Goal: Task Accomplishment & Management: Manage account settings

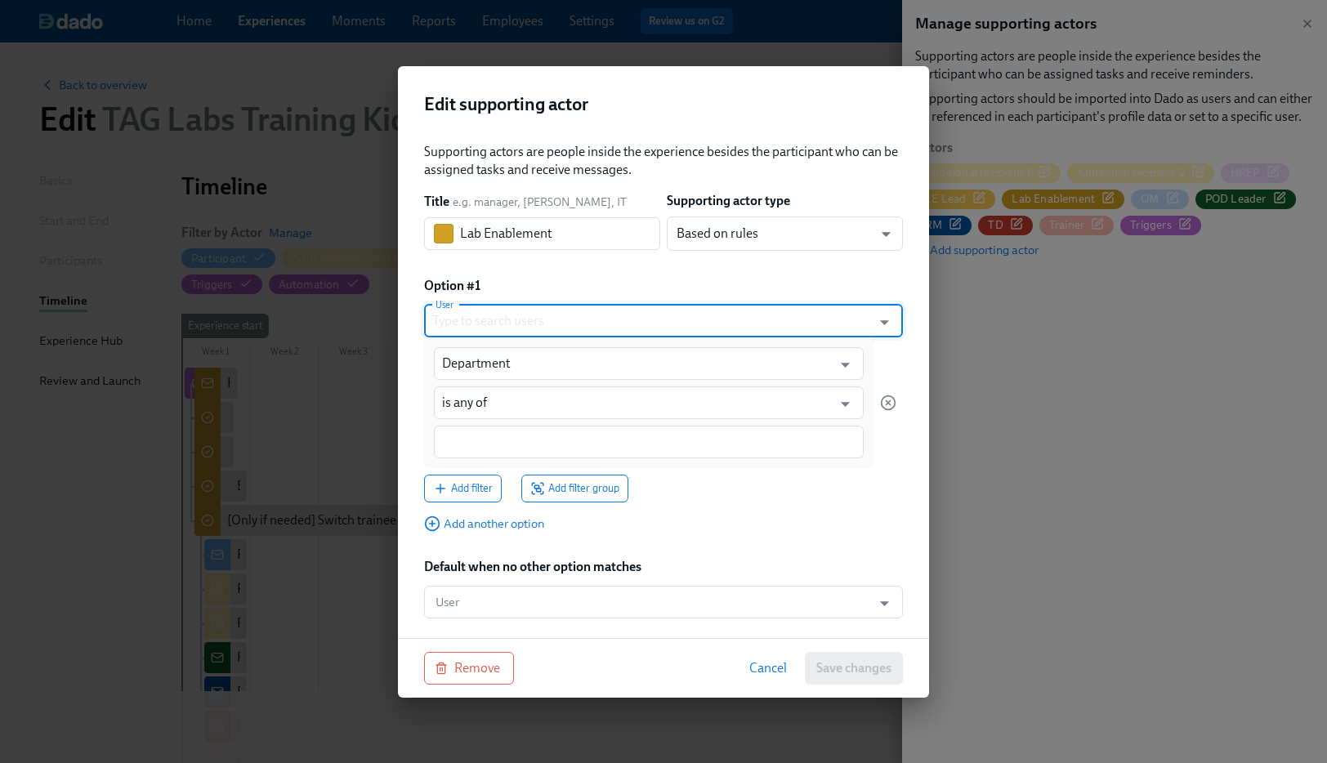
paste input "[PERSON_NAME]"
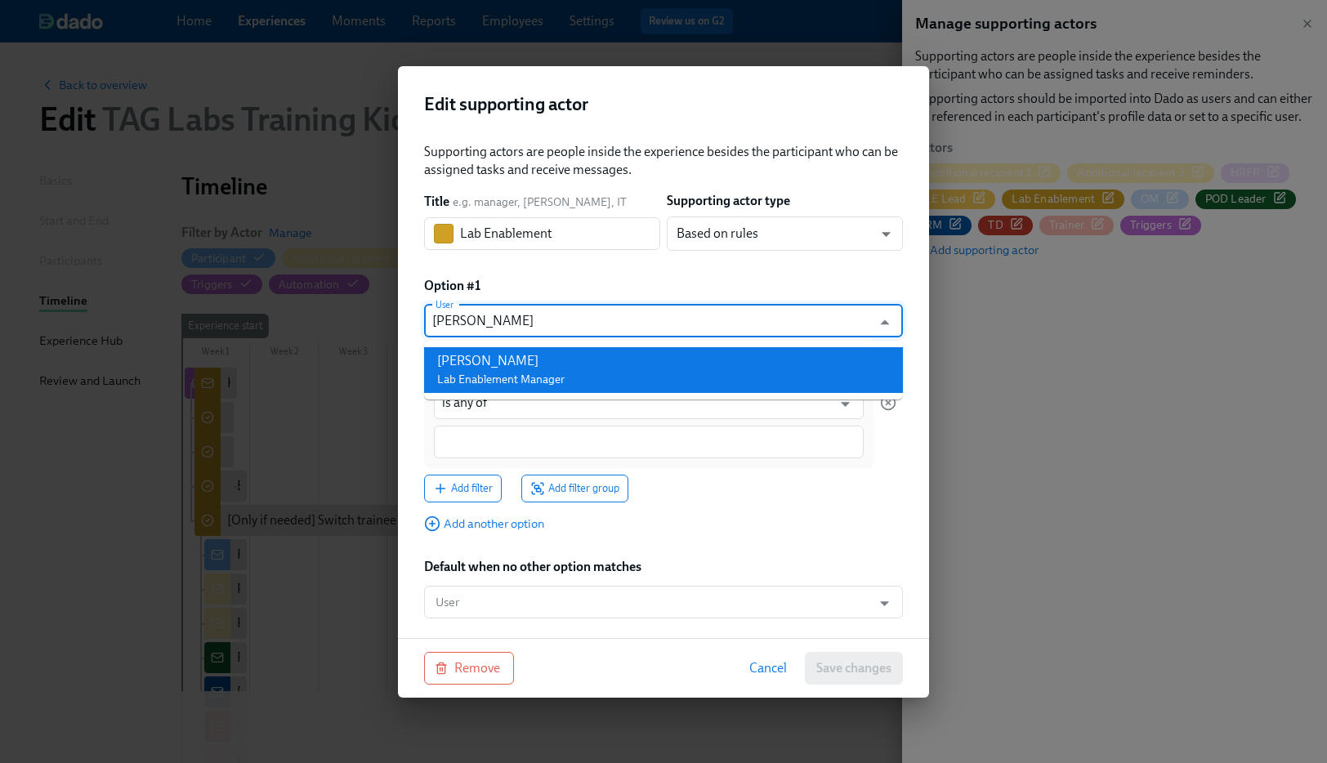
click at [477, 373] on span "Lab Enablement Manager" at bounding box center [500, 380] width 127 height 14
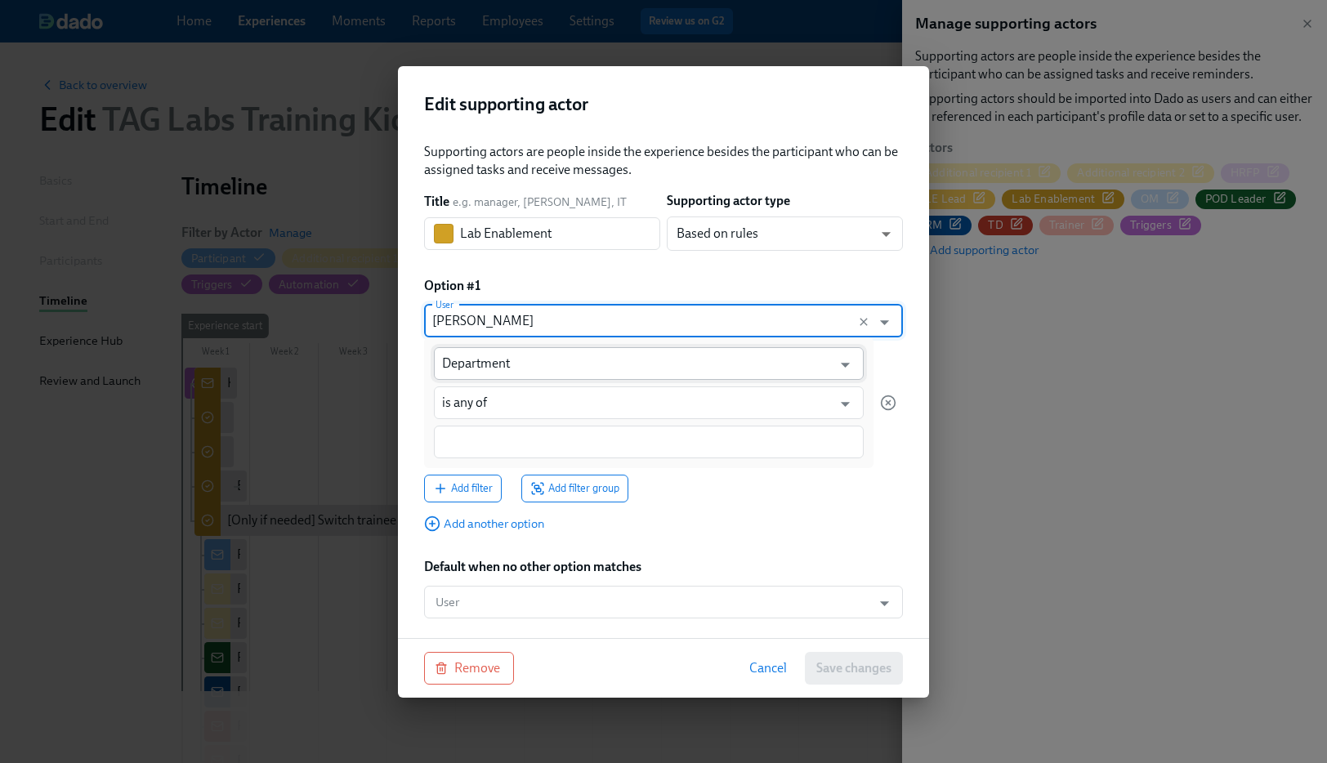
type input "[PERSON_NAME]"
click at [477, 369] on input "Department" at bounding box center [637, 363] width 390 height 33
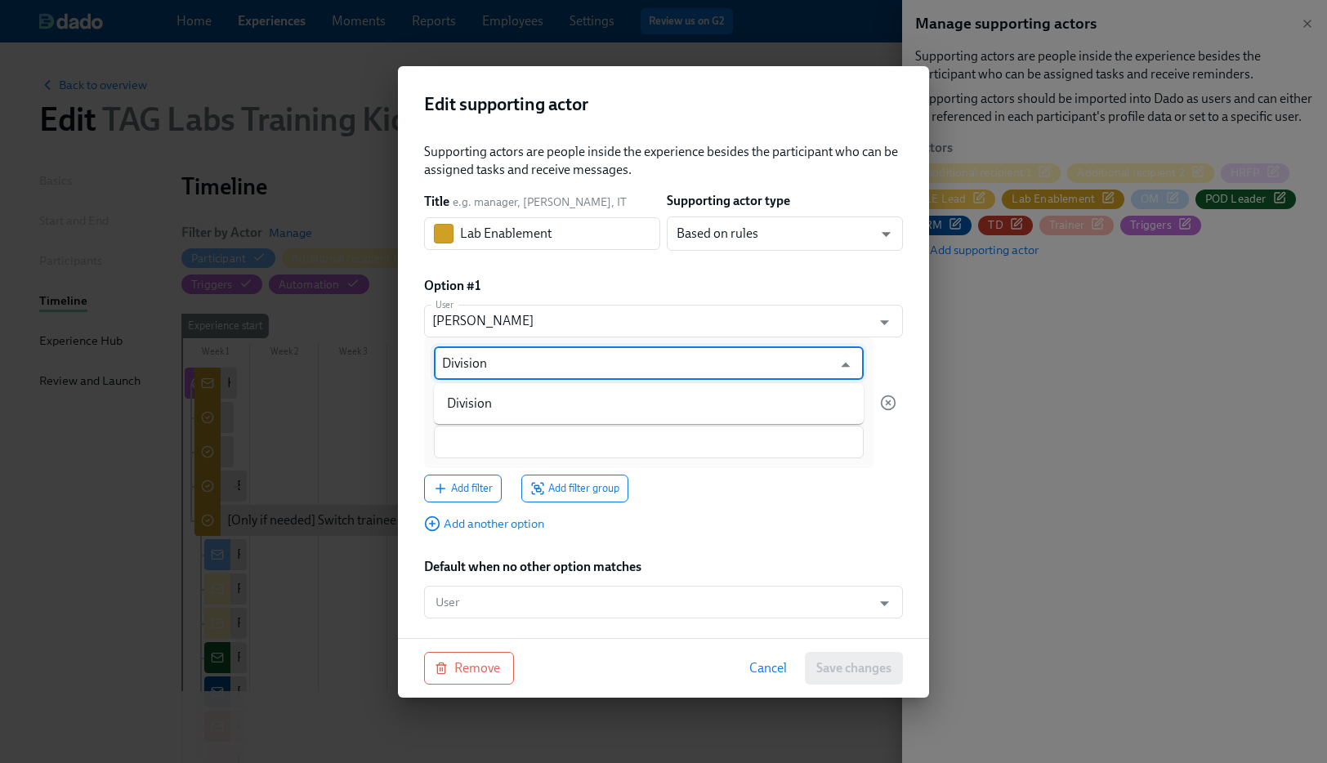
click at [511, 394] on li "Division" at bounding box center [649, 404] width 430 height 28
type input "Division"
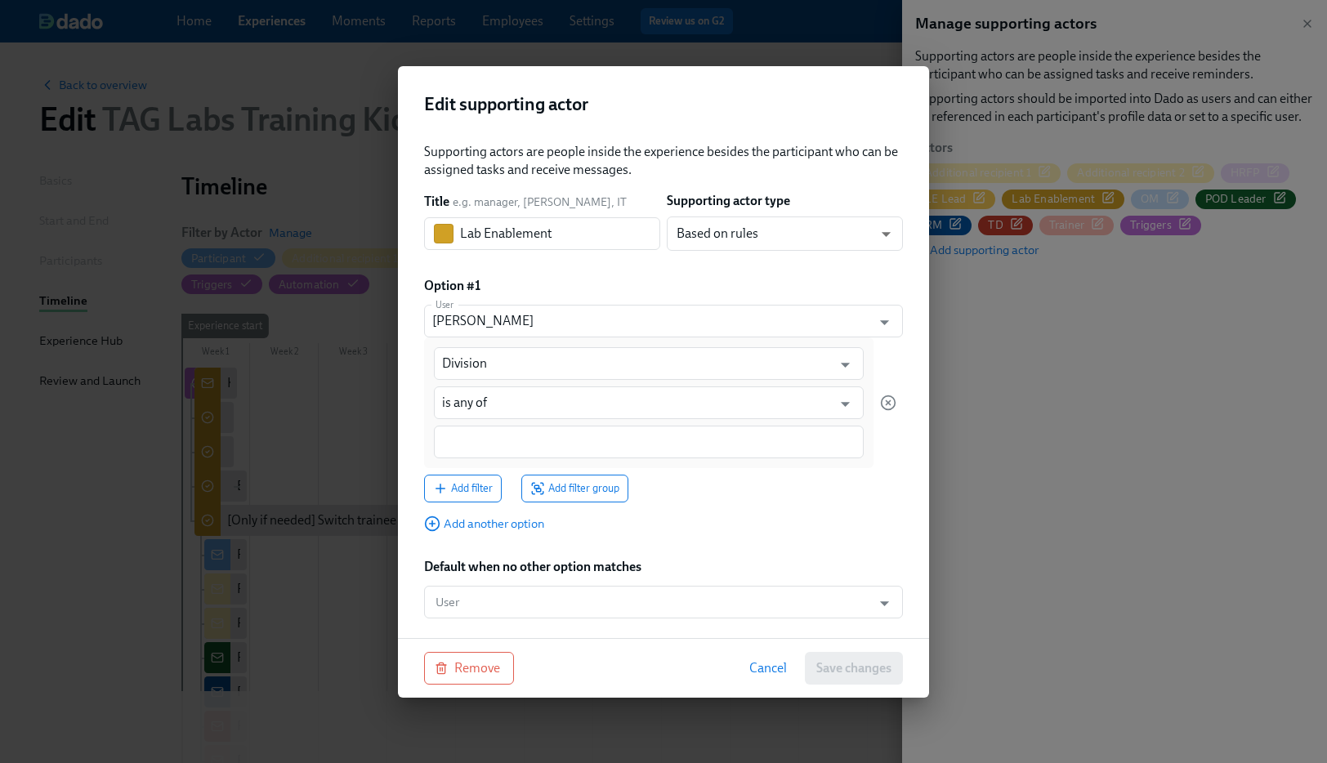
click at [640, 422] on div "Division ​ is any of ​" at bounding box center [648, 402] width 449 height 131
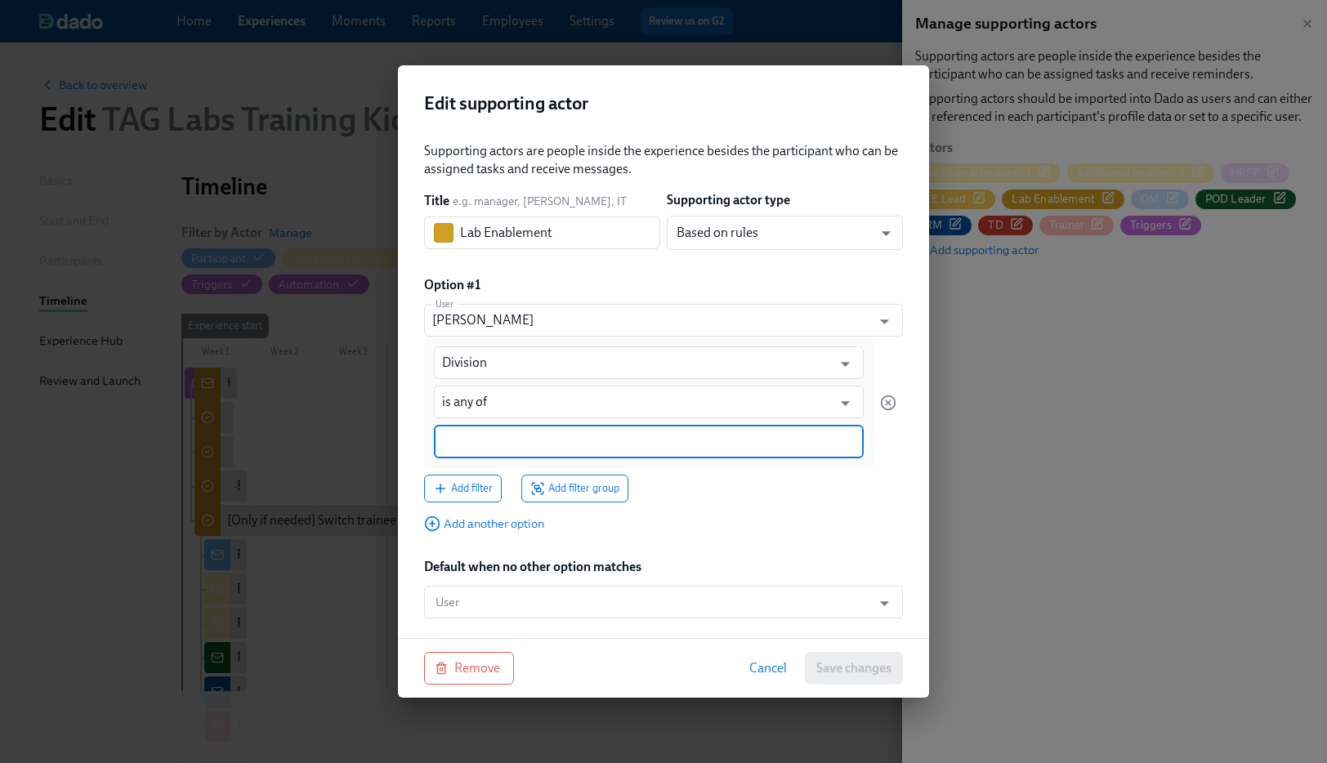
click at [609, 431] on div at bounding box center [649, 441] width 430 height 33
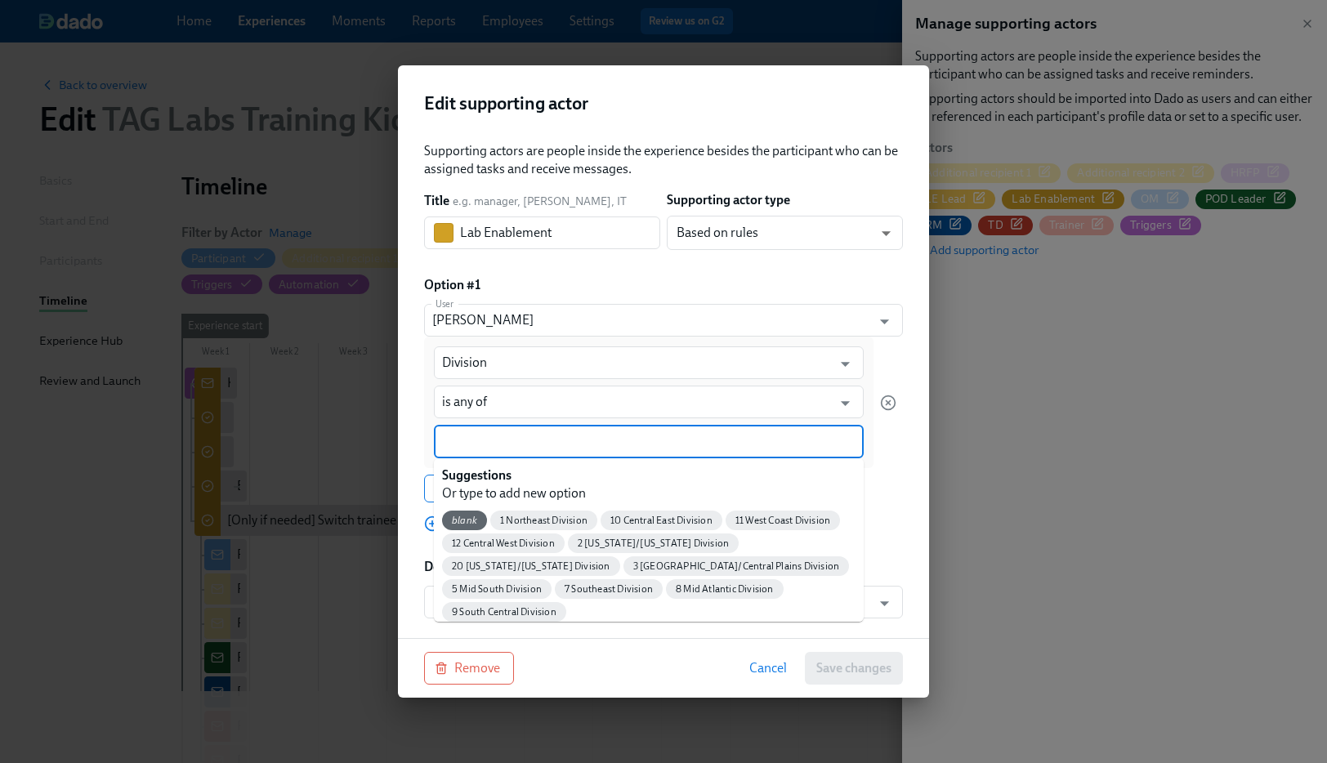
paste input "7 Southeast Division"
type input "7 Southeast Division"
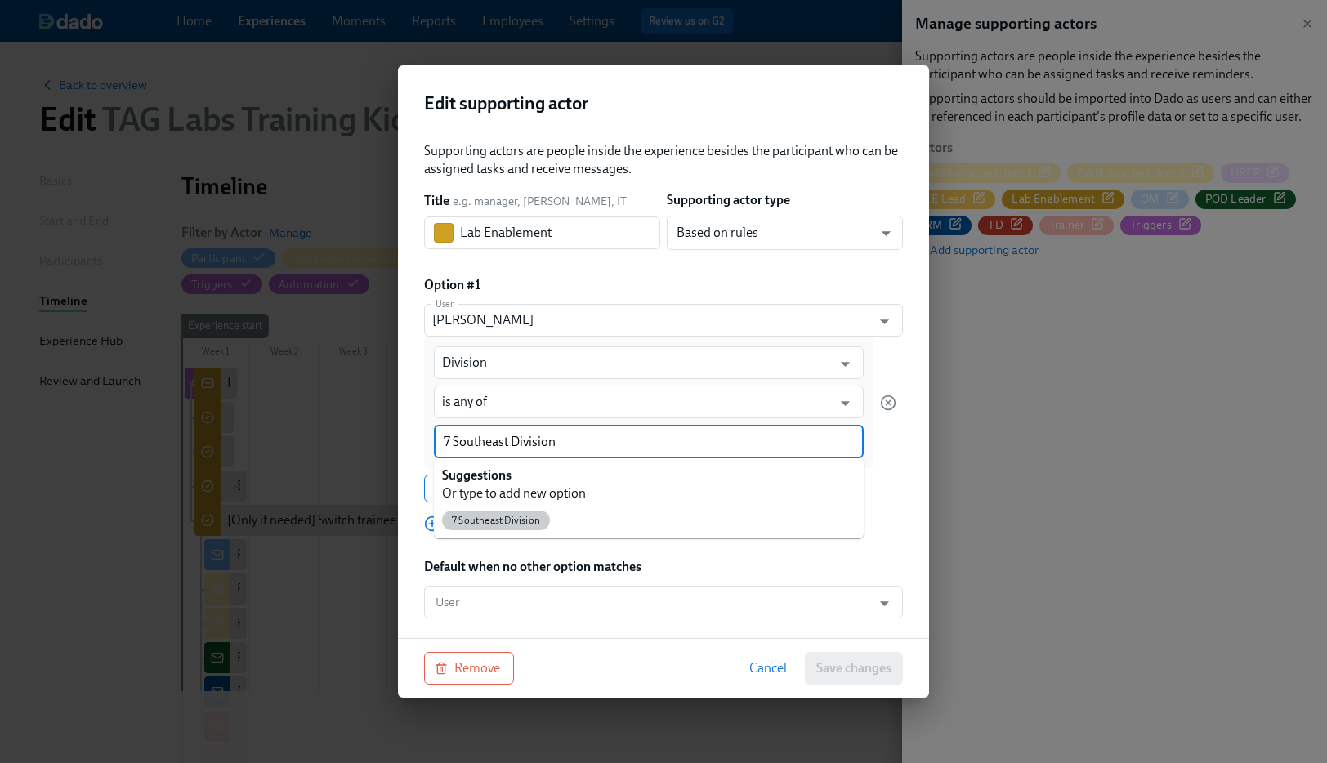
click at [462, 522] on span "7 Southeast Division" at bounding box center [496, 521] width 108 height 12
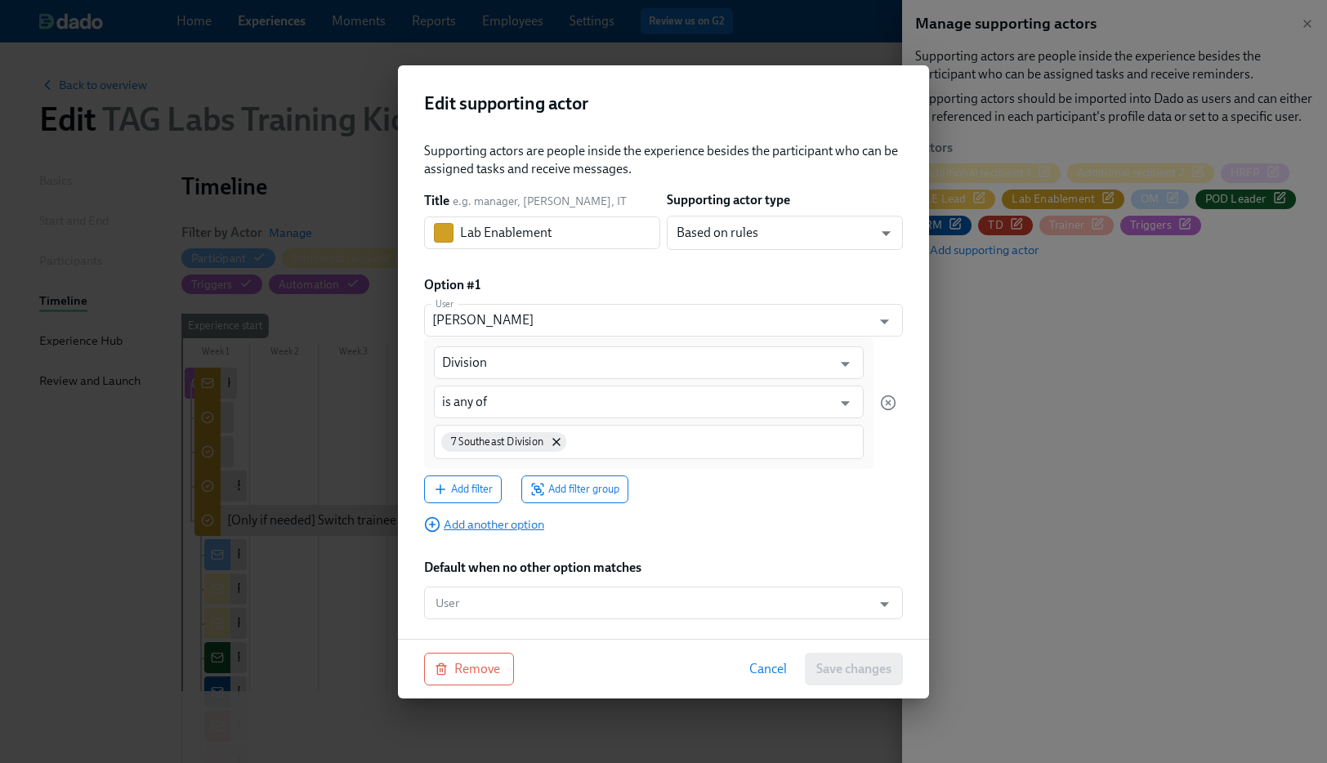
click at [475, 523] on span "Add another option" at bounding box center [484, 524] width 120 height 16
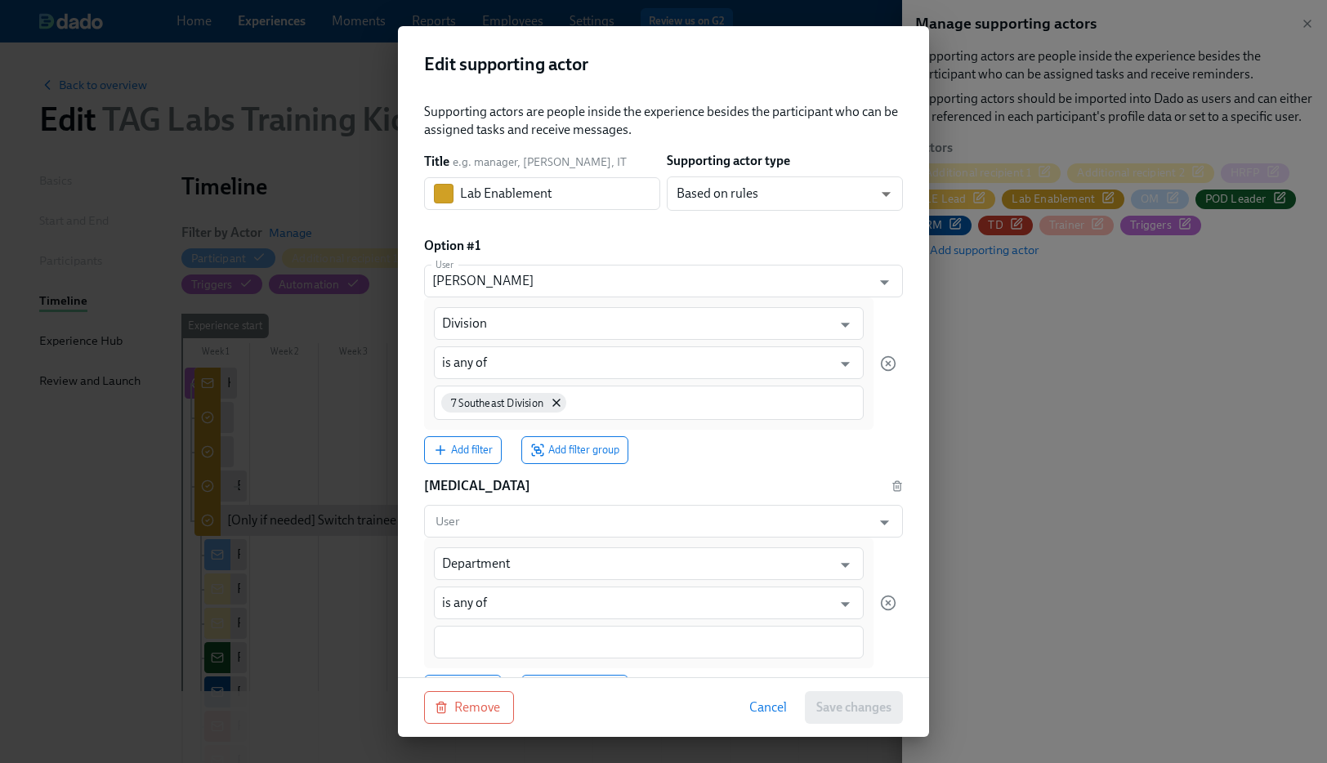
click at [474, 521] on input "User" at bounding box center [647, 521] width 431 height 33
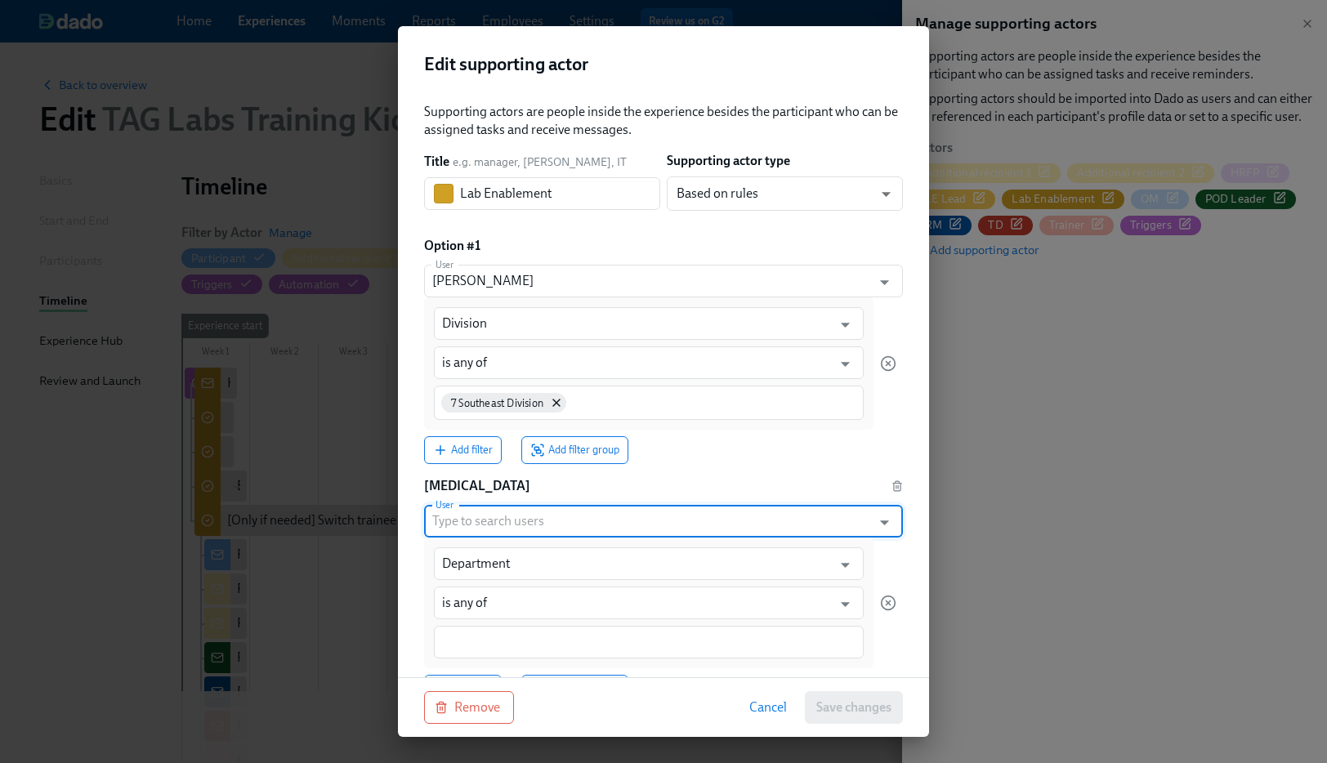
click at [551, 511] on input "User" at bounding box center [647, 521] width 431 height 33
paste input "[PERSON_NAME]"
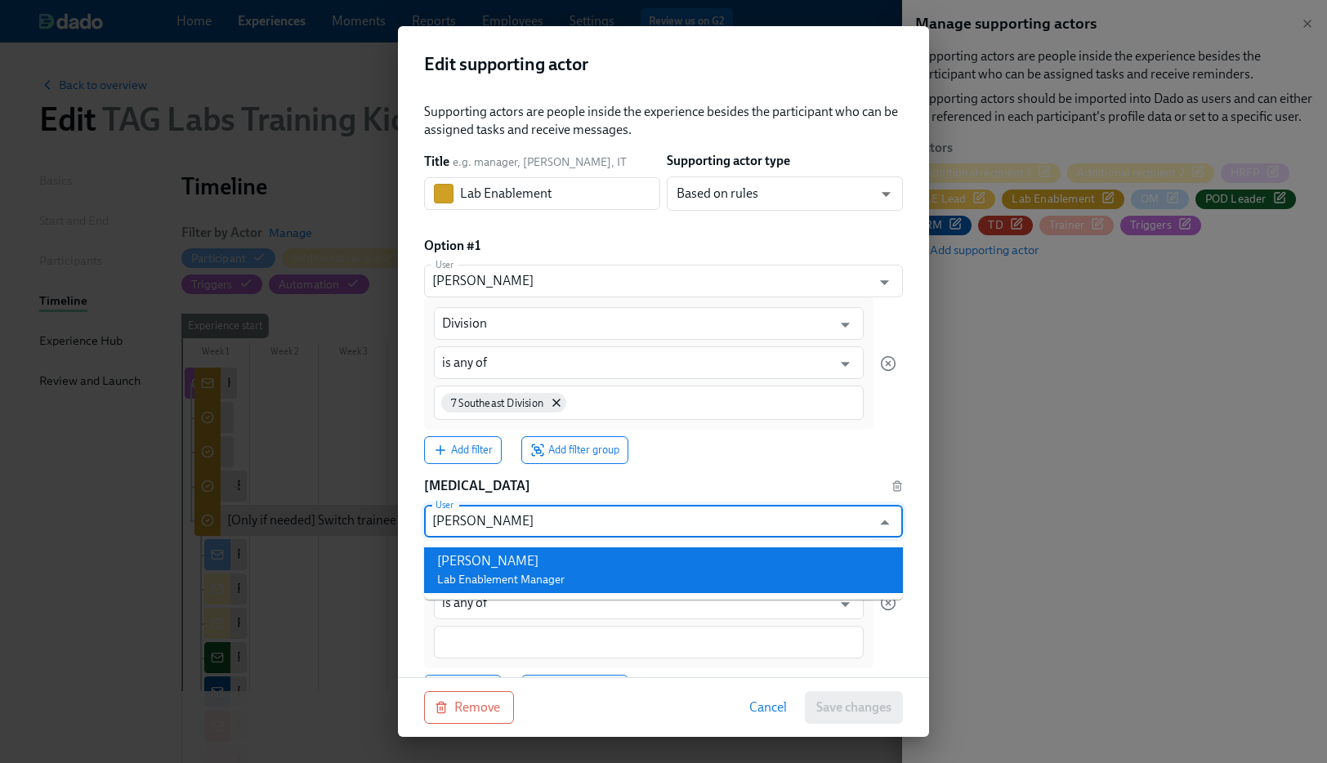
click at [623, 560] on li "[PERSON_NAME] Lab Enablement Manager" at bounding box center [663, 570] width 479 height 46
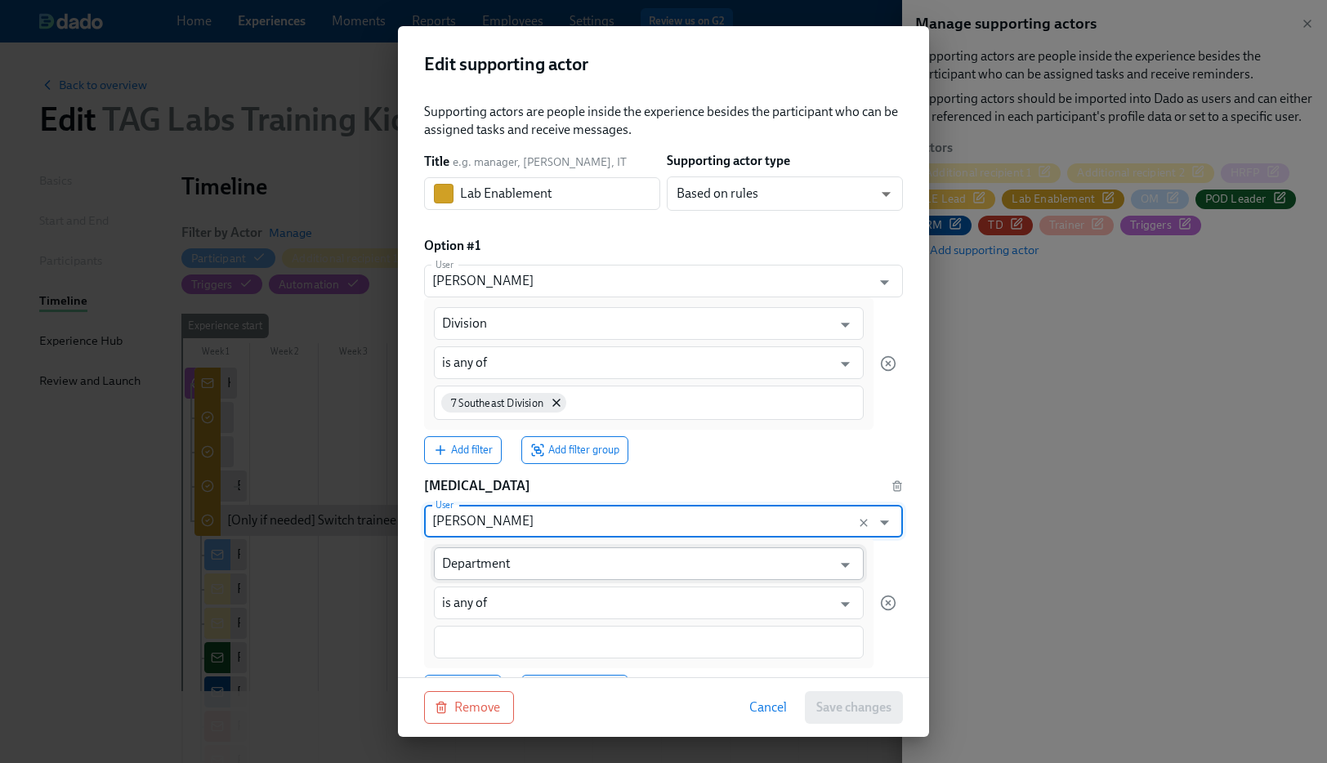
type input "[PERSON_NAME]"
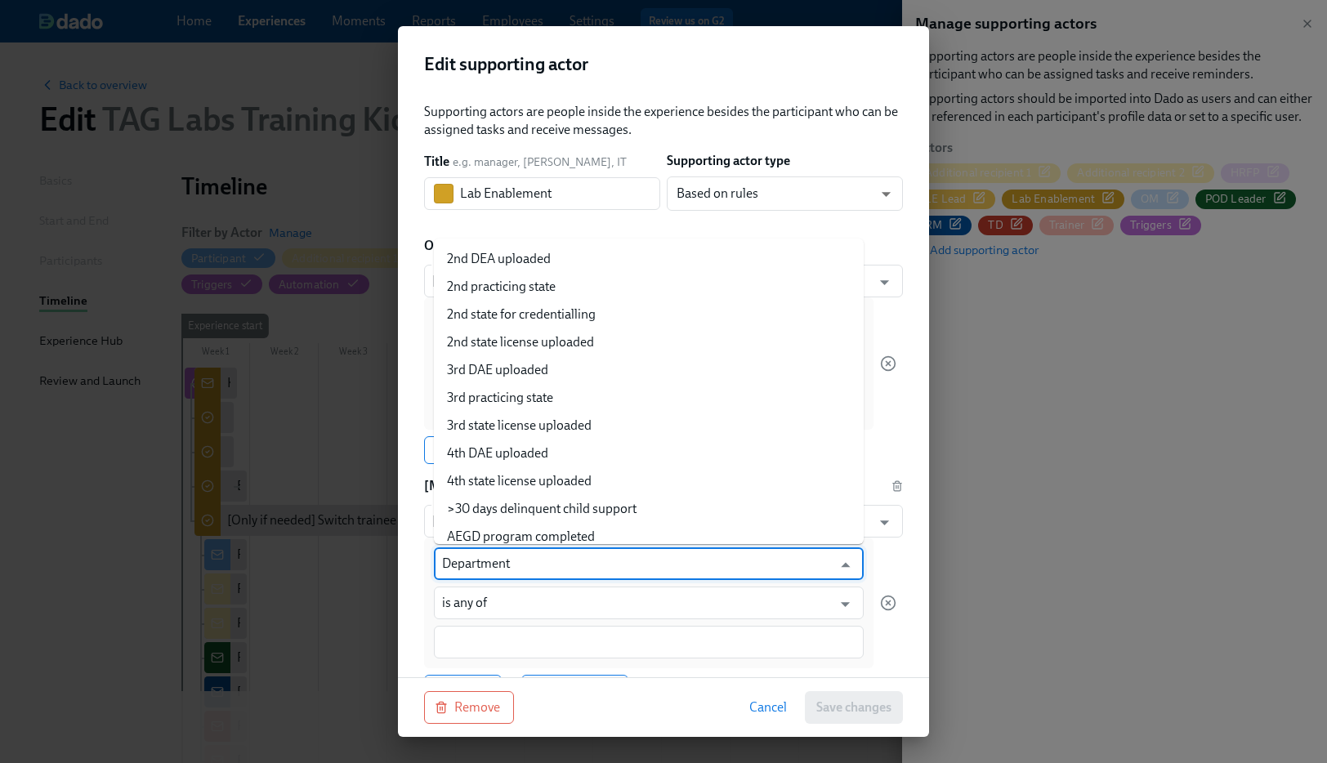
click at [519, 563] on input "Department" at bounding box center [637, 563] width 390 height 33
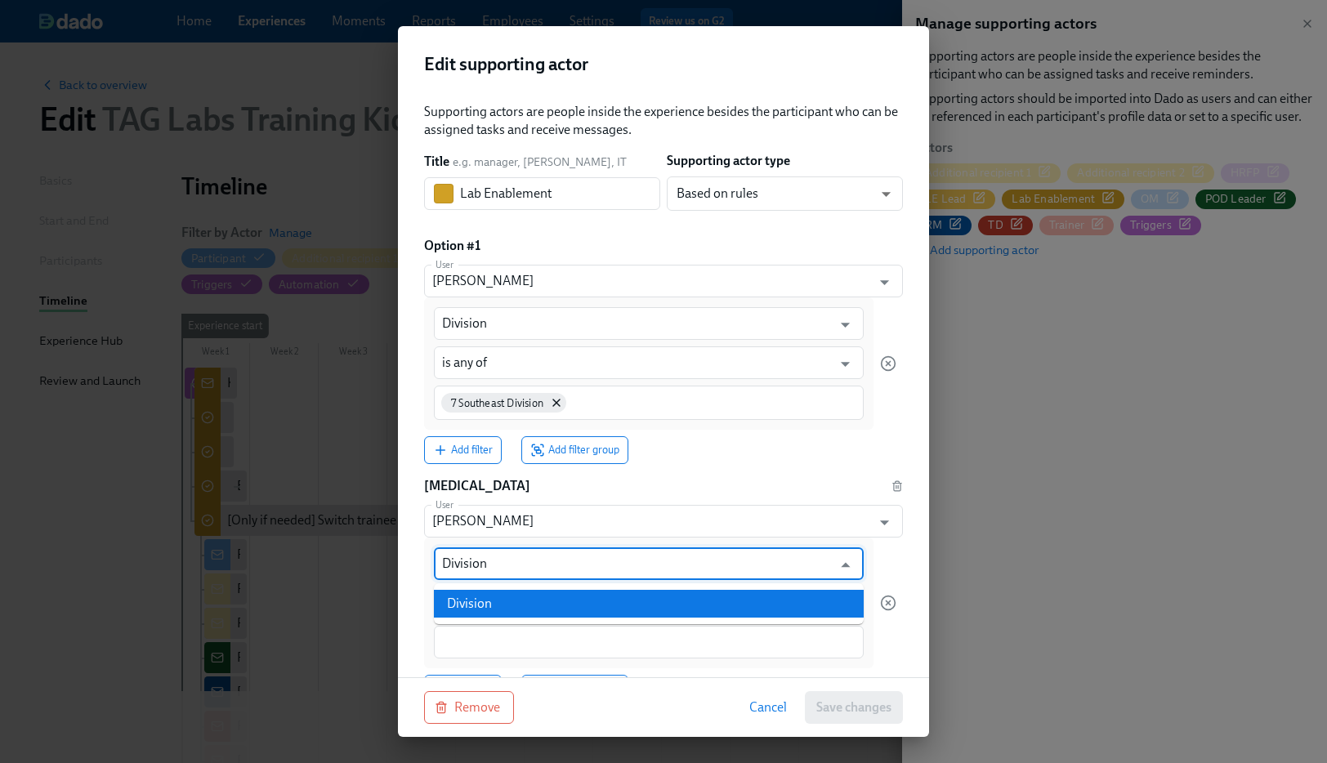
click at [498, 602] on li "Division" at bounding box center [649, 604] width 430 height 28
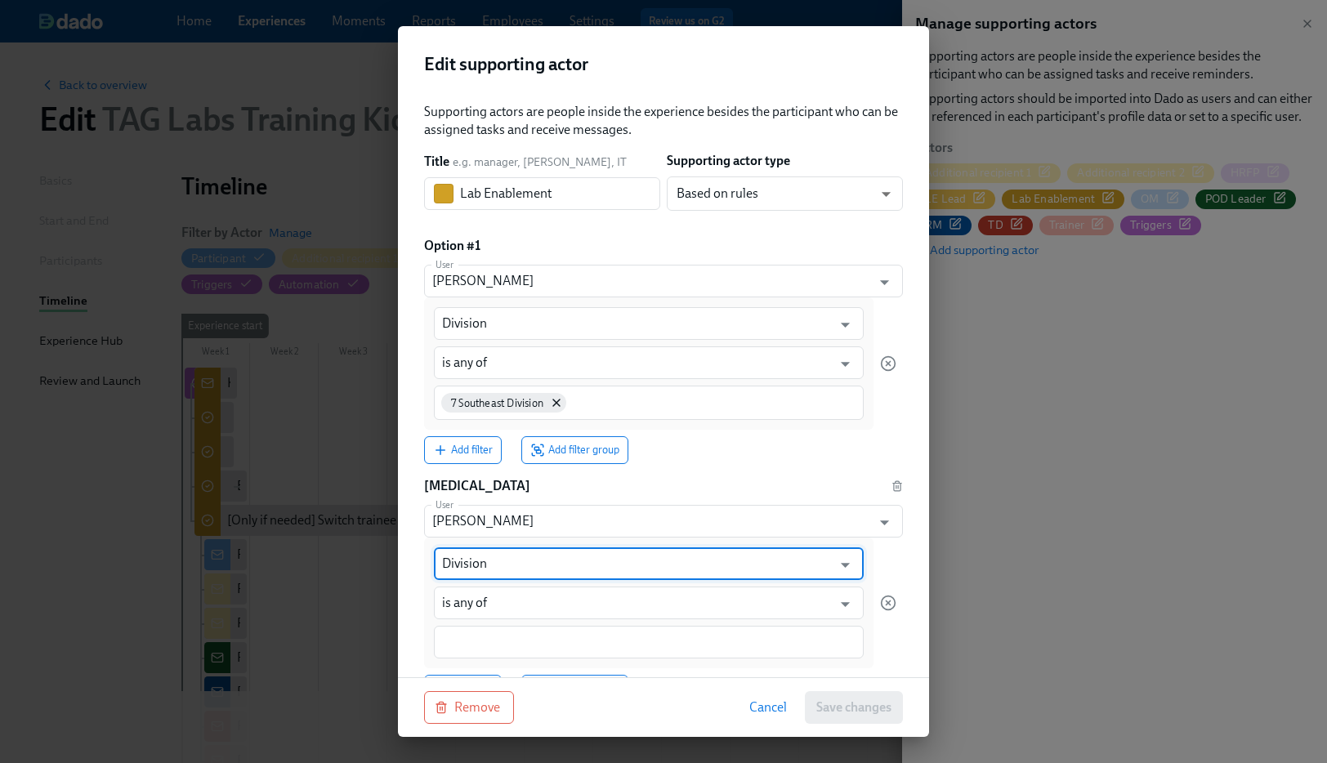
type input "Division"
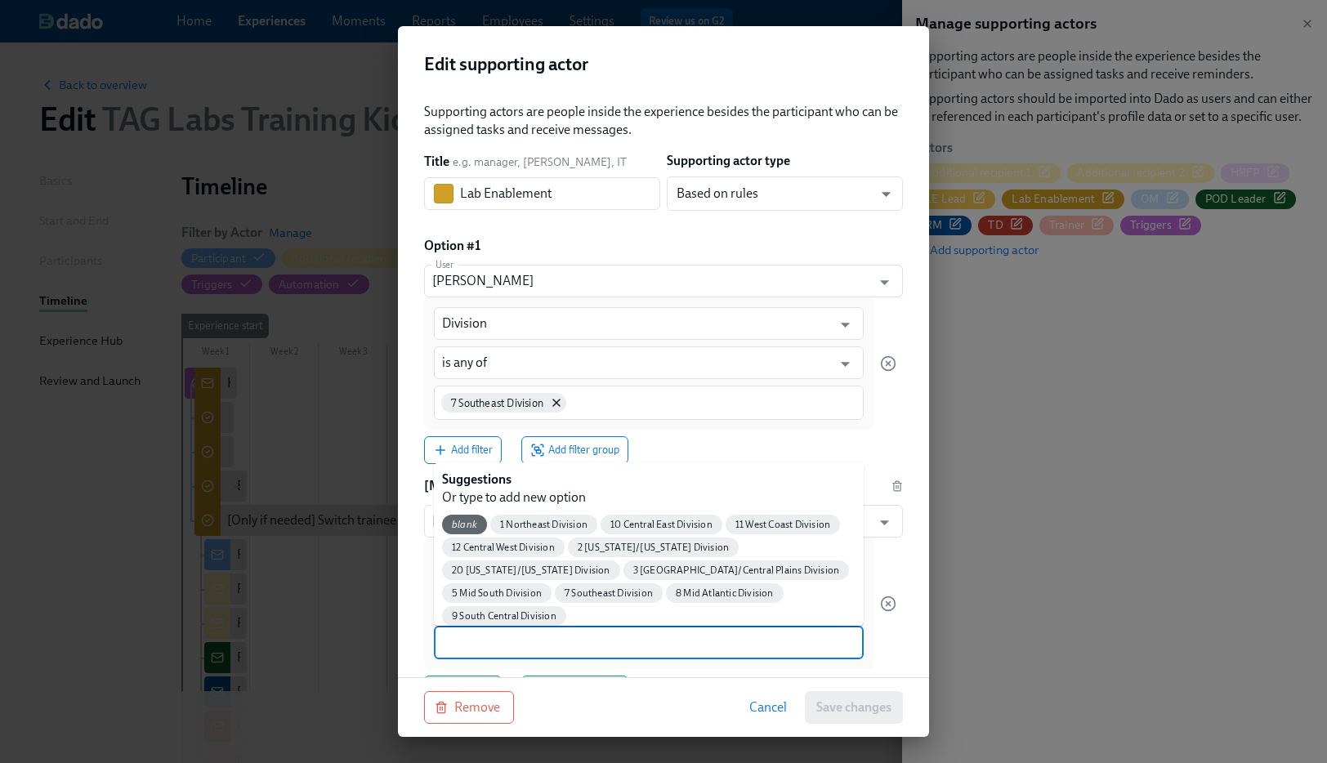
click at [468, 649] on input at bounding box center [648, 642] width 413 height 17
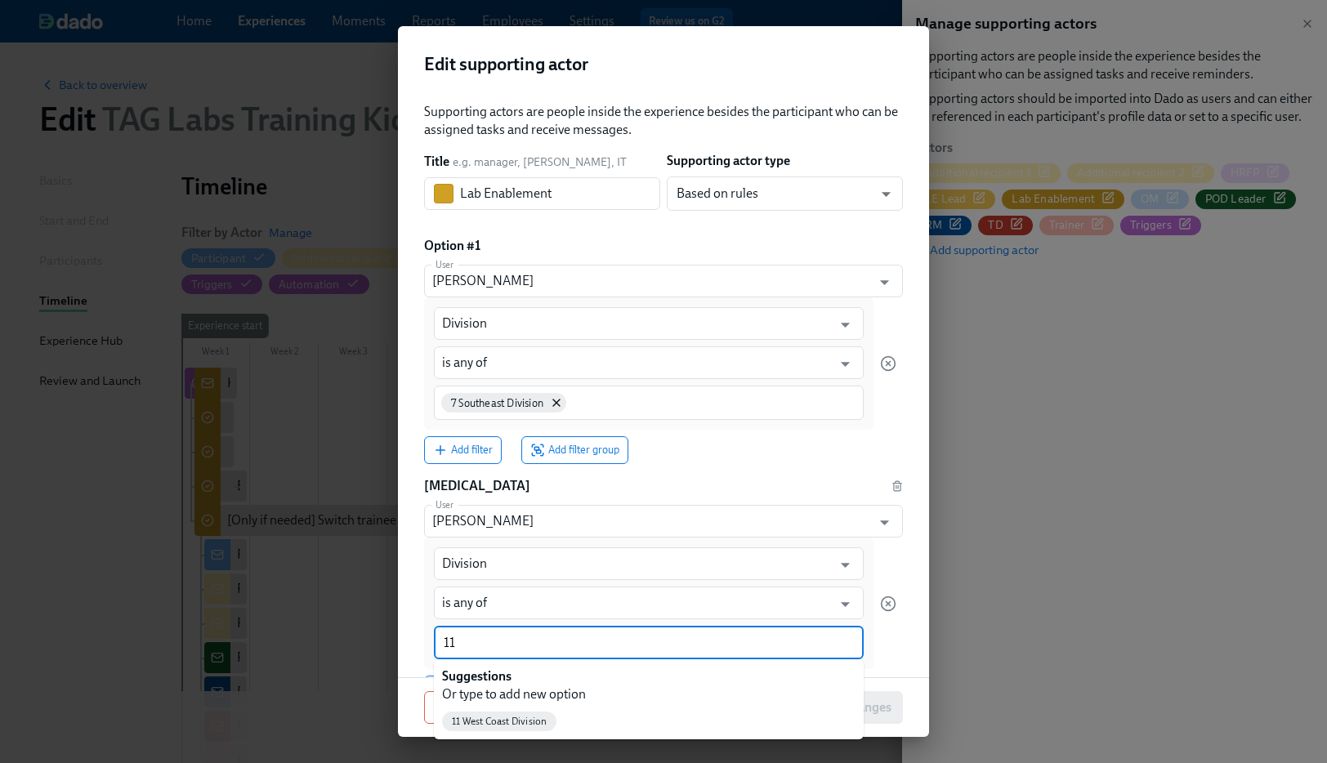
type input "11"
click at [544, 717] on span "11 West Coast Division" at bounding box center [499, 722] width 114 height 12
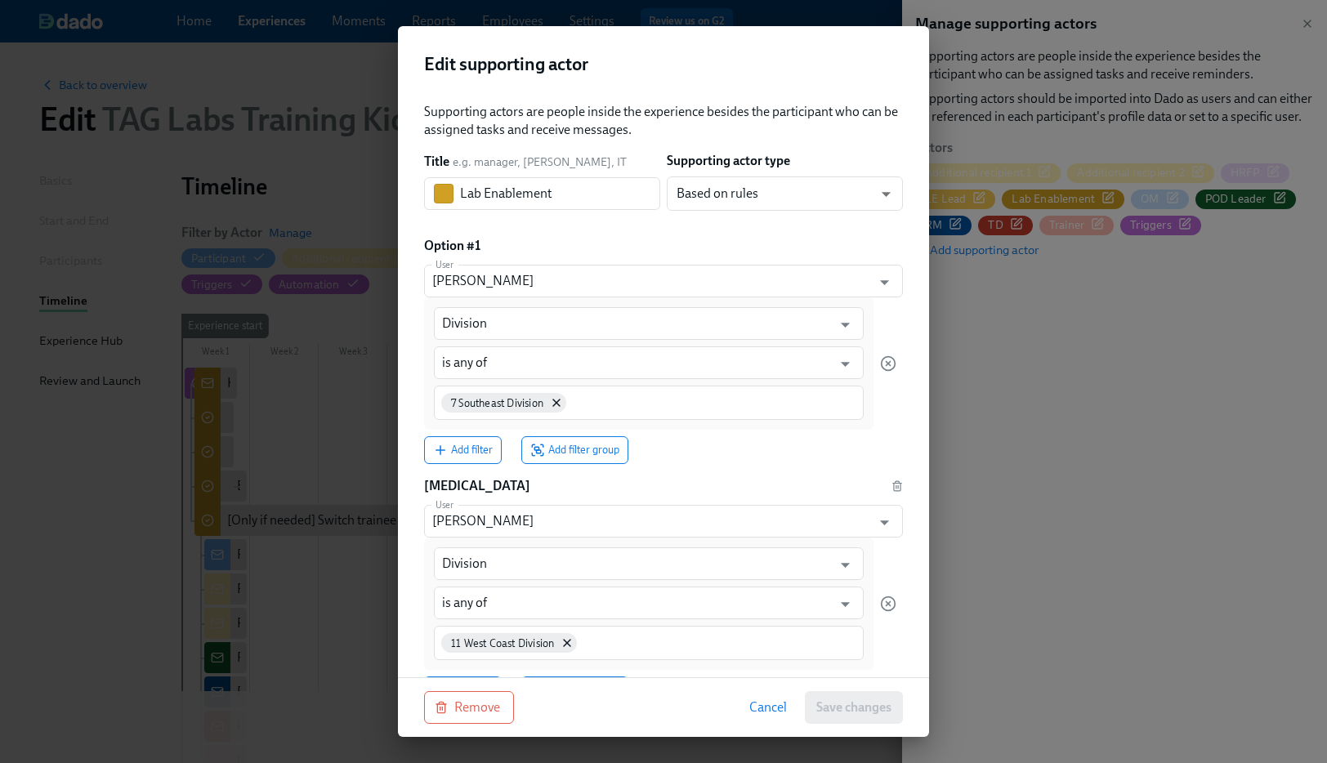
scroll to position [163, 0]
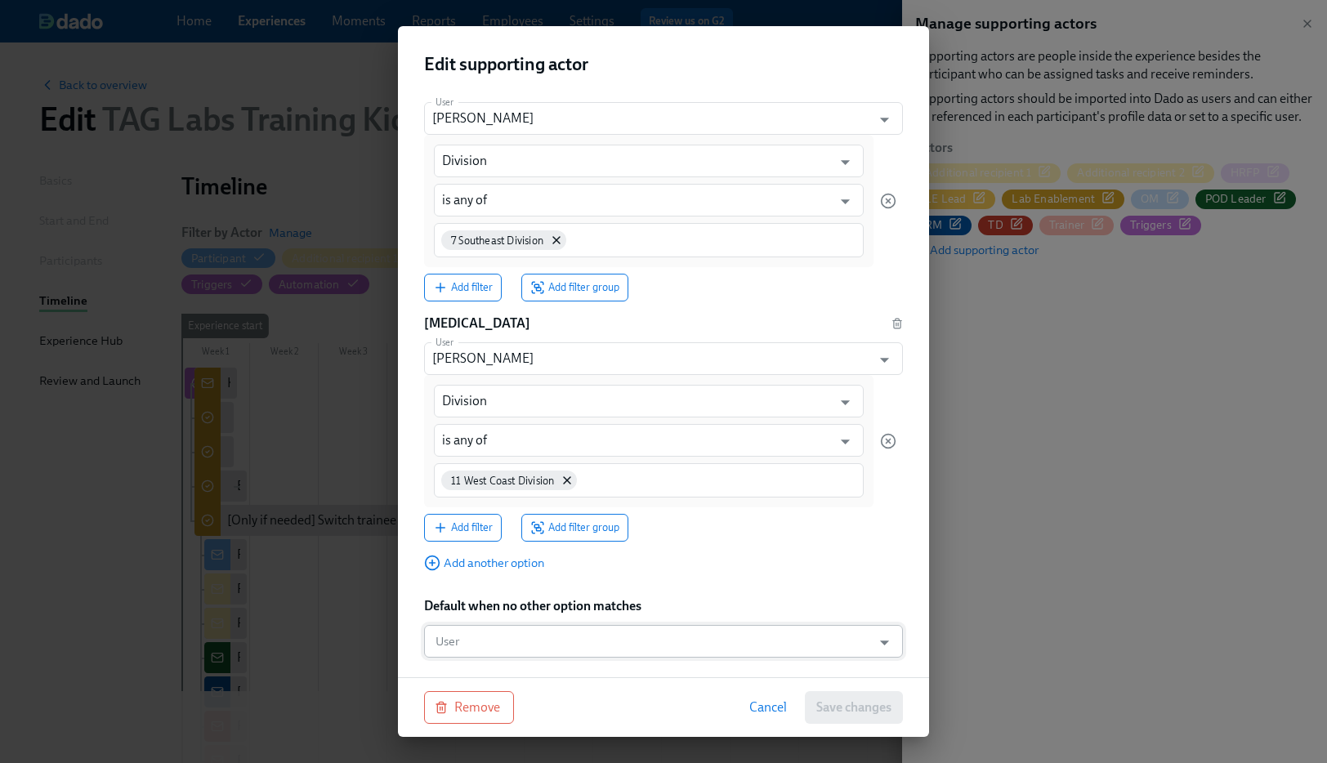
click at [465, 638] on input "User" at bounding box center [647, 641] width 431 height 33
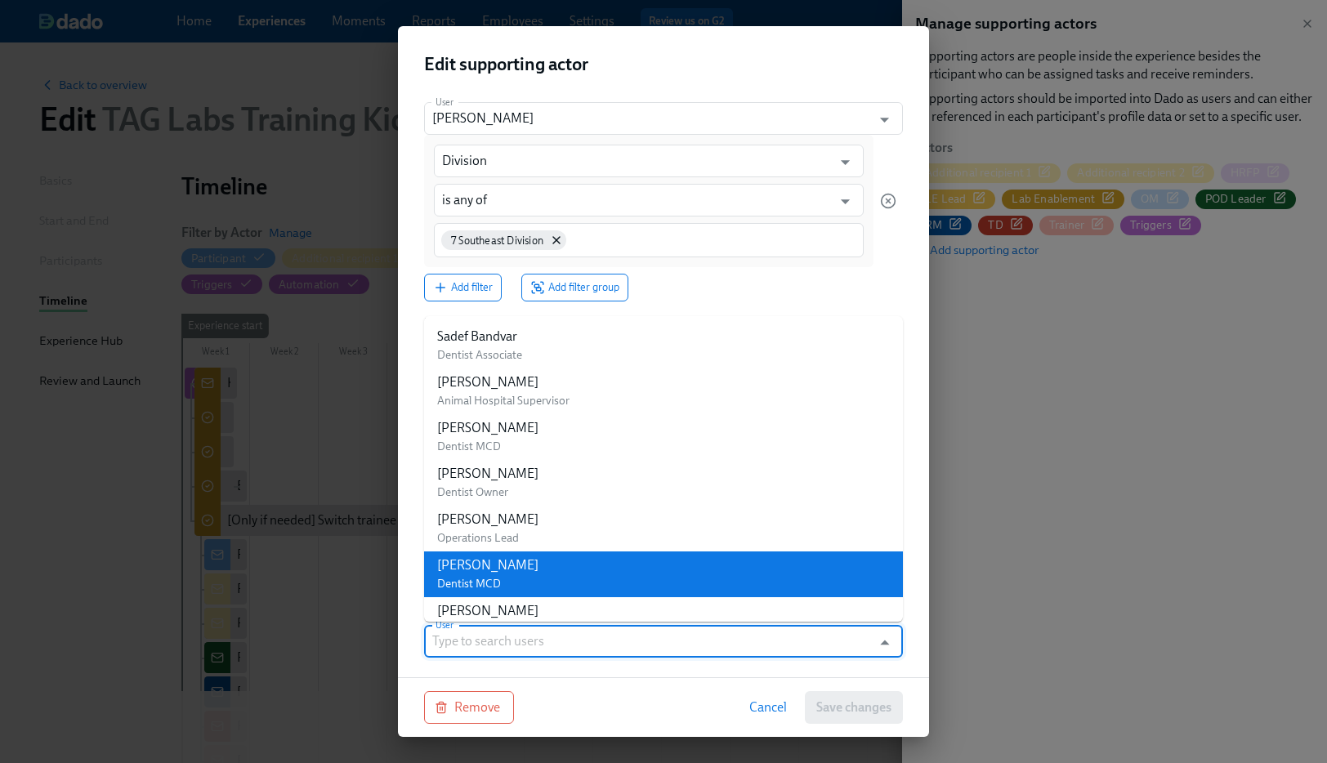
click at [464, 569] on div "Abhishek Senjalia" at bounding box center [487, 565] width 101 height 18
type input "Abhishek Senjalia"
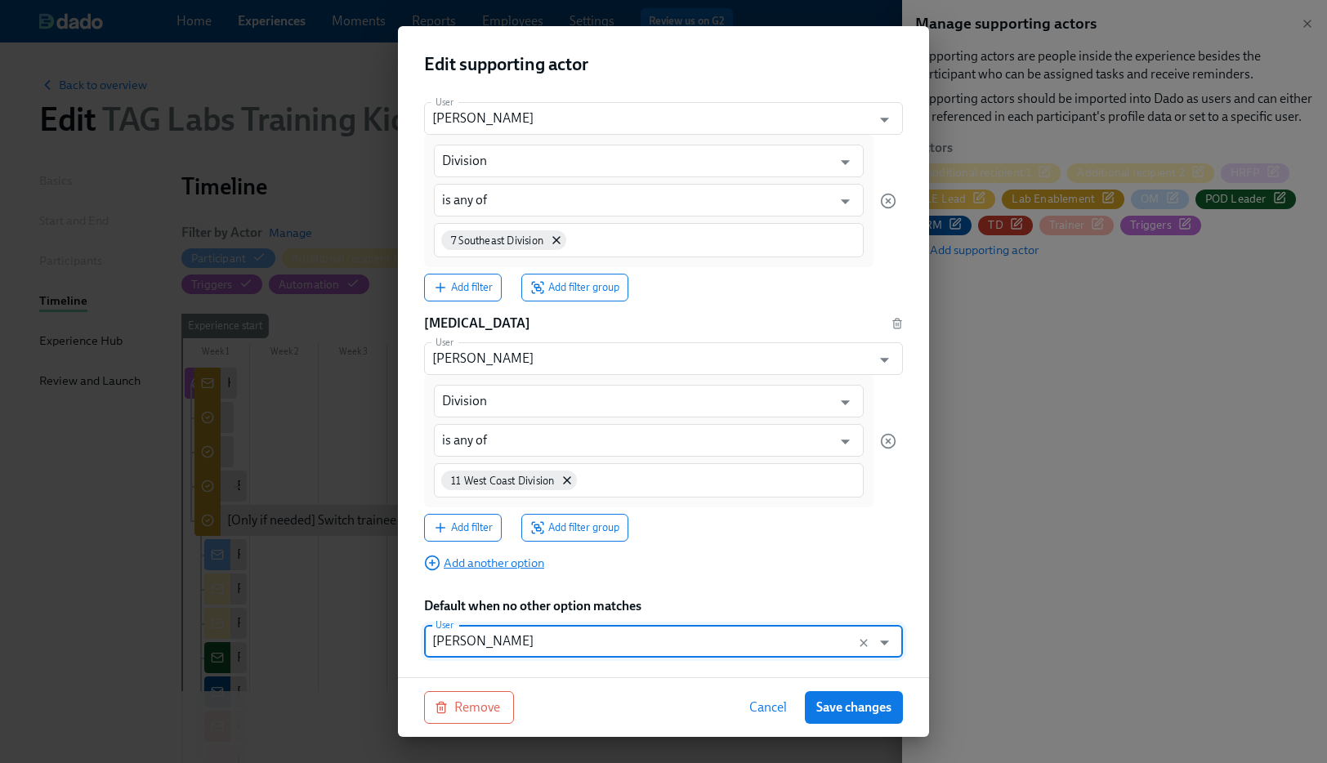
click at [466, 559] on span "Add another option" at bounding box center [484, 563] width 120 height 16
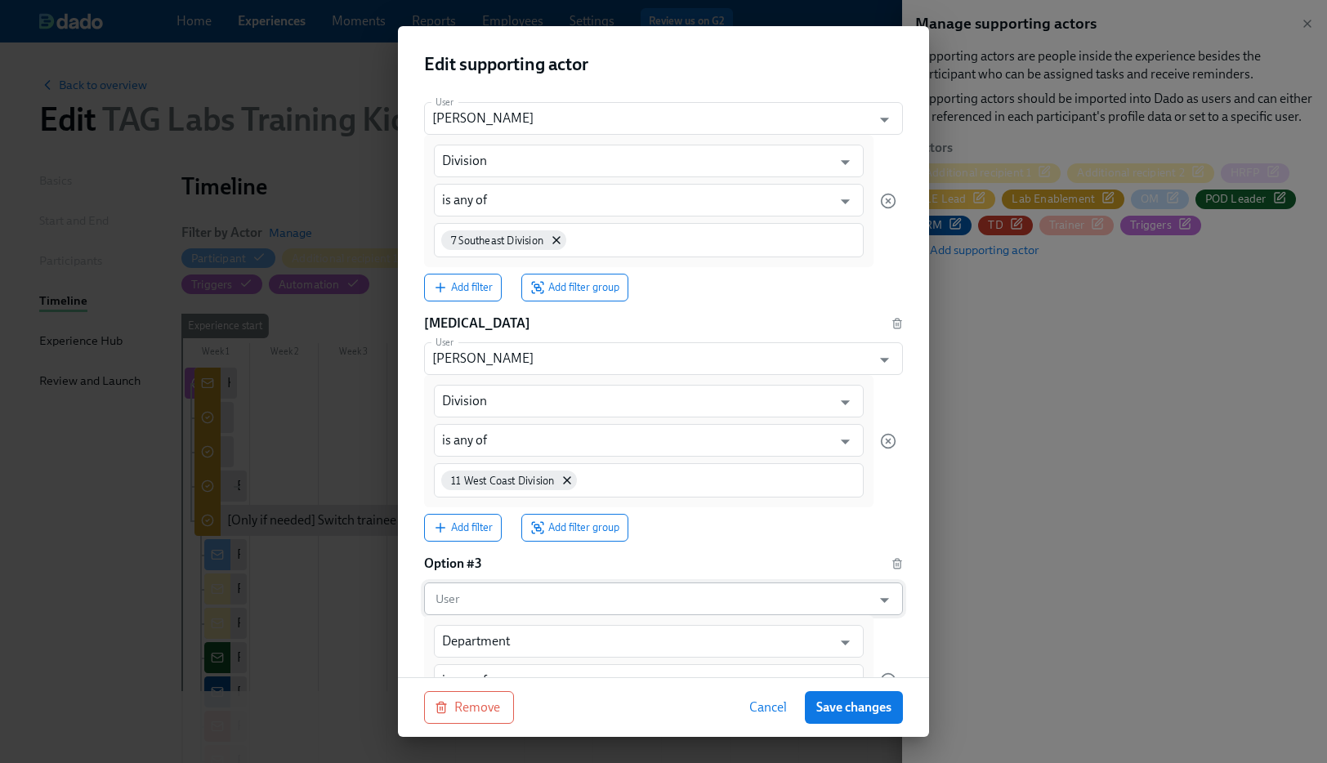
scroll to position [401, 0]
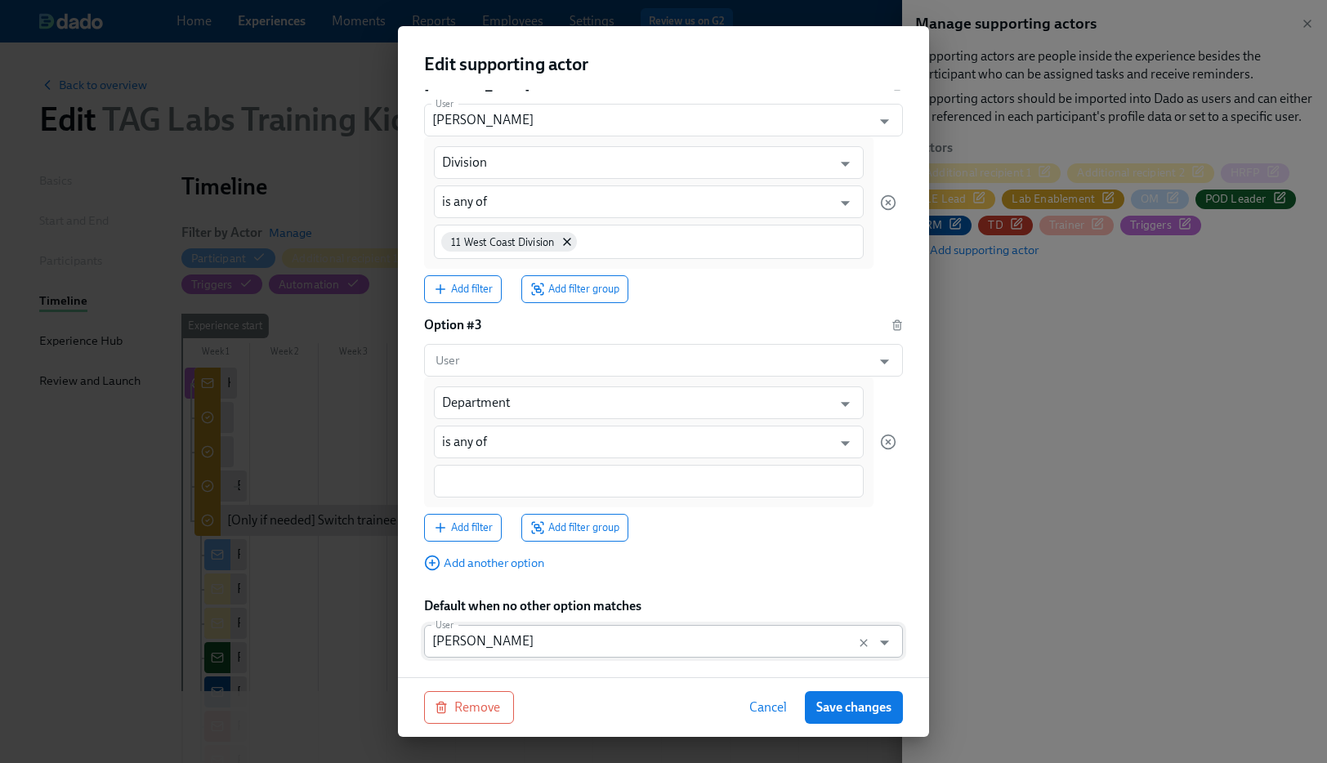
click at [506, 640] on input "Abhishek Senjalia" at bounding box center [647, 641] width 431 height 33
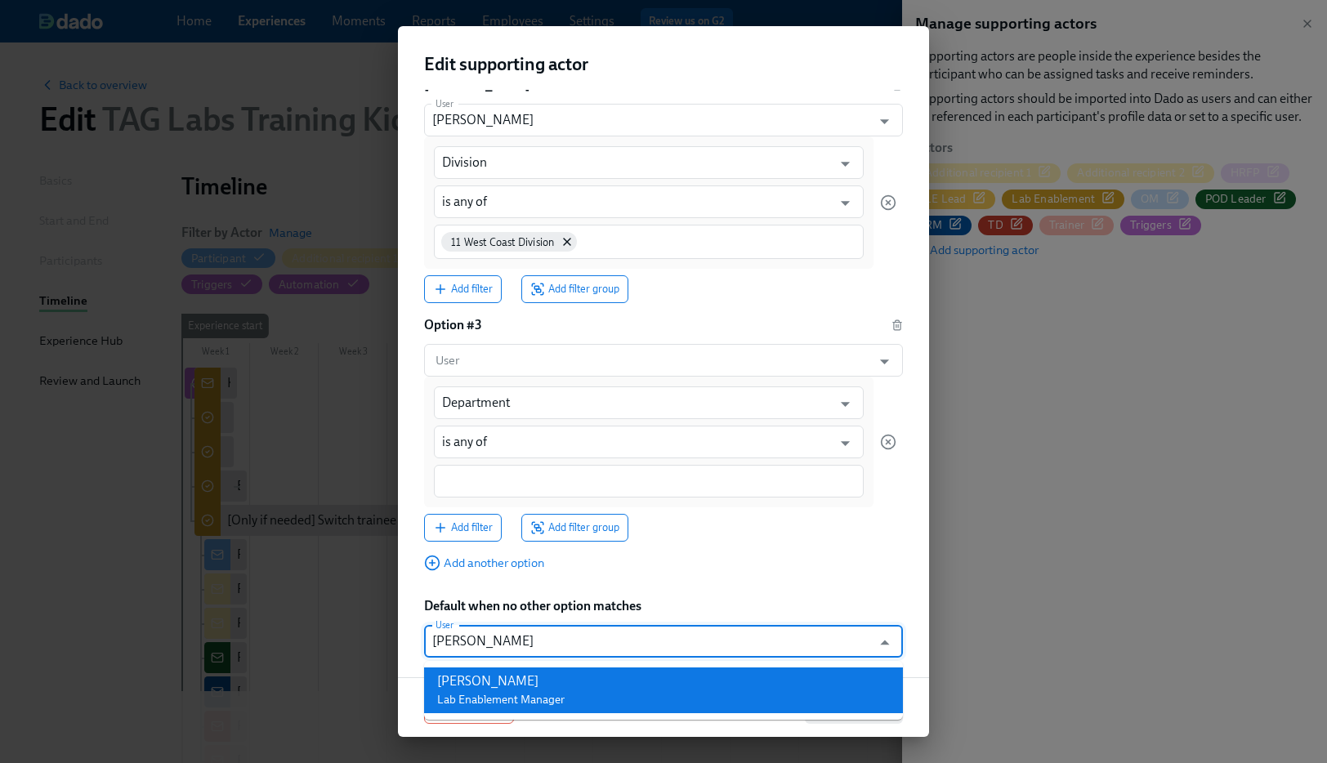
click at [567, 679] on li "Ryan Vick Lab Enablement Manager" at bounding box center [663, 690] width 479 height 46
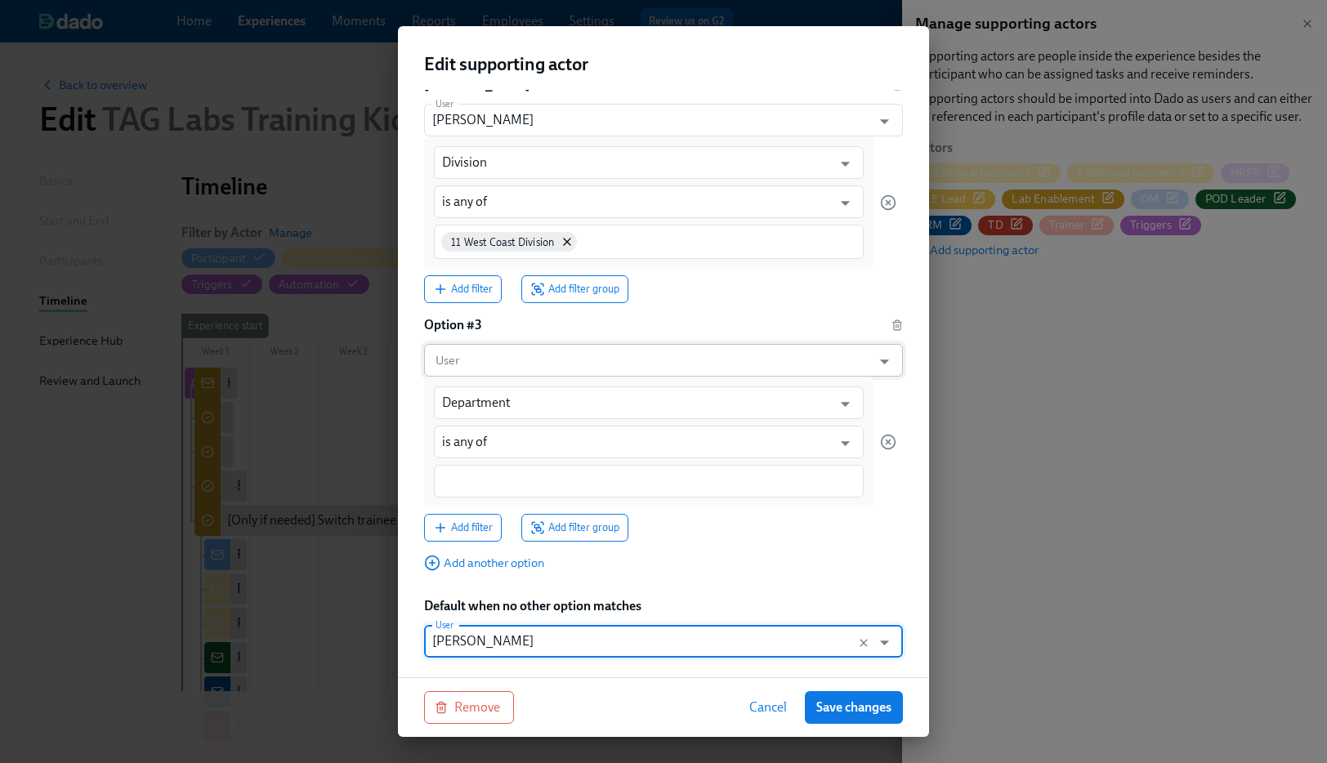
type input "Ryan Vick"
click at [492, 359] on input "User" at bounding box center [647, 360] width 431 height 33
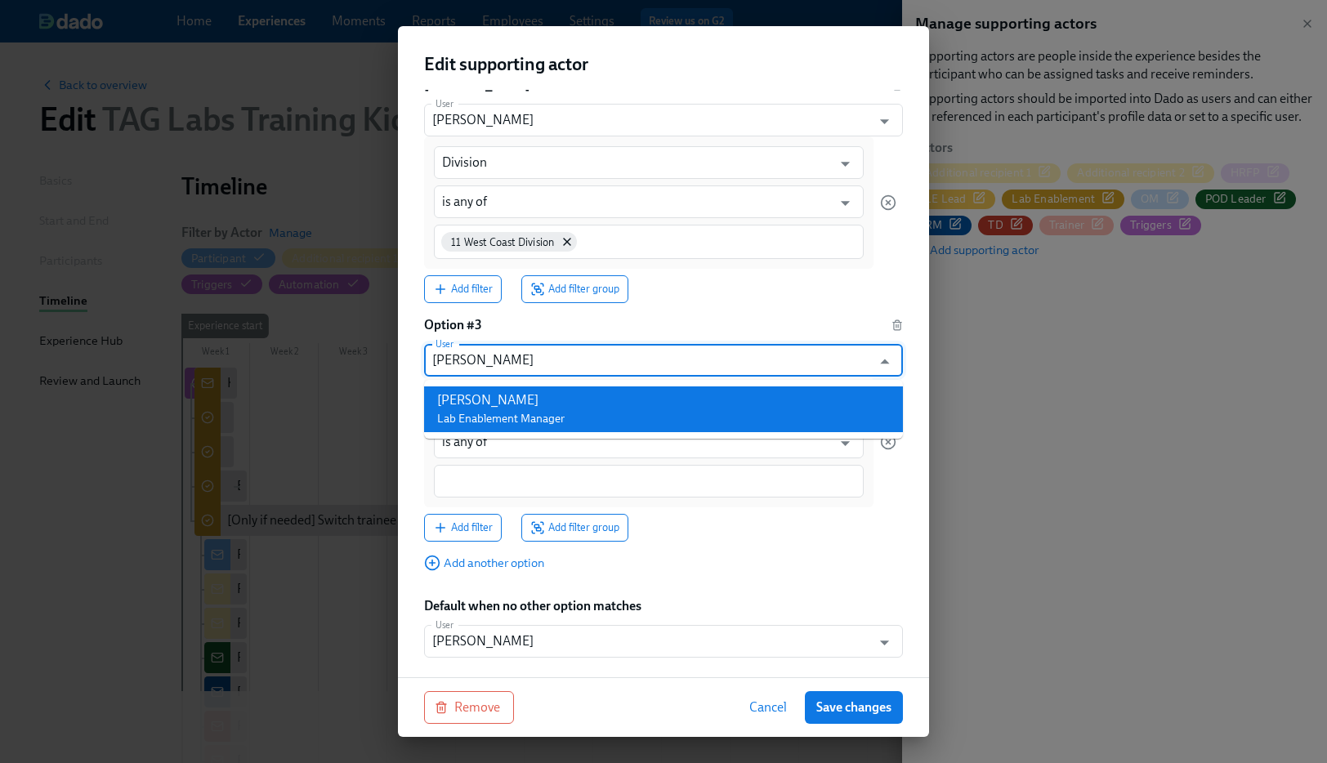
click at [556, 410] on div "Katie Brennan Lab Enablement Manager" at bounding box center [500, 409] width 127 height 36
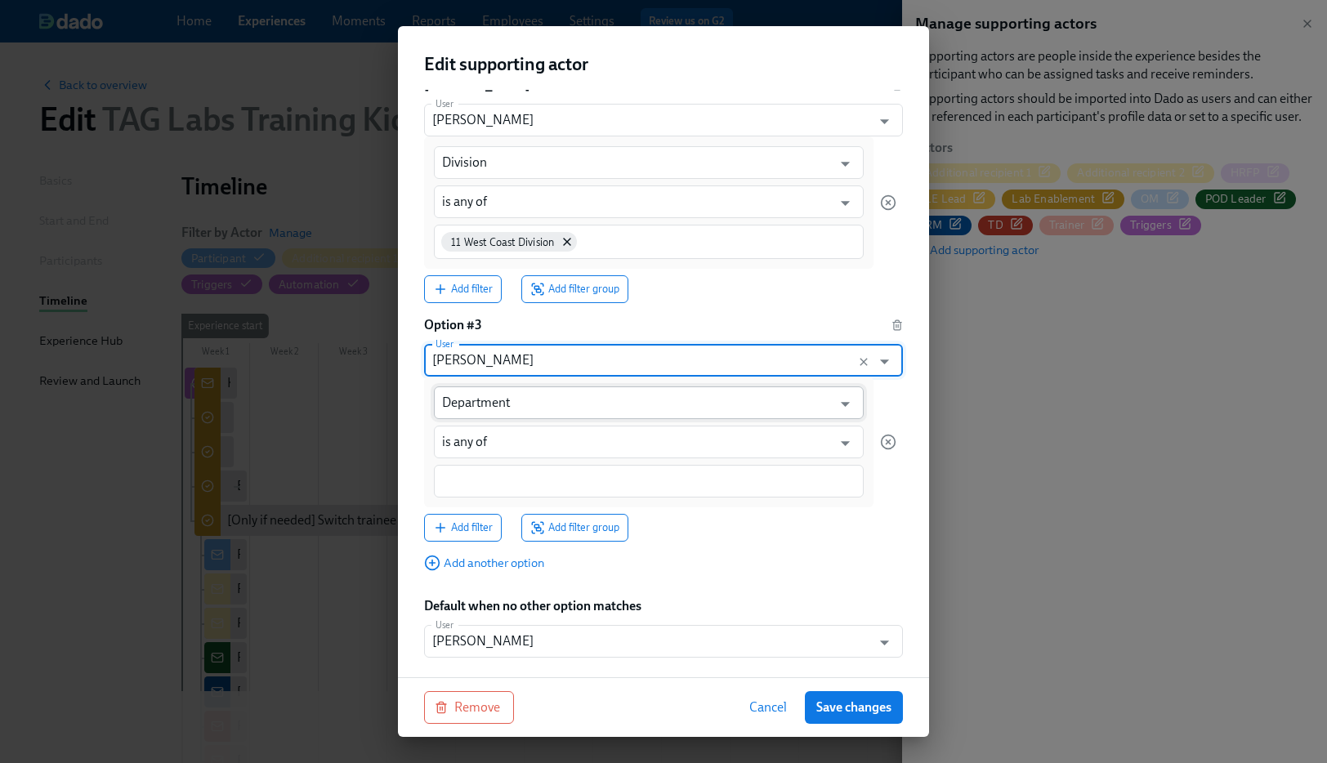
type input "Katie Brennan"
click at [532, 412] on input "Department" at bounding box center [637, 402] width 390 height 33
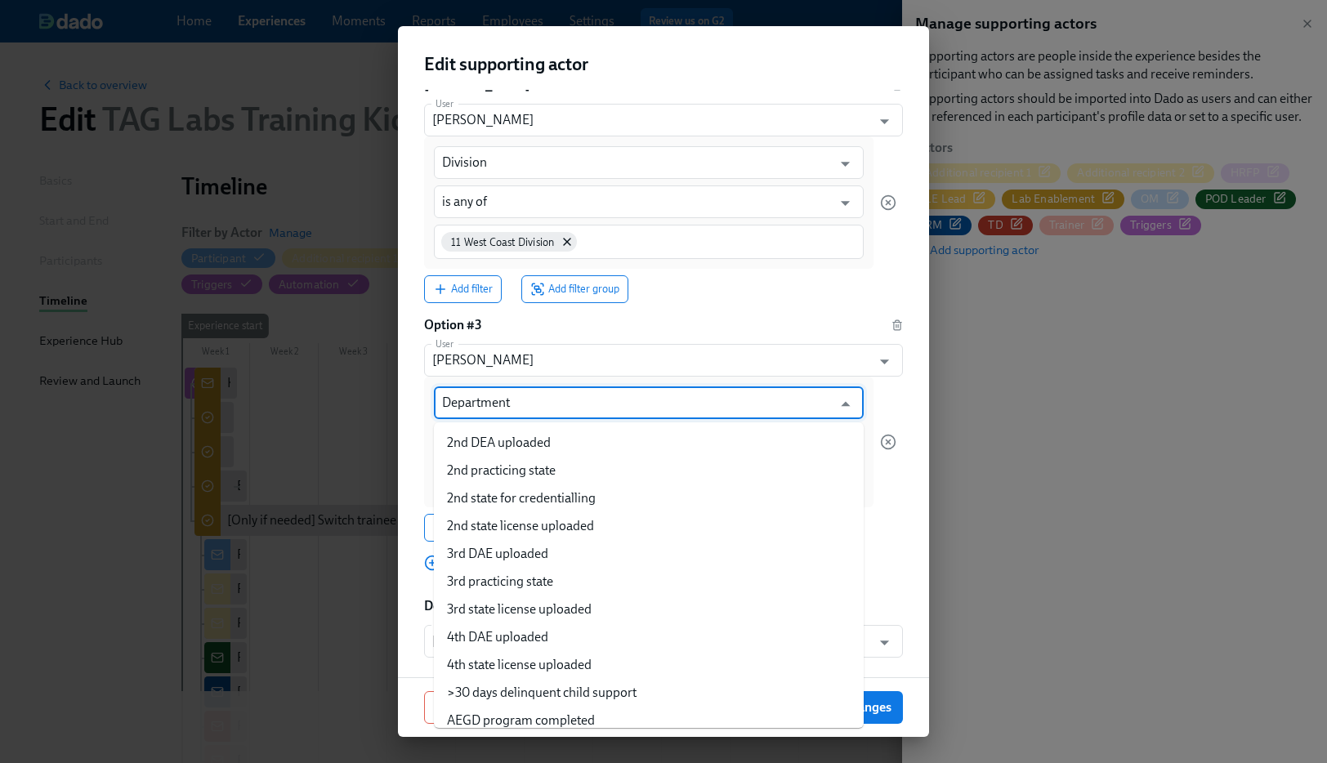
scroll to position [4509, 0]
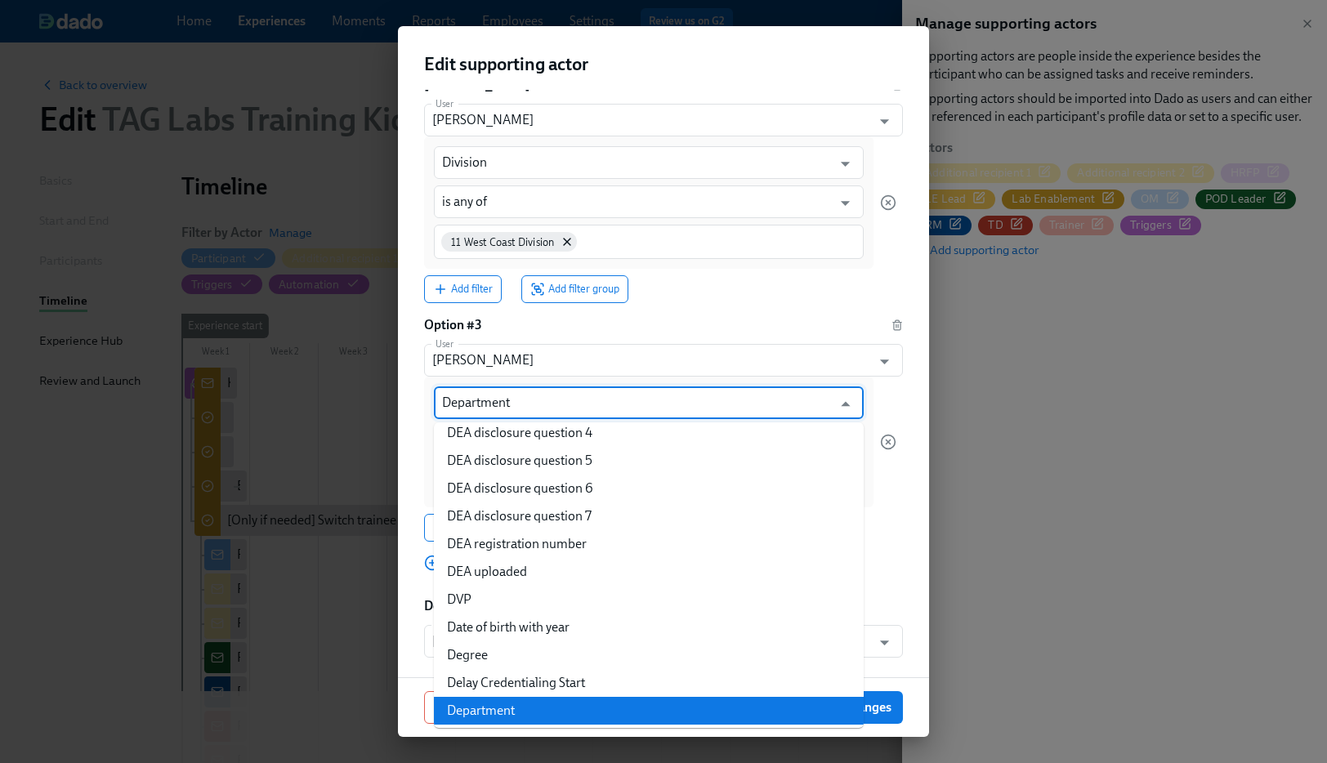
paste input "ivision"
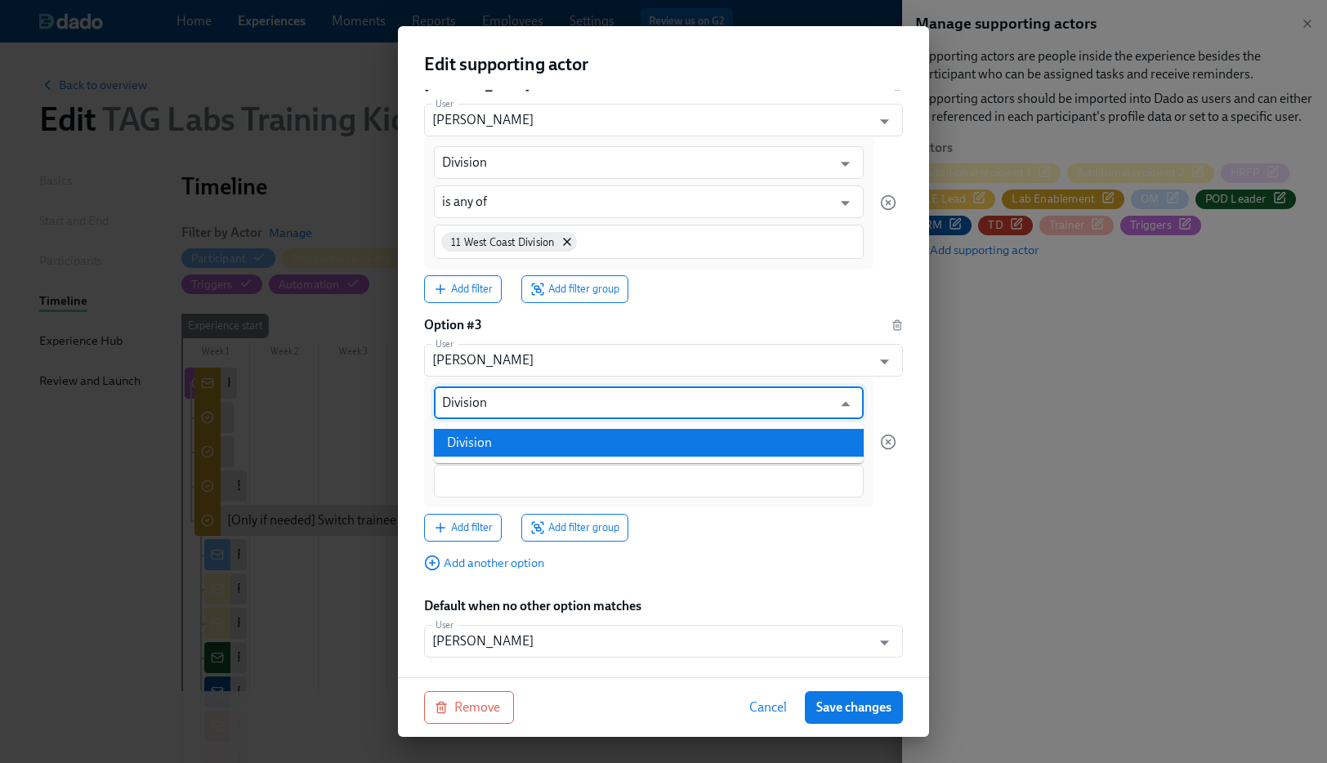
click at [501, 448] on li "Division" at bounding box center [649, 443] width 430 height 28
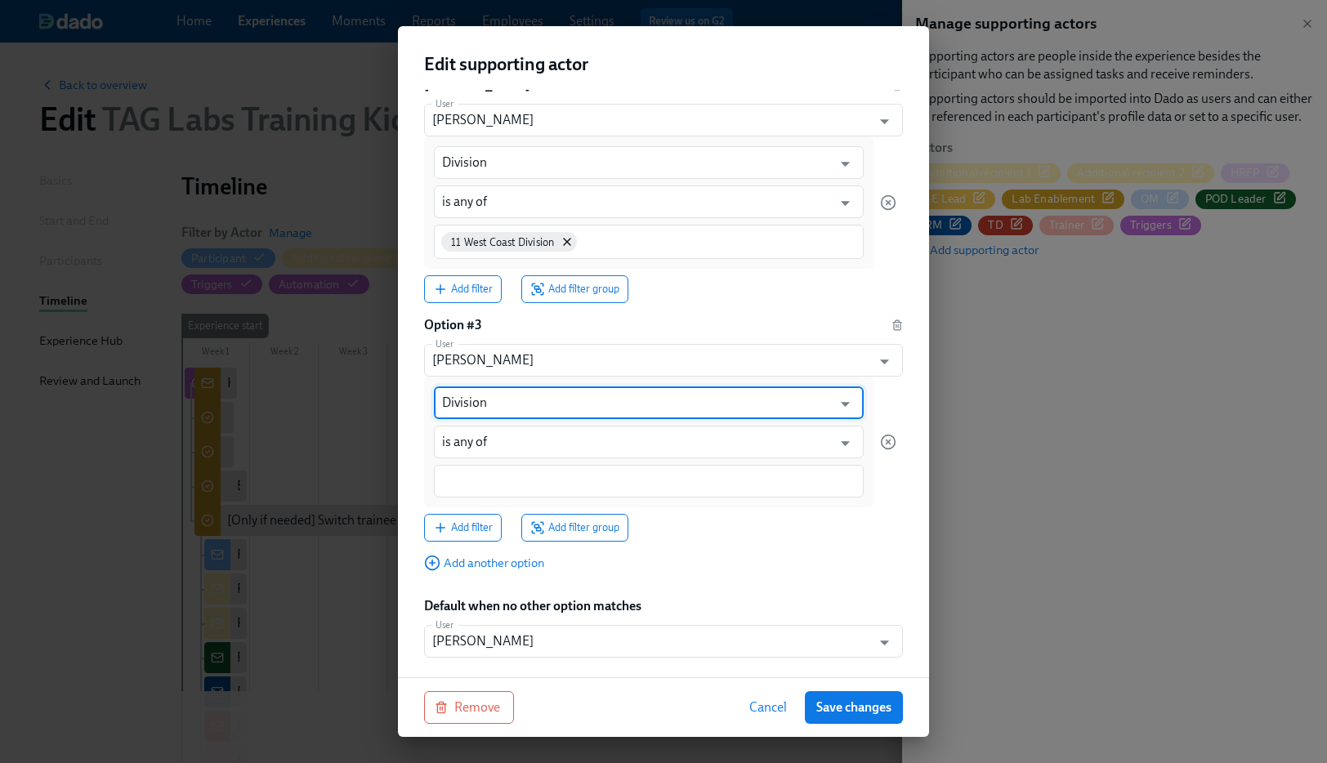
type input "Division"
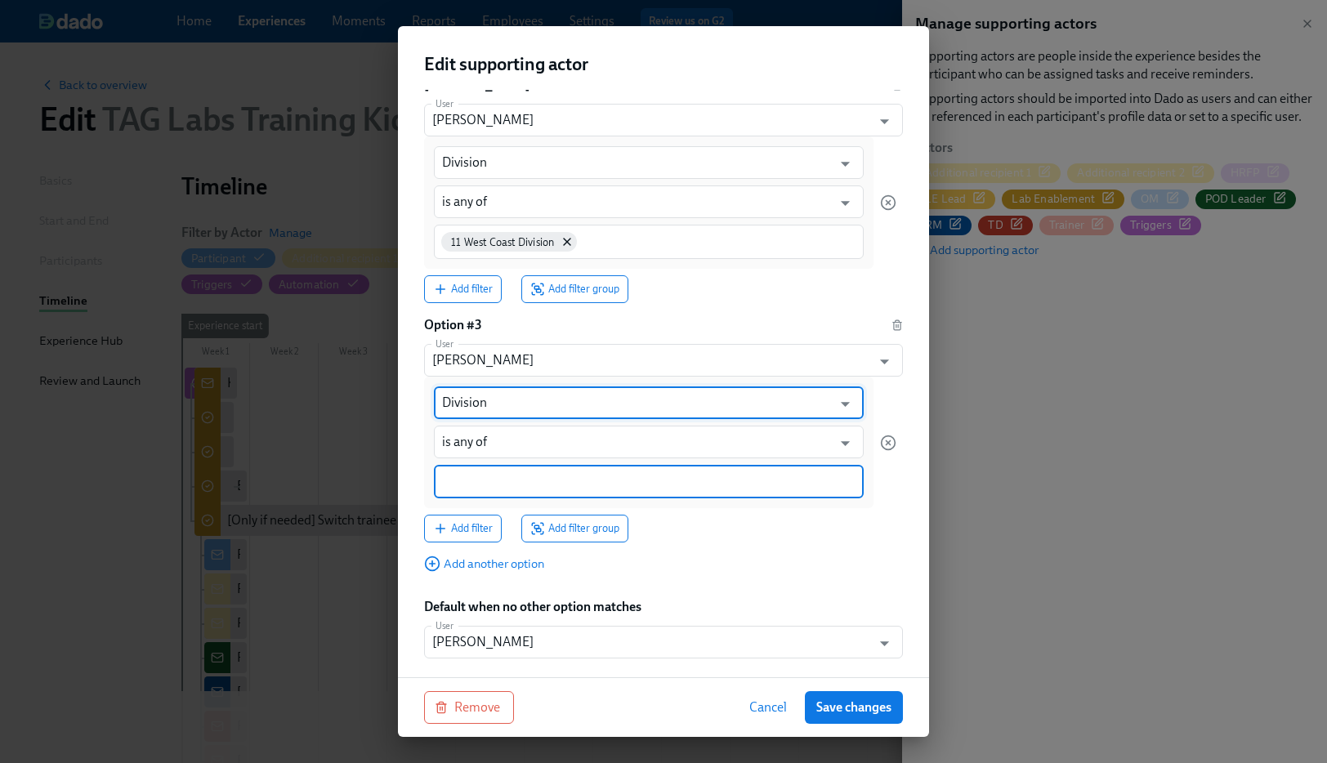
click at [498, 480] on input at bounding box center [648, 481] width 413 height 17
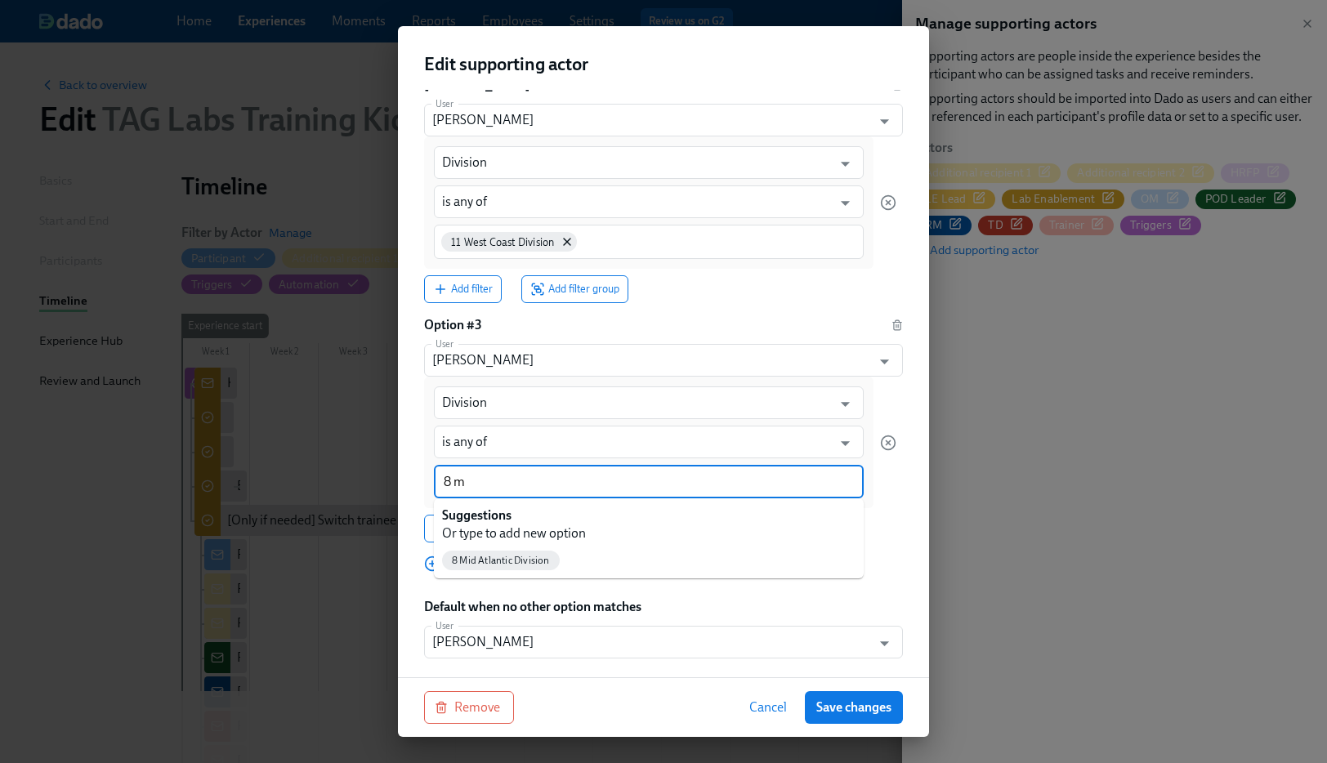
type input "8 m"
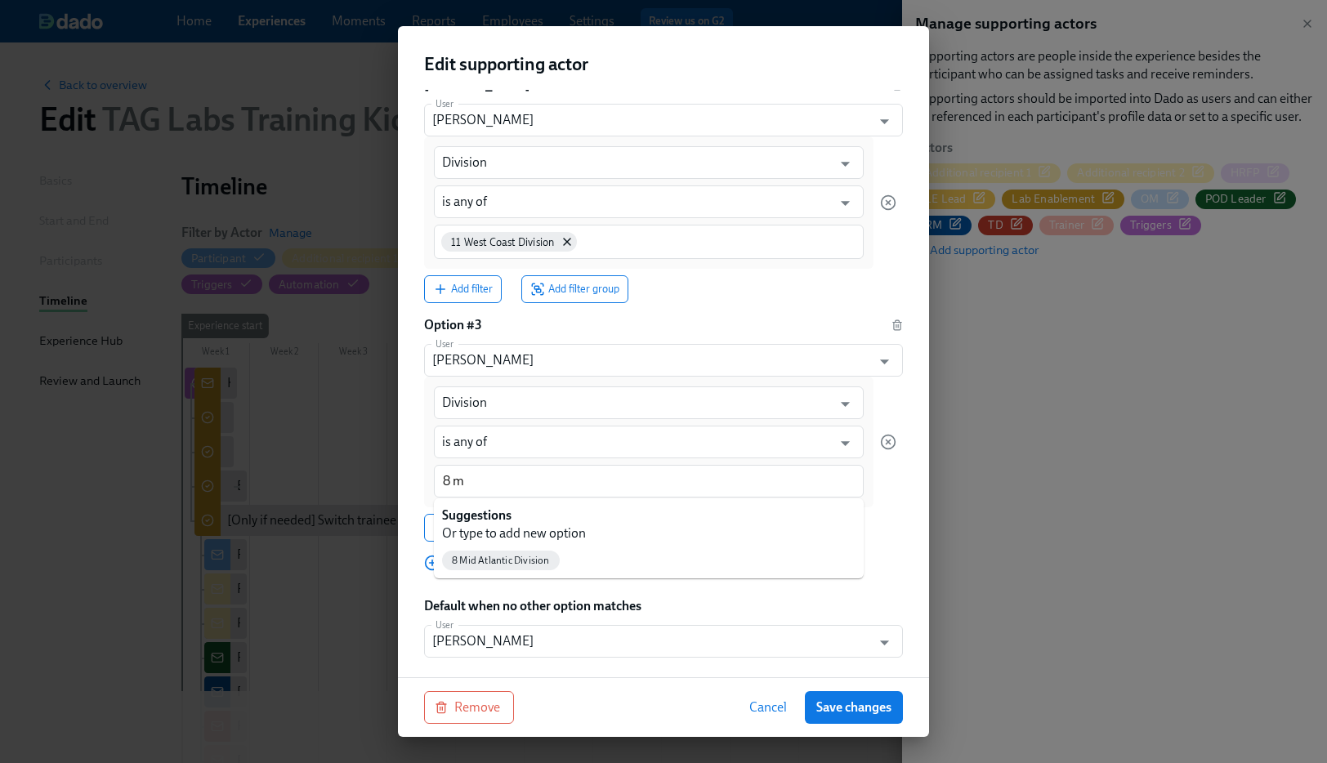
click at [494, 574] on div "8 Mid Atlantic Division" at bounding box center [649, 560] width 430 height 36
click at [494, 560] on span "8 Mid Atlantic Division" at bounding box center [501, 560] width 118 height 12
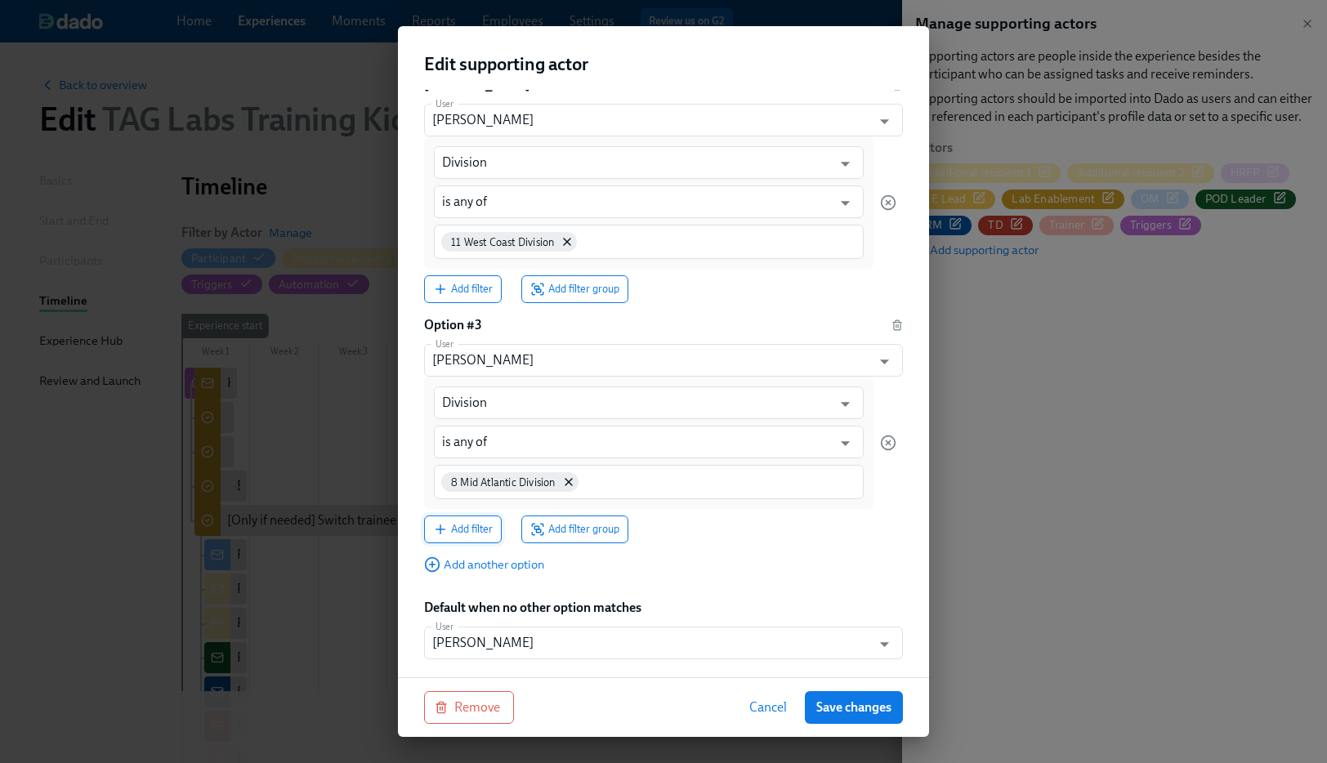
click at [464, 529] on span "Add filter" at bounding box center [463, 529] width 60 height 16
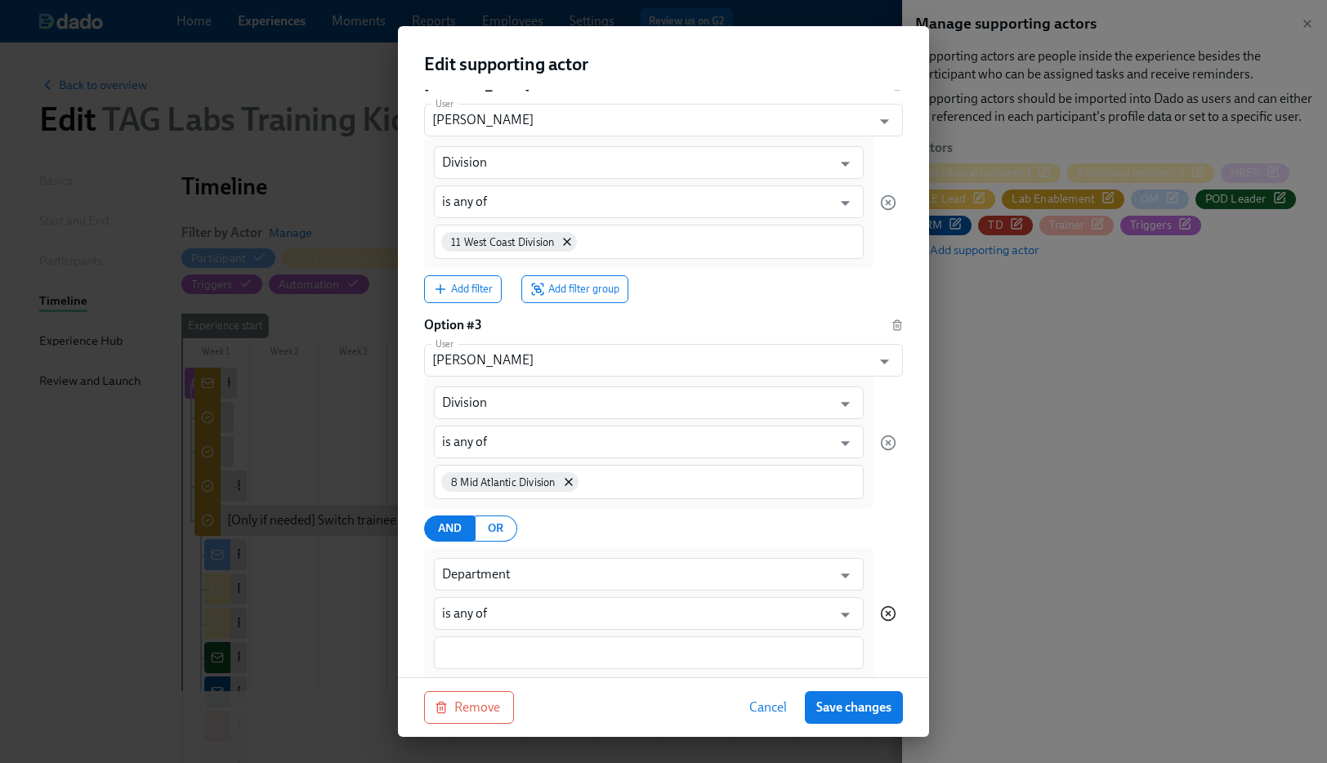
click at [890, 611] on icon "button" at bounding box center [888, 613] width 16 height 16
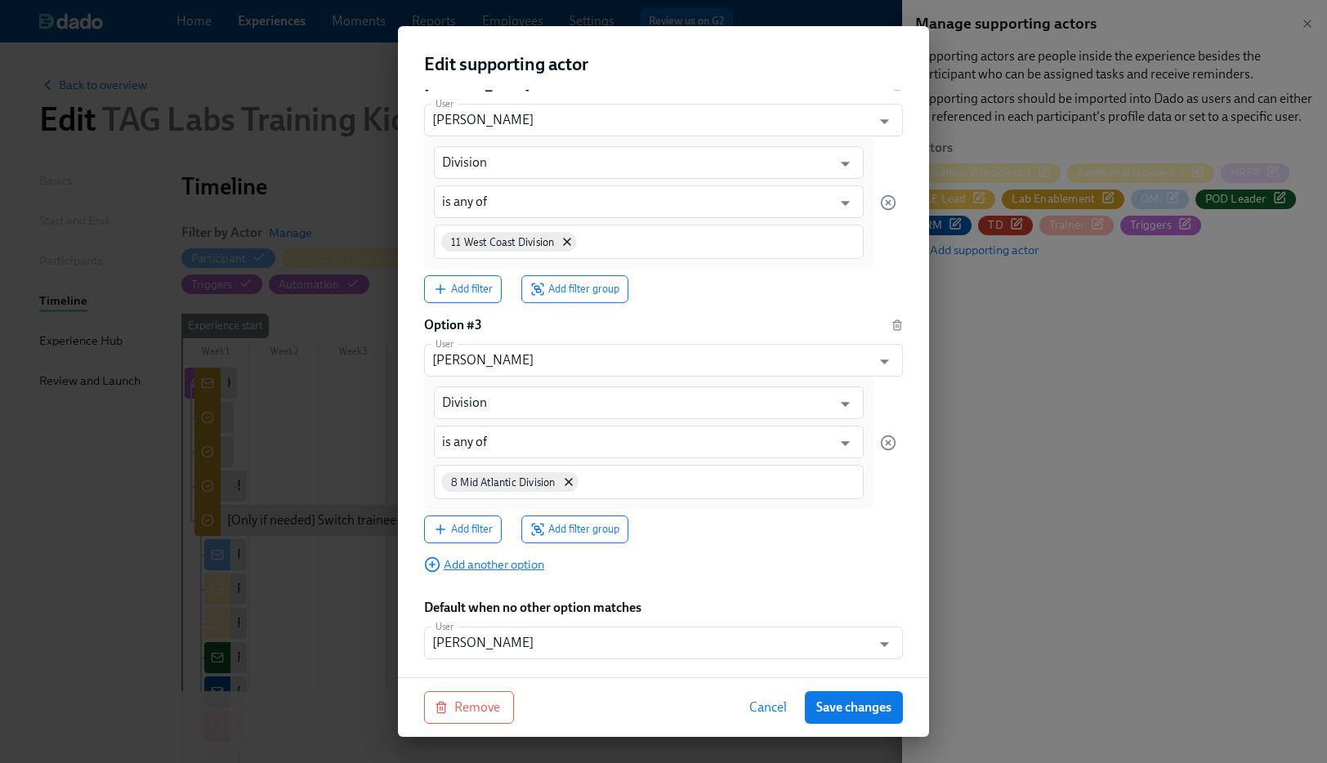
click at [467, 571] on span "Add another option" at bounding box center [484, 564] width 120 height 16
click at [459, 609] on input "User" at bounding box center [647, 600] width 431 height 33
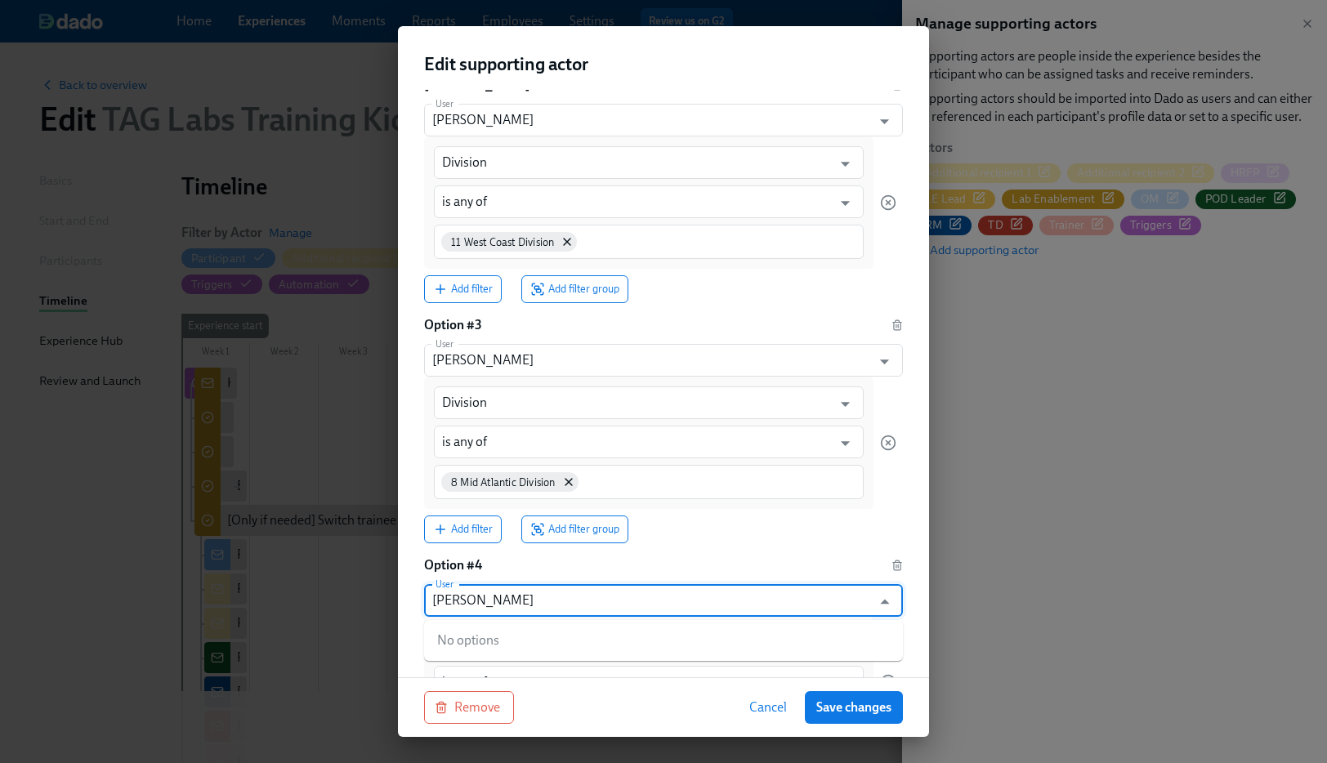
paste input "Paul Riley"
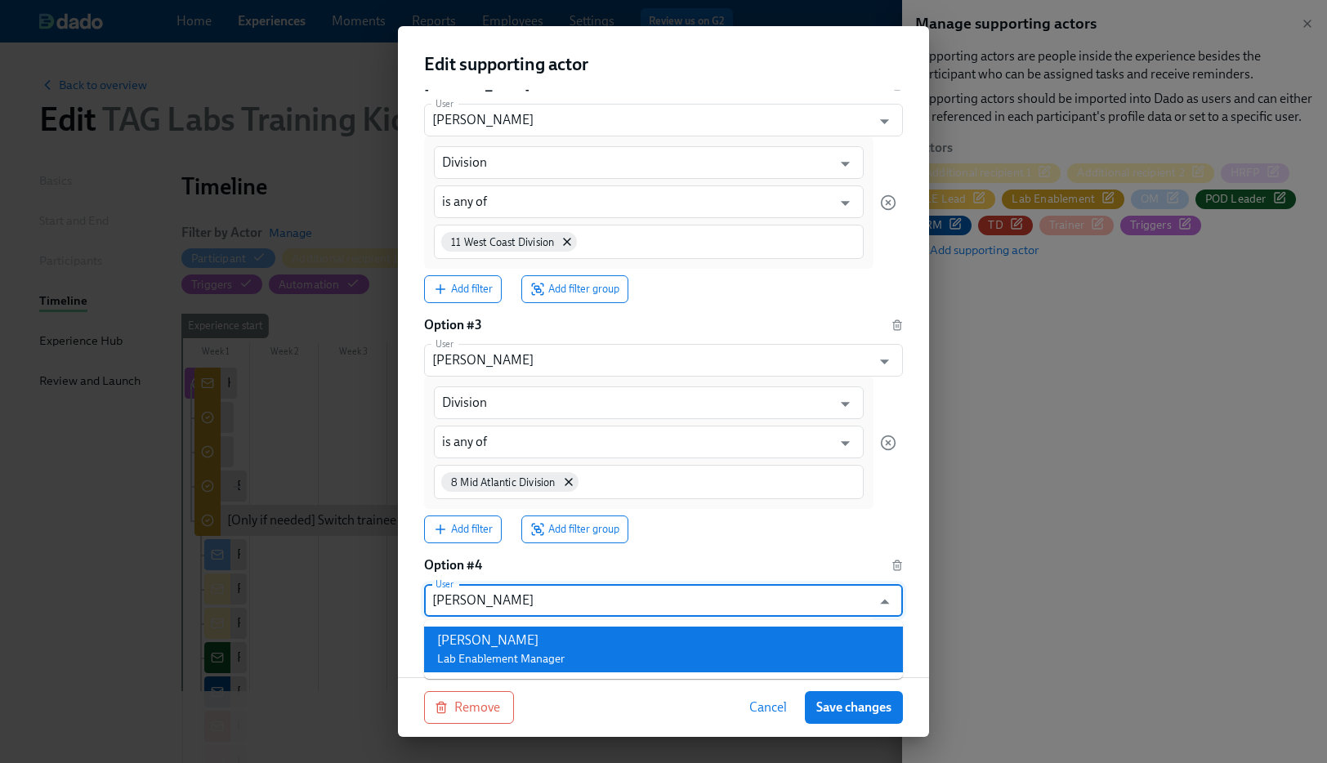
click at [457, 658] on span "Lab Enablement Manager" at bounding box center [500, 659] width 127 height 14
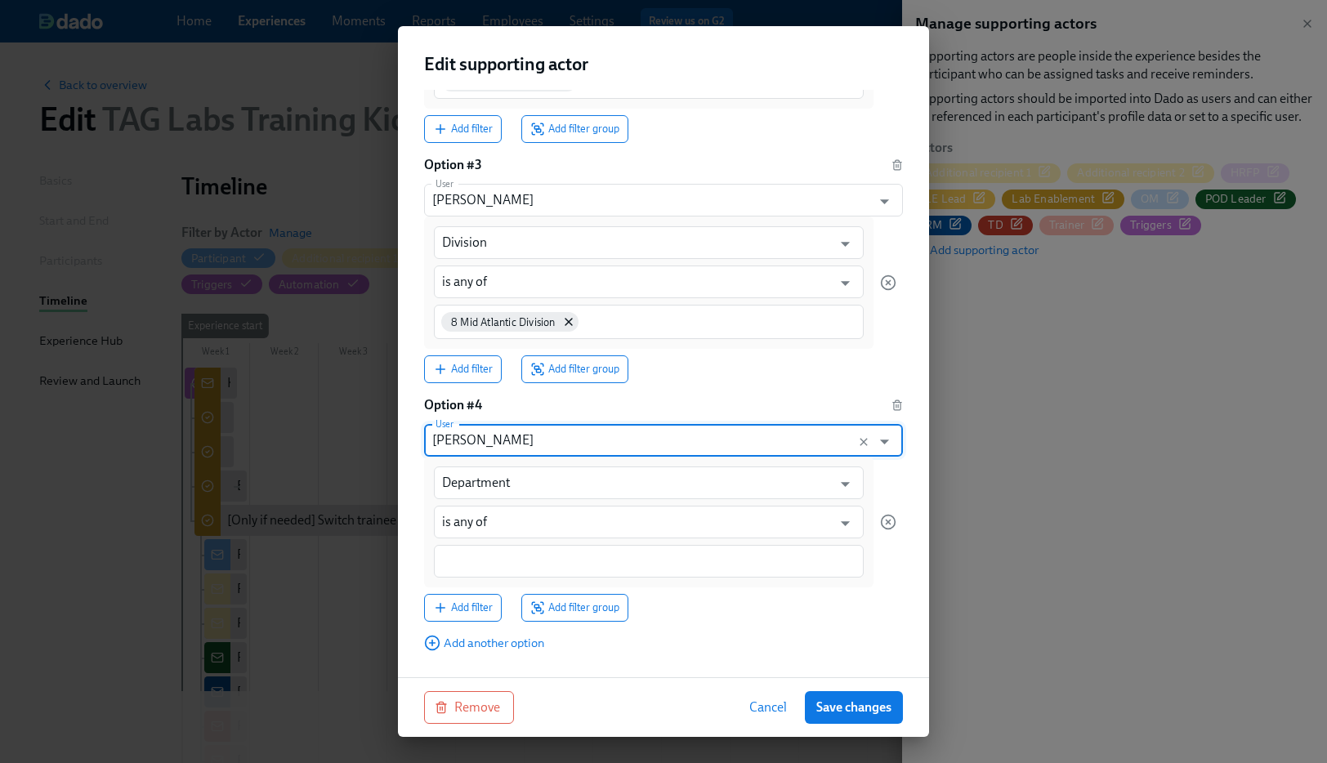
scroll to position [598, 0]
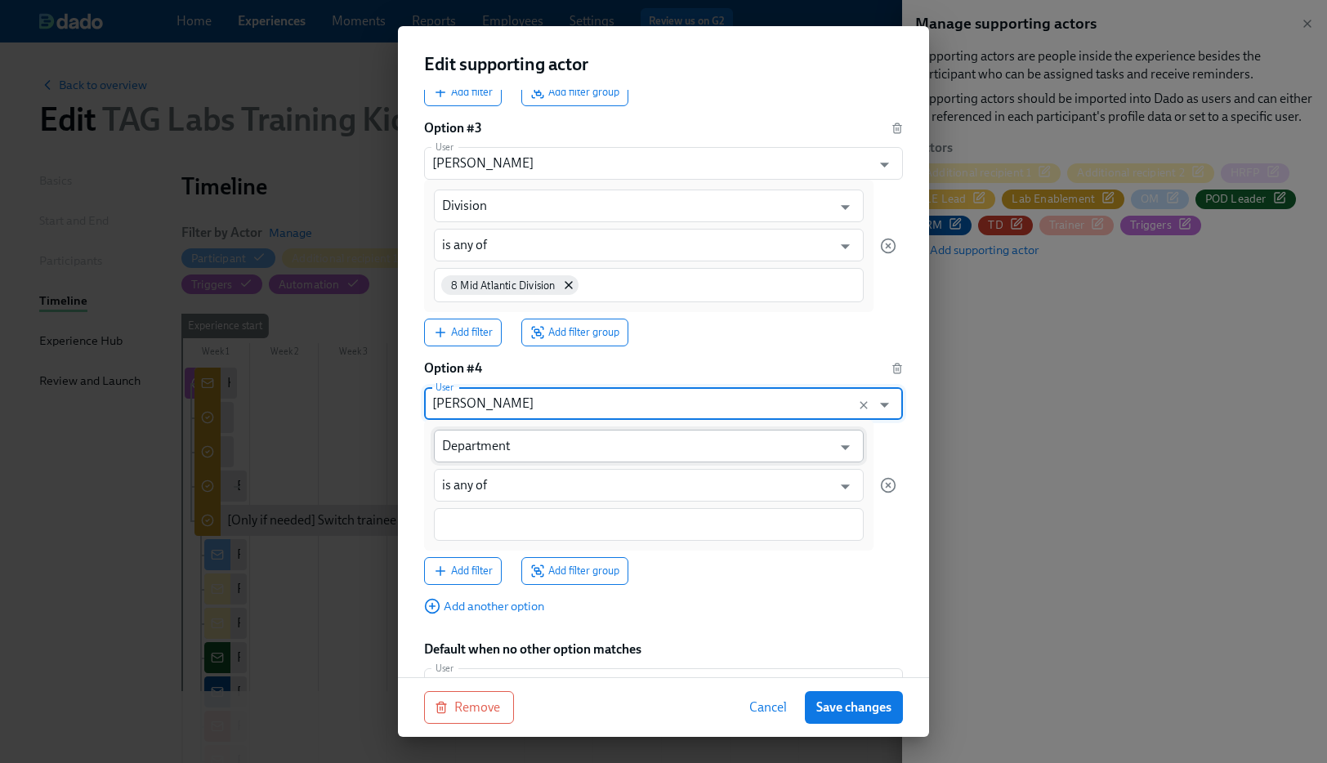
type input "Paul Riley"
click at [475, 448] on input "Department" at bounding box center [637, 446] width 390 height 33
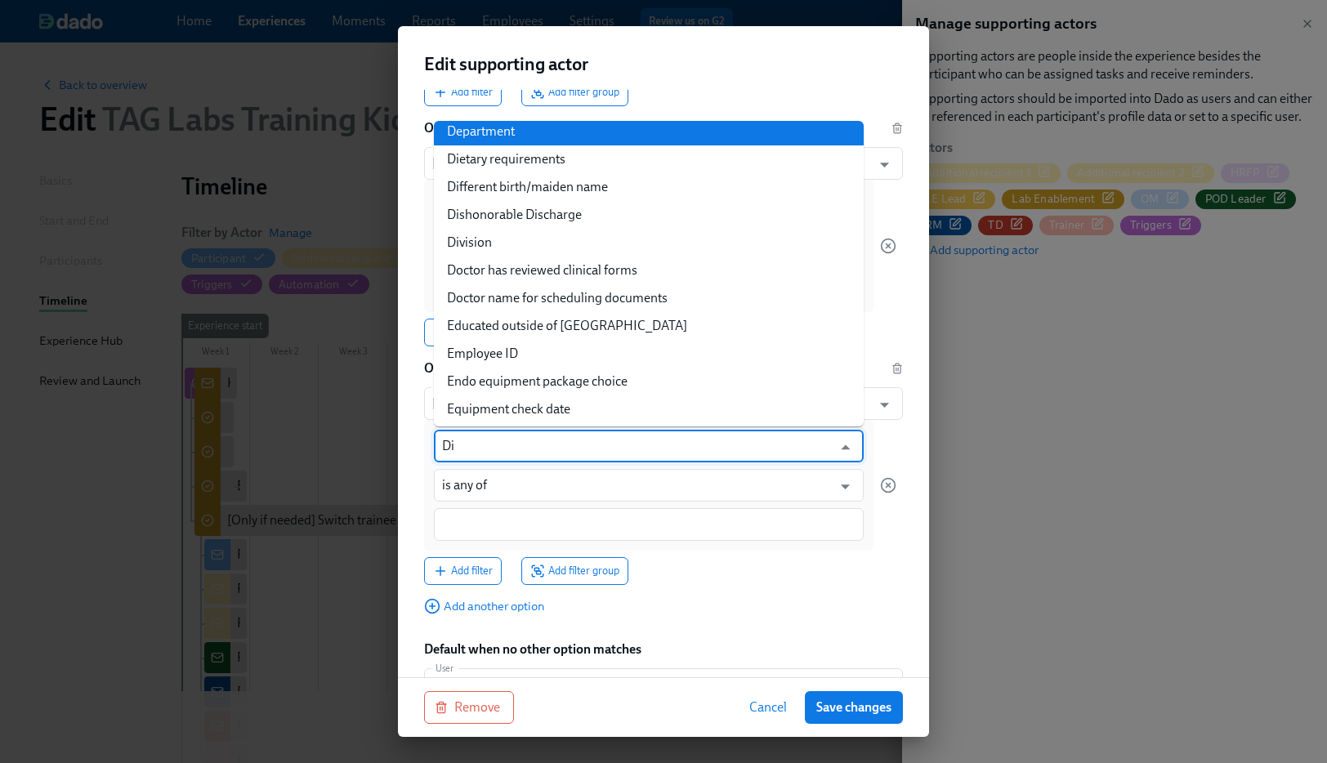
scroll to position [0, 0]
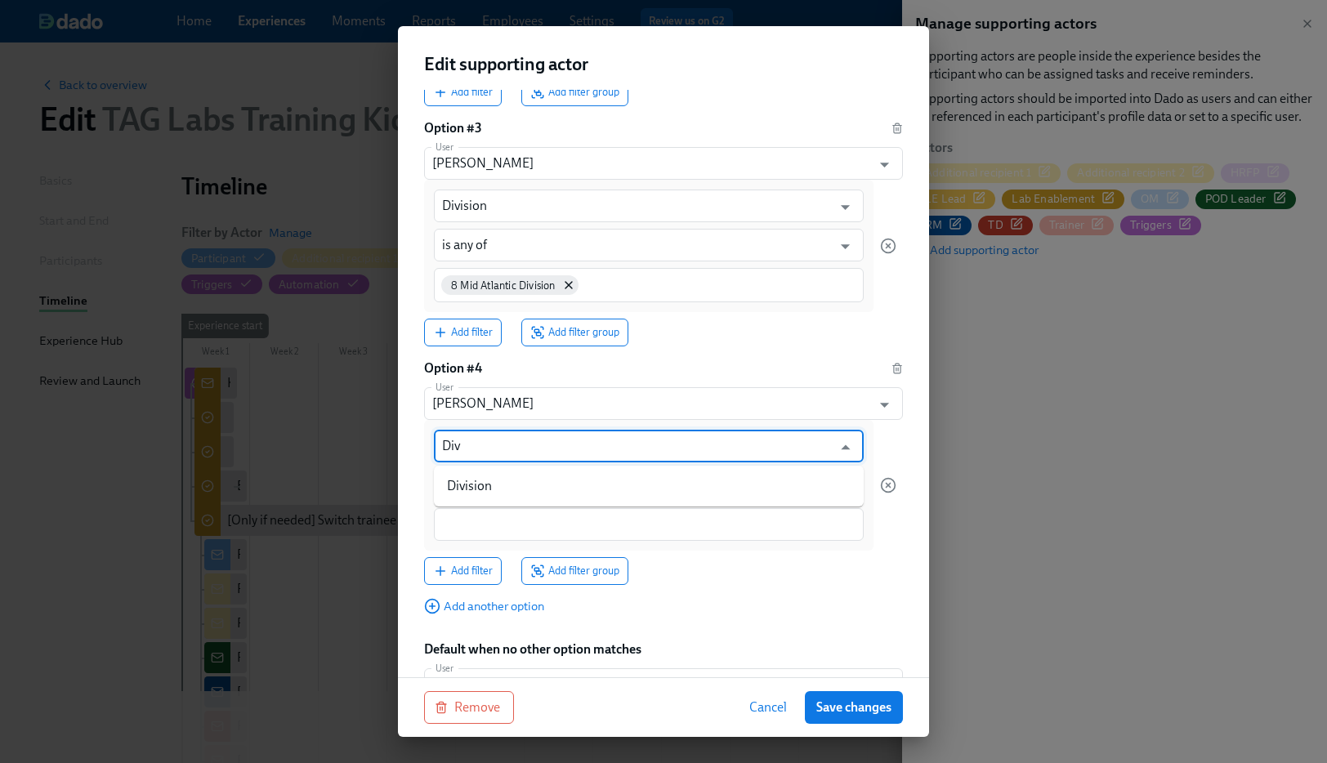
click at [524, 475] on li "Division" at bounding box center [649, 486] width 430 height 28
type input "Division"
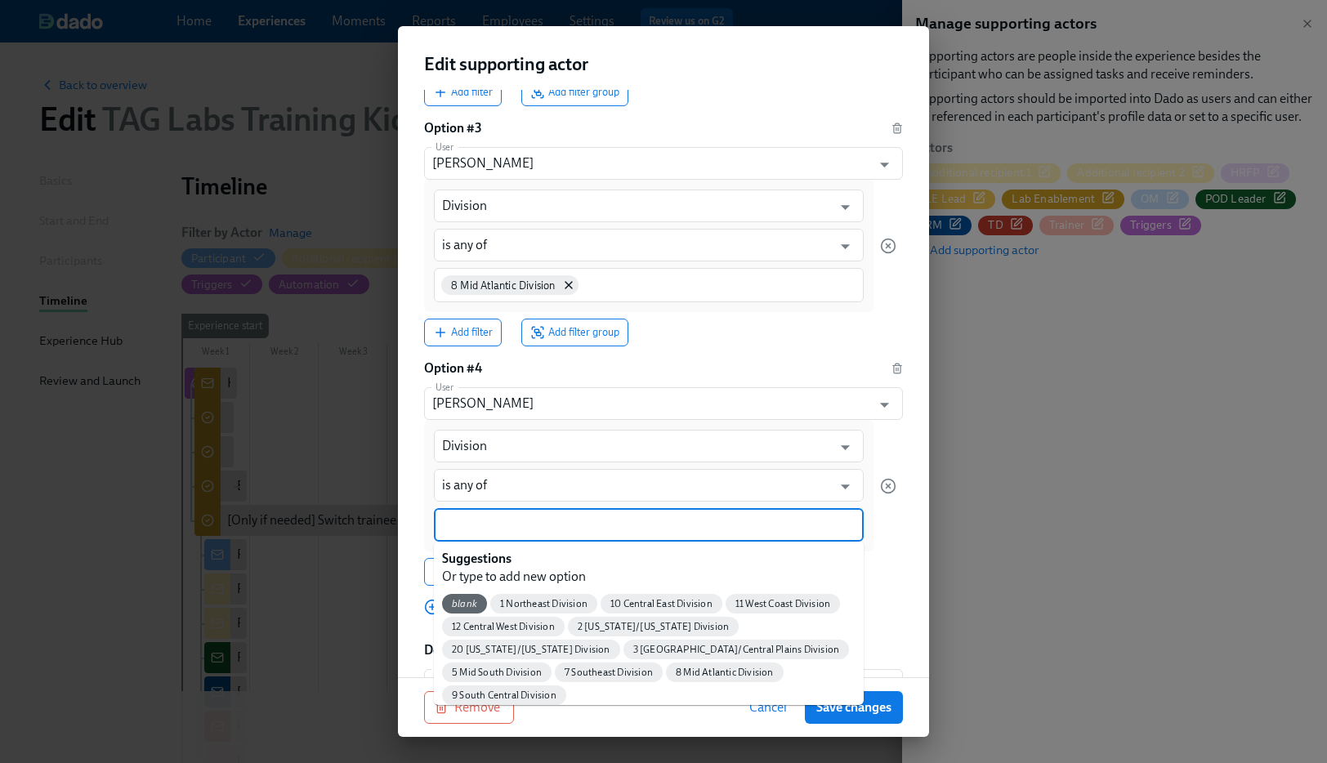
click at [484, 521] on input at bounding box center [648, 524] width 413 height 17
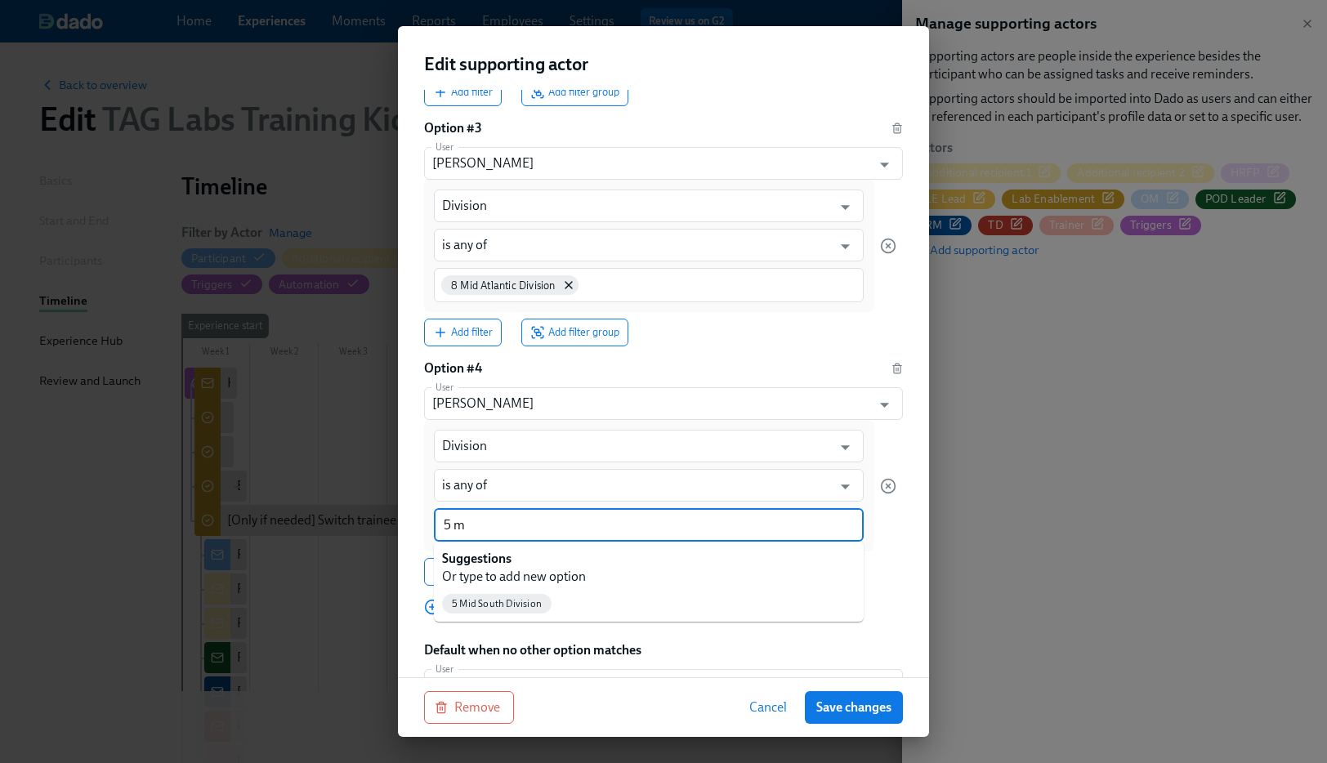
type input "5 mi"
click at [507, 601] on span "5 Mid South Division" at bounding box center [496, 604] width 109 height 12
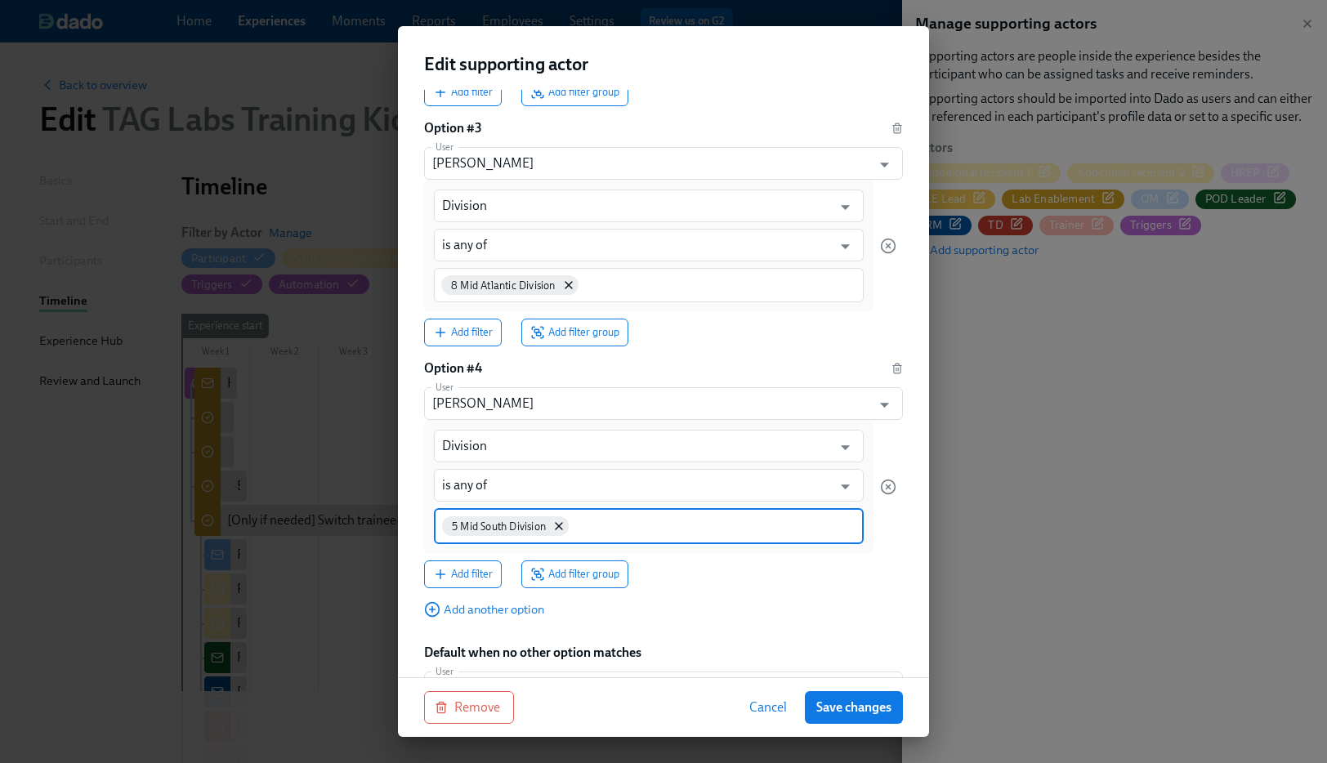
click at [634, 525] on input at bounding box center [713, 524] width 283 height 17
type input "3"
click at [558, 605] on span "3 Great Lakes/Central Plains Division" at bounding box center [555, 606] width 226 height 12
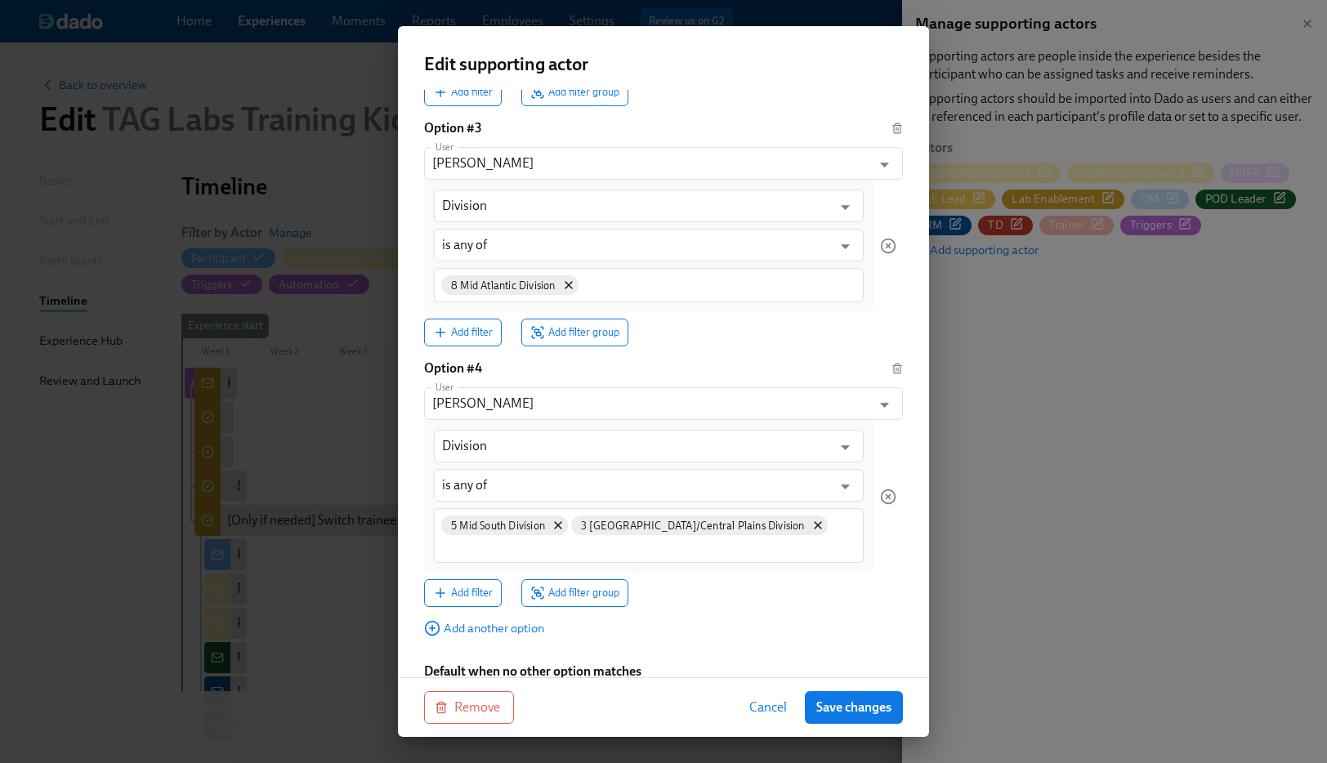
click at [456, 638] on div "Supporting actors are people inside the experience besides the participant who …" at bounding box center [663, 114] width 479 height 1218
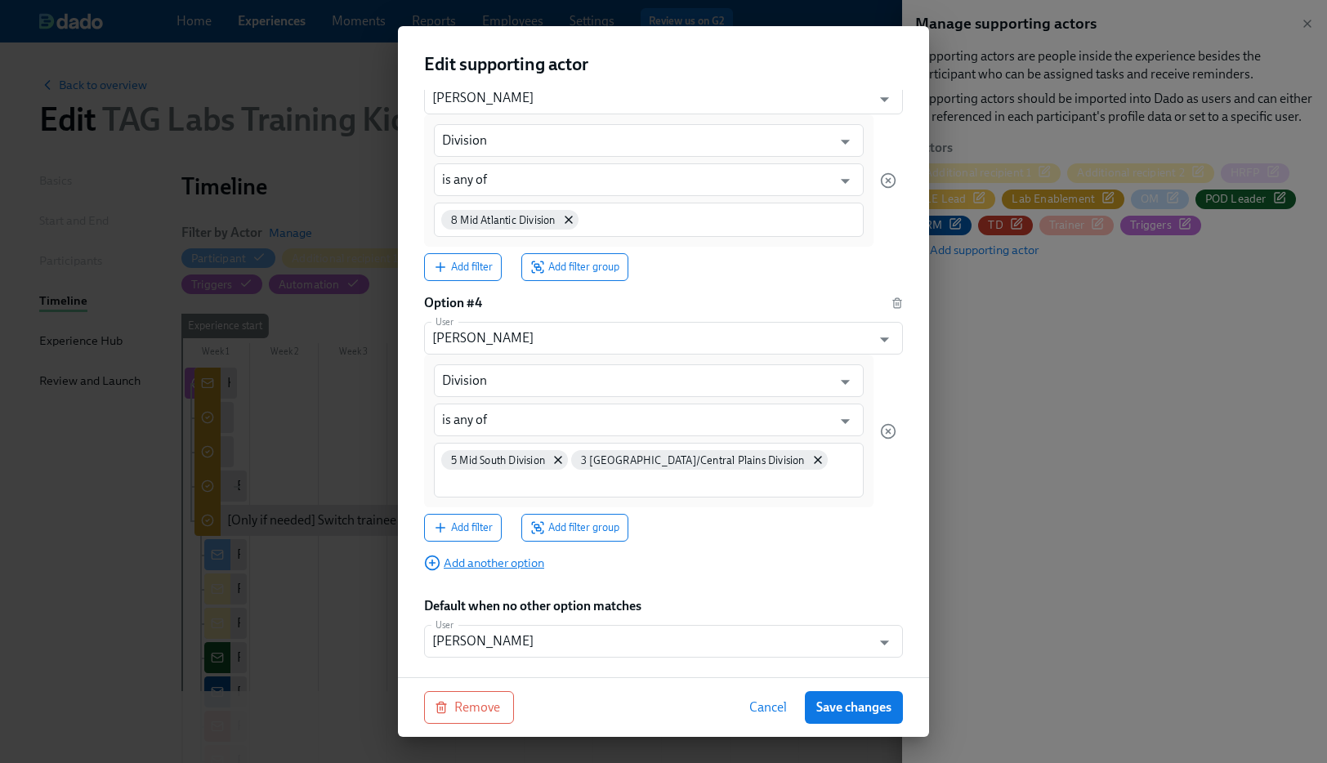
click at [495, 563] on span "Add another option" at bounding box center [484, 563] width 120 height 16
click at [509, 596] on input "User" at bounding box center [647, 598] width 431 height 33
paste input "Ryan Vick"
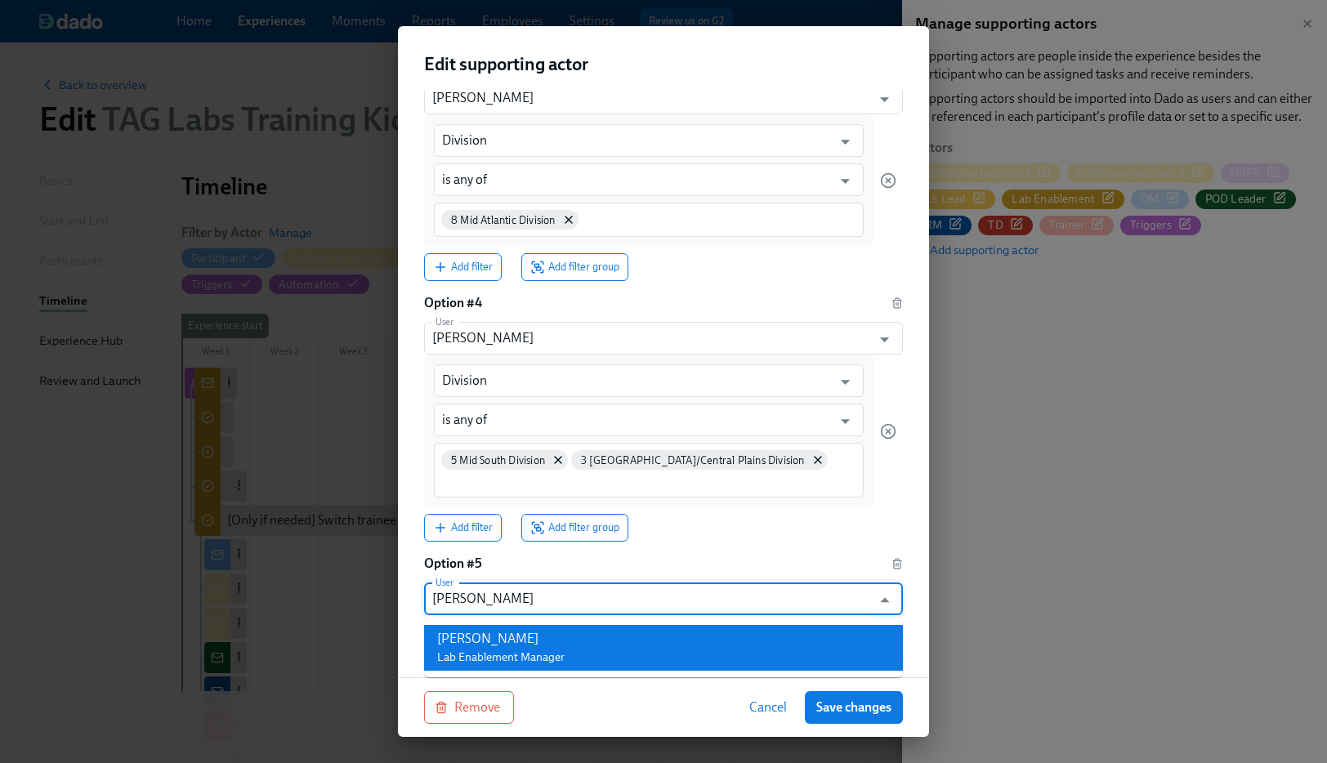
click at [483, 655] on span "Lab Enablement Manager" at bounding box center [500, 657] width 127 height 14
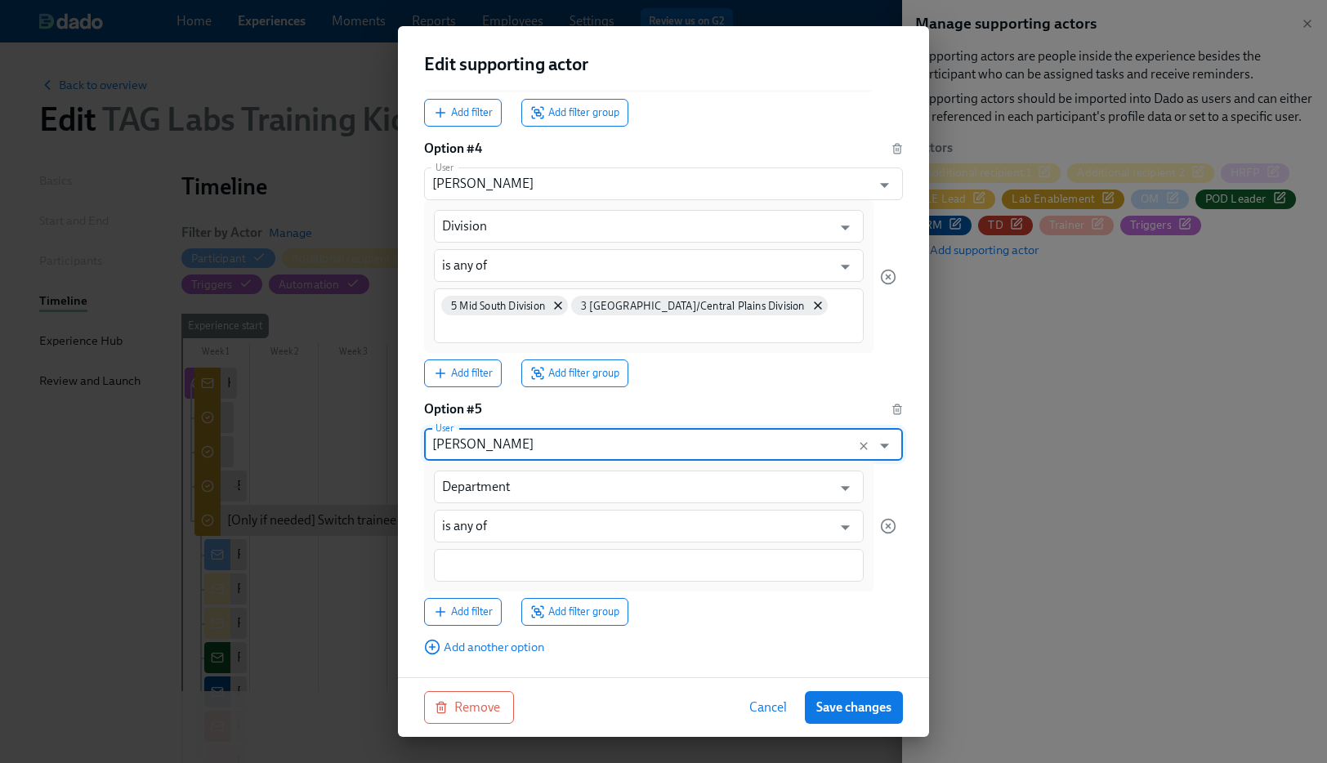
scroll to position [902, 0]
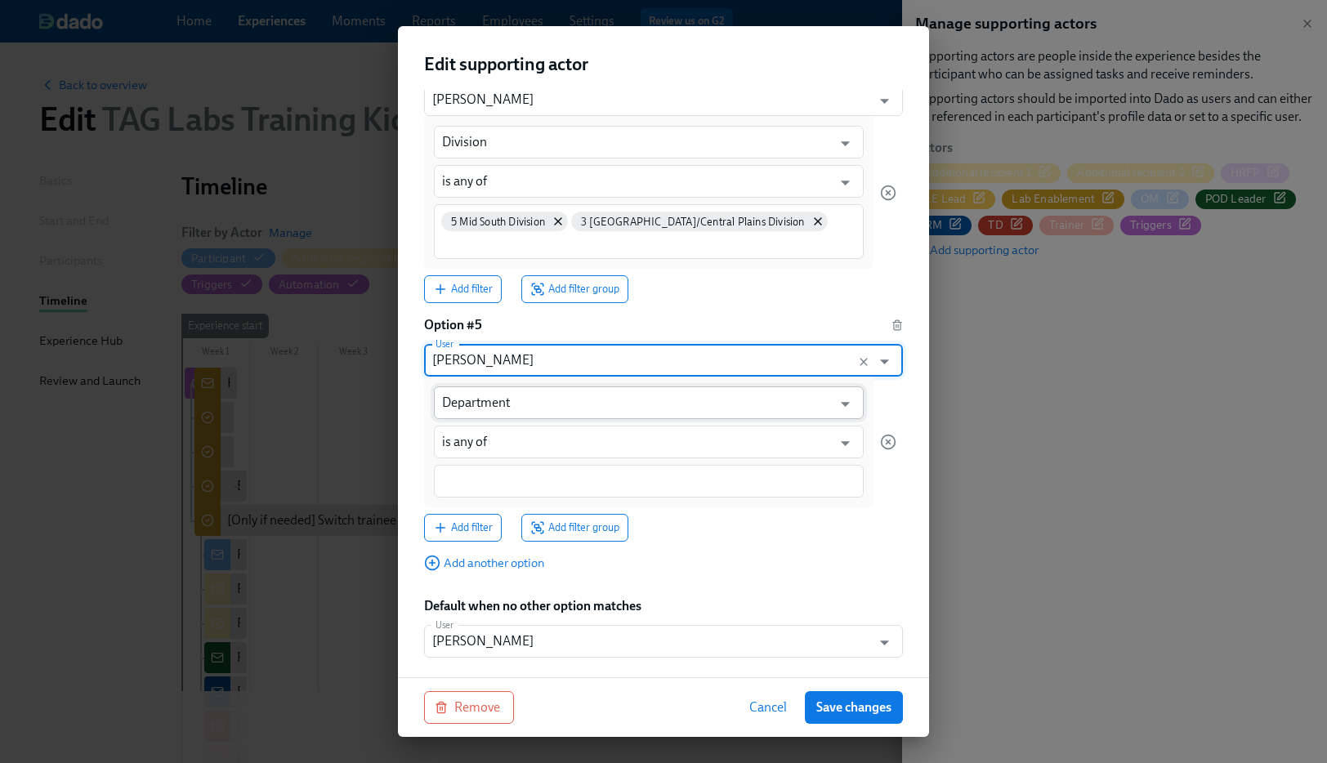
type input "Ryan Vick"
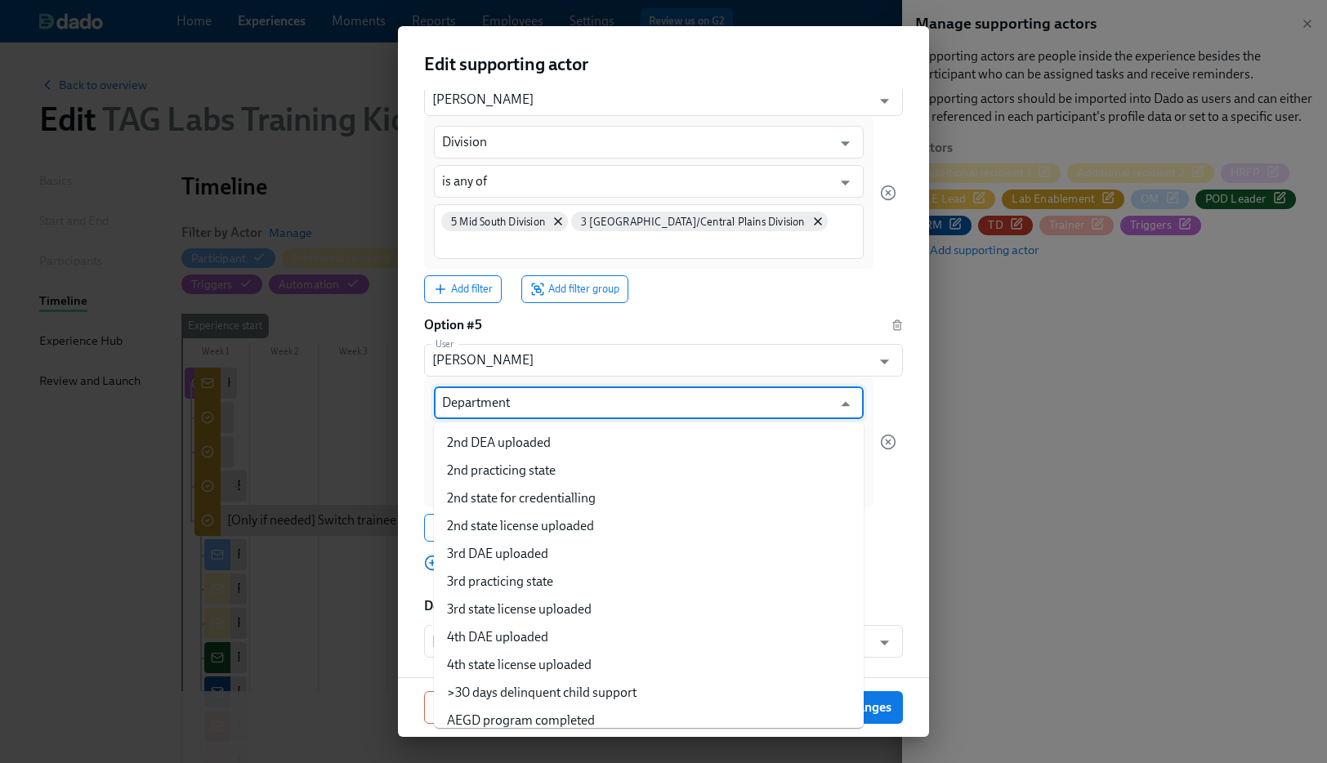
click at [465, 400] on input "Department" at bounding box center [637, 402] width 390 height 33
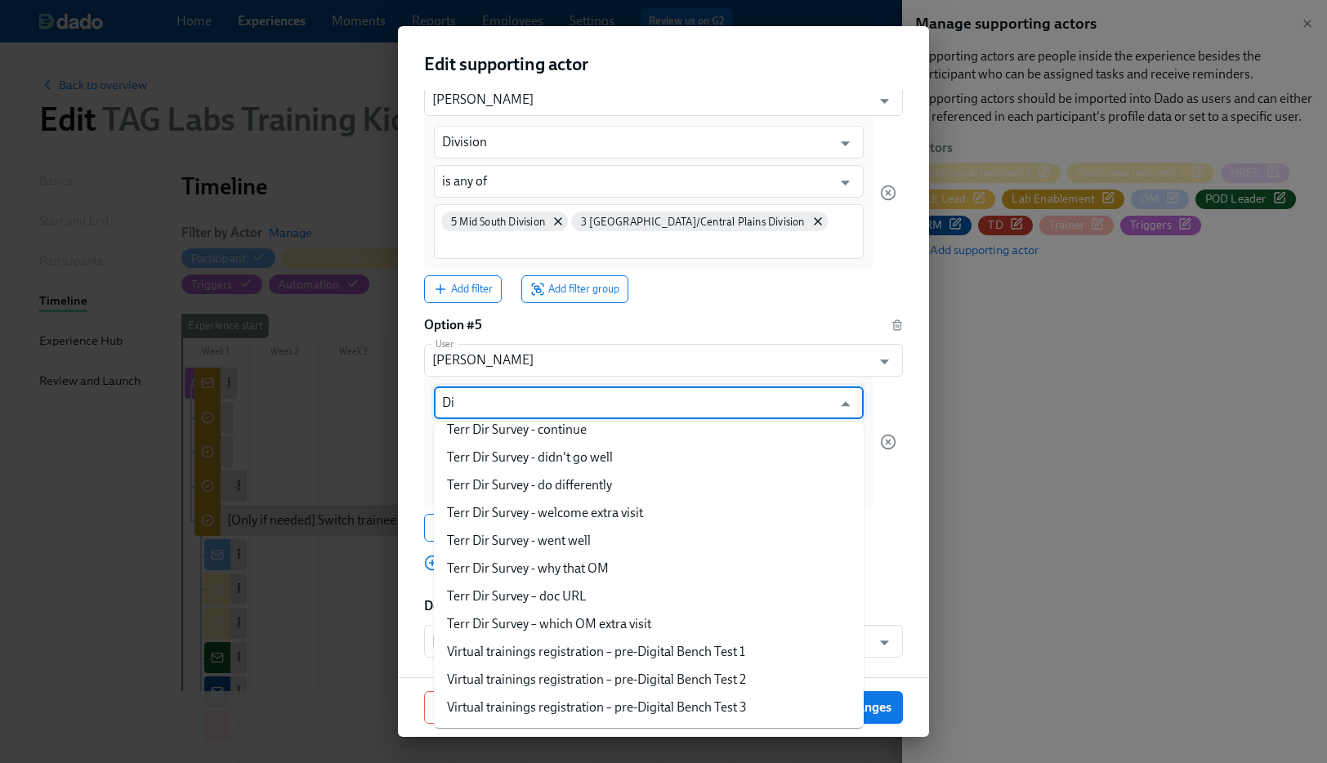
scroll to position [0, 0]
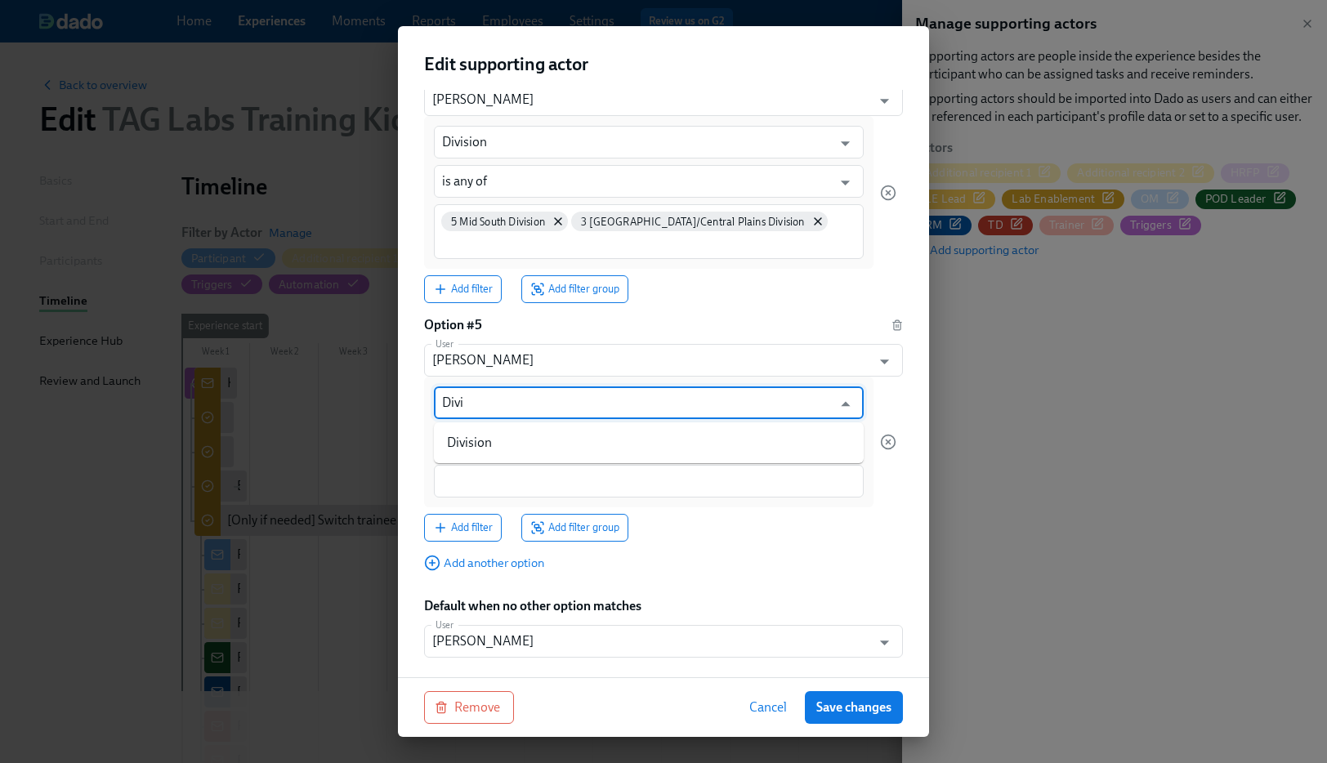
click at [507, 431] on li "Division" at bounding box center [649, 443] width 430 height 28
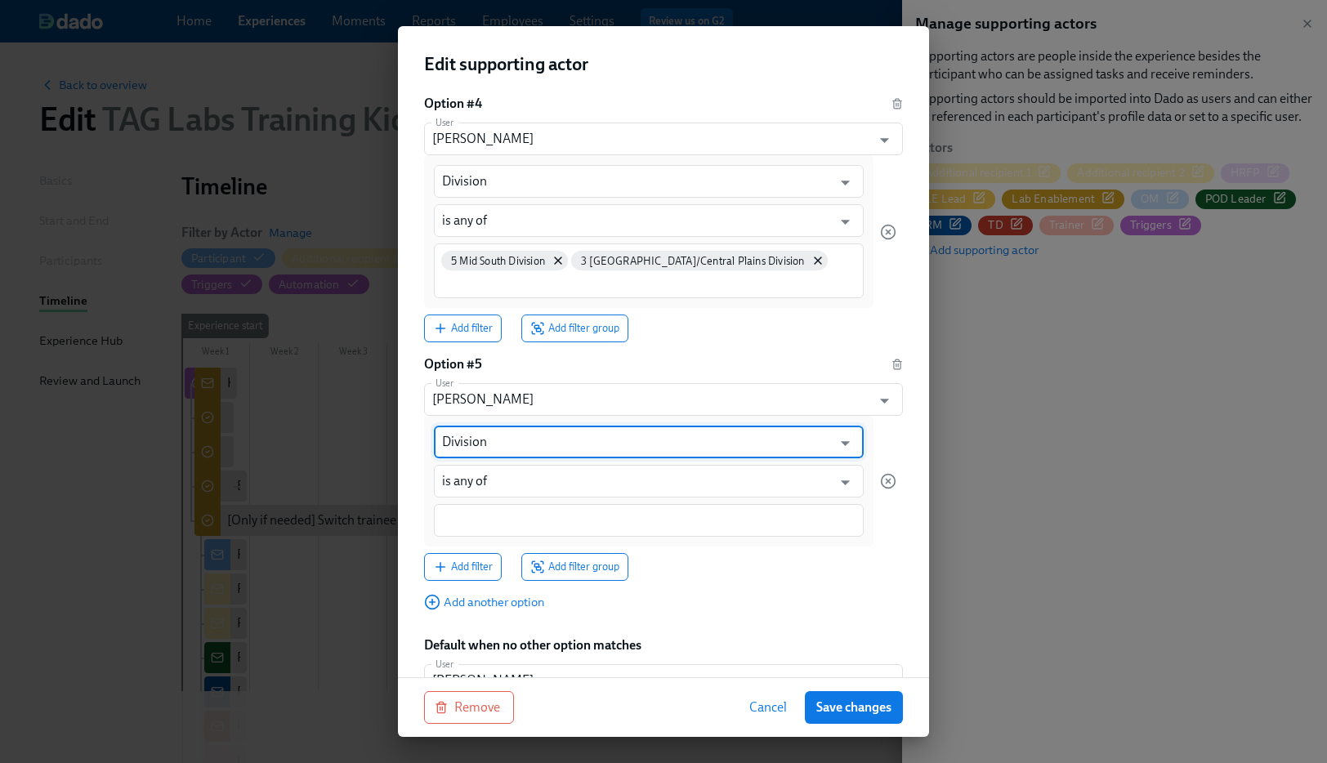
type input "Division"
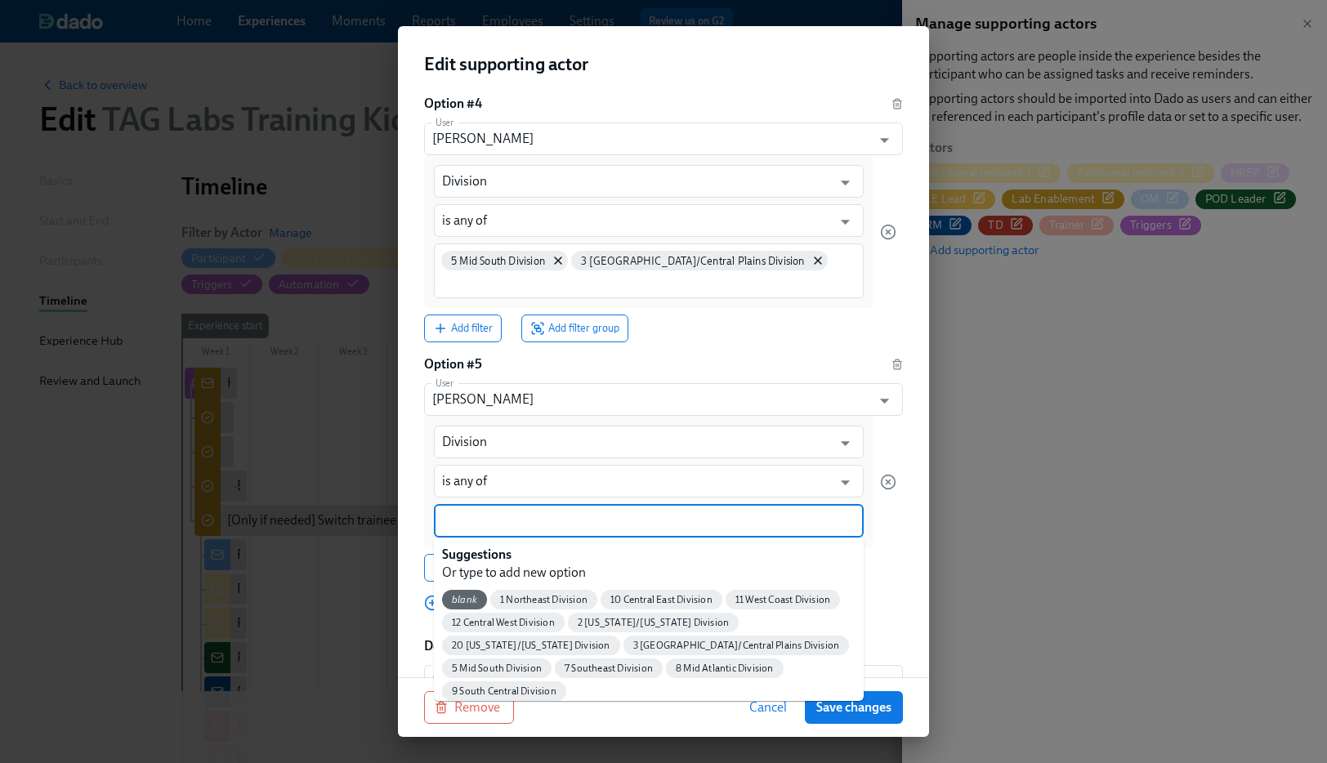
click at [461, 522] on input at bounding box center [648, 520] width 413 height 17
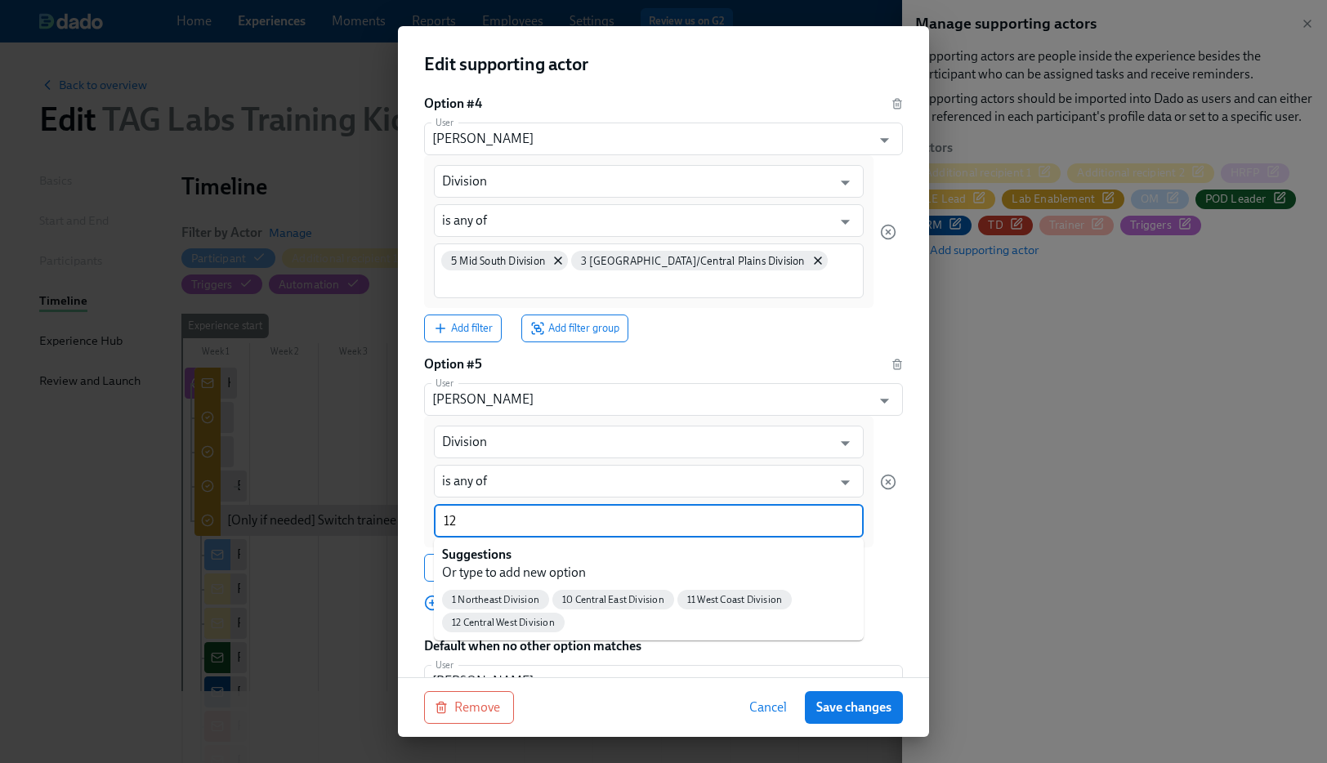
type input "12"
click at [464, 596] on span "12 Central West Division" at bounding box center [503, 600] width 123 height 12
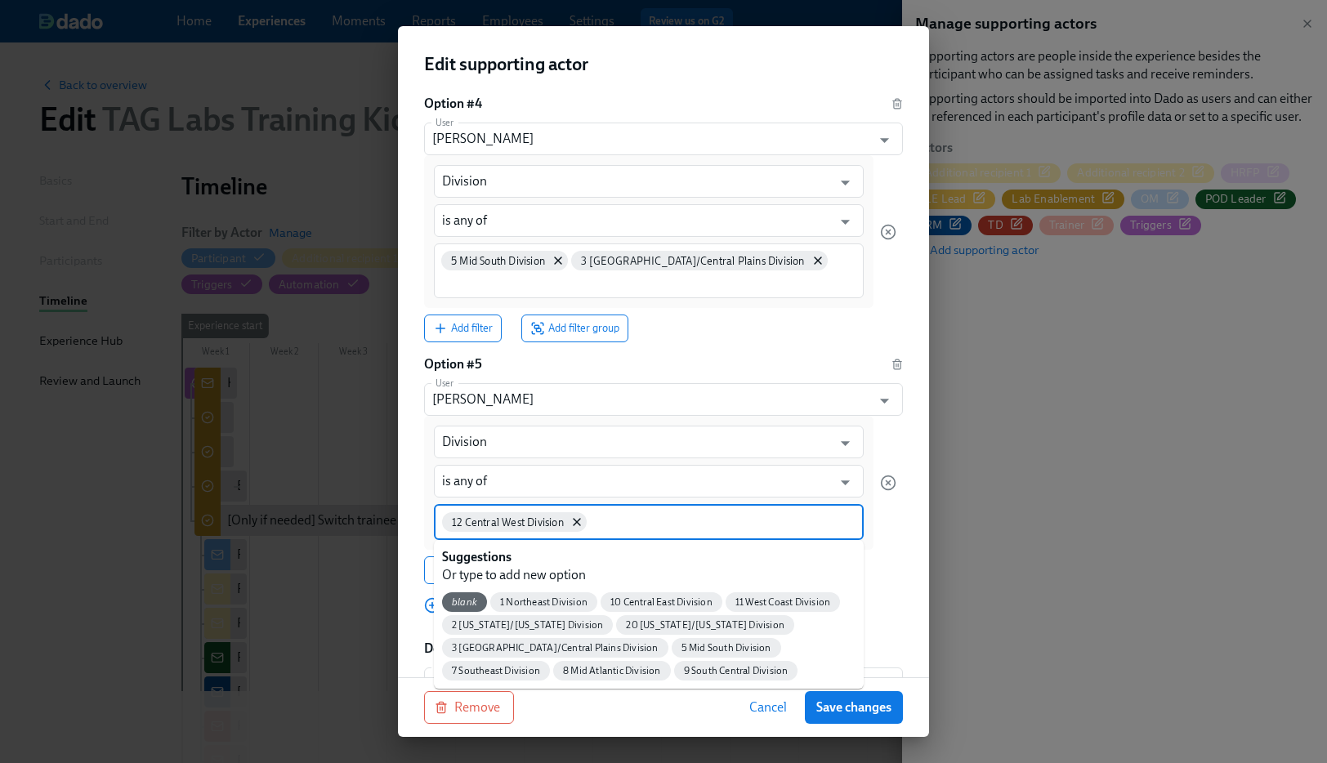
click at [680, 512] on input at bounding box center [722, 520] width 265 height 17
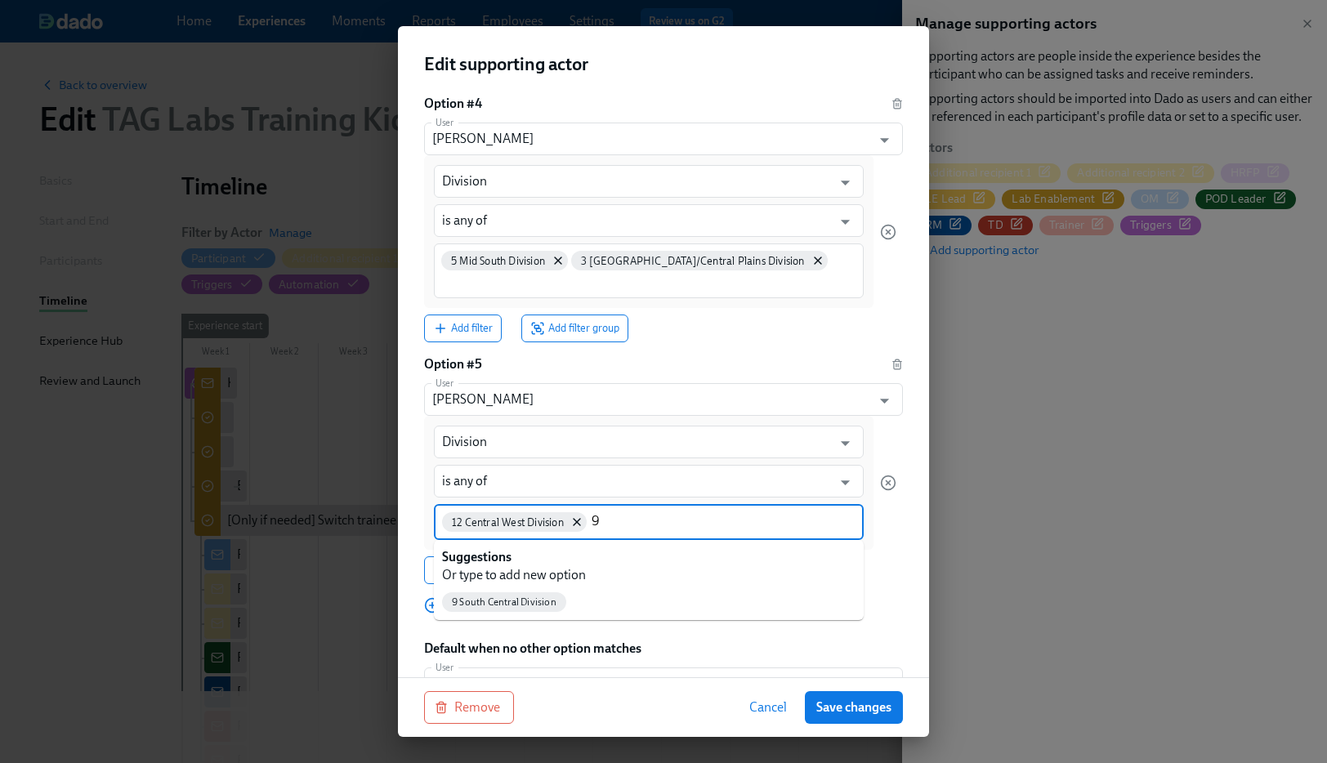
type input "9"
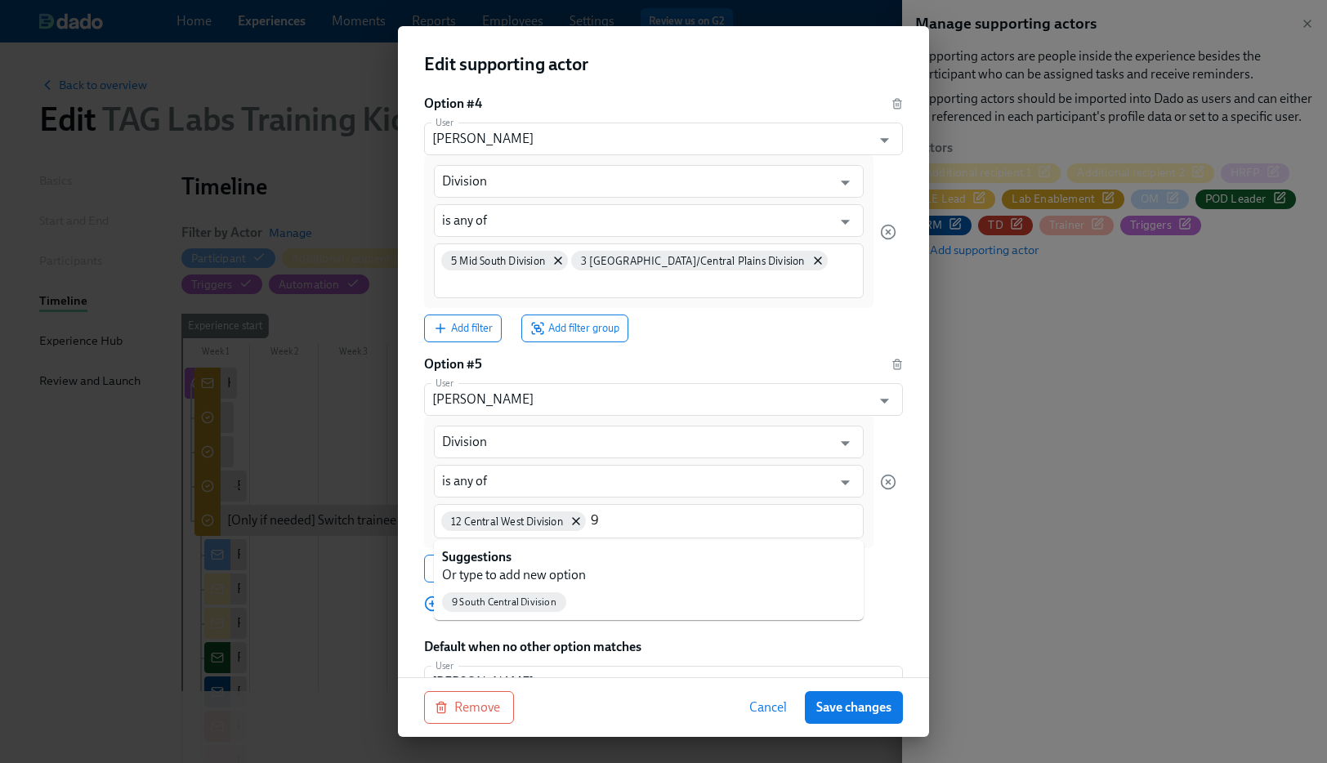
click at [626, 573] on p "Or type to add new option" at bounding box center [653, 575] width 422 height 18
click at [547, 592] on div "9 South Central Division" at bounding box center [504, 601] width 124 height 20
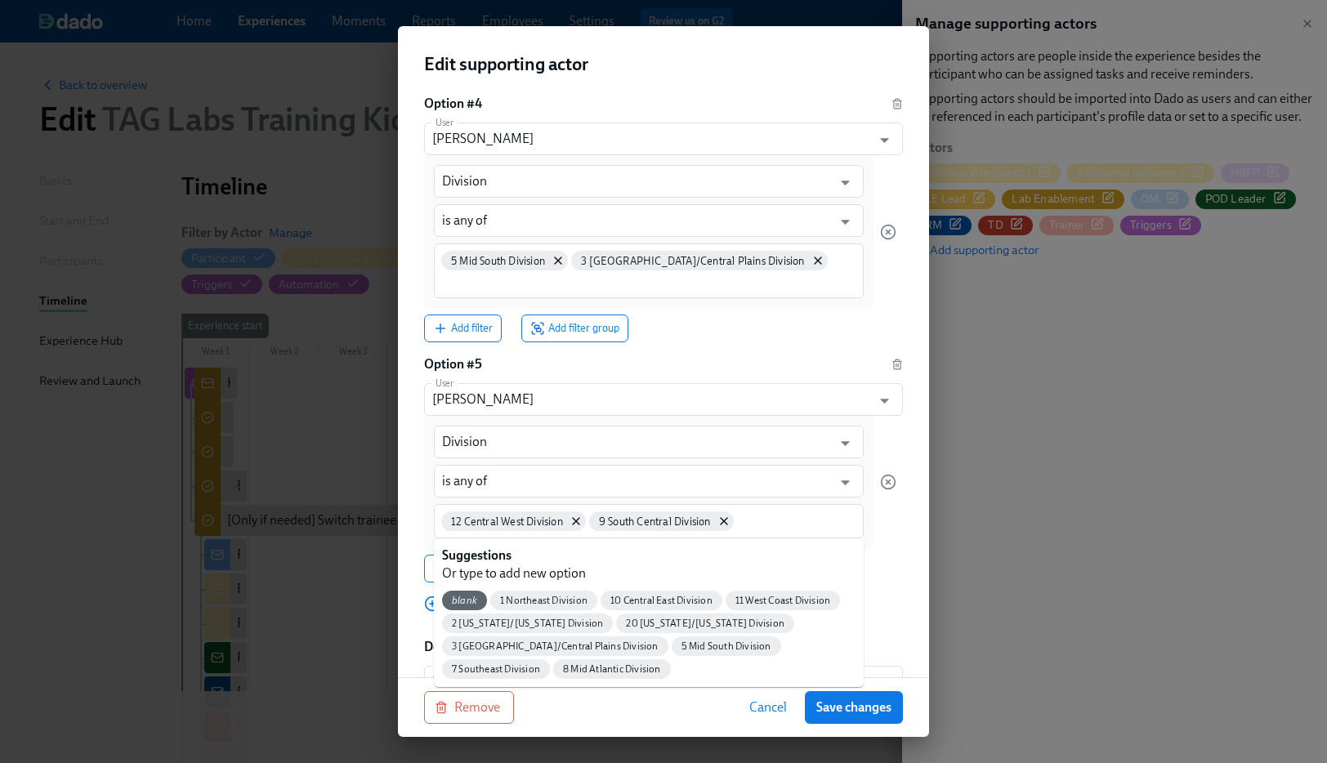
click at [880, 523] on div at bounding box center [888, 482] width 16 height 132
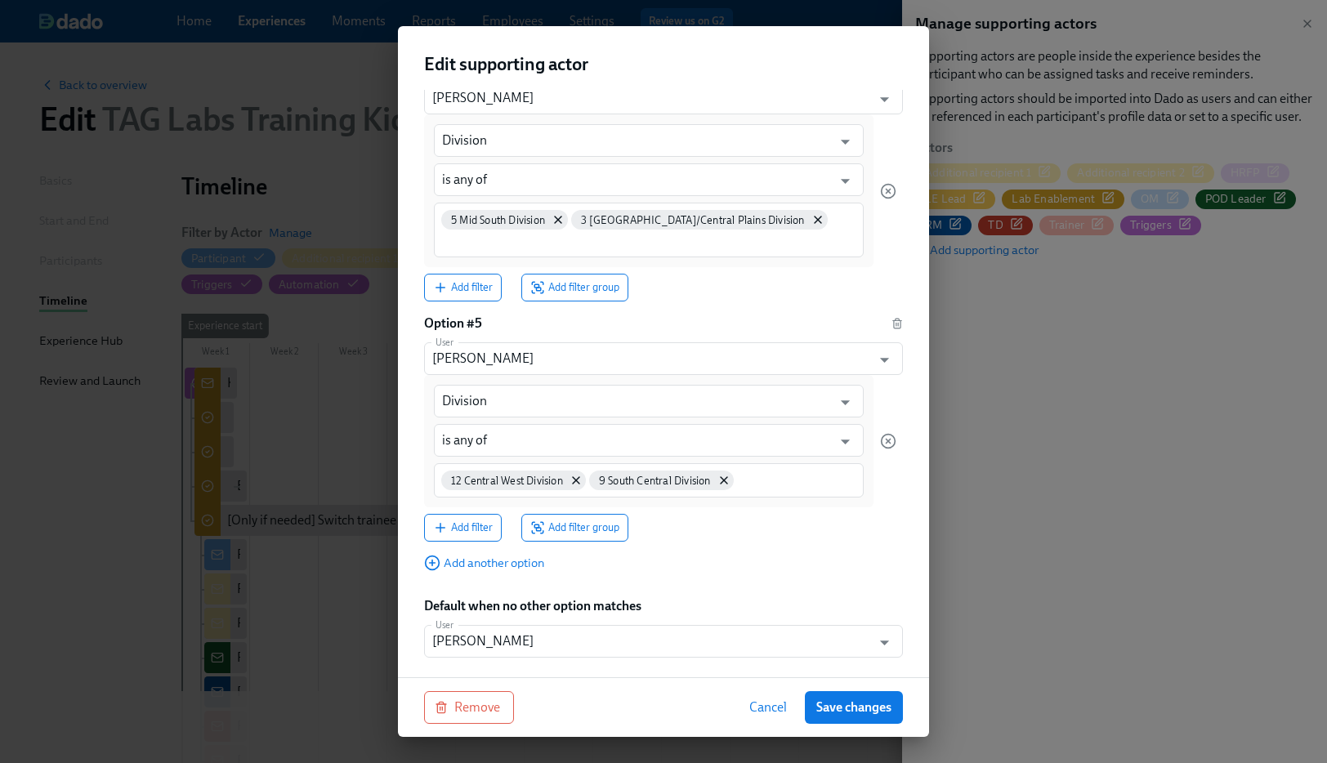
scroll to position [903, 0]
click at [479, 564] on span "Add another option" at bounding box center [484, 563] width 120 height 16
click at [472, 599] on input "User" at bounding box center [647, 599] width 431 height 33
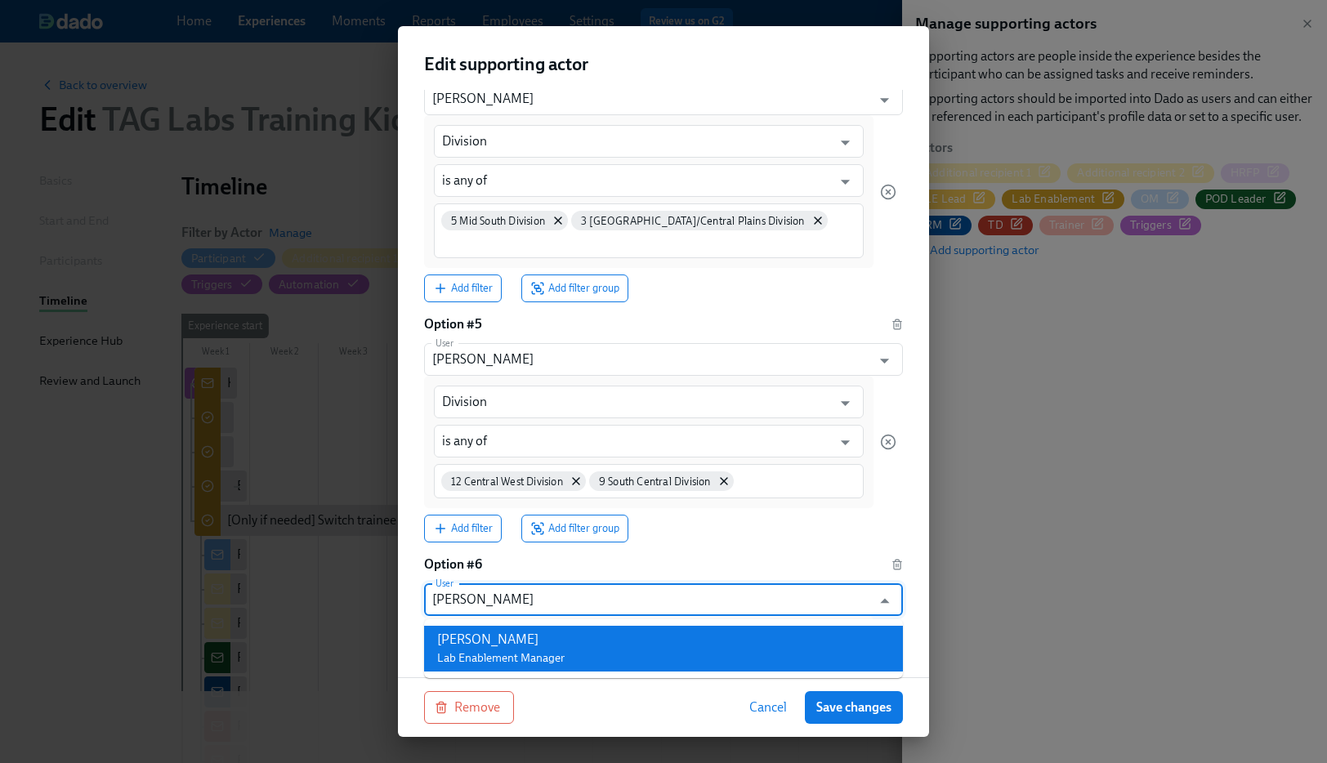
click at [484, 648] on div "Travis Doss Lab Enablement Manager" at bounding box center [500, 649] width 127 height 36
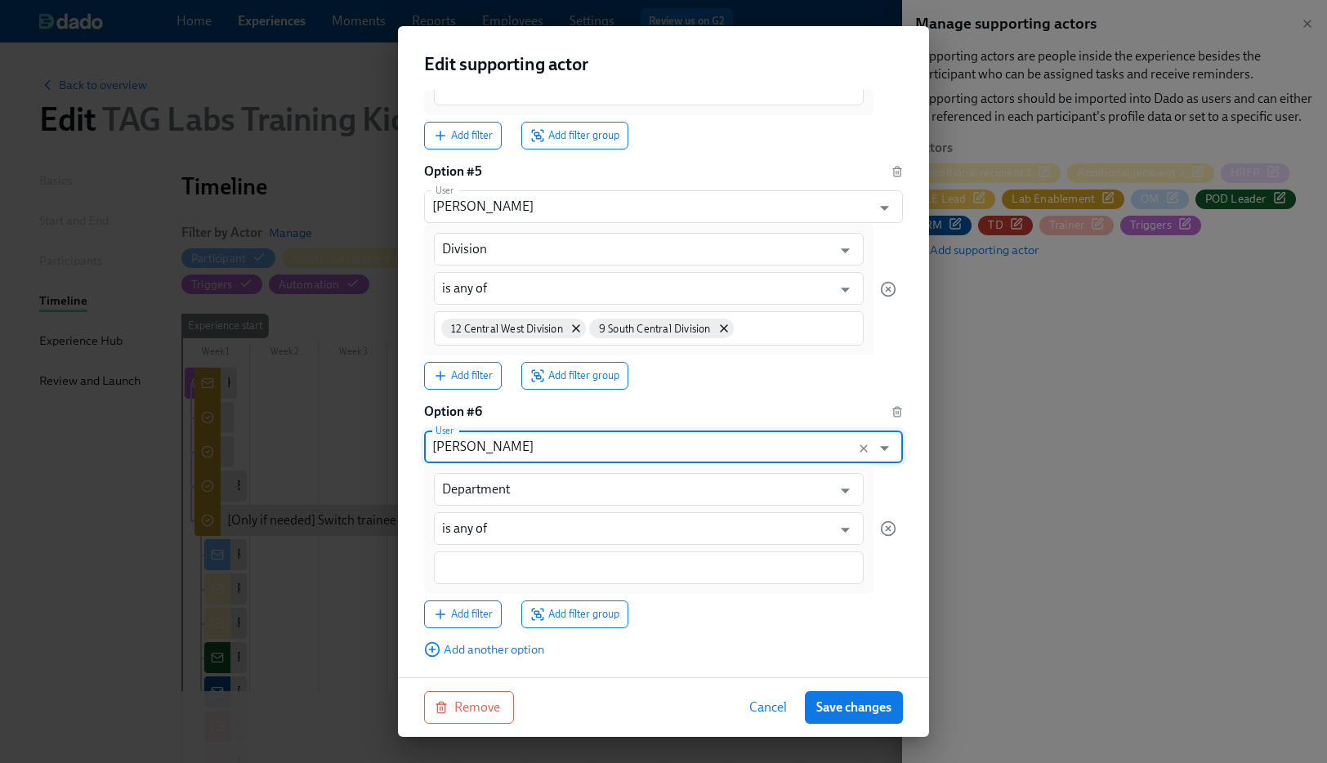
scroll to position [1142, 0]
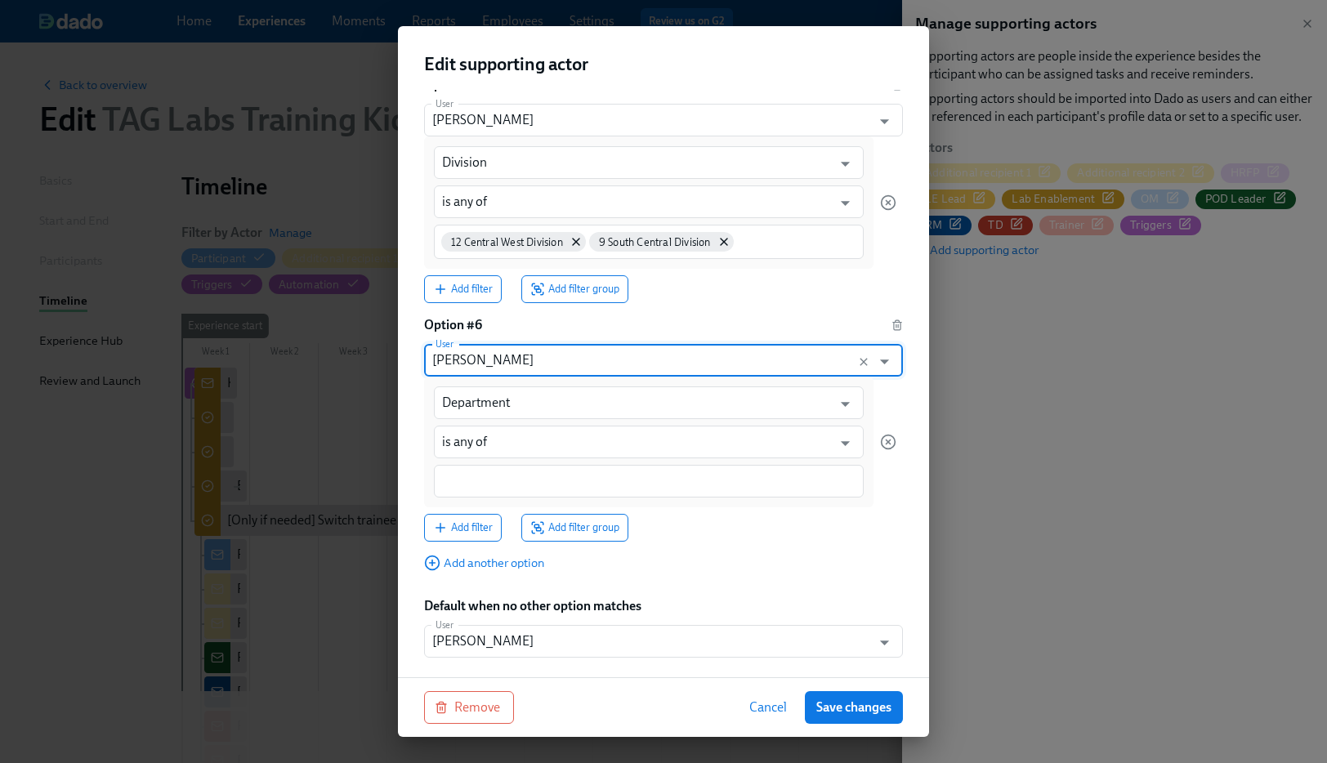
type input "Travis Doss"
click at [507, 384] on div "Department ​ is any of ​" at bounding box center [648, 442] width 449 height 131
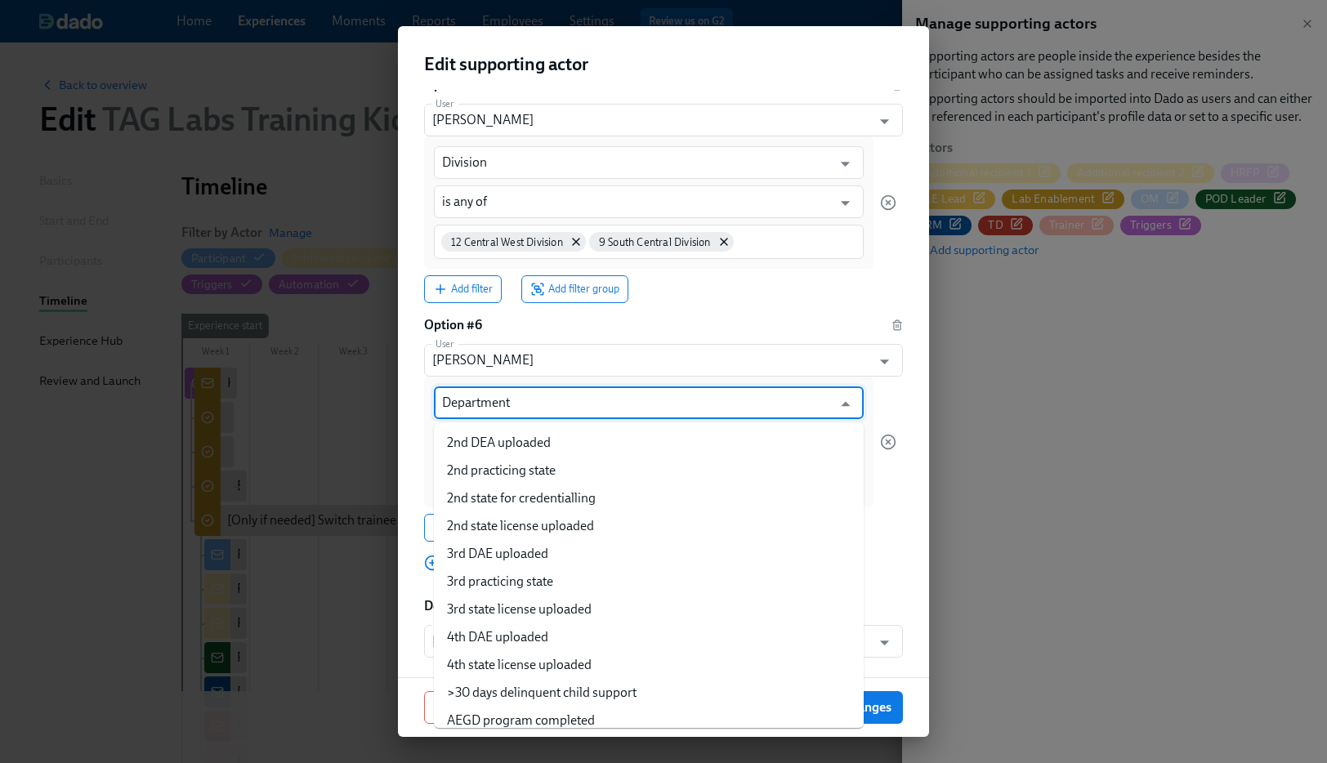
click at [495, 399] on input "Department" at bounding box center [637, 402] width 390 height 33
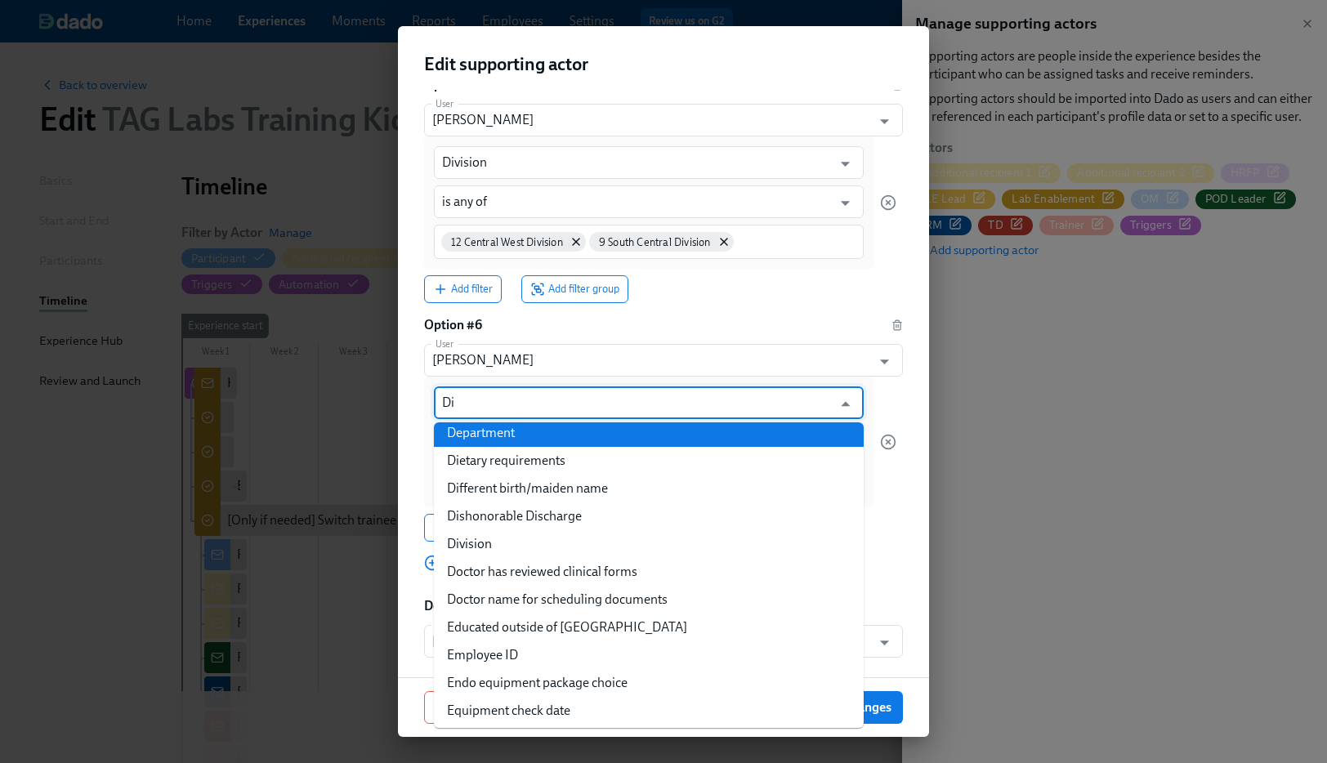
scroll to position [0, 0]
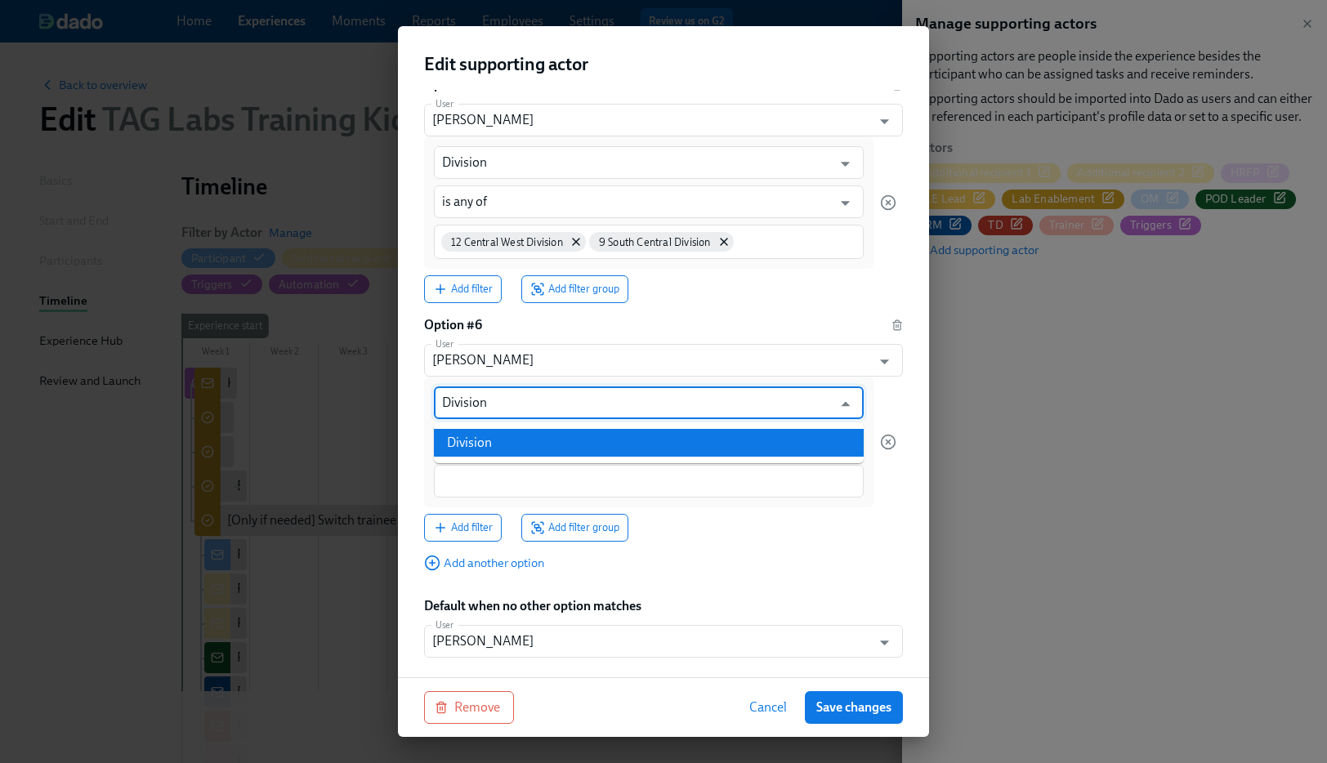
click at [542, 436] on li "Division" at bounding box center [649, 443] width 430 height 28
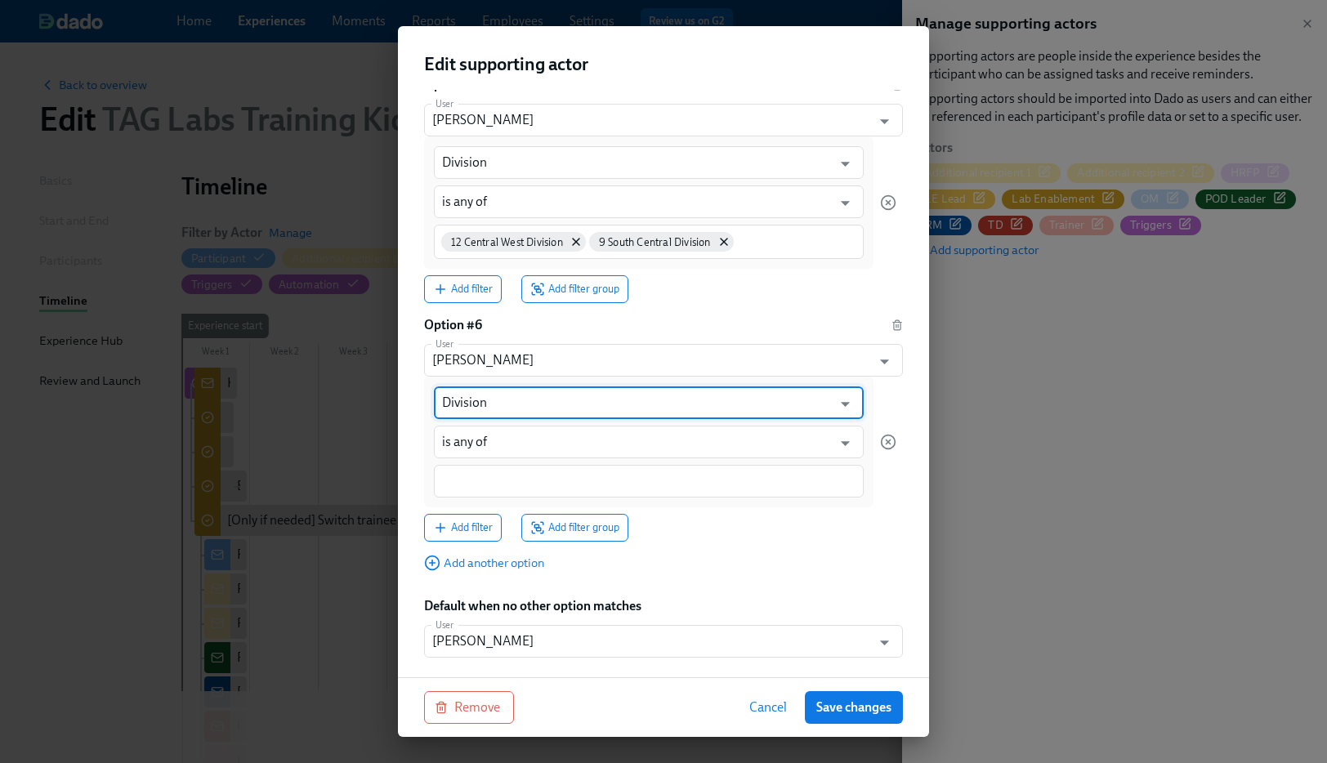
type input "Division"
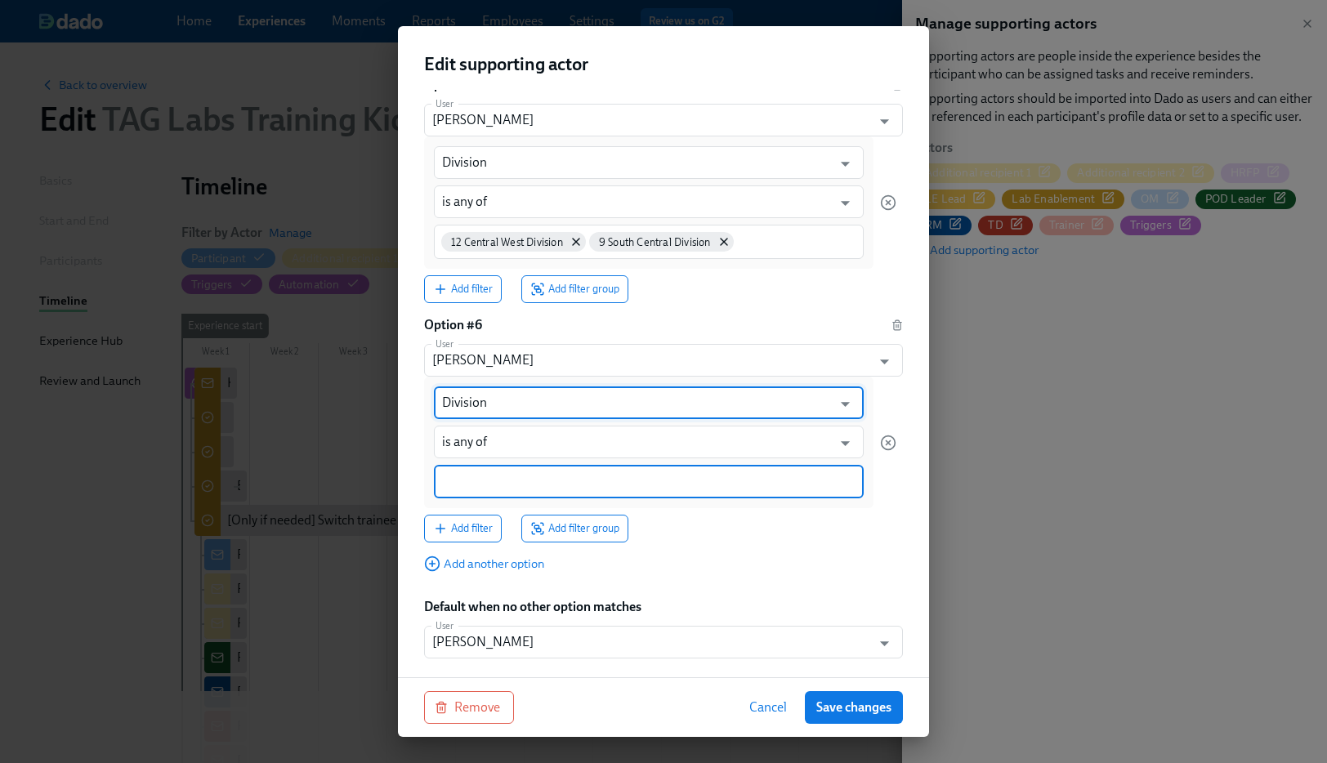
click at [500, 473] on input at bounding box center [648, 481] width 413 height 17
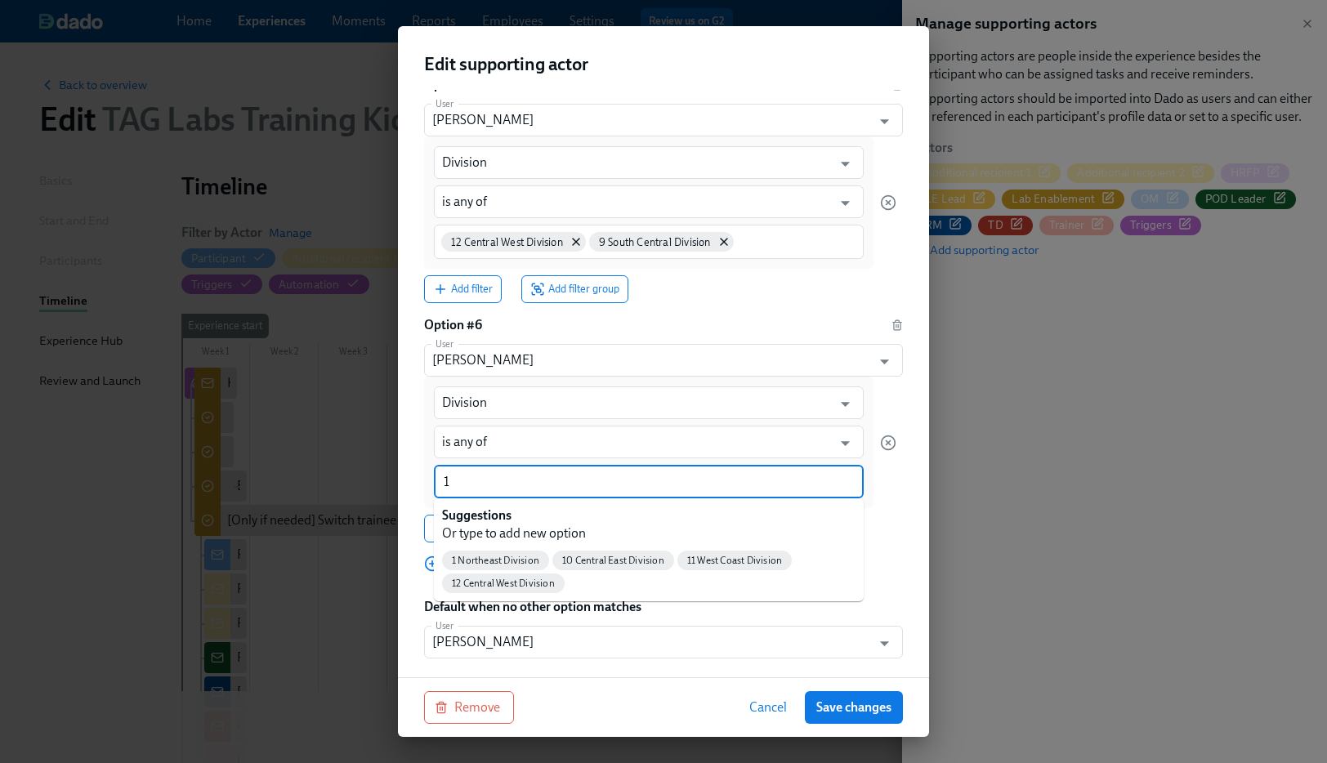
type input "1"
click at [491, 561] on span "1 Northeast Division" at bounding box center [495, 561] width 107 height 12
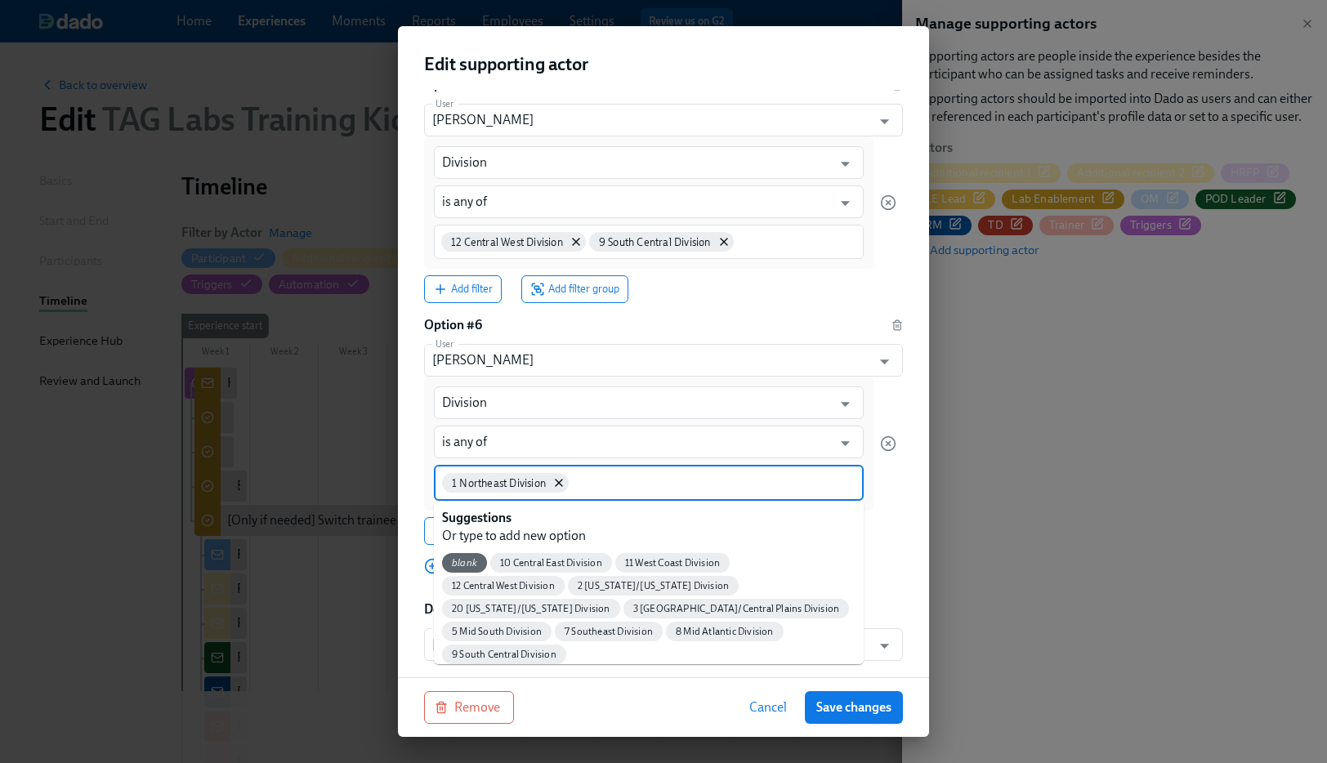
click at [613, 483] on input at bounding box center [713, 481] width 283 height 17
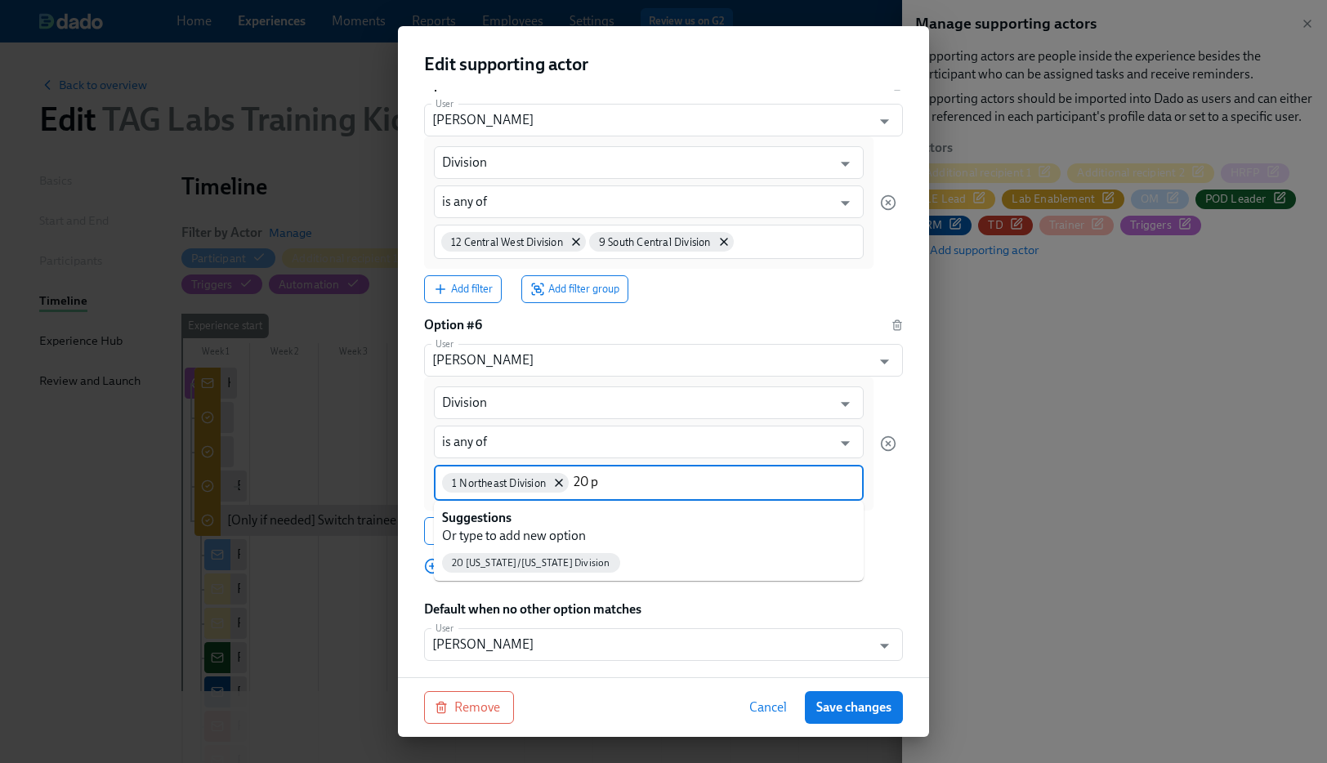
type input "20 pe"
click at [575, 558] on span "20 Pennsylvania/Maryland Division" at bounding box center [531, 563] width 178 height 12
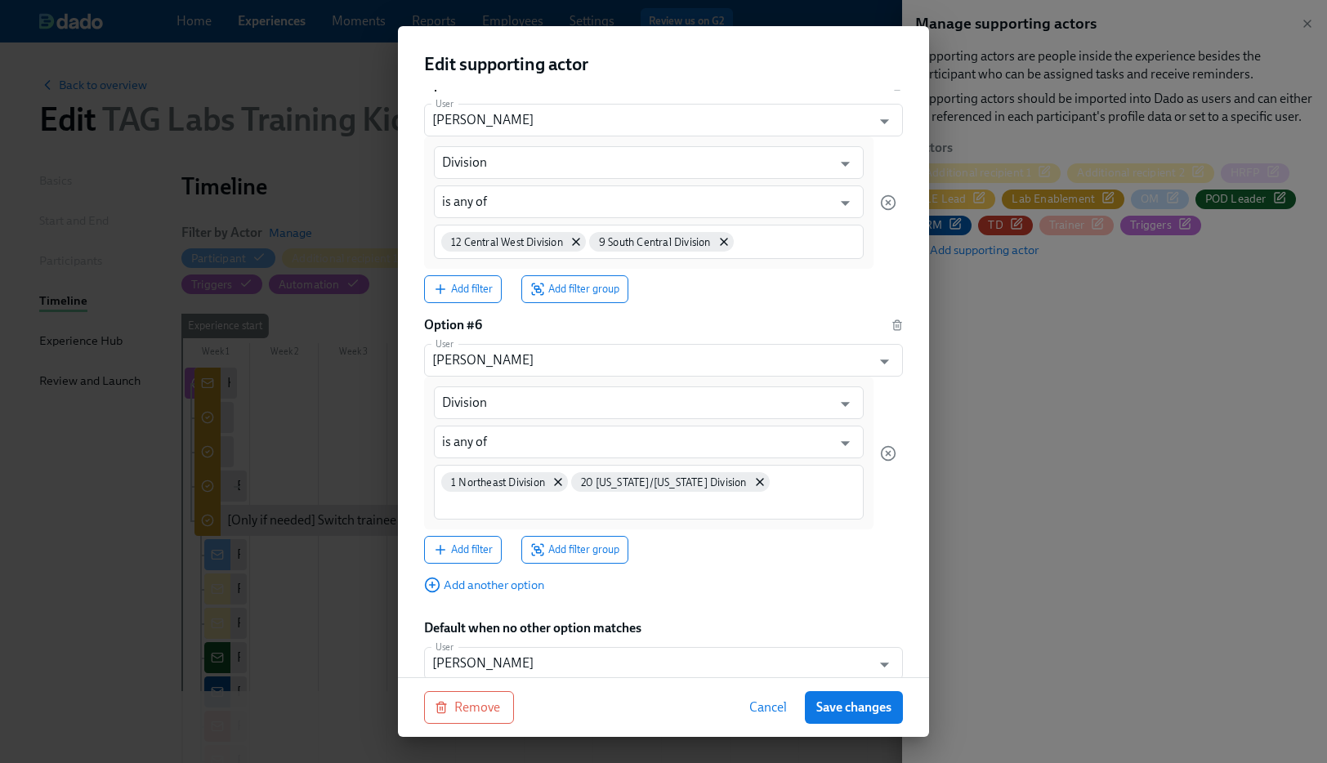
click at [859, 555] on div "Add filter Add filter group" at bounding box center [660, 550] width 472 height 28
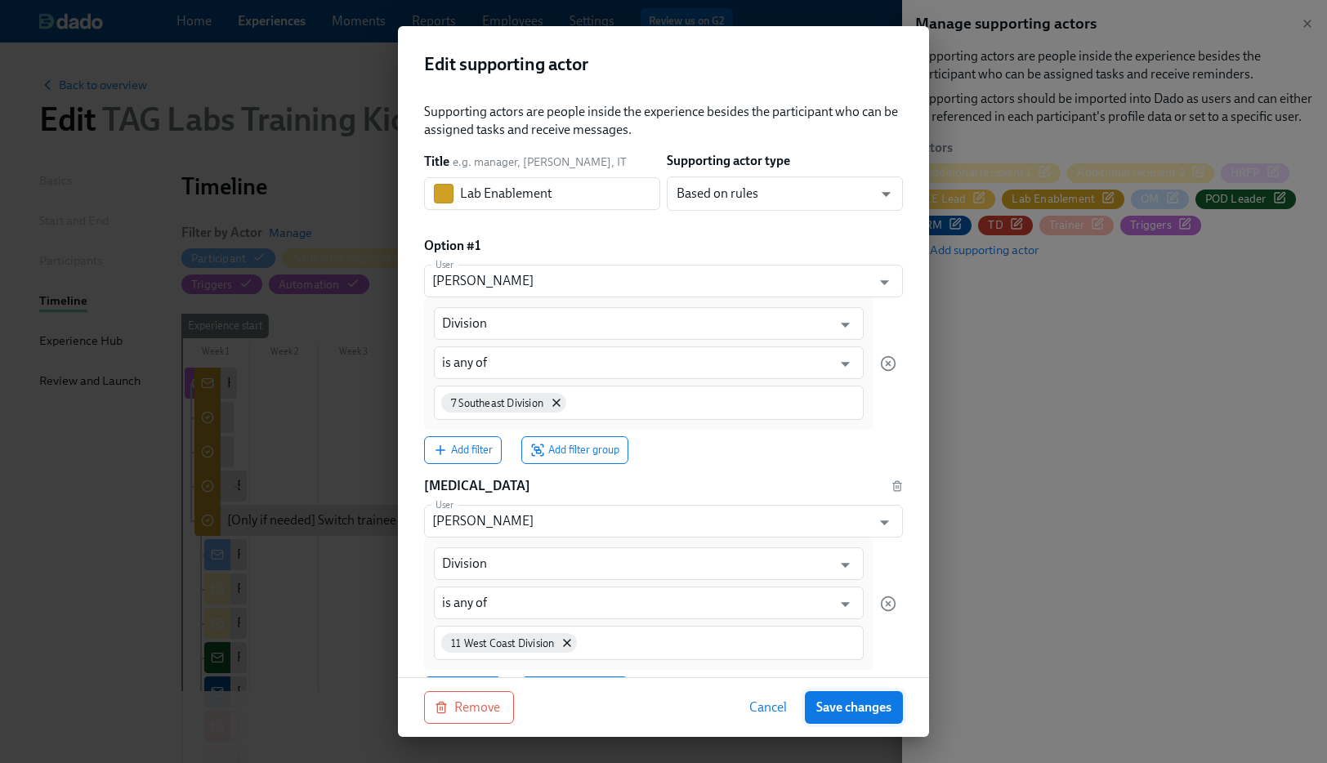
click at [863, 707] on span "Save changes" at bounding box center [853, 707] width 75 height 16
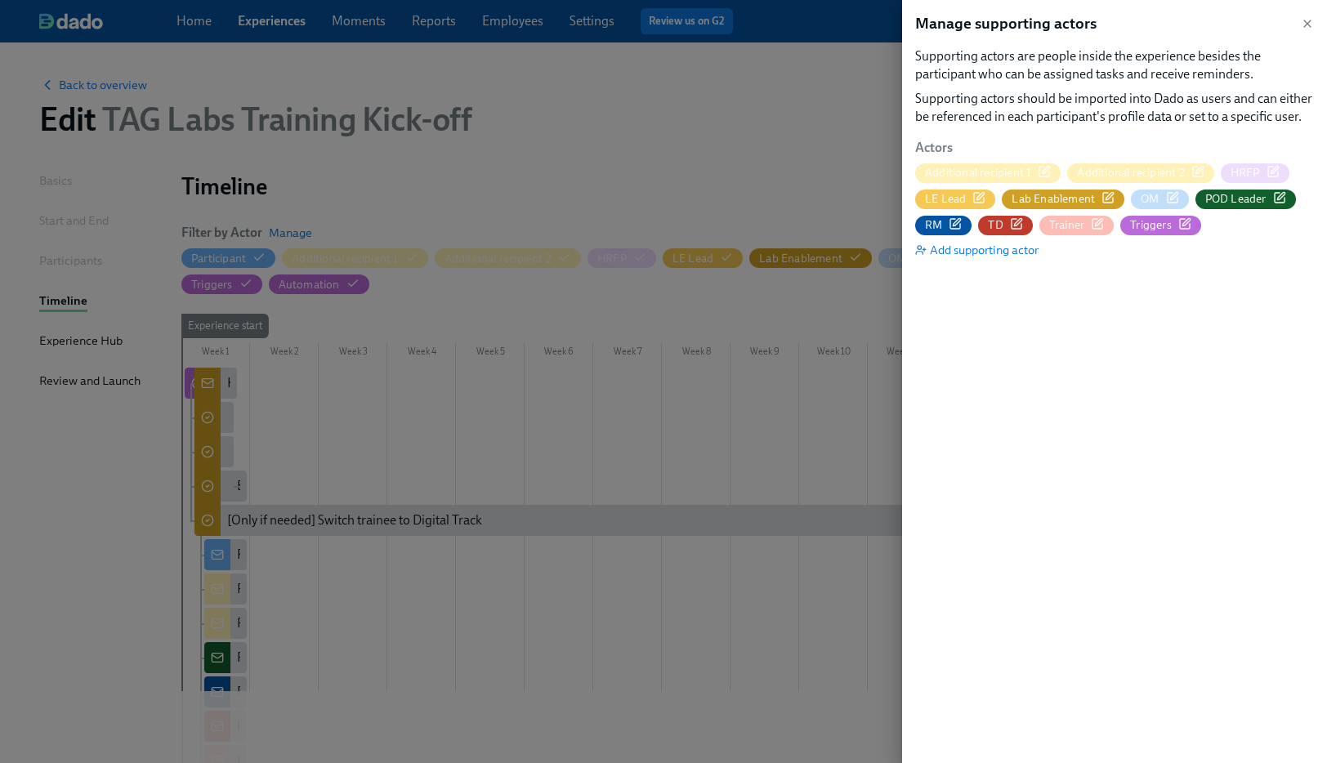
click at [734, 169] on div at bounding box center [663, 381] width 1327 height 763
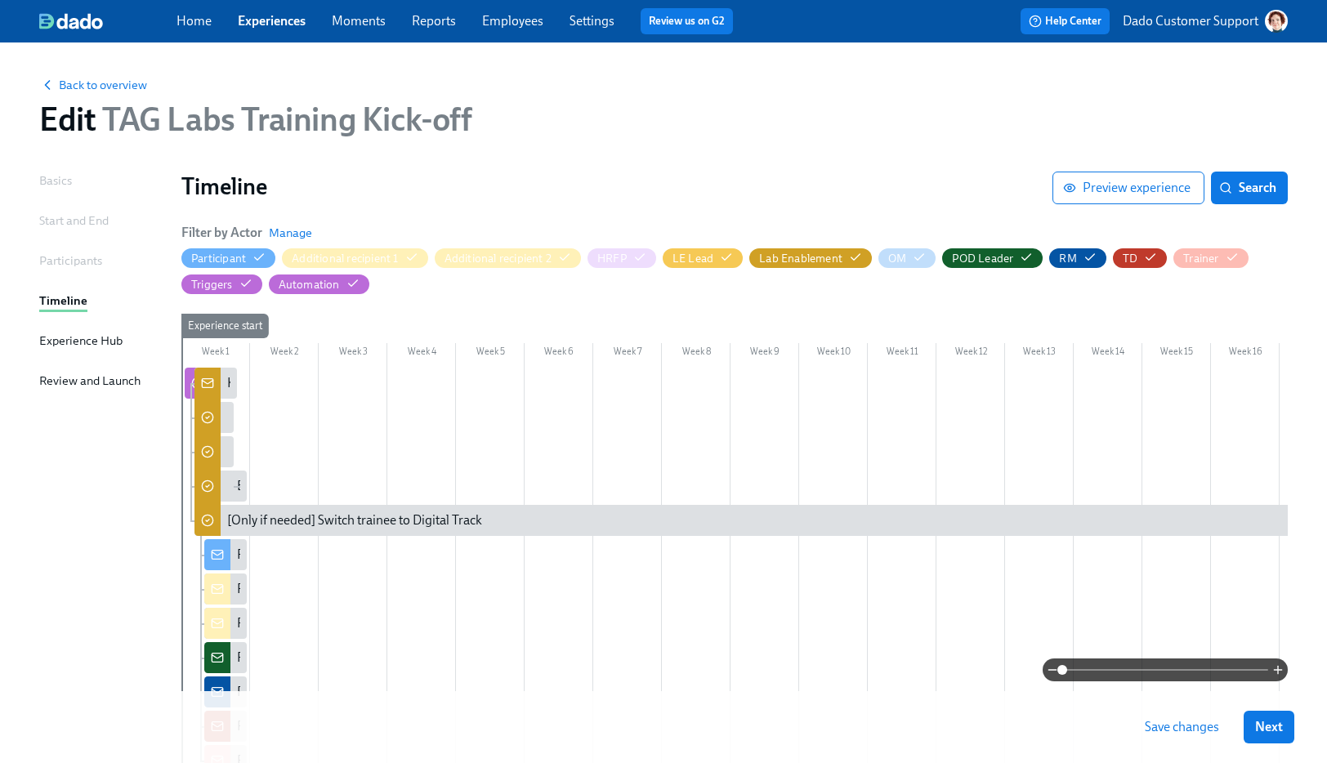
click at [1163, 727] on span "Save changes" at bounding box center [1181, 727] width 74 height 16
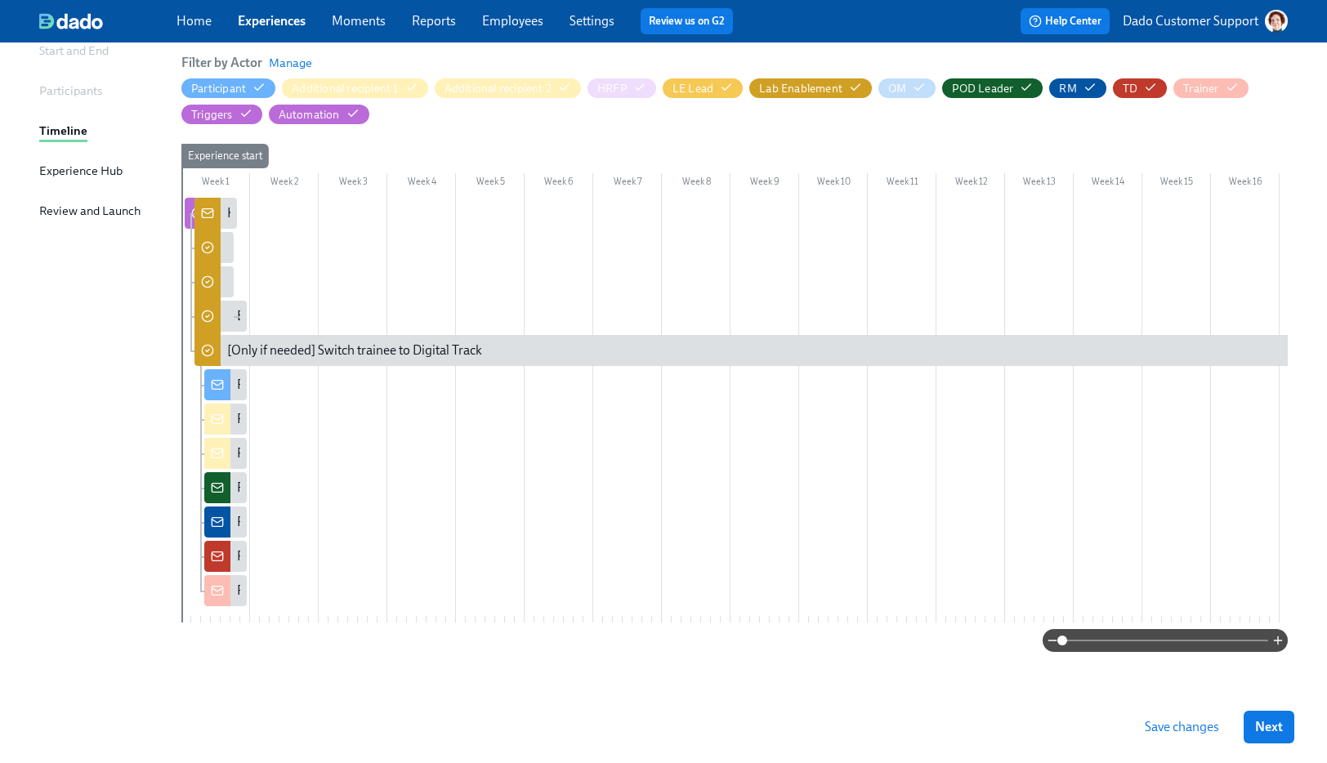
click at [1229, 622] on div "Week 1 Week 2 Week 3 Week 4 Week 5 Week 6 Week 7 Week 8 Week 9 Week 10 Week 11 …" at bounding box center [734, 386] width 1106 height 485
click at [1233, 640] on span at bounding box center [1165, 640] width 206 height 23
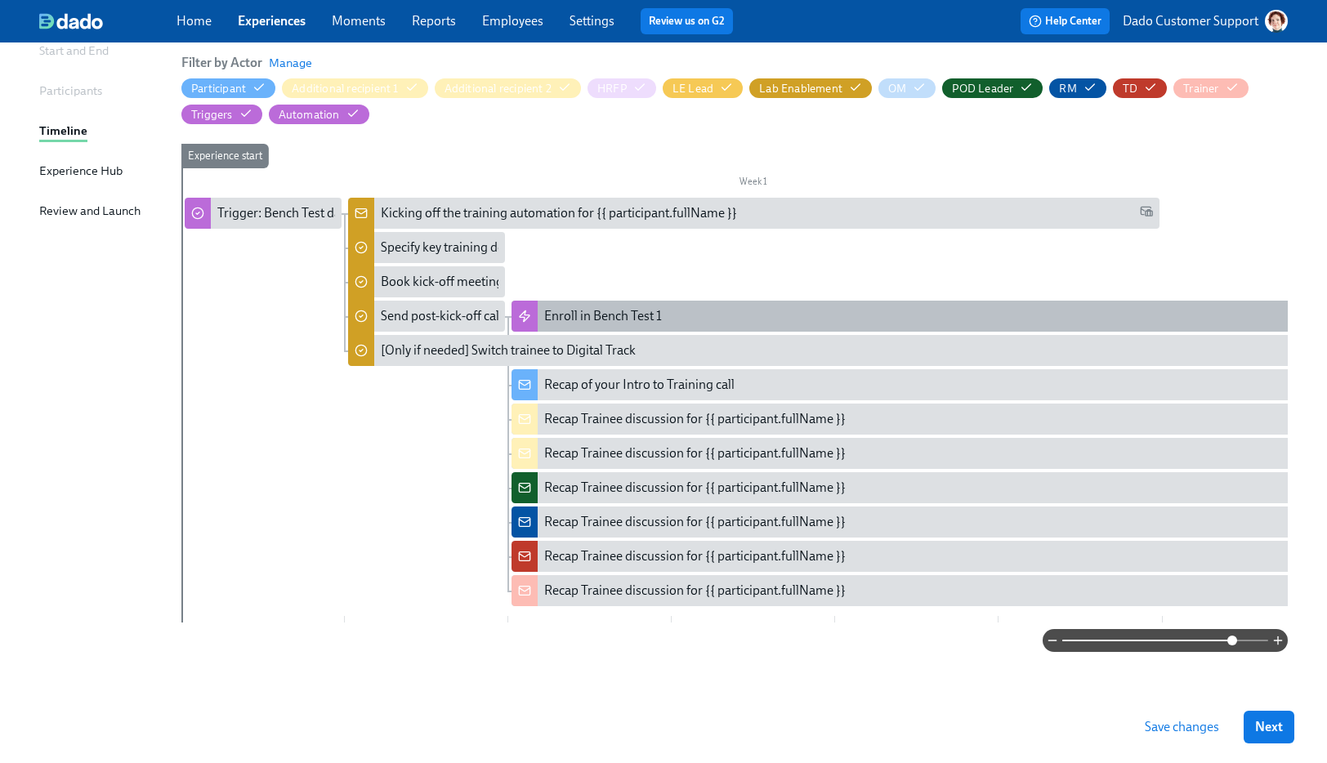
click at [602, 309] on div "Enroll in Bench Test 1" at bounding box center [603, 316] width 118 height 18
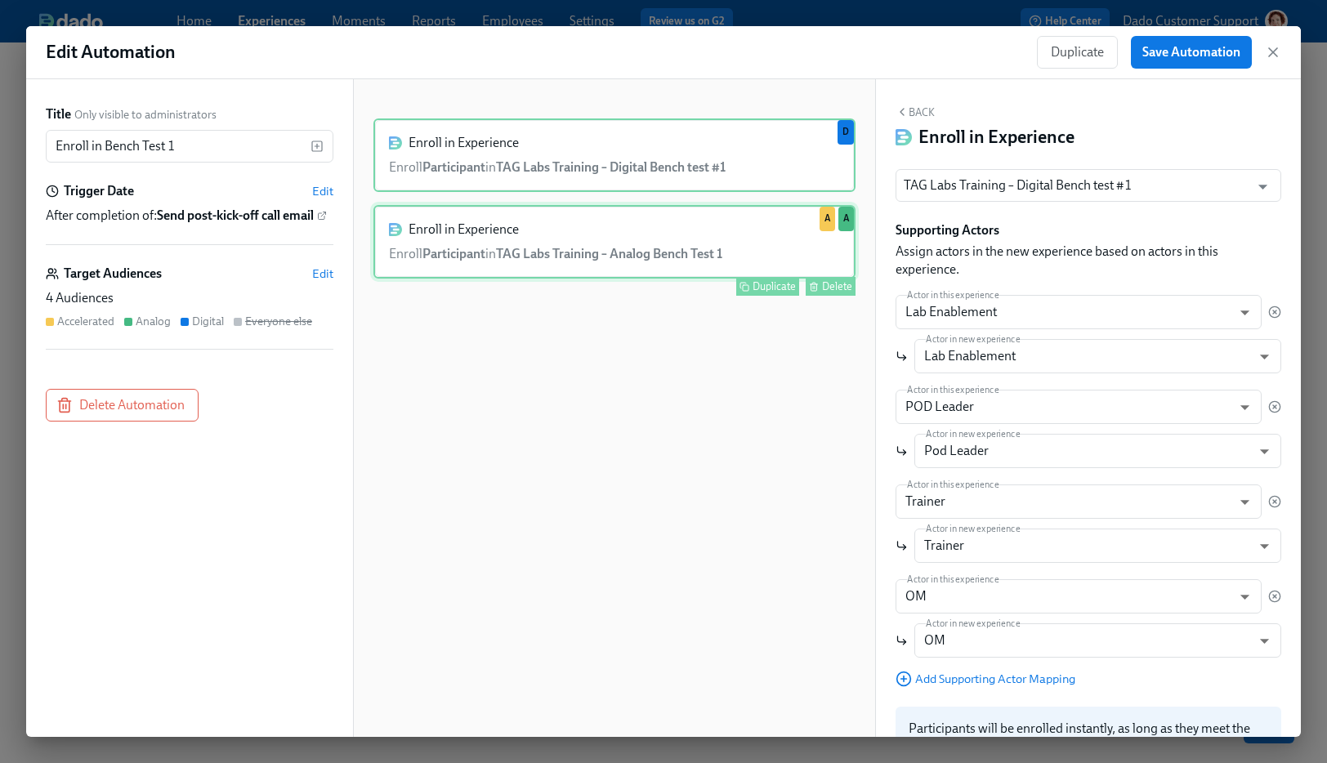
click at [660, 252] on div "Enroll in Experience Enroll Participant in TAG Labs Training – Analog Bench Tes…" at bounding box center [614, 242] width 482 height 74
type input "TAG Labs Training – Analog Bench Test 1"
type input "omTrainingOffice"
click at [678, 165] on div "Enroll in Experience Enroll Participant in TAG Labs Training – Digital Bench te…" at bounding box center [614, 155] width 482 height 74
type input "TAG Labs Training – Digital Bench test #1"
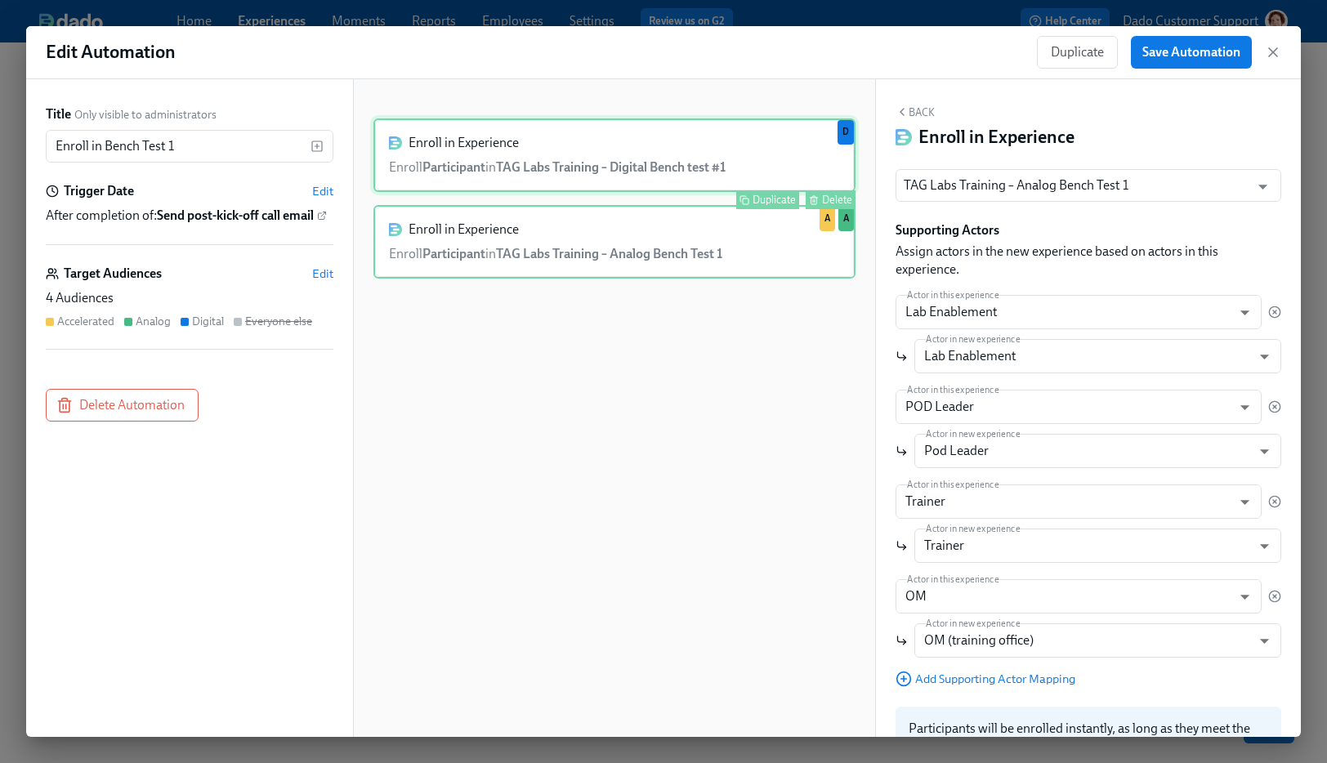
type input "om"
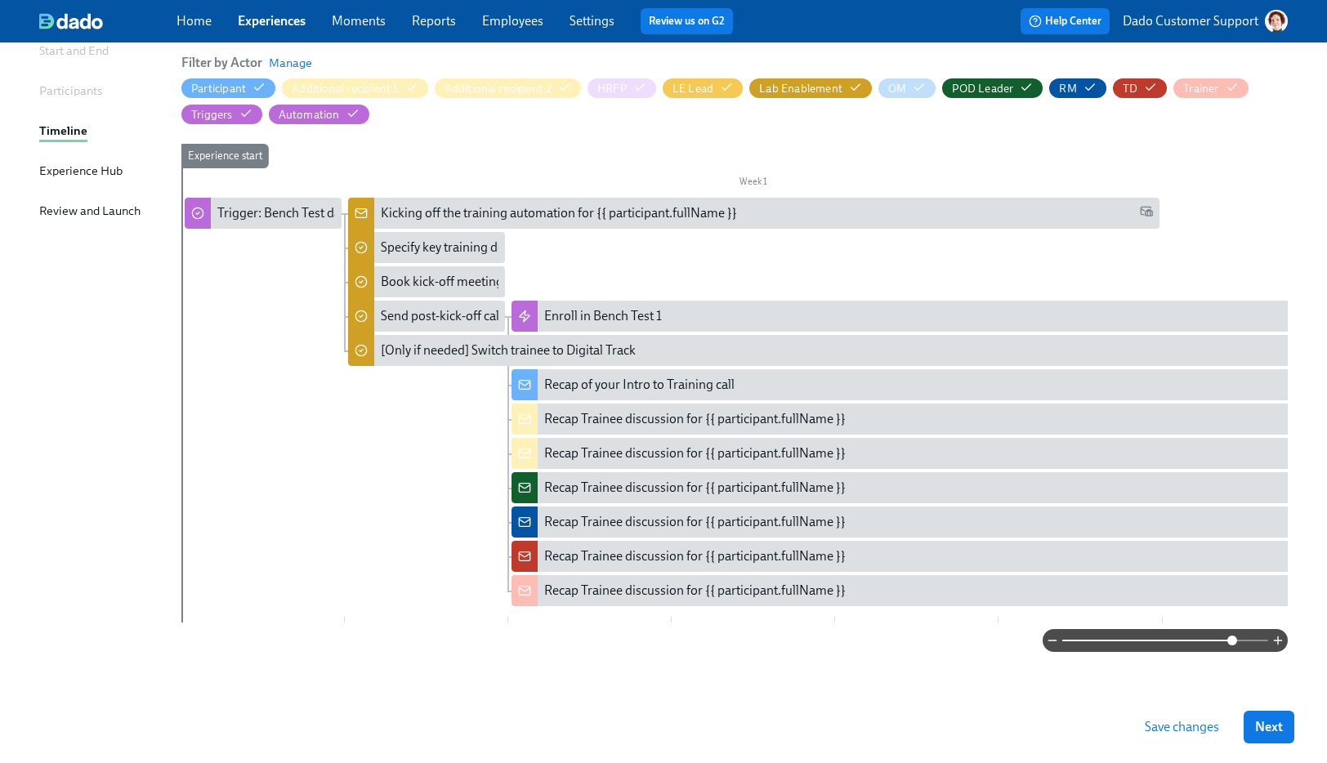
click at [1152, 713] on button "Save changes" at bounding box center [1181, 727] width 97 height 33
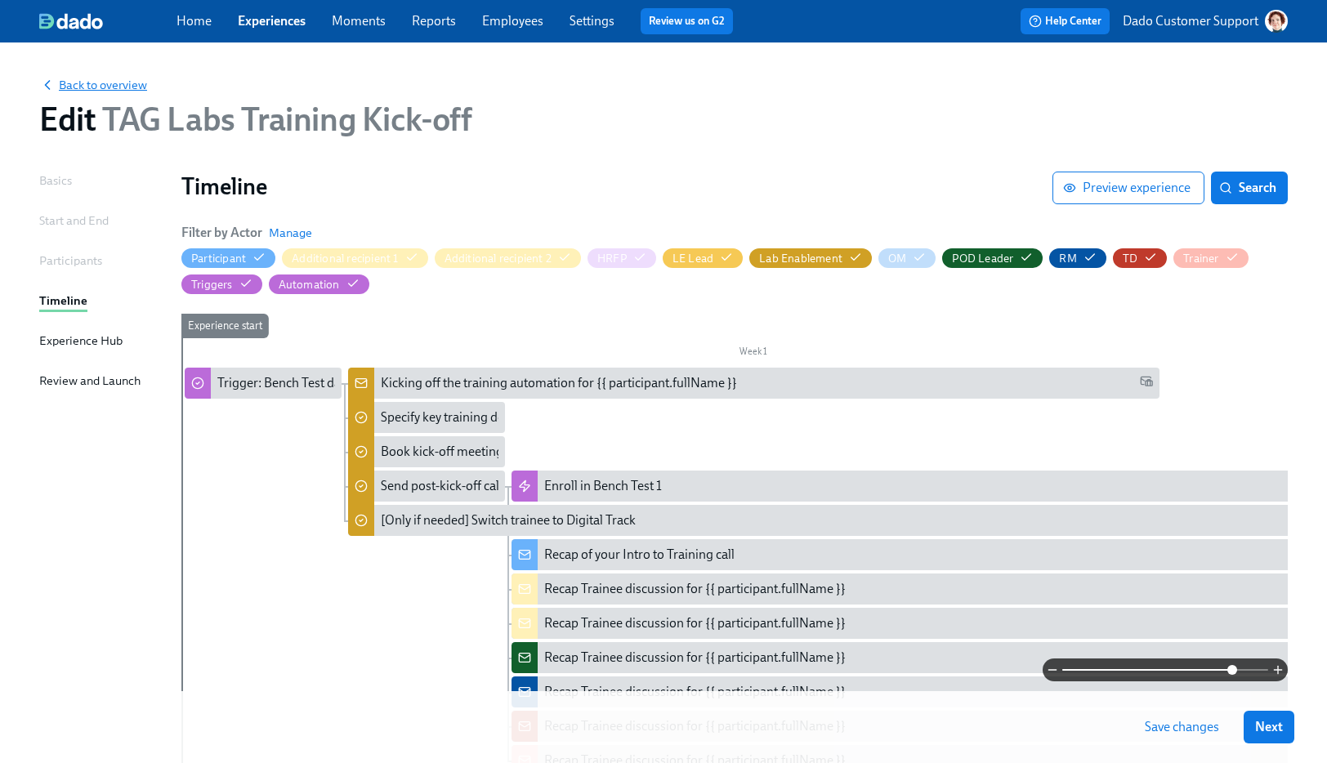
click at [74, 81] on span "Back to overview" at bounding box center [93, 85] width 108 height 16
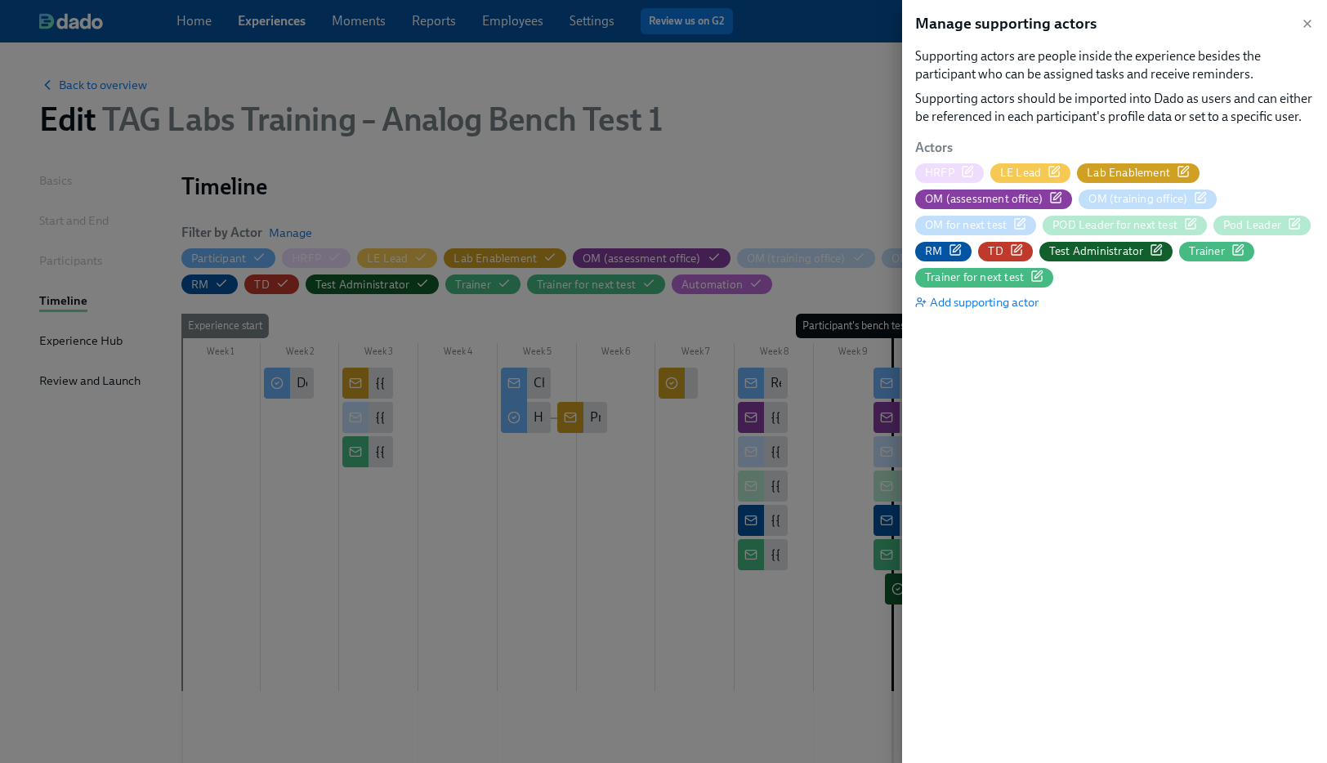
click at [1189, 169] on span "Lab Enablement" at bounding box center [1138, 173] width 123 height 16
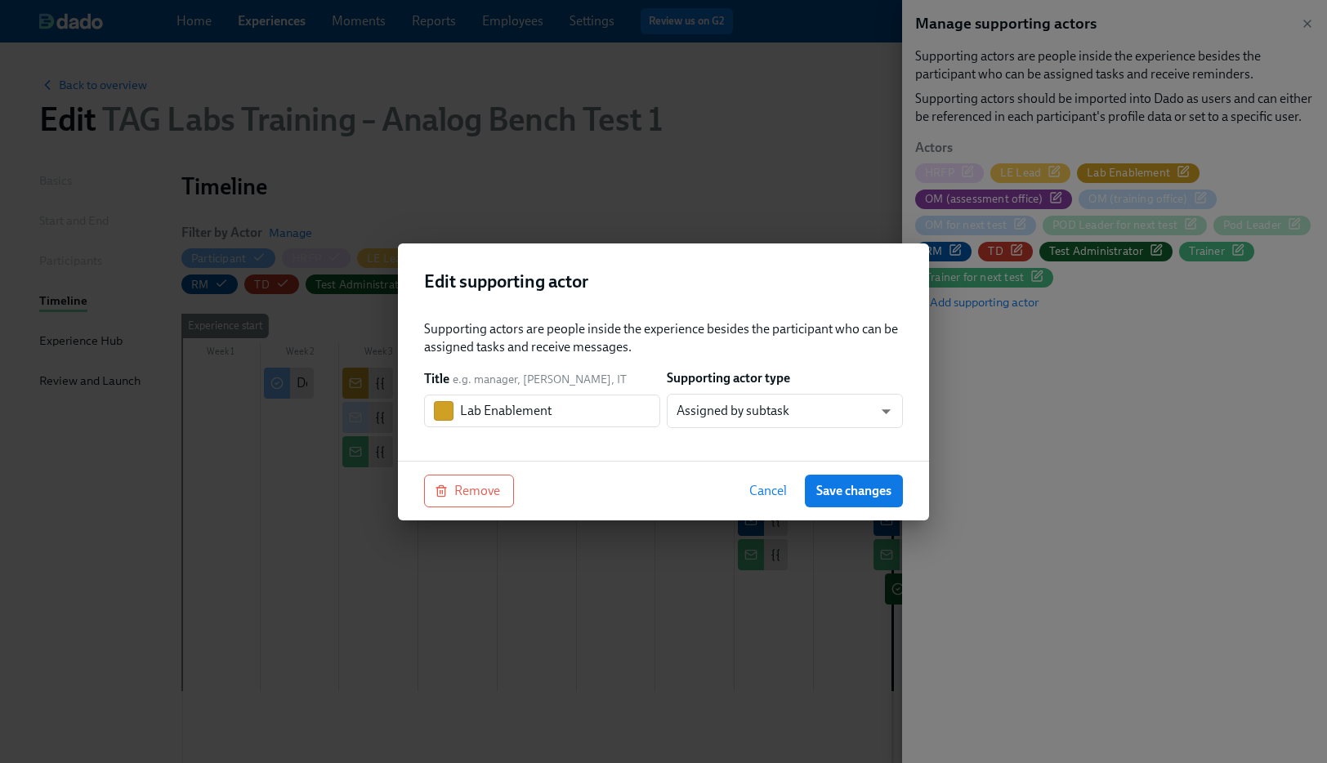
click at [772, 491] on span "Cancel" at bounding box center [768, 491] width 38 height 16
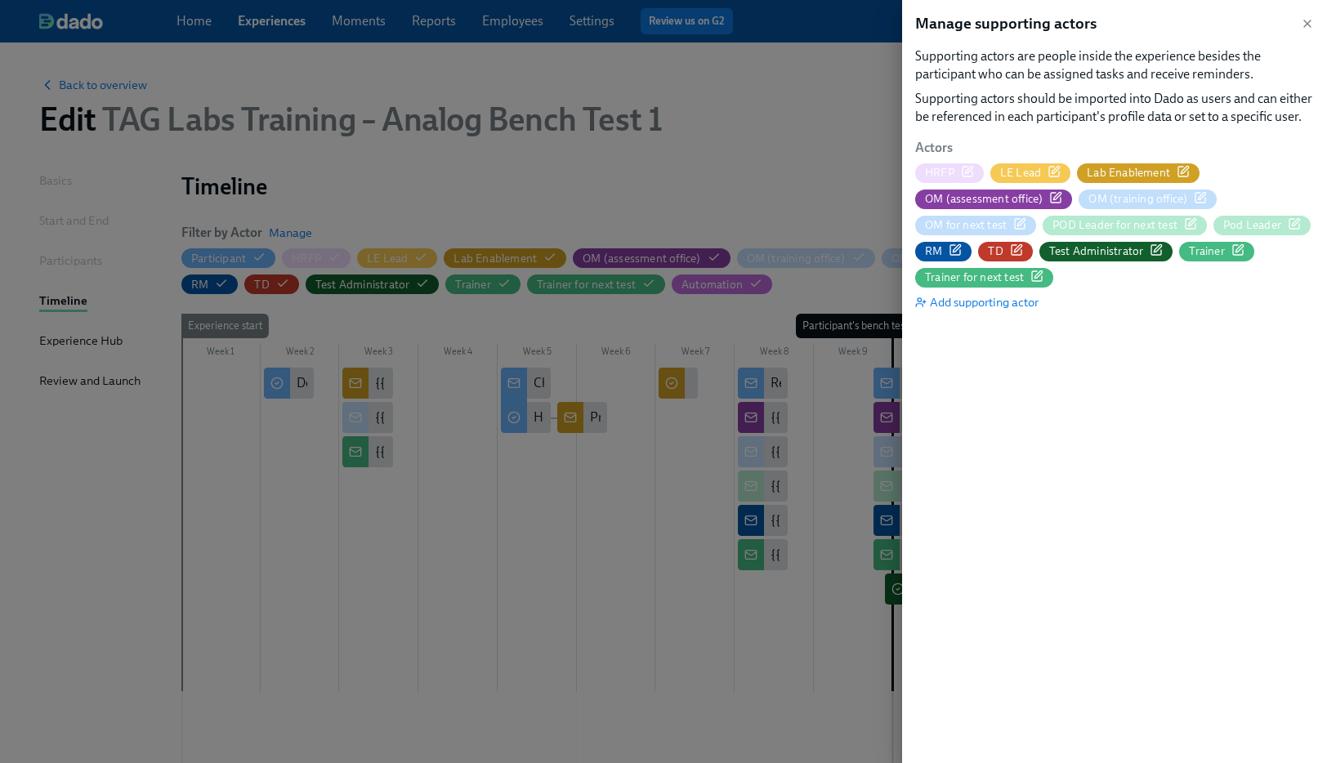
click at [721, 162] on div at bounding box center [663, 381] width 1327 height 763
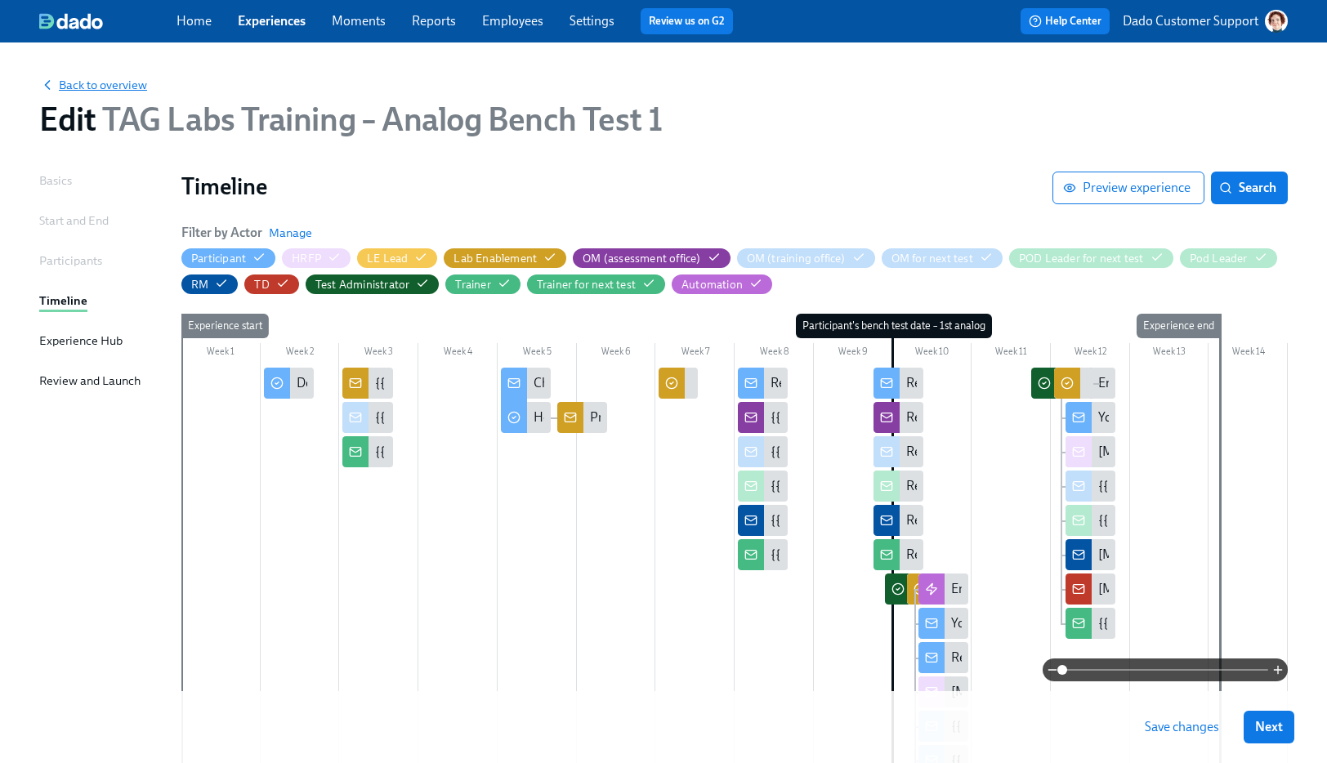
click at [123, 80] on span "Back to overview" at bounding box center [93, 85] width 108 height 16
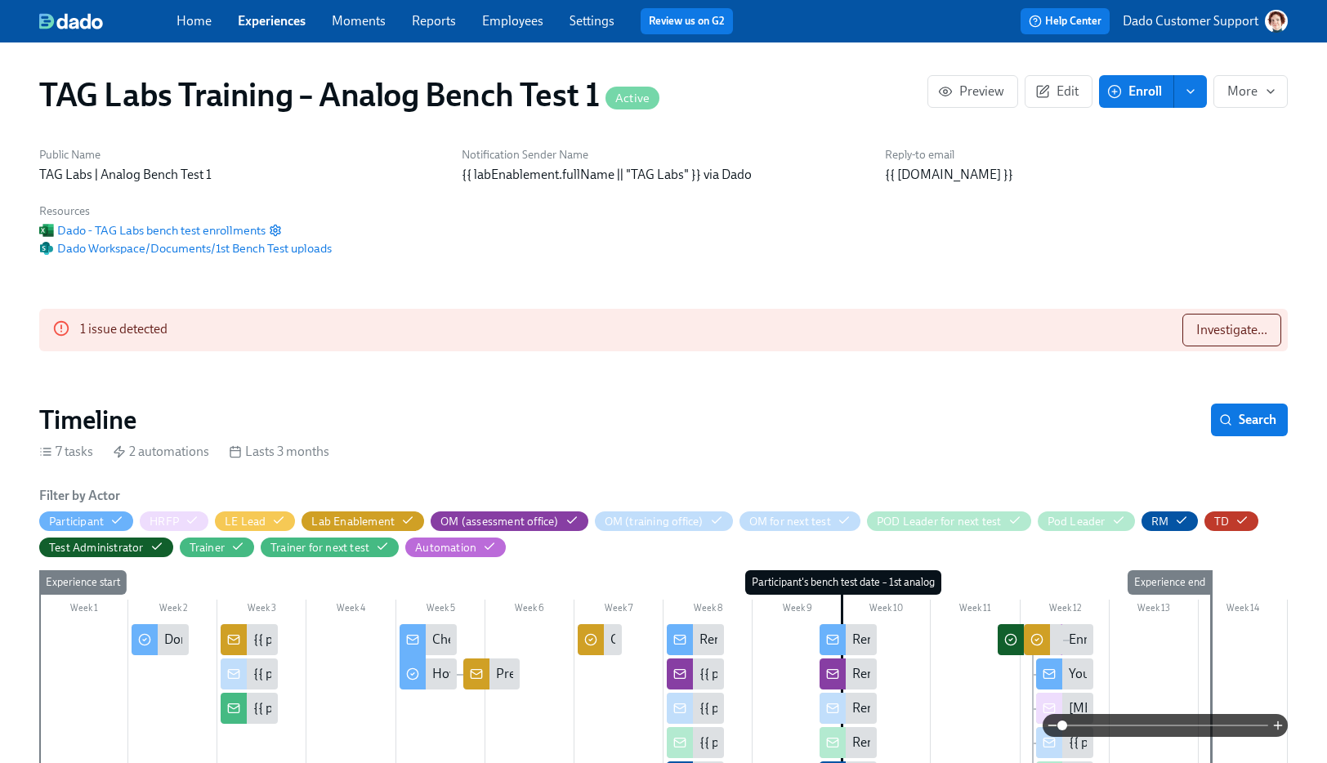
scroll to position [0, 510]
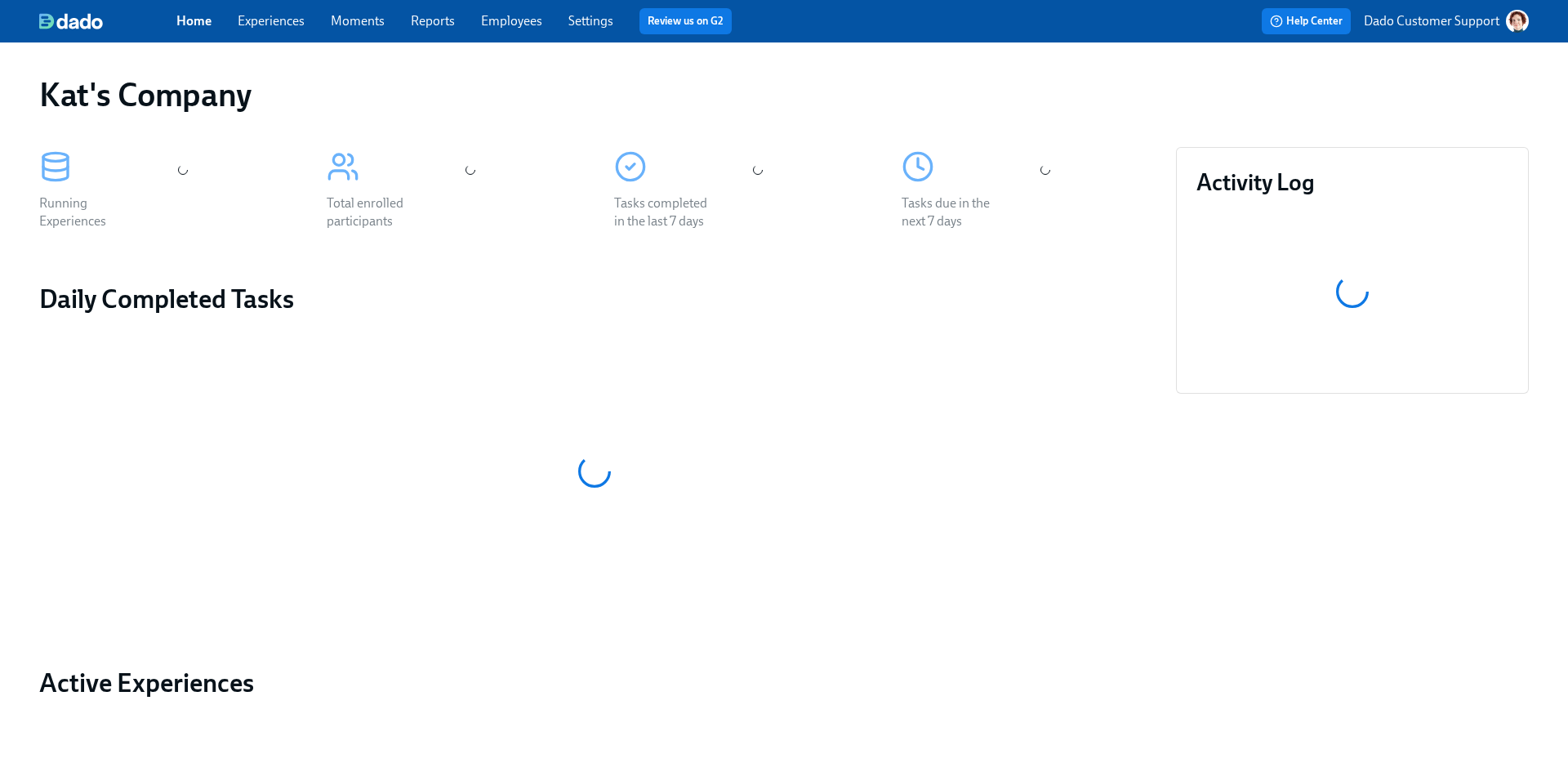
click at [1481, 16] on p "Dado Customer Support" at bounding box center [1432, 21] width 136 height 18
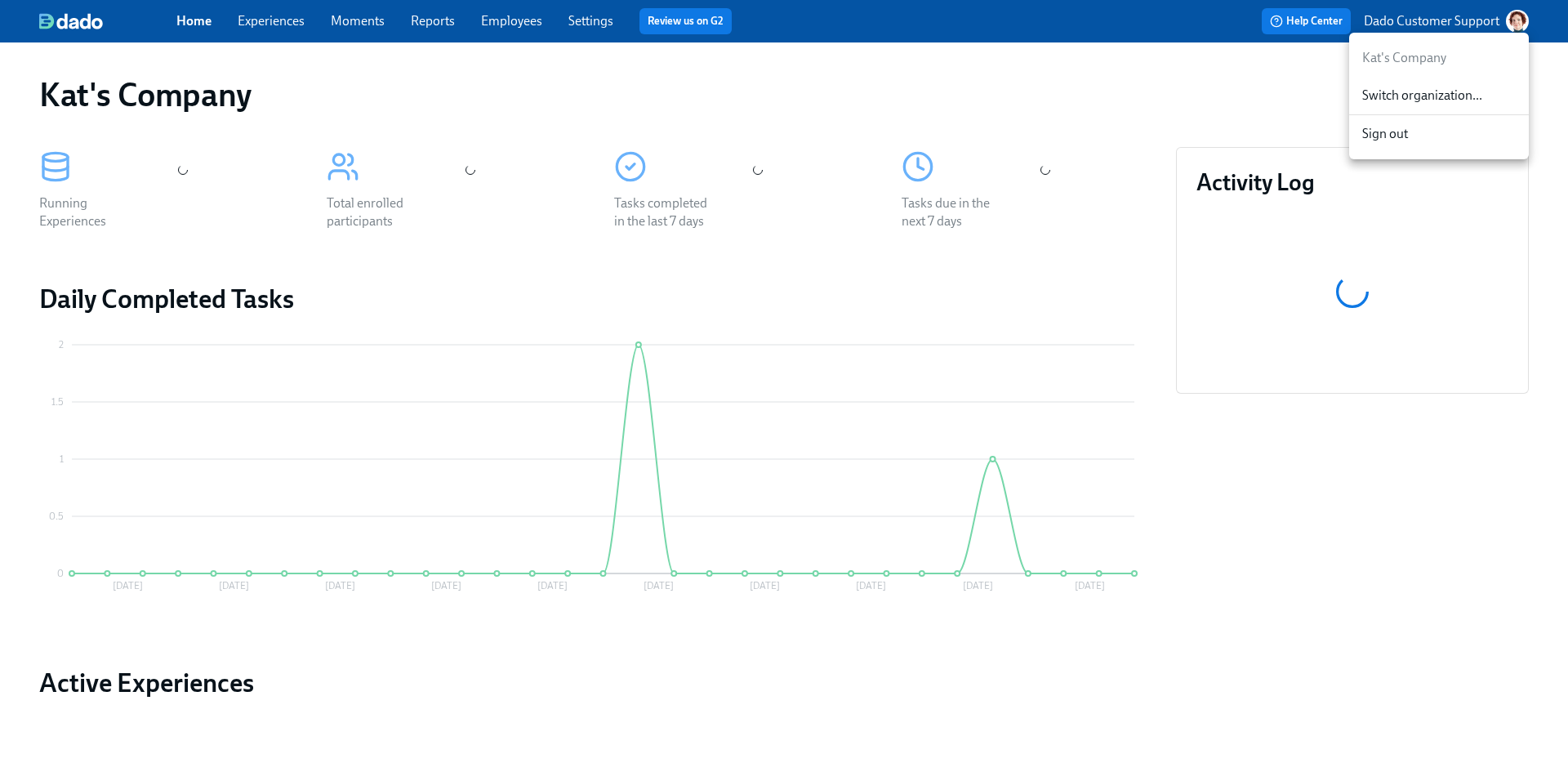
click at [1417, 87] on span "Switch organization..." at bounding box center [1440, 96] width 154 height 18
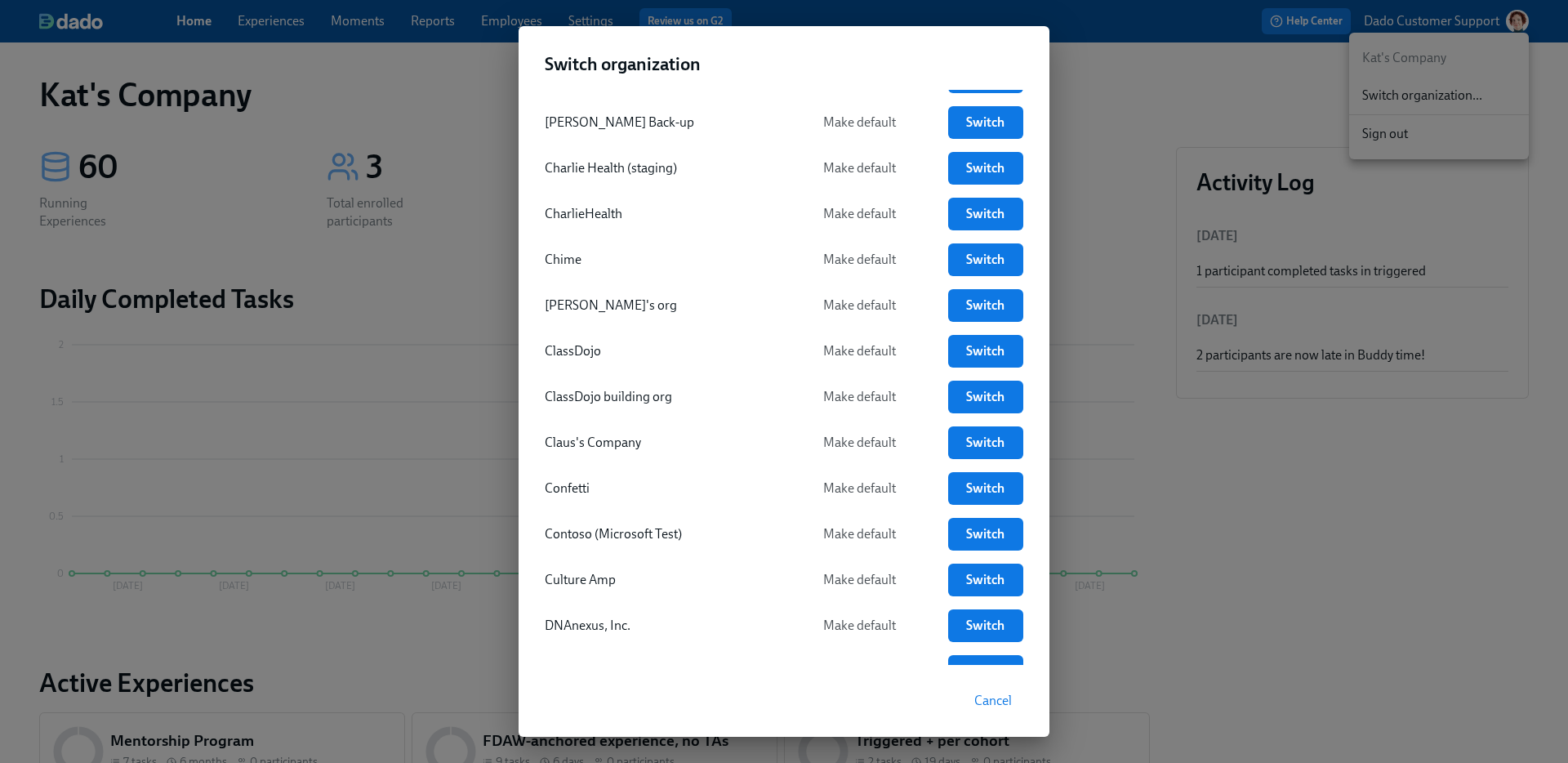
scroll to position [724, 0]
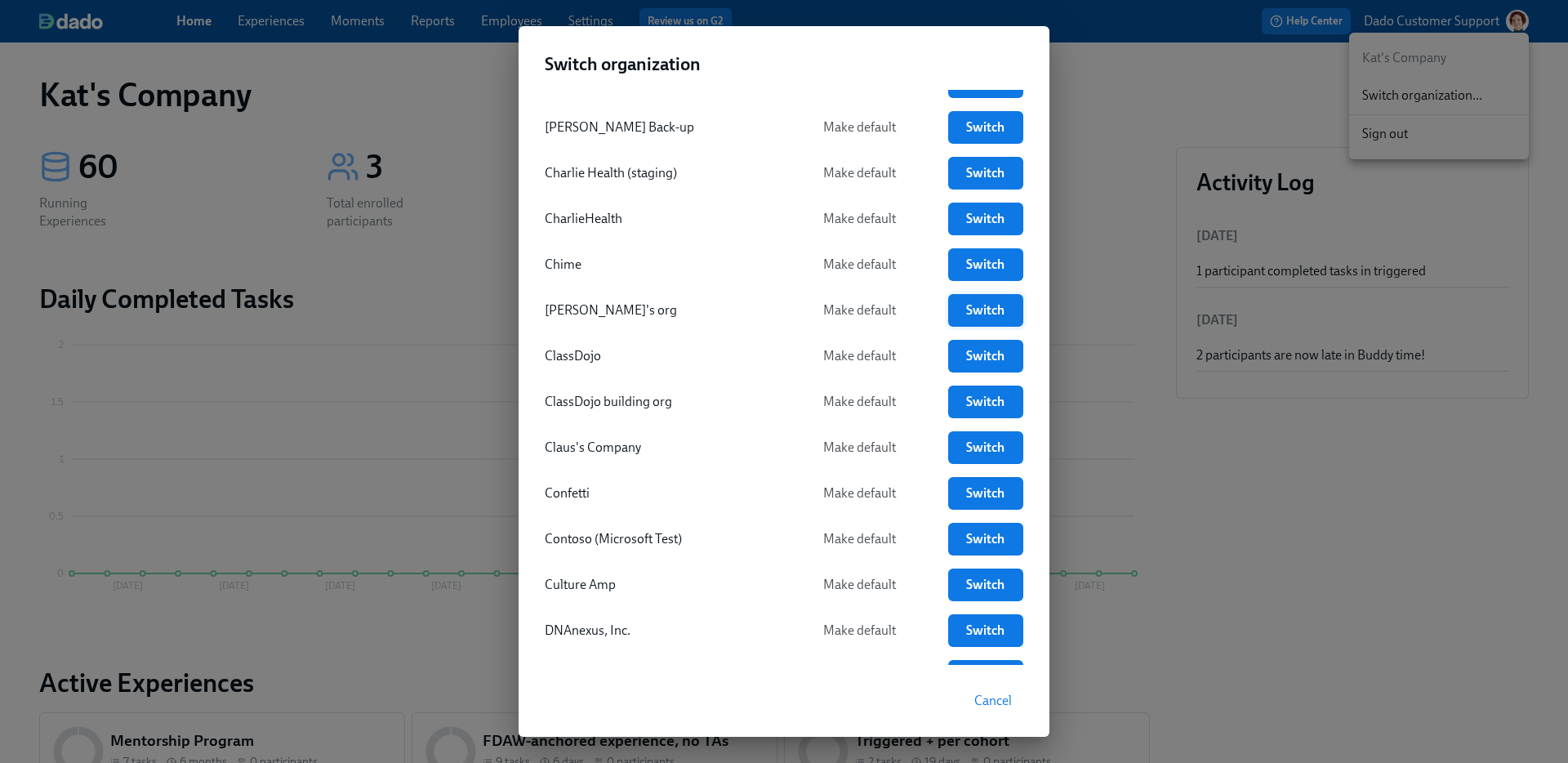
click at [1011, 322] on link "Switch" at bounding box center [985, 310] width 75 height 33
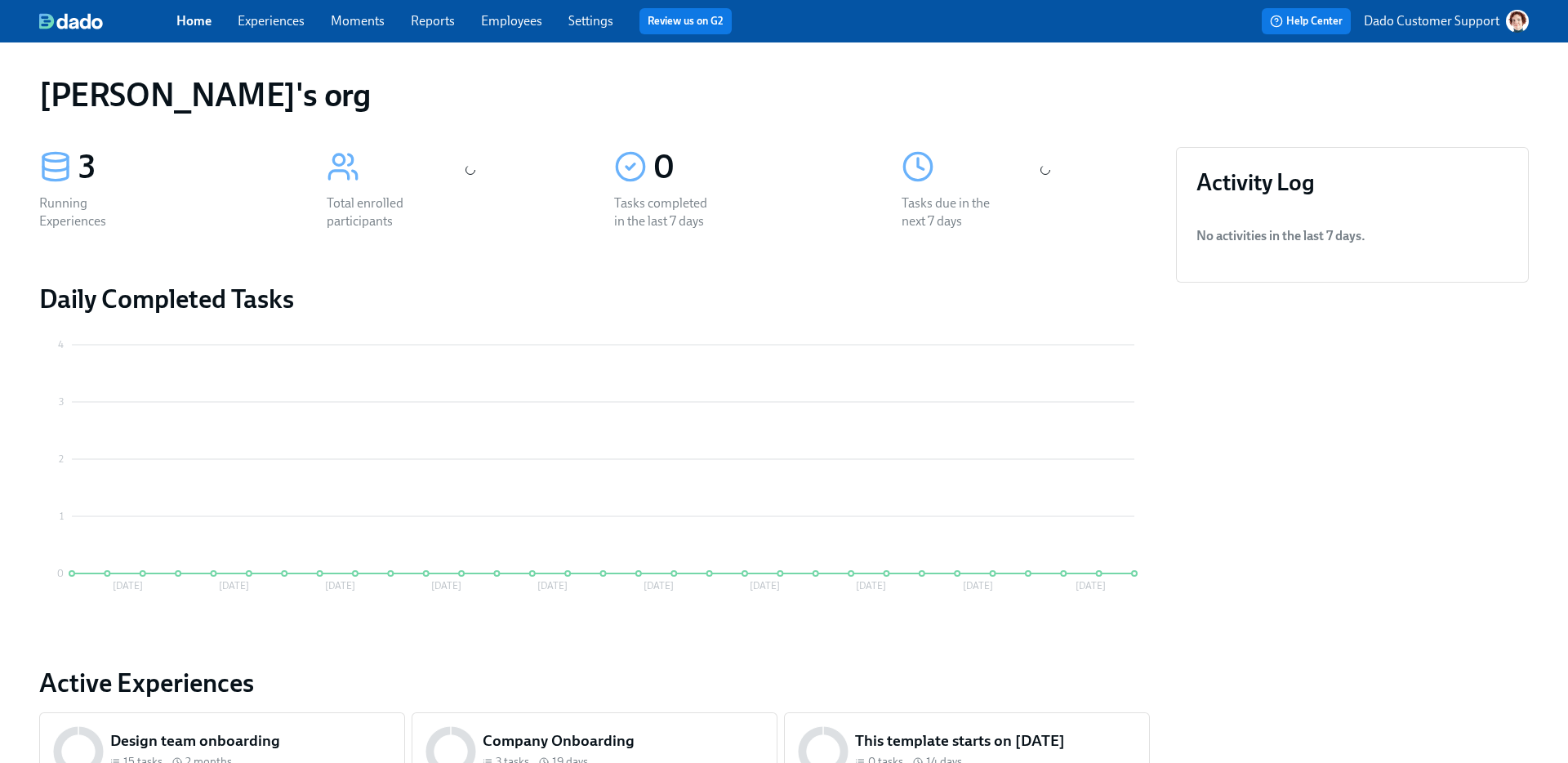
click at [518, 25] on link "Employees" at bounding box center [511, 21] width 61 height 16
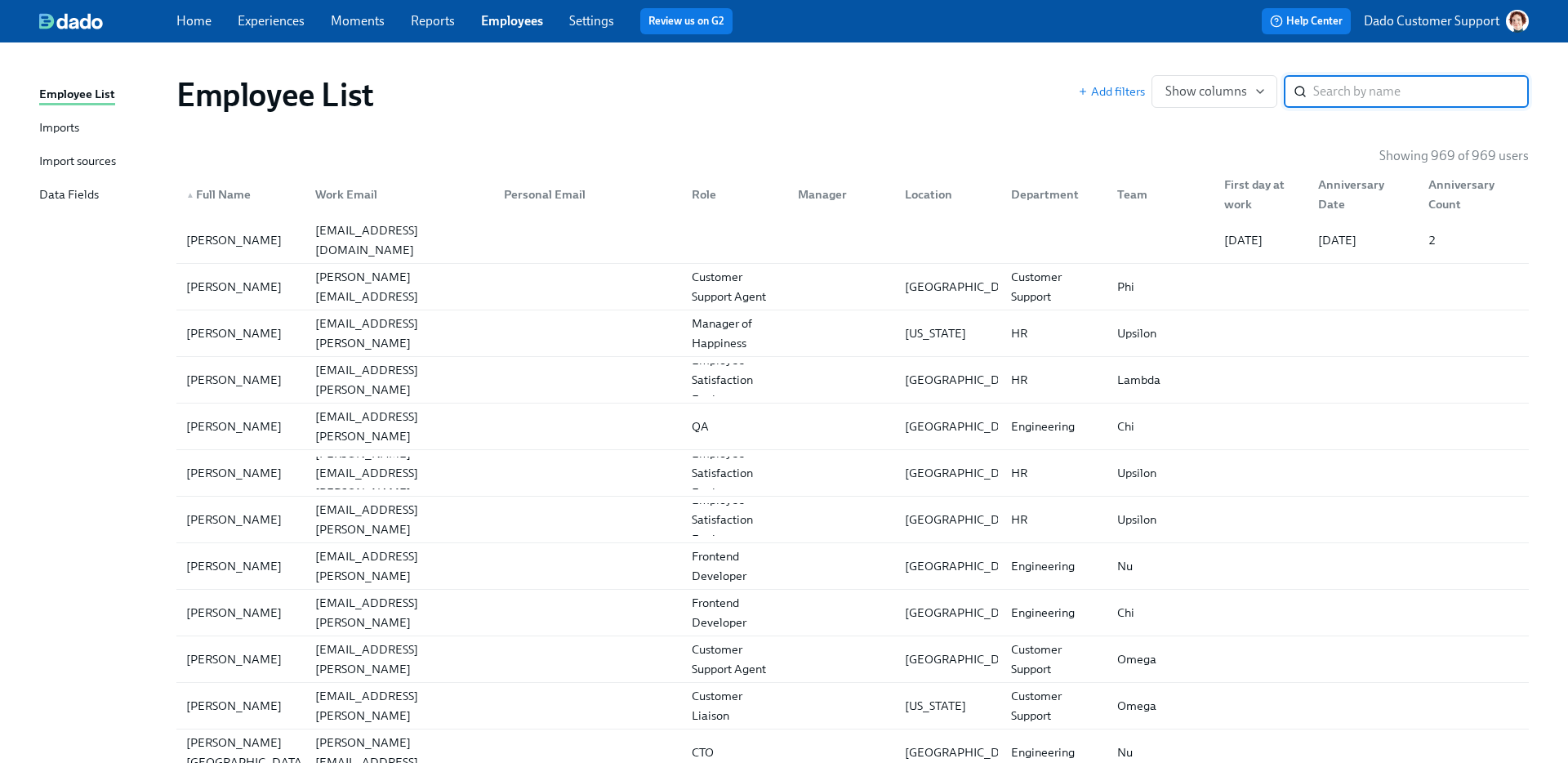
click at [593, 20] on link "Settings" at bounding box center [591, 21] width 45 height 16
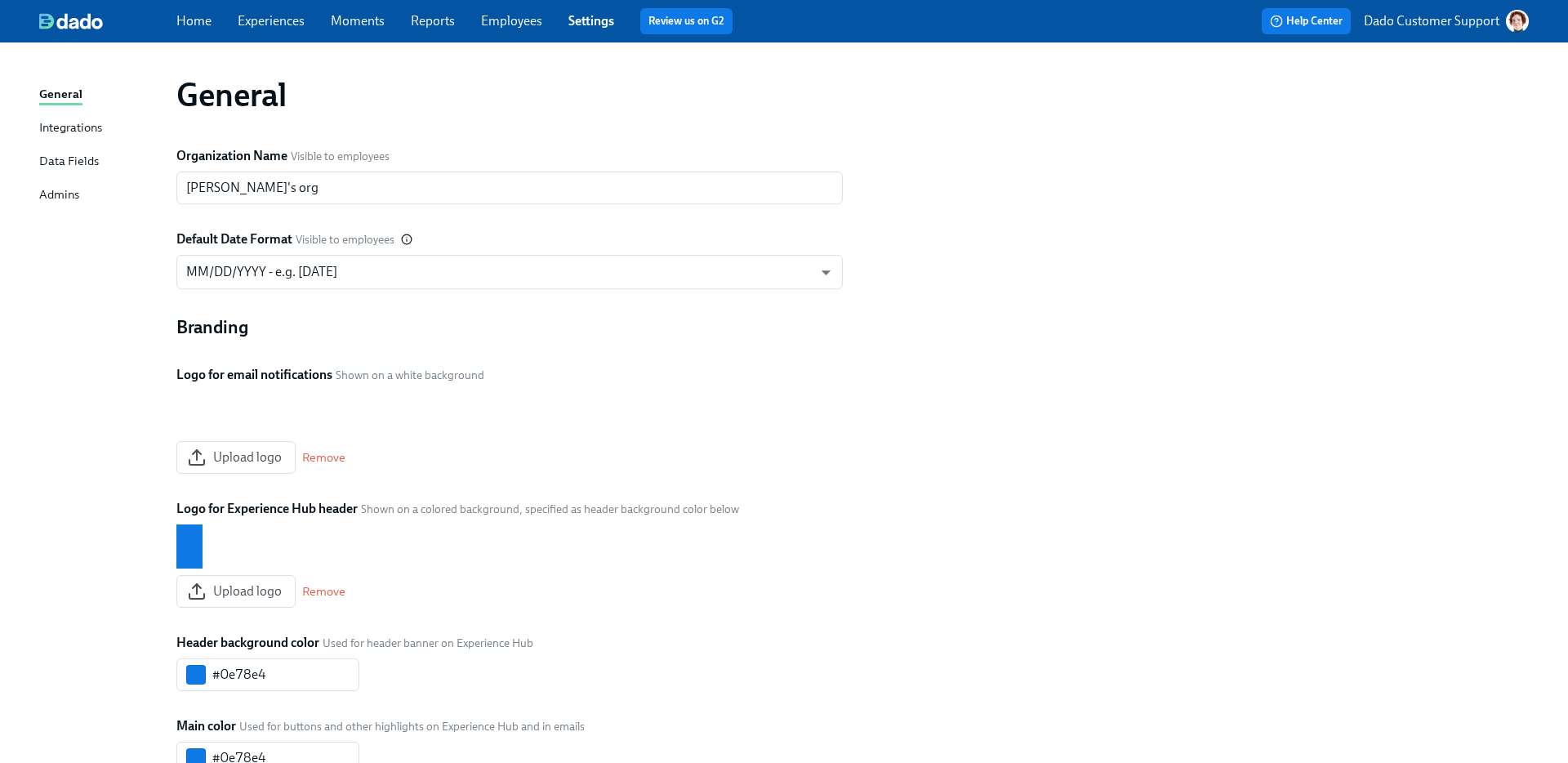
click at [52, 132] on div "Integrations" at bounding box center [70, 128] width 63 height 20
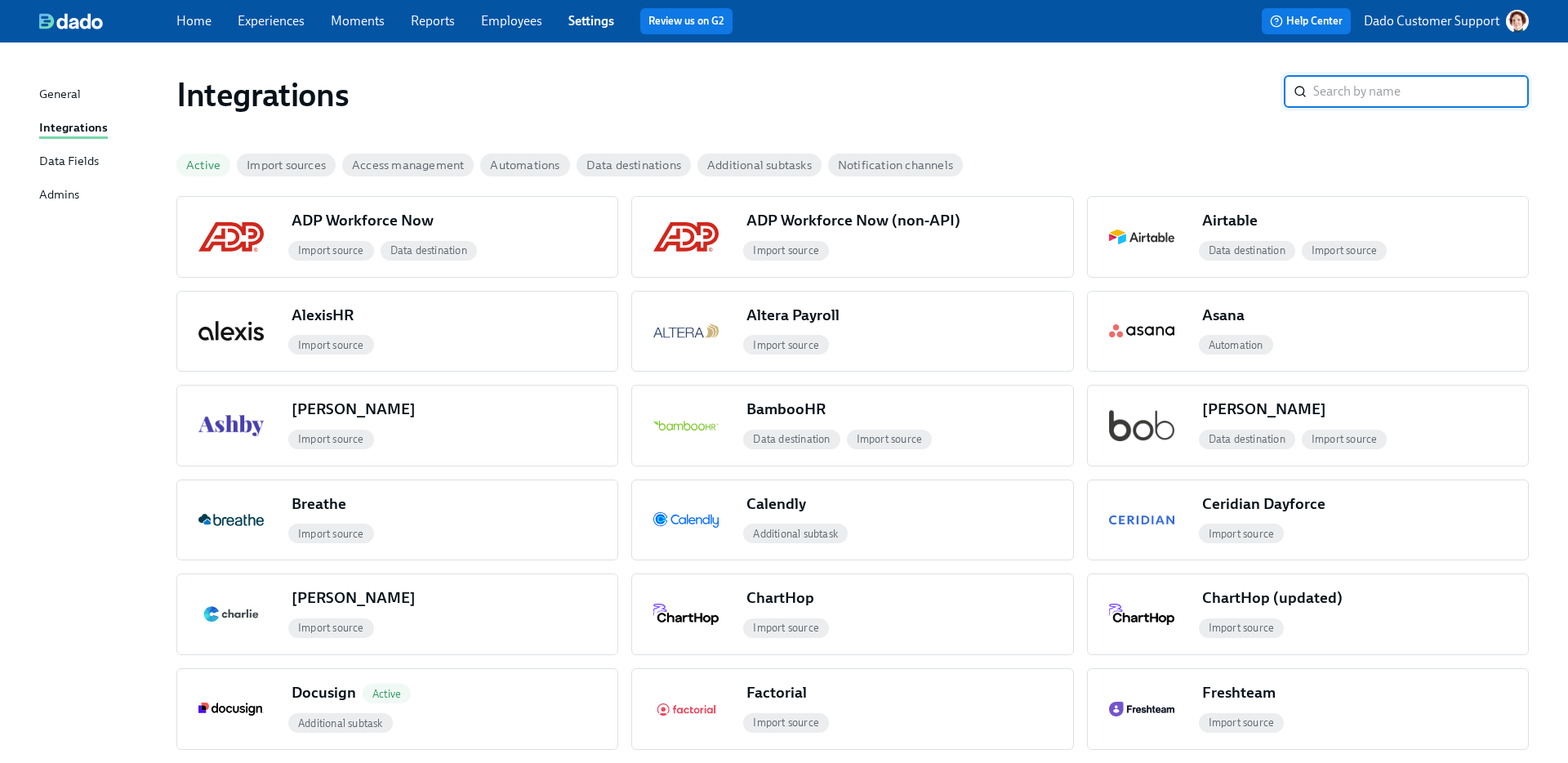
click at [194, 160] on span "Active" at bounding box center [203, 165] width 54 height 12
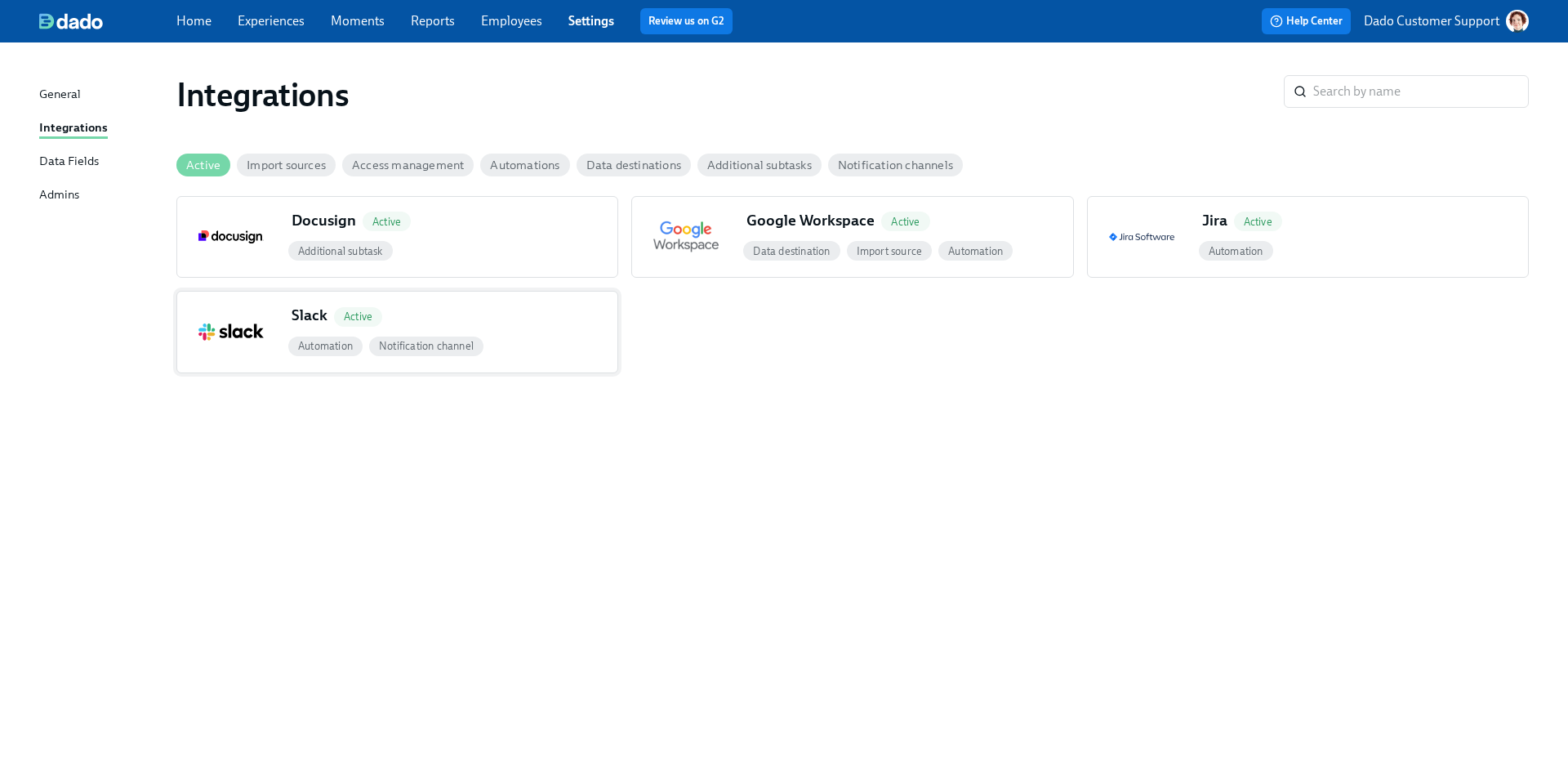
click at [207, 335] on img "button" at bounding box center [231, 331] width 65 height 17
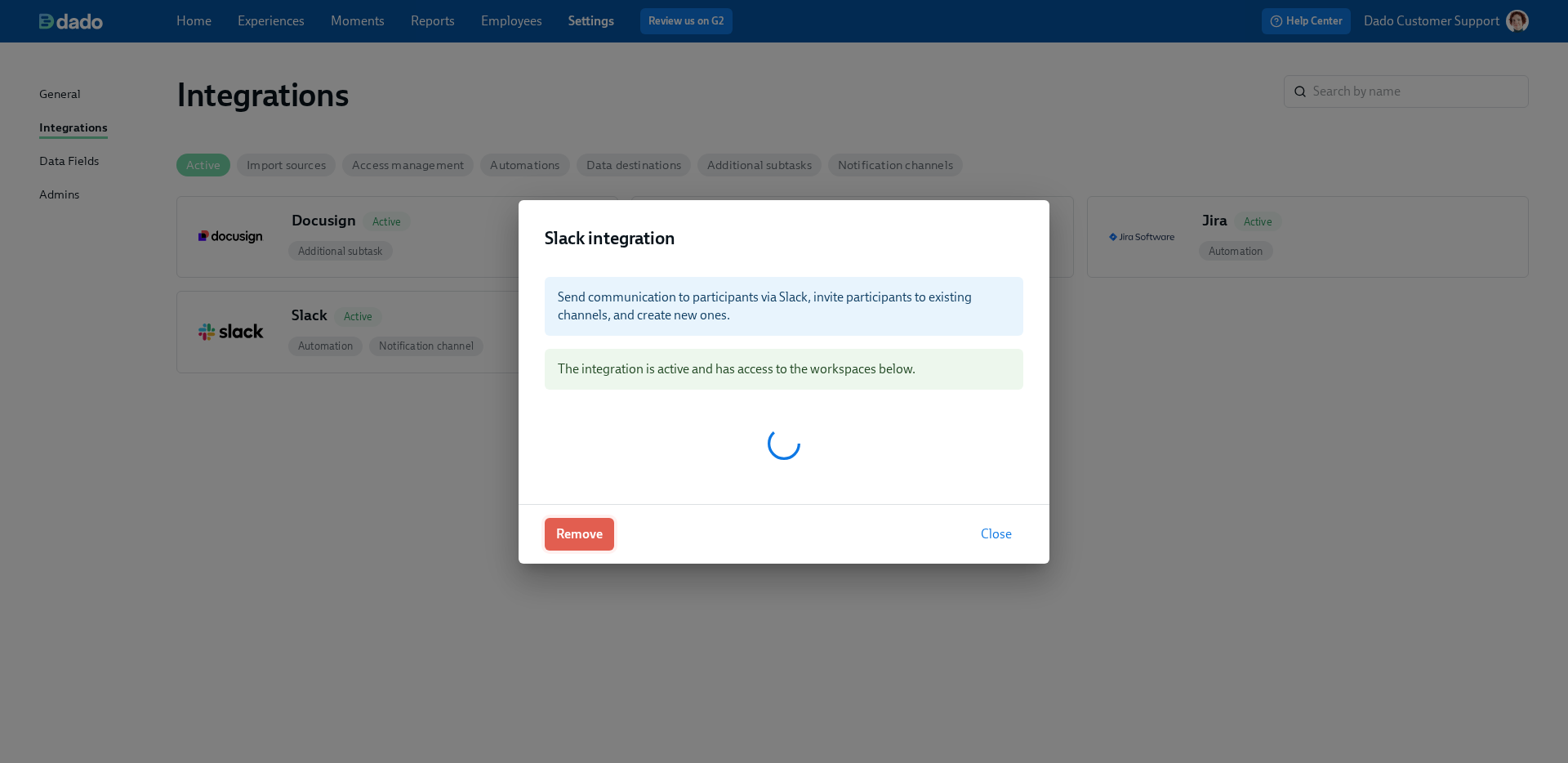
click at [568, 542] on button "Remove" at bounding box center [579, 534] width 69 height 33
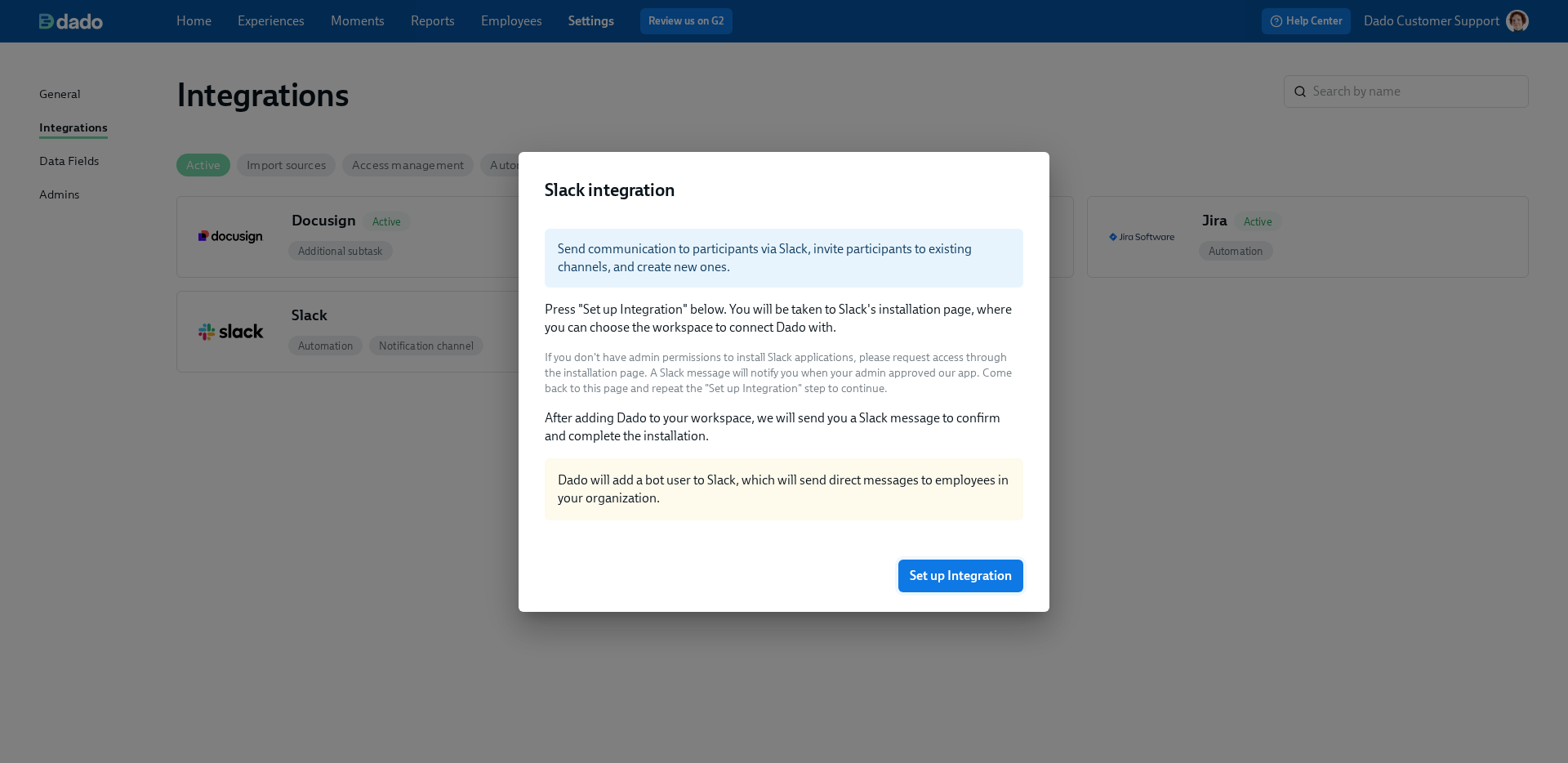
click at [999, 582] on span "Set up Integration" at bounding box center [961, 576] width 102 height 16
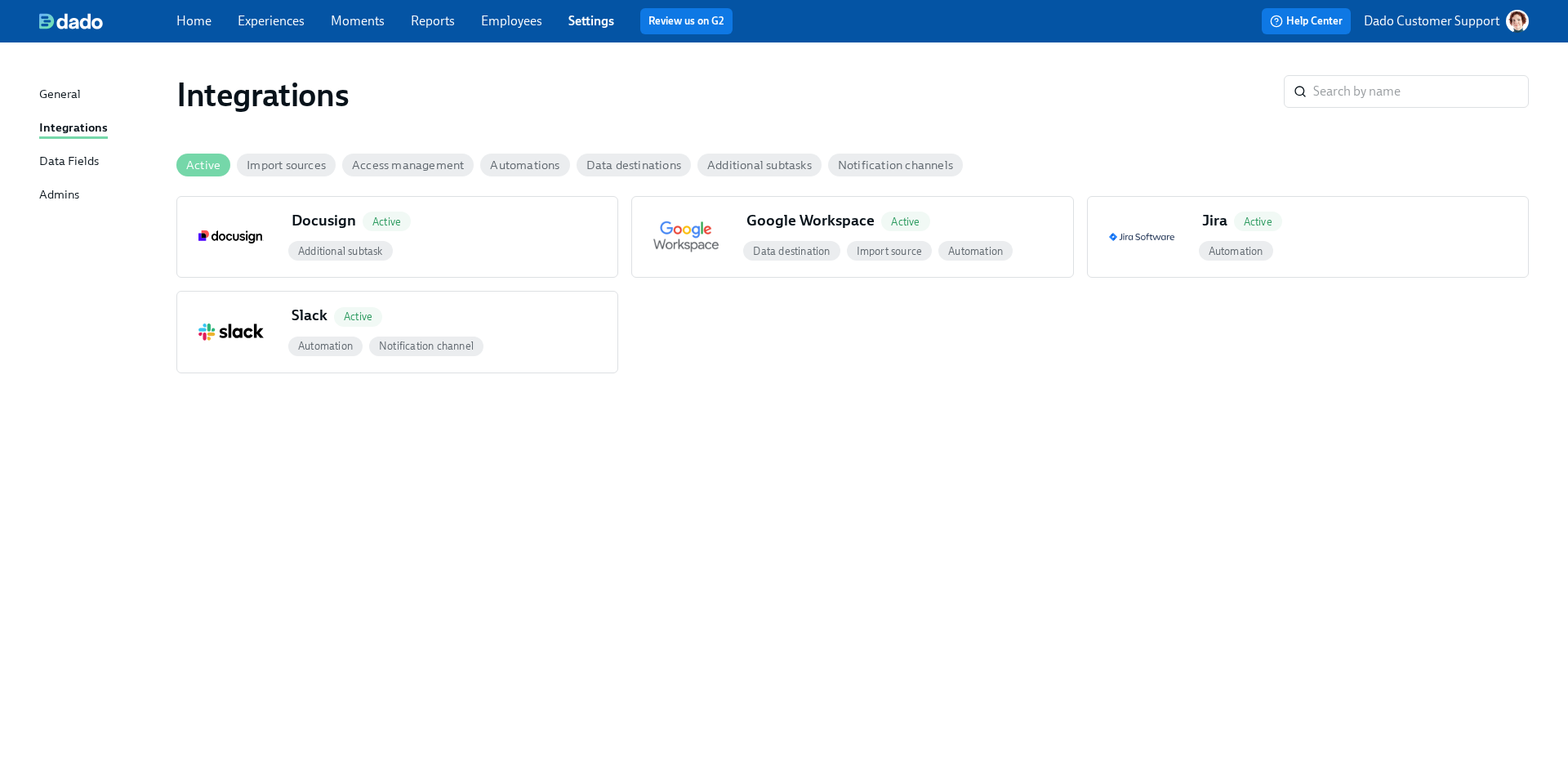
click at [292, 160] on span "Import sources" at bounding box center [286, 165] width 99 height 12
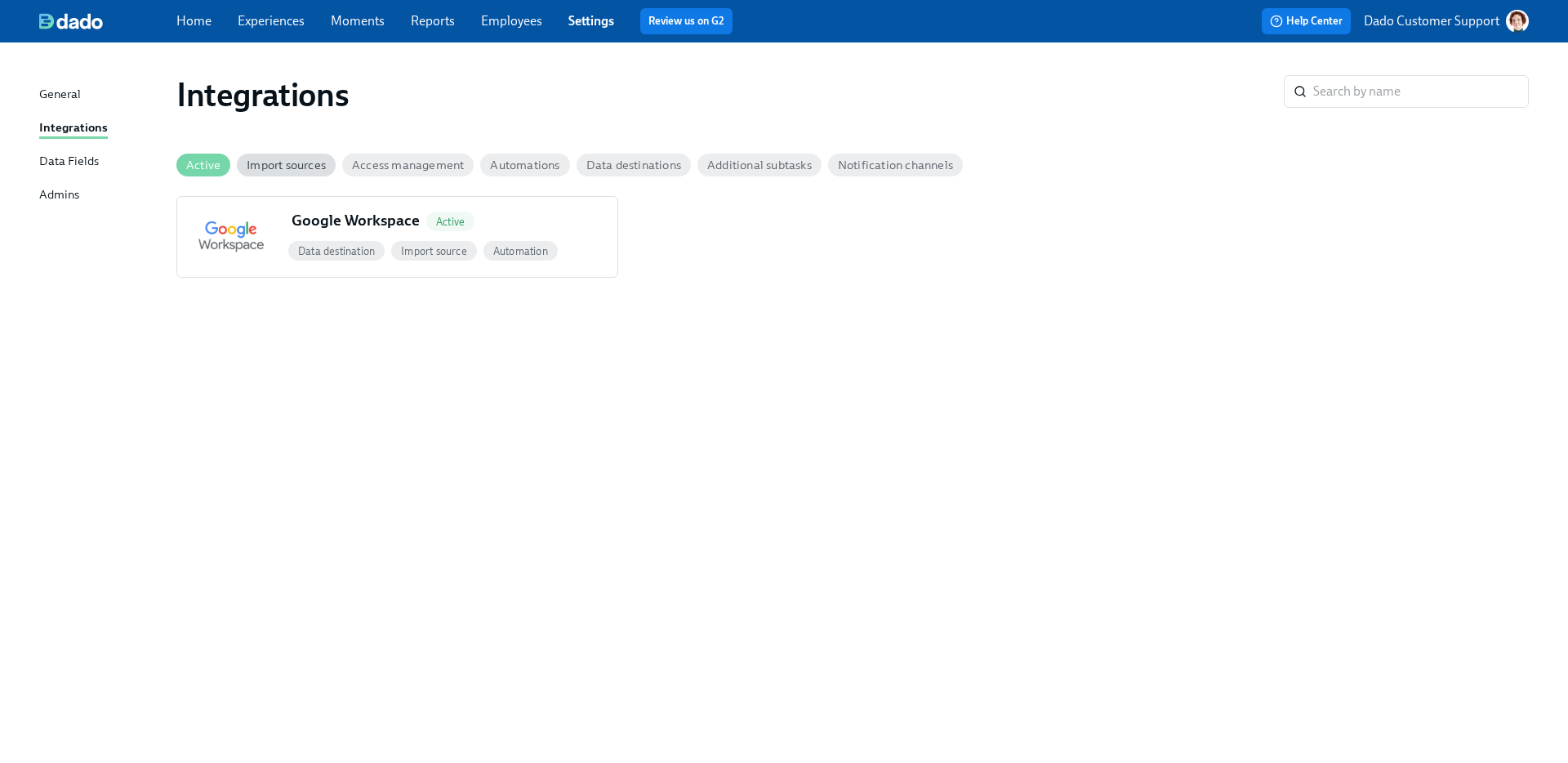
click at [207, 161] on span "Active" at bounding box center [203, 165] width 54 height 12
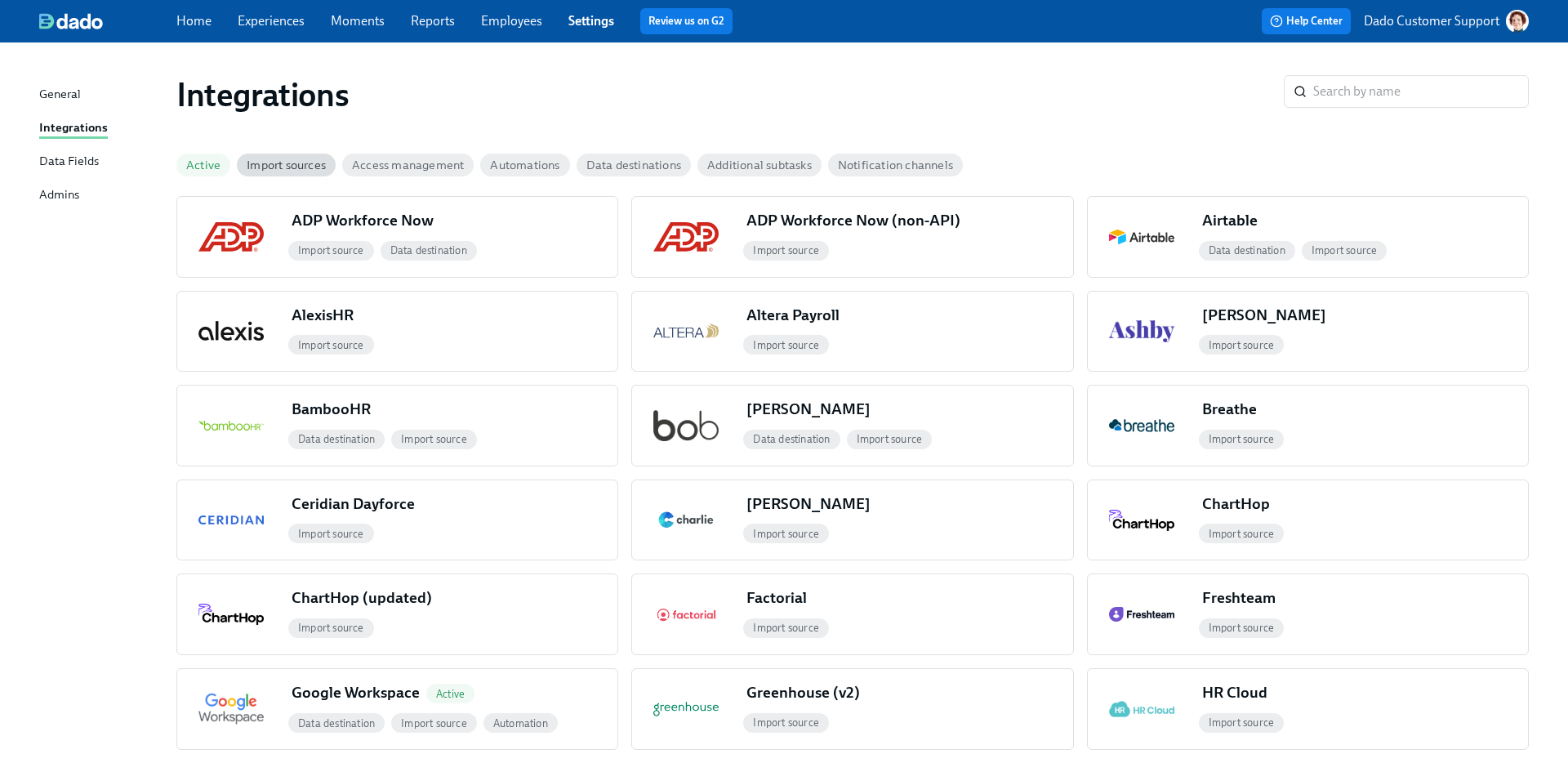
click at [201, 162] on span "Active" at bounding box center [203, 165] width 54 height 12
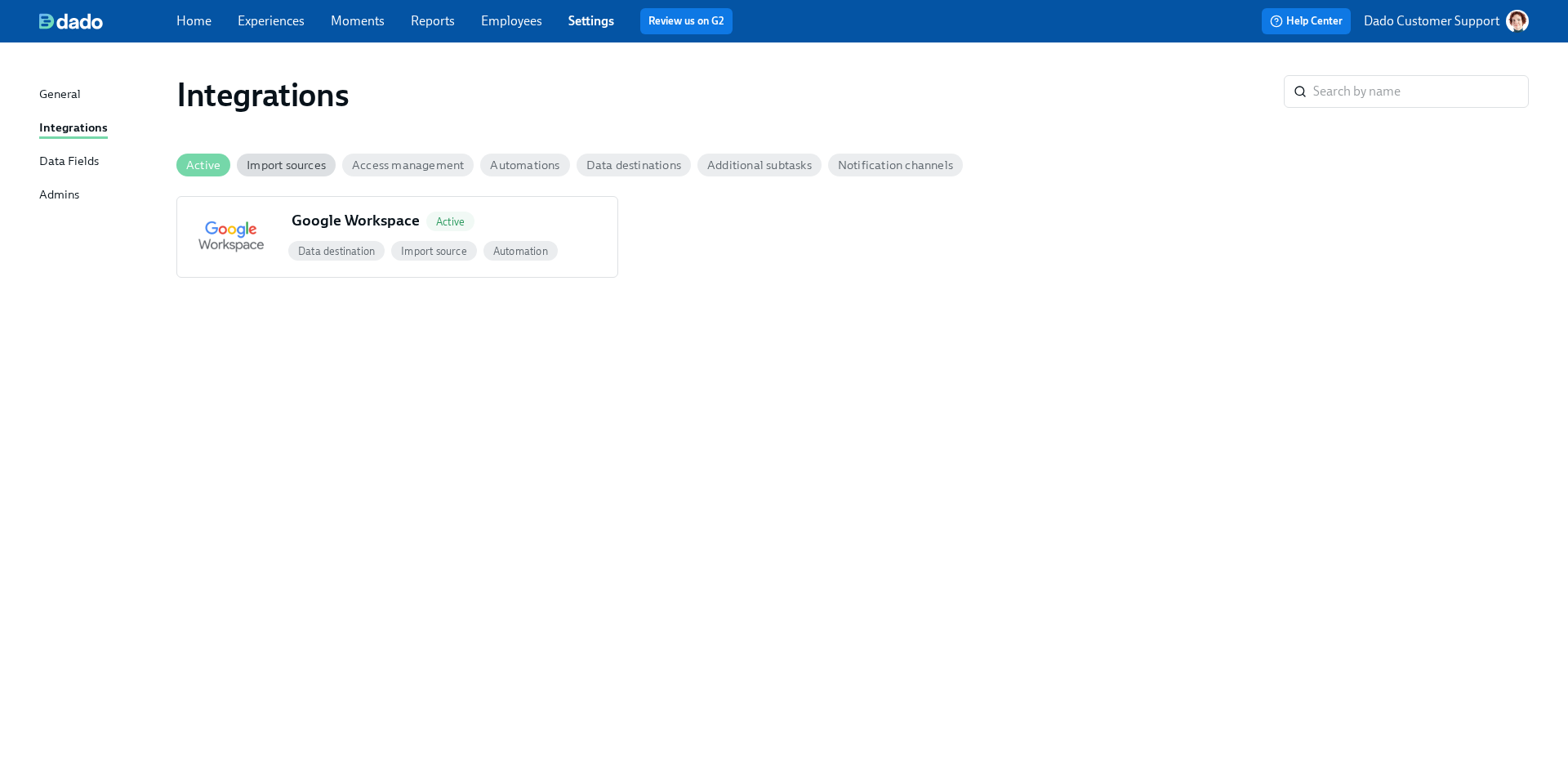
click at [251, 164] on span "Import sources" at bounding box center [286, 165] width 99 height 12
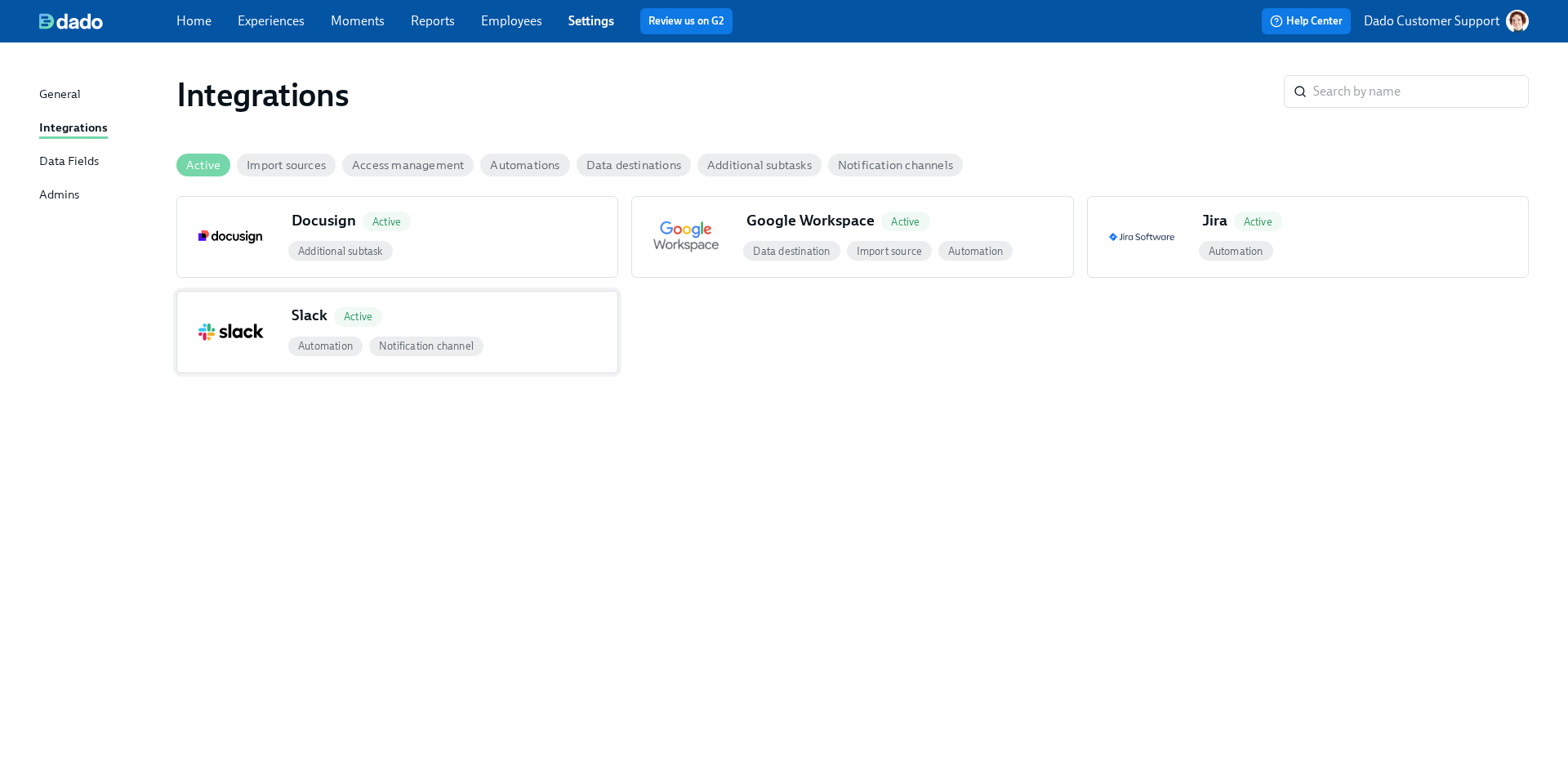
click at [226, 291] on button "Slack Active Automation Notification channel" at bounding box center [397, 332] width 442 height 82
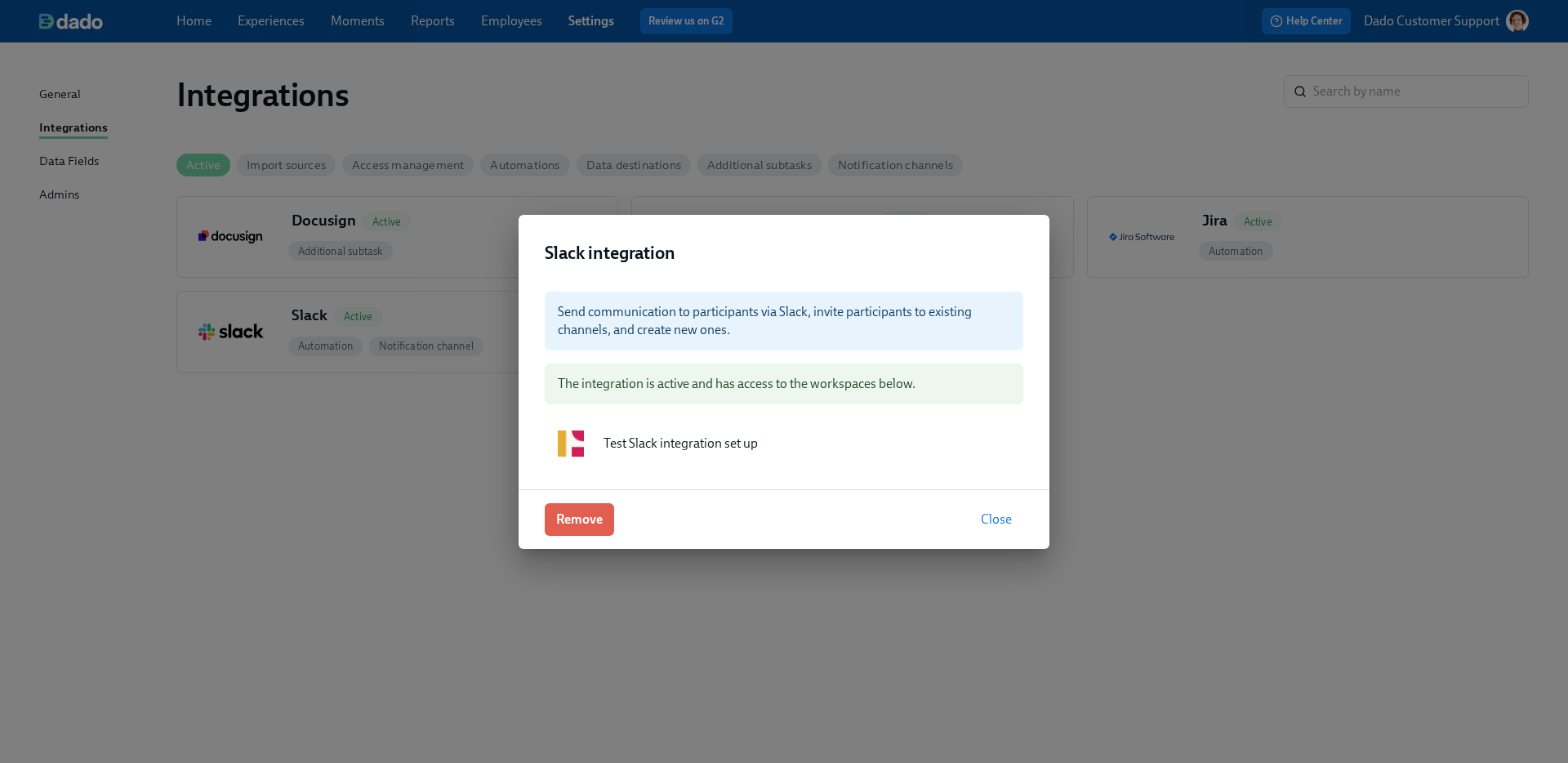
click at [164, 378] on div "Slack integration Send communication to participants via Slack, invite particip…" at bounding box center [784, 381] width 1568 height 763
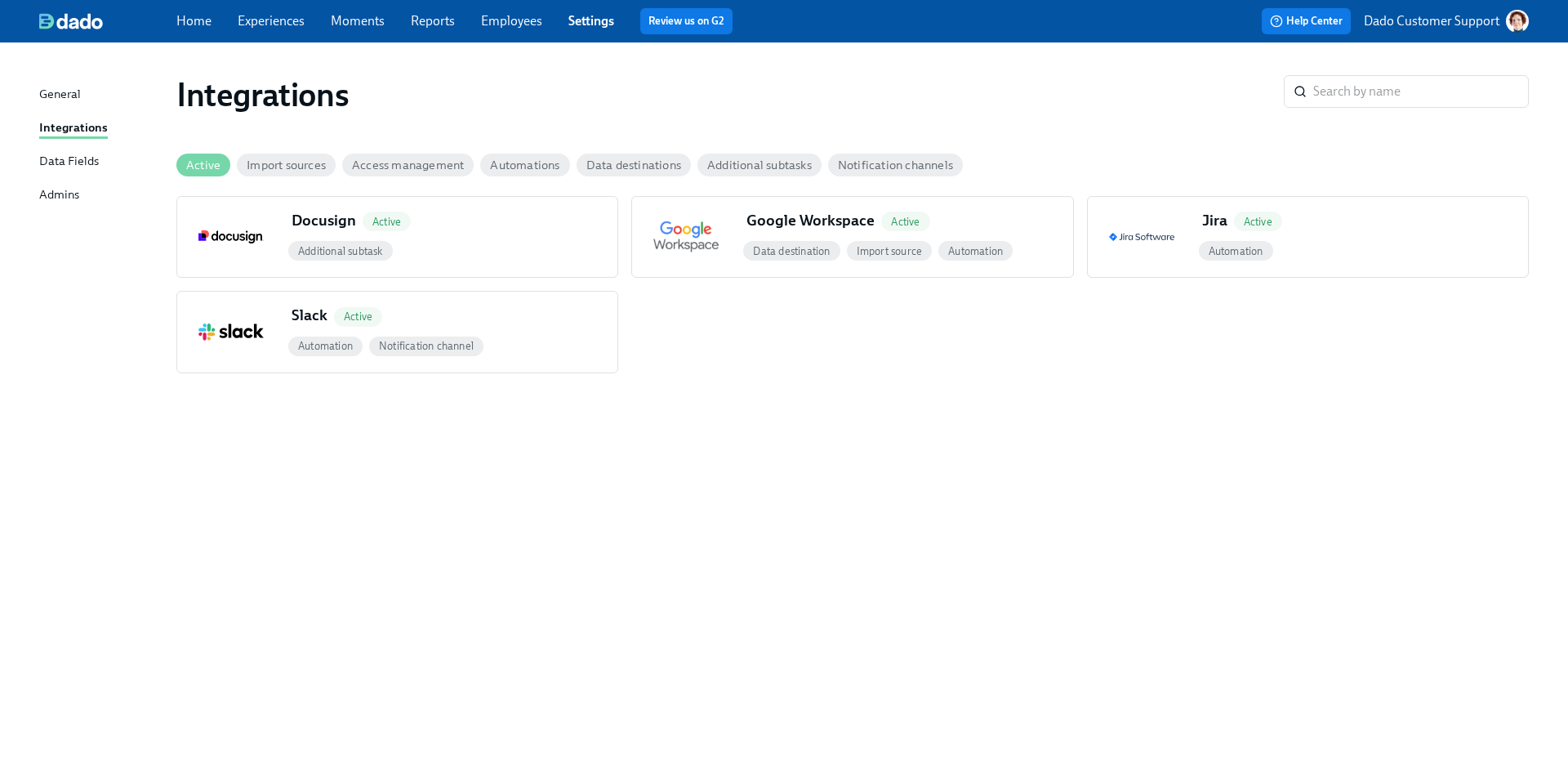
click at [282, 18] on link "Experiences" at bounding box center [271, 21] width 67 height 16
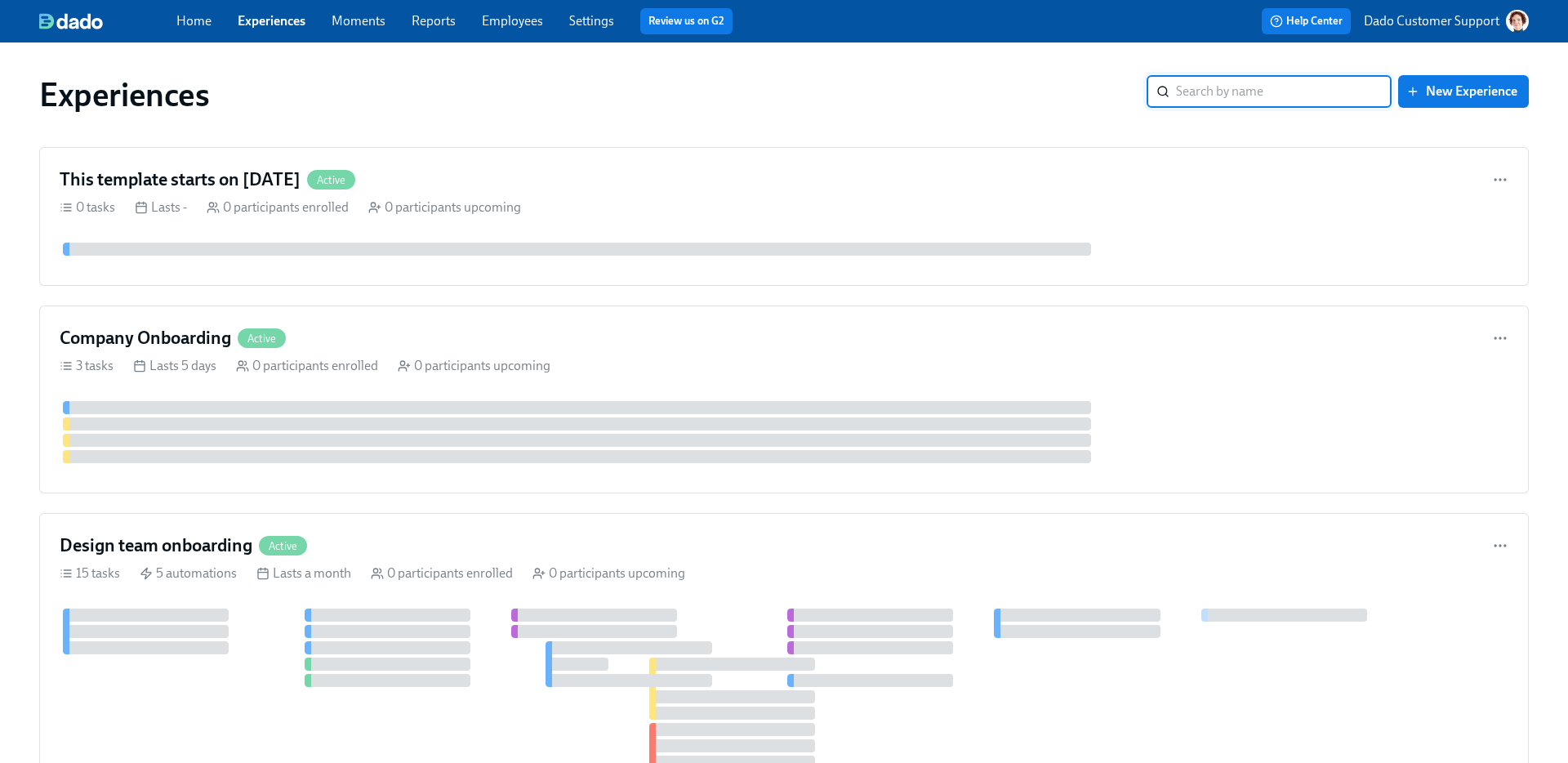
click at [969, 227] on div "This template starts on June 1st Active 0 tasks Lasts - 0 participants enrolled…" at bounding box center [784, 216] width 1490 height 139
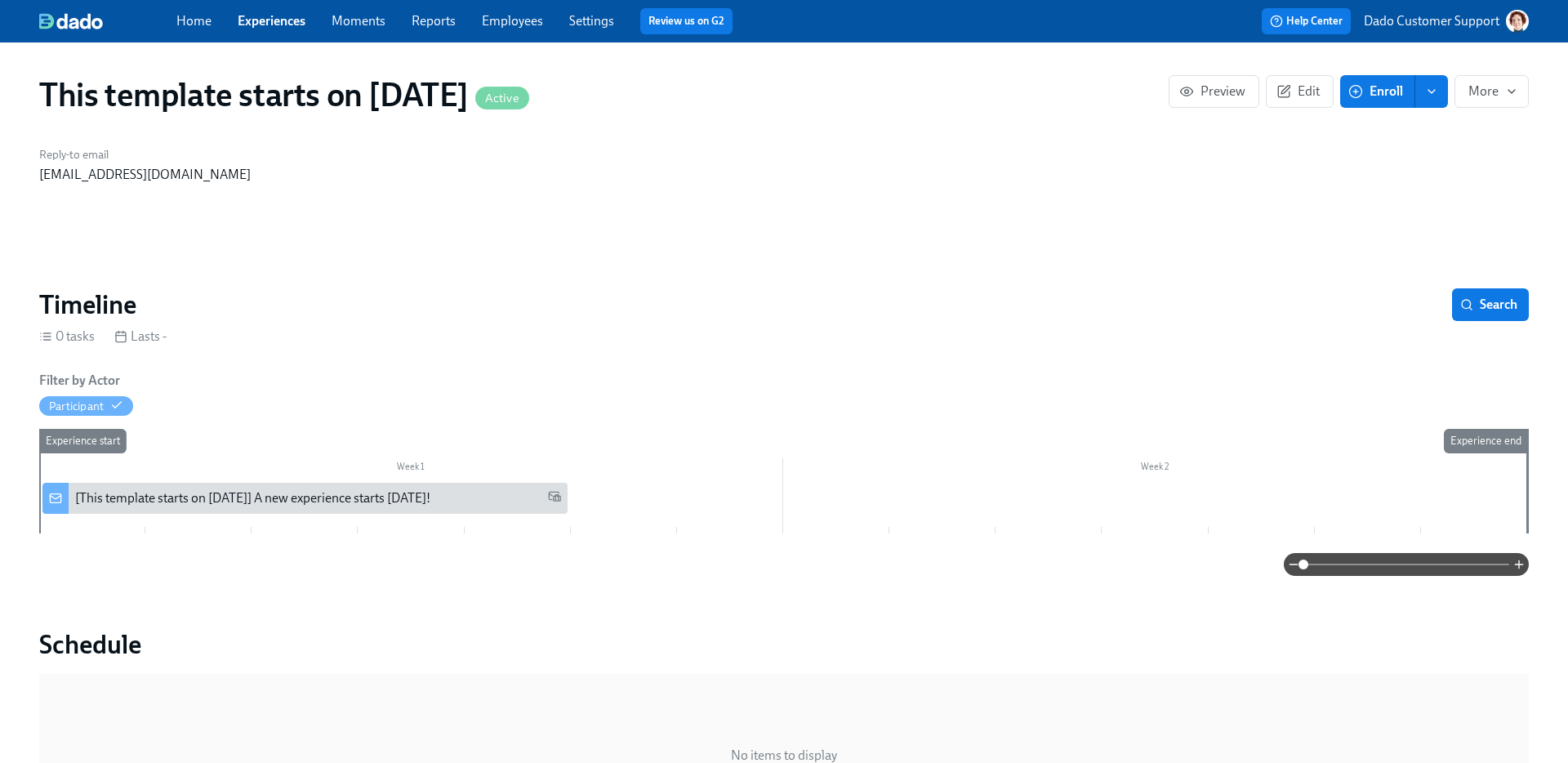
click at [1368, 88] on span "Enroll" at bounding box center [1377, 91] width 51 height 16
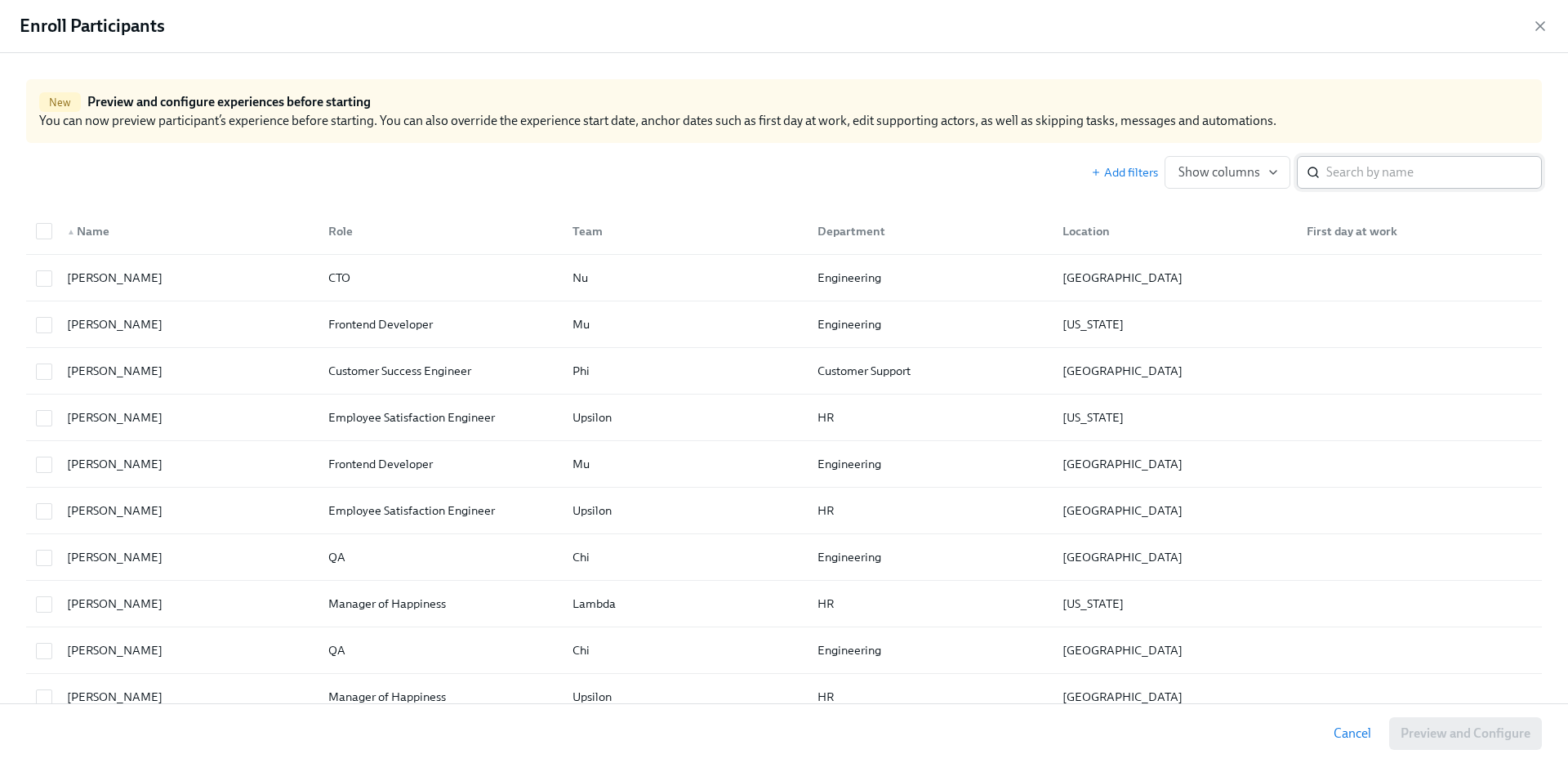
click at [1422, 181] on input "search" at bounding box center [1435, 172] width 216 height 33
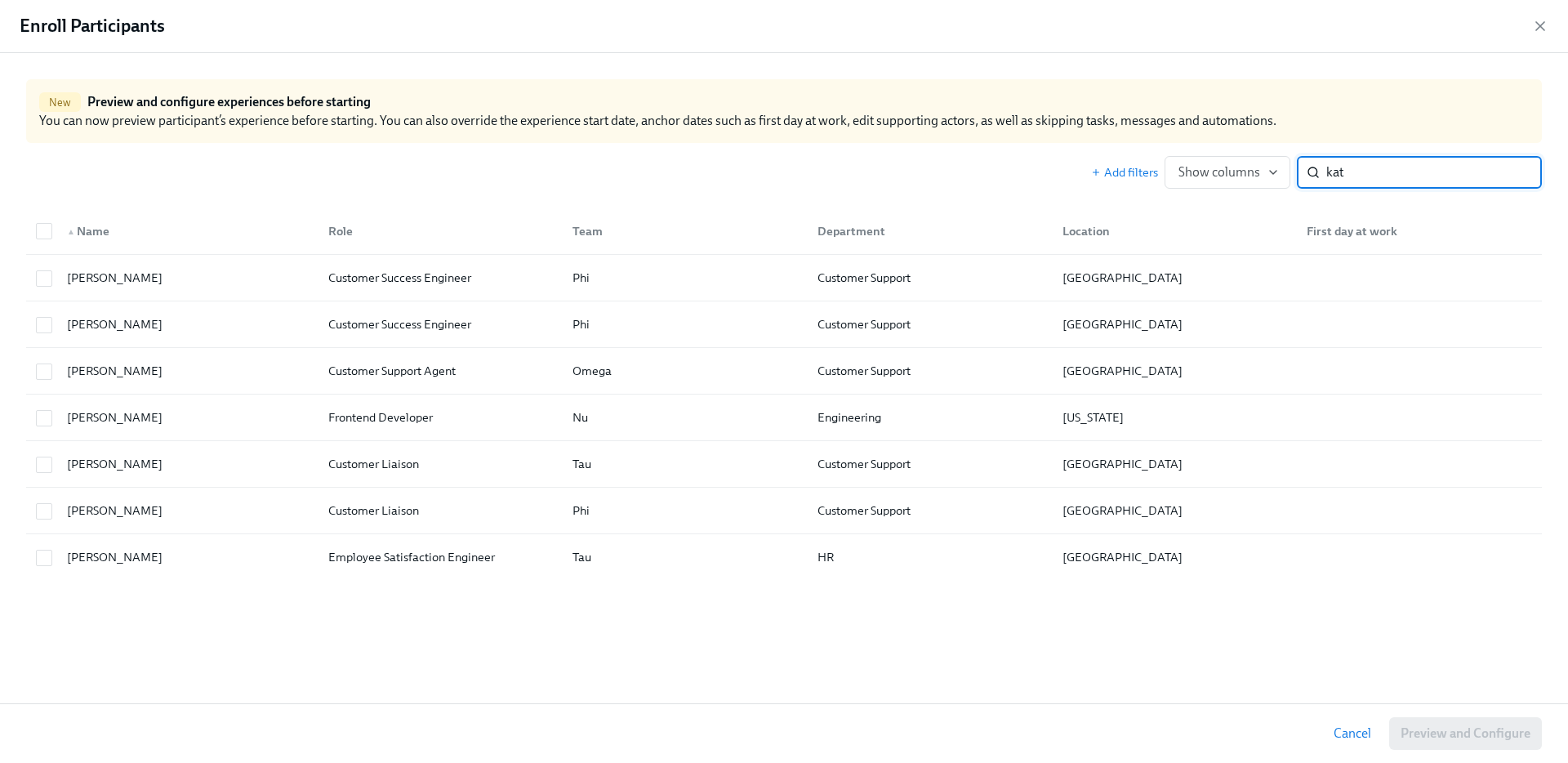
type input "kat"
click at [1546, 20] on icon "button" at bounding box center [1541, 26] width 16 height 16
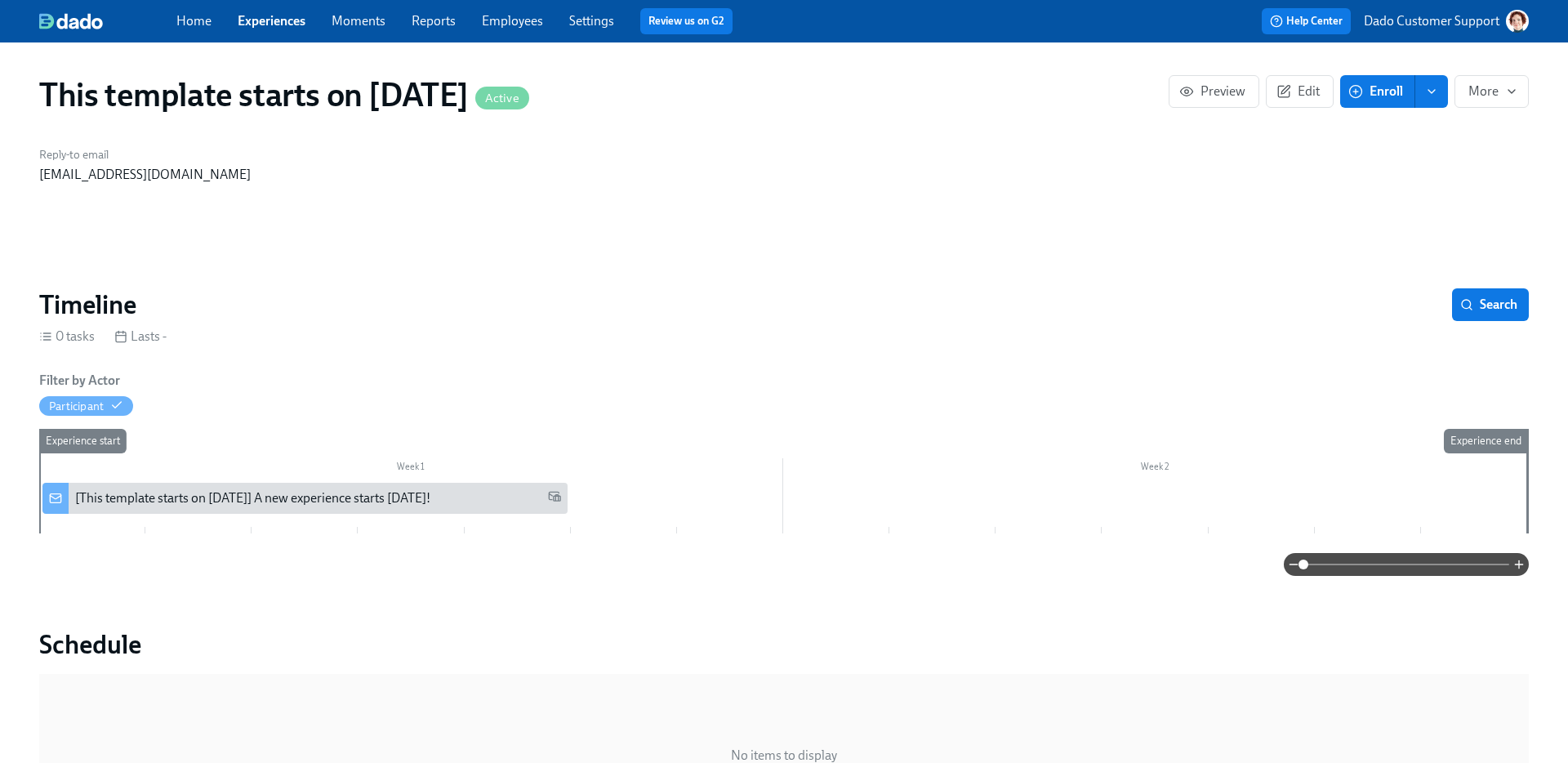
click at [1469, 17] on p "Dado Customer Support" at bounding box center [1432, 21] width 136 height 18
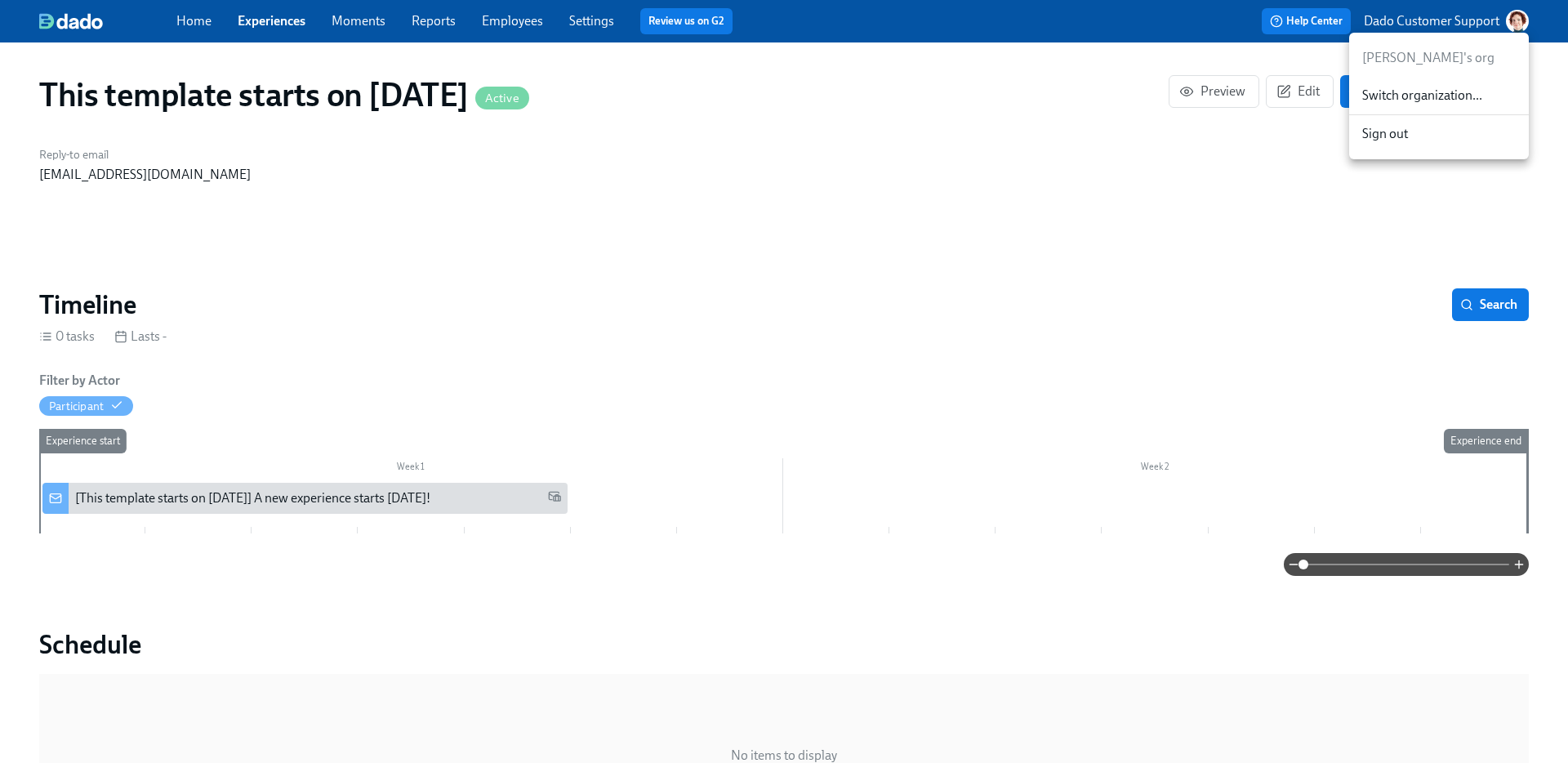
click at [1468, 17] on div at bounding box center [784, 381] width 1568 height 763
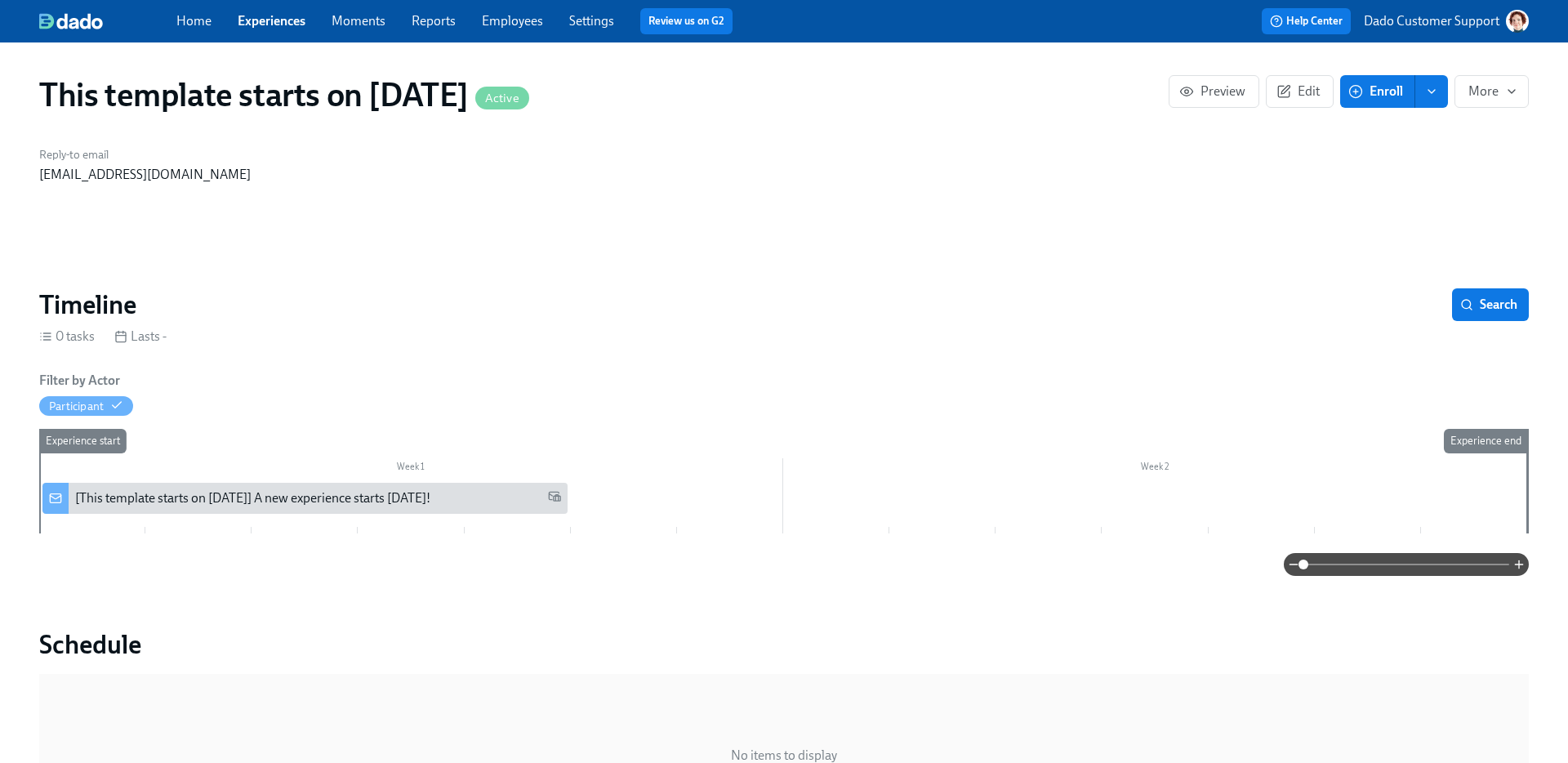
click at [1368, 87] on span "Enroll" at bounding box center [1377, 91] width 51 height 16
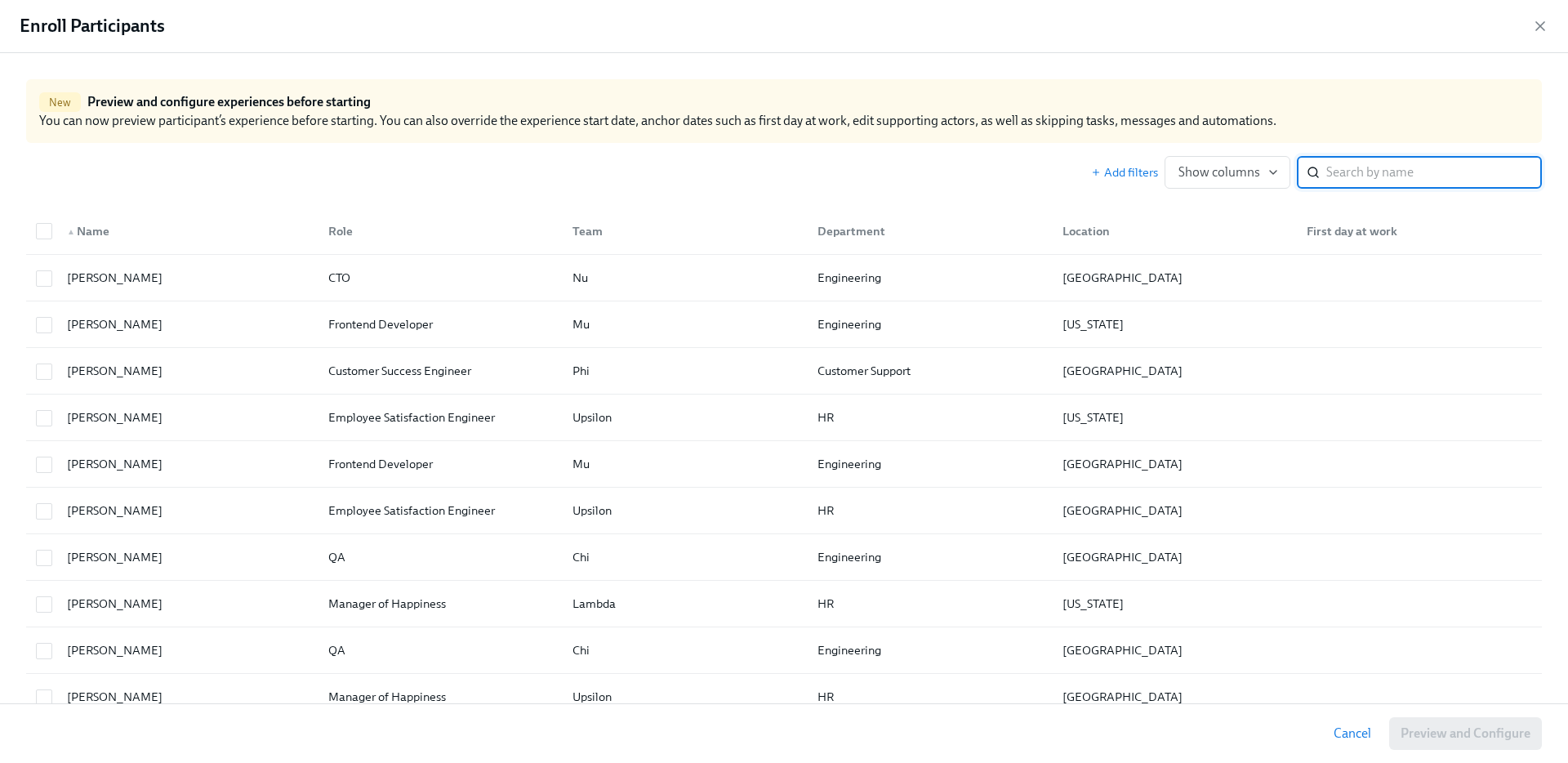
click at [1347, 162] on input "search" at bounding box center [1435, 172] width 216 height 33
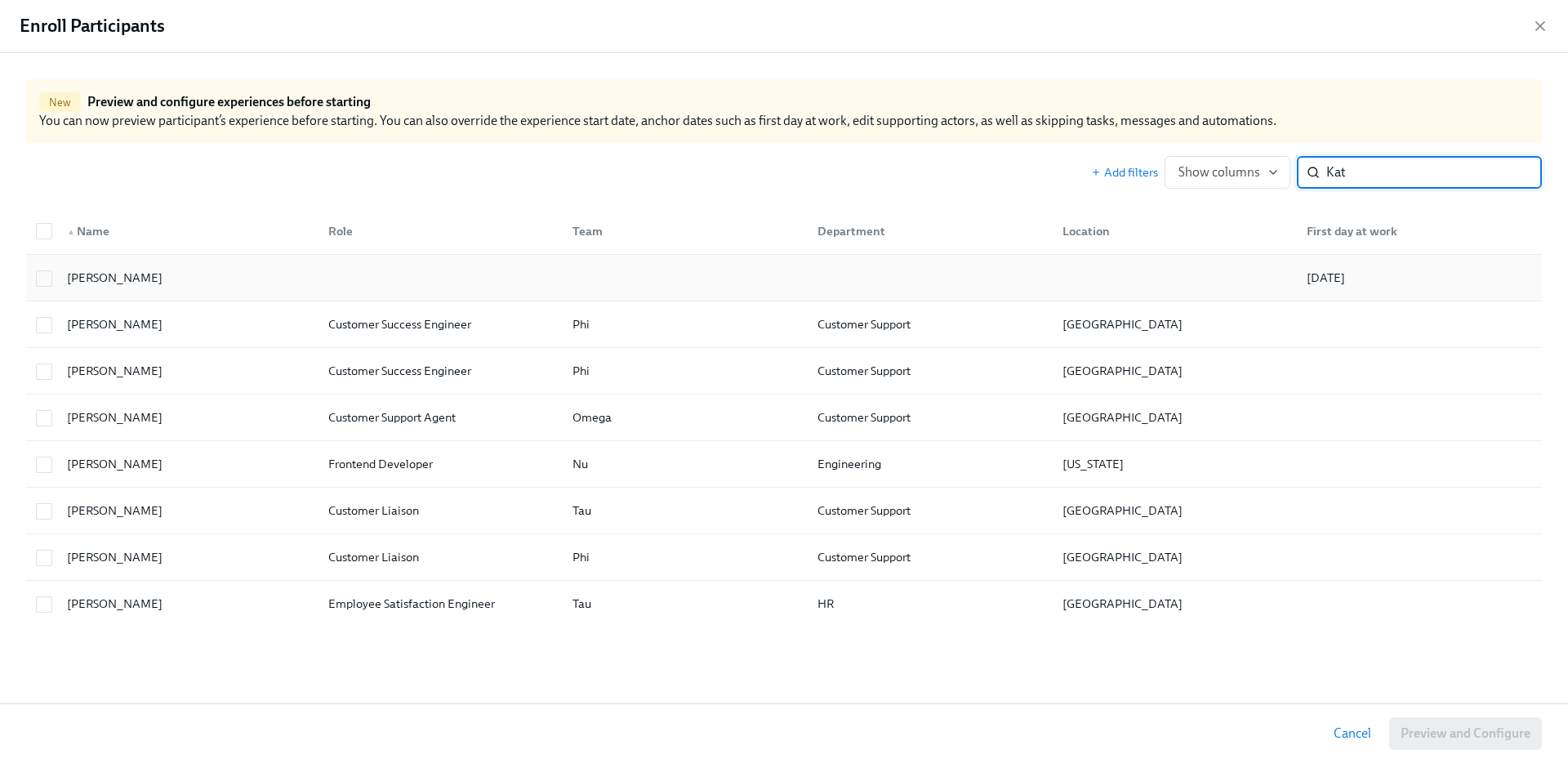
type input "Kat"
click at [123, 268] on div "Kat Matfield" at bounding box center [114, 278] width 109 height 20
checkbox input "true"
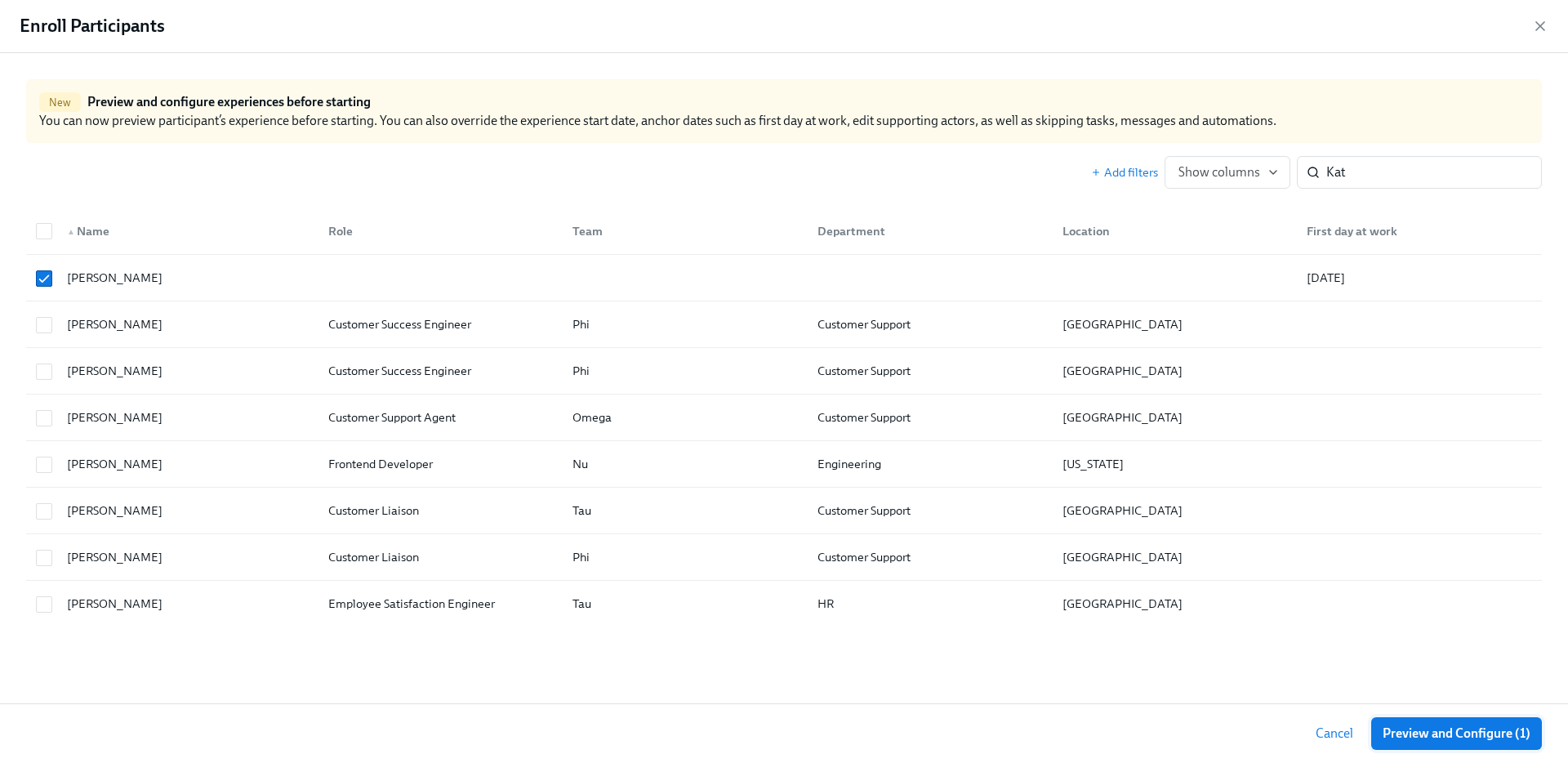
click at [1498, 729] on span "Preview and Configure (1)" at bounding box center [1457, 733] width 148 height 16
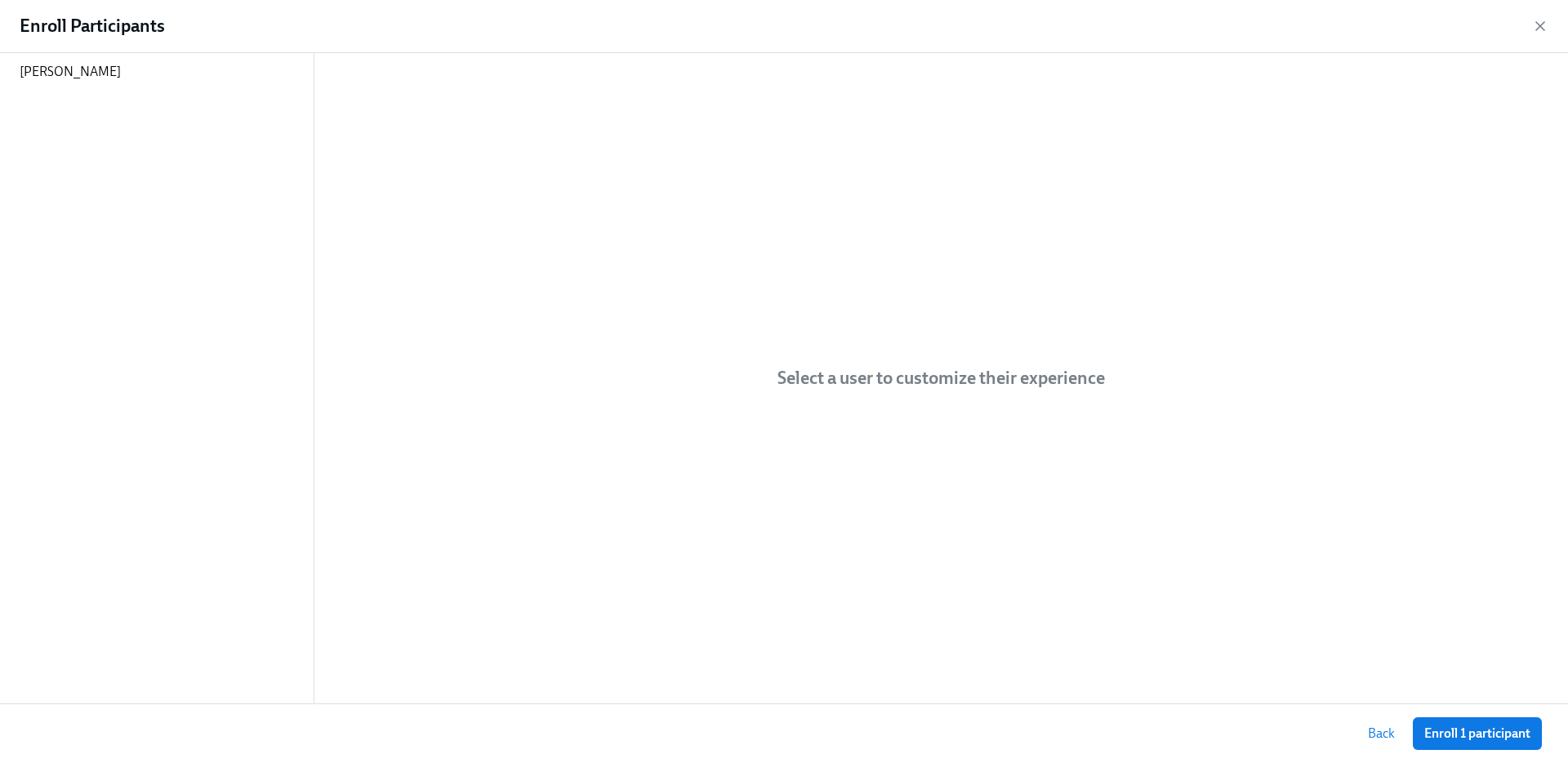
click at [73, 46] on div "Enroll Participants" at bounding box center [784, 26] width 1568 height 53
click at [73, 71] on p "Kat Matfield" at bounding box center [70, 72] width 101 height 18
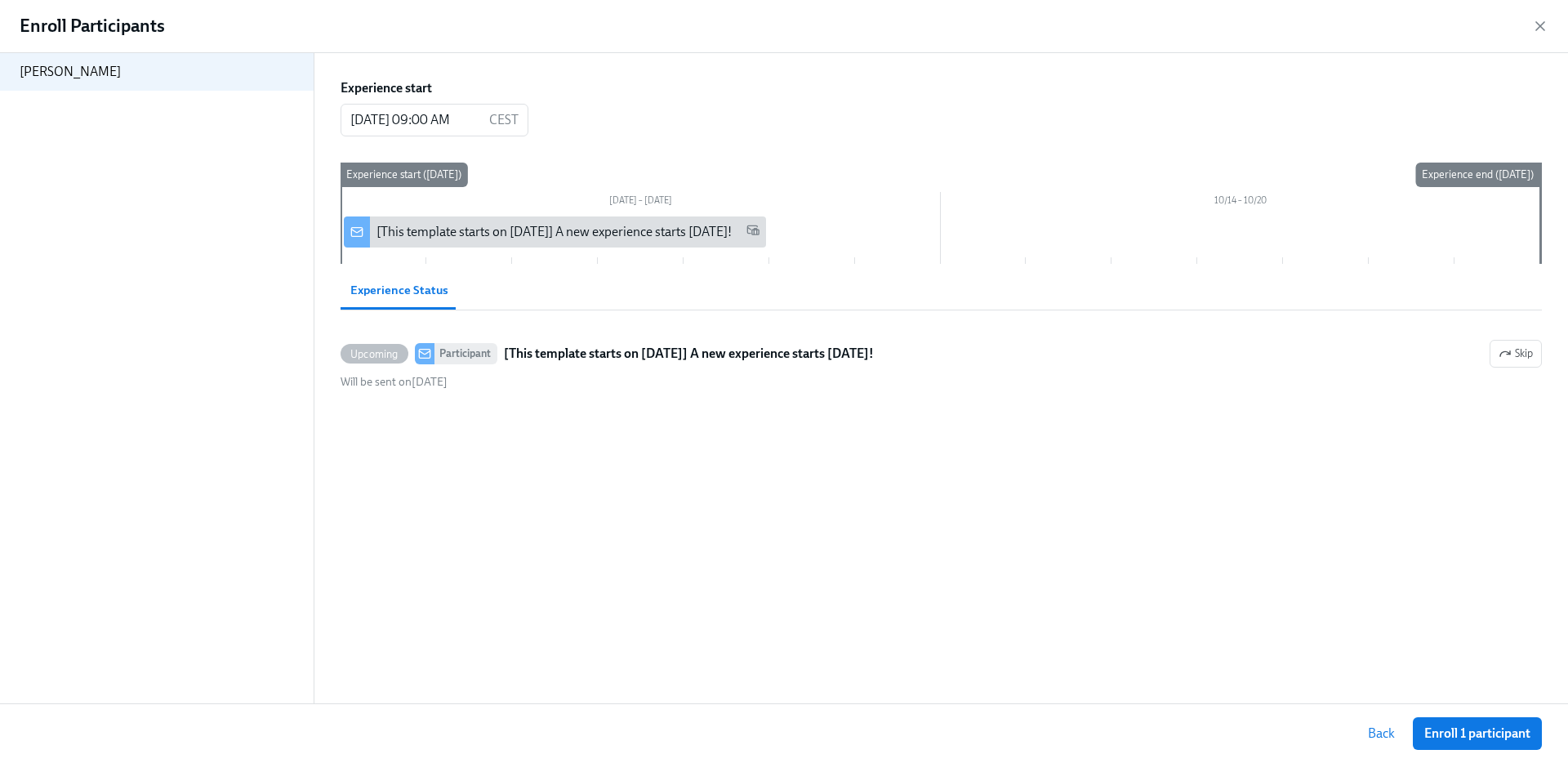
click at [1547, 16] on div "Enroll Participants" at bounding box center [784, 26] width 1568 height 53
click at [1538, 29] on icon "button" at bounding box center [1541, 26] width 16 height 16
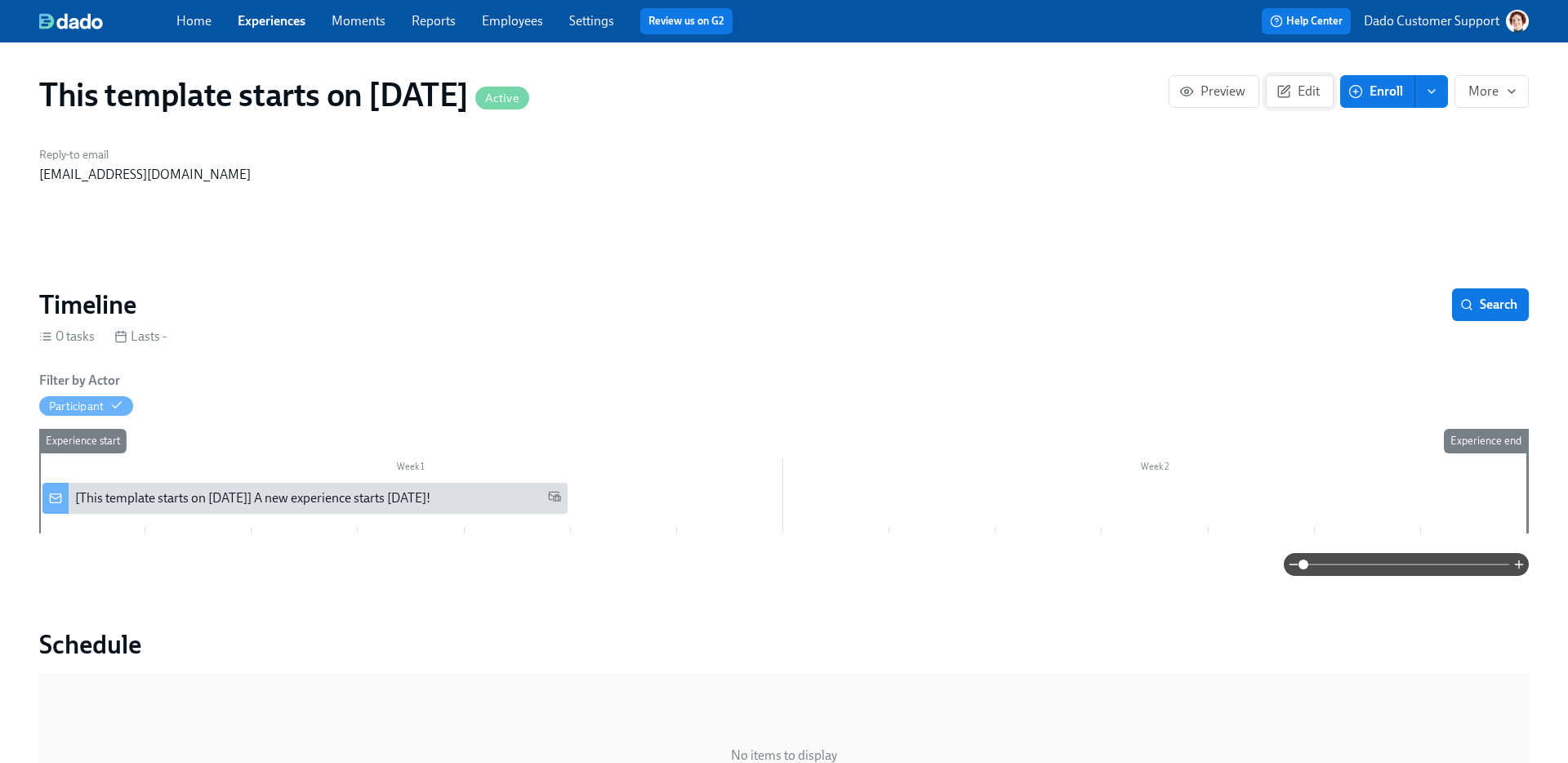
click at [1296, 95] on span "Edit" at bounding box center [1300, 91] width 40 height 16
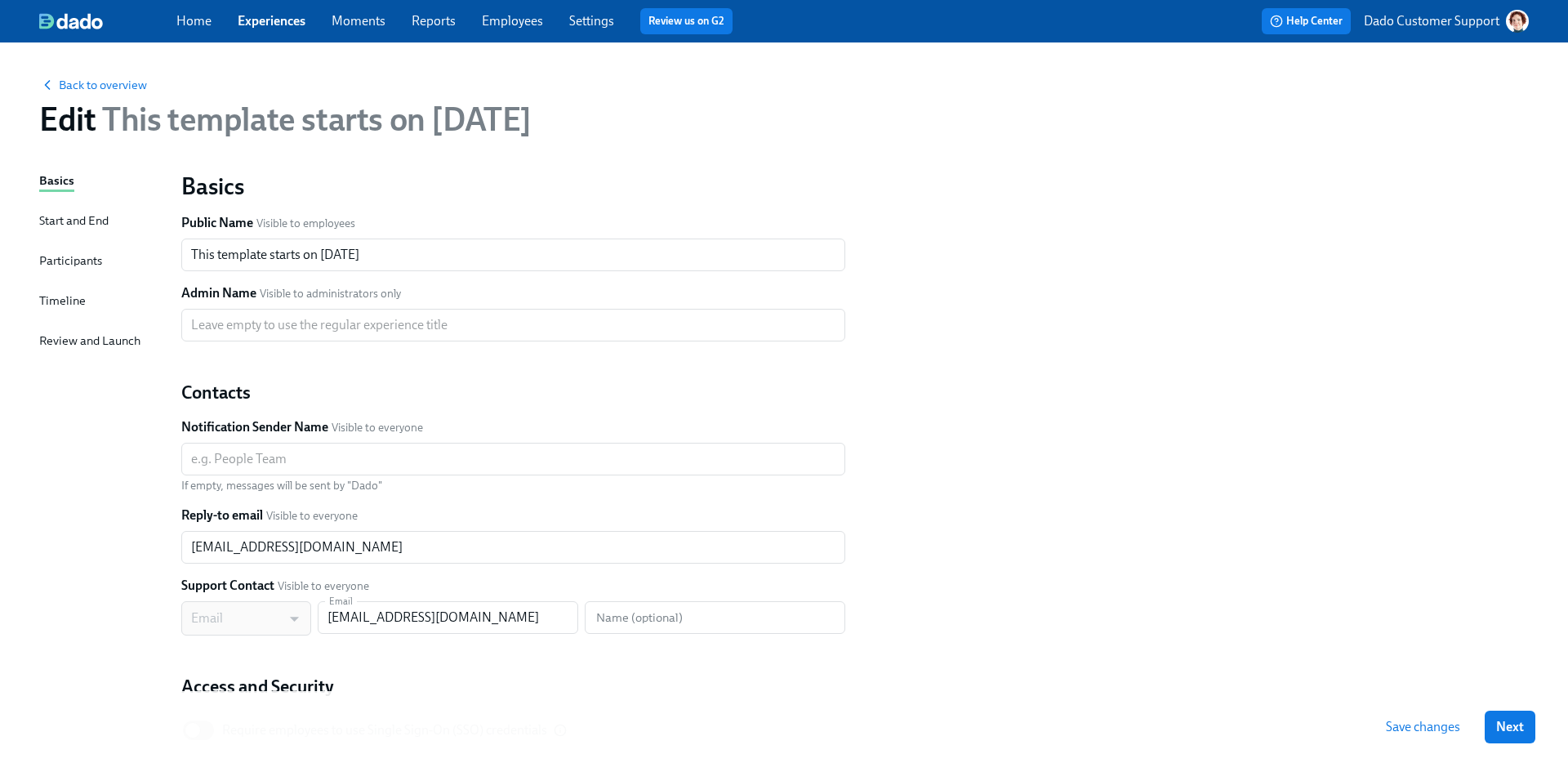
click at [49, 316] on div "Basics Start and End Participants Timeline Review and Launch" at bounding box center [100, 499] width 123 height 655
click at [49, 310] on div "Timeline" at bounding box center [62, 301] width 47 height 18
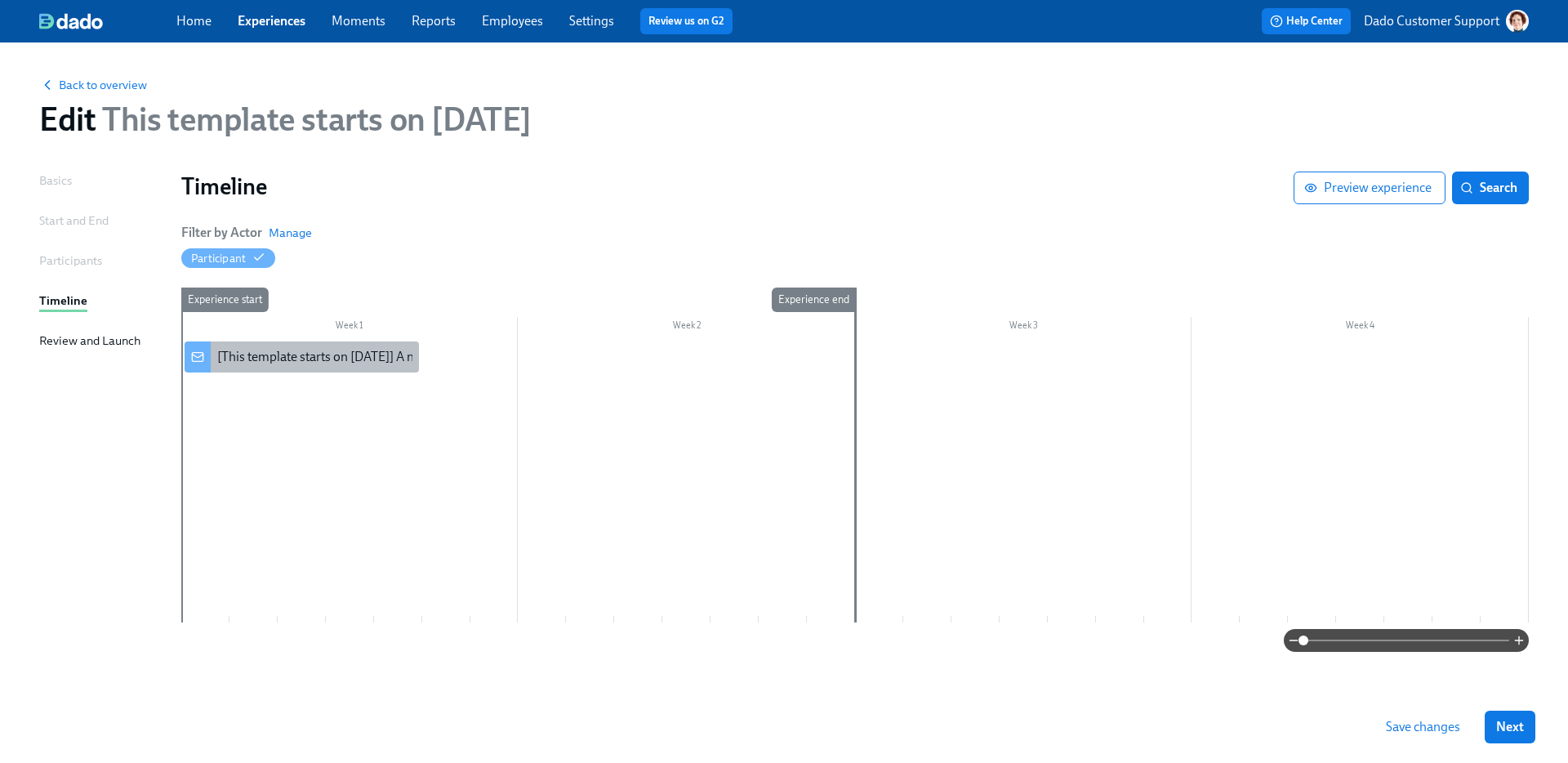
click at [259, 362] on div "[This template starts on June 1st] A new experience starts today!" at bounding box center [394, 357] width 355 height 18
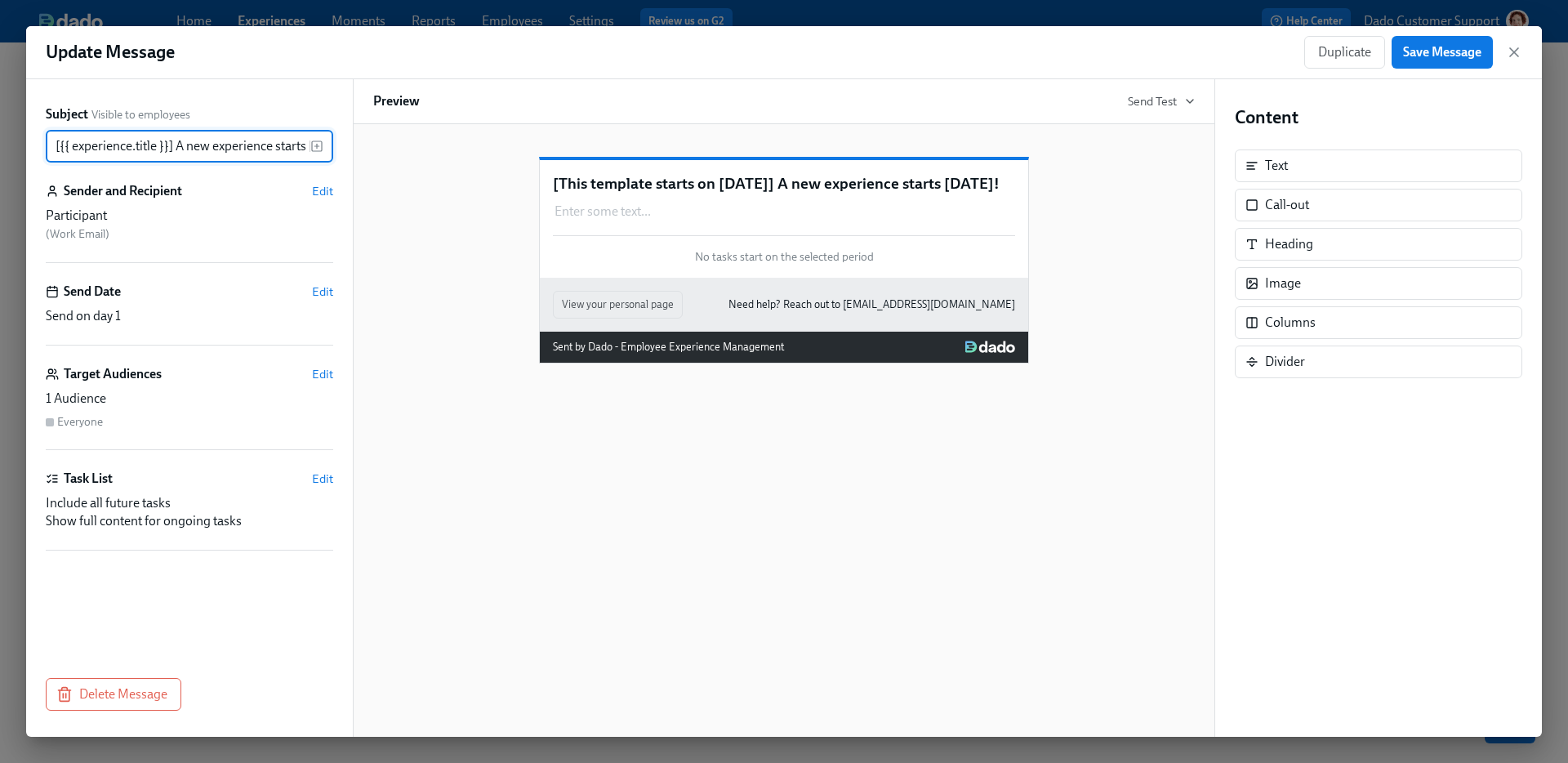
scroll to position [0, 36]
click at [332, 194] on span "Edit" at bounding box center [322, 191] width 21 height 16
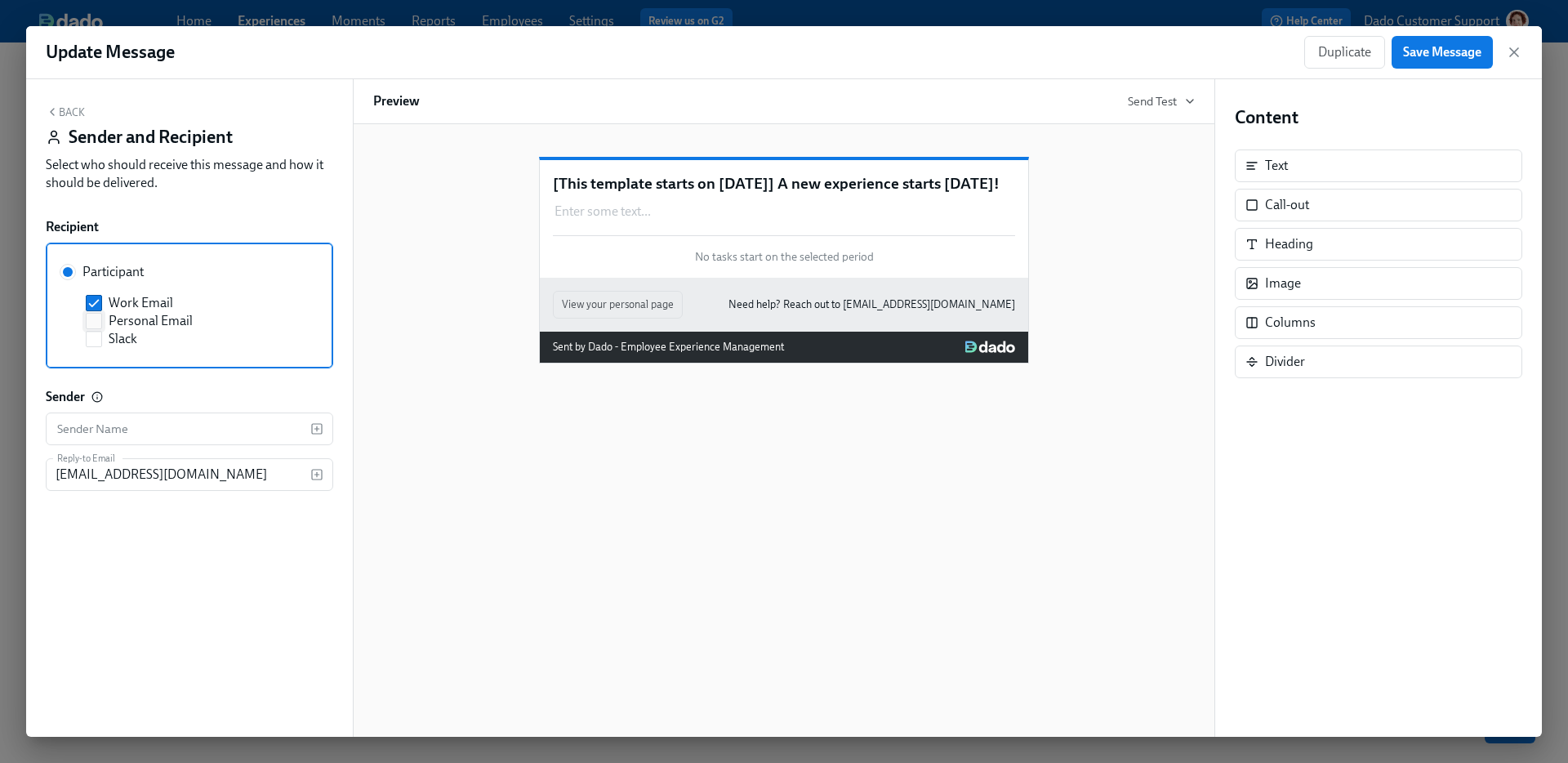
click at [132, 323] on span "Personal Email" at bounding box center [151, 321] width 84 height 18
click at [101, 323] on input "Personal Email" at bounding box center [94, 321] width 15 height 15
checkbox input "true"
click at [111, 332] on span "Slack" at bounding box center [123, 339] width 29 height 18
click at [101, 332] on input "Slack" at bounding box center [94, 339] width 15 height 15
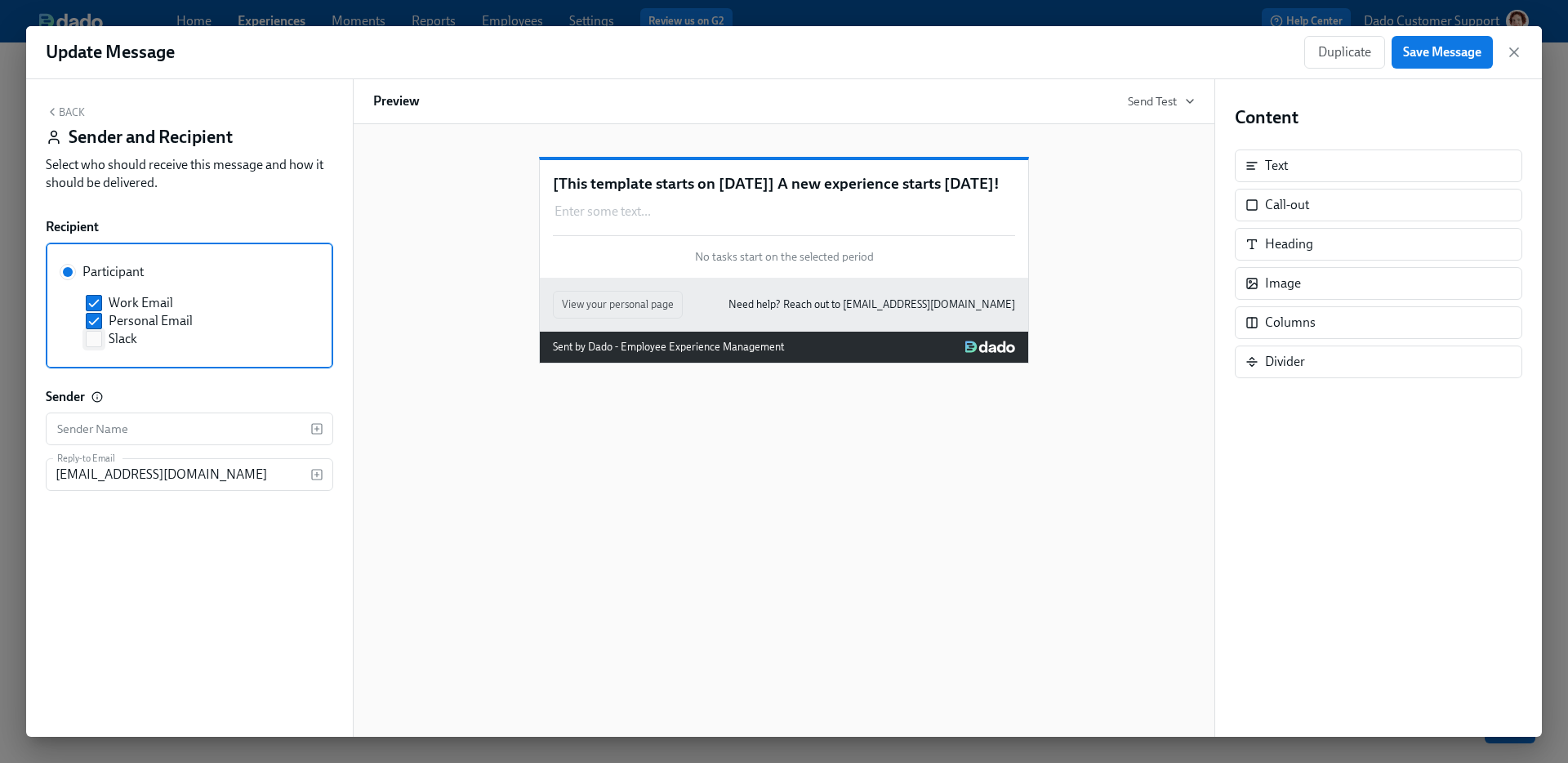
checkbox input "true"
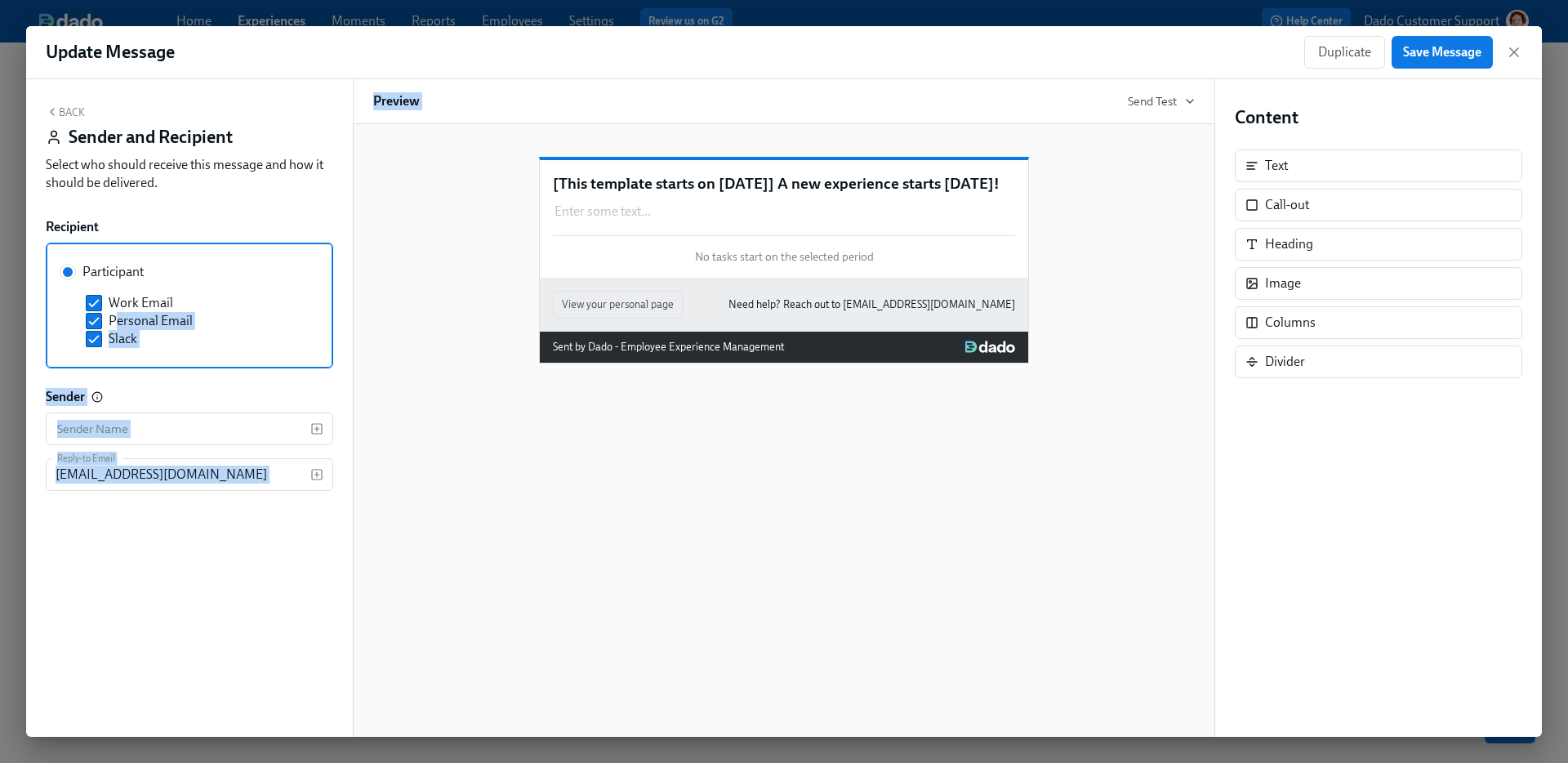
drag, startPoint x: 113, startPoint y: 315, endPoint x: 1234, endPoint y: 104, distance: 1140.4
click at [1174, 100] on div "Back Sender and Recipient Select who should receive this message and how it sho…" at bounding box center [784, 408] width 1516 height 658
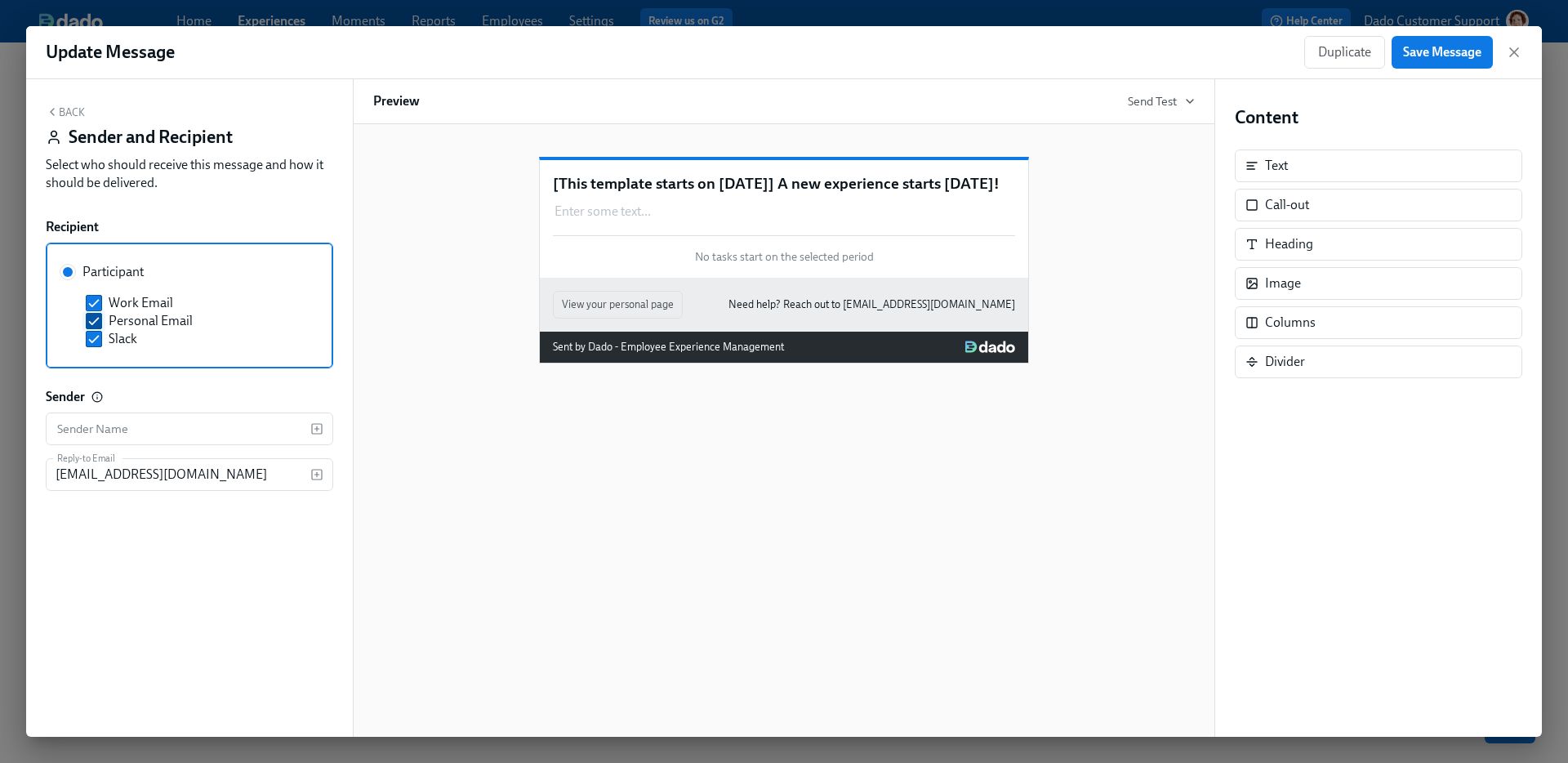
click at [171, 326] on span "Personal Email" at bounding box center [151, 321] width 84 height 18
click at [101, 326] on input "Personal Email" at bounding box center [94, 321] width 15 height 15
checkbox input "false"
click at [1472, 47] on span "Save Message" at bounding box center [1442, 52] width 78 height 16
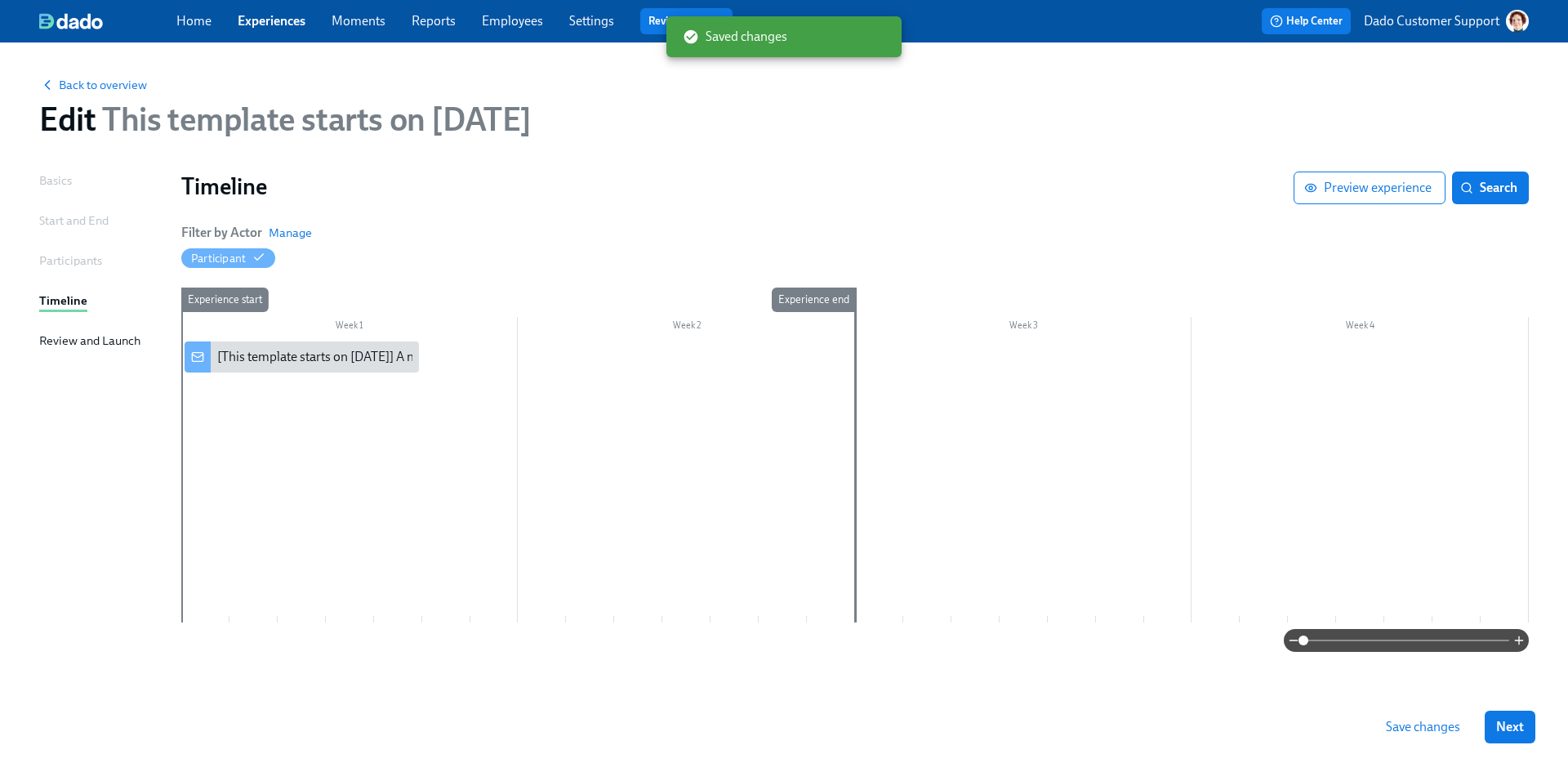
click at [1424, 731] on span "Save changes" at bounding box center [1423, 727] width 74 height 16
click at [99, 90] on span "Back to overview" at bounding box center [93, 85] width 108 height 16
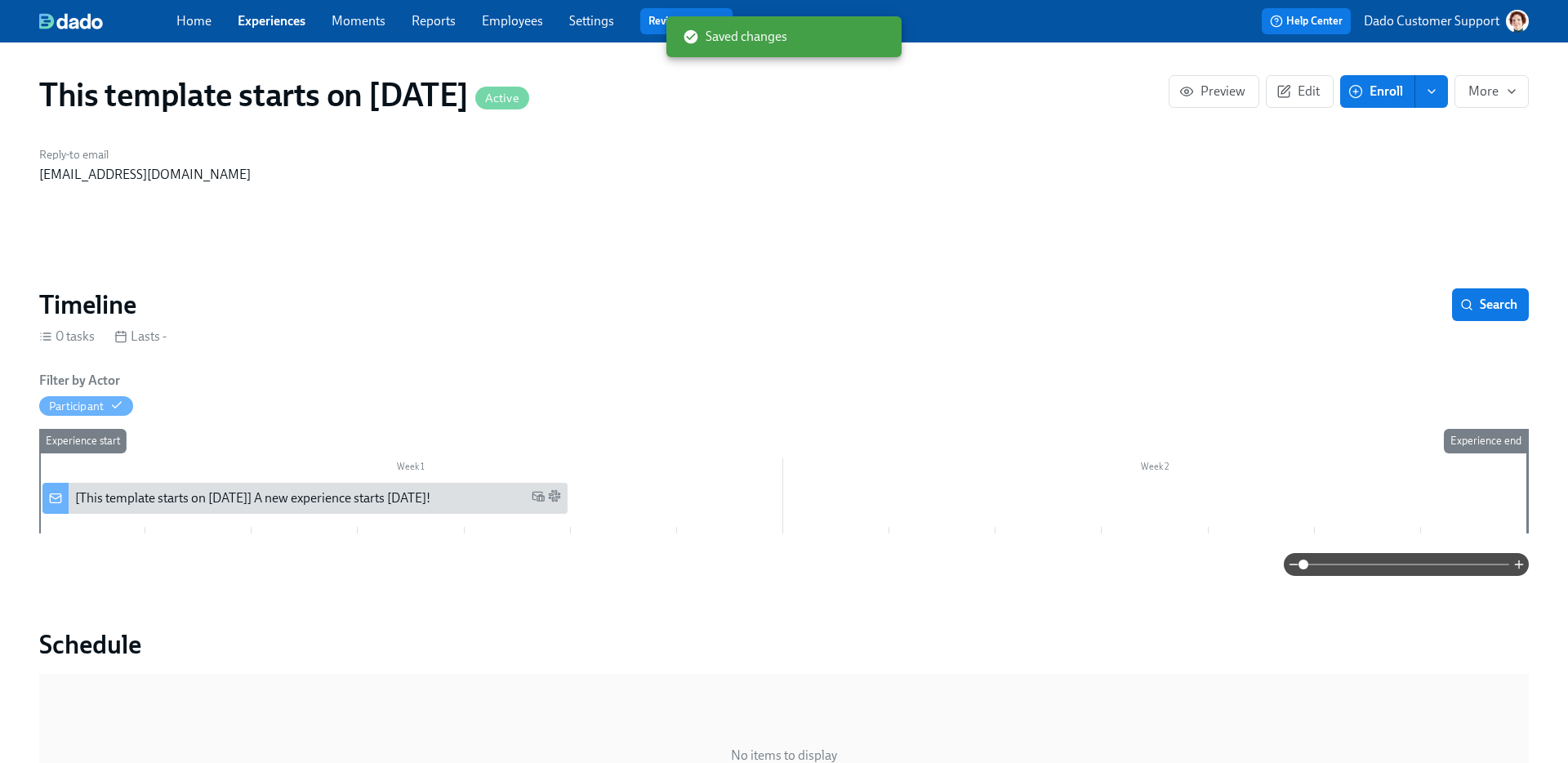
click at [1386, 87] on span "Enroll" at bounding box center [1377, 91] width 51 height 16
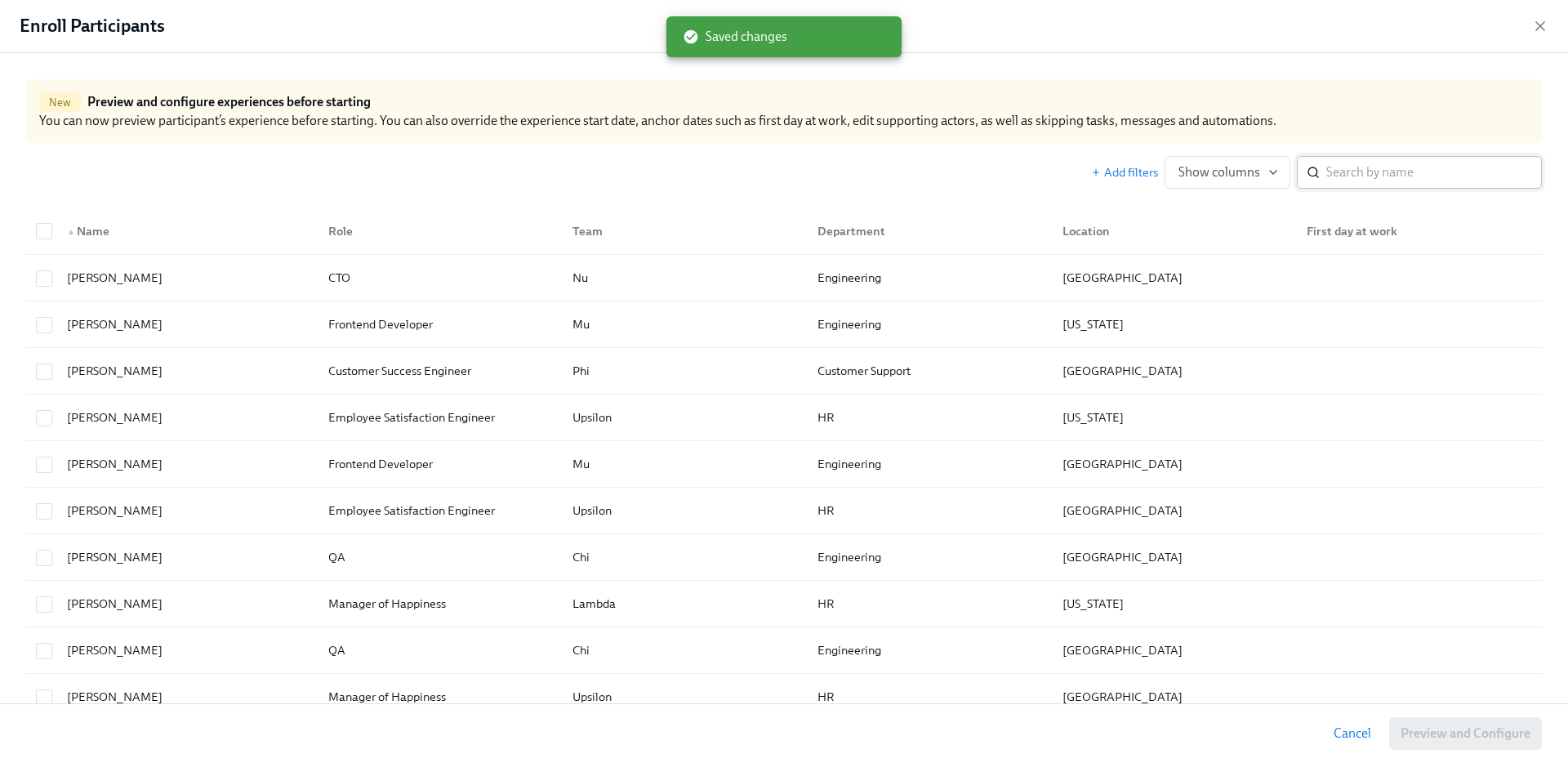
click at [1461, 156] on input "search" at bounding box center [1435, 172] width 216 height 33
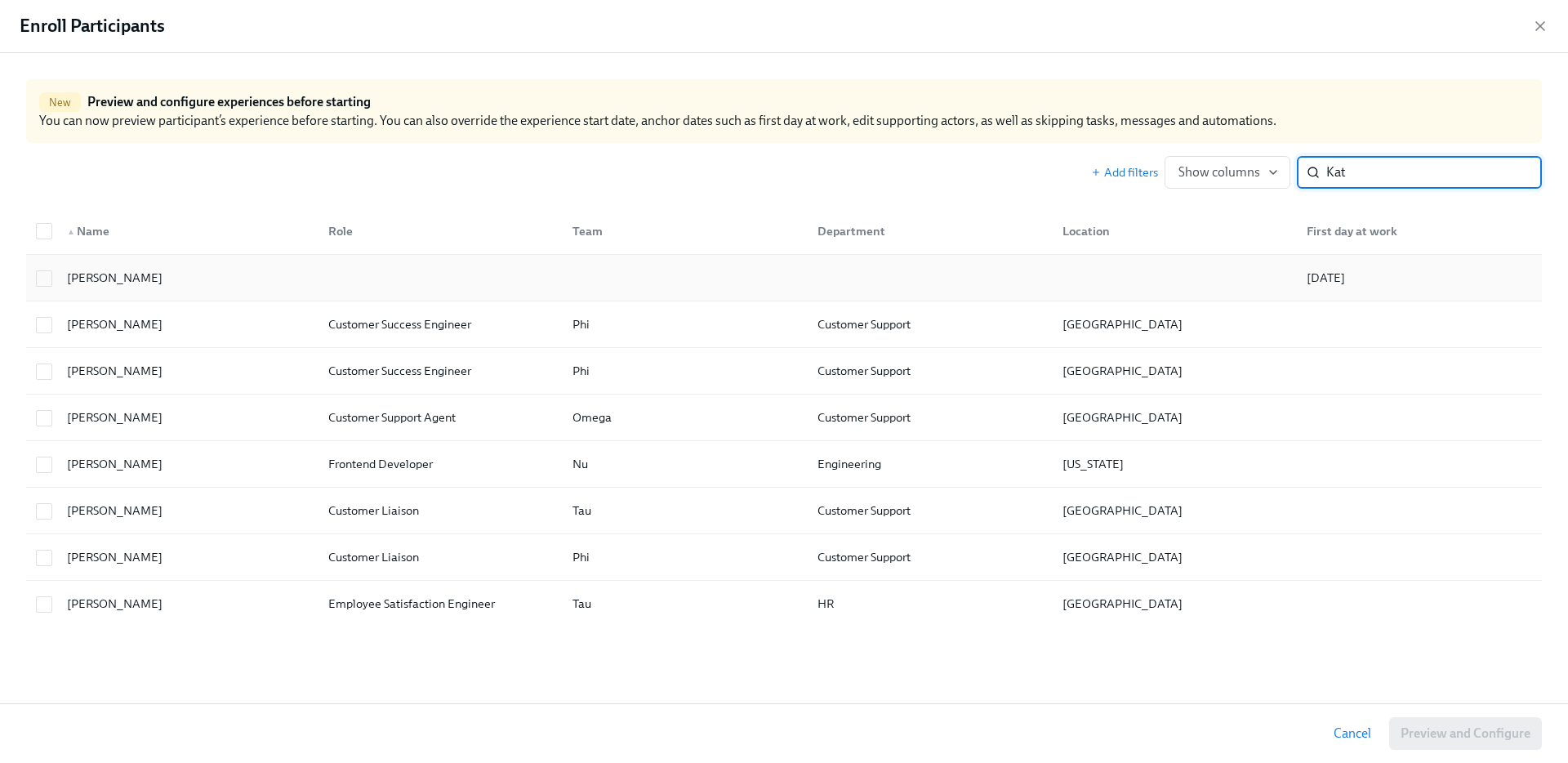
type input "Kat"
click at [155, 268] on div "Kat Matfield" at bounding box center [184, 277] width 261 height 33
checkbox input "true"
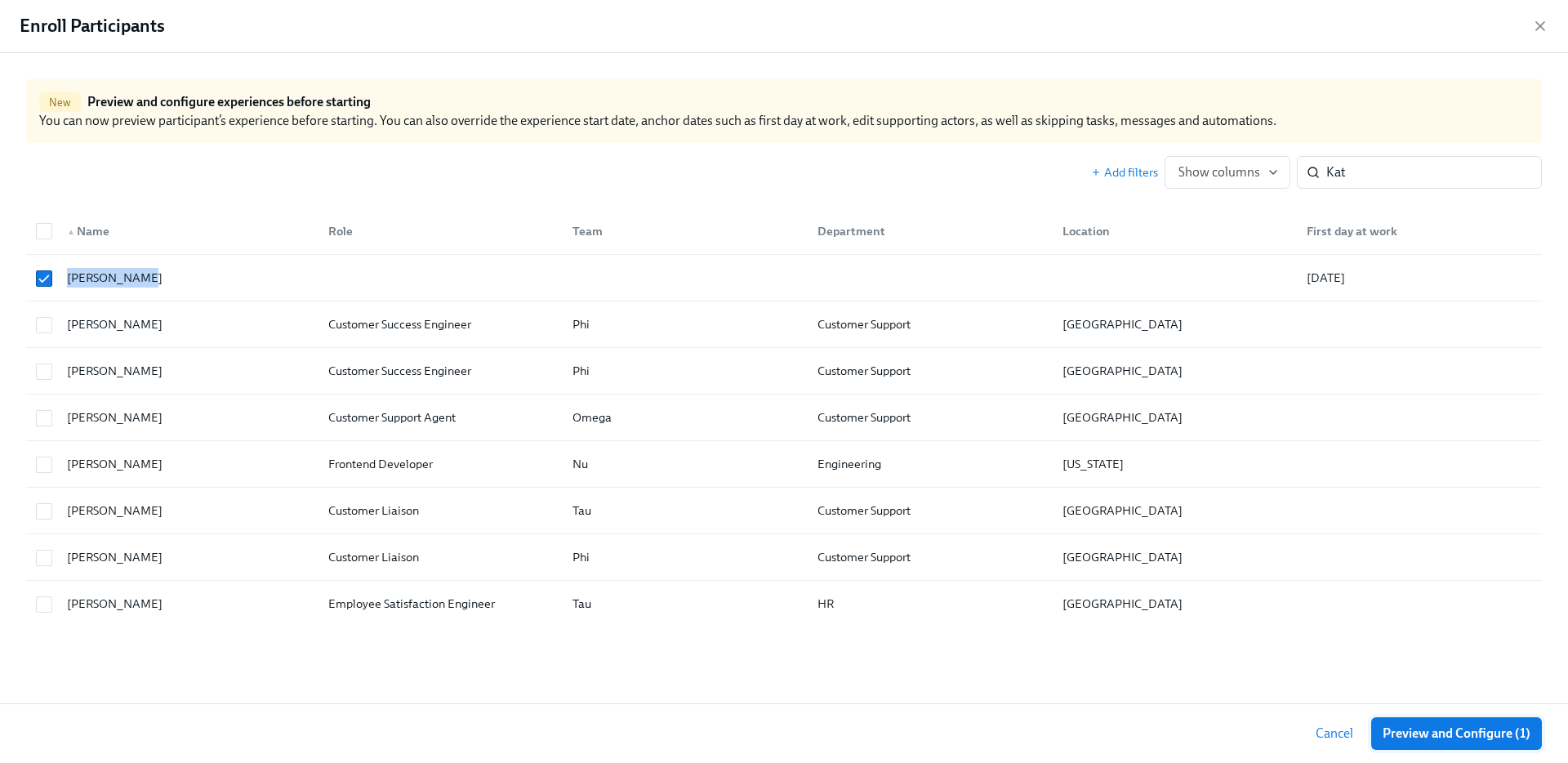
click at [1474, 734] on span "Preview and Configure (1)" at bounding box center [1457, 733] width 148 height 16
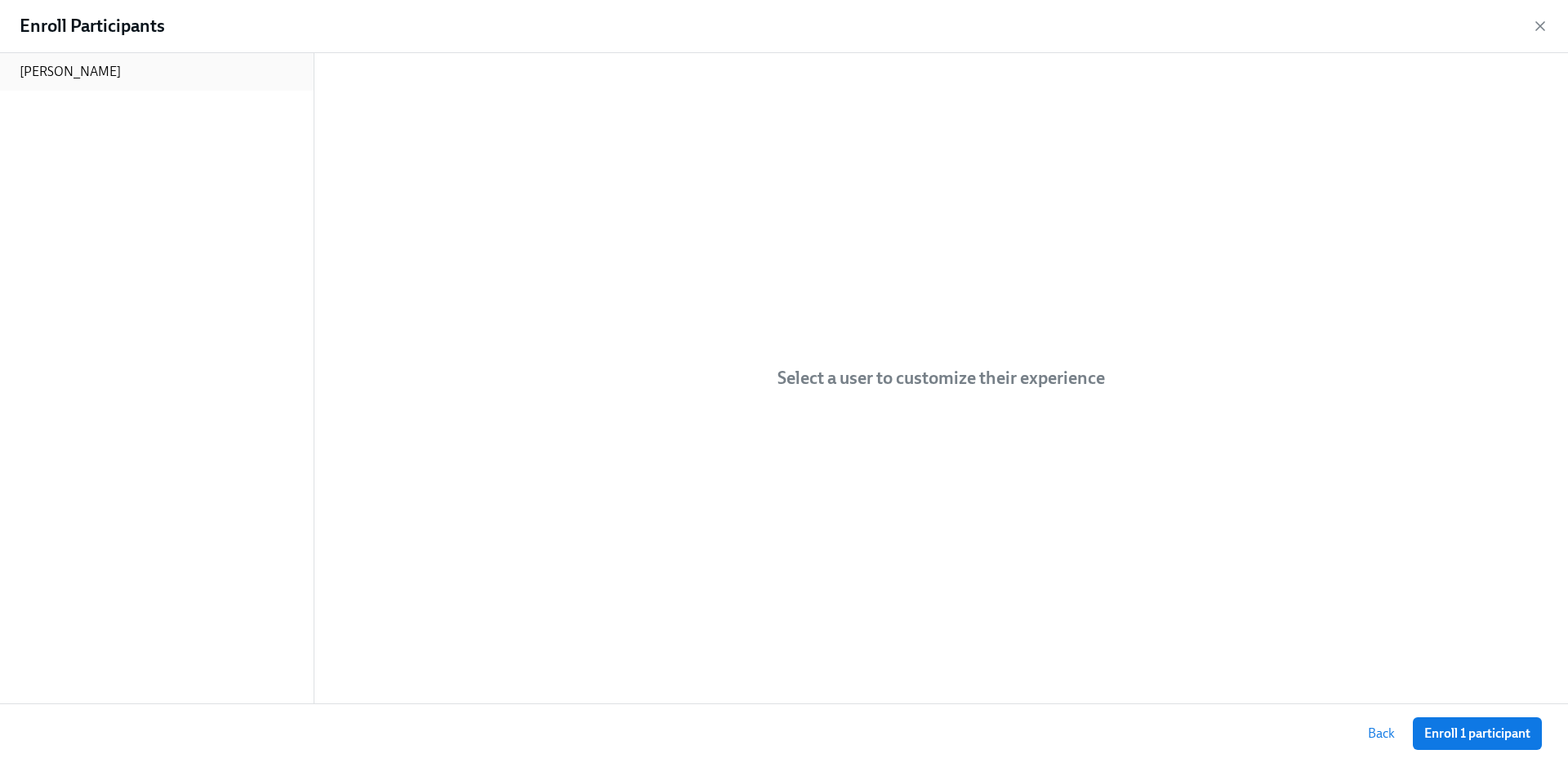
click at [63, 59] on div "Kat Matfield" at bounding box center [157, 72] width 314 height 38
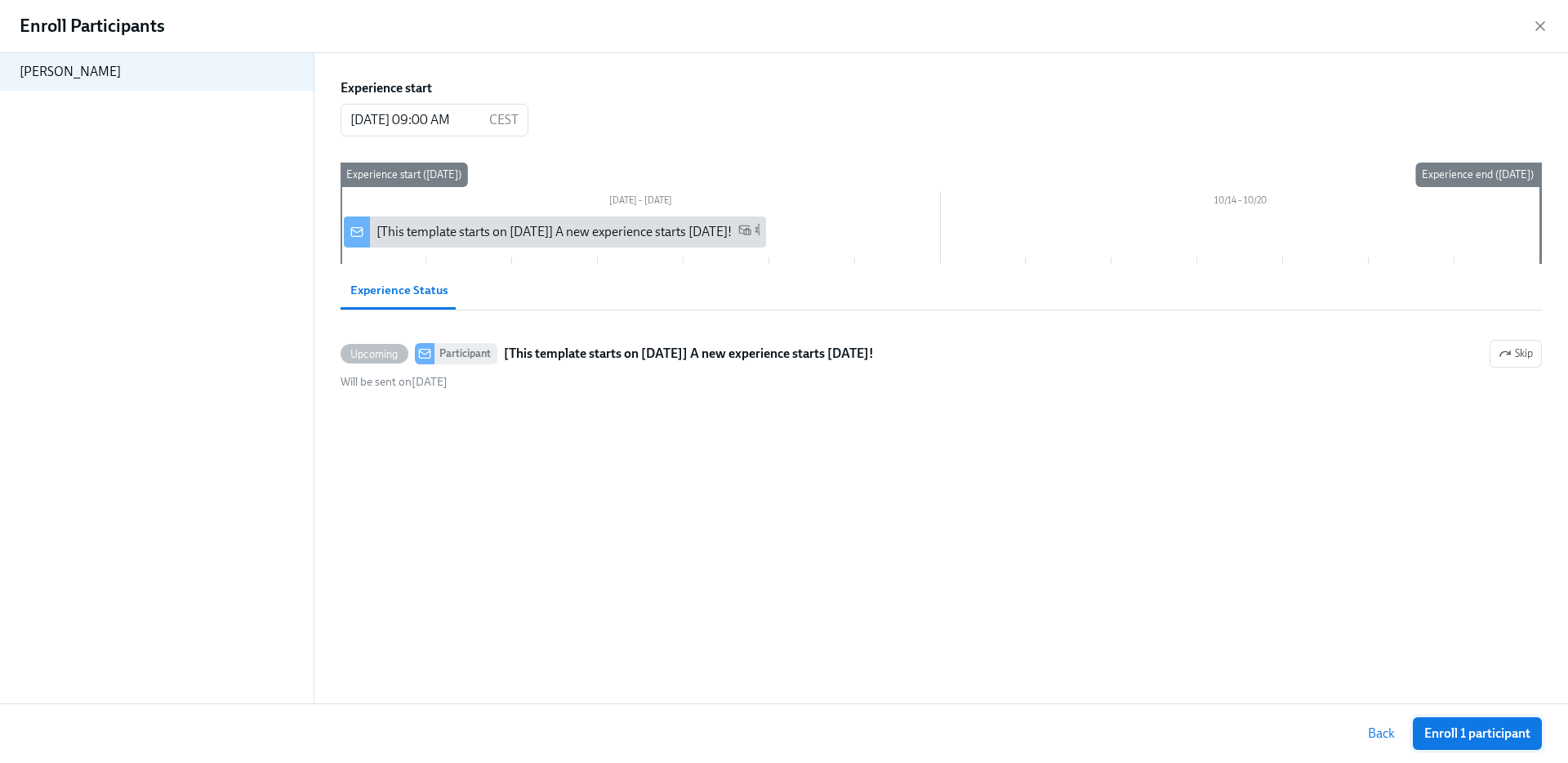
click at [1449, 734] on span "Enroll 1 participant" at bounding box center [1478, 733] width 106 height 16
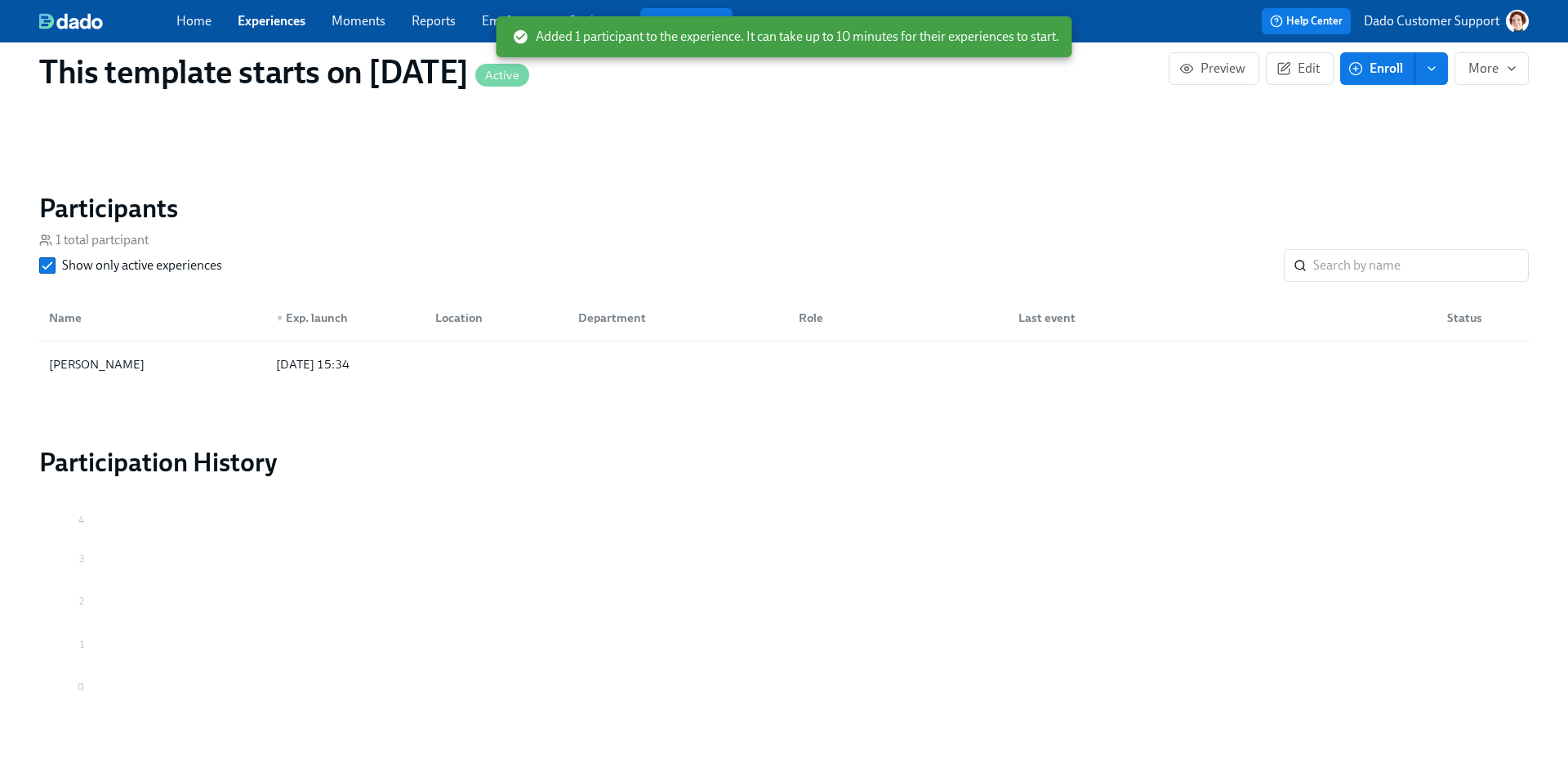
scroll to position [1002, 0]
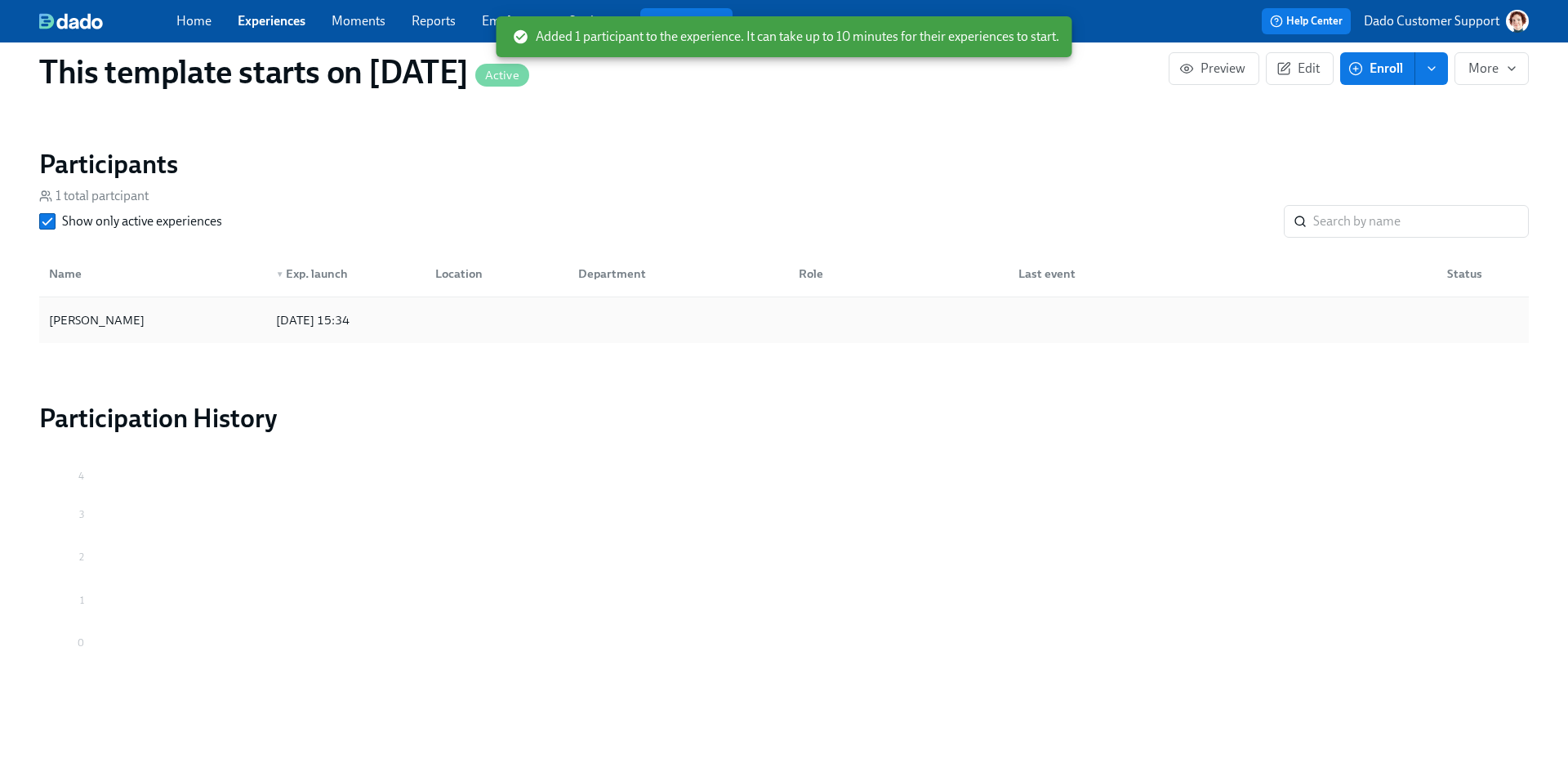
click at [241, 332] on div "Kat Matfield" at bounding box center [152, 320] width 221 height 33
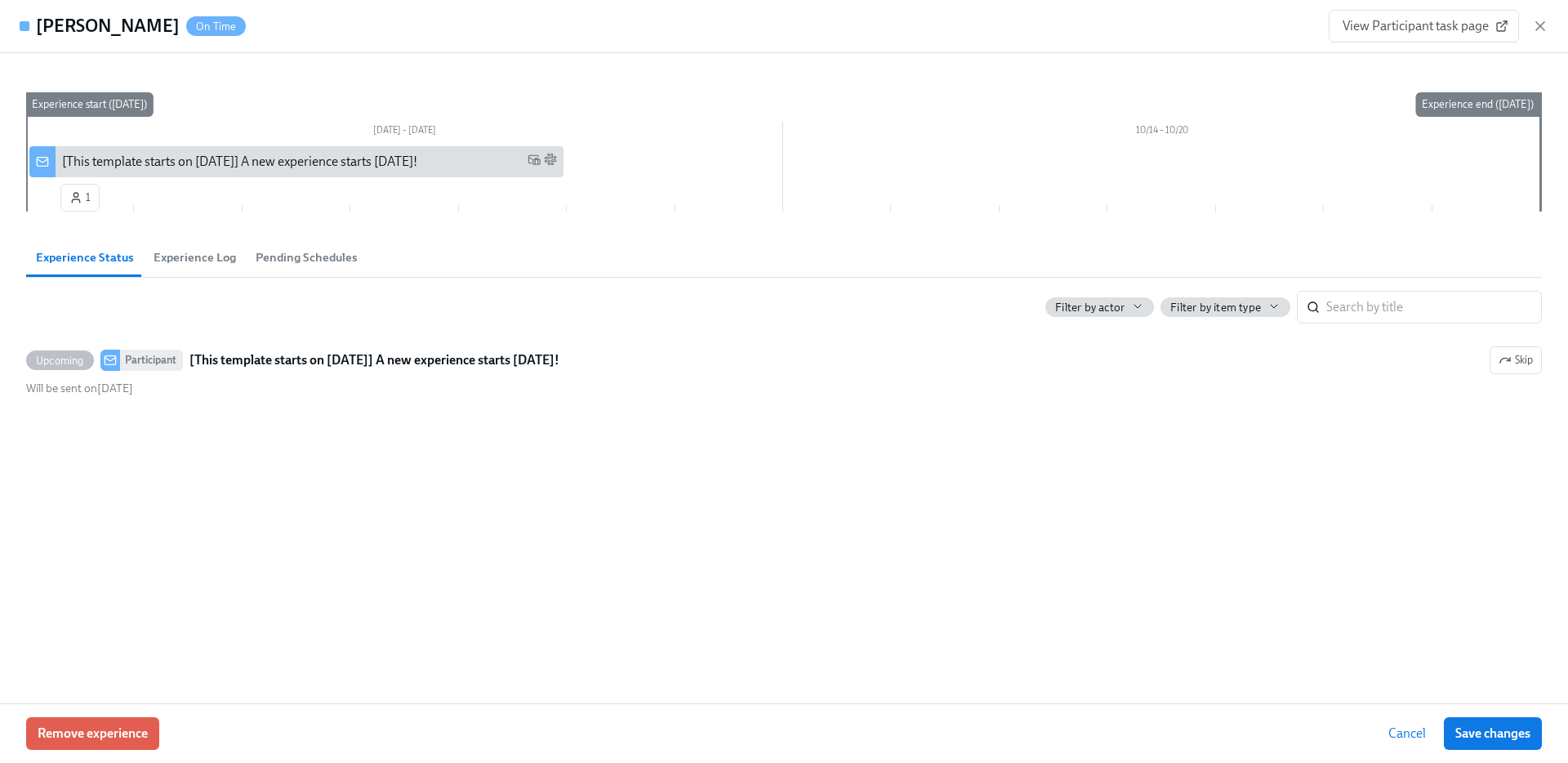
scroll to position [756, 0]
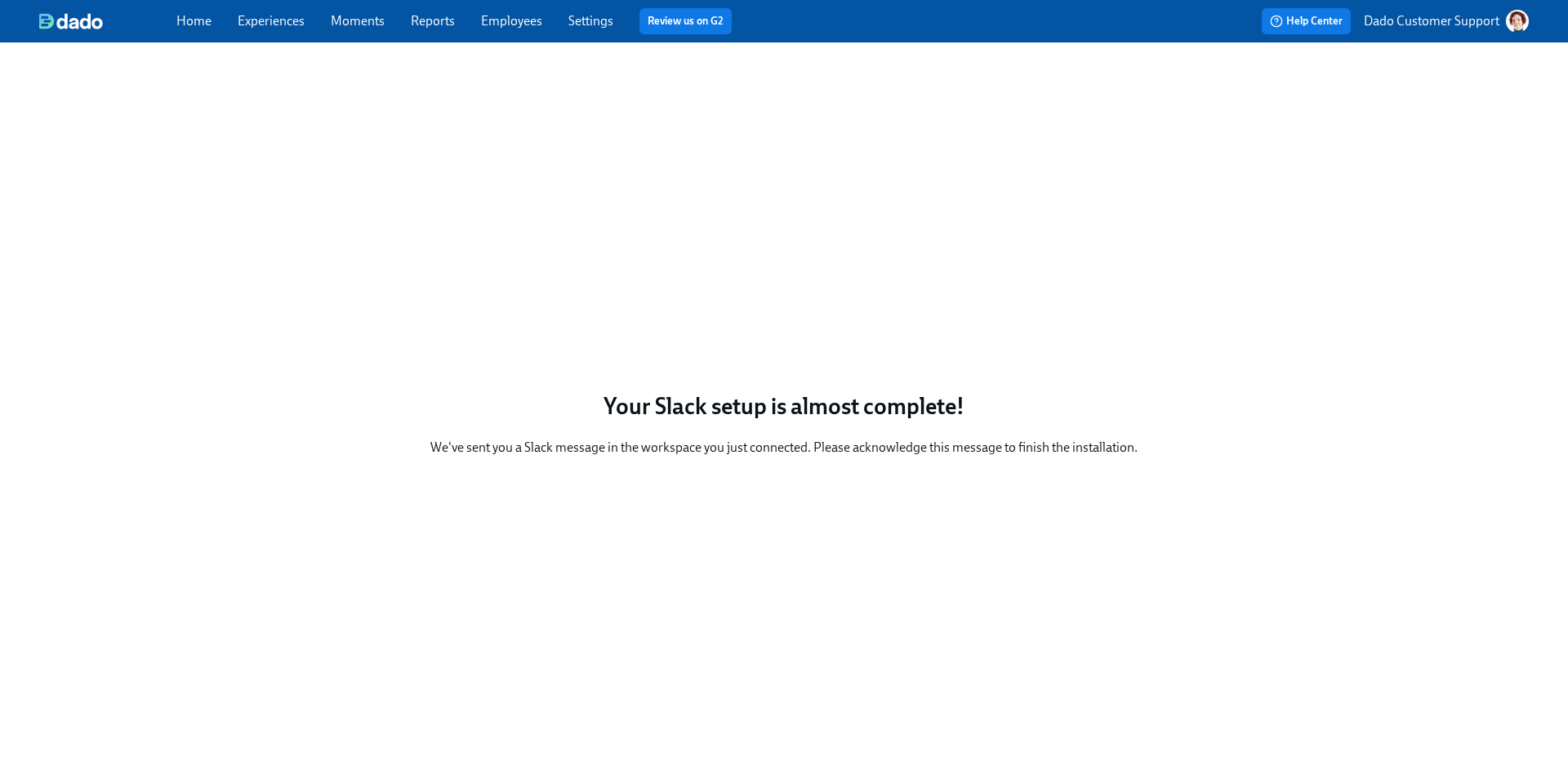
click at [1441, 31] on button "Dado Customer Support" at bounding box center [1446, 21] width 165 height 23
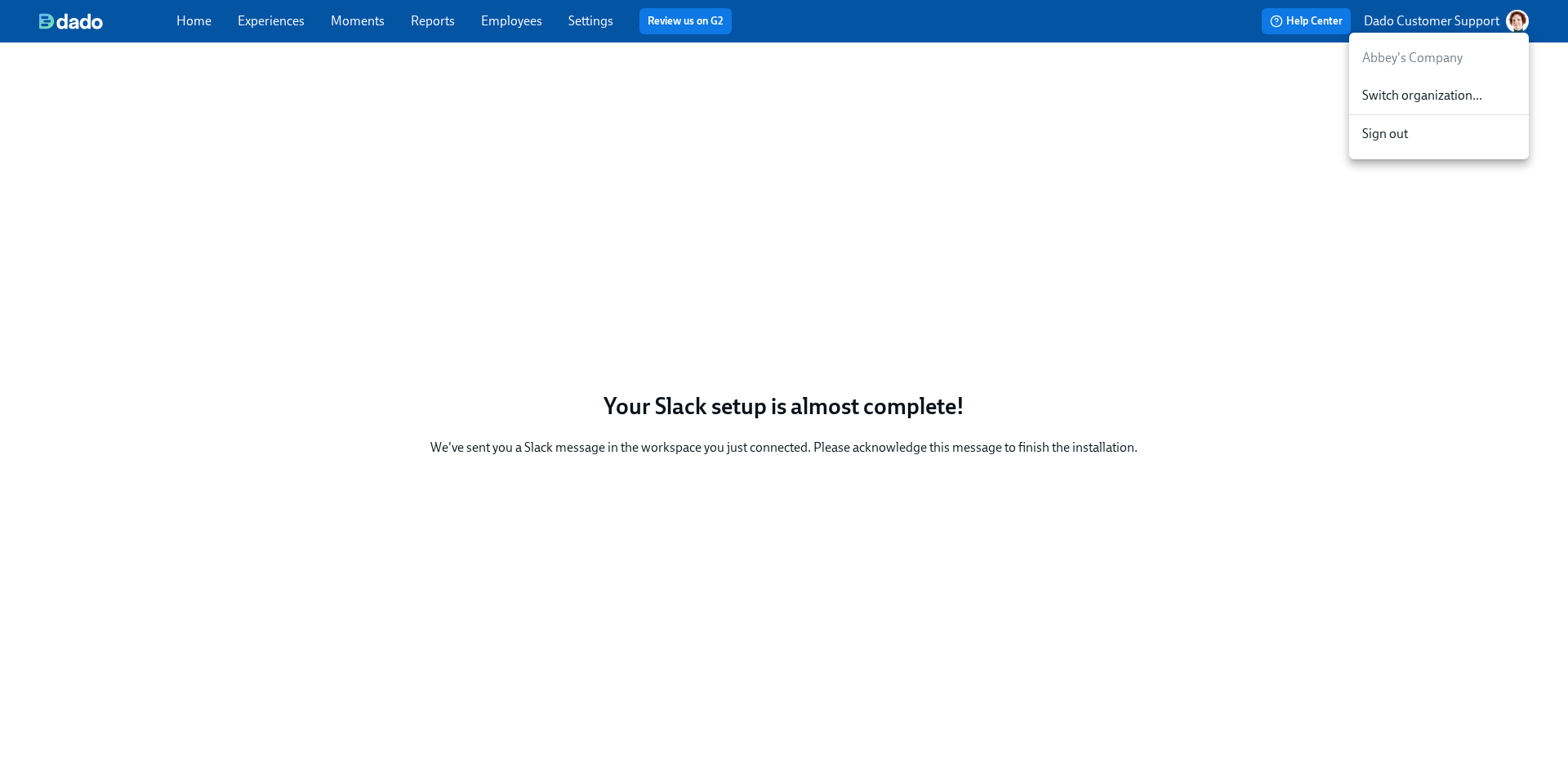
click at [1431, 17] on div at bounding box center [784, 381] width 1568 height 763
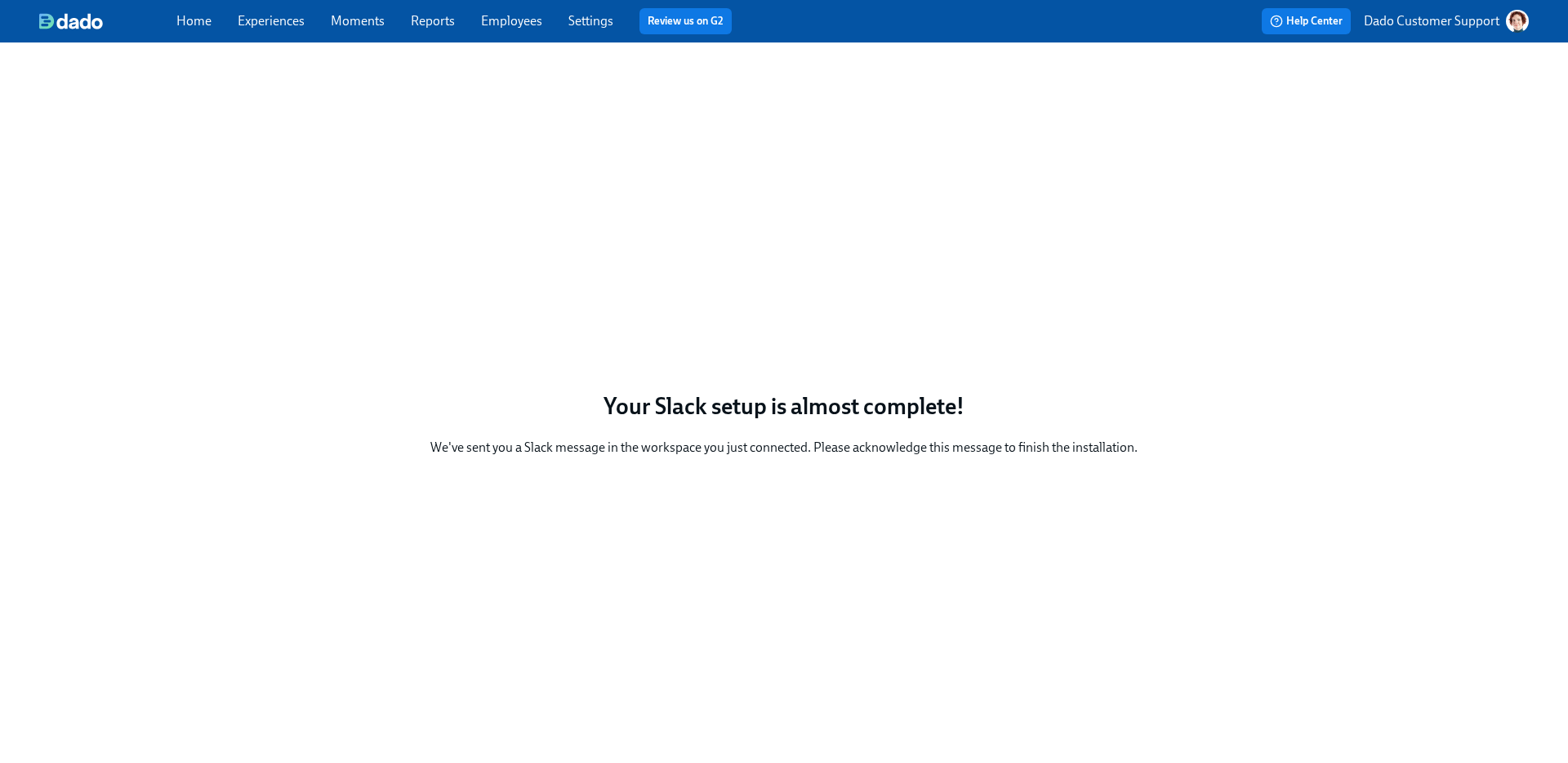
click at [1426, 23] on p "Dado Customer Support" at bounding box center [1432, 21] width 136 height 18
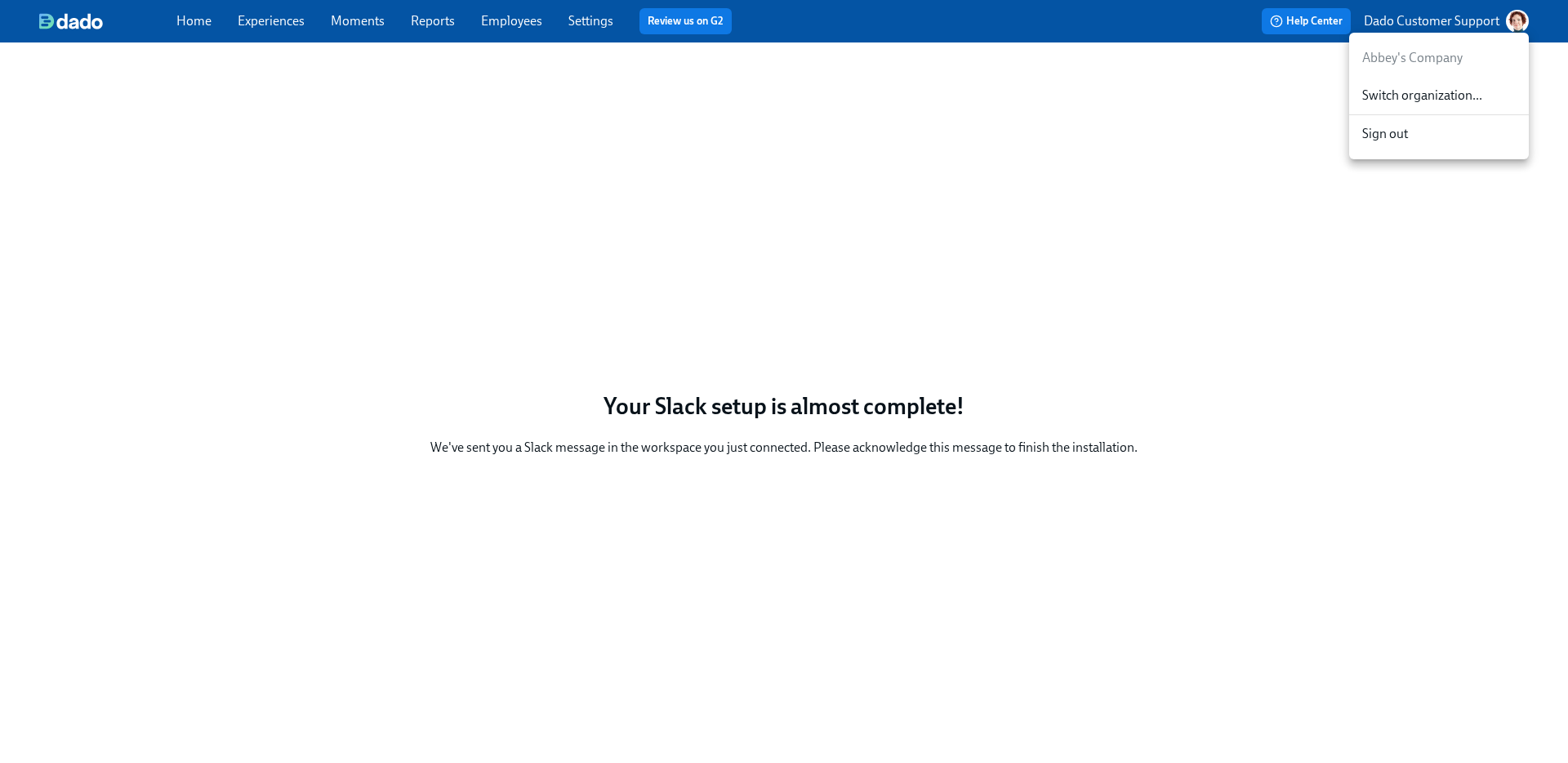
click at [1417, 85] on div "Switch organization..." at bounding box center [1440, 96] width 180 height 38
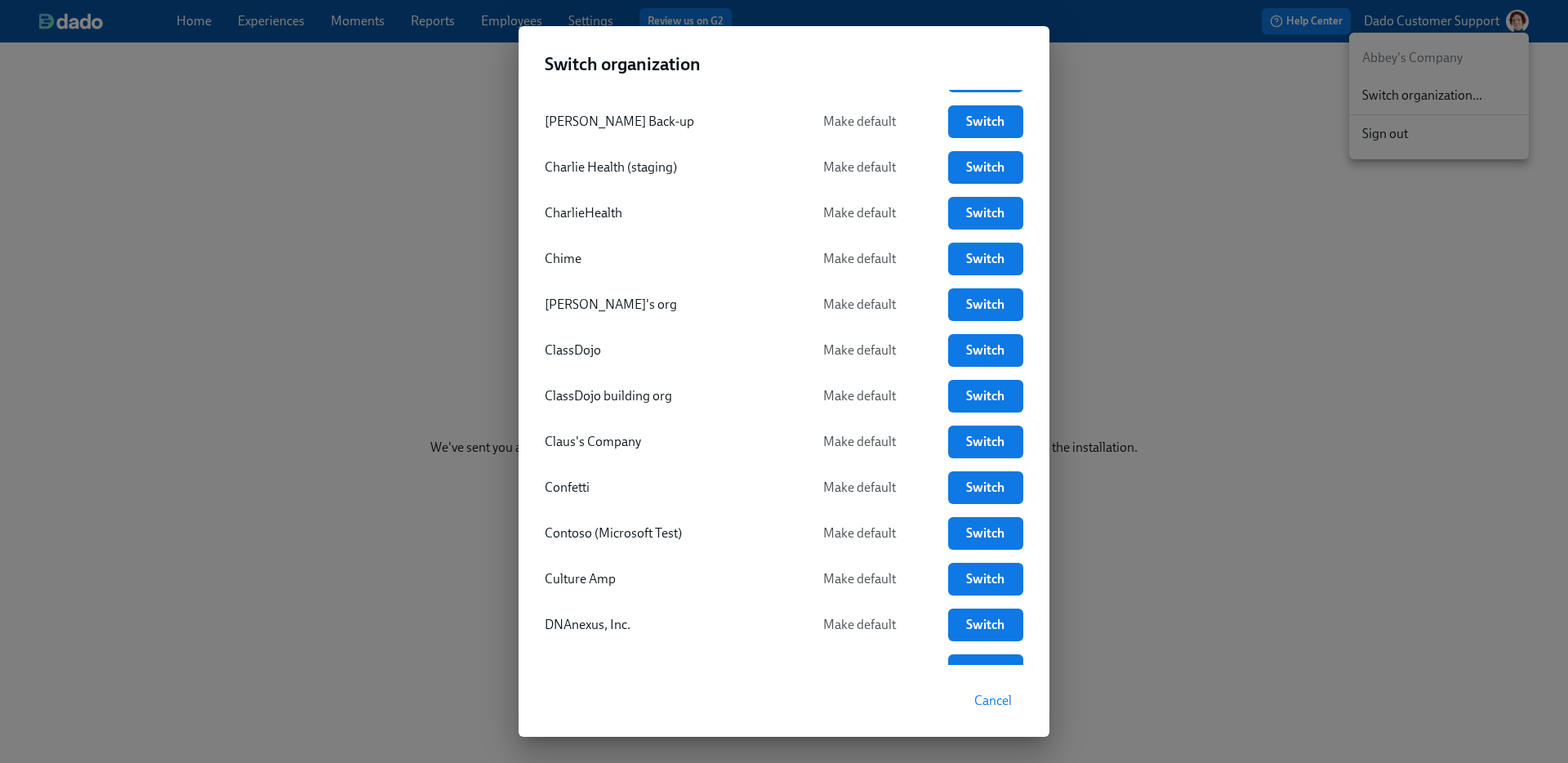
scroll to position [721, 0]
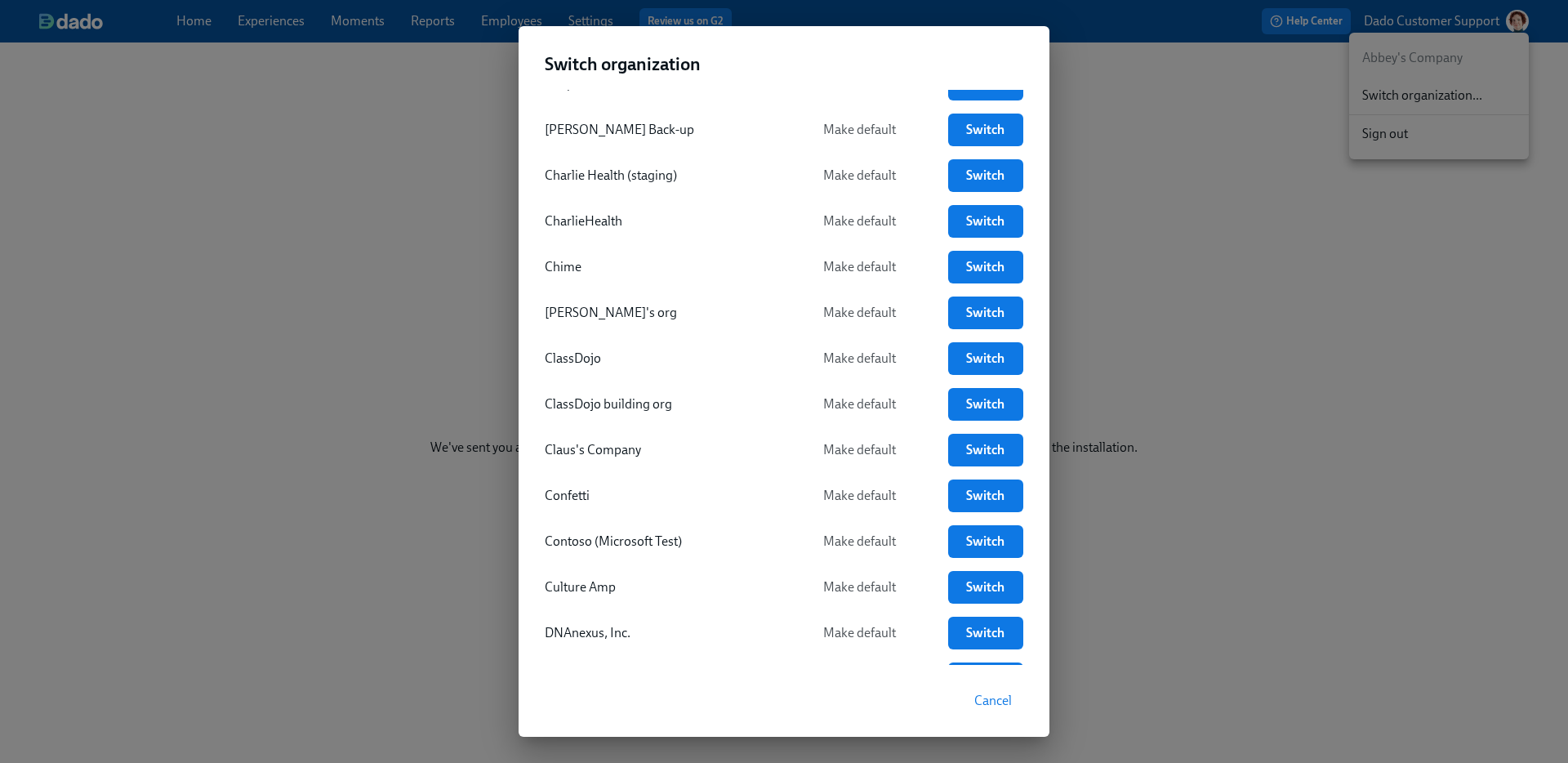
click at [984, 330] on div "2ndary MS SSO org Make default Switch Abbey's Company Default Switch Acme Make …" at bounding box center [784, 377] width 531 height 575
click at [979, 315] on span "Switch" at bounding box center [986, 313] width 52 height 16
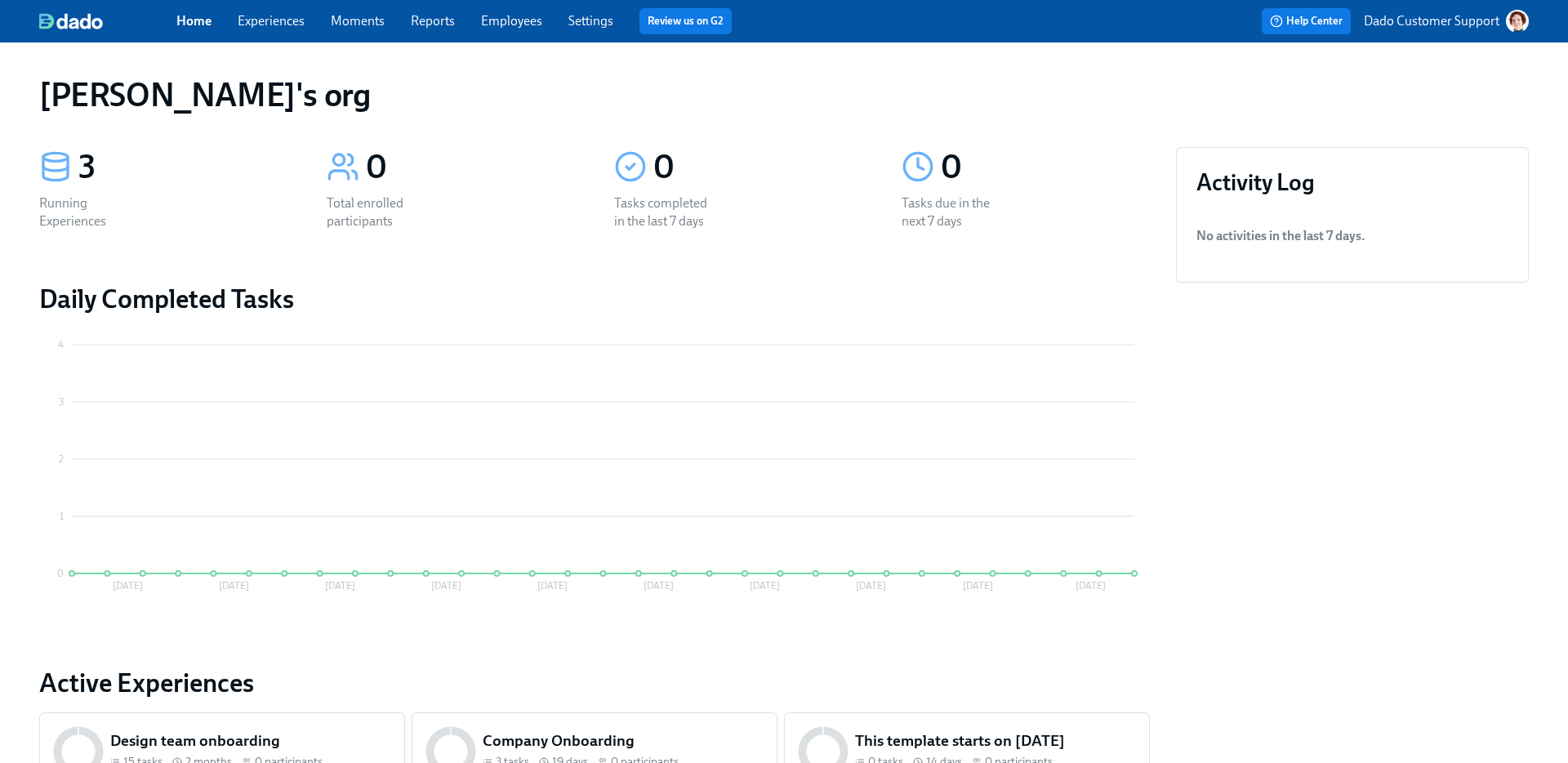
click at [606, 13] on link "Settings" at bounding box center [591, 21] width 45 height 16
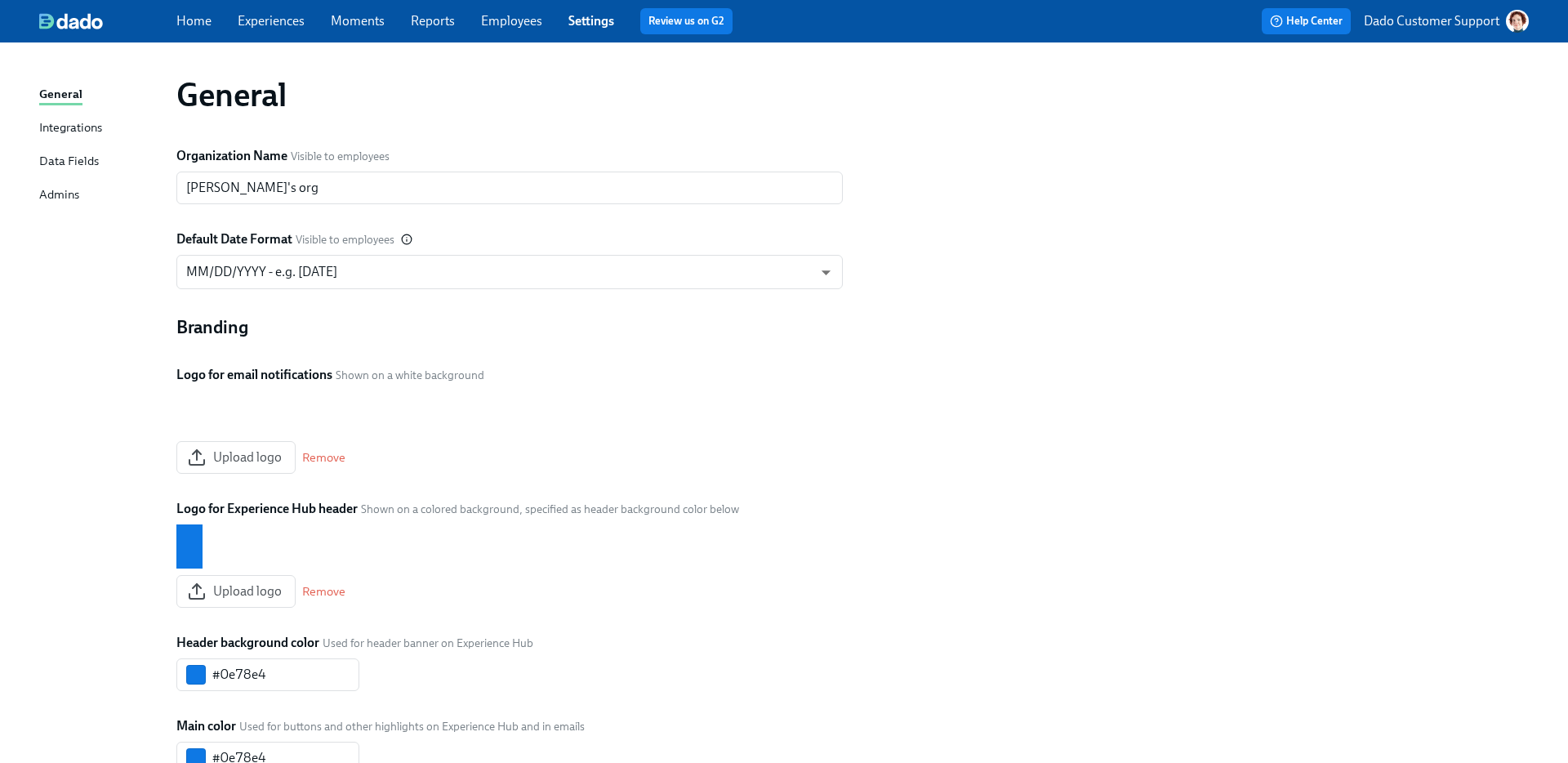
click at [60, 118] on div "Integrations" at bounding box center [70, 128] width 63 height 20
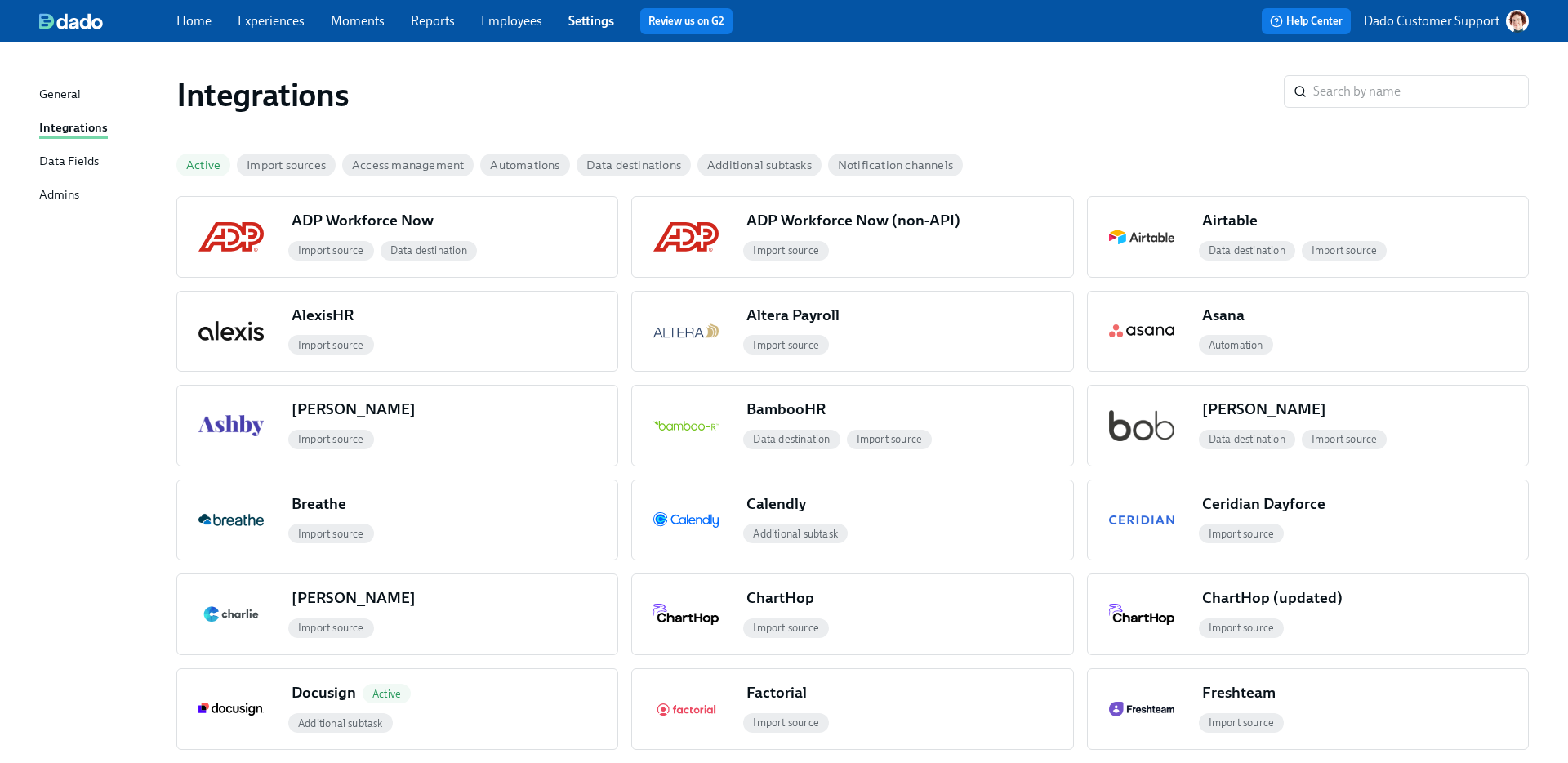
click at [200, 163] on span "Active" at bounding box center [203, 165] width 54 height 12
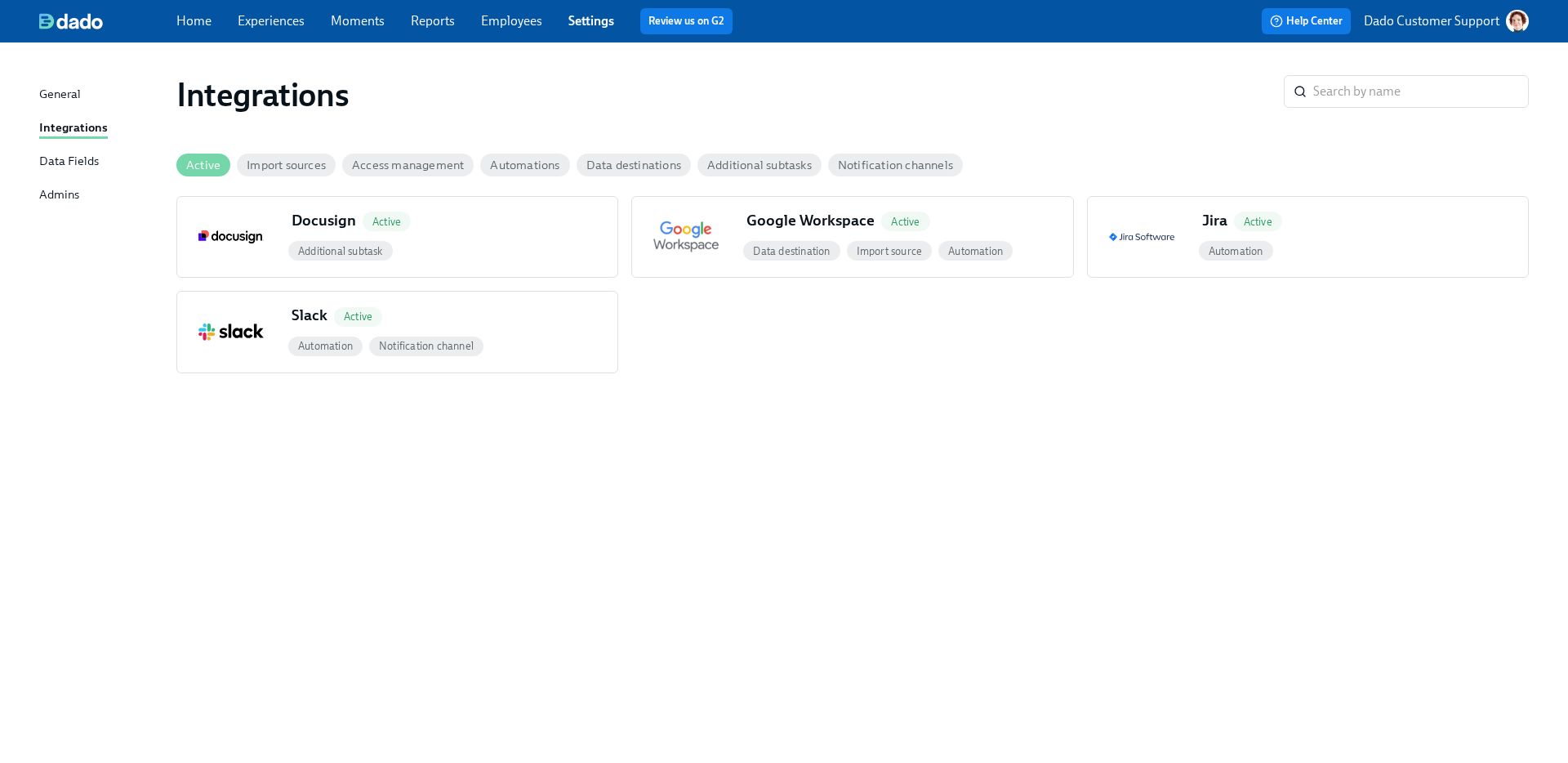
click at [220, 287] on div "Docusign Active Additional subtask Google Workspace Active Data destination Imp…" at bounding box center [852, 284] width 1353 height 177
click at [202, 301] on div "button" at bounding box center [231, 332] width 108 height 80
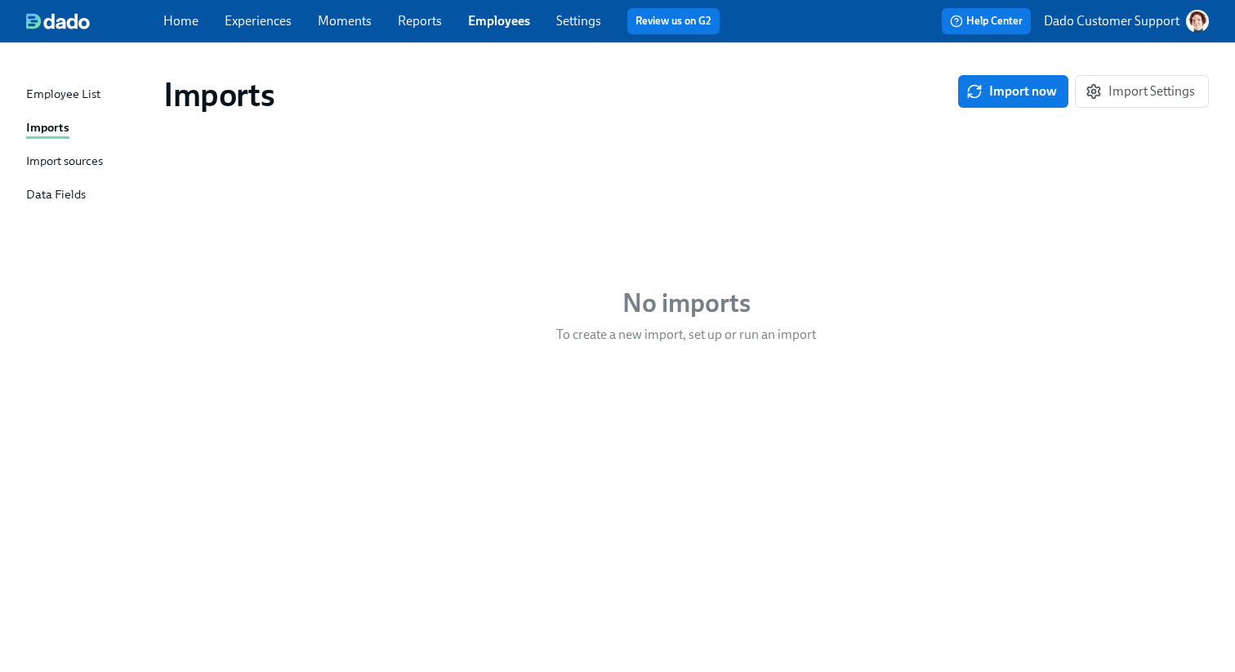
click at [79, 158] on div "Import sources" at bounding box center [64, 162] width 77 height 20
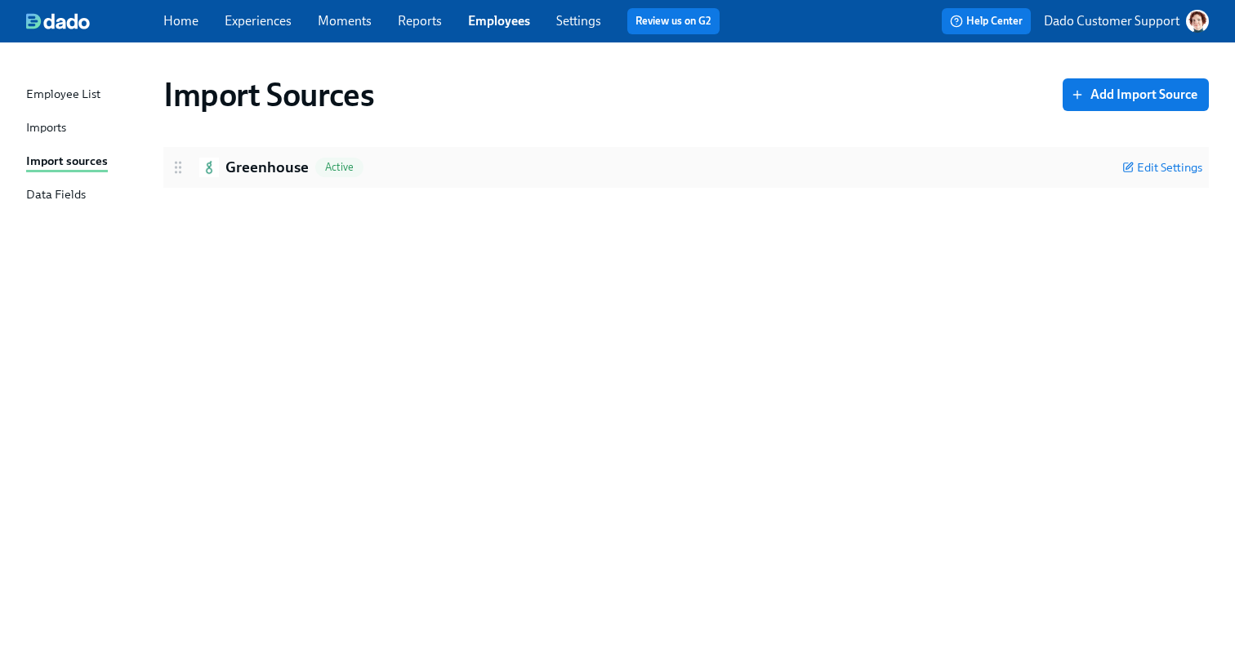
click at [210, 163] on img at bounding box center [209, 168] width 20 height 20
click at [259, 162] on h2 "Greenhouse" at bounding box center [266, 167] width 83 height 21
click at [582, 11] on div "Home Experiences Moments Reports Employees Settings Review us on G2" at bounding box center [447, 21] width 569 height 26
click at [567, 29] on link "Settings" at bounding box center [578, 21] width 45 height 16
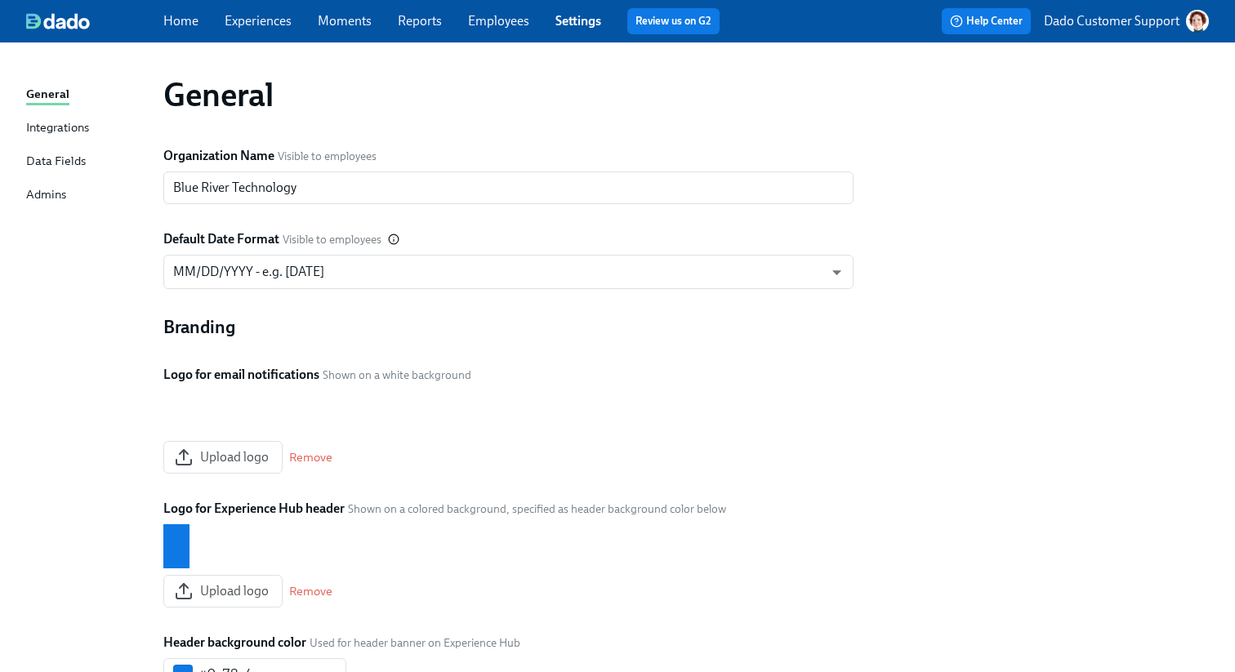
click at [37, 125] on div "Integrations" at bounding box center [57, 128] width 63 height 20
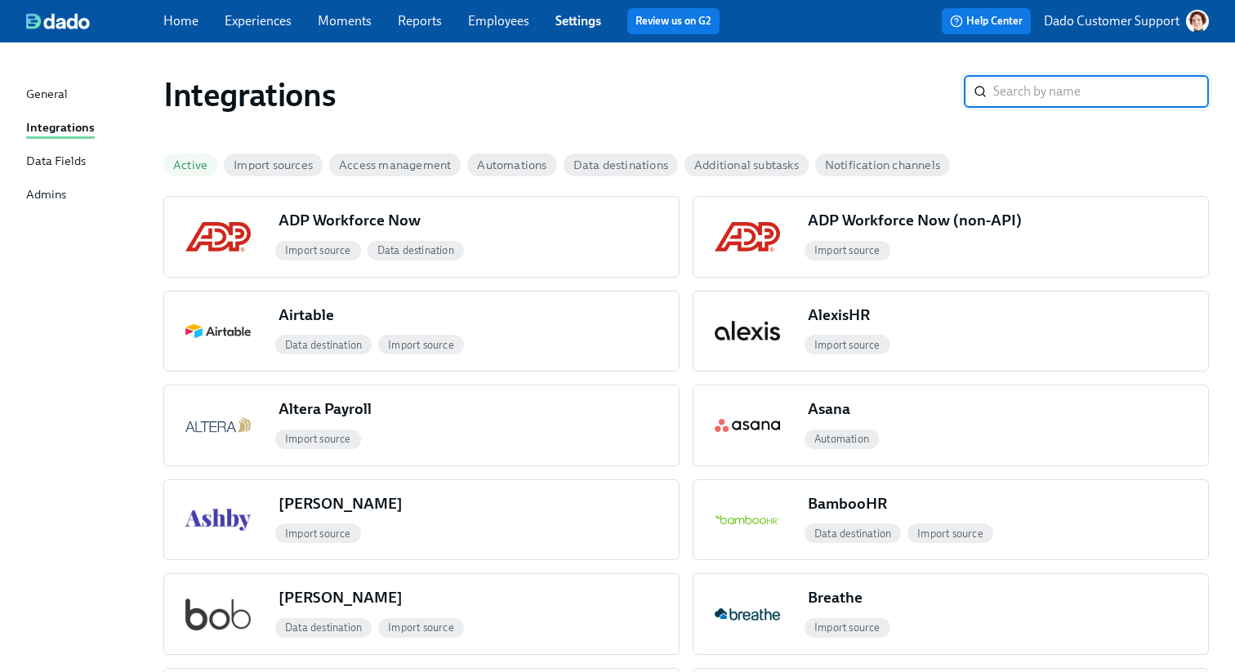
click at [188, 163] on span "Active" at bounding box center [190, 165] width 54 height 12
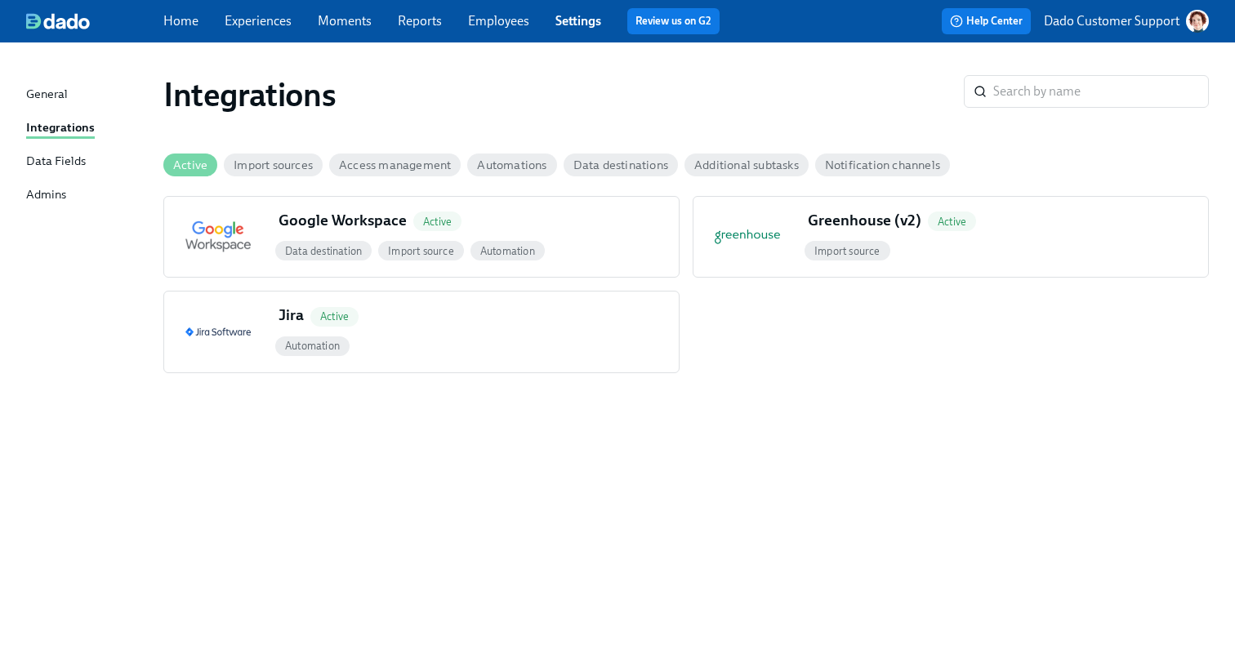
click at [217, 166] on div "Active" at bounding box center [193, 165] width 60 height 36
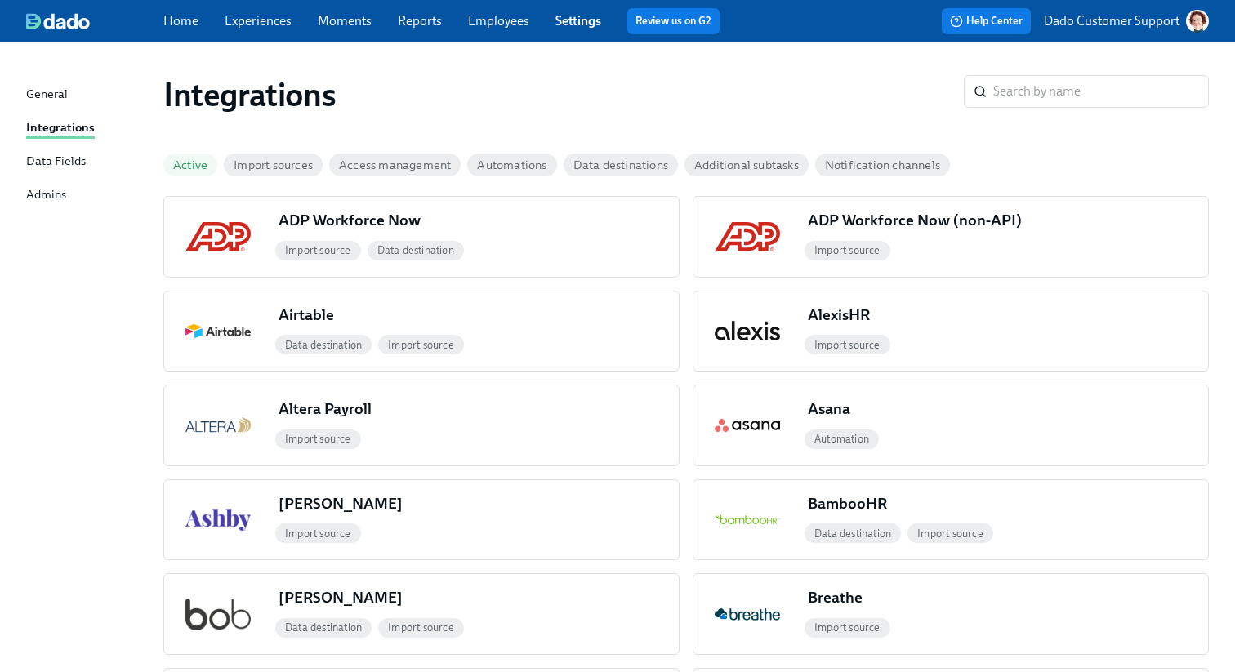
click at [497, 25] on link "Employees" at bounding box center [498, 21] width 61 height 16
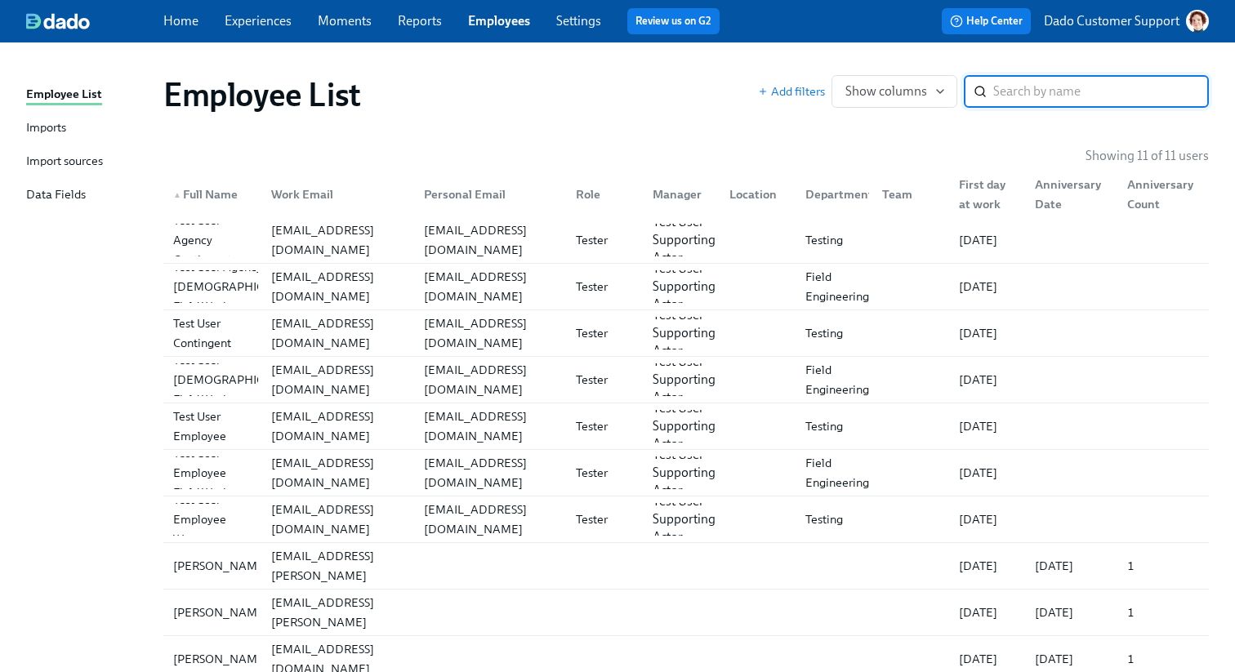
click at [62, 129] on div "Imports" at bounding box center [46, 128] width 40 height 20
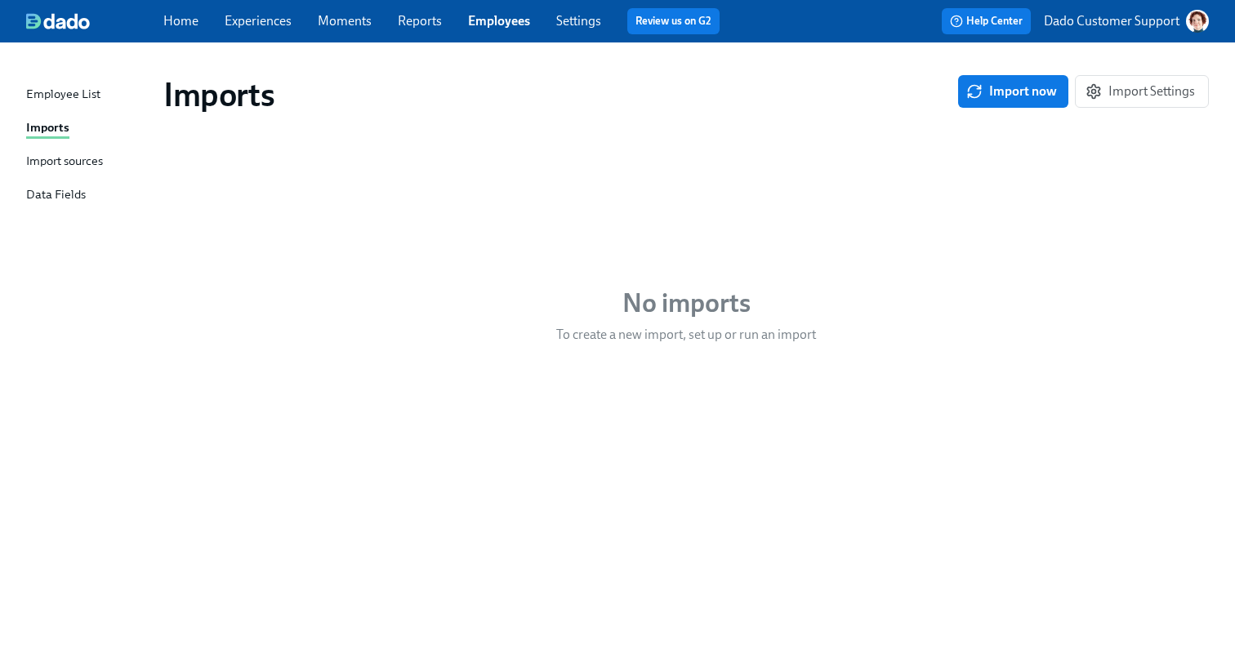
click at [63, 159] on div "Import sources" at bounding box center [64, 162] width 77 height 20
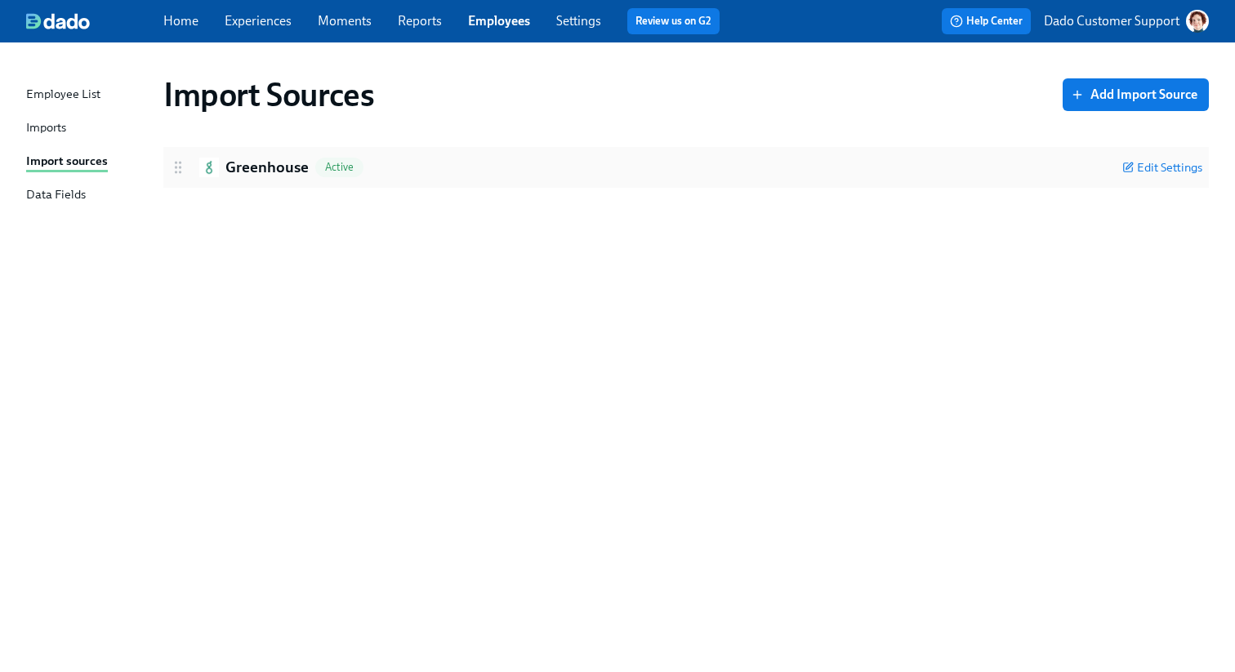
click at [261, 171] on h2 "Greenhouse" at bounding box center [266, 167] width 83 height 21
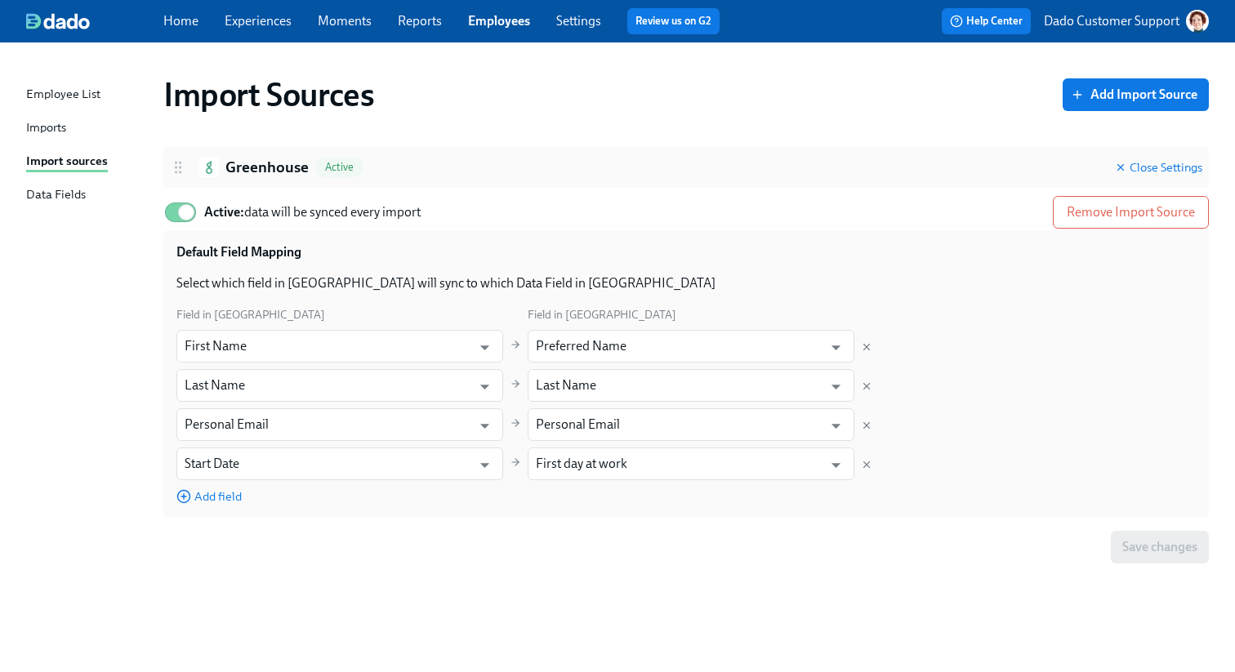
click at [261, 171] on h2 "Greenhouse" at bounding box center [266, 167] width 83 height 21
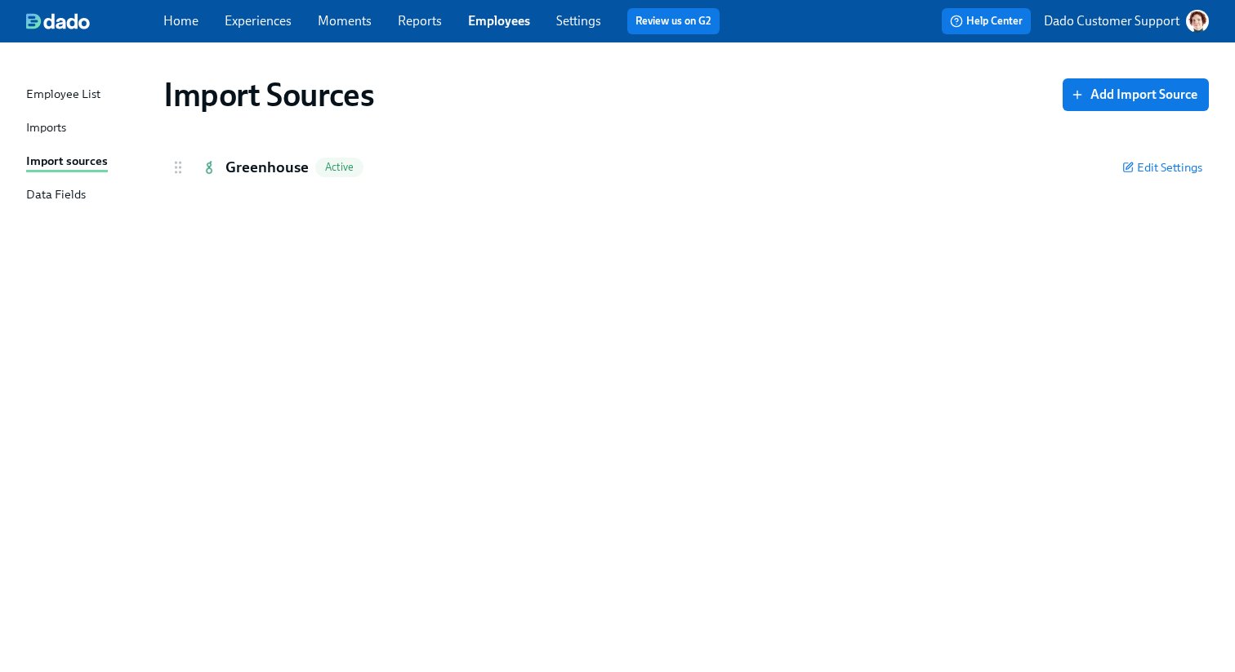
click at [35, 126] on div "Imports" at bounding box center [46, 128] width 40 height 20
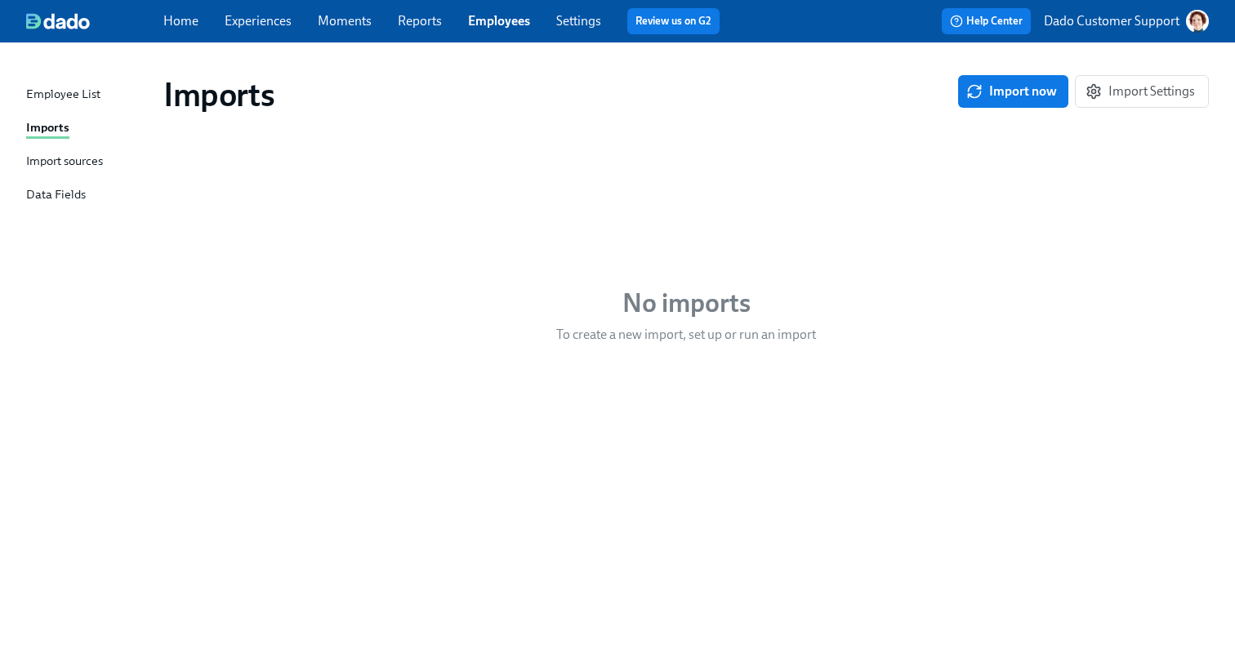
click at [93, 92] on div "Employee List" at bounding box center [63, 95] width 74 height 20
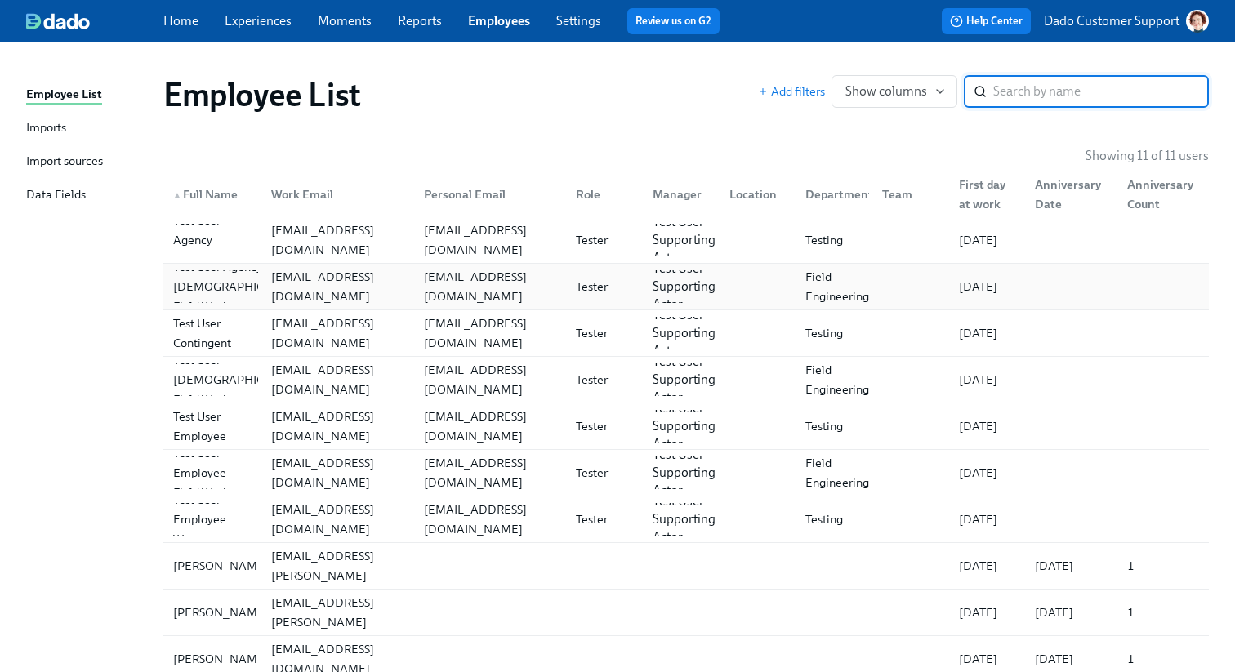
scroll to position [96, 0]
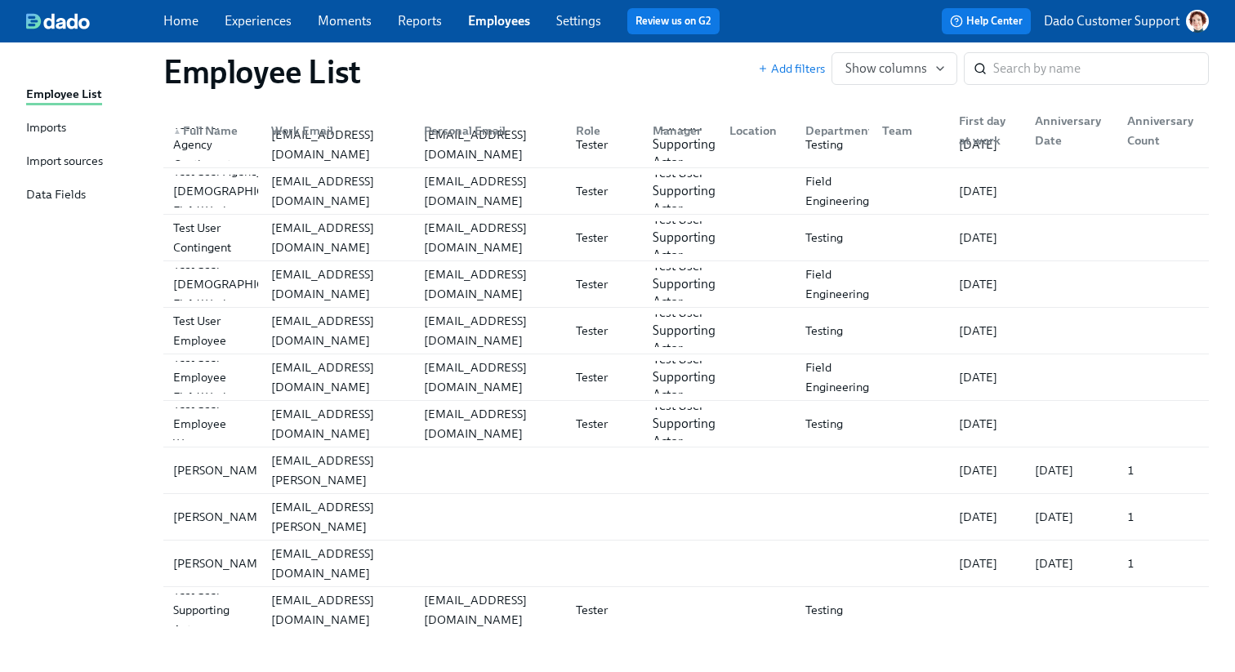
click at [51, 125] on div "Imports" at bounding box center [46, 128] width 40 height 20
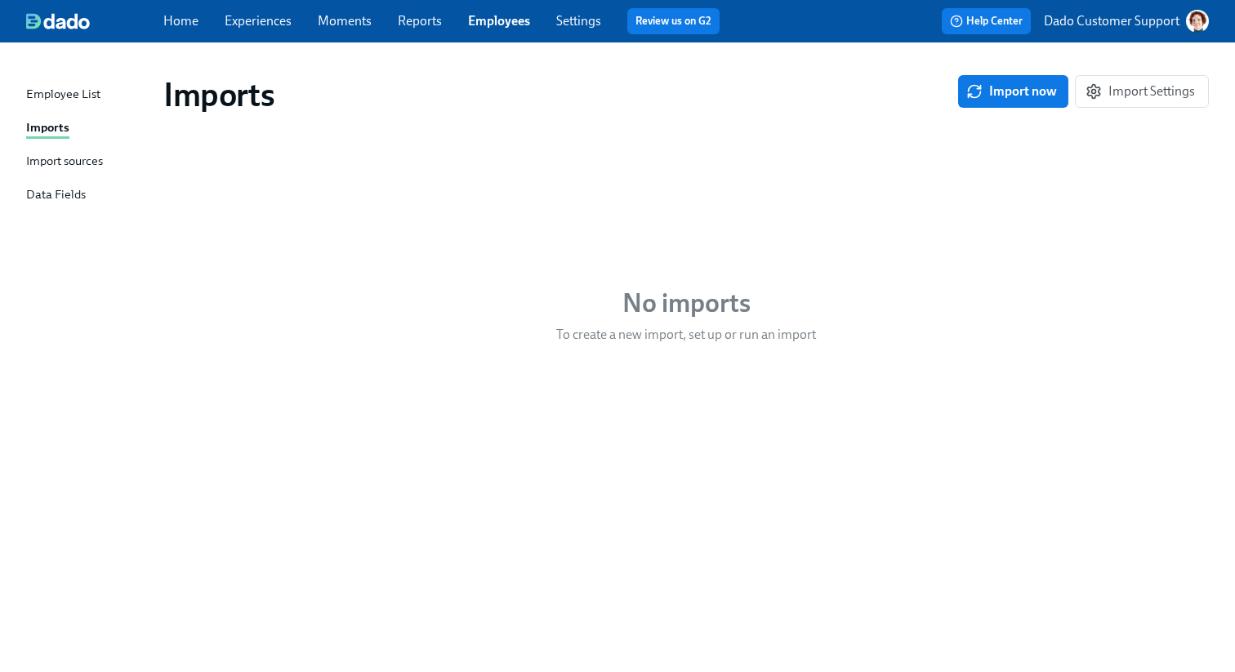
click at [249, 19] on link "Experiences" at bounding box center [258, 21] width 67 height 16
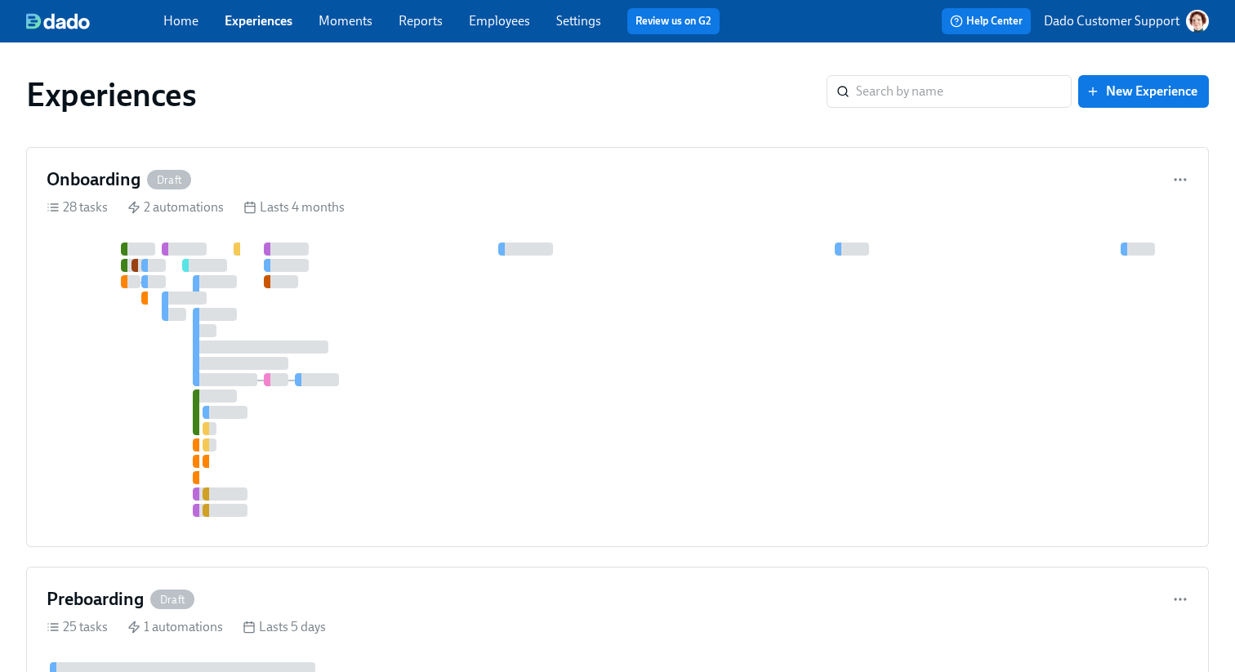
click at [592, 14] on link "Settings" at bounding box center [578, 21] width 45 height 16
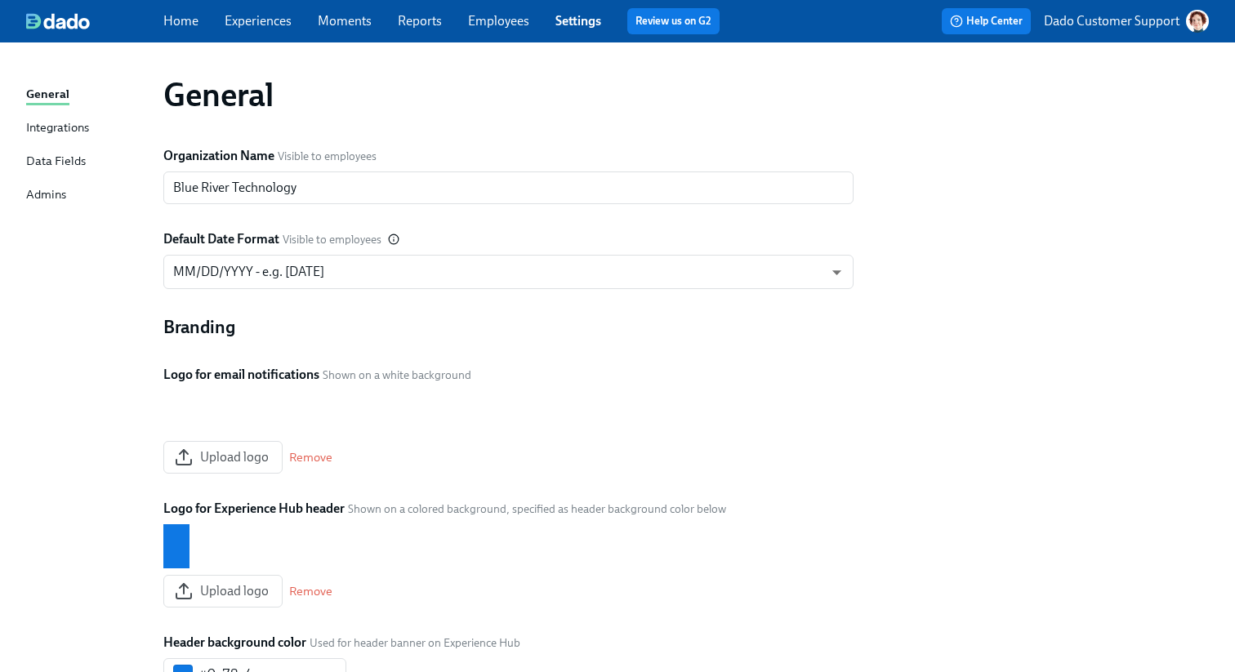
click at [68, 128] on div "Integrations" at bounding box center [57, 128] width 63 height 20
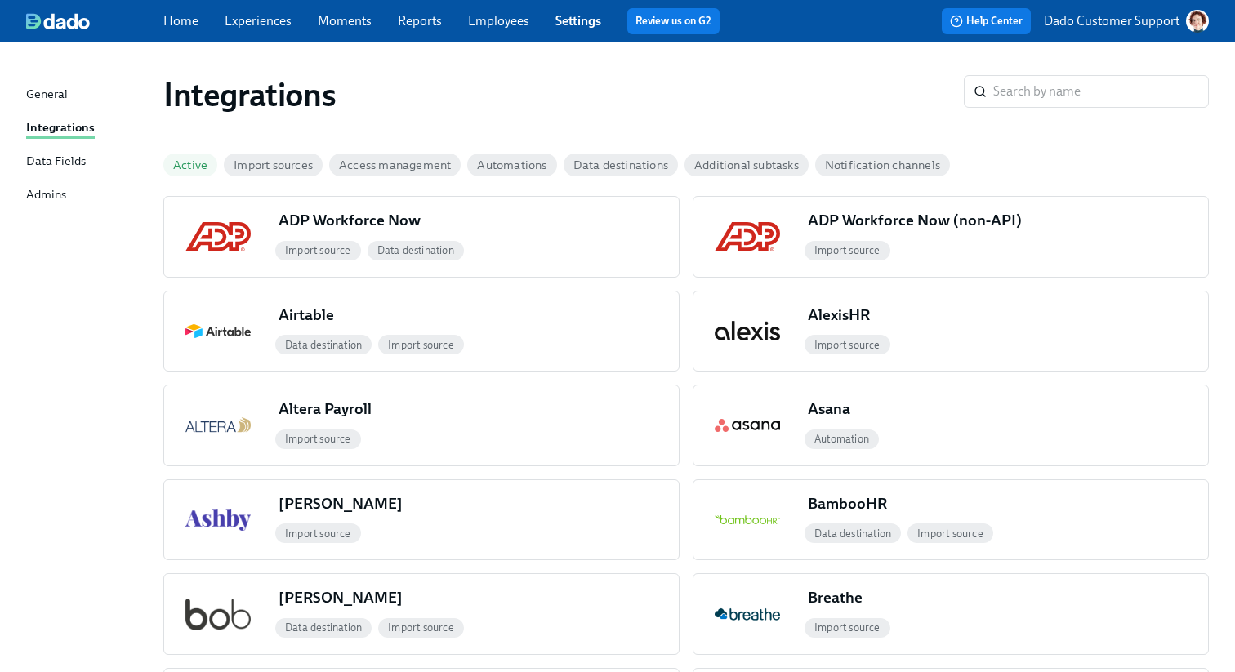
click at [202, 167] on span "Active" at bounding box center [190, 165] width 54 height 12
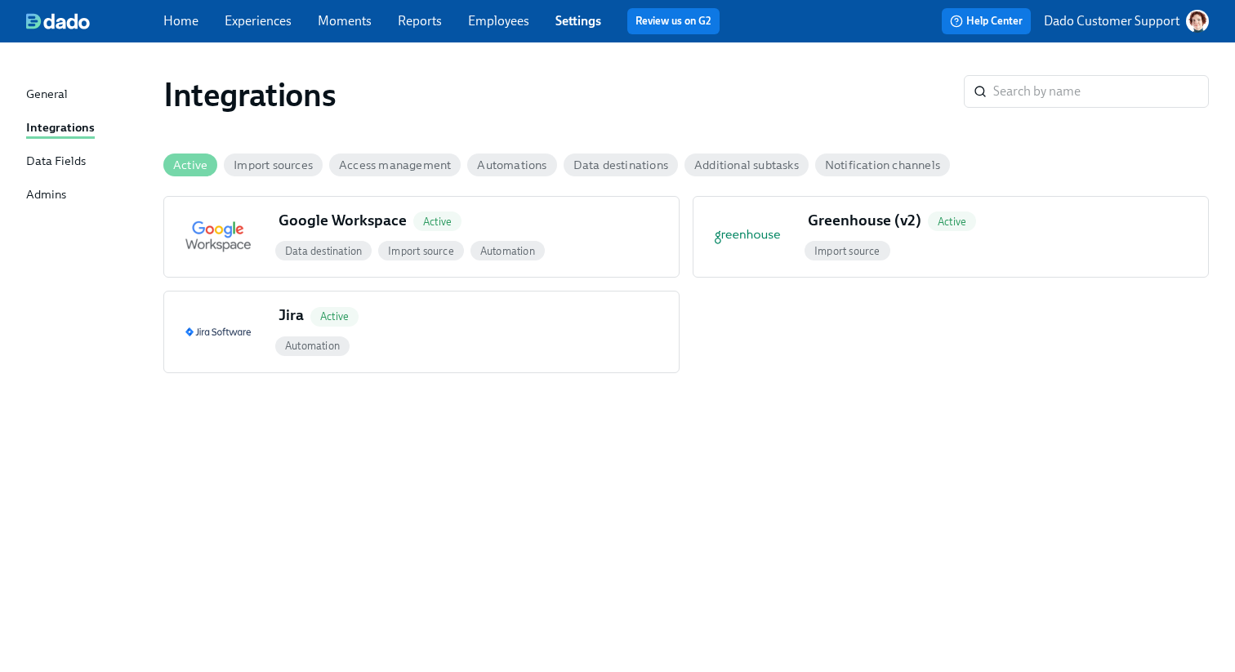
click at [491, 22] on link "Employees" at bounding box center [498, 21] width 61 height 16
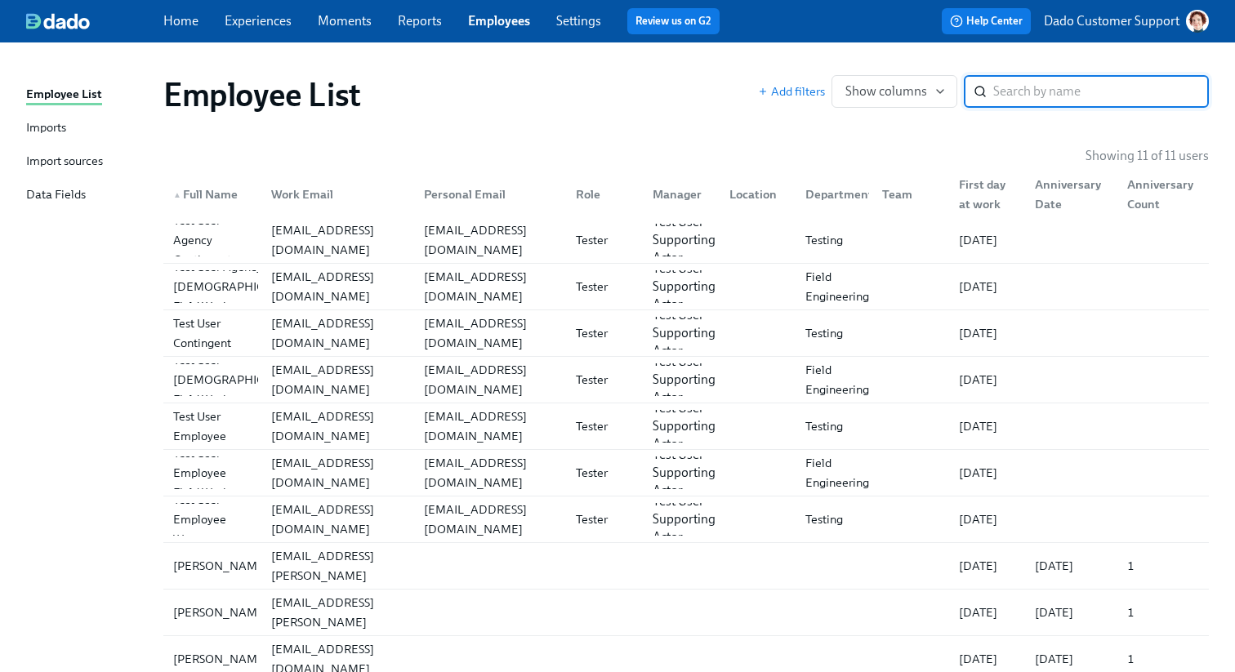
click at [52, 156] on div "Import sources" at bounding box center [64, 162] width 77 height 20
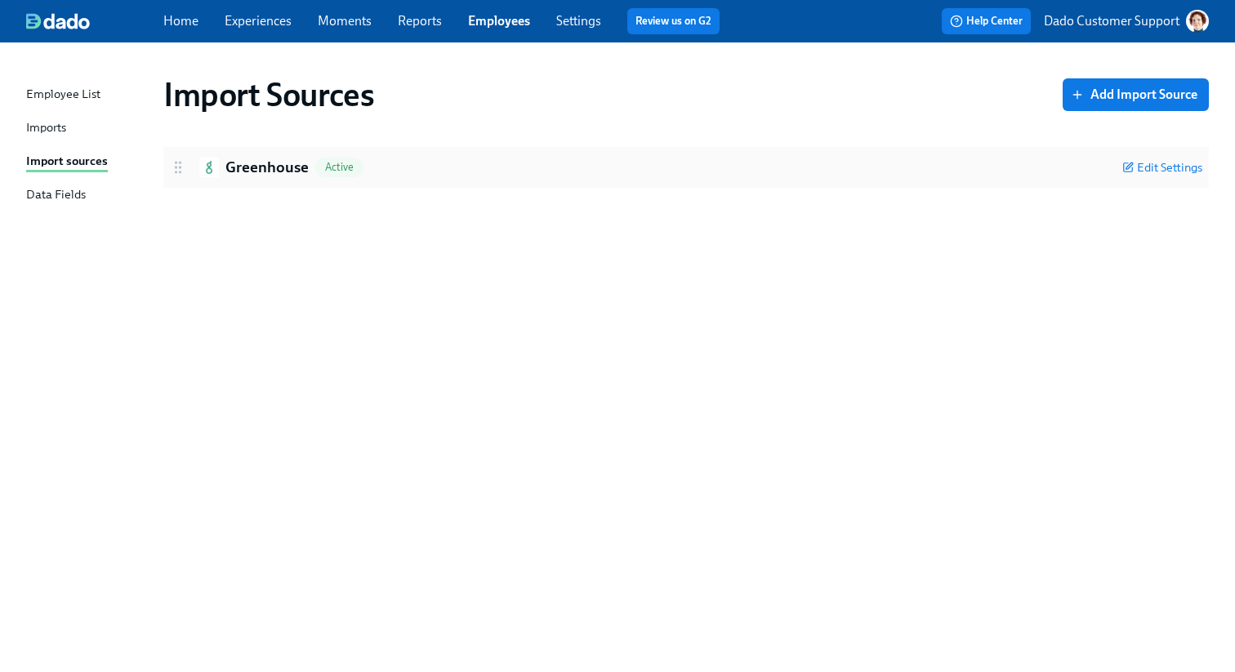
click at [249, 151] on div "Greenhouse Active Edit Settings" at bounding box center [686, 167] width 1046 height 41
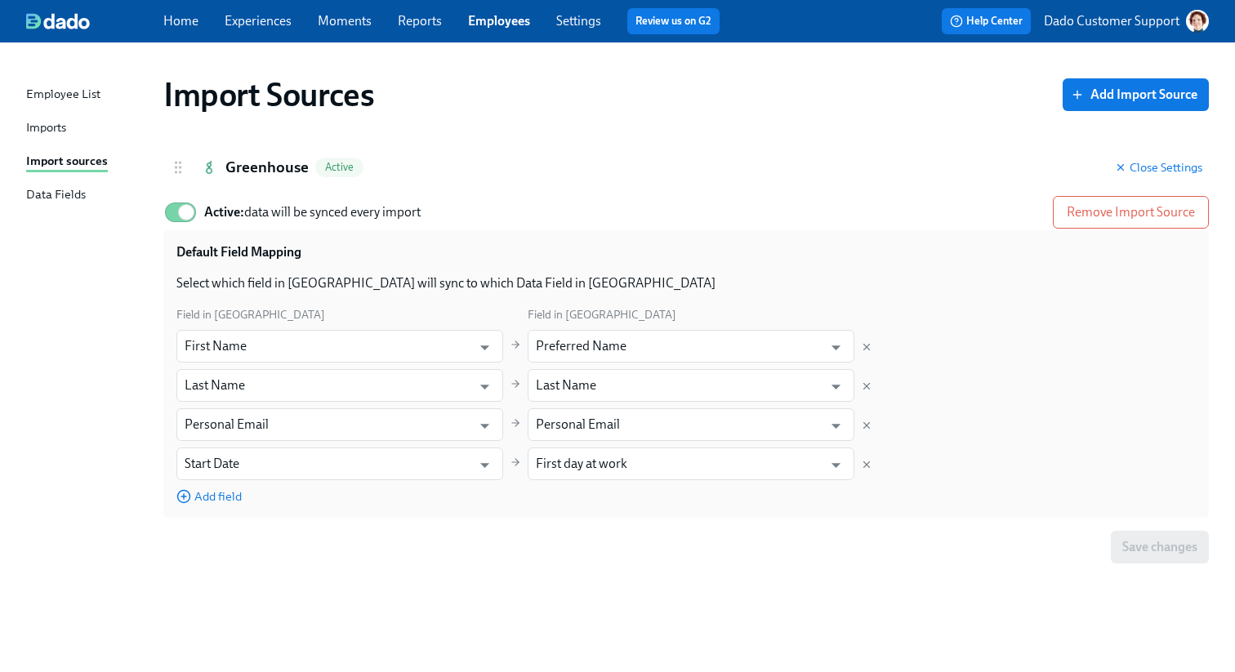
click at [202, 516] on div "Default Field Mapping Select which field in Greenhouse will sync to which Data …" at bounding box center [686, 374] width 1046 height 288
click at [202, 502] on span "Add field" at bounding box center [208, 497] width 65 height 16
click at [211, 533] on span "Add field" at bounding box center [208, 536] width 65 height 16
click at [212, 588] on div "Default Field Mapping Select which field in Greenhouse will sync to which Data …" at bounding box center [686, 413] width 1046 height 366
click at [212, 578] on span "Add field" at bounding box center [208, 575] width 65 height 16
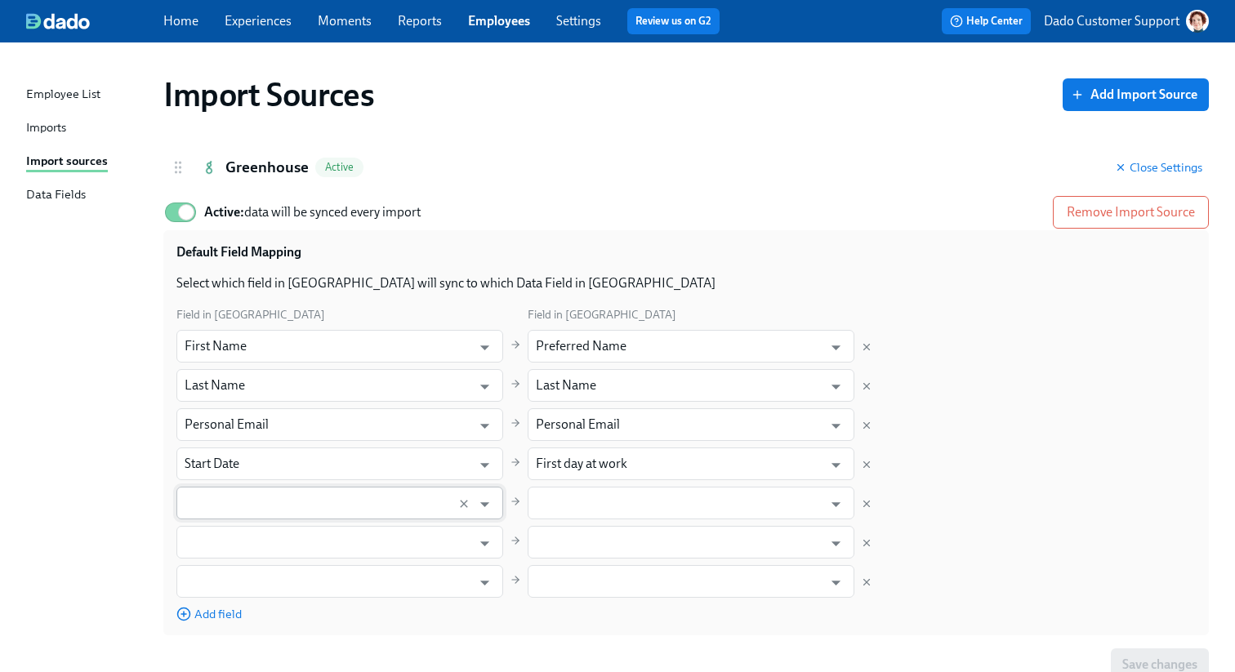
click at [215, 503] on input "text" at bounding box center [324, 503] width 279 height 33
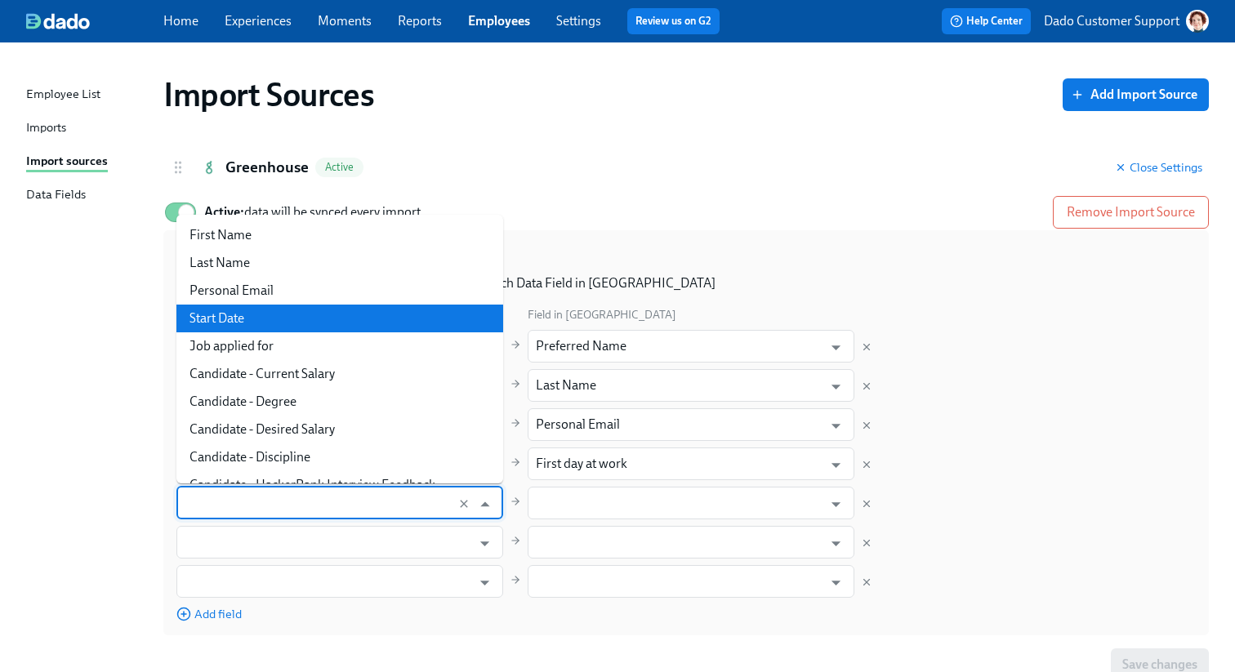
click at [221, 324] on li "Start Date" at bounding box center [339, 319] width 327 height 28
type input "Start Date"
click at [224, 499] on input "text" at bounding box center [324, 503] width 279 height 33
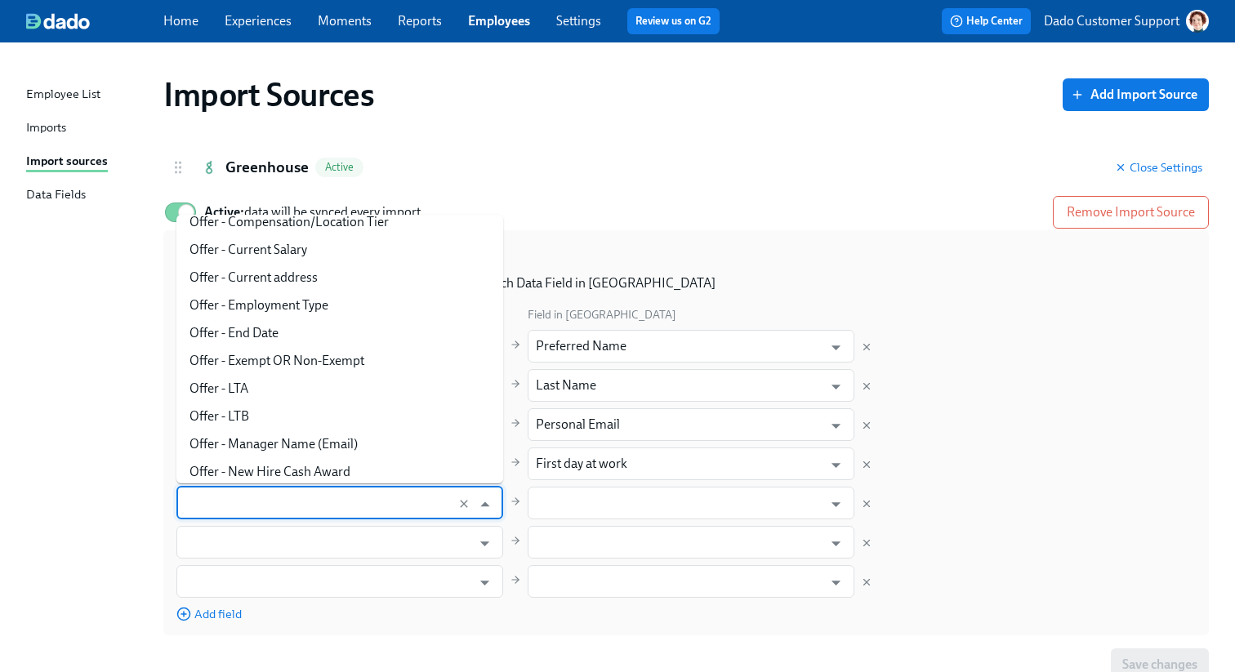
scroll to position [372, 0]
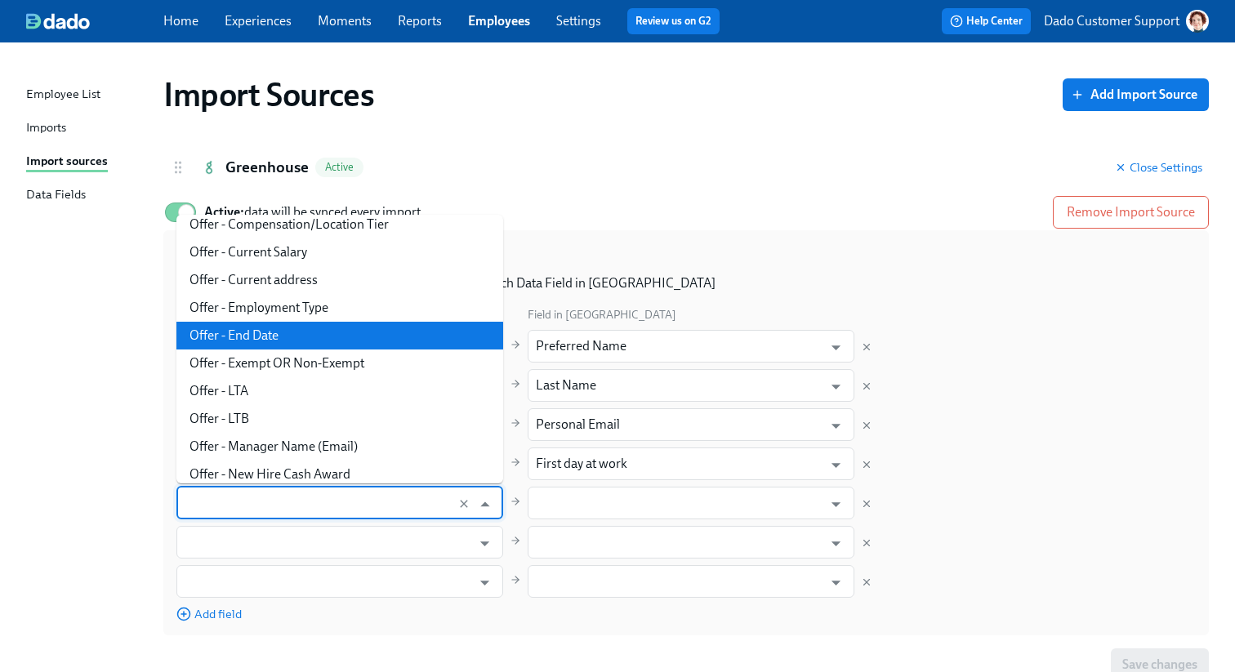
click at [245, 341] on li "Offer - End Date" at bounding box center [339, 336] width 327 height 28
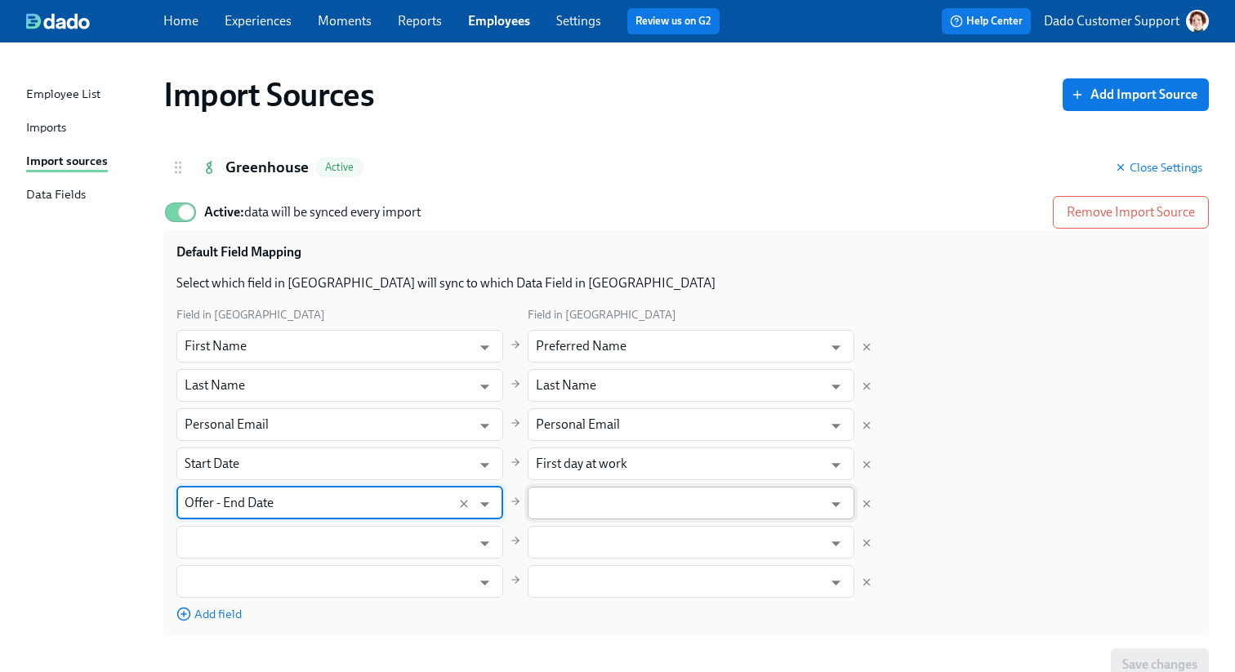
type input "Offer - End Date"
click at [617, 497] on input "text" at bounding box center [679, 503] width 287 height 33
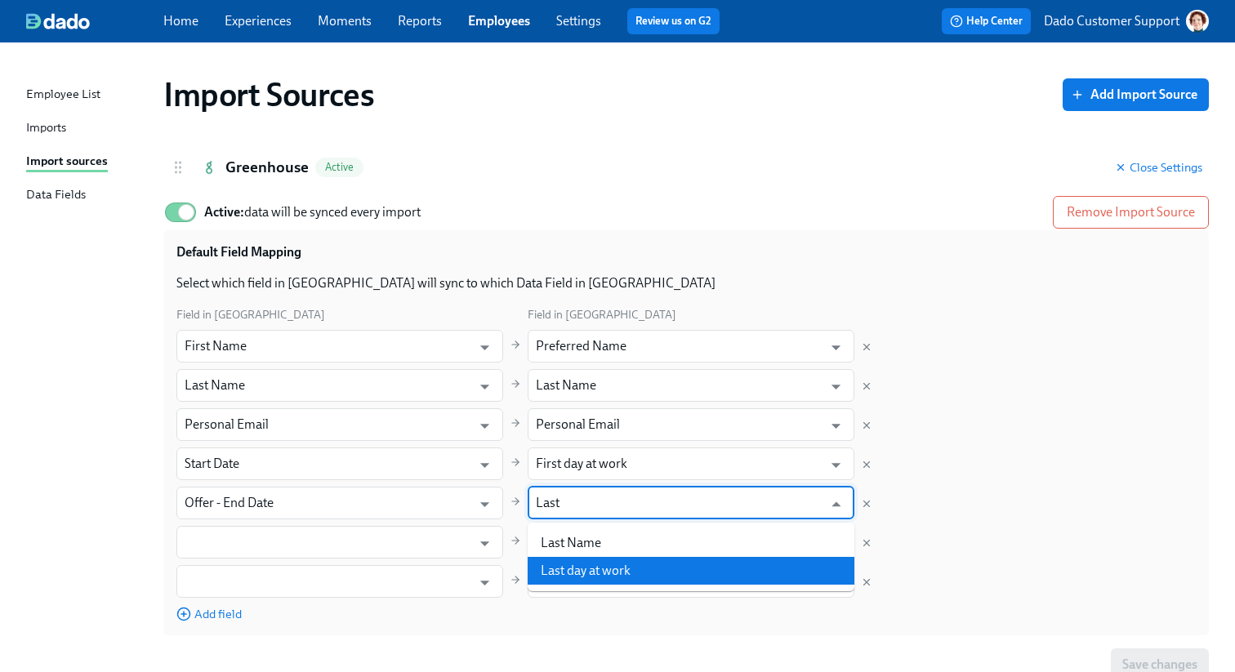
click at [633, 574] on li "Last day at work" at bounding box center [691, 571] width 327 height 28
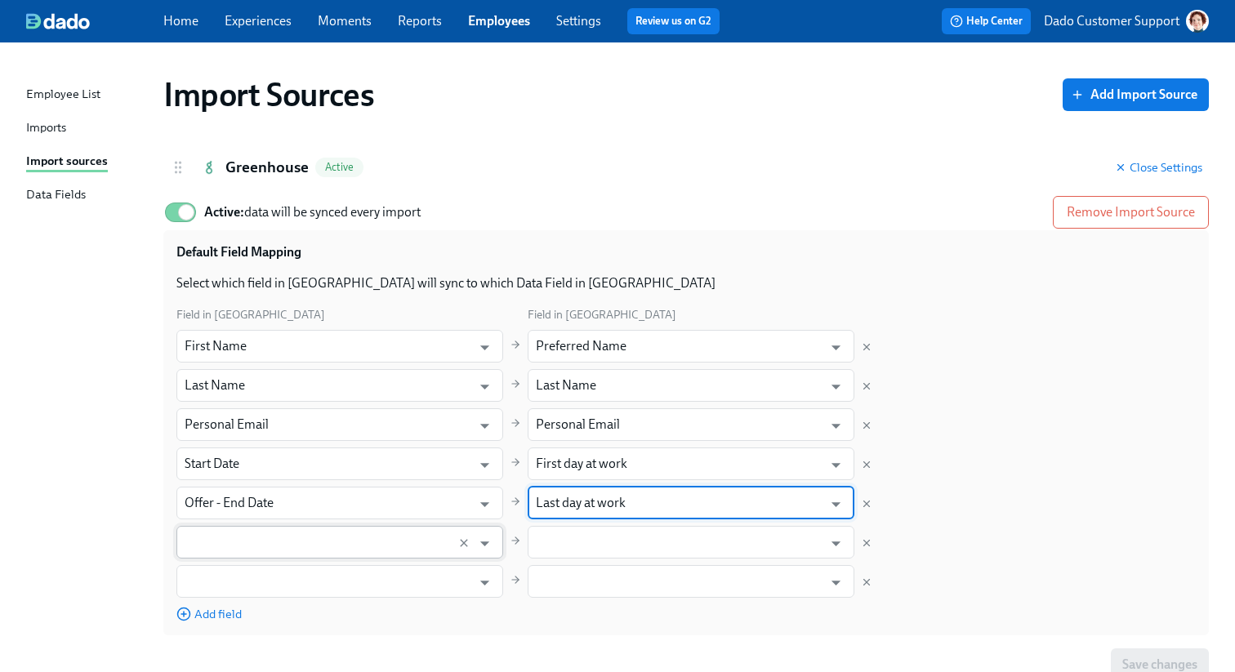
type input "Last day at work"
click at [344, 539] on input "text" at bounding box center [324, 542] width 279 height 33
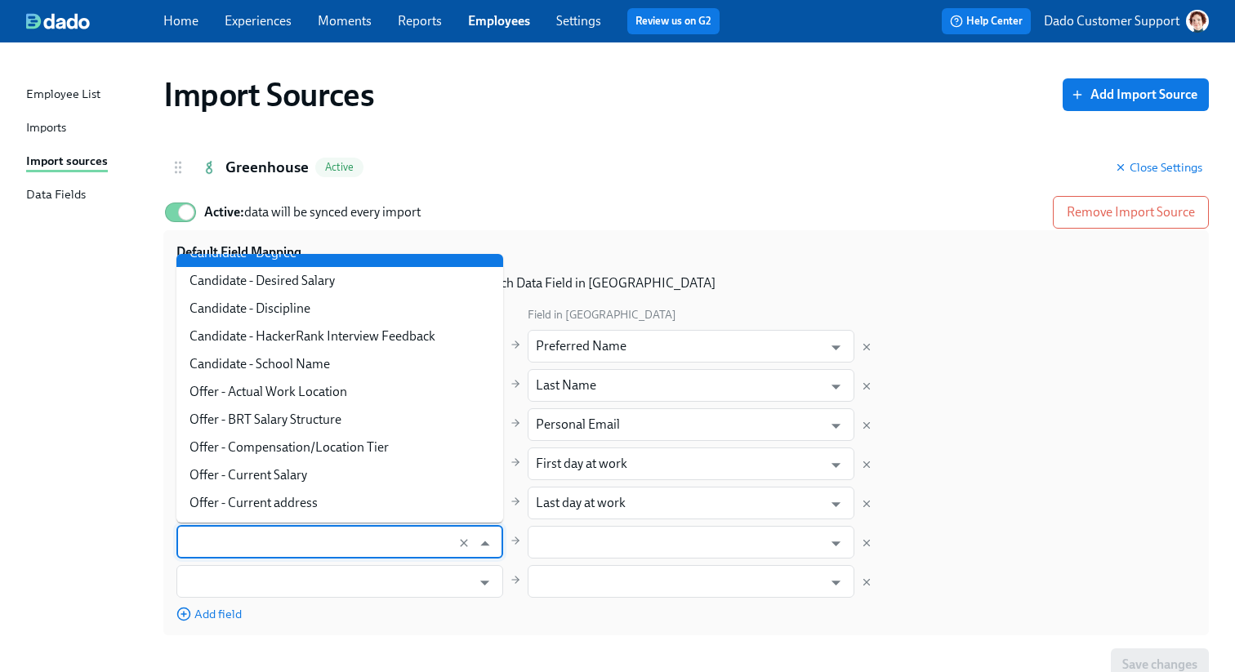
scroll to position [195, 0]
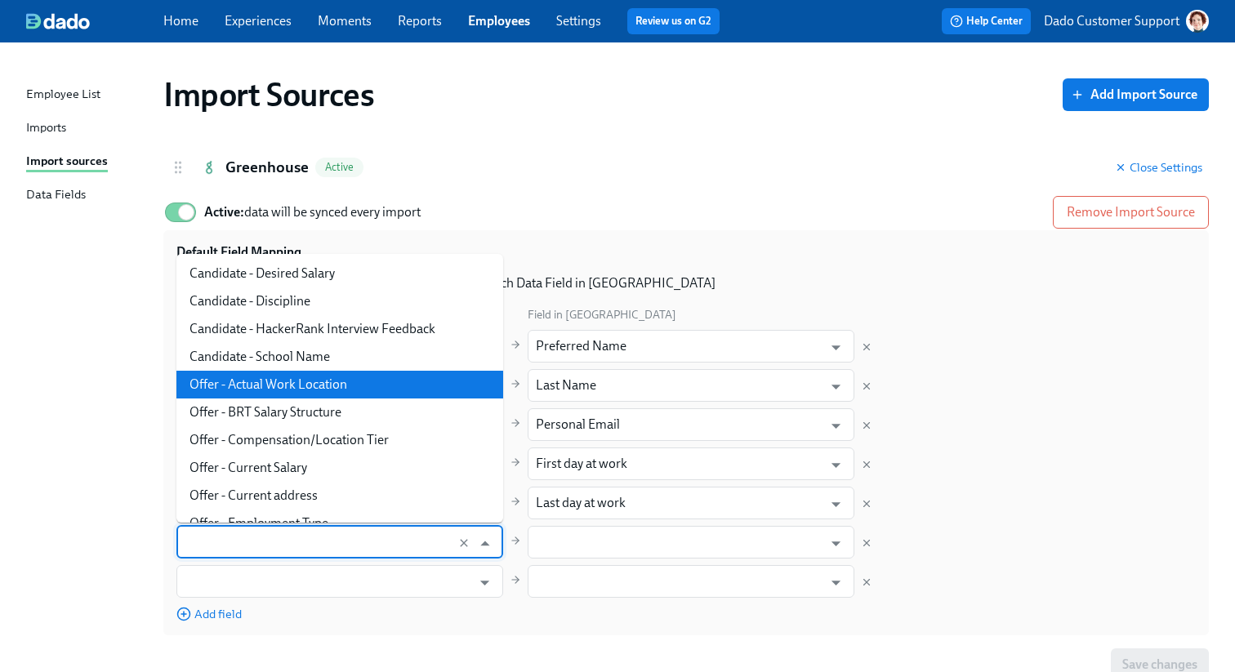
click at [290, 375] on li "Offer - Actual Work Location" at bounding box center [339, 385] width 327 height 28
type input "Offer - Actual Work Location"
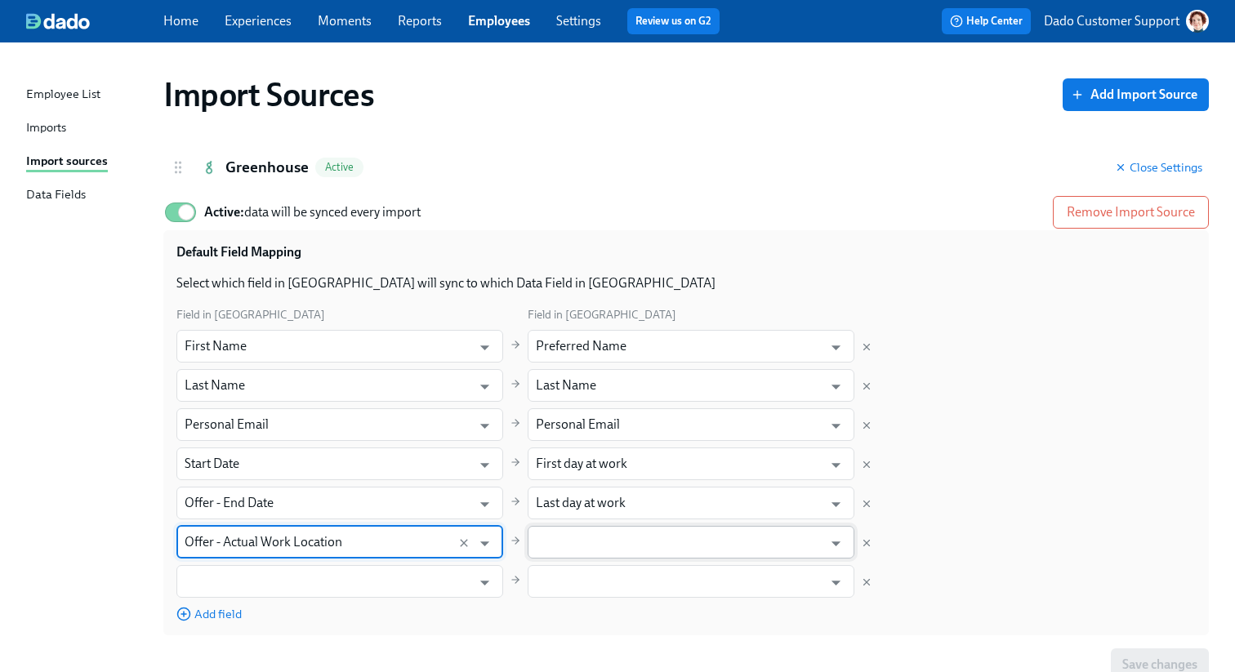
click at [568, 533] on input "text" at bounding box center [679, 542] width 287 height 33
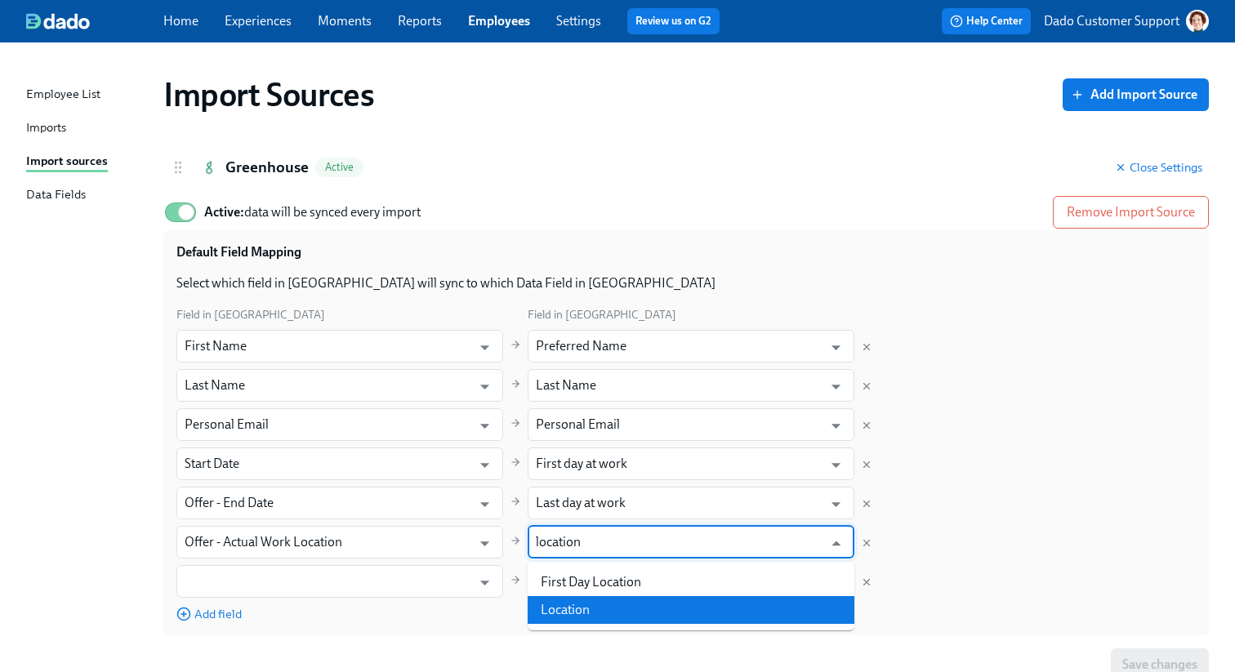
click at [584, 603] on li "Location" at bounding box center [691, 610] width 327 height 28
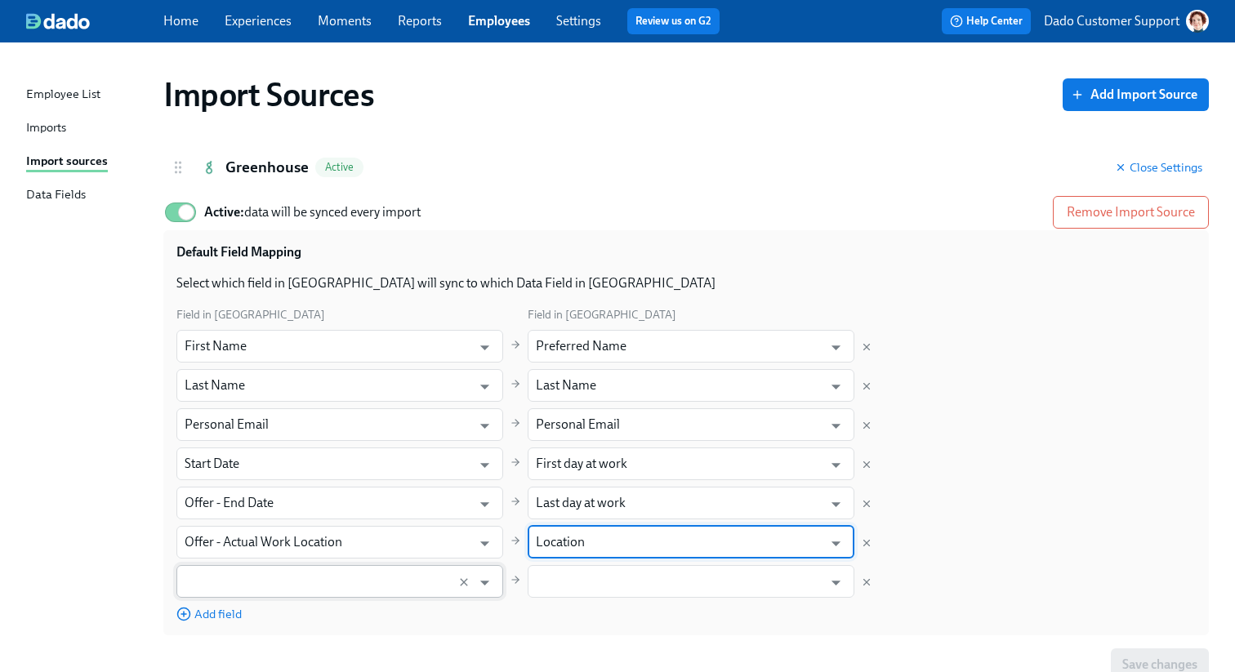
type input "Location"
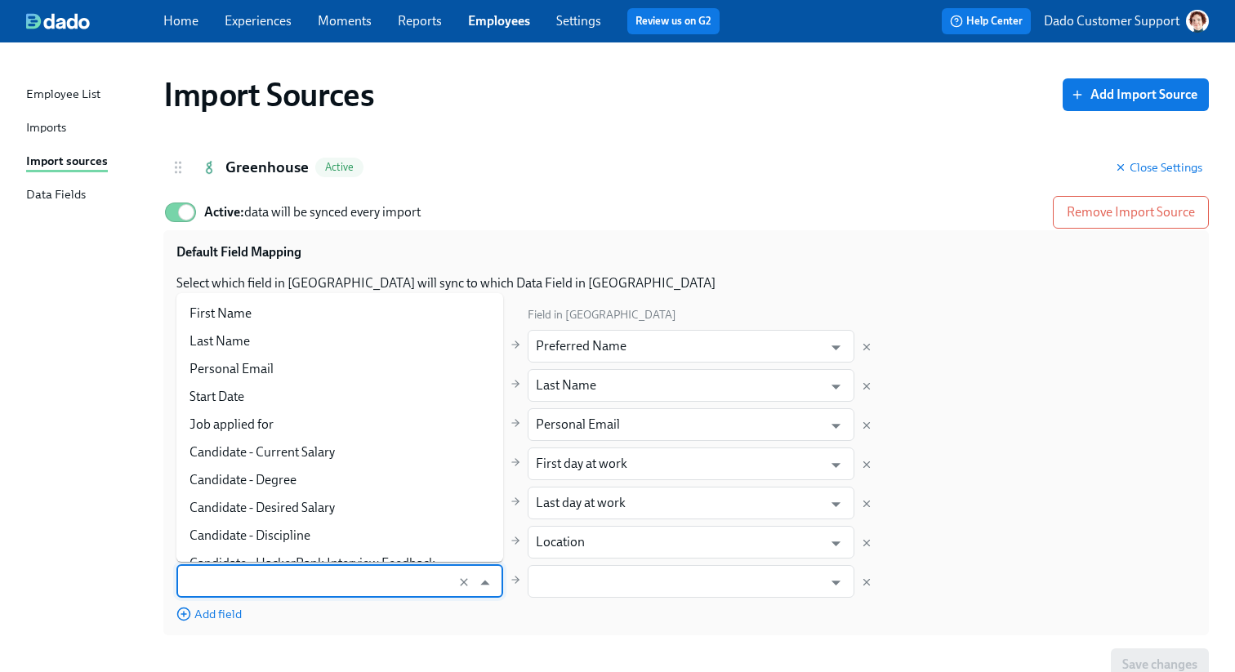
click at [300, 576] on input "text" at bounding box center [324, 581] width 279 height 33
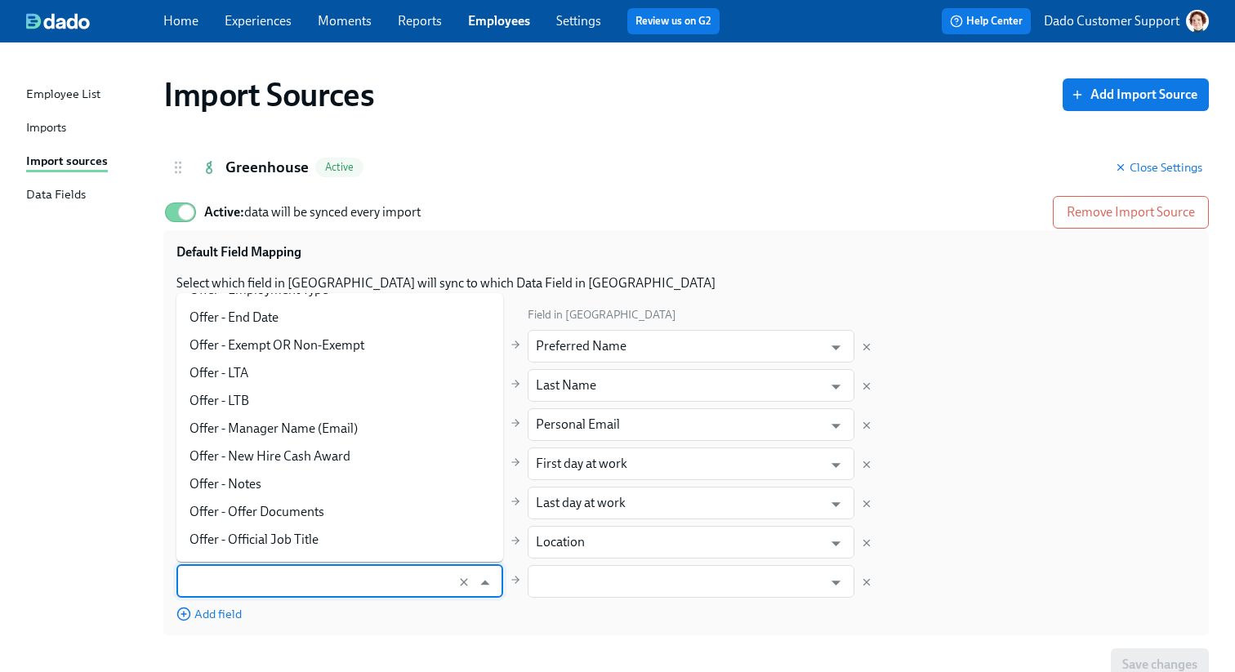
scroll to position [470, 0]
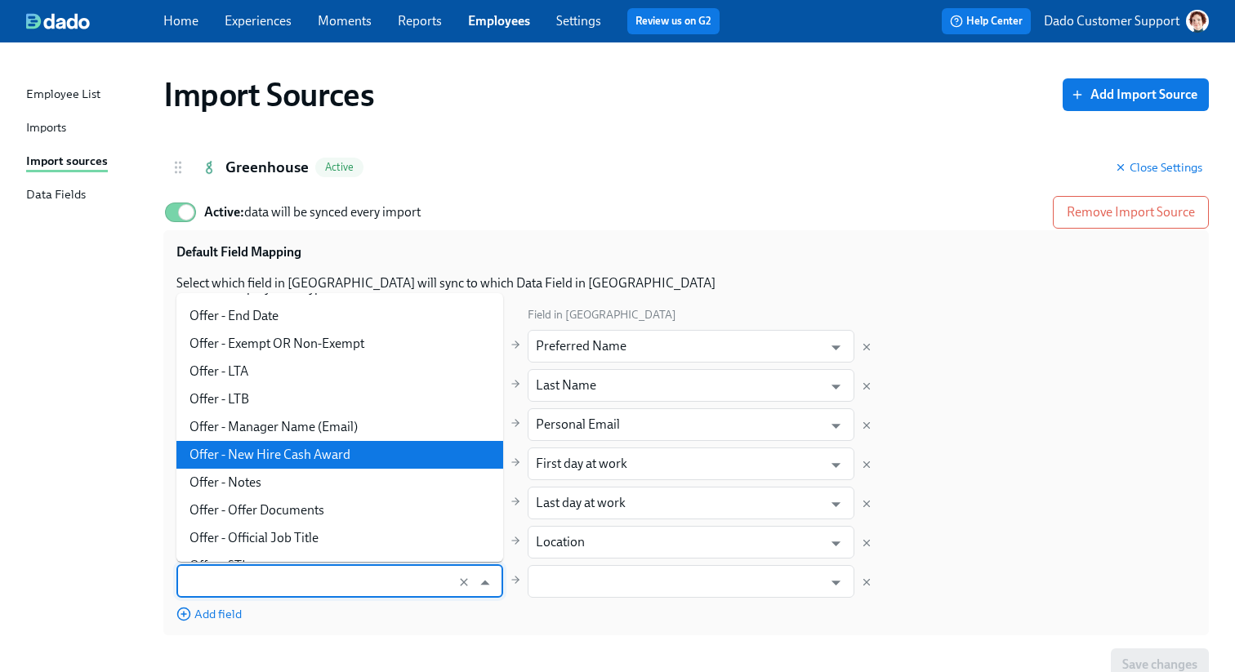
click at [305, 435] on li "Offer - Manager Name (Email)" at bounding box center [339, 427] width 327 height 28
type input "Offer - Manager Name (Email)"
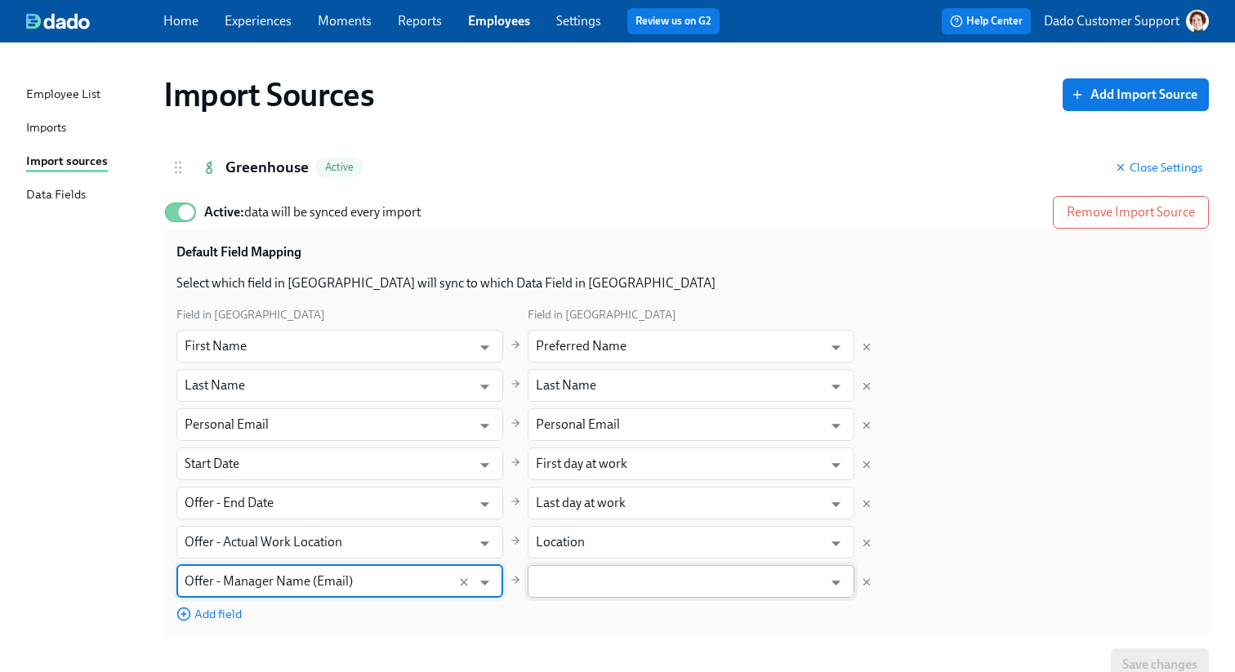
click at [621, 591] on input "text" at bounding box center [679, 581] width 287 height 33
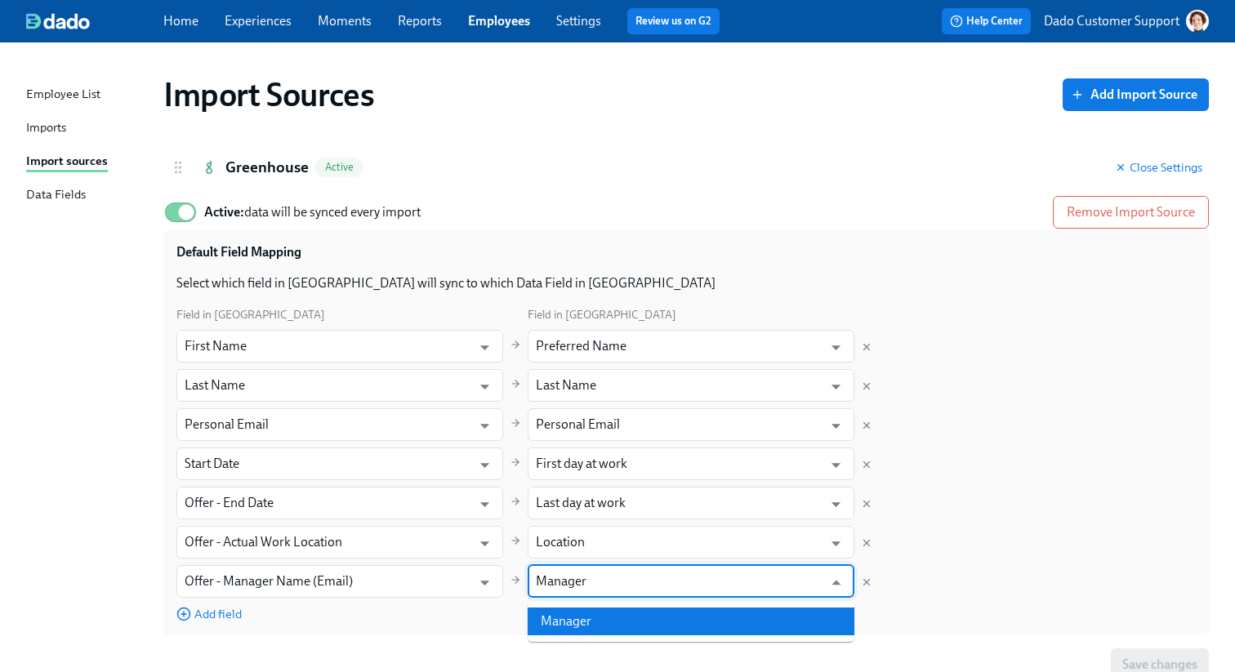
click at [645, 633] on li "Manager" at bounding box center [691, 622] width 327 height 28
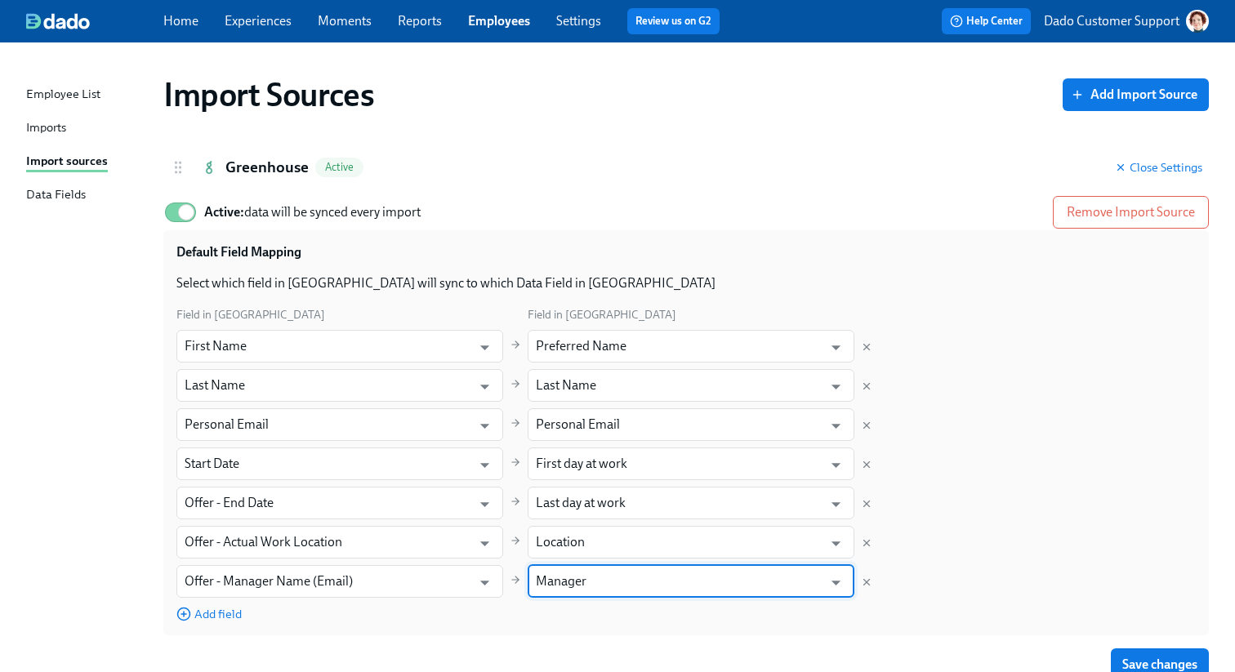
type input "Manager"
click at [227, 605] on div "Add field" at bounding box center [339, 614] width 327 height 18
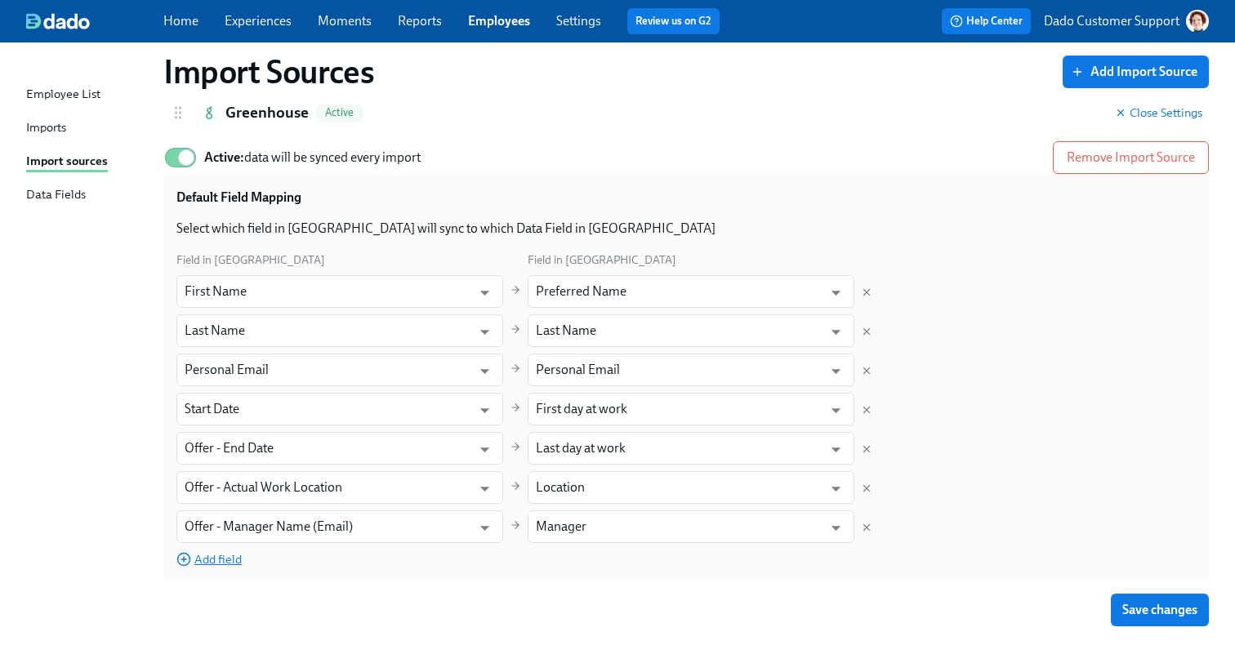
click at [210, 551] on span "Add field" at bounding box center [208, 559] width 65 height 16
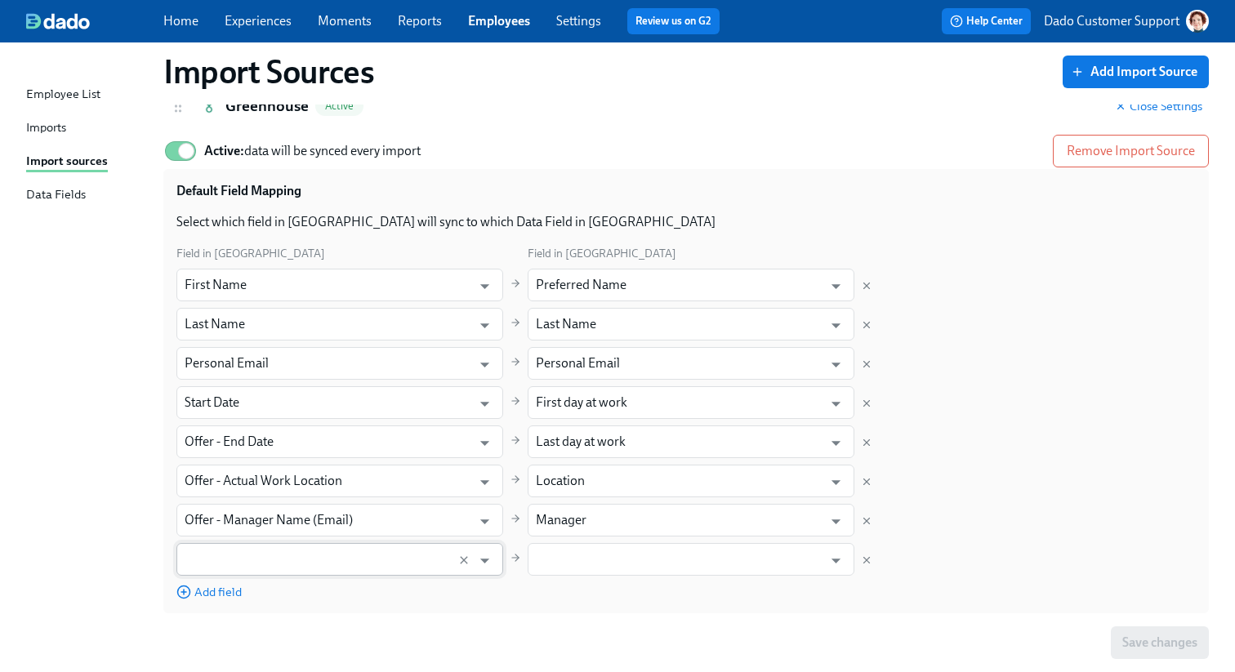
click at [212, 551] on input "text" at bounding box center [324, 559] width 279 height 33
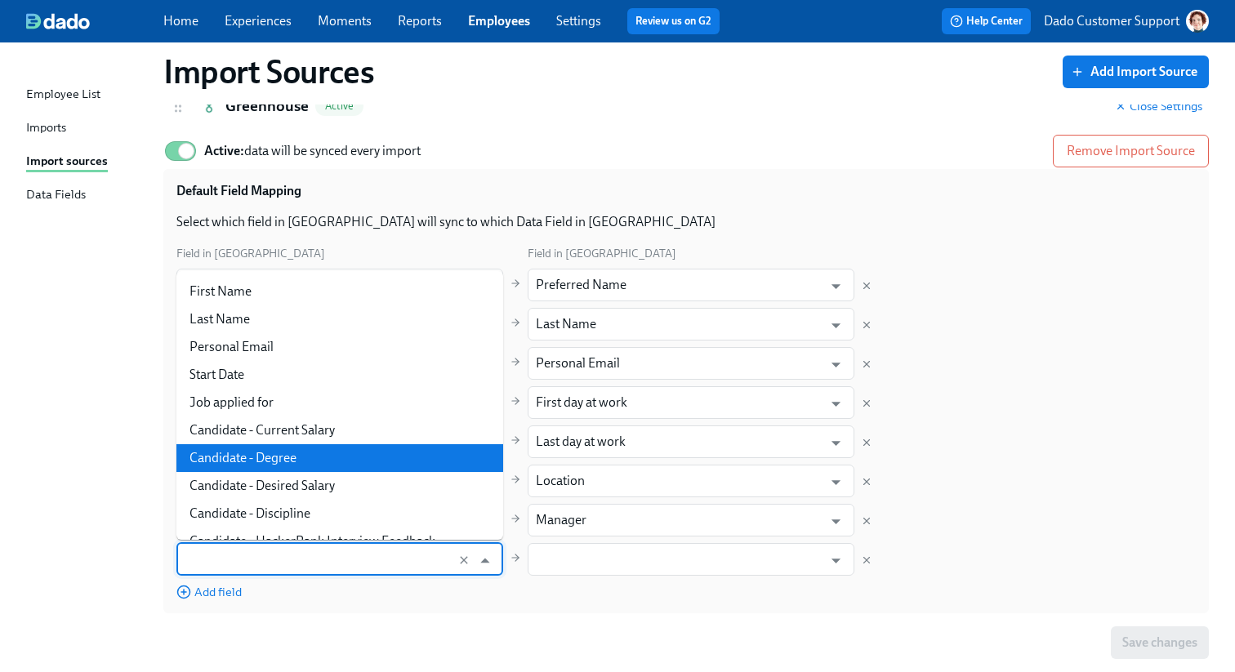
scroll to position [707, 0]
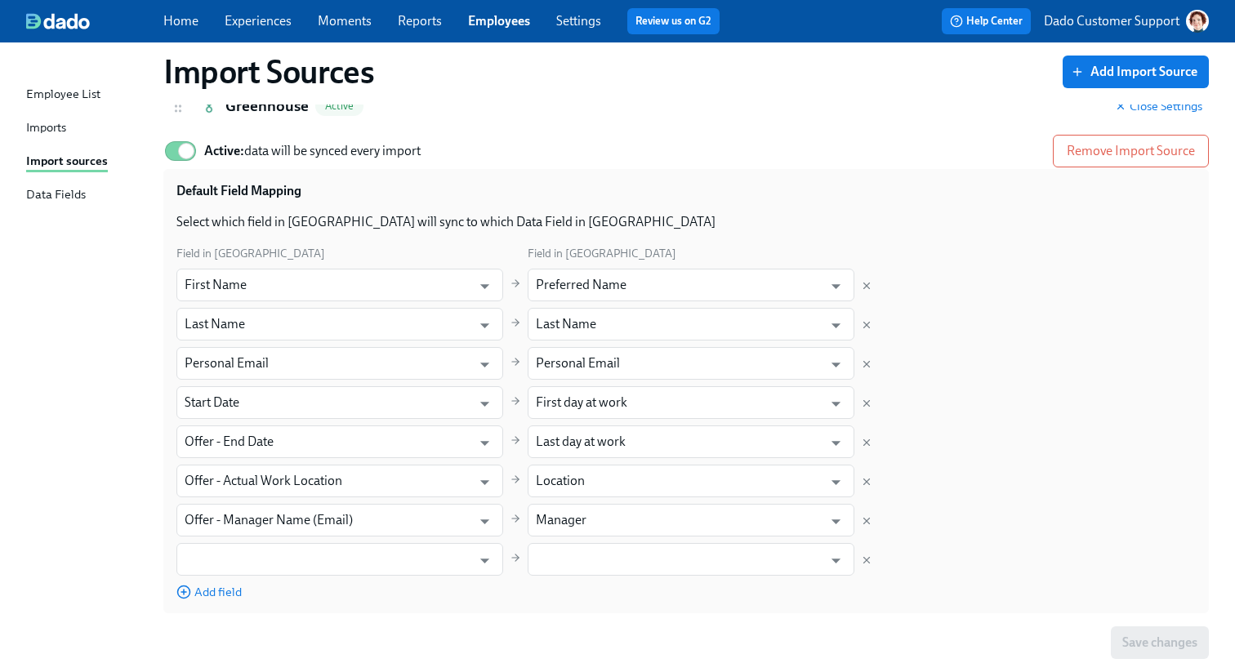
click at [1042, 259] on div "Field in Greenhouse Field in Dado First Name ​ Preferred Name ​ Last Name ​ Las…" at bounding box center [686, 422] width 1020 height 356
click at [326, 402] on input "Start Date" at bounding box center [324, 402] width 279 height 33
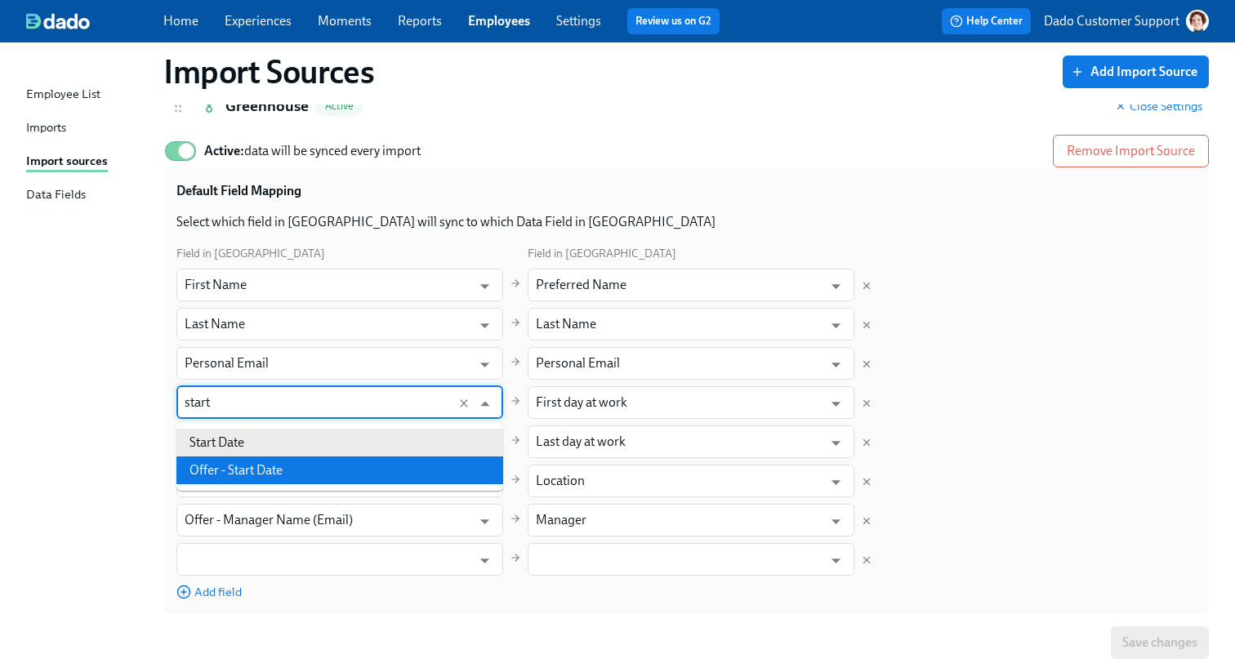
click at [273, 471] on li "Offer - Start Date" at bounding box center [339, 471] width 327 height 28
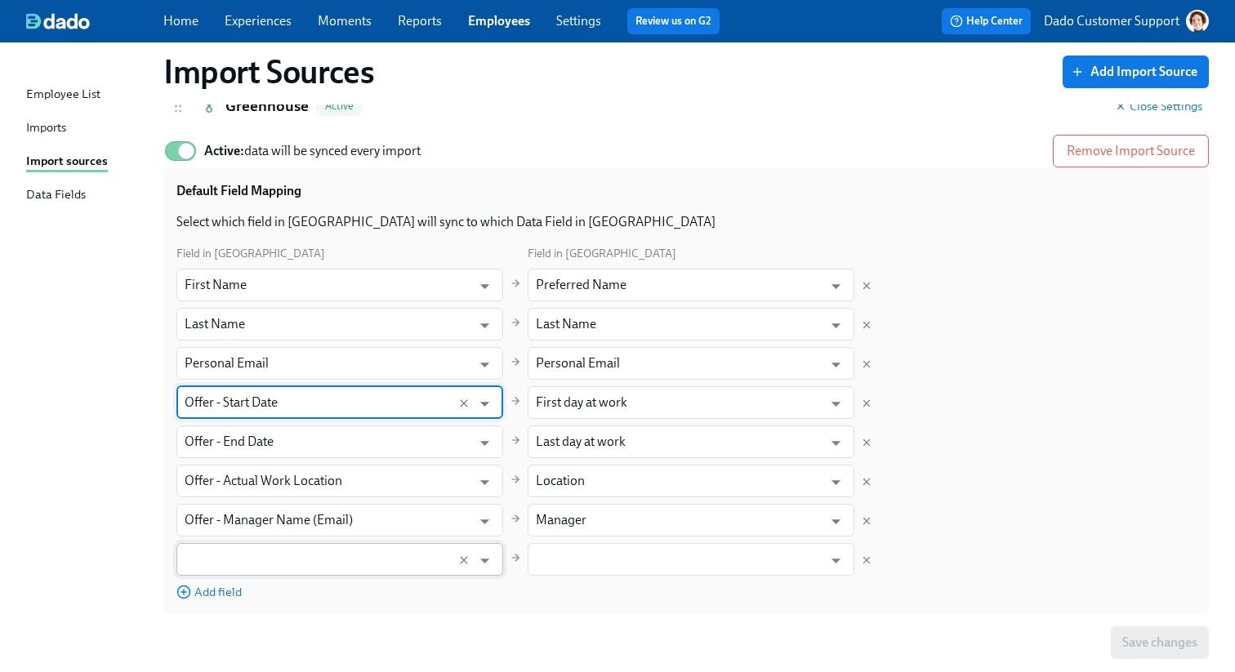
type input "Offer - Start Date"
click at [273, 558] on input "text" at bounding box center [324, 559] width 279 height 33
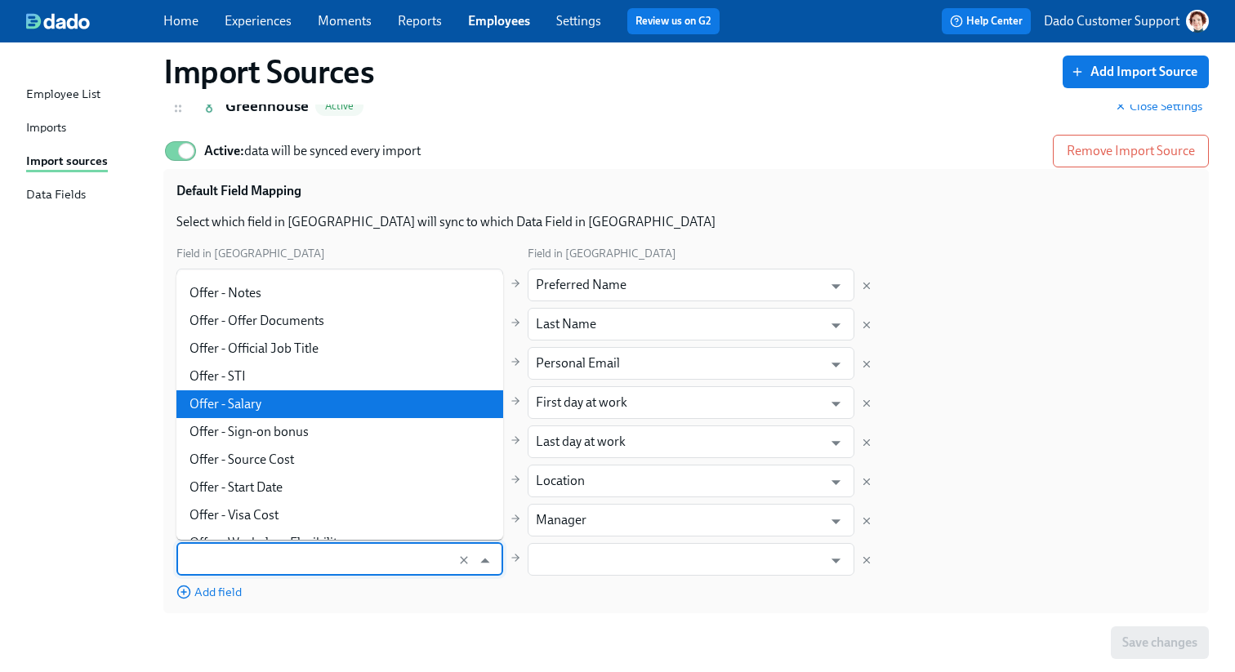
scroll to position [630, 0]
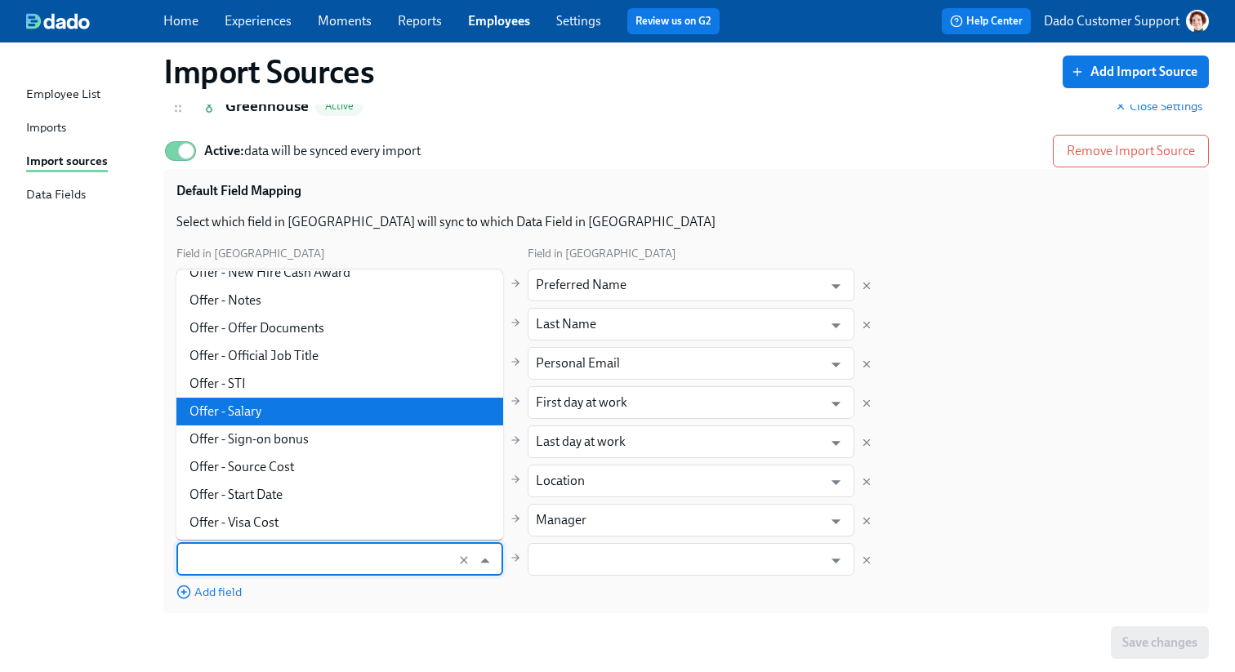
click at [261, 346] on li "Offer - Official Job Title" at bounding box center [339, 356] width 327 height 28
type input "Offer - Official Job Title"
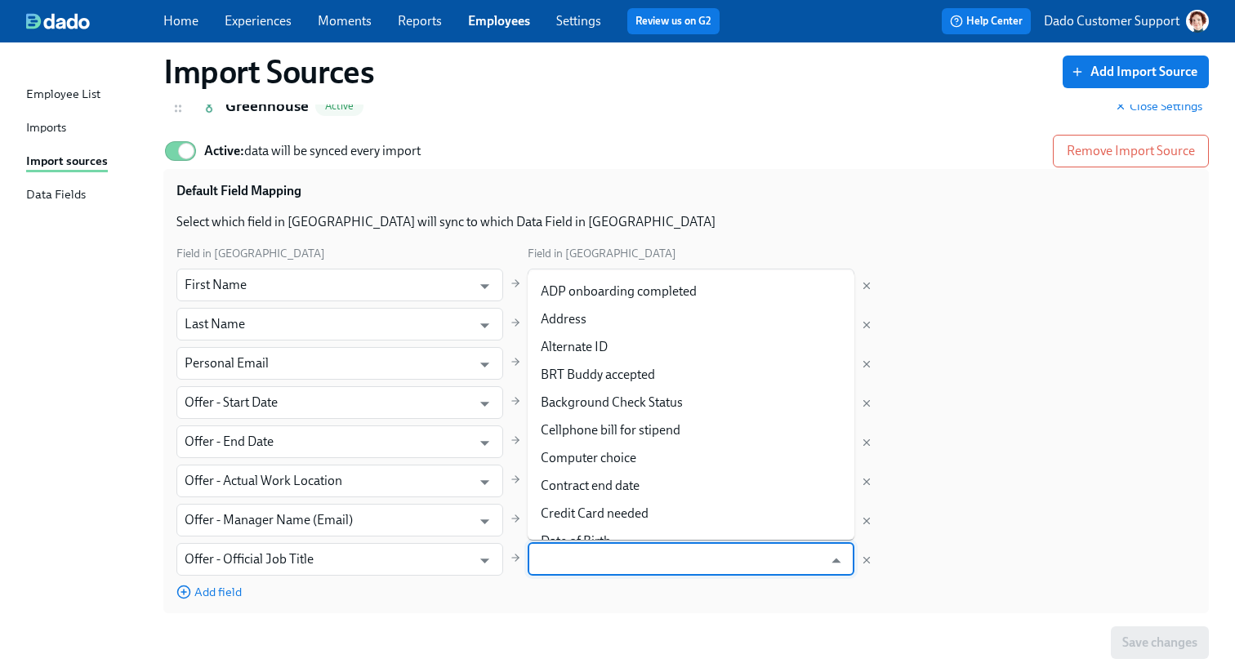
click at [599, 553] on input "text" at bounding box center [679, 559] width 287 height 33
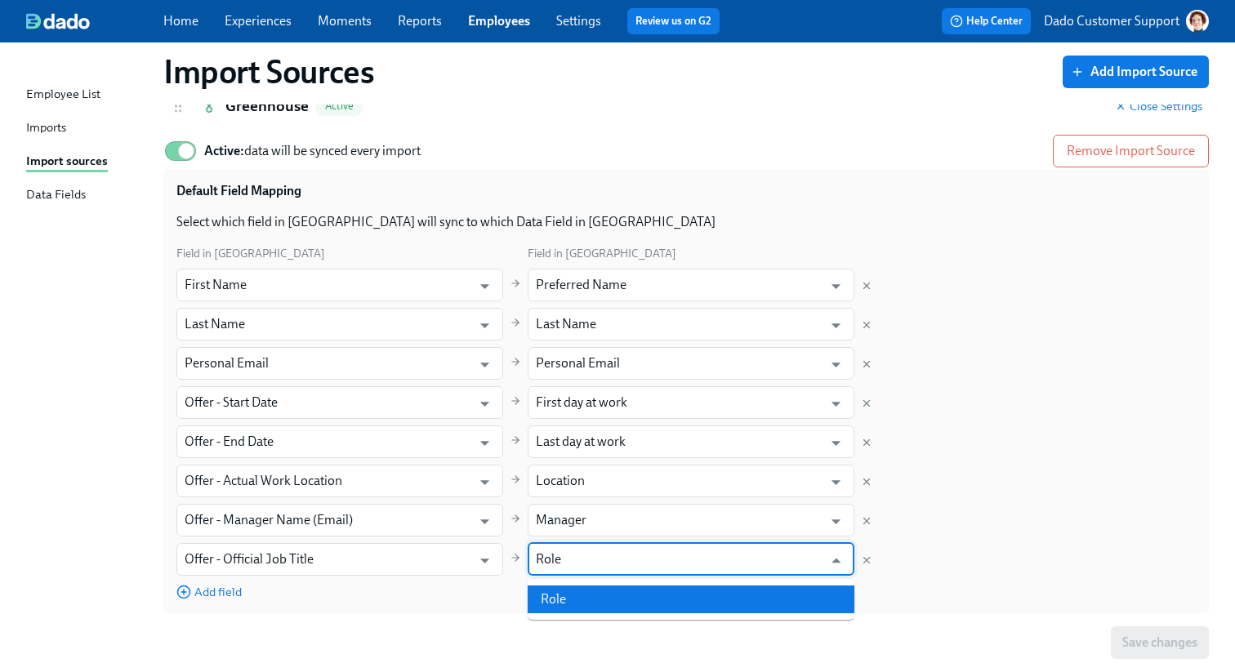
click at [587, 587] on li "Role" at bounding box center [691, 600] width 327 height 28
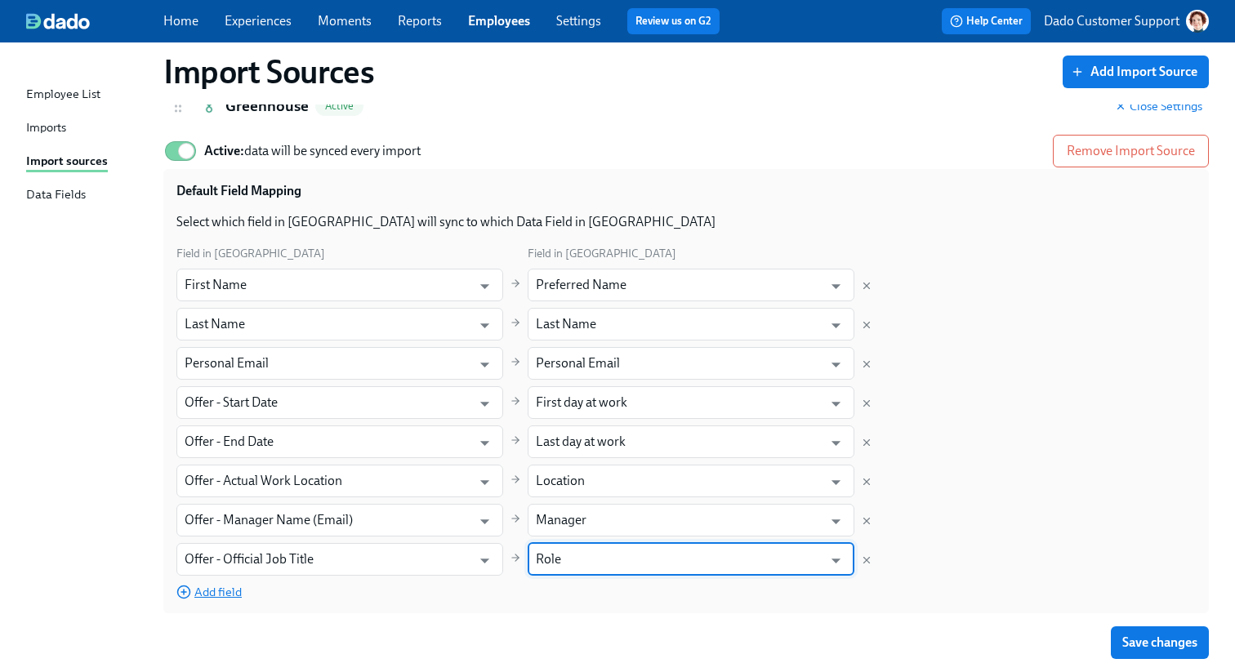
type input "Role"
click at [234, 592] on span "Add field" at bounding box center [208, 592] width 65 height 16
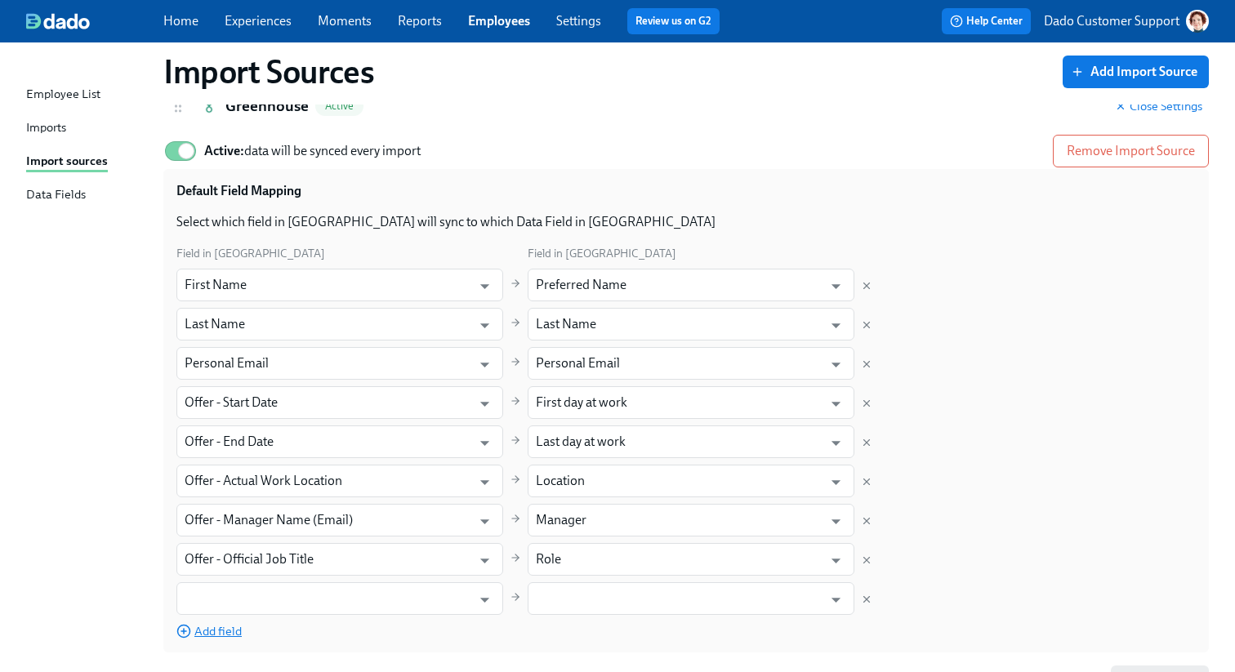
click at [235, 592] on input "text" at bounding box center [324, 598] width 279 height 33
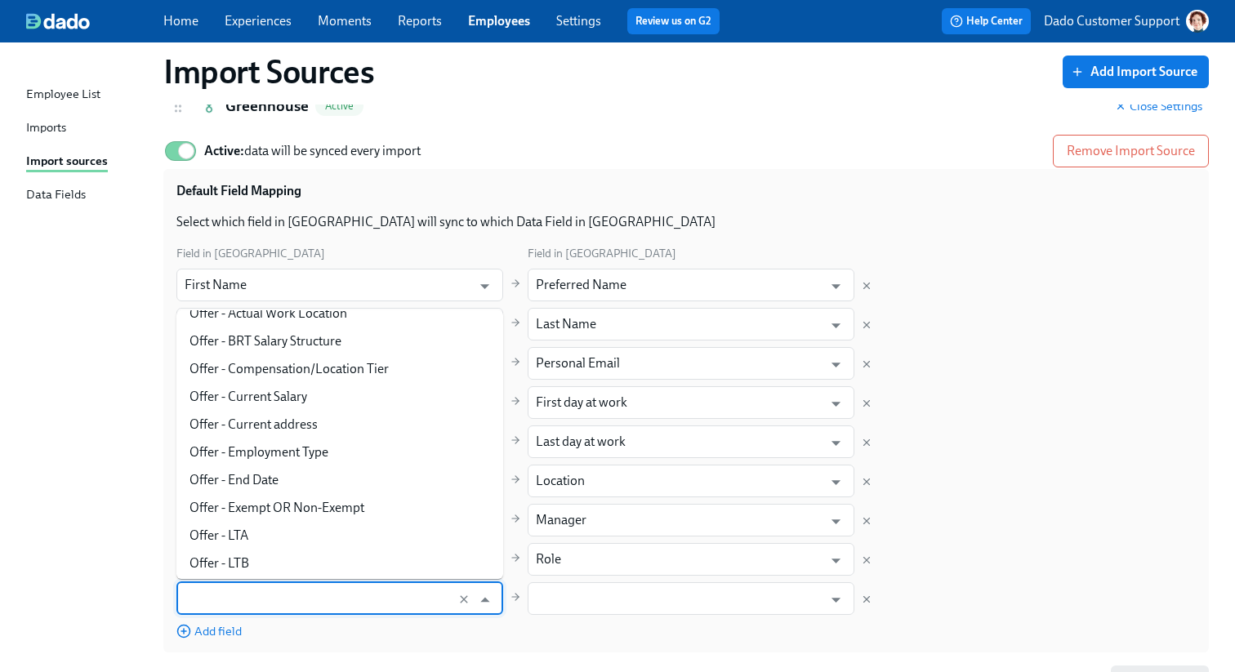
scroll to position [318, 0]
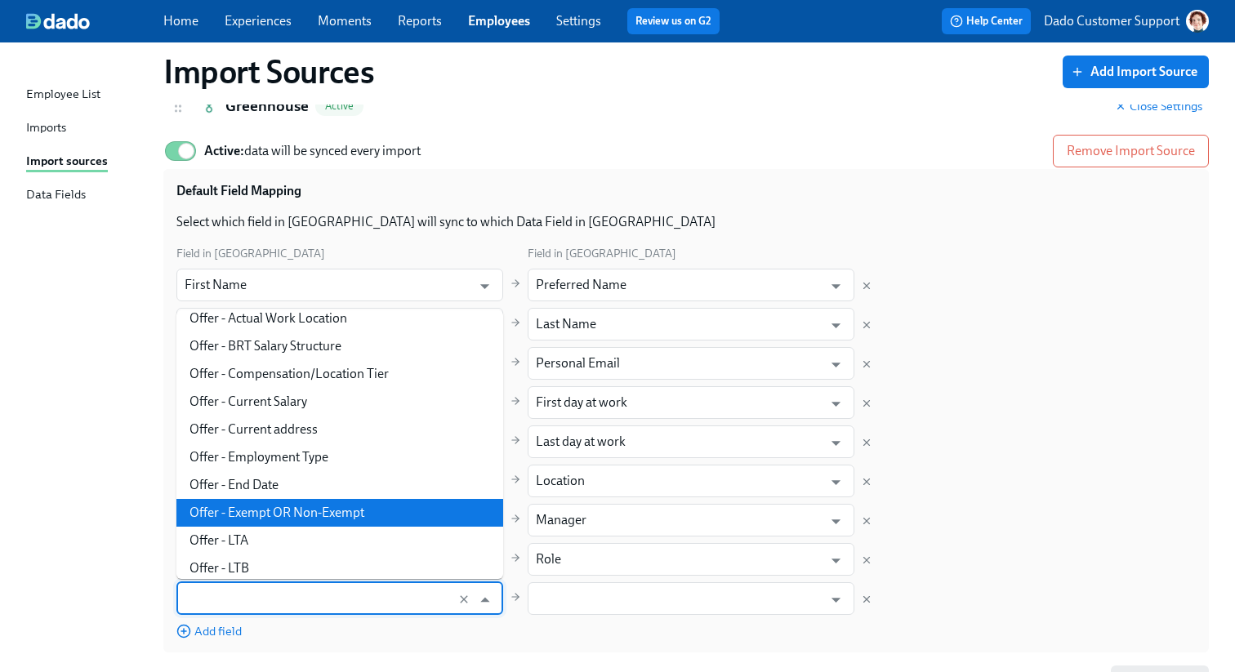
click at [279, 510] on li "Offer - Exempt OR Non-Exempt" at bounding box center [339, 513] width 327 height 28
type input "Offer - Exempt OR Non-Exempt"
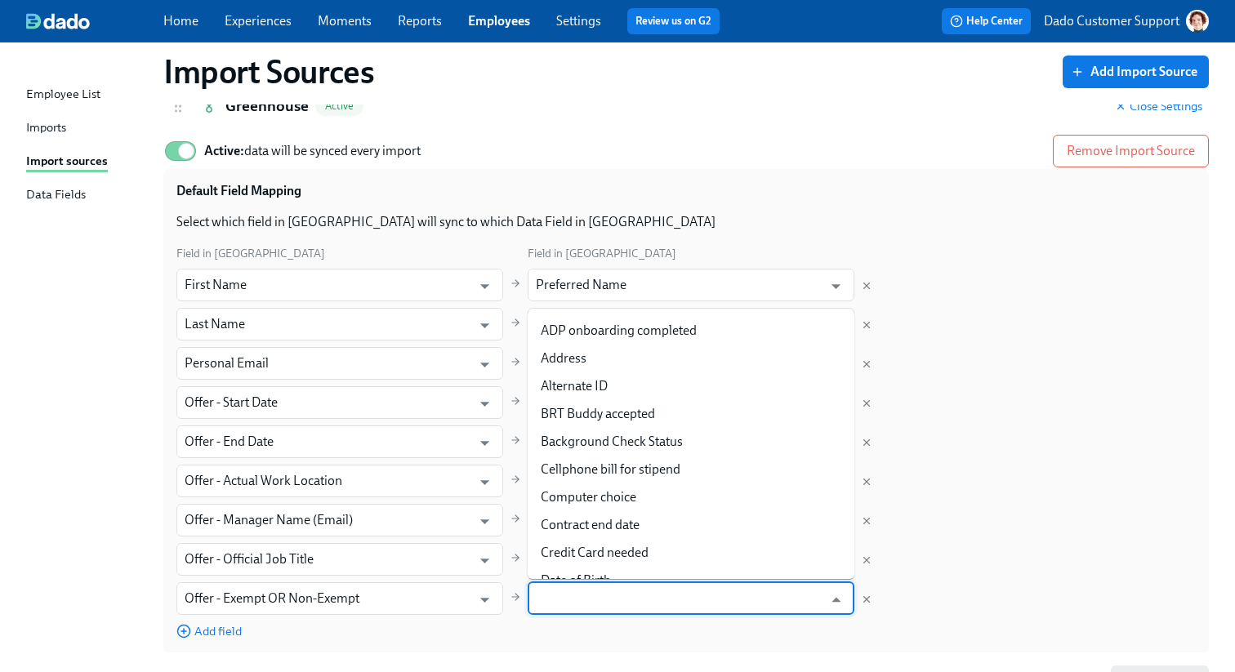
click at [620, 607] on input "text" at bounding box center [679, 598] width 287 height 33
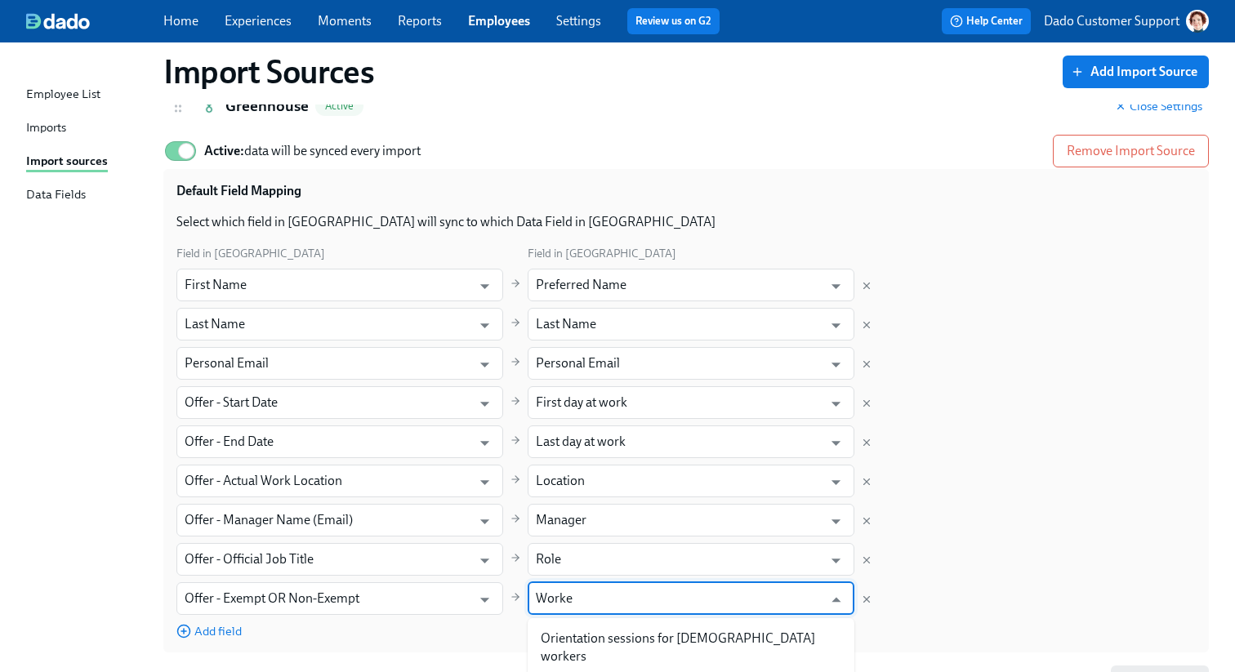
type input "Worker"
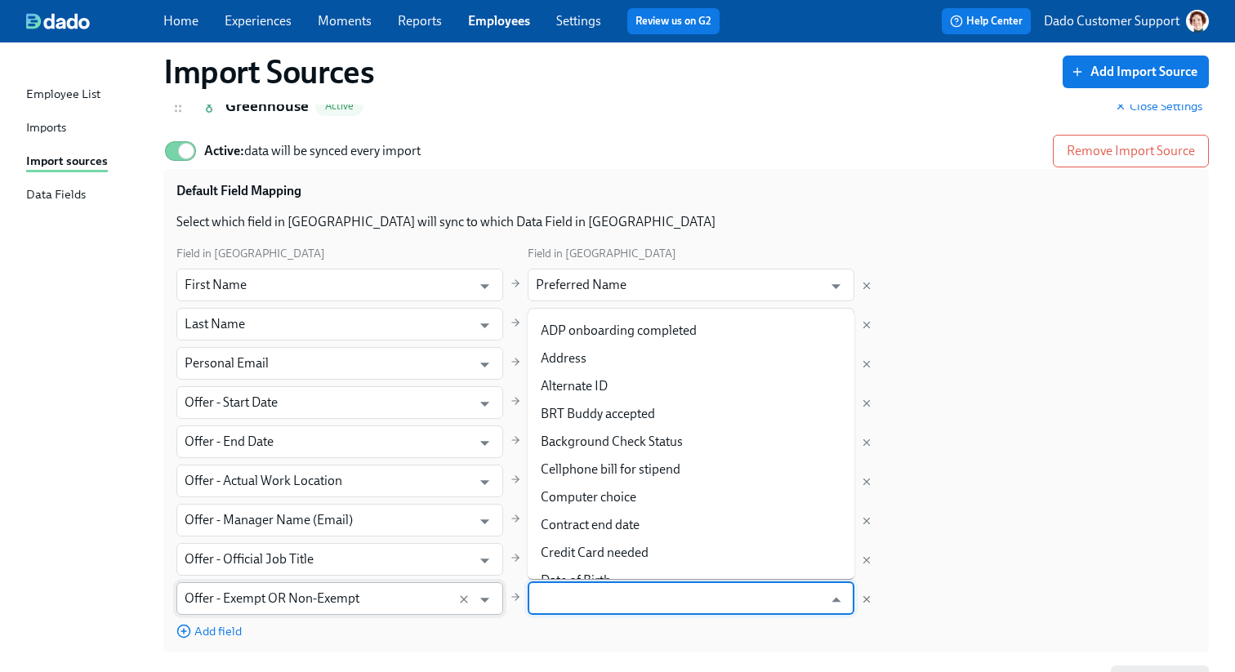
click at [402, 607] on input "Offer - Exempt OR Non-Exempt" at bounding box center [324, 598] width 279 height 33
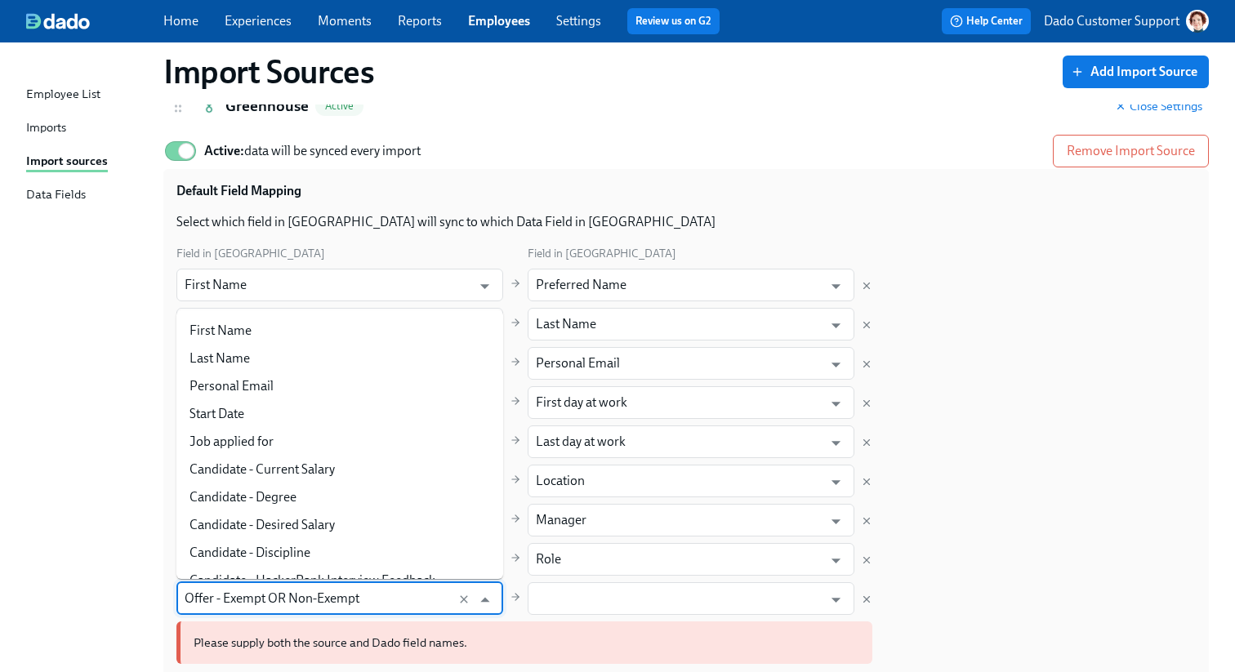
scroll to position [269, 0]
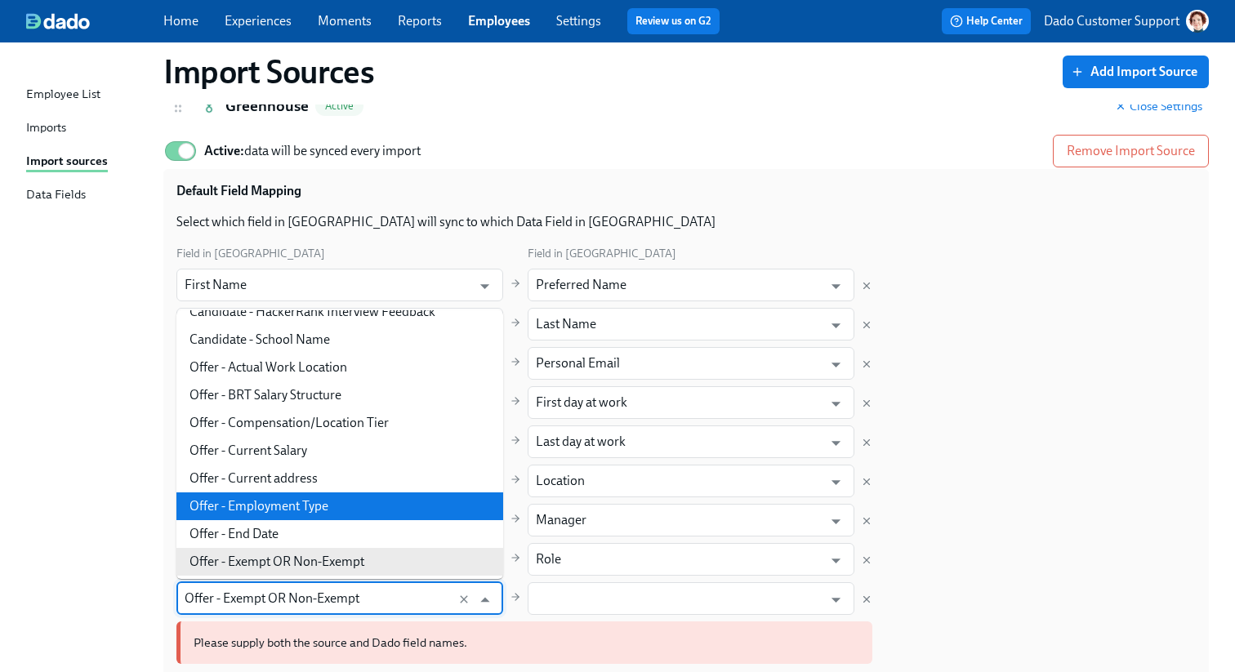
click at [351, 515] on li "Offer - Employment Type" at bounding box center [339, 507] width 327 height 28
type input "Offer - Employment Type"
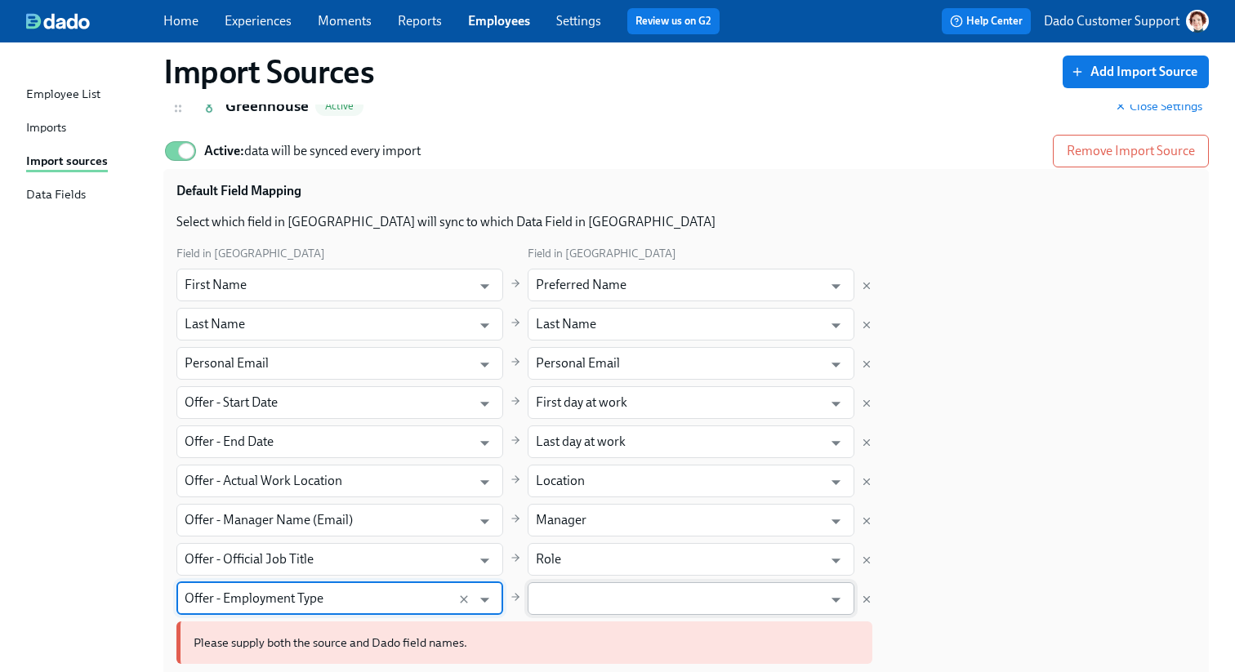
click at [570, 583] on input "text" at bounding box center [679, 598] width 287 height 33
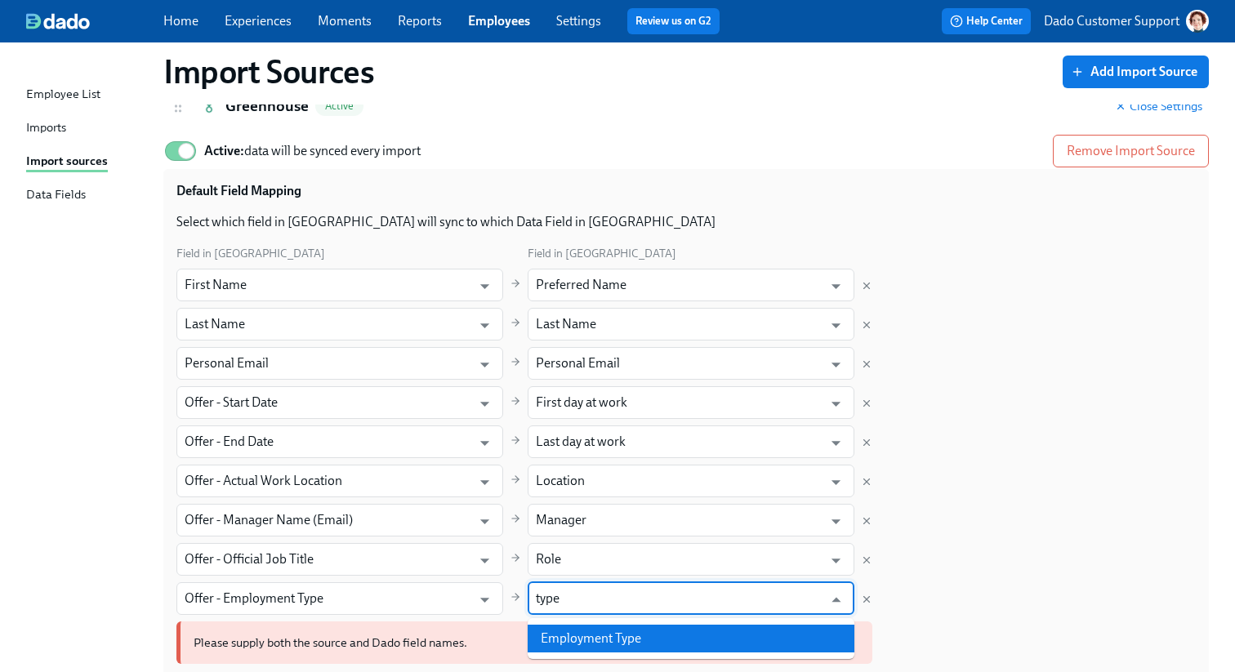
click at [574, 631] on li "Employment Type" at bounding box center [691, 639] width 327 height 28
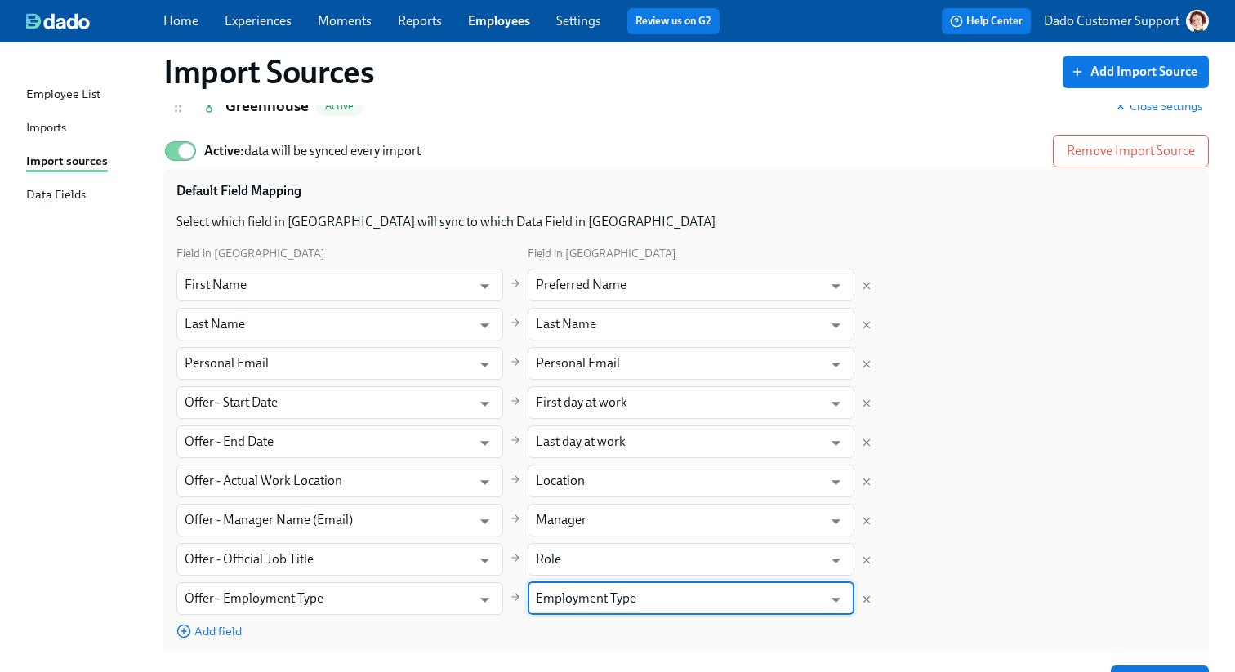
scroll to position [133, 0]
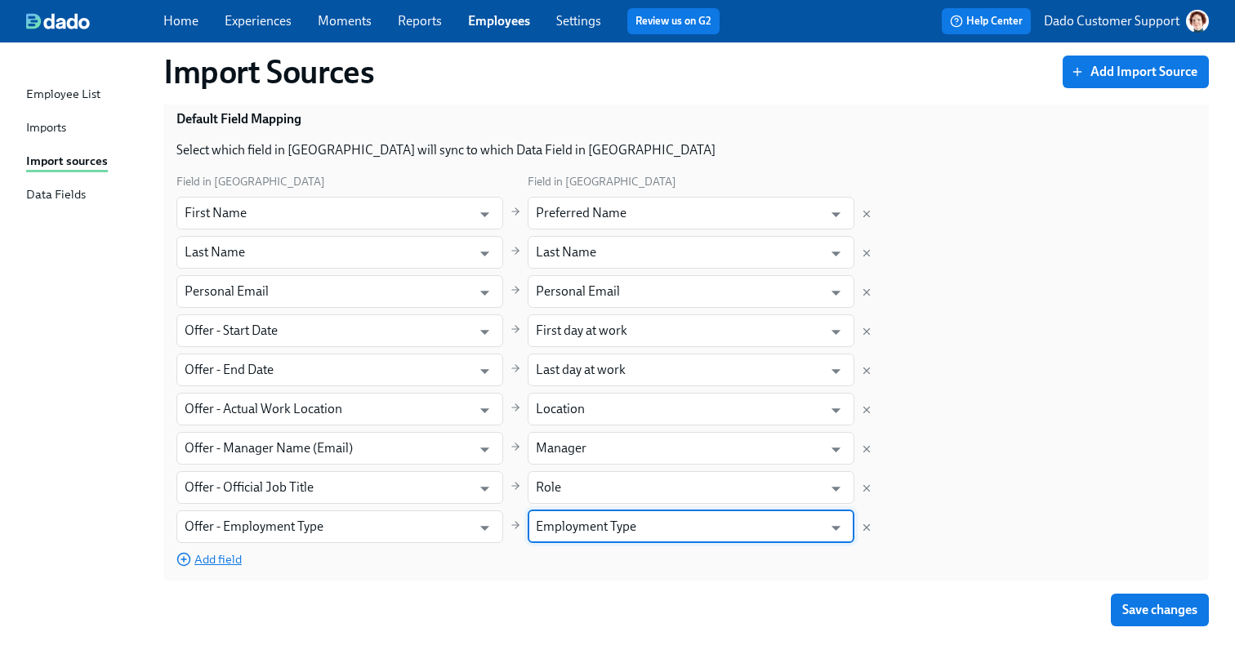
type input "Employment Type"
click at [223, 557] on span "Add field" at bounding box center [208, 559] width 65 height 16
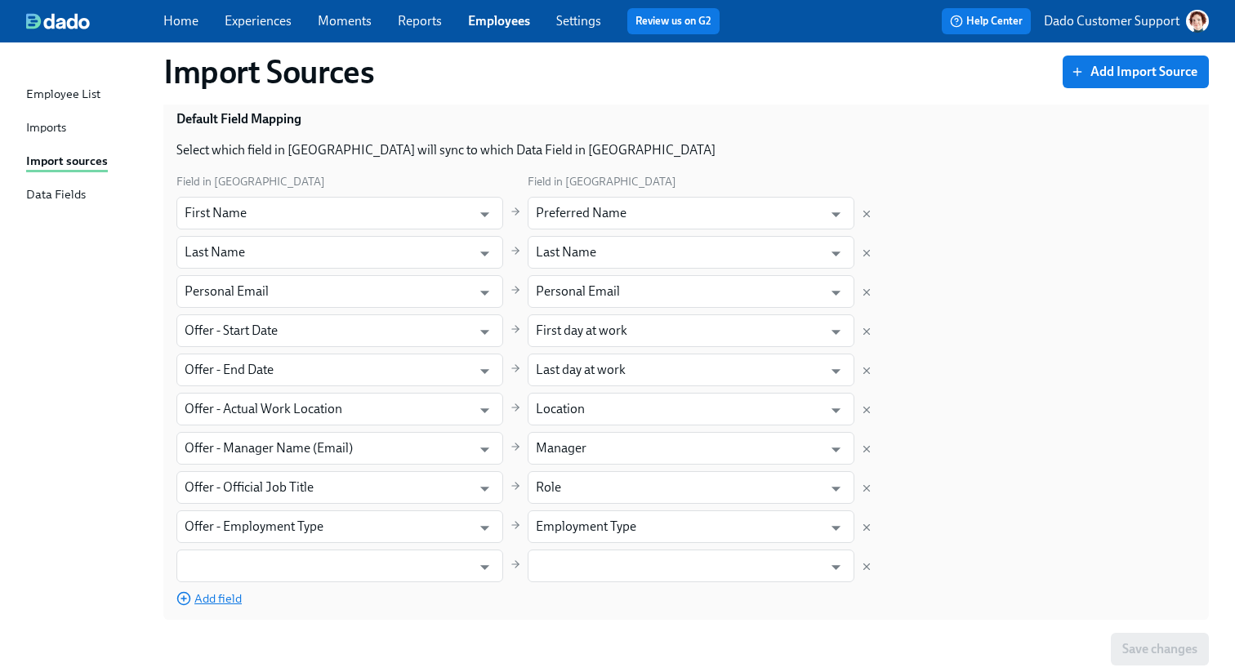
click at [223, 557] on input "text" at bounding box center [324, 566] width 279 height 33
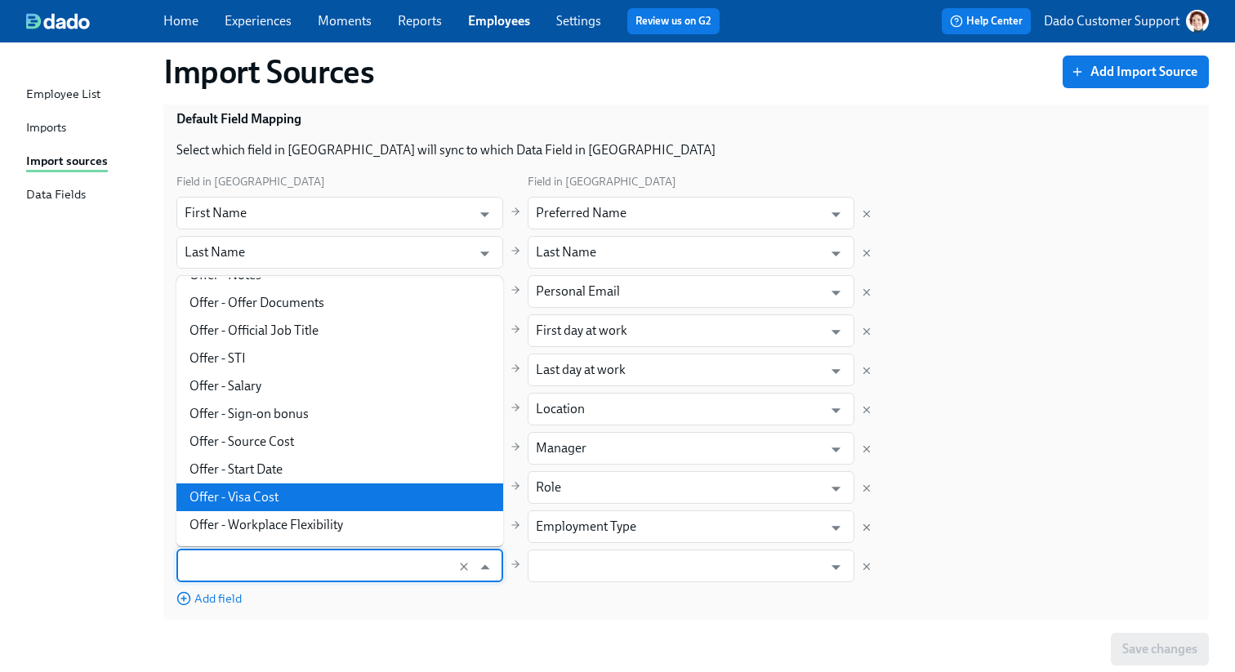
scroll to position [707, 0]
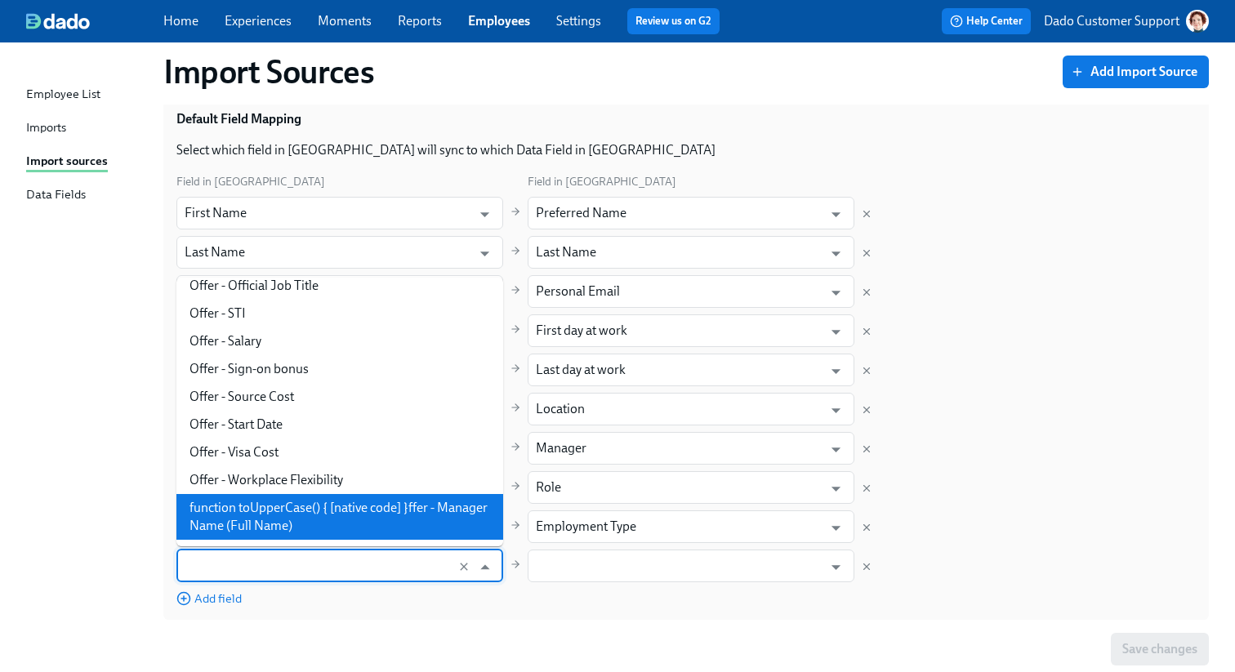
click at [587, 654] on div "Save changes" at bounding box center [686, 649] width 1046 height 33
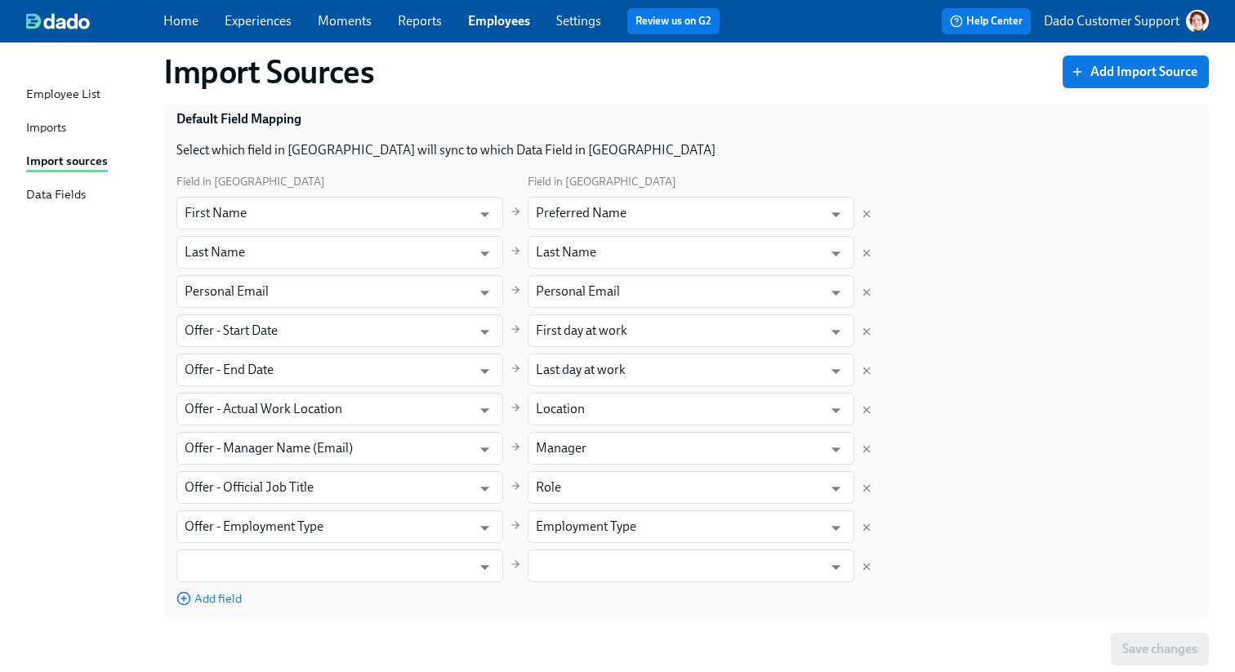
click at [233, 24] on link "Experiences" at bounding box center [258, 21] width 67 height 16
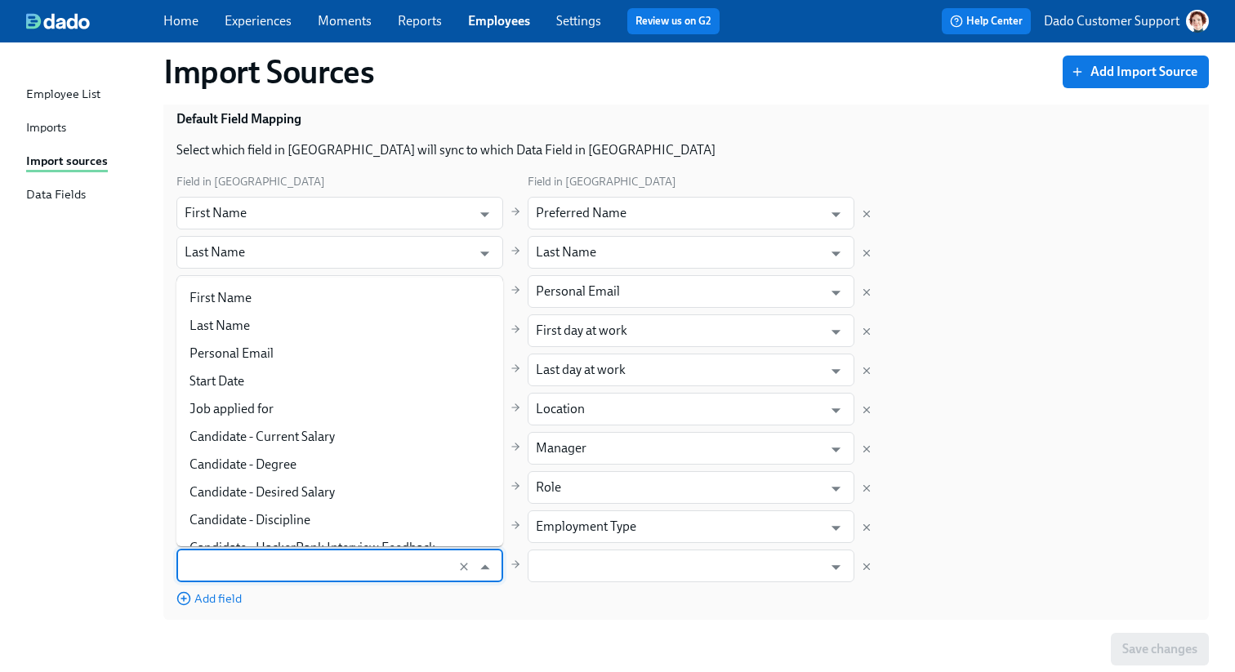
click at [275, 574] on input "text" at bounding box center [324, 566] width 279 height 33
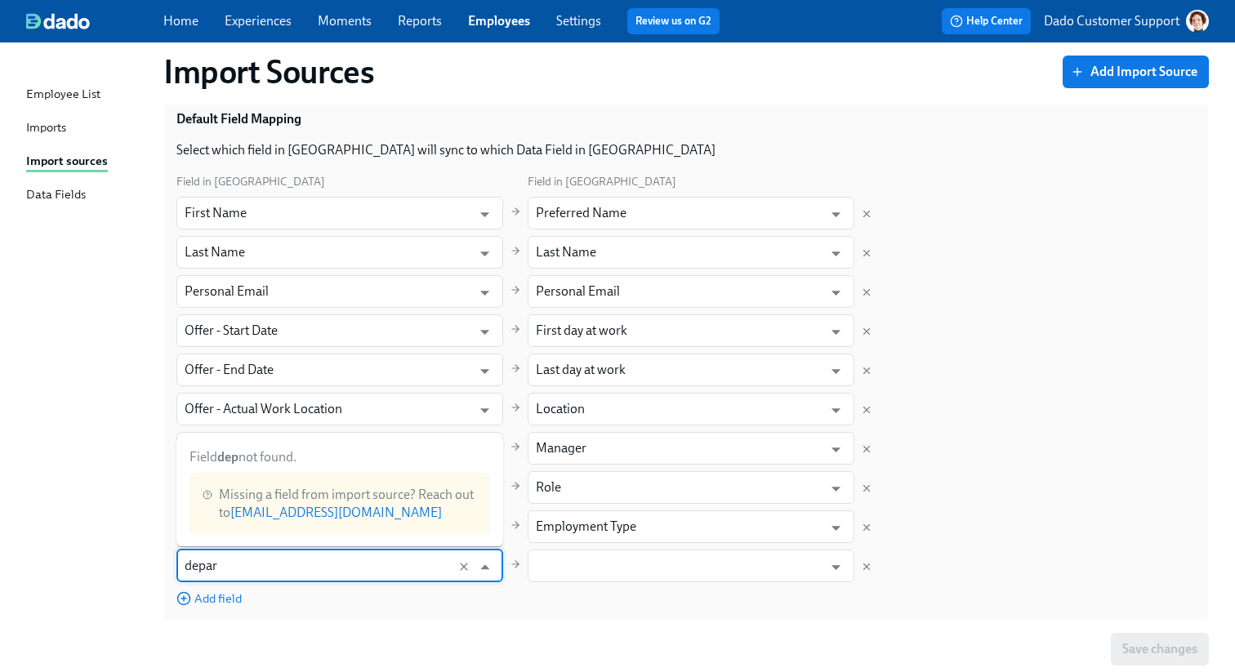
type input "depart"
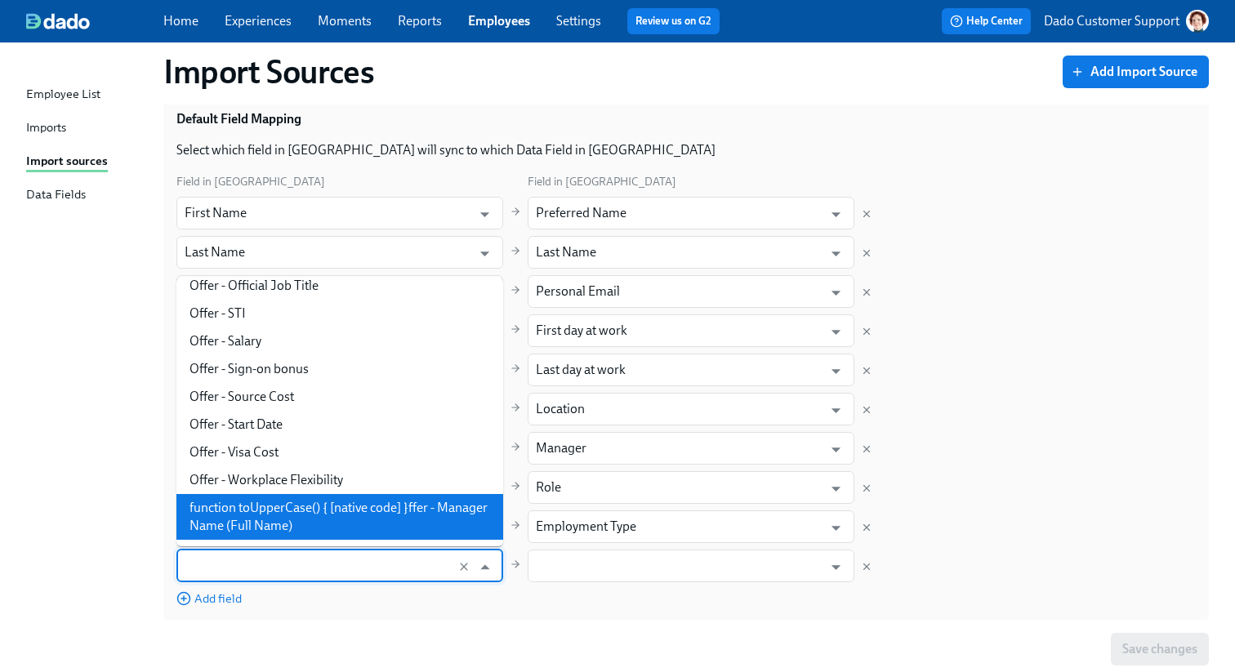
scroll to position [172, 0]
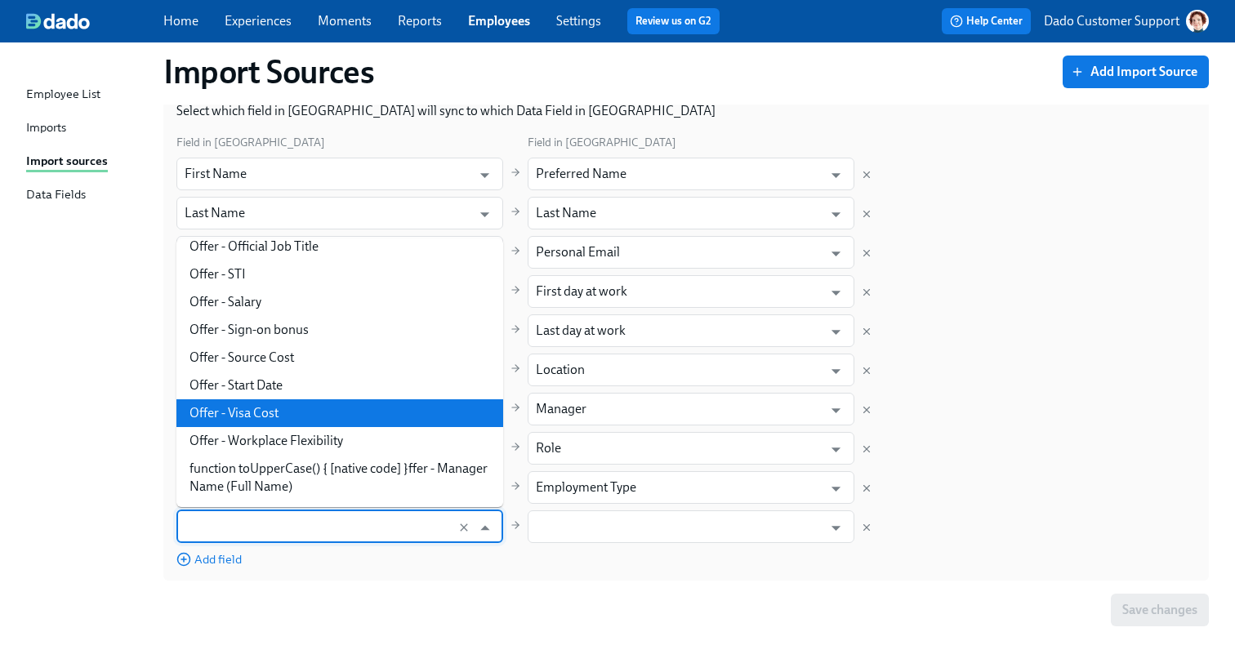
click at [1094, 322] on div "Field in Greenhouse Field in Dado First Name ​ Preferred Name ​ Last Name ​ Las…" at bounding box center [686, 350] width 1020 height 435
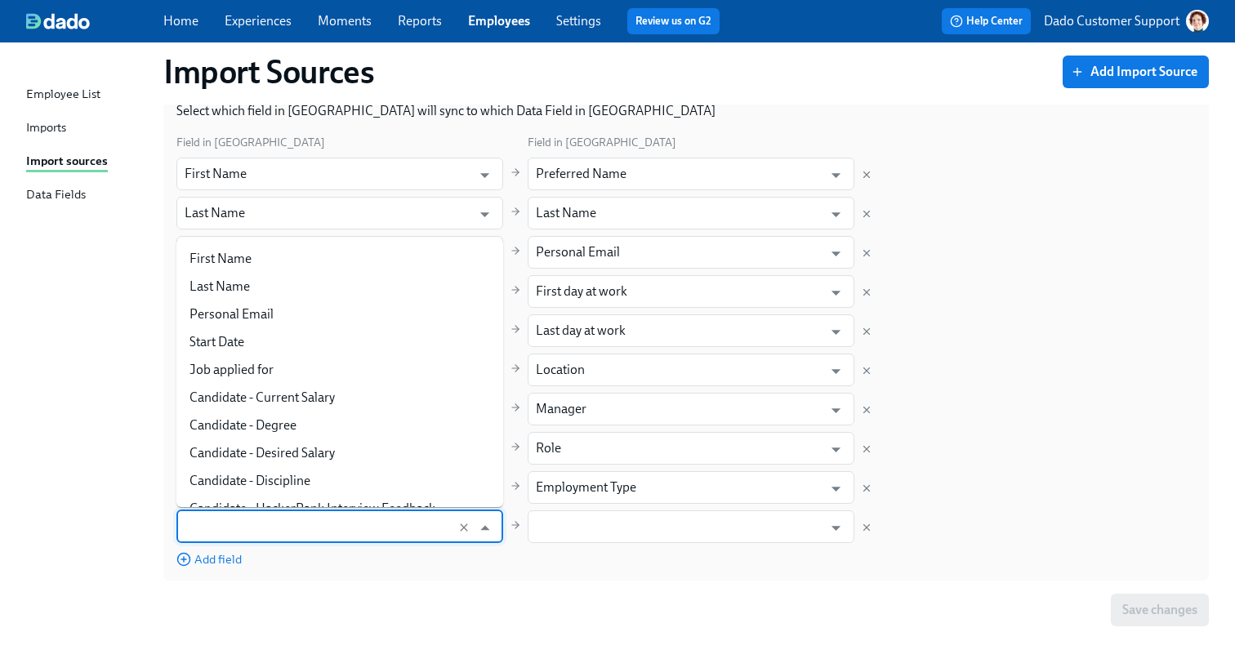
click at [231, 521] on input "text" at bounding box center [324, 527] width 279 height 33
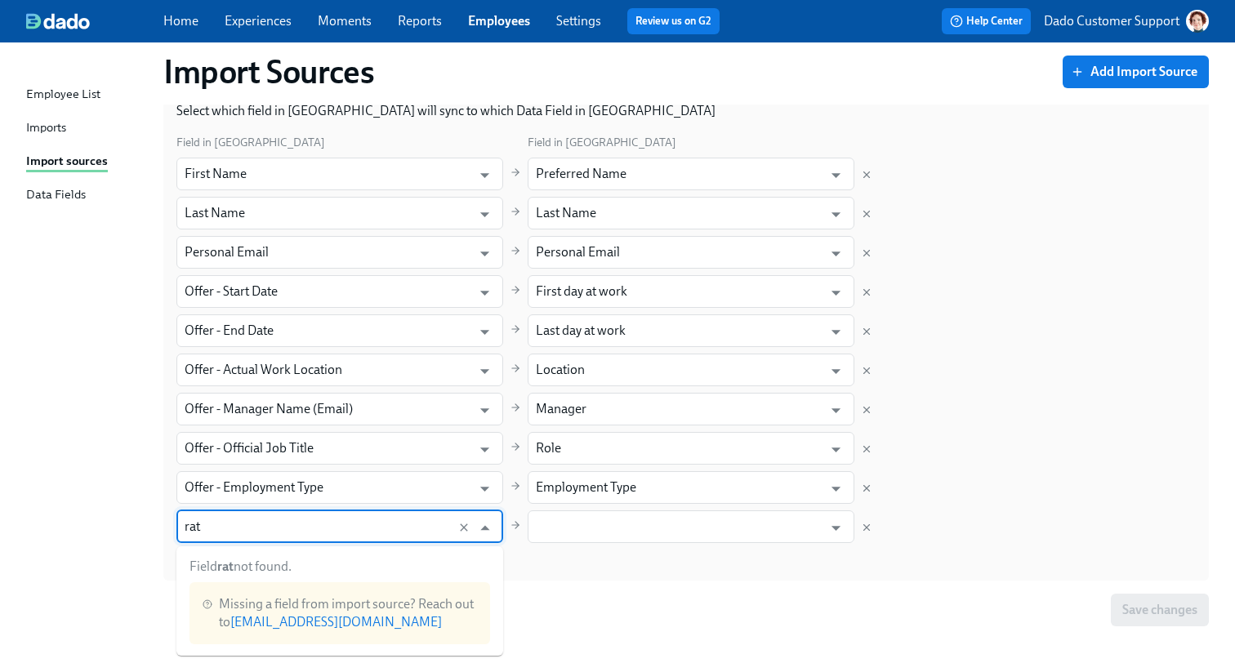
type input "rate"
type input "hourl"
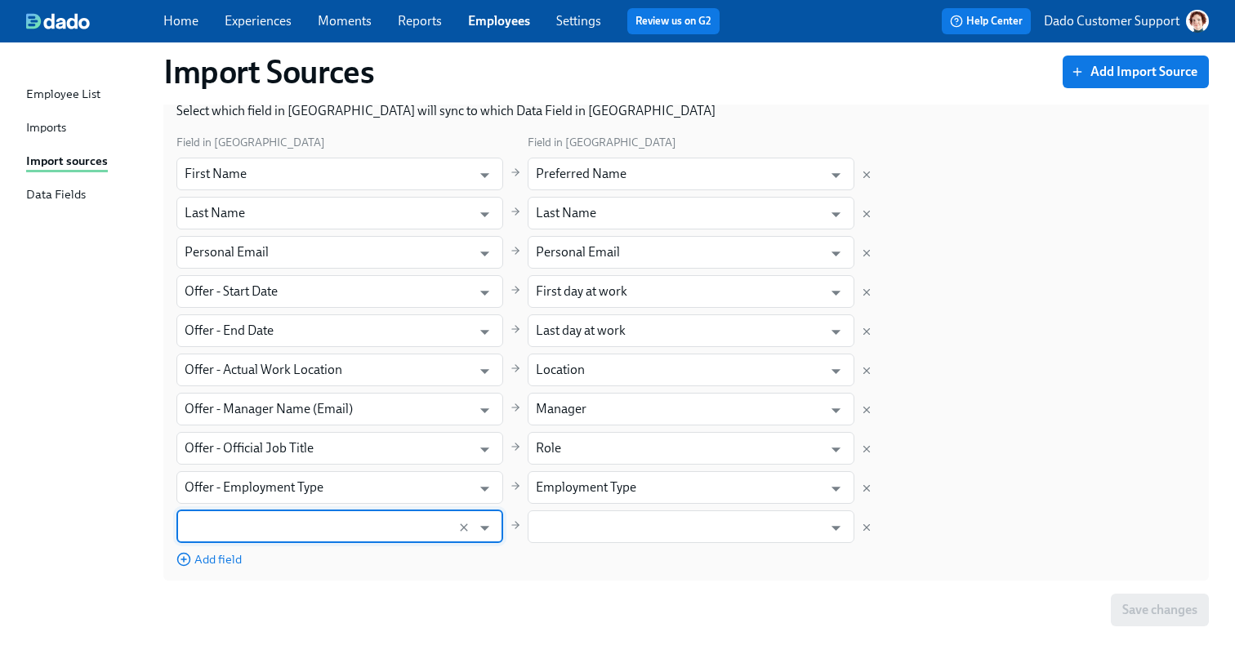
click at [353, 539] on input "text" at bounding box center [324, 527] width 279 height 33
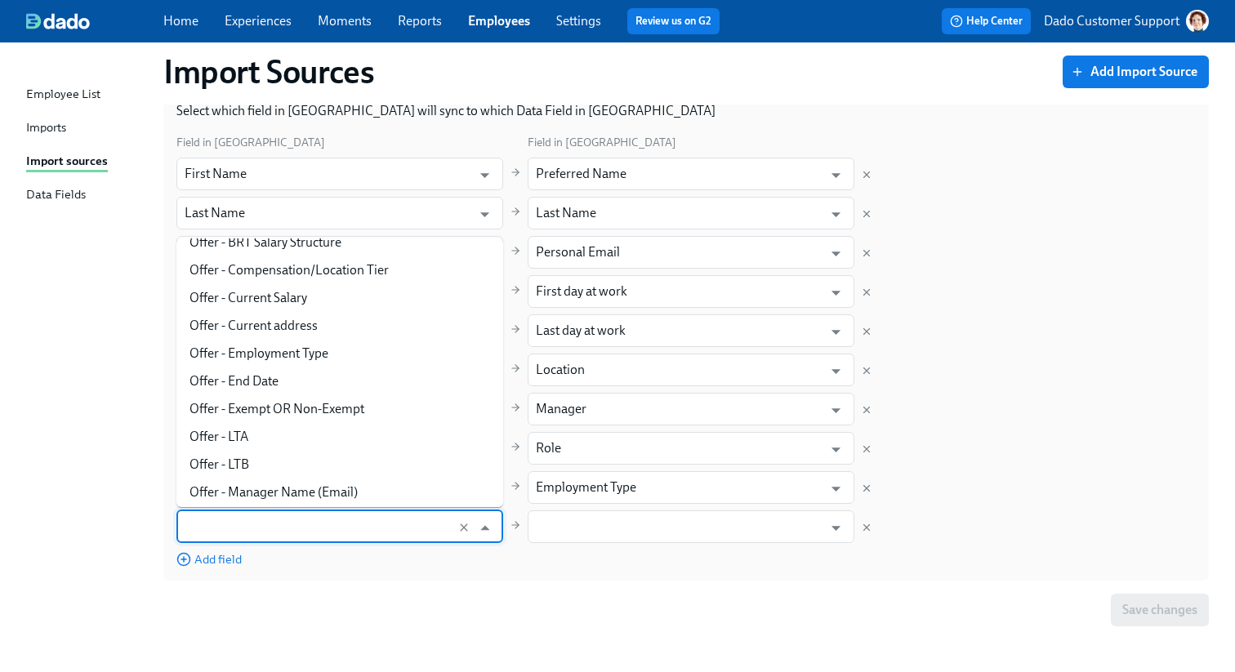
scroll to position [377, 0]
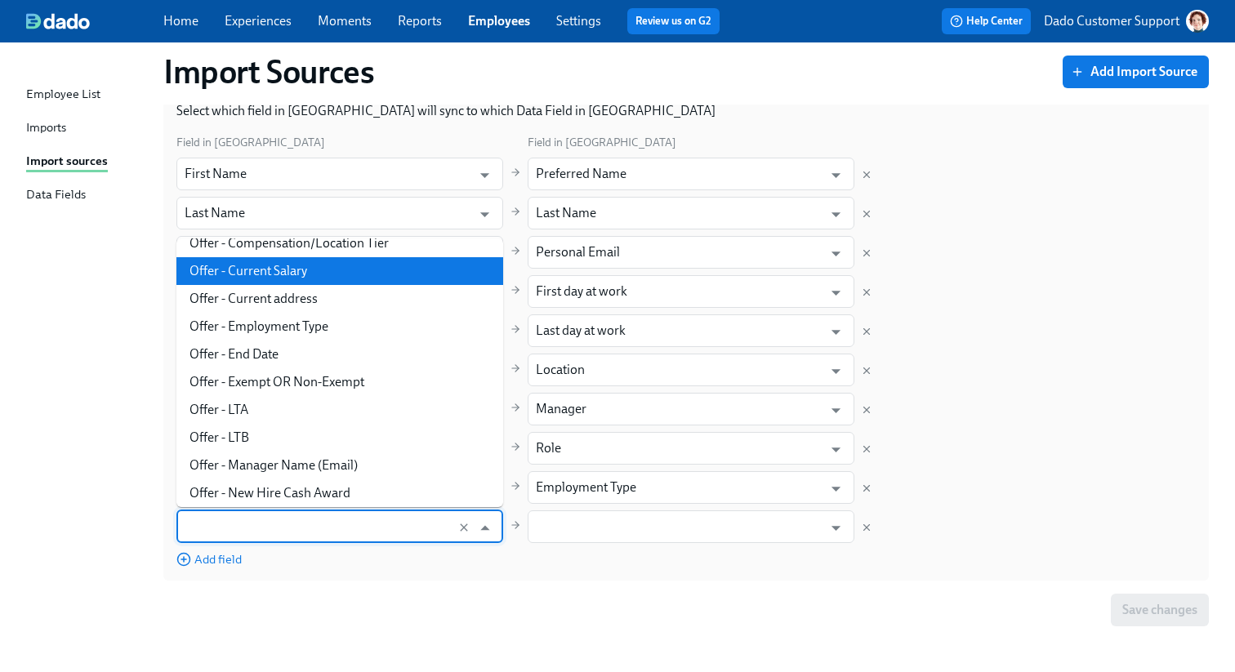
click at [282, 265] on li "Offer - Current Salary" at bounding box center [339, 271] width 327 height 28
type input "Offer - Current Salary"
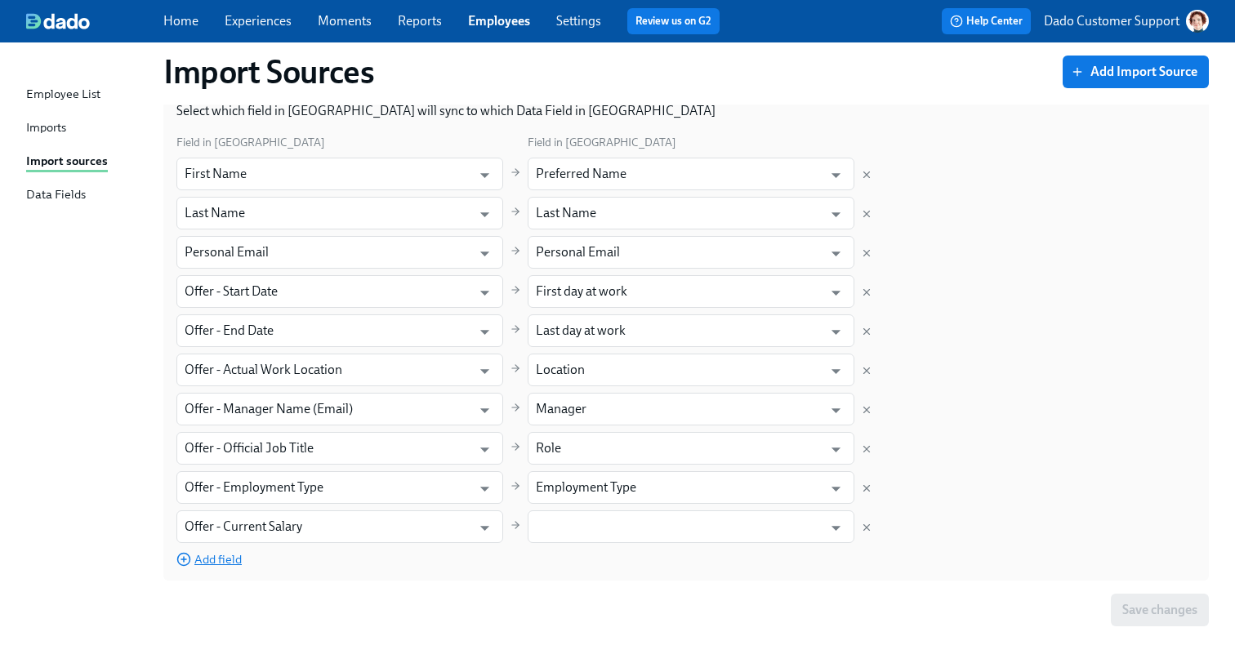
click at [216, 552] on span "Add field" at bounding box center [208, 559] width 65 height 16
click at [216, 568] on input "text" at bounding box center [324, 566] width 279 height 33
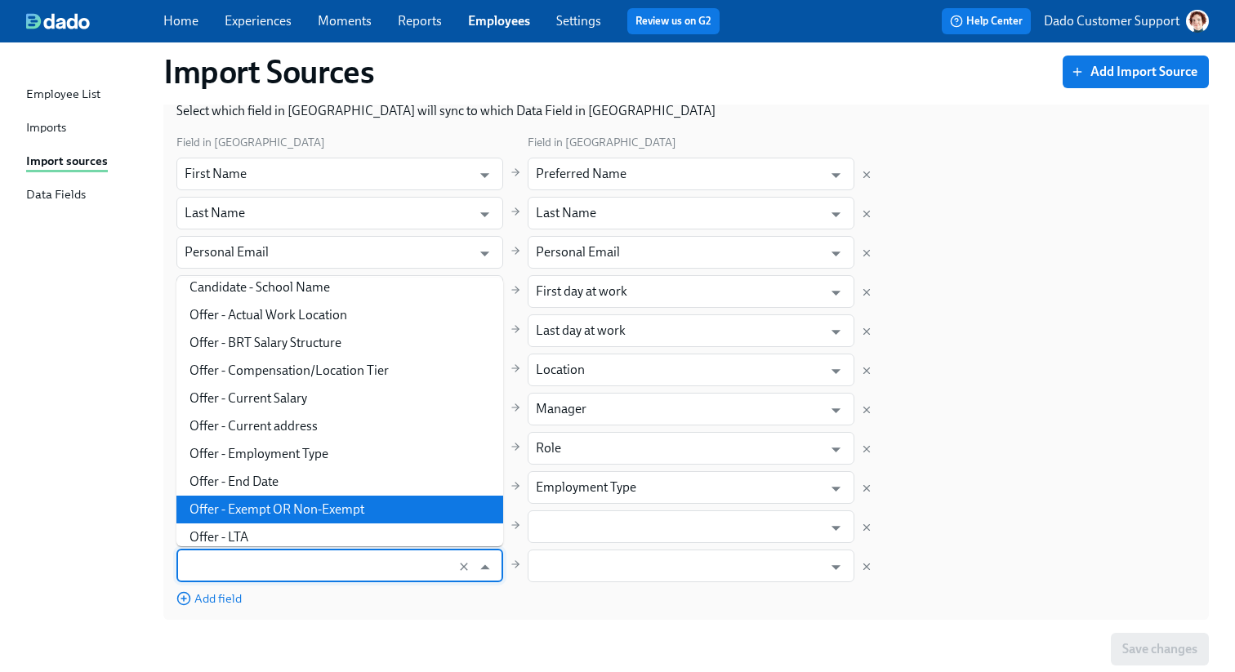
scroll to position [283, 0]
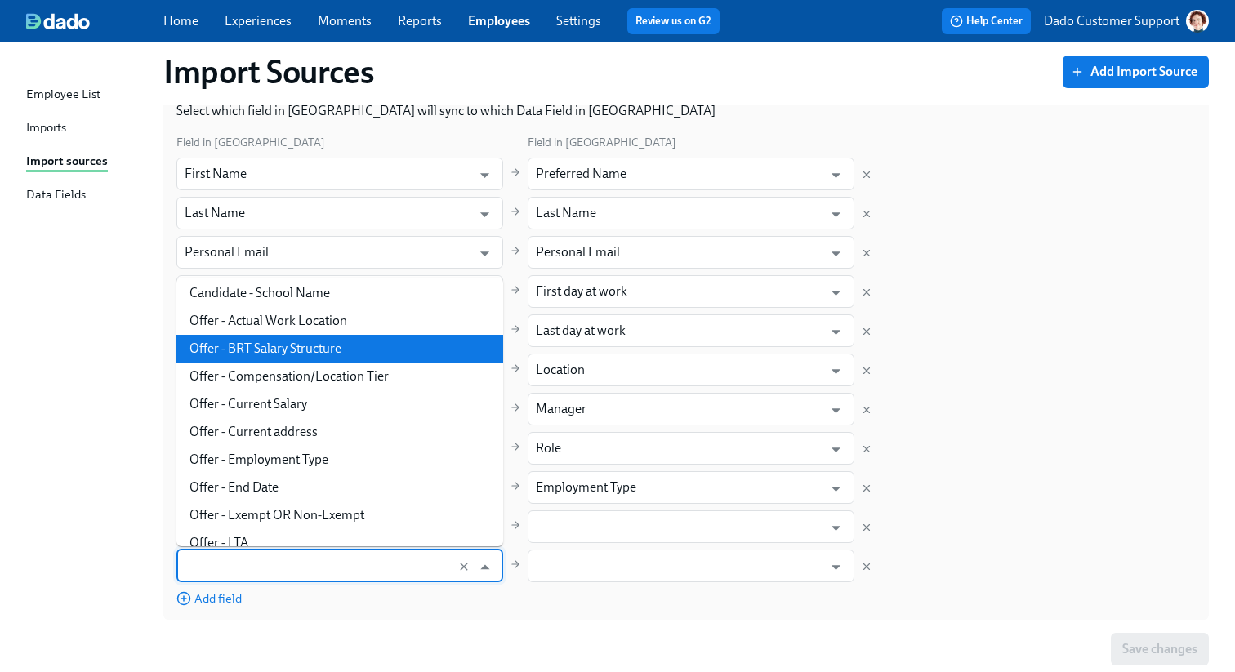
click at [271, 348] on li "Offer - BRT Salary Structure" at bounding box center [339, 349] width 327 height 28
type input "Offer - BRT Salary Structure"
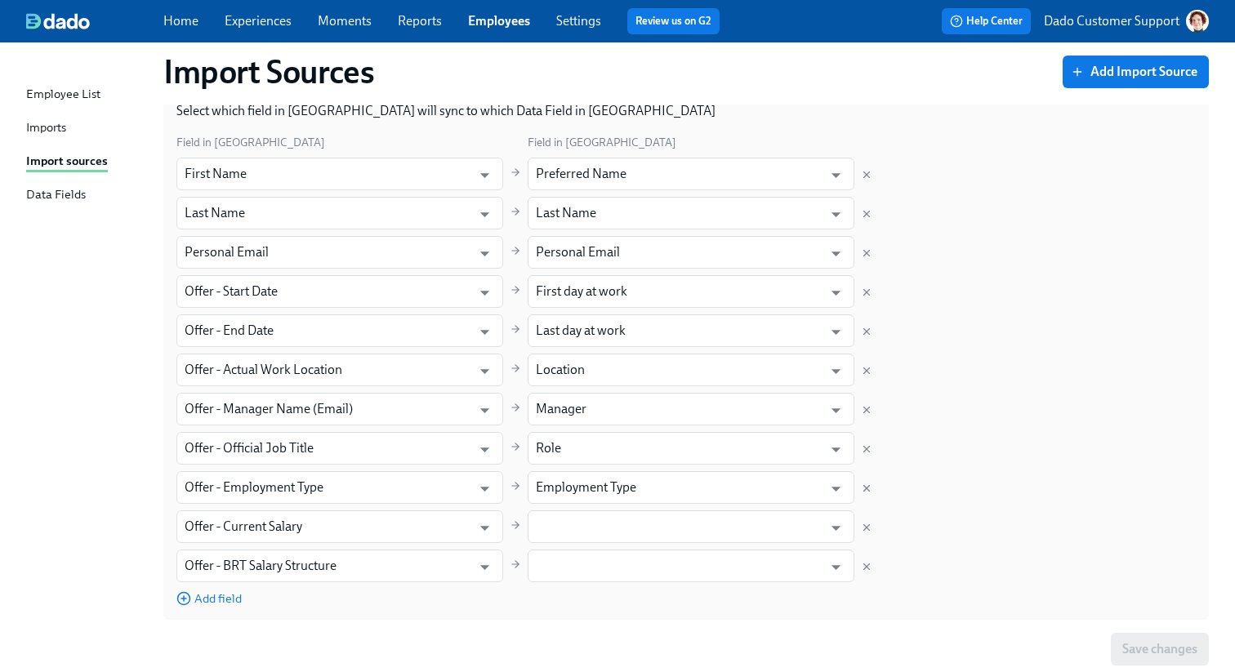
click at [222, 589] on div "Add field" at bounding box center [339, 598] width 327 height 18
click at [222, 593] on span "Add field" at bounding box center [208, 599] width 65 height 16
click at [222, 593] on input "text" at bounding box center [324, 605] width 279 height 33
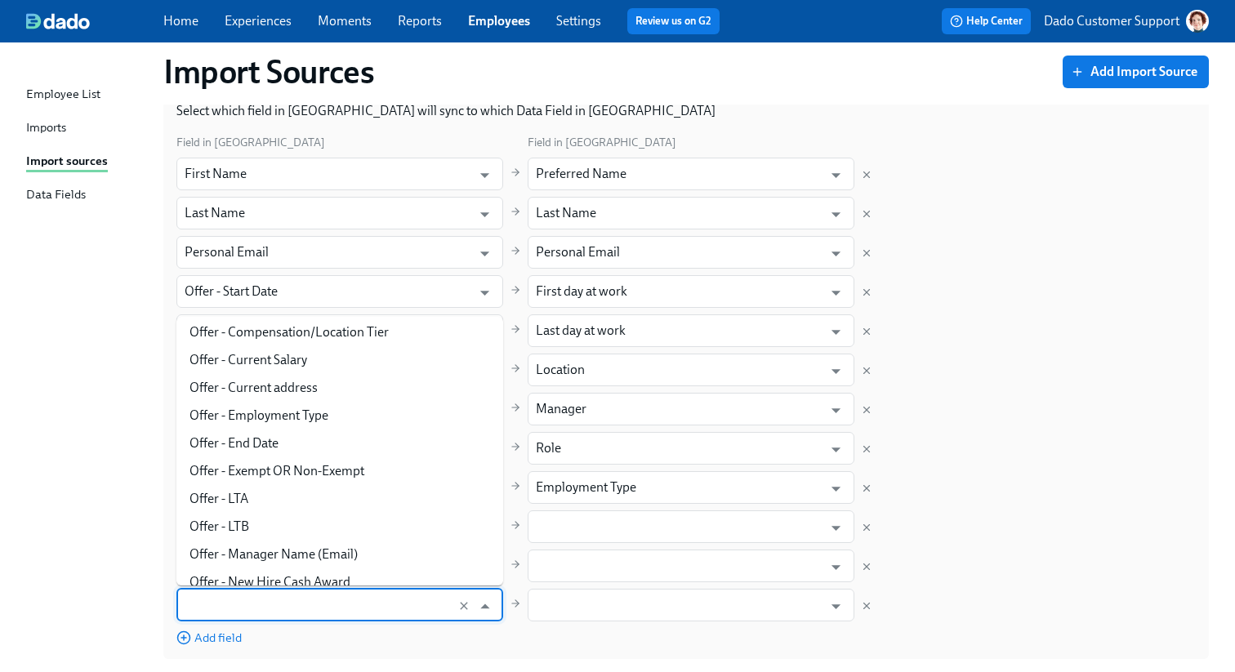
scroll to position [367, 0]
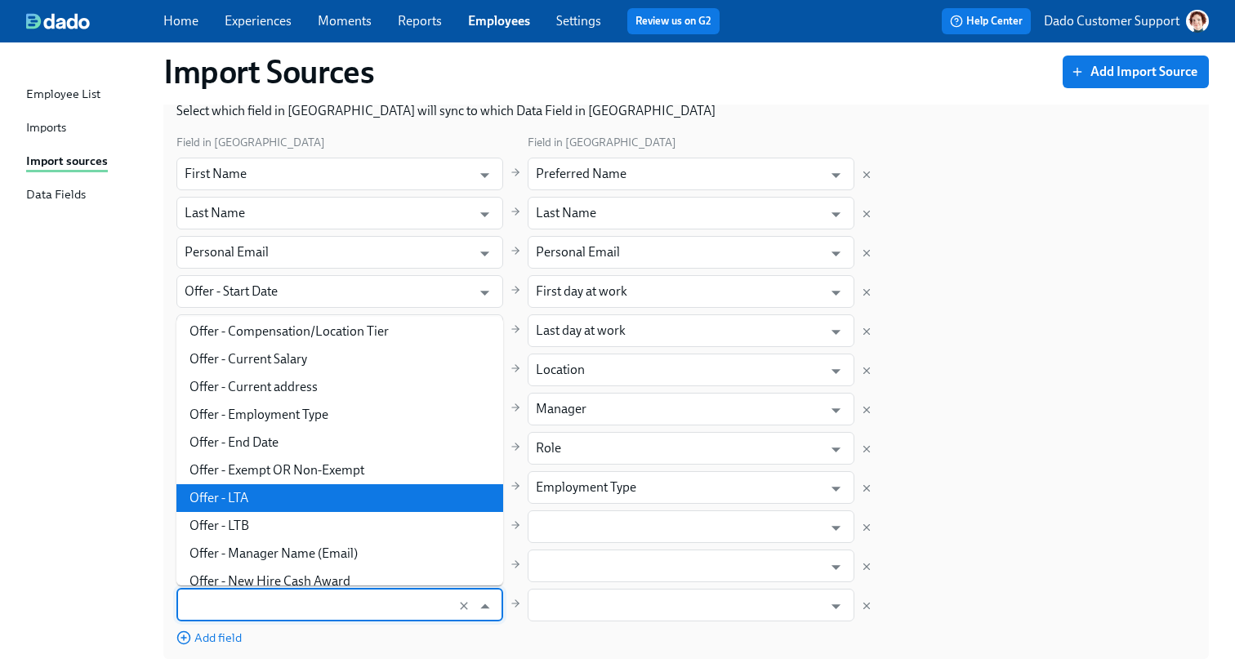
click at [230, 505] on li "Offer - LTA" at bounding box center [339, 498] width 327 height 28
type input "Offer - LTA"
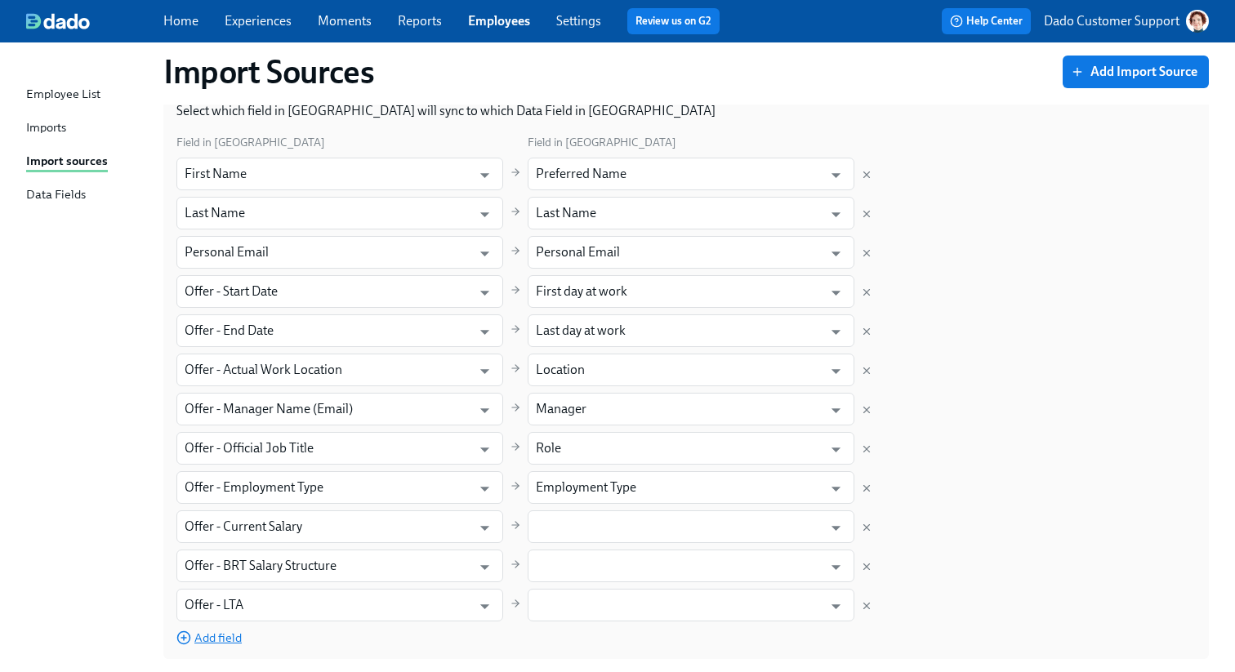
click at [216, 636] on span "Add field" at bounding box center [208, 638] width 65 height 16
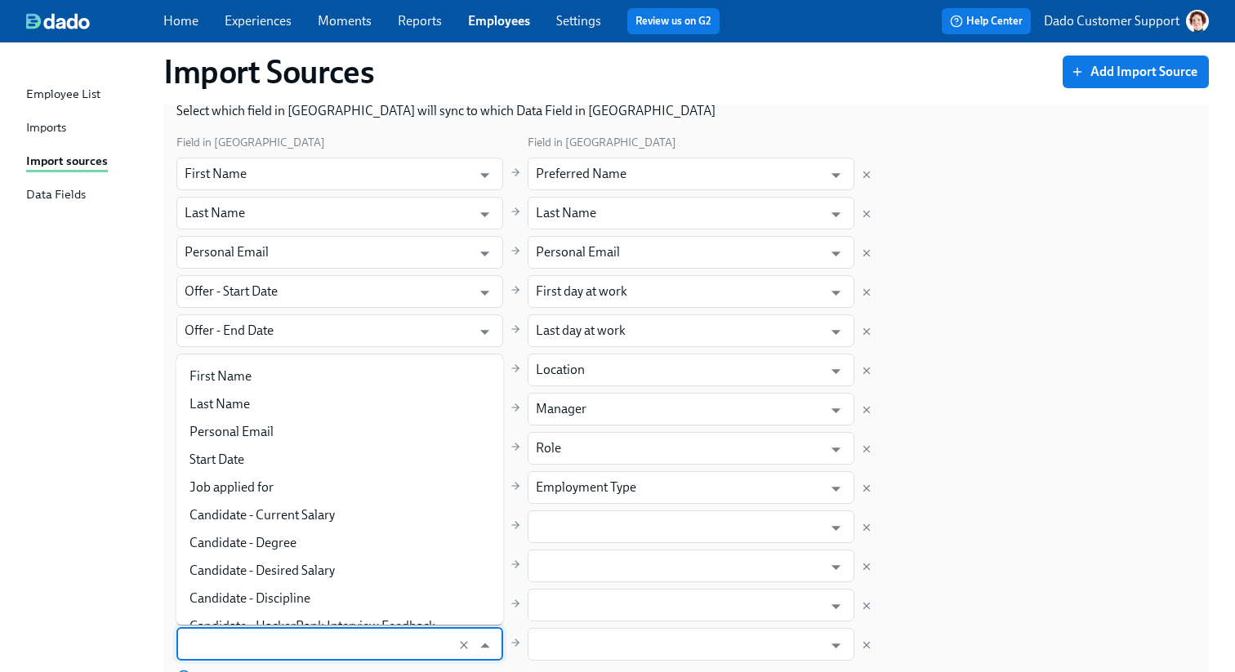
click at [216, 634] on input "text" at bounding box center [324, 644] width 279 height 33
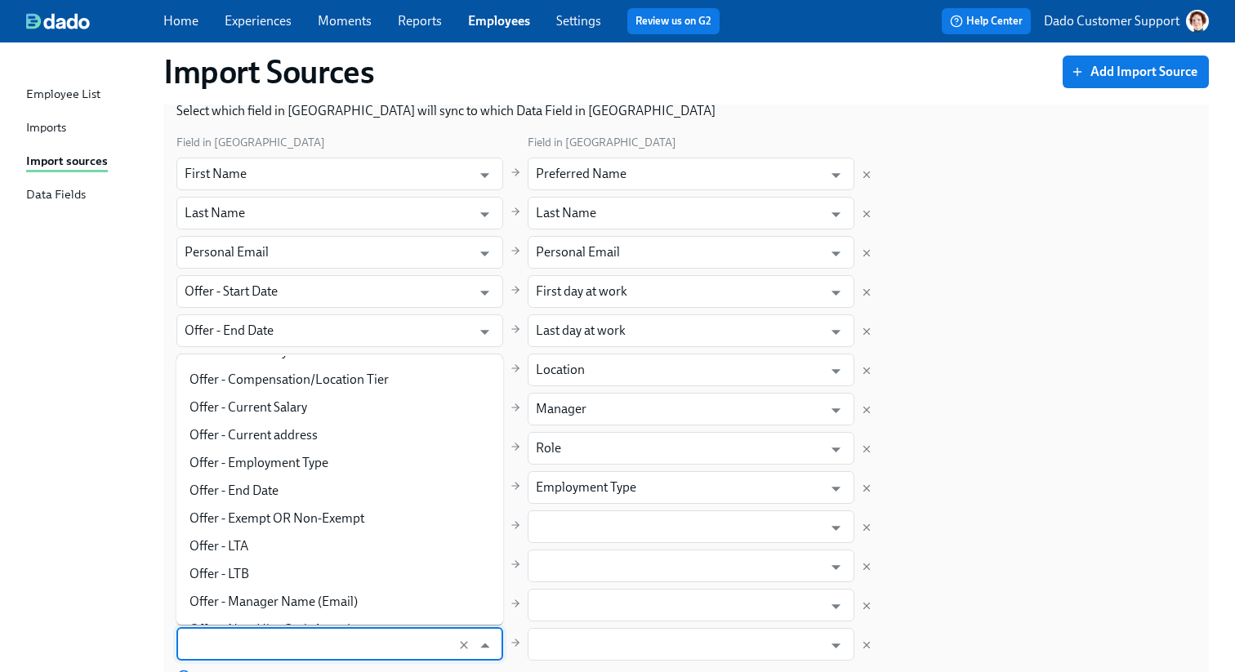
scroll to position [537, 0]
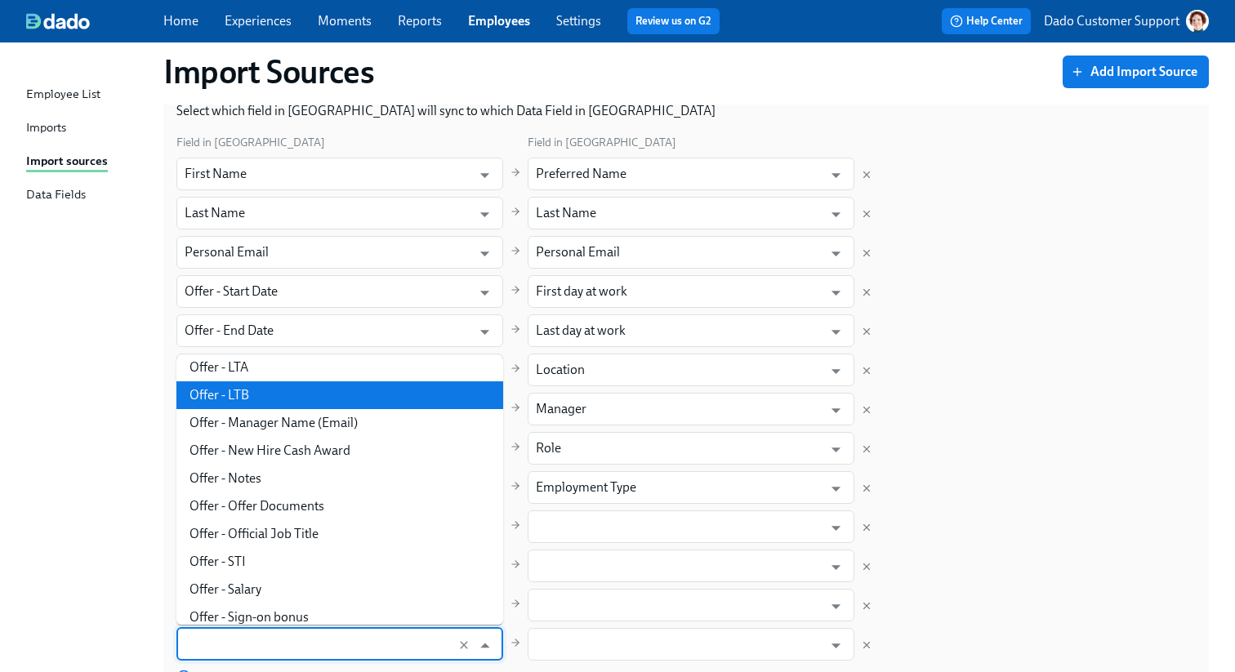
click at [265, 400] on li "Offer - LTB" at bounding box center [339, 395] width 327 height 28
type input "Offer - LTB"
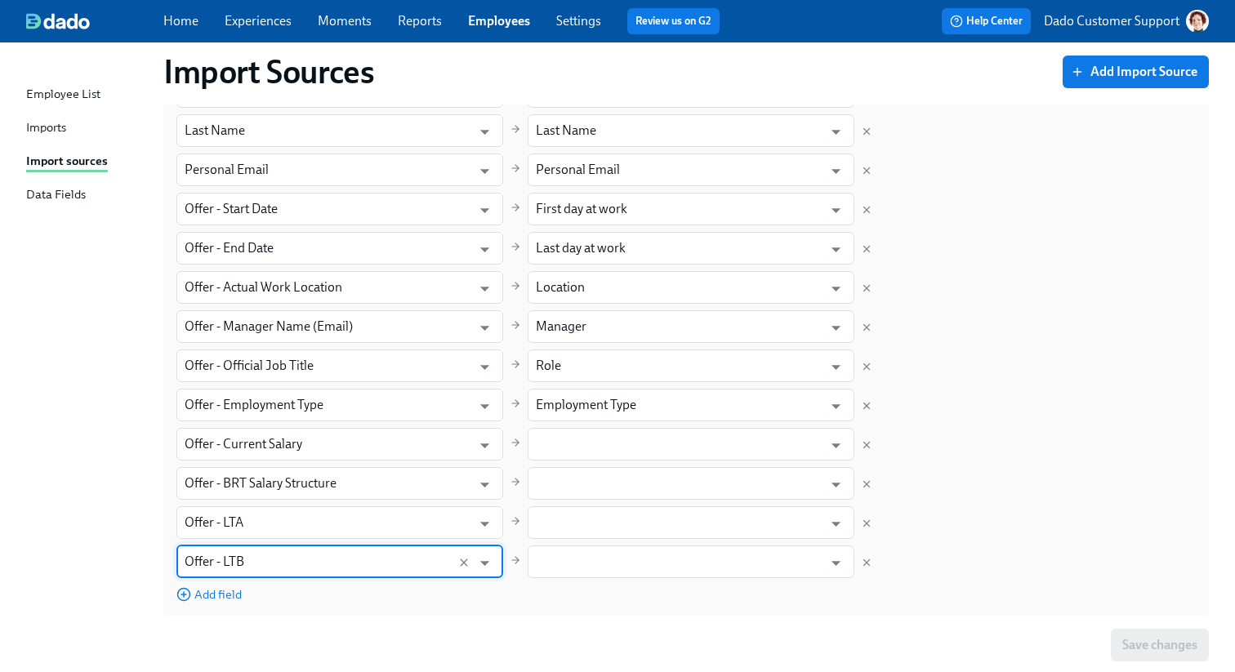
scroll to position [290, 0]
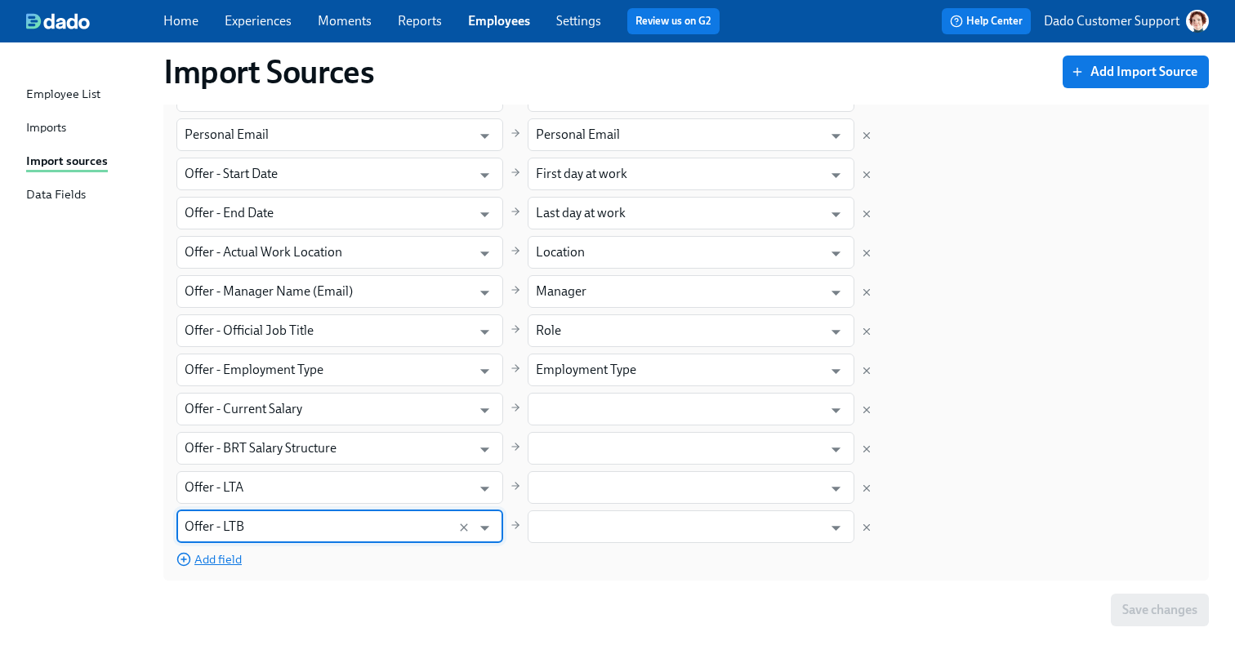
click at [203, 560] on span "Add field" at bounding box center [208, 559] width 65 height 16
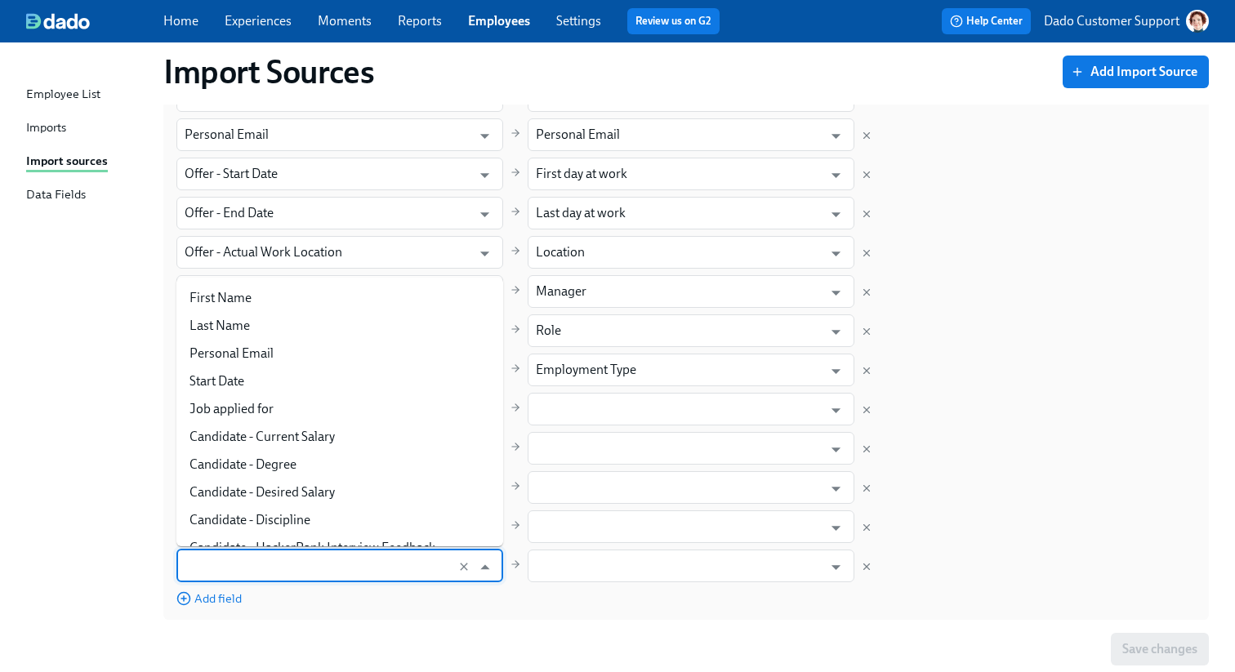
click at [216, 555] on input "text" at bounding box center [324, 566] width 279 height 33
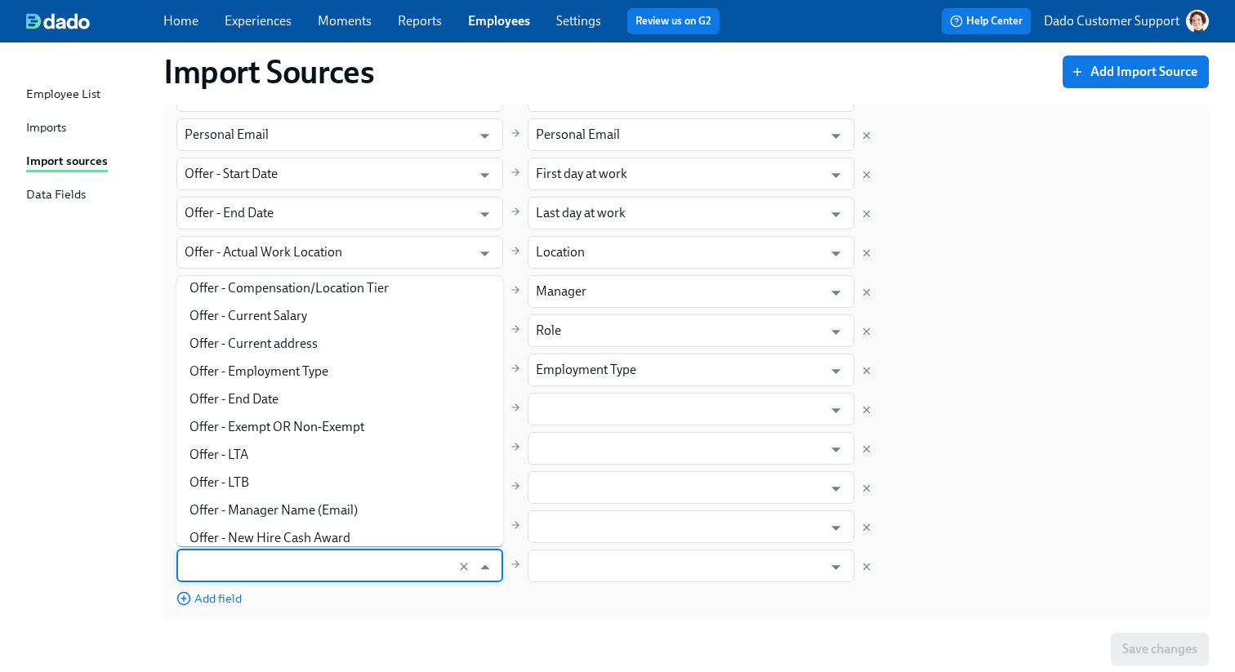
scroll to position [526, 0]
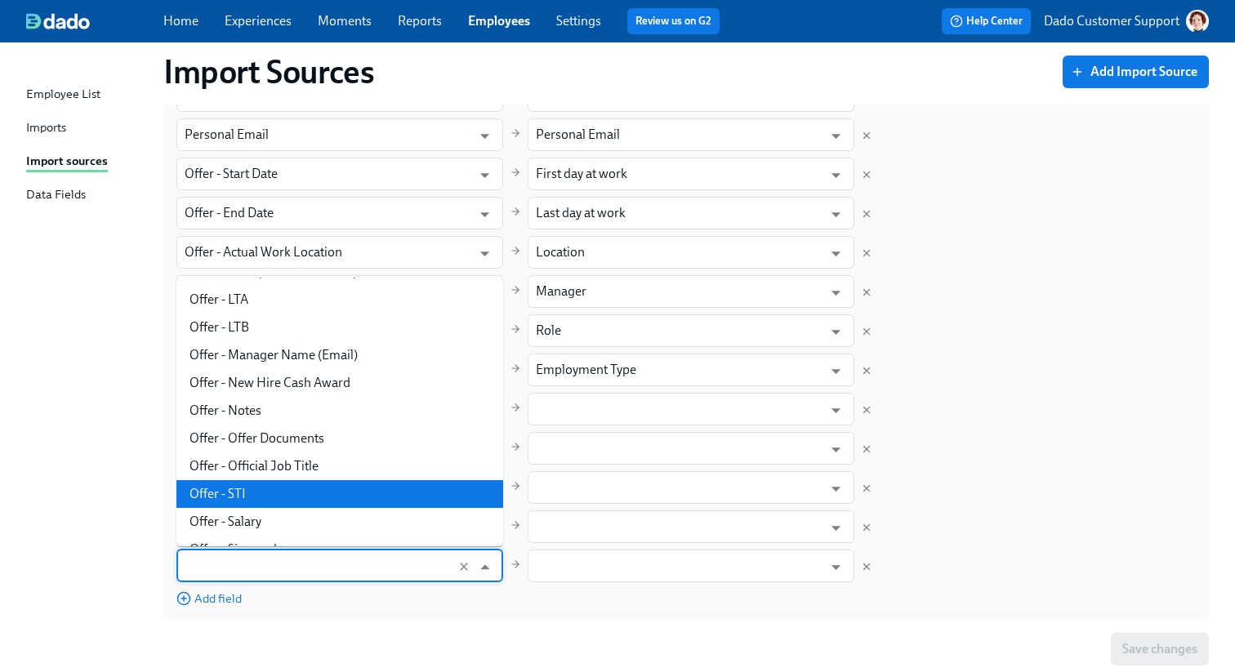
click at [243, 493] on li "Offer - STI" at bounding box center [339, 494] width 327 height 28
type input "Offer - STI"
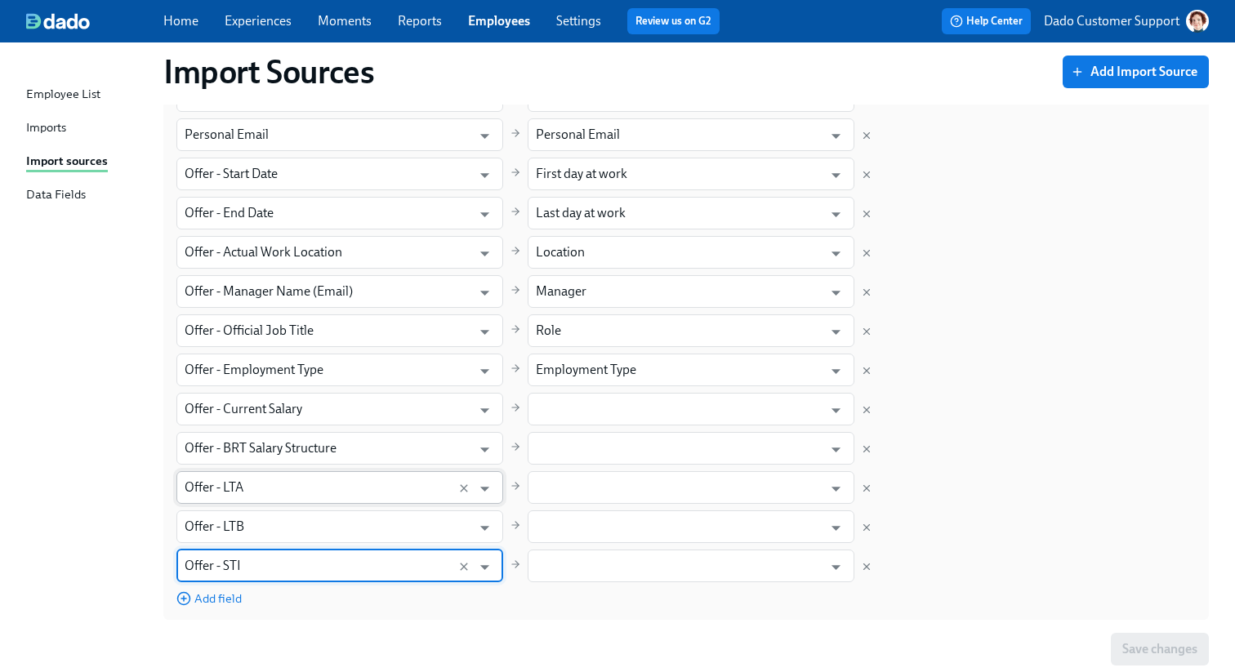
scroll to position [329, 0]
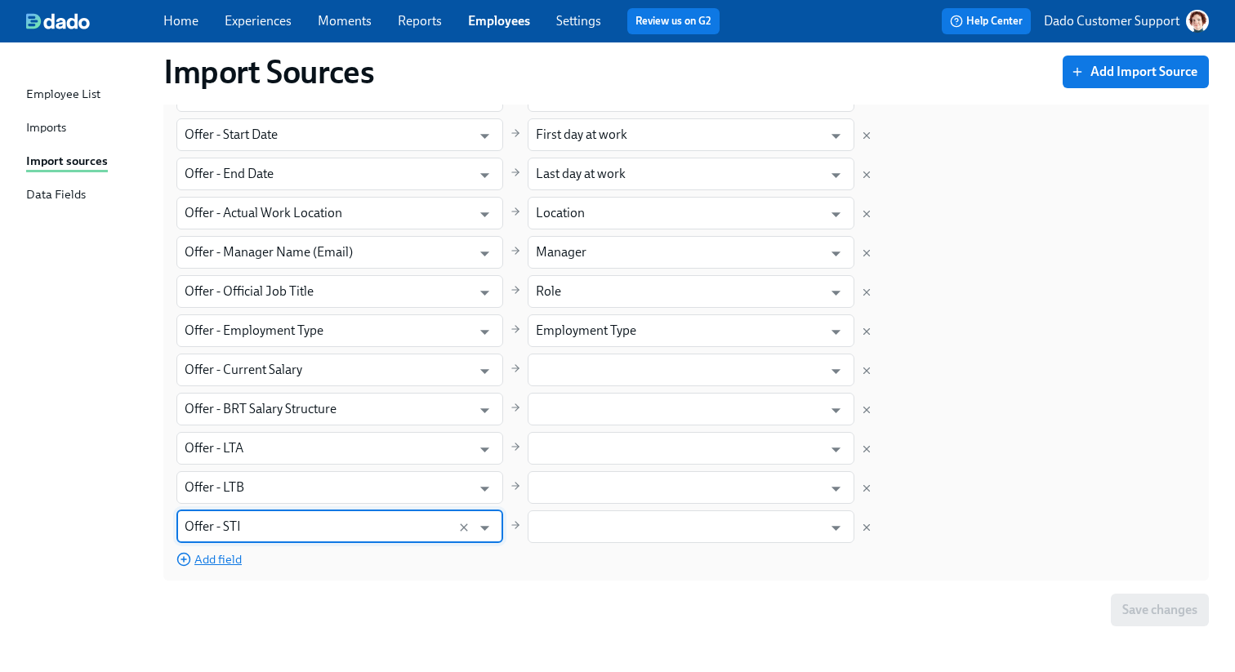
click at [210, 557] on span "Add field" at bounding box center [208, 559] width 65 height 16
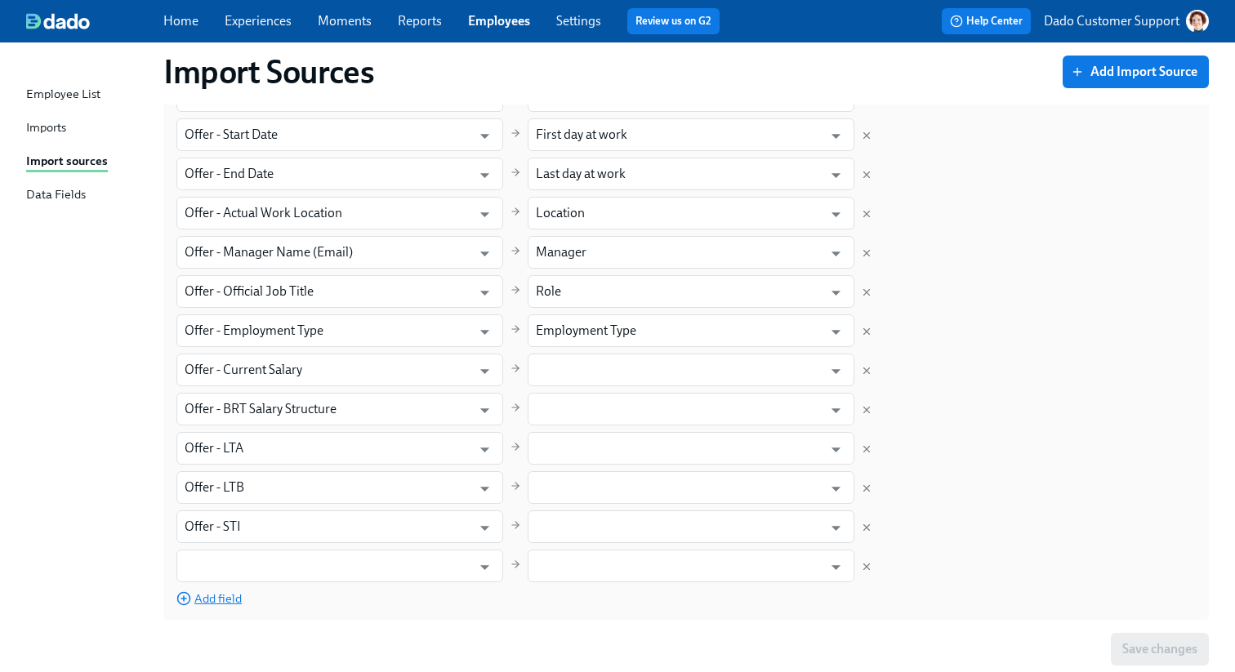
click at [210, 557] on input "text" at bounding box center [324, 566] width 279 height 33
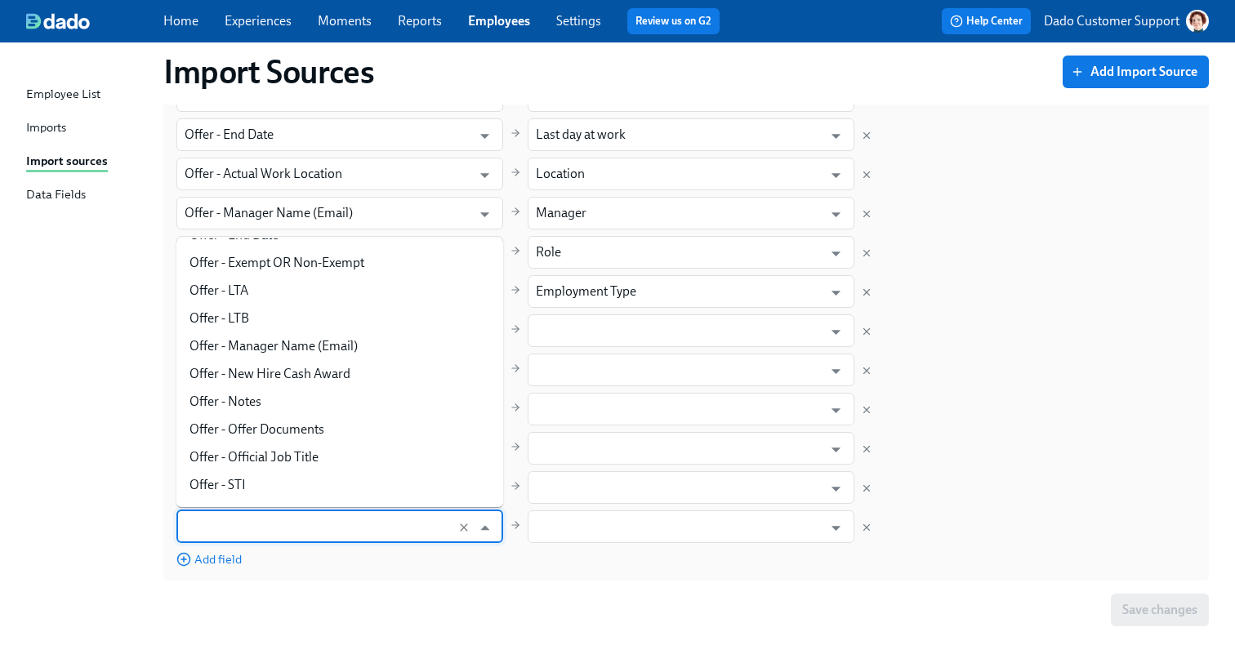
scroll to position [707, 0]
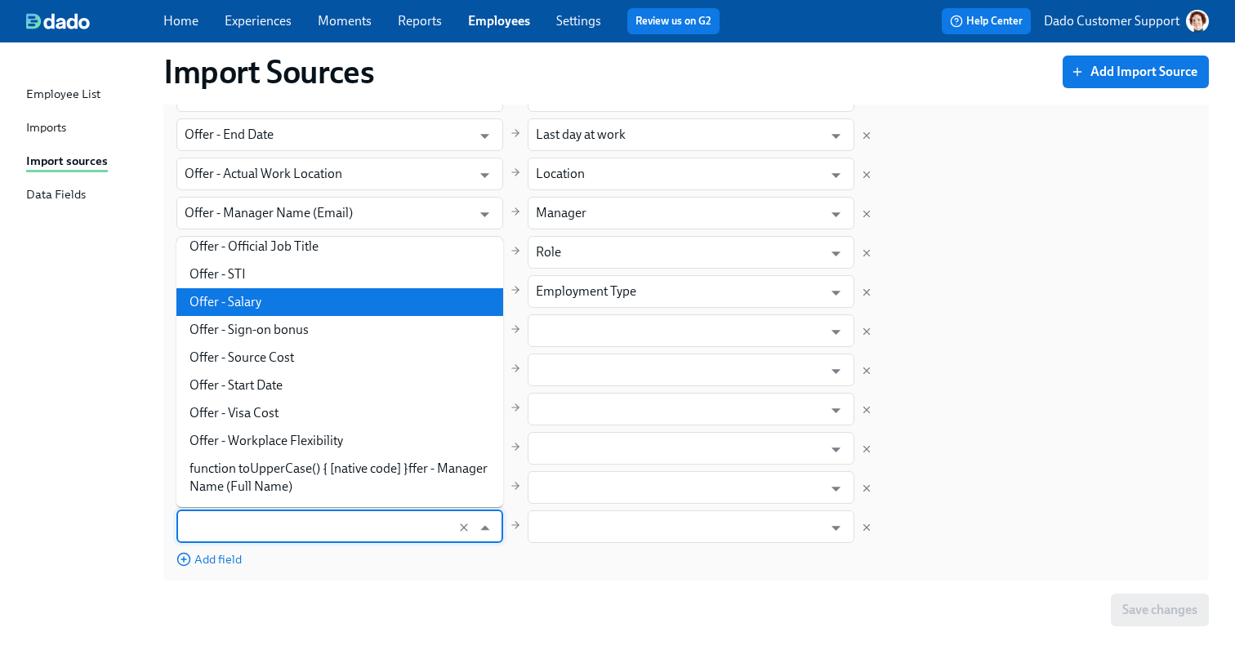
click at [251, 306] on li "Offer - Salary" at bounding box center [339, 302] width 327 height 28
type input "Offer - Salary"
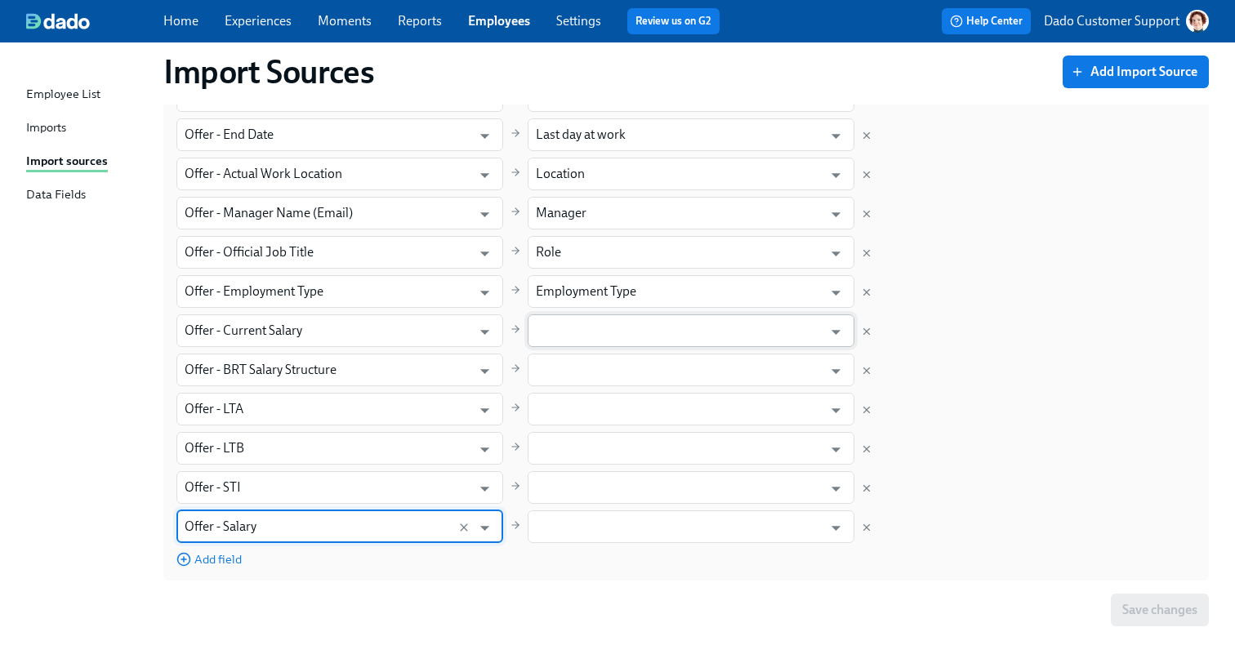
click at [547, 335] on input "text" at bounding box center [679, 331] width 287 height 33
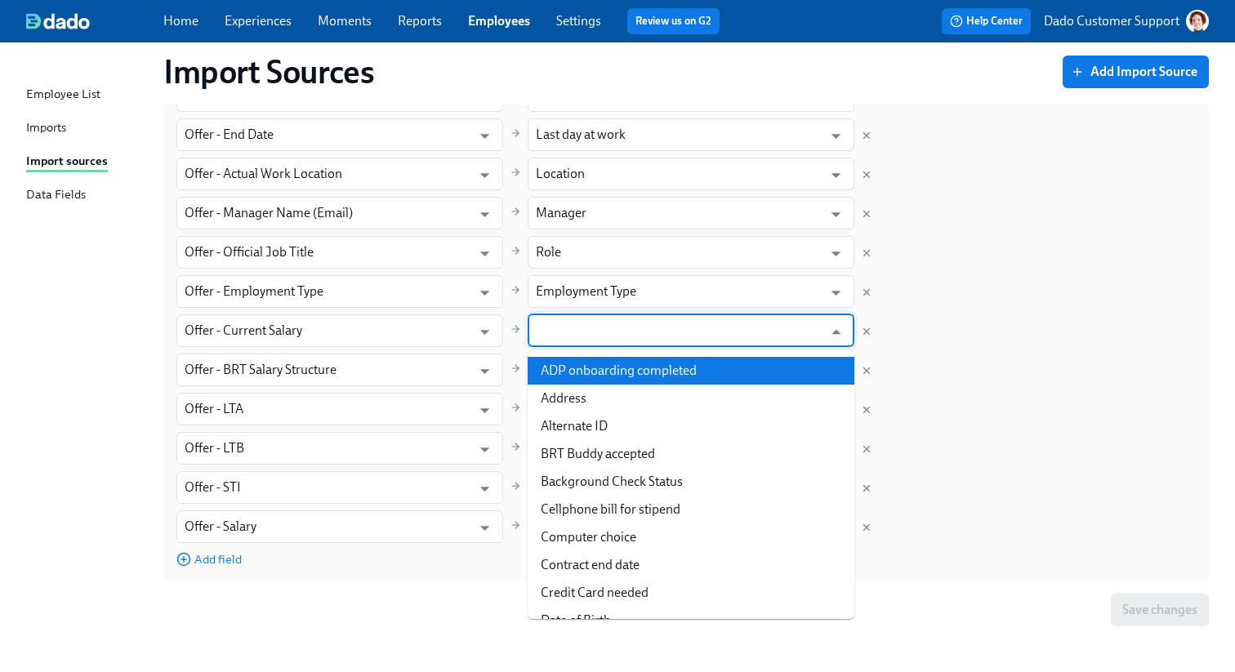
click at [594, 367] on li "ADP onboarding completed" at bounding box center [691, 371] width 327 height 28
type input "ADP onboarding completed"
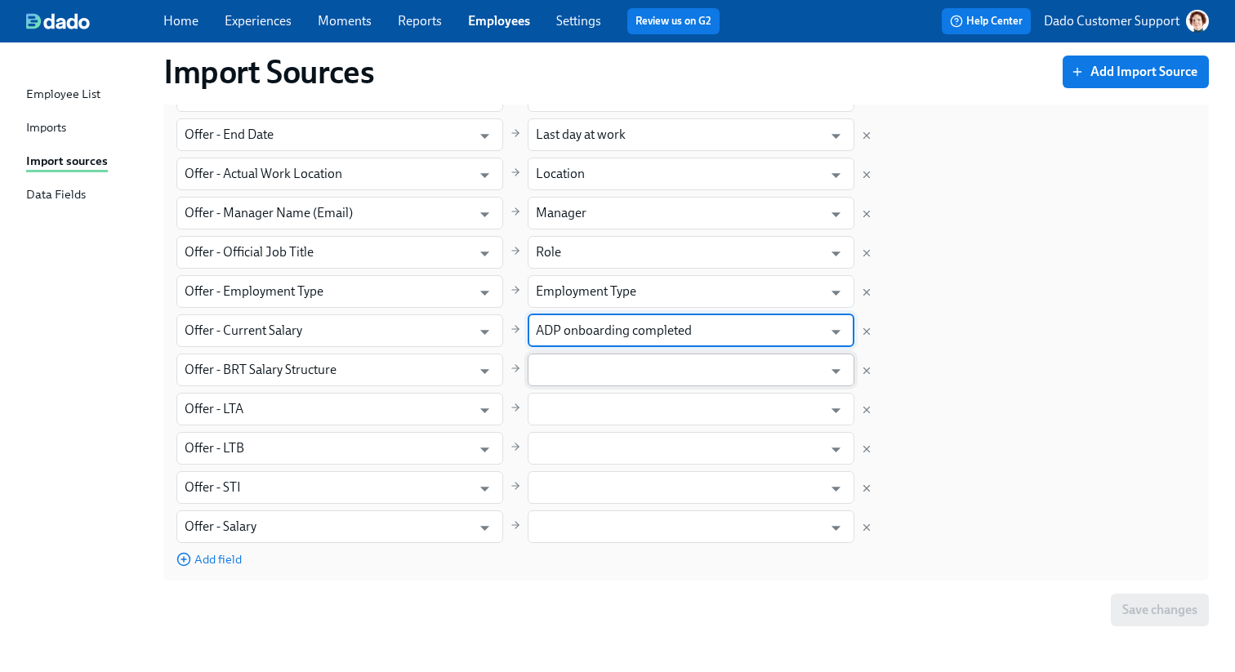
click at [560, 367] on input "text" at bounding box center [679, 370] width 287 height 33
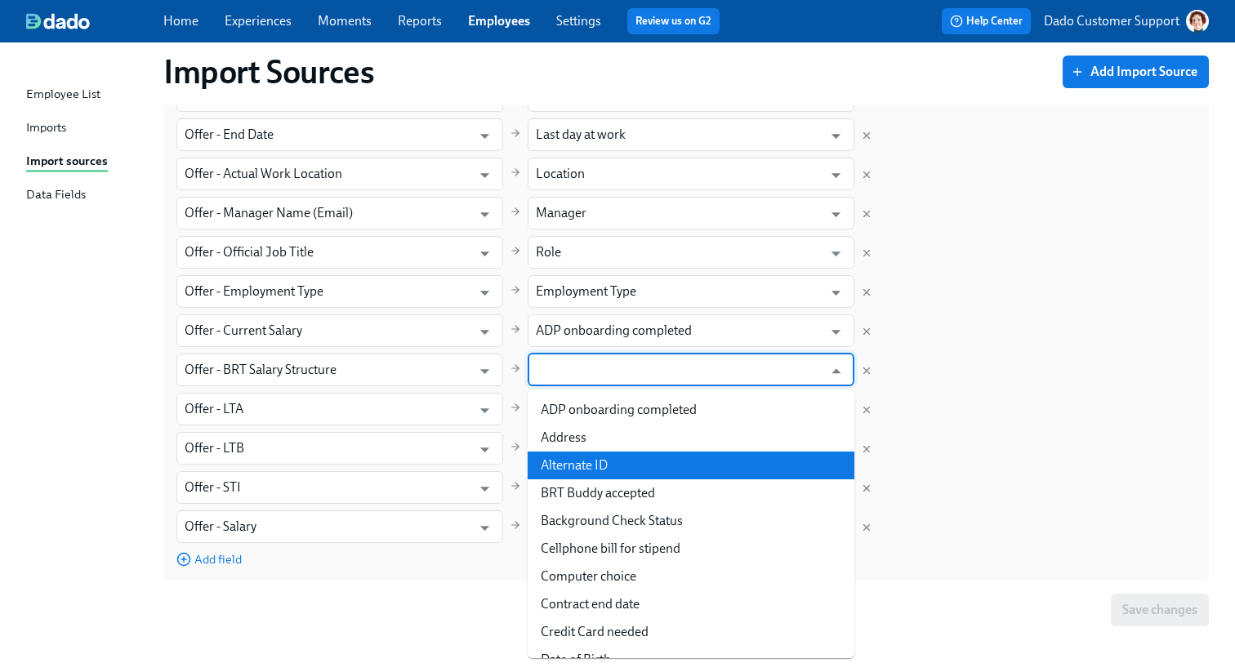
click at [613, 455] on li "Alternate ID" at bounding box center [691, 466] width 327 height 28
type input "Alternate ID"
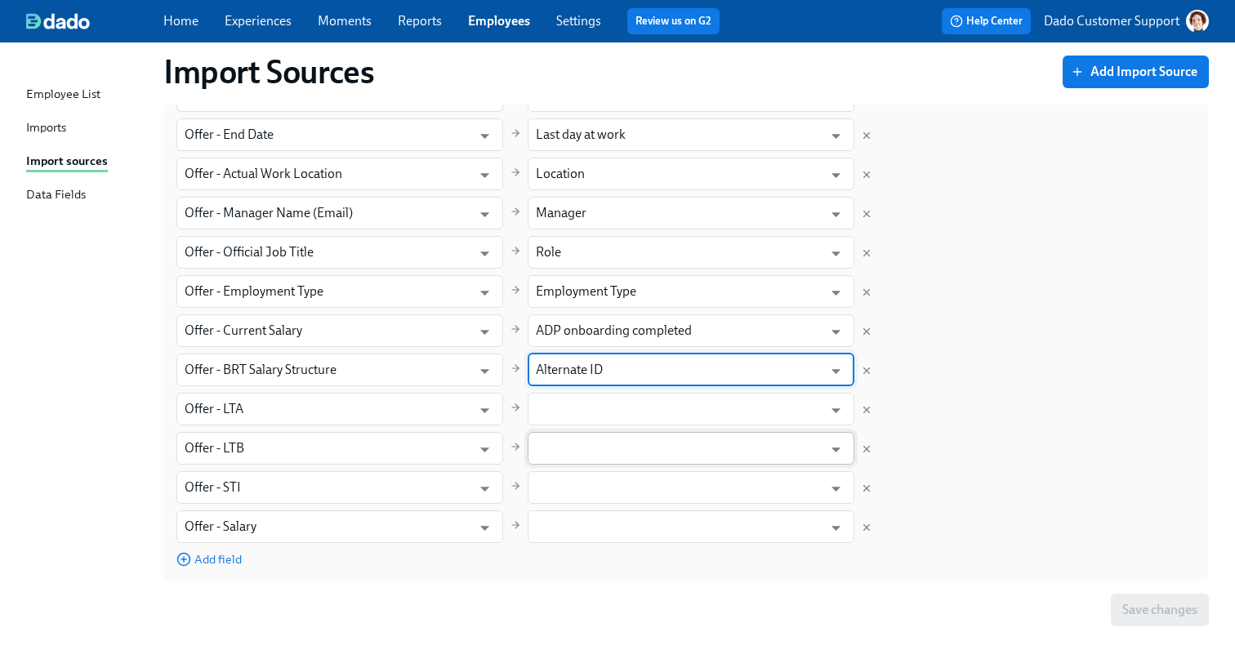
click at [573, 434] on input "text" at bounding box center [679, 448] width 287 height 33
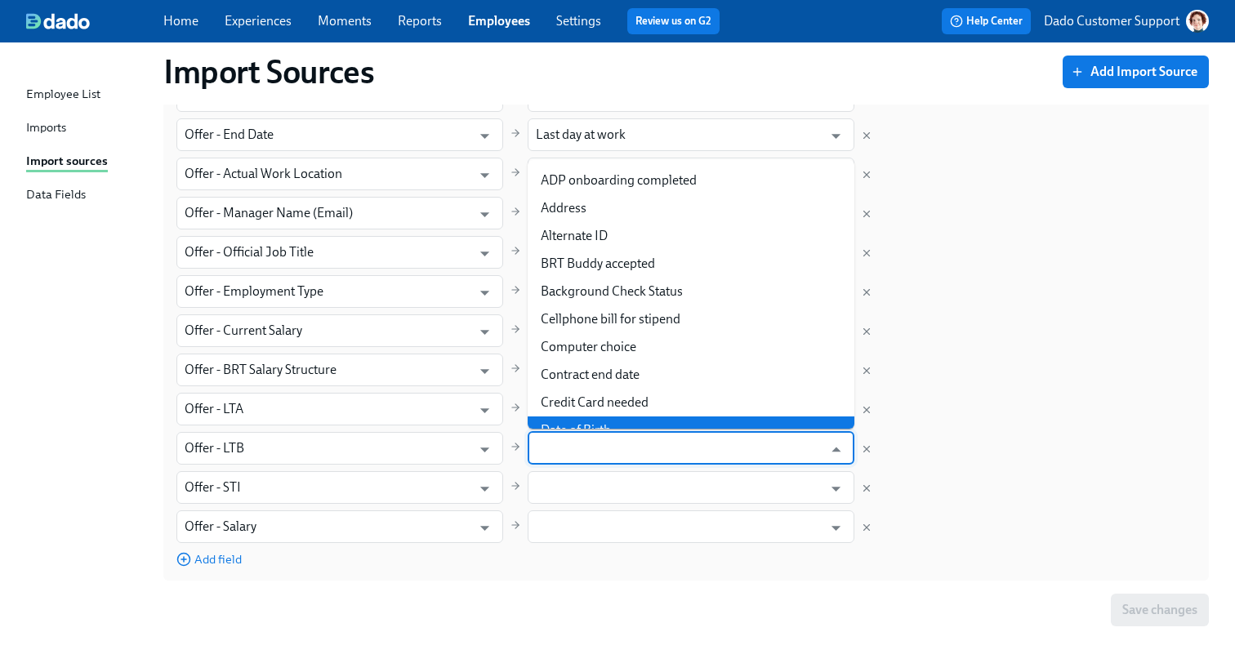
click at [569, 445] on input "text" at bounding box center [679, 448] width 287 height 33
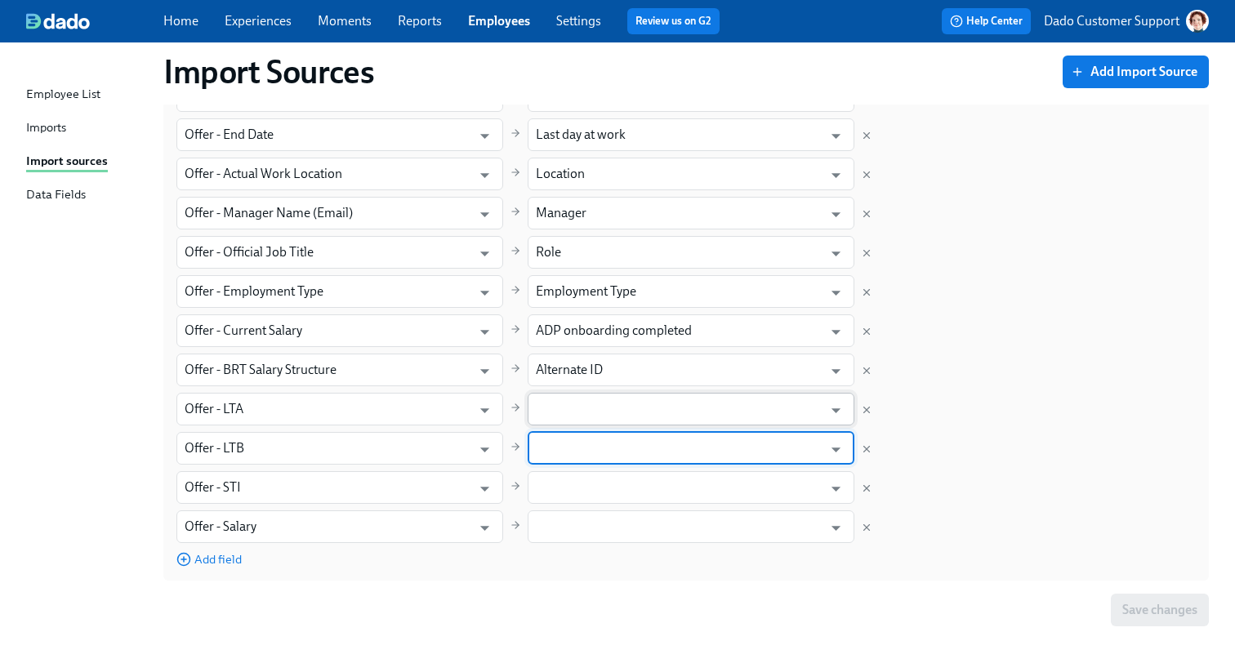
click at [556, 413] on input "text" at bounding box center [679, 409] width 287 height 33
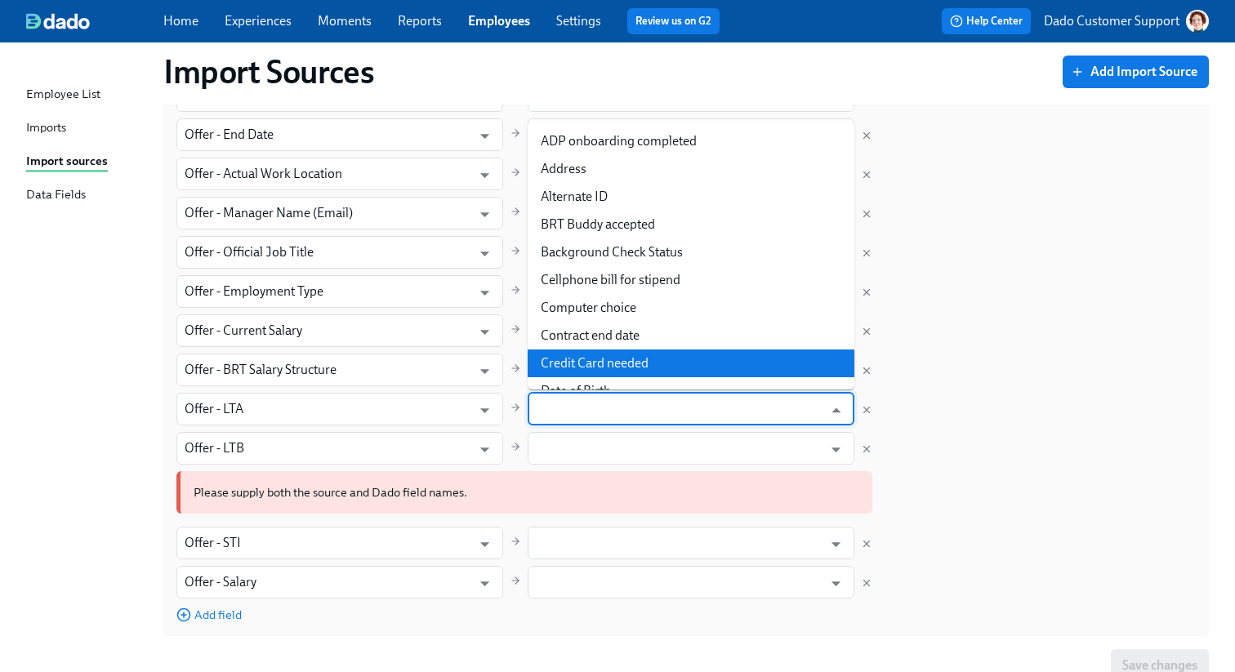
click at [575, 357] on li "Credit Card needed" at bounding box center [691, 364] width 327 height 28
type input "Credit Card needed"
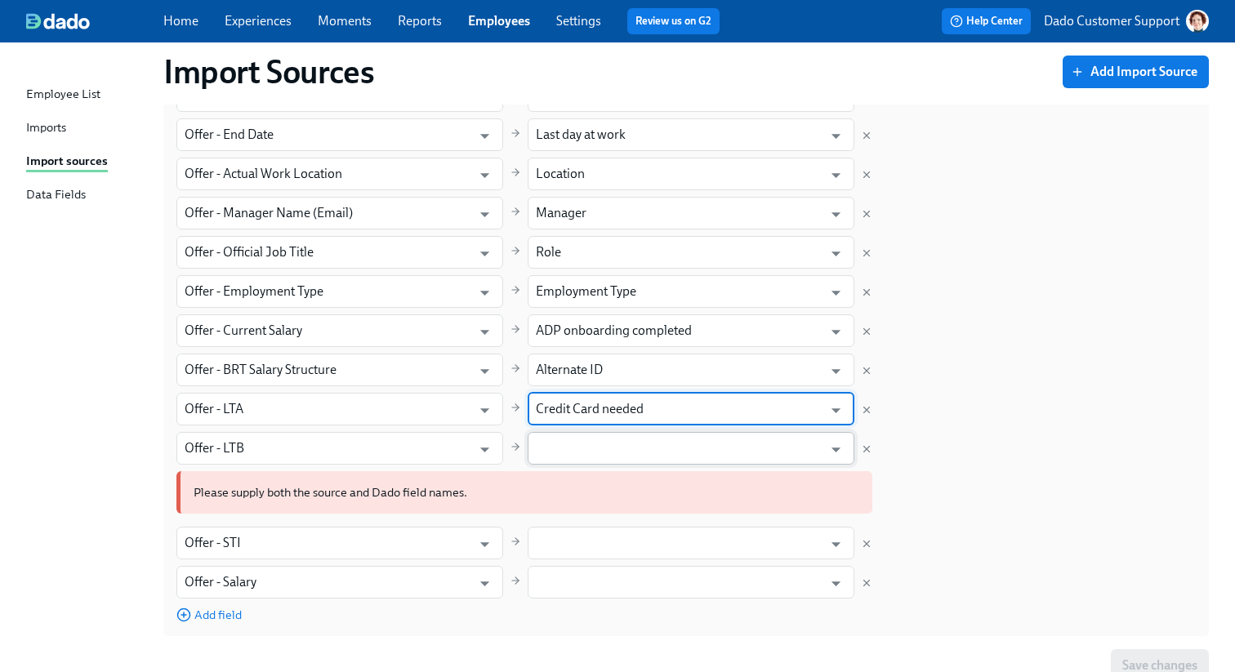
click at [579, 448] on input "text" at bounding box center [679, 448] width 287 height 33
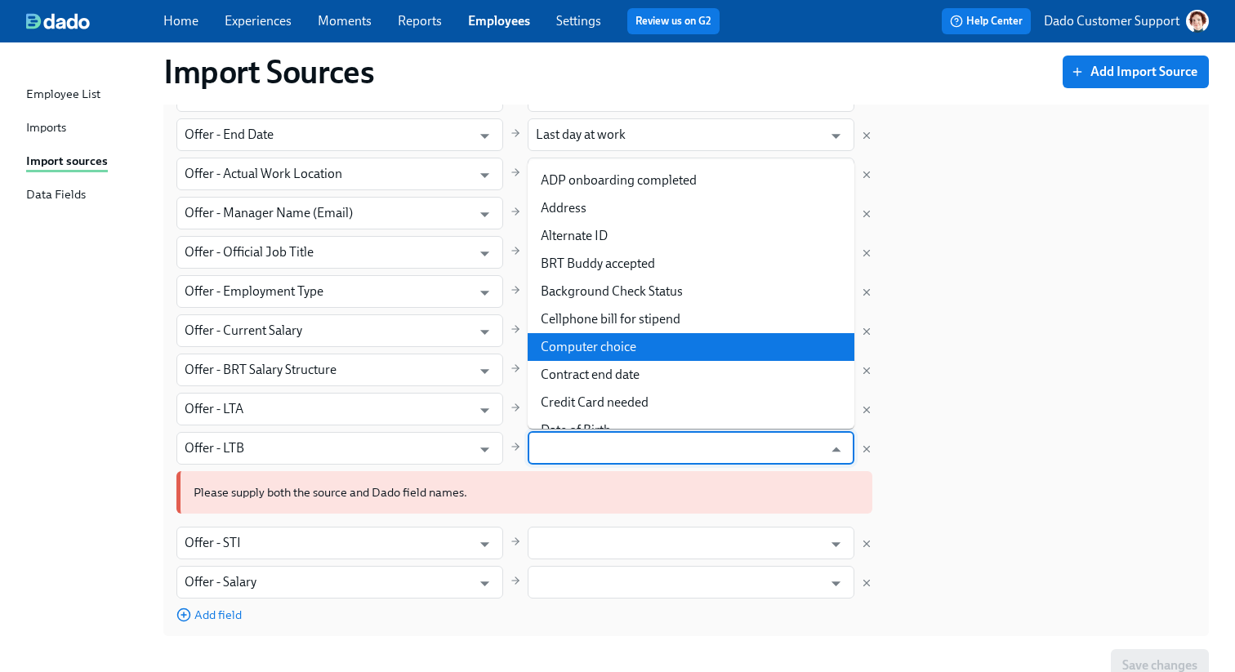
click at [614, 350] on li "Computer choice" at bounding box center [691, 347] width 327 height 28
type input "Computer choice"
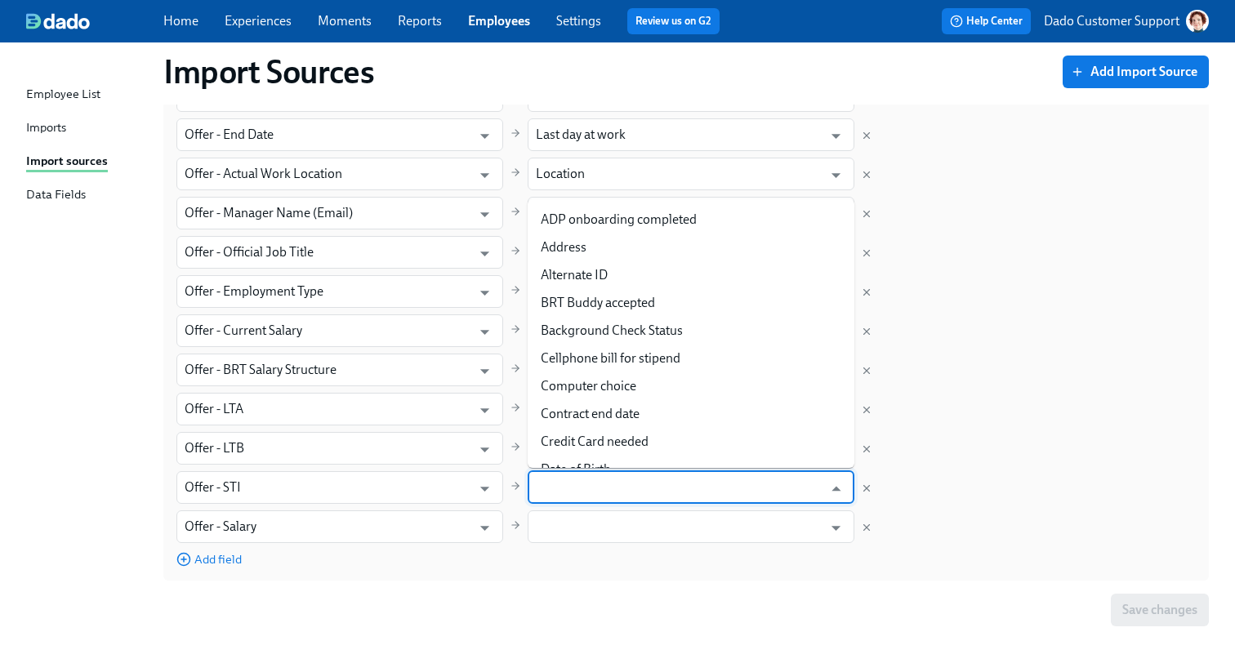
click at [573, 489] on input "text" at bounding box center [679, 487] width 287 height 33
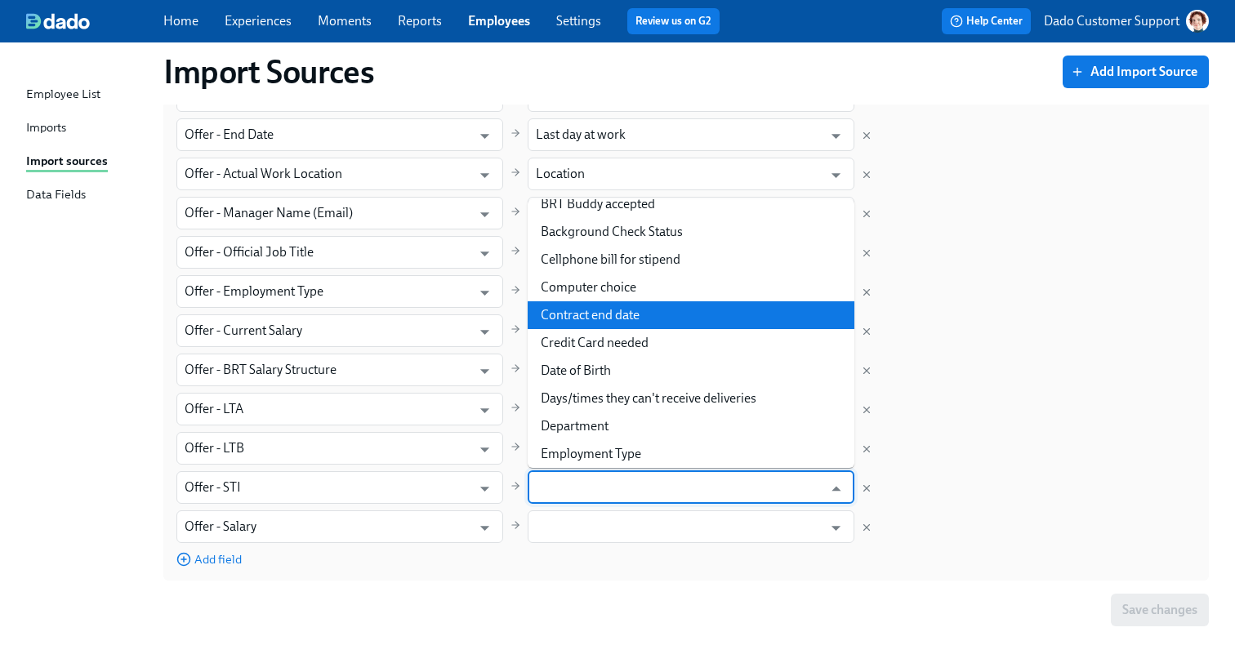
scroll to position [108, 0]
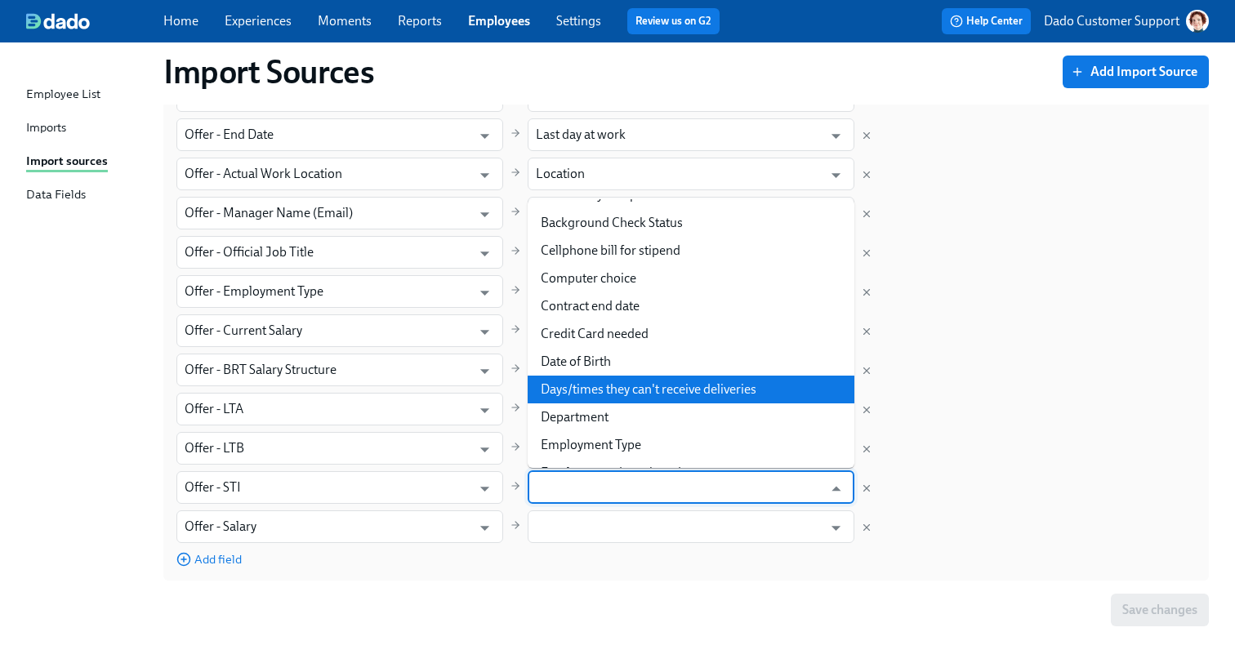
click at [592, 392] on li "Days/times they can't receive deliveries" at bounding box center [691, 390] width 327 height 28
type input "Days/times they can't receive deliveries"
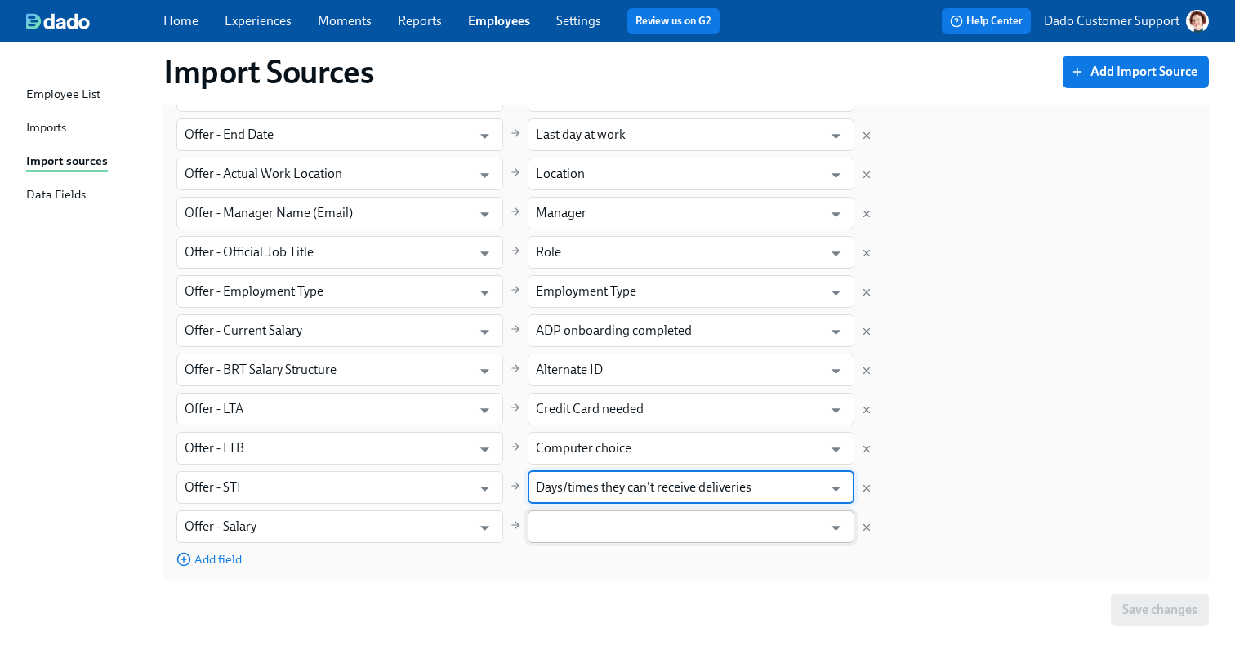
click at [564, 520] on input "text" at bounding box center [679, 527] width 287 height 33
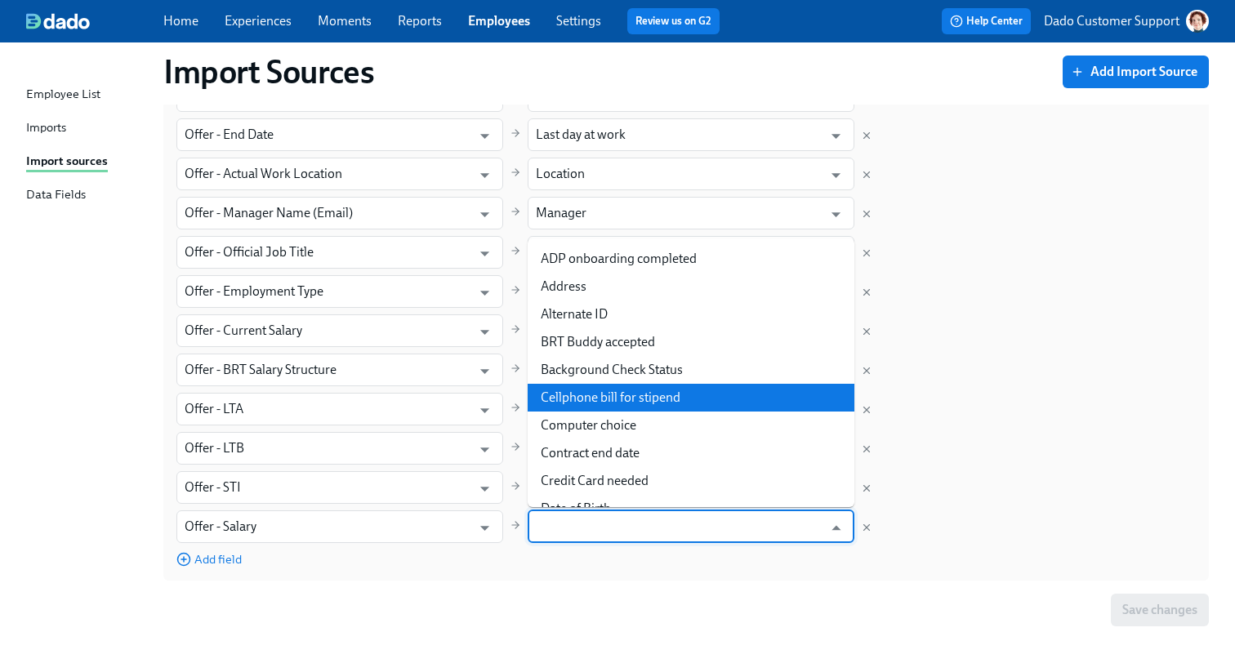
click at [600, 393] on li "Cellphone bill for stipend" at bounding box center [691, 398] width 327 height 28
type input "Cellphone bill for stipend"
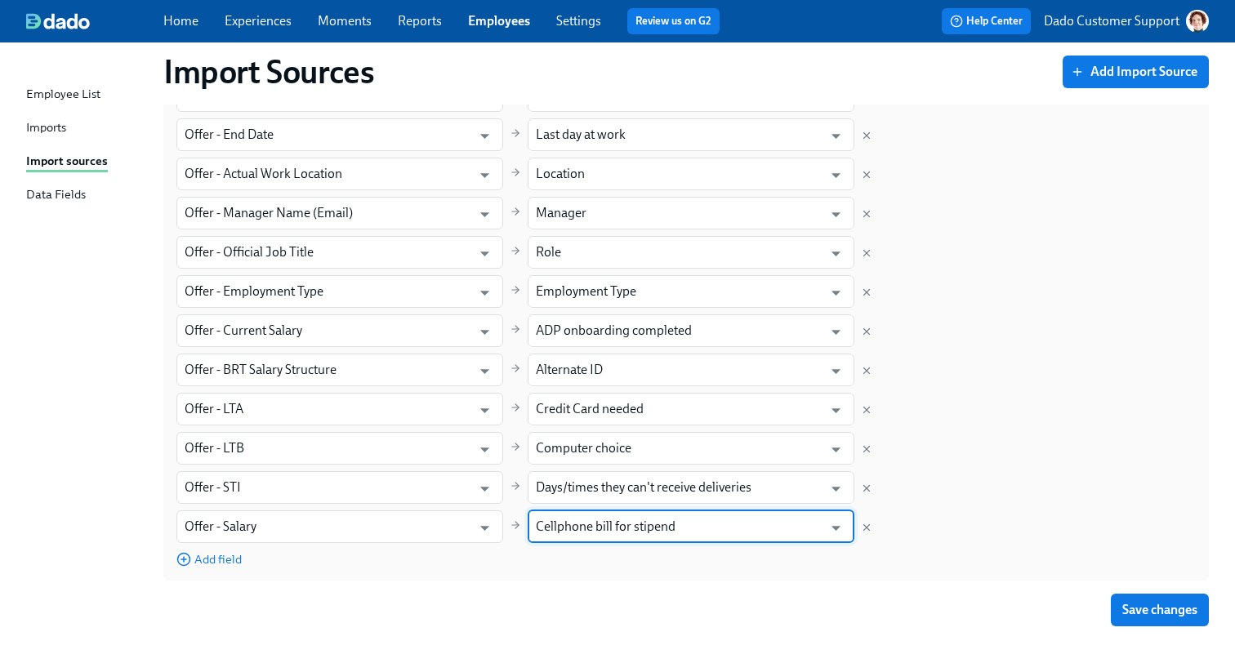
click at [975, 445] on div "Field in Greenhouse Field in Dado First Name ​ Preferred Name ​ Last Name ​ Las…" at bounding box center [686, 252] width 1020 height 631
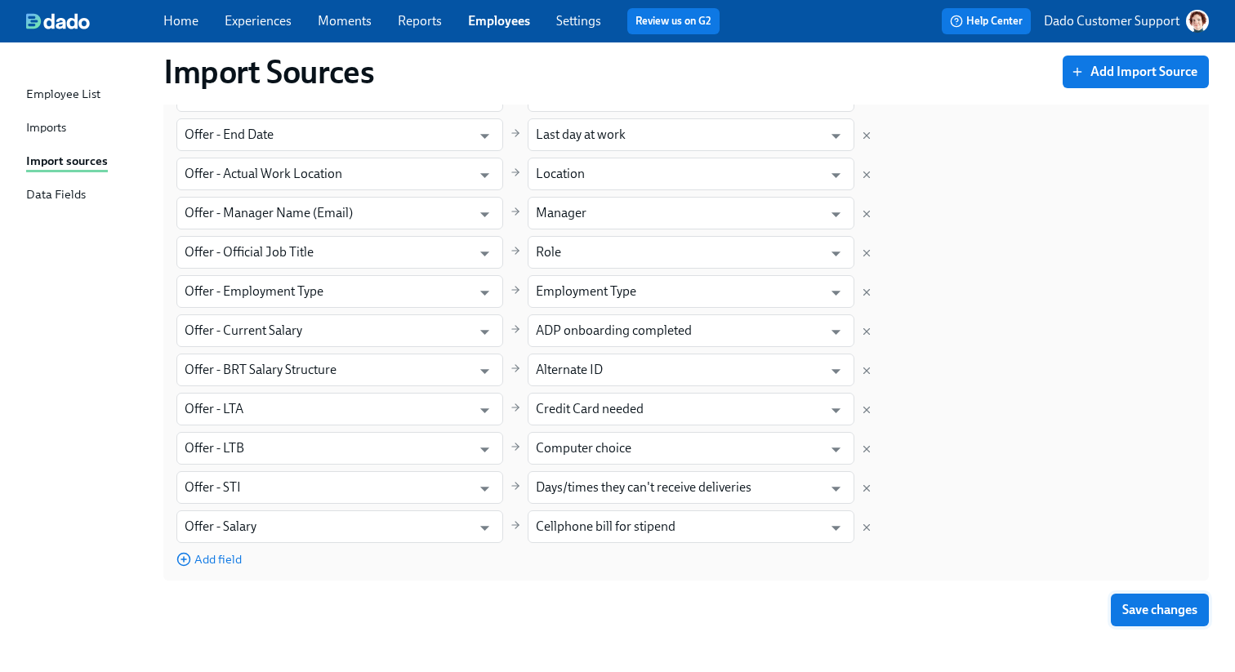
click at [1133, 609] on span "Save changes" at bounding box center [1159, 610] width 75 height 16
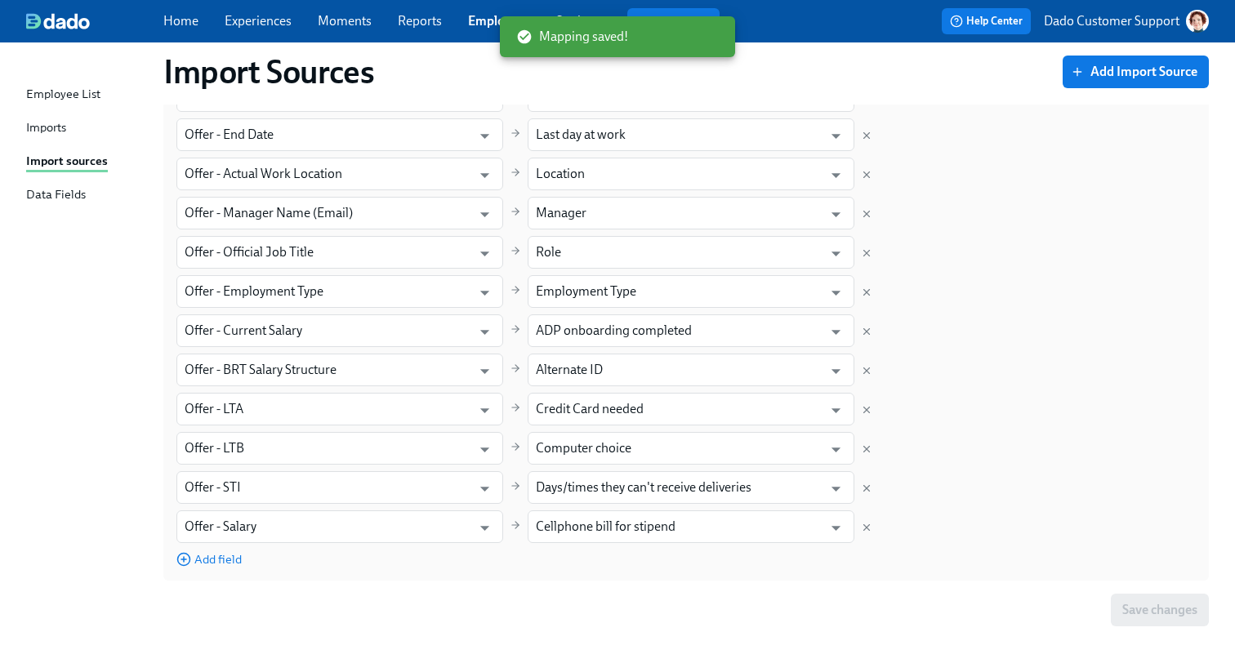
click at [42, 127] on div "Imports" at bounding box center [46, 128] width 40 height 20
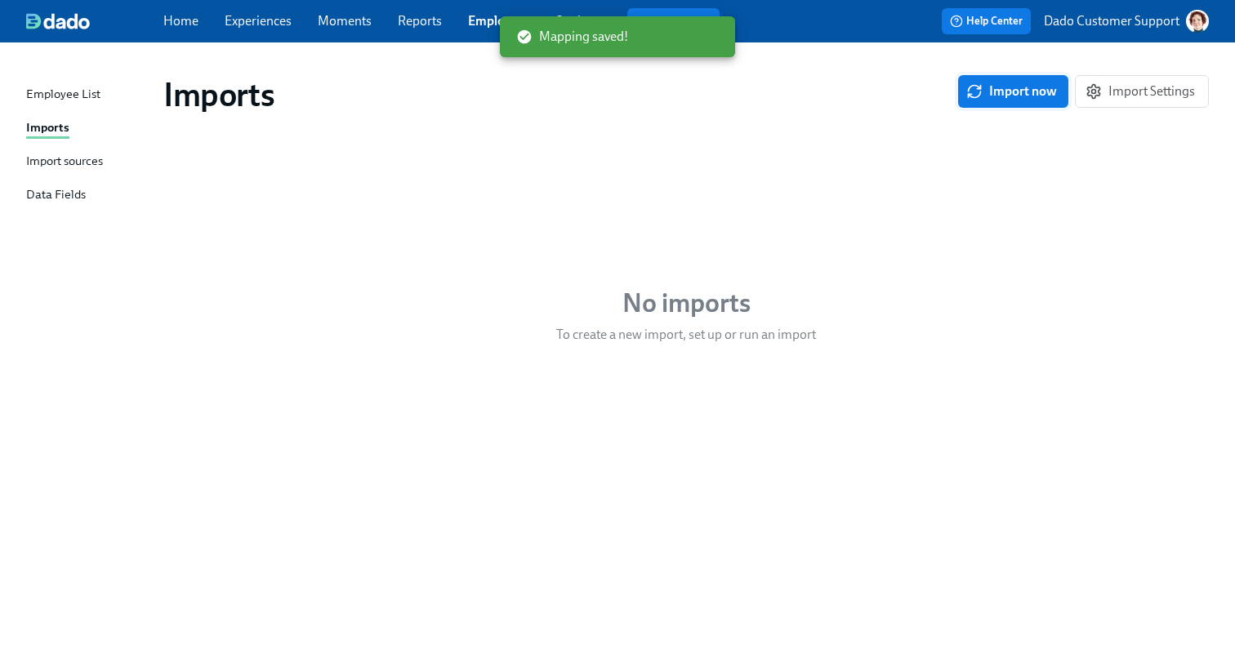
click at [1026, 86] on span "Import now" at bounding box center [1013, 91] width 87 height 16
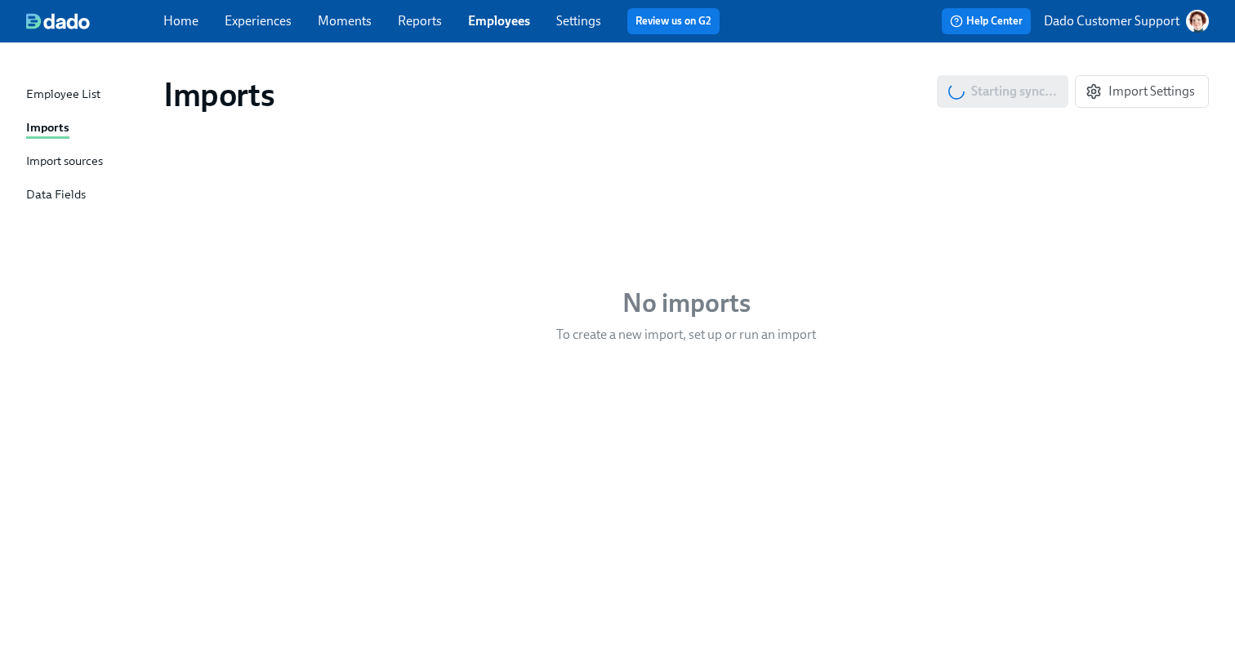
click at [72, 164] on div "Import sources" at bounding box center [64, 162] width 77 height 20
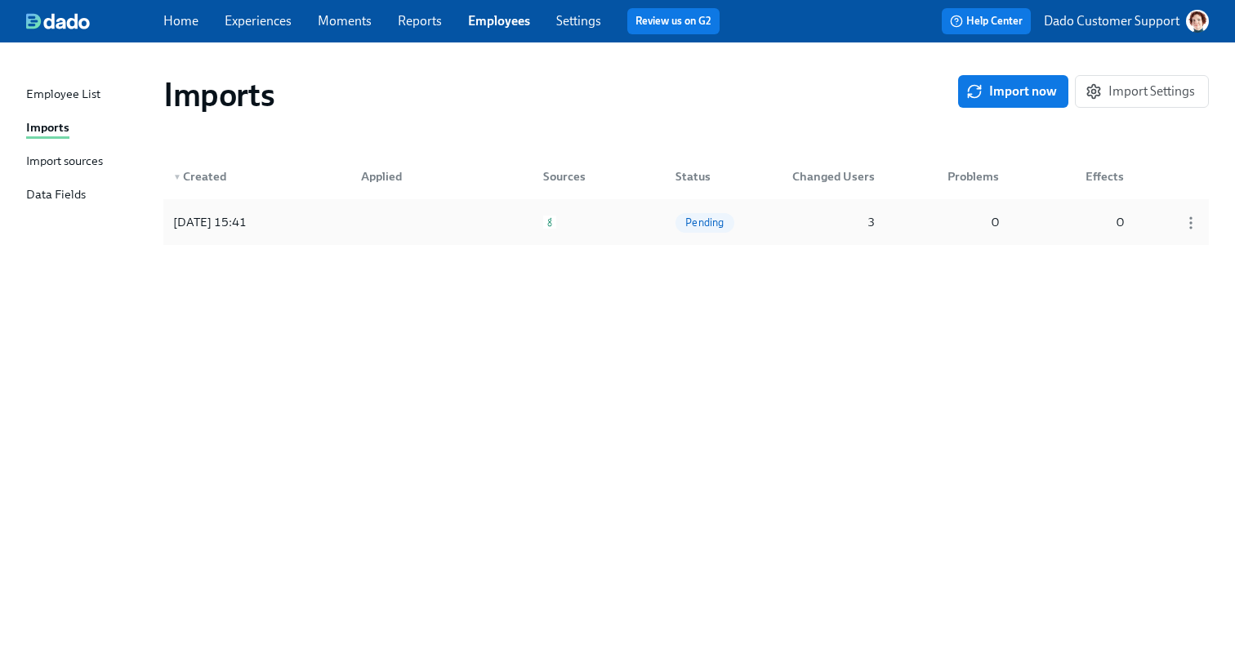
click at [333, 212] on div "2025/10/07 15:41 Pending 3 0 0" at bounding box center [686, 222] width 1046 height 46
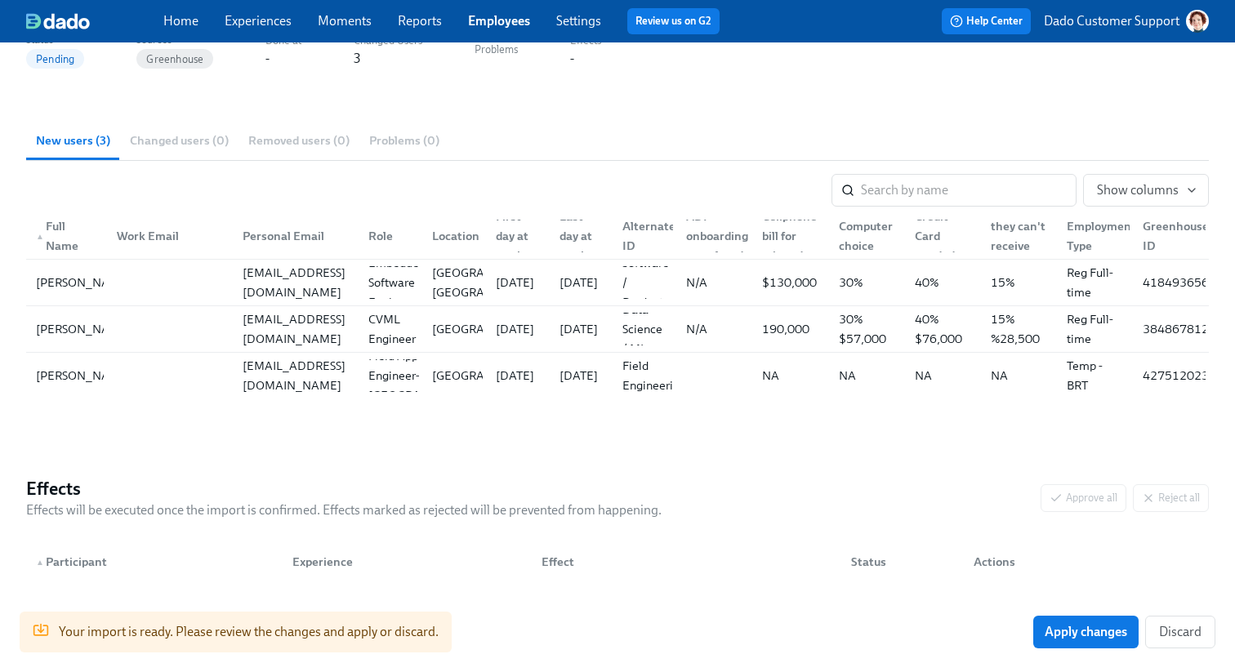
scroll to position [172, 0]
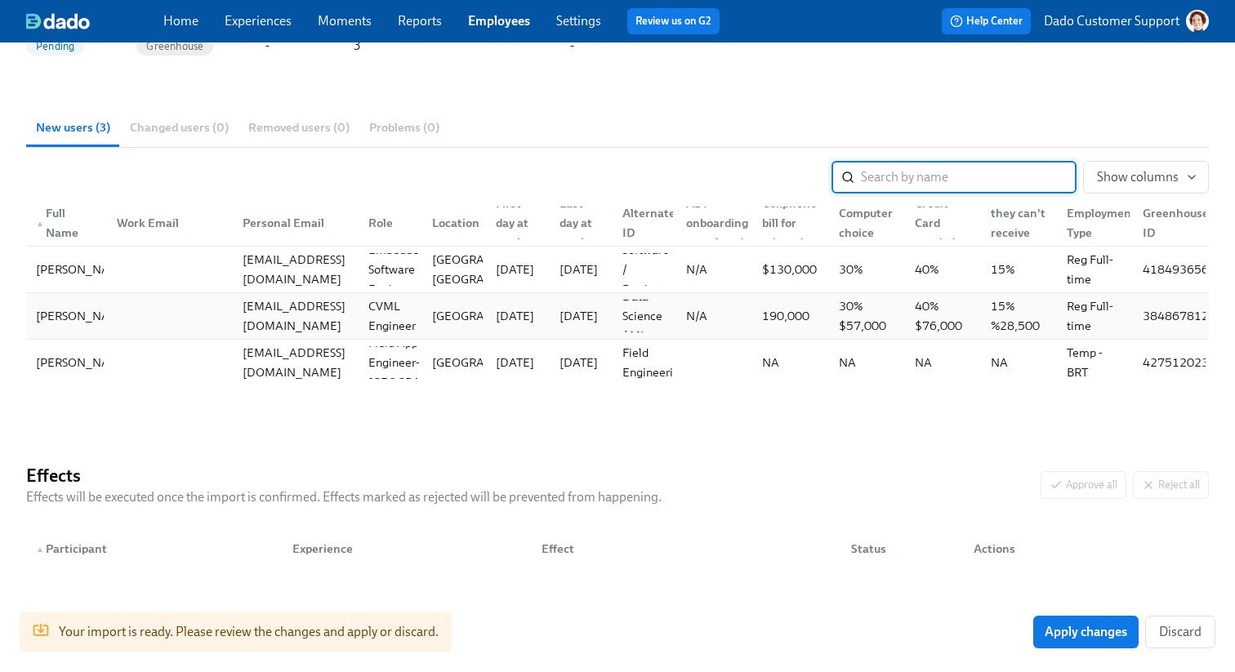
click at [735, 315] on div "N/A" at bounding box center [711, 316] width 76 height 33
click at [778, 422] on div "Back to Imports User Import : 2025/10/07 15:41 Status Pending Sources Greenhous…" at bounding box center [617, 284] width 1183 height 786
click at [1187, 630] on span "Discard" at bounding box center [1180, 632] width 42 height 16
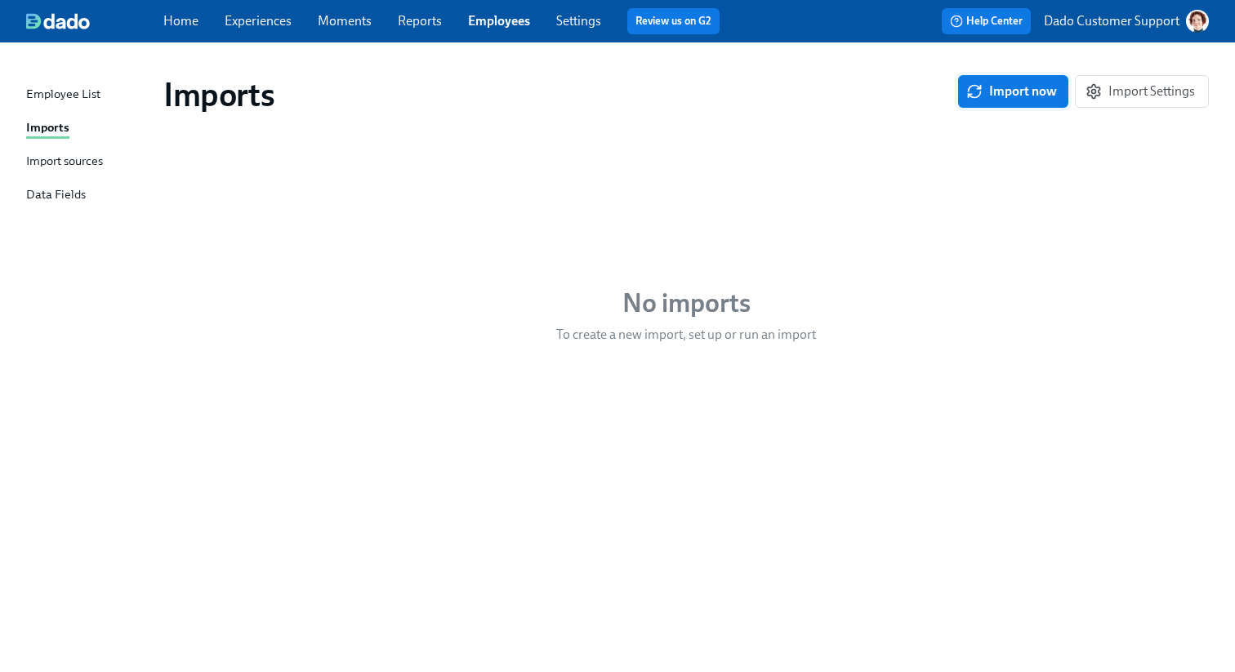
click at [1023, 107] on div "Imports Import now Import Settings" at bounding box center [686, 94] width 1046 height 39
click at [1013, 87] on span "Import now" at bounding box center [1013, 91] width 87 height 16
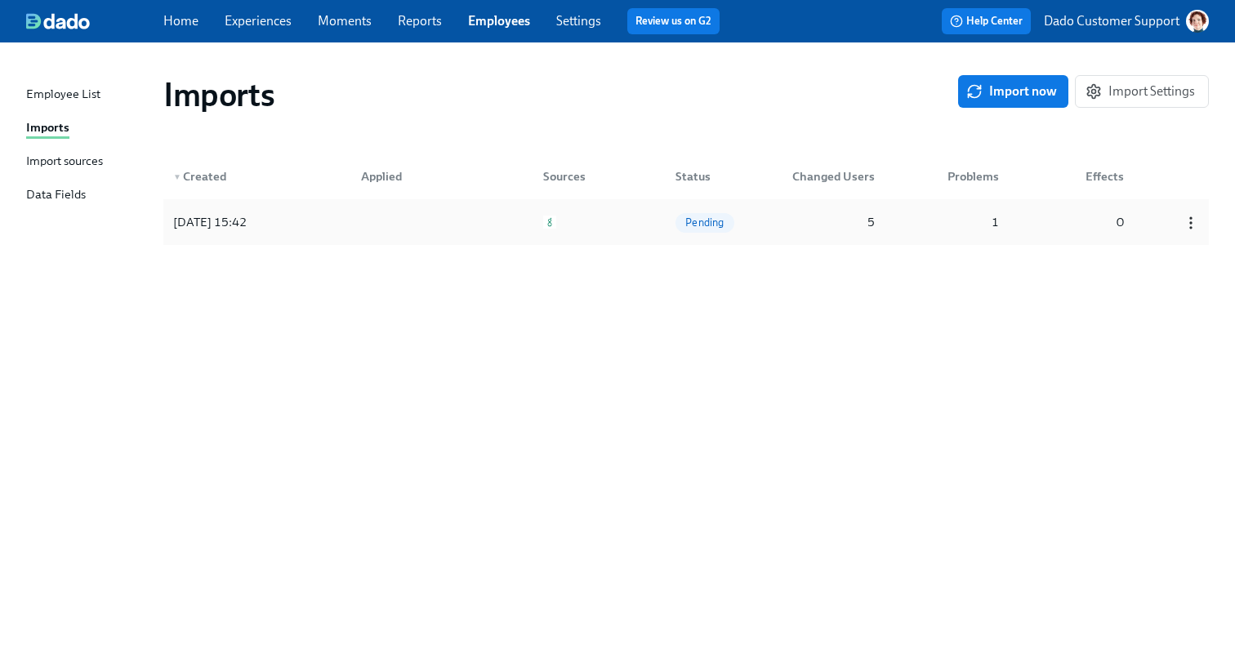
click at [1189, 227] on icon "button" at bounding box center [1191, 223] width 16 height 16
click at [1160, 260] on li "Discard" at bounding box center [1168, 251] width 107 height 28
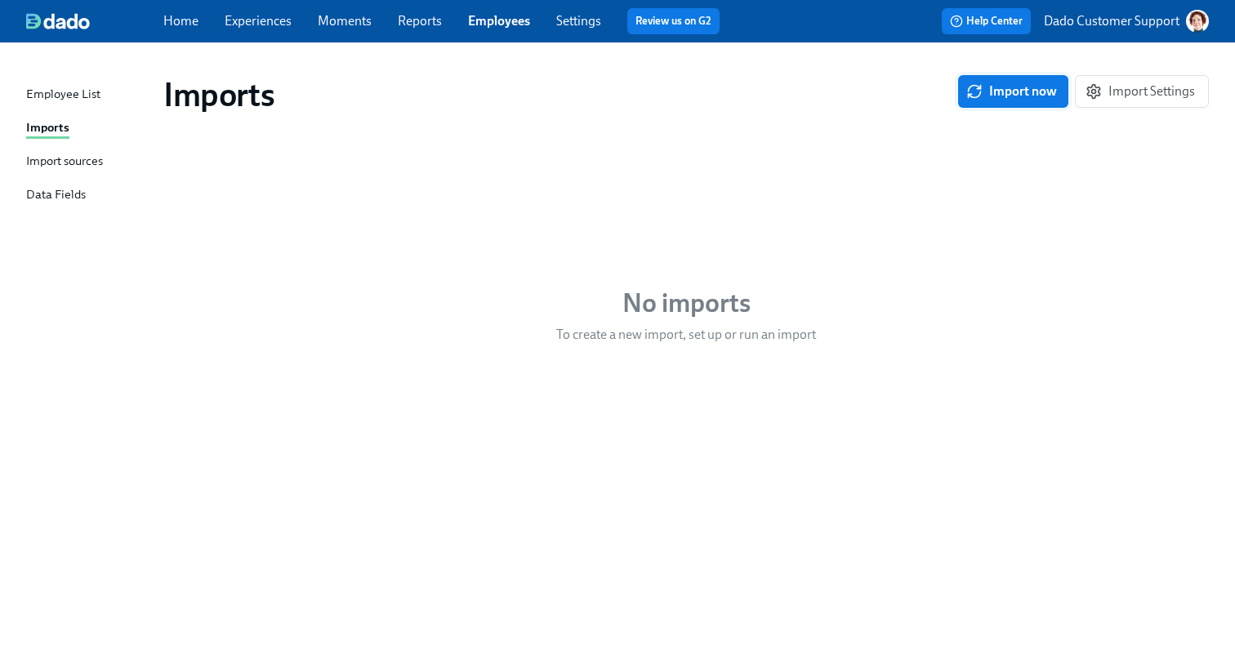
click at [1015, 88] on span "Import now" at bounding box center [1013, 91] width 87 height 16
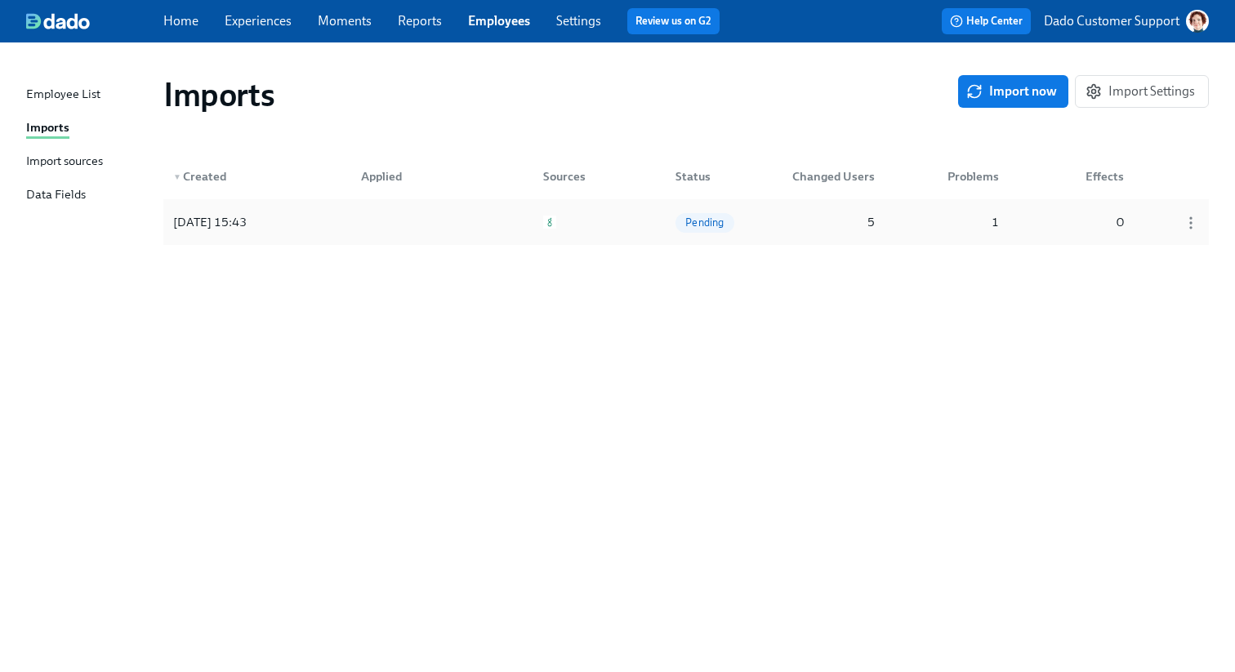
click at [439, 224] on div at bounding box center [421, 222] width 147 height 33
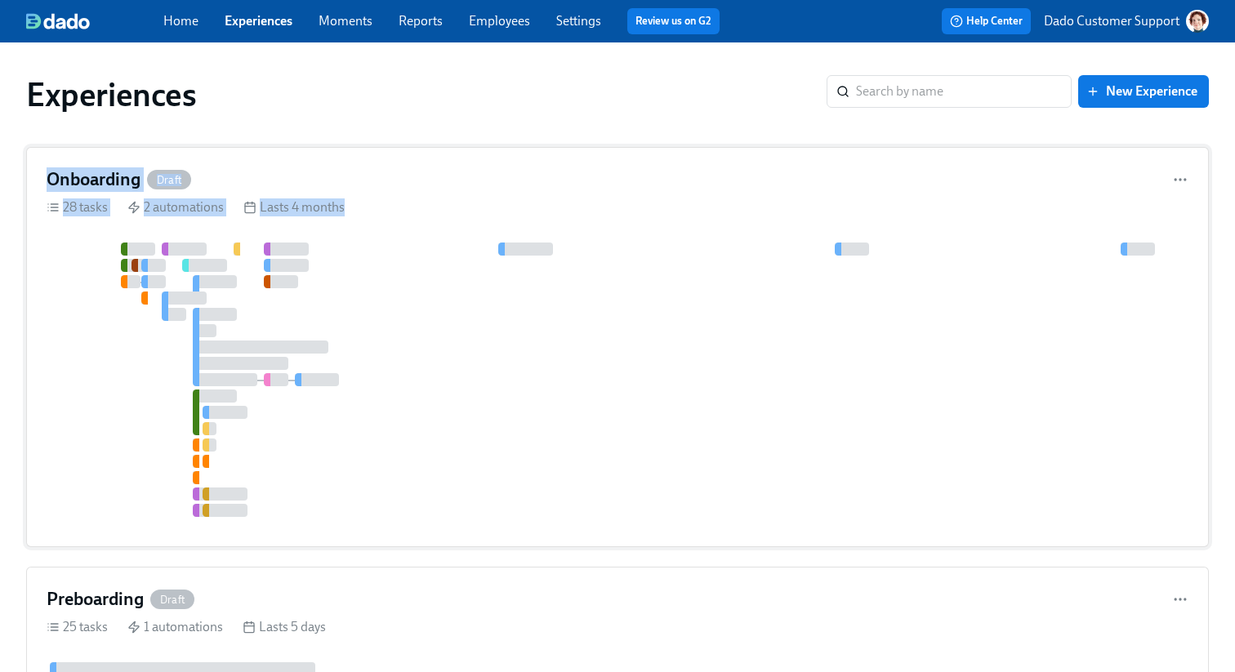
drag, startPoint x: 428, startPoint y: 229, endPoint x: 334, endPoint y: 288, distance: 111.3
click at [334, 288] on div "Onboarding Draft 28 tasks 2 automations Lasts 4 months" at bounding box center [617, 347] width 1183 height 400
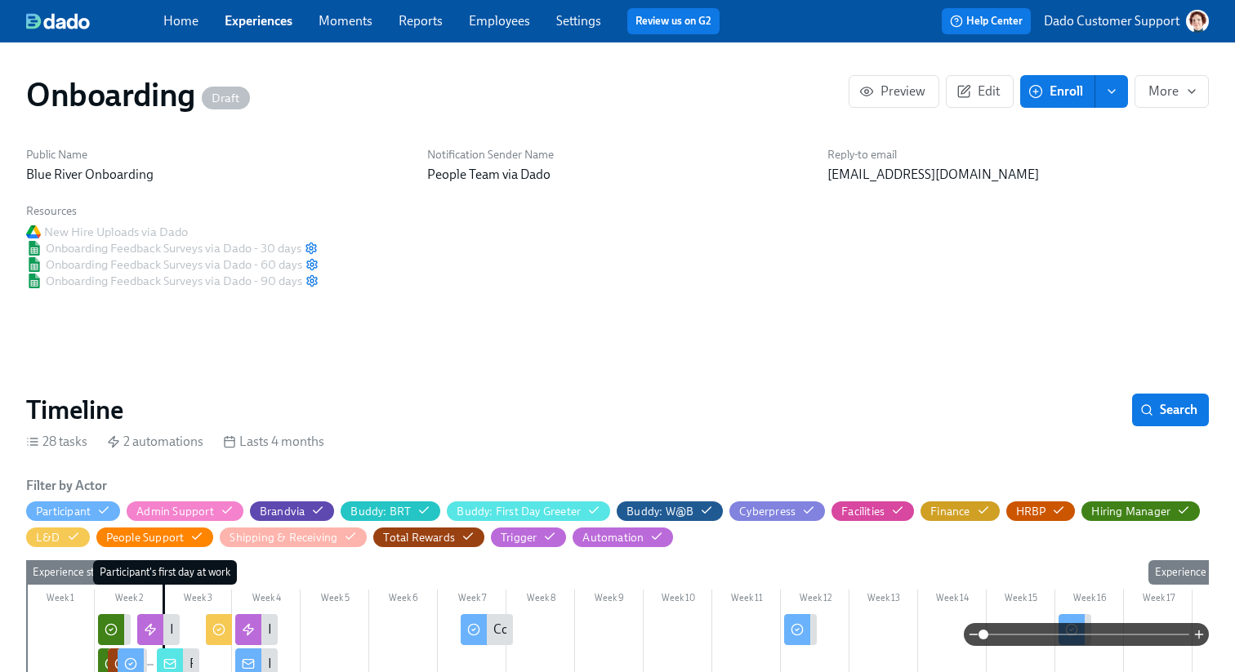
drag, startPoint x: 456, startPoint y: 385, endPoint x: 528, endPoint y: 654, distance: 279.0
click at [246, 24] on link "Experiences" at bounding box center [259, 21] width 68 height 16
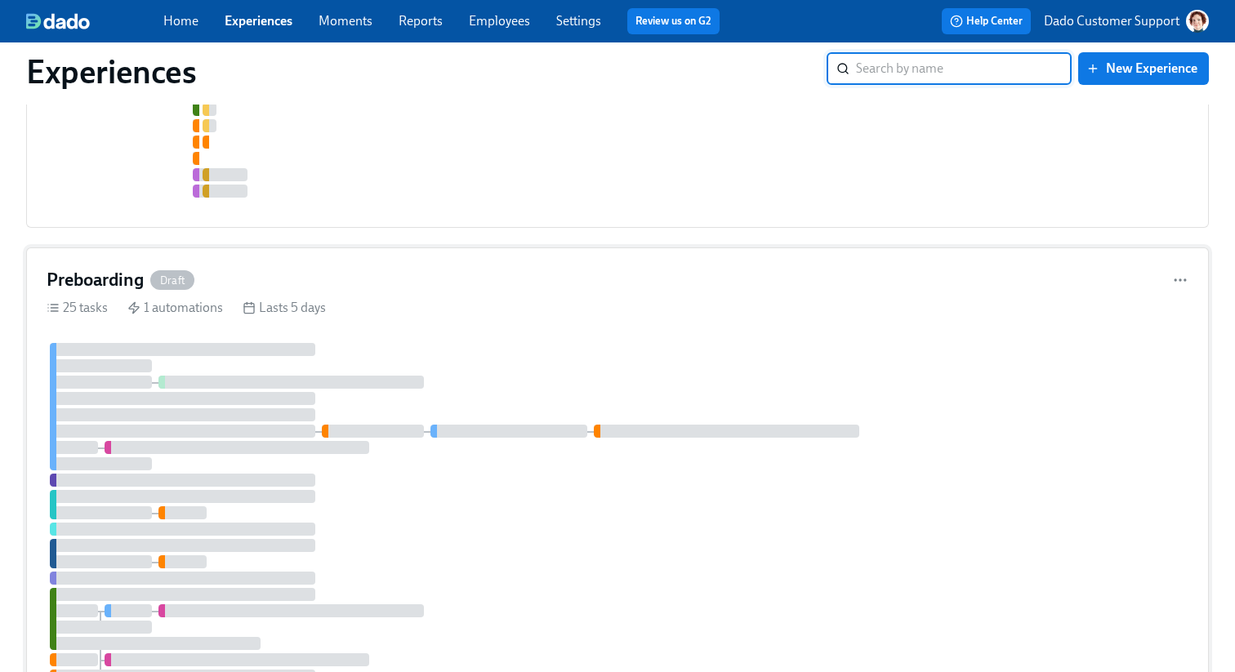
scroll to position [399, 0]
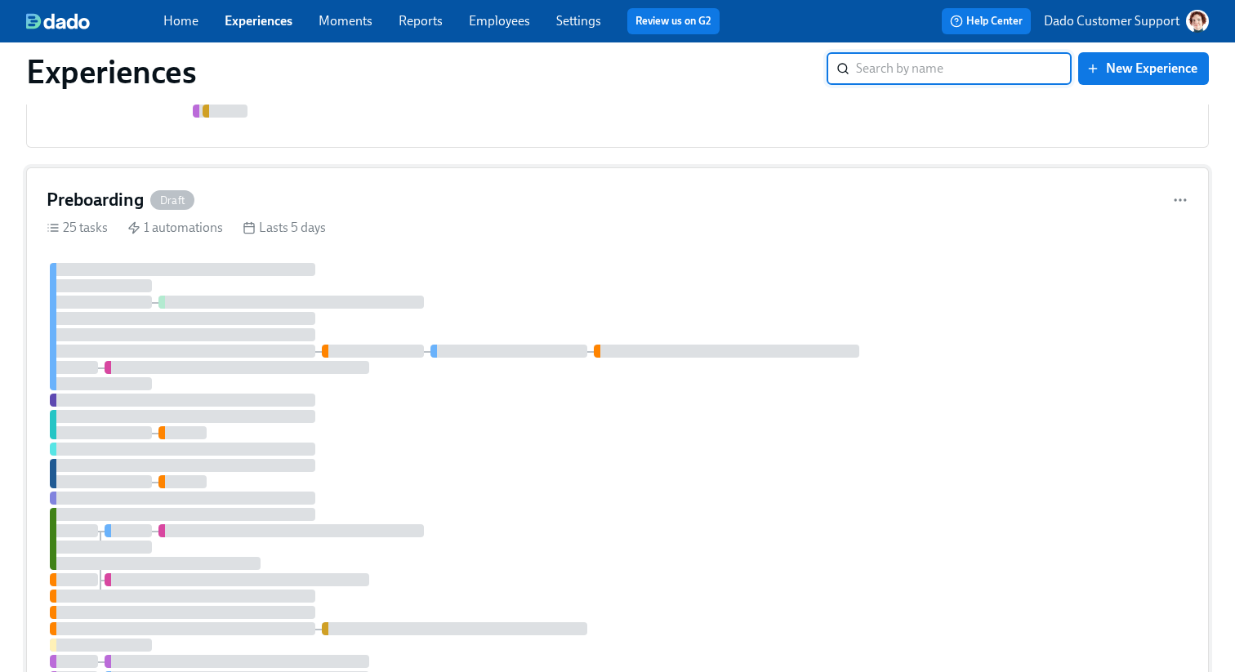
click at [310, 382] on div at bounding box center [618, 490] width 1142 height 454
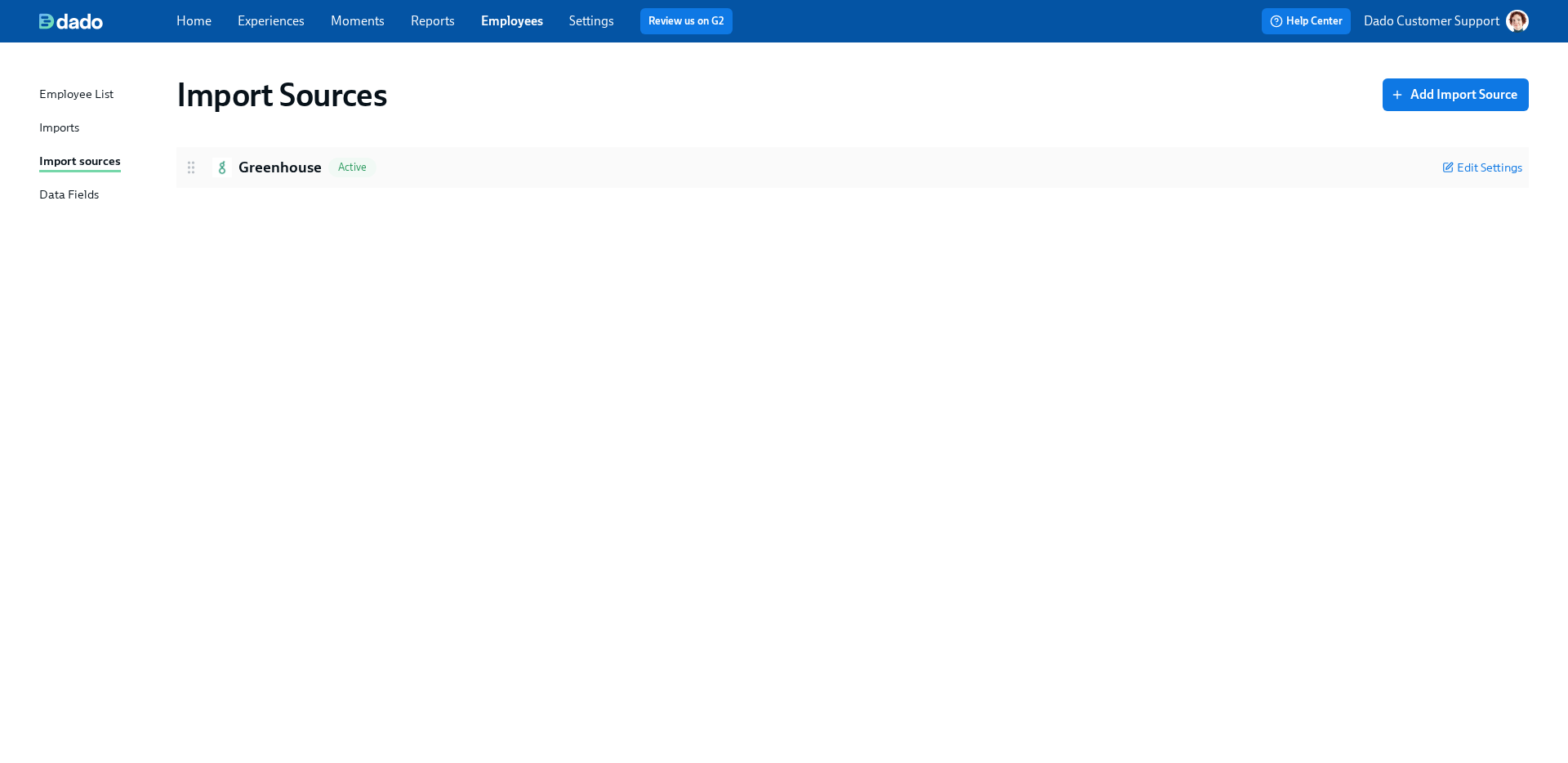
click at [264, 164] on h2 "Greenhouse" at bounding box center [280, 167] width 83 height 21
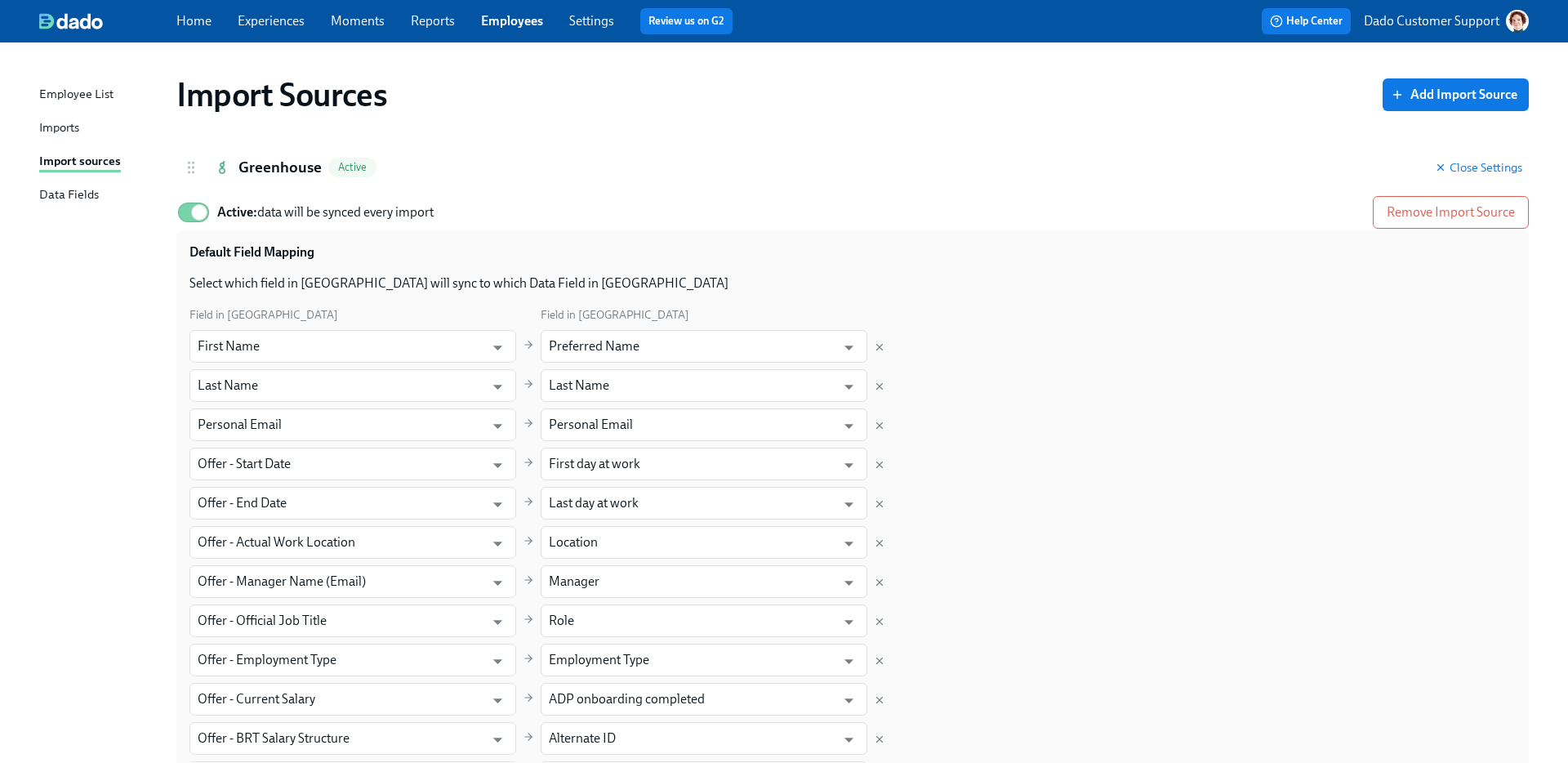
scroll to position [278, 0]
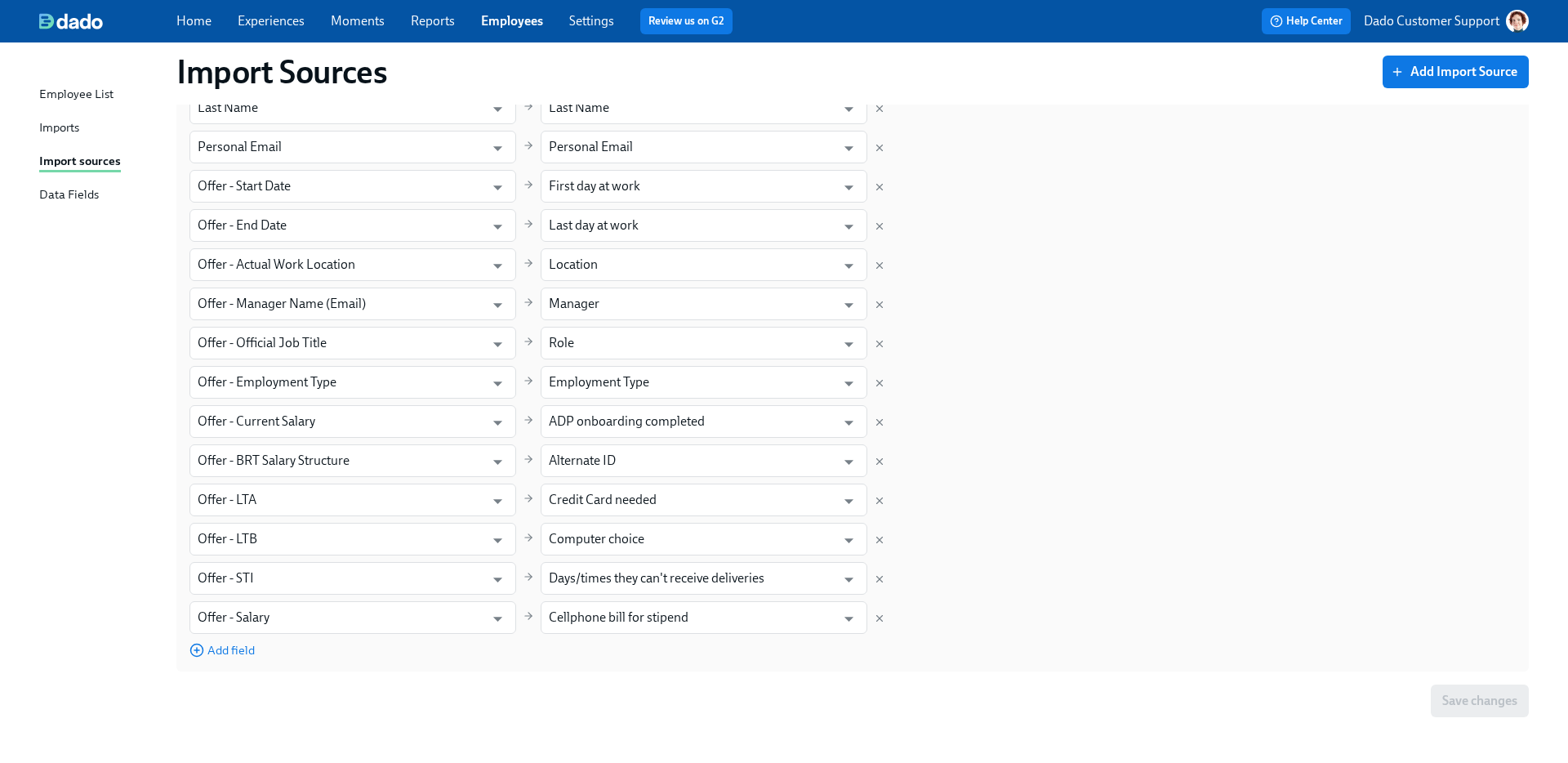
click at [885, 415] on div at bounding box center [879, 422] width 11 height 18
click at [881, 422] on icon "Delete mapping" at bounding box center [879, 422] width 11 height 11
type input "Offer - BRT Salary Structure"
type input "Alternate ID"
type input "Offer - LTA"
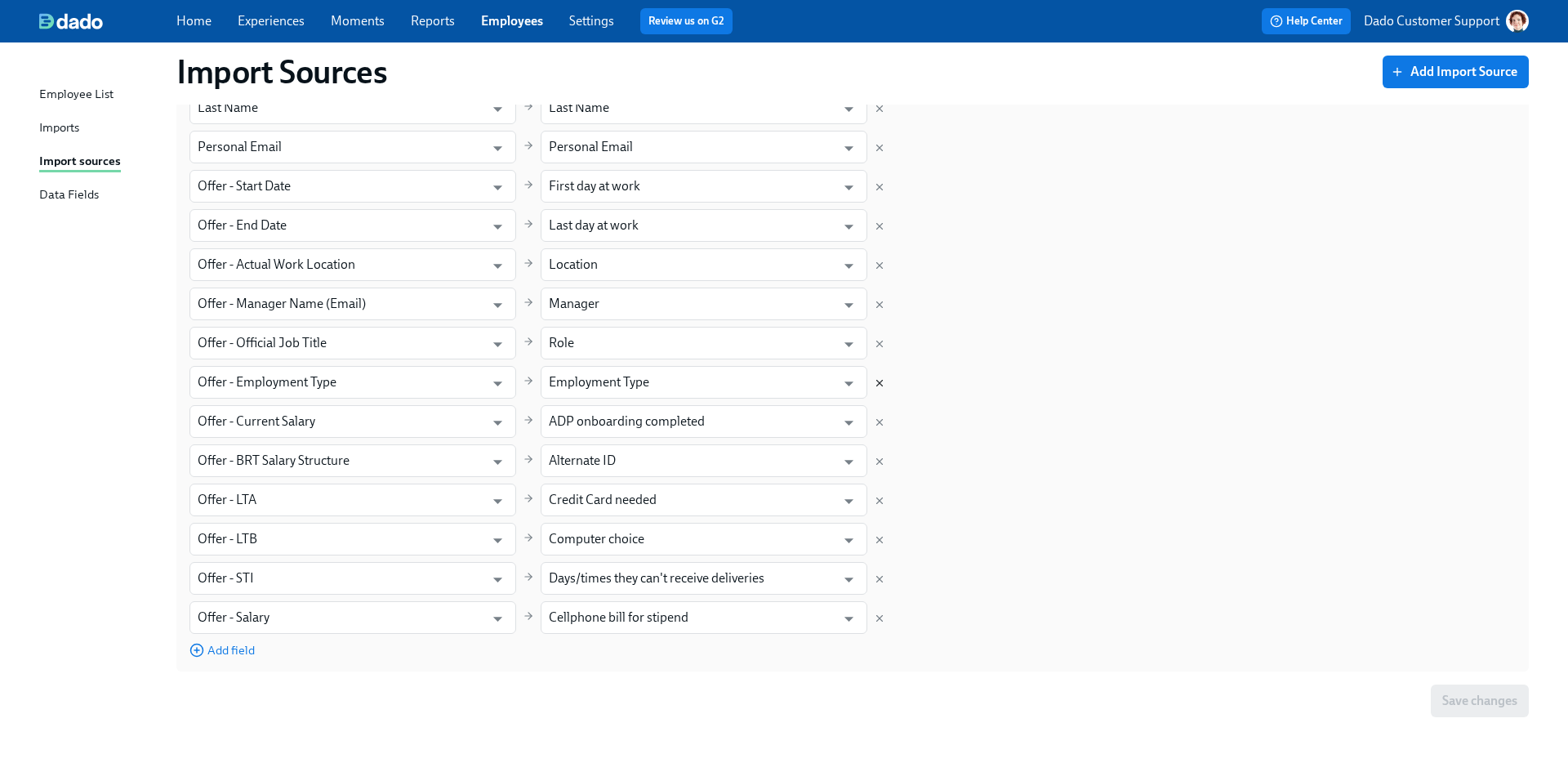
type input "Credit Card needed"
type input "Offer - LTB"
type input "Computer choice"
type input "Offer - STI"
type input "Days/times they can't receive deliveries"
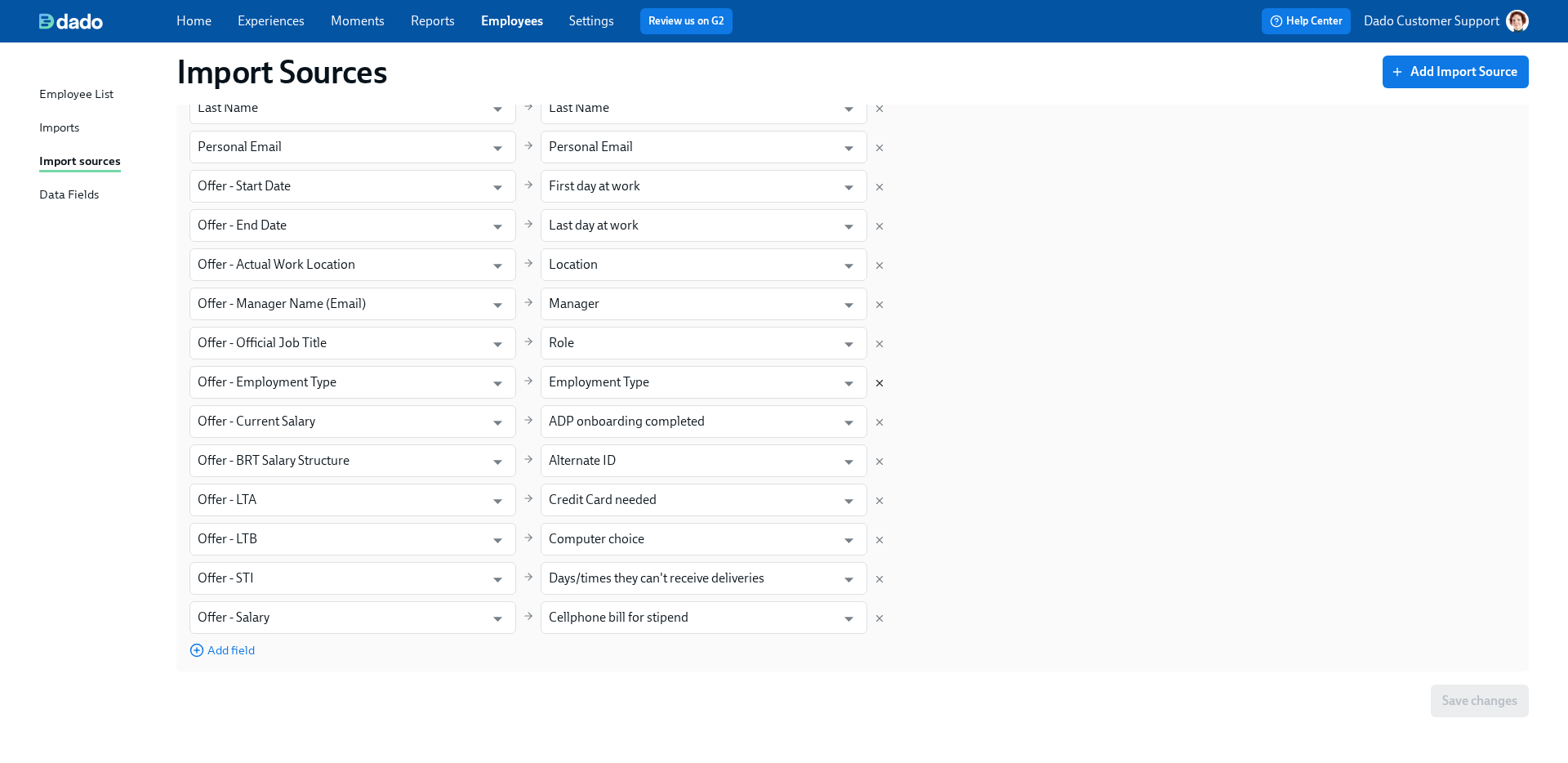
type input "Offer - Salary"
type input "Cellphone bill for stipend"
click at [881, 617] on icon "Delete mapping" at bounding box center [879, 618] width 11 height 11
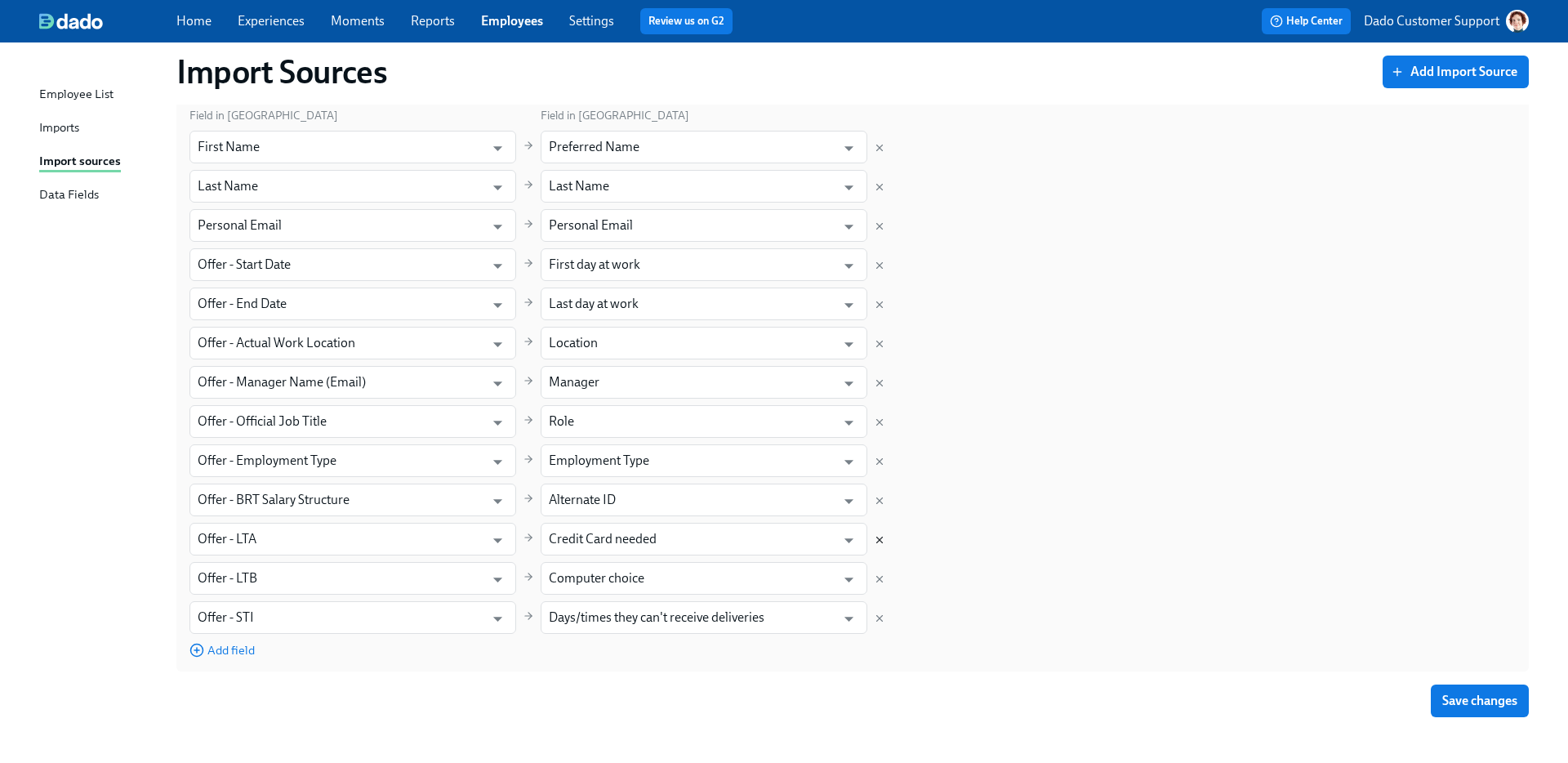
click at [880, 538] on icon "Delete mapping" at bounding box center [880, 540] width 6 height 6
type input "Offer - LTB"
type input "Computer choice"
type input "Offer - STI"
type input "Days/times they can't receive deliveries"
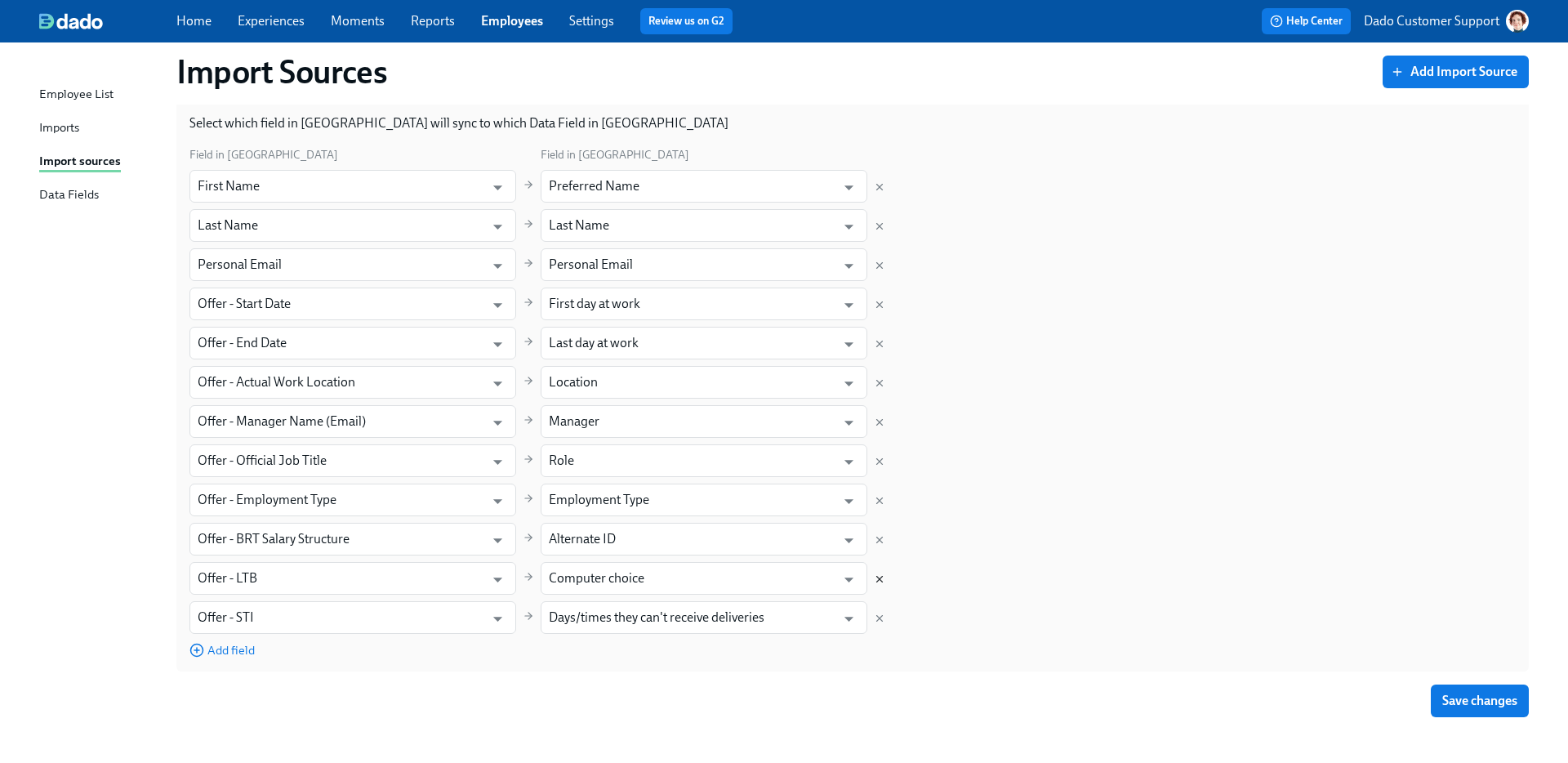
scroll to position [160, 0]
click at [877, 589] on div "Field in [GEOGRAPHIC_DATA] in [GEOGRAPHIC_DATA] First Name ​ Preferred Name ​ L…" at bounding box center [853, 401] width 1327 height 513
click at [877, 582] on icon "Delete mapping" at bounding box center [879, 578] width 11 height 11
type input "Offer - STI"
type input "Days/times they can't receive deliveries"
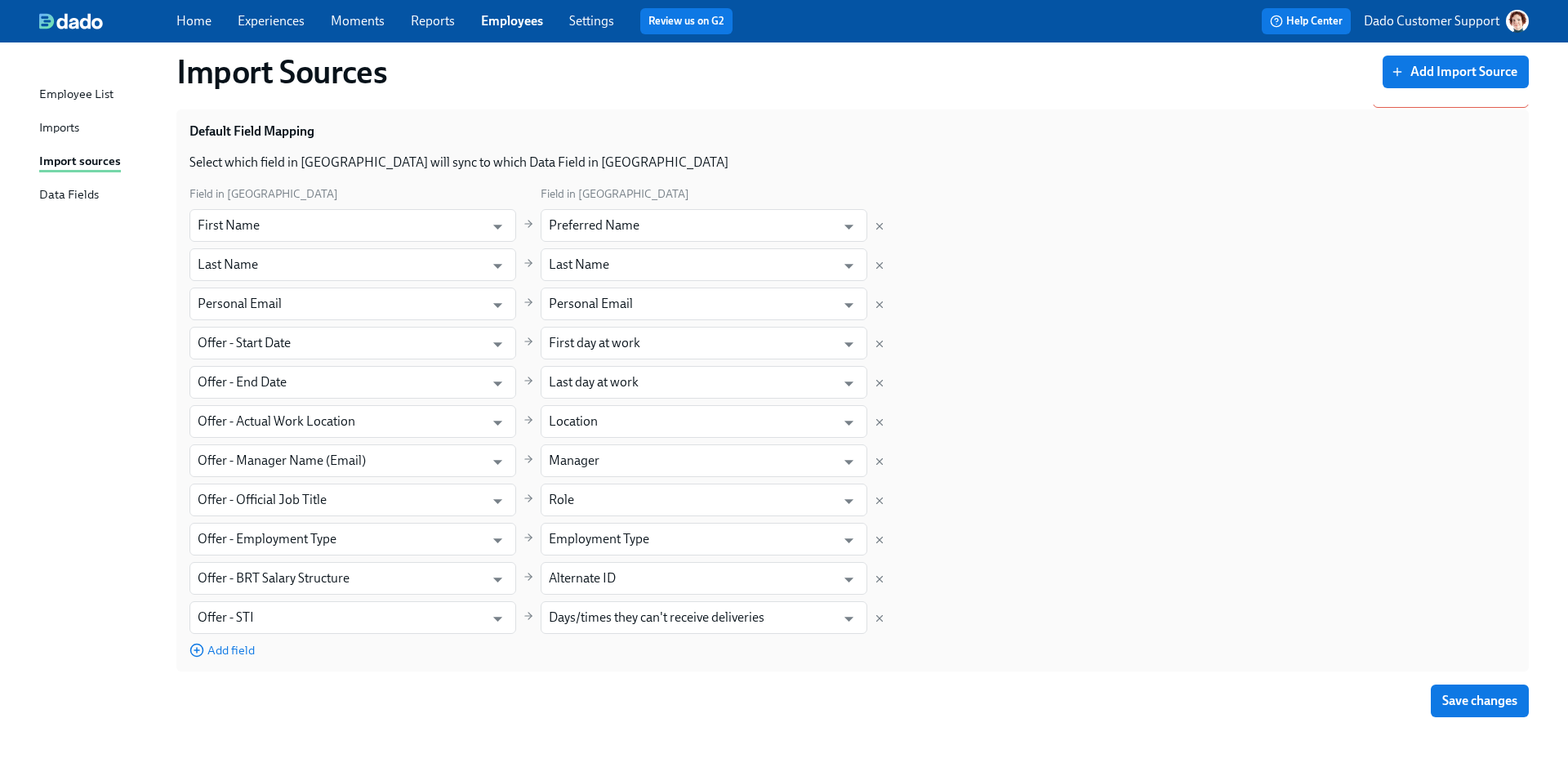
click at [876, 634] on div "Field in [GEOGRAPHIC_DATA] in [GEOGRAPHIC_DATA] First Name ​ Preferred Name ​ L…" at bounding box center [853, 422] width 1327 height 474
click at [876, 618] on icon "Delete mapping" at bounding box center [879, 618] width 11 height 11
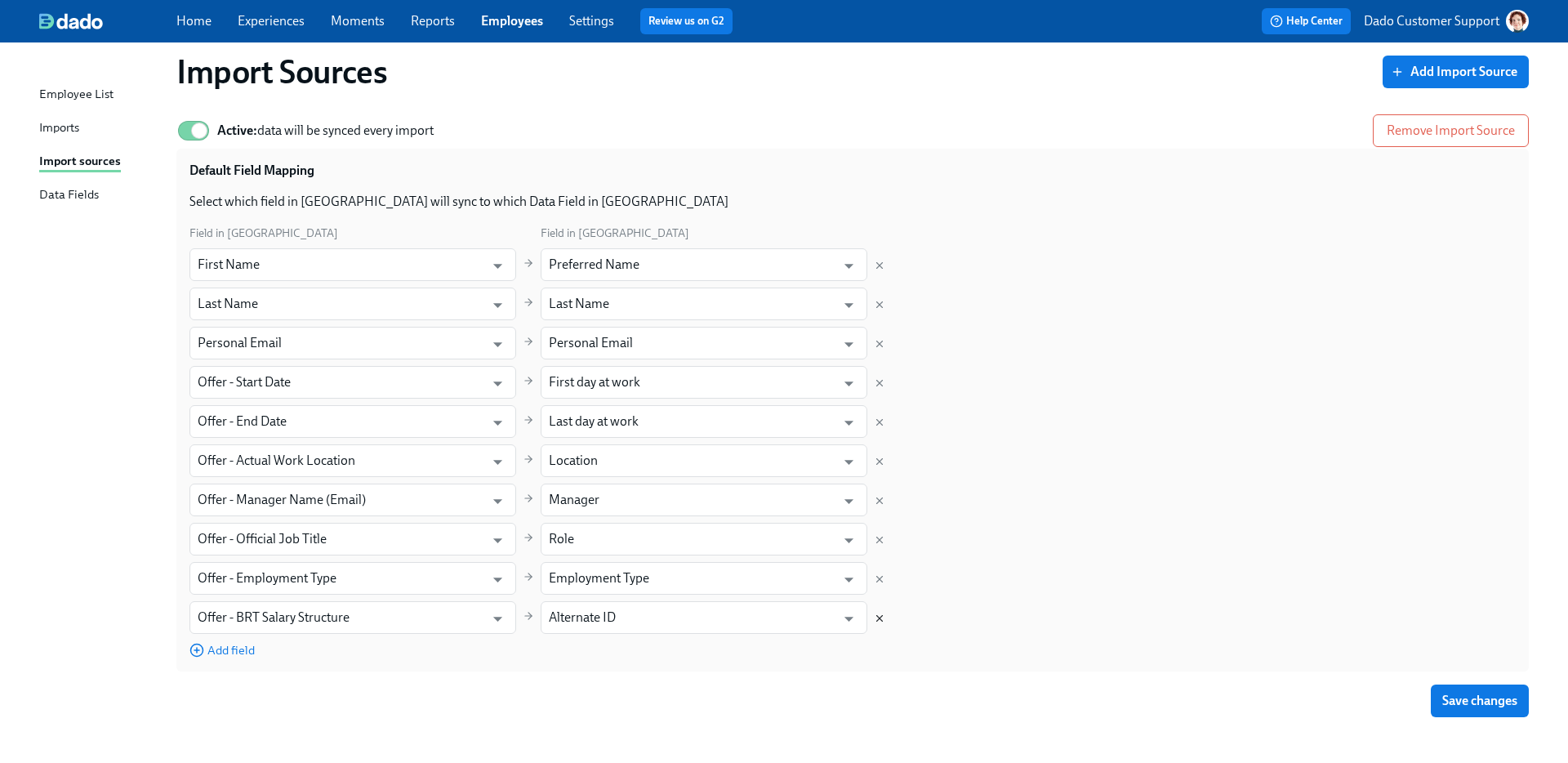
click at [879, 619] on icon "Delete mapping" at bounding box center [879, 618] width 11 height 11
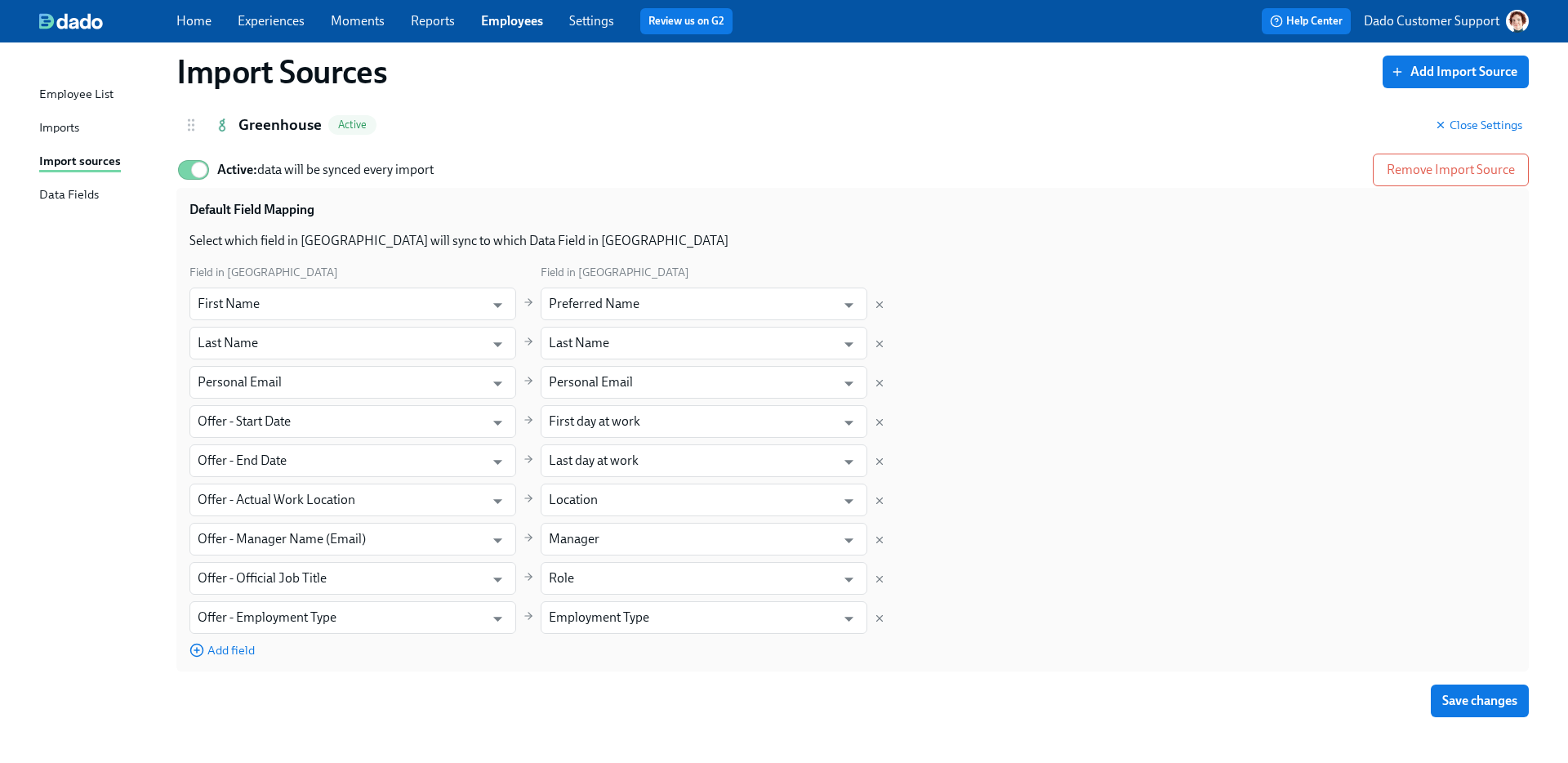
scroll to position [42, 0]
click at [1234, 671] on span "Save changes" at bounding box center [1480, 701] width 75 height 16
click at [224, 647] on span "Add field" at bounding box center [222, 650] width 65 height 16
click at [224, 647] on input "text" at bounding box center [337, 656] width 279 height 33
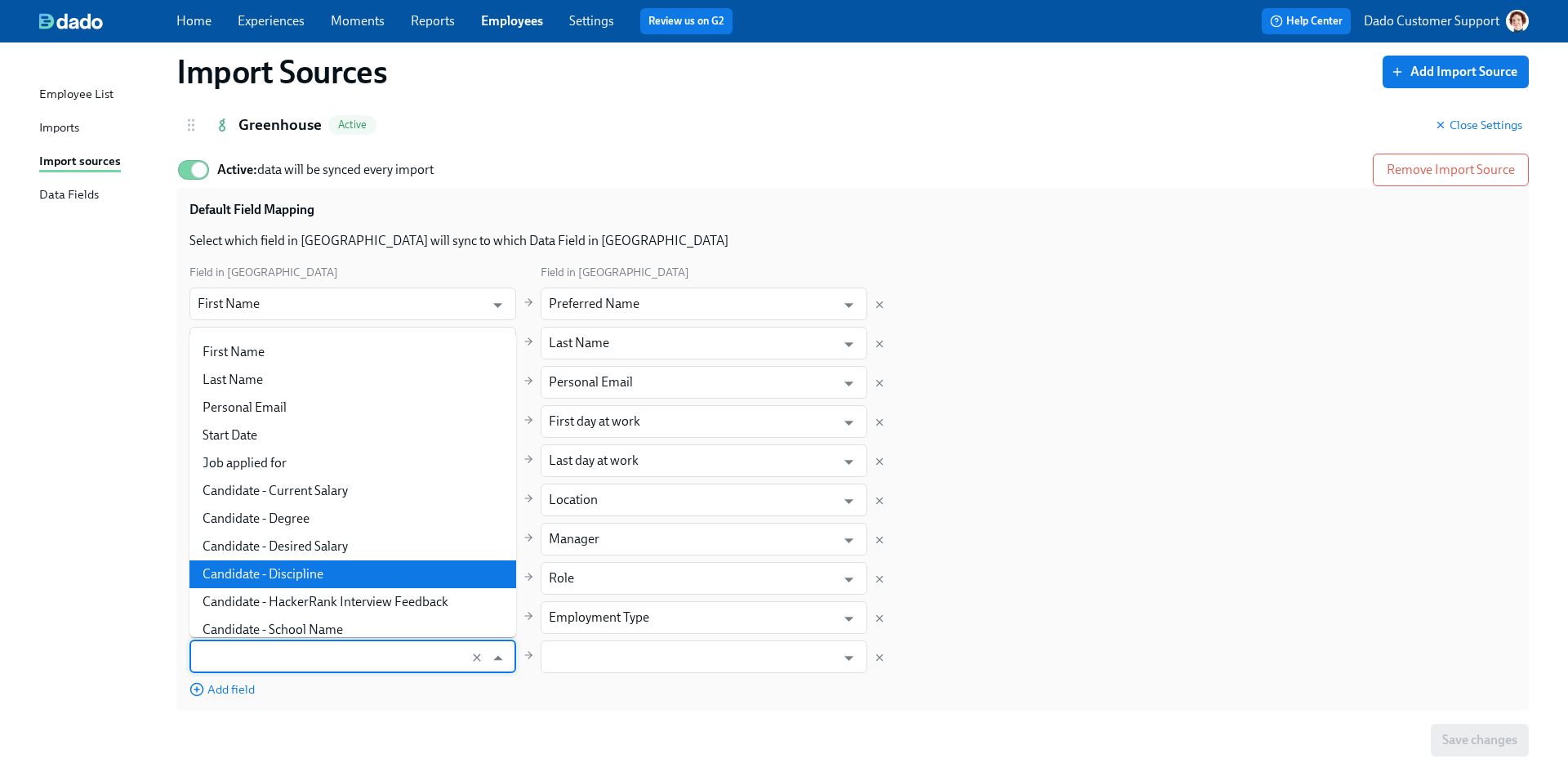
scroll to position [670, 0]
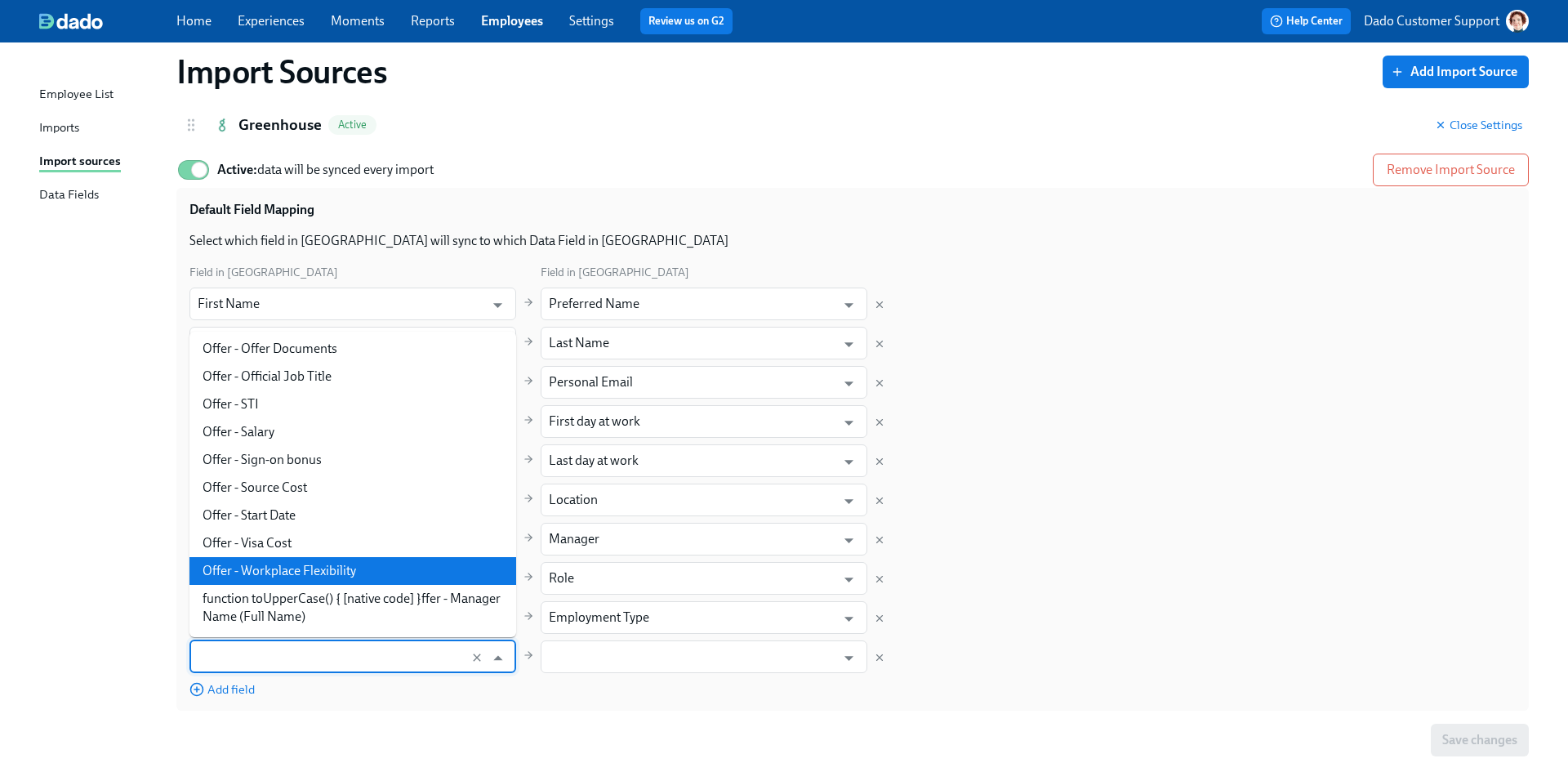
click at [330, 564] on li "Offer - Workplace Flexibility" at bounding box center [353, 571] width 327 height 28
type input "Offer - Workplace Flexibility"
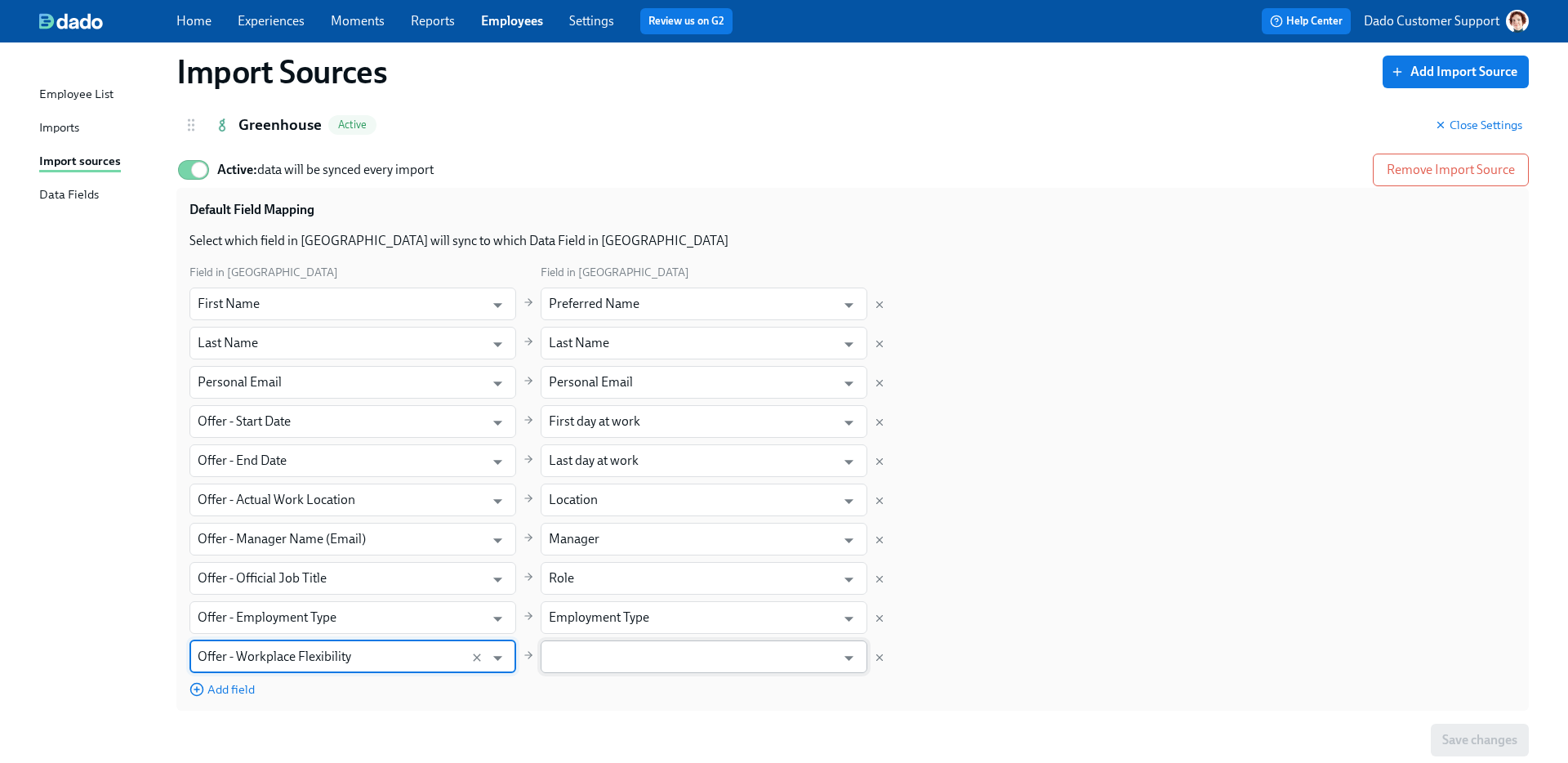
click at [605, 671] on input "text" at bounding box center [692, 656] width 287 height 33
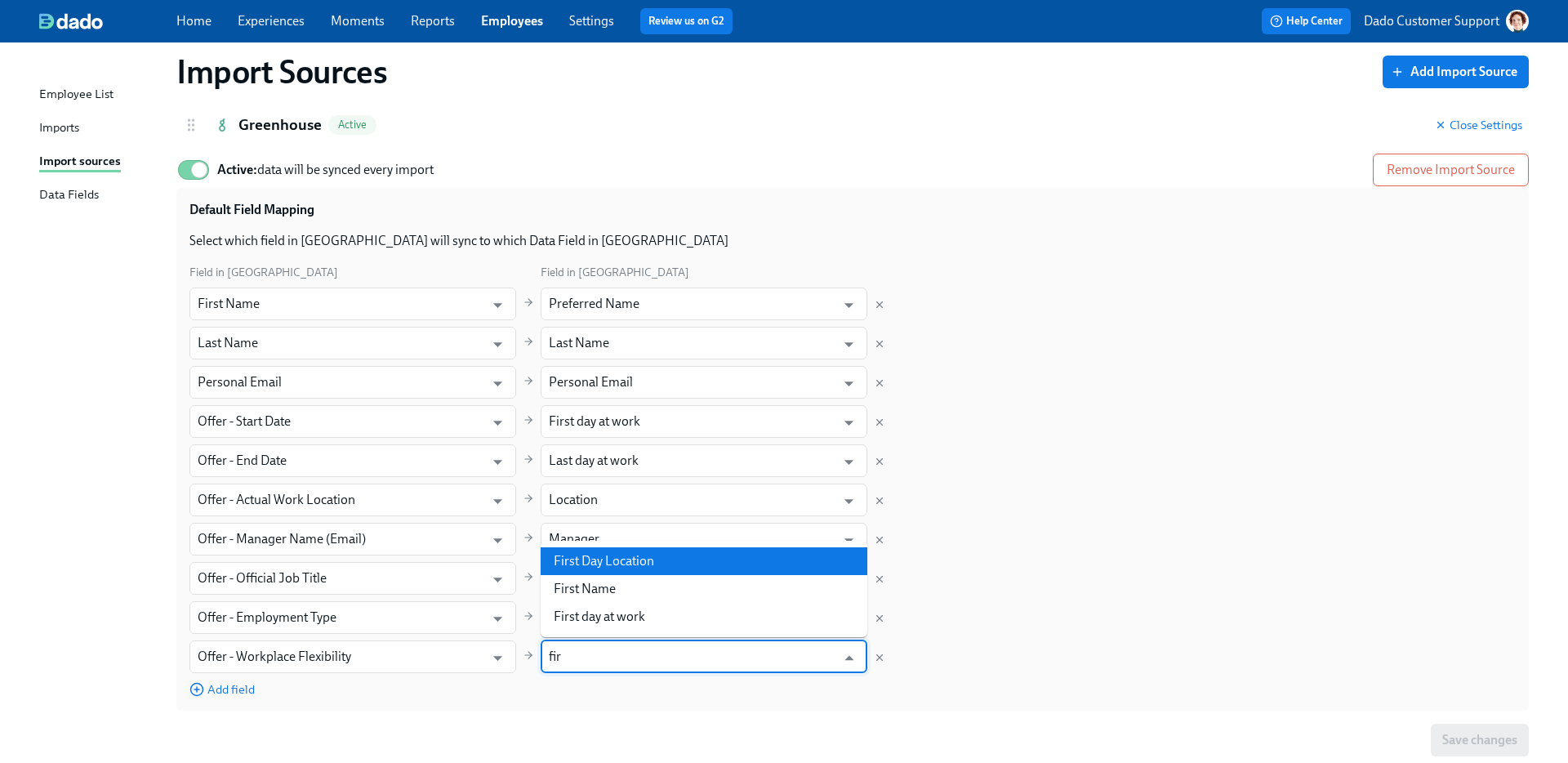
click at [638, 562] on li "First Day Location" at bounding box center [704, 561] width 327 height 28
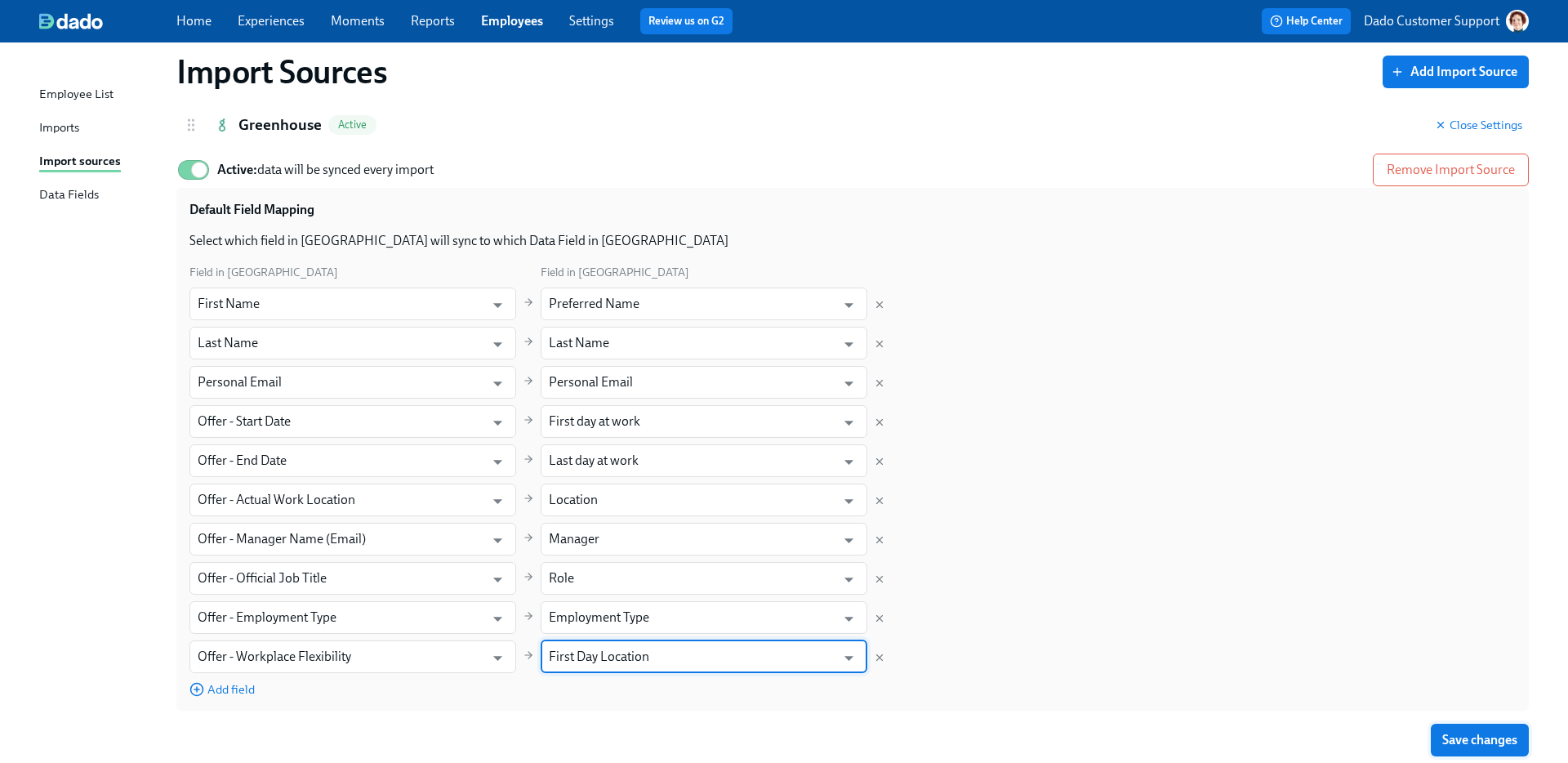
type input "First Day Location"
click at [1234, 671] on button "Save changes" at bounding box center [1480, 740] width 98 height 33
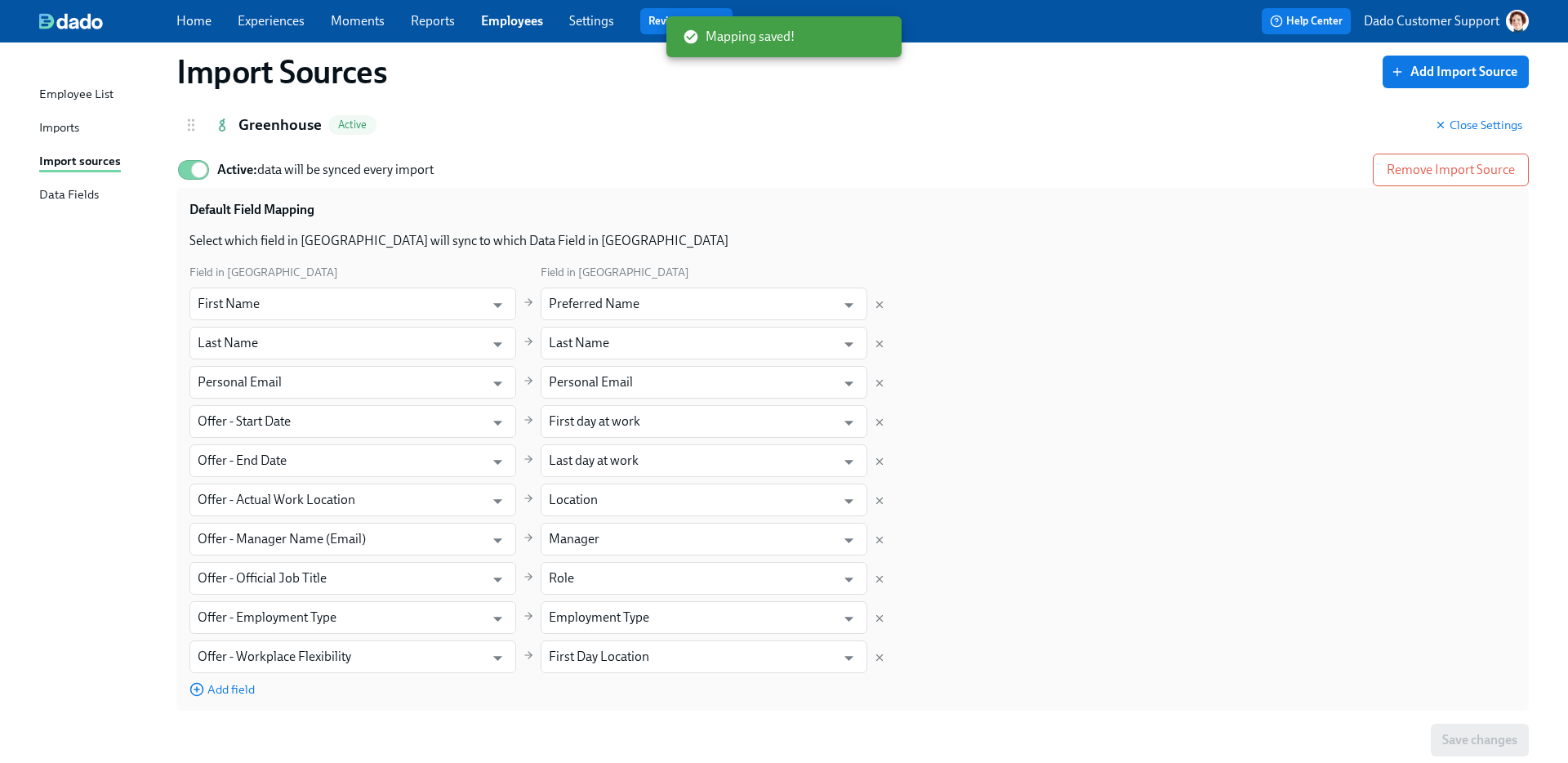
click at [77, 194] on div "Data Fields" at bounding box center [69, 195] width 60 height 20
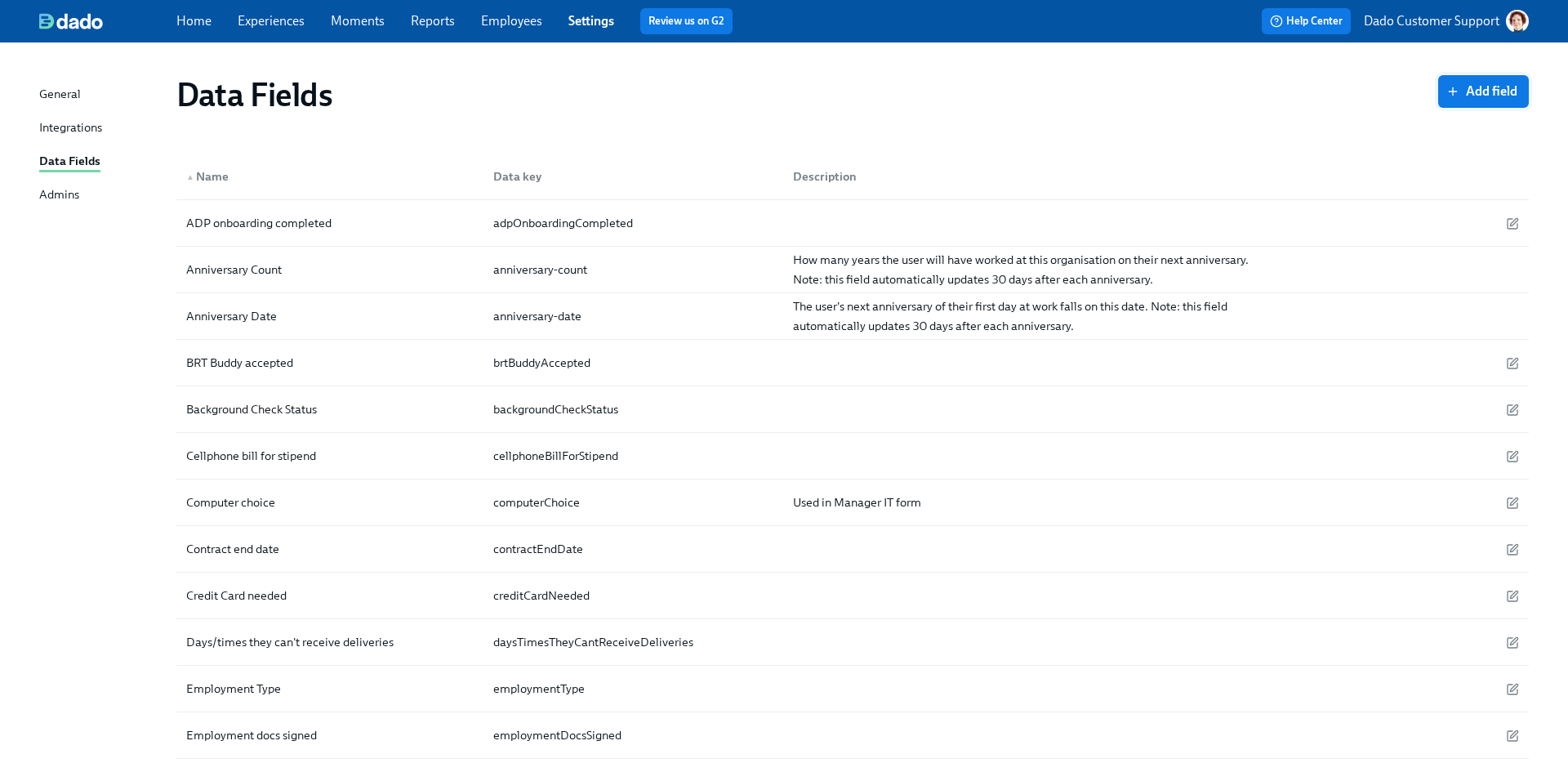
click at [1234, 89] on span "Add field" at bounding box center [1484, 91] width 68 height 16
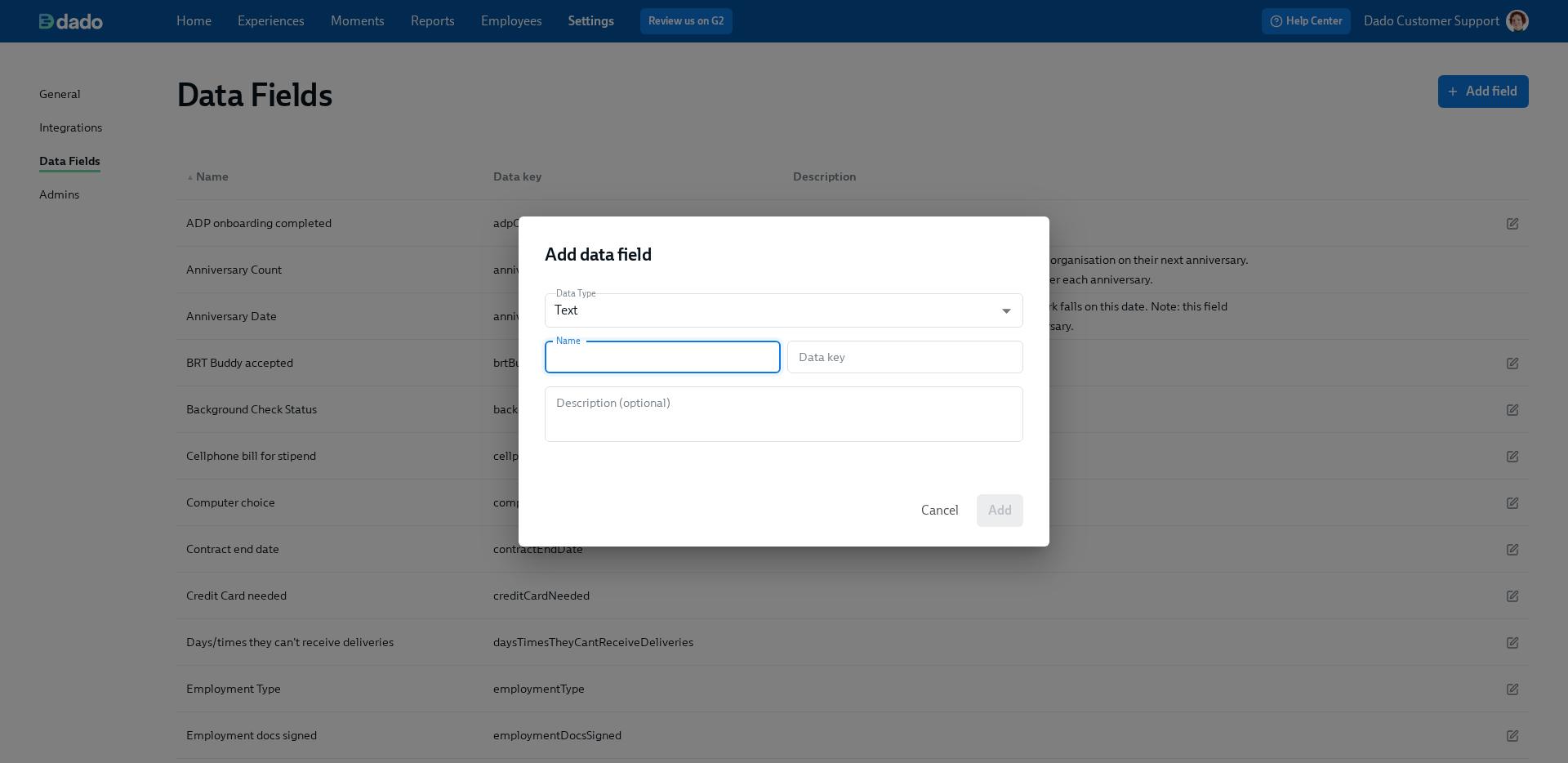
click at [654, 364] on input "text" at bounding box center [663, 357] width 236 height 33
type input "W"
type input "w"
type input "Wo"
type input "wo"
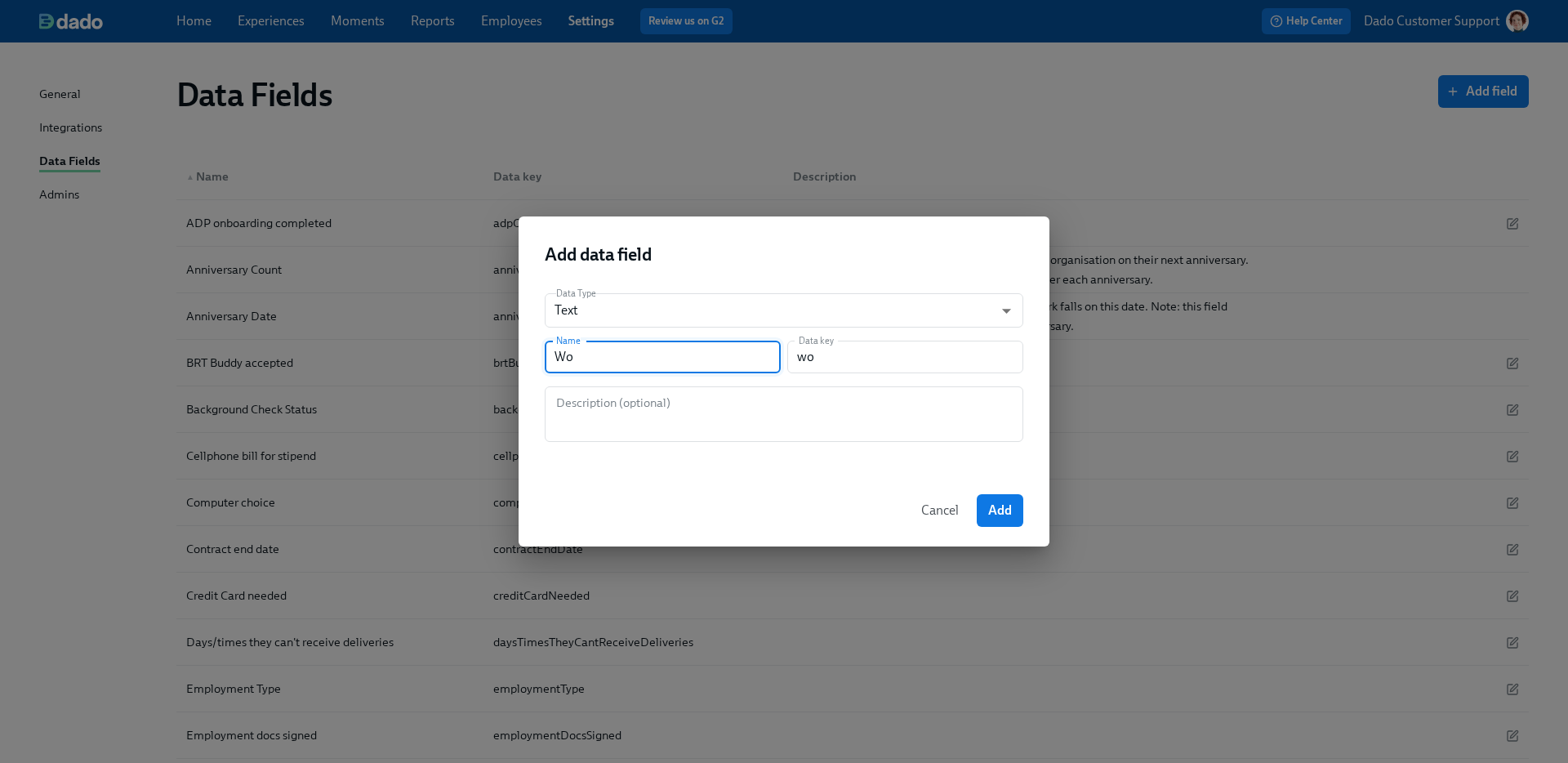
type input "Wor"
type input "wor"
type input "Work"
type input "work"
type input "Work L"
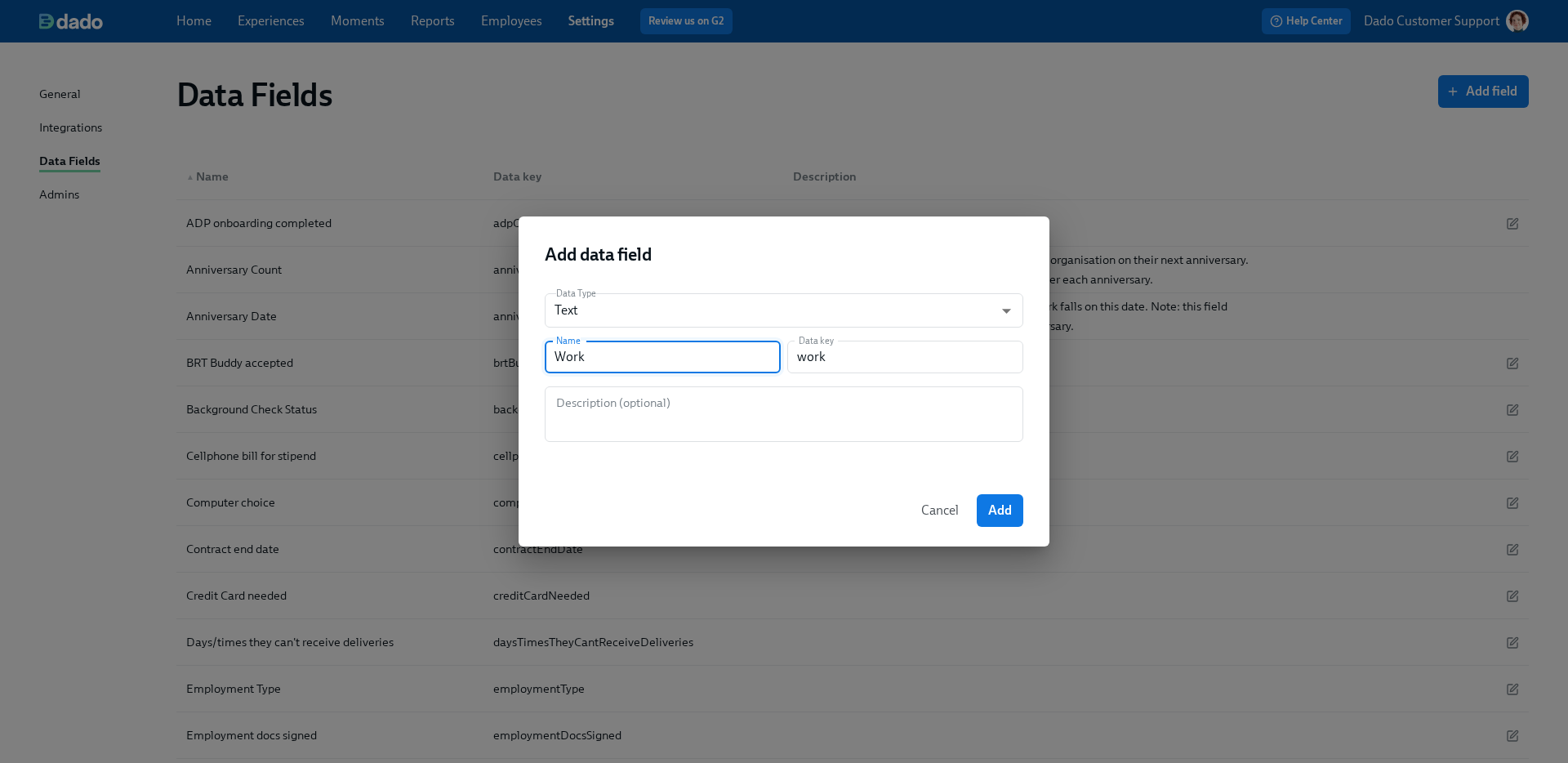
type input "workL"
type input "Work Lo"
type input "workLo"
type input "Work Loc"
type input "workLoc"
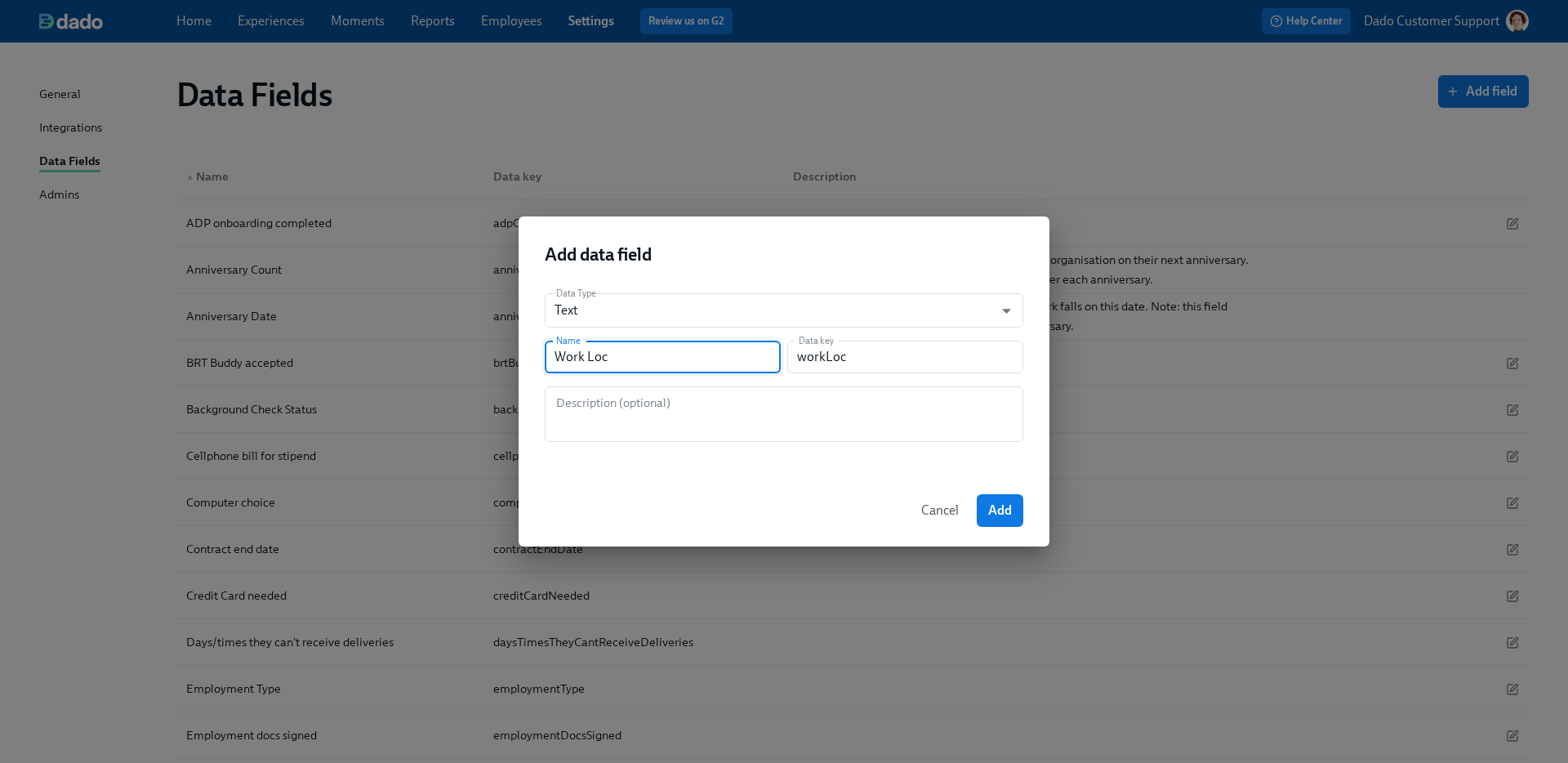
type input "Work Loca"
type input "workLoca"
type input "Work Locat"
type input "workLocat"
type input "Work Locati"
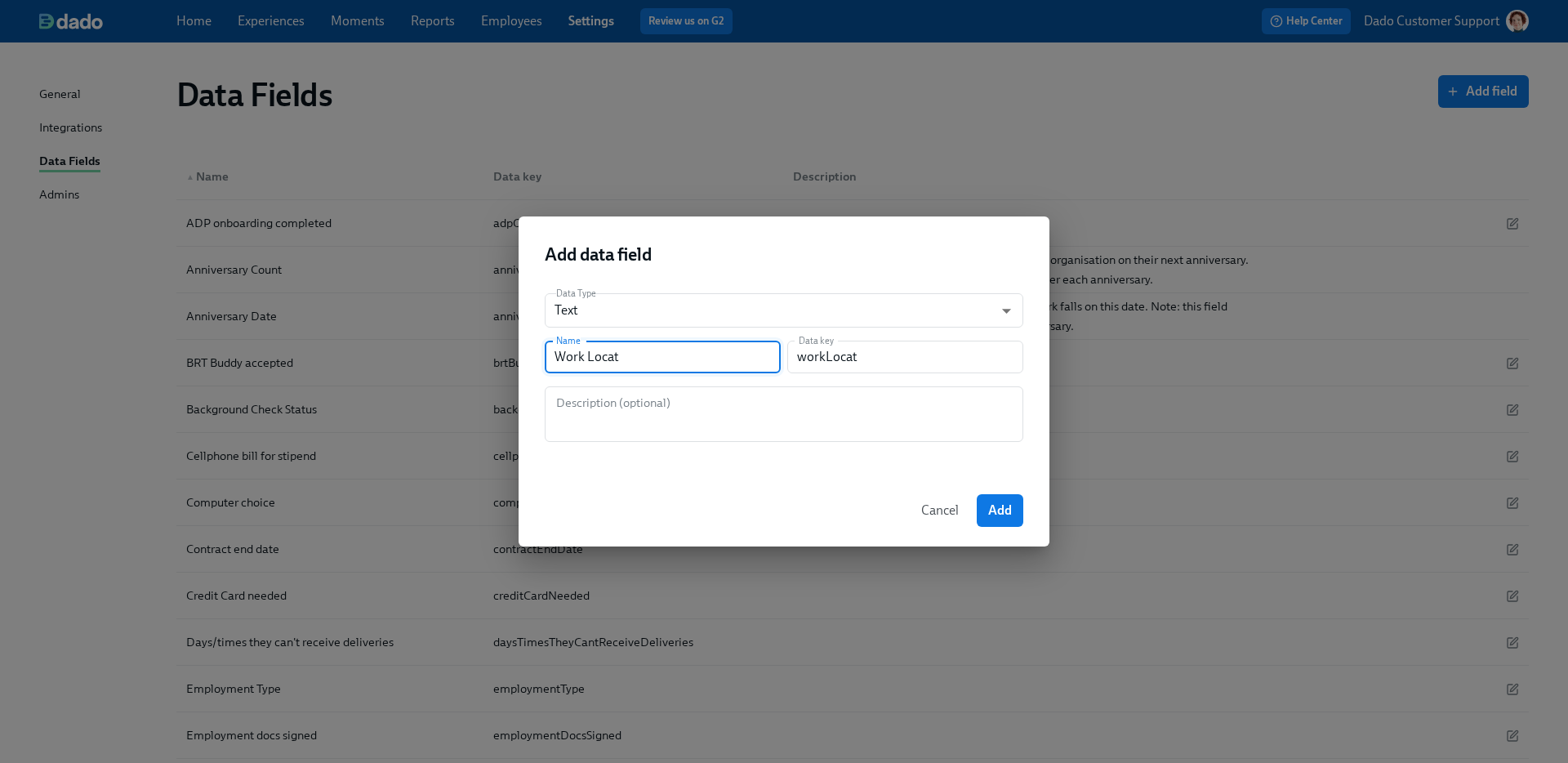
type input "workLocati"
type input "Work Locatio"
type input "workLocatio"
type input "Work Location"
type input "workLocation"
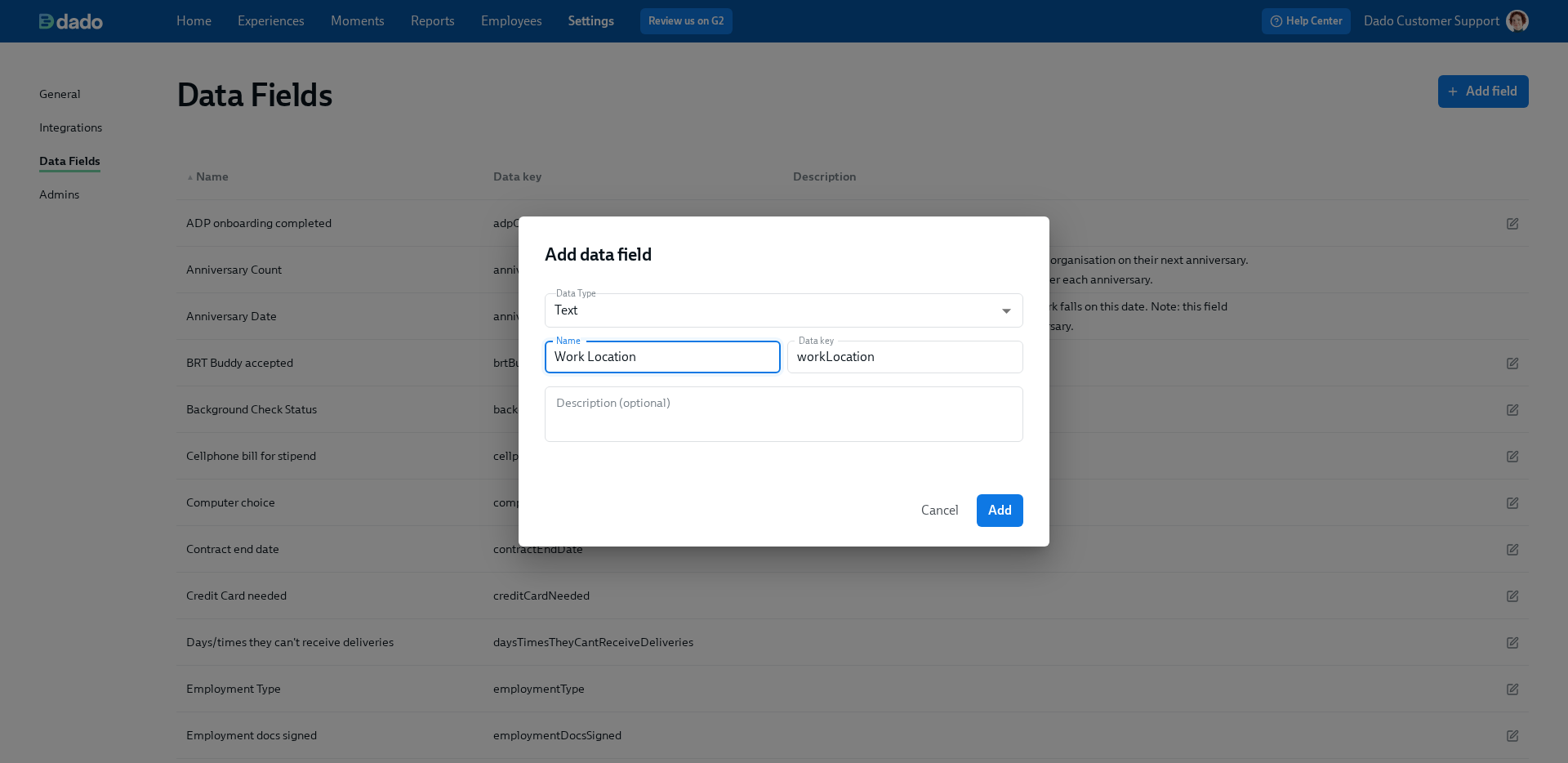
type input "Work Location"
click at [1007, 493] on div "Cancel Add" at bounding box center [784, 511] width 531 height 72
click at [1005, 521] on button "Add" at bounding box center [1000, 510] width 47 height 33
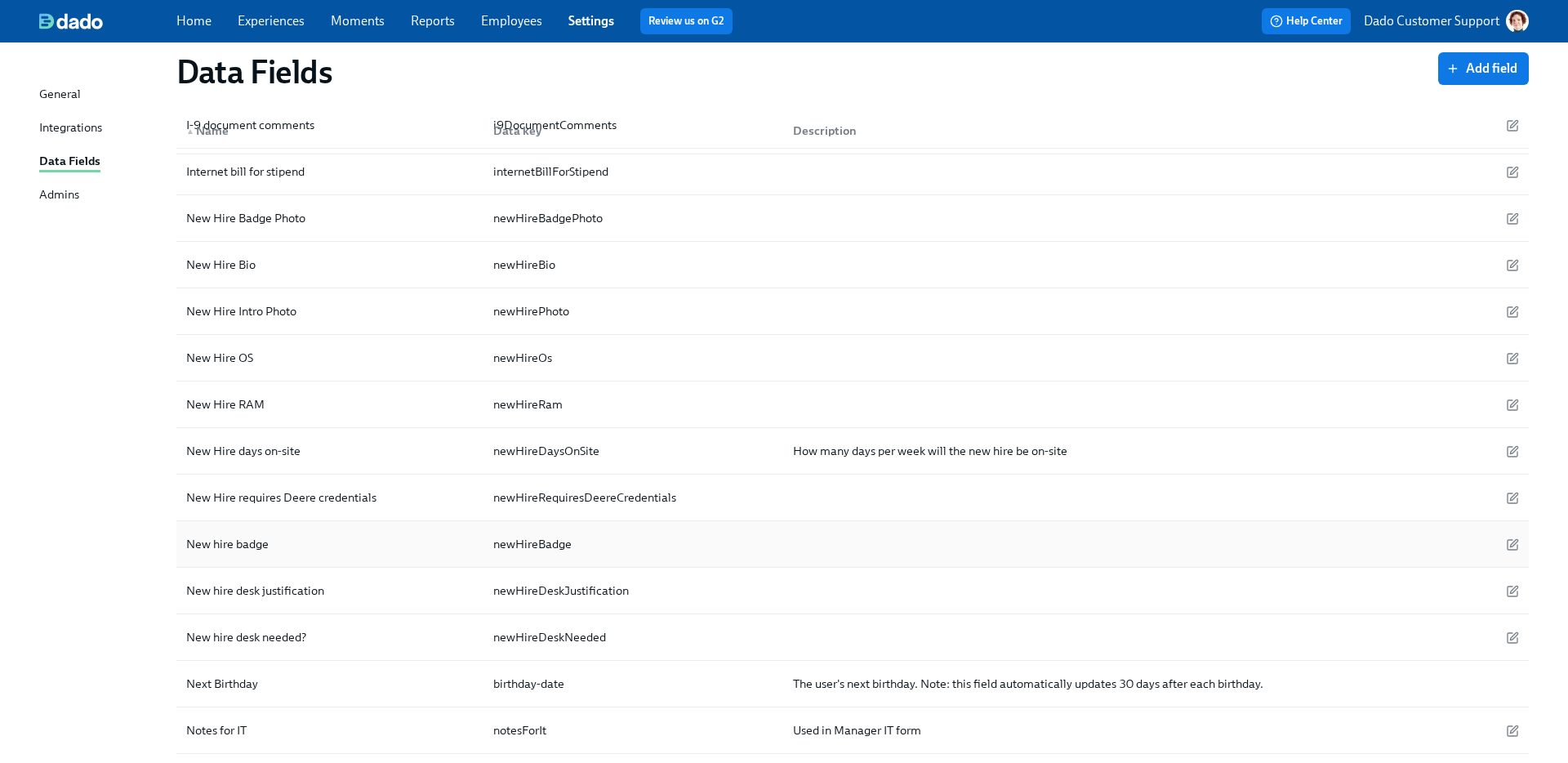
scroll to position [1344, 0]
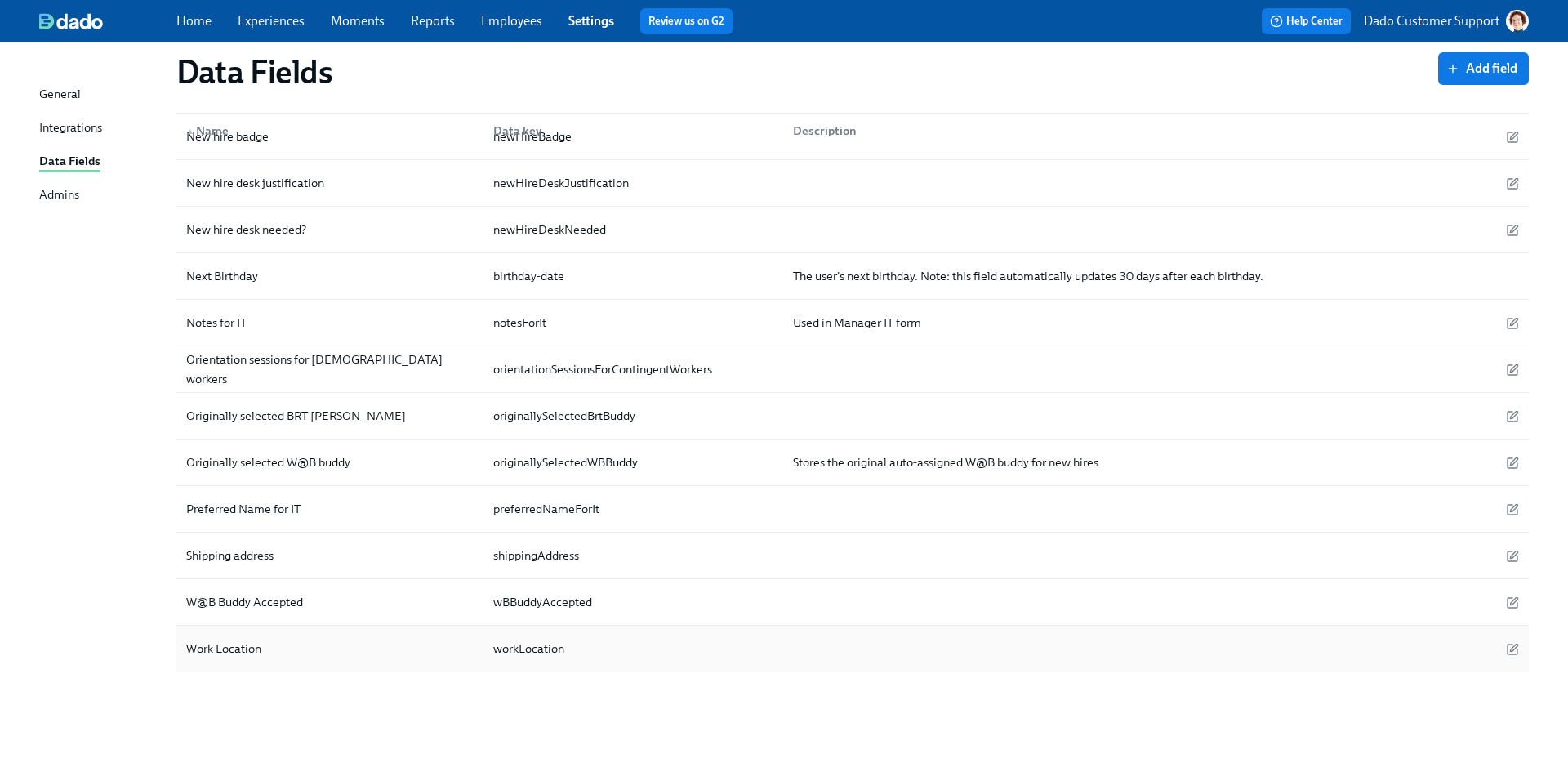
click at [204, 646] on div "Work Location" at bounding box center [224, 649] width 88 height 20
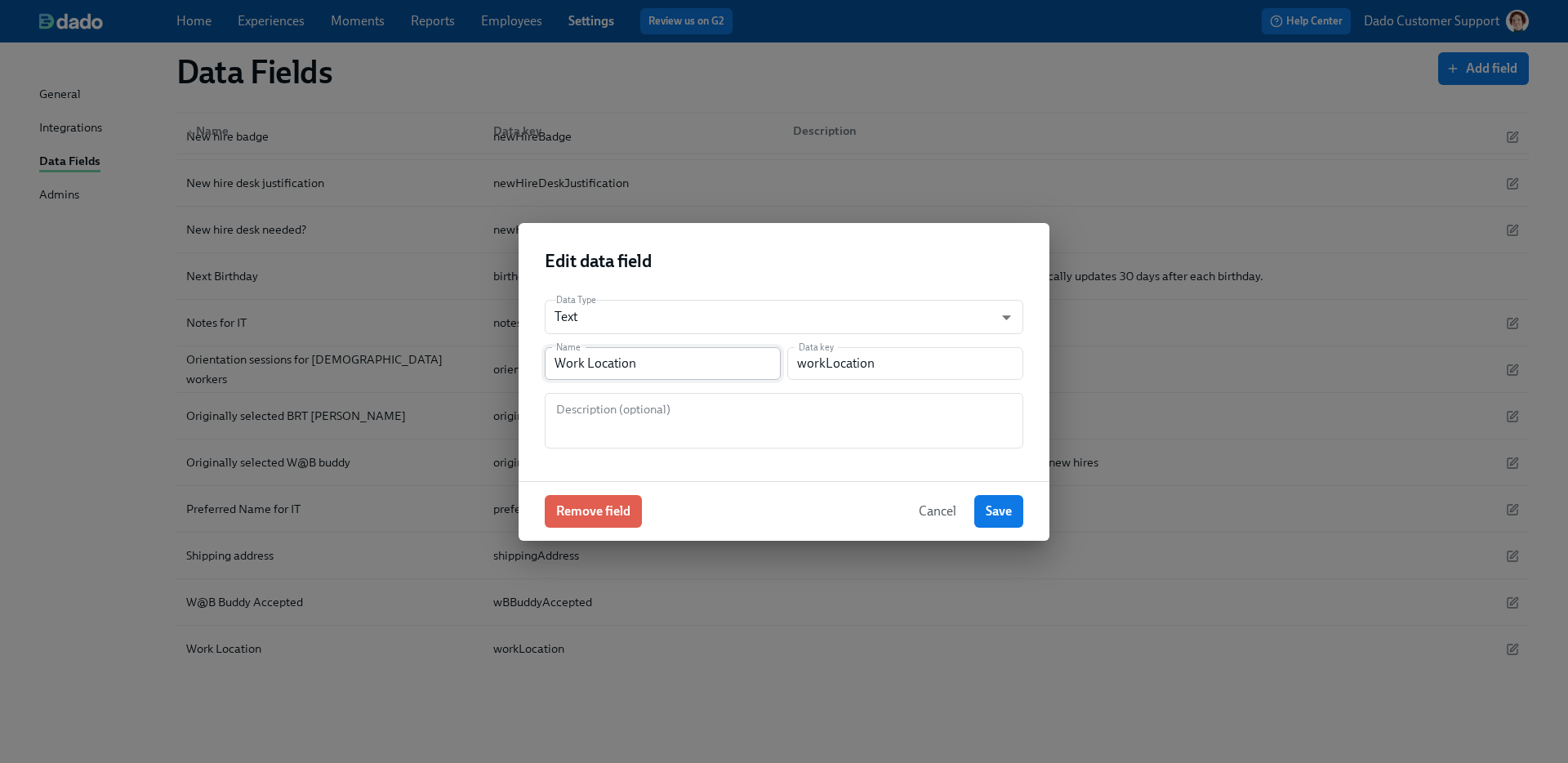
click at [692, 357] on input "Work Location" at bounding box center [663, 363] width 236 height 33
type input "Work Location Type"
click at [1004, 513] on span "Save" at bounding box center [999, 511] width 26 height 16
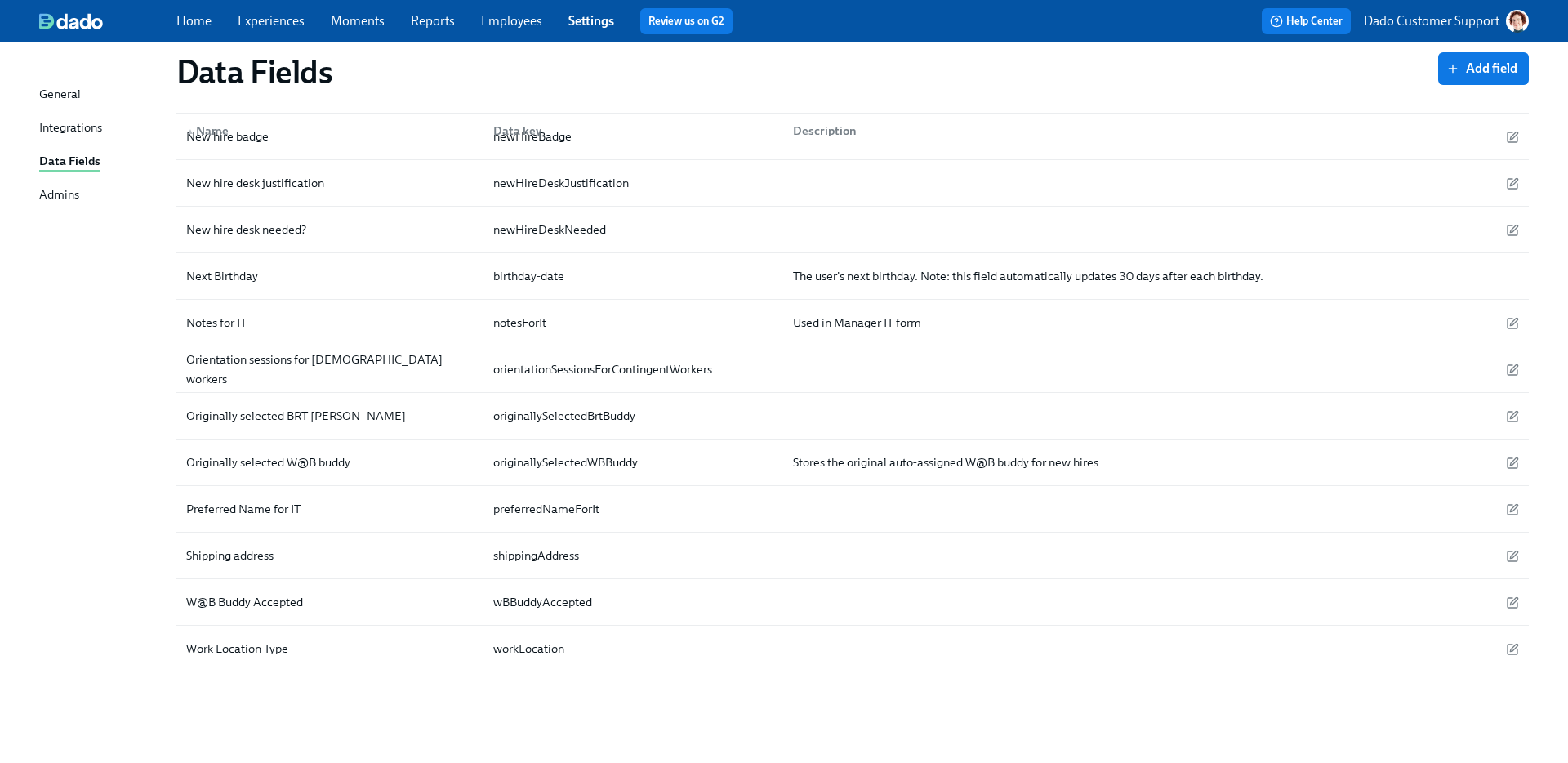
click at [600, 26] on link "Settings" at bounding box center [592, 21] width 46 height 16
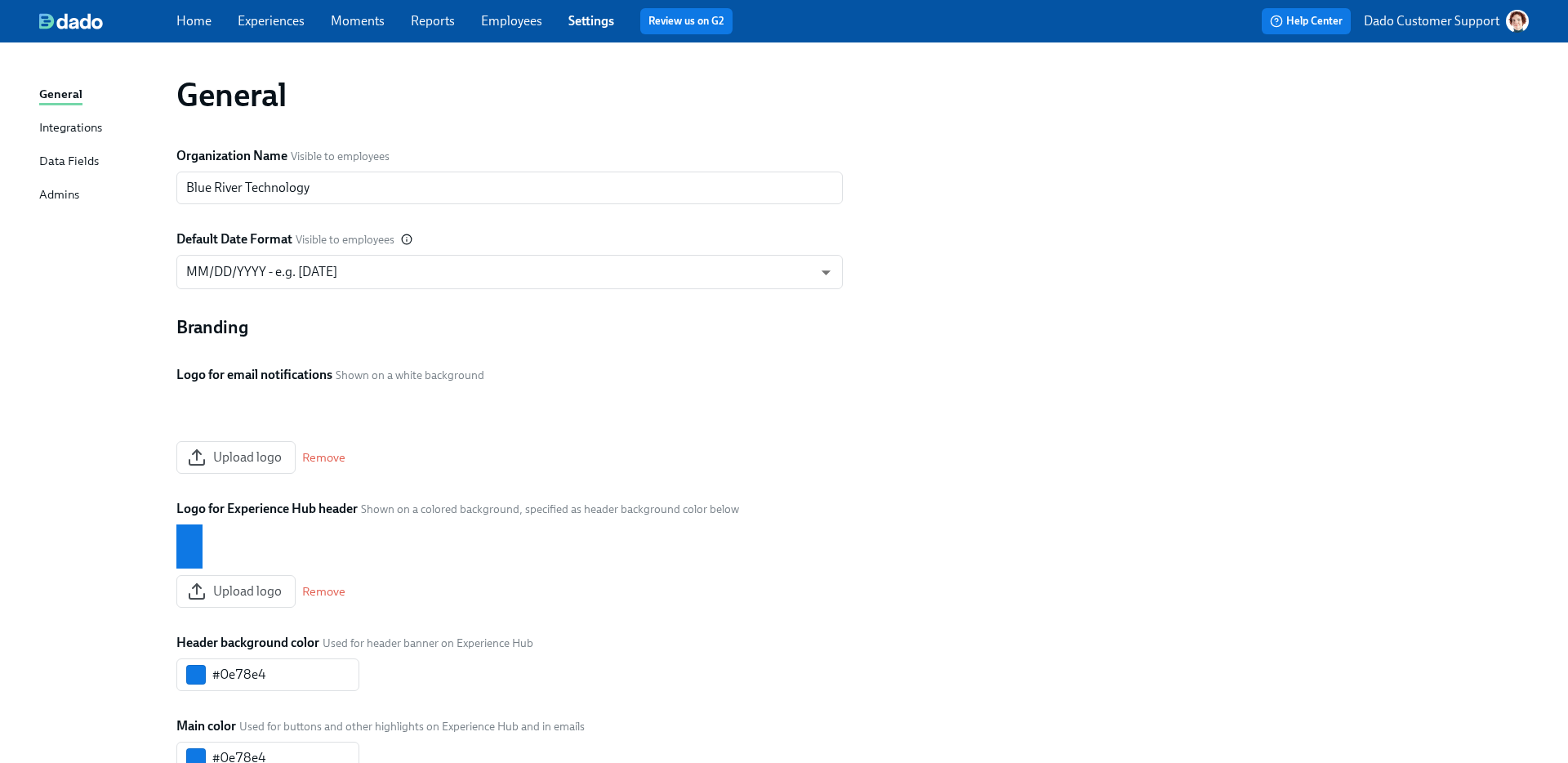
click at [528, 25] on link "Employees" at bounding box center [511, 21] width 61 height 16
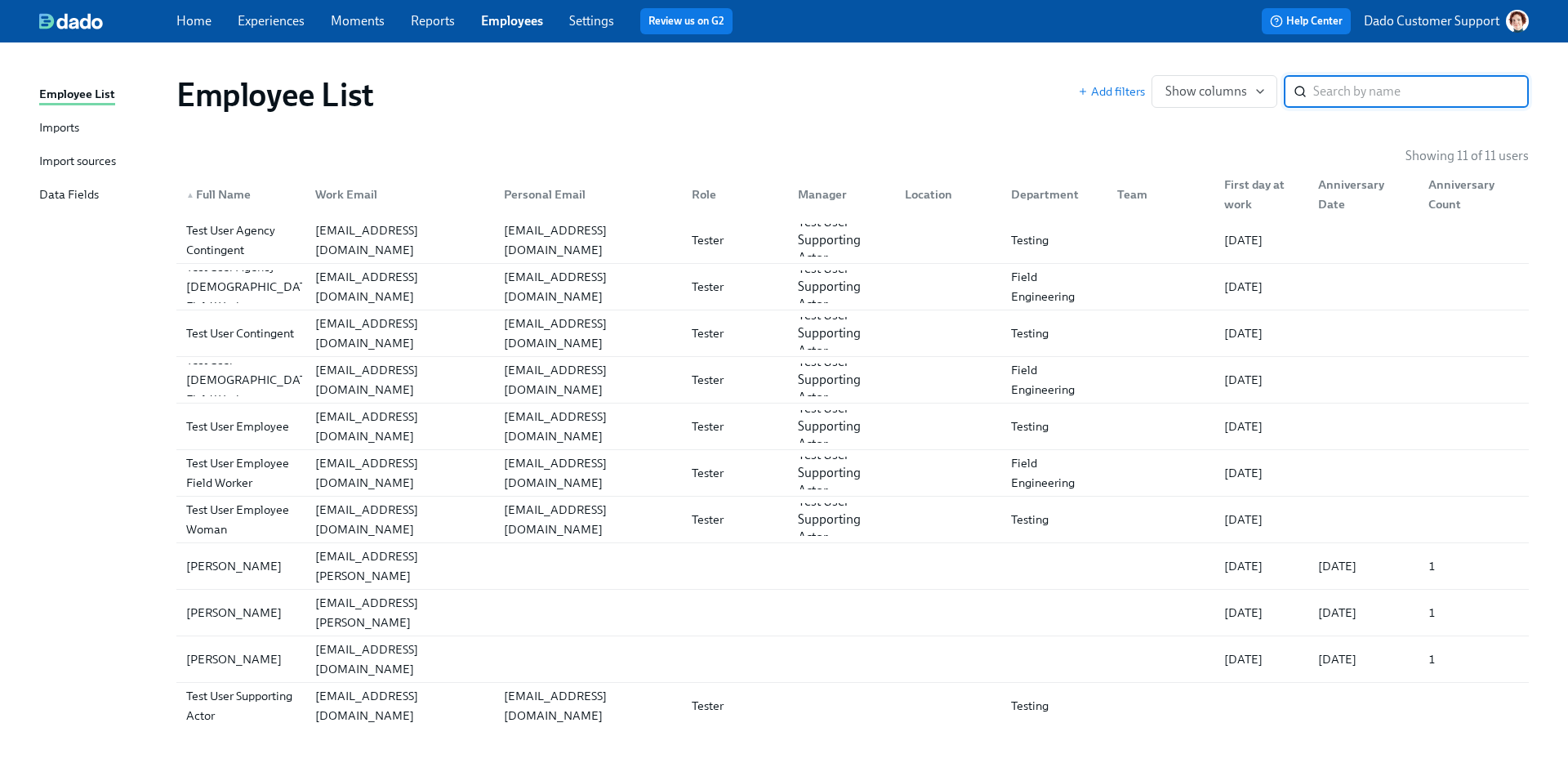
click at [58, 161] on div "Import sources" at bounding box center [77, 162] width 77 height 20
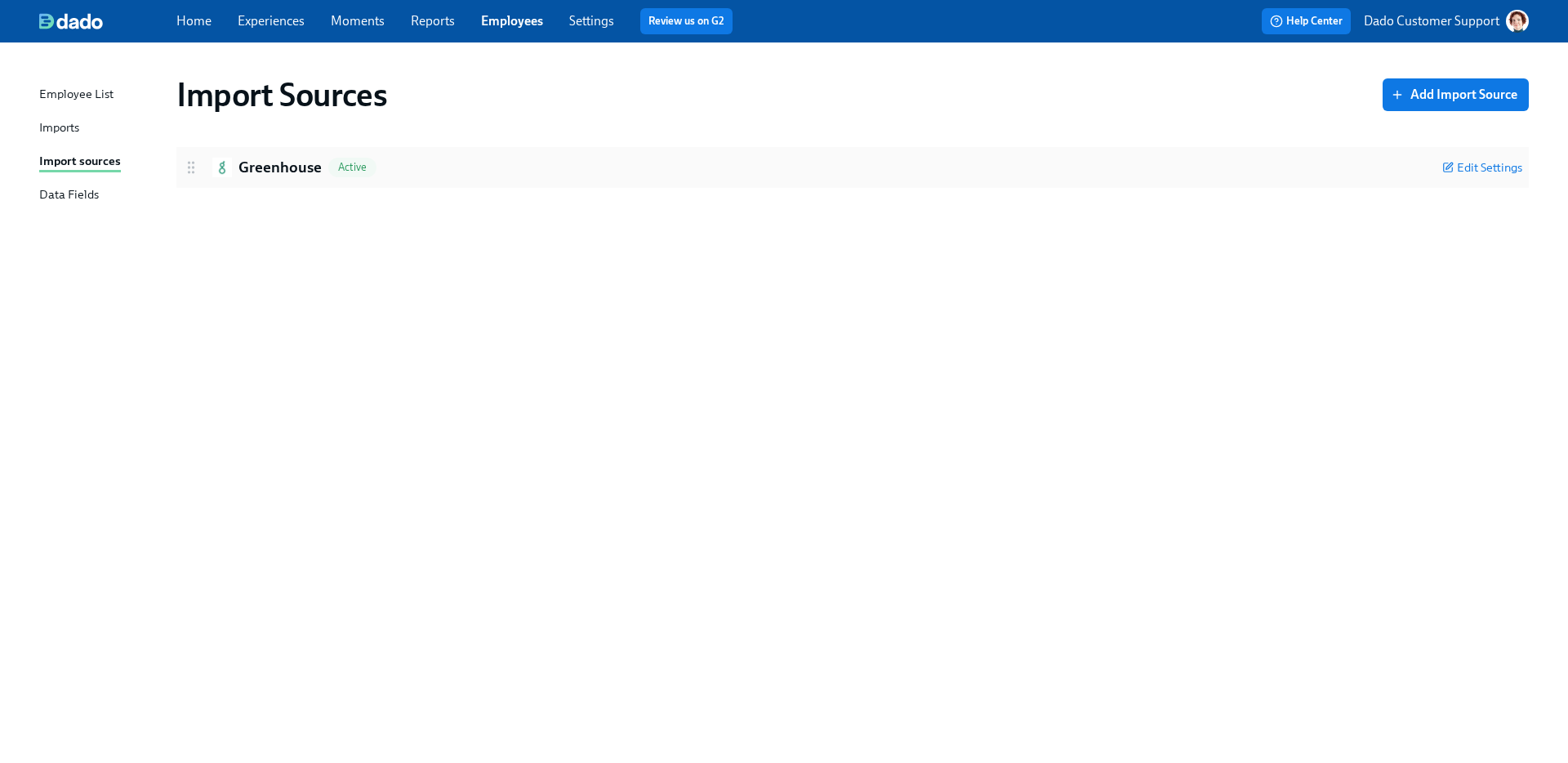
click at [271, 166] on h2 "Greenhouse" at bounding box center [280, 167] width 83 height 21
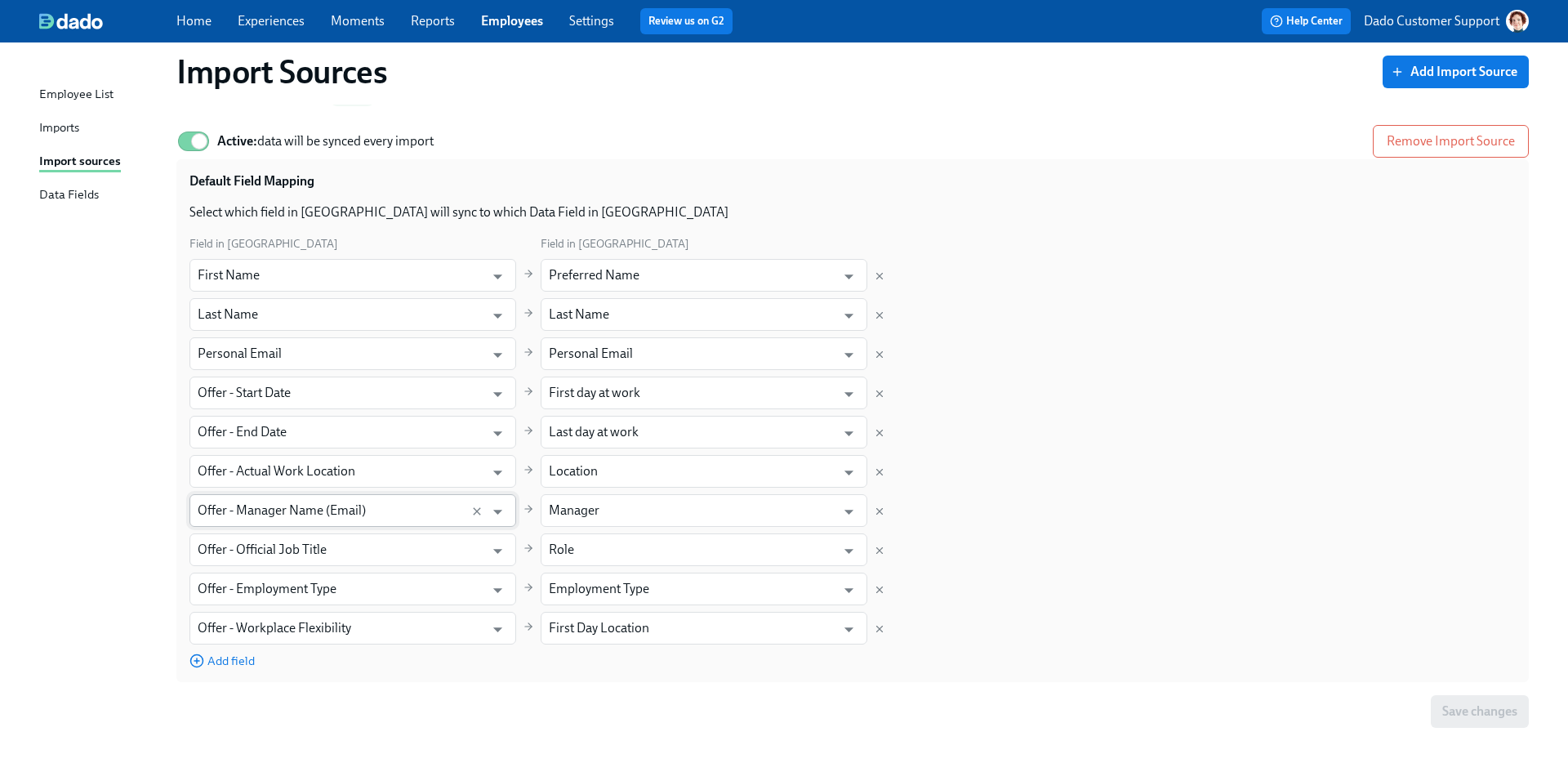
scroll to position [82, 0]
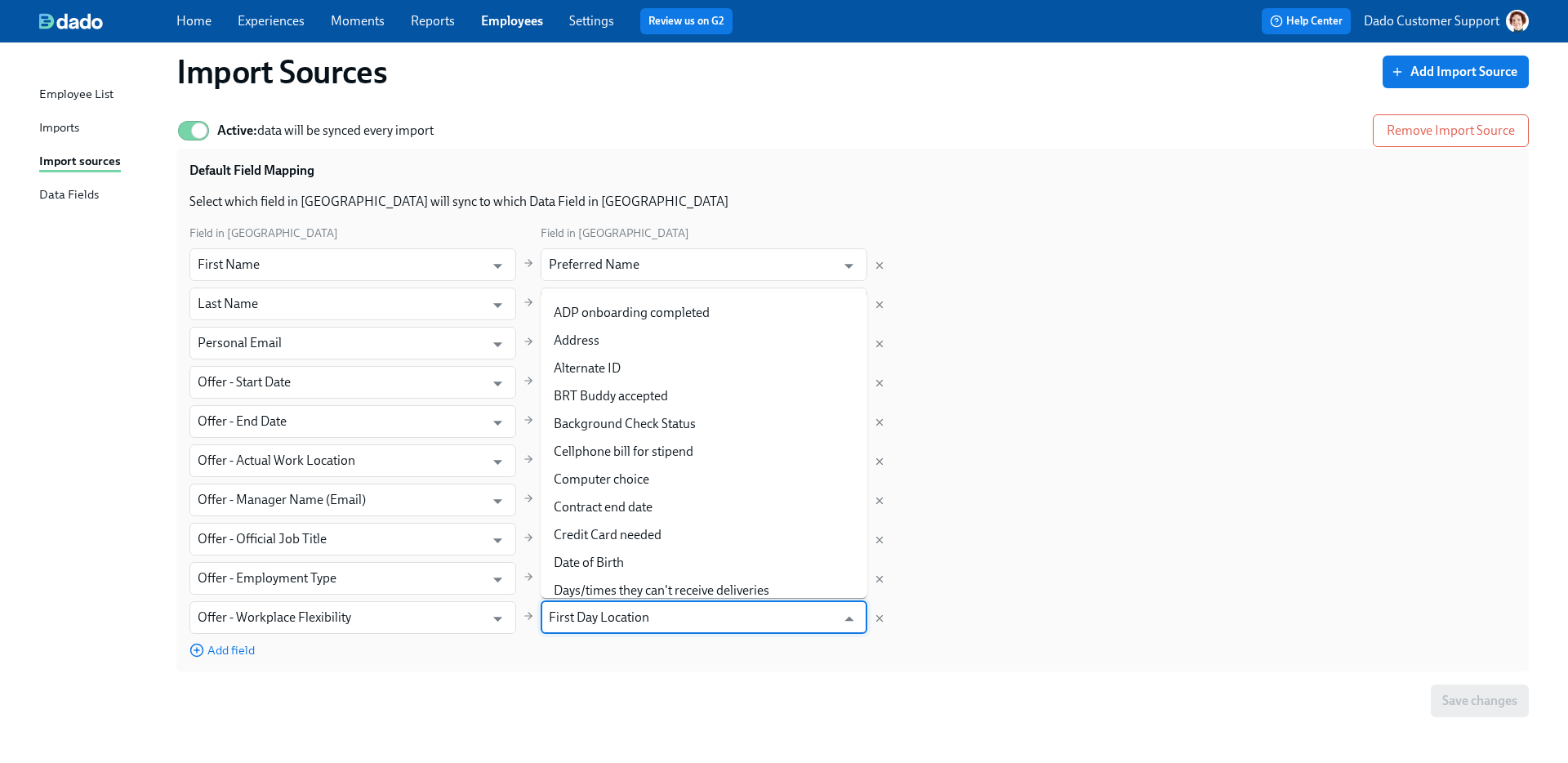
click at [621, 629] on input "First Day Location" at bounding box center [692, 617] width 287 height 33
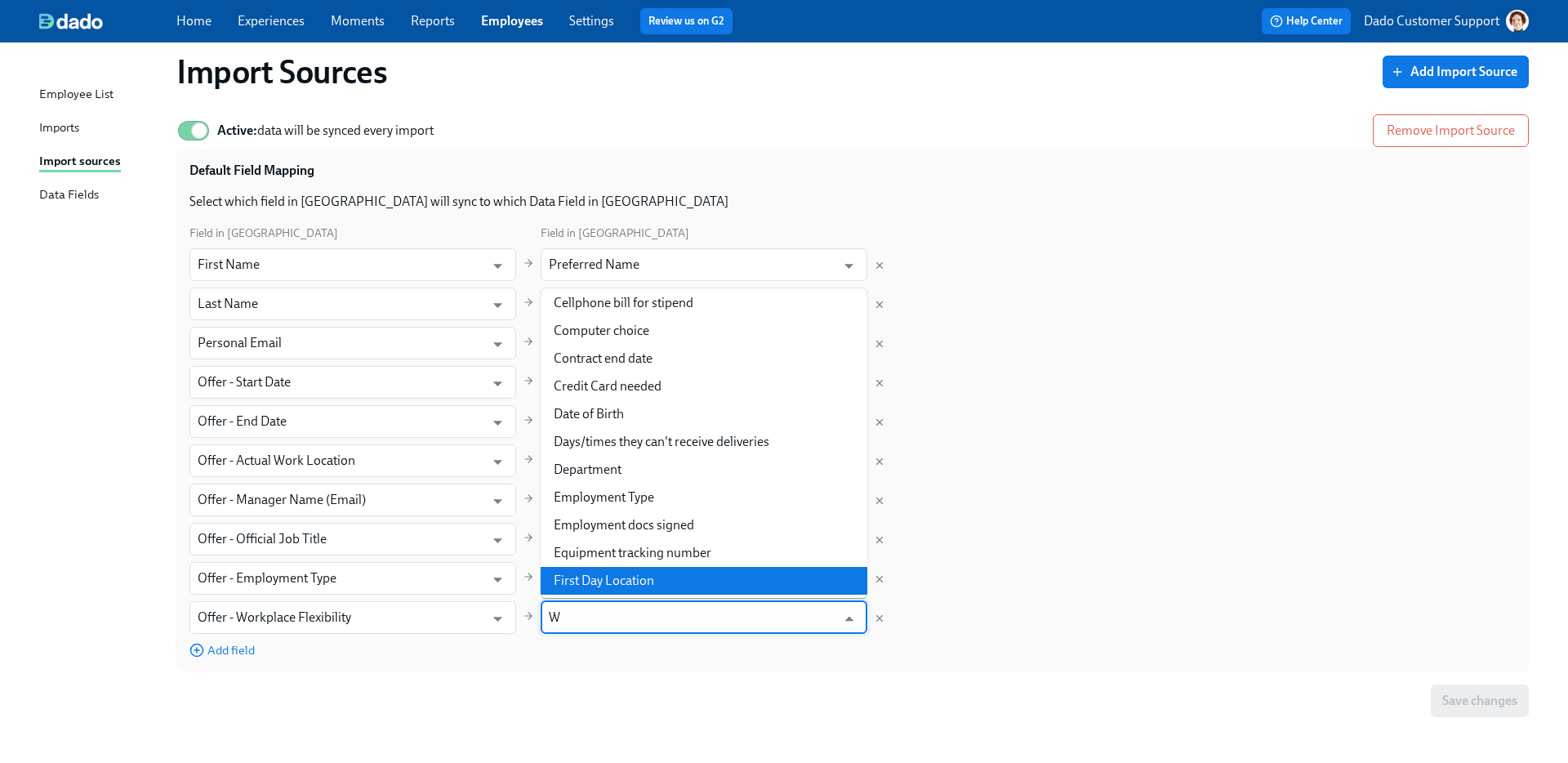
scroll to position [0, 0]
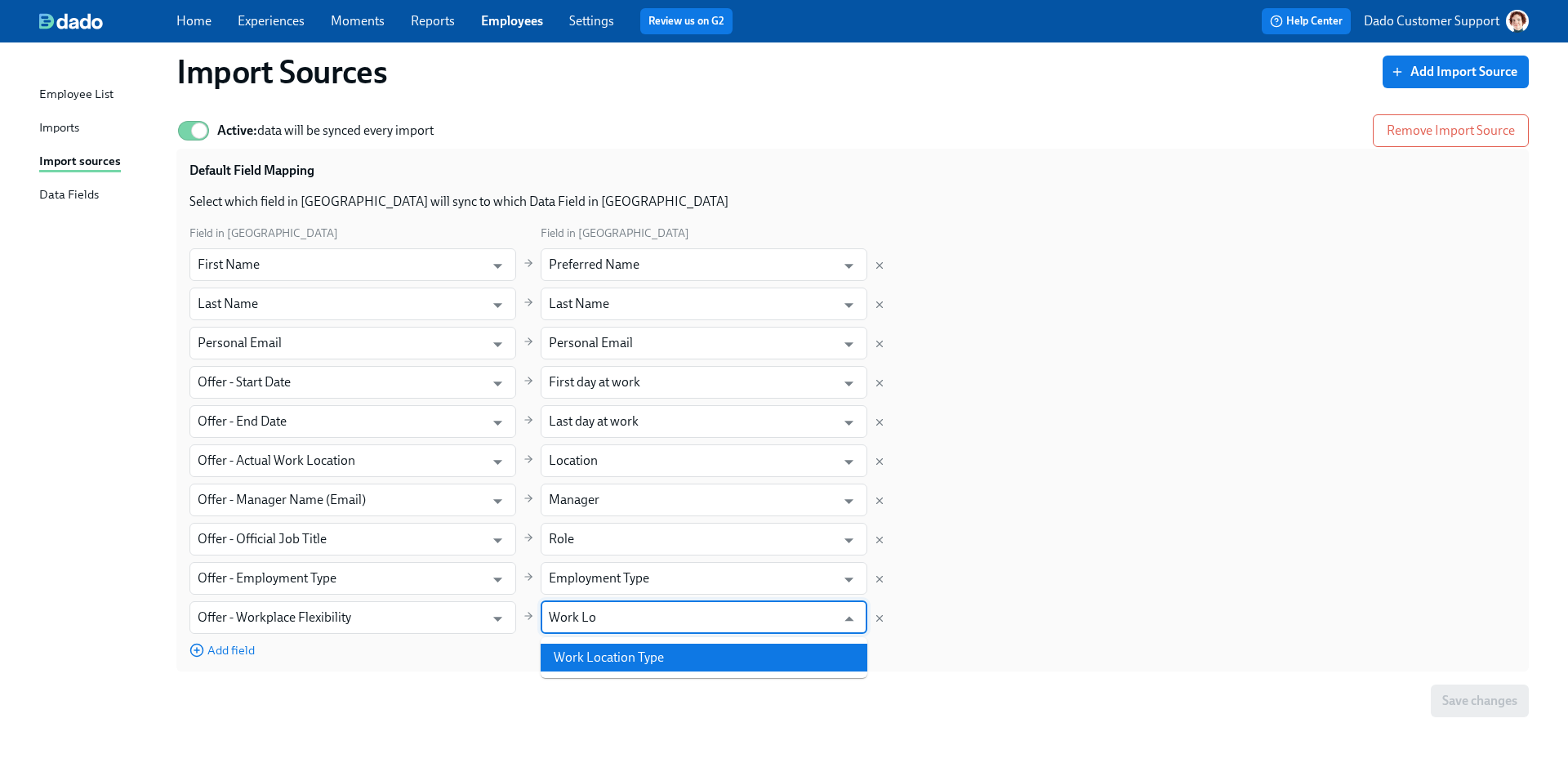
click at [654, 671] on ul "Work Location Type" at bounding box center [704, 657] width 327 height 41
click at [635, 658] on li "Work Location Type" at bounding box center [704, 658] width 327 height 28
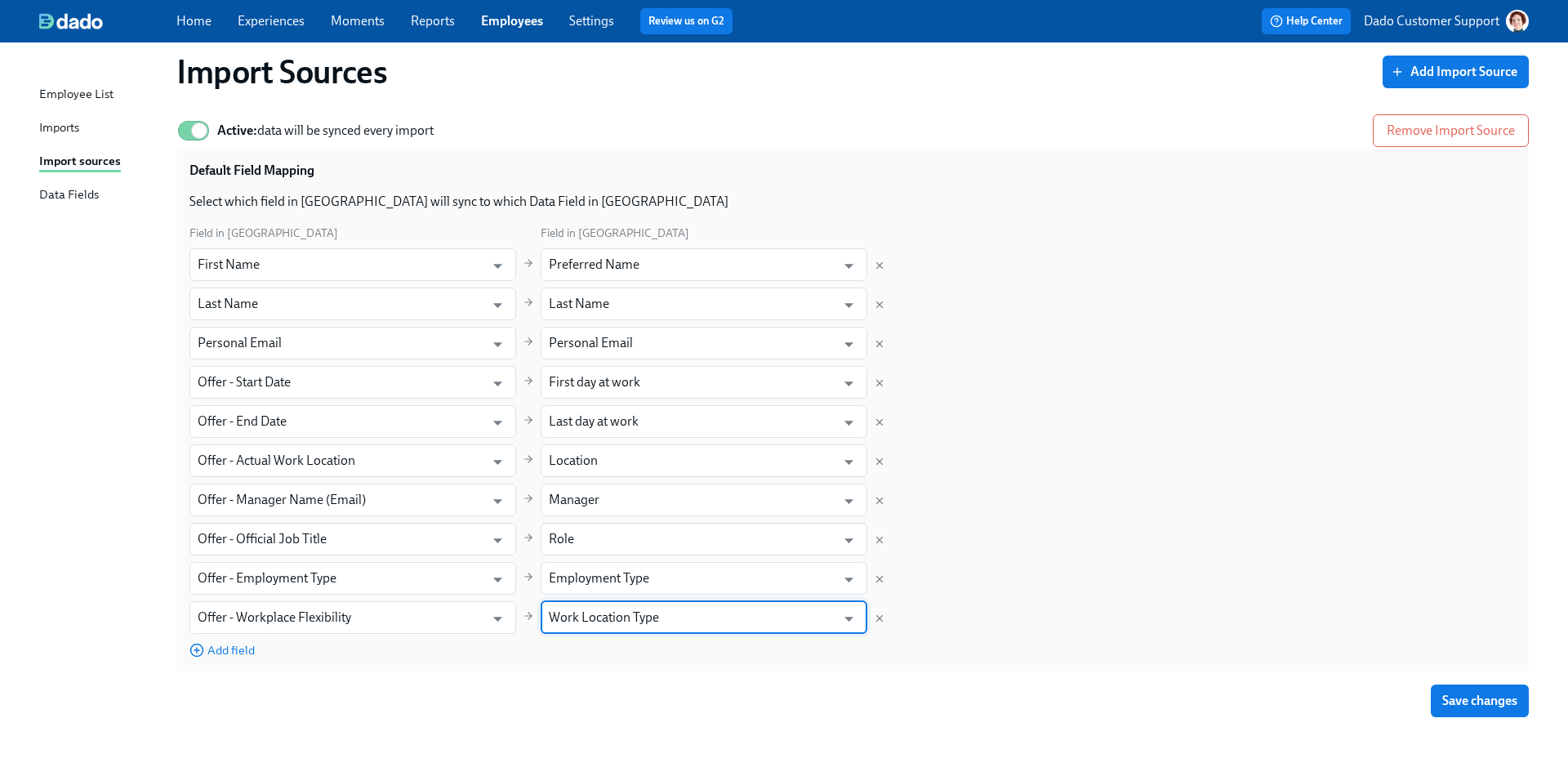
type input "Work Location Type"
click at [1234, 671] on button "Save changes" at bounding box center [1480, 701] width 98 height 33
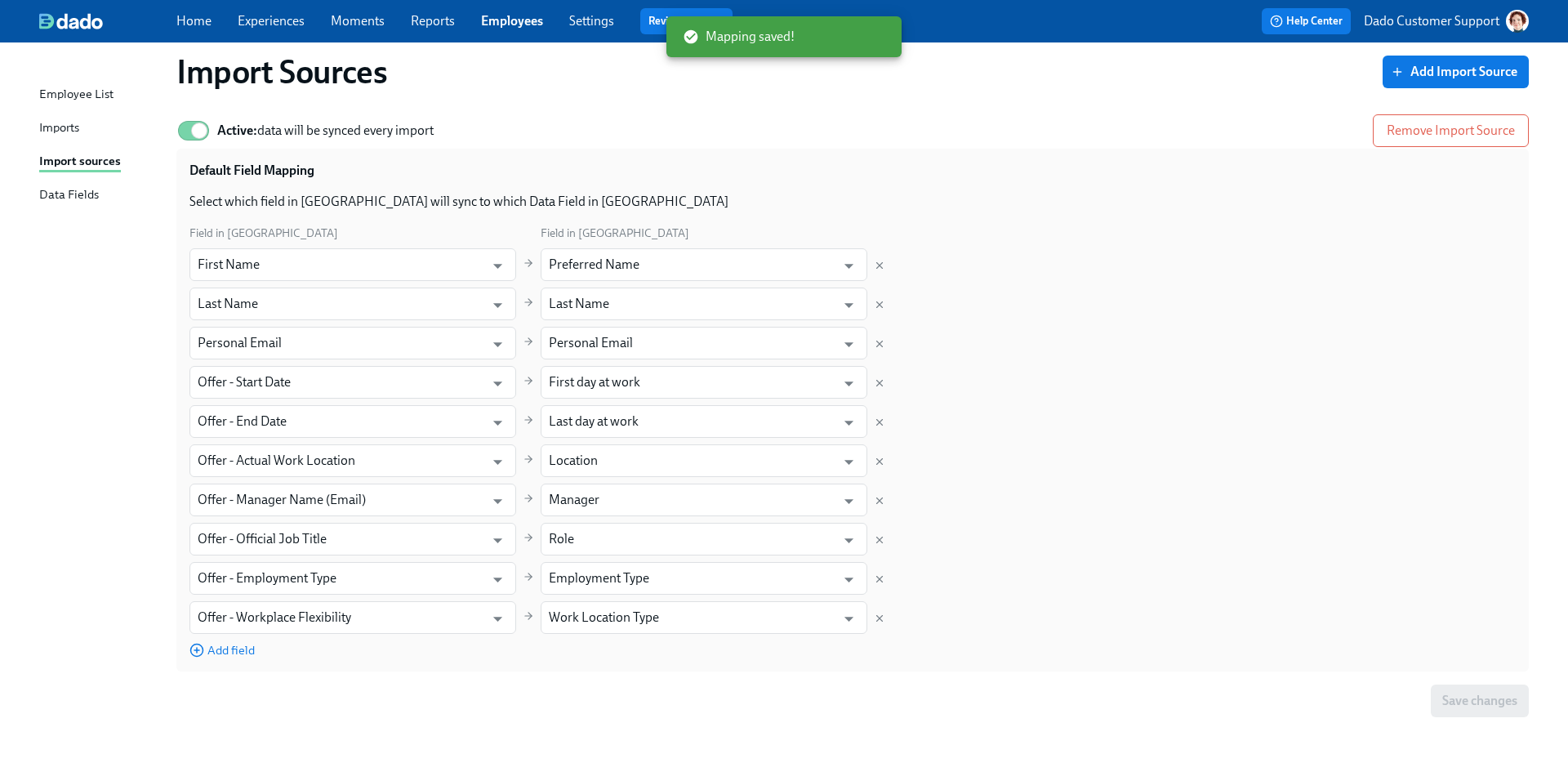
click at [1067, 671] on div "Active: data will be synced every import Remove Import Source Default Field Map…" at bounding box center [852, 415] width 1353 height 618
click at [216, 649] on span "Add field" at bounding box center [222, 650] width 65 height 16
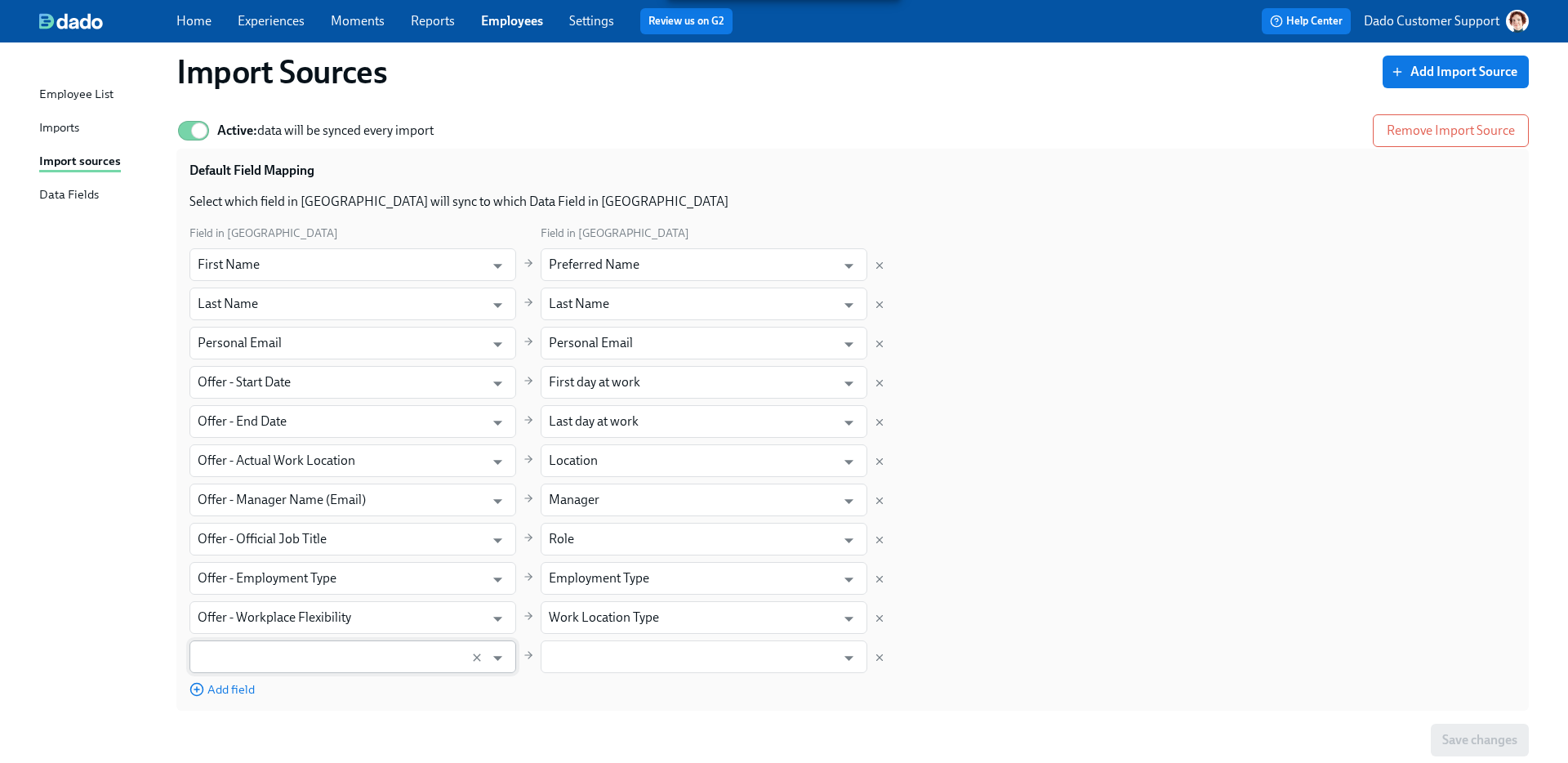
click at [230, 656] on input "text" at bounding box center [337, 656] width 279 height 33
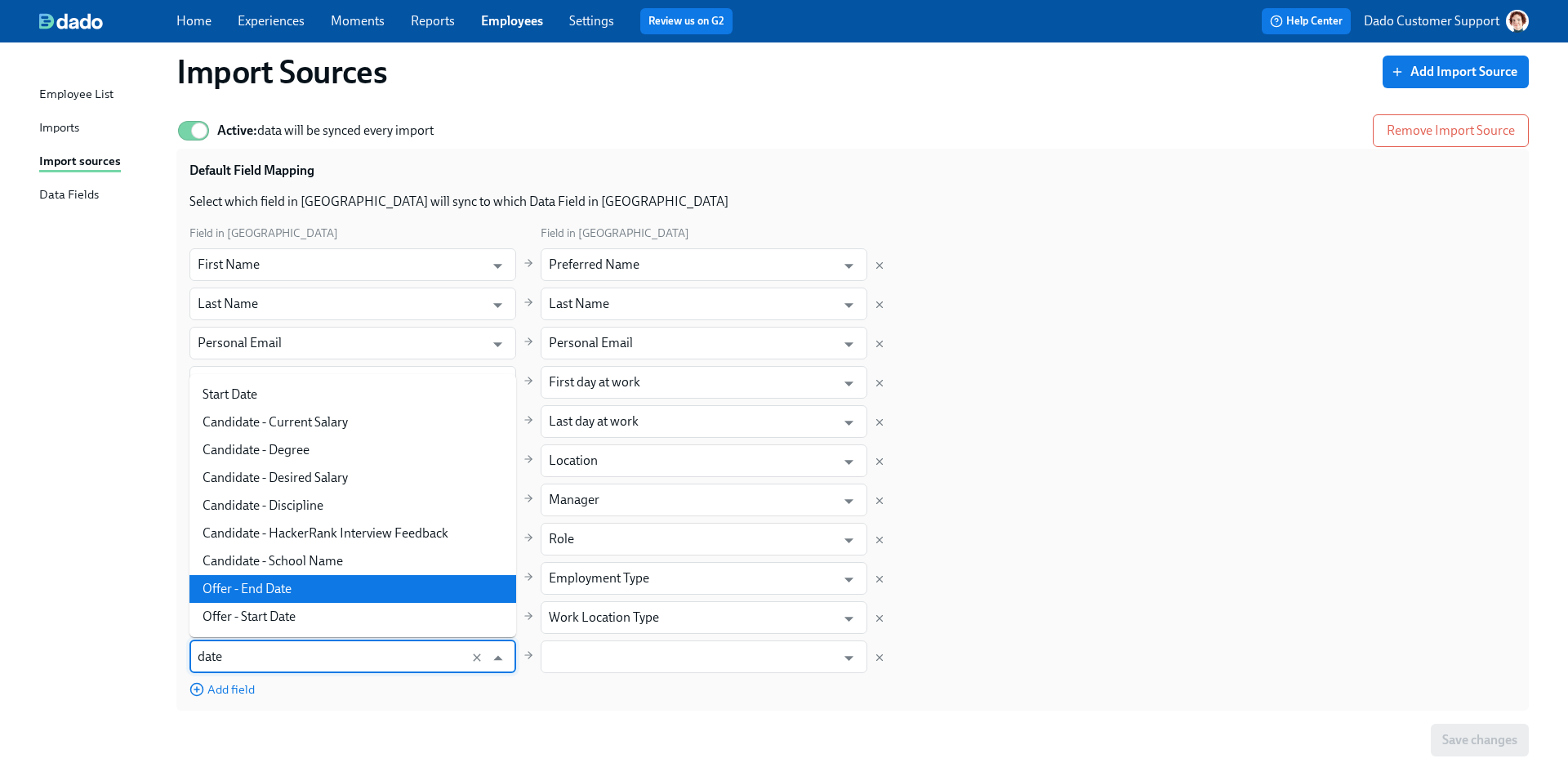
scroll to position [121, 0]
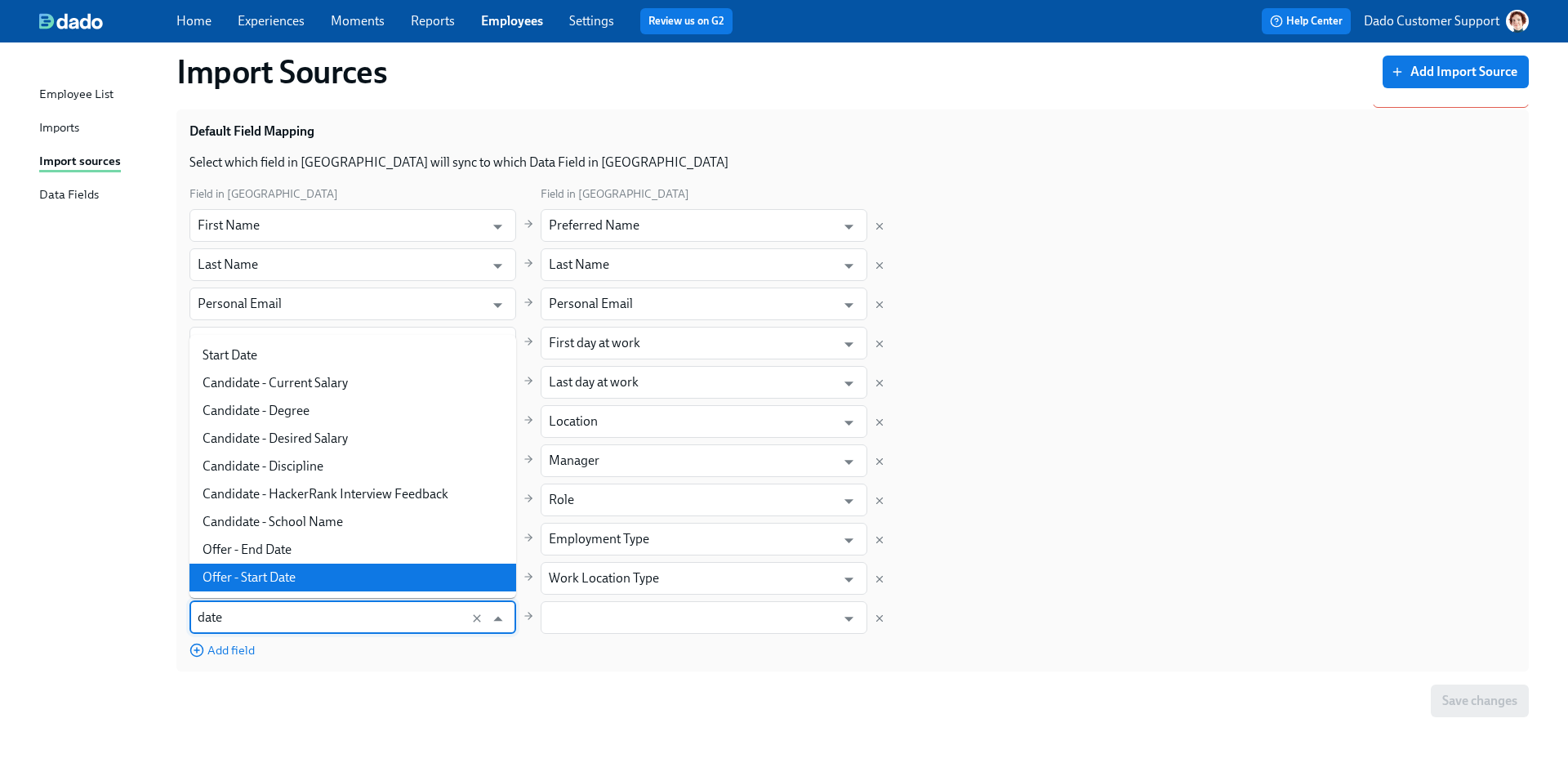
type input "date"
click at [275, 671] on div "Active: data will be synced every import Remove Import Source Default Field Map…" at bounding box center [852, 396] width 1353 height 644
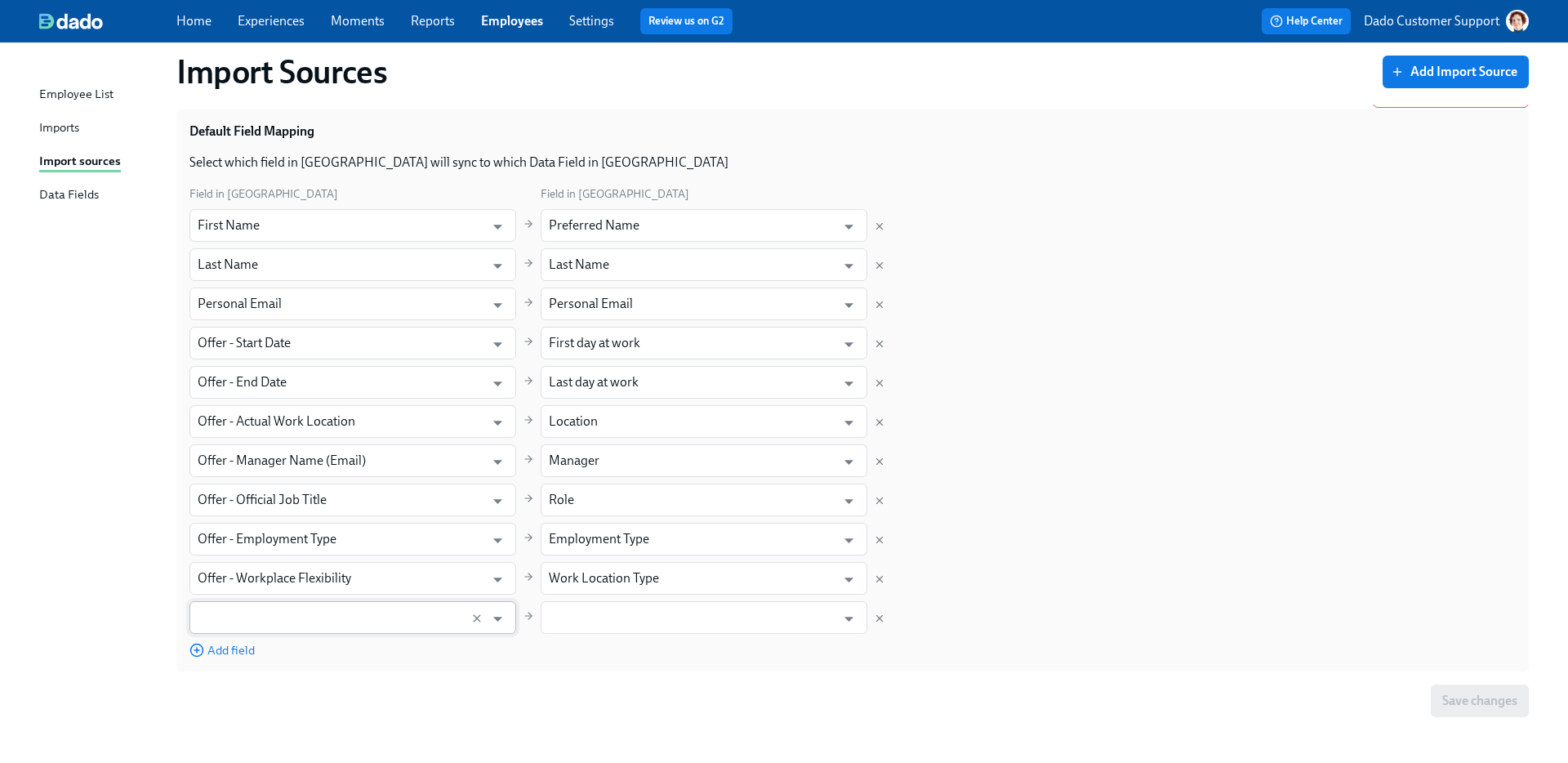
click at [278, 613] on input "text" at bounding box center [337, 617] width 279 height 33
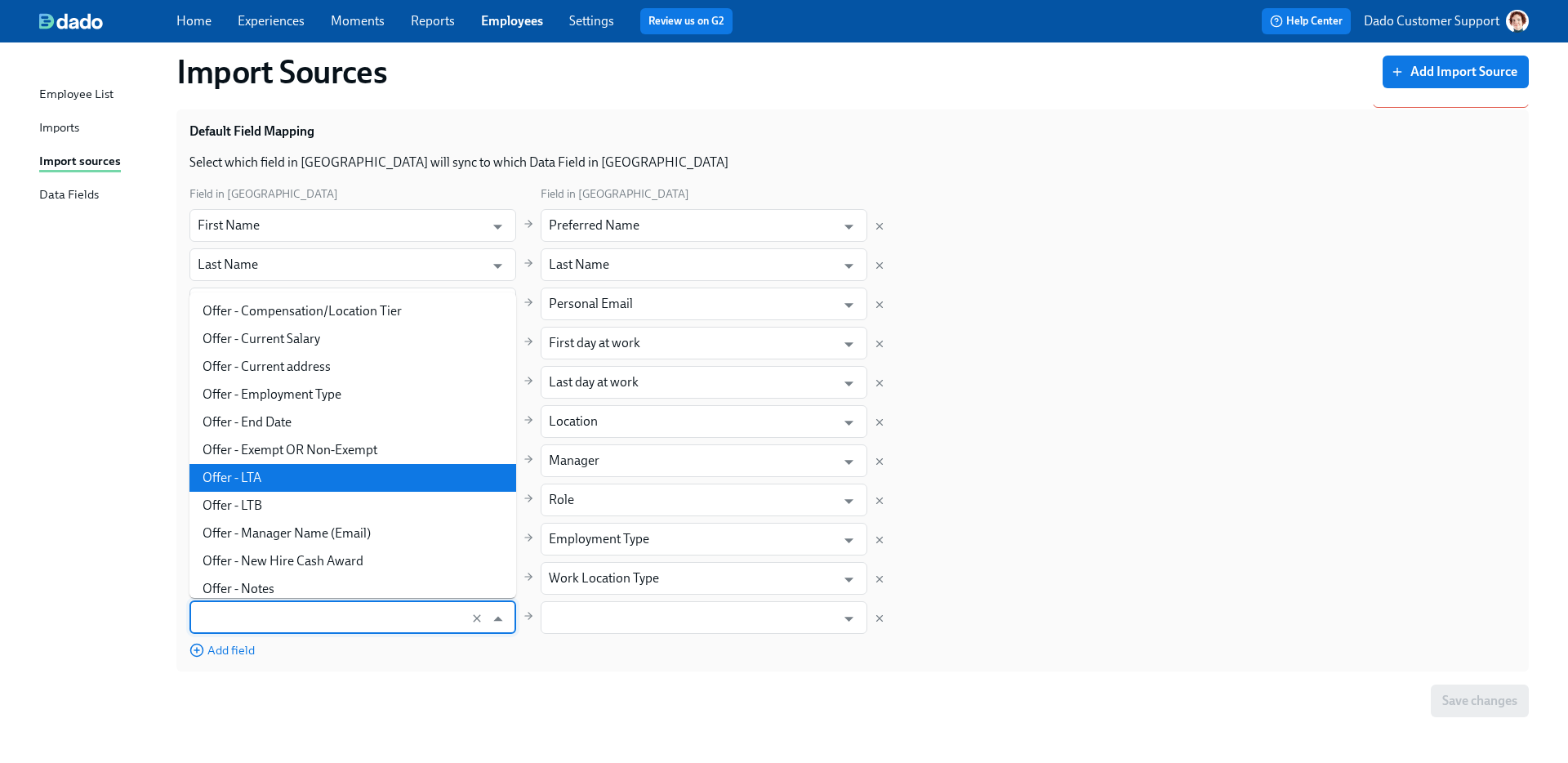
scroll to position [364, 0]
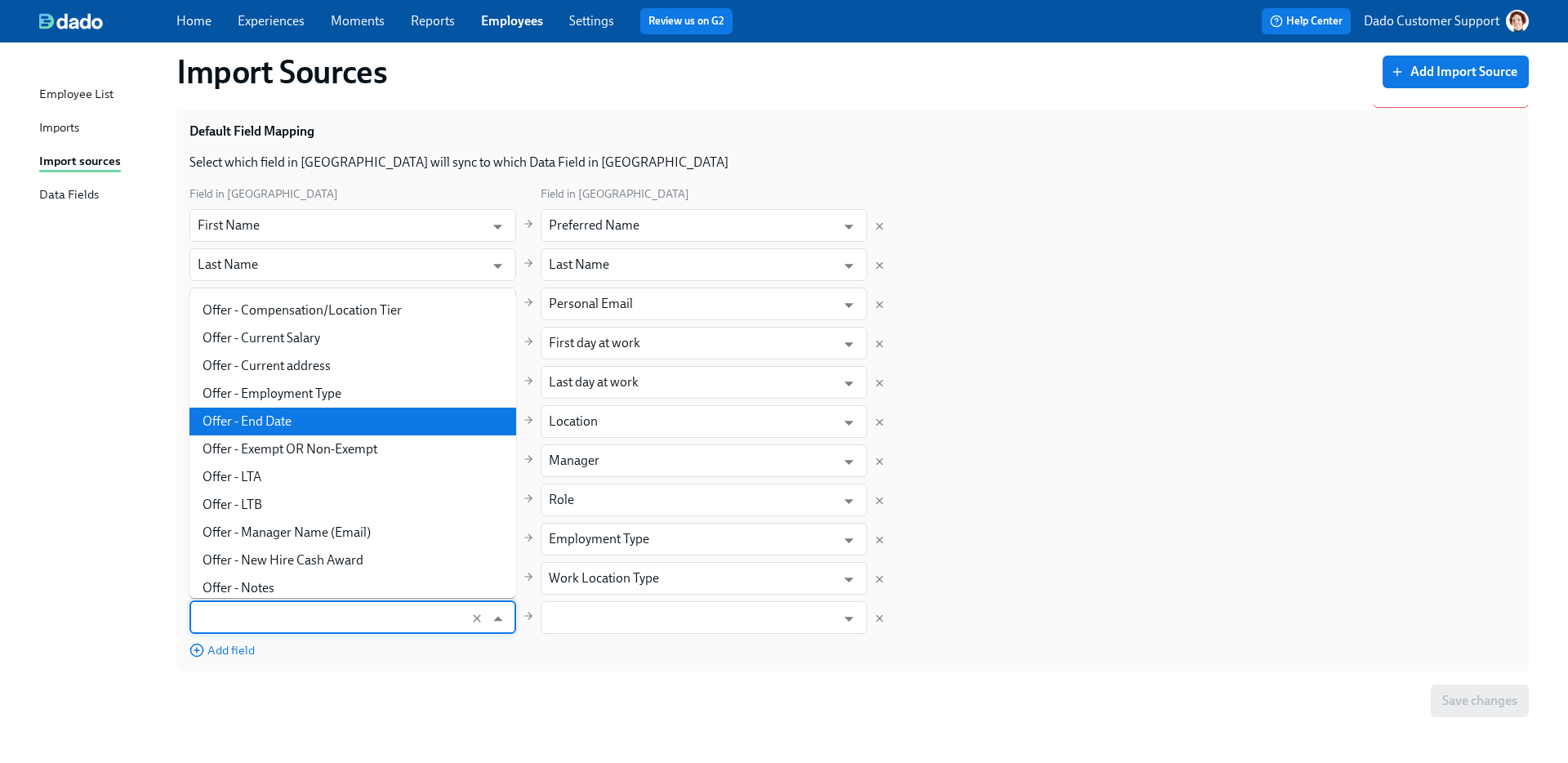
click at [293, 417] on li "Offer - End Date" at bounding box center [353, 422] width 327 height 28
type input "Offer - End Date"
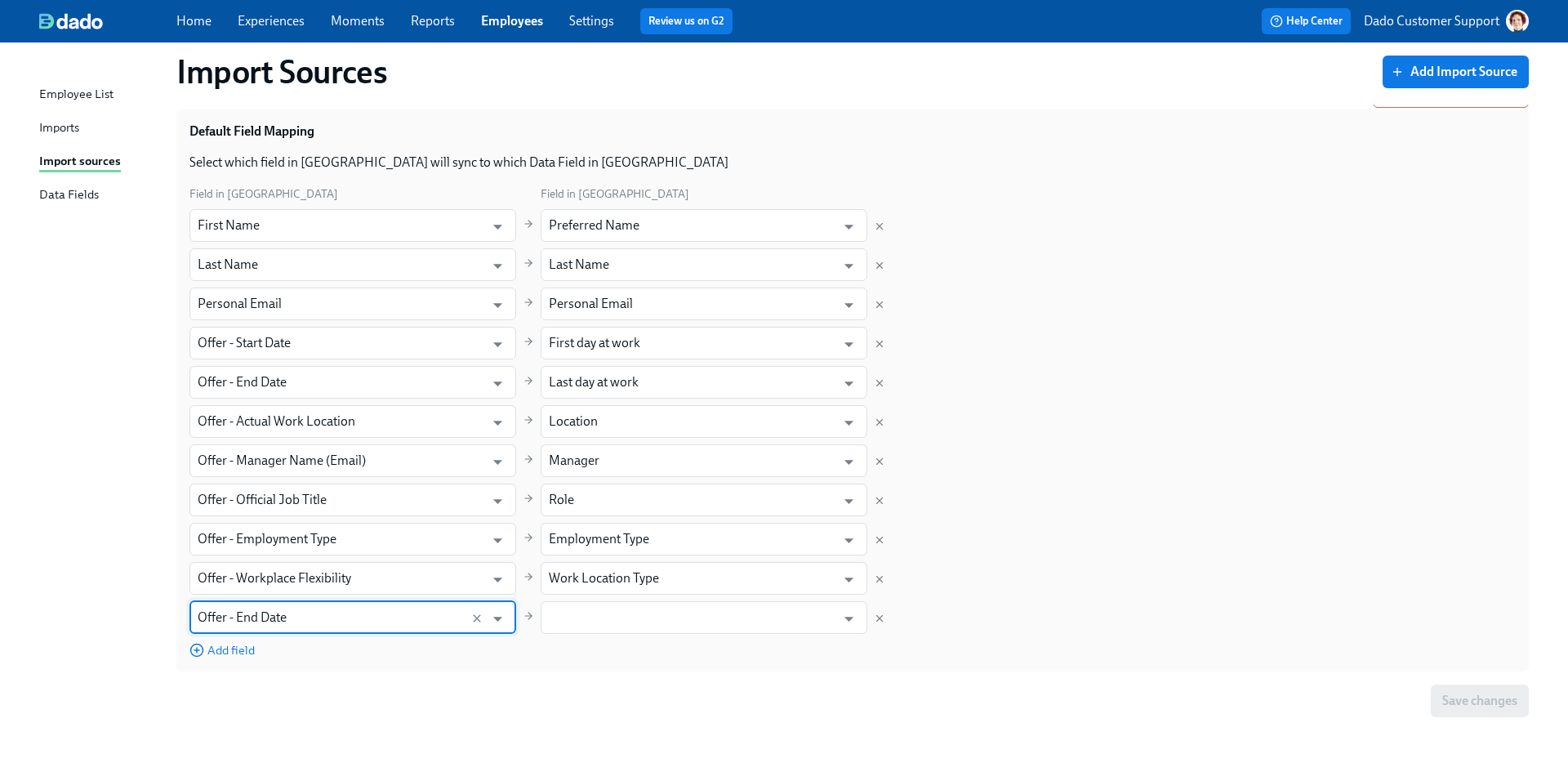
click at [437, 645] on div "Add field" at bounding box center [353, 649] width 327 height 18
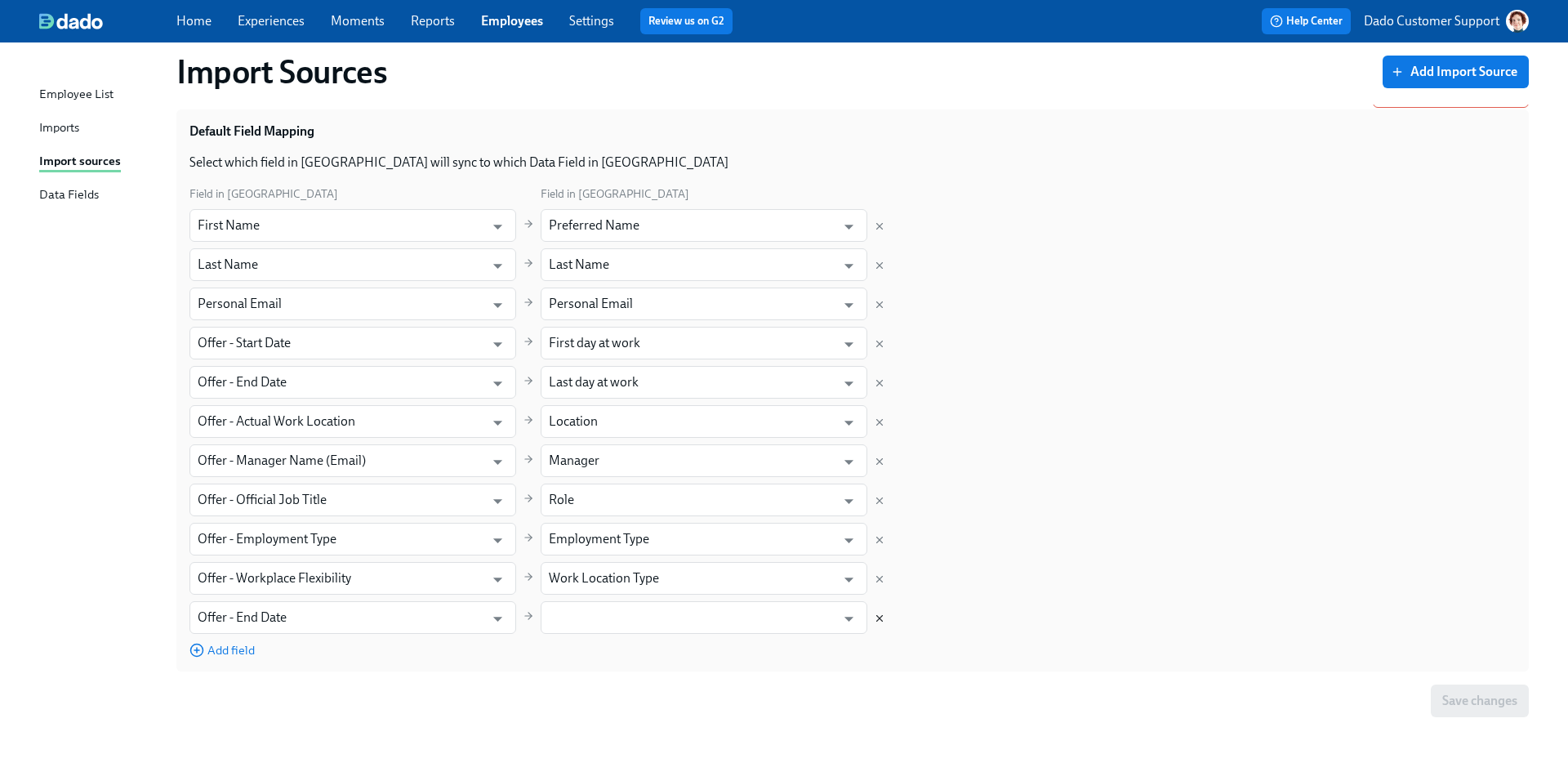
click at [882, 619] on icon "Delete mapping" at bounding box center [879, 618] width 11 height 11
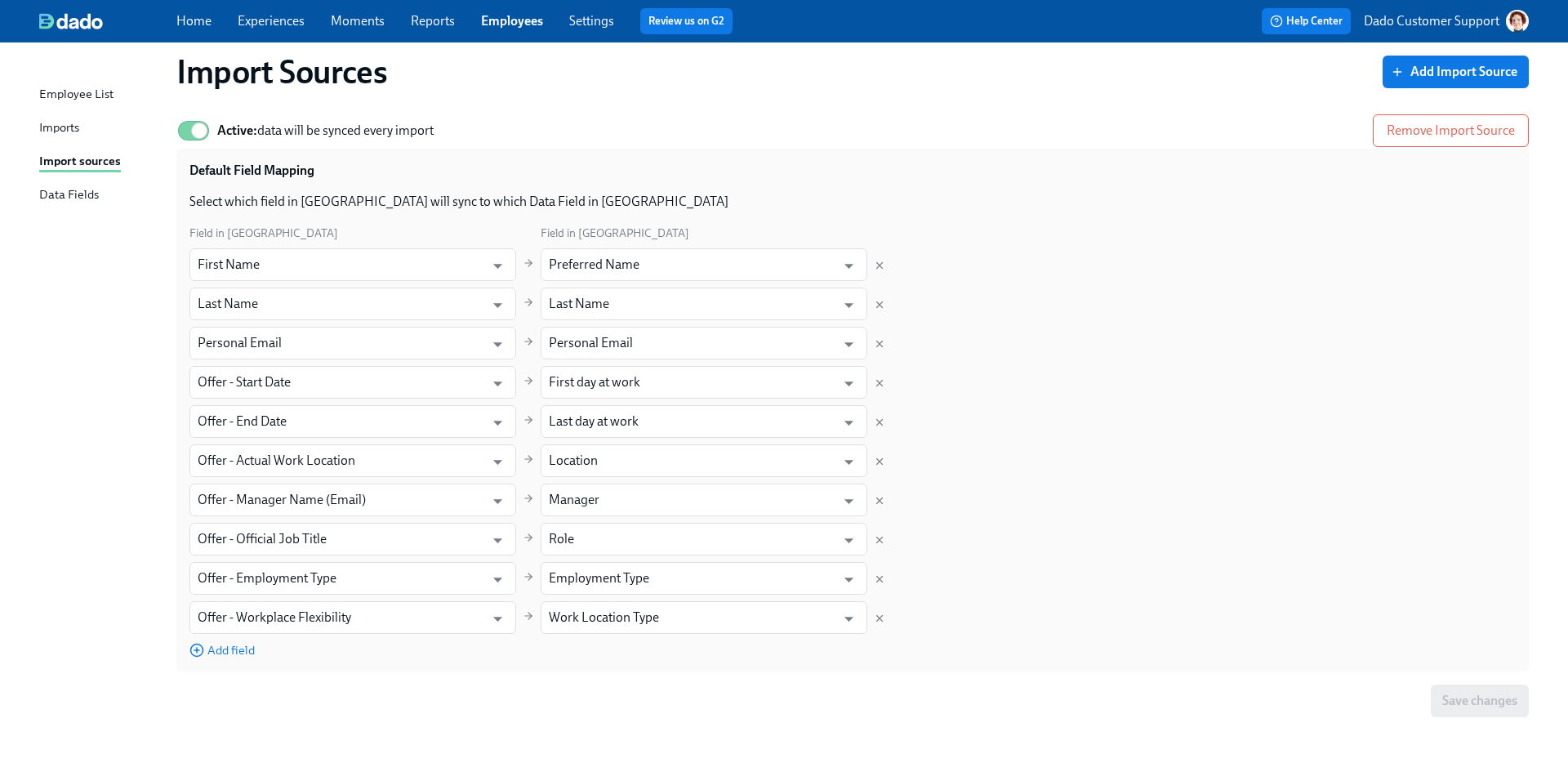
click at [1057, 671] on div "Save changes" at bounding box center [852, 701] width 1353 height 33
click at [66, 188] on div "Data Fields" at bounding box center [69, 195] width 60 height 20
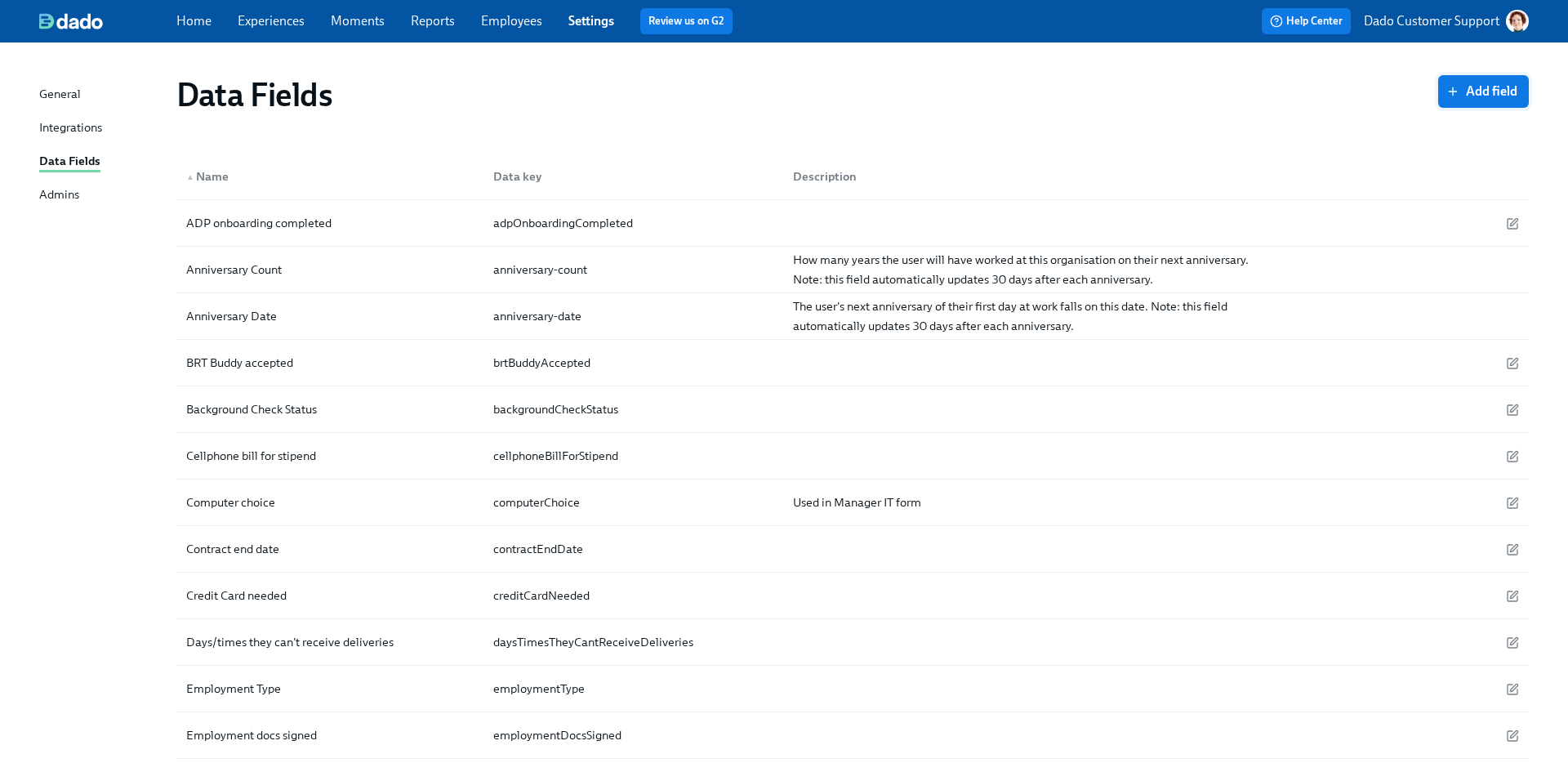
click at [1234, 92] on span "Add field" at bounding box center [1484, 91] width 68 height 16
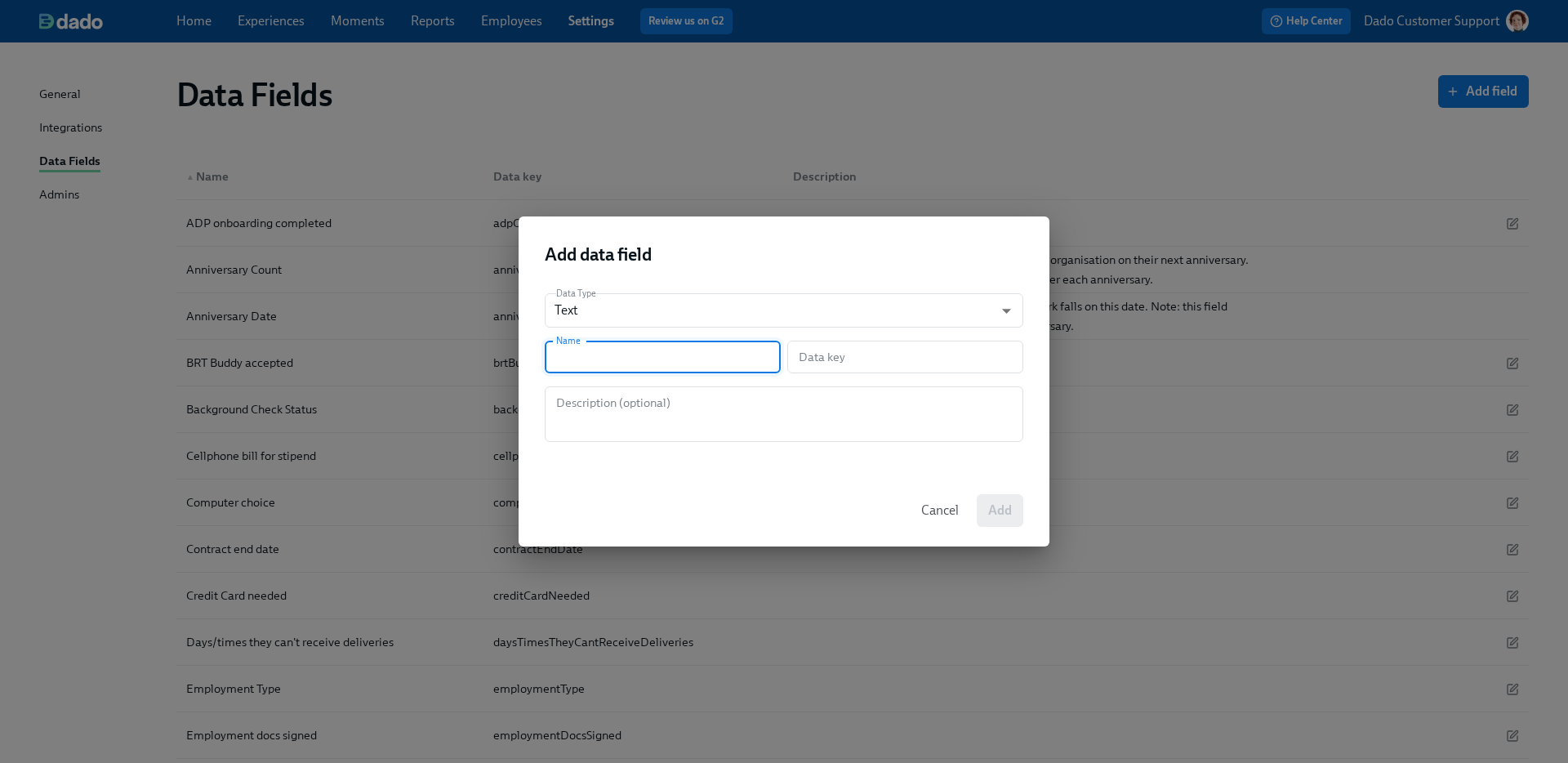
click at [598, 351] on input "text" at bounding box center [663, 357] width 236 height 33
type input "C"
type input "c"
type input "Co"
type input "co"
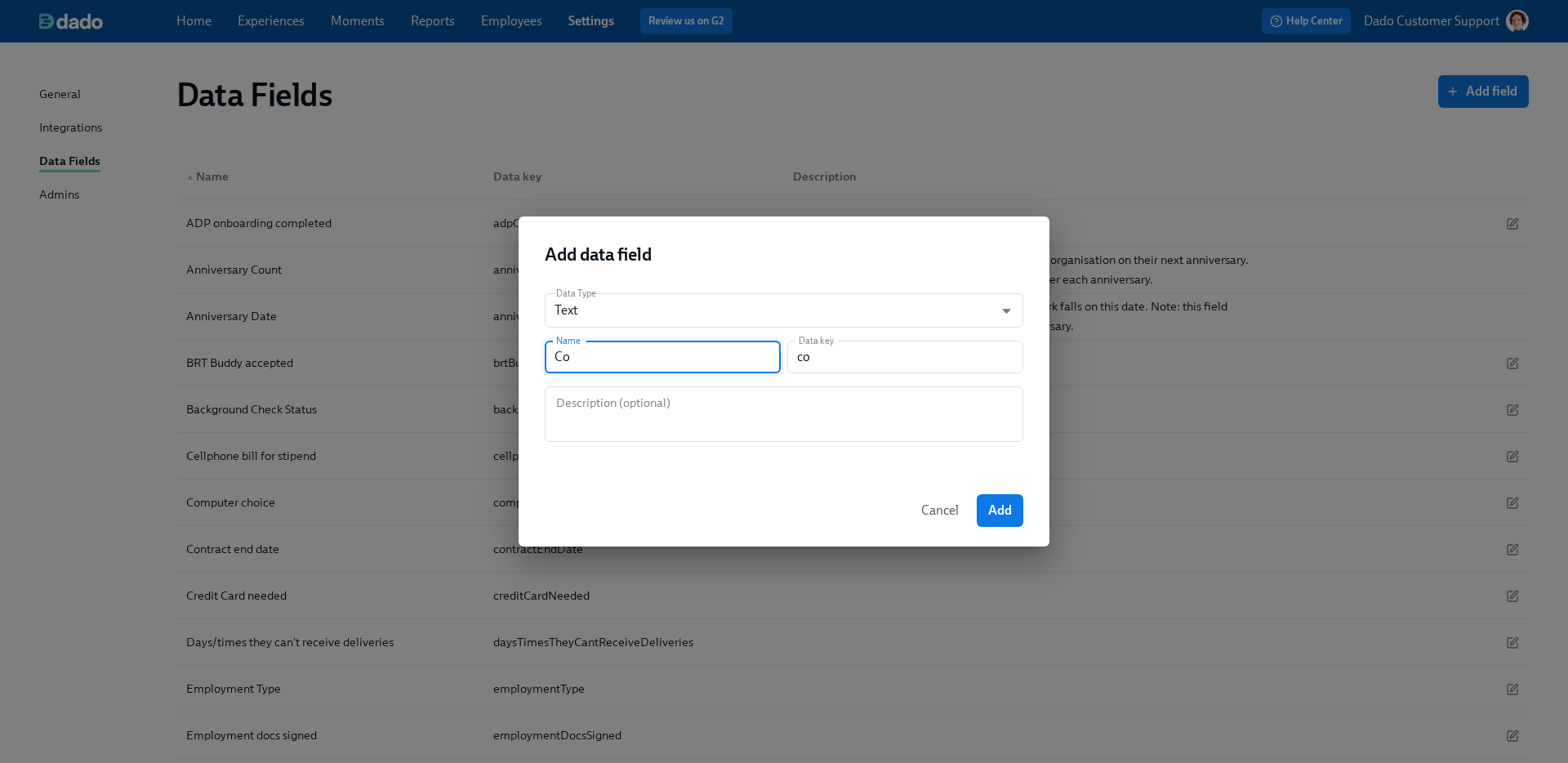
type input "Con"
type input "con"
type input "Cont"
type input "cont"
type input "Contr"
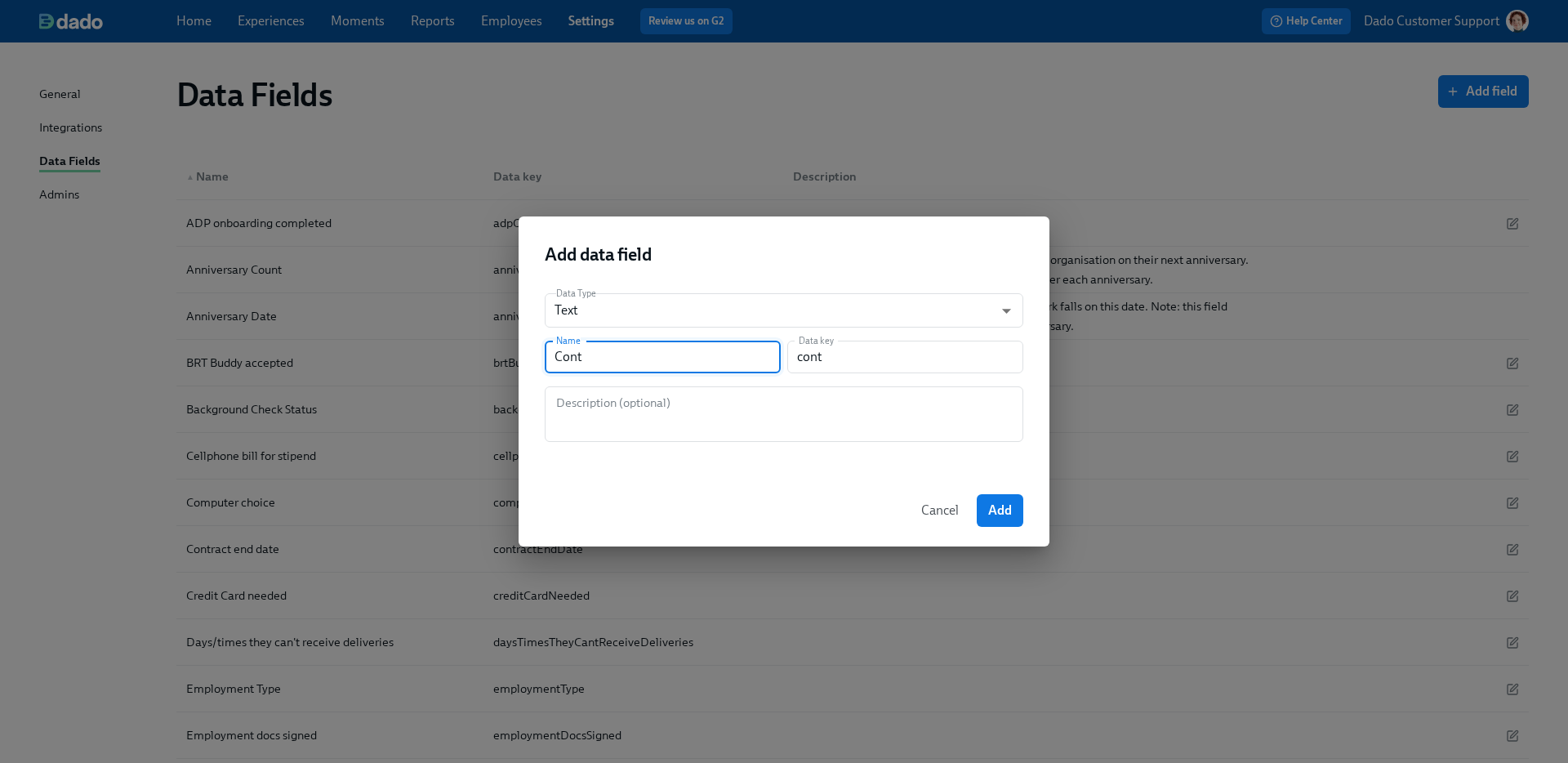
type input "contr"
type input "Contra"
type input "contra"
type input "Contrac"
type input "contrac"
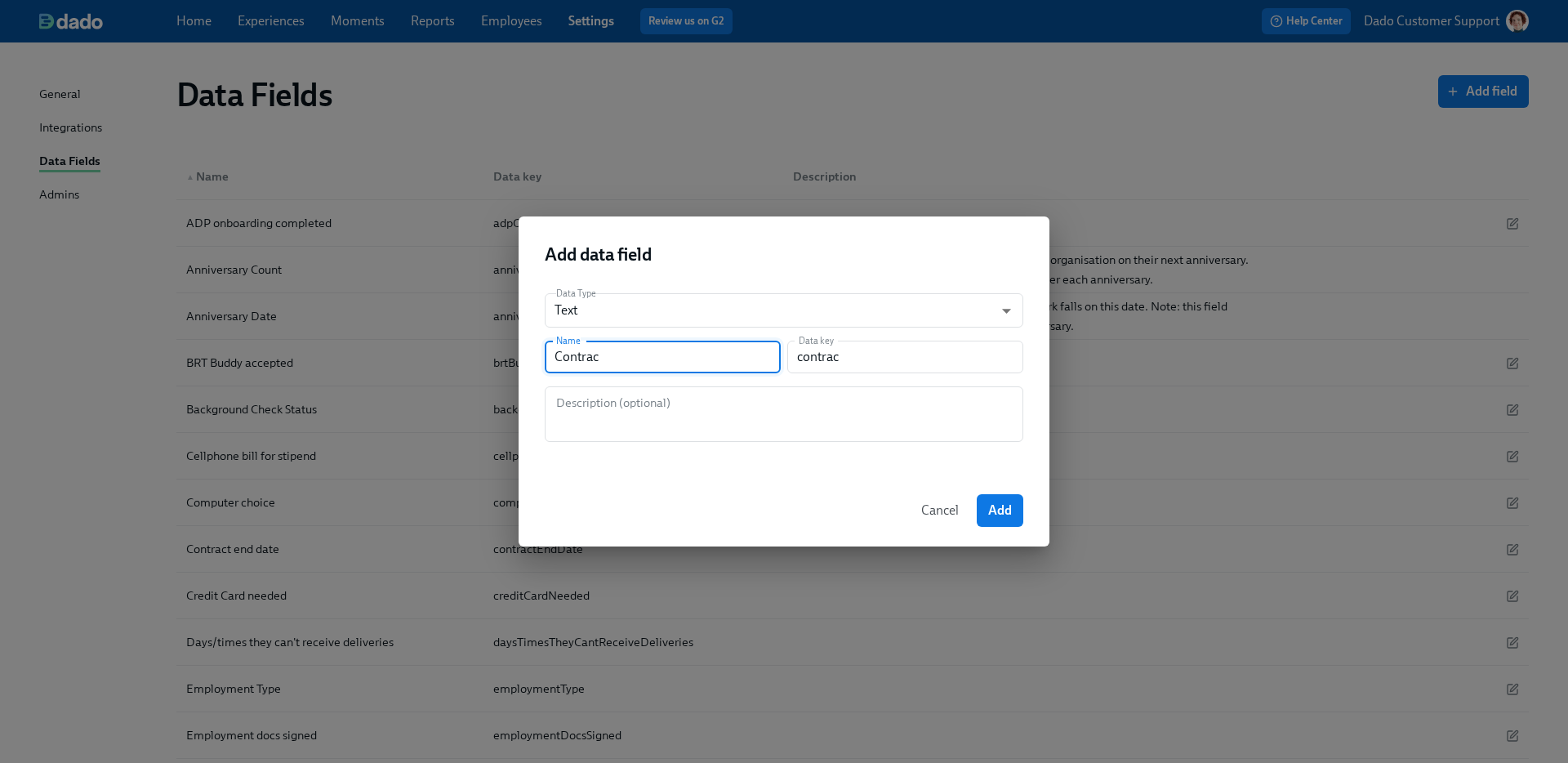
type input "Contract"
type input "contract"
type input "Contract E"
type input "contractE"
type input "Contract En"
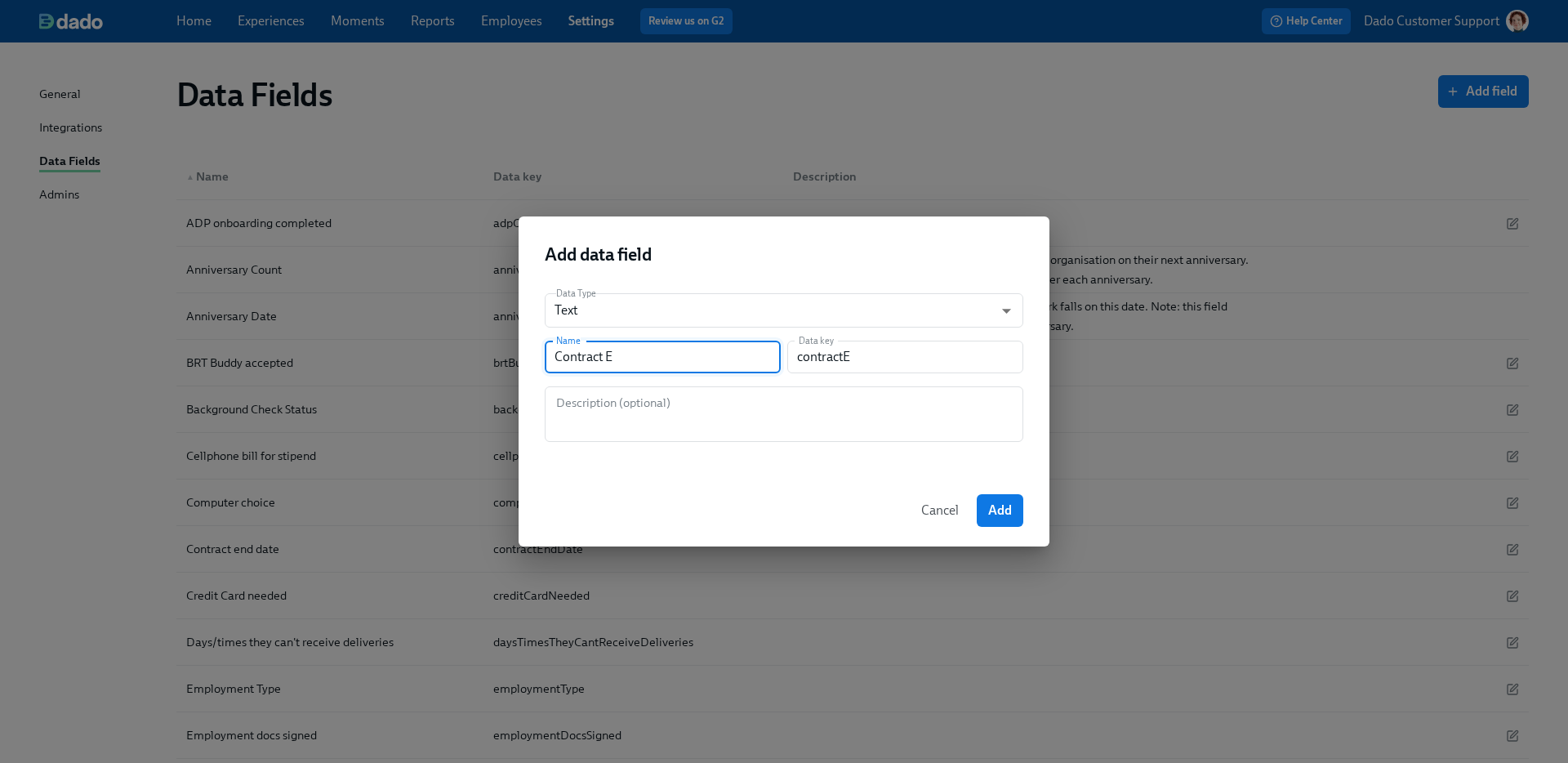
type input "contractEn"
type input "Contract End"
type input "contractEnd"
type input "Contract End D"
type input "contractEndD"
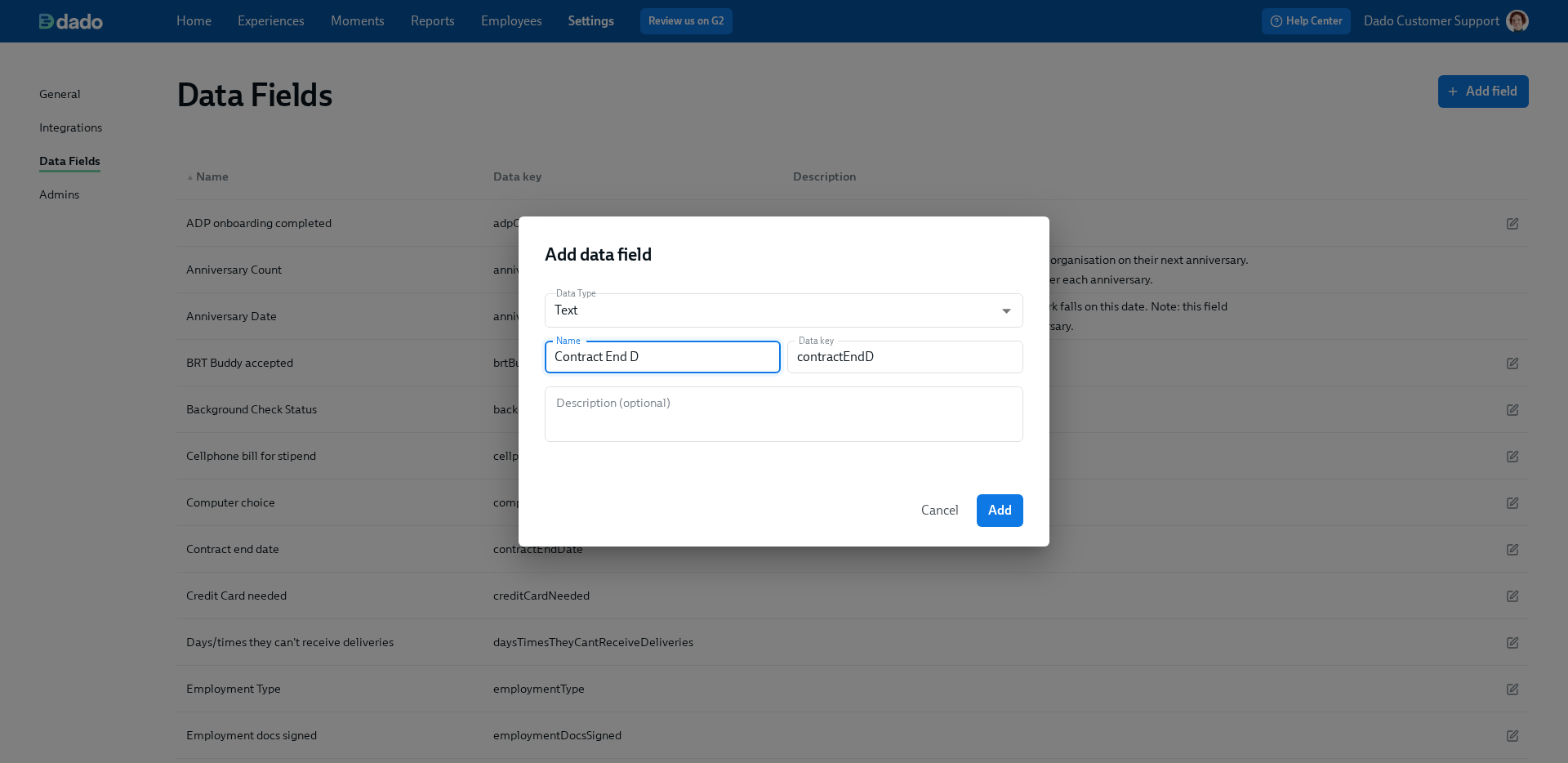
type input "Contract End Da"
type input "contractEndDa"
type input "Contract End Dat"
type input "contractEndDat"
type input "Contract End Date"
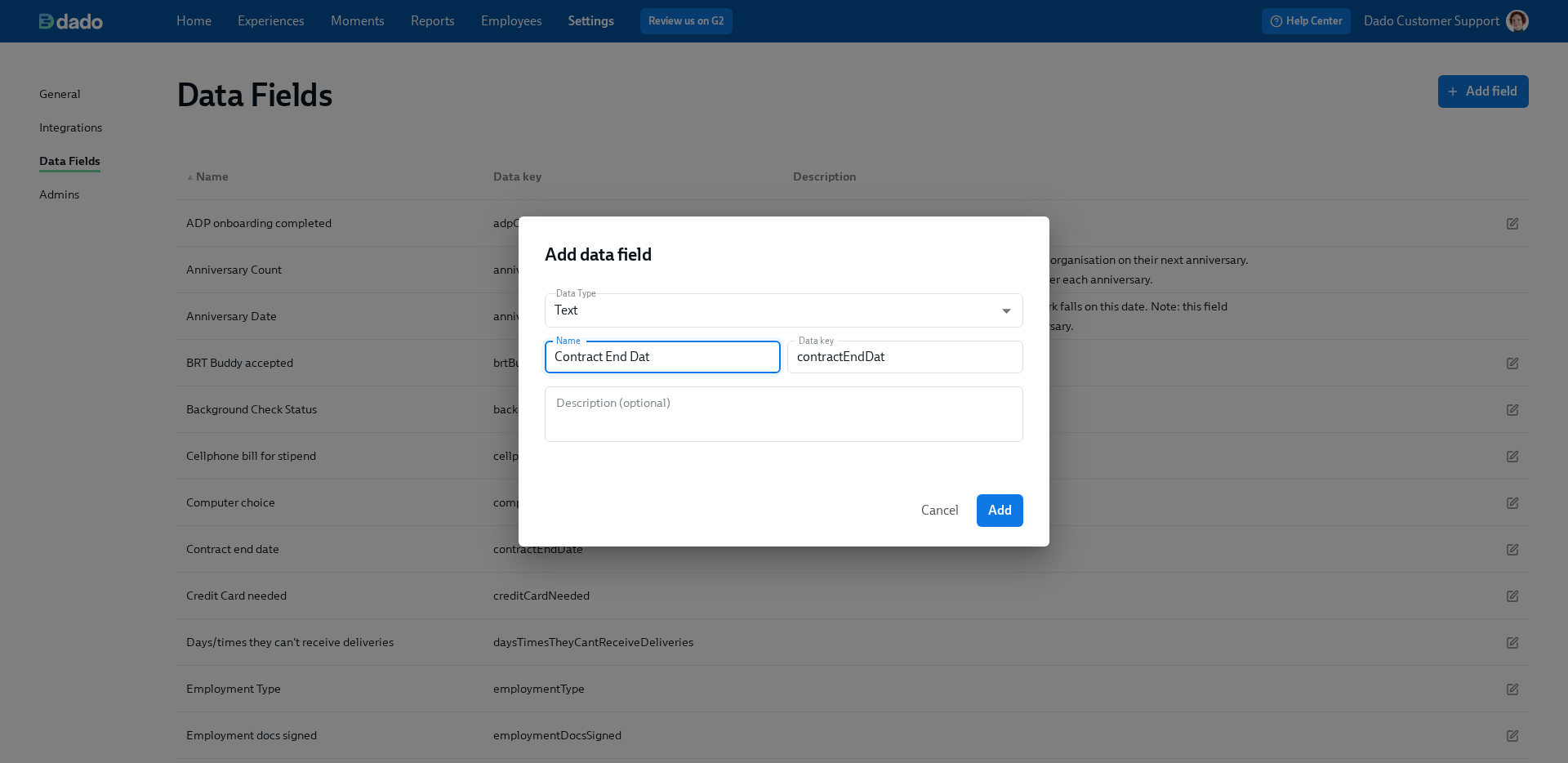
type input "contractEndDate"
type input "Contract End Date"
click at [997, 499] on button "Add" at bounding box center [1000, 510] width 47 height 33
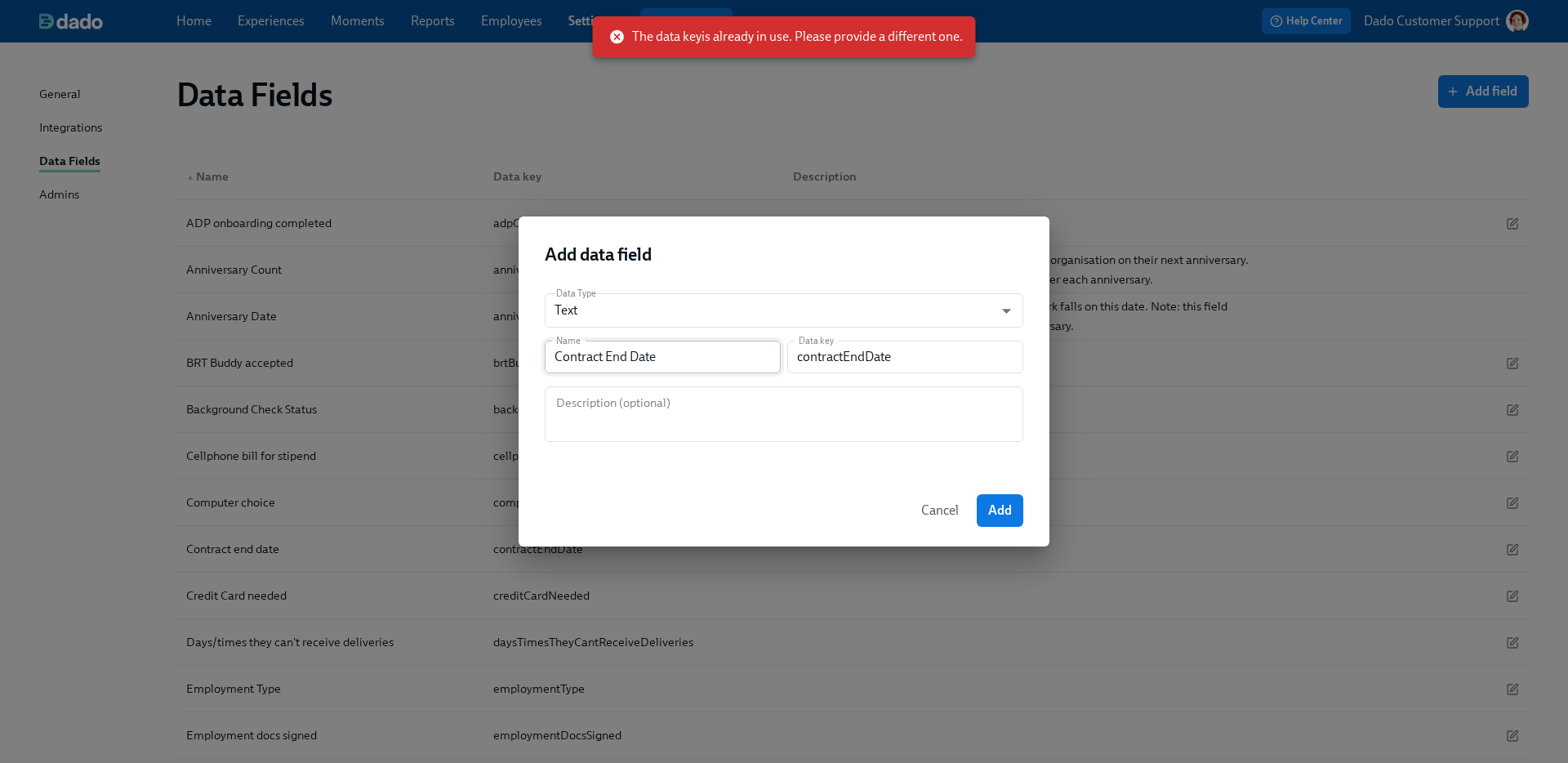
click at [696, 365] on input "Contract End Date" at bounding box center [663, 357] width 236 height 33
click at [608, 146] on div "Add data field Data Type Text string ​ Name Contract End Date Name Data key con…" at bounding box center [784, 381] width 1568 height 763
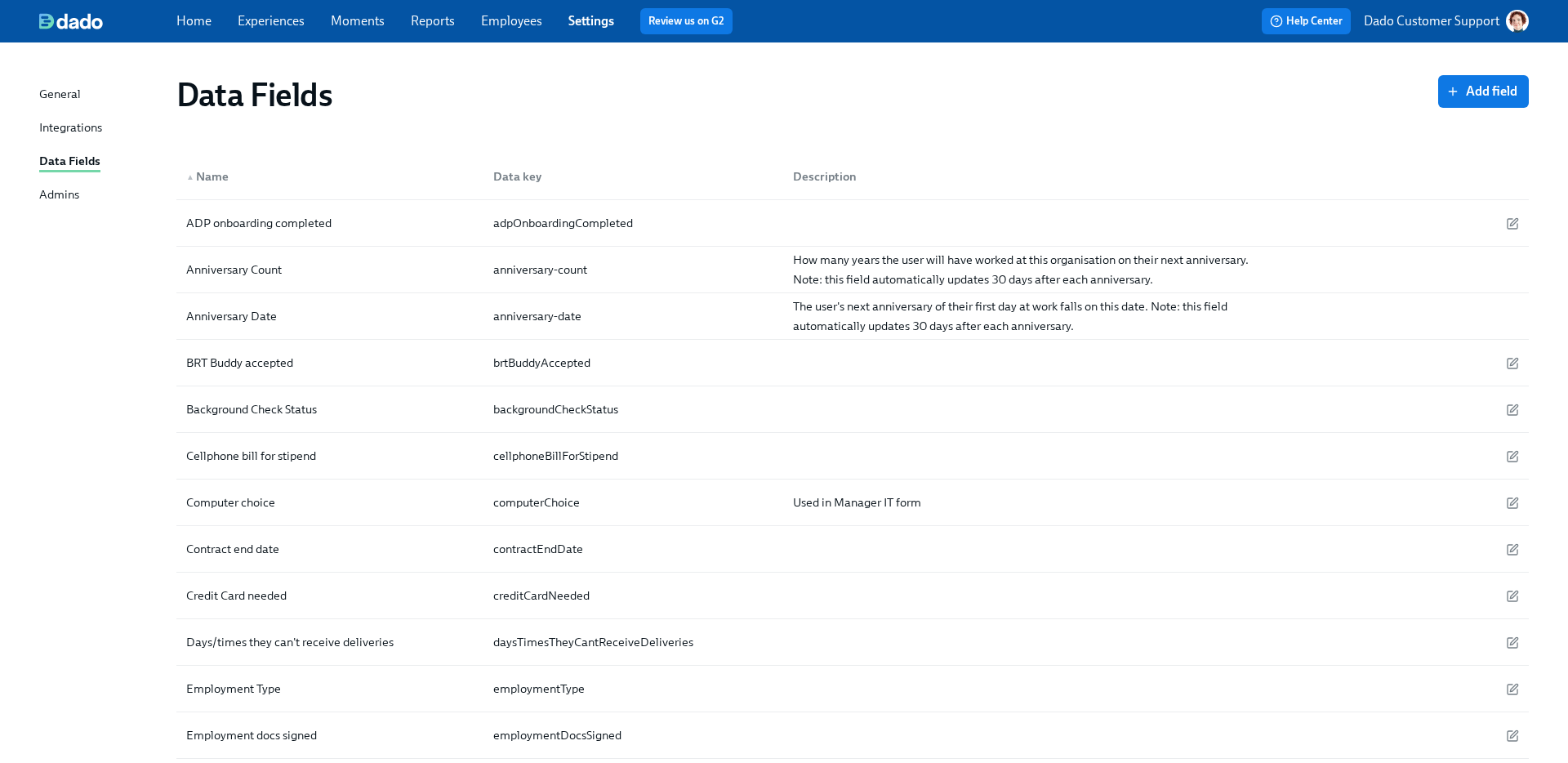
click at [1234, 23] on p "Dado Customer Support" at bounding box center [1432, 21] width 136 height 18
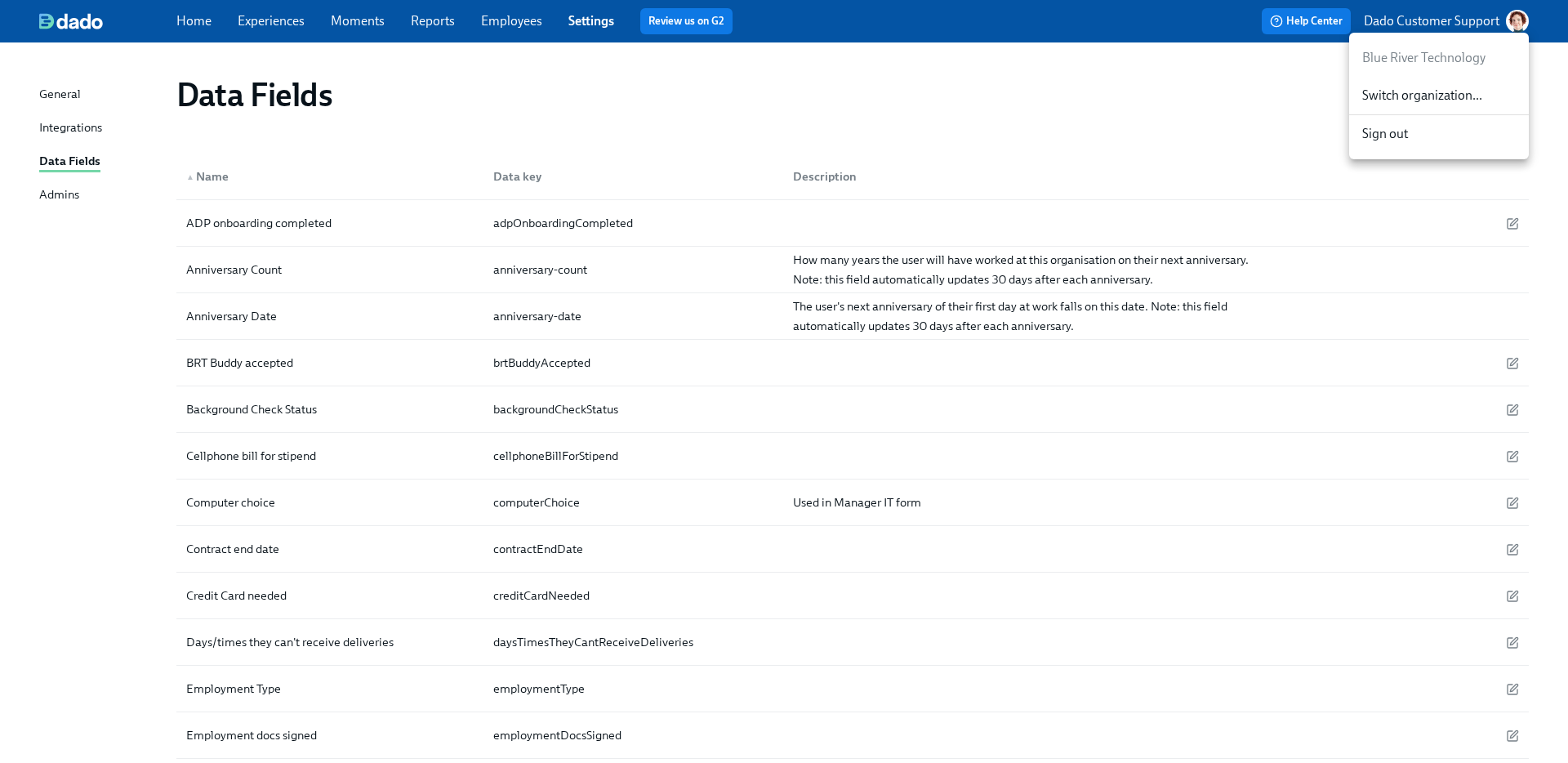
click at [72, 130] on div at bounding box center [784, 381] width 1568 height 763
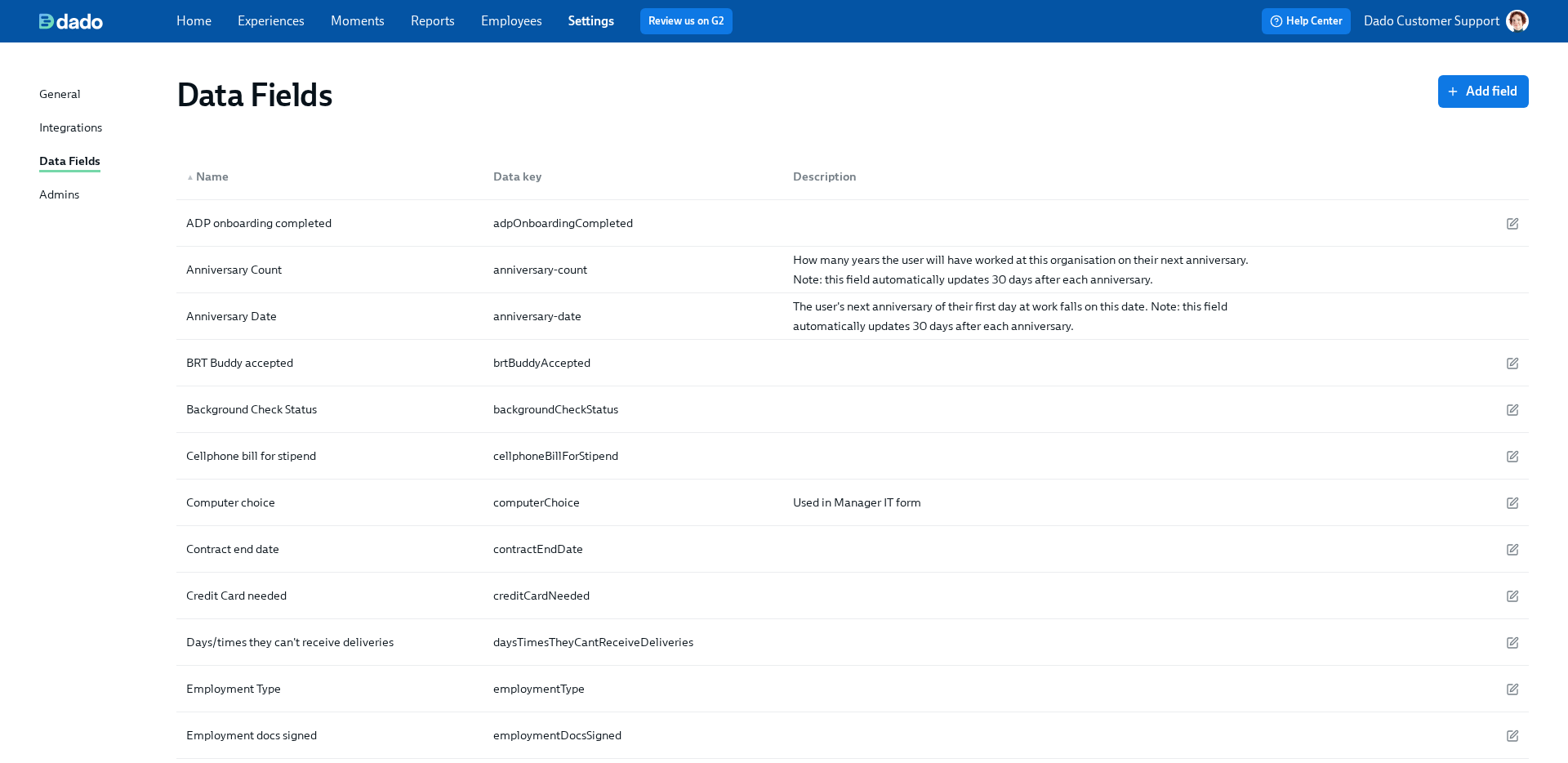
click at [516, 7] on div "Home Experiences Moments Reports Employees Settings Review us on G2 Help Center…" at bounding box center [784, 21] width 1568 height 42
click at [513, 11] on div "Home Experiences Moments Reports Employees Settings Review us on G2" at bounding box center [514, 21] width 676 height 26
click at [507, 17] on link "Employees" at bounding box center [511, 21] width 61 height 16
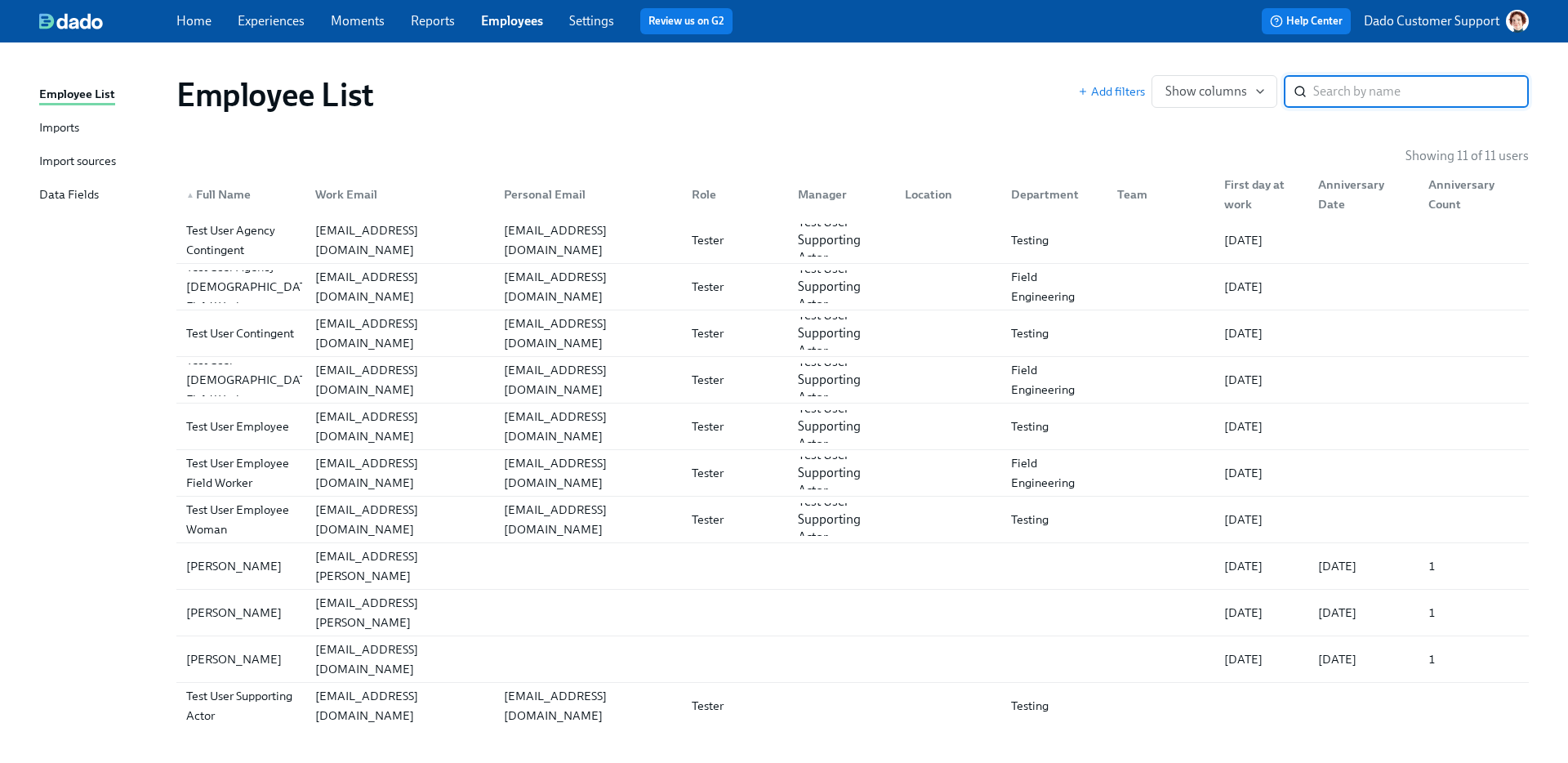
click at [50, 165] on div "Import sources" at bounding box center [77, 162] width 77 height 20
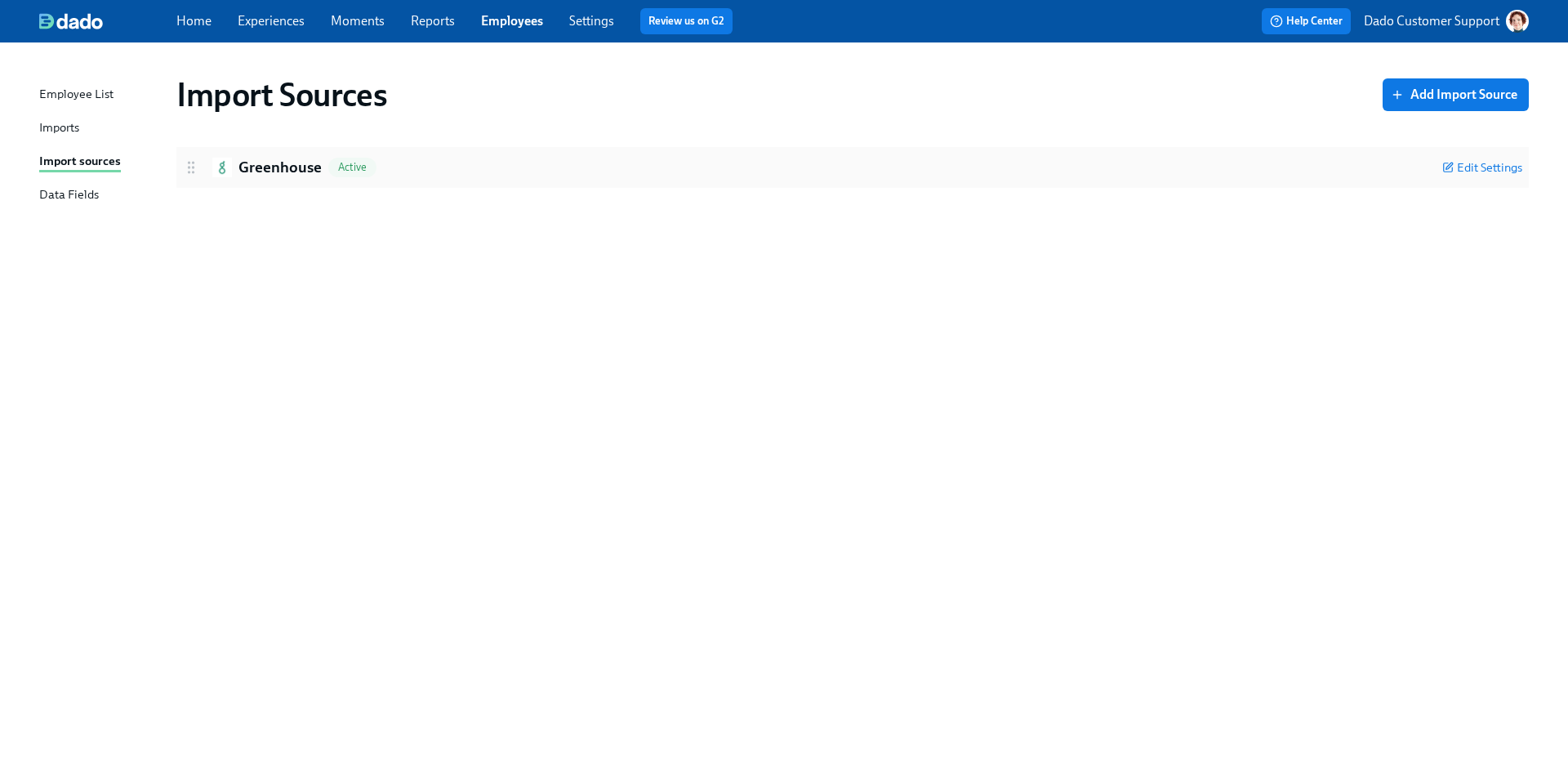
click at [289, 185] on div "Greenhouse Active Edit Settings" at bounding box center [852, 167] width 1353 height 41
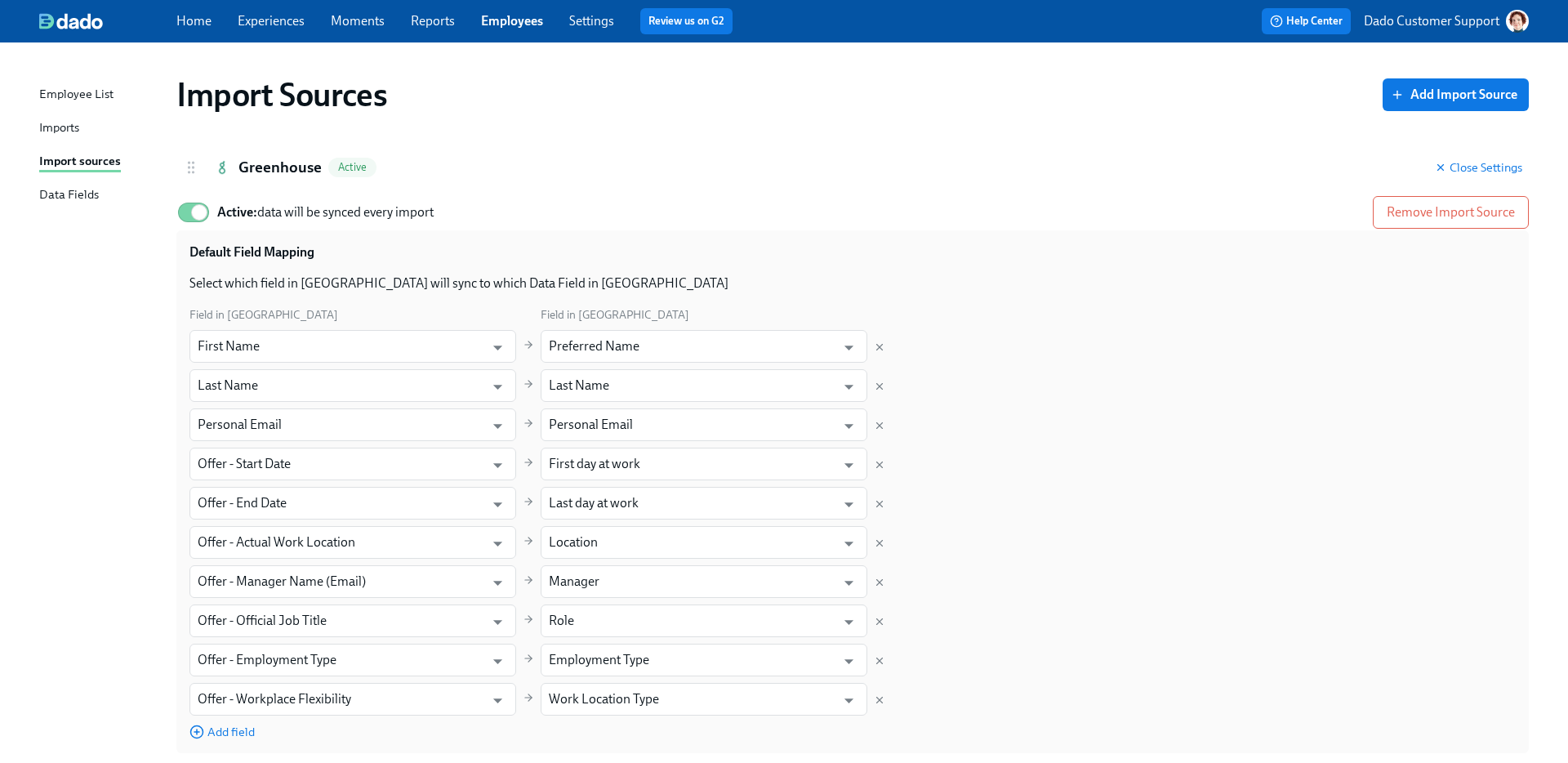
scroll to position [82, 0]
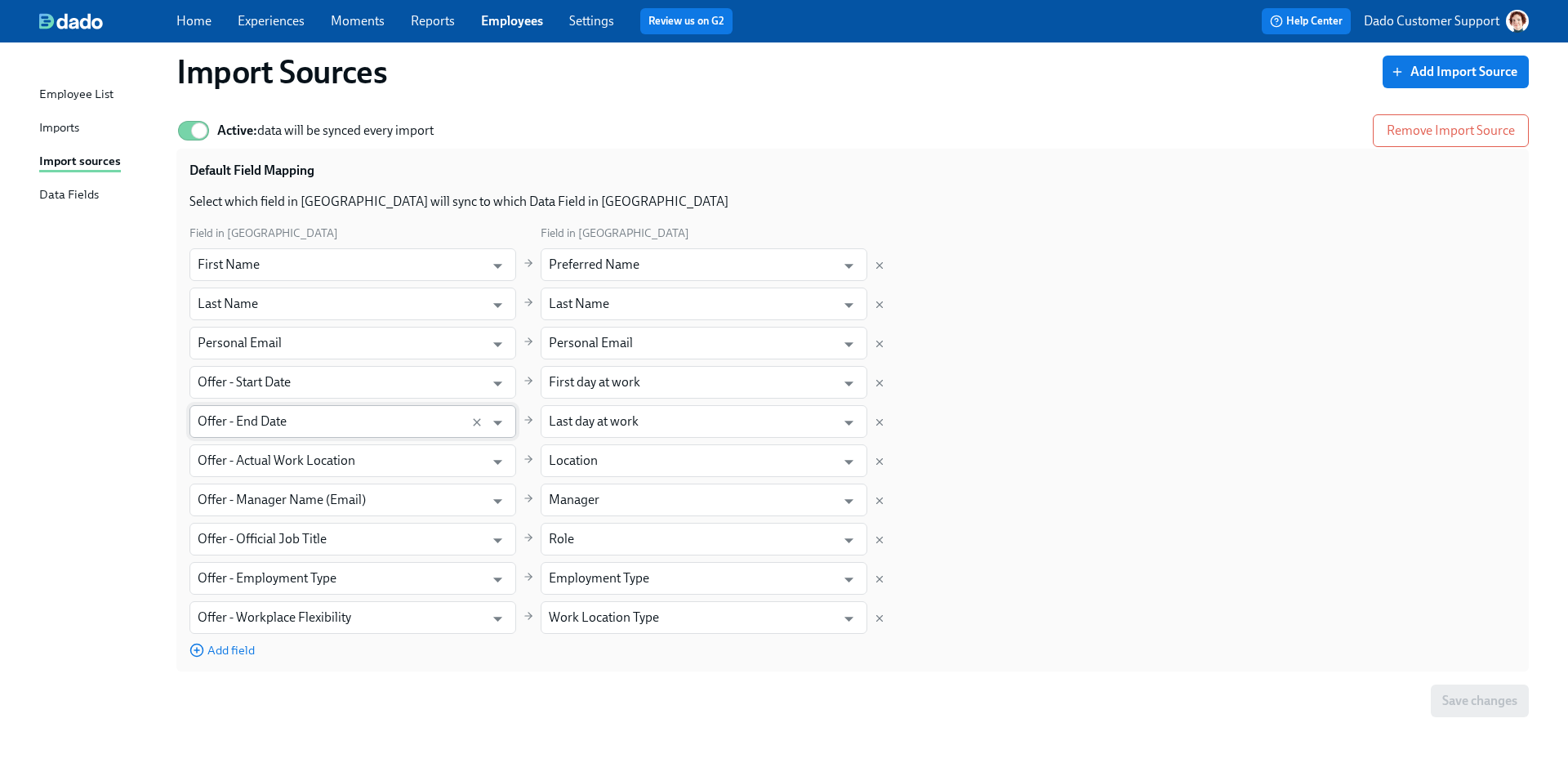
click at [319, 432] on input "Offer - End Date" at bounding box center [337, 421] width 279 height 33
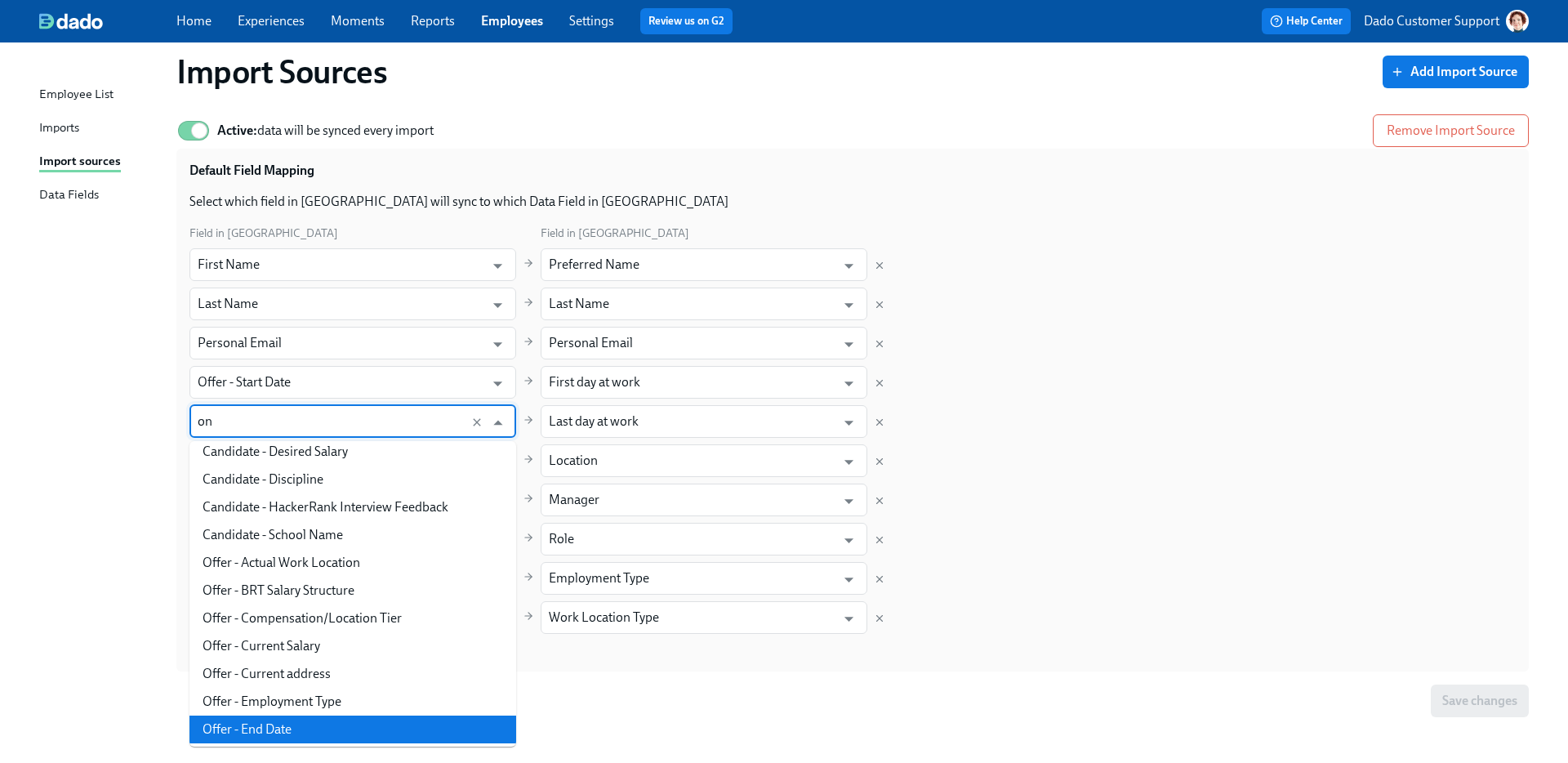
scroll to position [0, 0]
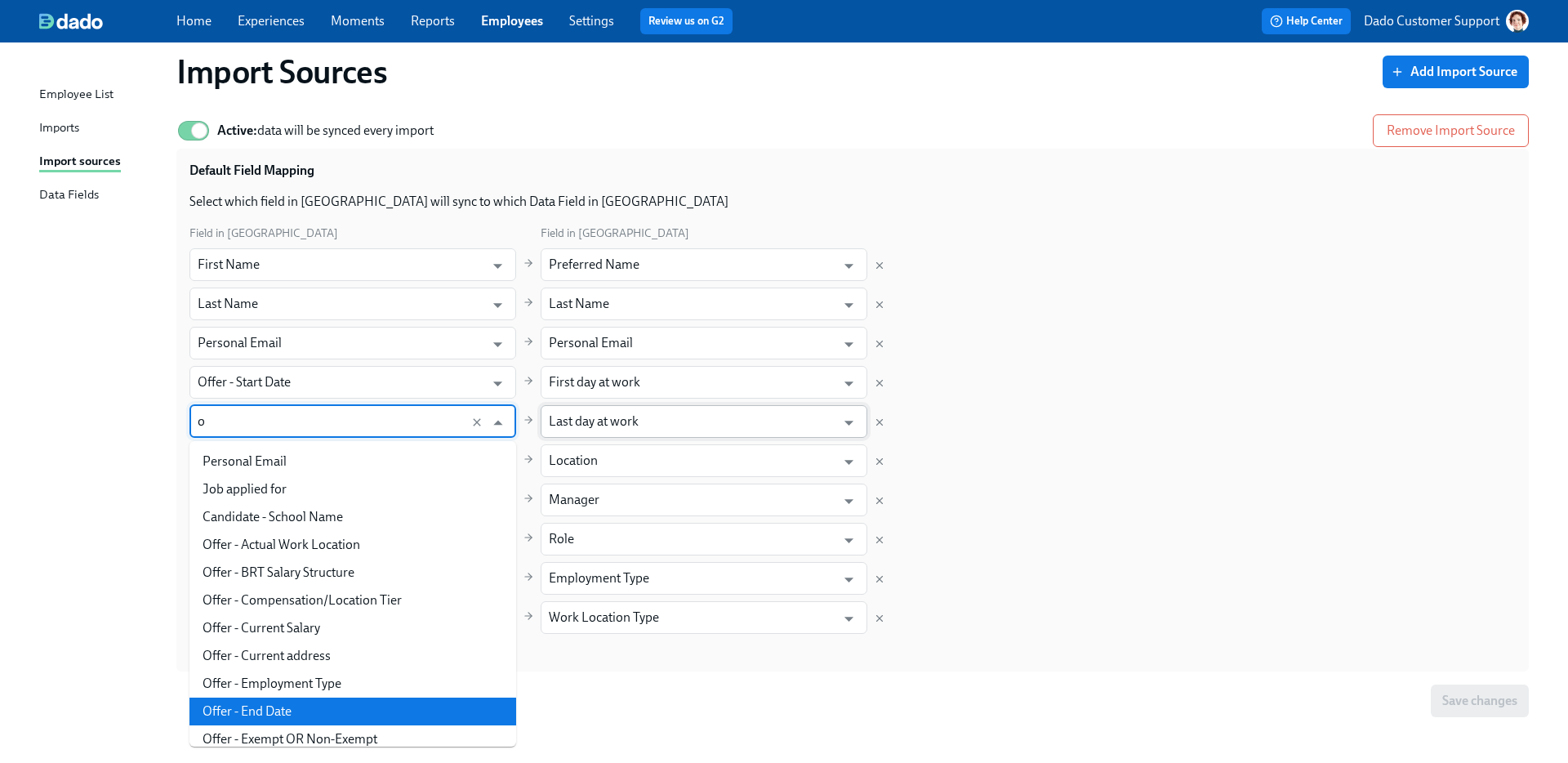
type input "Offer - End Date"
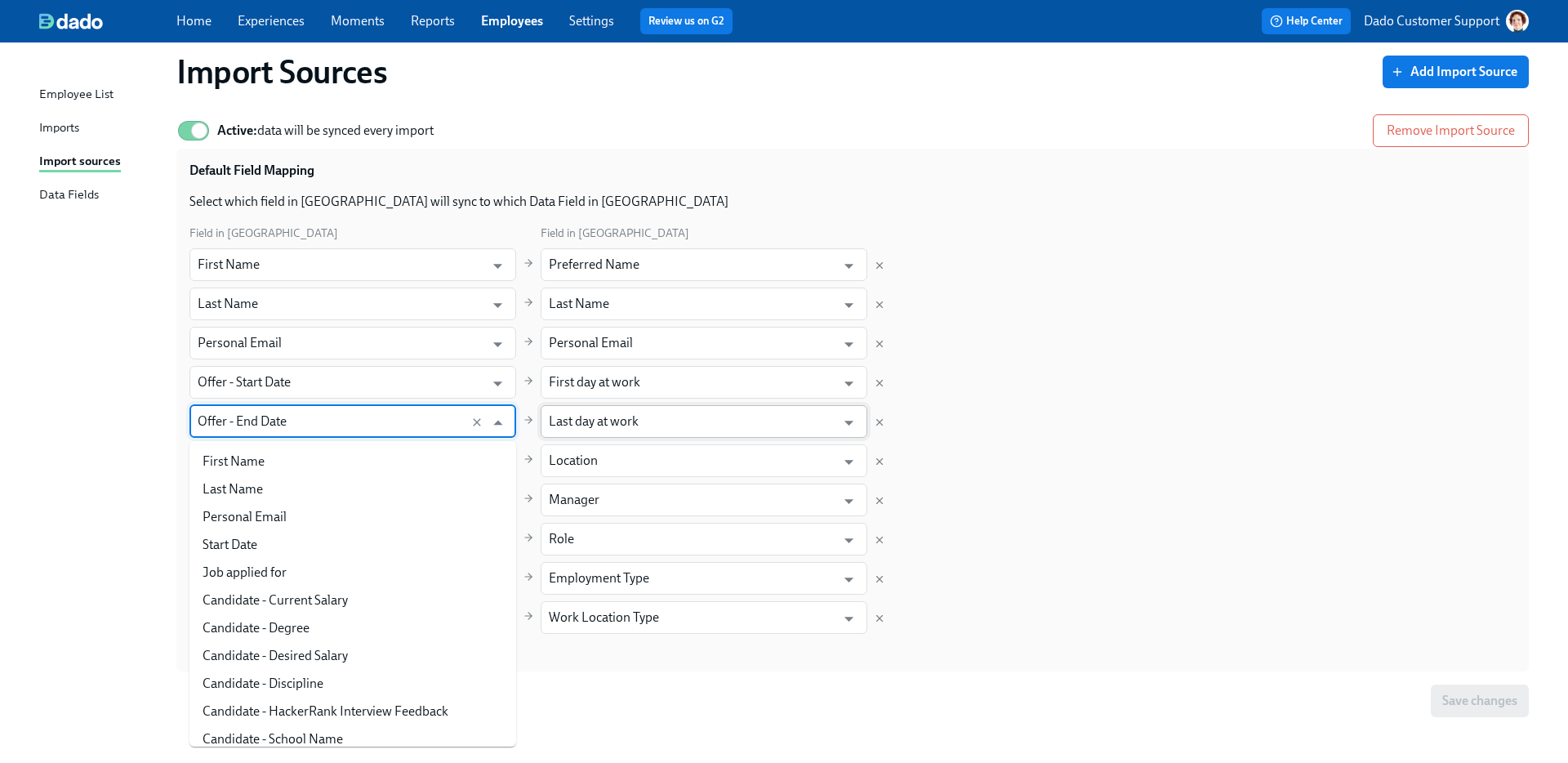
scroll to position [204, 0]
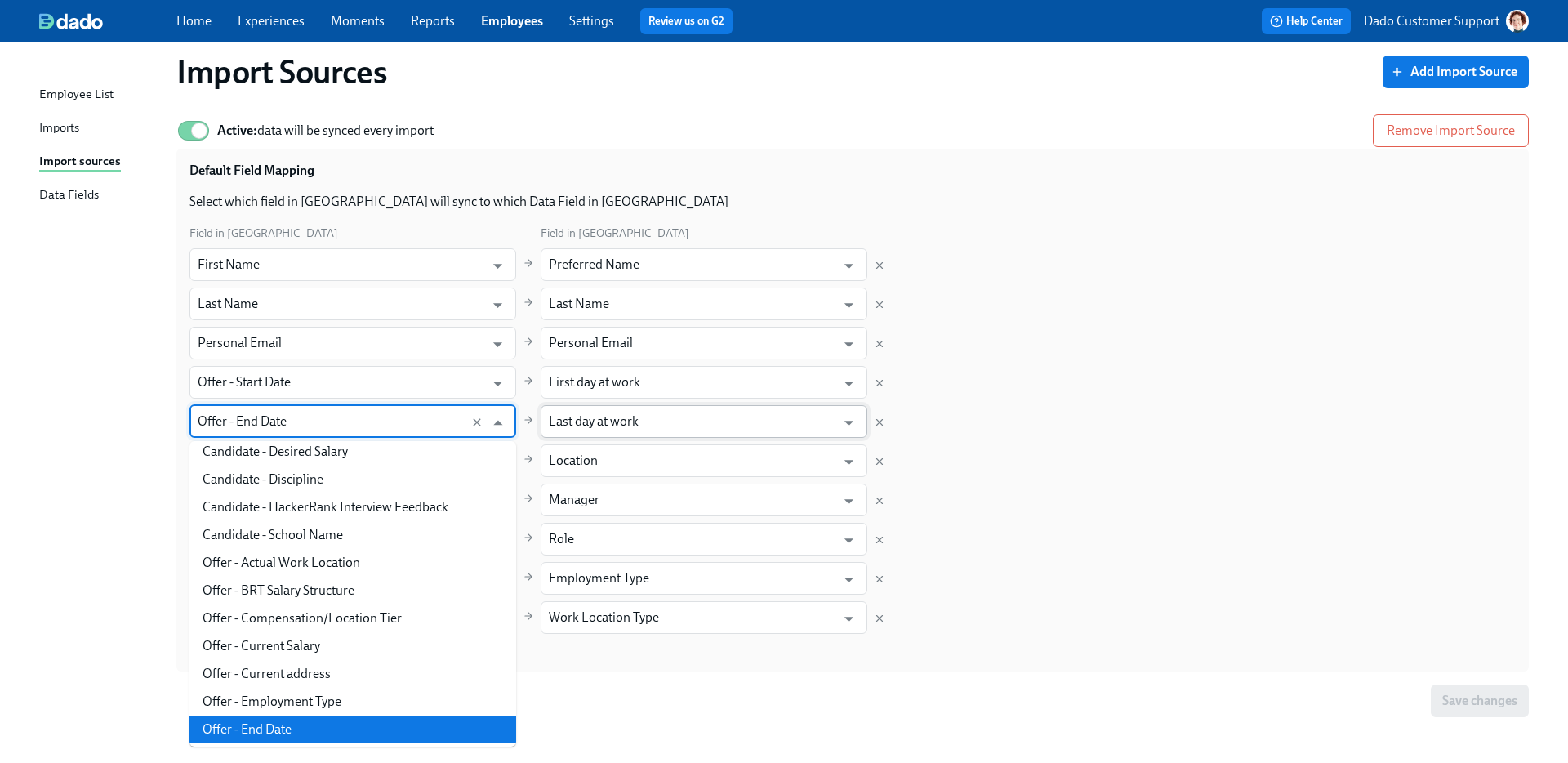
click at [703, 431] on input "Last day at work" at bounding box center [692, 421] width 287 height 33
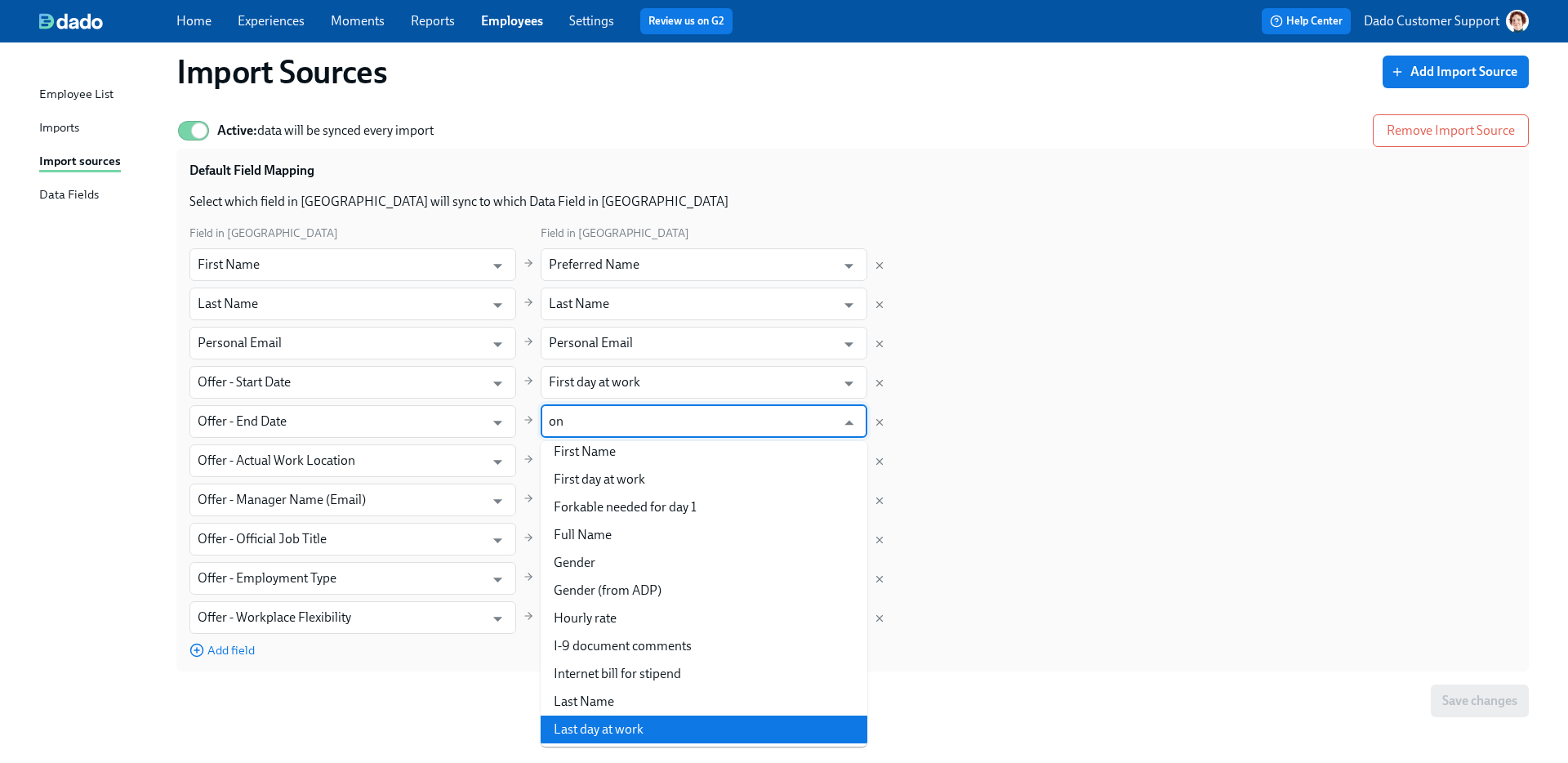
scroll to position [0, 0]
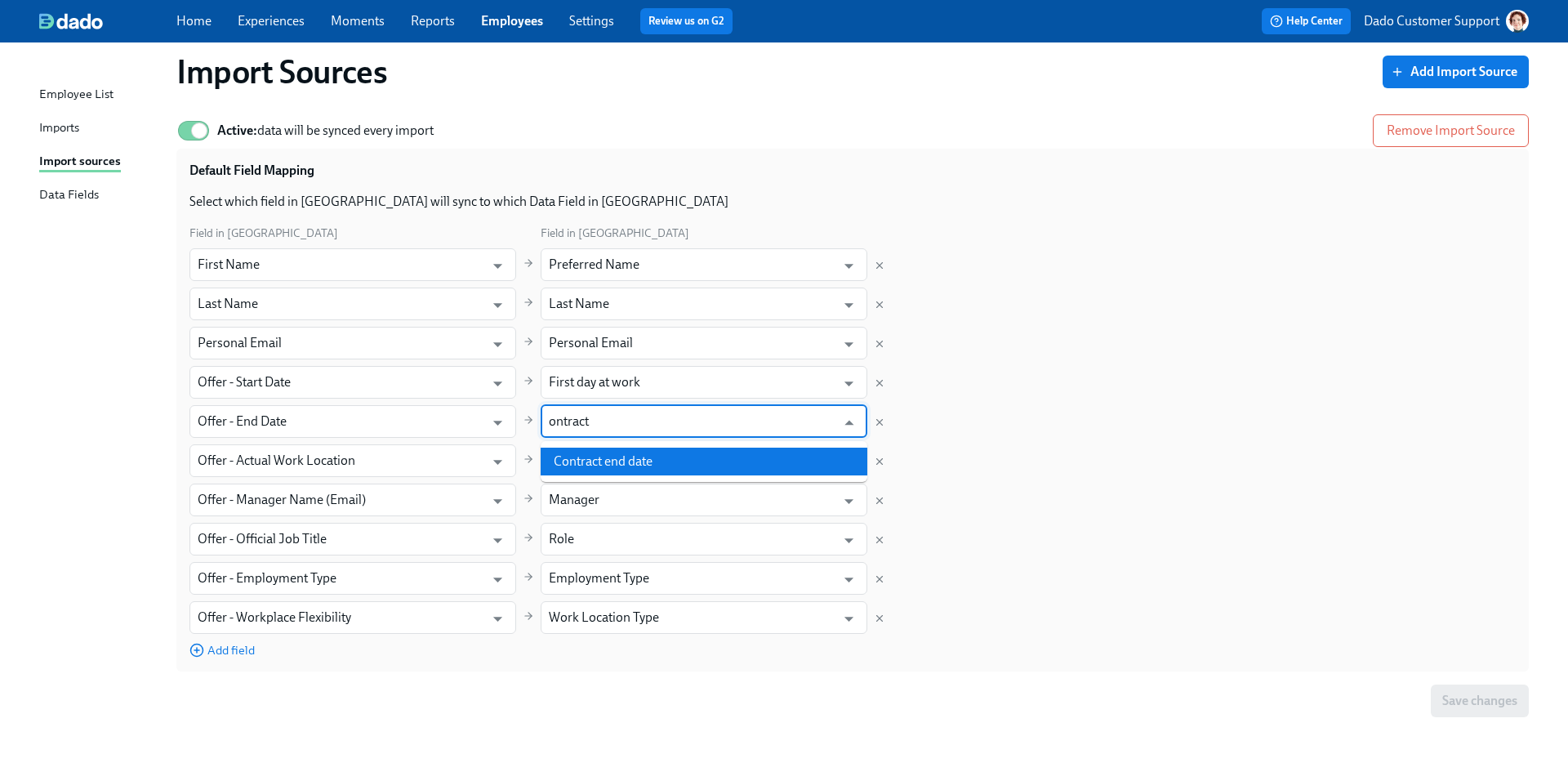
click at [660, 476] on ul "Contract end date" at bounding box center [704, 461] width 327 height 41
click at [653, 459] on li "Contract end date" at bounding box center [704, 462] width 327 height 28
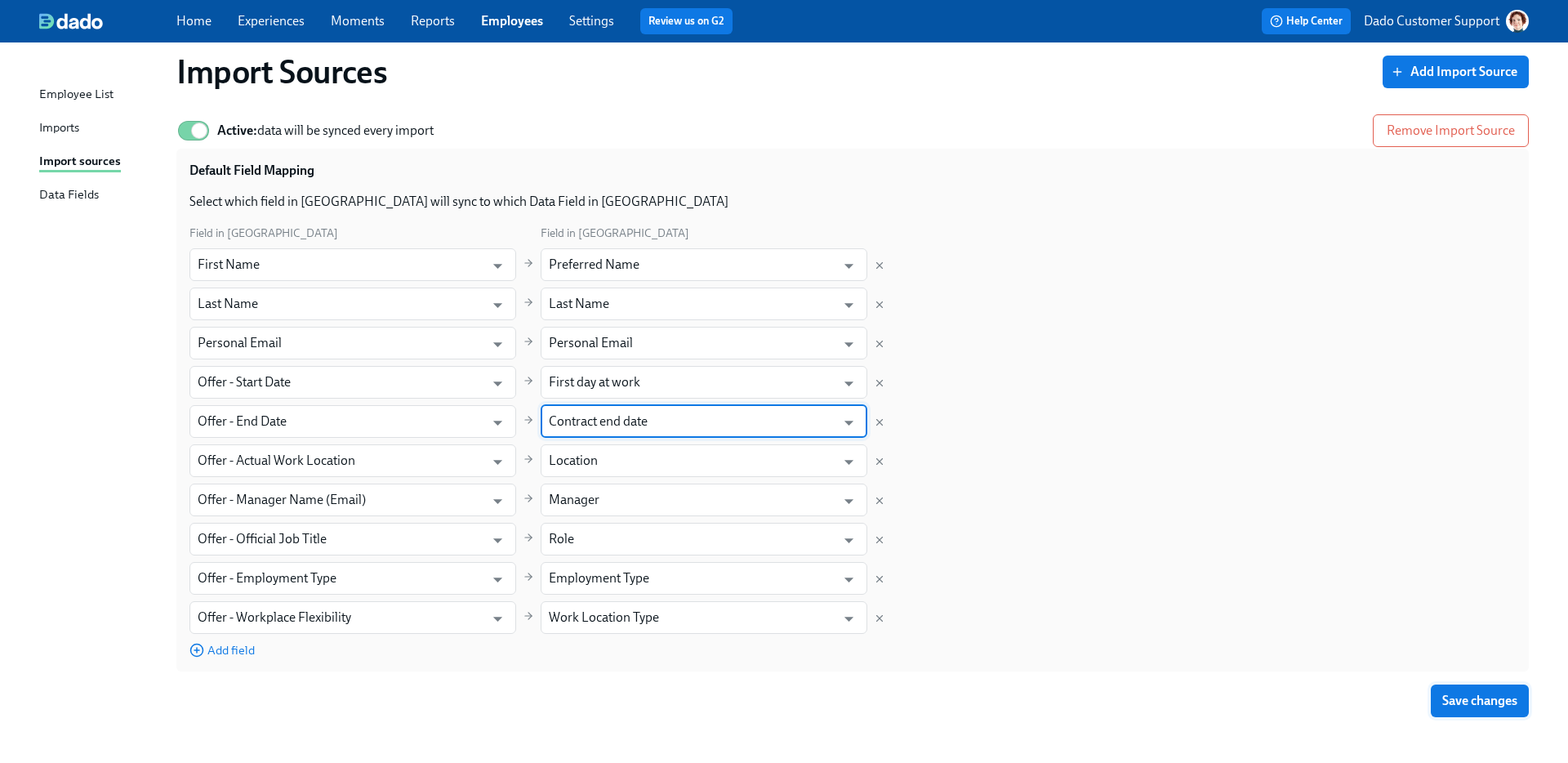
type input "Contract end date"
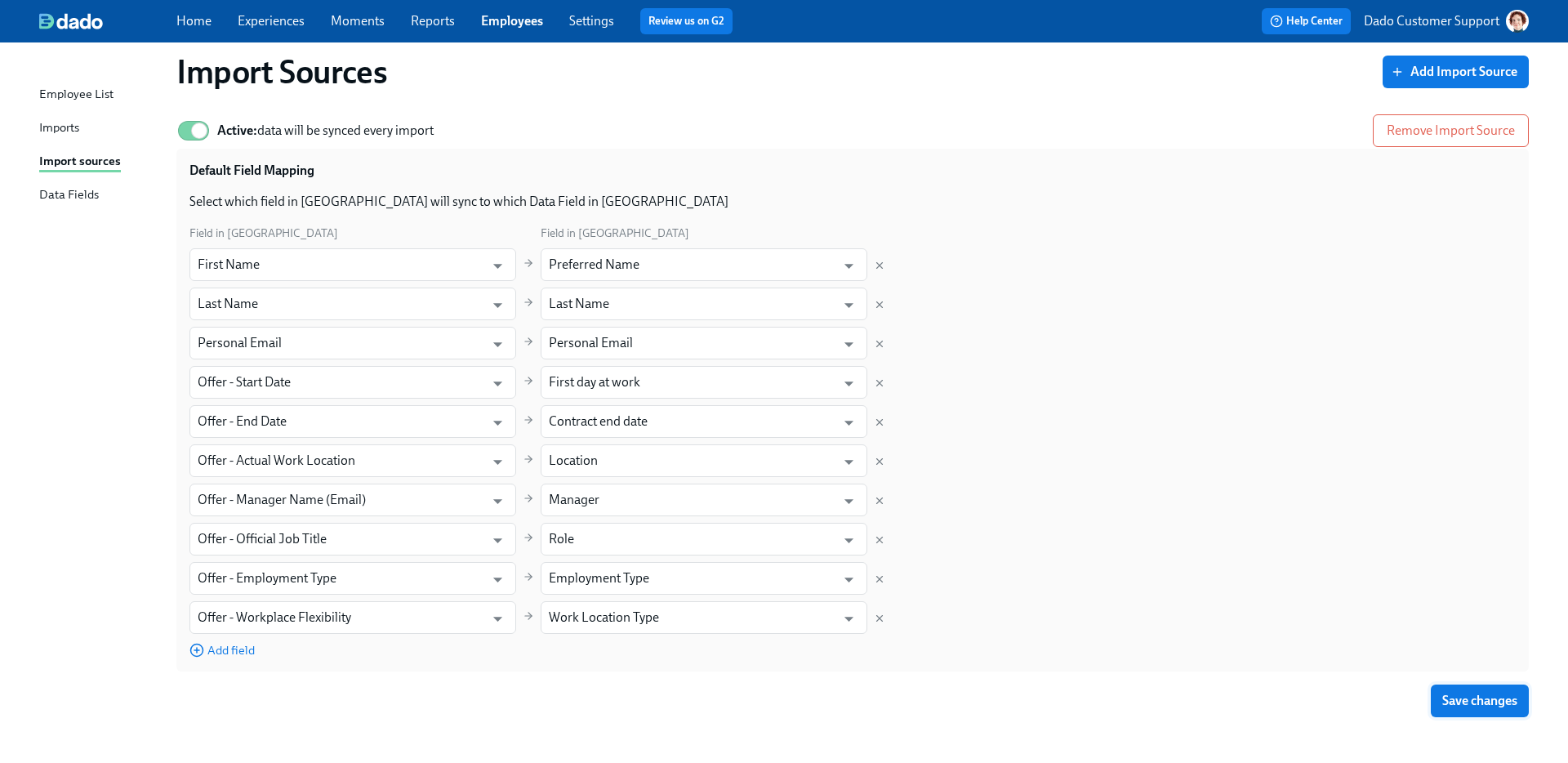
click at [1234, 671] on button "Save changes" at bounding box center [1480, 701] width 98 height 33
click at [59, 127] on div "Imports" at bounding box center [59, 128] width 40 height 20
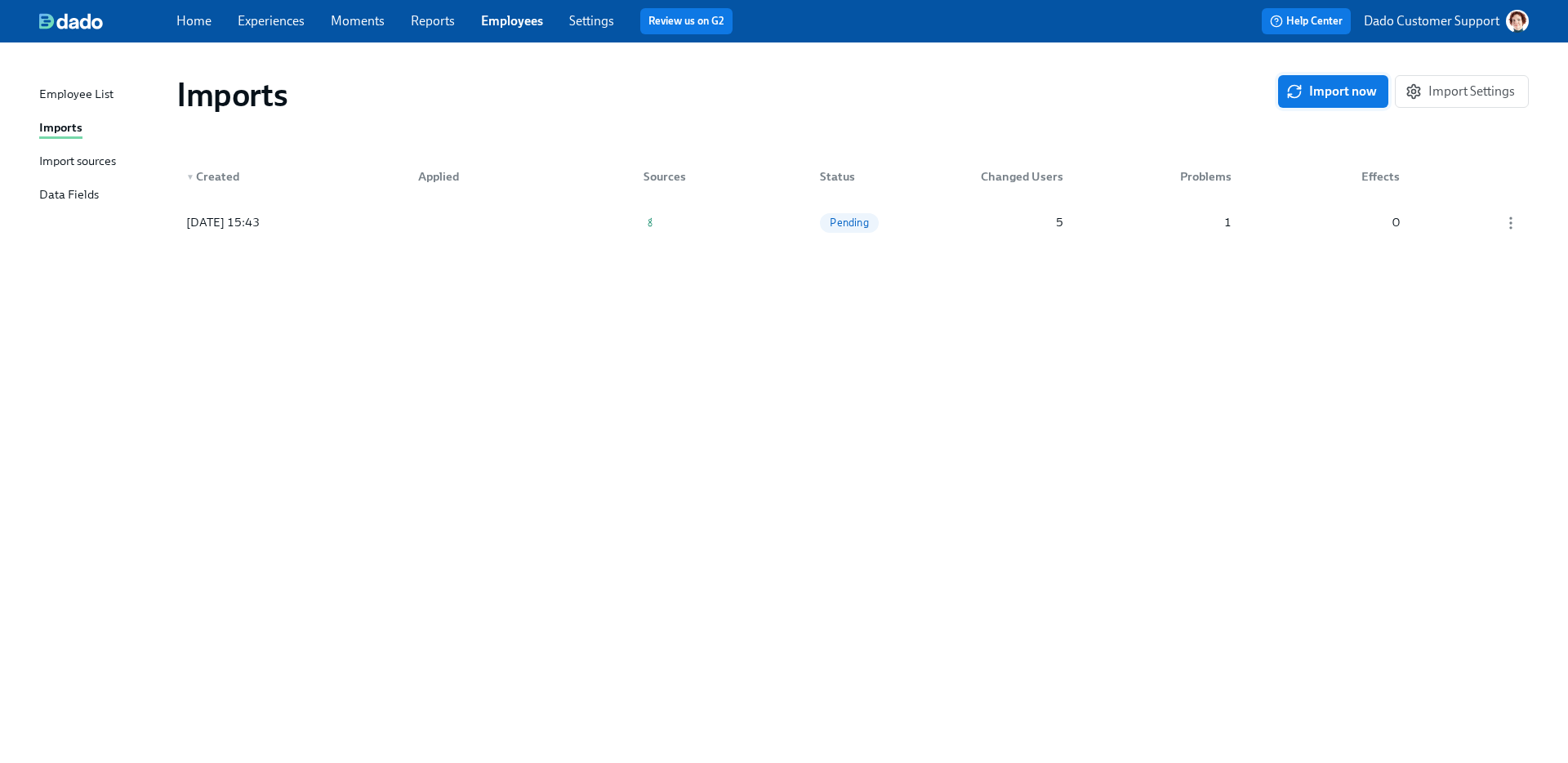
click at [1234, 91] on icon "button" at bounding box center [1295, 91] width 16 height 16
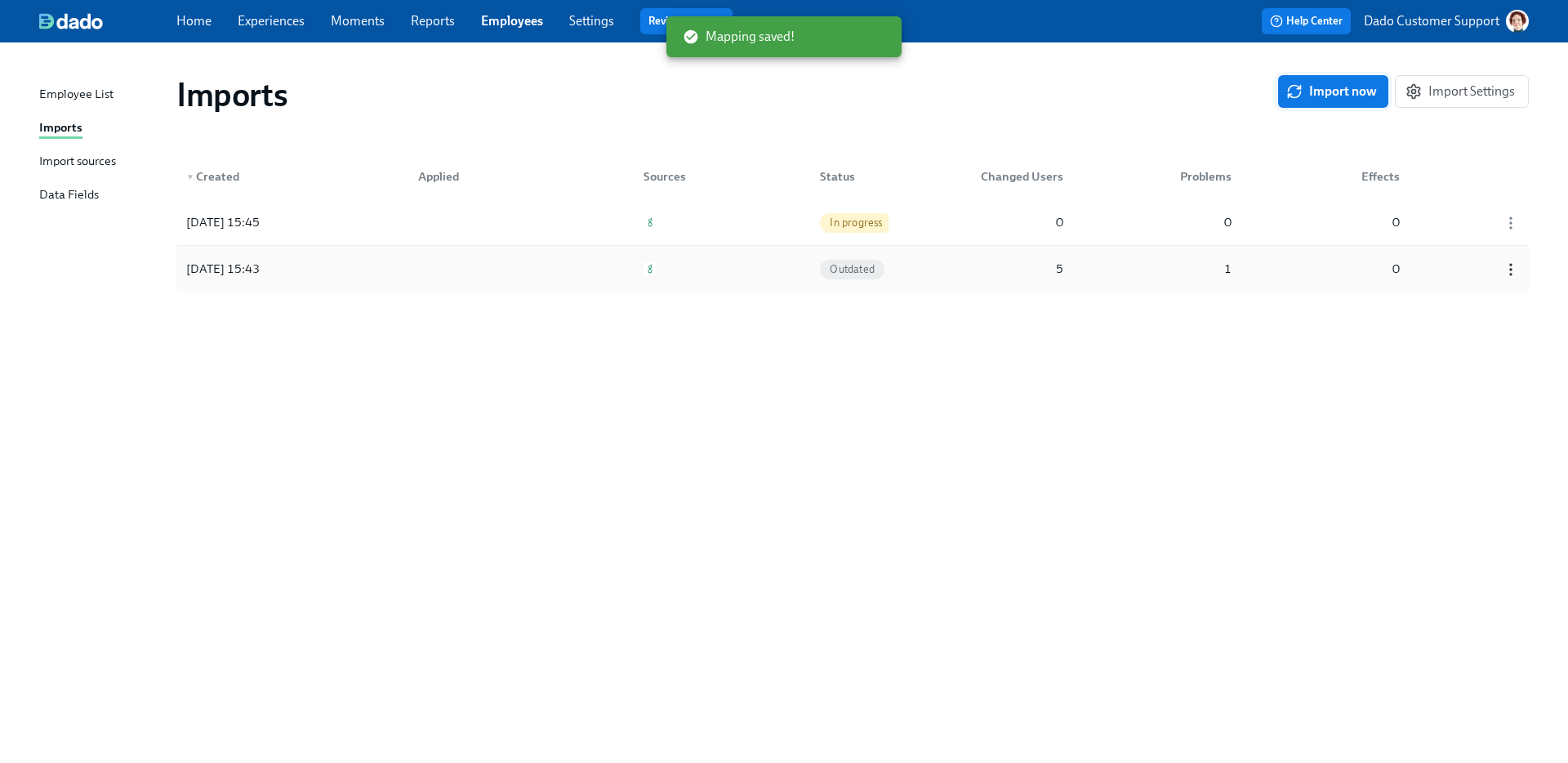
click at [1234, 271] on icon "button" at bounding box center [1511, 269] width 16 height 16
click at [1234, 277] on div "Discard" at bounding box center [1482, 270] width 42 height 18
click at [573, 207] on div "2025/10/07 15:45 Pending 5 1 0" at bounding box center [852, 222] width 1353 height 46
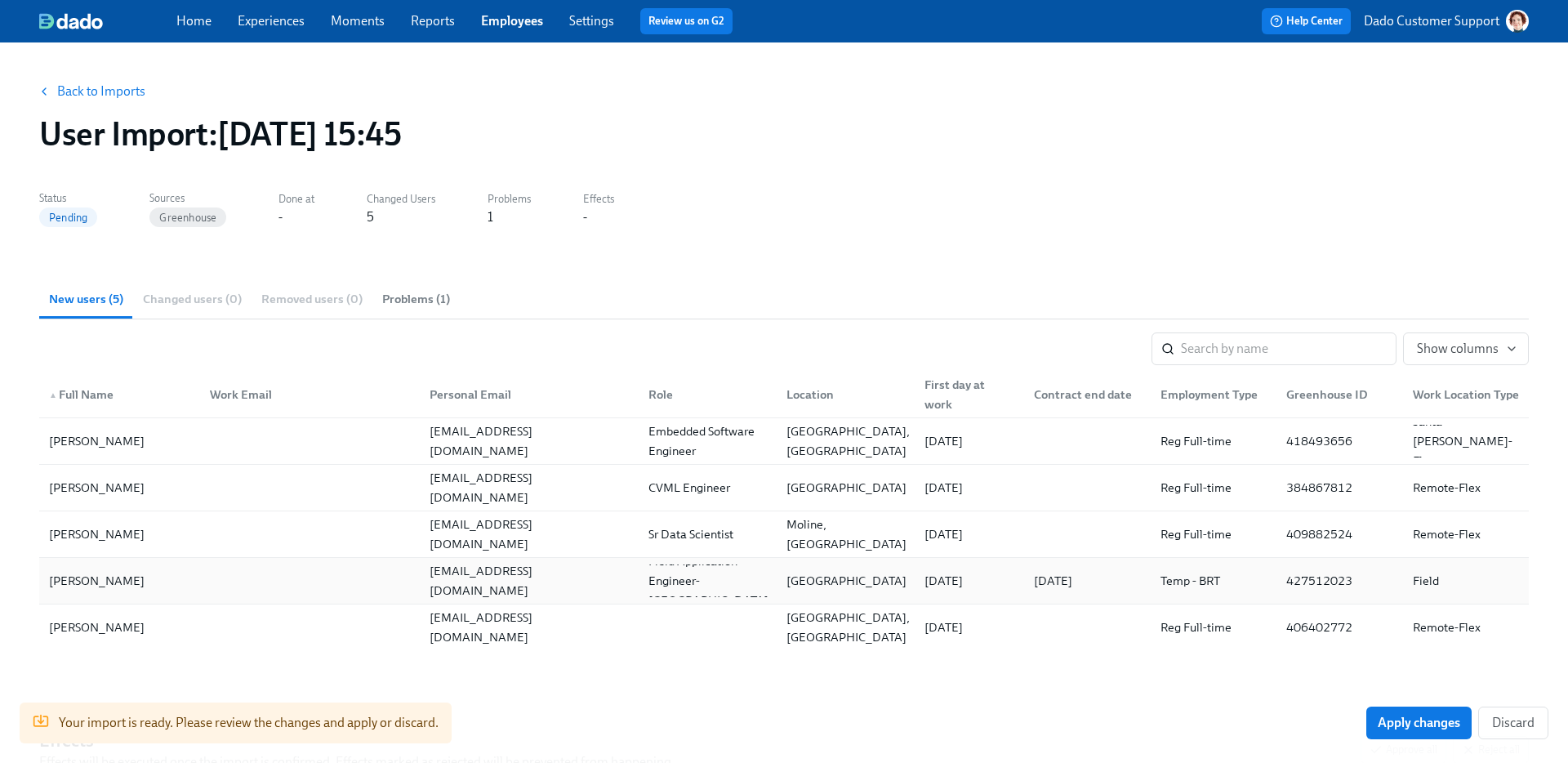
drag, startPoint x: 1031, startPoint y: 582, endPoint x: 1141, endPoint y: 582, distance: 110.3
click at [1141, 582] on div "2026-09-25" at bounding box center [1084, 580] width 126 height 33
click at [1140, 249] on section "Status Pending Sources Greenhouse Done at - Changed Users 5 Problems 1 Effects -" at bounding box center [784, 219] width 1490 height 67
click at [517, 22] on link "Employees" at bounding box center [512, 21] width 62 height 16
click at [123, 94] on link "Back to Imports" at bounding box center [101, 91] width 88 height 16
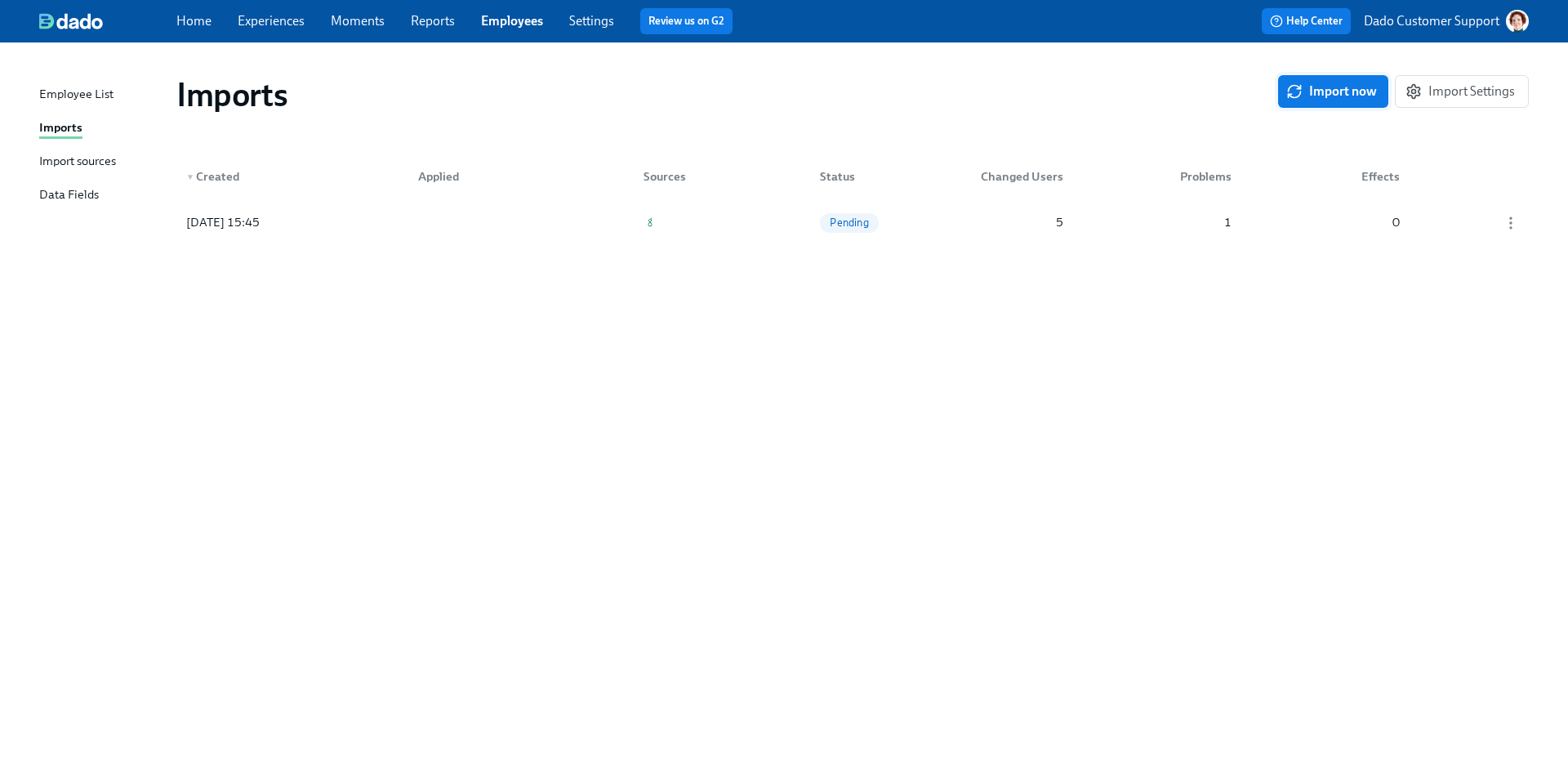
click at [1234, 79] on button "Import now" at bounding box center [1333, 91] width 110 height 33
click at [954, 227] on div "2025/10/07 15:45 In progress 0 0 0" at bounding box center [852, 222] width 1353 height 46
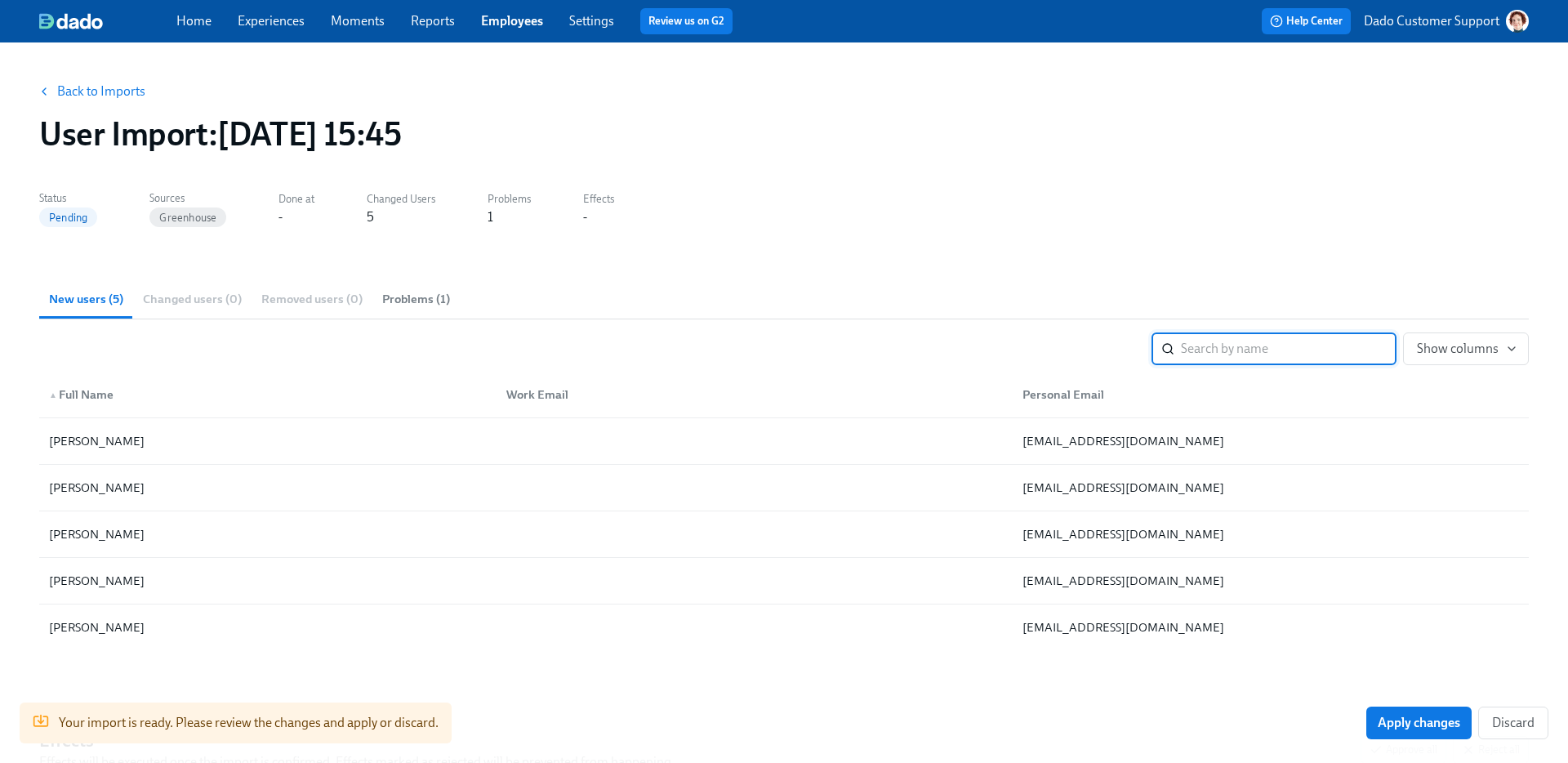
click at [109, 81] on button "Back to Imports" at bounding box center [92, 91] width 127 height 33
click at [129, 93] on link "Back to Imports" at bounding box center [101, 91] width 88 height 16
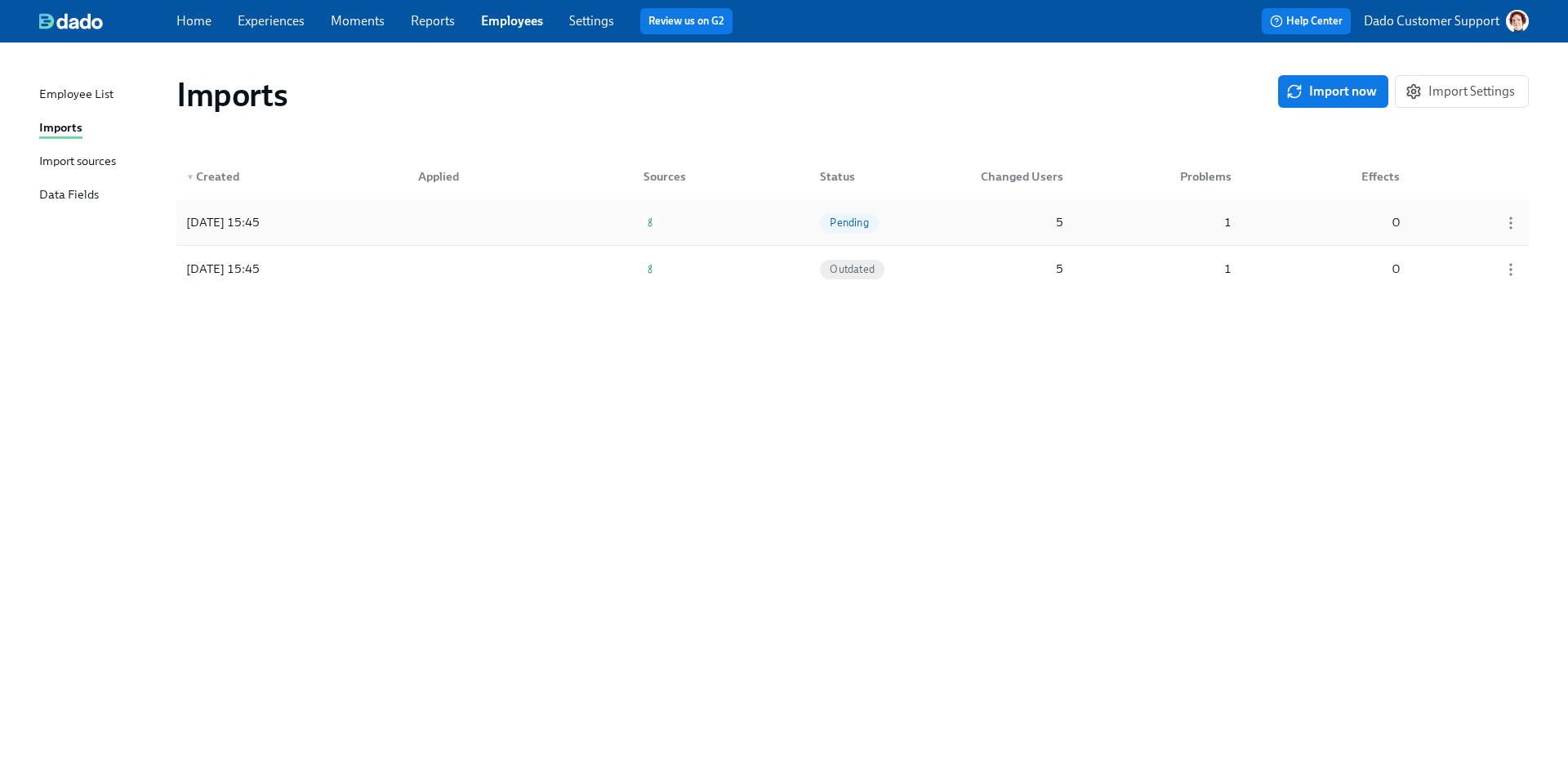
click at [469, 225] on div at bounding box center [478, 222] width 147 height 33
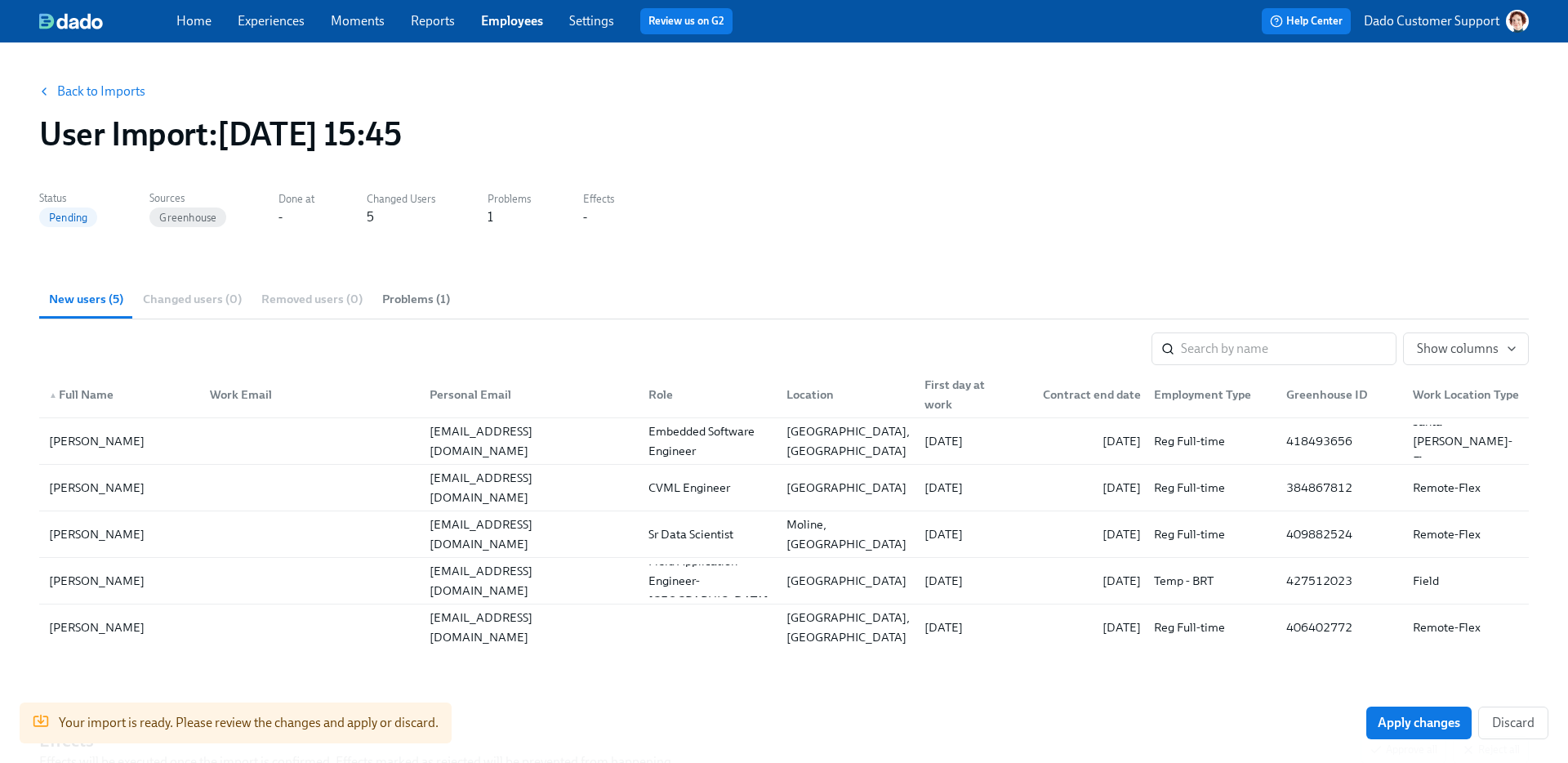
click at [69, 99] on link "Back to Imports" at bounding box center [101, 91] width 88 height 16
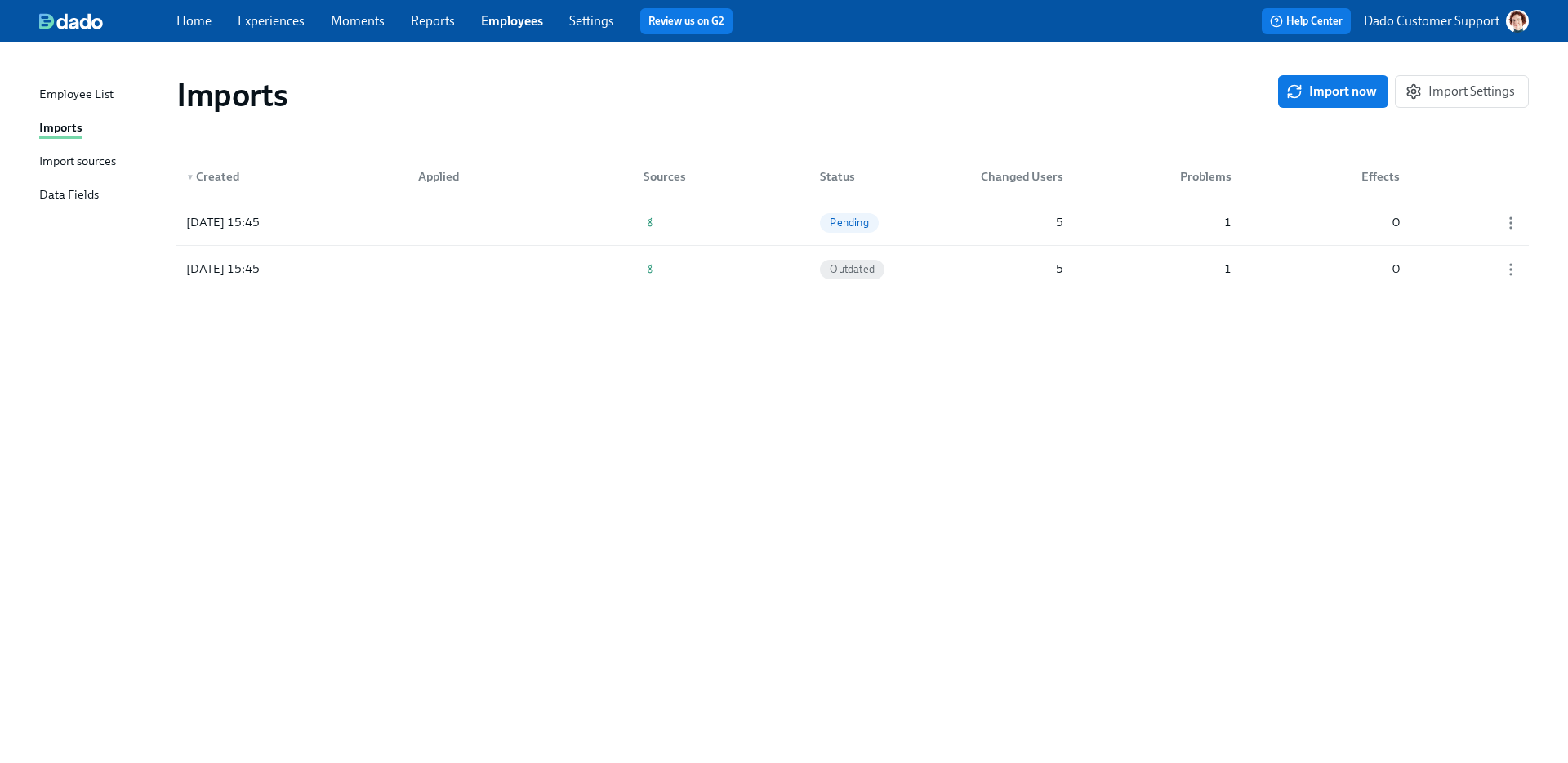
click at [97, 158] on div "Import sources" at bounding box center [77, 162] width 77 height 20
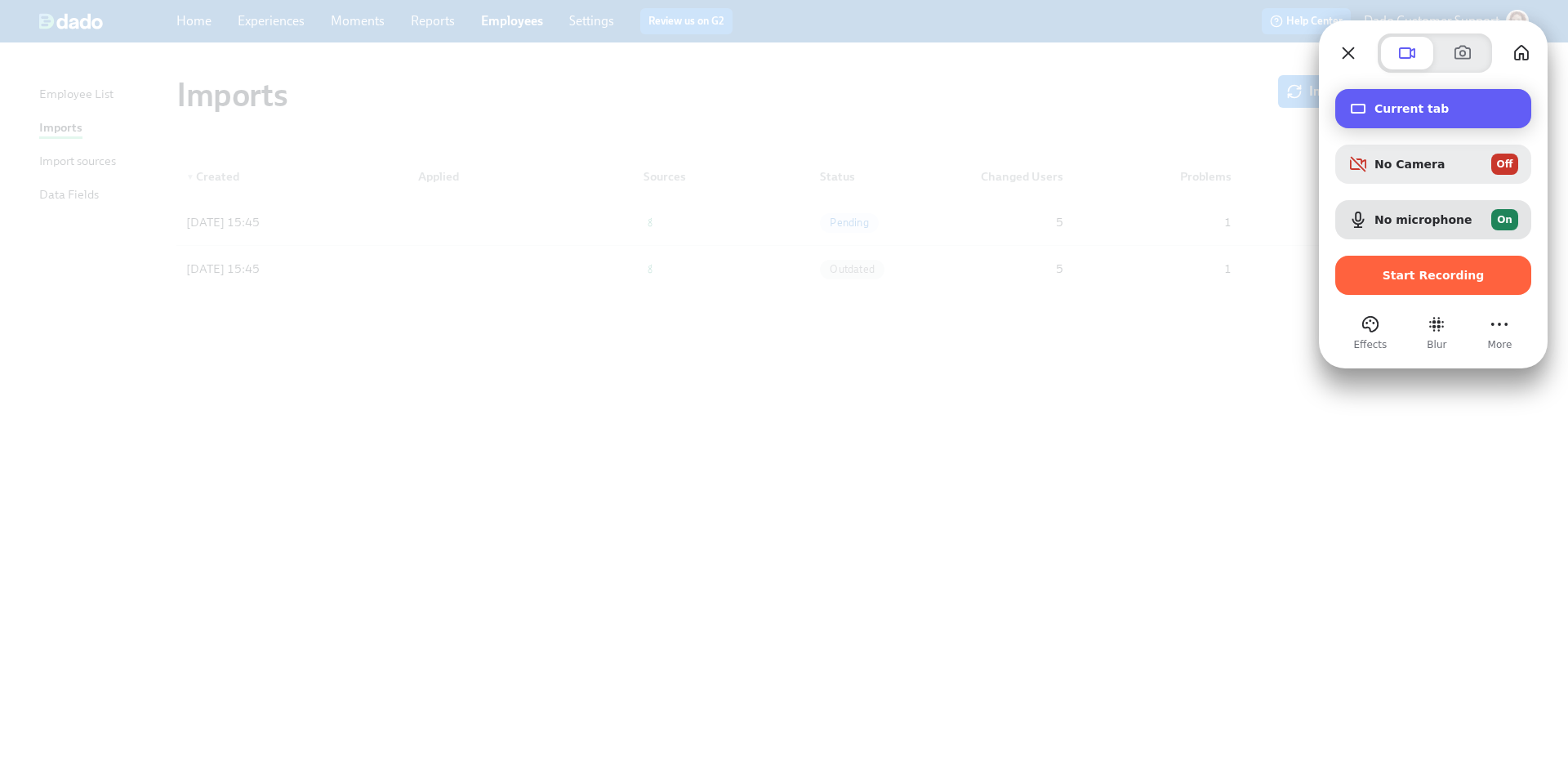
click at [1234, 112] on span "Current tab" at bounding box center [1447, 108] width 144 height 13
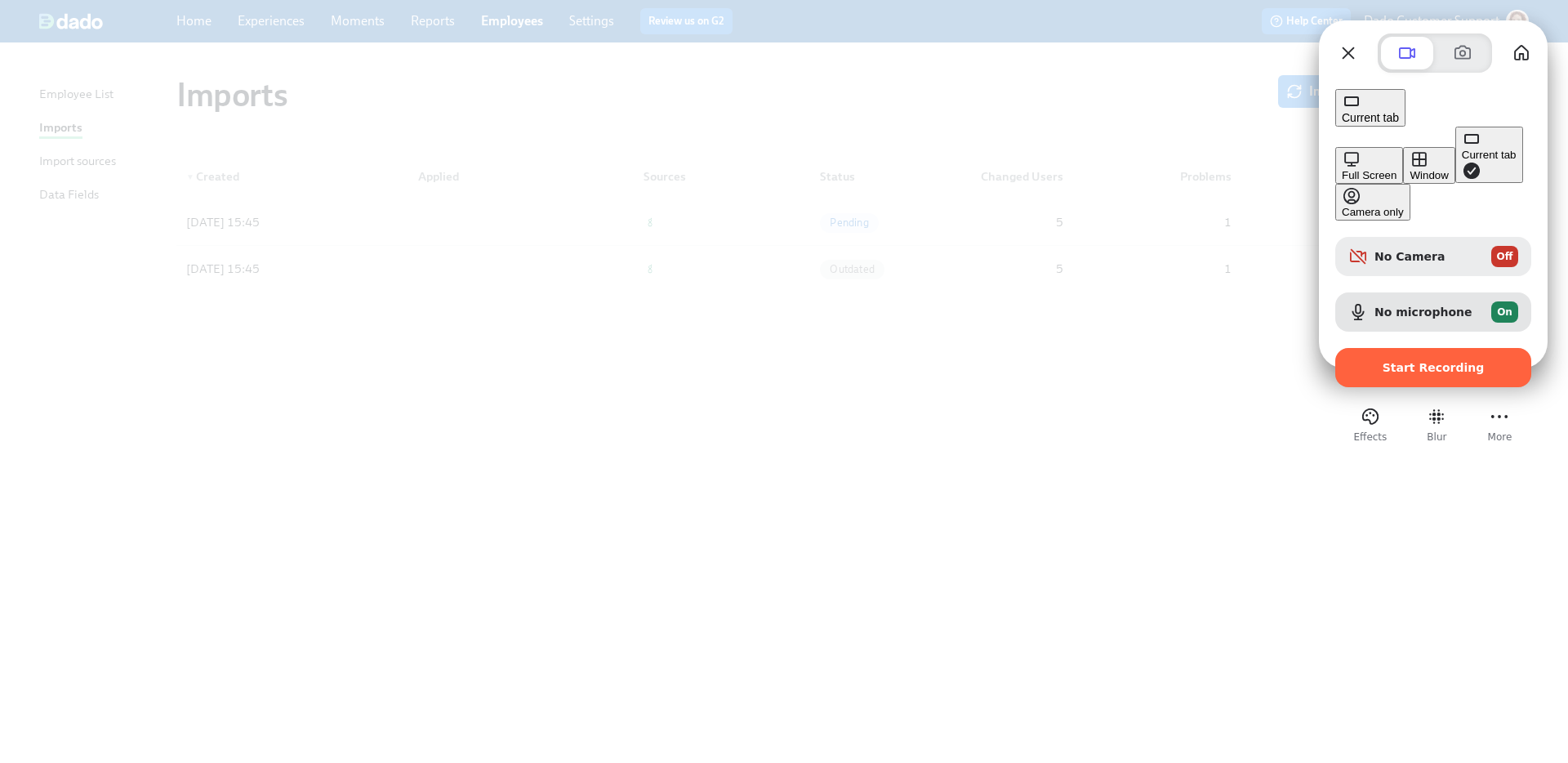
click at [1234, 169] on div "Window" at bounding box center [1429, 175] width 38 height 12
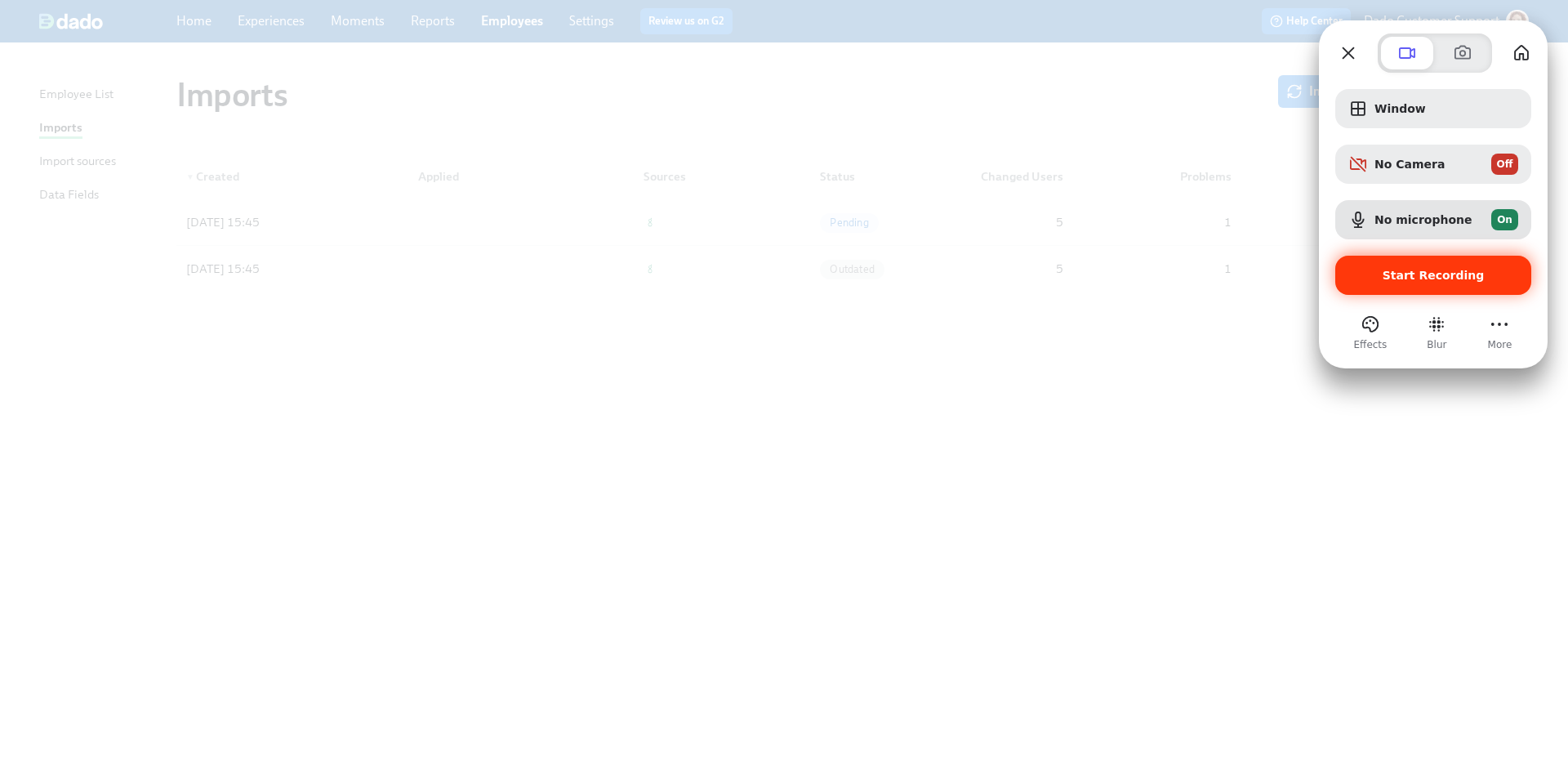
click at [1234, 276] on span "Start Recording" at bounding box center [1434, 275] width 102 height 13
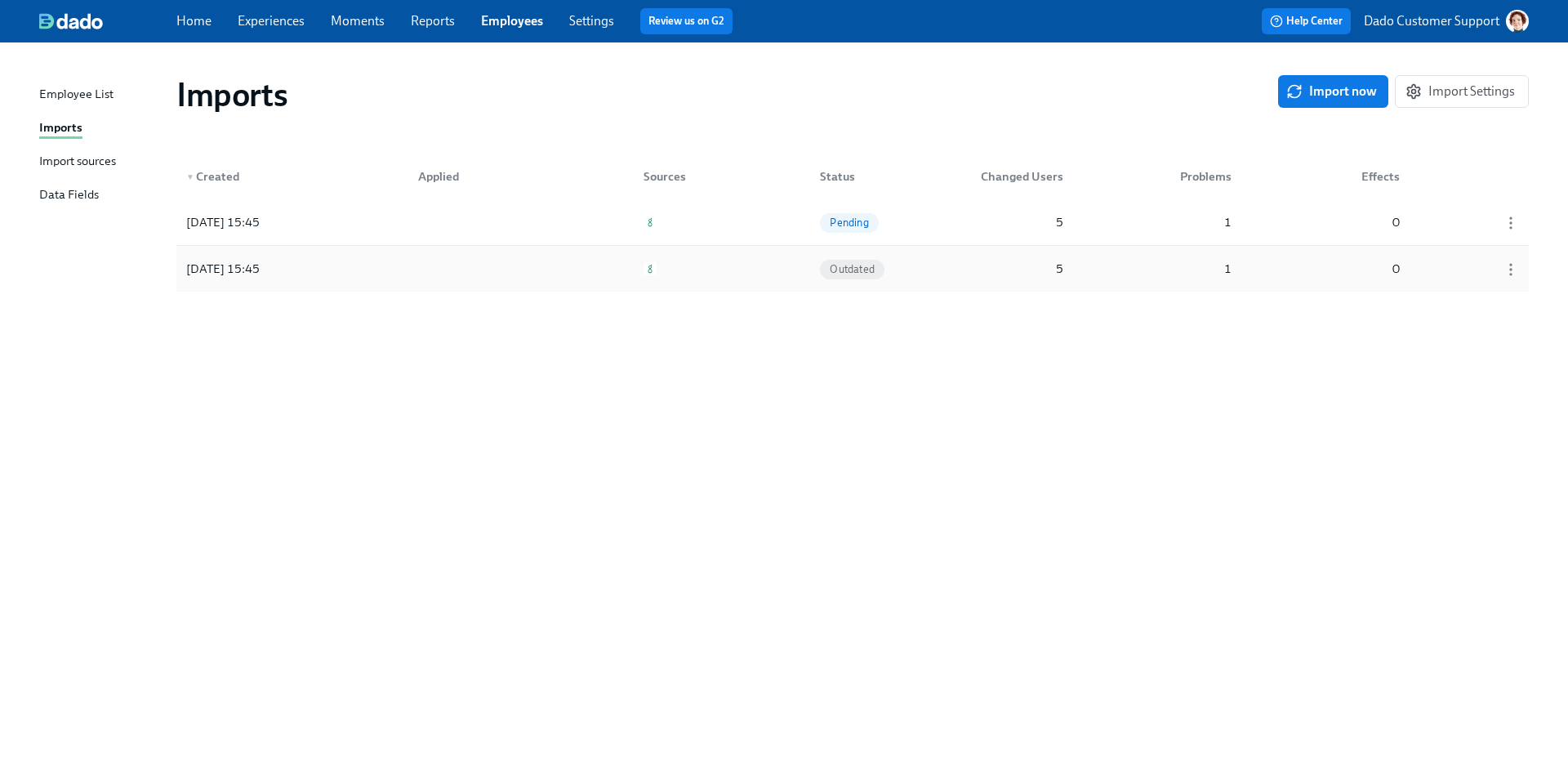
click at [312, 271] on div "2025/10/07 15:45" at bounding box center [253, 268] width 147 height 33
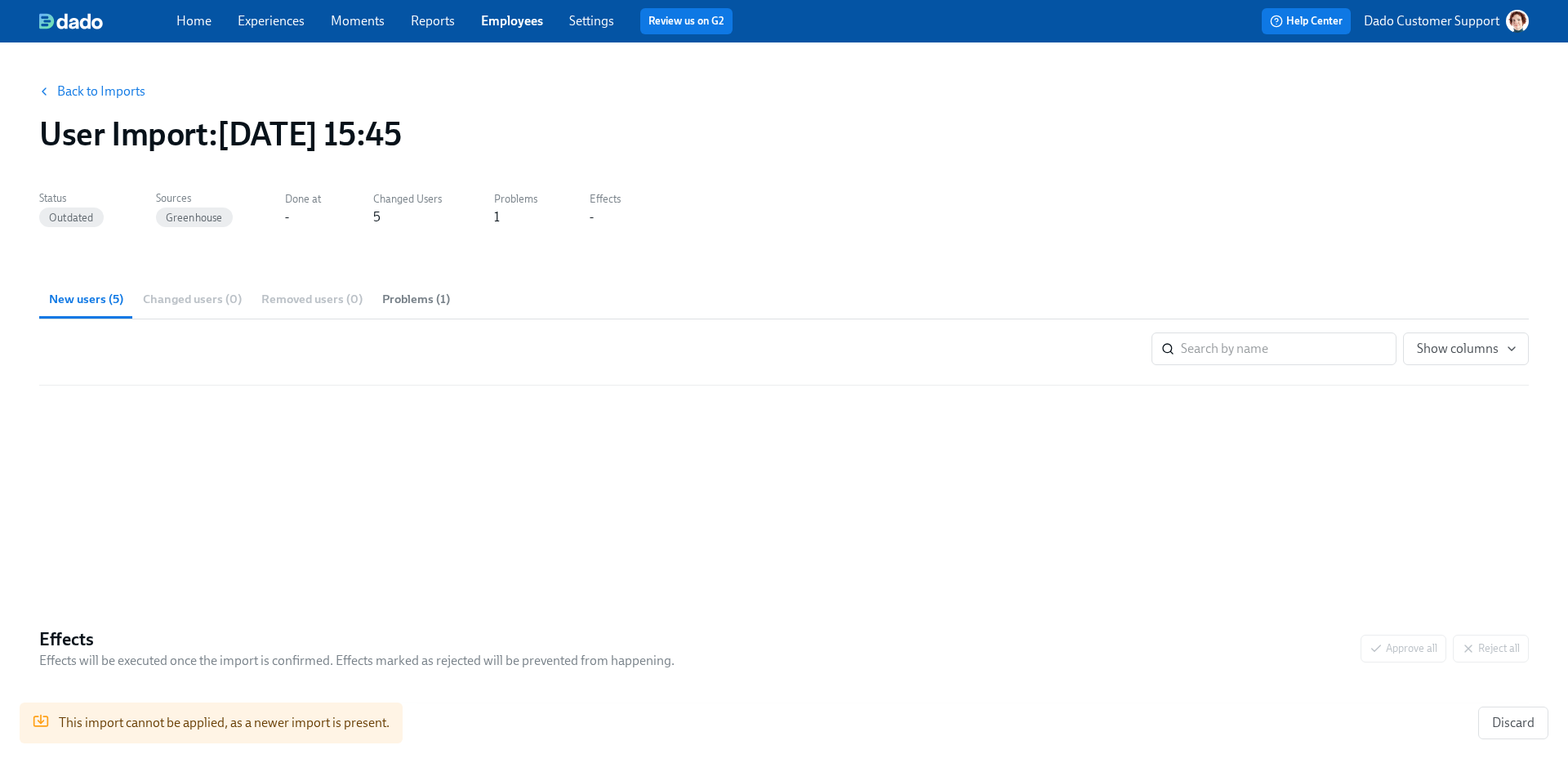
drag, startPoint x: 774, startPoint y: 675, endPoint x: 463, endPoint y: 16, distance: 728.7
click at [0, 0] on div "Home Experiences Moments Reports Employees Settings Review us on G2 Help Center…" at bounding box center [784, 423] width 1568 height 847
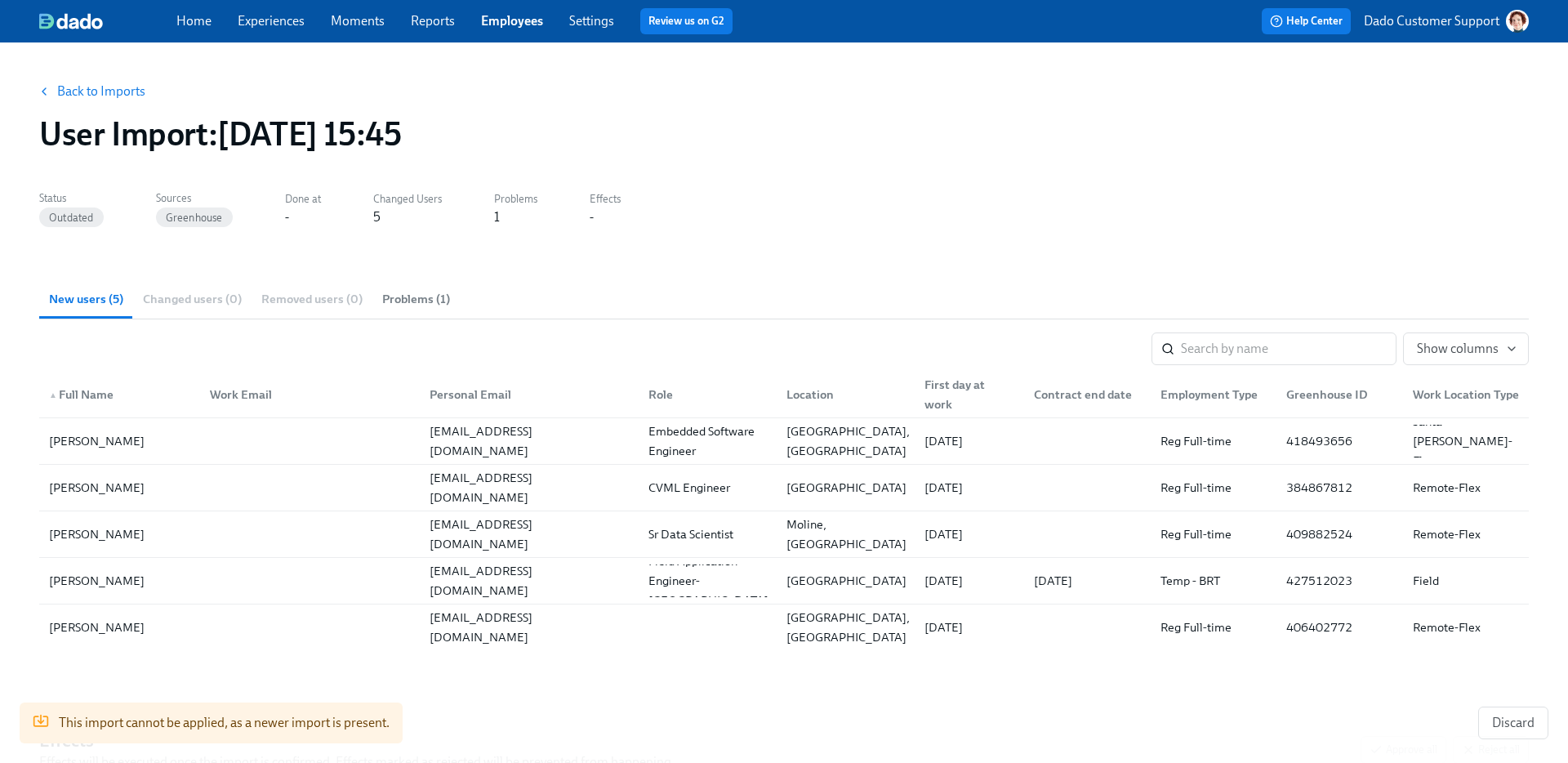
click at [83, 96] on link "Back to Imports" at bounding box center [101, 91] width 88 height 16
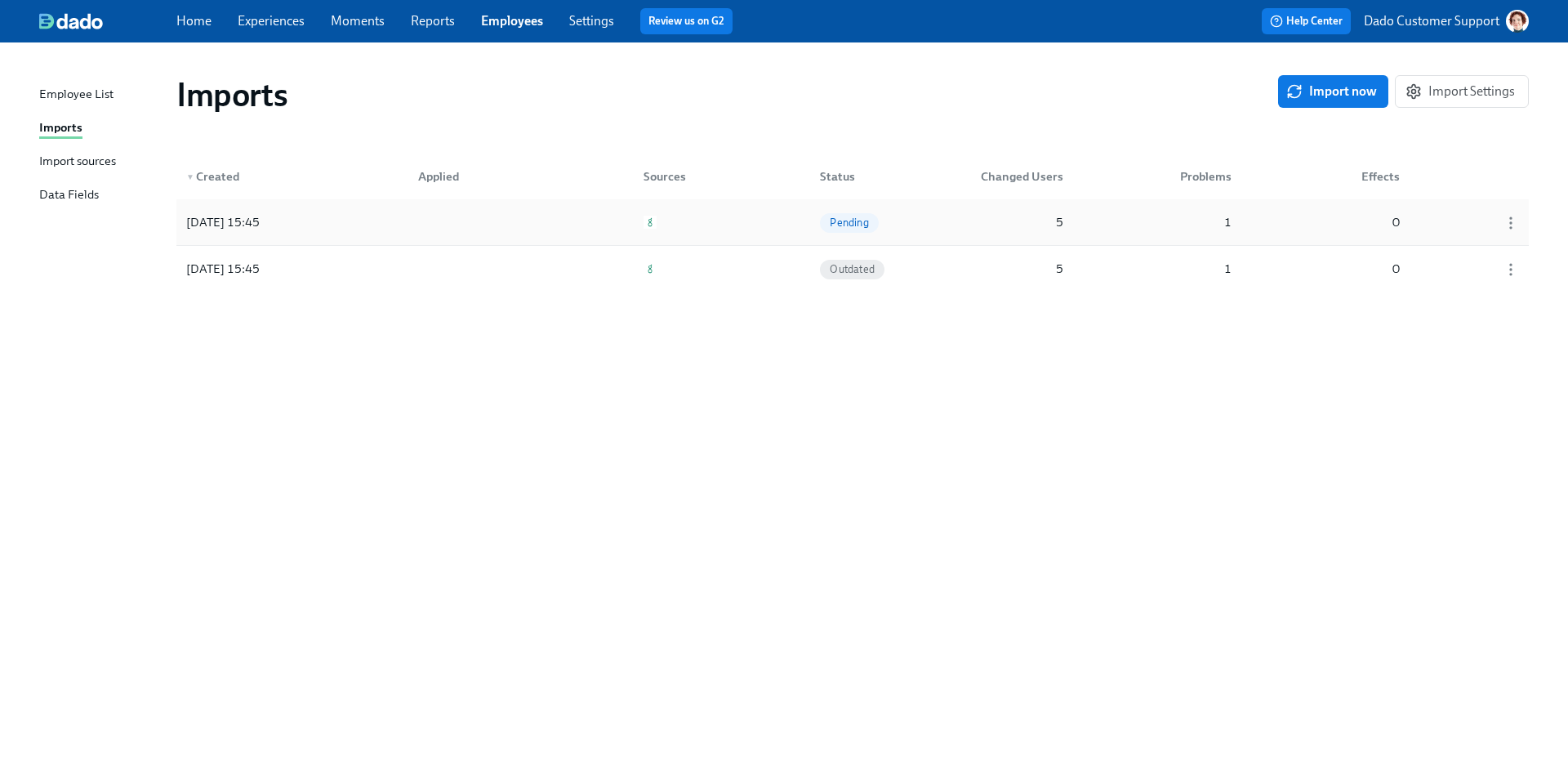
click at [309, 205] on div "2025/10/07 15:45 Pending 5 1 0" at bounding box center [852, 222] width 1353 height 46
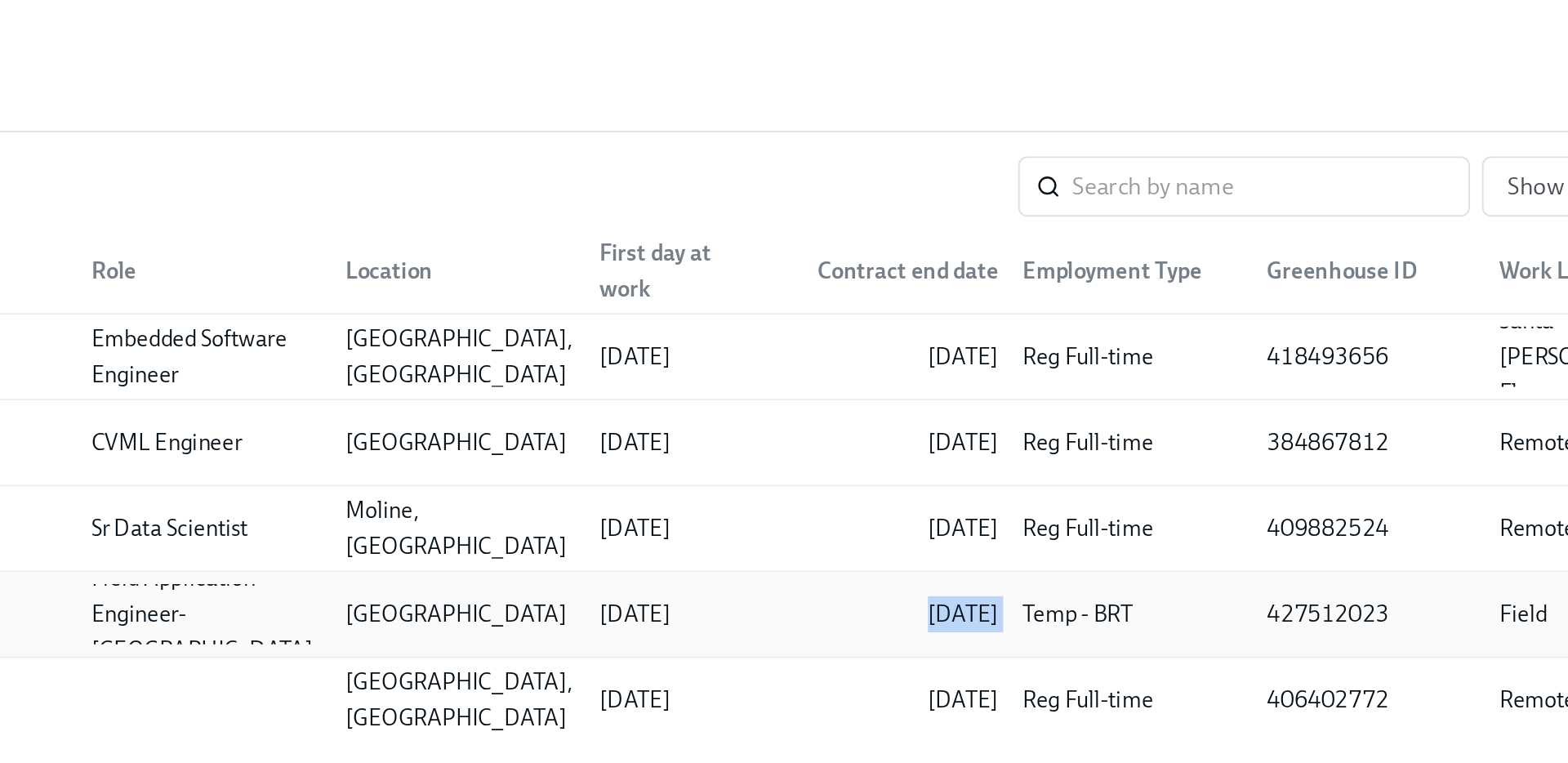
drag, startPoint x: 1069, startPoint y: 582, endPoint x: 1148, endPoint y: 582, distance: 79.2
click at [1148, 582] on div "Lázaro Oliveira lazaroengagricola@gmail.com Field Application Engineer- Brazil …" at bounding box center [784, 581] width 1490 height 47
drag, startPoint x: 1143, startPoint y: 631, endPoint x: 1071, endPoint y: 433, distance: 211.1
click at [1071, 432] on div "▲ Full Name Work Email Personal Email Role Location First day at work Contract …" at bounding box center [784, 507] width 1490 height 285
click at [1096, 435] on div "10/07/2025" at bounding box center [1121, 441] width 51 height 20
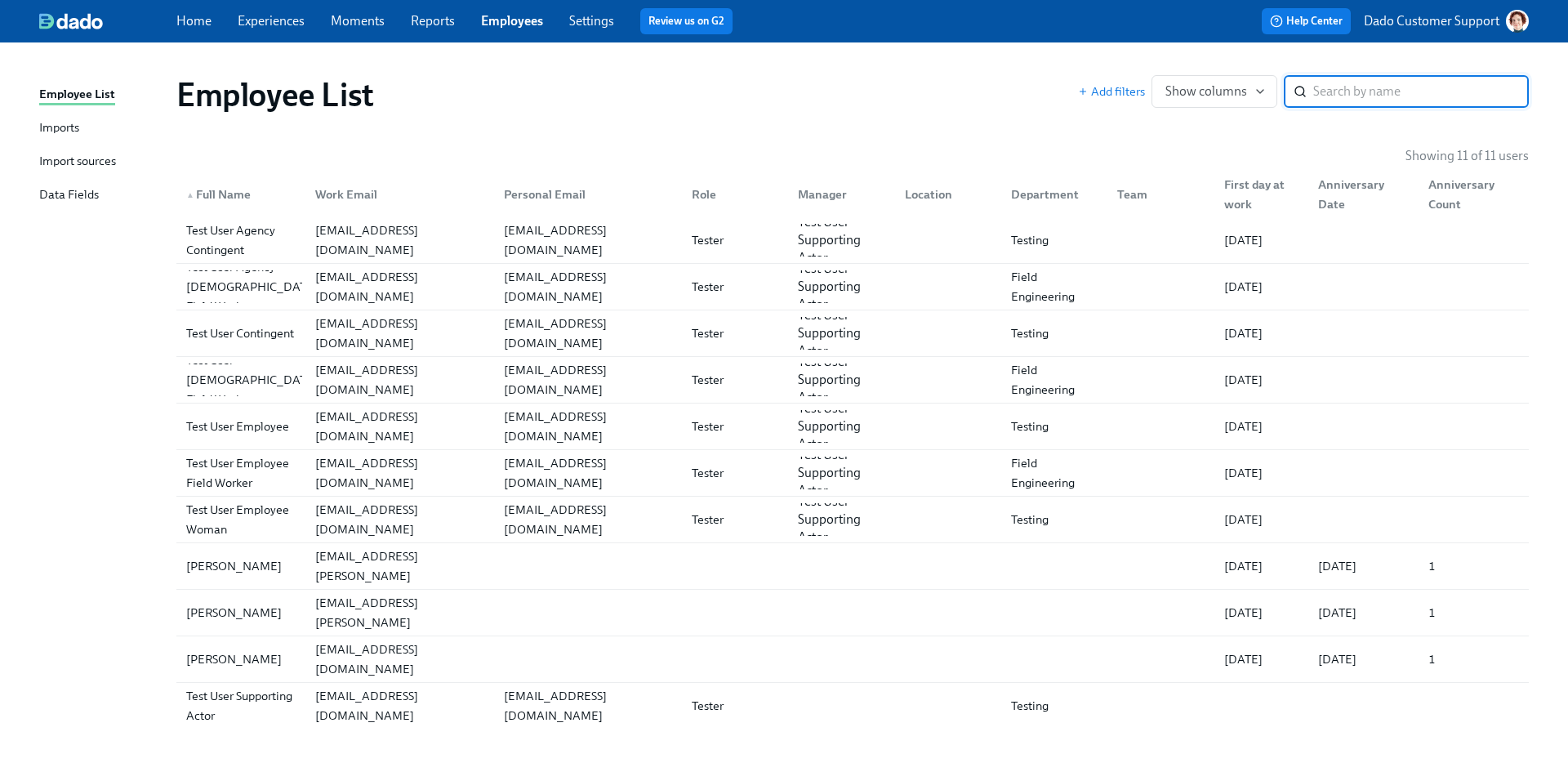
click at [57, 201] on div "Data Fields" at bounding box center [69, 195] width 60 height 20
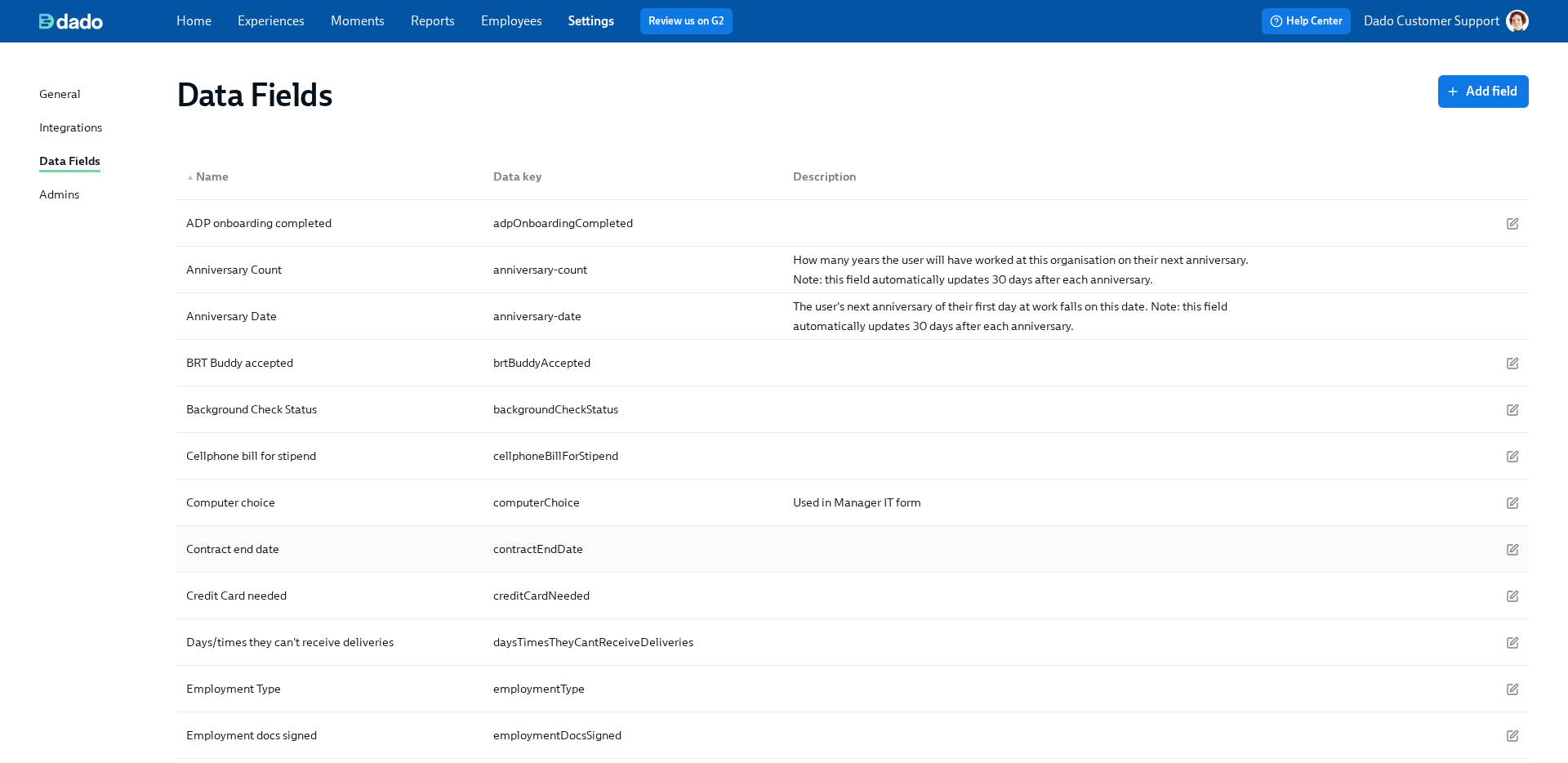
click at [237, 557] on div "Contract end date" at bounding box center [233, 549] width 106 height 20
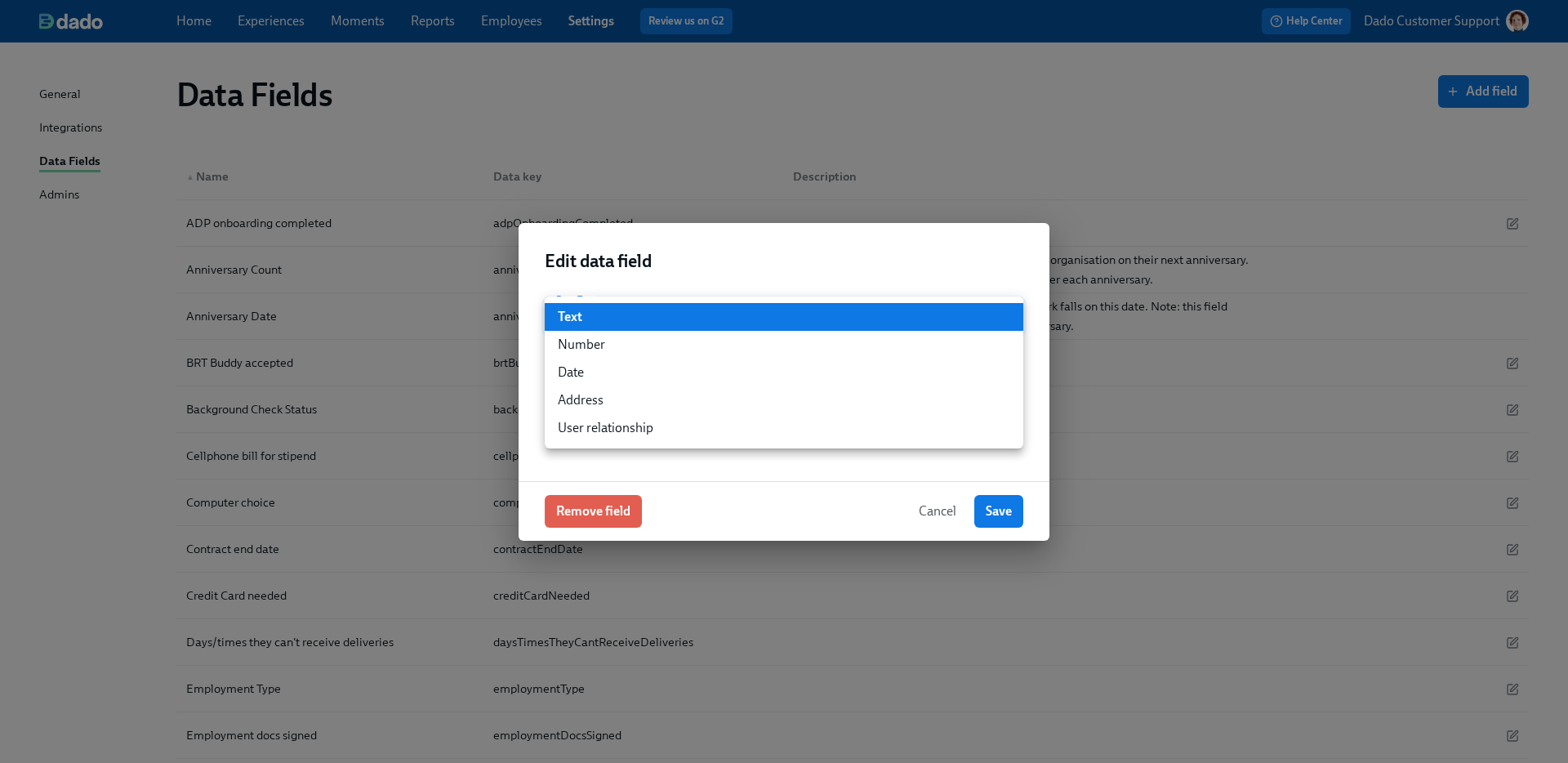
click at [567, 380] on li "Date" at bounding box center [784, 373] width 479 height 28
type input "date"
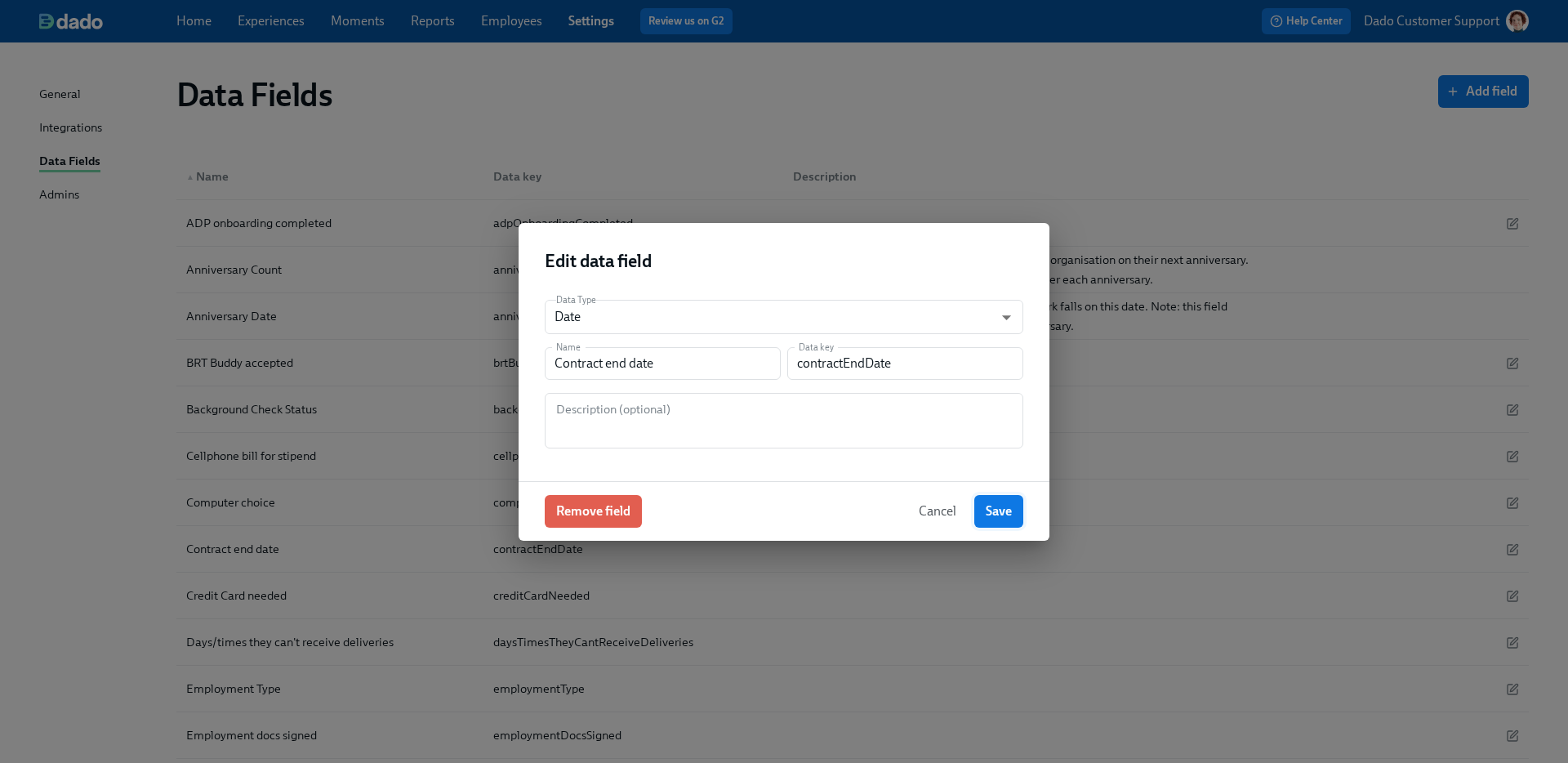
click at [986, 513] on span "Save" at bounding box center [999, 511] width 26 height 16
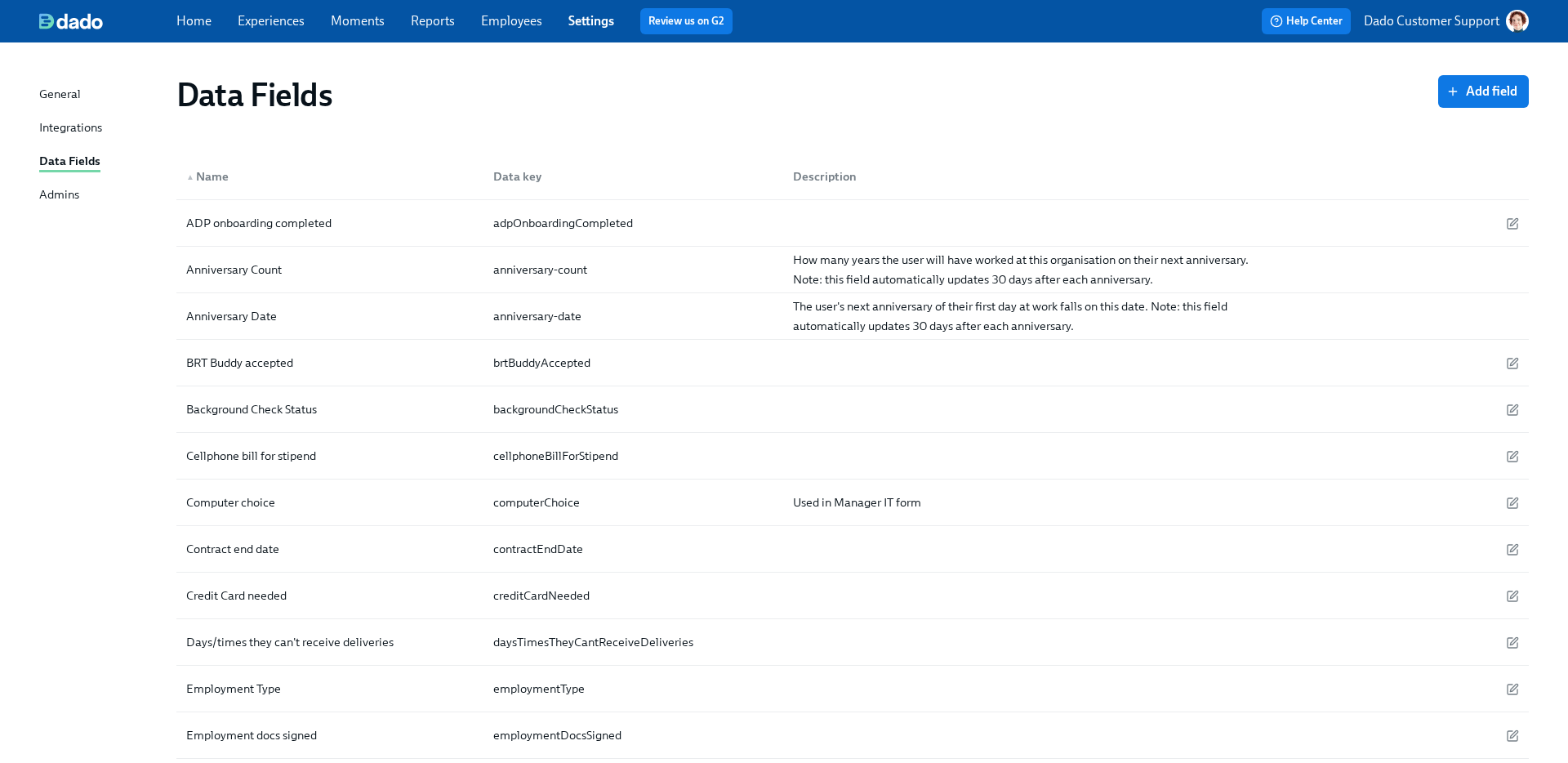
click at [513, 20] on link "Employees" at bounding box center [511, 21] width 61 height 16
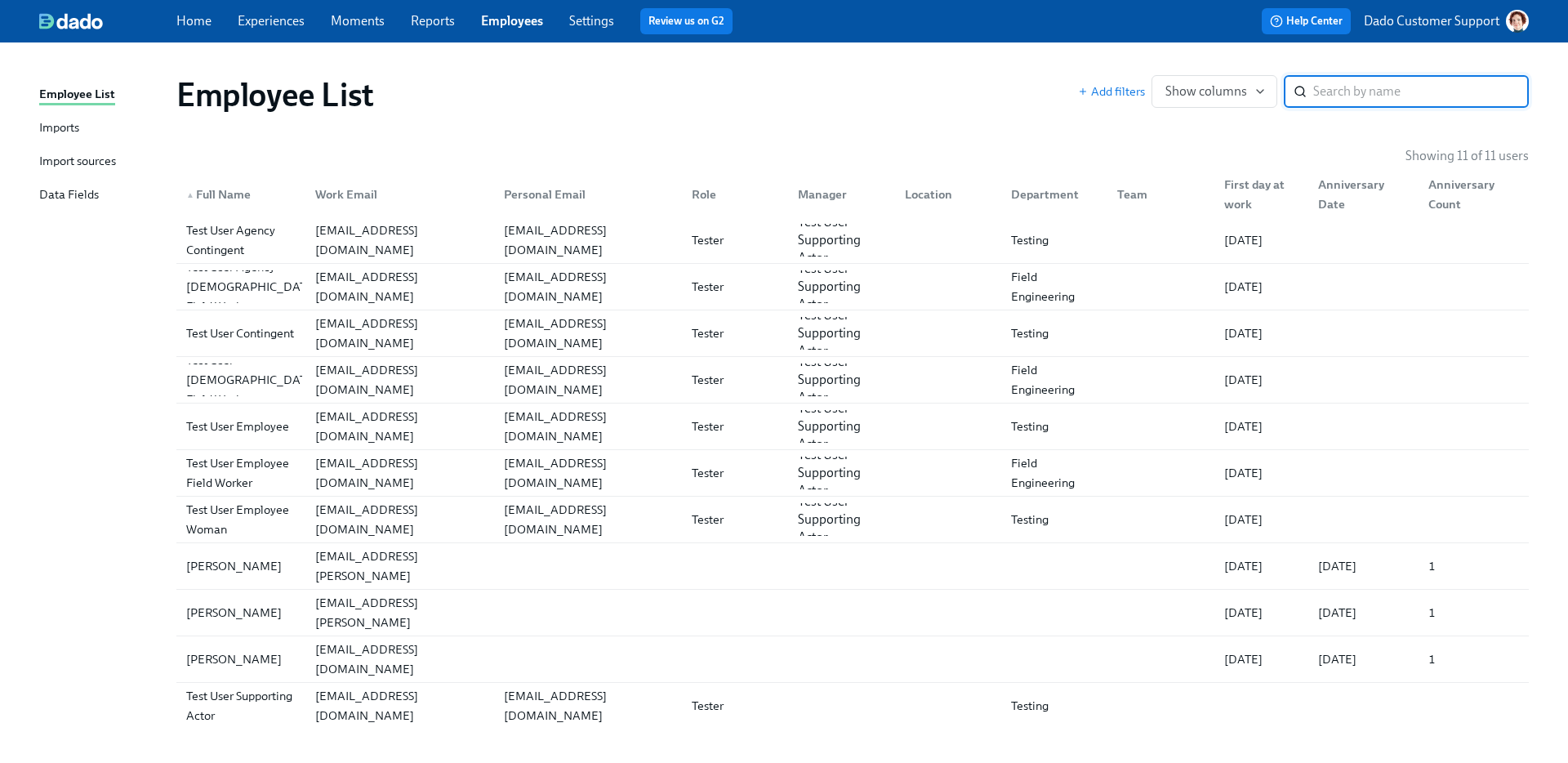
click at [586, 21] on link "Settings" at bounding box center [591, 21] width 45 height 16
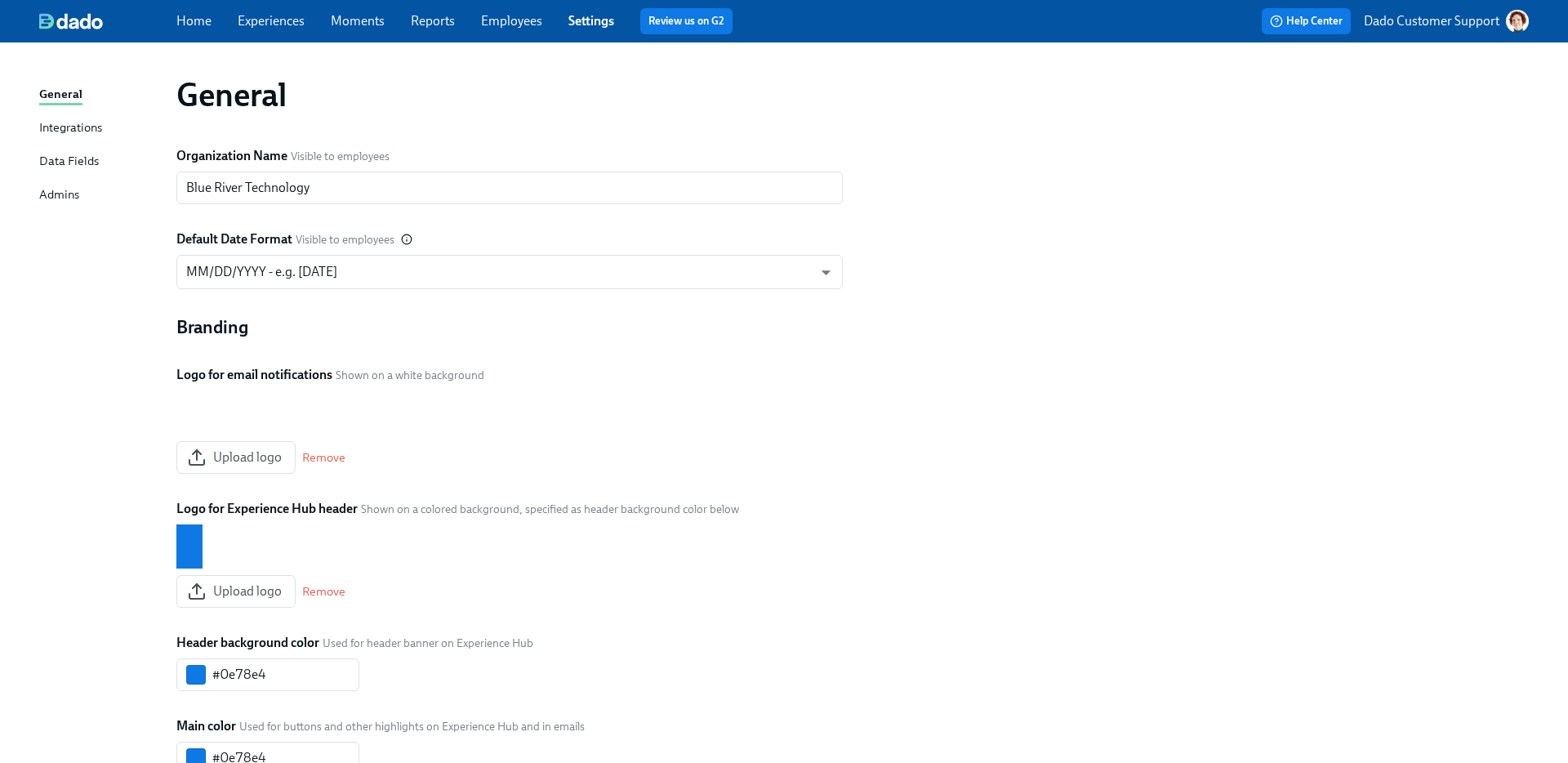
click at [68, 132] on div "Integrations" at bounding box center [70, 128] width 63 height 20
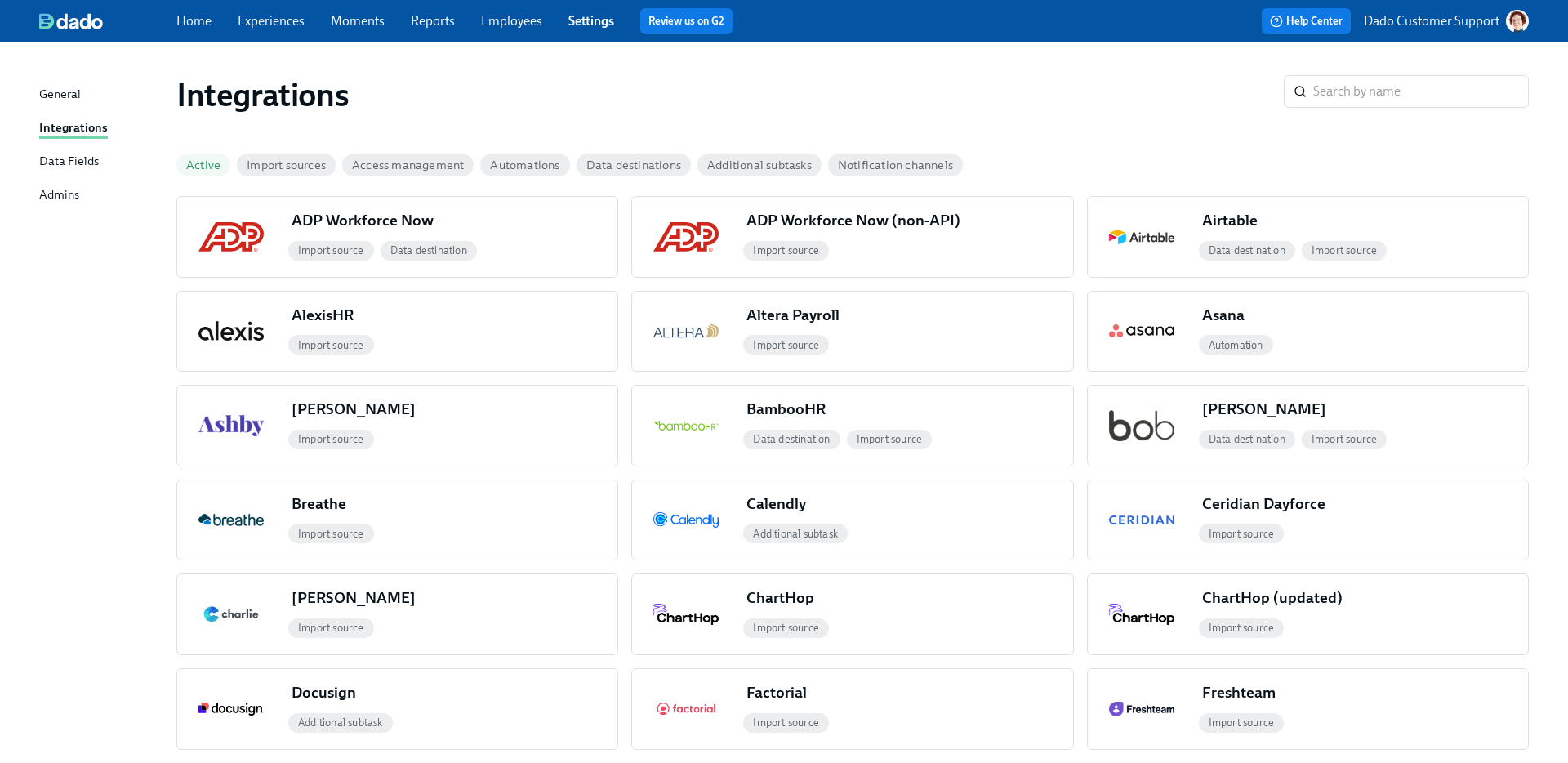
click at [58, 161] on div "Data Fields" at bounding box center [69, 162] width 60 height 20
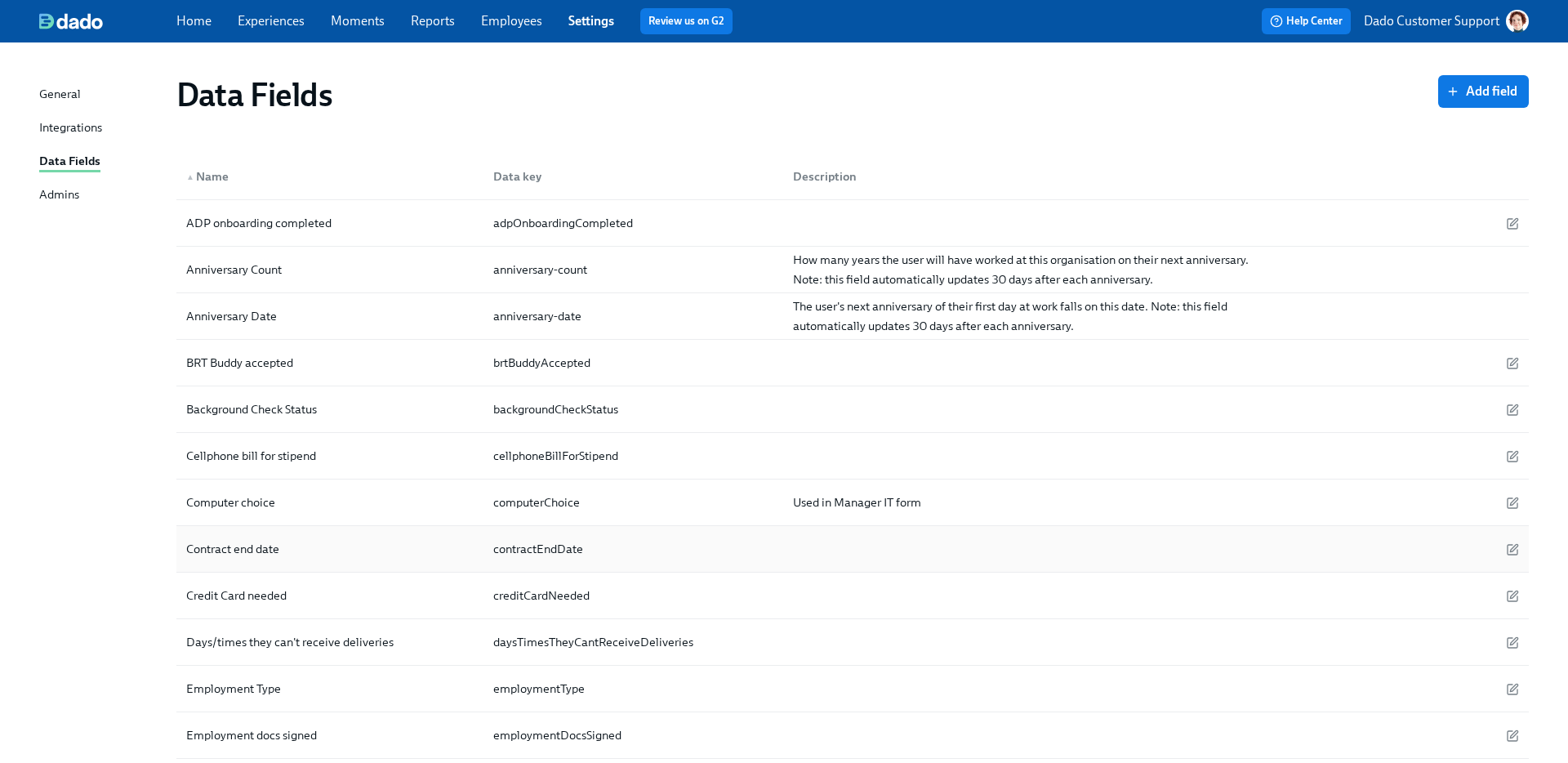
click at [274, 555] on div "Contract end date" at bounding box center [233, 549] width 106 height 20
click at [257, 537] on div "Contract end date" at bounding box center [330, 549] width 301 height 33
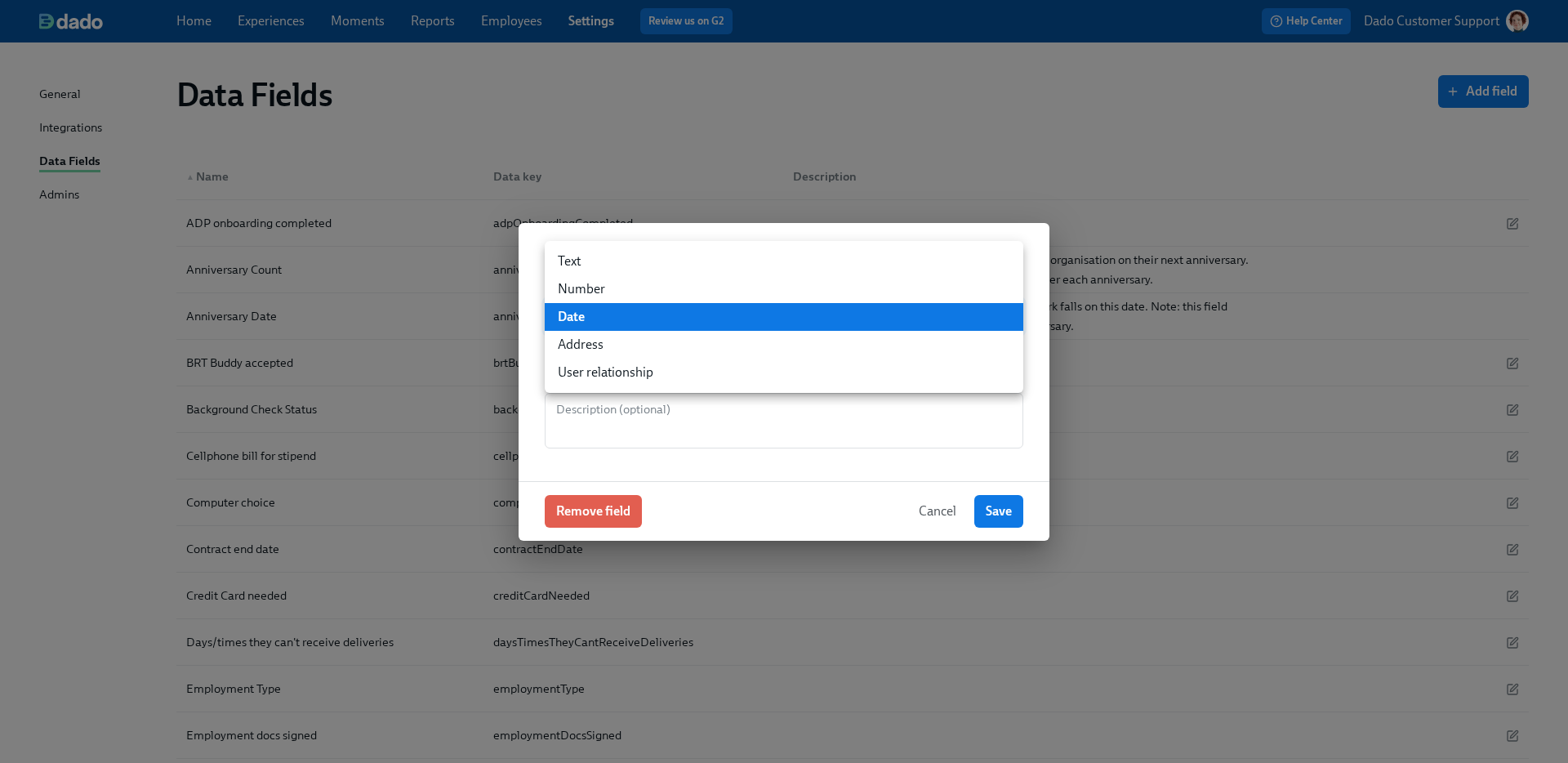
click at [602, 243] on ul "Text Number Date Address User relationship" at bounding box center [784, 317] width 479 height 152
click at [595, 260] on li "Text" at bounding box center [784, 262] width 479 height 28
type input "string"
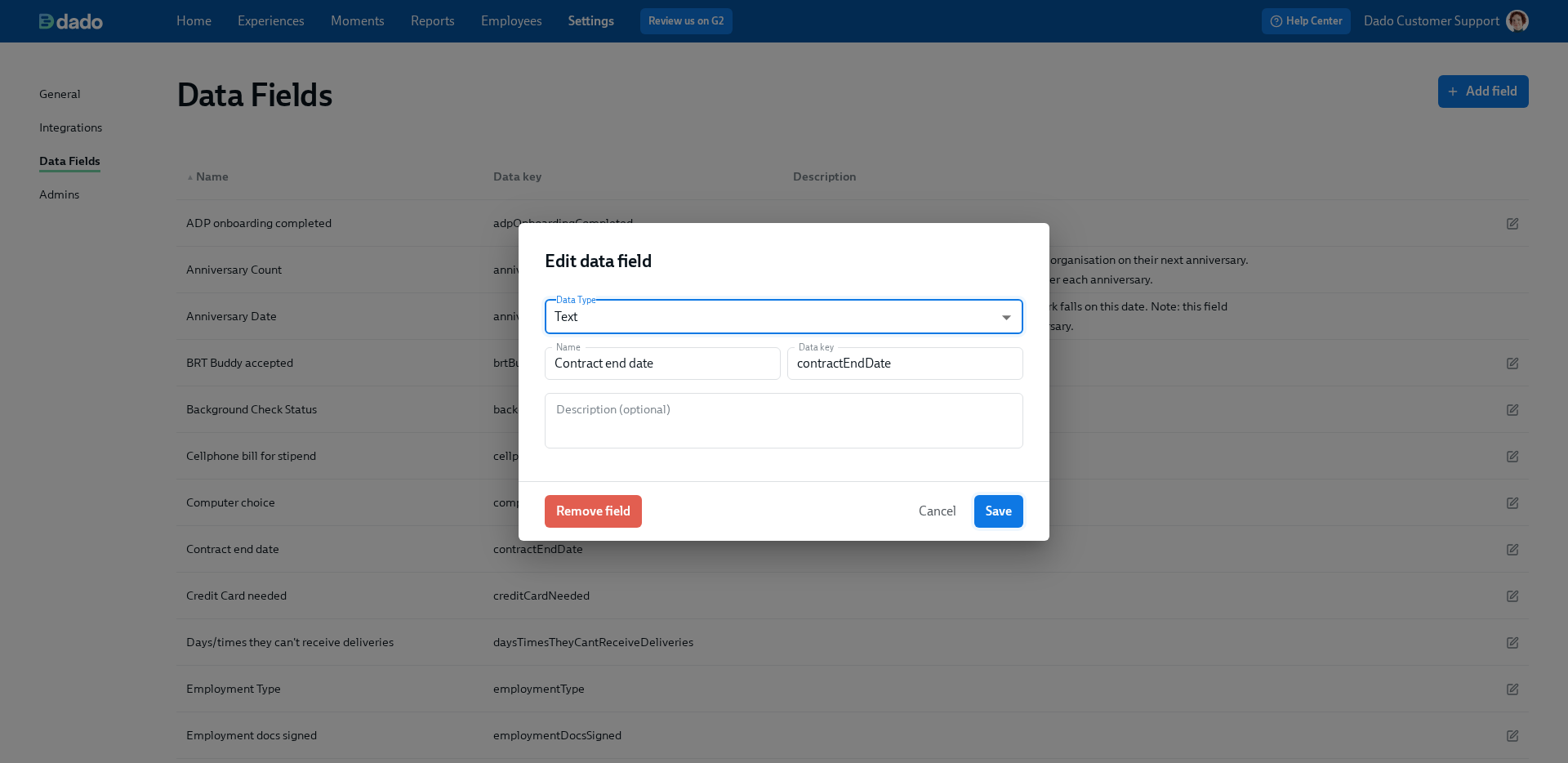
click at [1013, 507] on button "Save" at bounding box center [999, 511] width 49 height 33
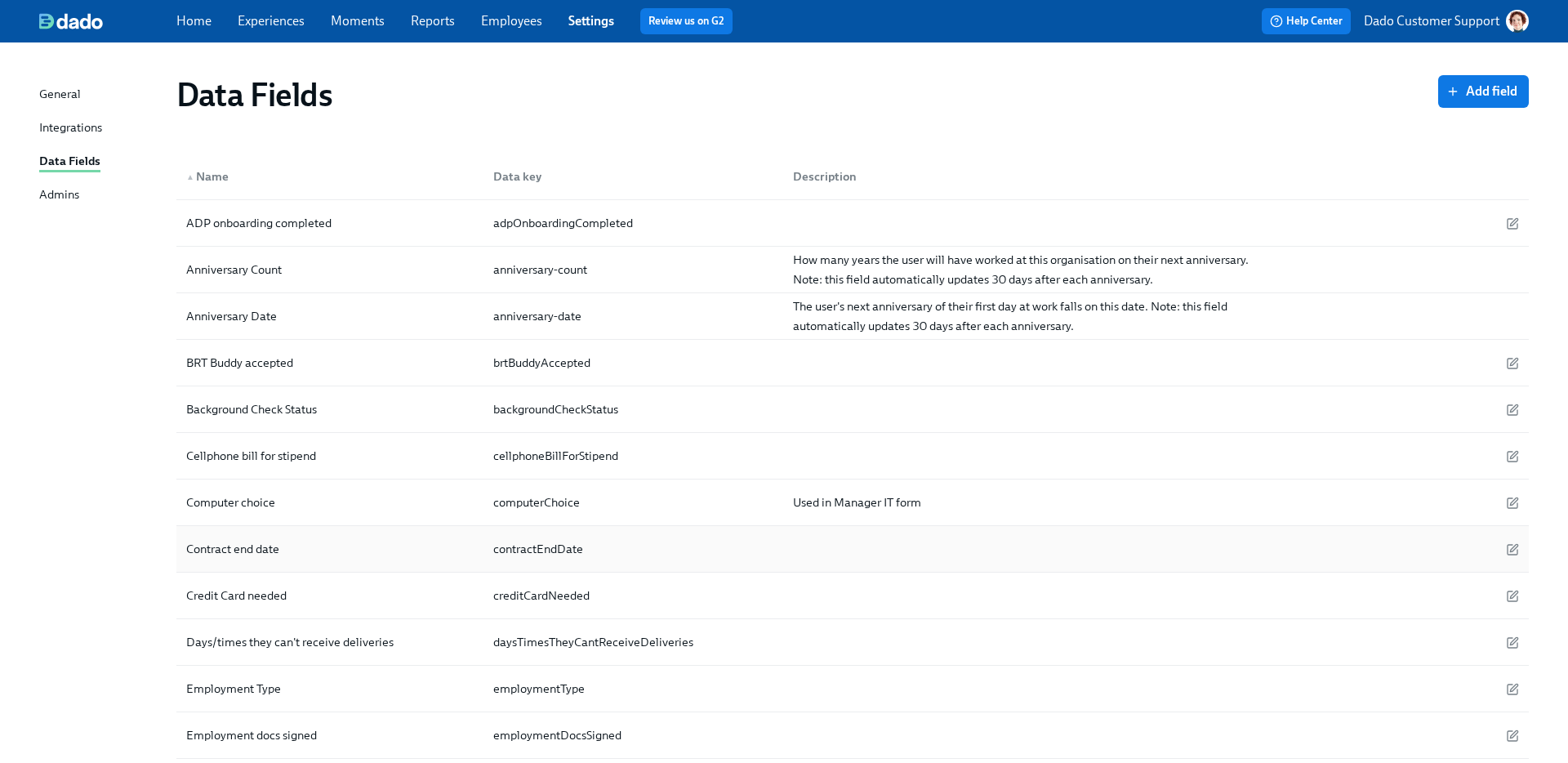
click at [273, 548] on div "Contract end date" at bounding box center [233, 549] width 106 height 20
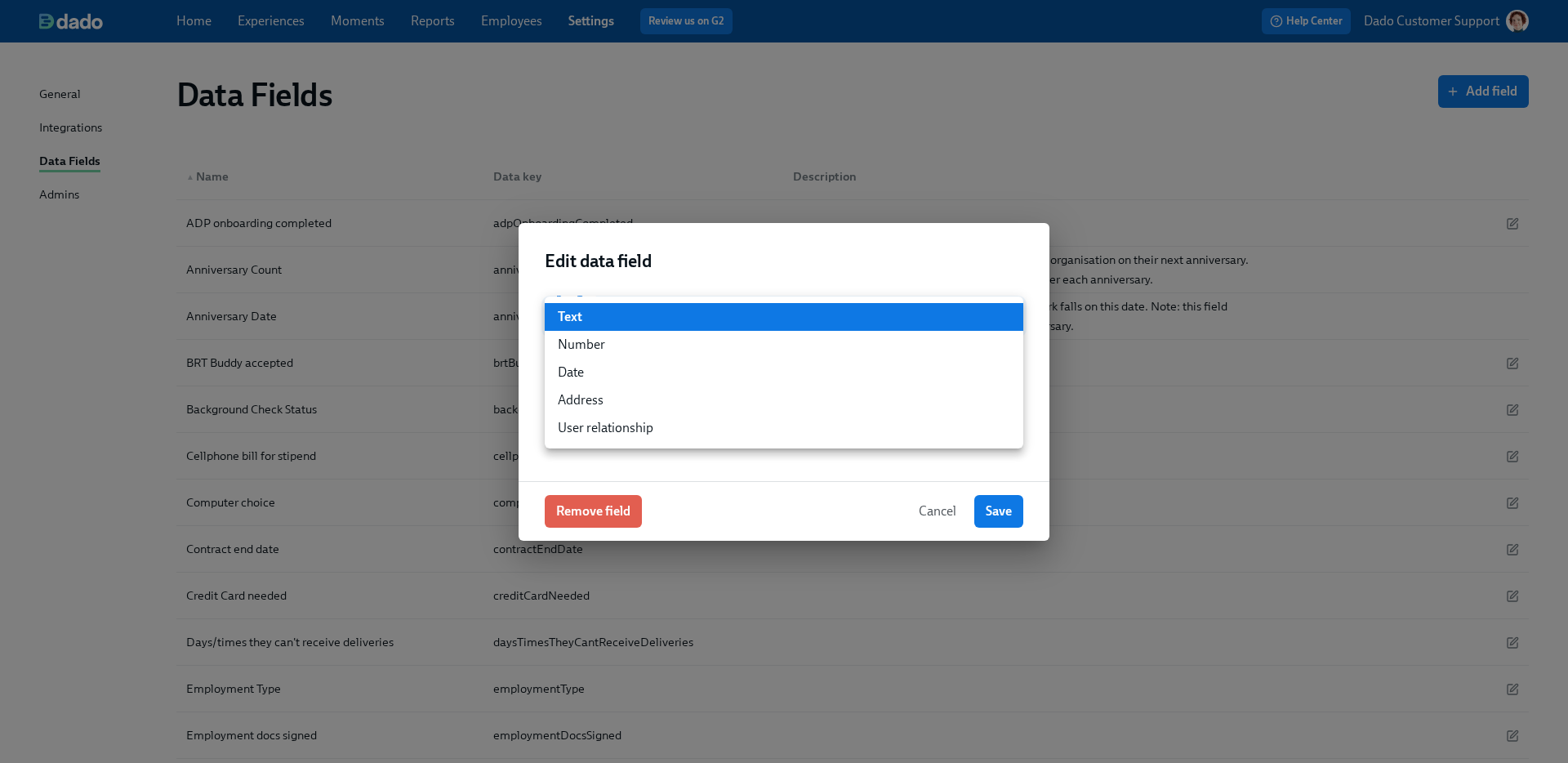
click at [575, 359] on li "Date" at bounding box center [784, 373] width 479 height 28
type input "date"
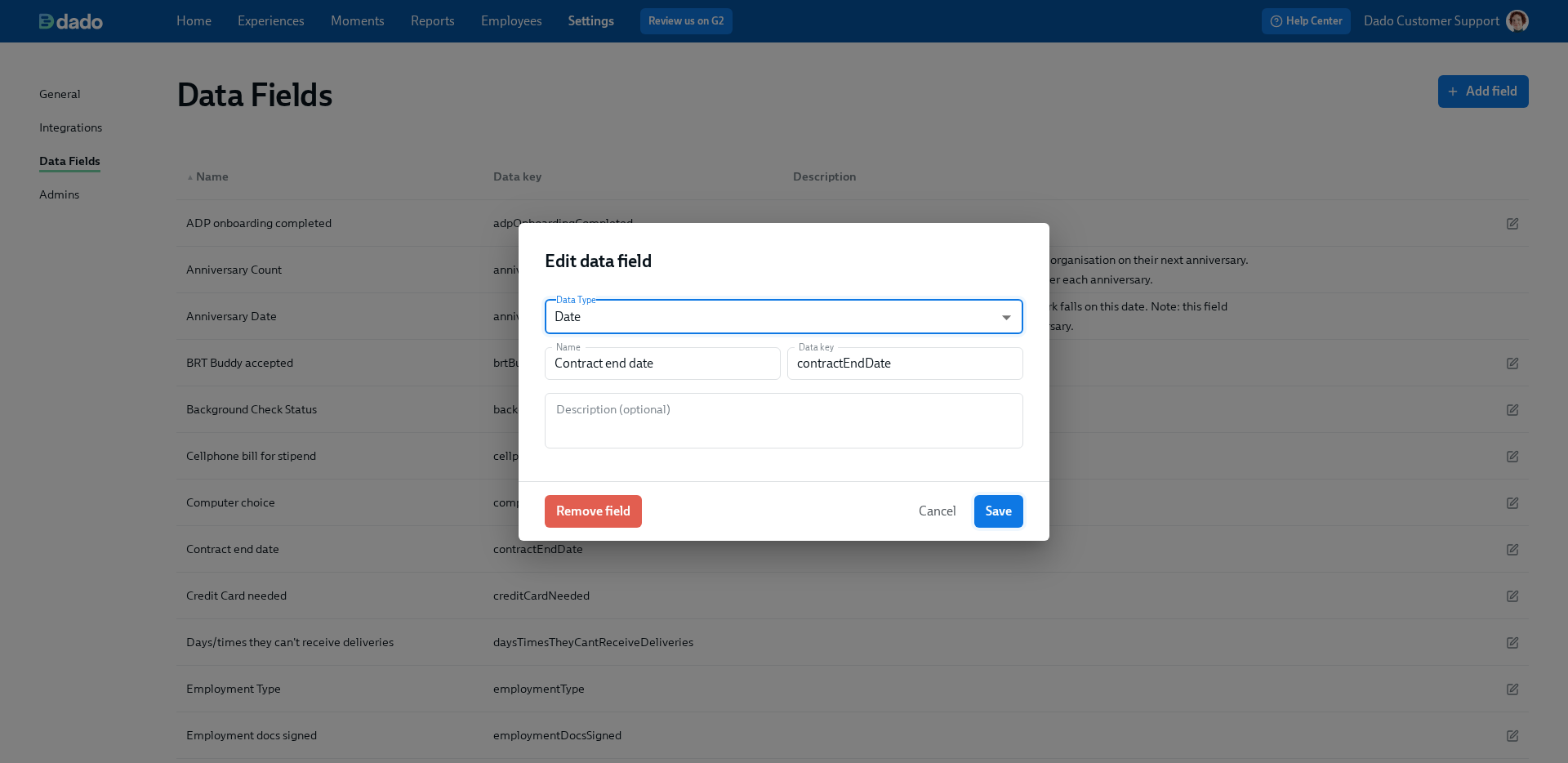
click at [997, 511] on span "Save" at bounding box center [999, 511] width 26 height 16
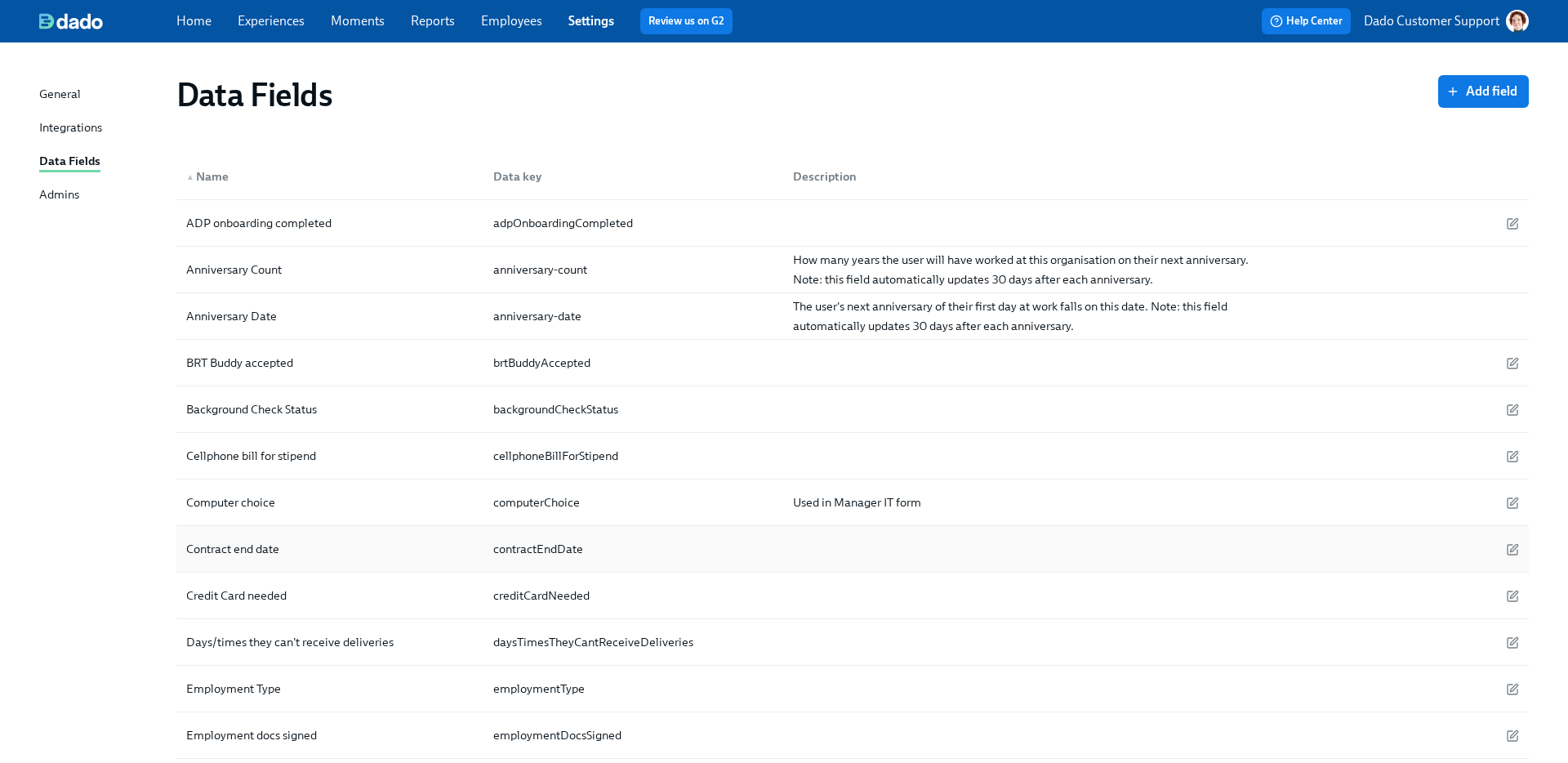
click at [216, 554] on div "Contract end date" at bounding box center [233, 549] width 106 height 20
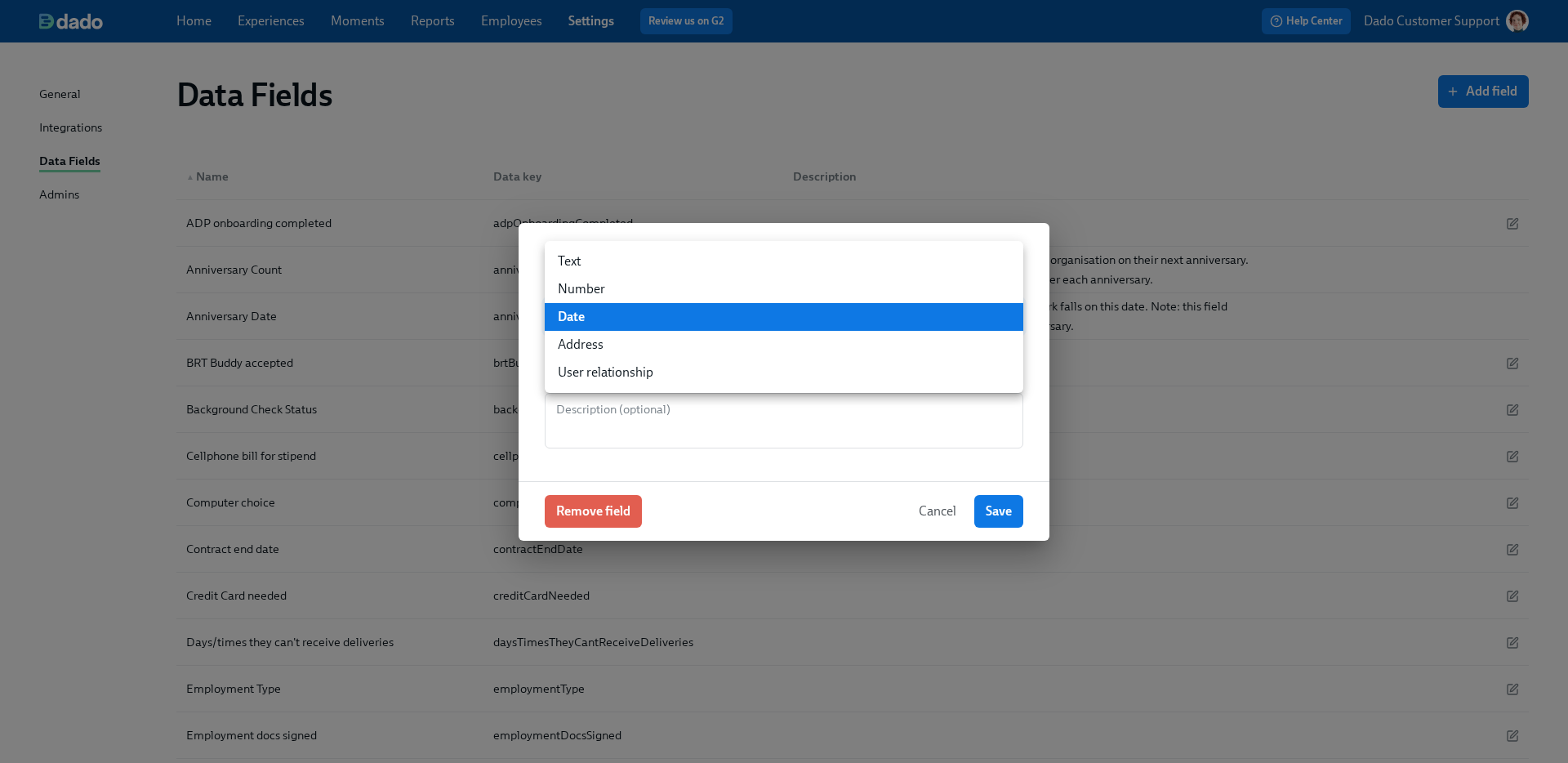
click at [629, 253] on li "Text" at bounding box center [784, 262] width 479 height 28
type input "string"
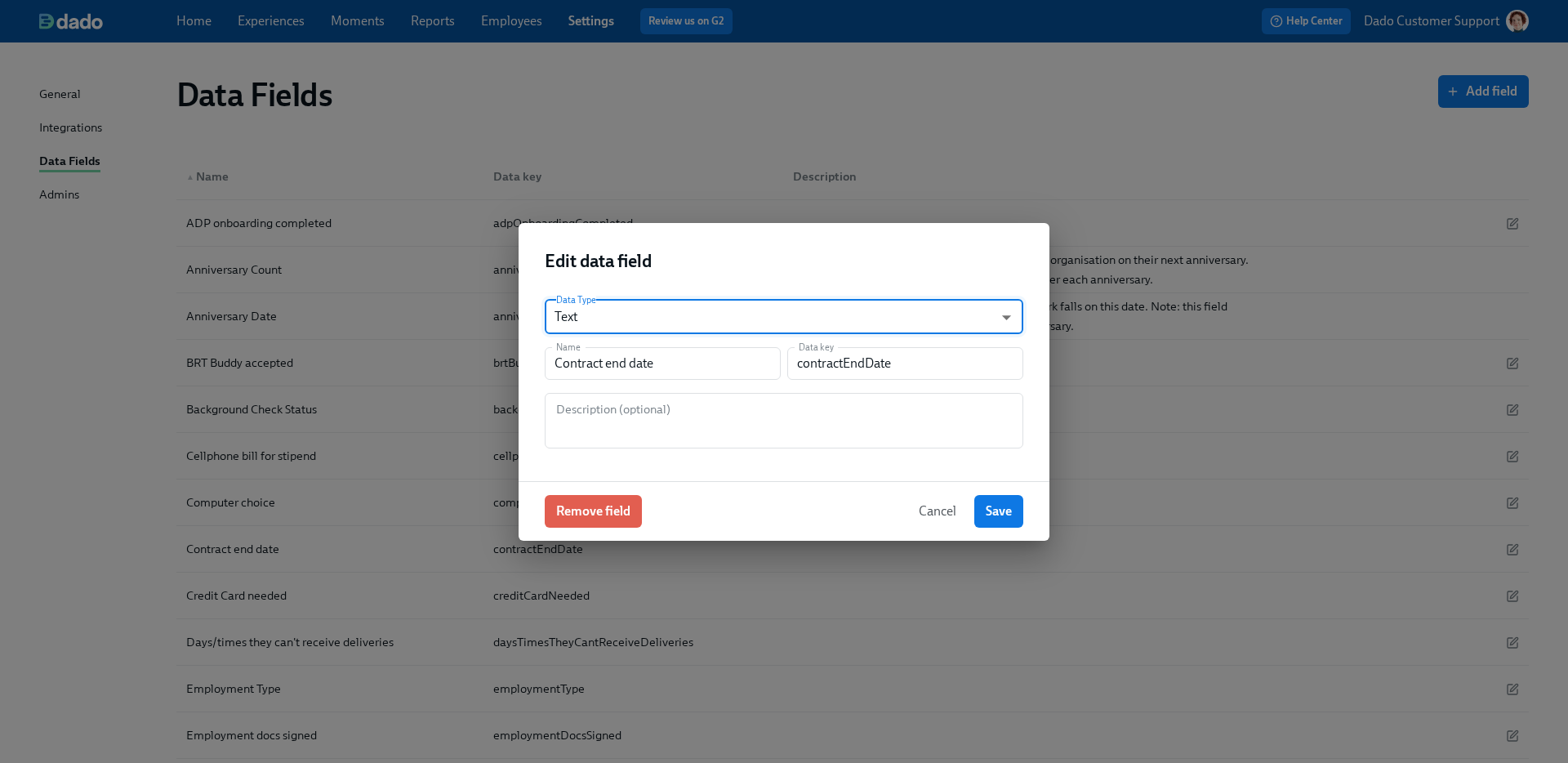
click at [1002, 506] on span "Save" at bounding box center [999, 511] width 26 height 16
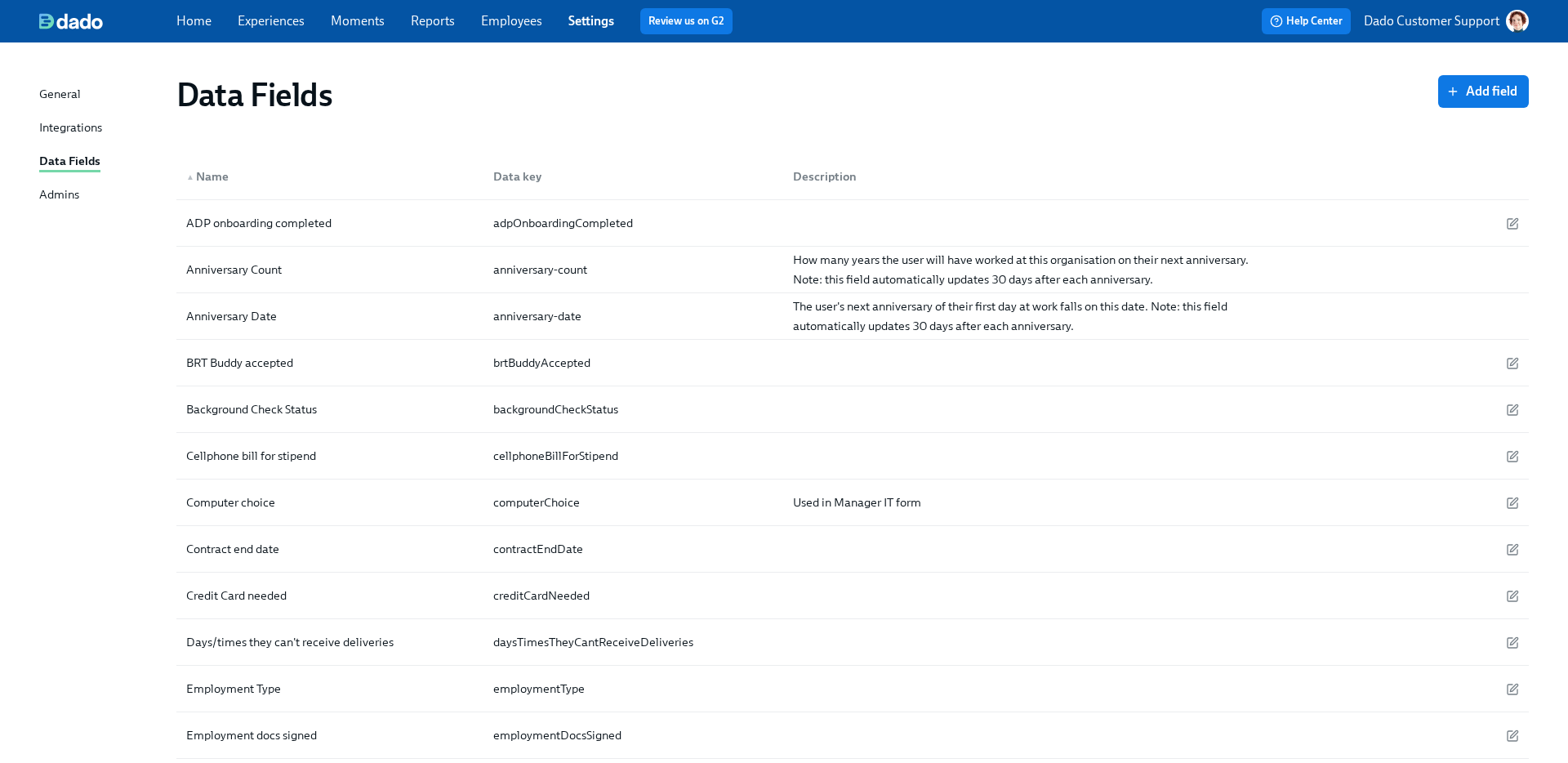
click at [71, 120] on div "Integrations" at bounding box center [70, 128] width 63 height 20
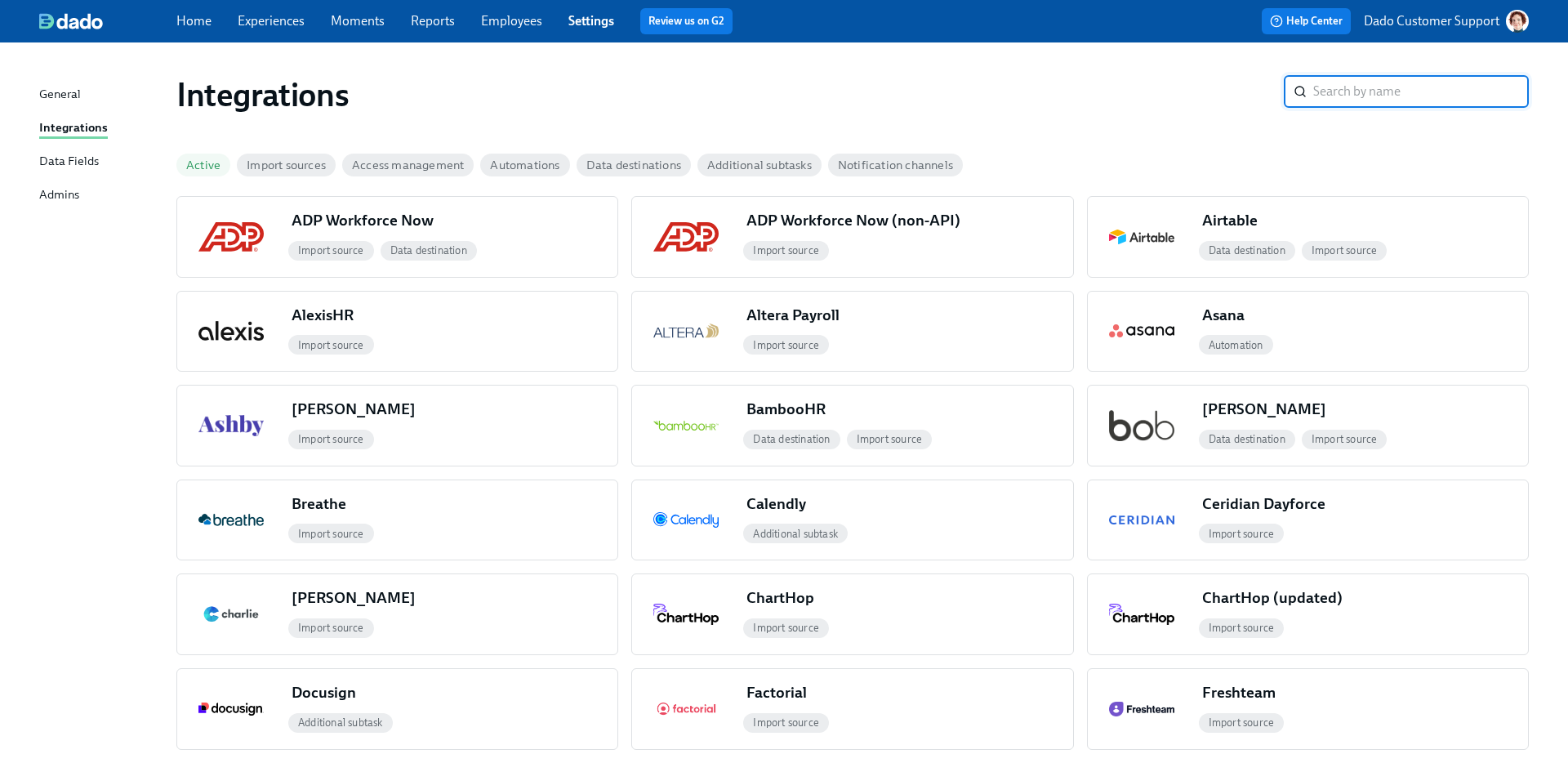
click at [538, 20] on link "Employees" at bounding box center [511, 21] width 61 height 16
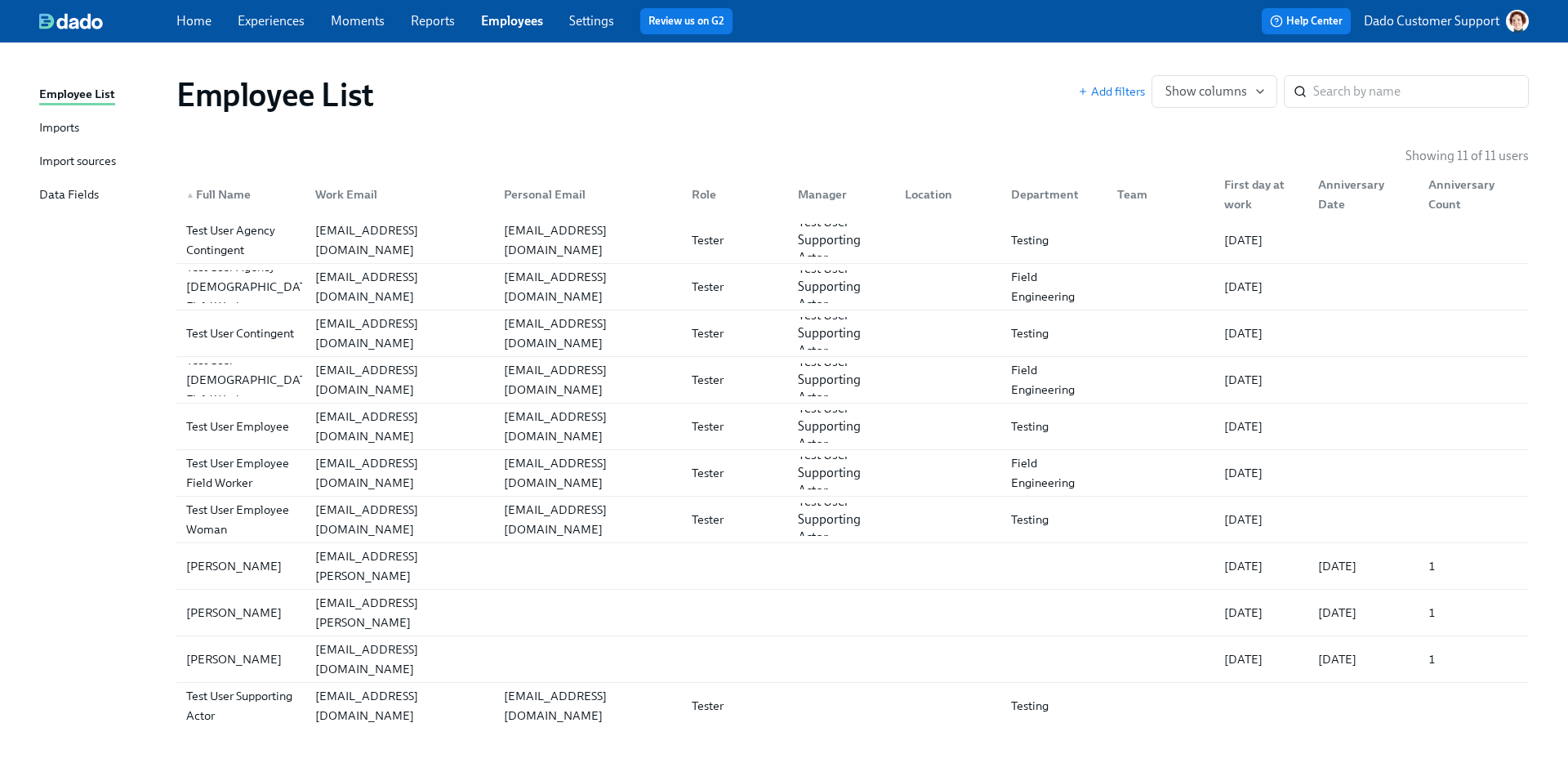
click at [59, 132] on div "Imports" at bounding box center [59, 128] width 40 height 20
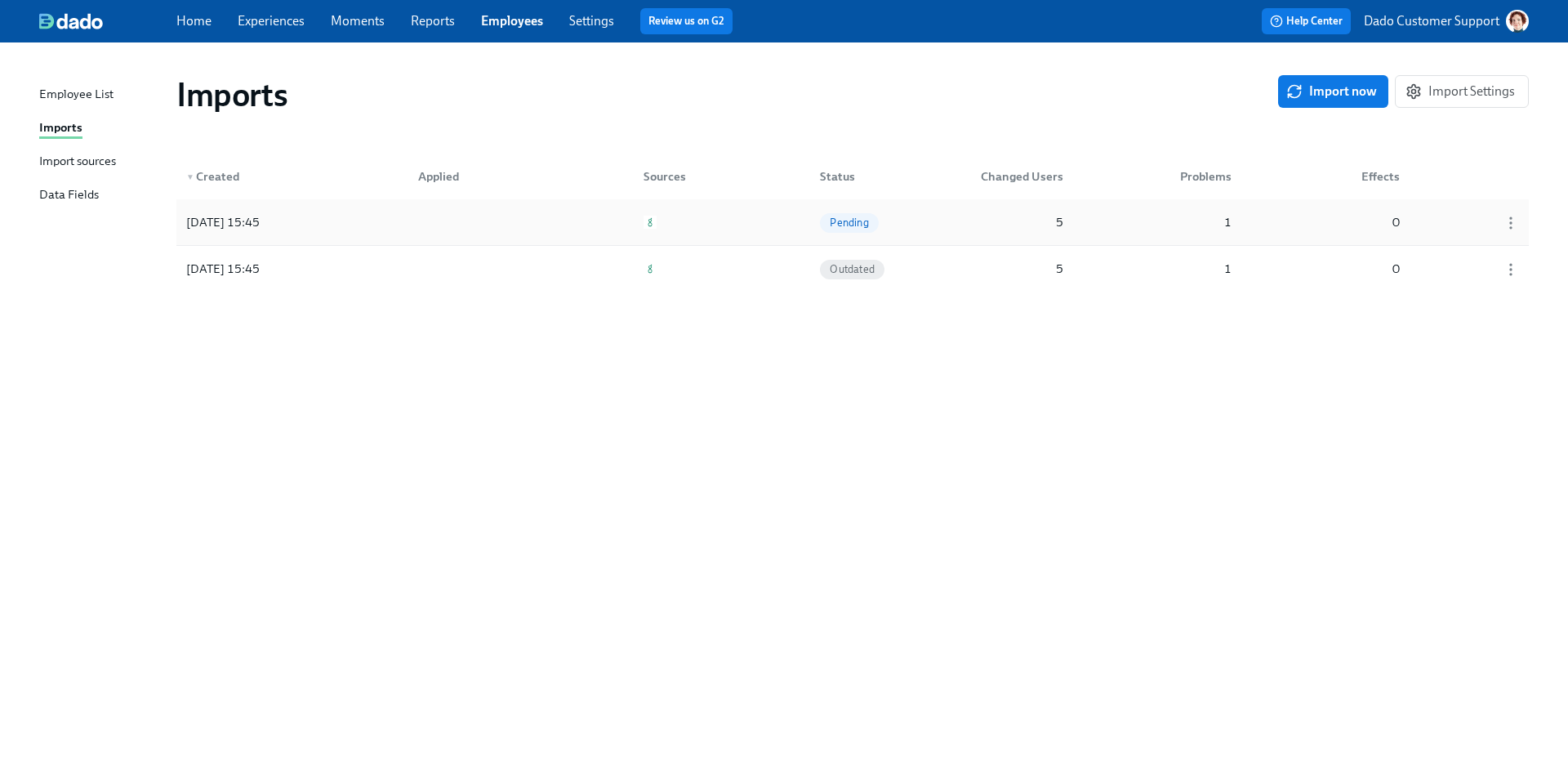
click at [266, 231] on div "[DATE] 15:45" at bounding box center [223, 222] width 87 height 20
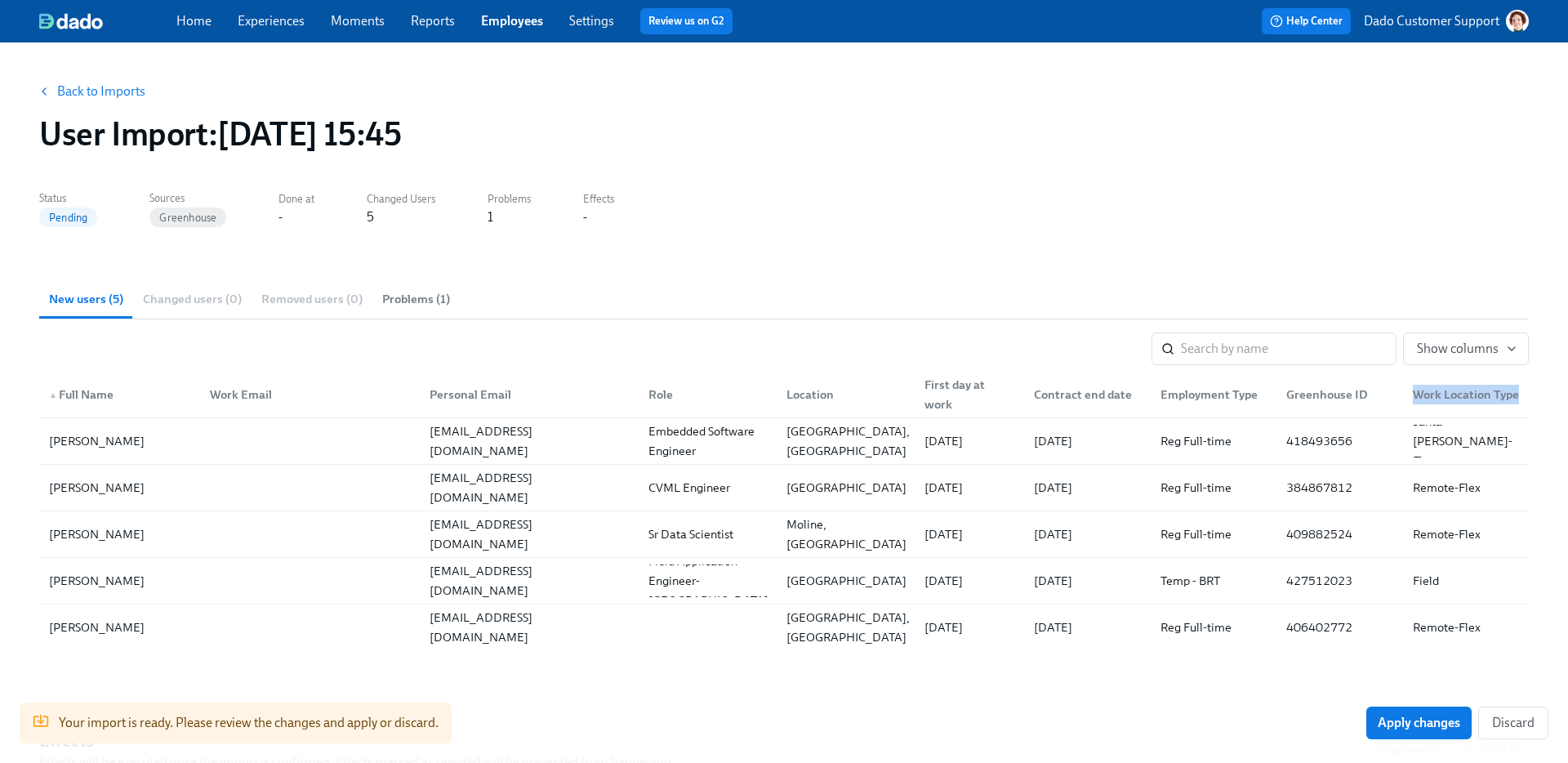
drag, startPoint x: 1532, startPoint y: 393, endPoint x: 1401, endPoint y: 391, distance: 130.7
click at [1406, 392] on div "Back to Imports User Import : [DATE] 15:45 Status Pending Sources Greenhouse Do…" at bounding box center [784, 511] width 1568 height 938
click at [91, 90] on link "Back to Imports" at bounding box center [101, 91] width 88 height 16
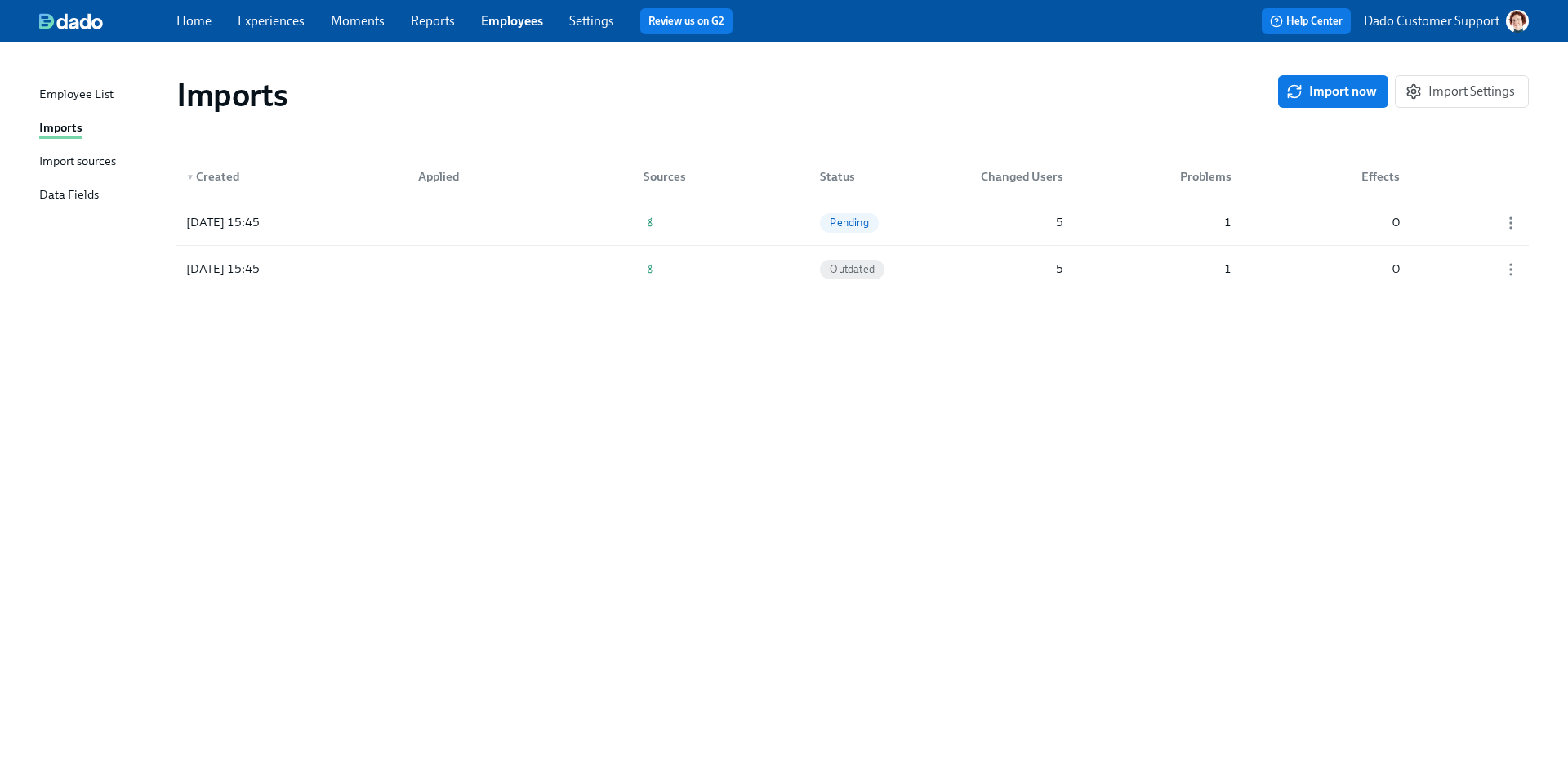
click at [82, 160] on div "Import sources" at bounding box center [77, 162] width 77 height 20
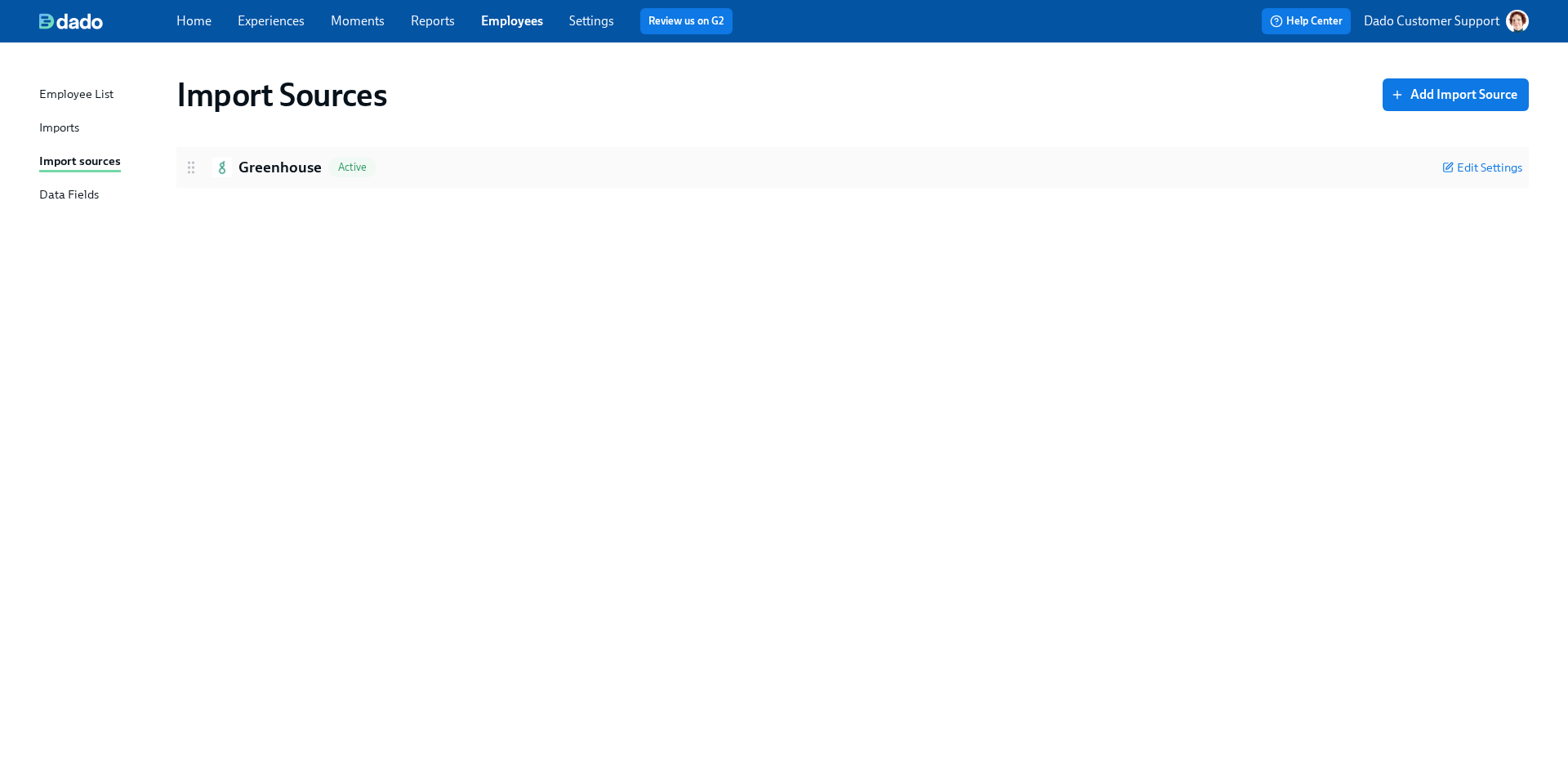
click at [284, 160] on h2 "Greenhouse" at bounding box center [280, 167] width 83 height 21
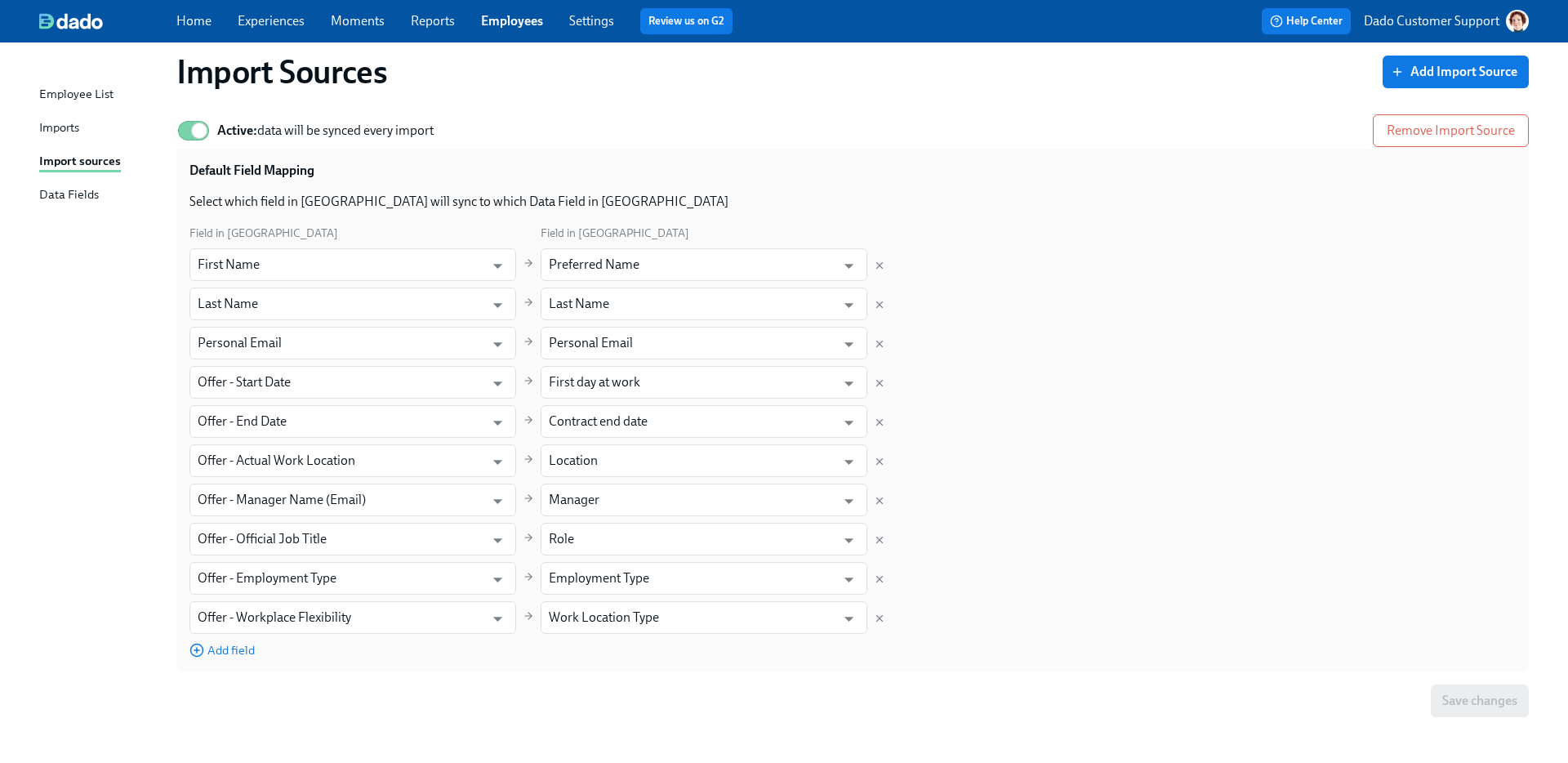
scroll to position [81, 0]
drag, startPoint x: 163, startPoint y: 604, endPoint x: 368, endPoint y: 620, distance: 205.7
click at [368, 620] on div "Import Sources Add Import Source Greenhouse Active Close Settings Active: data …" at bounding box center [784, 352] width 1490 height 743
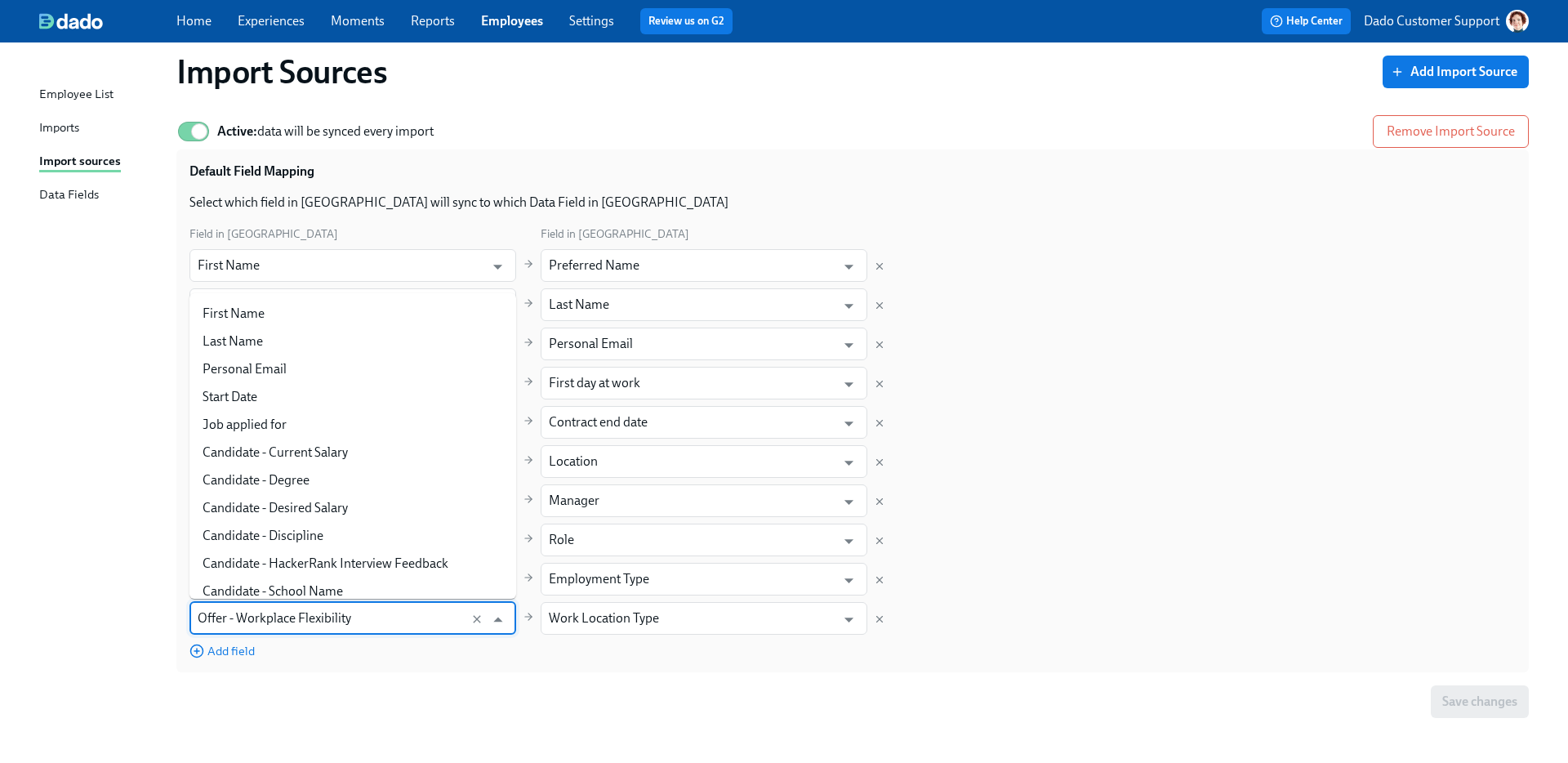
scroll to position [621, 0]
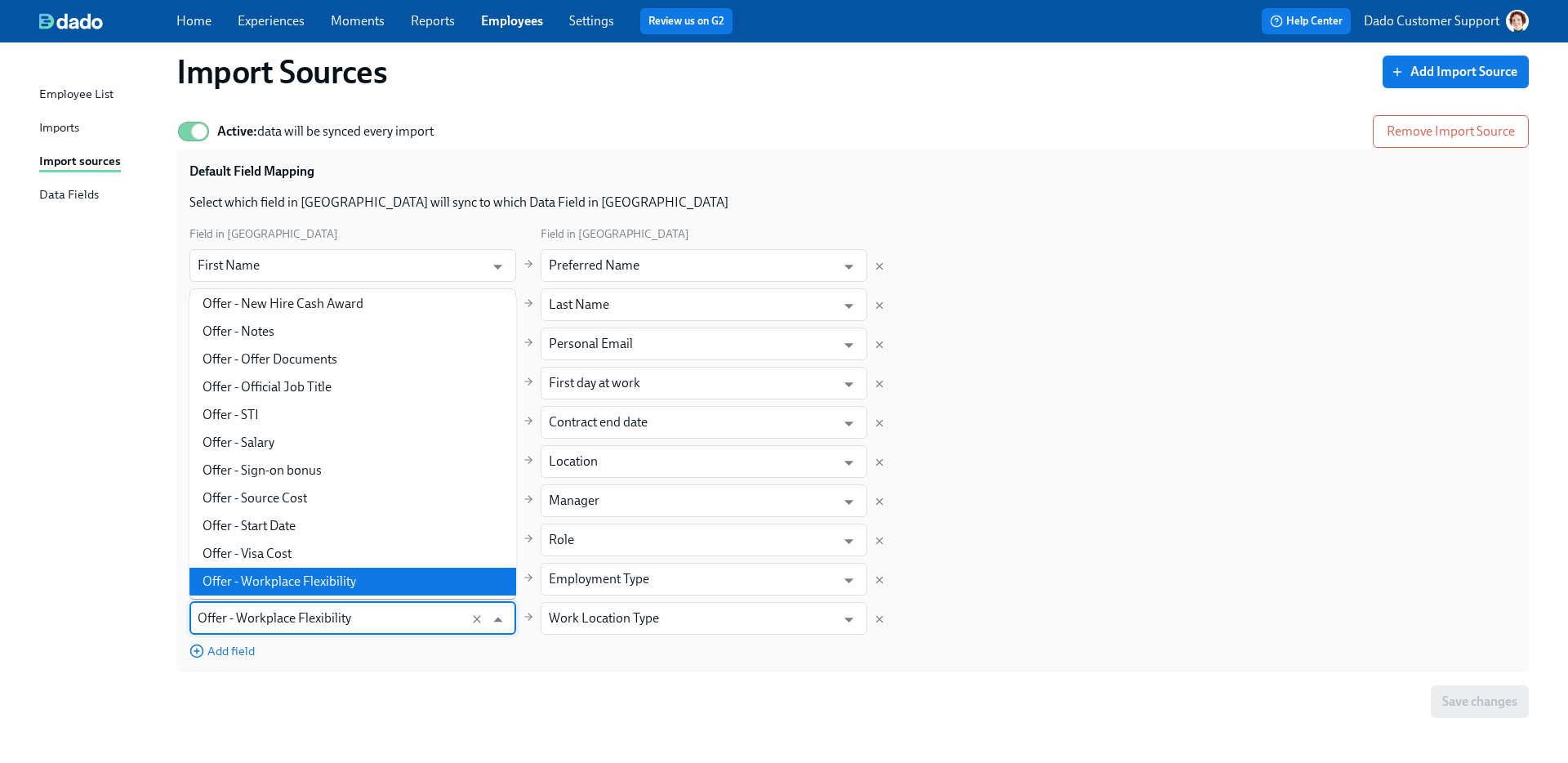
drag, startPoint x: 368, startPoint y: 620, endPoint x: 243, endPoint y: 616, distance: 125.1
click at [243, 616] on input "Offer - Workplace Flexibility" at bounding box center [337, 618] width 279 height 33
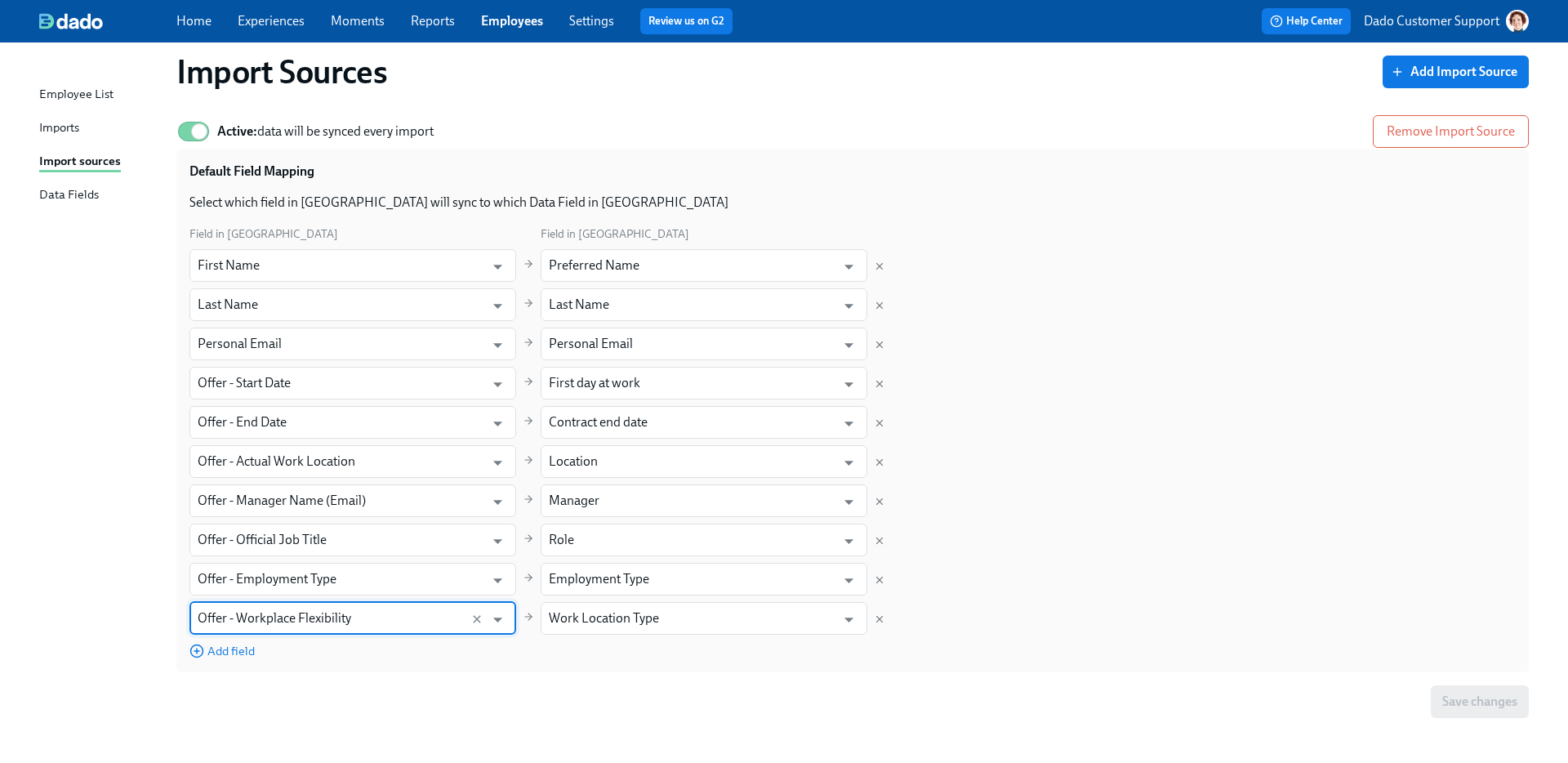
click at [67, 123] on div "Imports" at bounding box center [59, 128] width 40 height 20
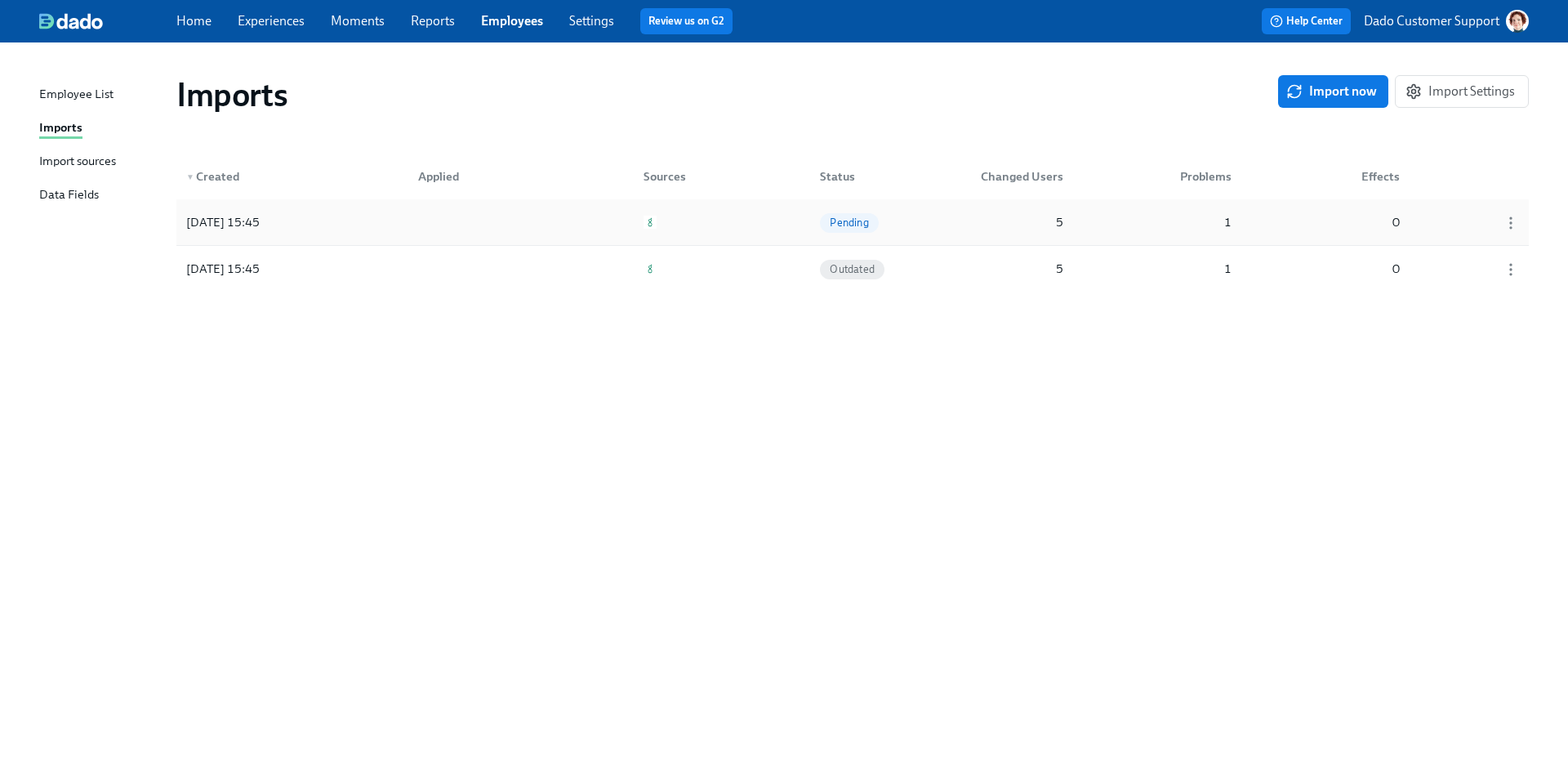
click at [291, 241] on div "[DATE] 15:45 Pending 5 1 0" at bounding box center [852, 222] width 1353 height 46
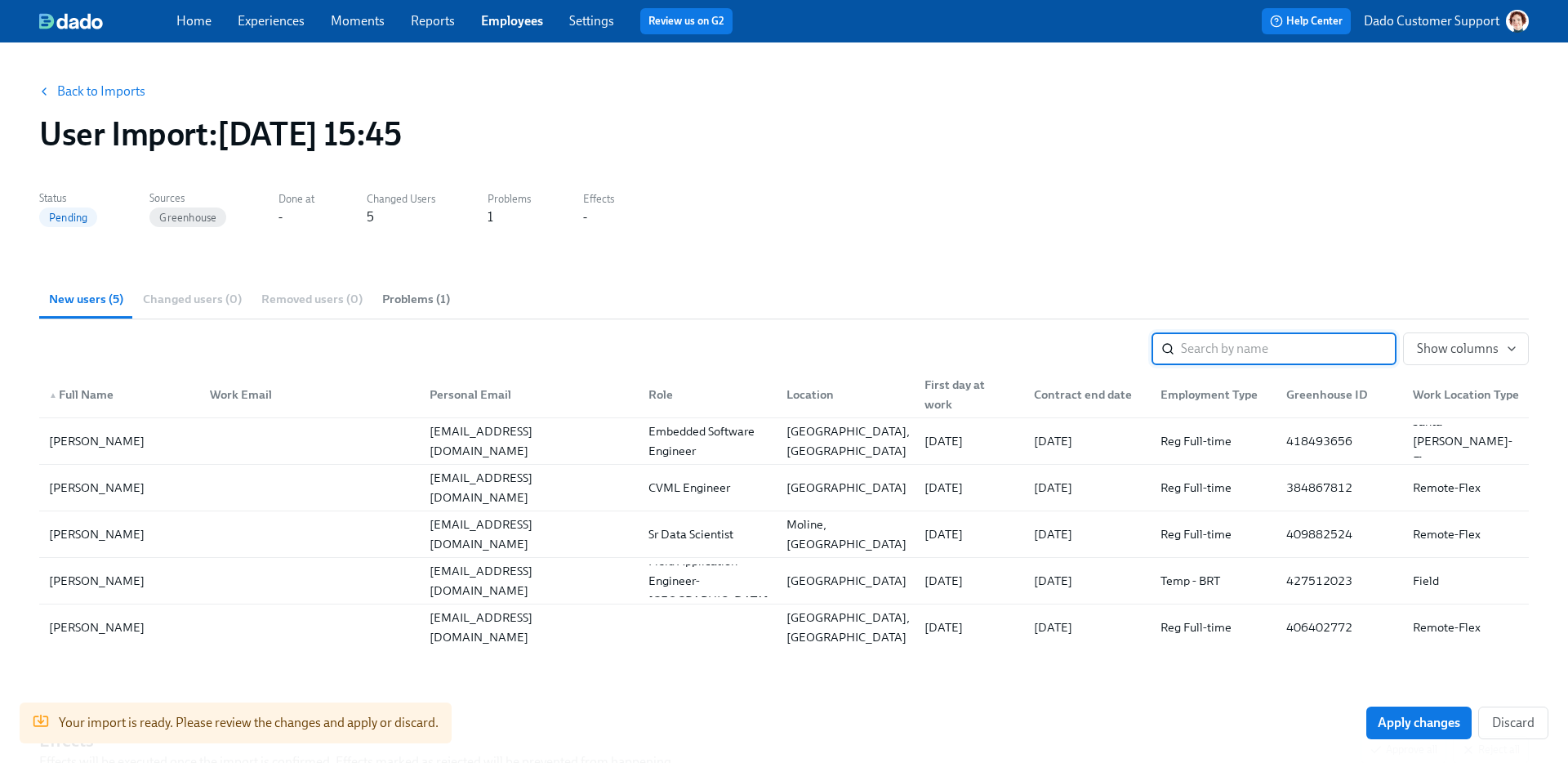
click at [257, 16] on link "Experiences" at bounding box center [271, 21] width 67 height 16
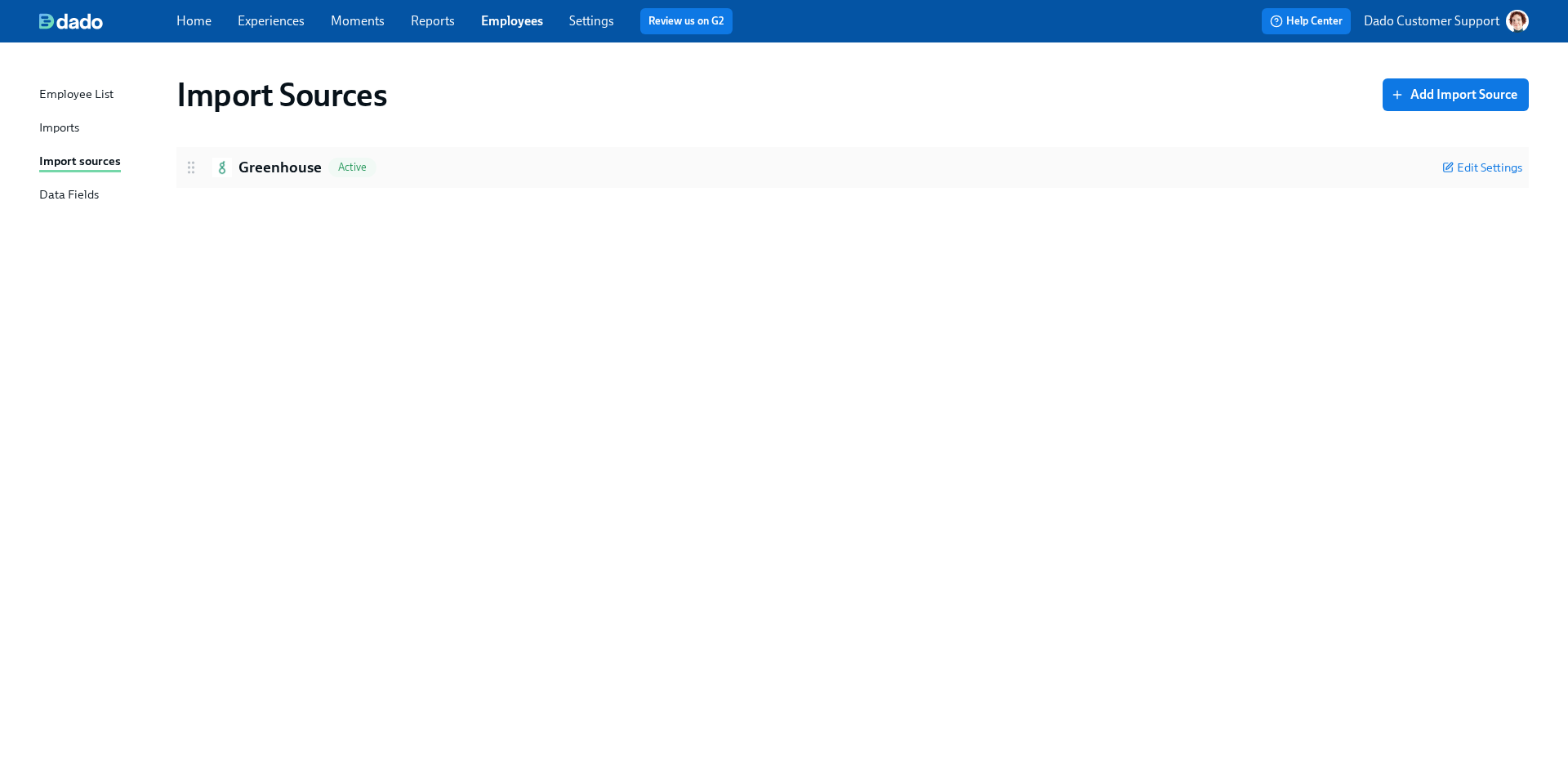
click at [234, 174] on div "Greenhouse Active" at bounding box center [806, 167] width 1247 height 21
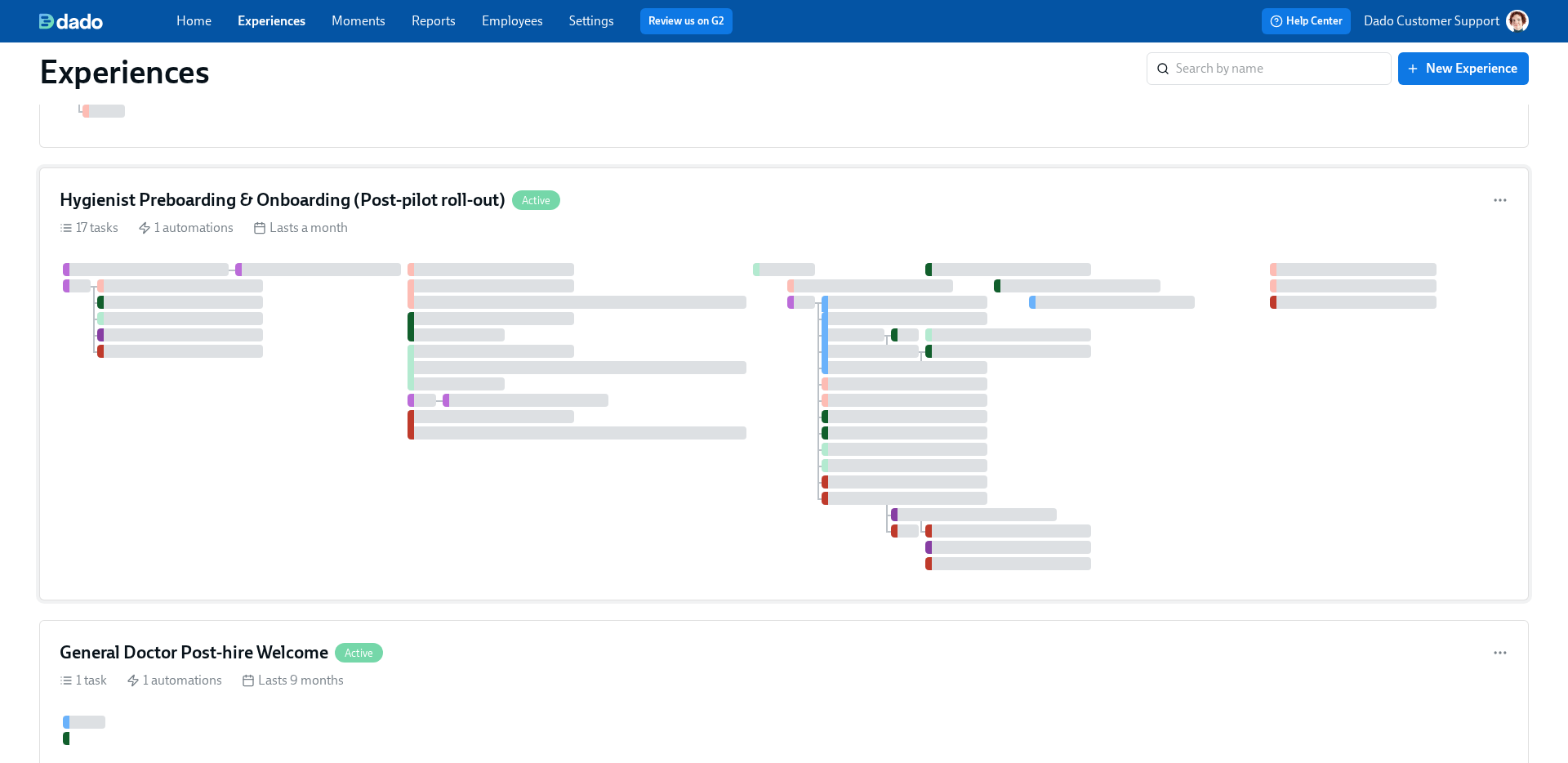
scroll to position [313, 0]
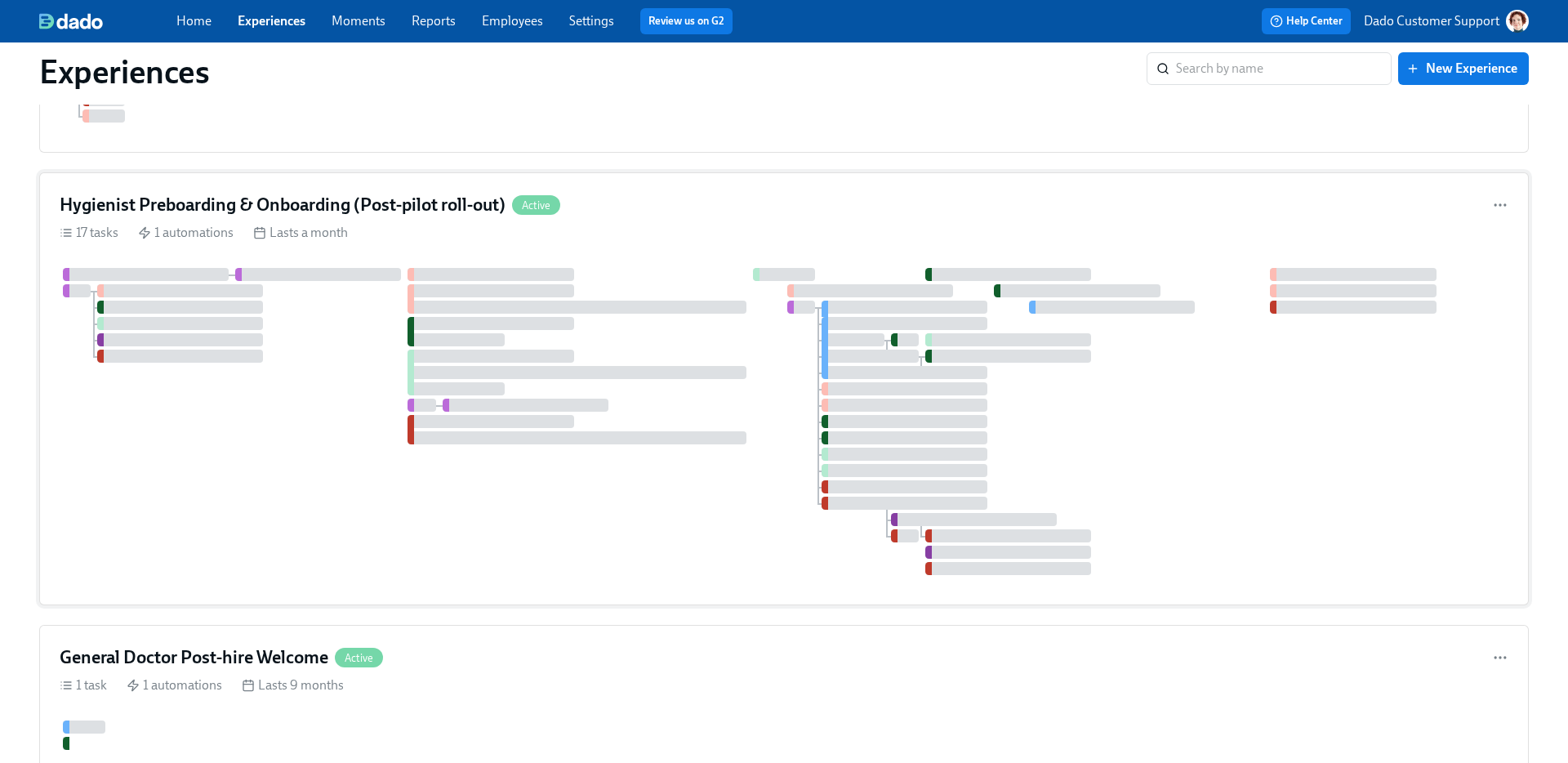
click at [719, 211] on div "Hygienist Preboarding & Onboarding (Post-pilot roll-out) Active" at bounding box center [784, 205] width 1449 height 25
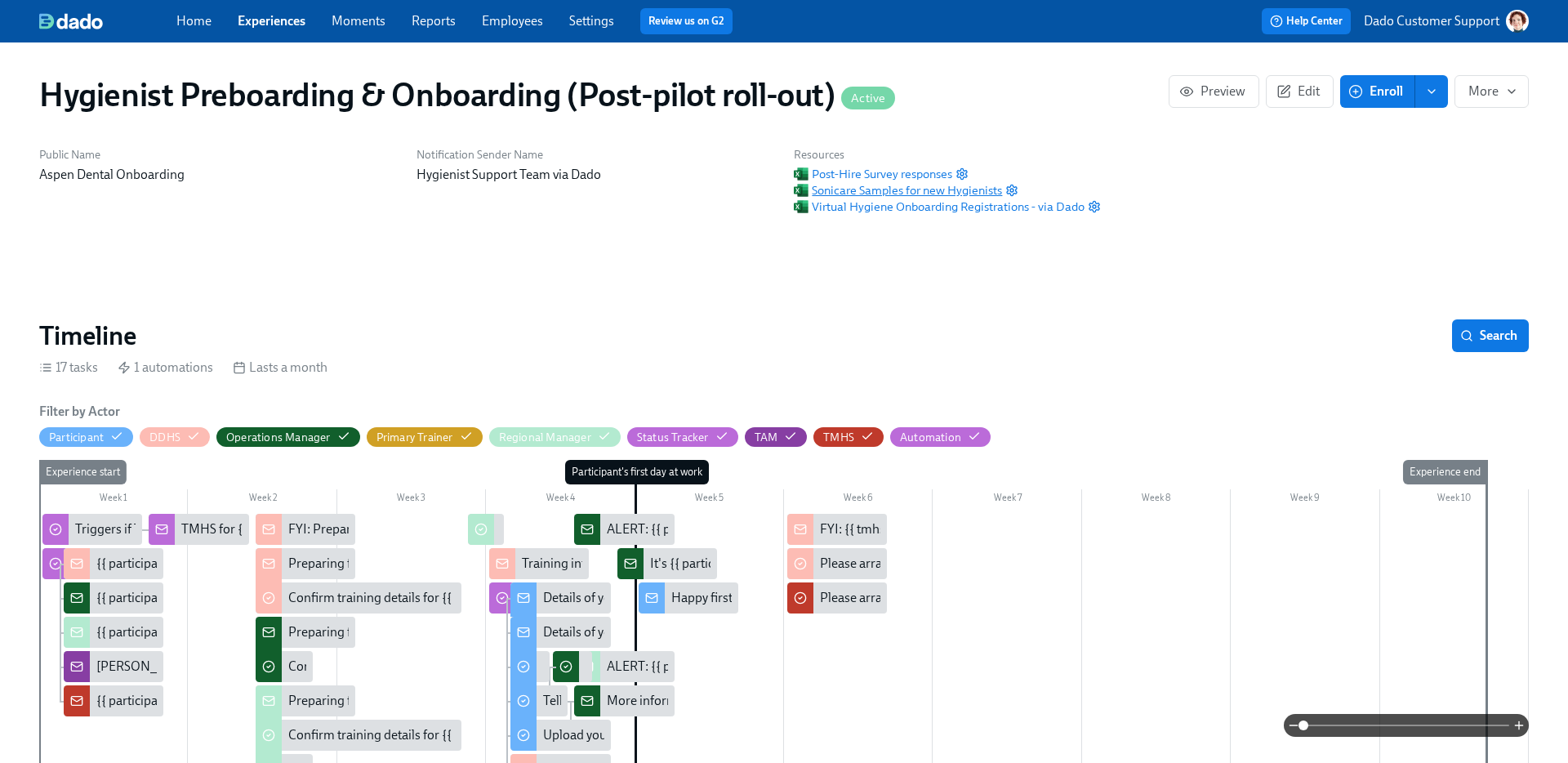
click at [869, 185] on span "Sonicare Samples for new Hygienists" at bounding box center [898, 190] width 208 height 16
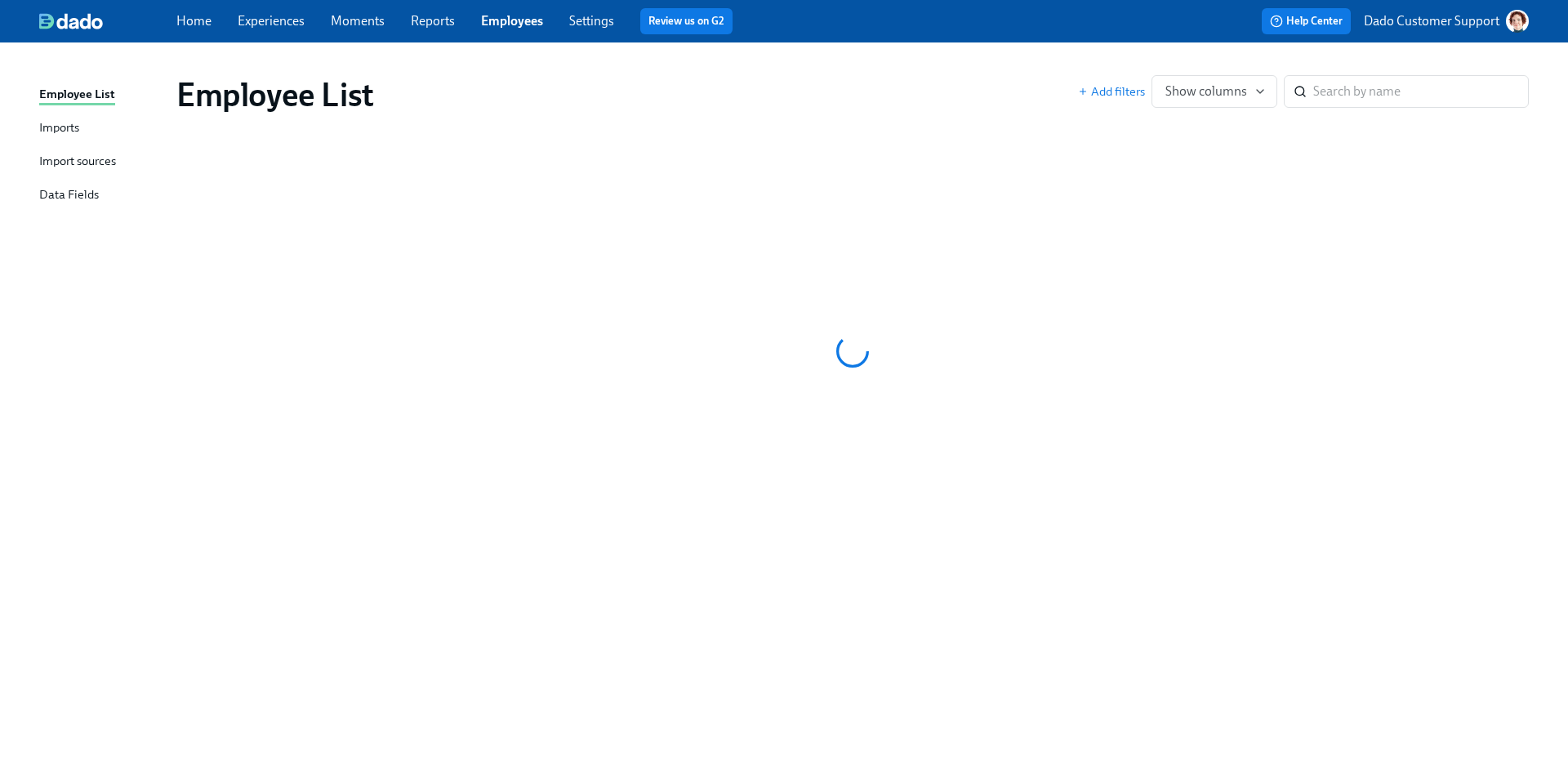
click at [516, 20] on link "Employees" at bounding box center [512, 21] width 62 height 16
click at [1475, 79] on input "search" at bounding box center [1422, 91] width 216 height 33
paste input "Christine Cox"
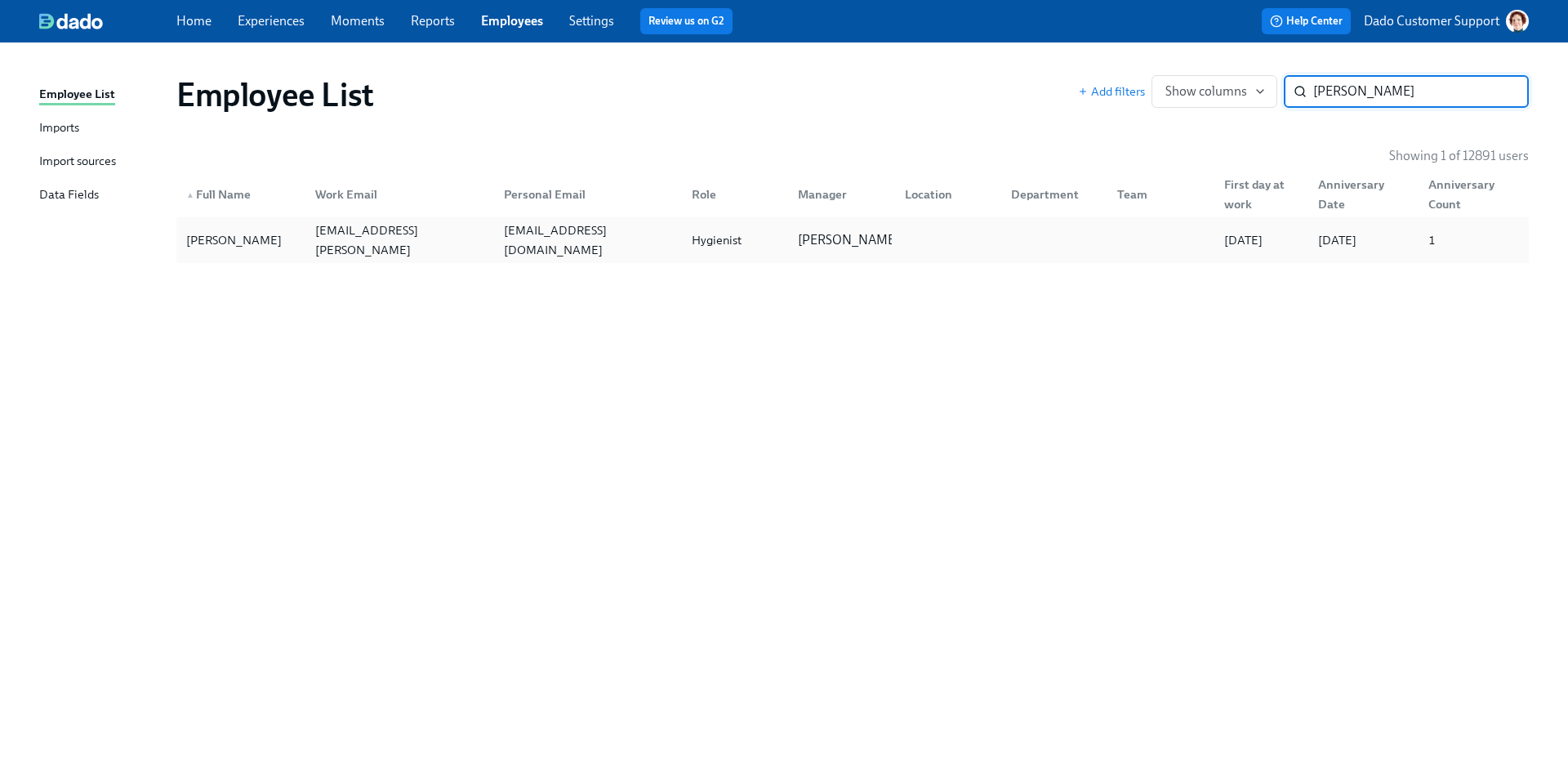
type input "Christine Cox"
click at [232, 243] on div "Christine cox" at bounding box center [234, 240] width 109 height 20
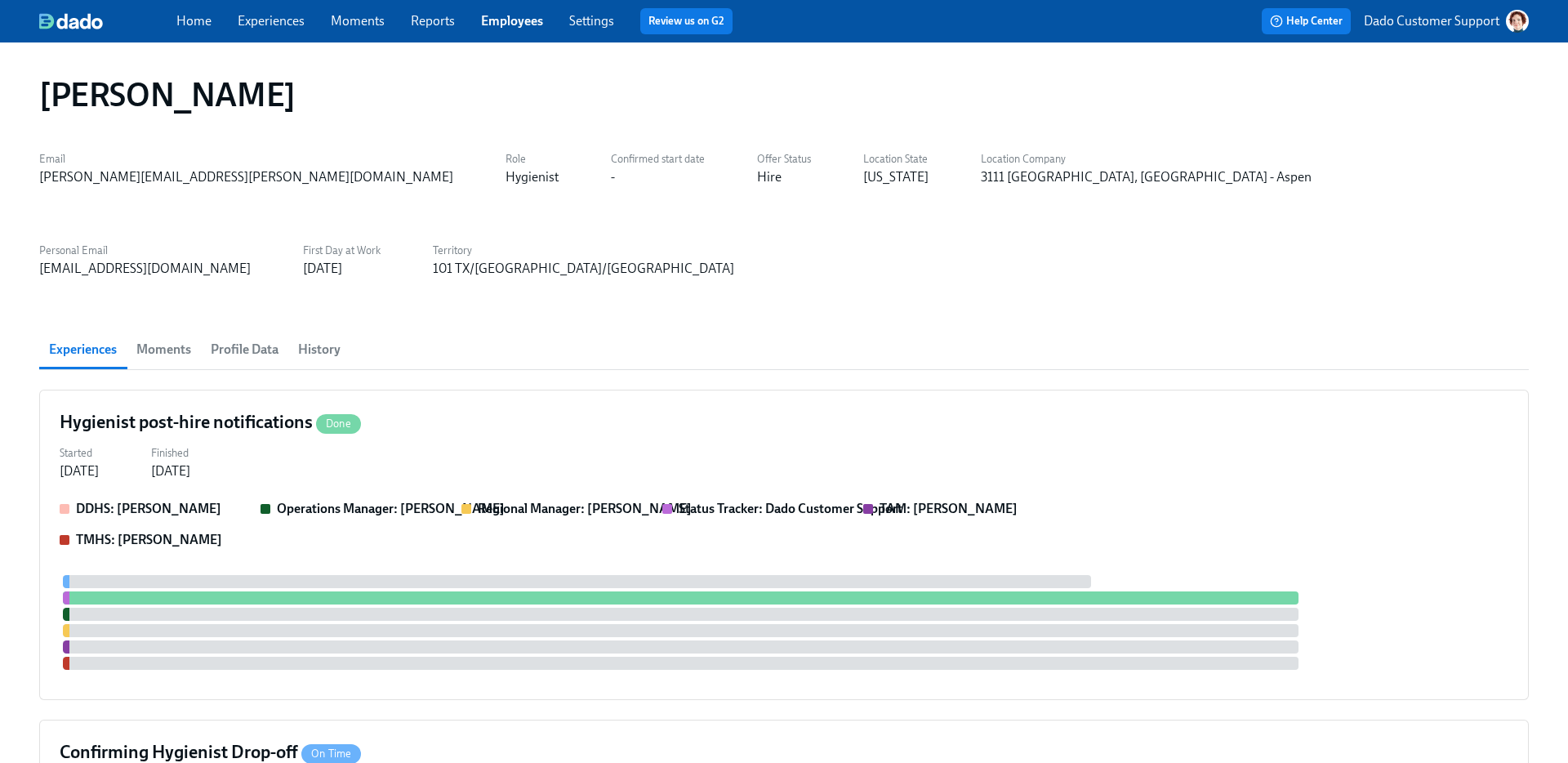
click at [336, 338] on span "History" at bounding box center [319, 349] width 42 height 23
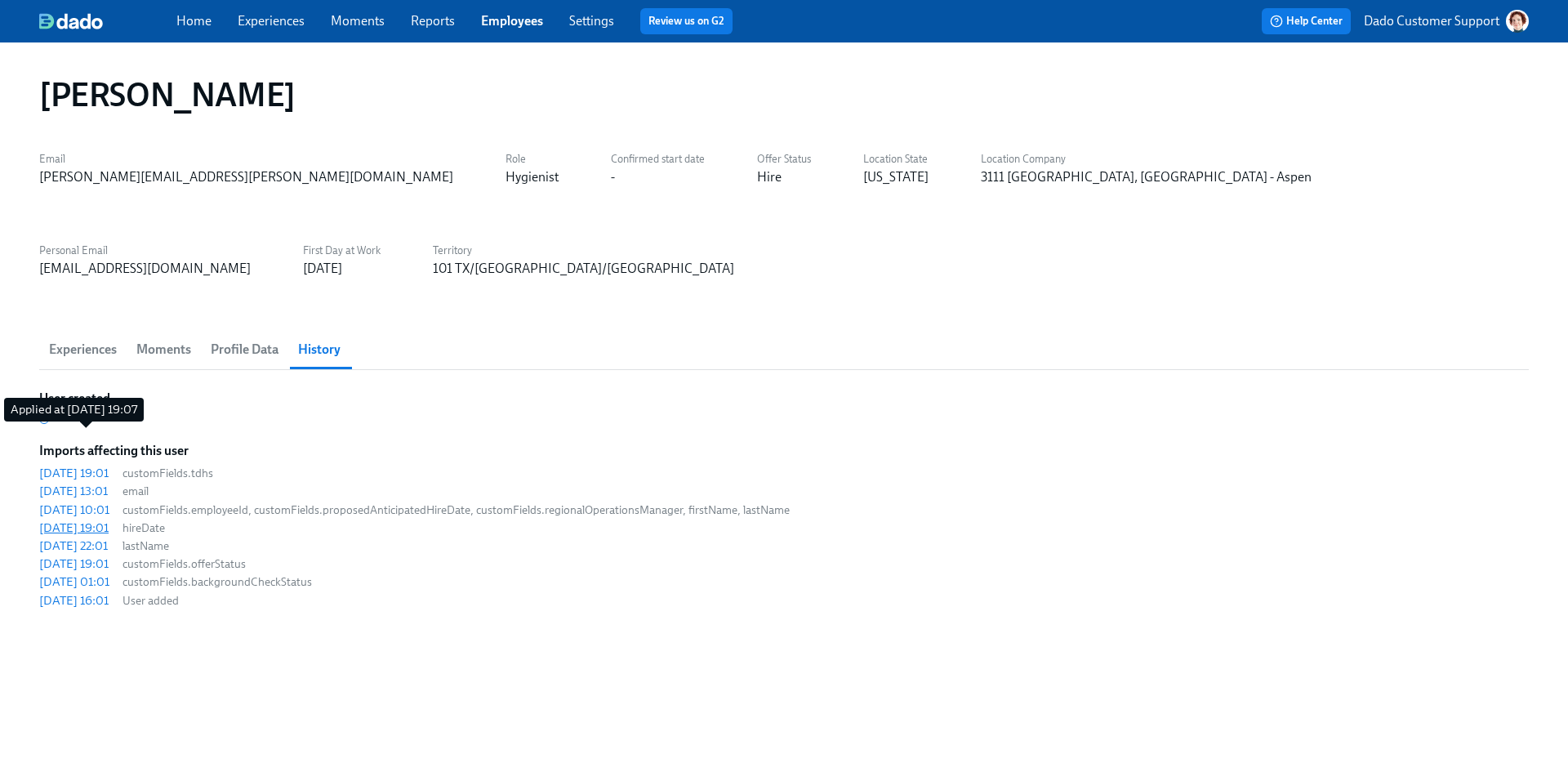
click at [109, 520] on div "2025/09/12 19:01" at bounding box center [73, 528] width 69 height 16
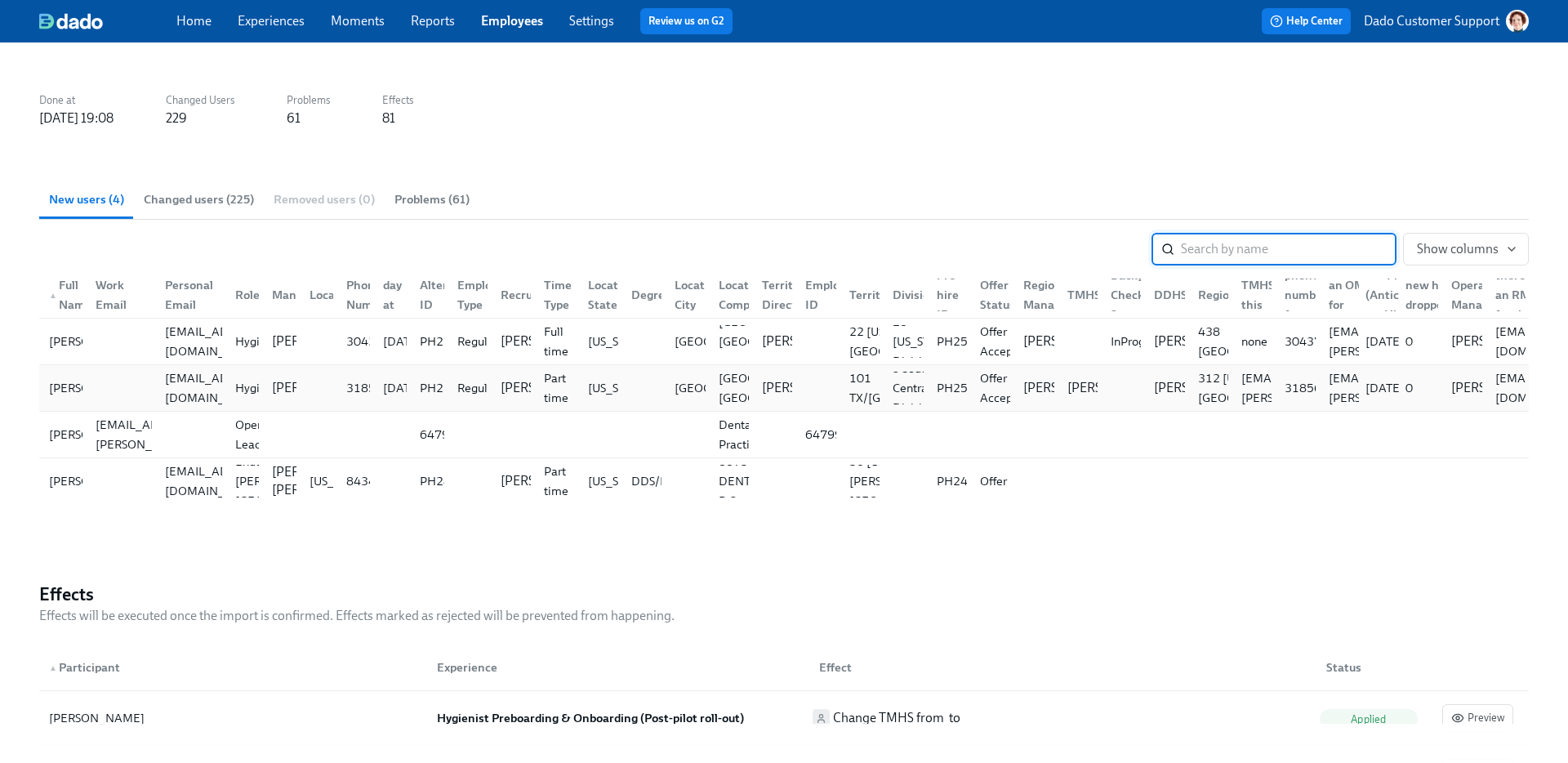
scroll to position [280, 0]
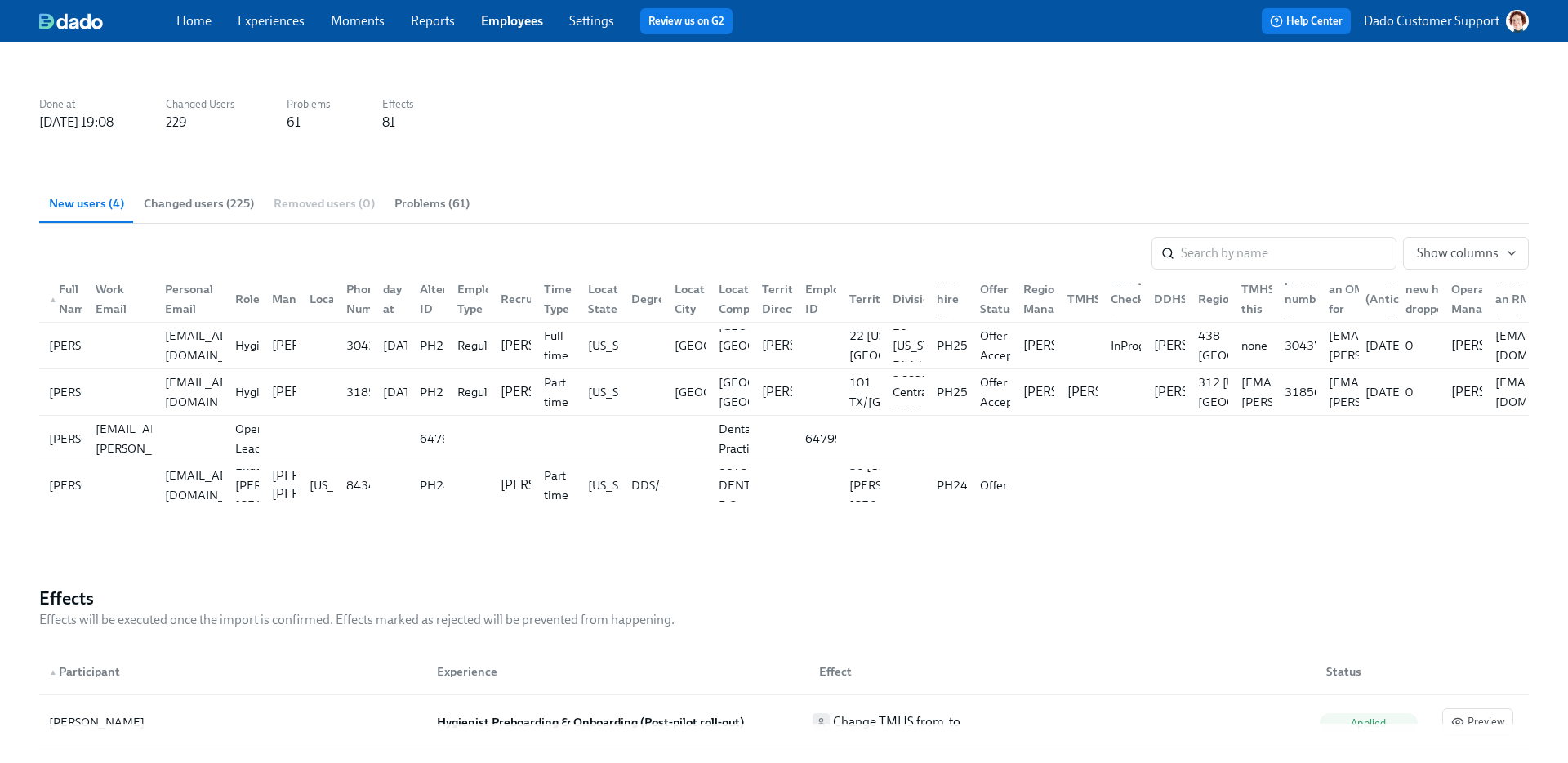
click at [171, 210] on span "Changed users (225)" at bounding box center [199, 203] width 110 height 19
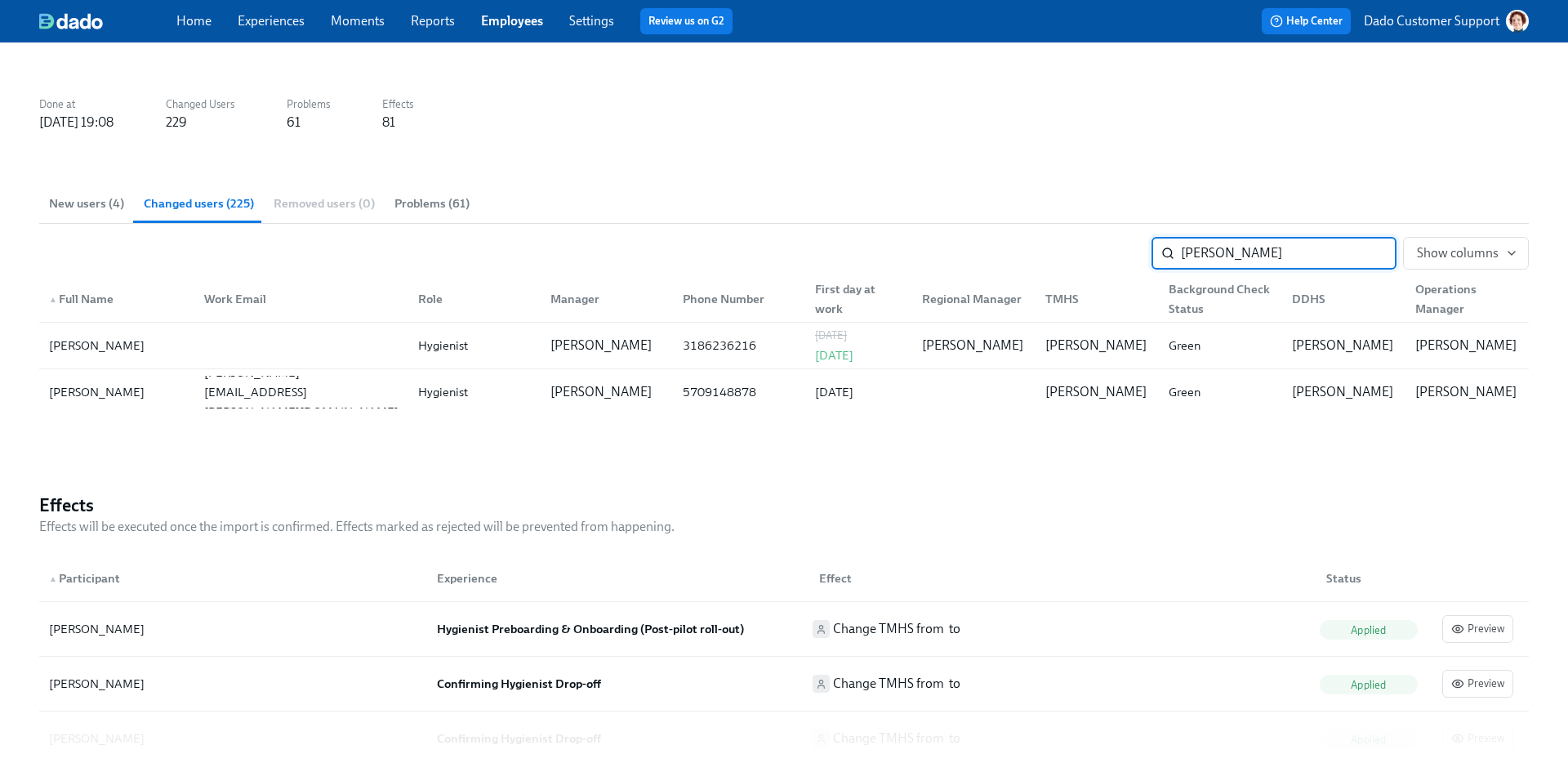
type input "christine"
drag, startPoint x: 818, startPoint y: 339, endPoint x: 877, endPoint y: 339, distance: 58.8
click at [854, 339] on div "09/09/2025" at bounding box center [834, 336] width 38 height 20
click at [515, 22] on link "Employees" at bounding box center [512, 21] width 62 height 16
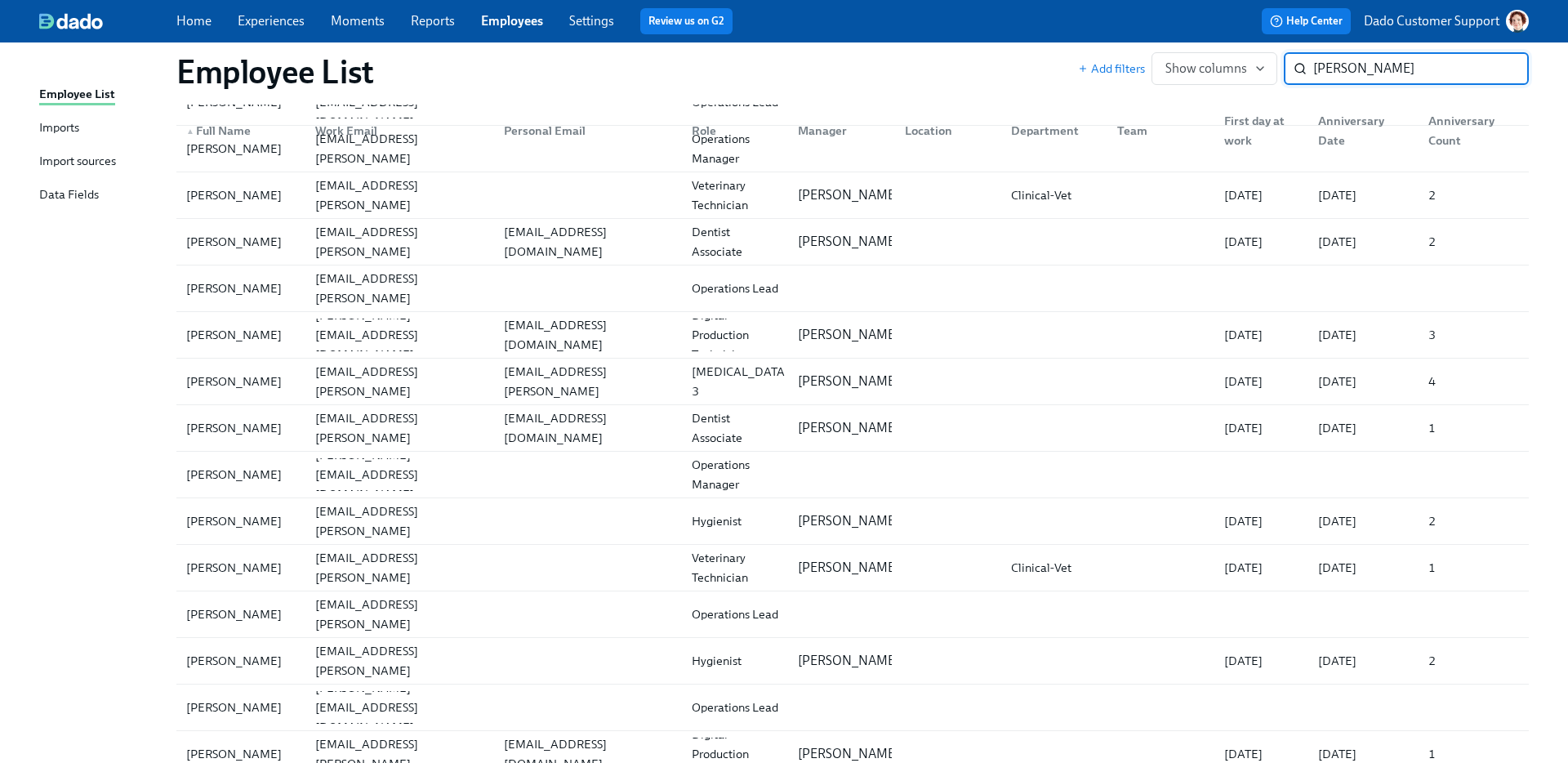
scroll to position [1220, 0]
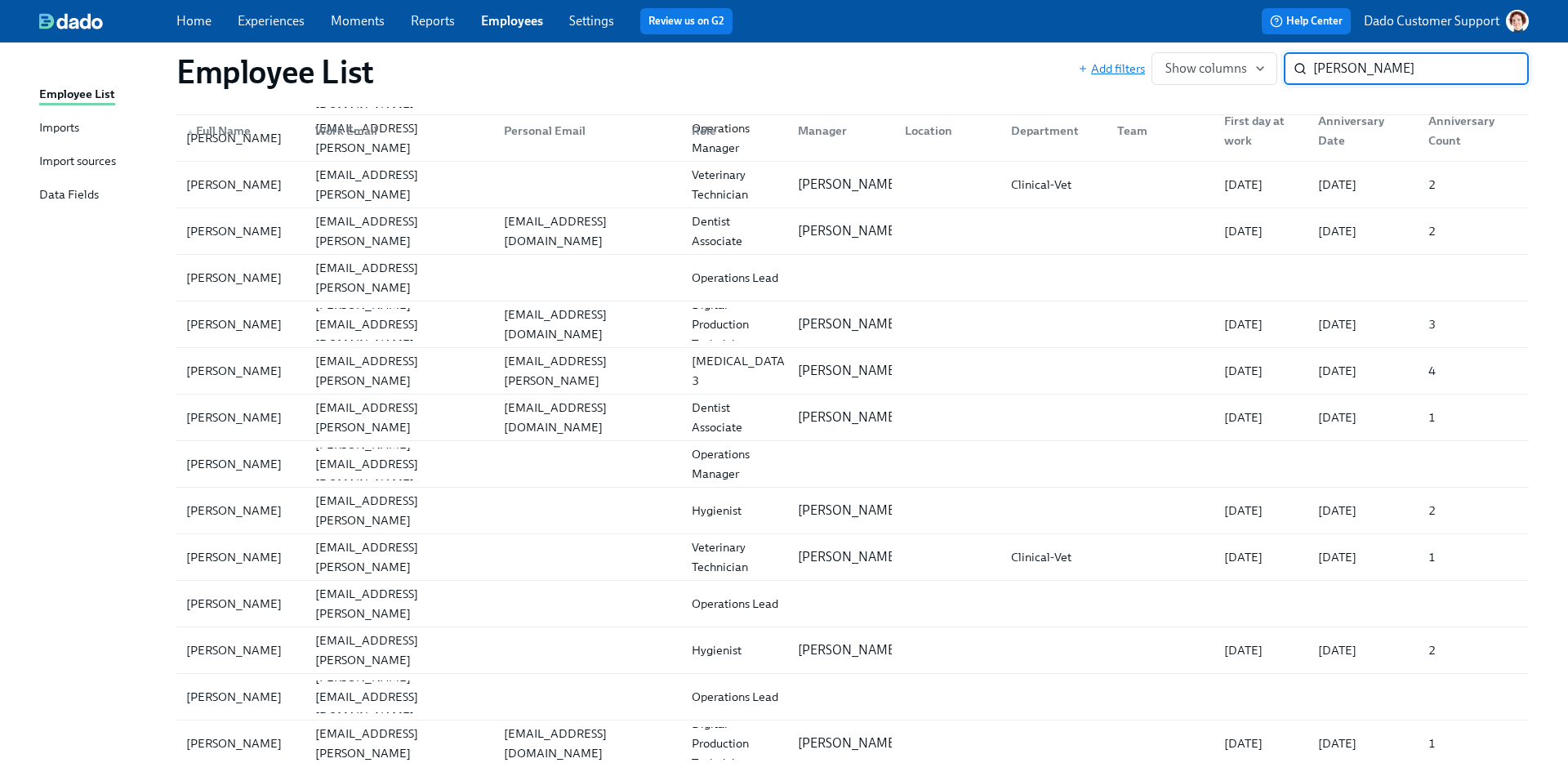
type input "sarah"
click at [1105, 69] on span "Add filters" at bounding box center [1111, 68] width 67 height 16
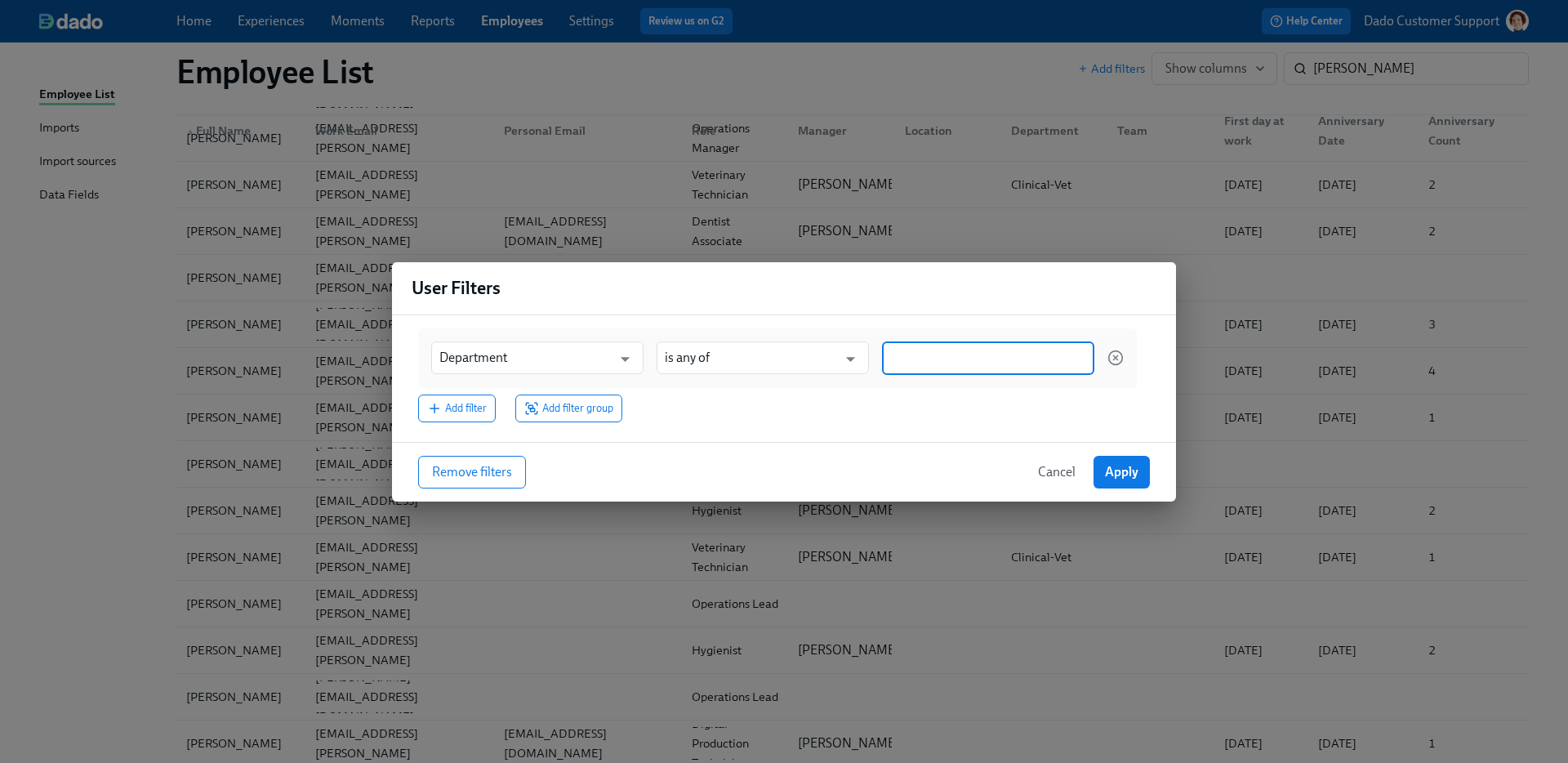
click at [959, 355] on input at bounding box center [988, 358] width 196 height 17
type input "Hygienist"
click at [596, 349] on input "Department" at bounding box center [525, 357] width 172 height 33
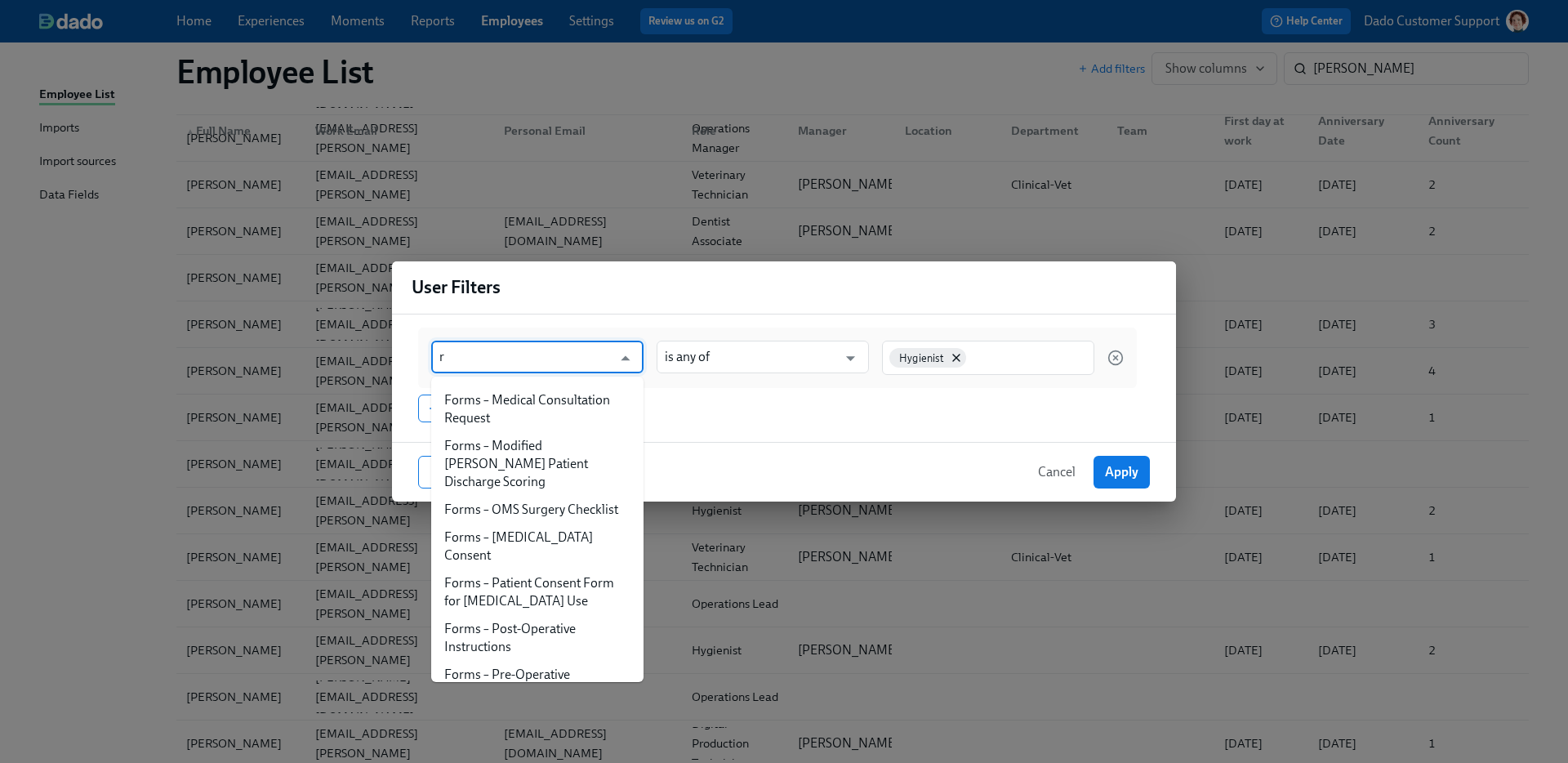
scroll to position [0, 0]
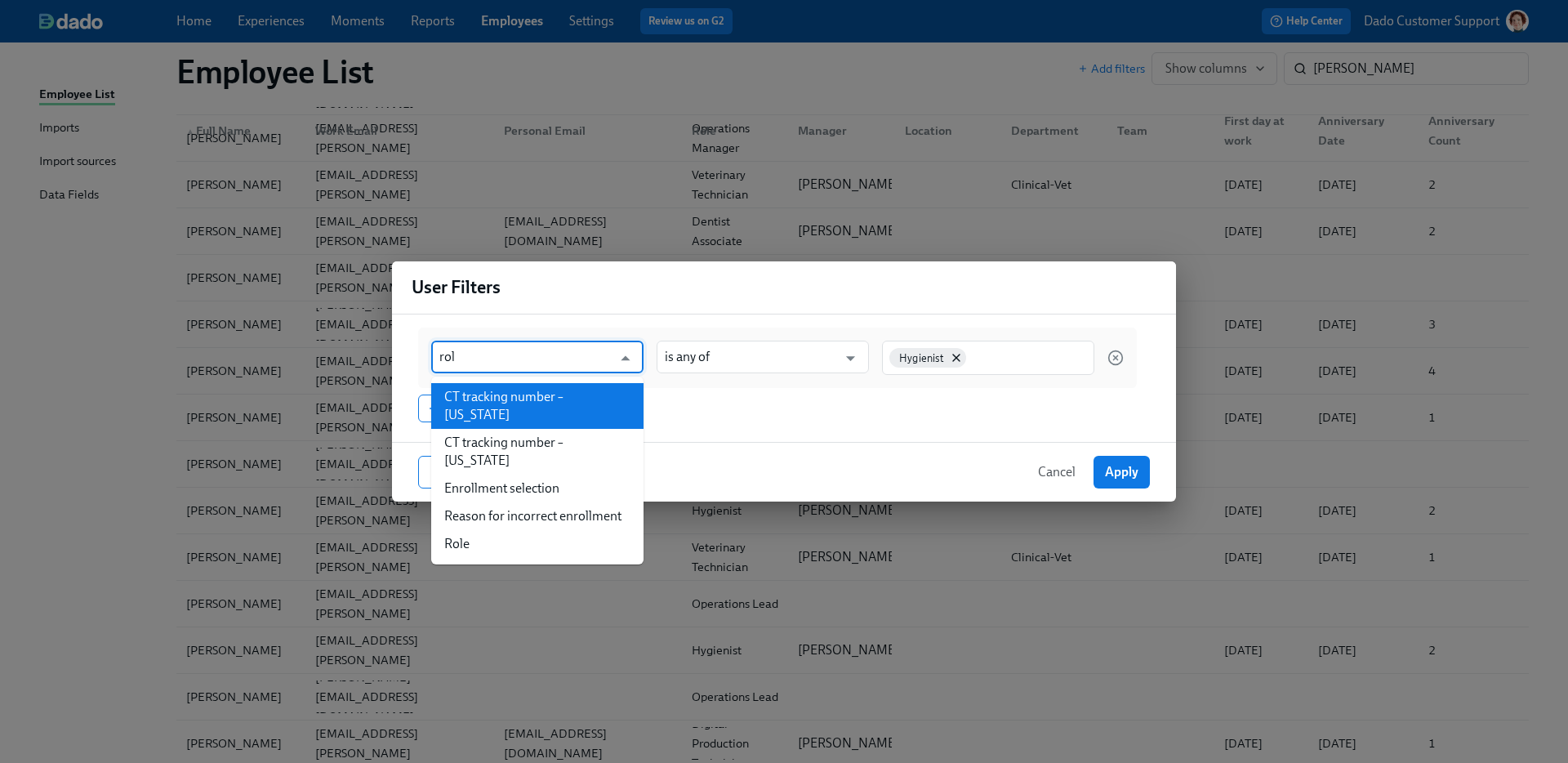
type input "role"
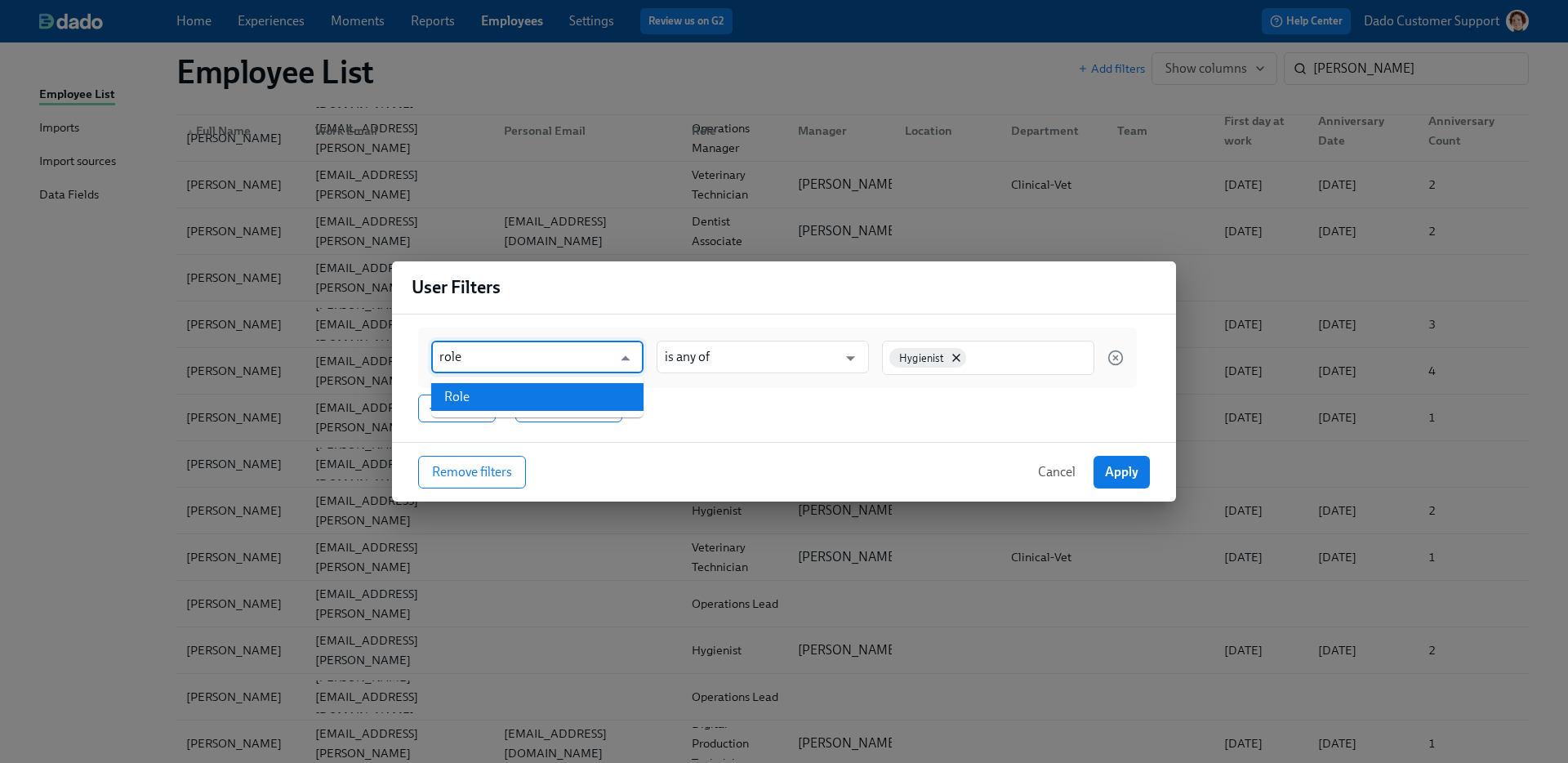
click at [502, 398] on li "Role" at bounding box center [537, 397] width 212 height 28
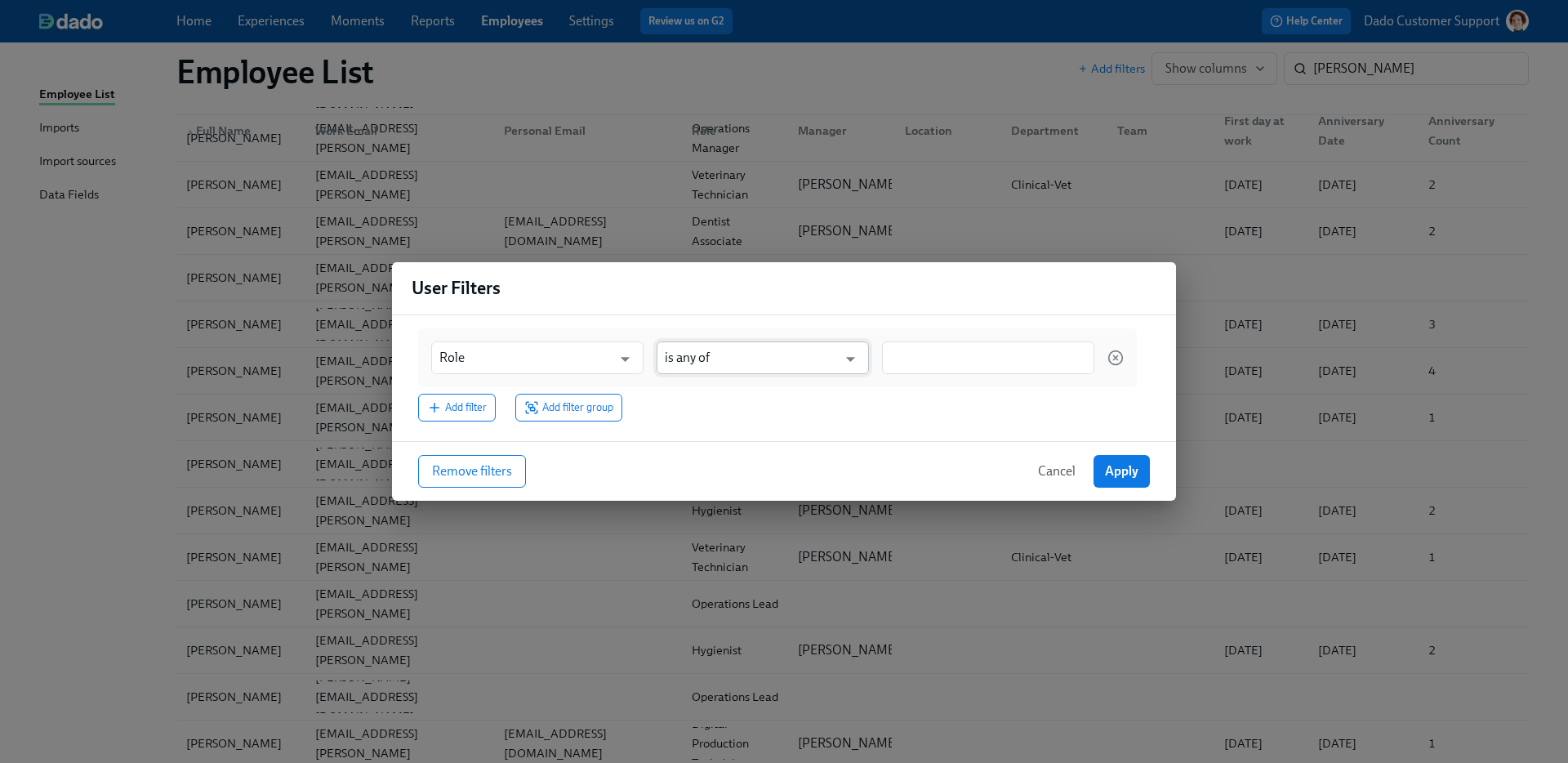
click at [711, 356] on input "is any of" at bounding box center [751, 357] width 172 height 33
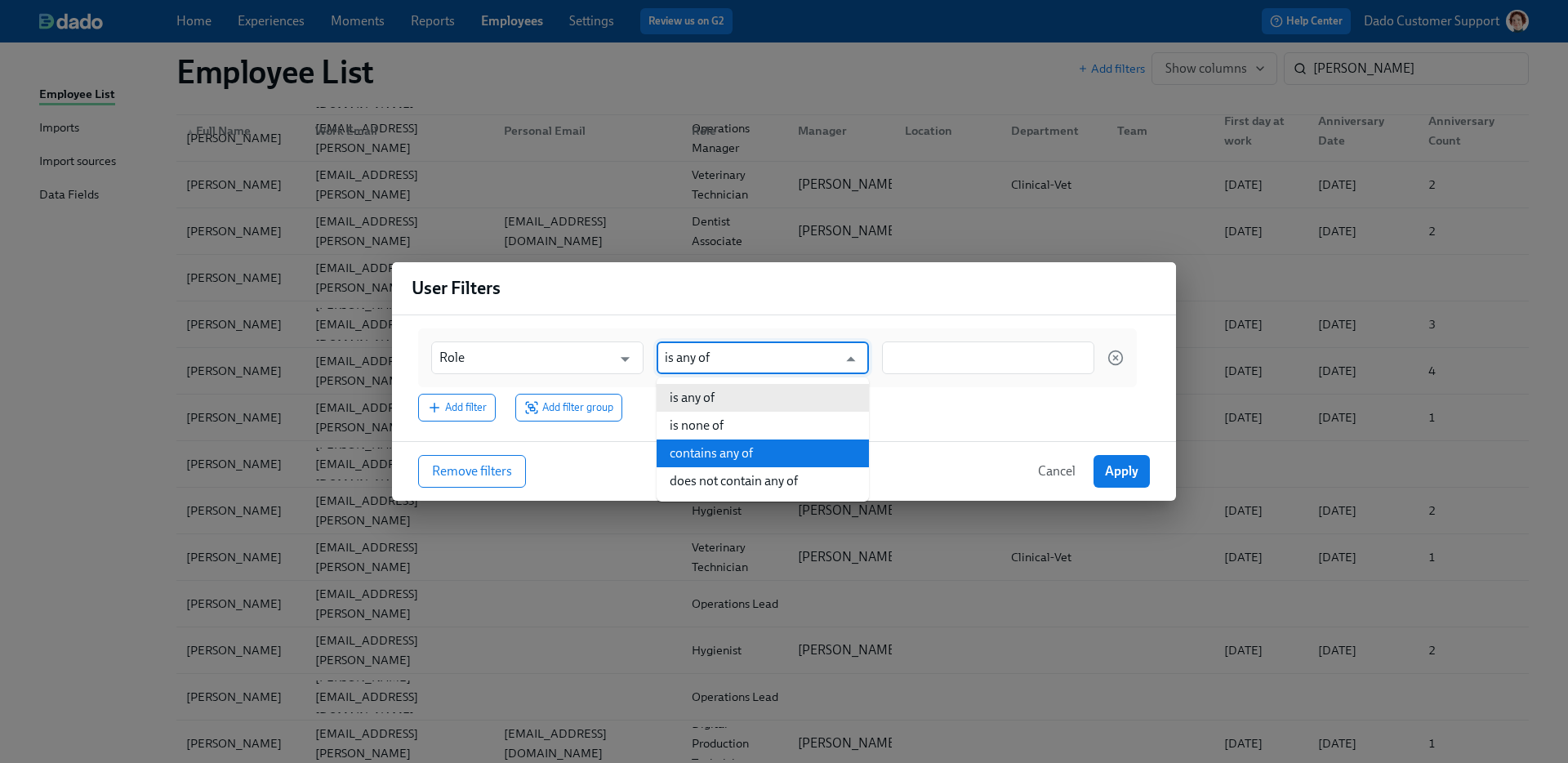
click at [709, 455] on li "contains any of" at bounding box center [763, 453] width 212 height 28
type input "contains any of"
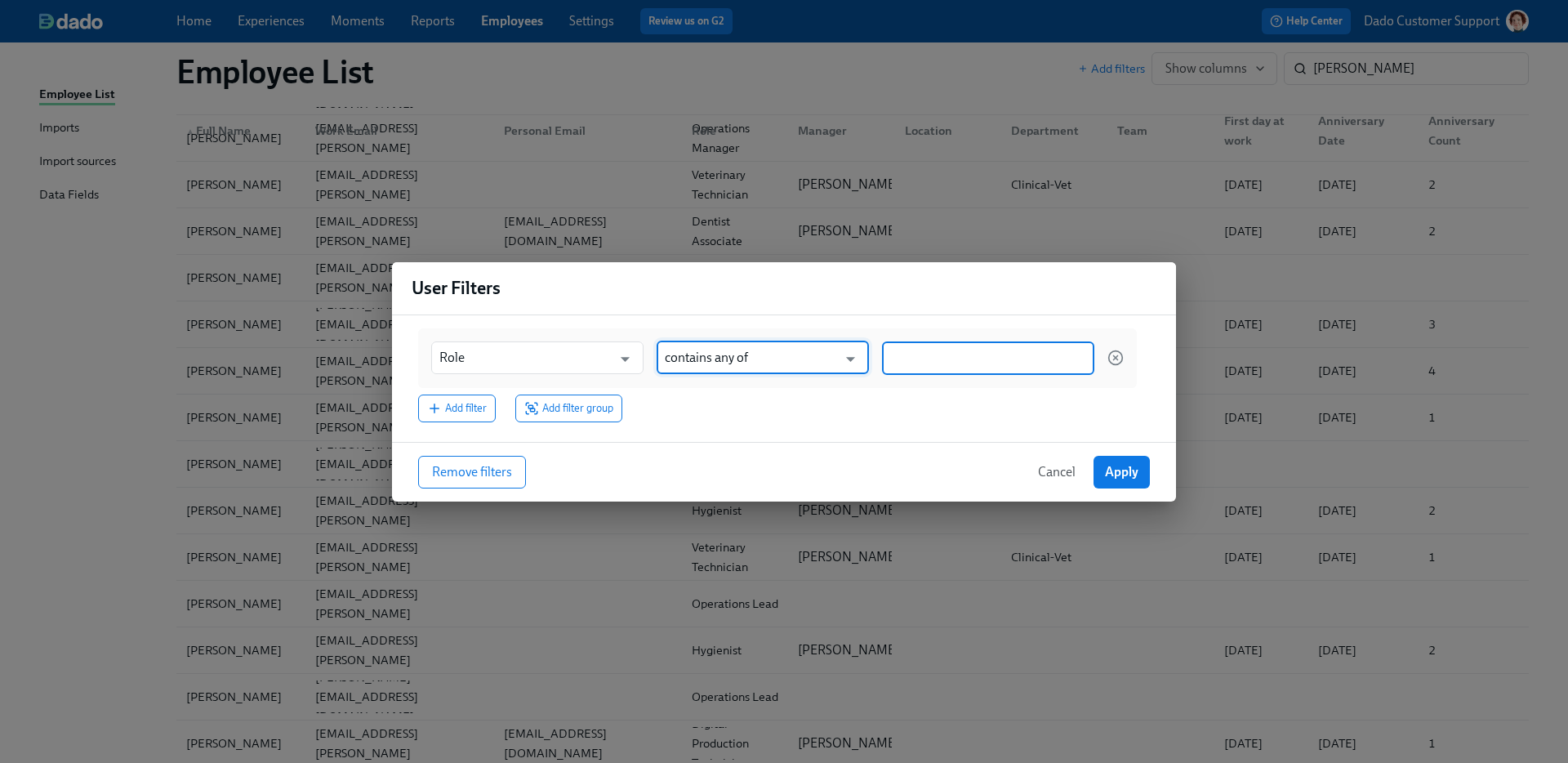
click at [935, 361] on input at bounding box center [988, 358] width 196 height 17
type input "Hygien"
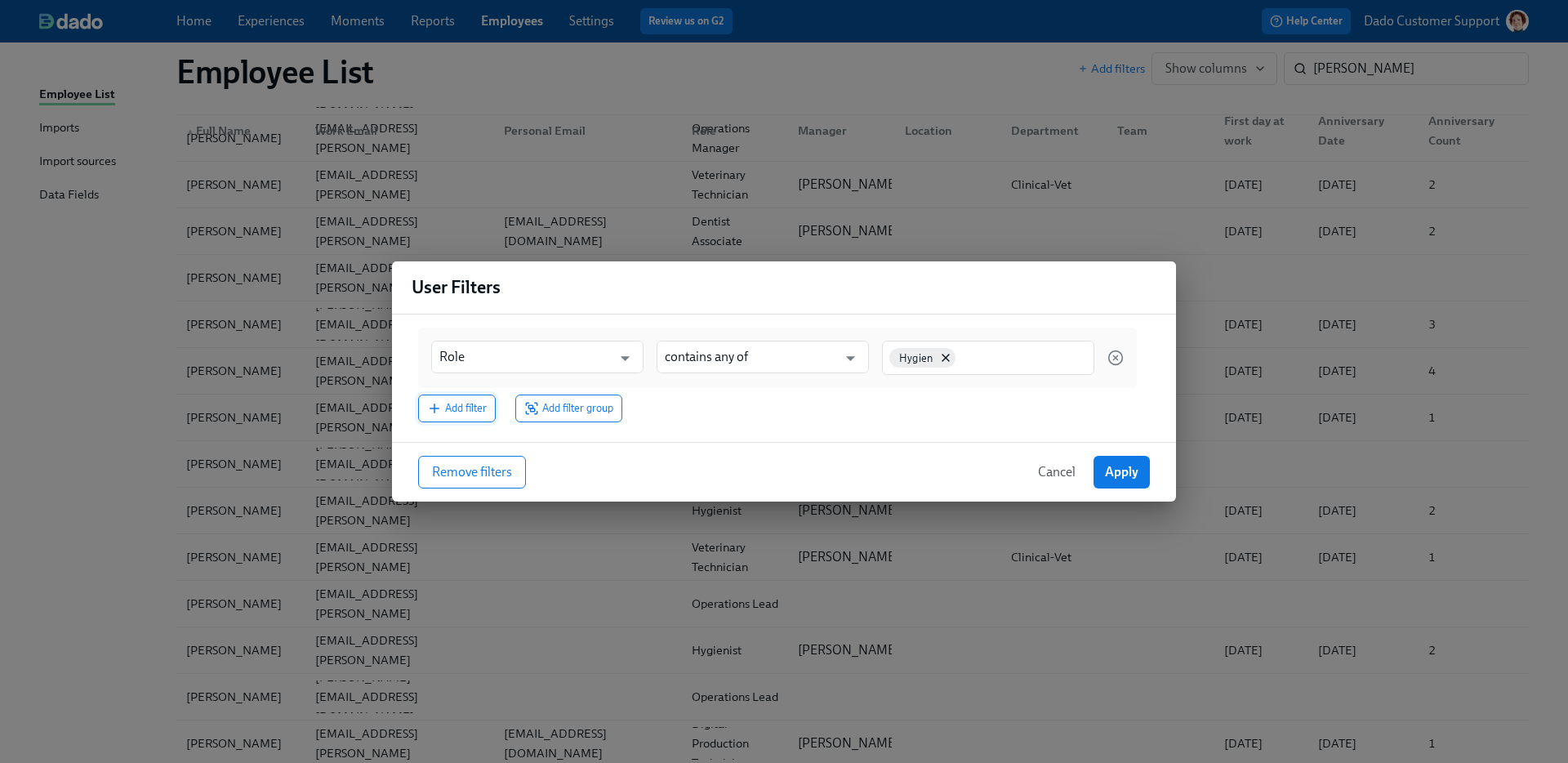
click at [468, 416] on span "Add filter" at bounding box center [457, 408] width 60 height 16
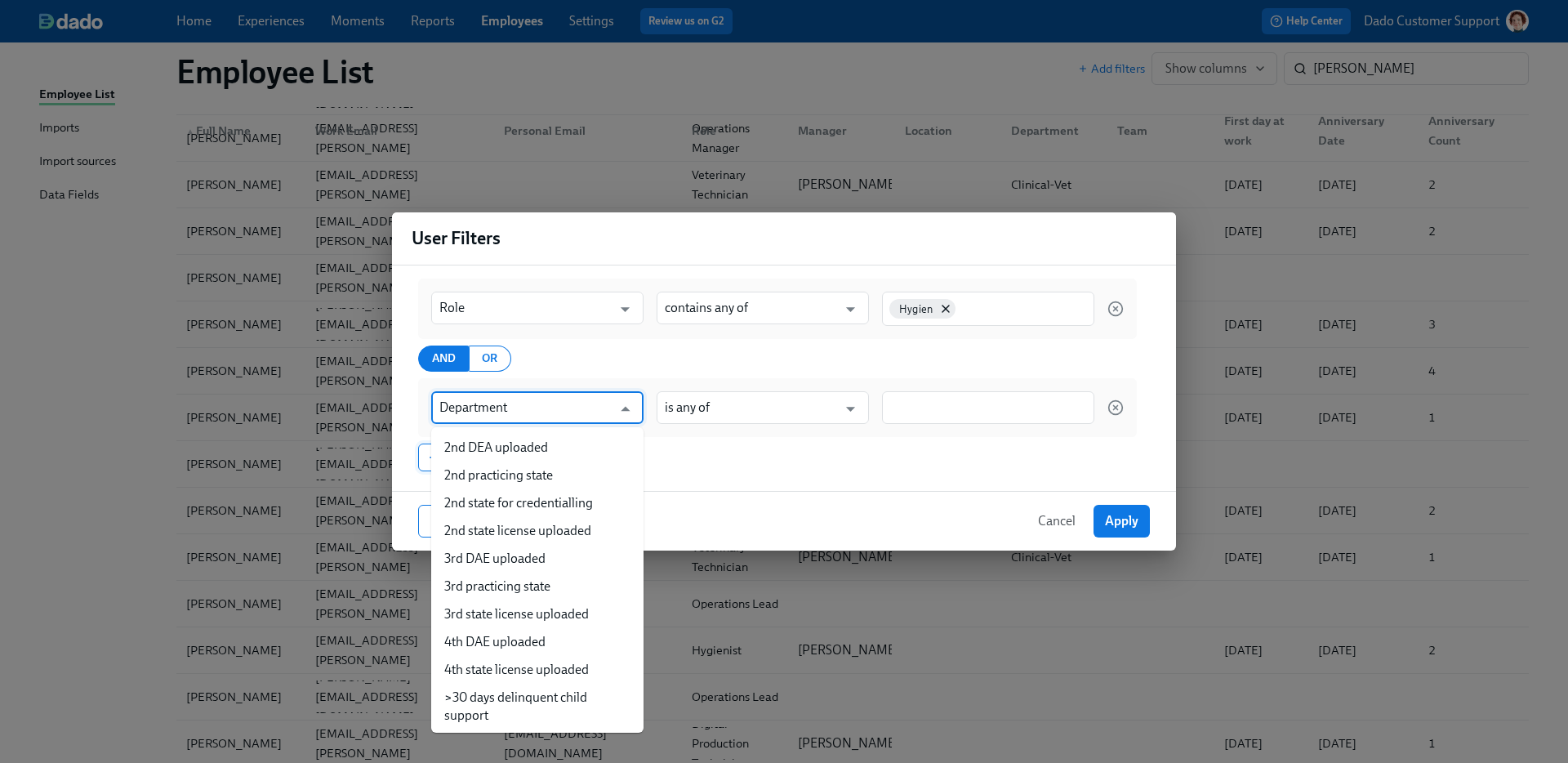
click at [468, 416] on input "Department" at bounding box center [525, 407] width 172 height 33
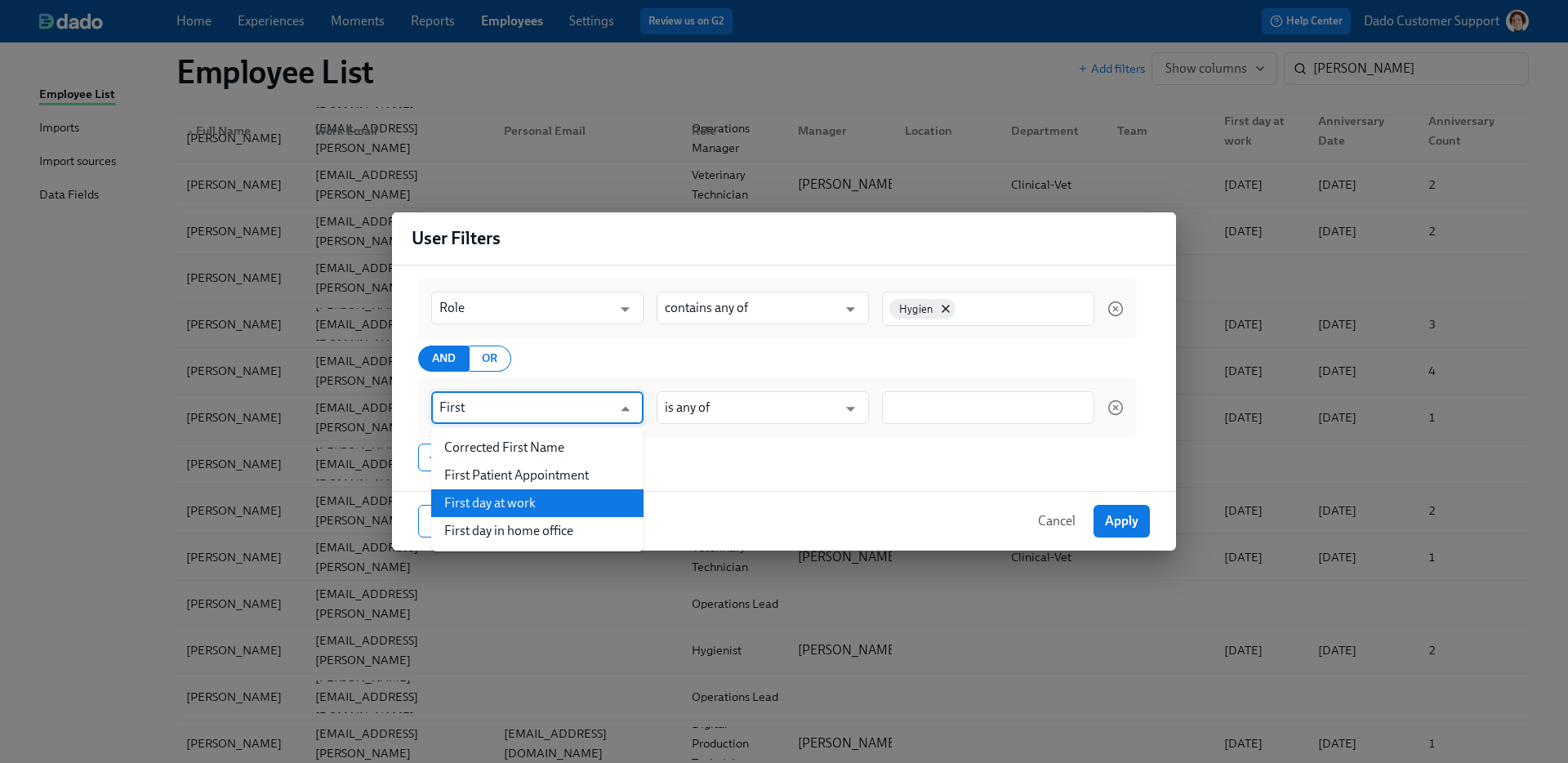
click at [511, 507] on li "First day at work" at bounding box center [537, 503] width 212 height 28
type input "First day at work"
type input "is before"
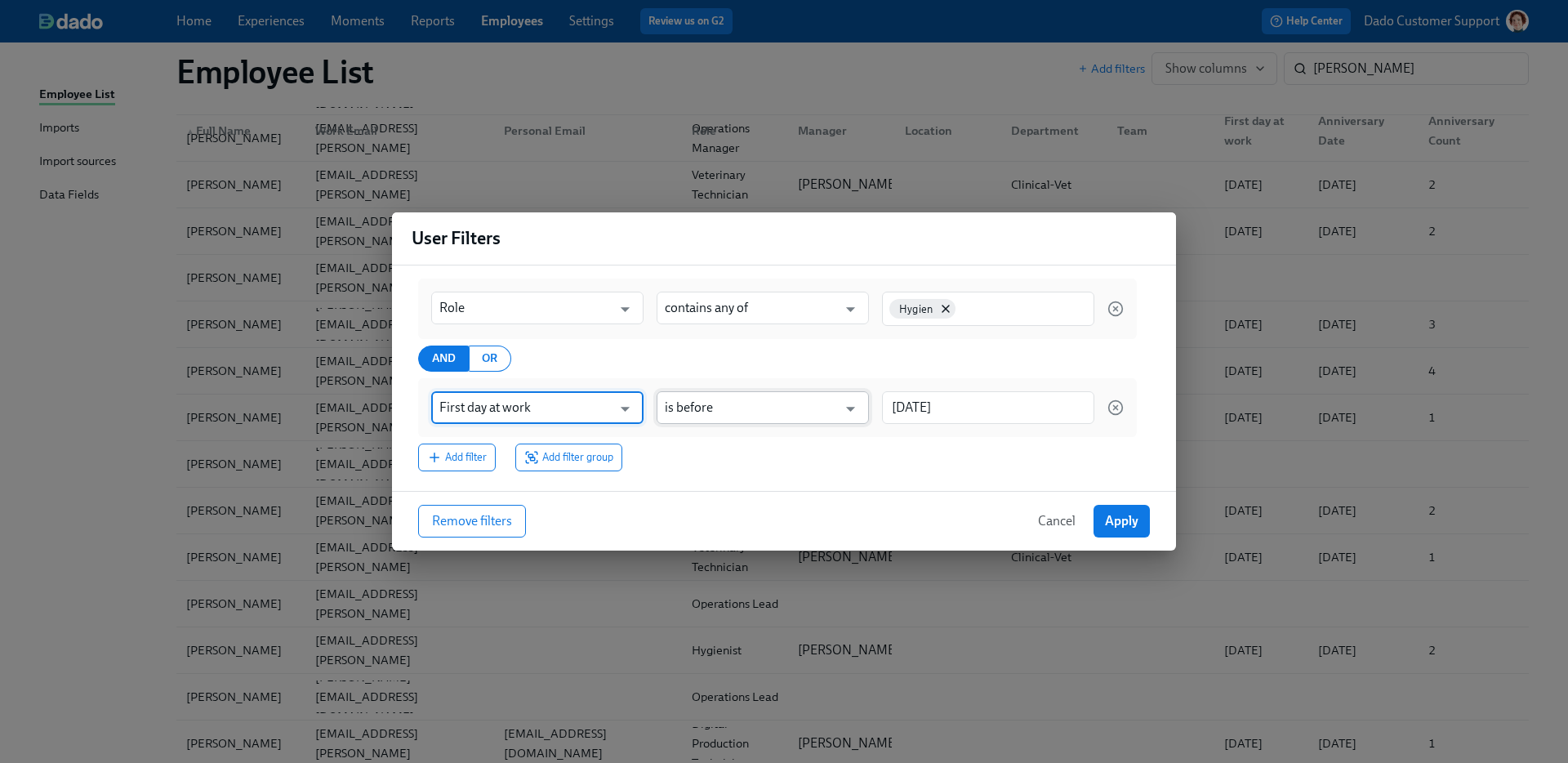
type input "First day at work"
click at [774, 395] on input "is before" at bounding box center [751, 407] width 172 height 33
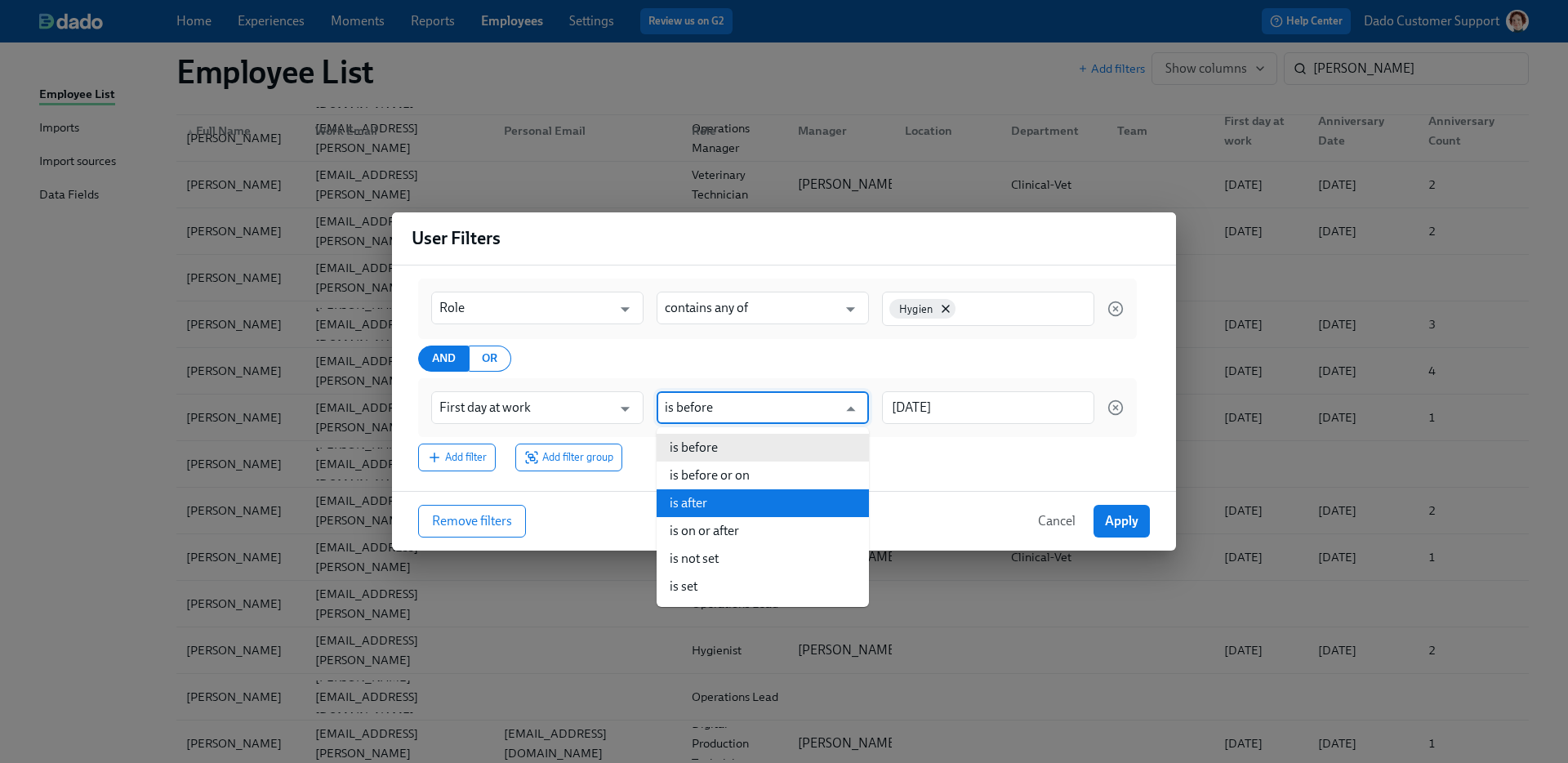
click at [712, 500] on li "is after" at bounding box center [763, 503] width 212 height 28
type input "is after"
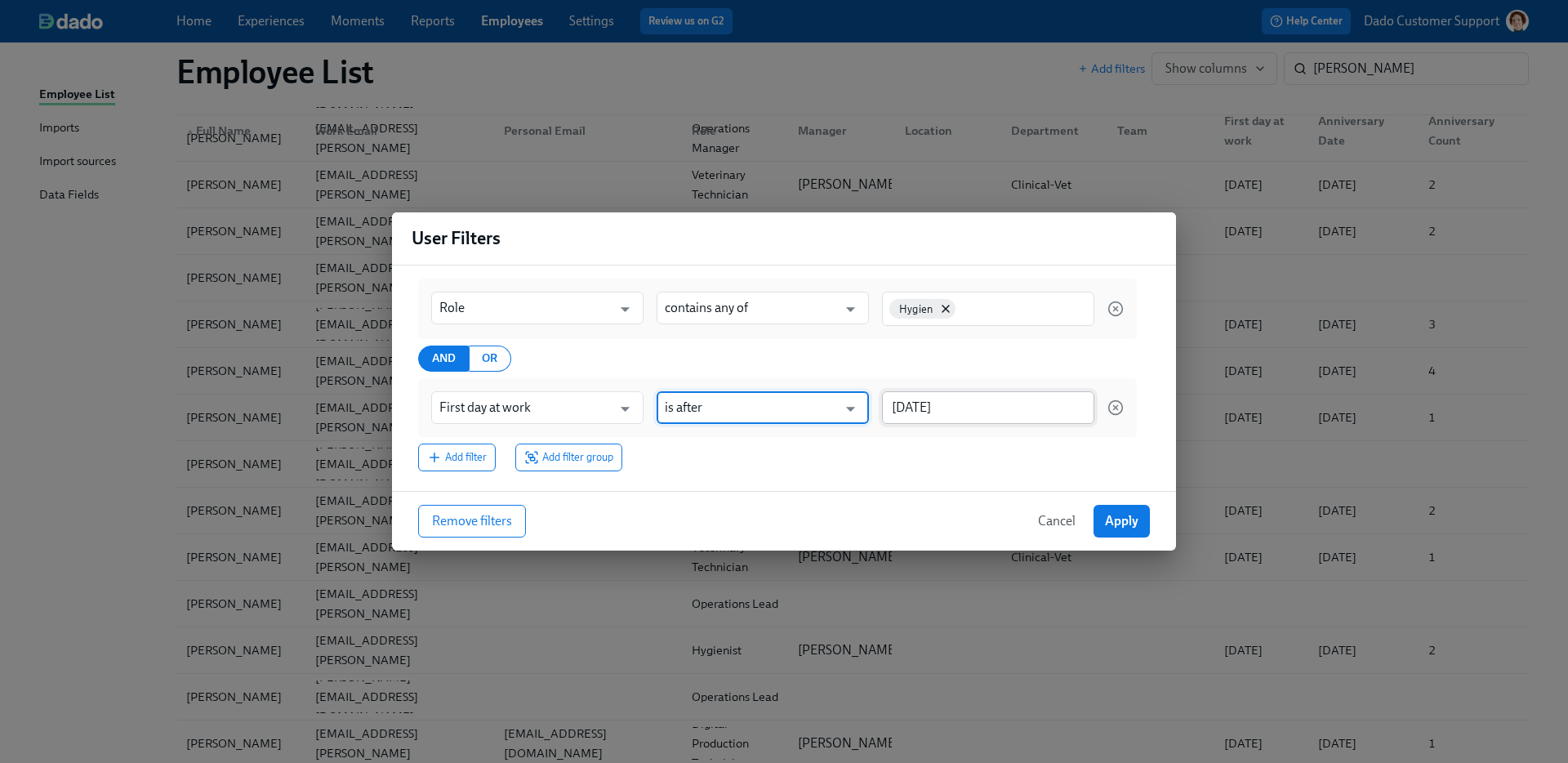
click at [977, 407] on input "2025/10/07" at bounding box center [988, 407] width 212 height 33
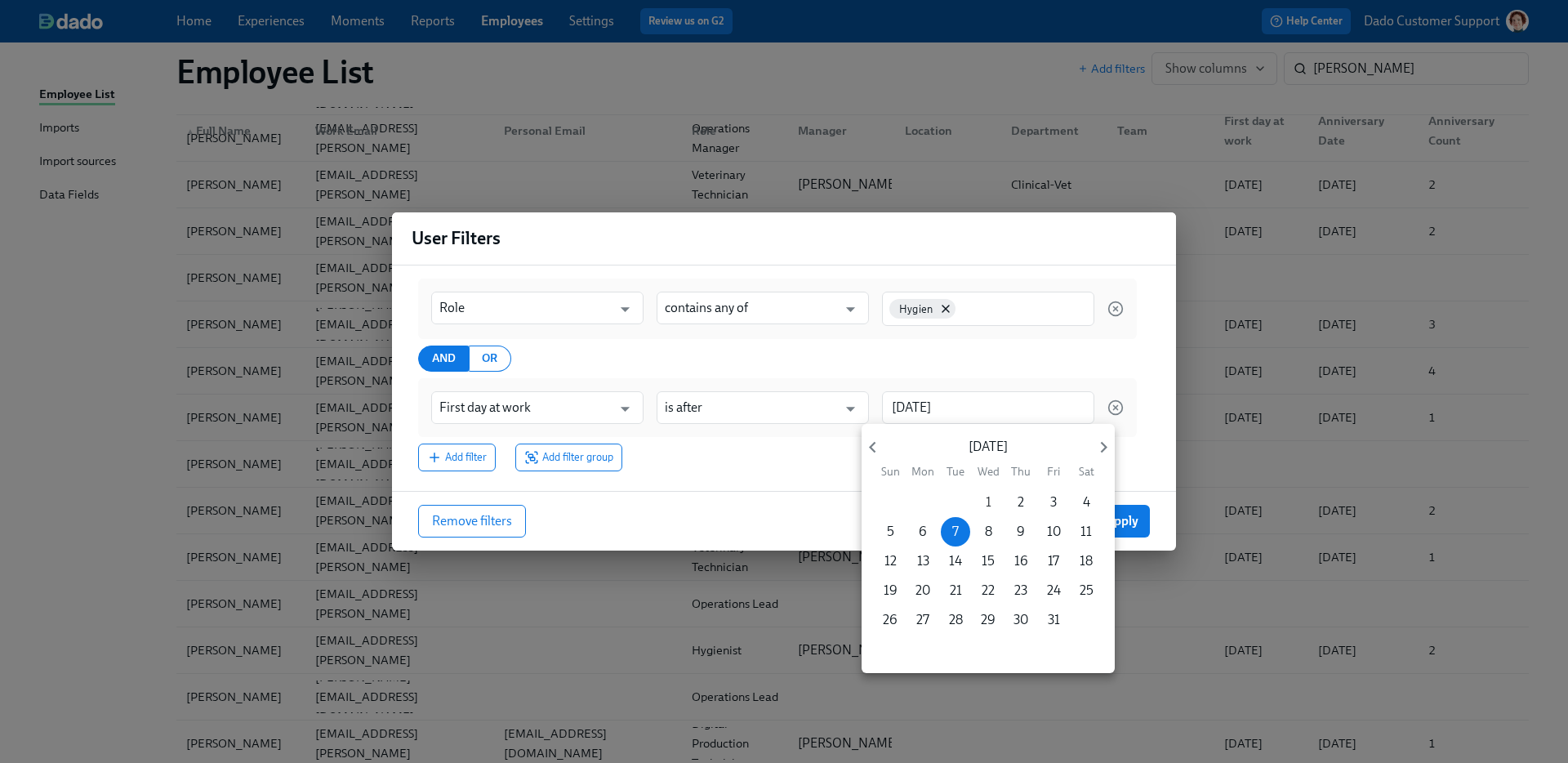
click at [989, 497] on p "1" at bounding box center [989, 502] width 6 height 18
type input "2025/10/01"
click at [1060, 252] on div at bounding box center [784, 381] width 1568 height 763
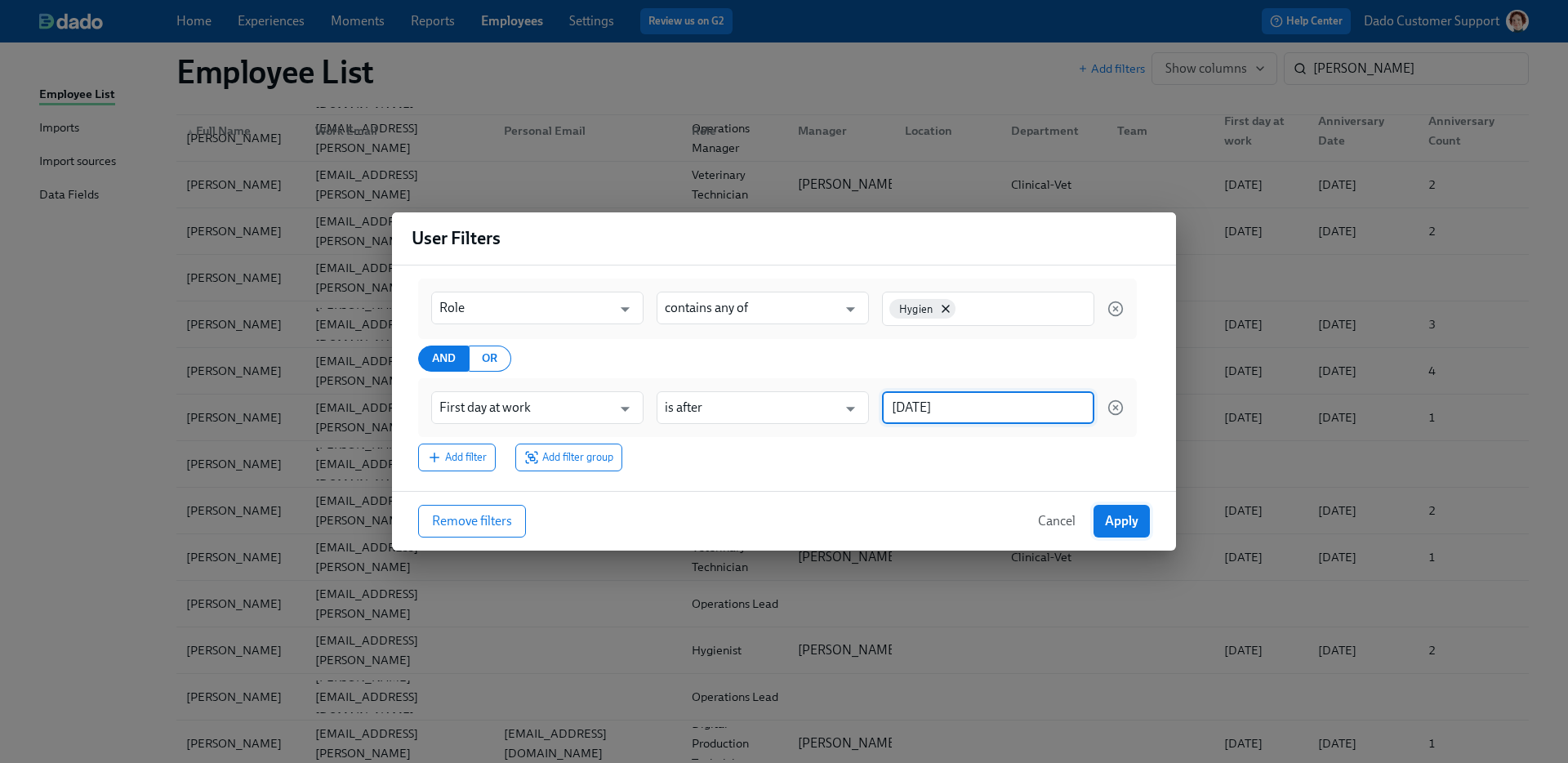
click at [1118, 530] on button "Apply" at bounding box center [1122, 521] width 56 height 33
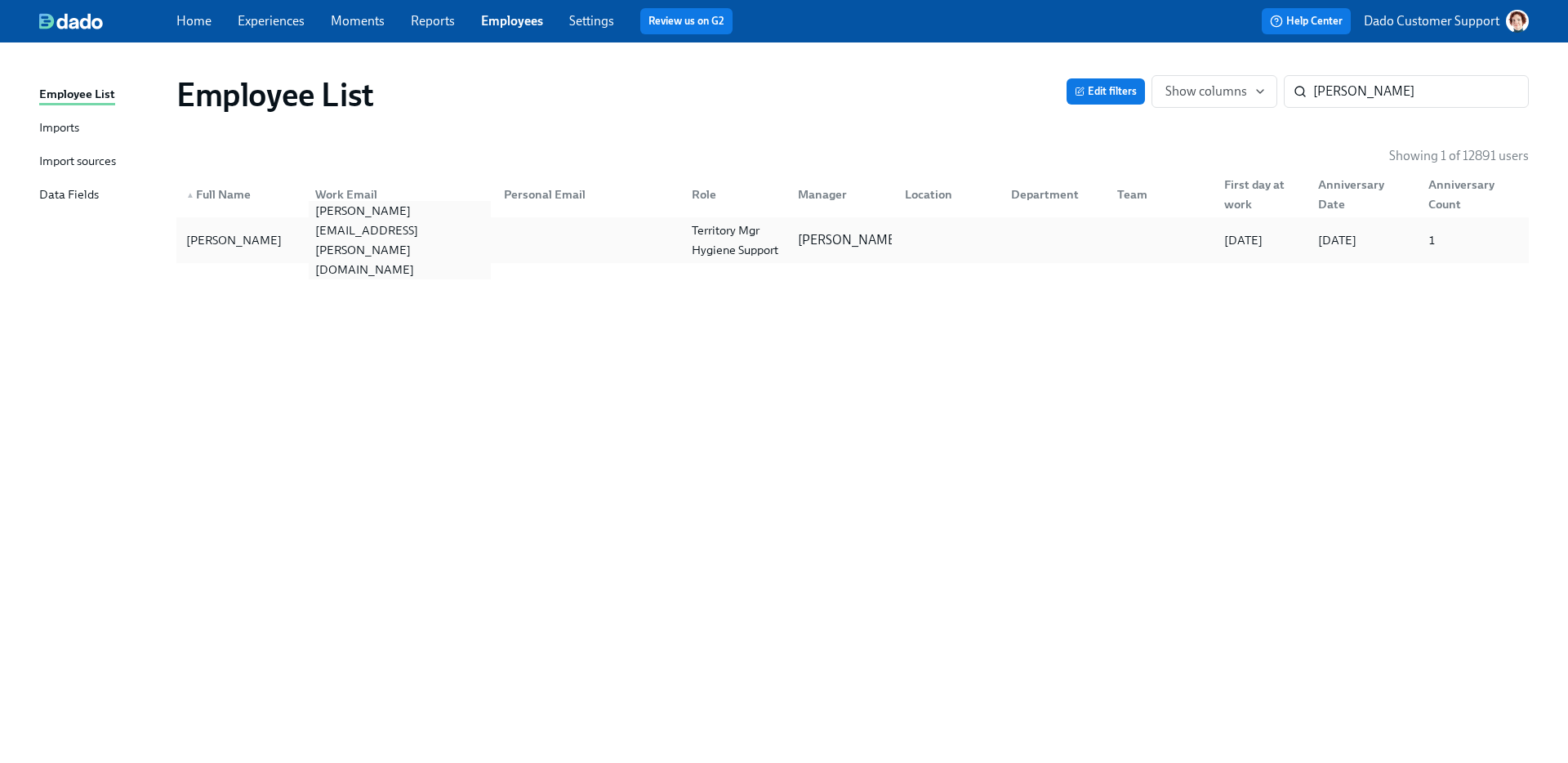
click at [363, 239] on div "sarah.moeller@aspendental.com" at bounding box center [399, 240] width 181 height 78
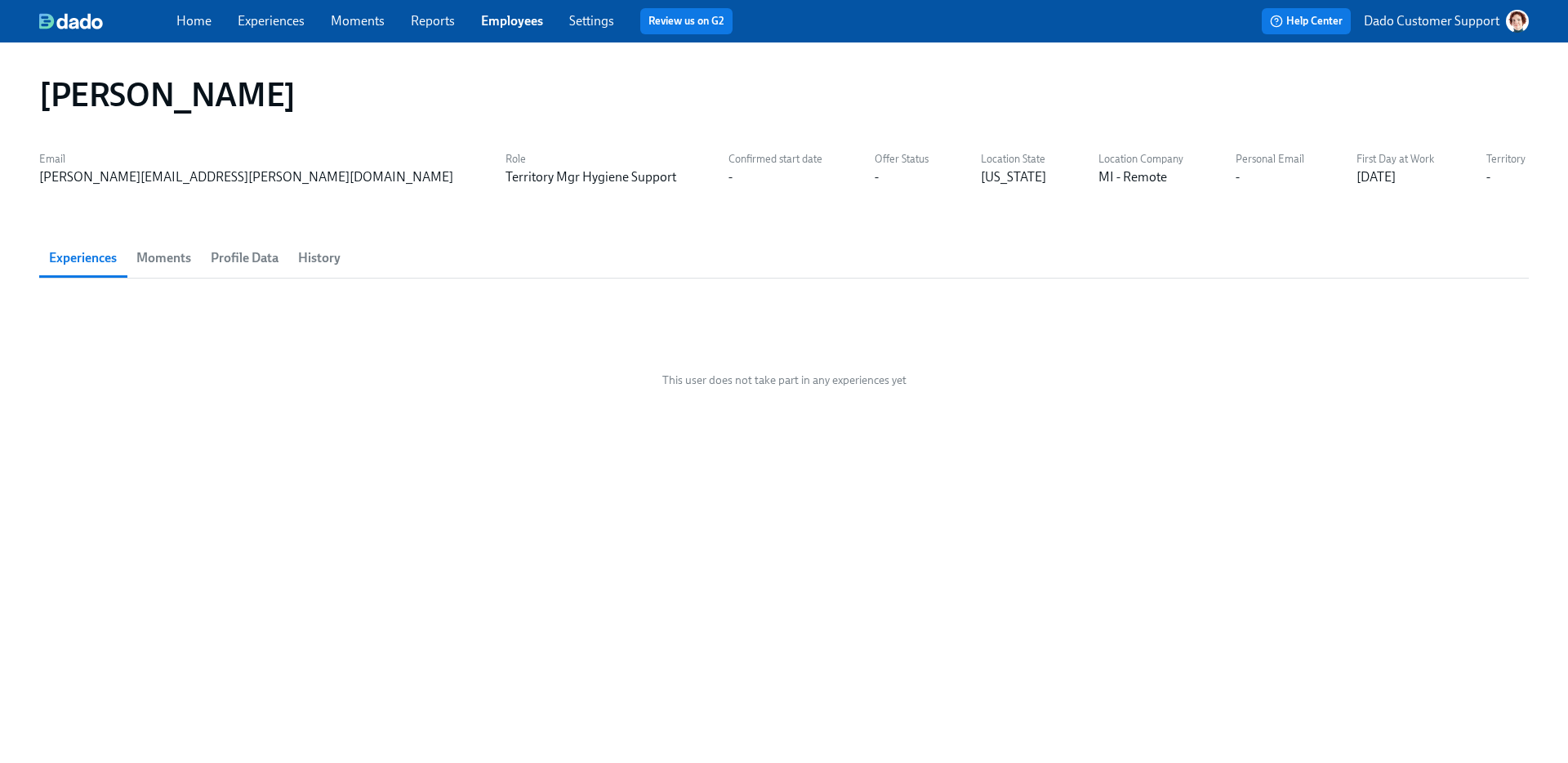
click at [245, 266] on span "Profile Data" at bounding box center [245, 258] width 68 height 23
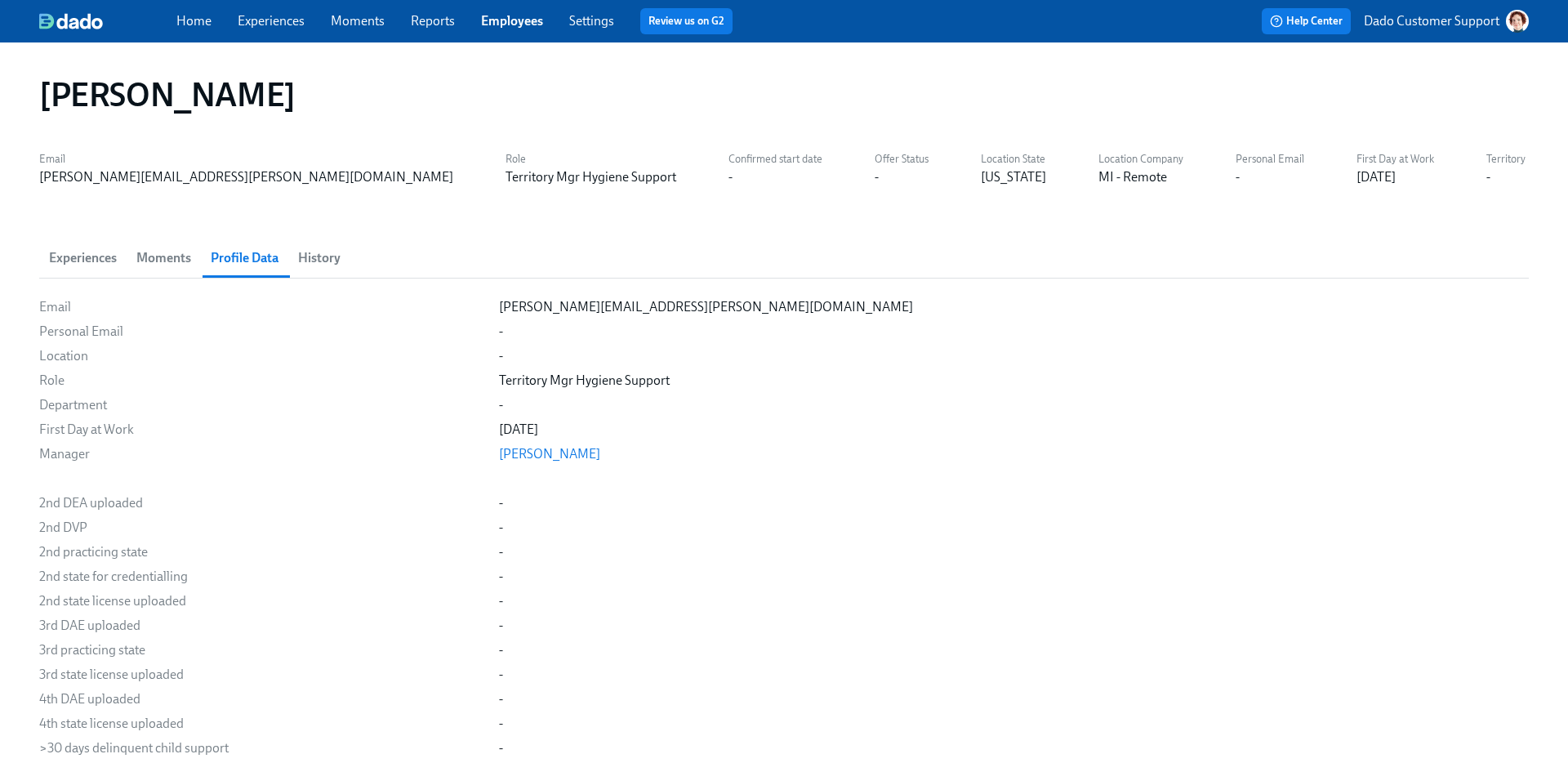
click at [306, 263] on span "History" at bounding box center [319, 258] width 42 height 23
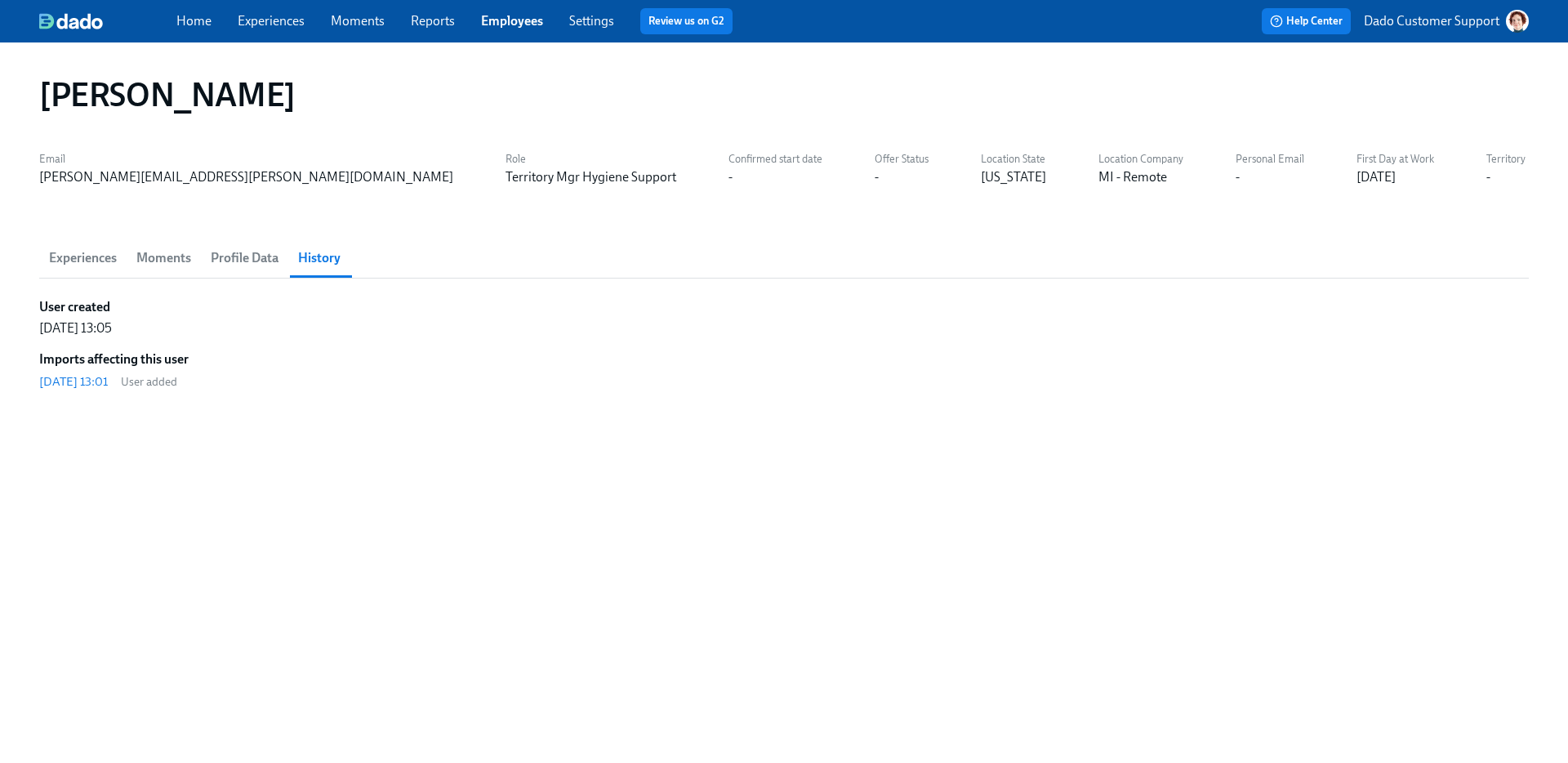
click at [229, 257] on span "Profile Data" at bounding box center [245, 258] width 68 height 23
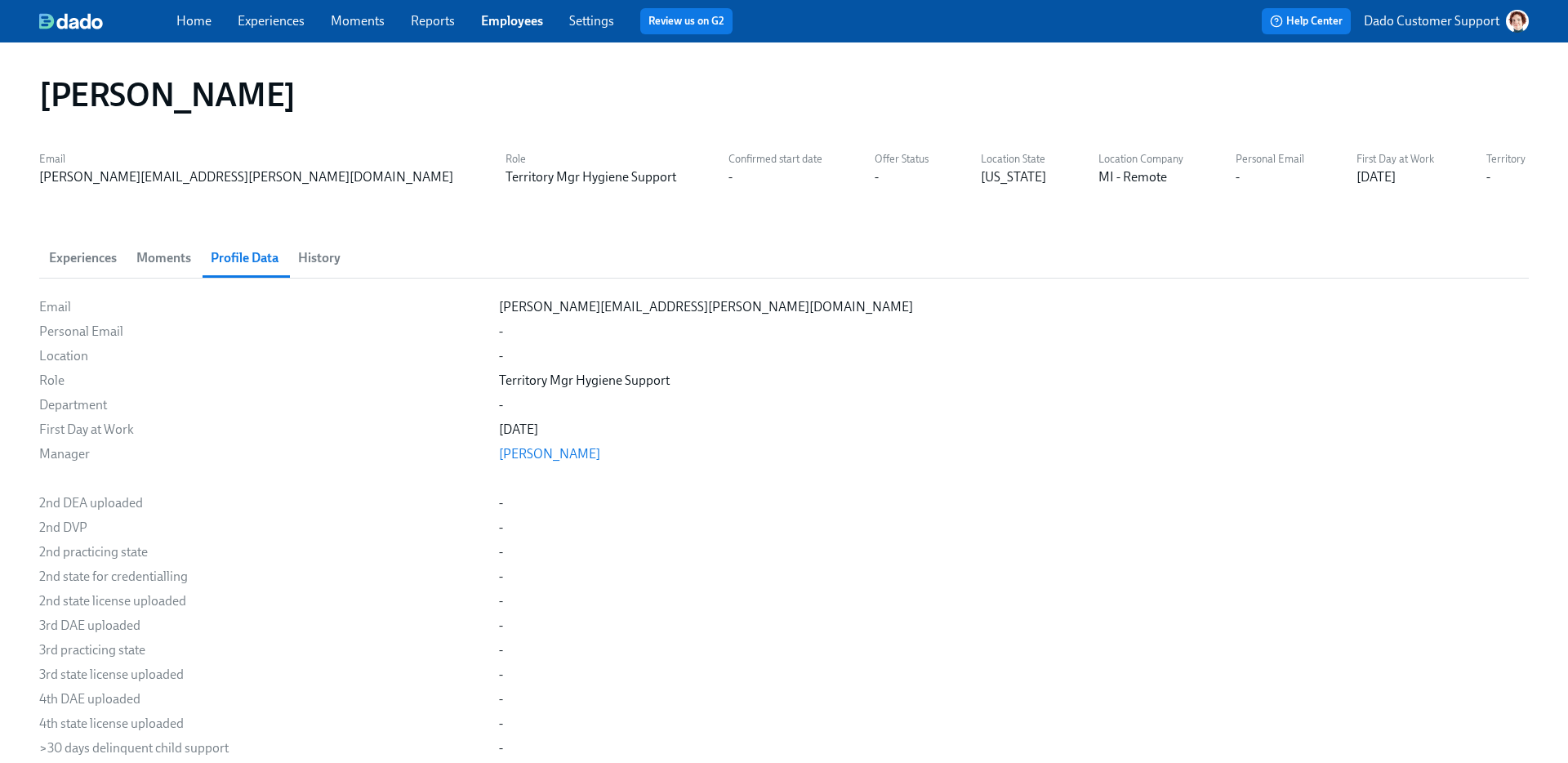
drag, startPoint x: 280, startPoint y: 174, endPoint x: 296, endPoint y: 174, distance: 15.5
click at [506, 174] on div "Territory Mgr Hygiene Support" at bounding box center [591, 177] width 171 height 18
click at [506, 177] on div "Territory Mgr Hygiene Support" at bounding box center [591, 177] width 171 height 18
click at [303, 1] on div "Home Experiences Moments Reports Employees Settings Review us on G2 Help Center…" at bounding box center [784, 21] width 1568 height 42
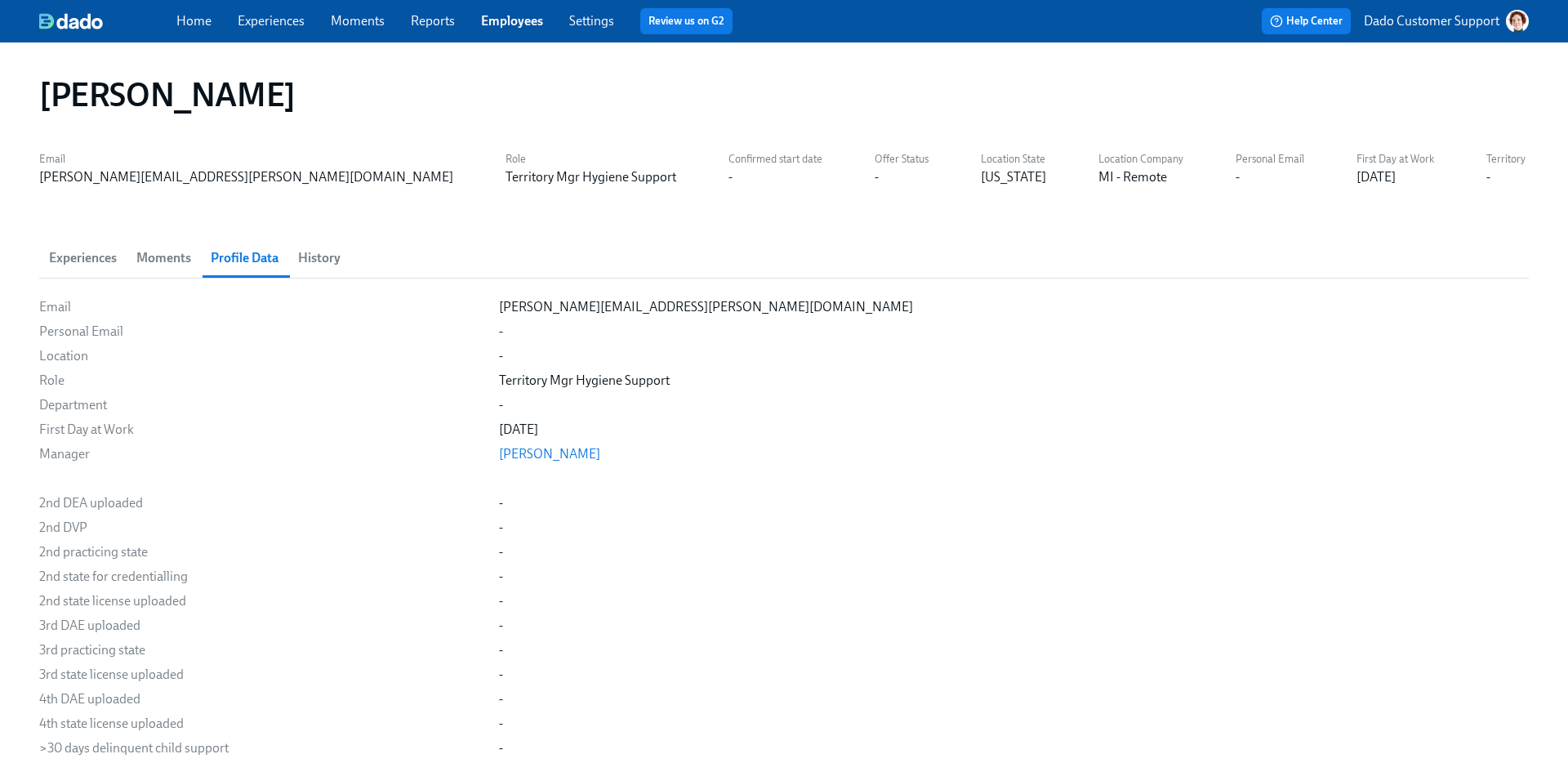
click at [280, 17] on link "Experiences" at bounding box center [271, 21] width 67 height 16
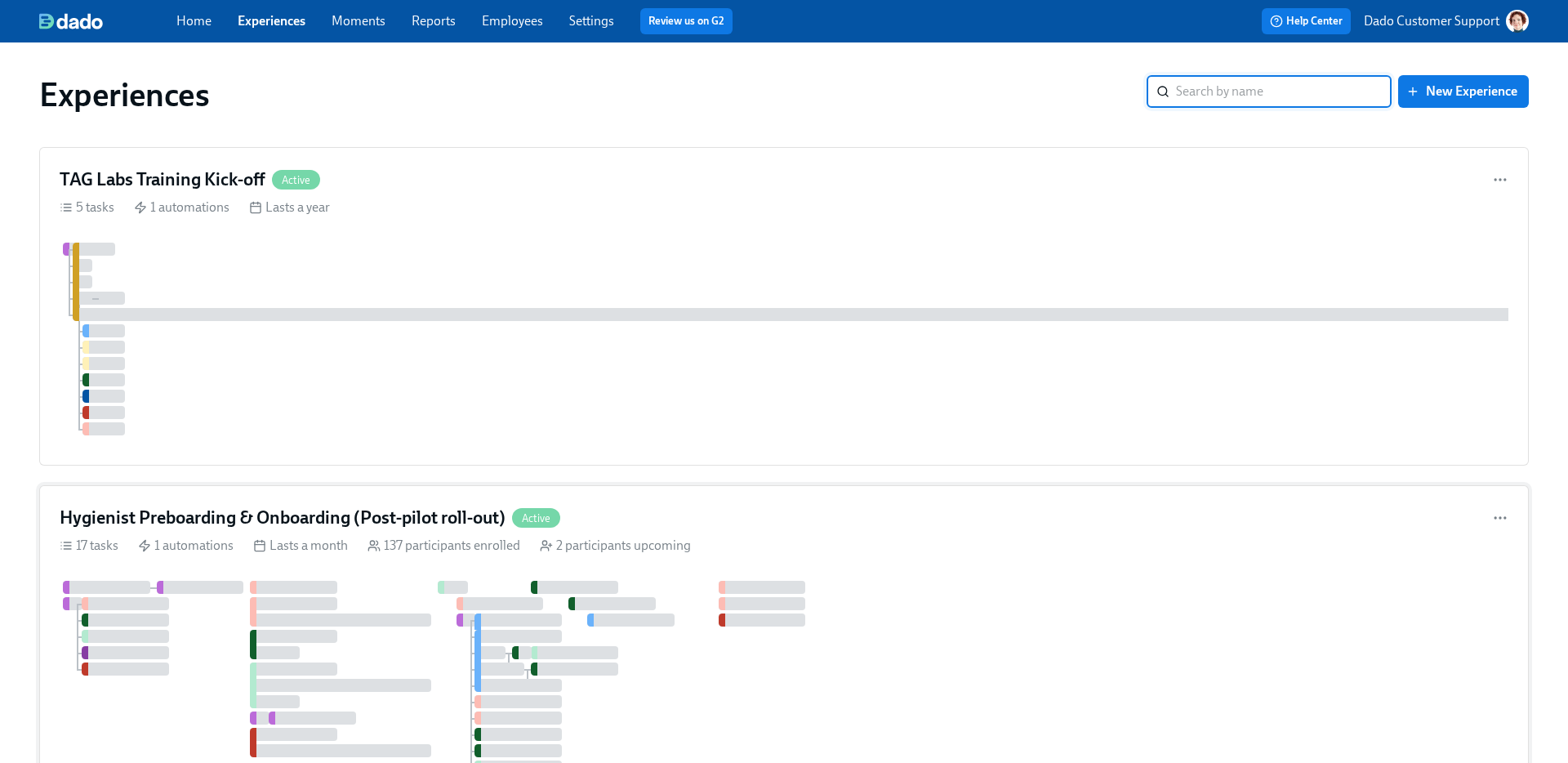
click at [421, 508] on div "Hygienist Preboarding & Onboarding (Post-pilot roll-out) Active 17 tasks 1 auto…" at bounding box center [784, 717] width 1490 height 464
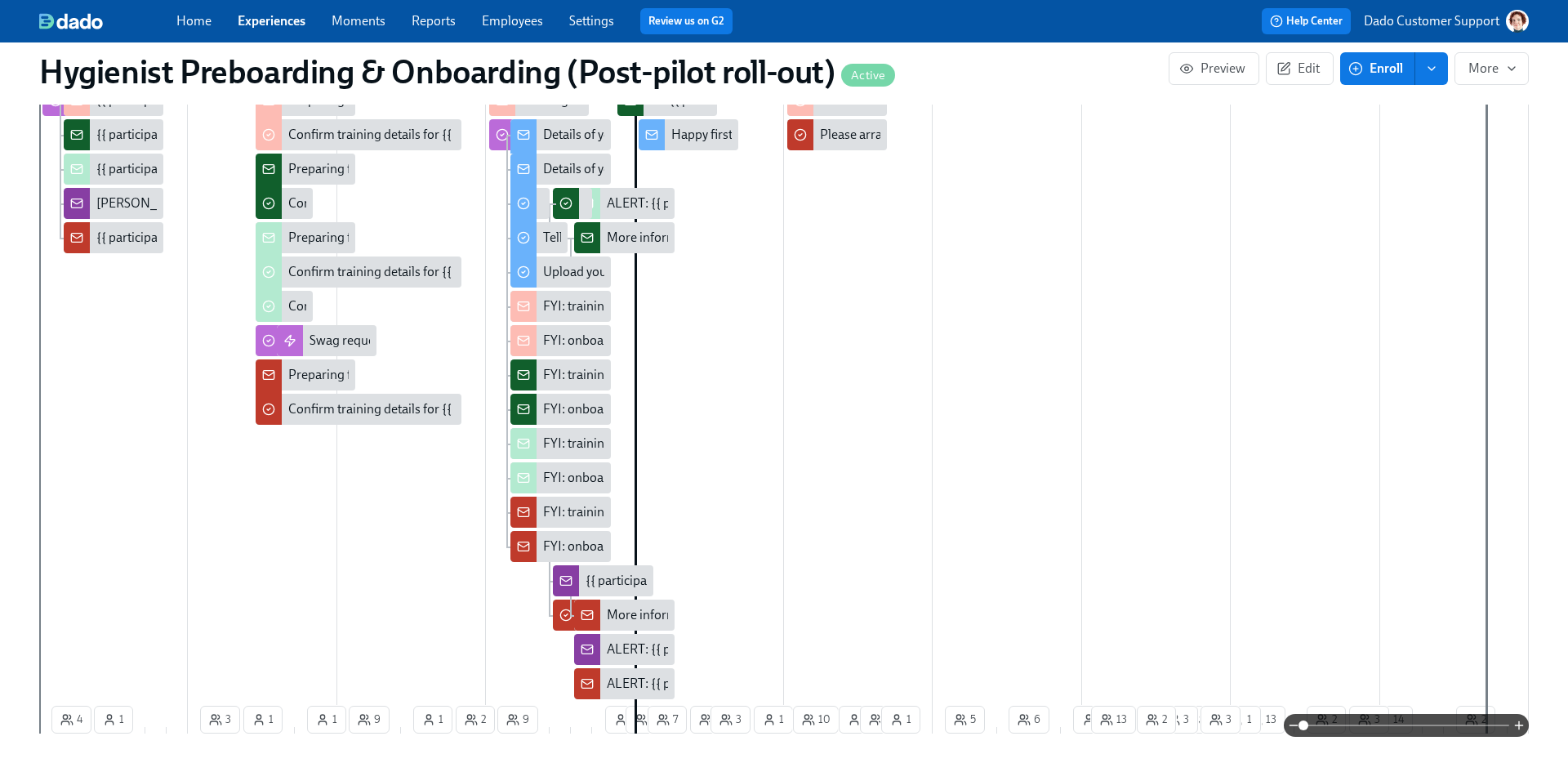
scroll to position [280, 0]
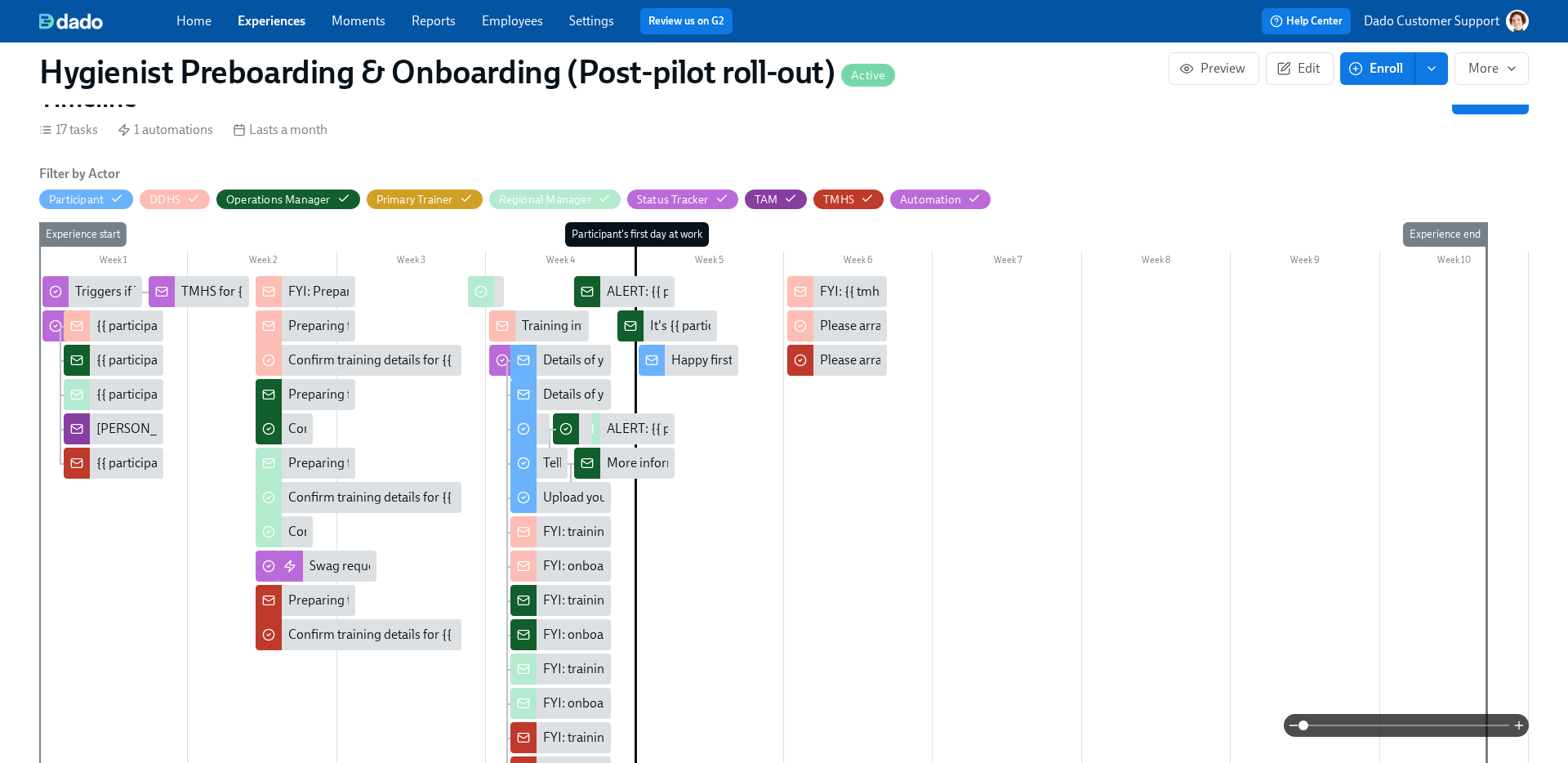
click at [466, 138] on div "17 tasks 1 automations Lasts a month" at bounding box center [784, 130] width 1490 height 18
click at [1372, 67] on span "Enroll" at bounding box center [1377, 68] width 51 height 16
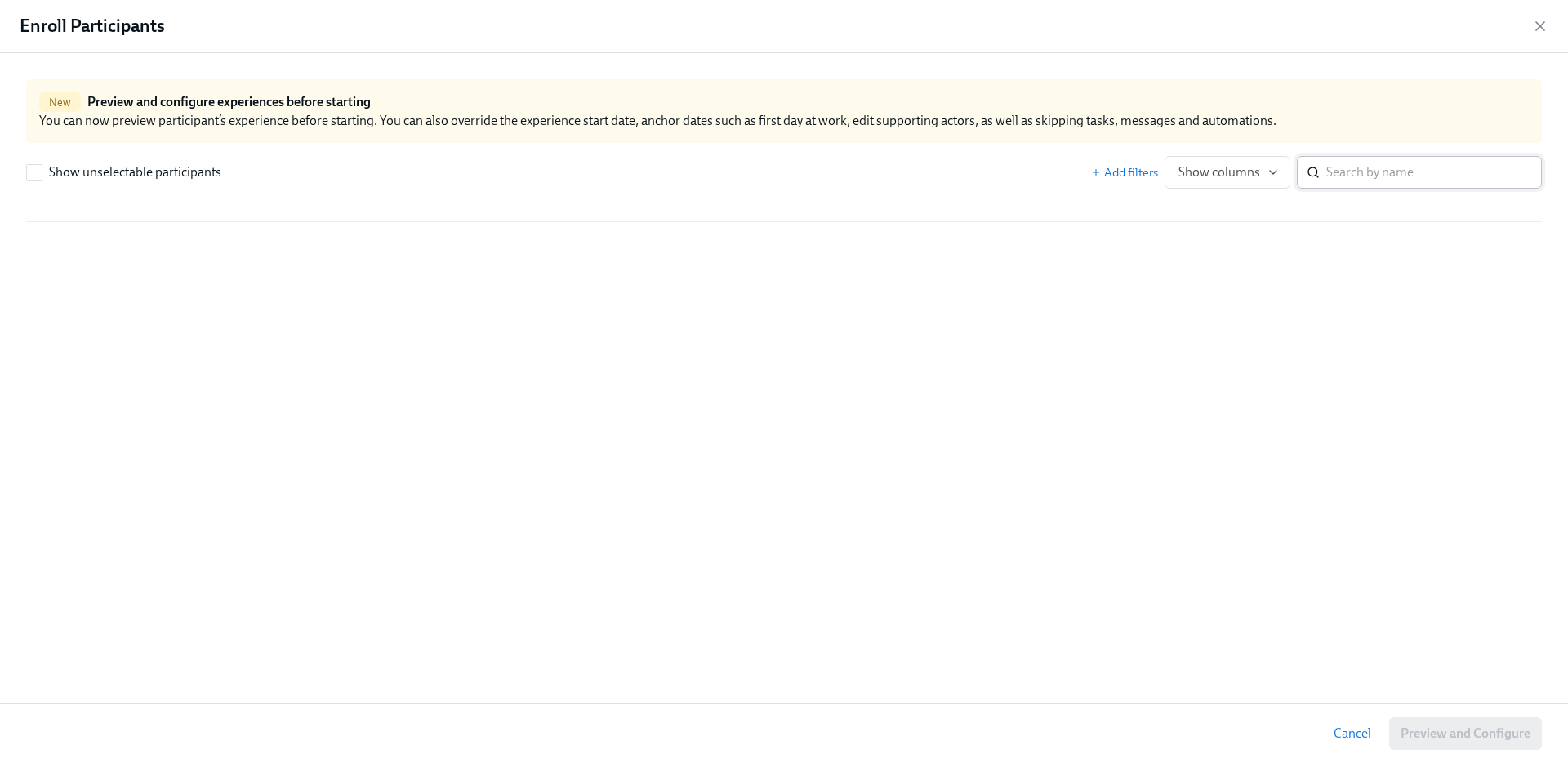
click at [1414, 160] on input "search" at bounding box center [1435, 172] width 216 height 33
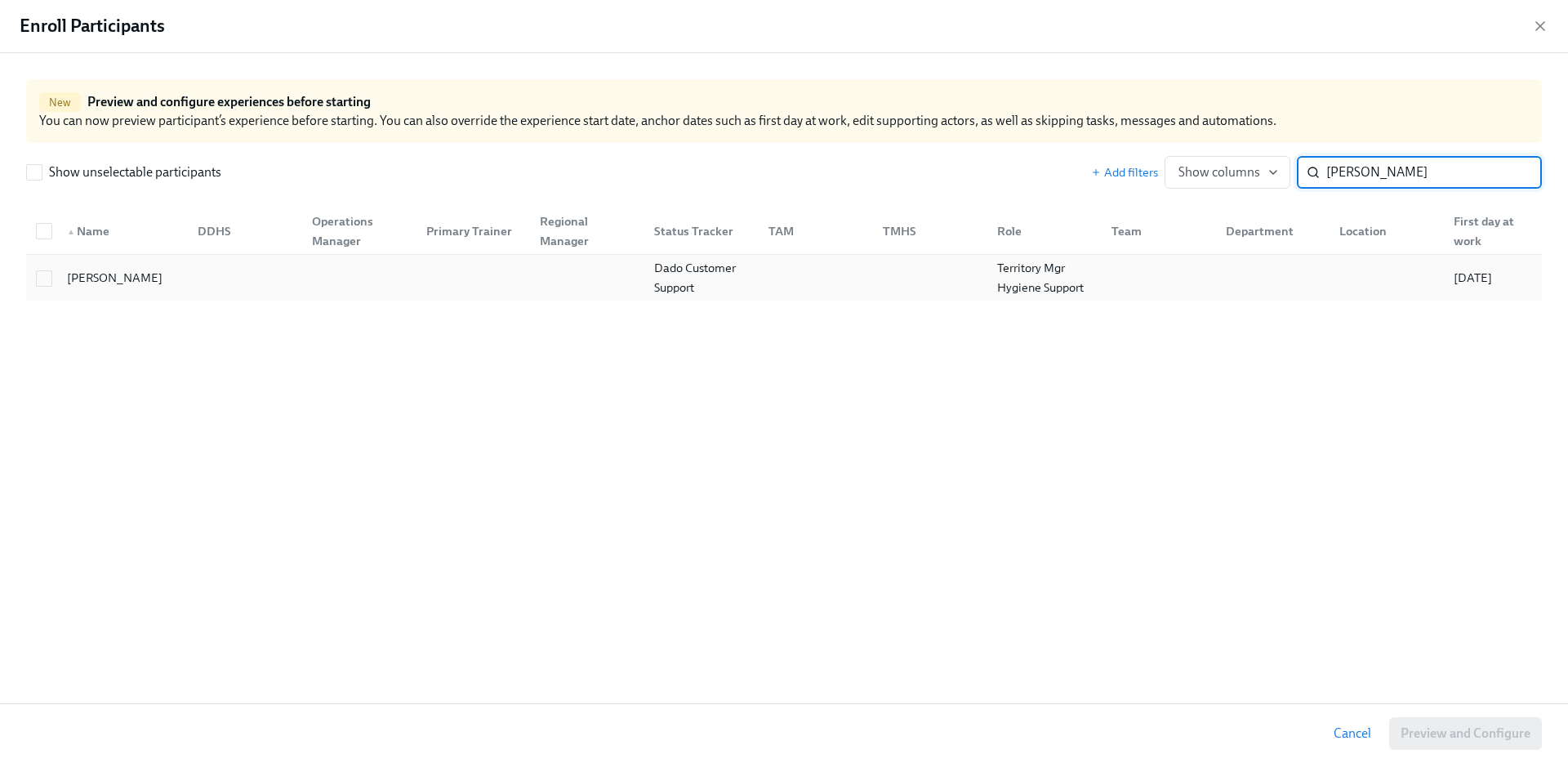
type input "Sarah moe"
click at [98, 297] on div "Sarah Moeller Dado Customer Support Territory Mgr Hygiene Support 10/07/2025" at bounding box center [784, 278] width 1516 height 46
checkbox input "true"
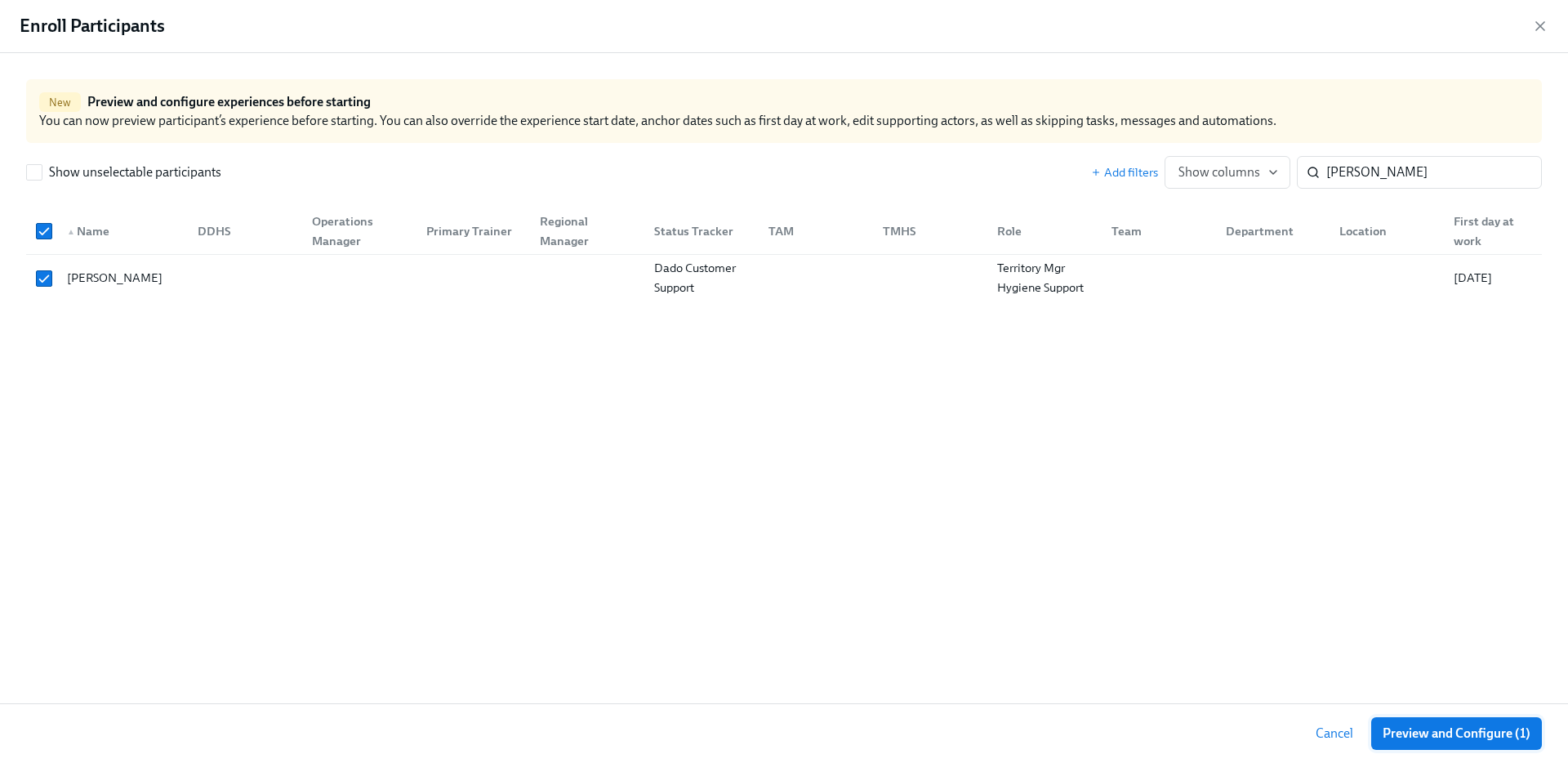
click at [1469, 732] on span "Preview and Configure (1)" at bounding box center [1457, 733] width 148 height 16
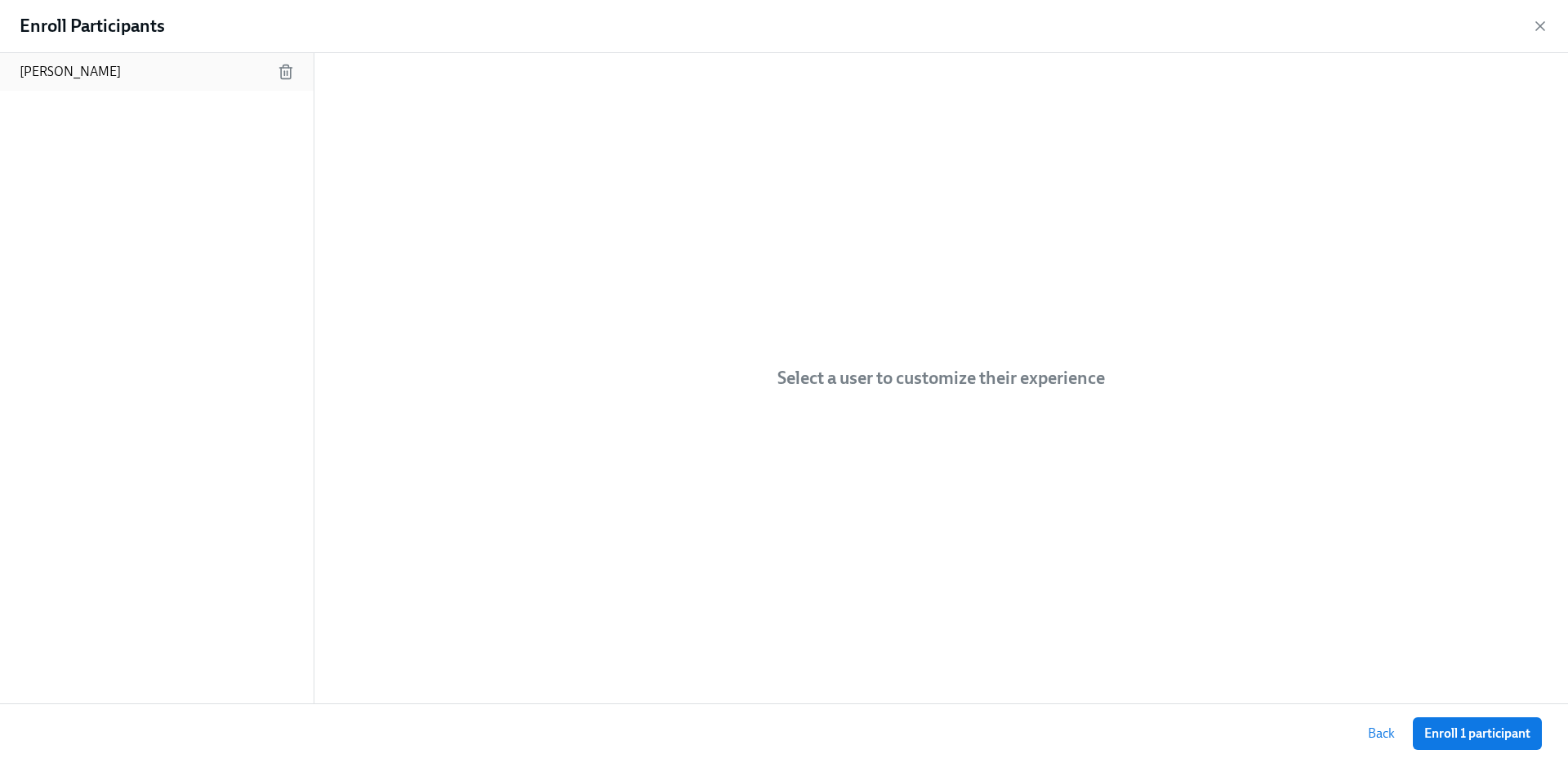
click at [225, 85] on div "[PERSON_NAME]" at bounding box center [157, 72] width 314 height 38
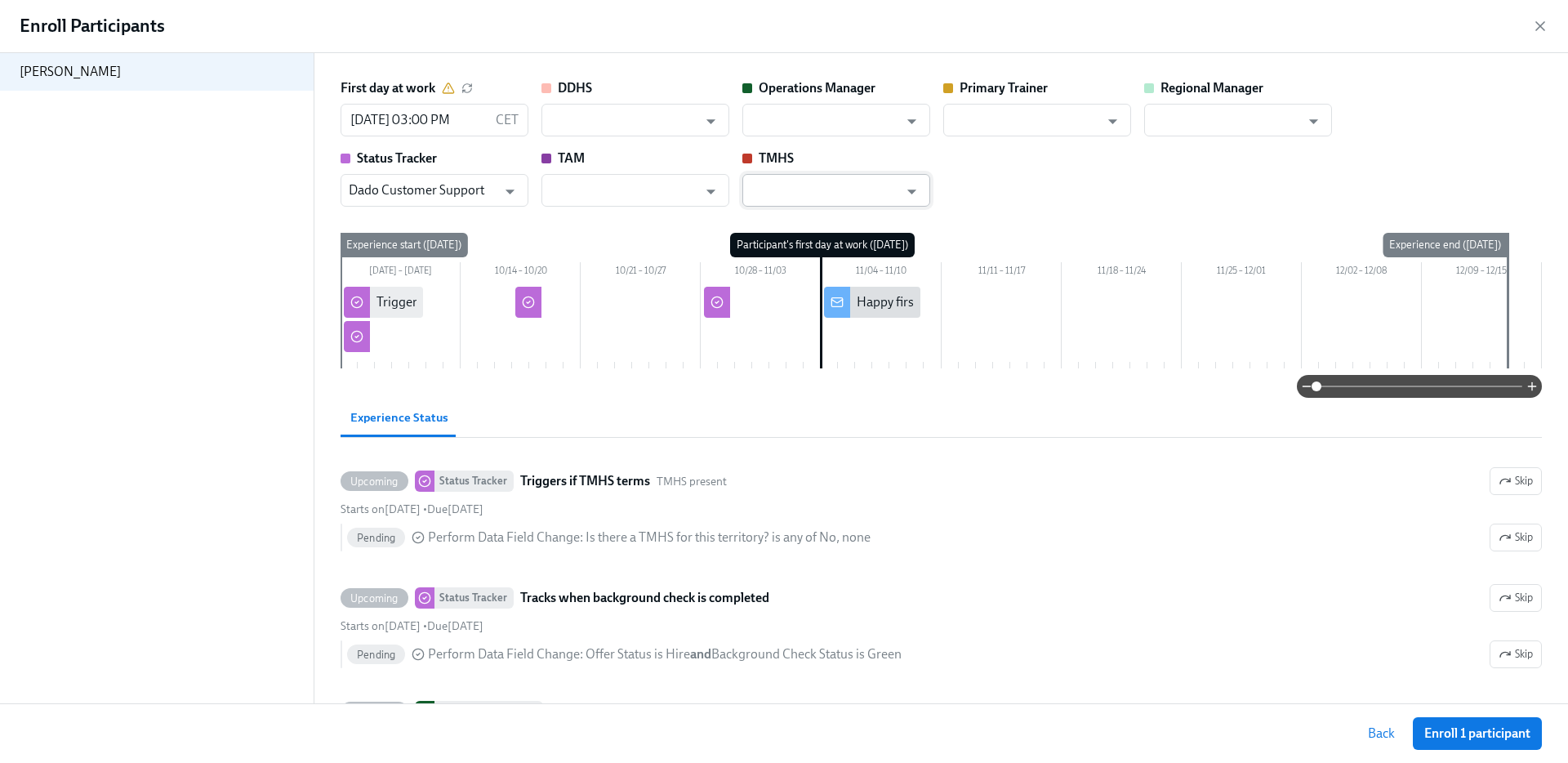
click at [849, 186] on input "text" at bounding box center [825, 190] width 148 height 33
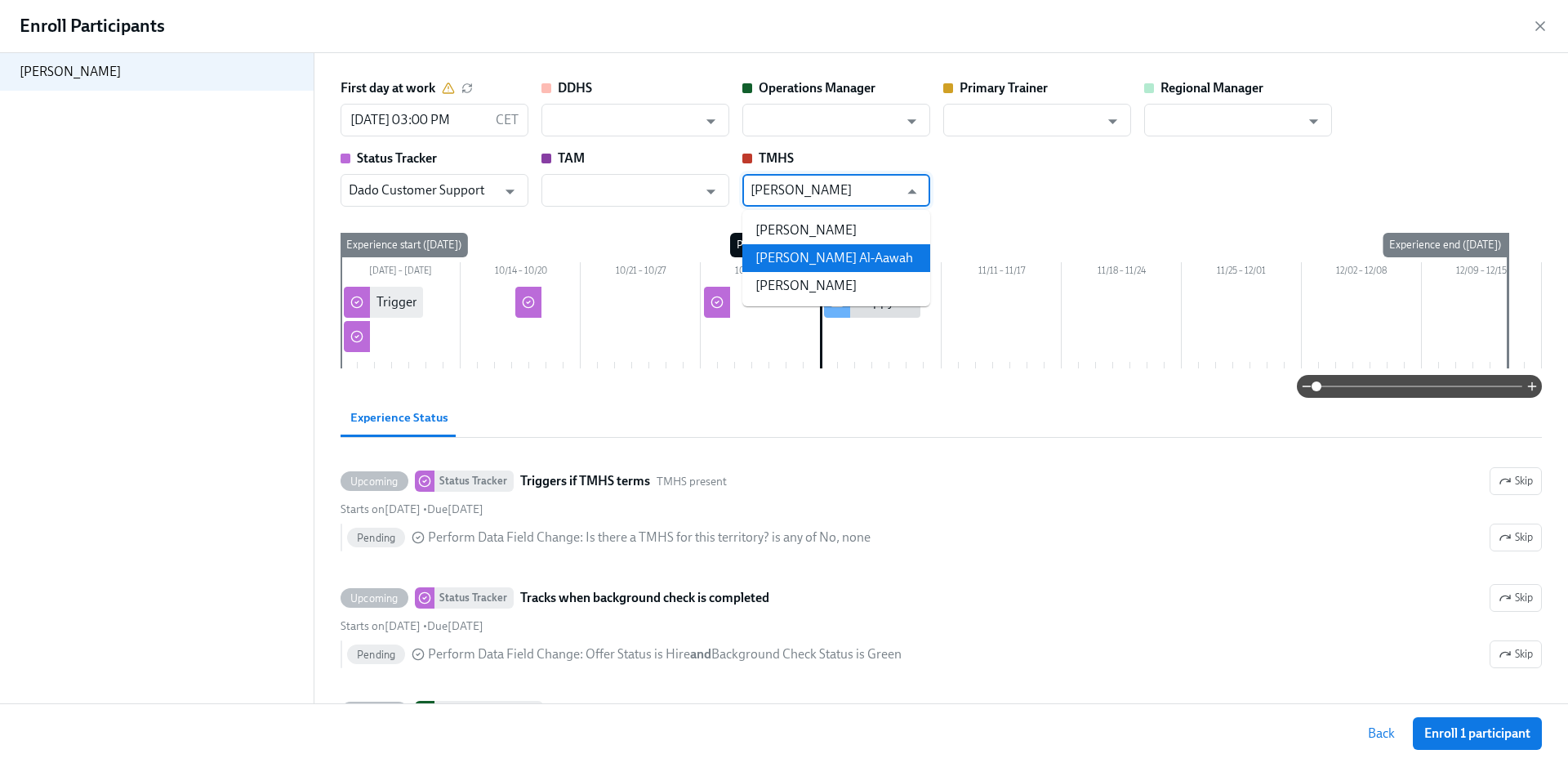
click at [828, 282] on li "[PERSON_NAME]" at bounding box center [837, 286] width 188 height 28
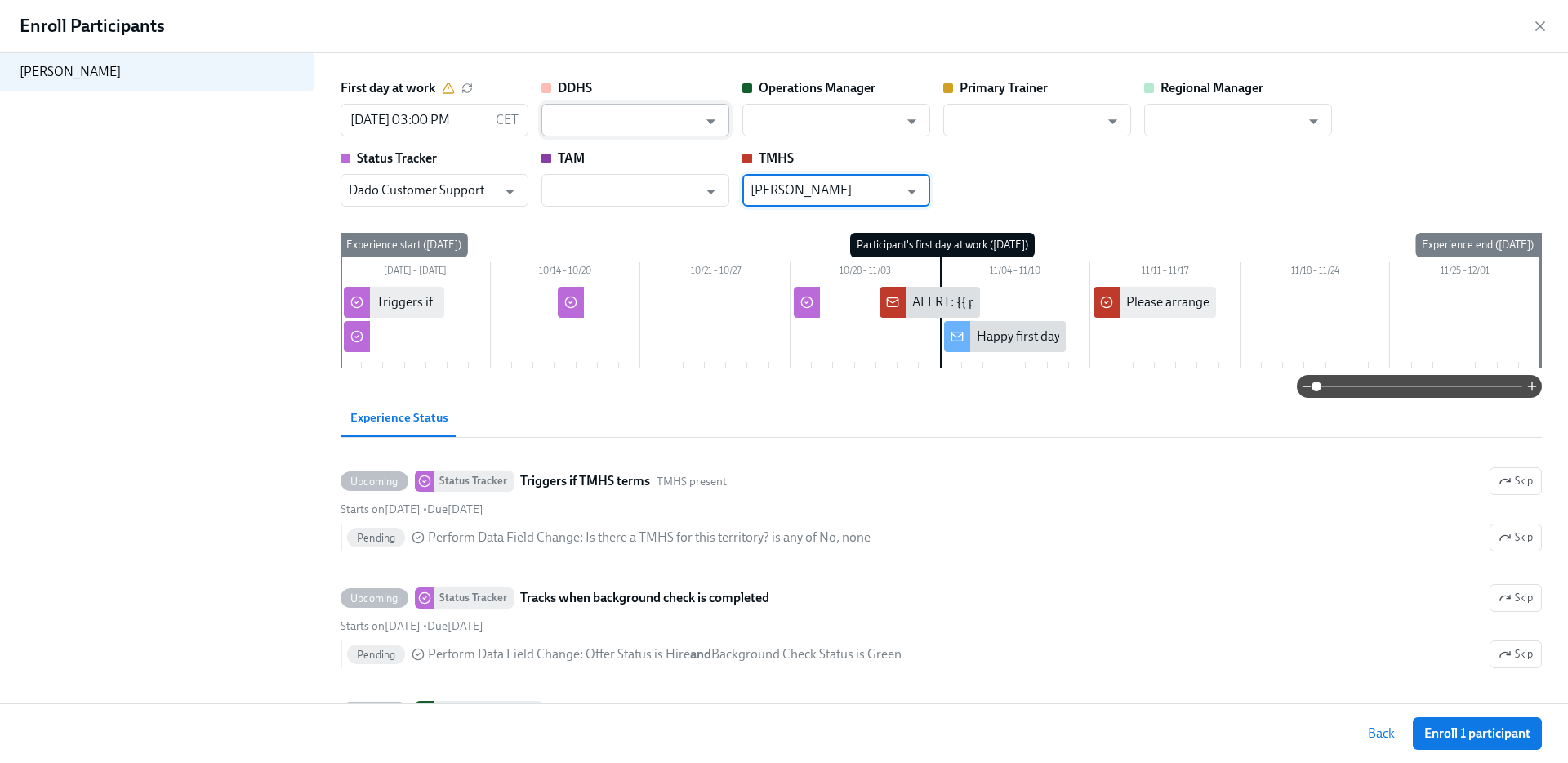
type input "[PERSON_NAME]"
click at [613, 123] on input "text" at bounding box center [624, 120] width 148 height 33
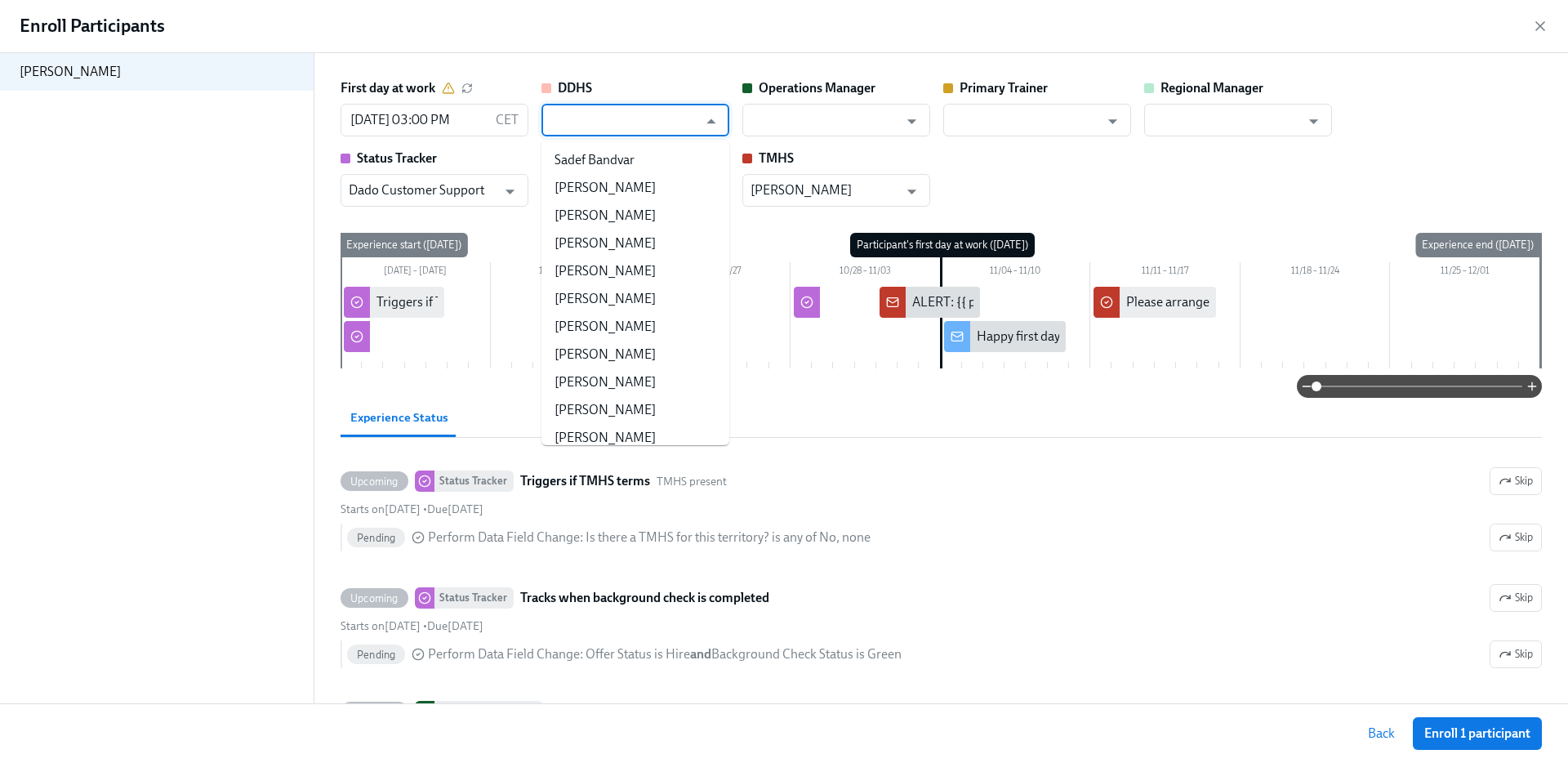
paste input "[PERSON_NAME]"
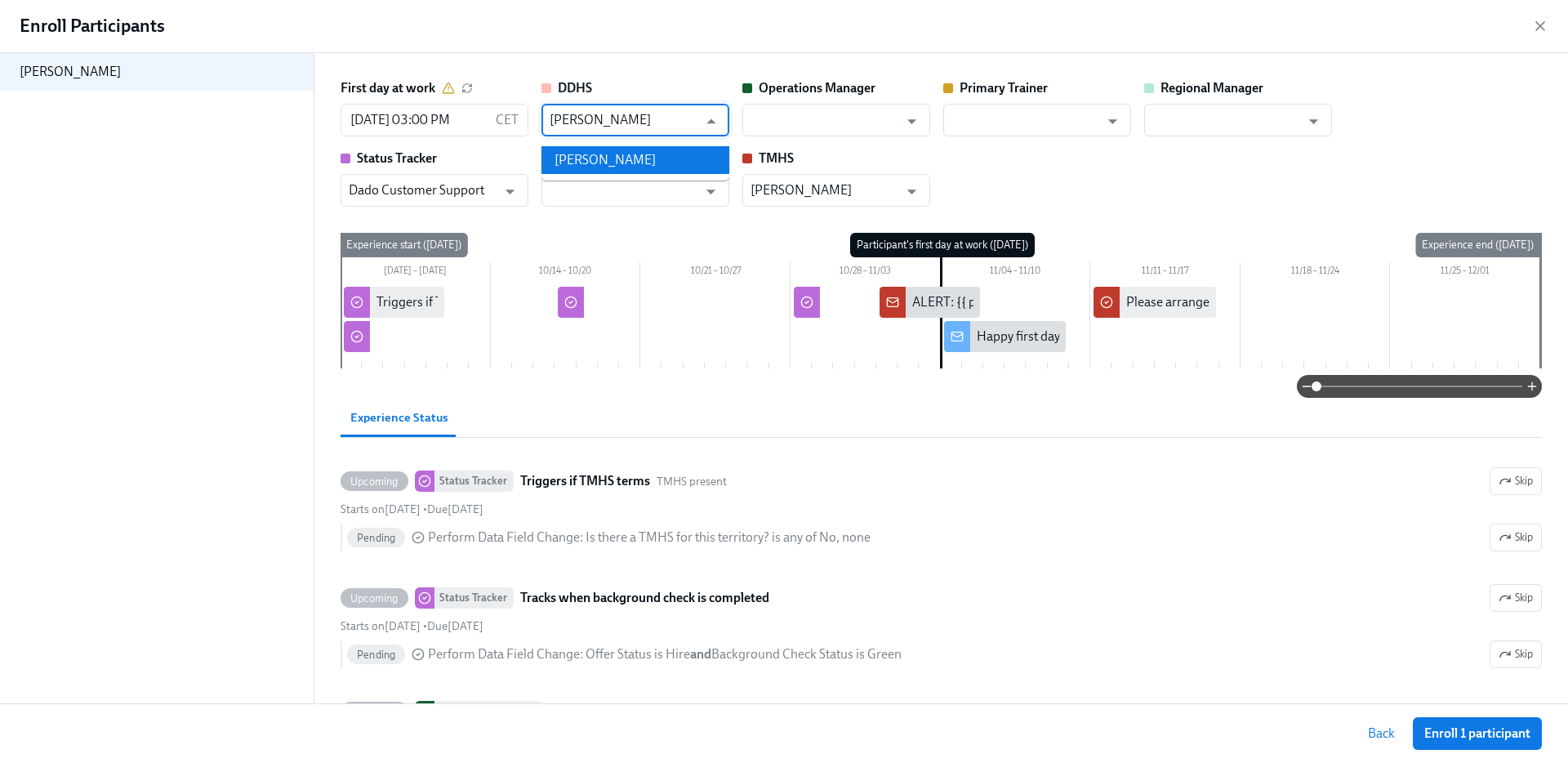
click at [611, 153] on li "[PERSON_NAME]" at bounding box center [636, 160] width 188 height 28
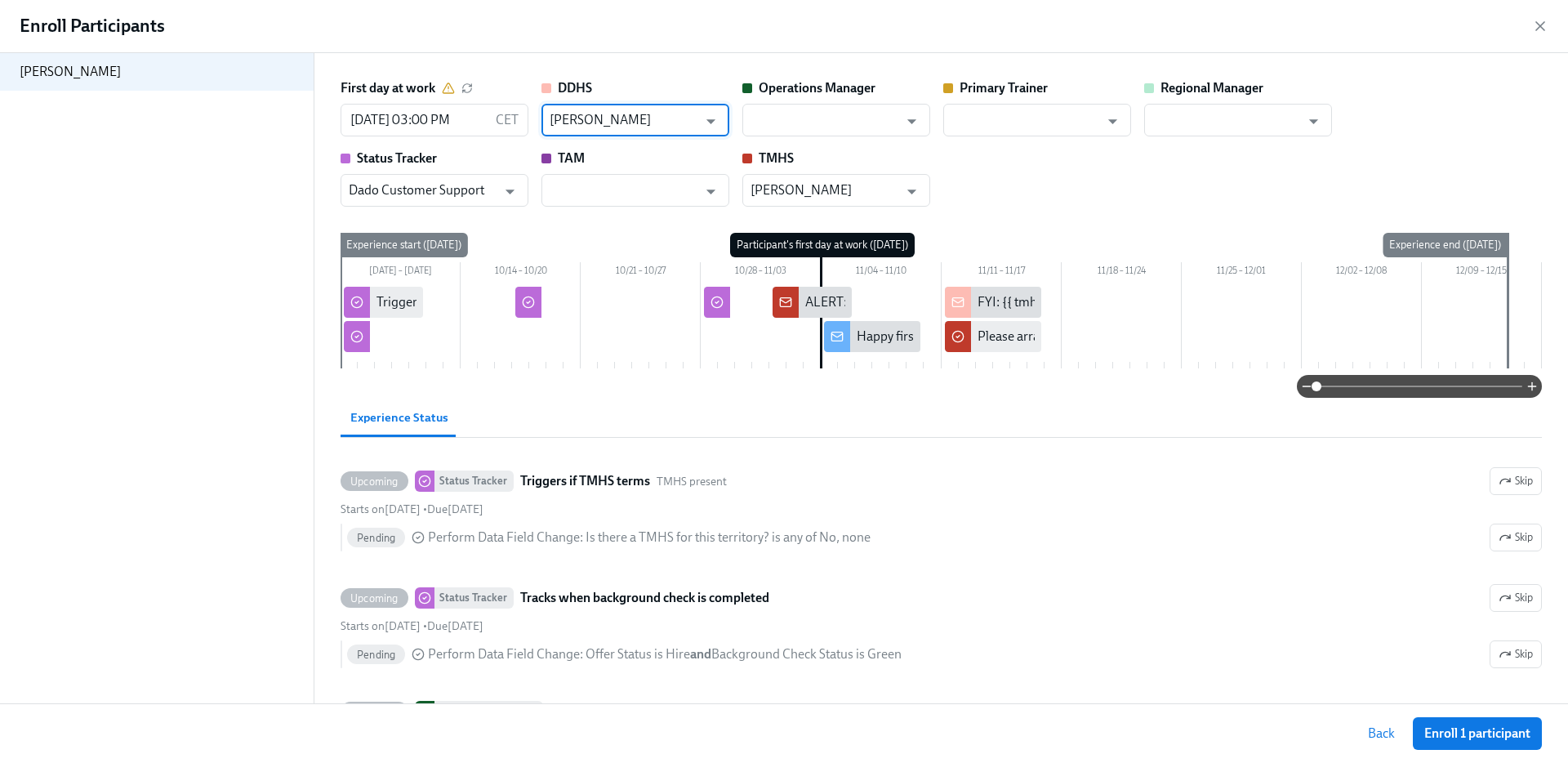
type input "[PERSON_NAME]"
click at [1215, 28] on div "Enroll Participants" at bounding box center [784, 26] width 1568 height 53
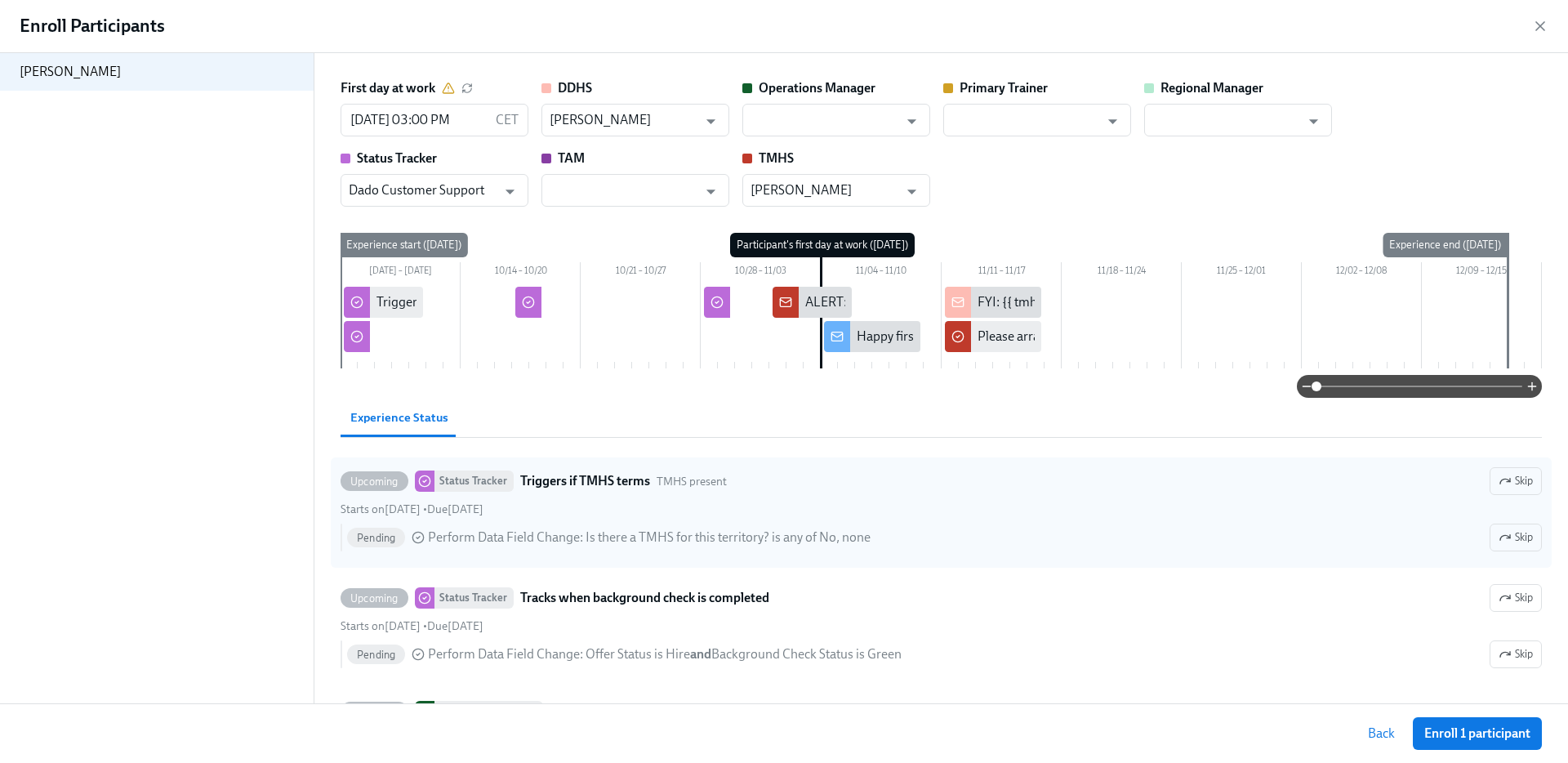
click at [1508, 489] on span "Skip" at bounding box center [1516, 481] width 34 height 16
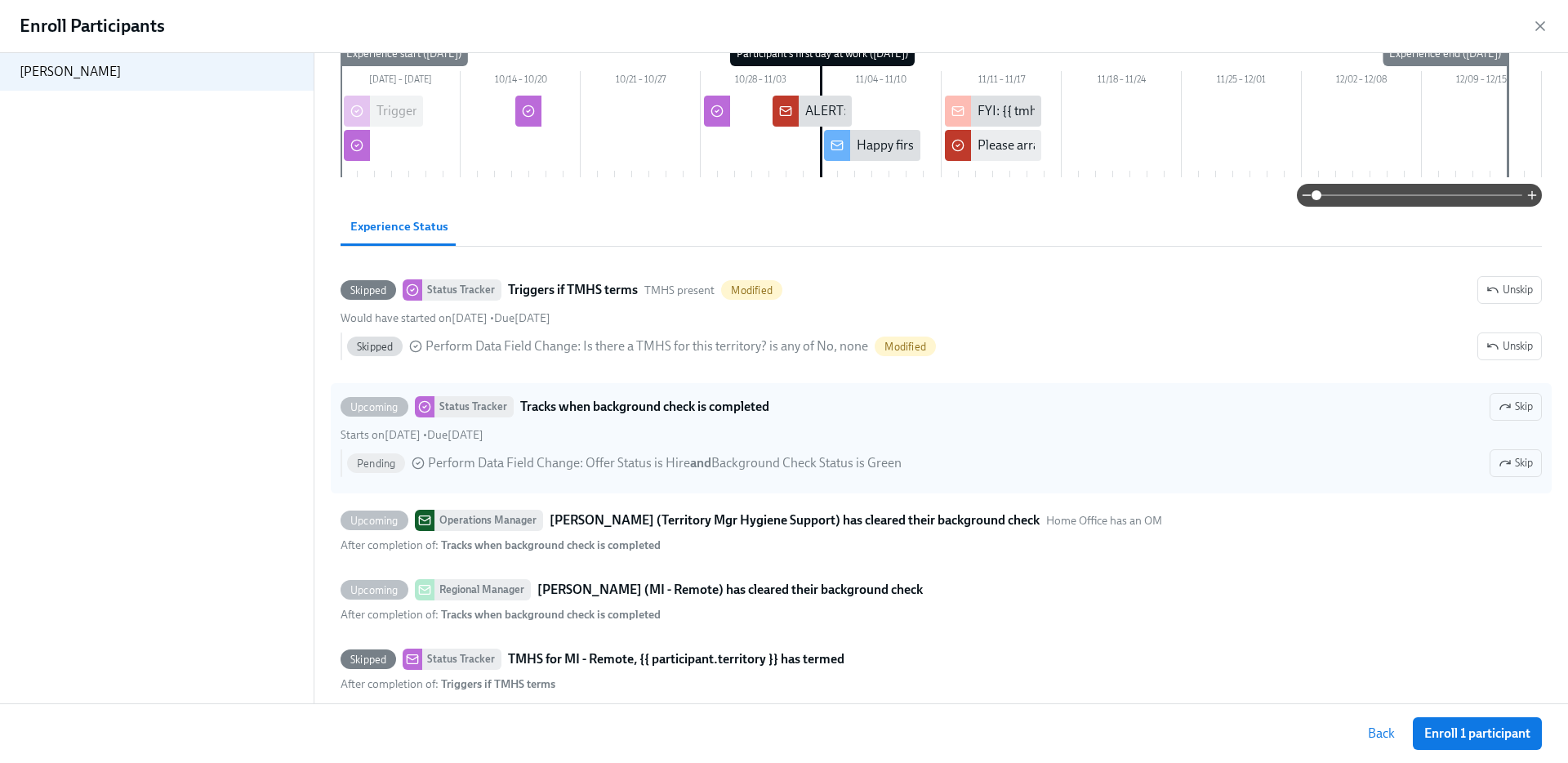
scroll to position [189, 0]
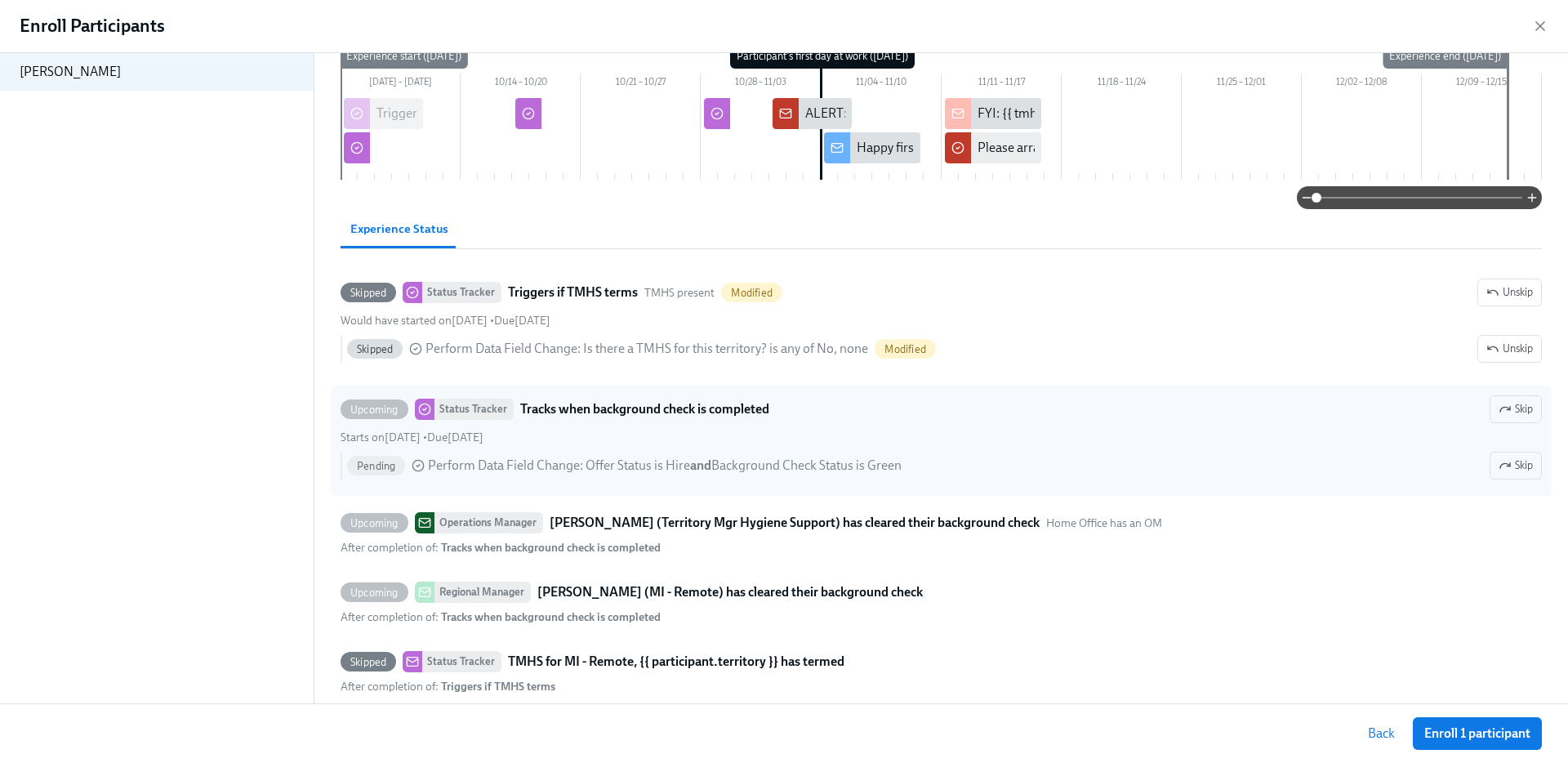
click at [1530, 393] on label "Upcoming Status Tracker Tracks when background check is completed Skip Starts o…" at bounding box center [941, 441] width 1221 height 110
click at [356, 402] on input "Upcoming Status Tracker Tracks when background check is completed Skip Starts o…" at bounding box center [348, 409] width 15 height 15
checkbox input "false"
click at [1514, 409] on span "Skip" at bounding box center [1516, 409] width 34 height 16
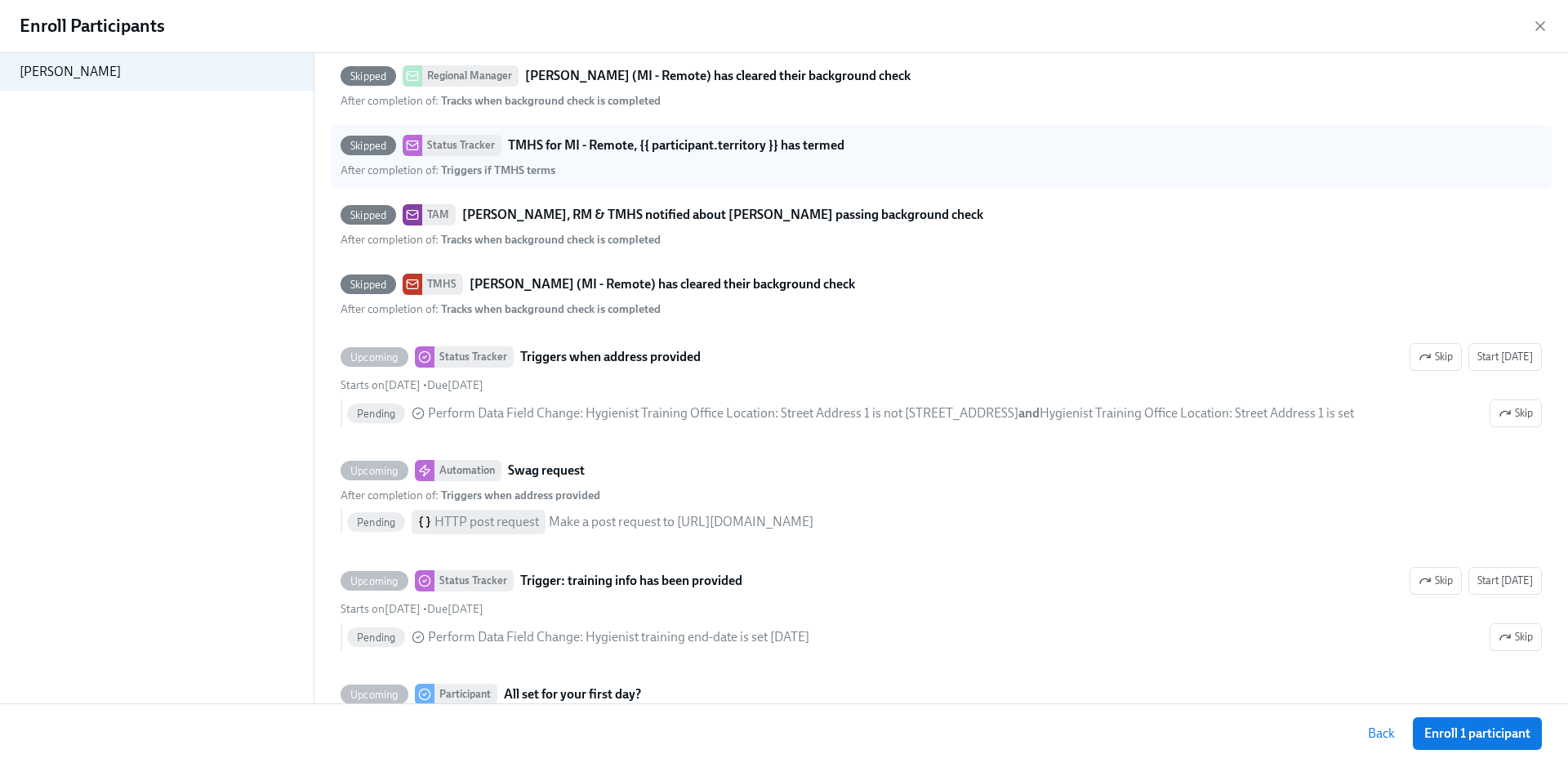
scroll to position [703, 0]
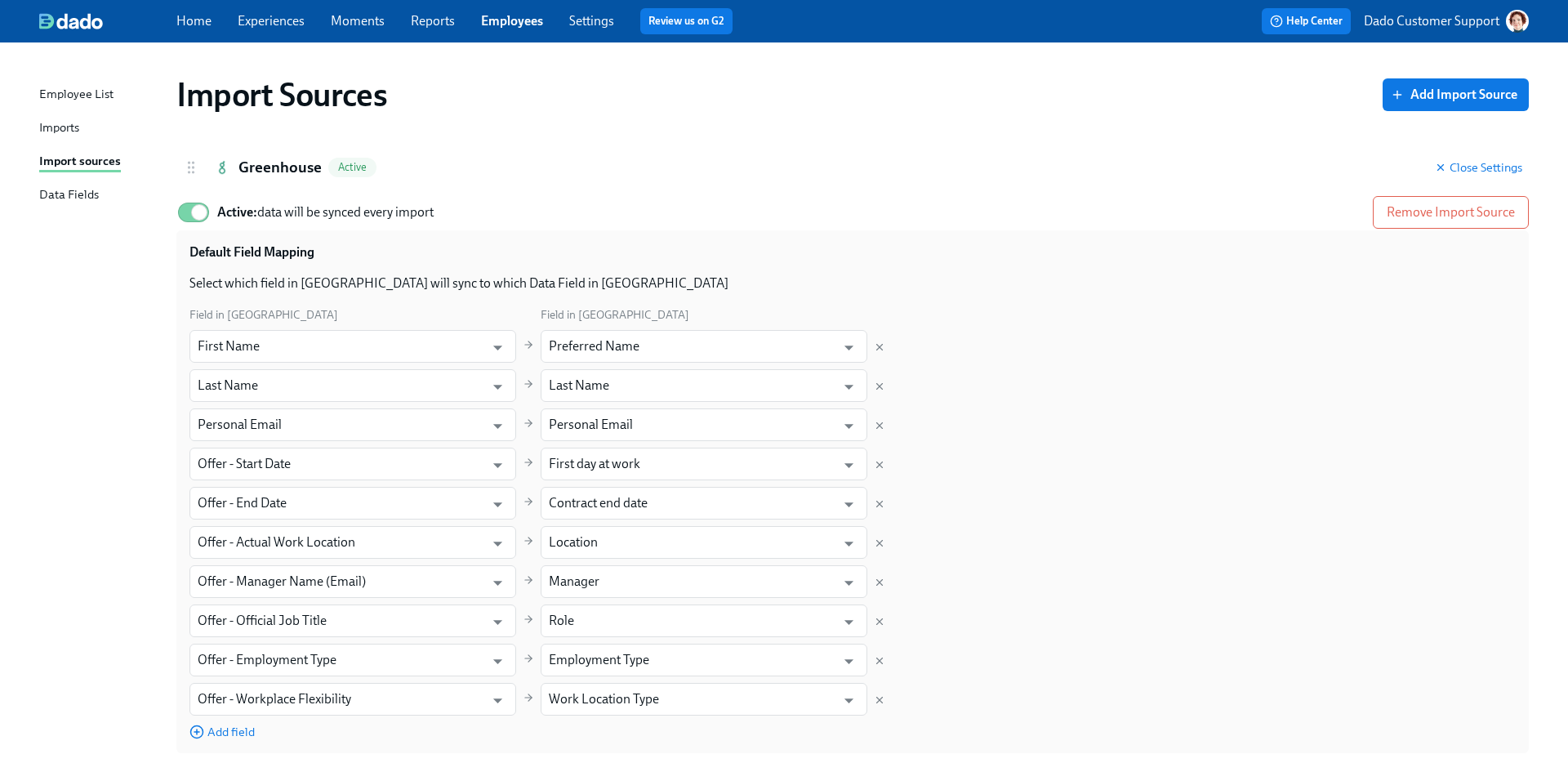
click at [503, 20] on link "Employees" at bounding box center [512, 21] width 62 height 16
click at [63, 132] on div "Imports" at bounding box center [59, 128] width 40 height 20
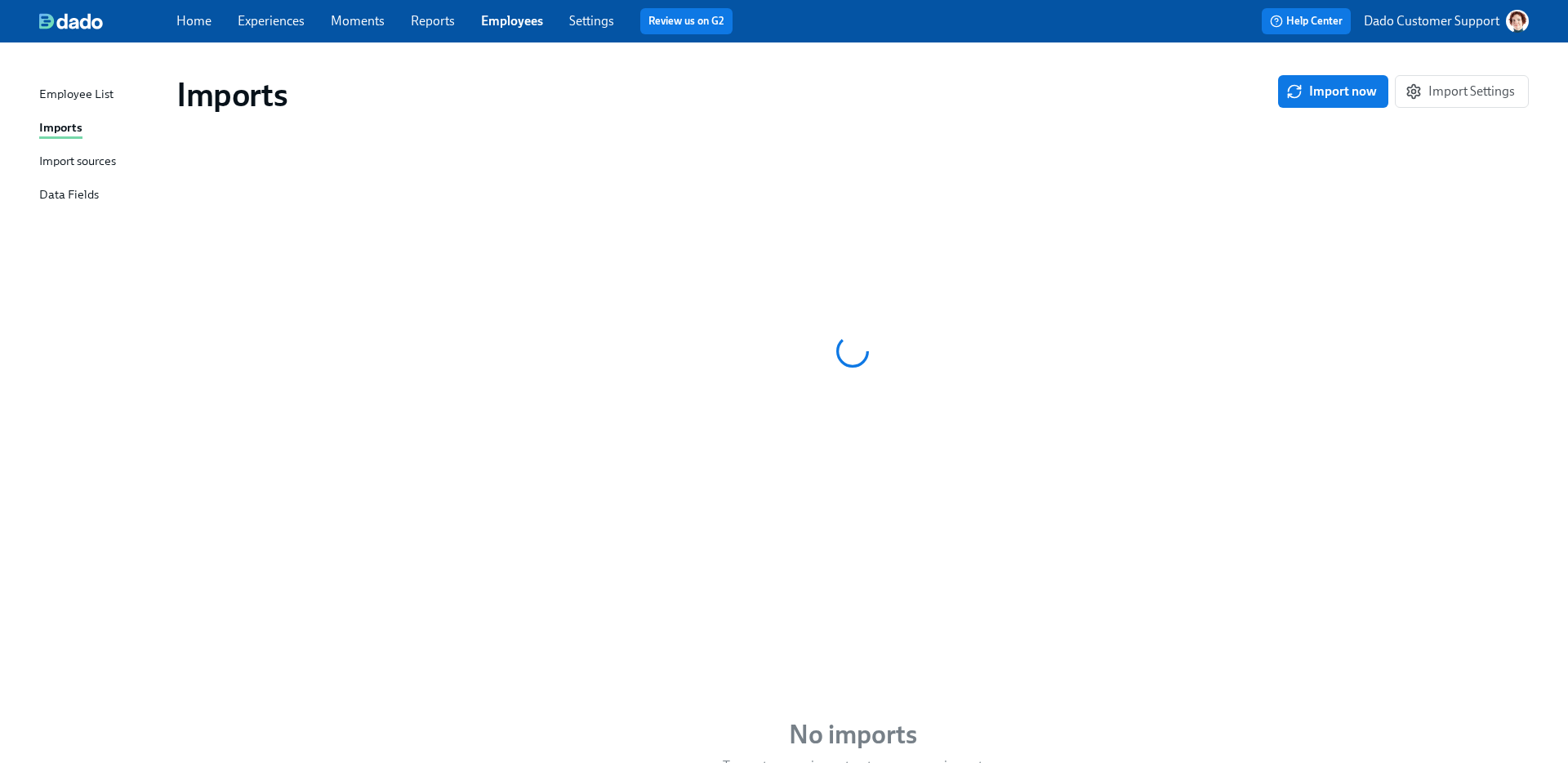
click at [49, 154] on div "Import sources" at bounding box center [77, 162] width 77 height 20
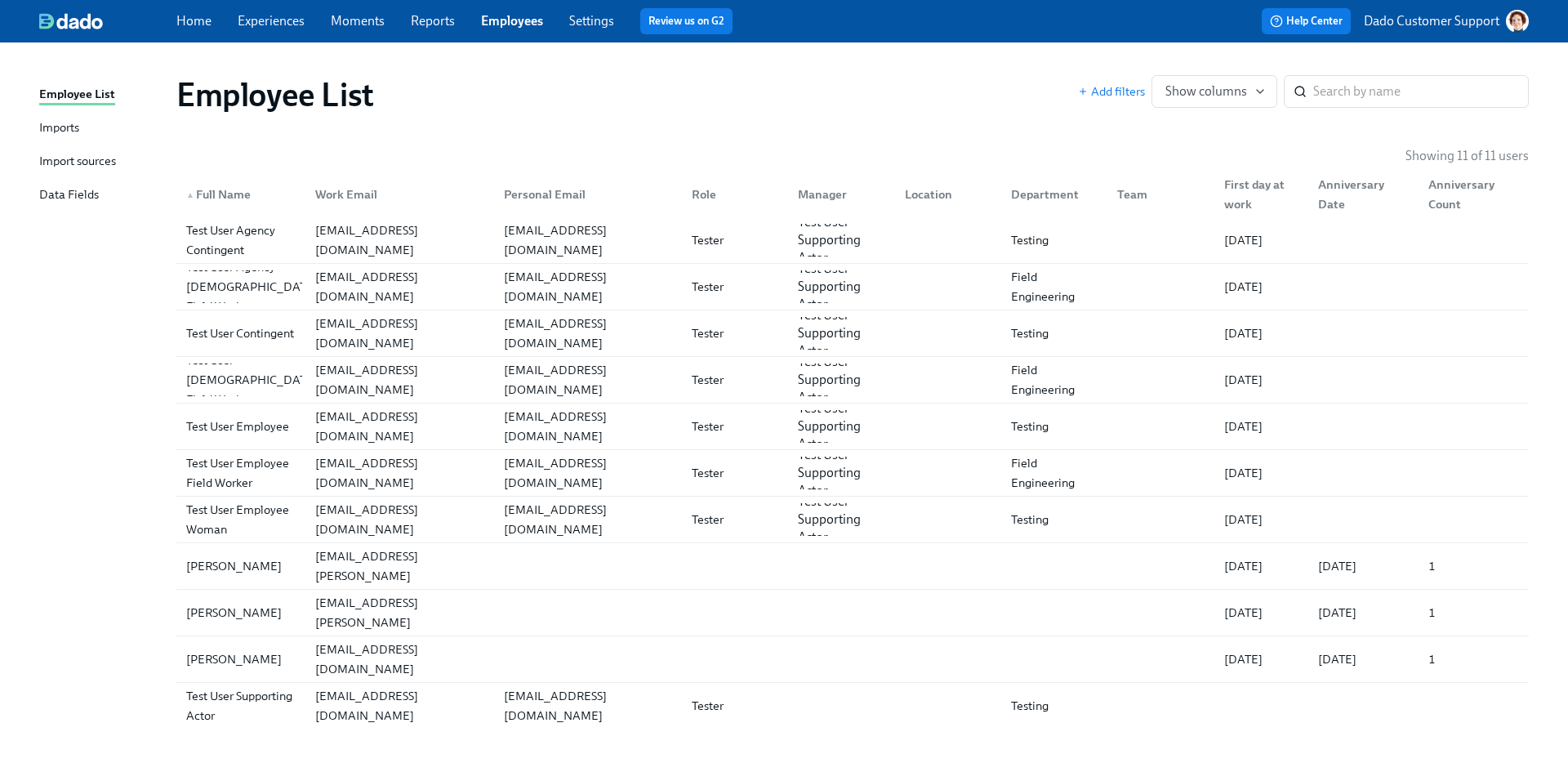
click at [1430, 7] on div "Home Experiences Moments Reports Employees Settings Review us on G2 Help Center…" at bounding box center [784, 21] width 1568 height 42
click at [1411, 20] on p "Dado Customer Support" at bounding box center [1432, 21] width 136 height 18
click at [1397, 96] on span "Switch organization..." at bounding box center [1440, 96] width 154 height 18
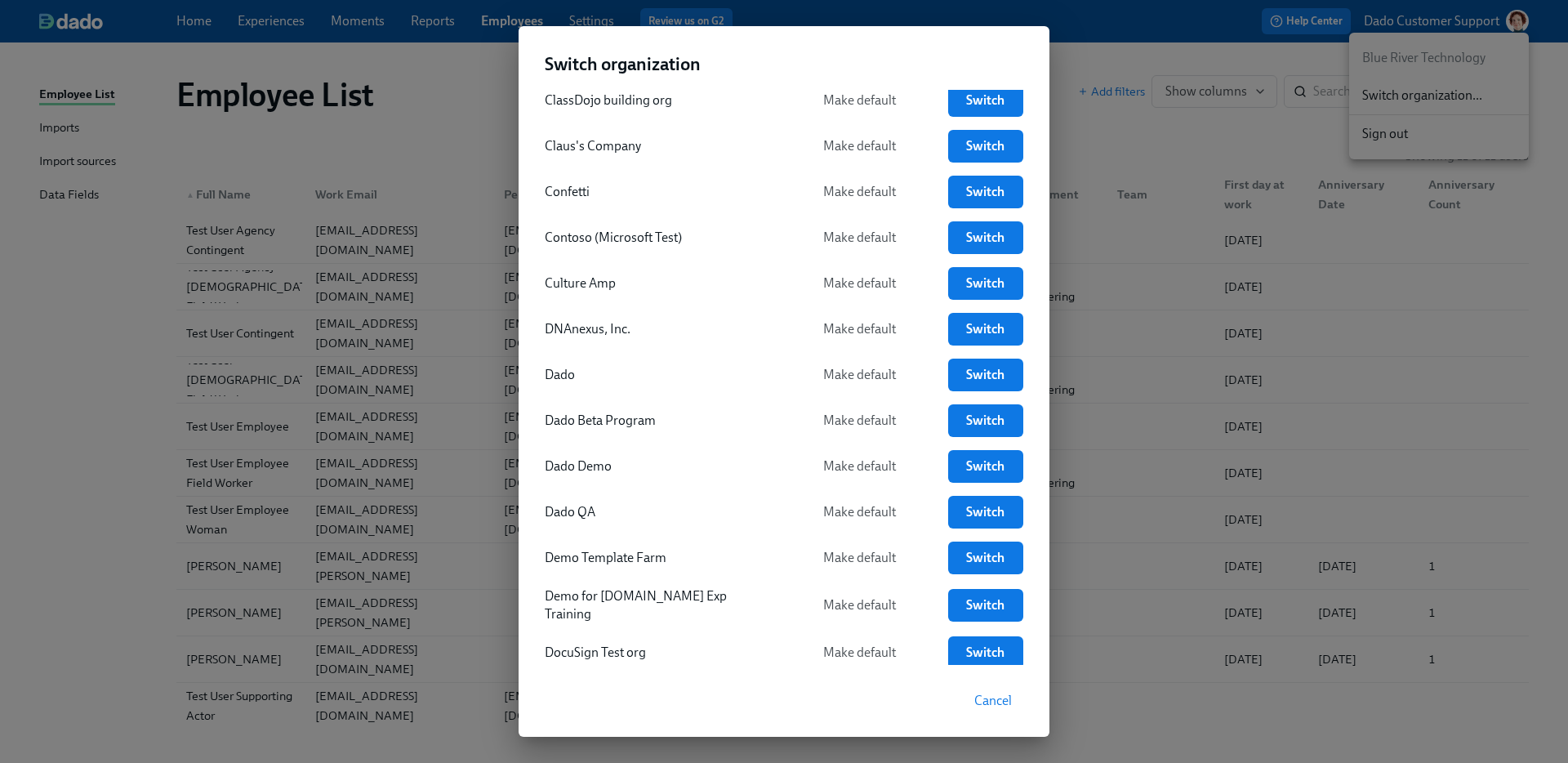
scroll to position [1024, 0]
click at [956, 337] on link "Switch" at bounding box center [985, 330] width 75 height 33
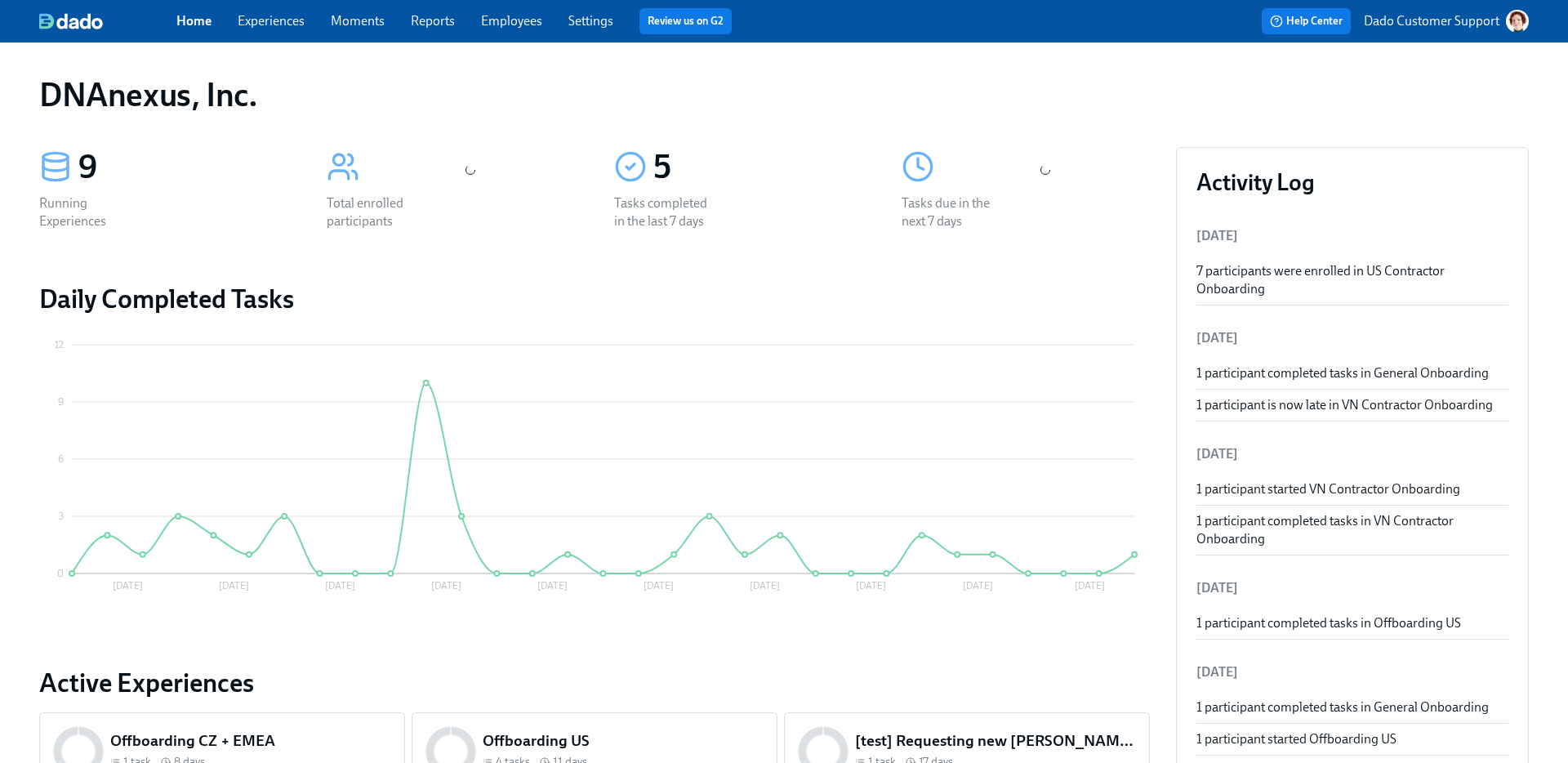
click at [521, 9] on div "Home Experiences Moments Reports Employees Settings Review us on G2" at bounding box center [514, 21] width 676 height 26
click at [516, 20] on link "Employees" at bounding box center [511, 21] width 61 height 16
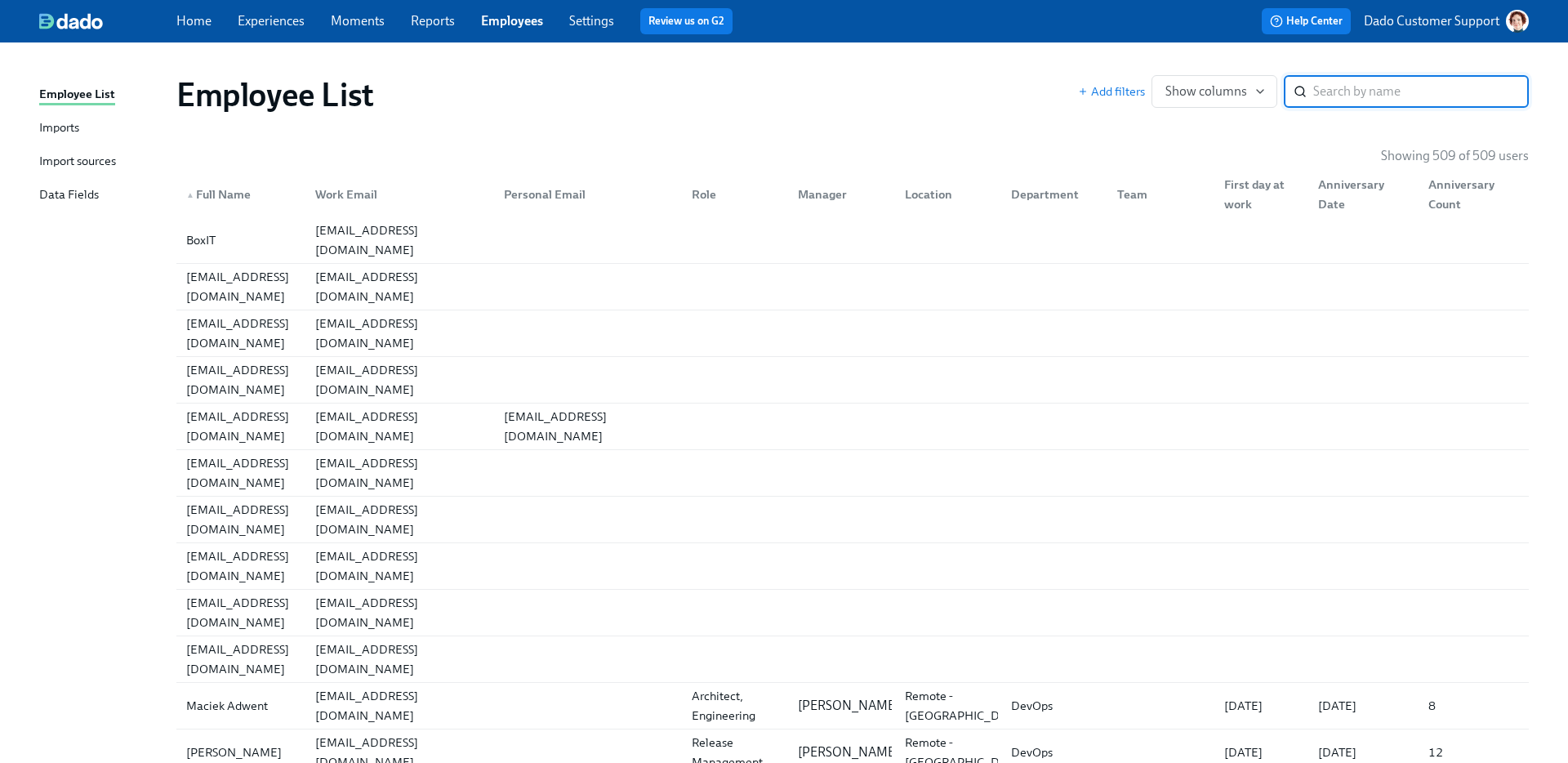
click at [65, 154] on div "Import sources" at bounding box center [77, 162] width 77 height 20
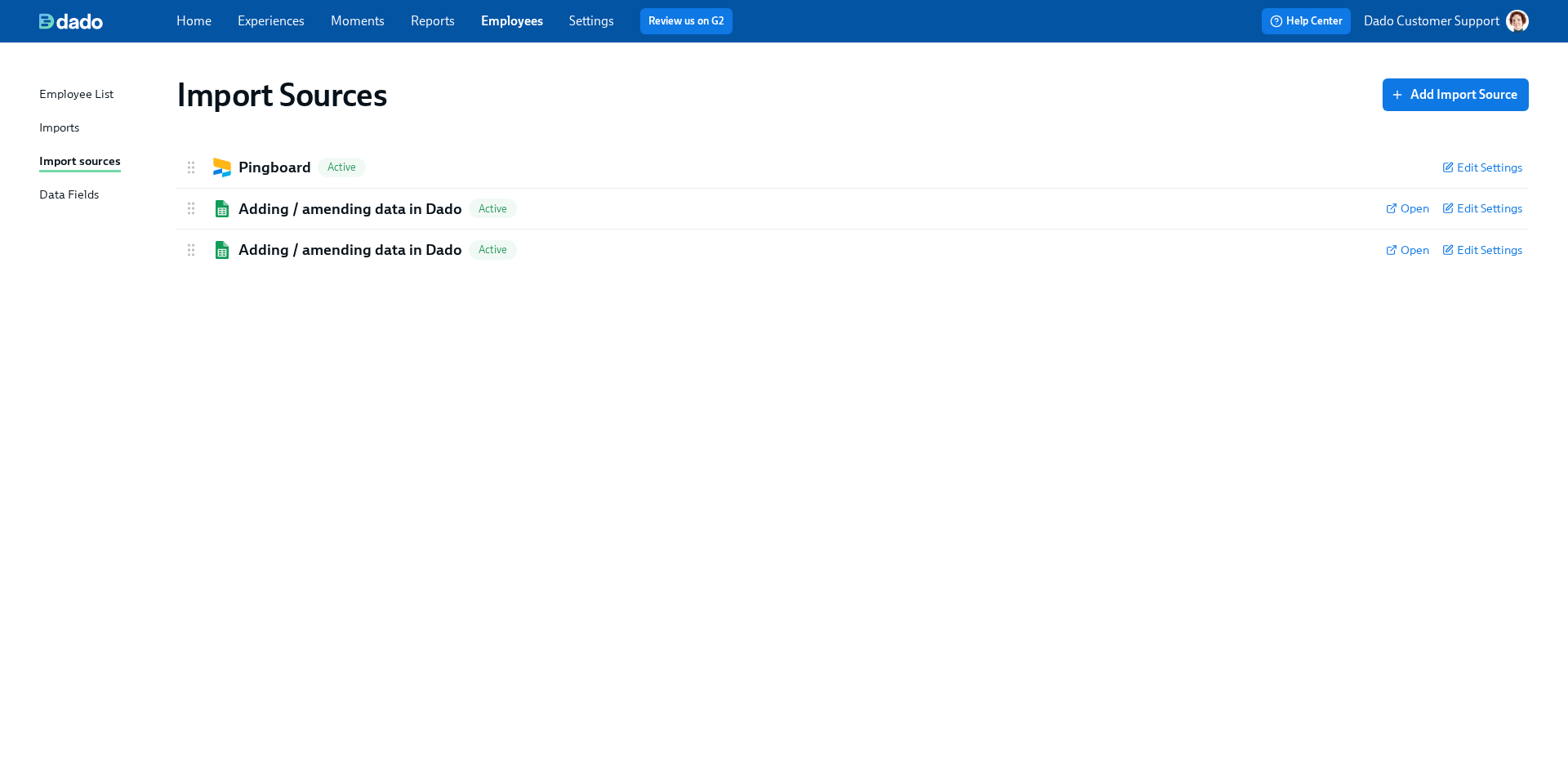
click at [60, 128] on div "Imports" at bounding box center [59, 128] width 40 height 20
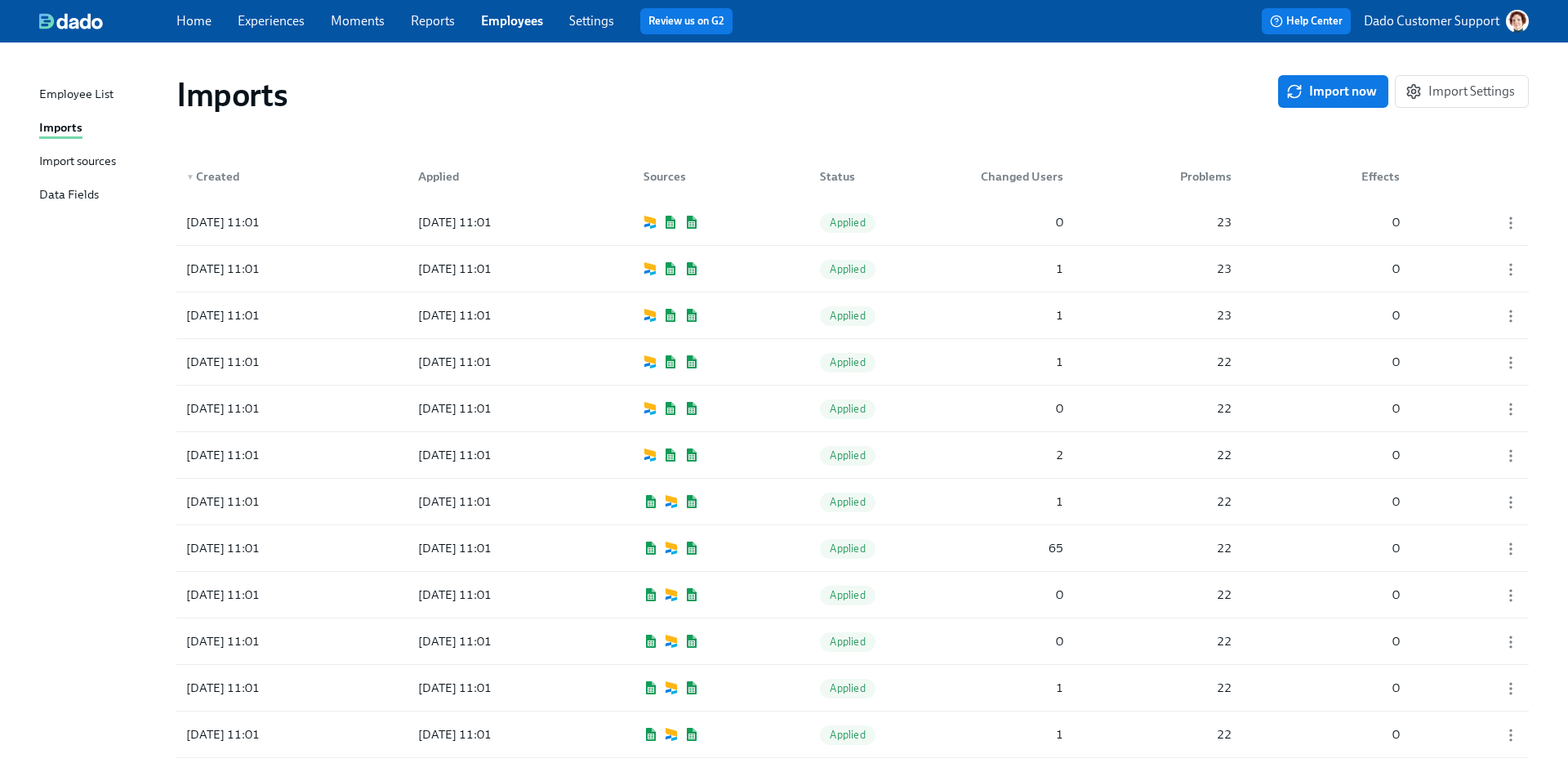
click at [62, 163] on div "Import sources" at bounding box center [77, 162] width 77 height 20
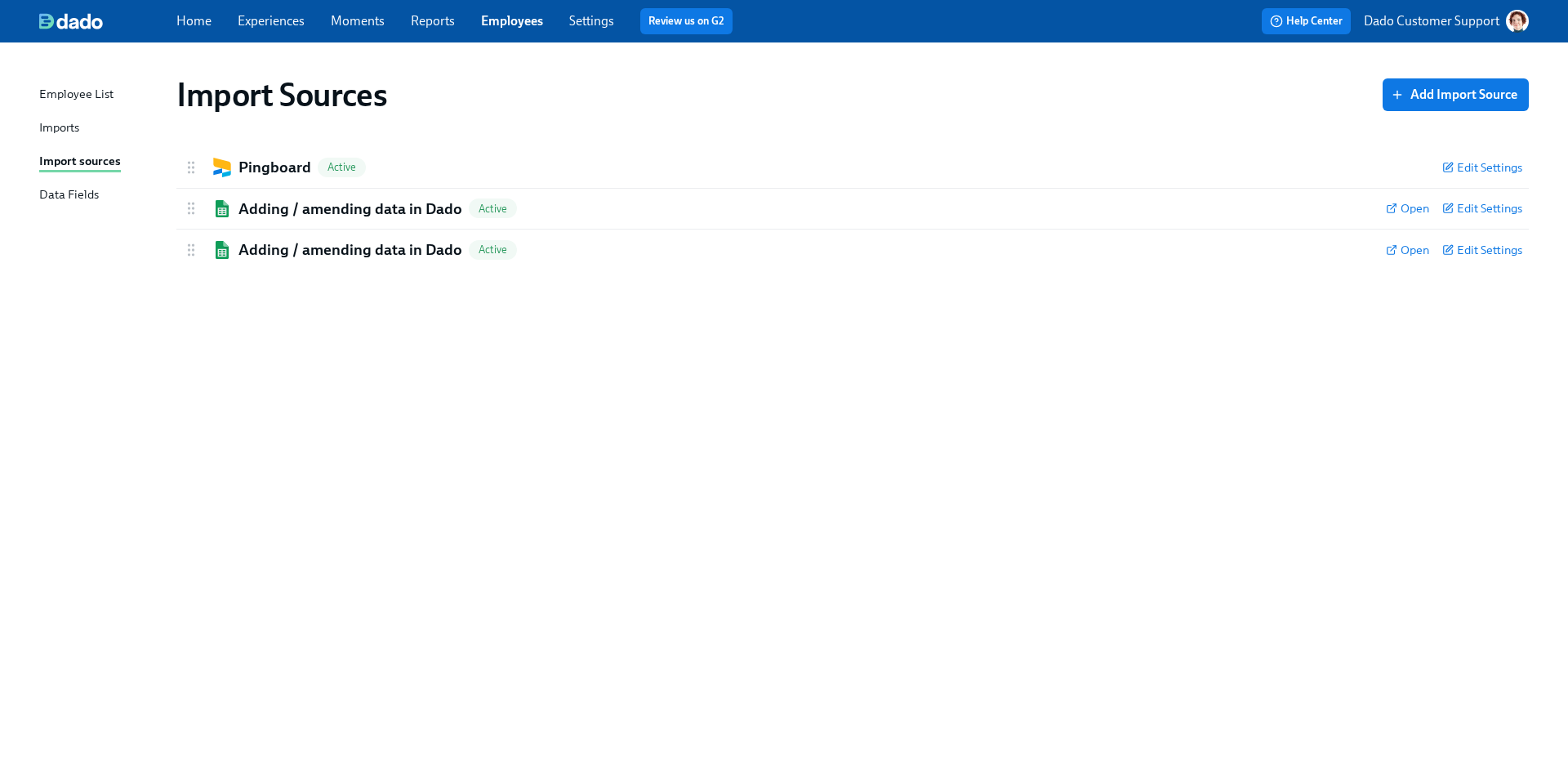
click at [267, 25] on link "Experiences" at bounding box center [271, 21] width 67 height 16
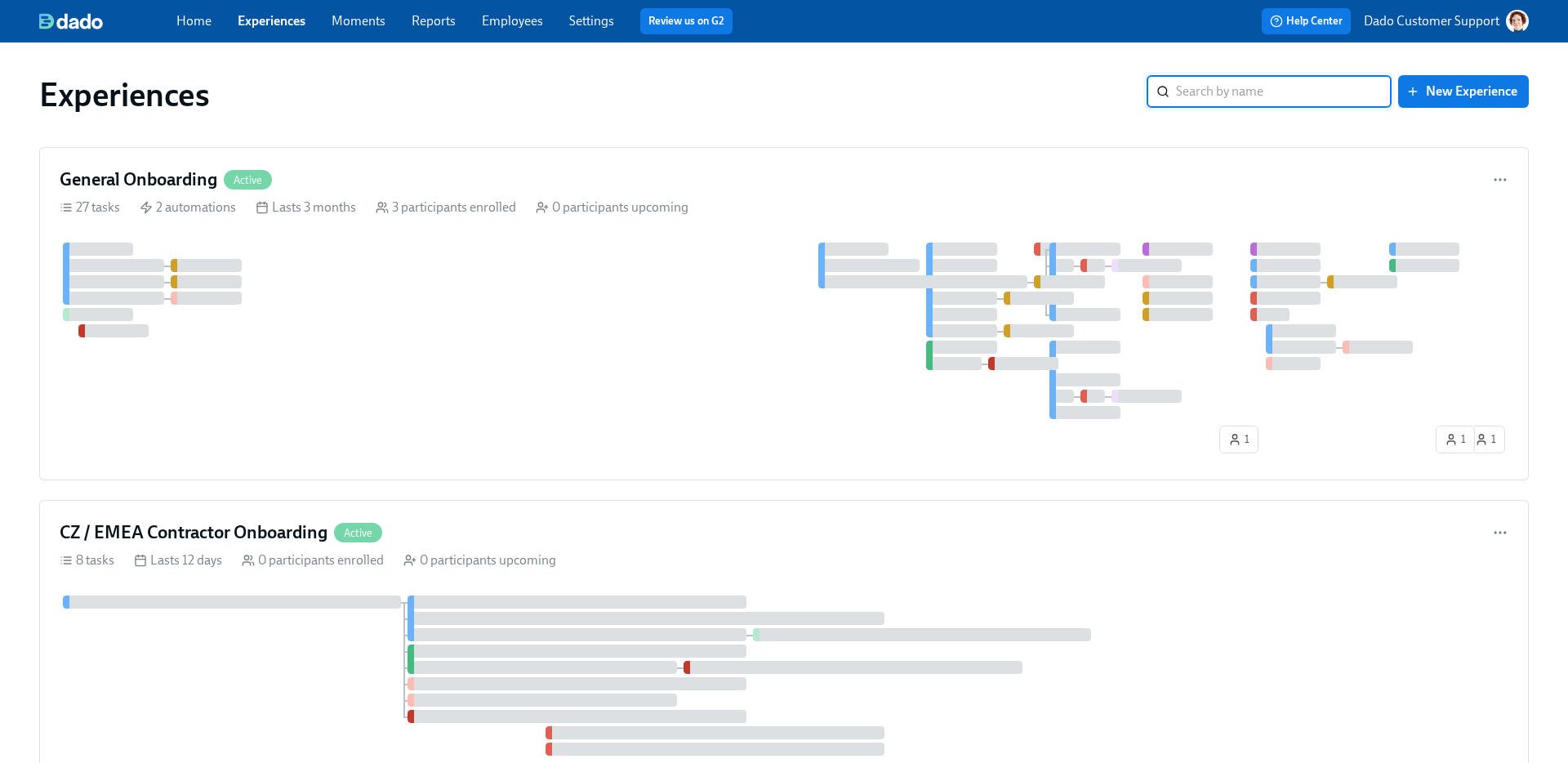
click at [511, 20] on link "Employees" at bounding box center [512, 21] width 61 height 16
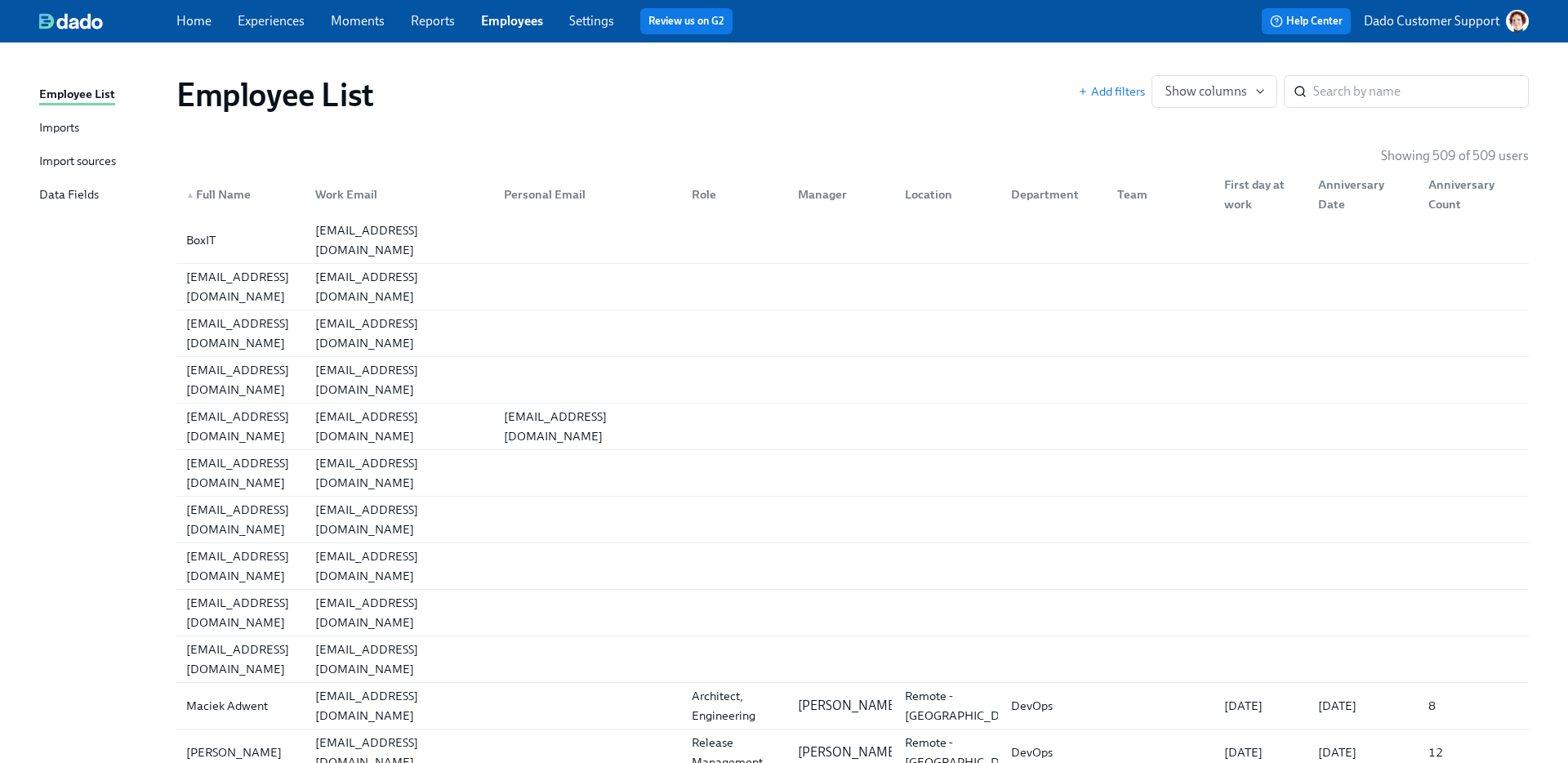
click at [79, 160] on div "Import sources" at bounding box center [77, 162] width 77 height 20
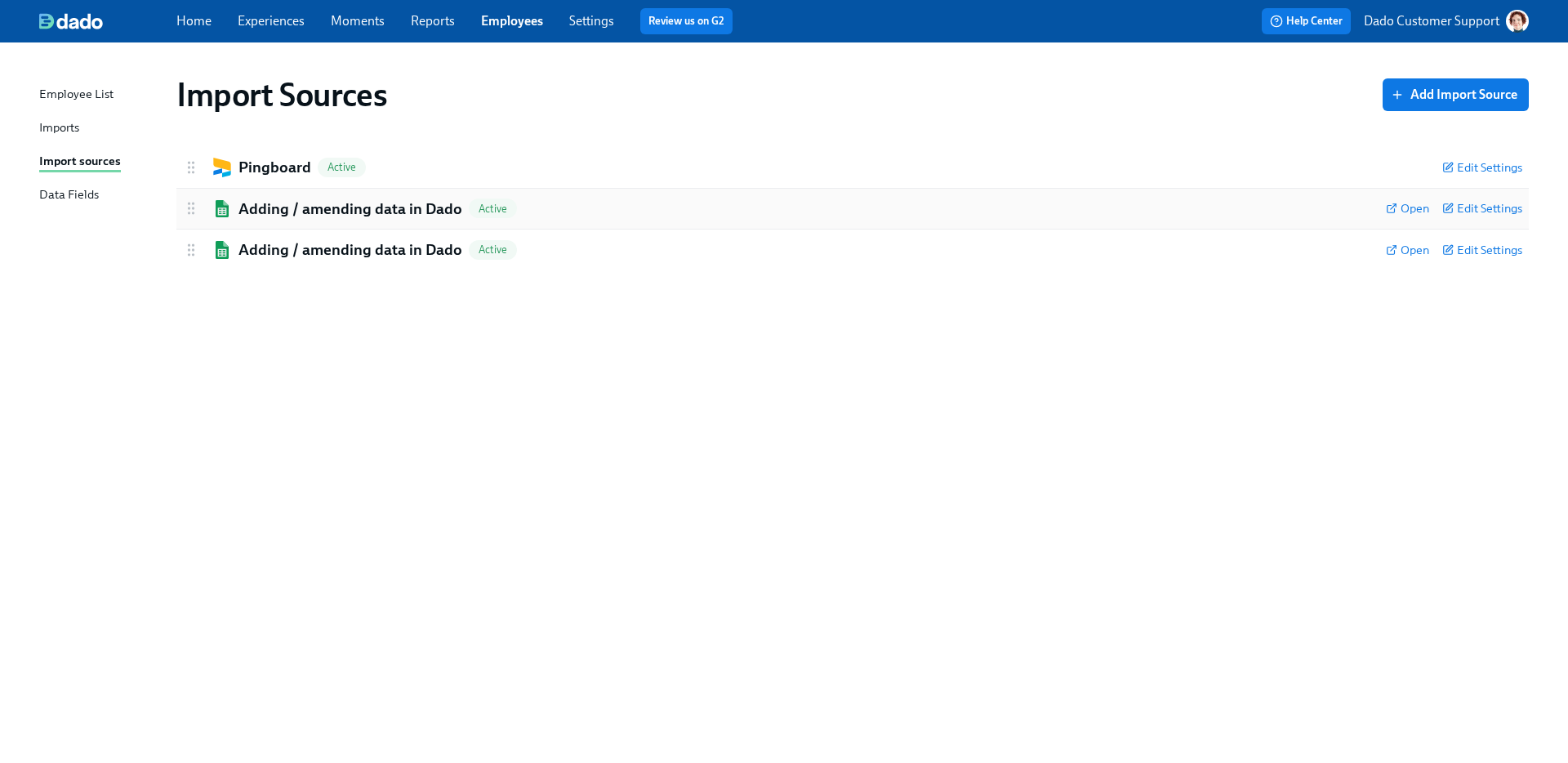
click at [308, 199] on h2 "Adding / amending data in Dado" at bounding box center [351, 209] width 224 height 21
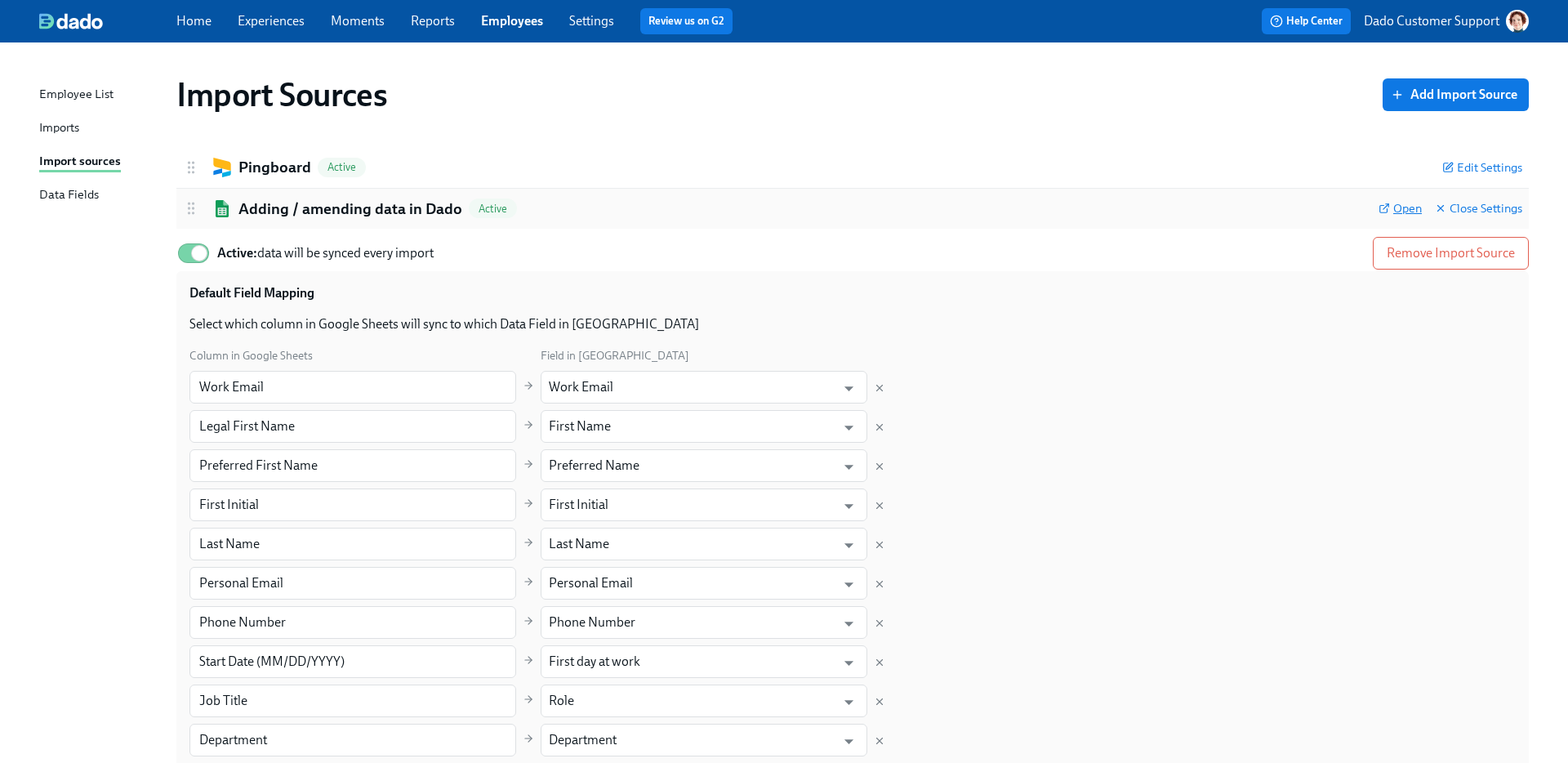
click at [1409, 205] on span "Open" at bounding box center [1400, 208] width 43 height 16
click at [274, 20] on link "Experiences" at bounding box center [271, 21] width 67 height 16
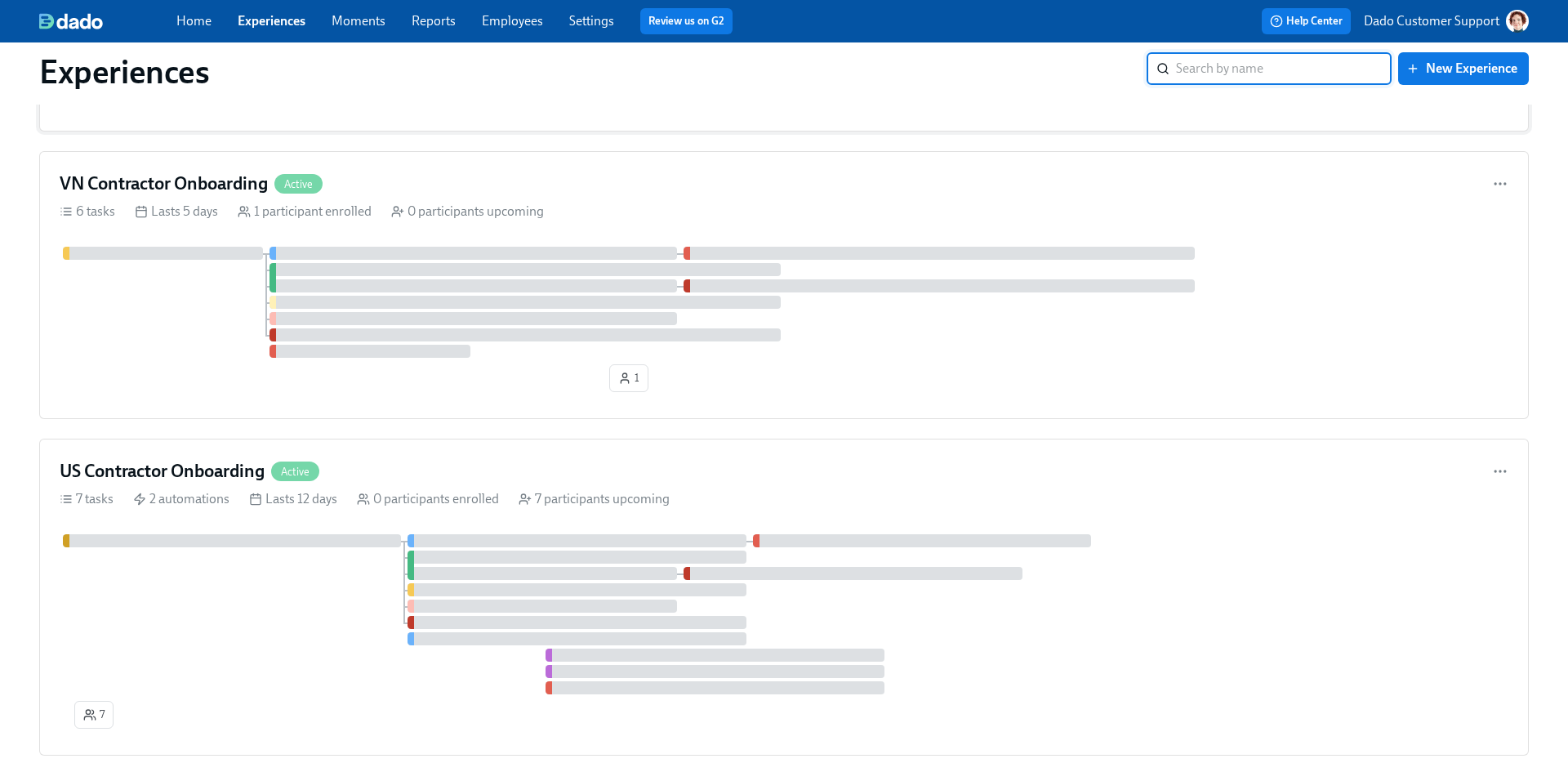
scroll to position [661, 0]
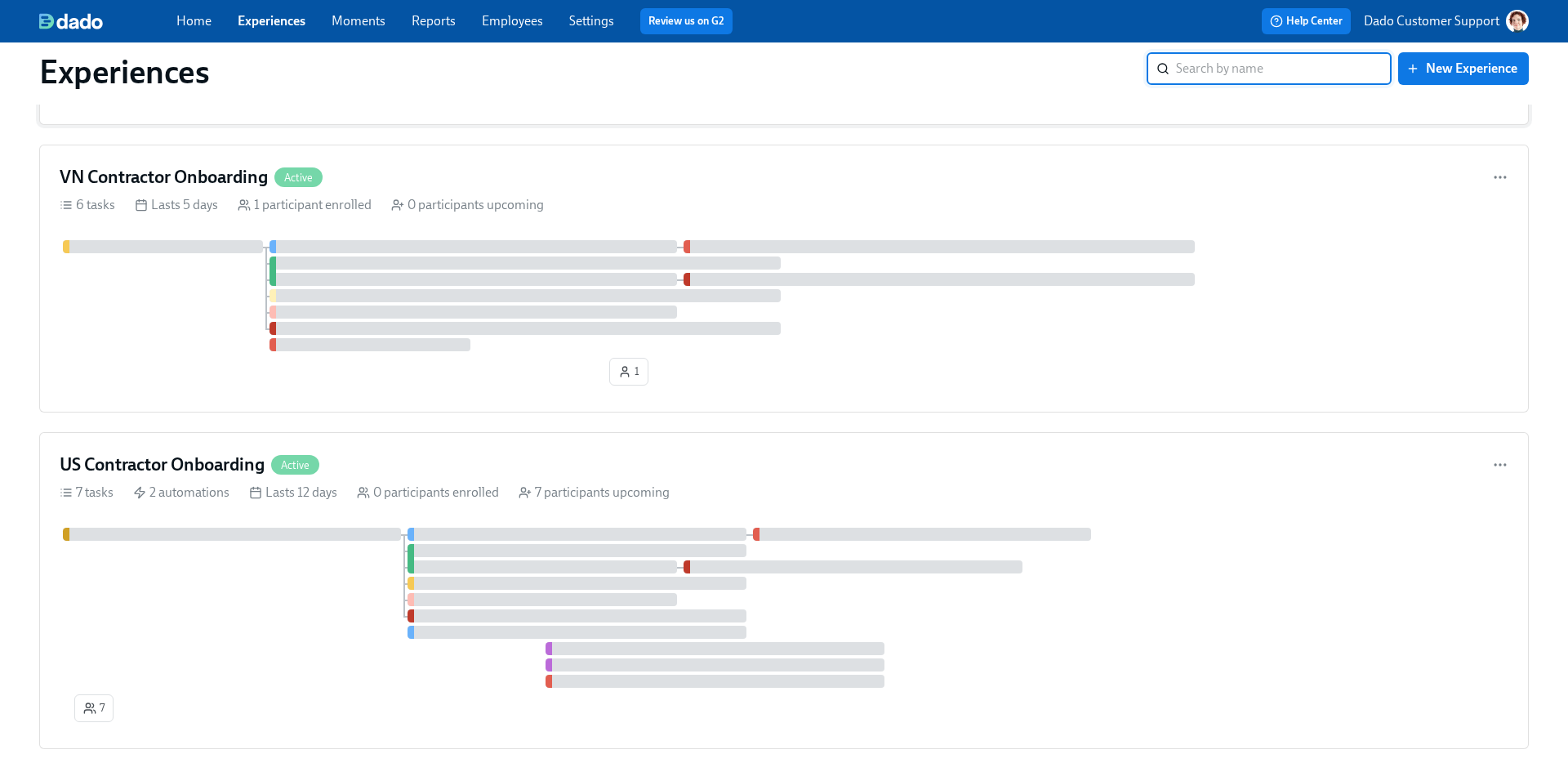
click at [179, 584] on div at bounding box center [784, 608] width 1449 height 160
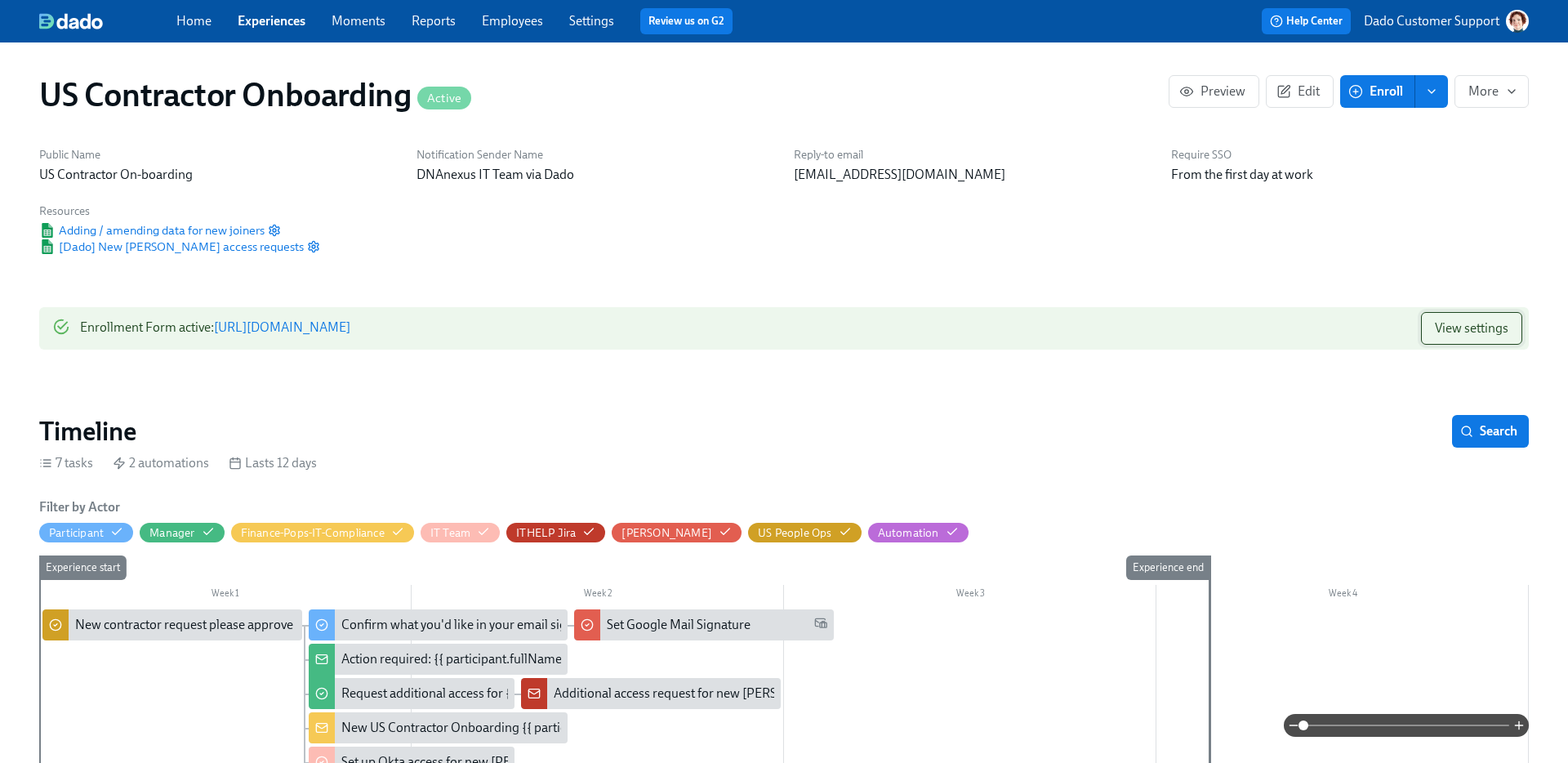
click at [1426, 315] on button "View settings" at bounding box center [1471, 328] width 101 height 33
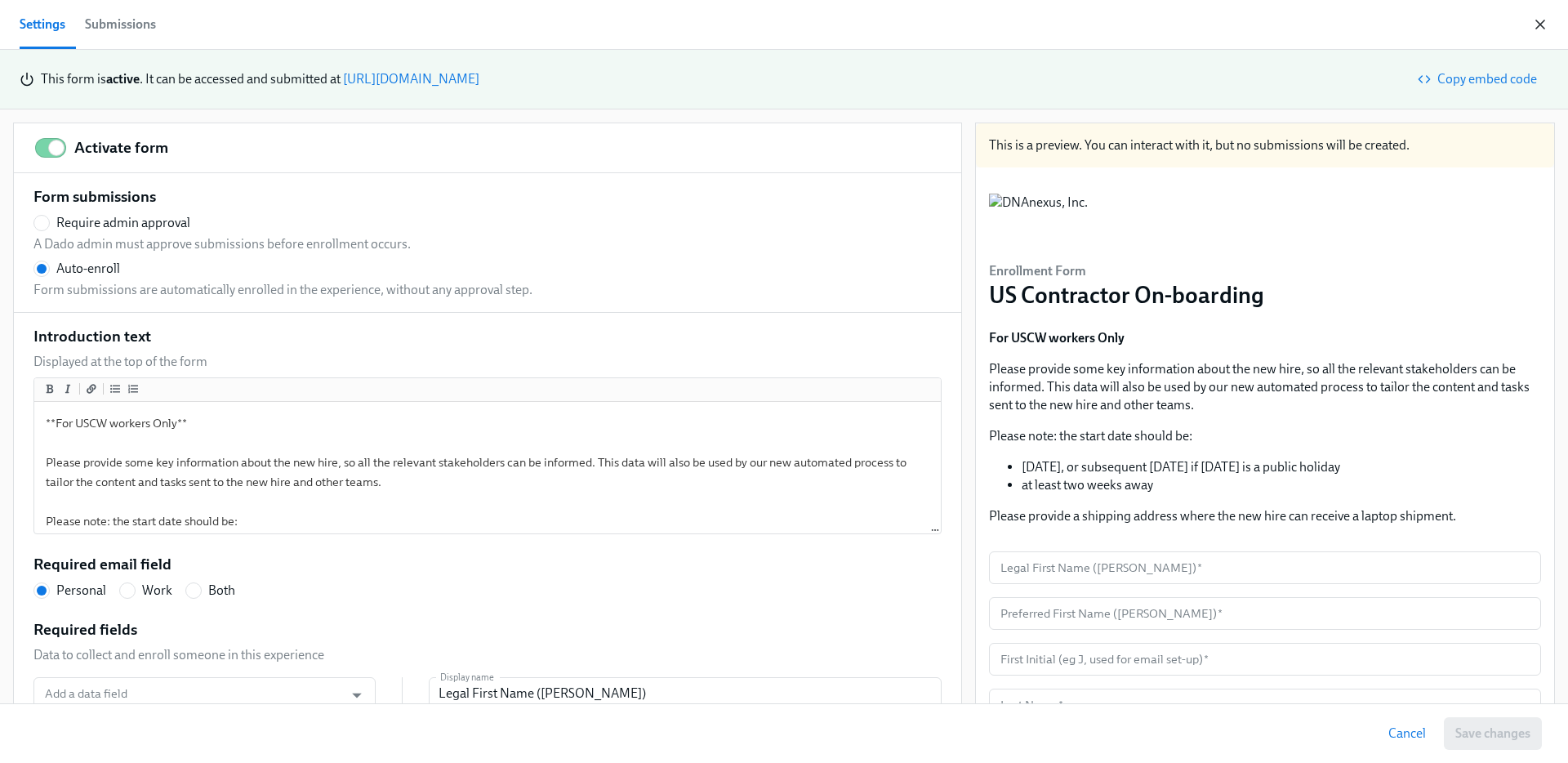
click at [1544, 18] on icon "button" at bounding box center [1541, 24] width 16 height 16
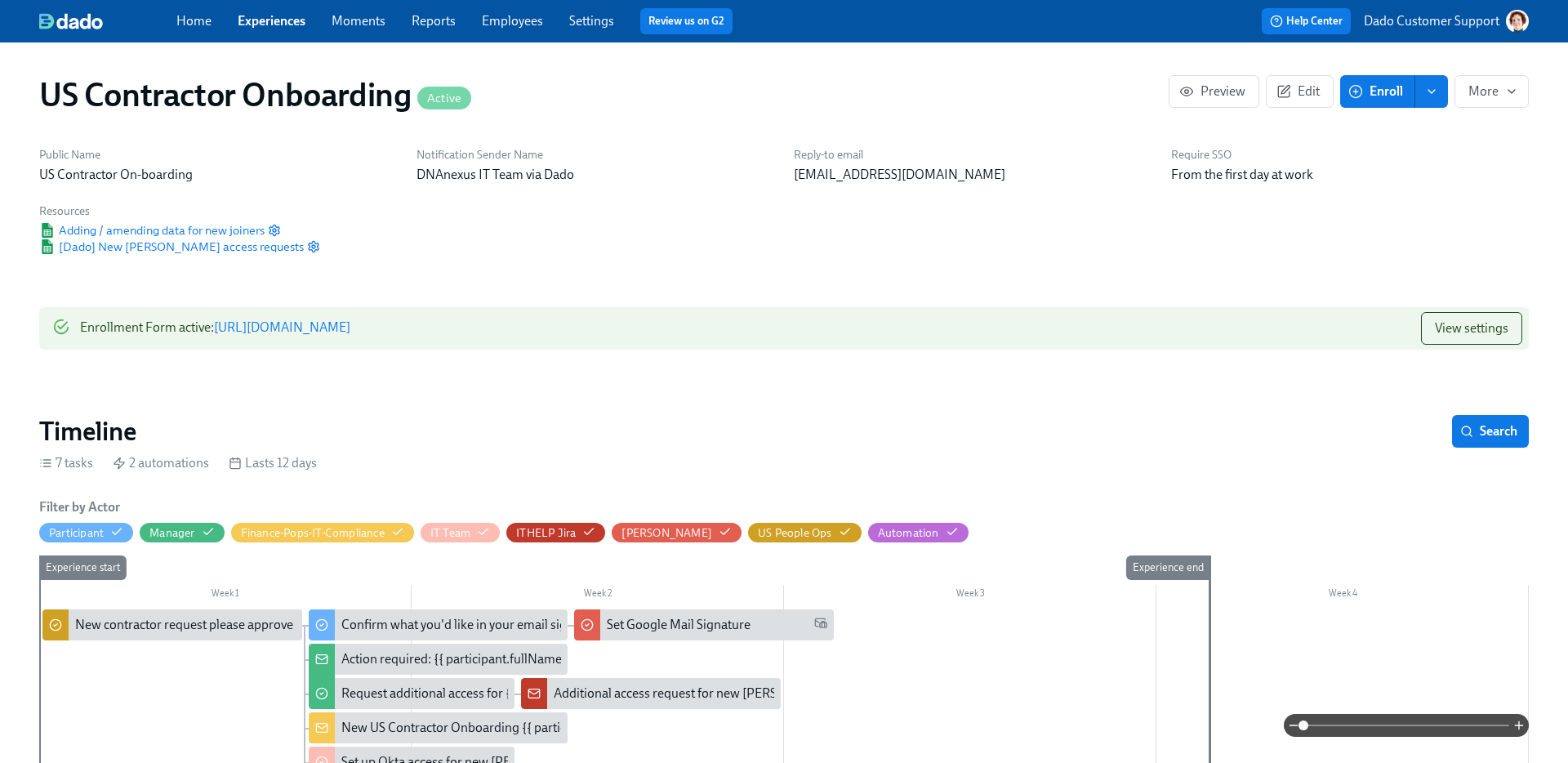
click at [500, 17] on link "Employees" at bounding box center [512, 21] width 61 height 16
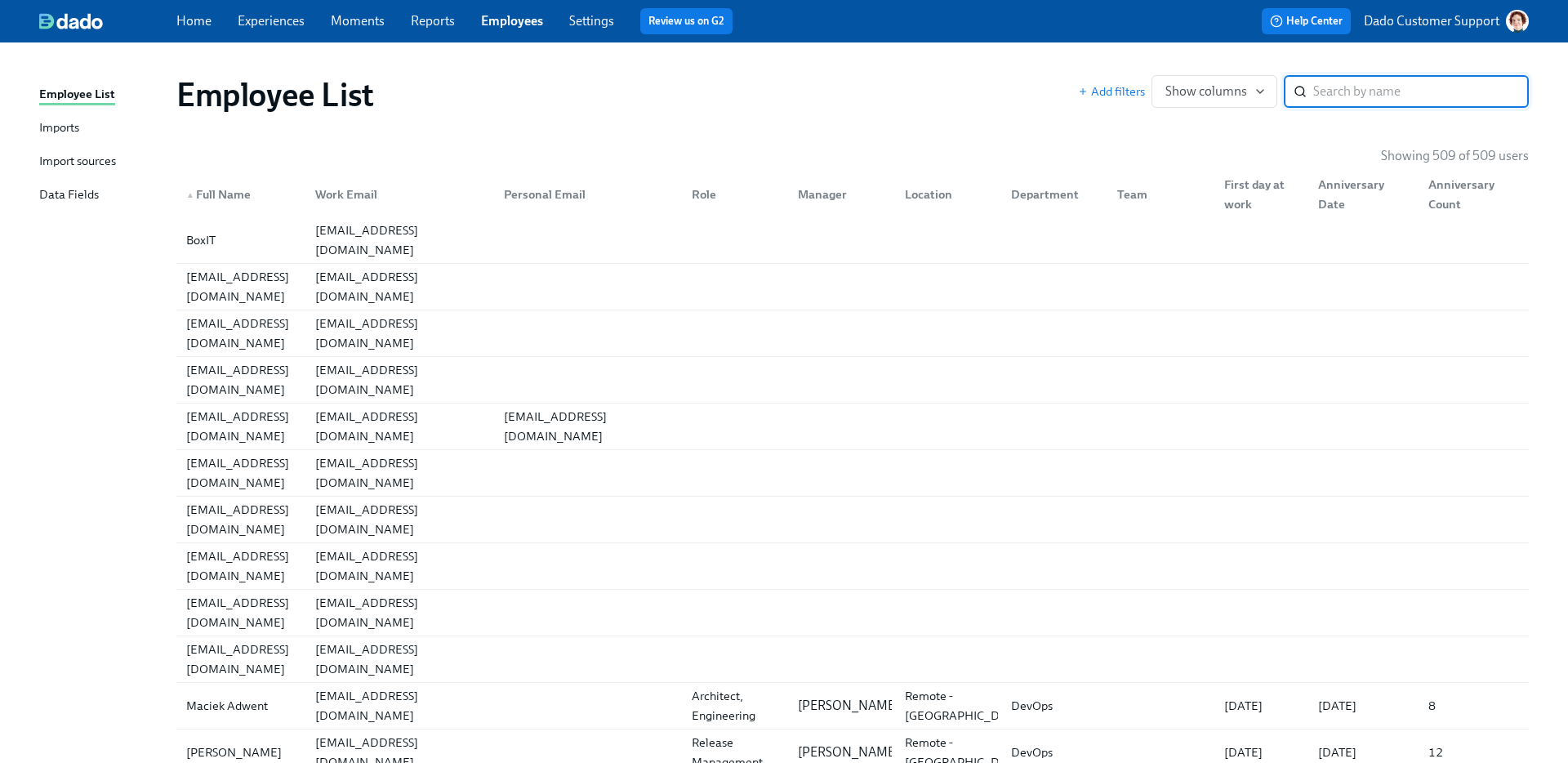
click at [42, 158] on div "Import sources" at bounding box center [77, 162] width 77 height 20
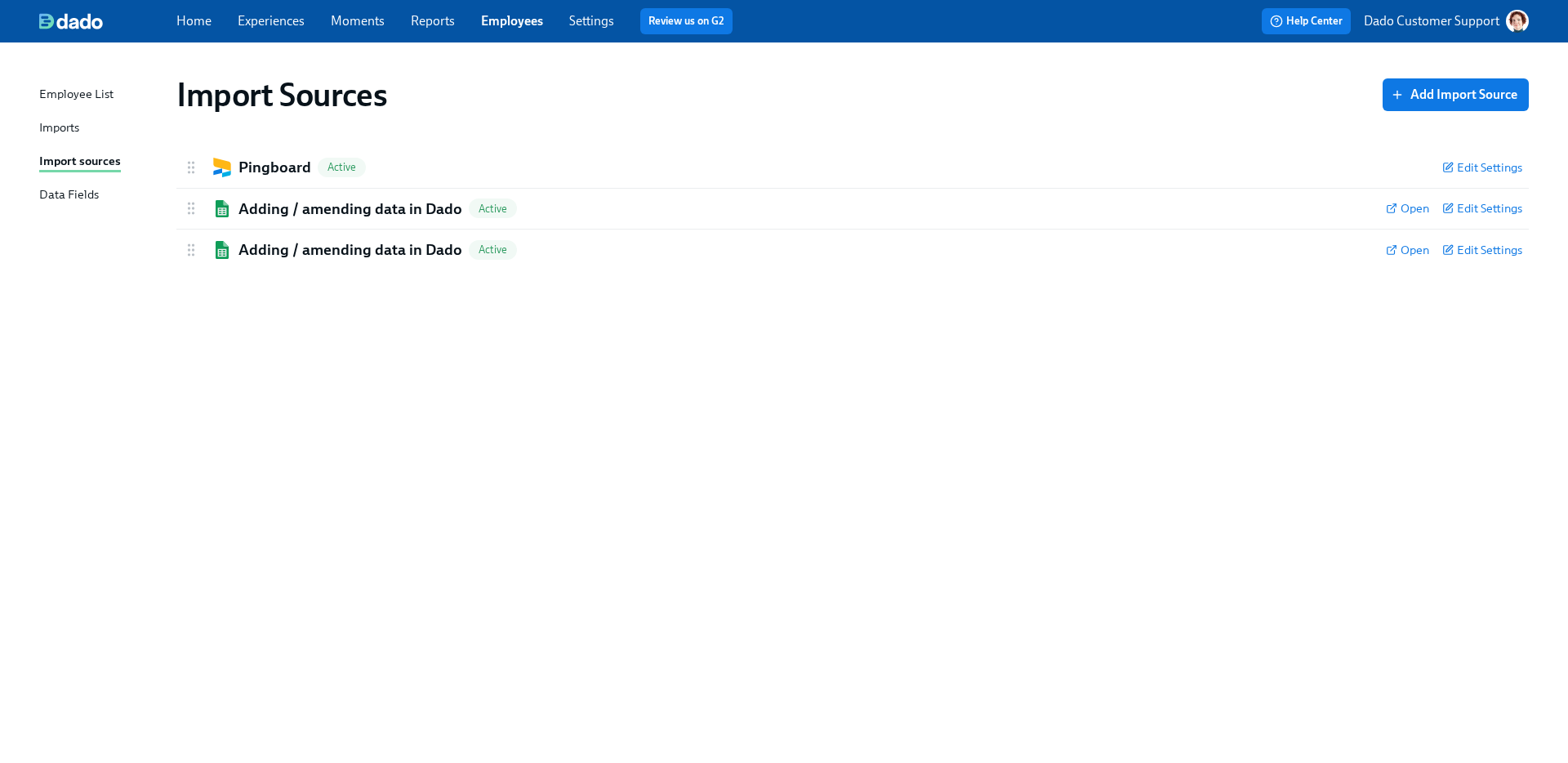
click at [256, 28] on link "Experiences" at bounding box center [271, 21] width 67 height 16
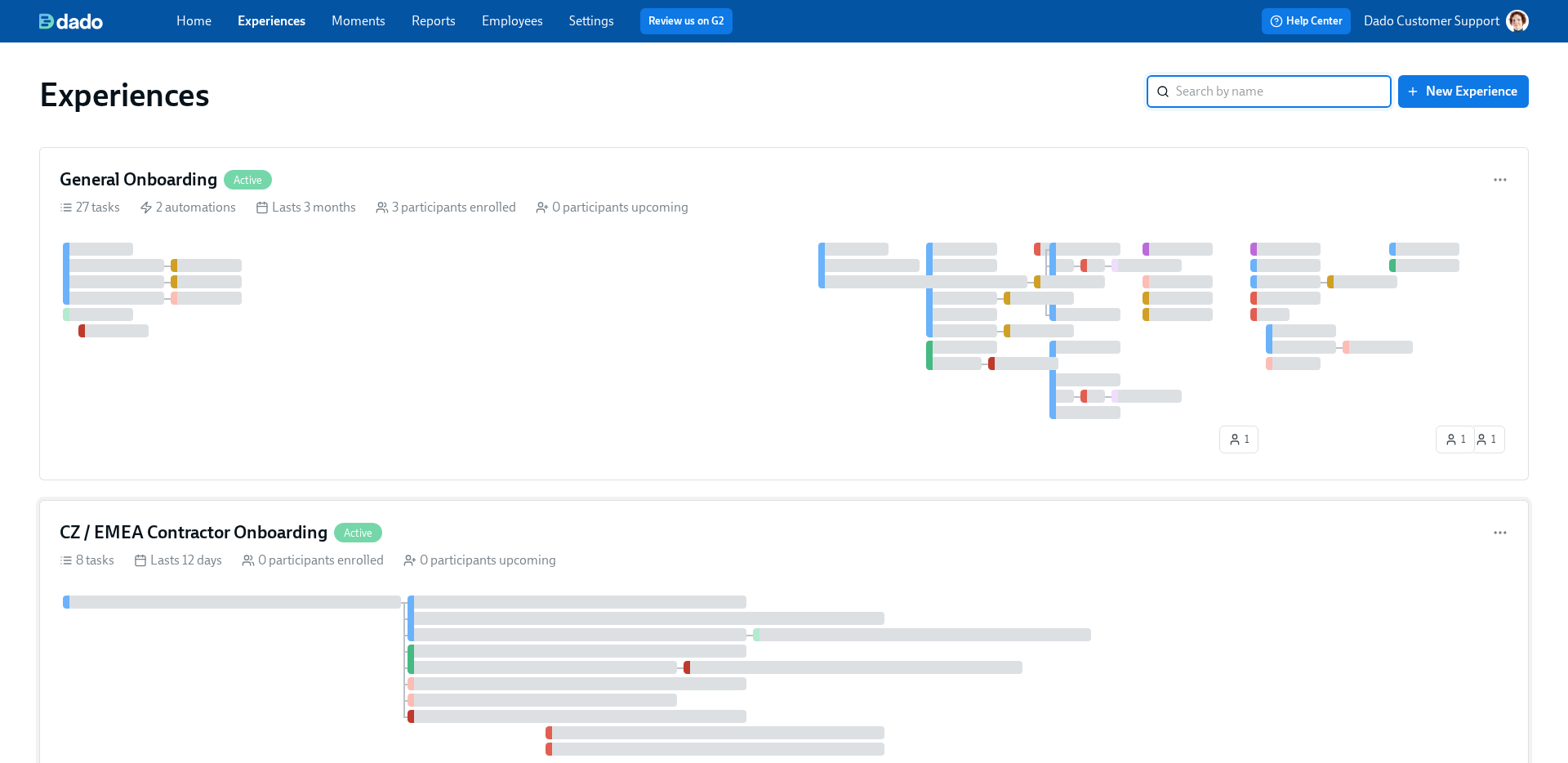
click at [165, 578] on div "CZ / EMEA Contractor Onboarding Active 8 tasks Lasts 12 days 0 participants enr…" at bounding box center [784, 643] width 1490 height 286
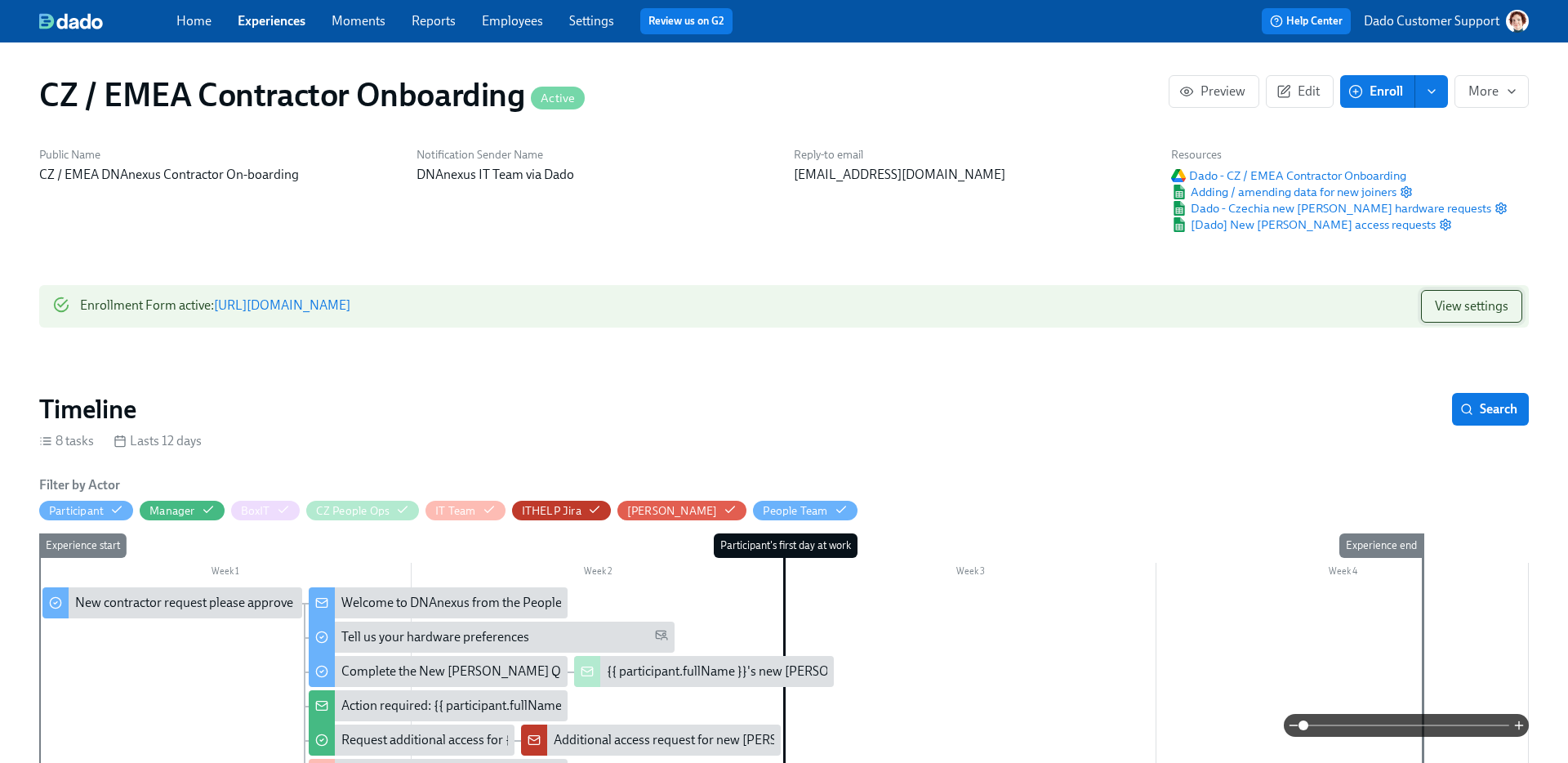
click at [1494, 303] on span "View settings" at bounding box center [1472, 306] width 74 height 16
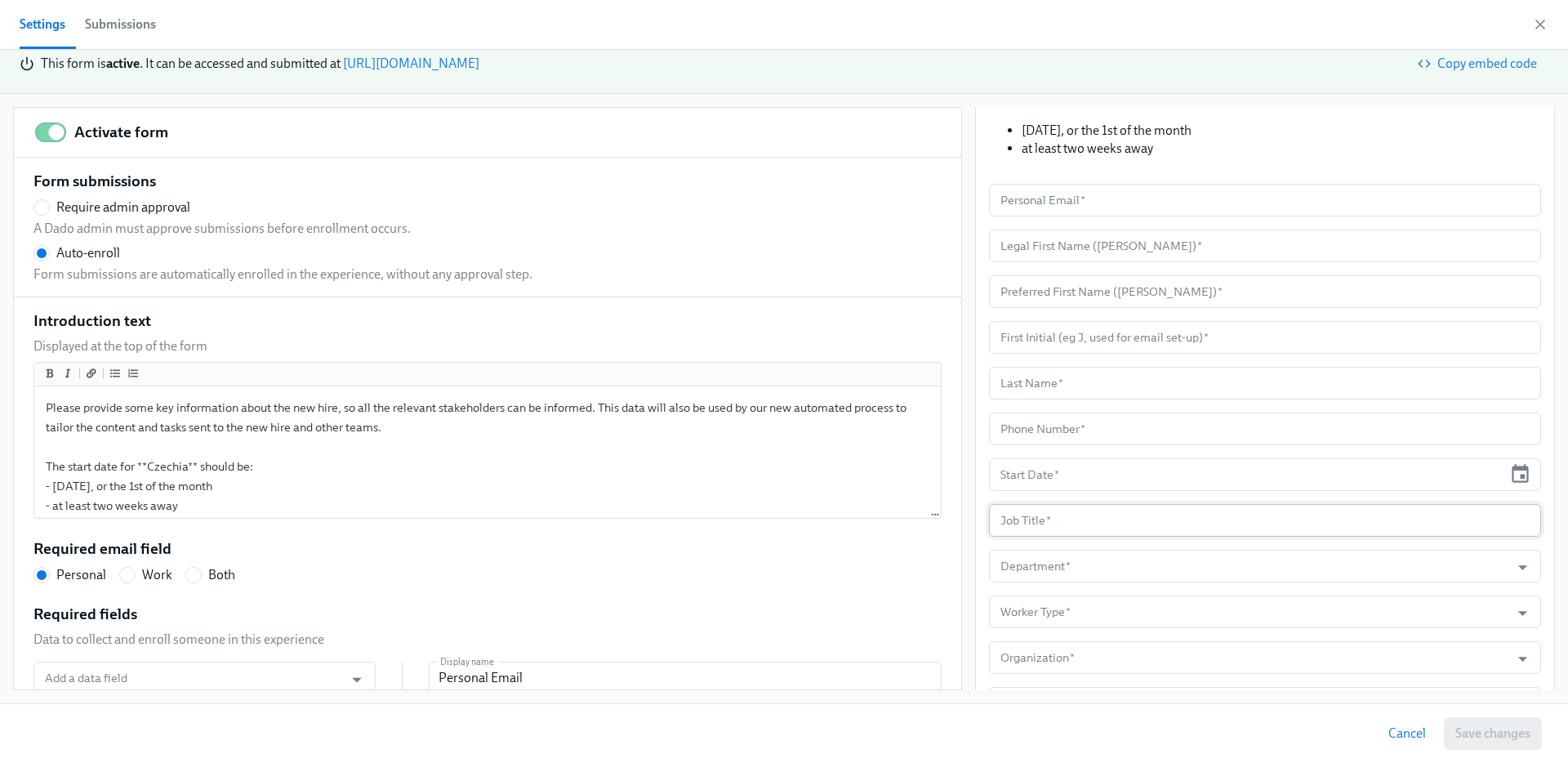
scroll to position [292, 0]
click at [1082, 569] on input "Department   *" at bounding box center [1249, 563] width 505 height 33
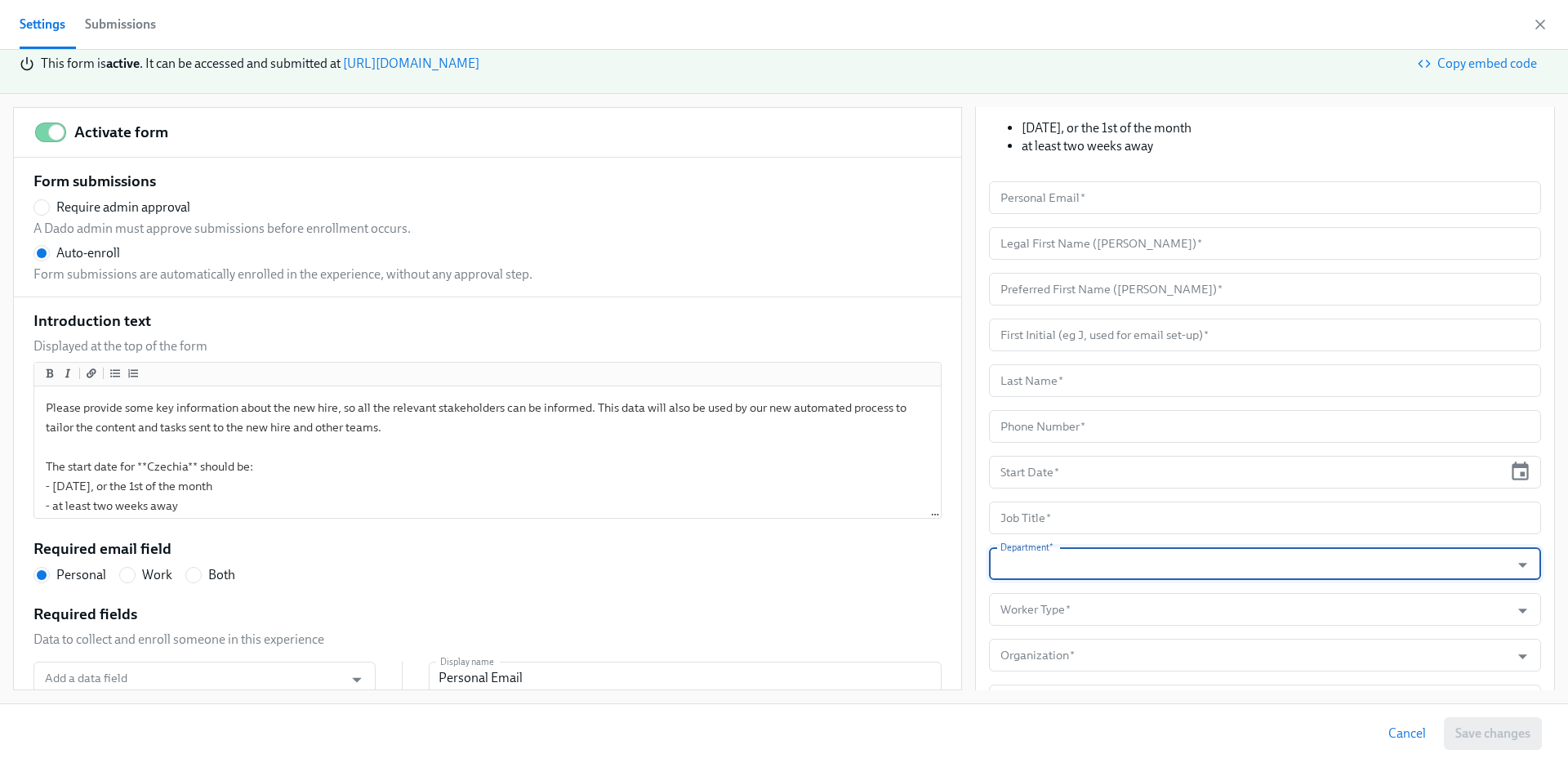
click at [1082, 569] on input "Department   *" at bounding box center [1249, 563] width 505 height 33
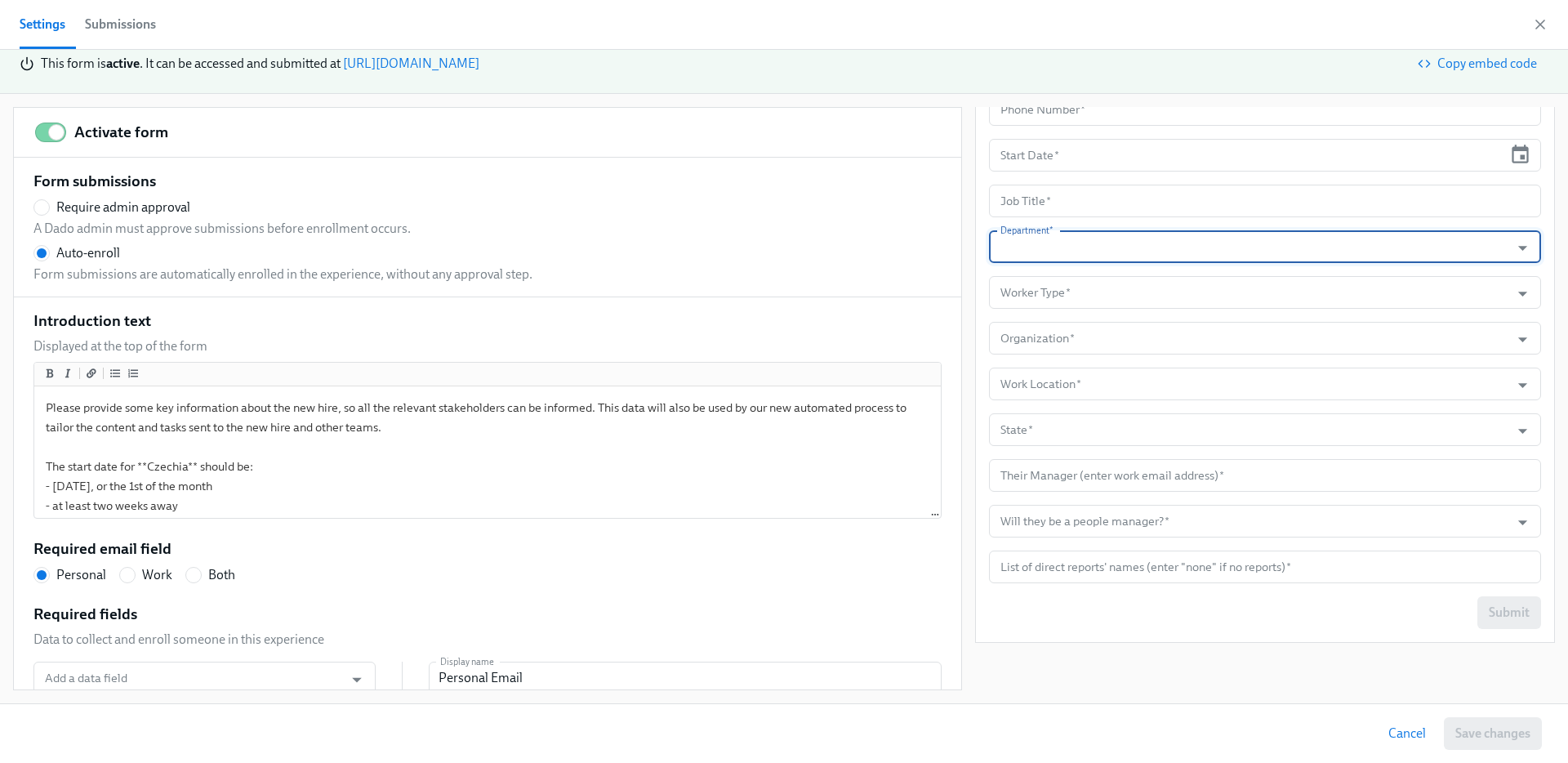
click at [1051, 628] on div "Submit" at bounding box center [1265, 612] width 552 height 33
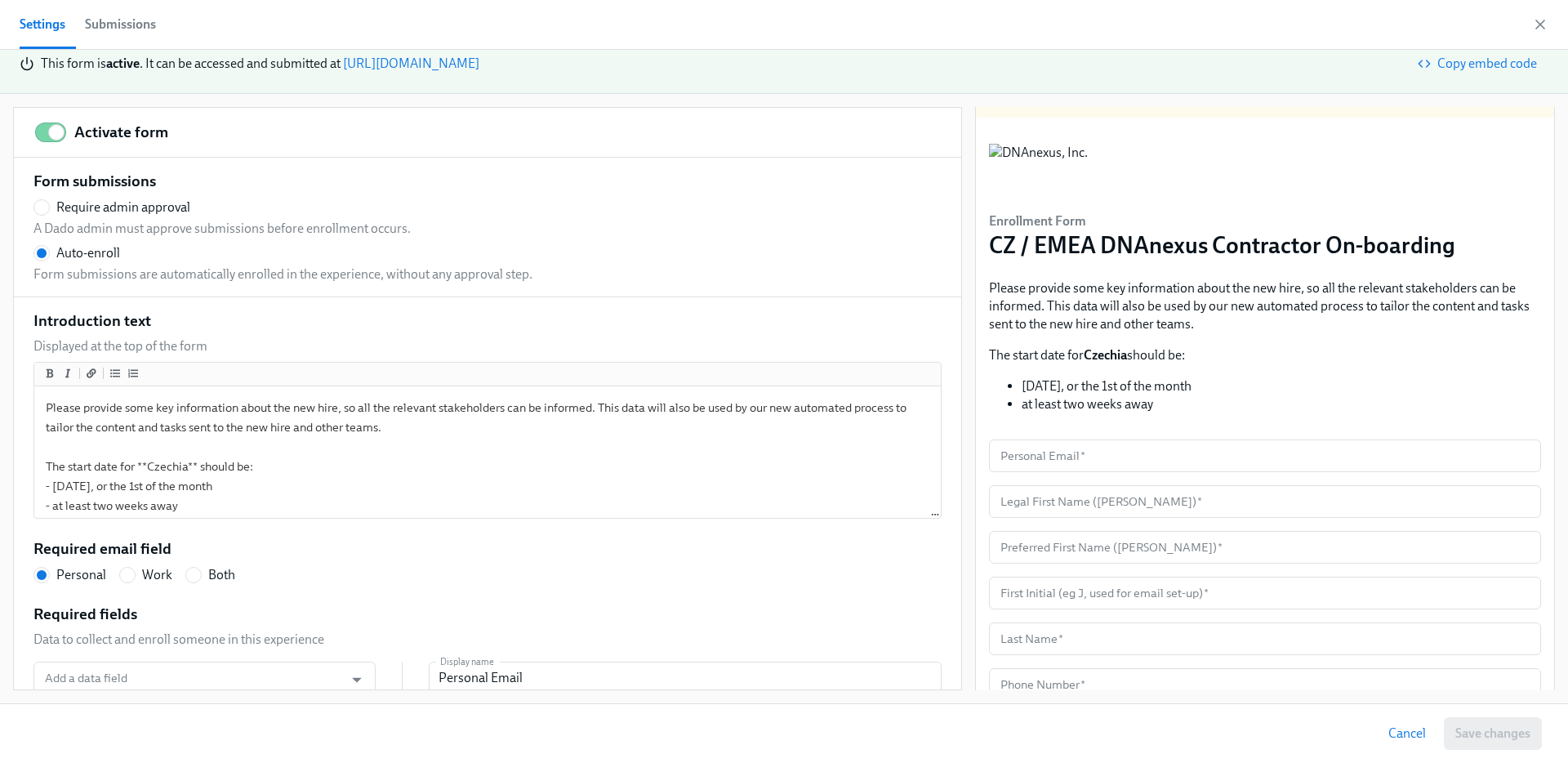
scroll to position [0, 0]
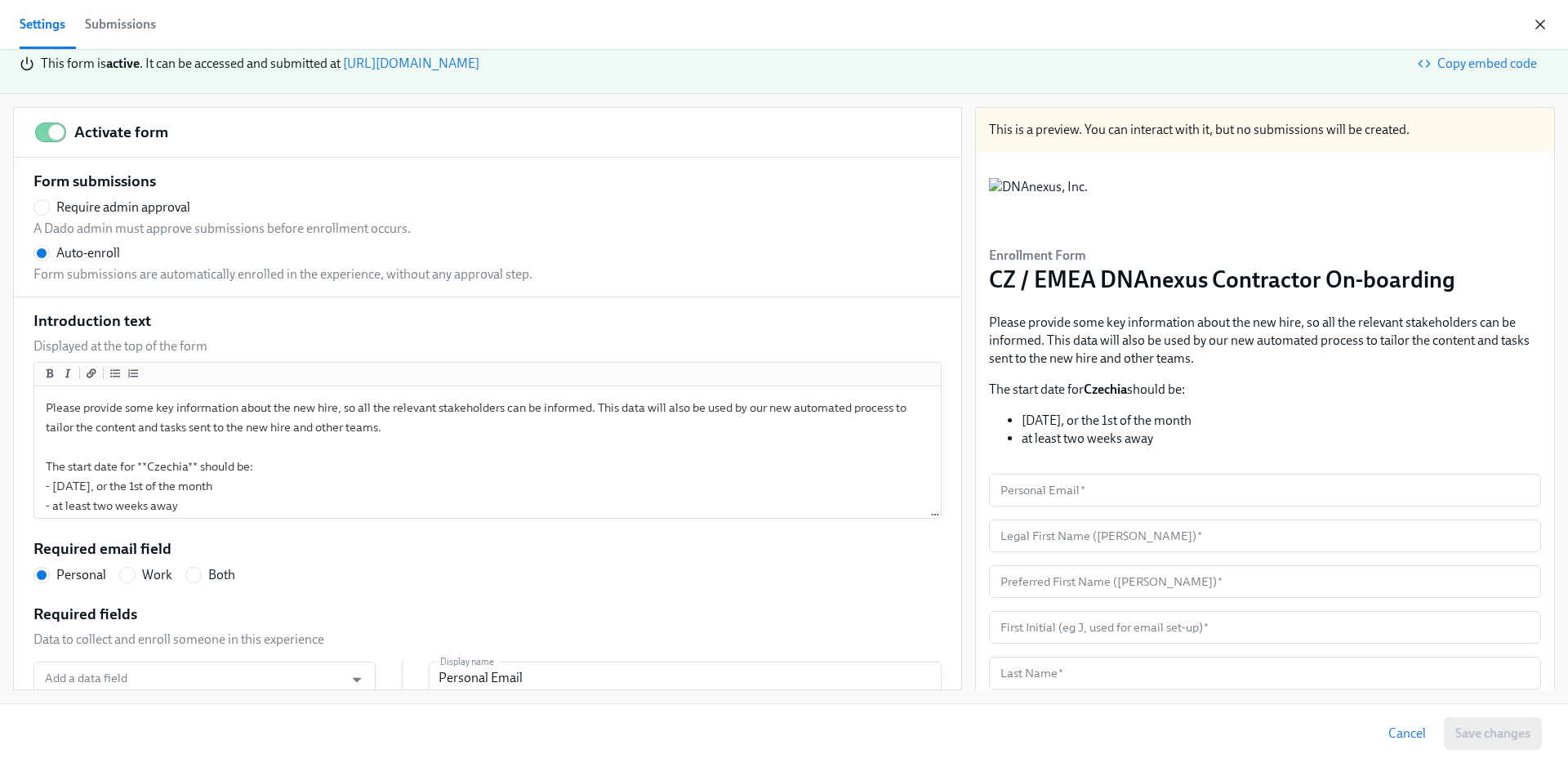
click at [1543, 24] on icon "button" at bounding box center [1541, 24] width 16 height 16
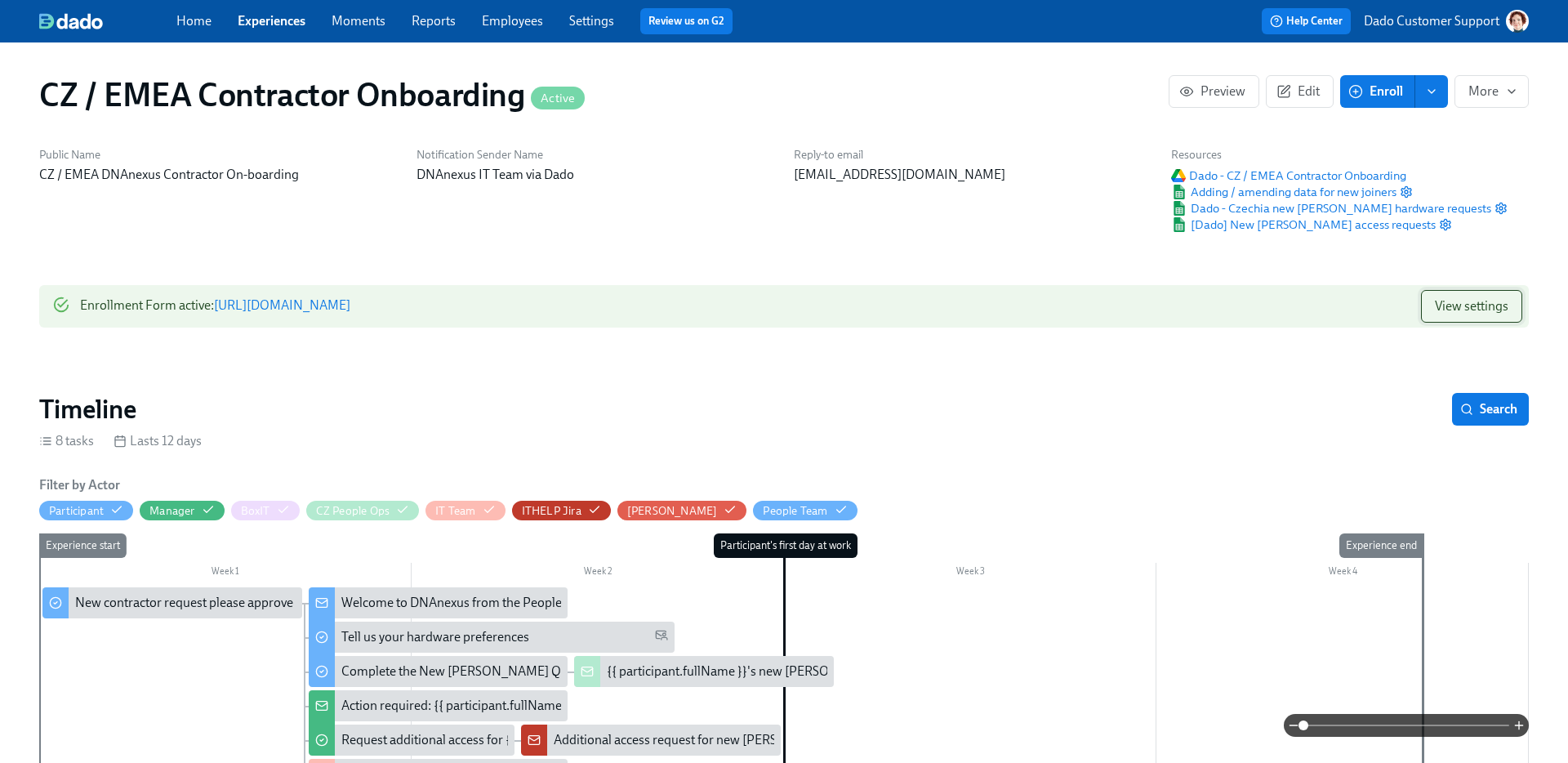
click at [1470, 306] on span "View settings" at bounding box center [1472, 306] width 74 height 16
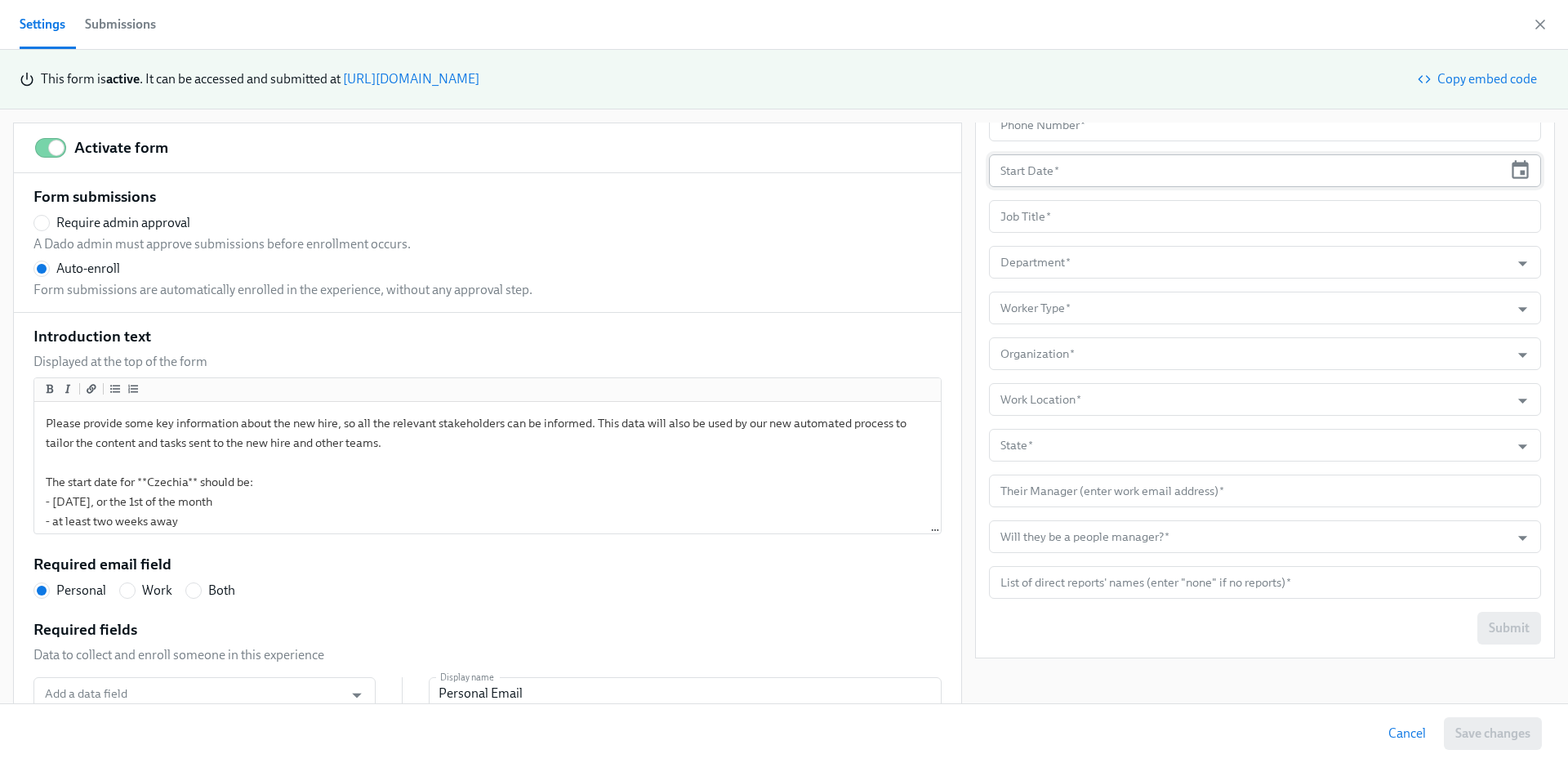
scroll to position [16, 0]
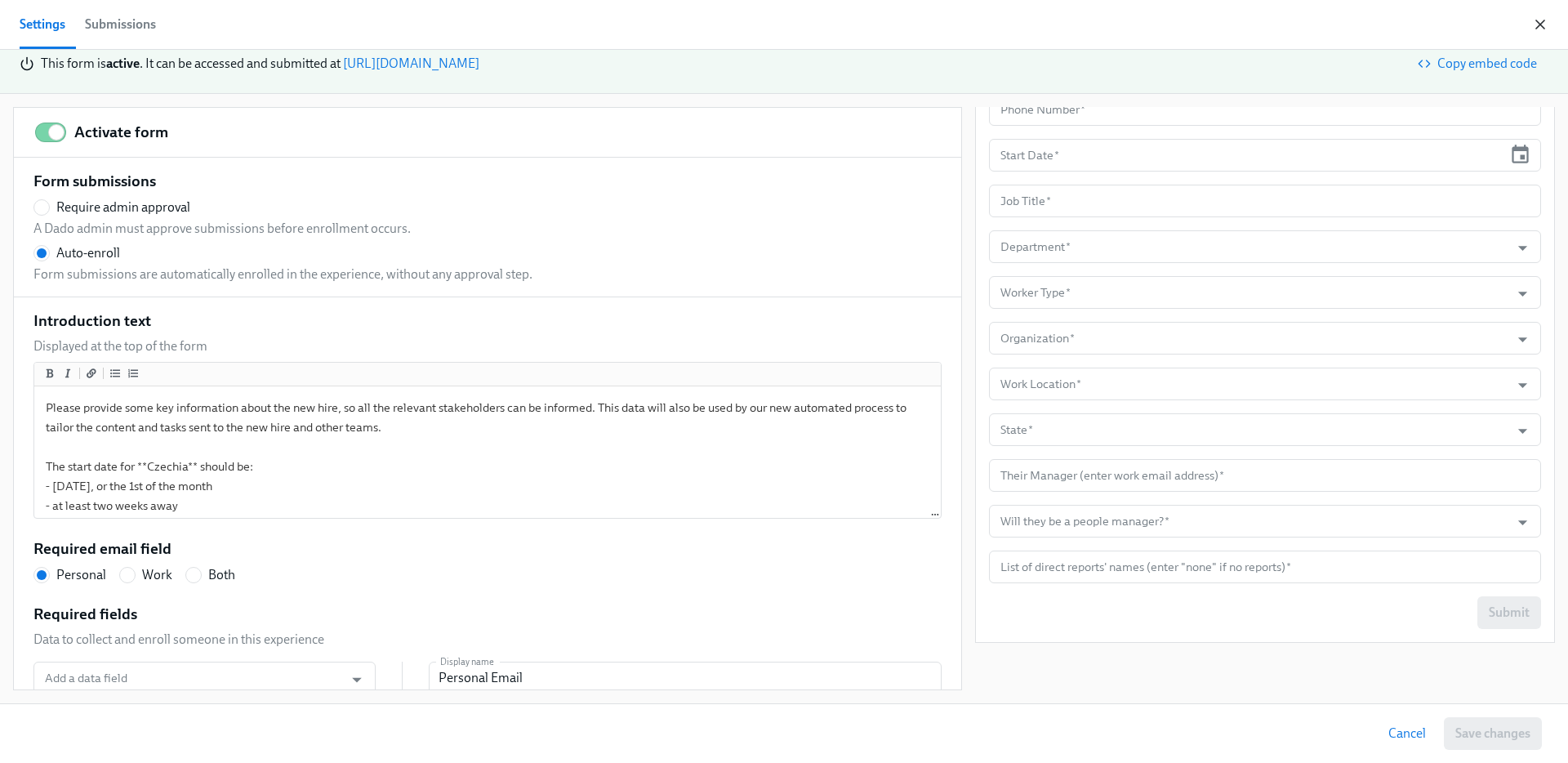
click at [1537, 23] on icon "button" at bounding box center [1541, 24] width 16 height 16
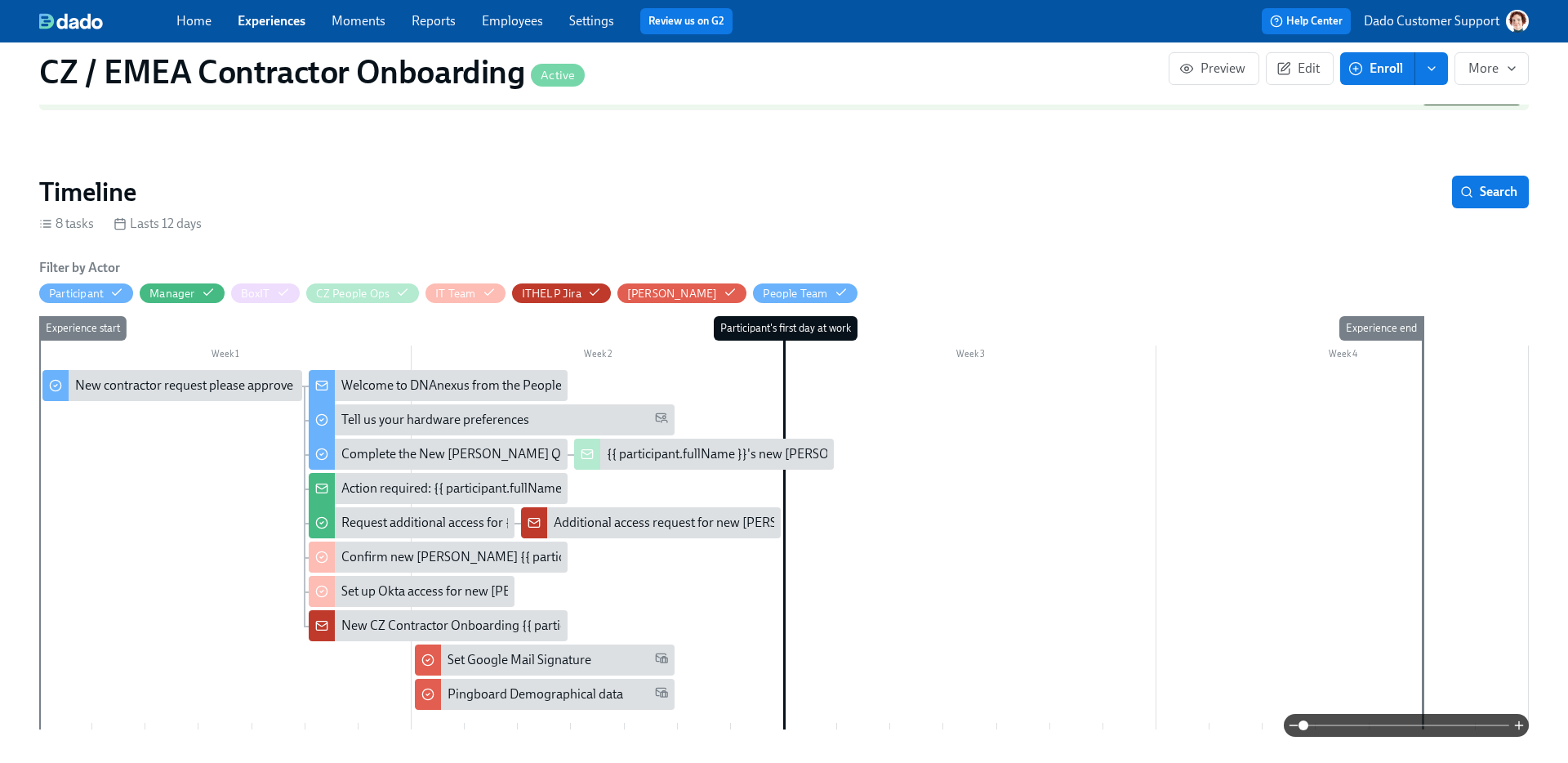
scroll to position [340, 0]
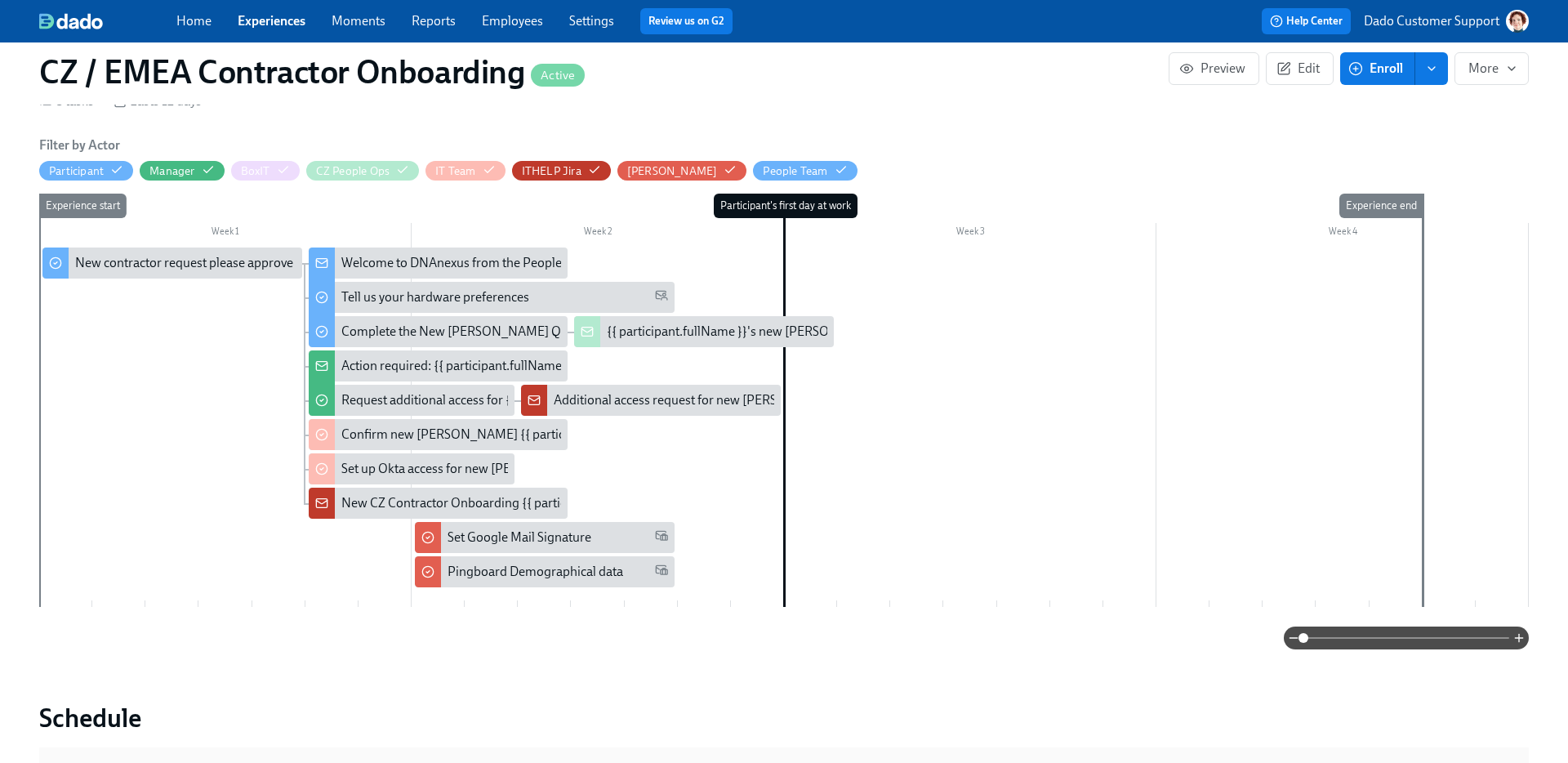
click at [373, 261] on div "Welcome to DNAnexus from the People Team!" at bounding box center [470, 263] width 258 height 18
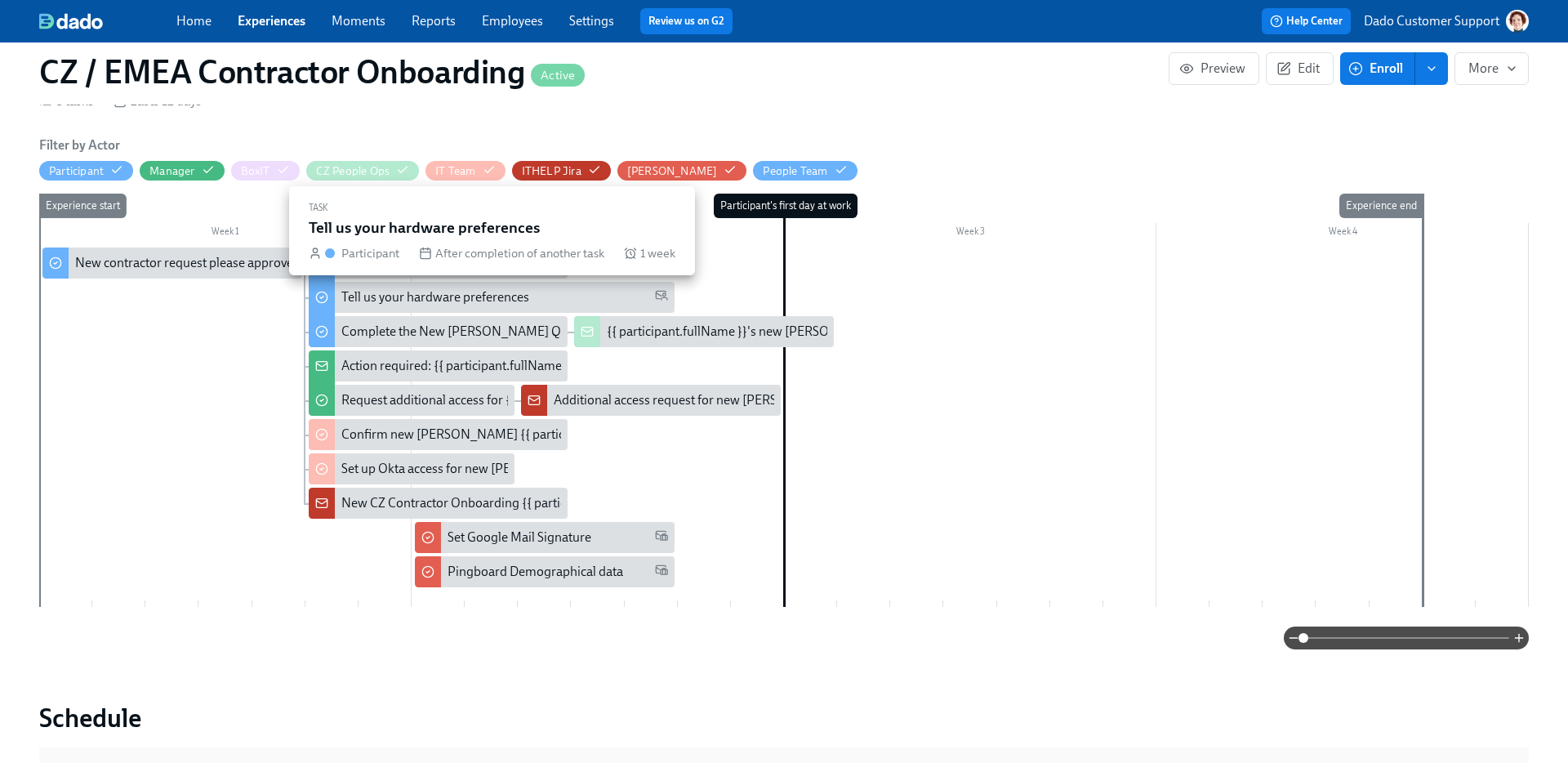
click at [402, 297] on div "Tell us your hardware preferences" at bounding box center [435, 297] width 188 height 18
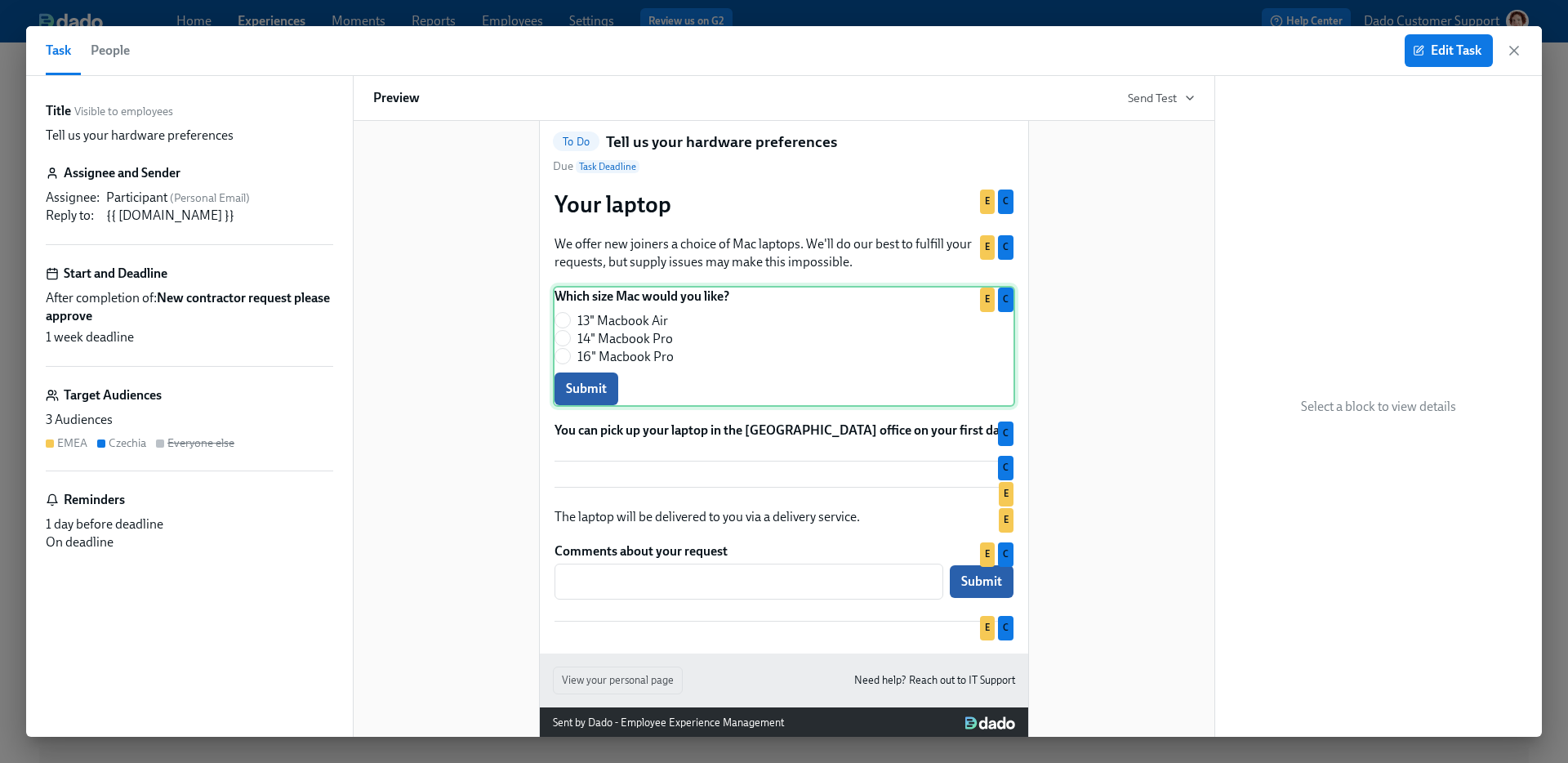
scroll to position [173, 0]
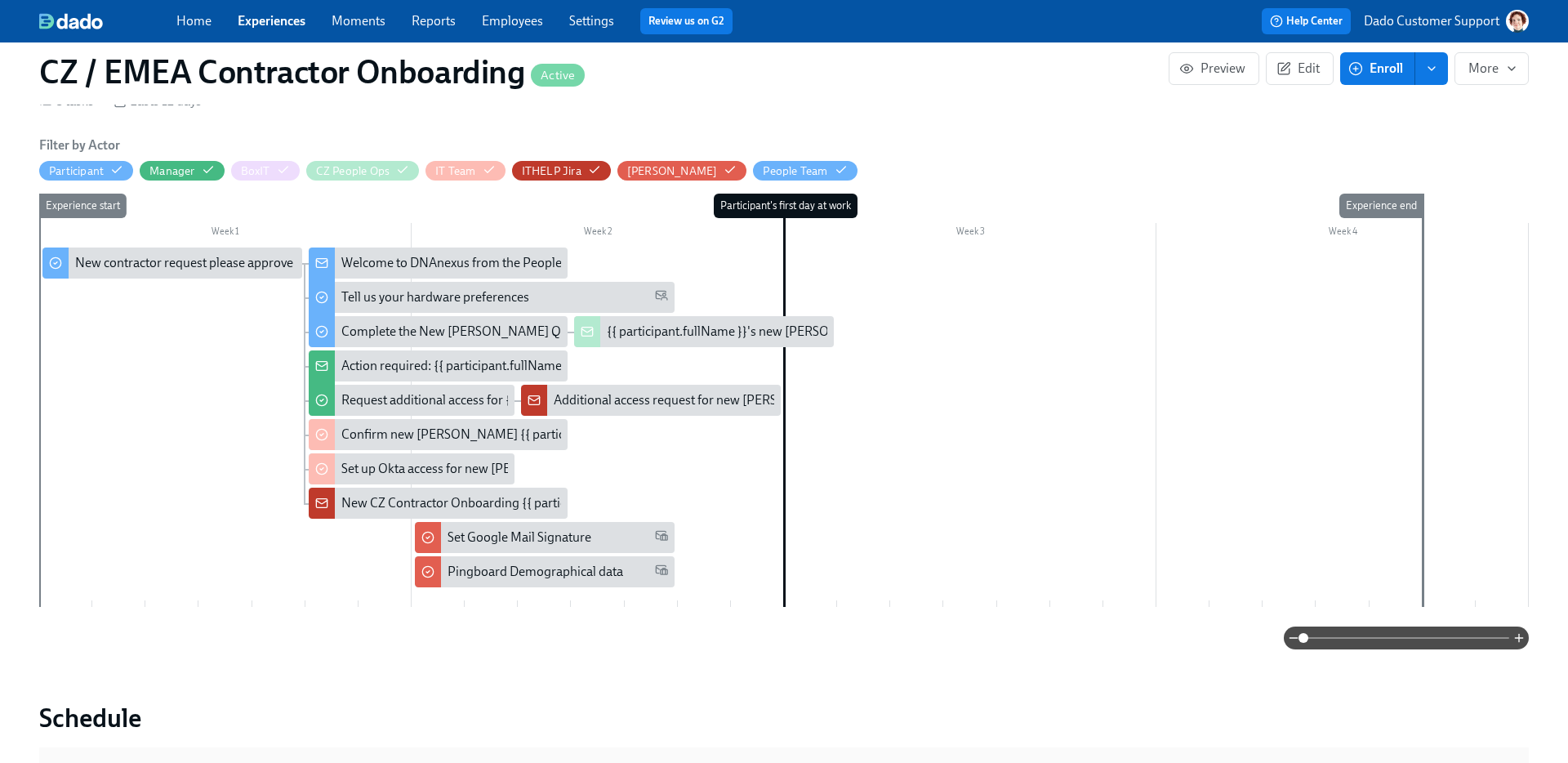
click at [270, 18] on link "Experiences" at bounding box center [272, 21] width 68 height 16
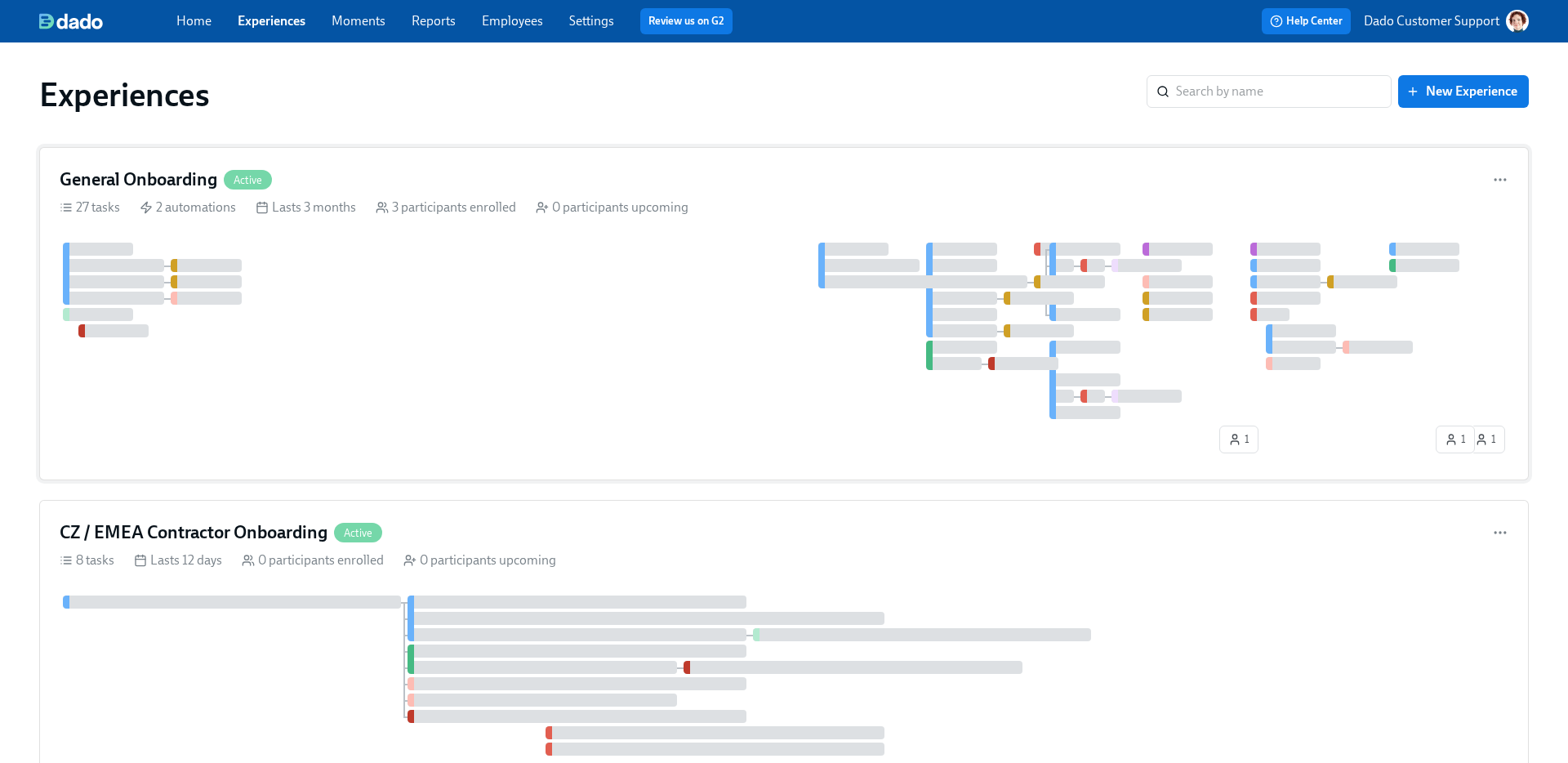
click at [356, 453] on div "1 1 1" at bounding box center [784, 351] width 1449 height 217
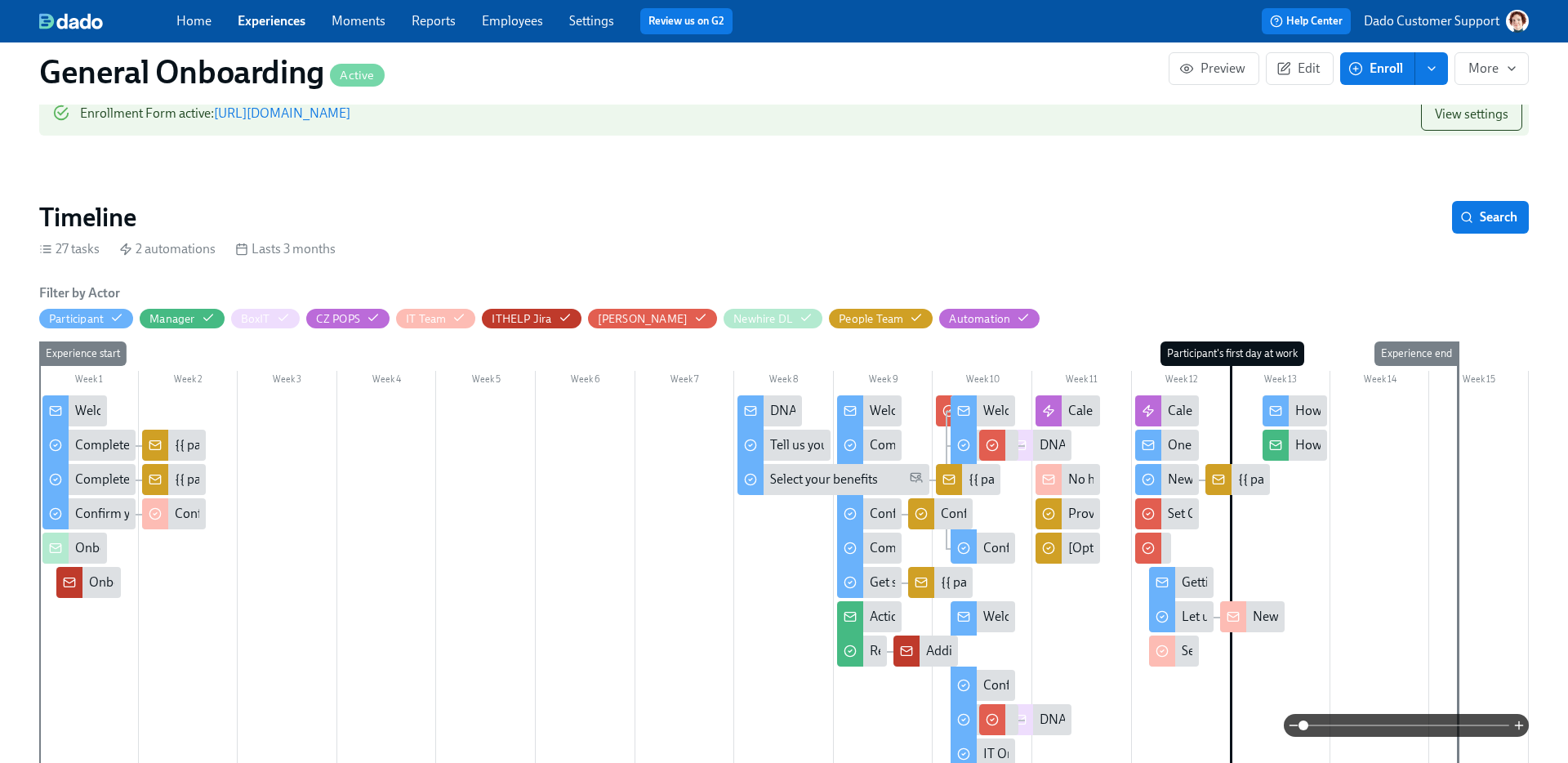
scroll to position [0, 4950]
click at [1430, 710] on div at bounding box center [784, 583] width 1490 height 377
click at [1427, 725] on span at bounding box center [1407, 725] width 206 height 23
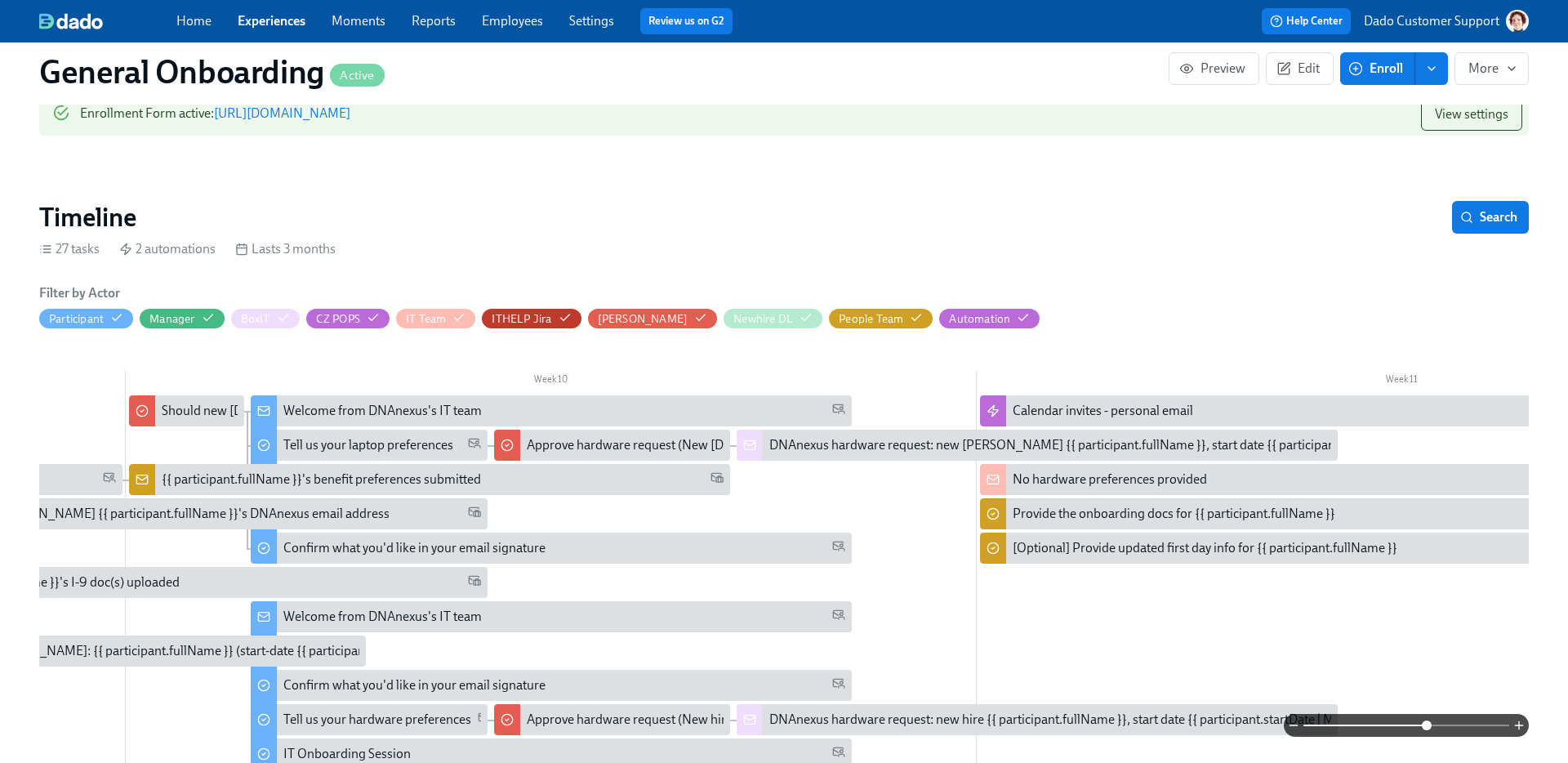
scroll to position [0, 7566]
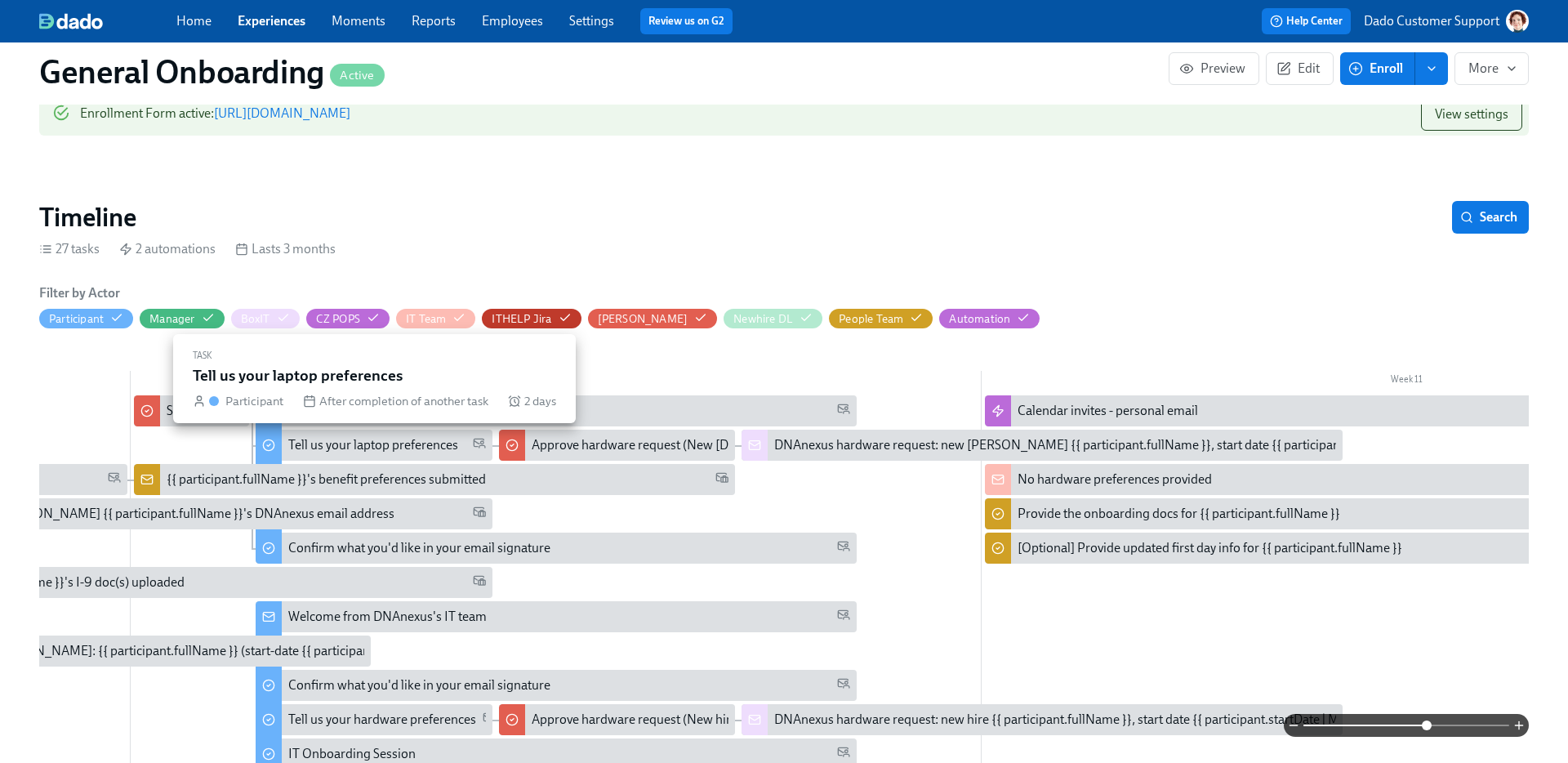
click at [399, 454] on div "Tell us your laptop preferences" at bounding box center [374, 445] width 237 height 31
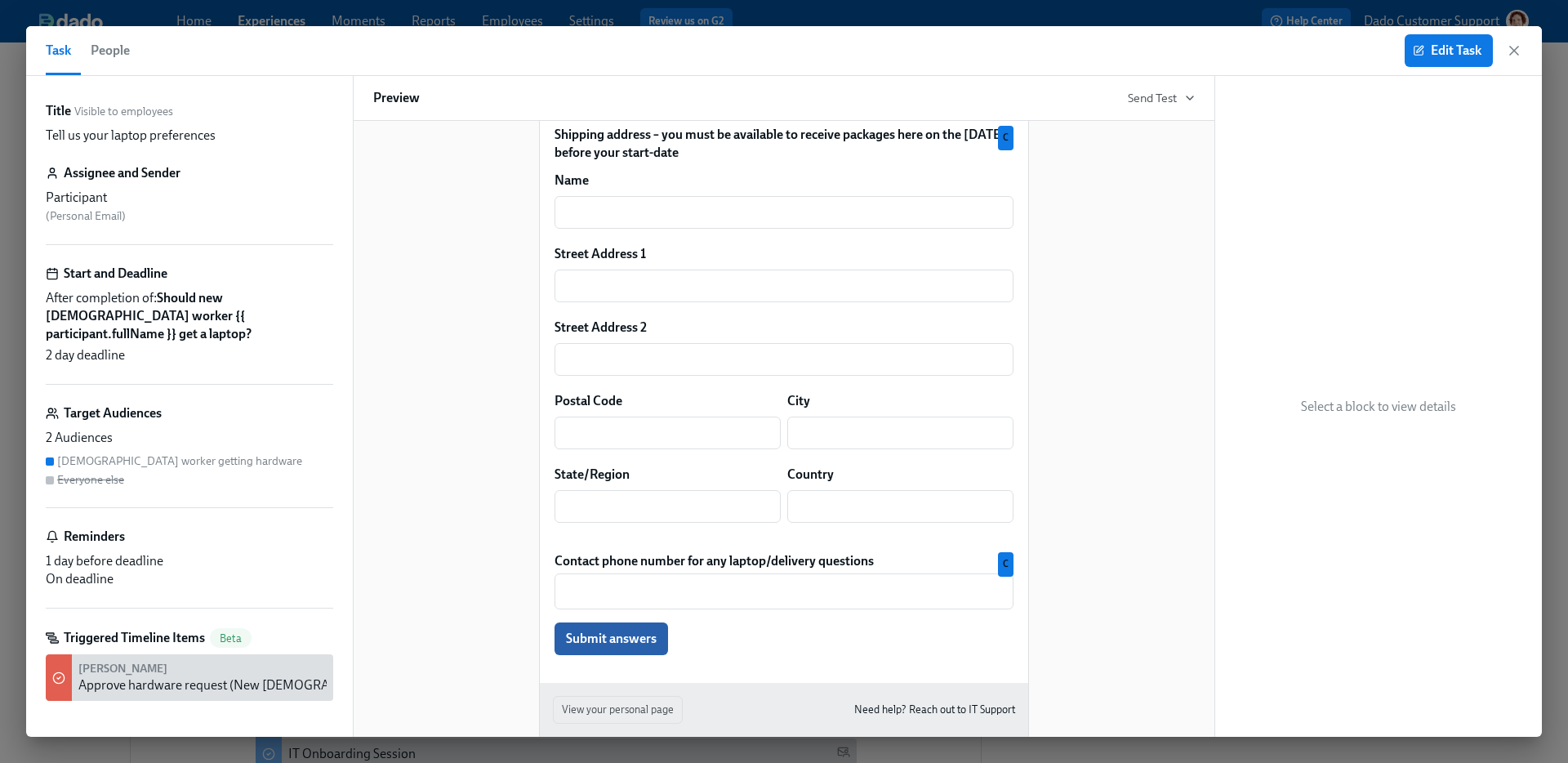
scroll to position [605, 0]
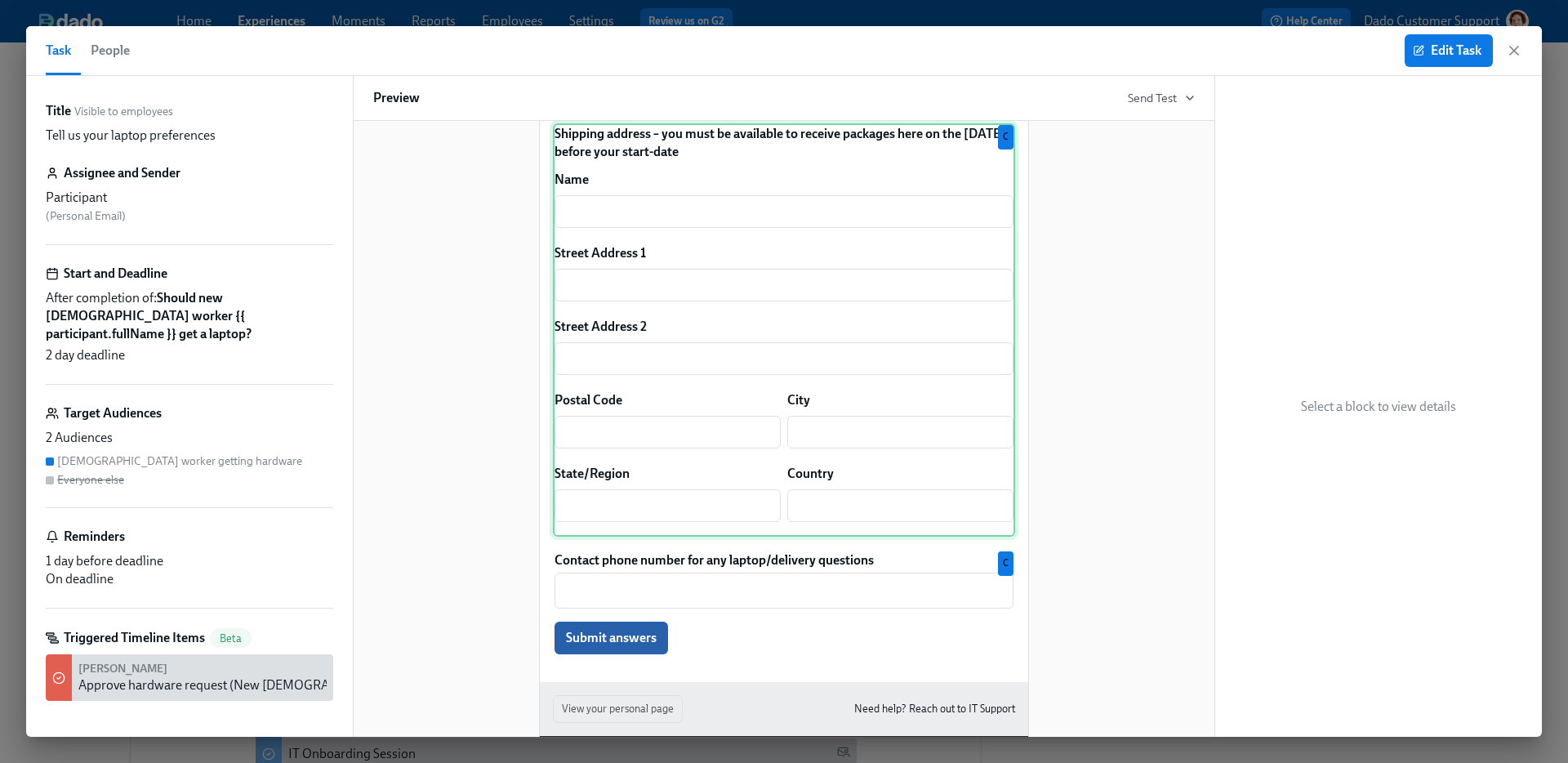
click at [698, 260] on div "Shipping address – you must be available to receive packages here on the Friday…" at bounding box center [784, 329] width 462 height 413
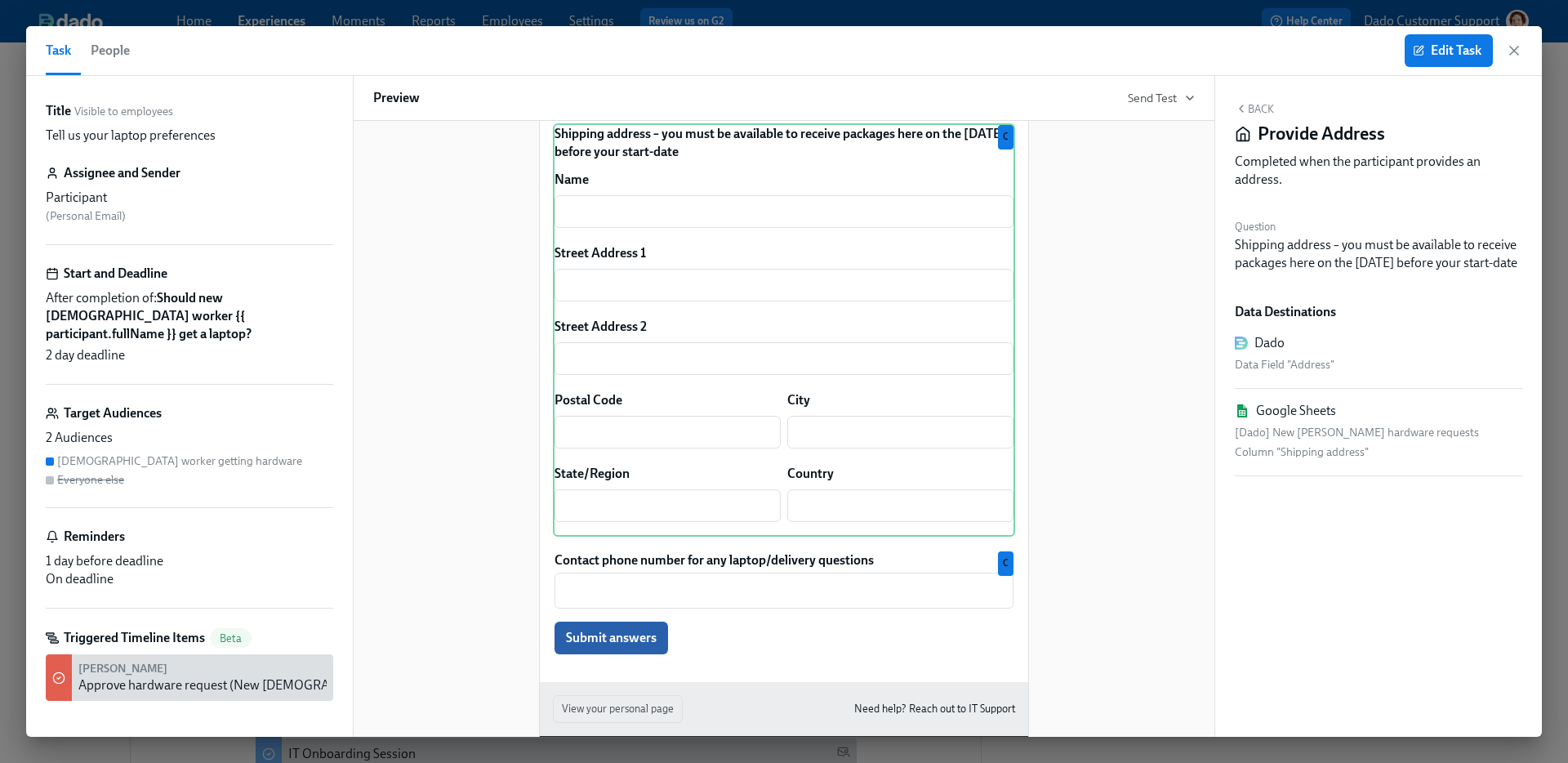
click at [444, 163] on div "Hi Participant : First Name ! You have a new task in DNAnexus On-boarding . To …" at bounding box center [784, 145] width 822 height 1246
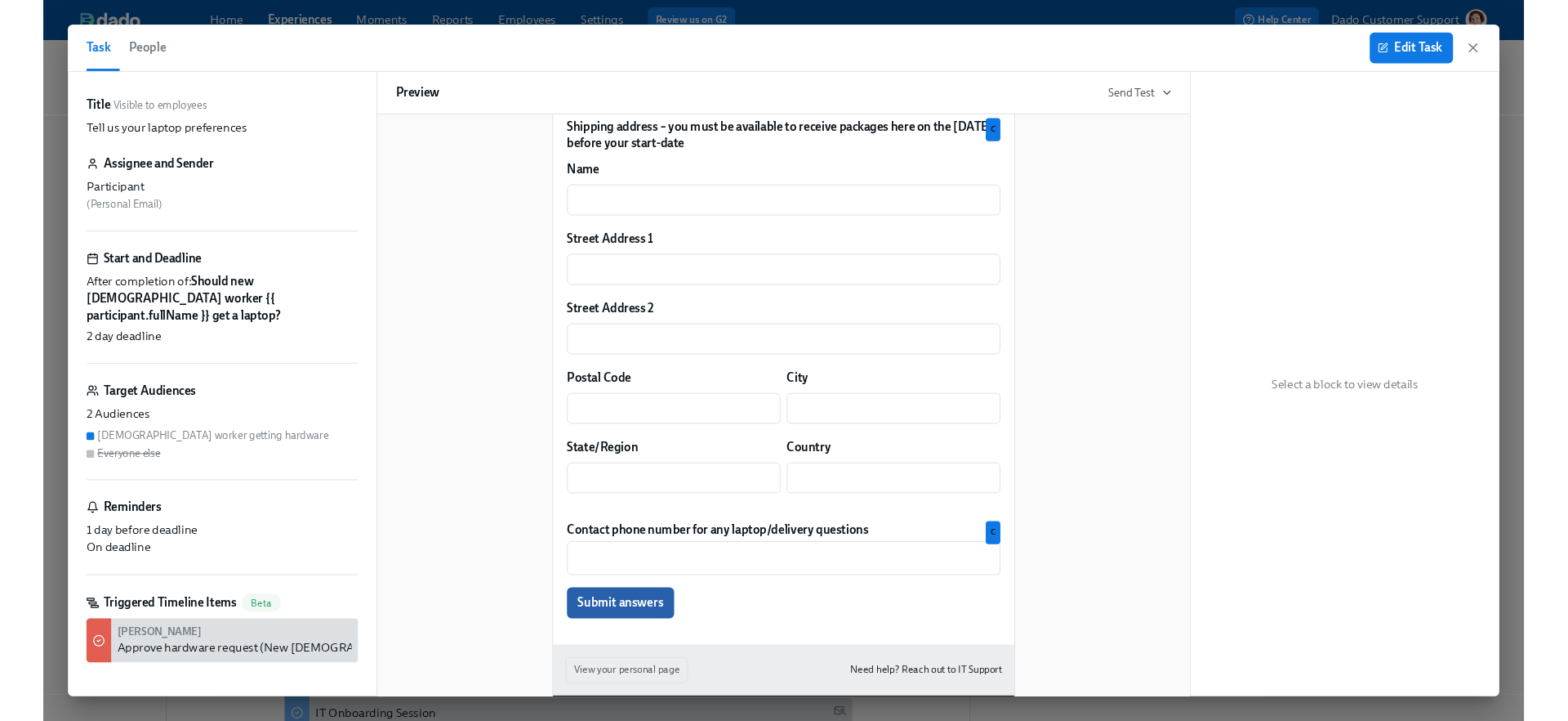
scroll to position [540, 0]
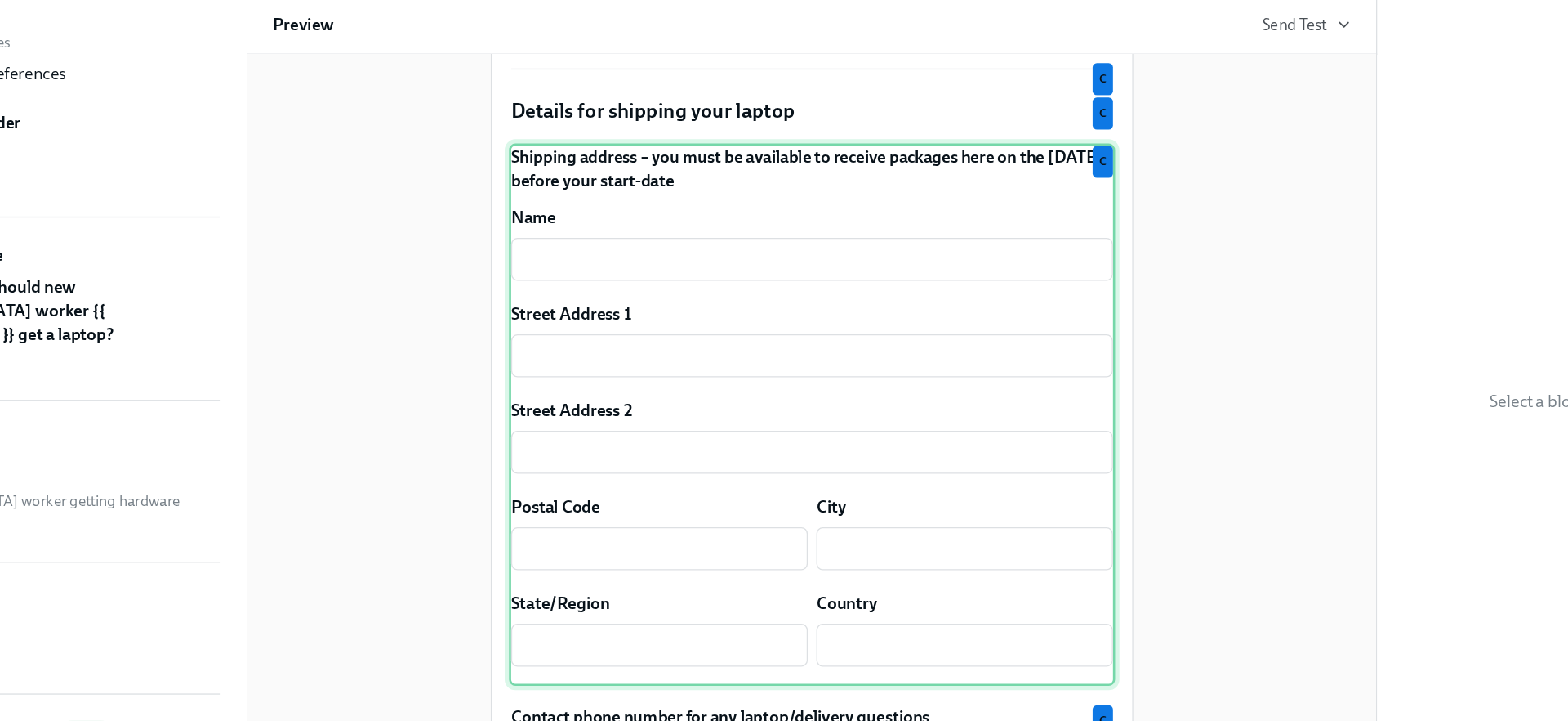
click at [572, 274] on div "Shipping address – you must be available to receive packages here on the Friday…" at bounding box center [784, 395] width 462 height 413
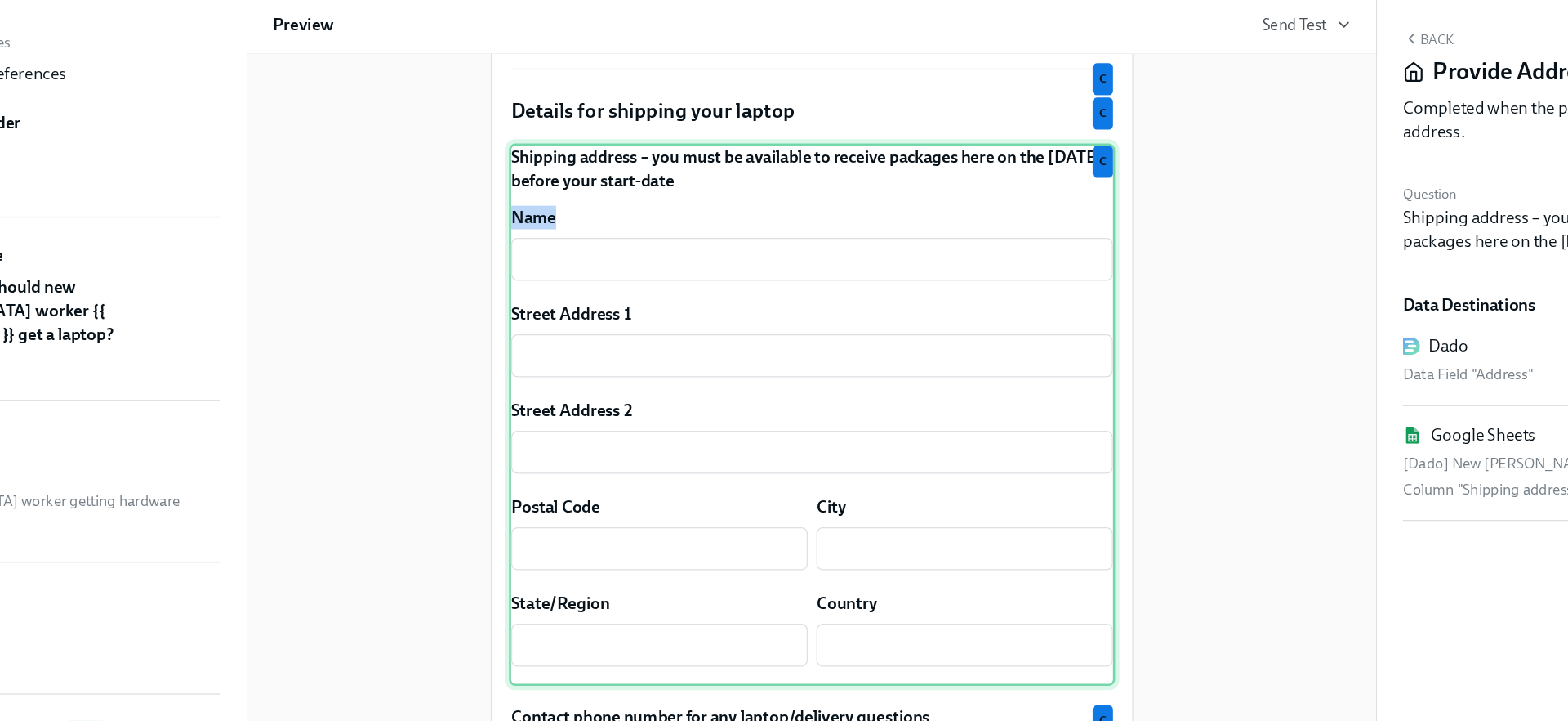
click at [572, 274] on div "Shipping address – you must be available to receive packages here on the Friday…" at bounding box center [784, 395] width 462 height 413
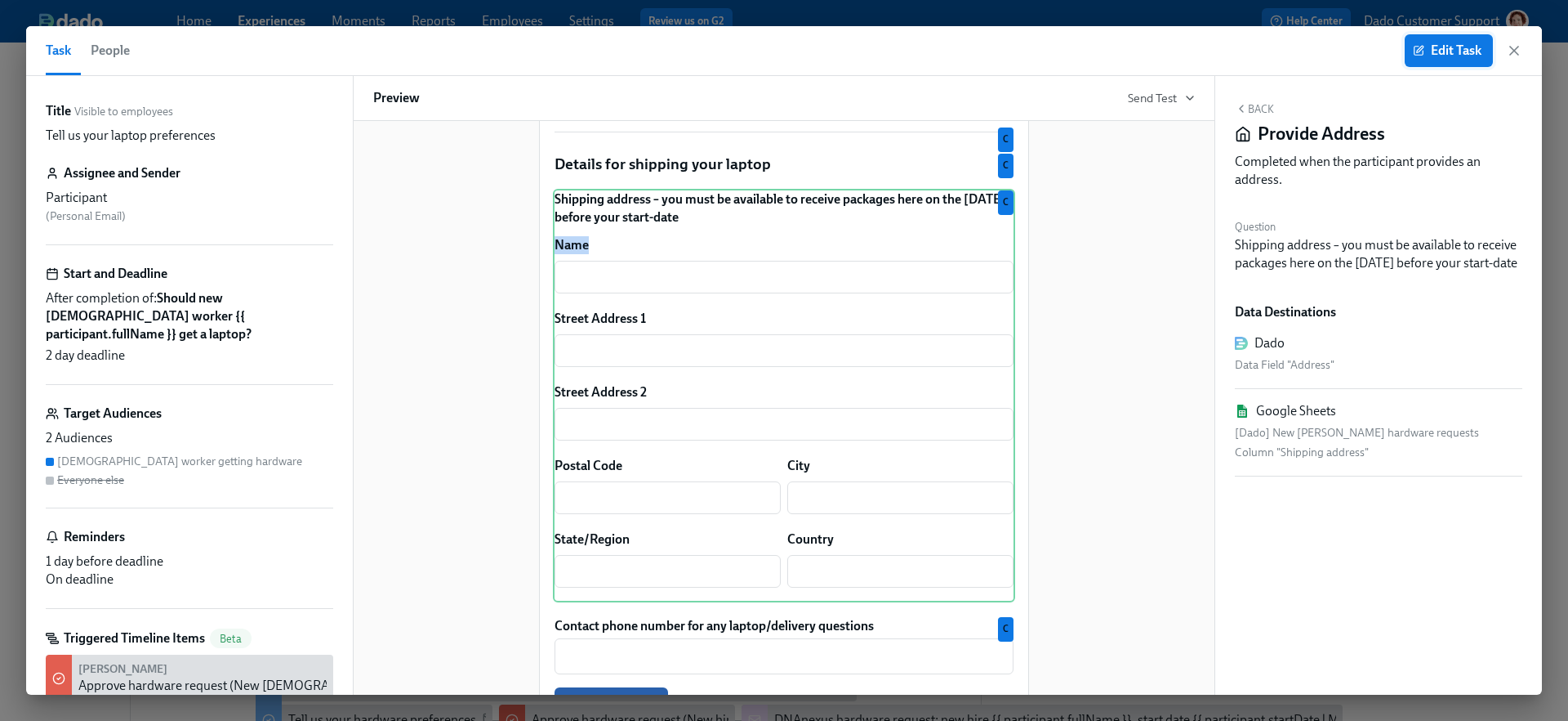
click at [1446, 56] on span "Edit Task" at bounding box center [1449, 50] width 65 height 16
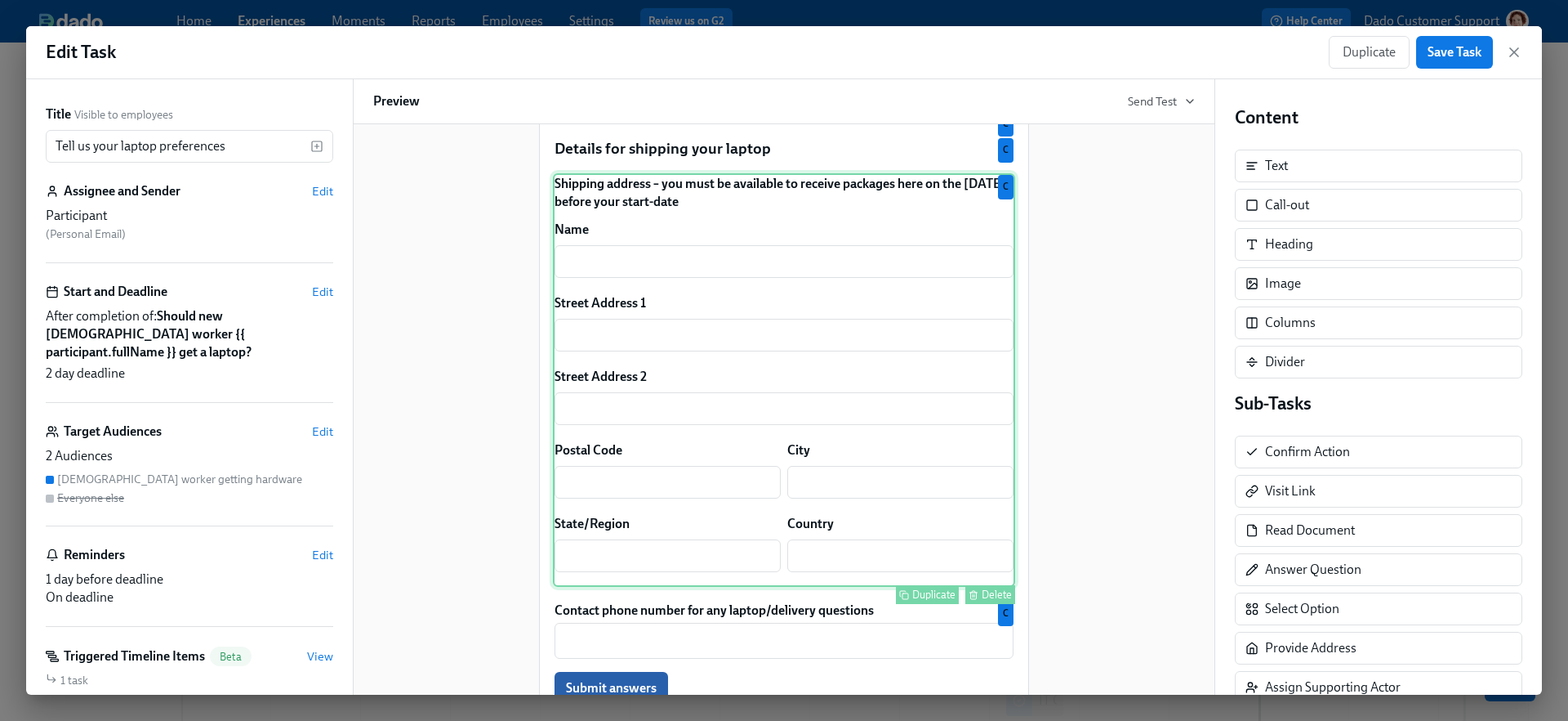
scroll to position [558, 0]
click at [620, 381] on div "Shipping address – you must be available to receive packages here on the Friday…" at bounding box center [784, 380] width 462 height 413
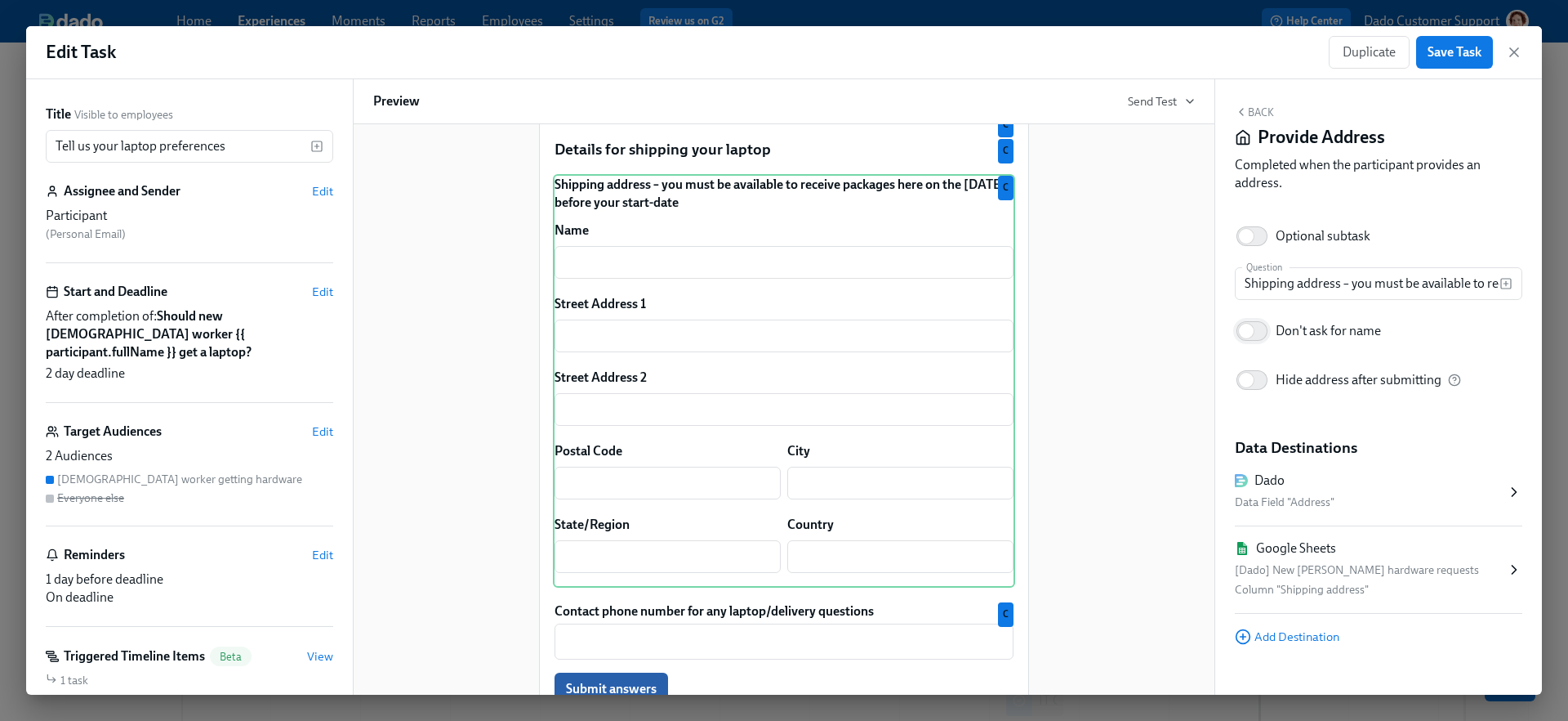
click at [1272, 332] on input "Don't ask for name" at bounding box center [1247, 331] width 108 height 36
checkbox input "true"
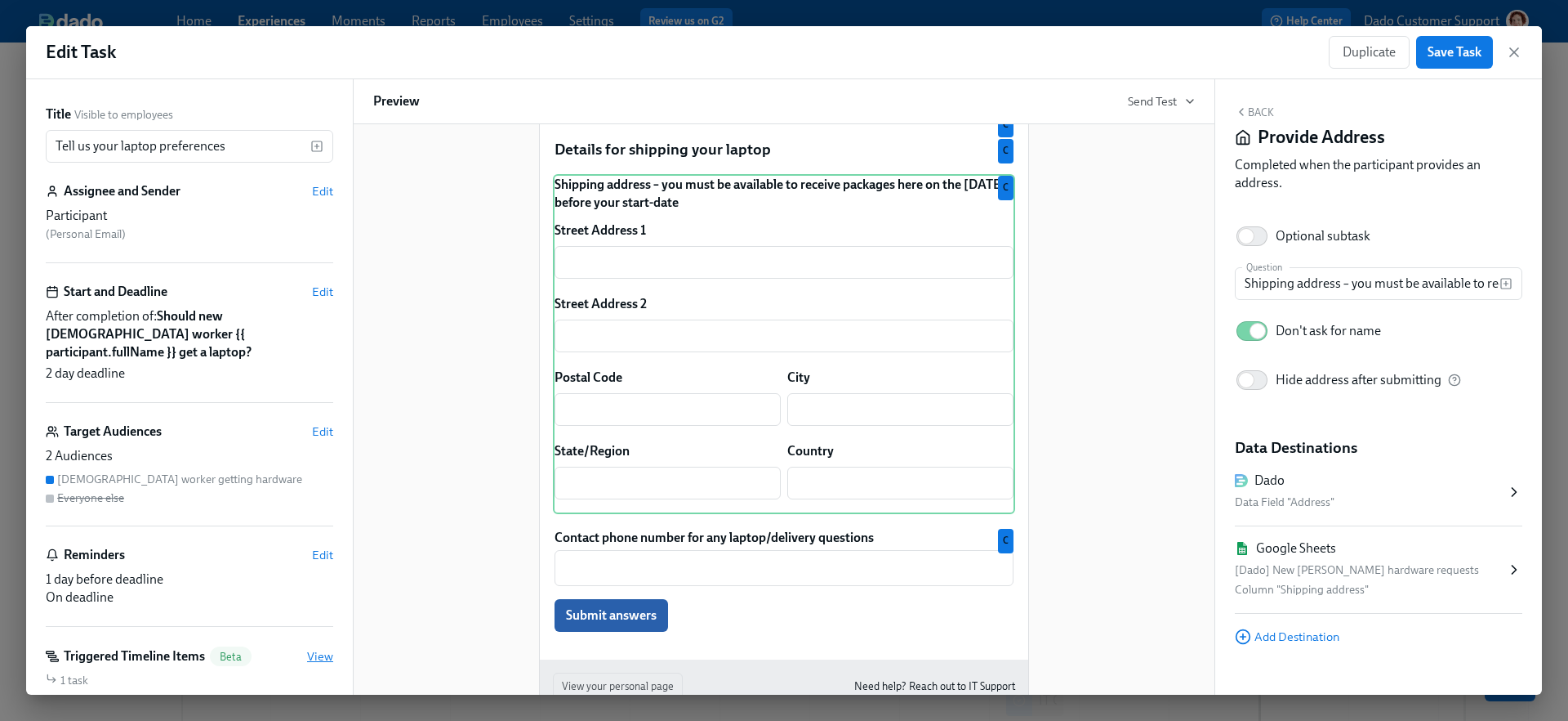
click at [315, 648] on span "View" at bounding box center [320, 656] width 26 height 16
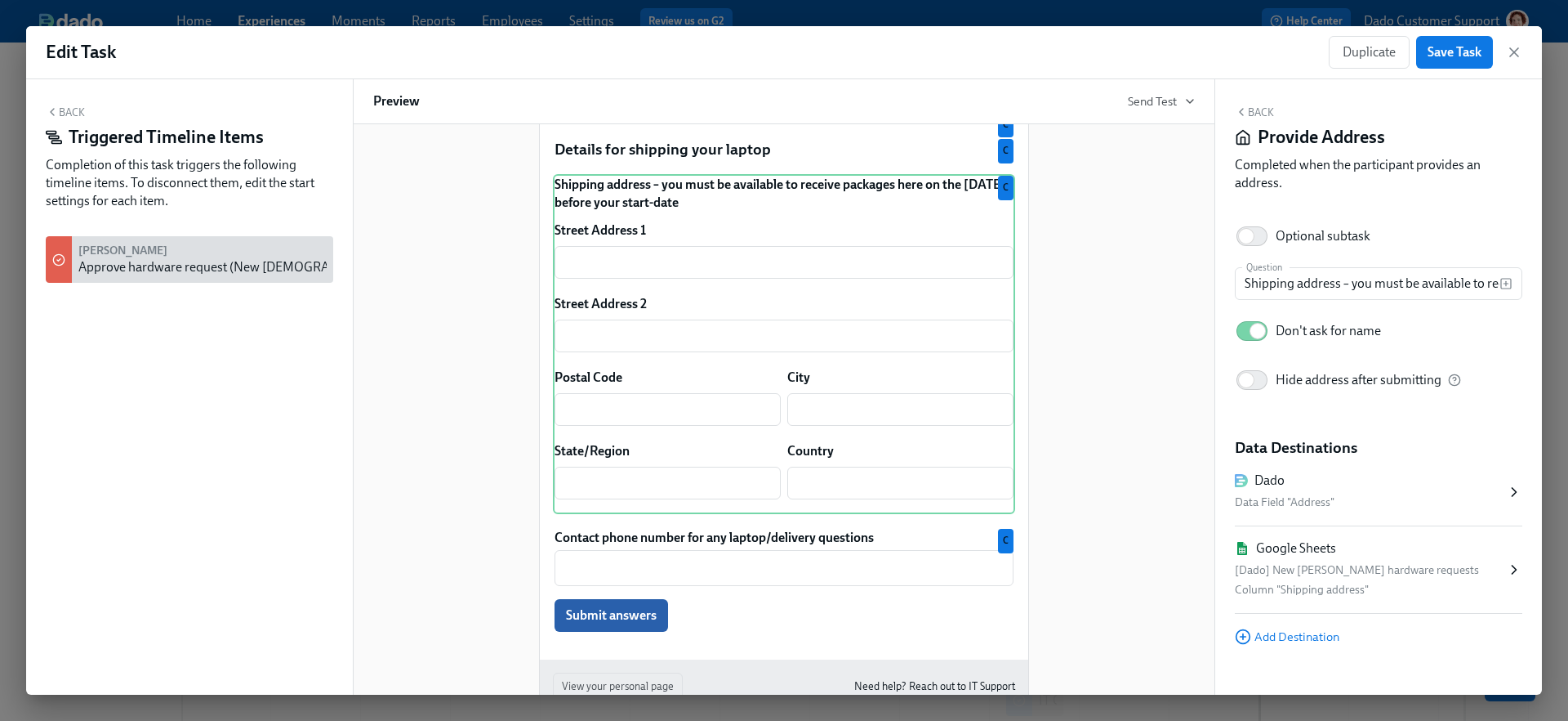
click at [112, 268] on div "Approve hardware request (New contingent worker {{ participant.fullName }}, sta…" at bounding box center [477, 267] width 798 height 18
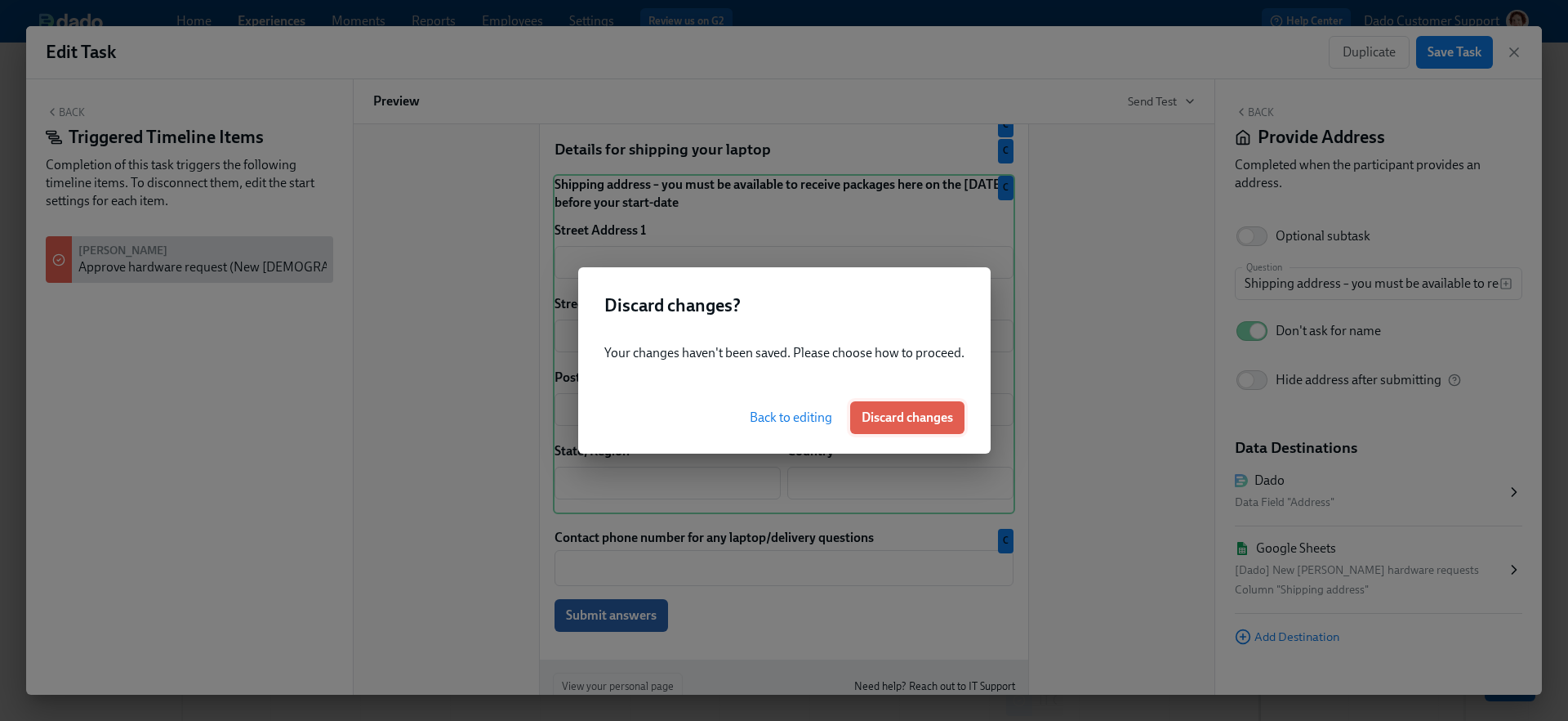
click at [912, 410] on span "Discard changes" at bounding box center [907, 417] width 91 height 16
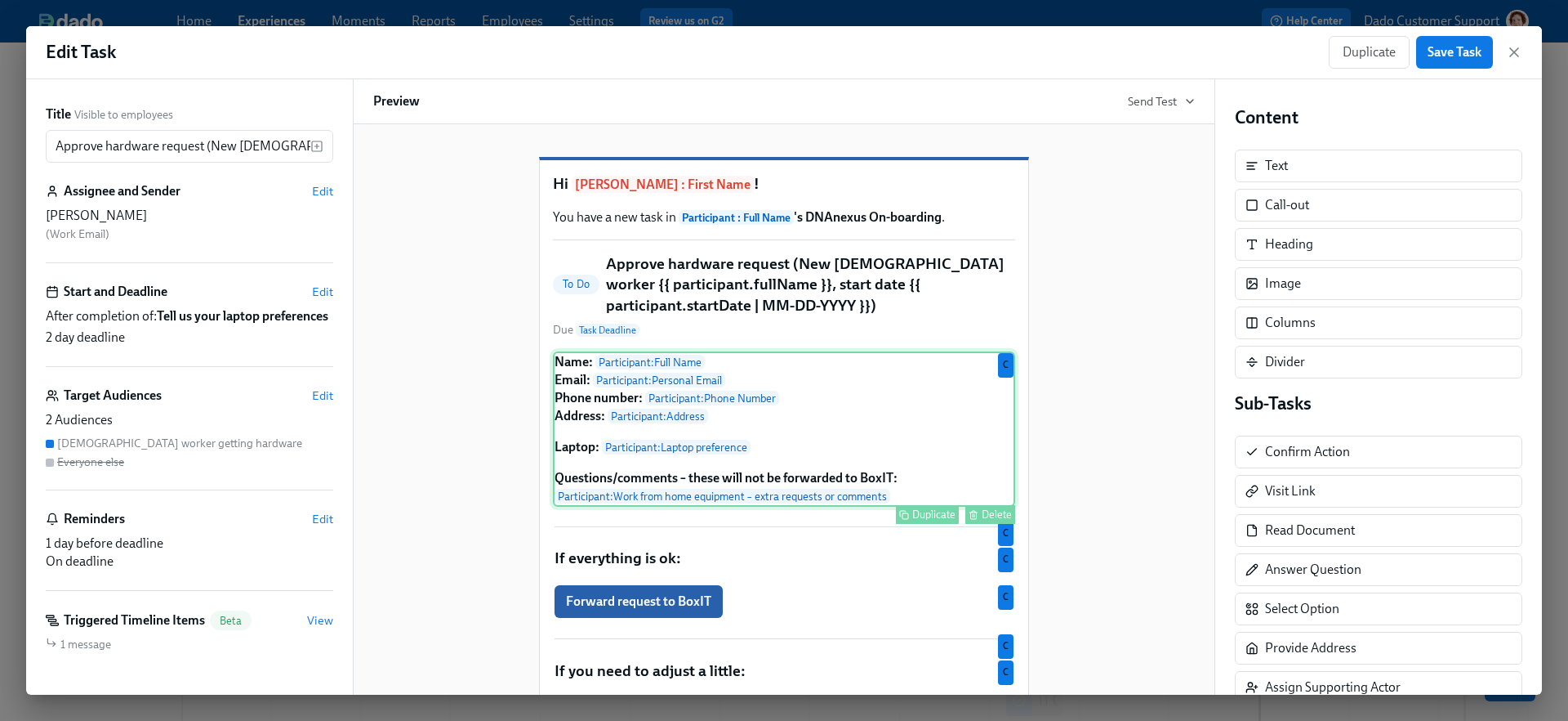
click at [703, 485] on div "Name: Participant : Full Name Email: Participant : Personal Email Phone number:…" at bounding box center [784, 428] width 462 height 155
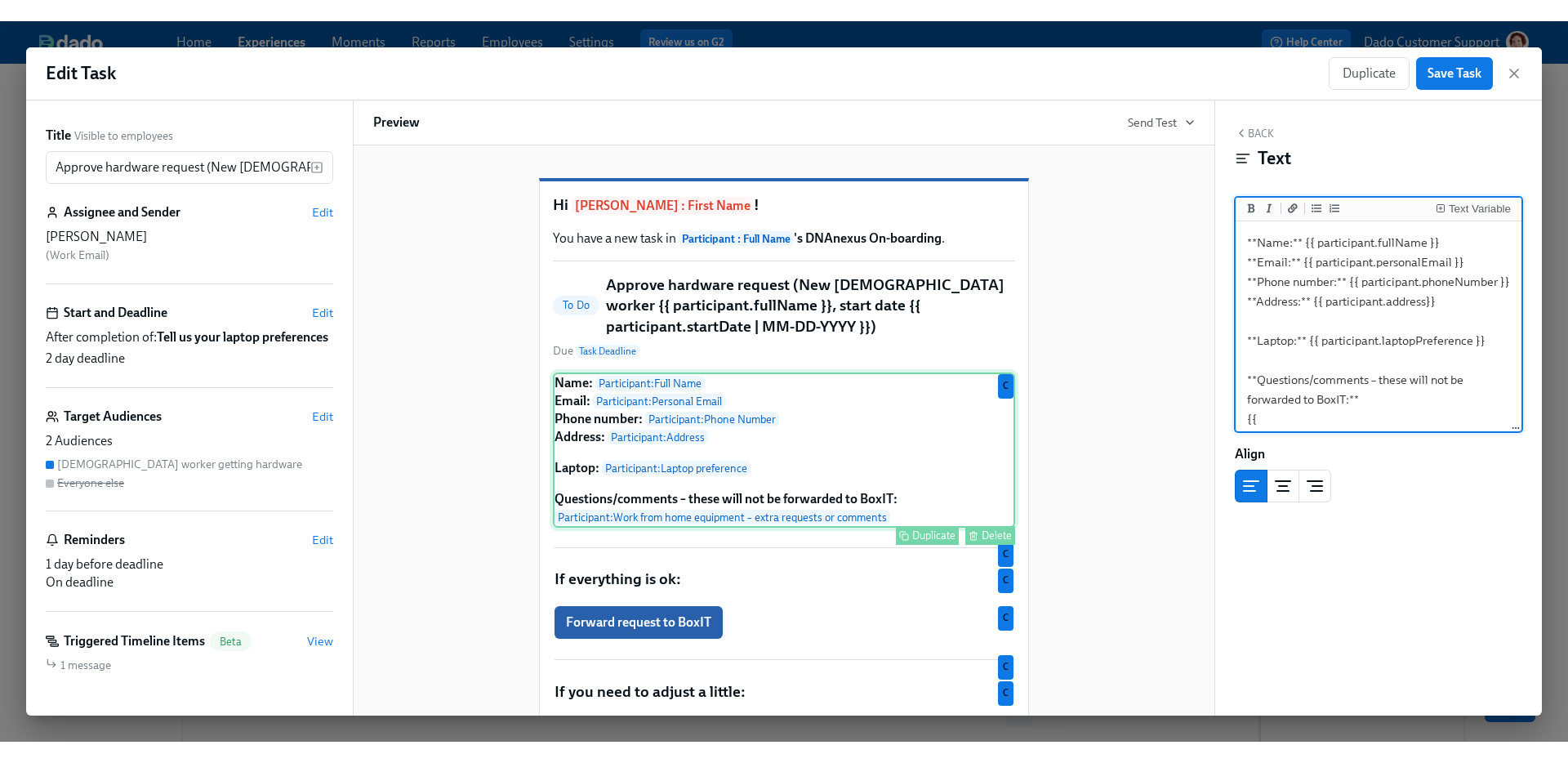
scroll to position [2, 0]
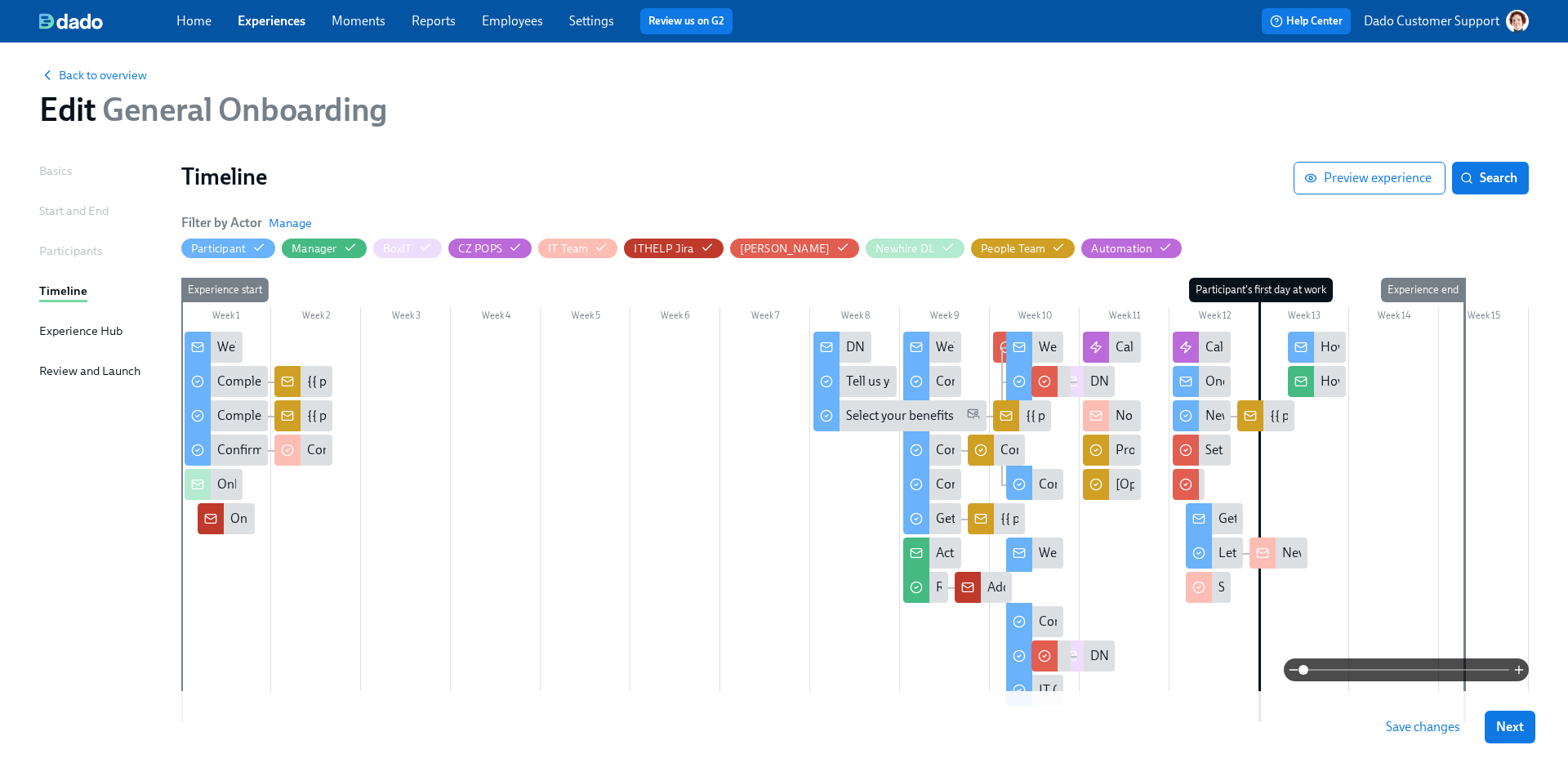
click at [111, 61] on div "Back to overview Edit General Onboarding" at bounding box center [784, 97] width 1516 height 90
click at [101, 73] on span "Back to overview" at bounding box center [93, 75] width 108 height 16
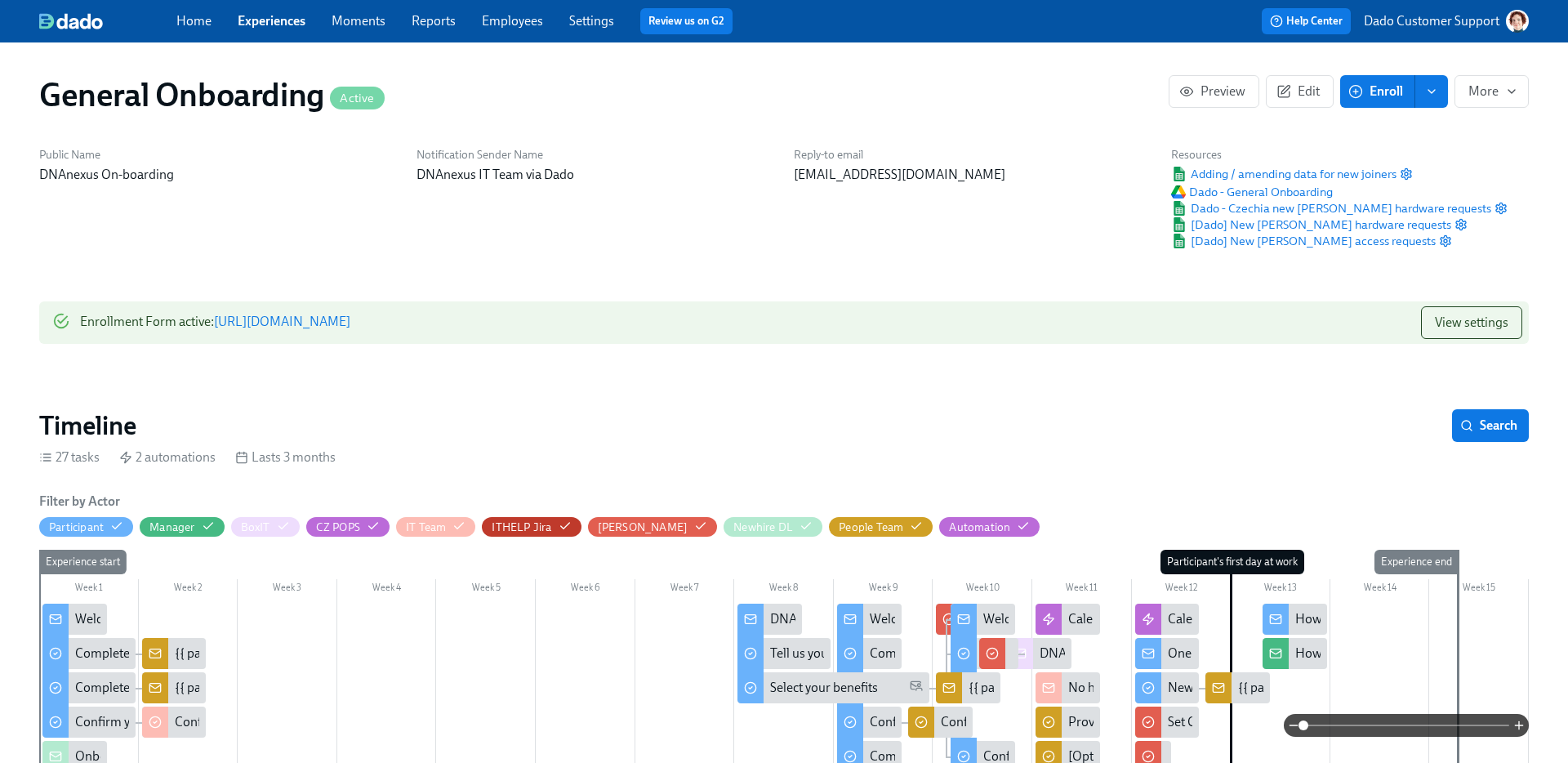
scroll to position [0, 4950]
click at [274, 31] on div "Home Experiences Moments Reports Employees Settings Review us on G2" at bounding box center [514, 21] width 676 height 26
click at [273, 16] on link "Experiences" at bounding box center [272, 21] width 68 height 16
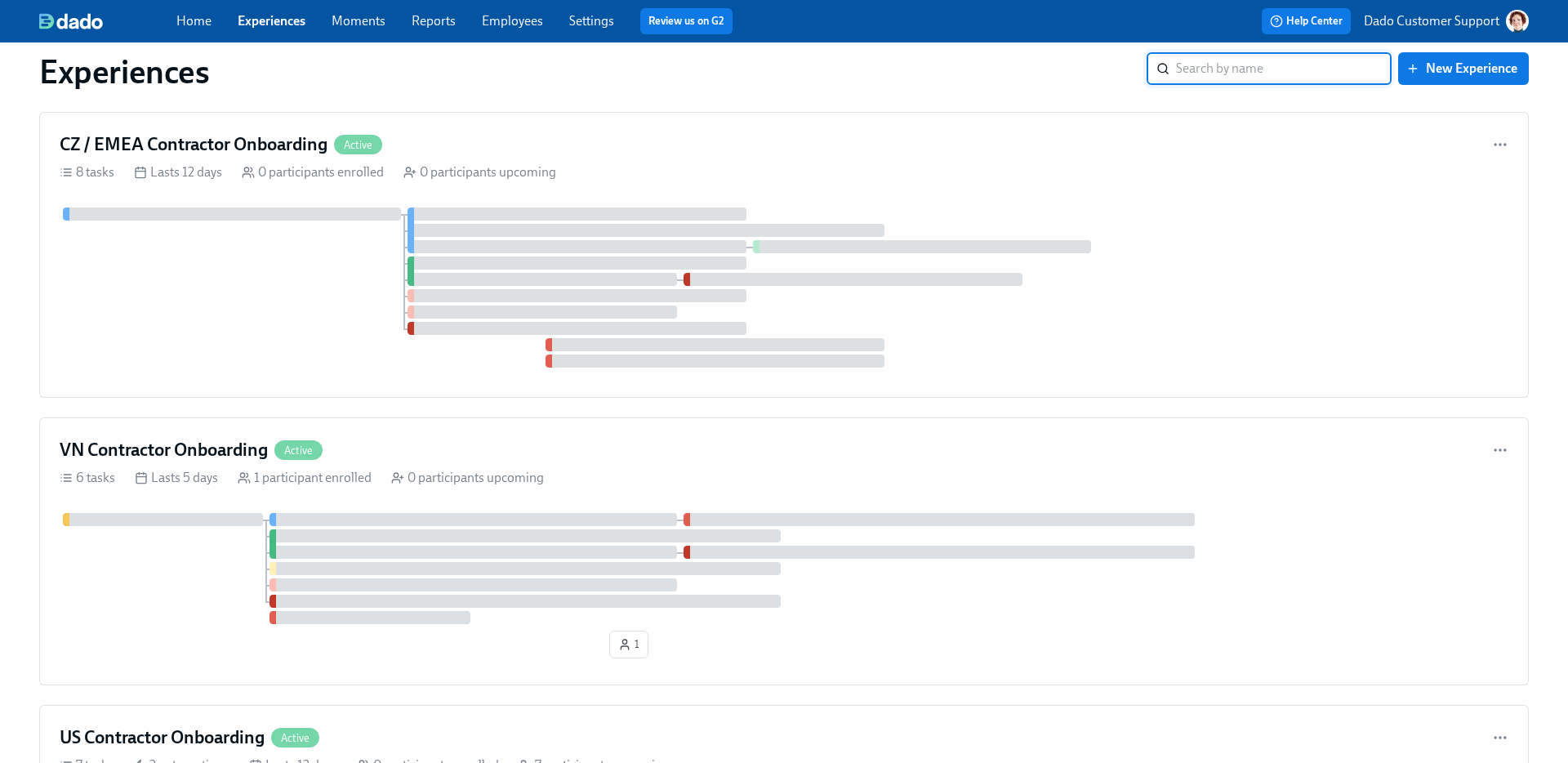
scroll to position [452, 0]
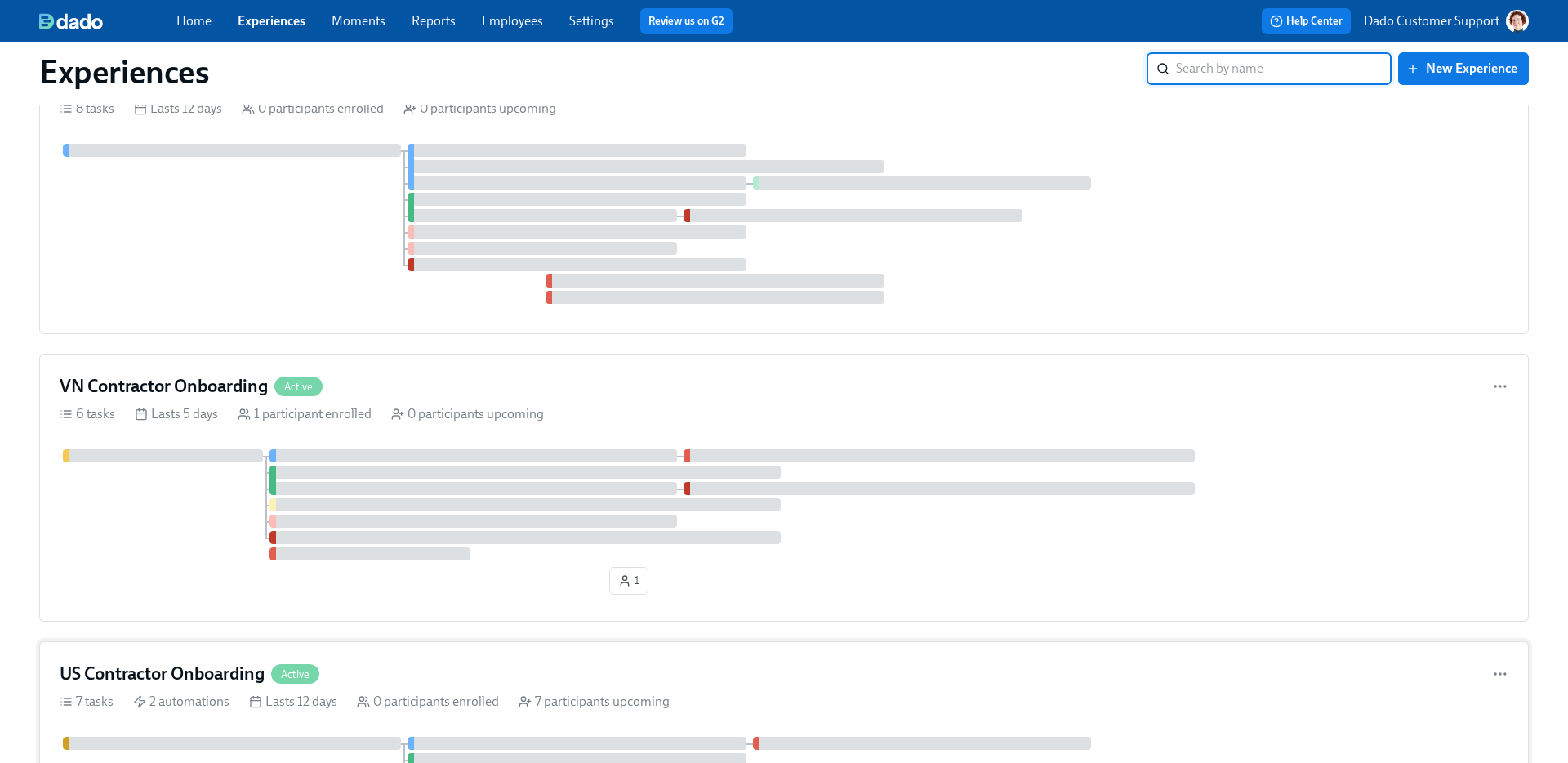
click at [374, 674] on div "US Contractor Onboarding Active" at bounding box center [784, 674] width 1449 height 25
click at [1104, 703] on div "7 tasks 2 automations Lasts 12 days 0 participants enrolled 7 participants upco…" at bounding box center [784, 702] width 1449 height 18
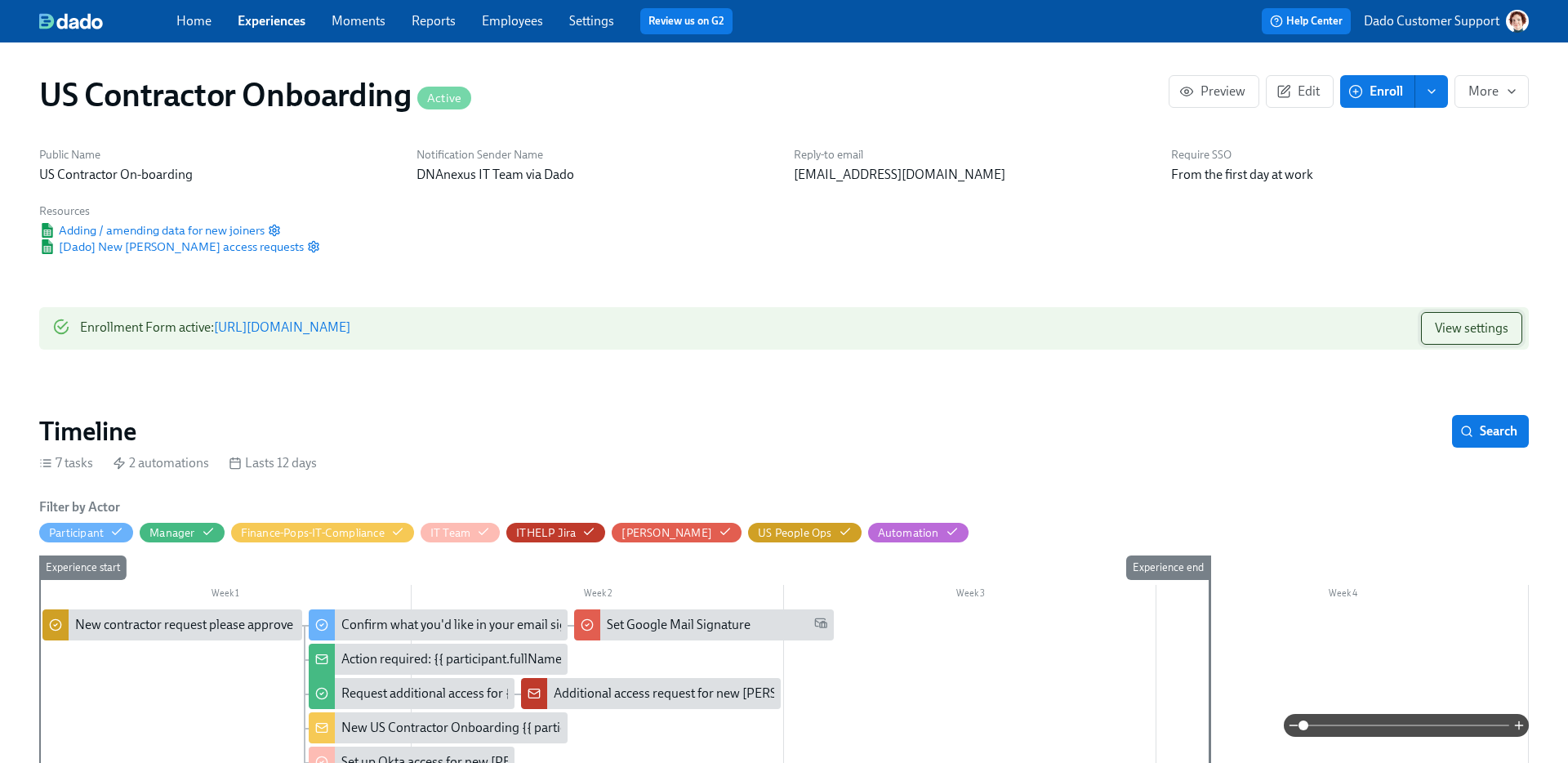
click at [1466, 332] on span "View settings" at bounding box center [1472, 328] width 74 height 16
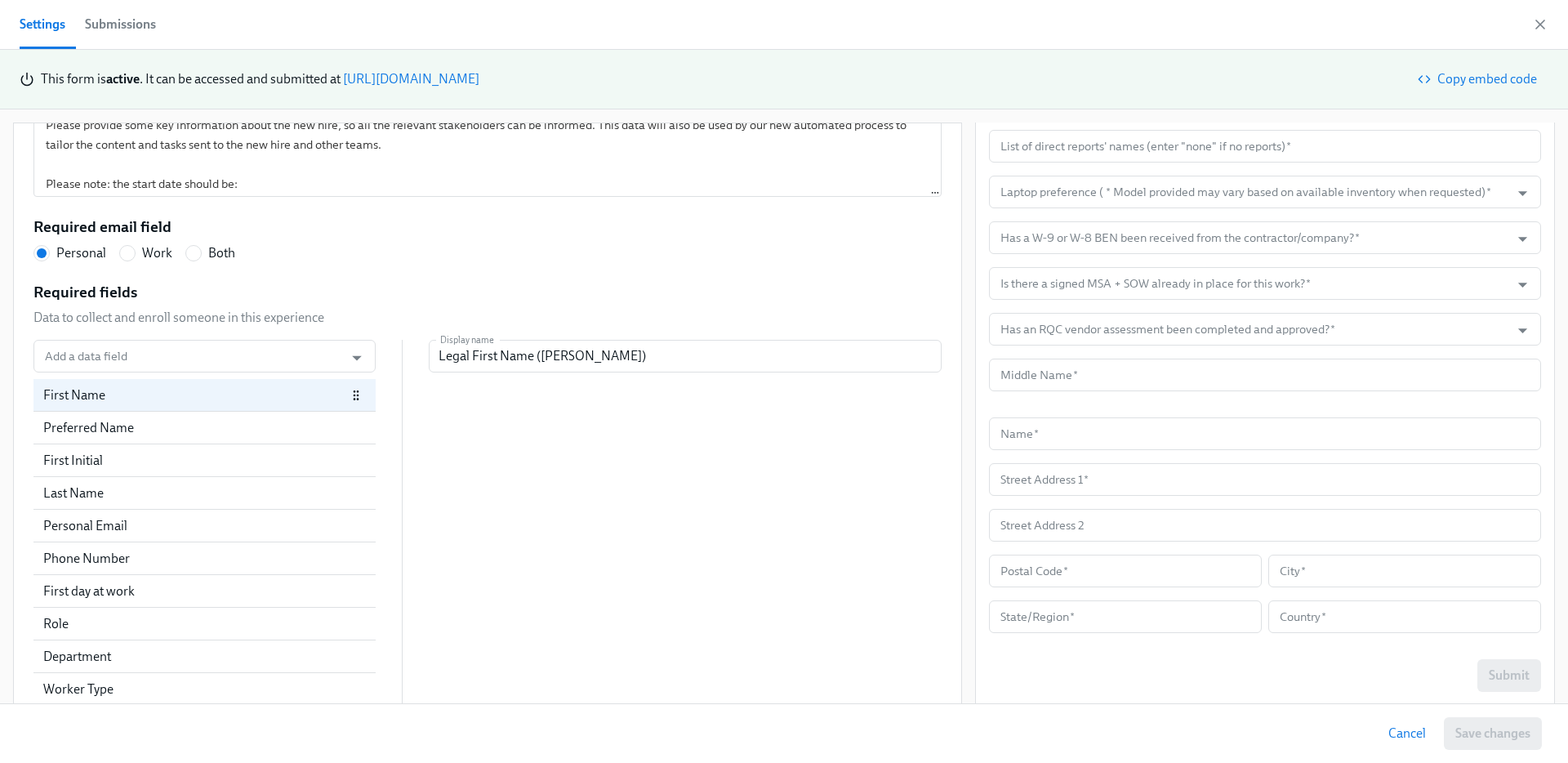
scroll to position [795, 0]
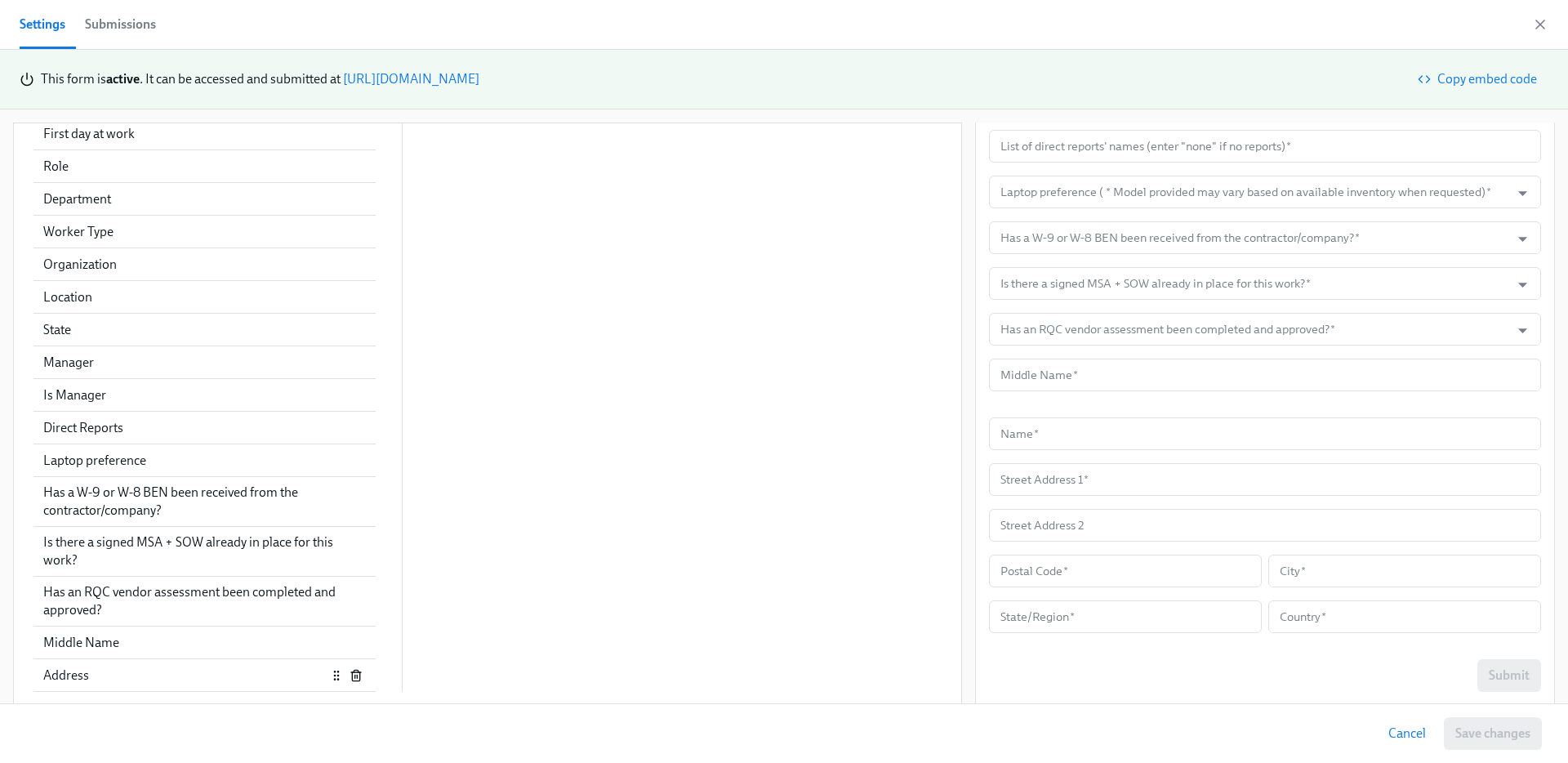
click at [124, 684] on div "Address" at bounding box center [184, 676] width 283 height 18
radio input "false"
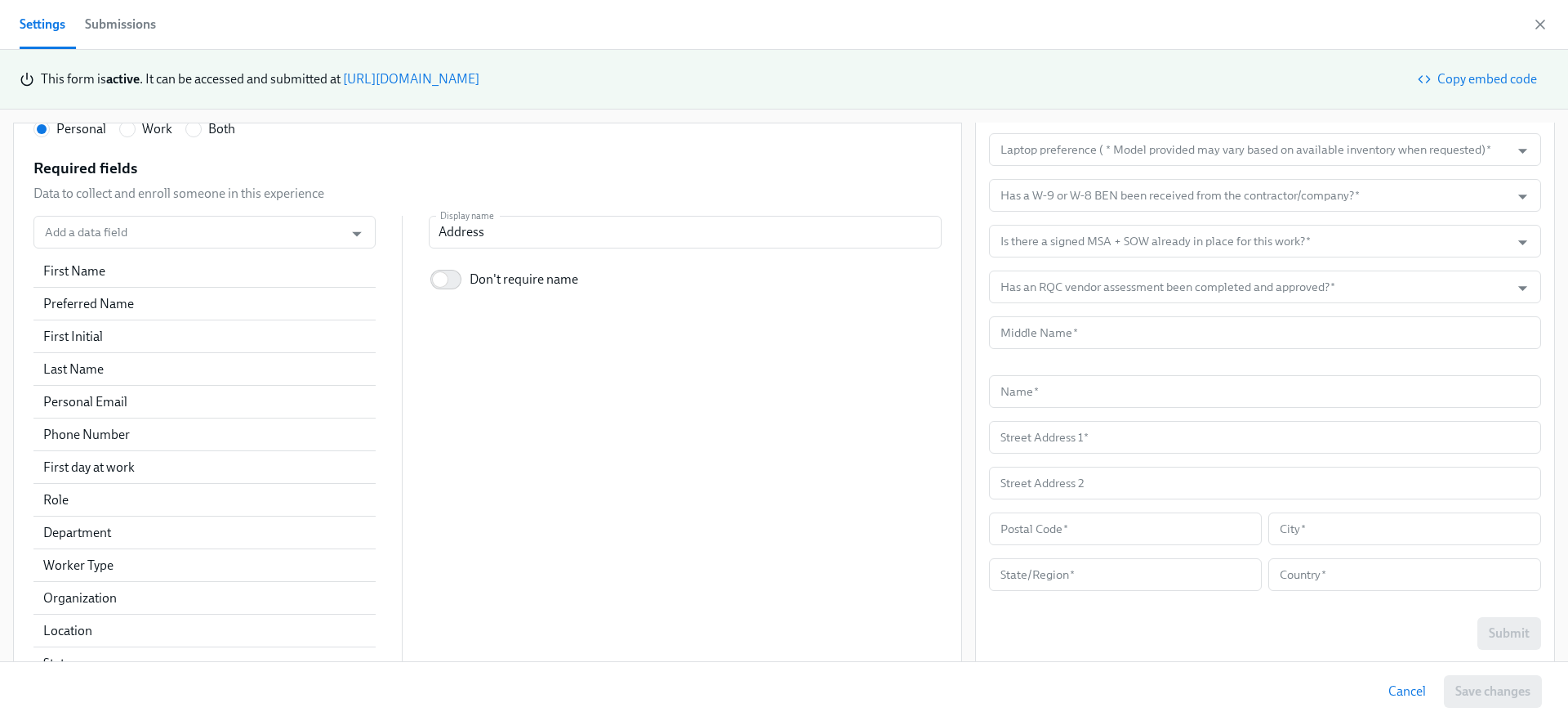
scroll to position [459, 0]
click at [459, 277] on input "Don't require name" at bounding box center [440, 282] width 108 height 36
checkbox input "true"
radio input "false"
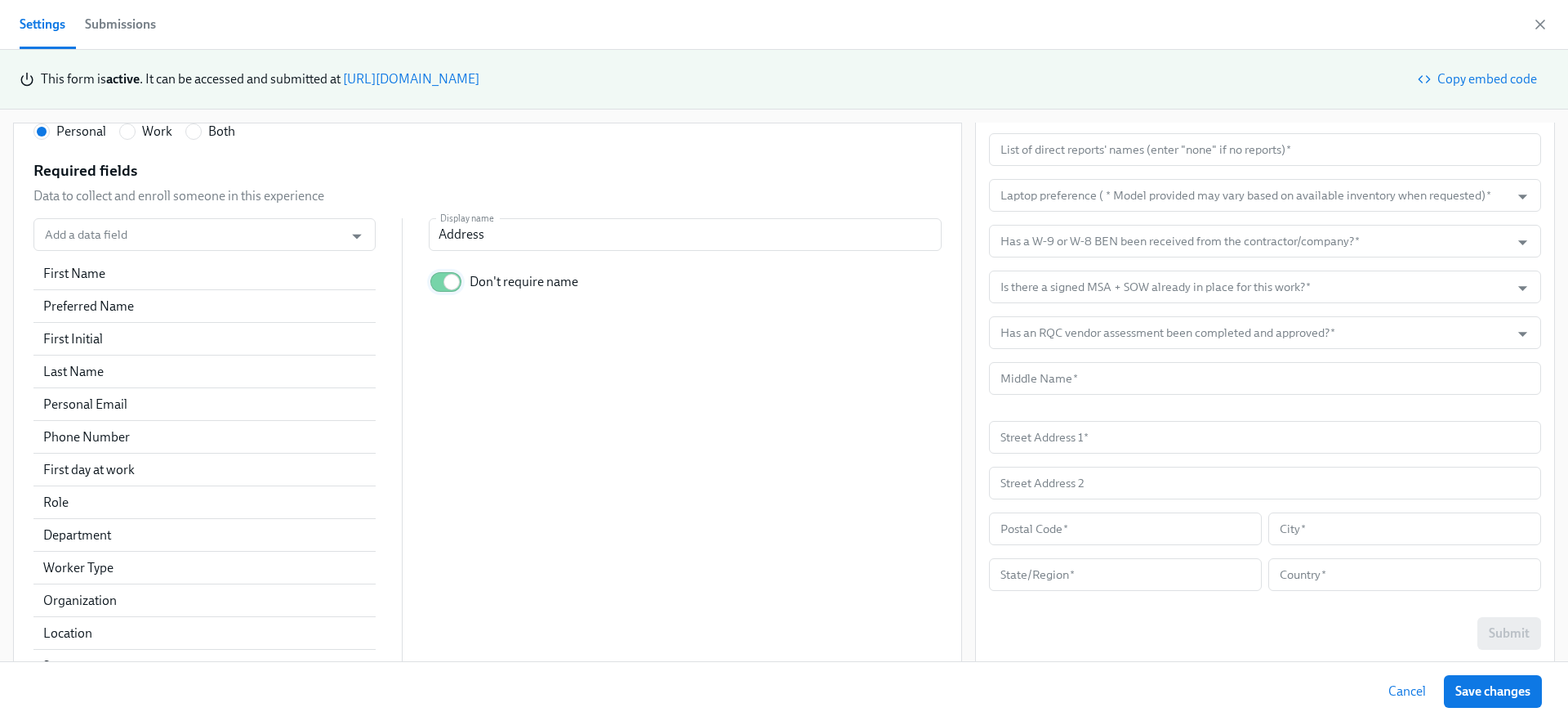
click at [450, 283] on input "Don't require name" at bounding box center [452, 282] width 108 height 36
checkbox input "false"
radio input "false"
click at [450, 283] on input "Don't require name" at bounding box center [440, 282] width 108 height 36
checkbox input "true"
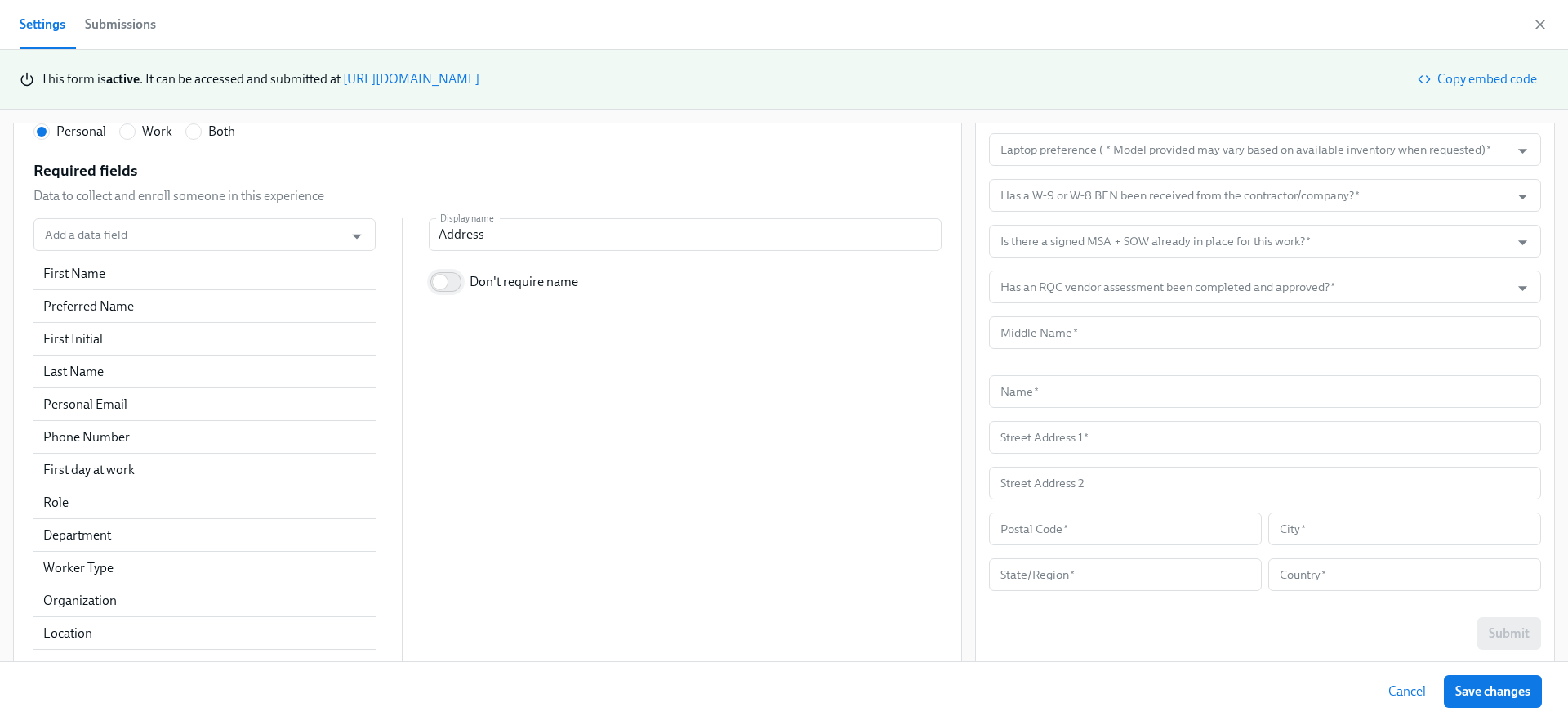
radio input "false"
click at [450, 283] on input "Don't require name" at bounding box center [452, 282] width 108 height 36
checkbox input "false"
click at [1542, 27] on icon "button" at bounding box center [1541, 24] width 16 height 16
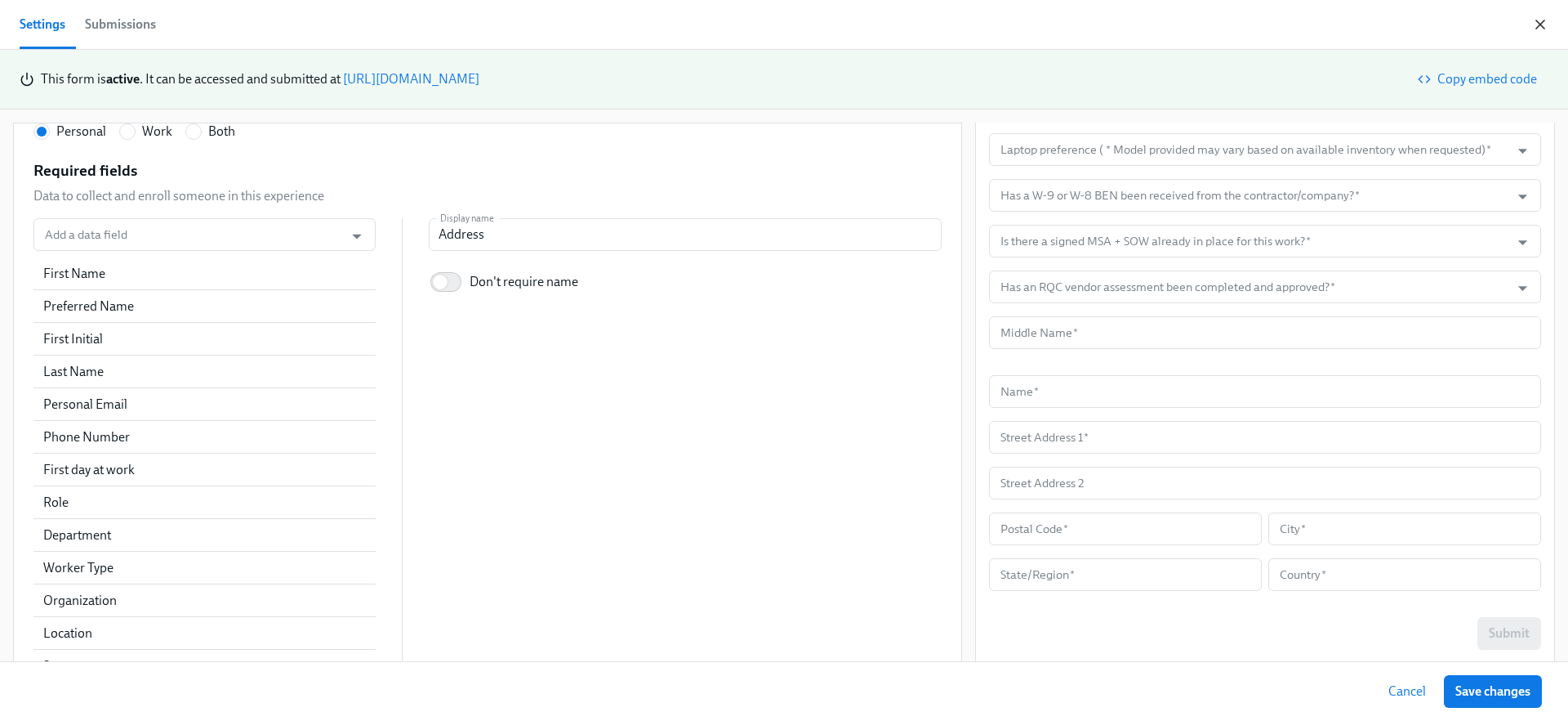
radio input "false"
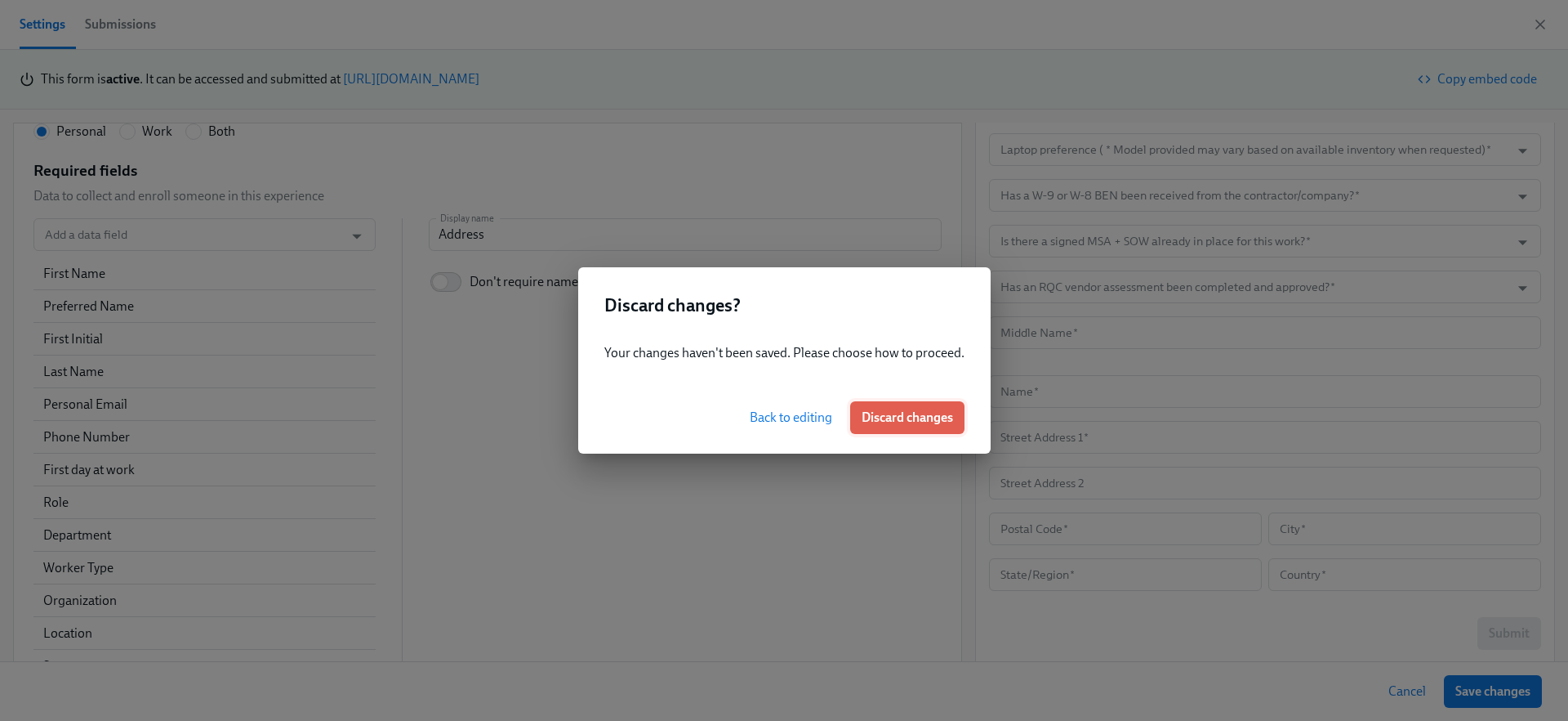
click at [919, 413] on span "Discard changes" at bounding box center [907, 417] width 91 height 16
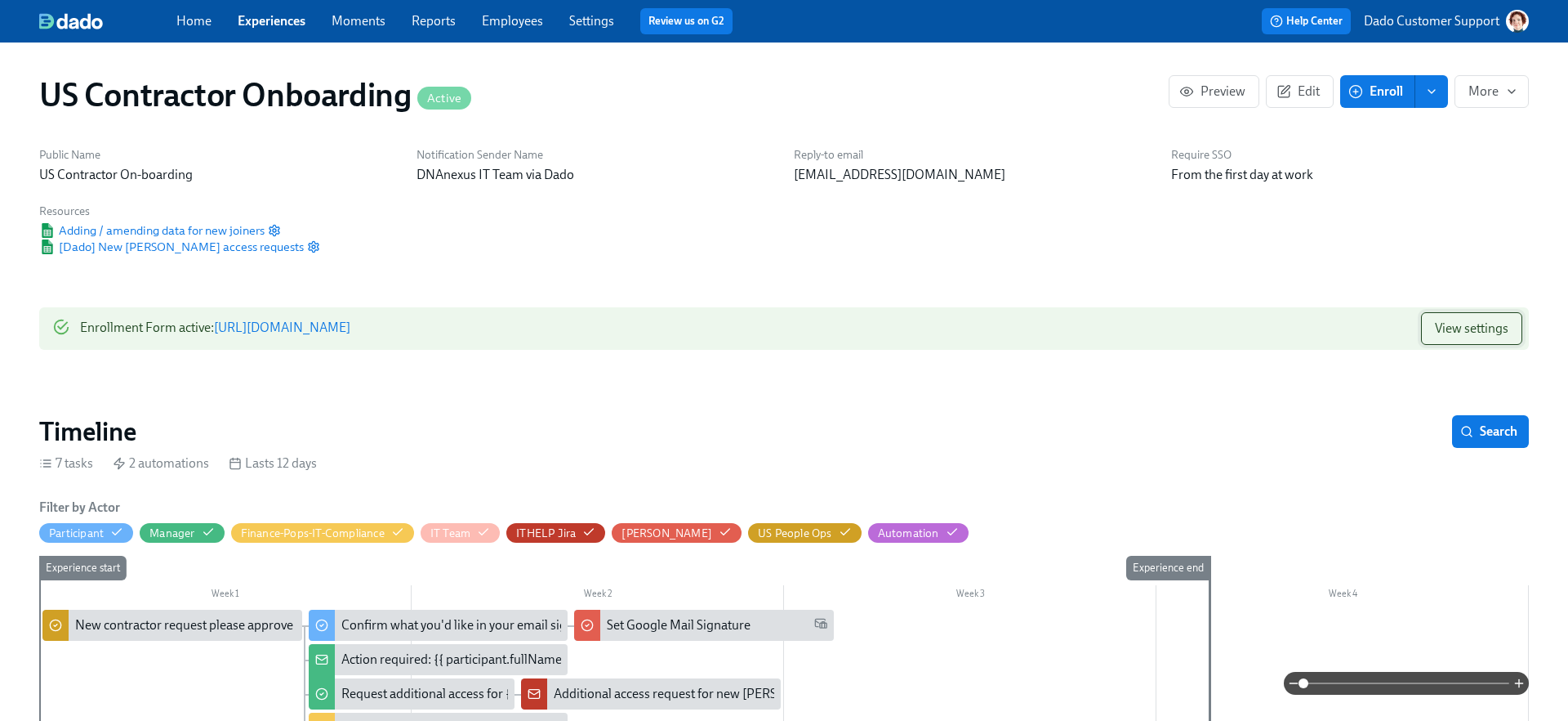
click at [1499, 332] on span "View settings" at bounding box center [1472, 328] width 74 height 16
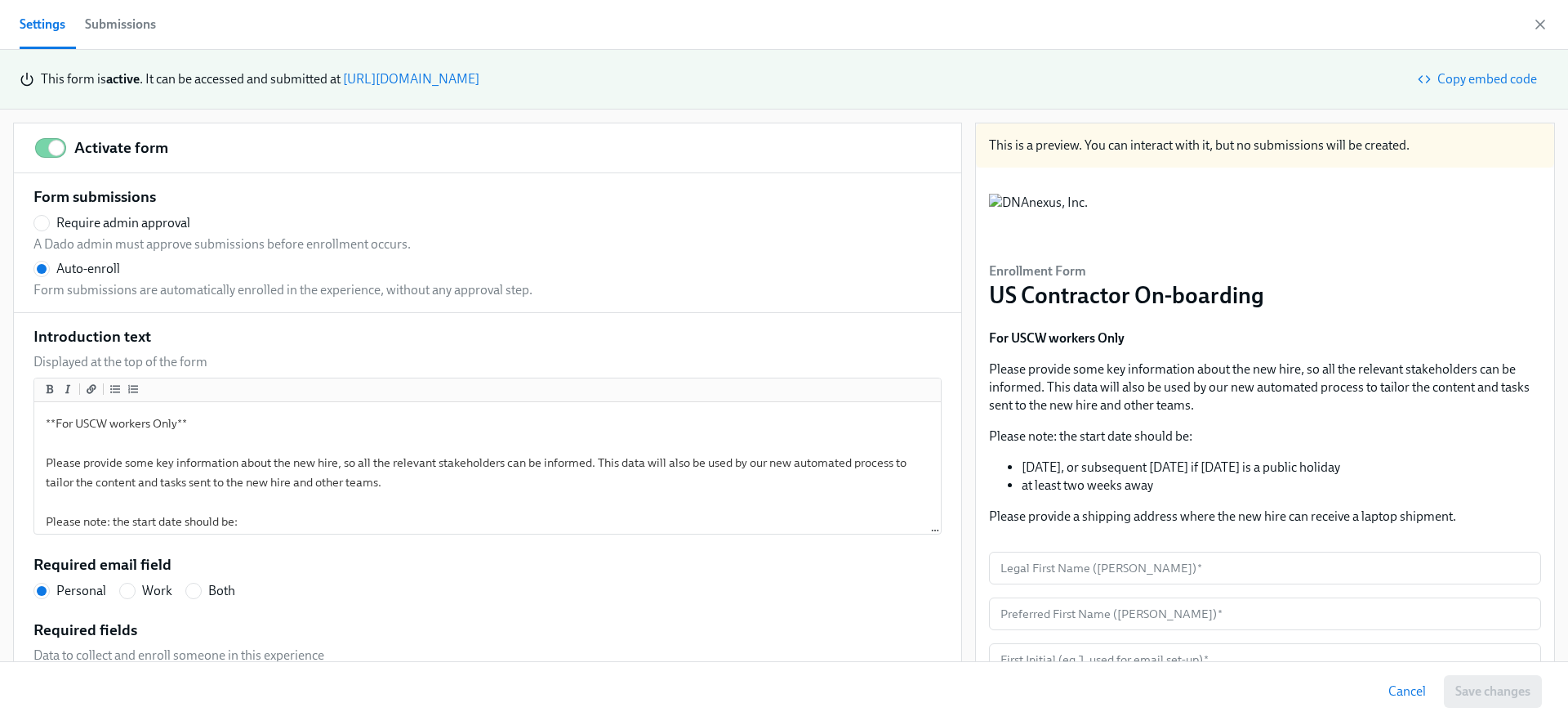
scroll to position [837, 0]
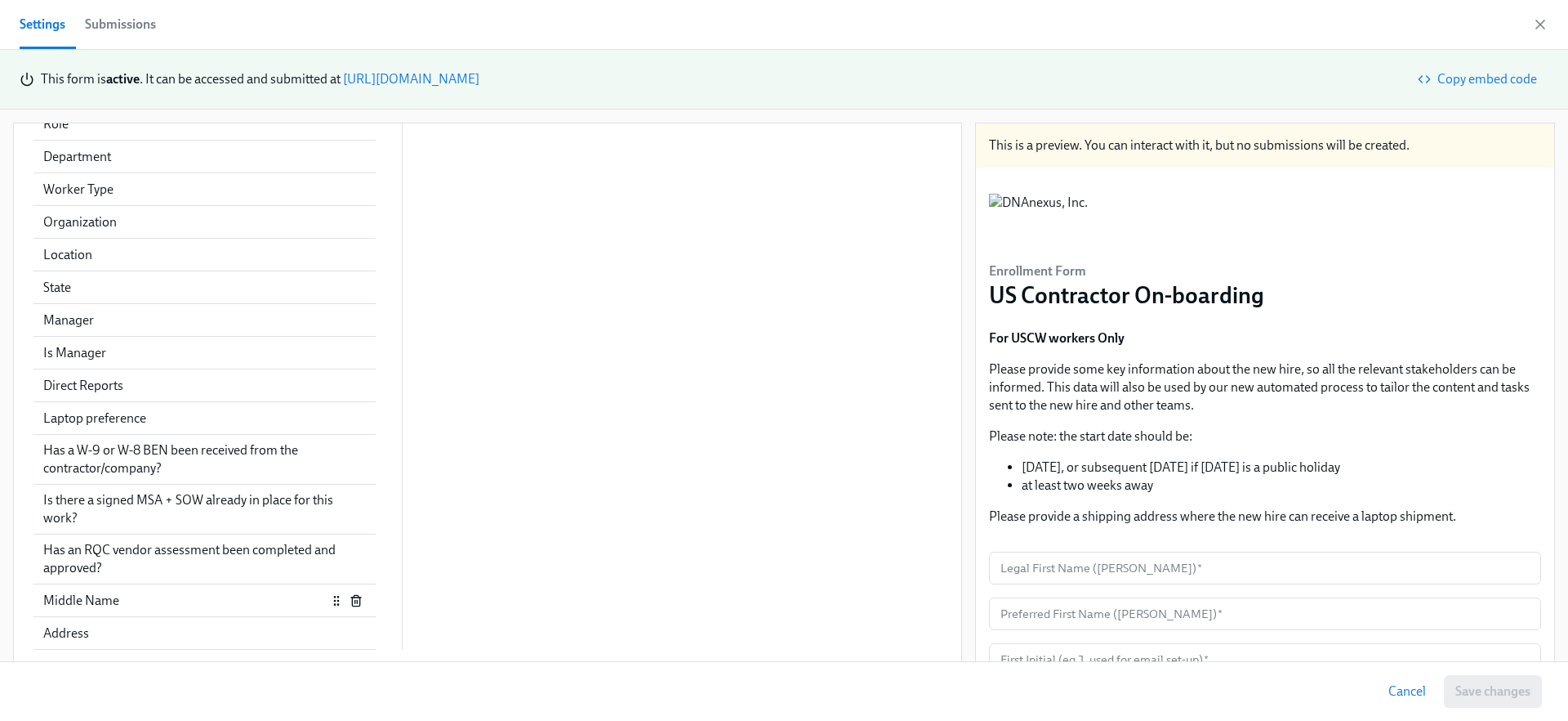
click at [92, 626] on div "Address" at bounding box center [204, 633] width 323 height 18
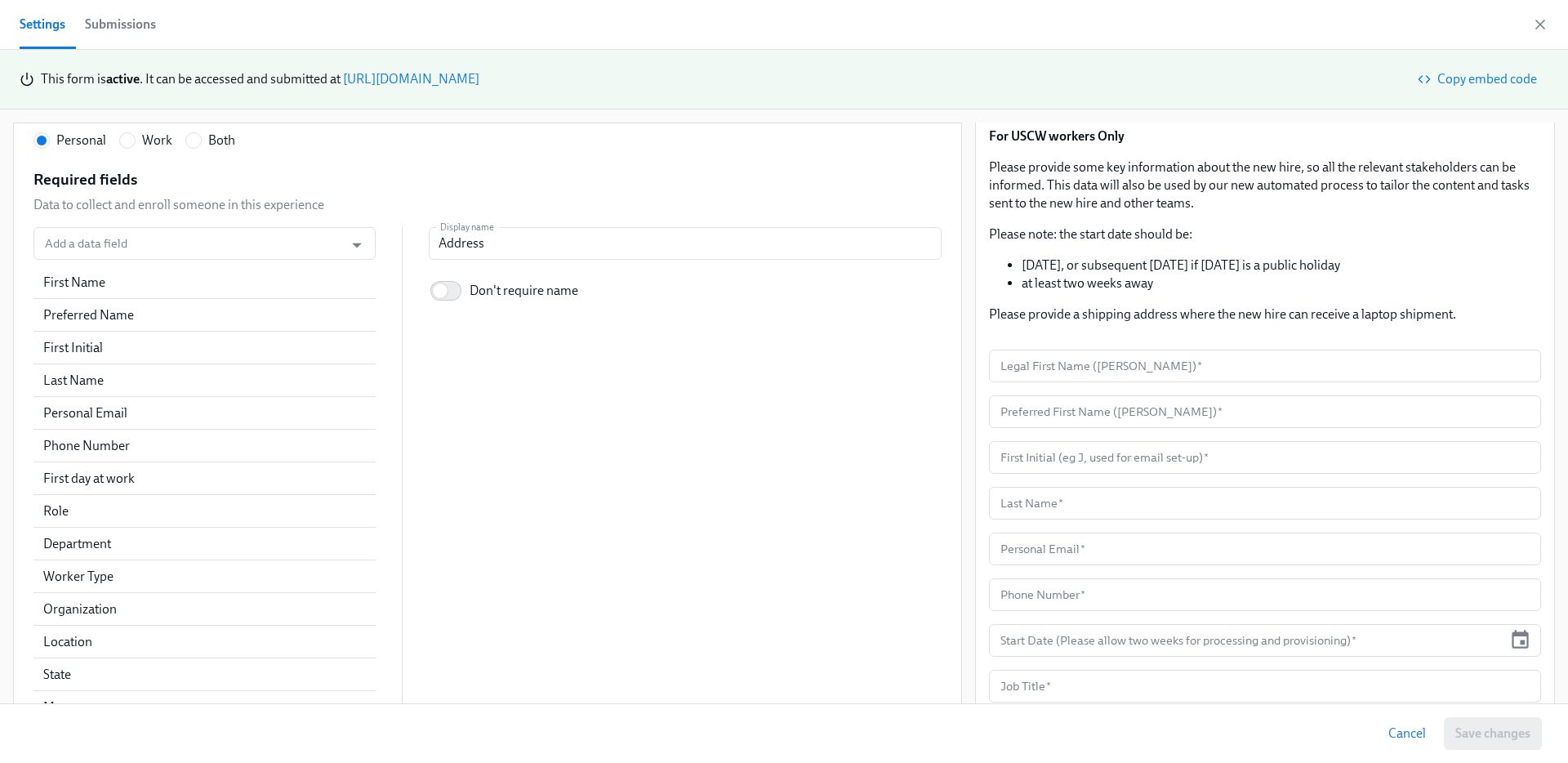
scroll to position [204, 0]
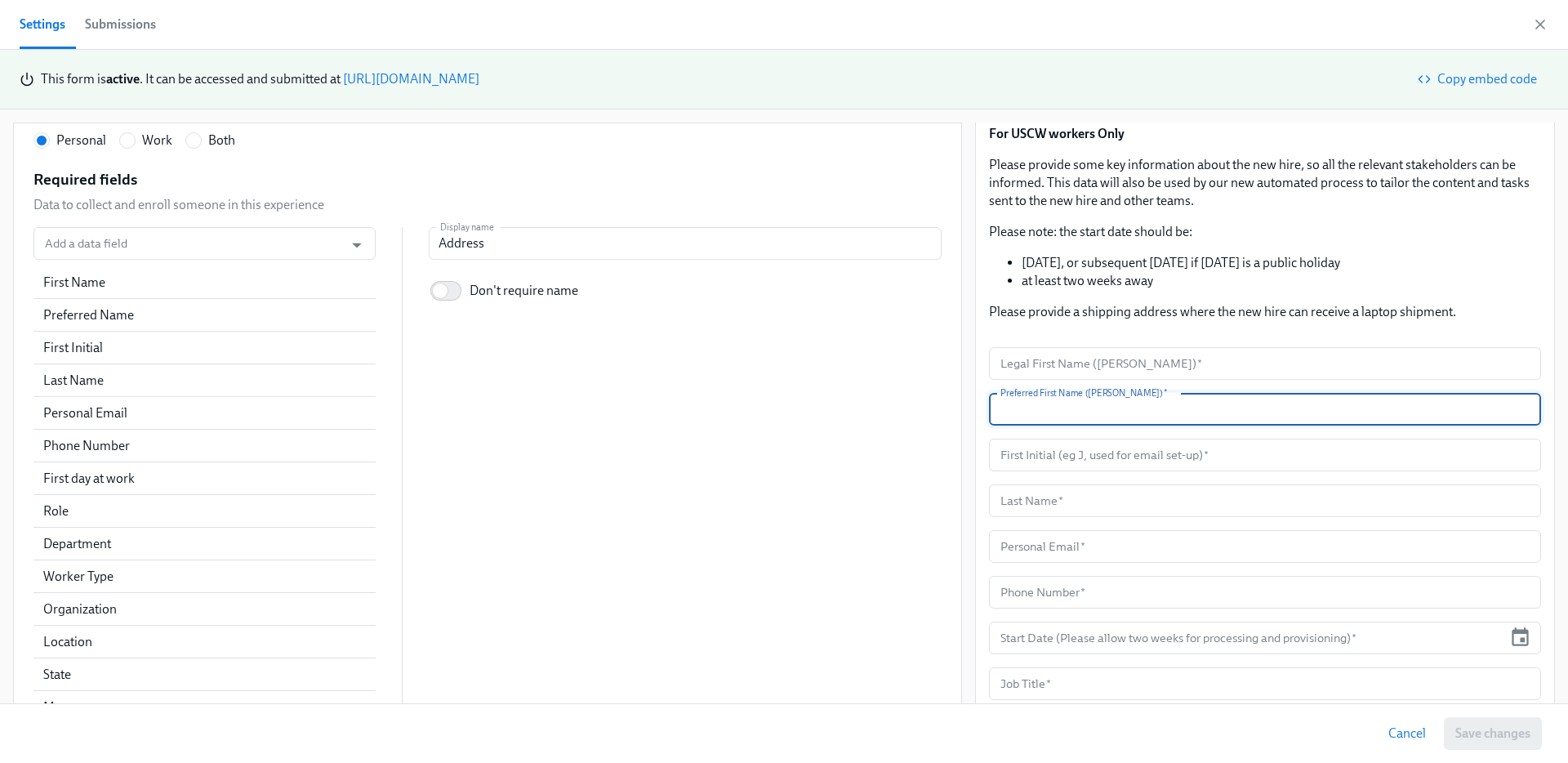
click at [1111, 401] on input "text" at bounding box center [1265, 409] width 552 height 33
click at [167, 320] on div "Preferred Name" at bounding box center [184, 315] width 283 height 18
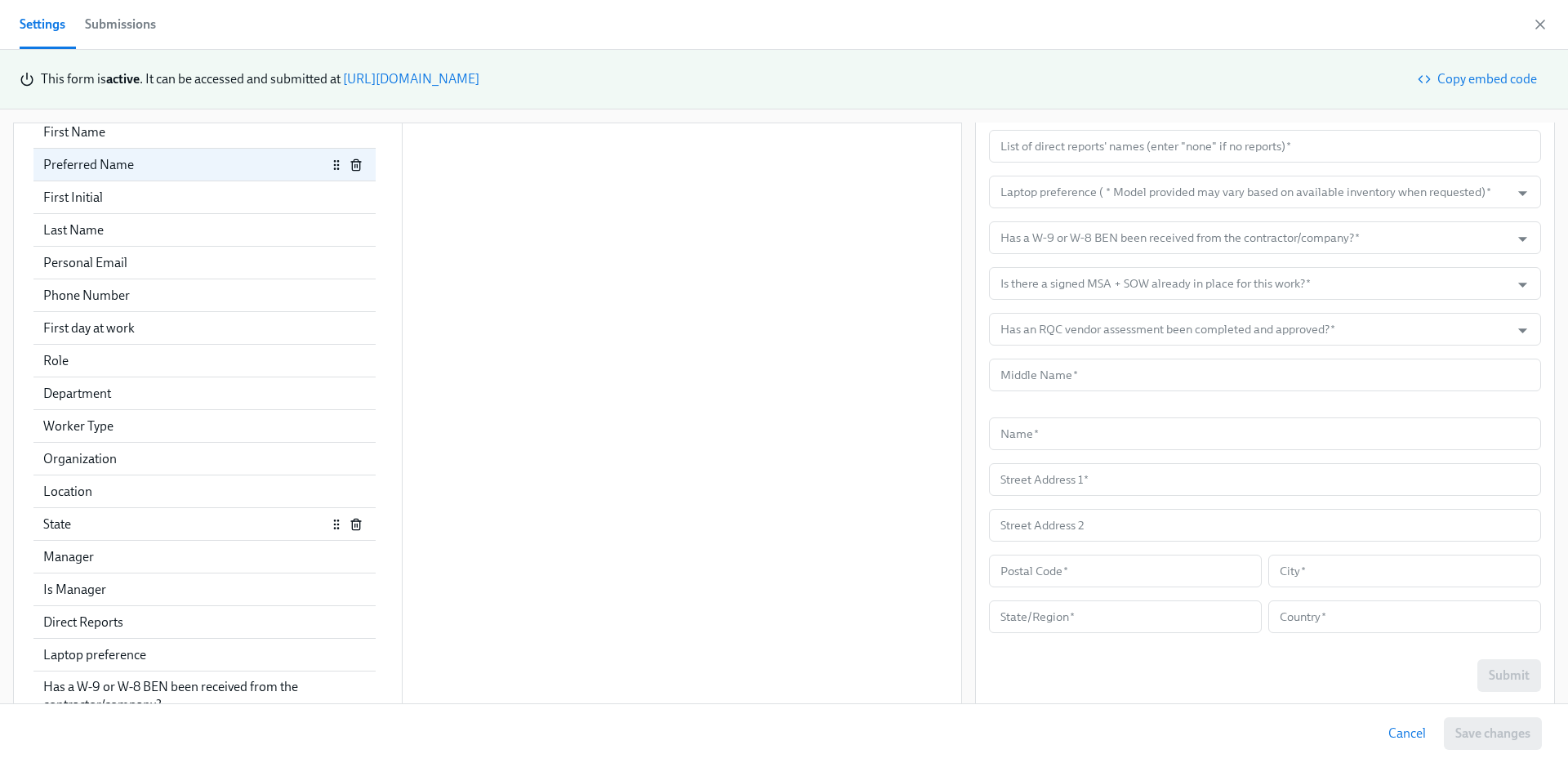
scroll to position [795, 0]
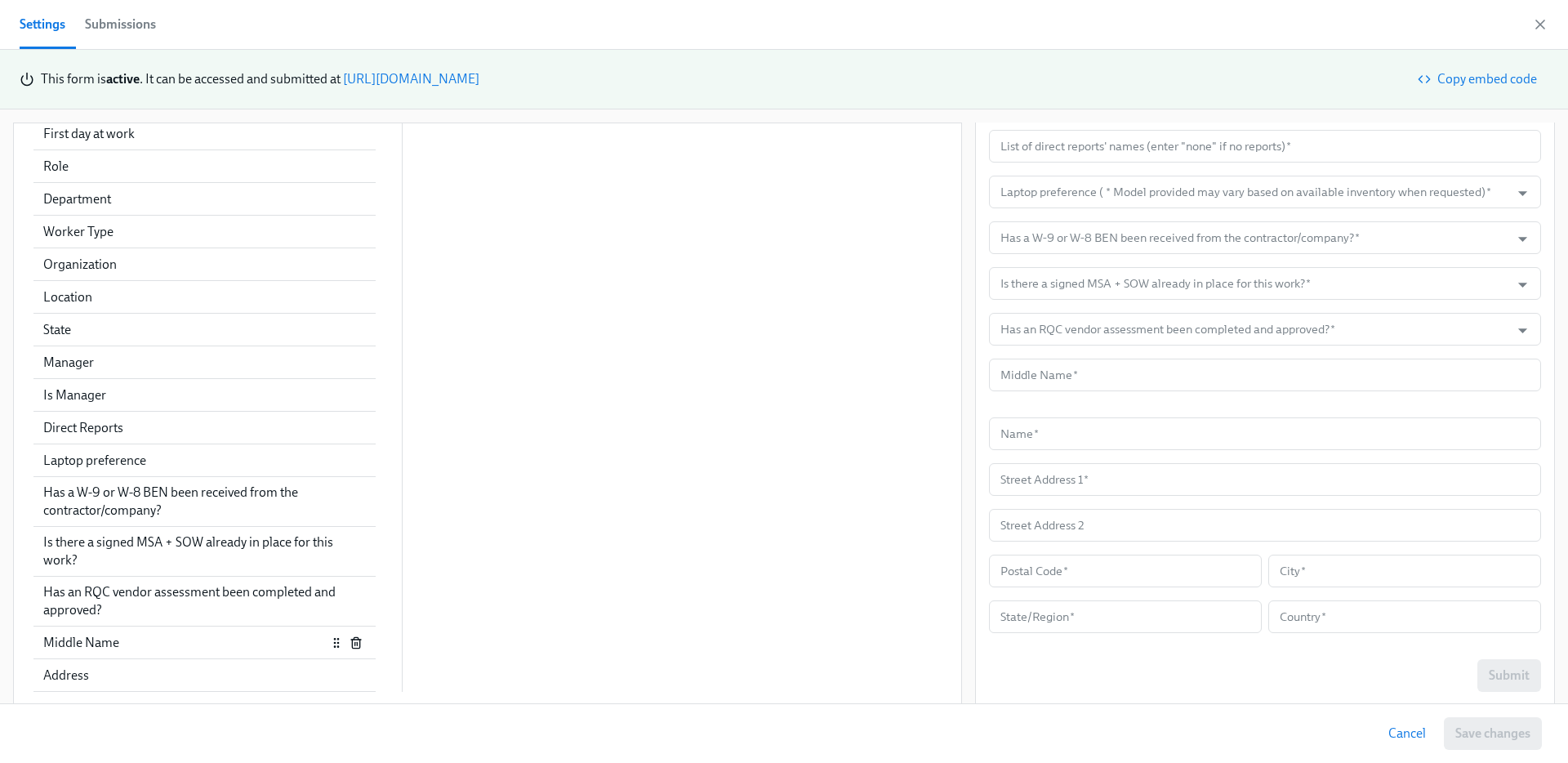
click at [109, 673] on div "Address" at bounding box center [204, 676] width 323 height 18
radio input "false"
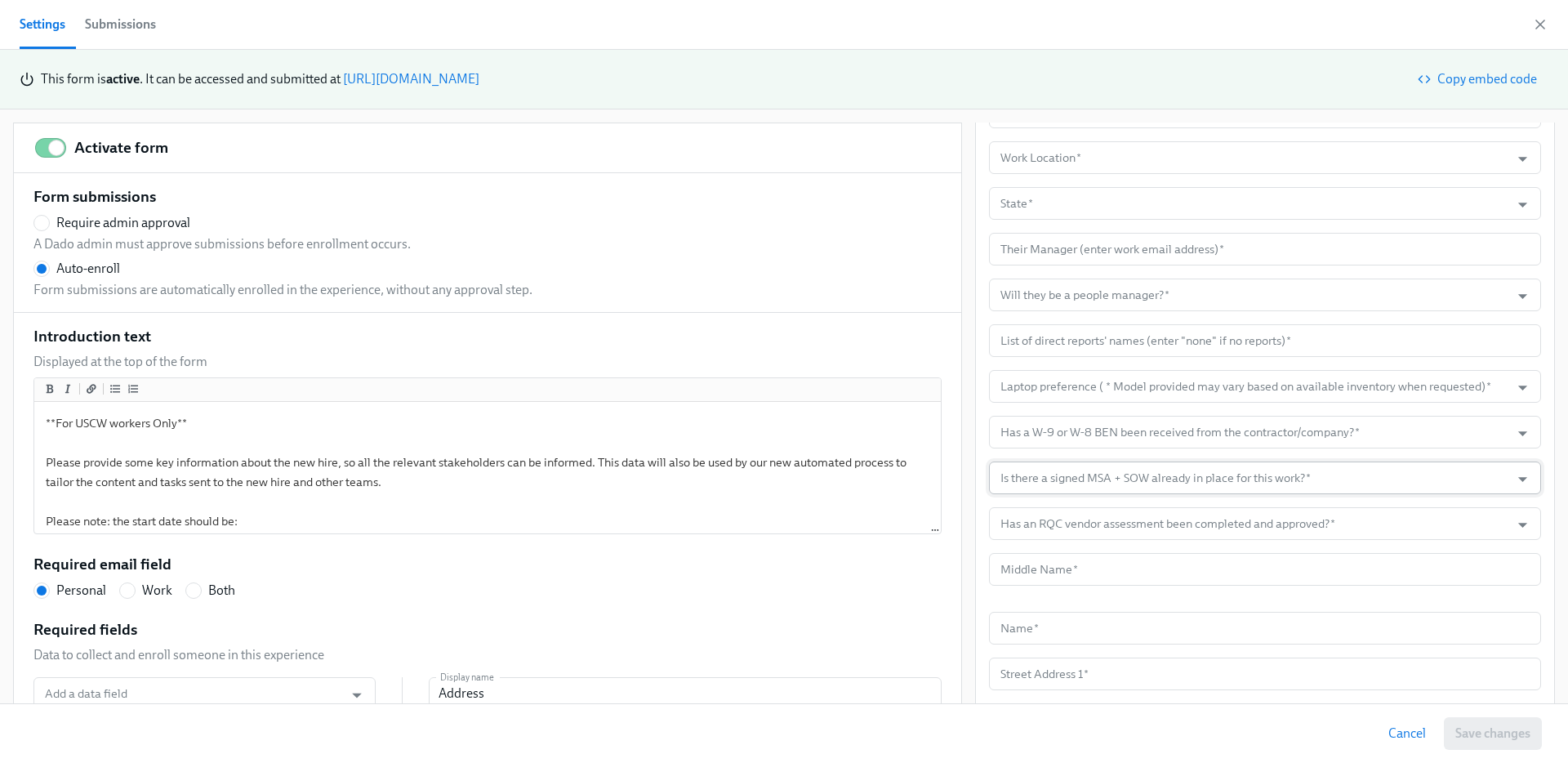
scroll to position [914, 0]
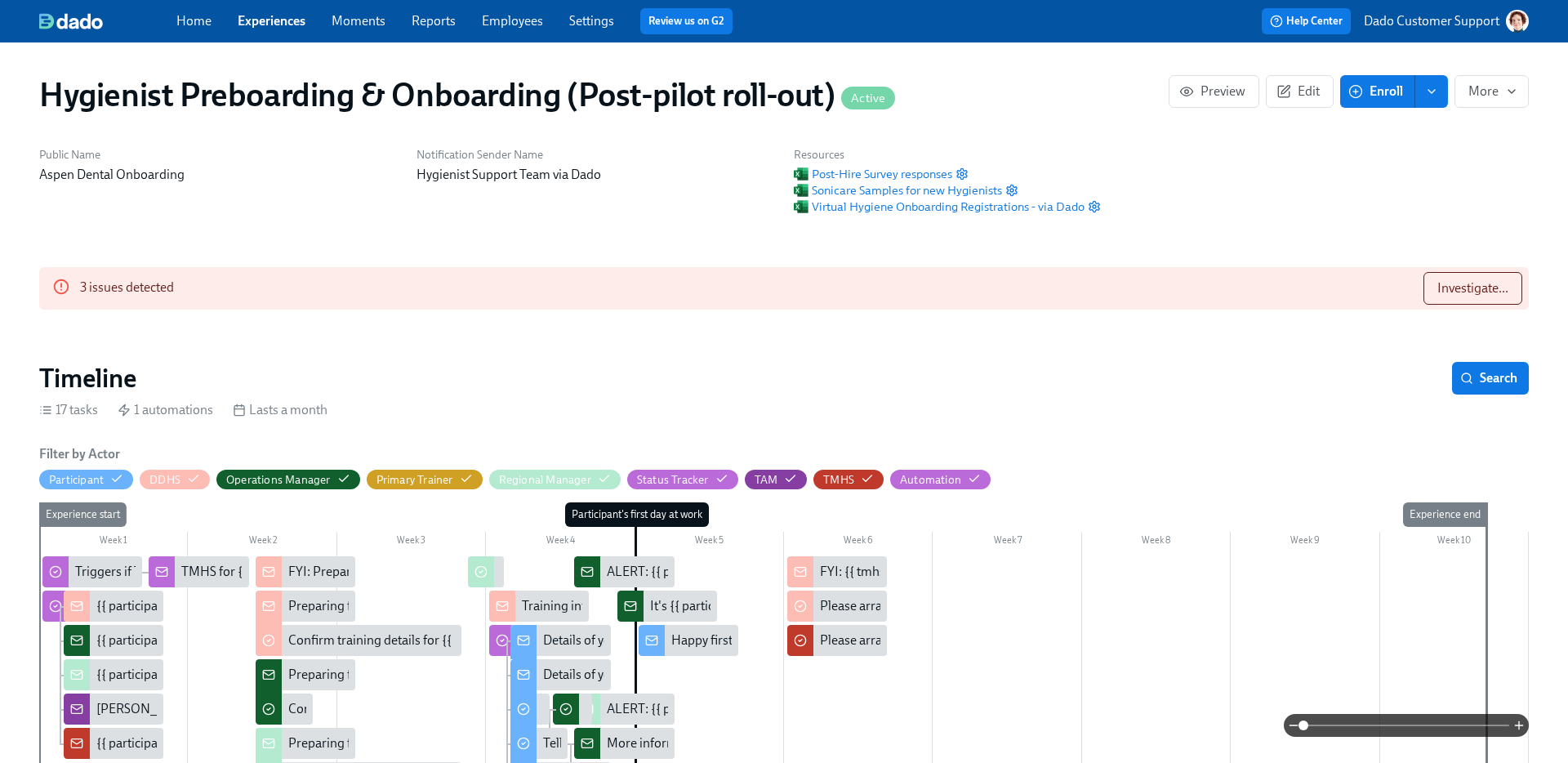
scroll to position [0, 17547]
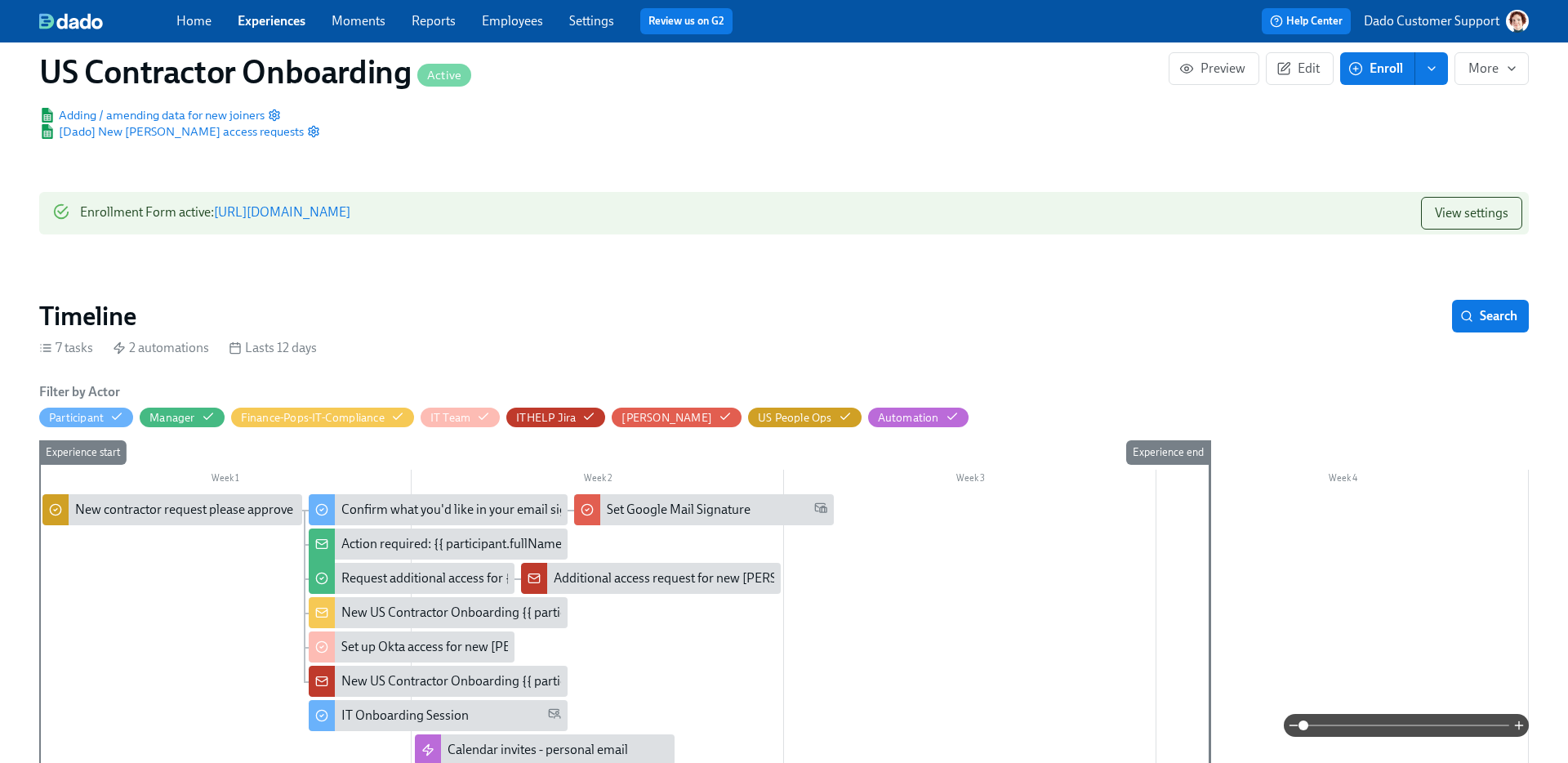
scroll to position [296, 0]
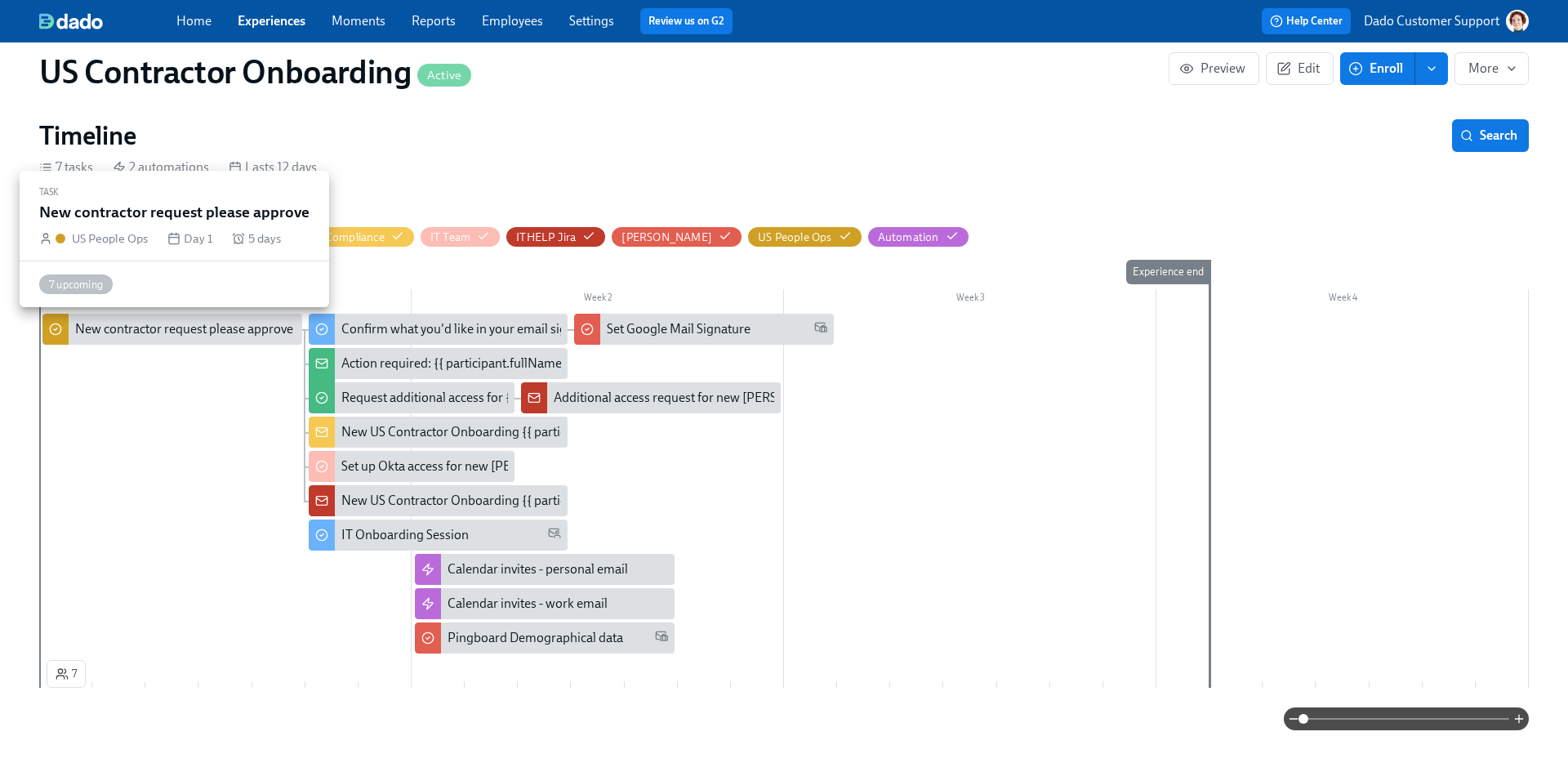
click at [238, 320] on div "New contractor request please approve" at bounding box center [184, 329] width 218 height 18
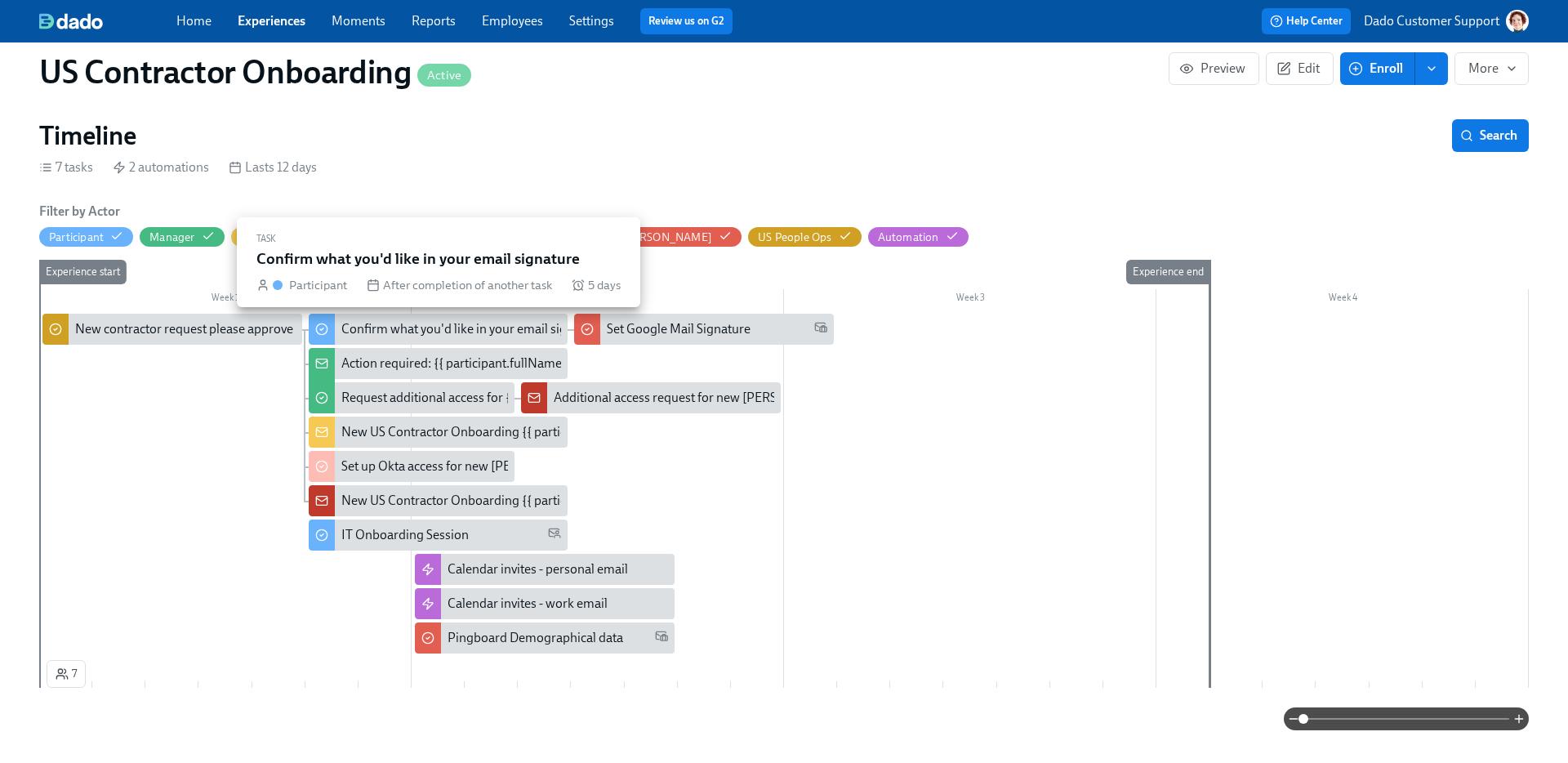
click at [409, 325] on div "Confirm what you'd like in your email signature" at bounding box center [472, 329] width 262 height 18
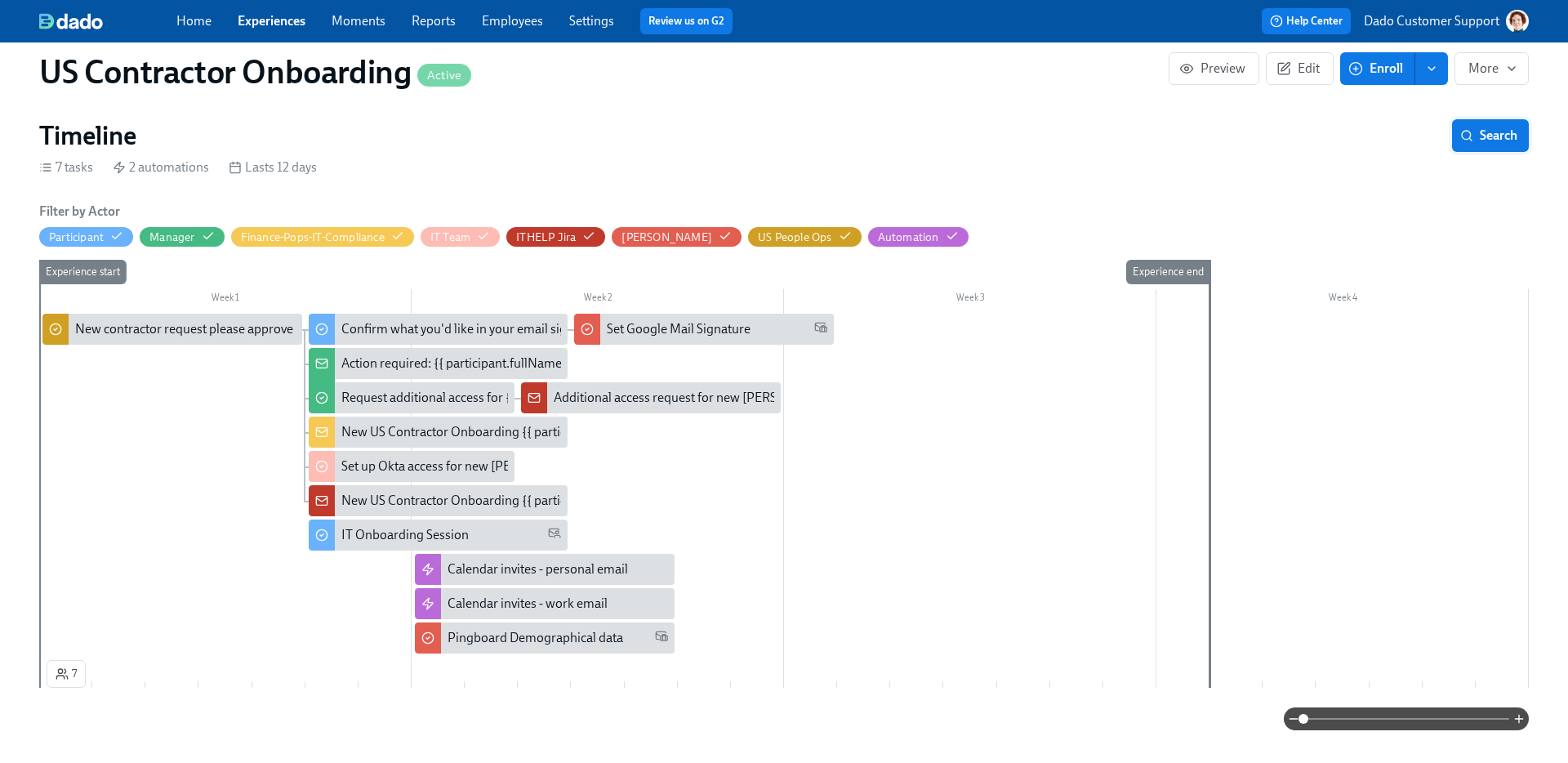
click at [1510, 140] on span "Search" at bounding box center [1491, 135] width 54 height 16
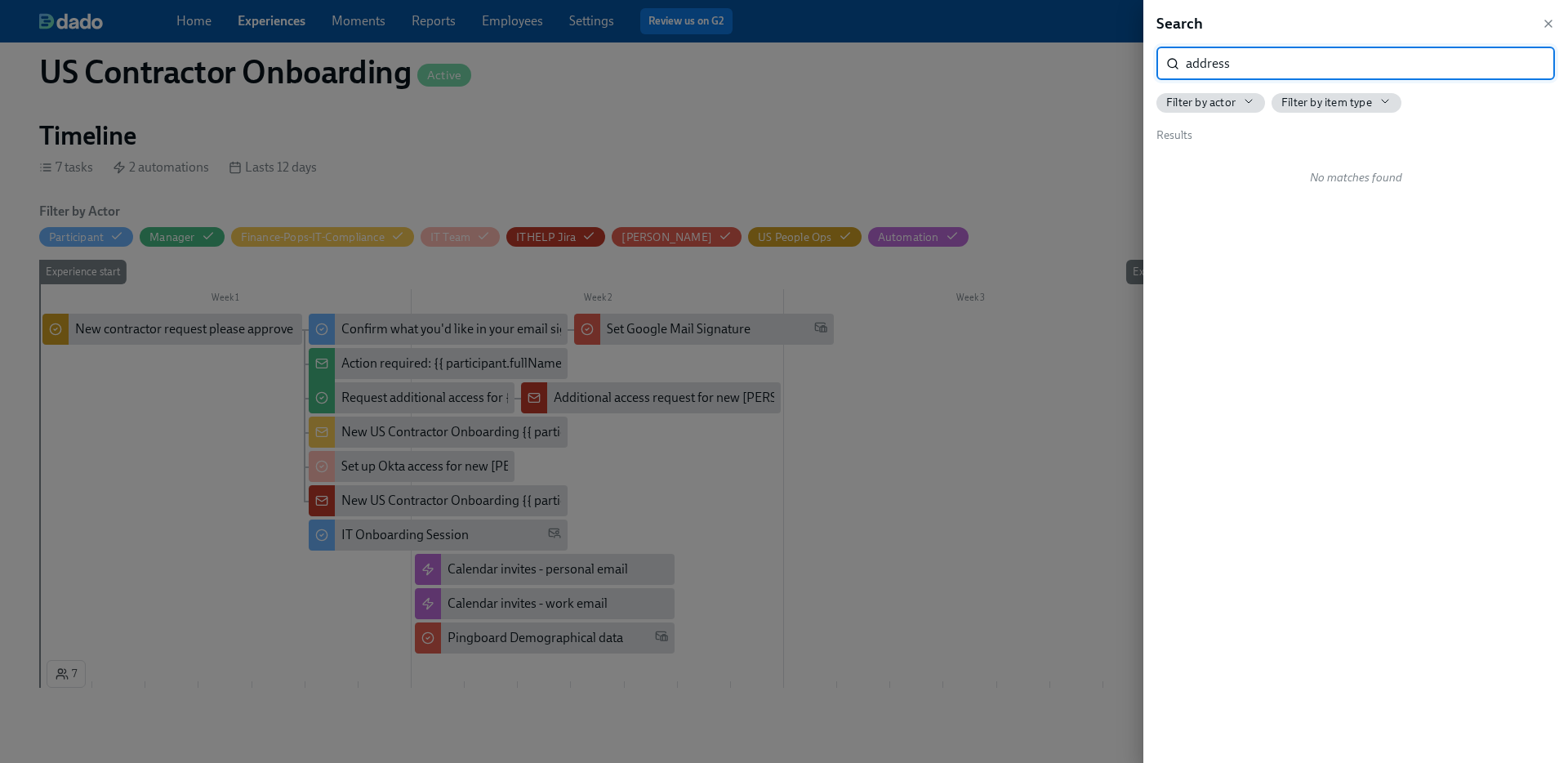
type input "address"
click at [1034, 185] on div at bounding box center [784, 381] width 1568 height 763
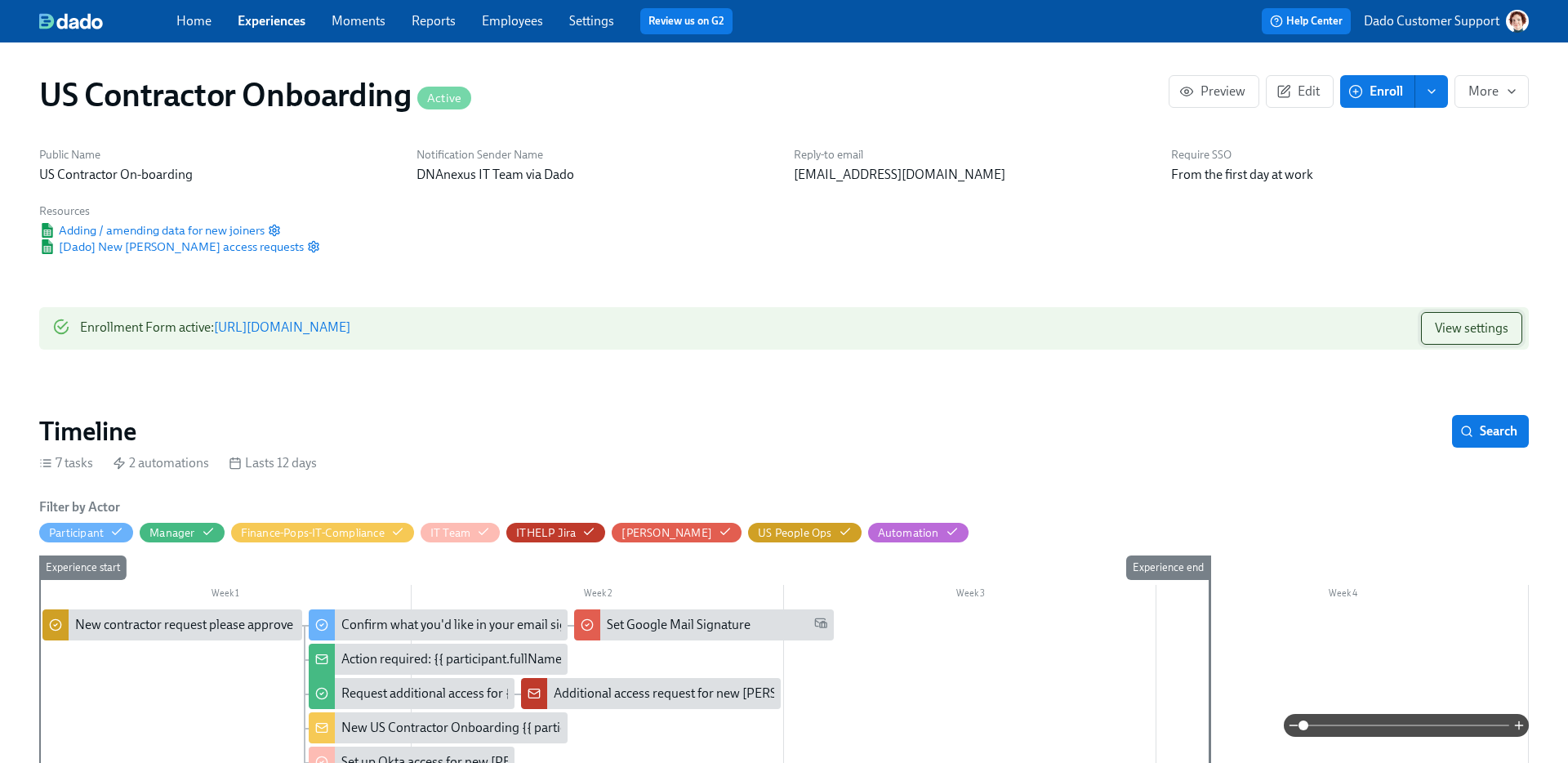
click at [1484, 323] on span "View settings" at bounding box center [1472, 328] width 74 height 16
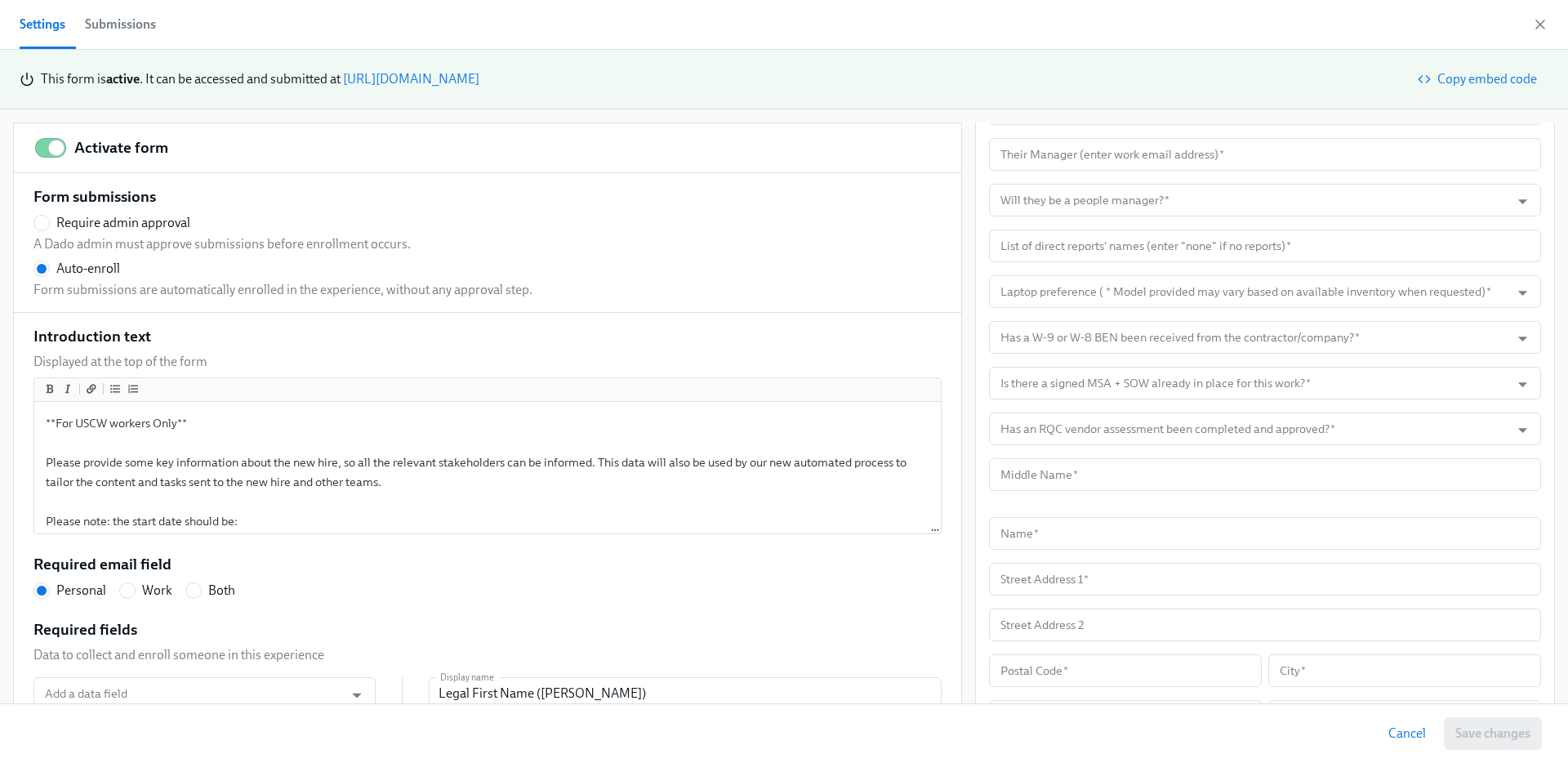
scroll to position [1108, 0]
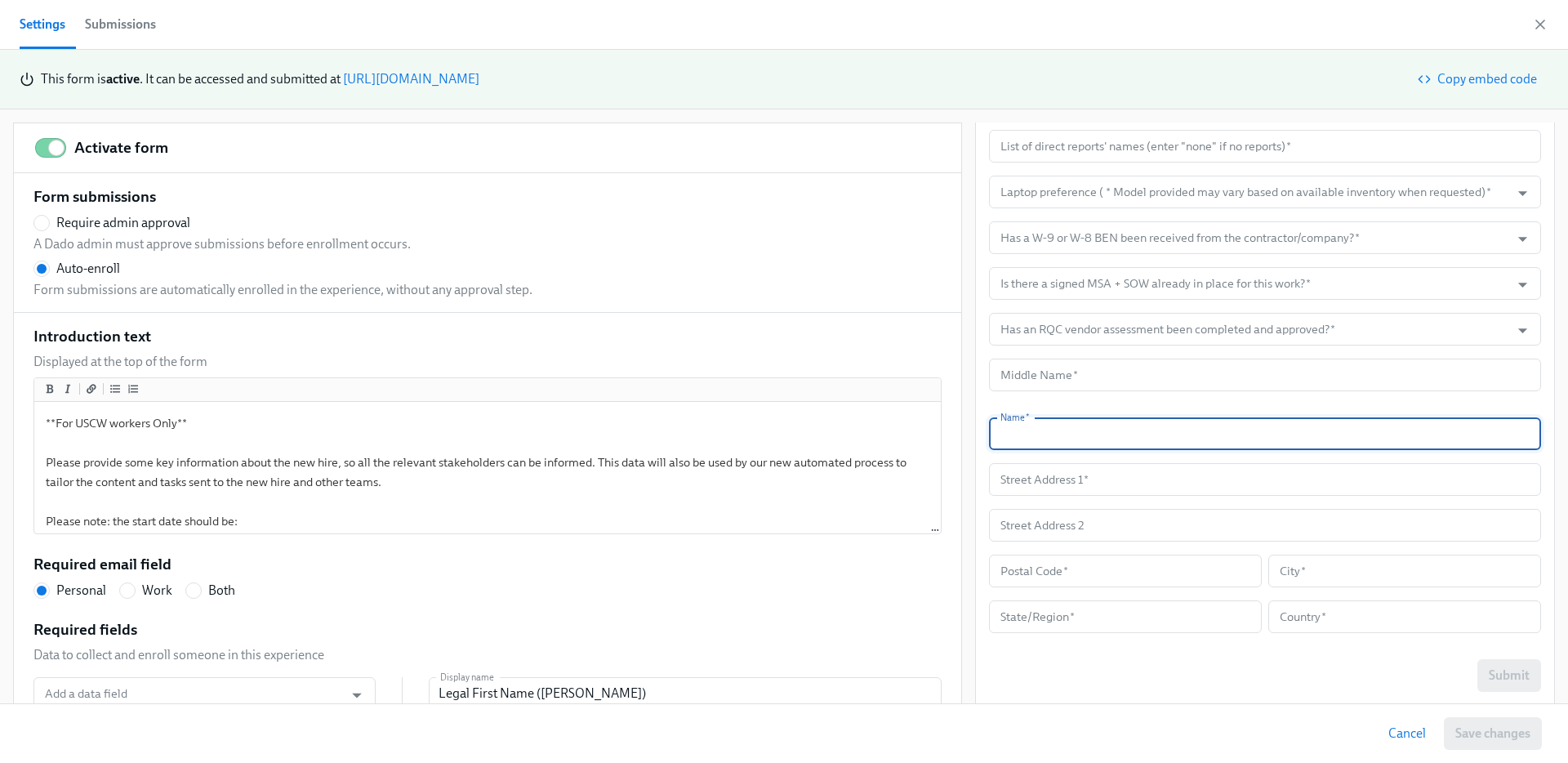
click at [1200, 446] on input "text" at bounding box center [1265, 433] width 552 height 33
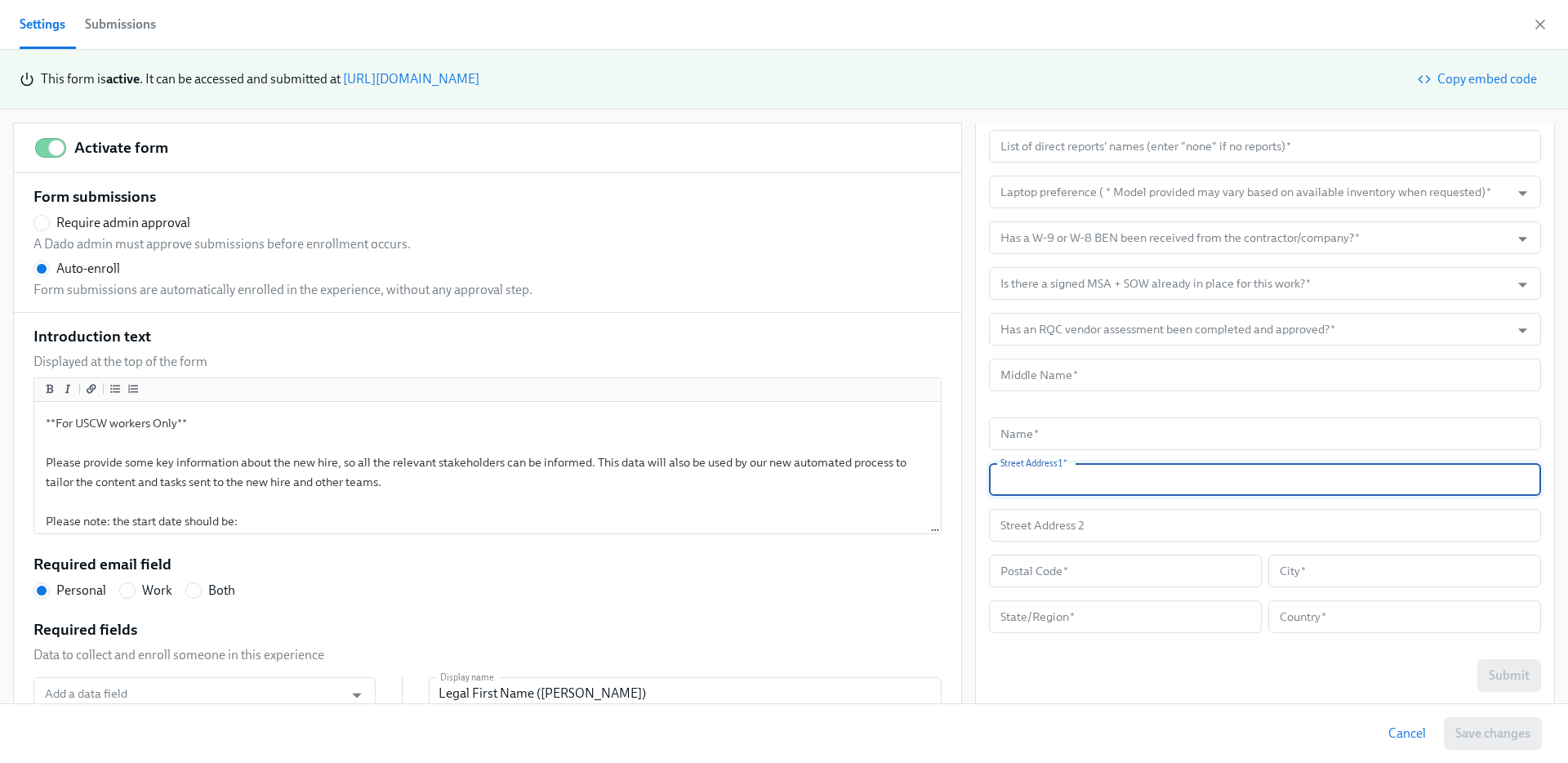
click at [1196, 492] on input "text" at bounding box center [1265, 479] width 552 height 33
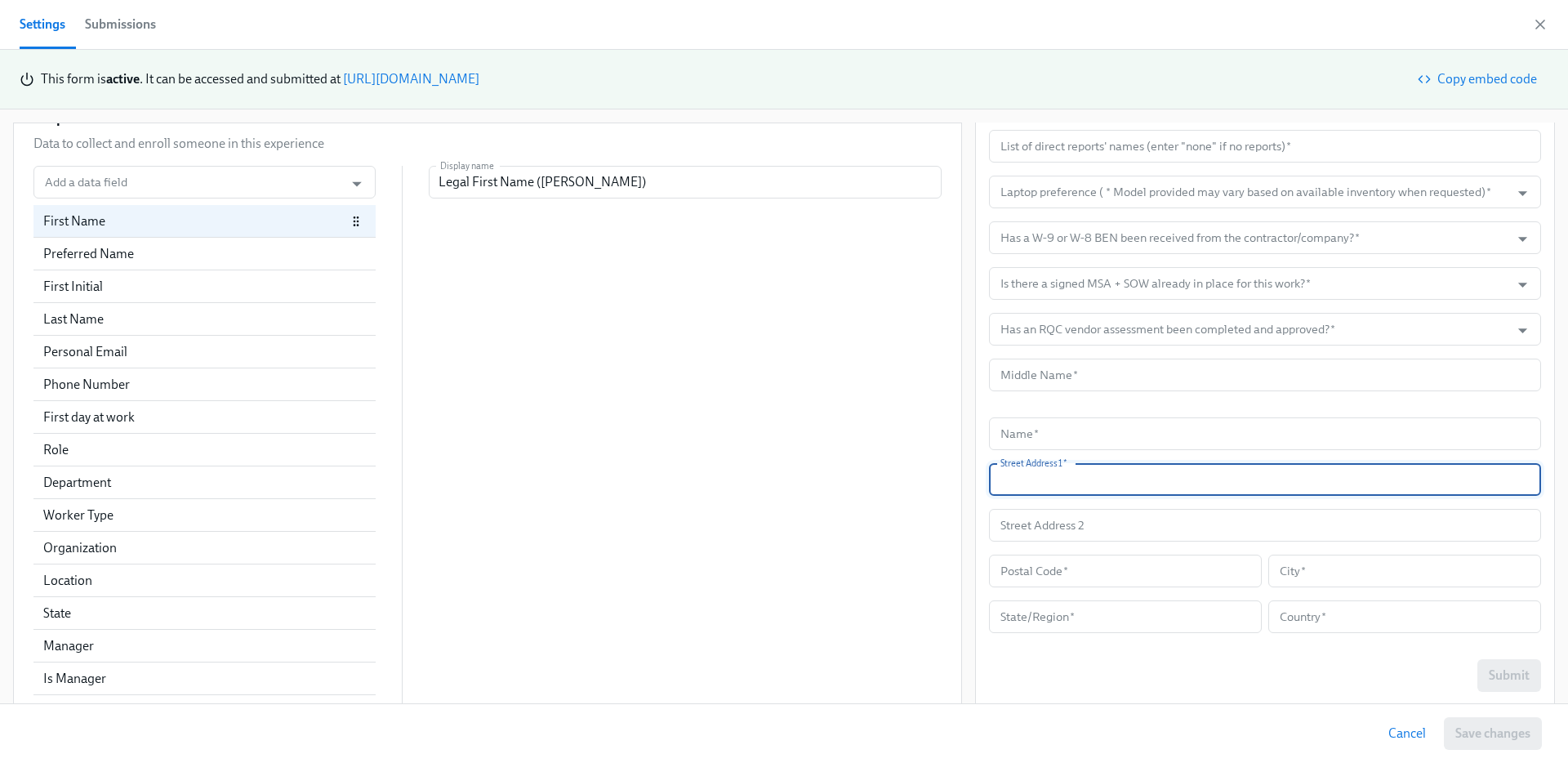
scroll to position [795, 0]
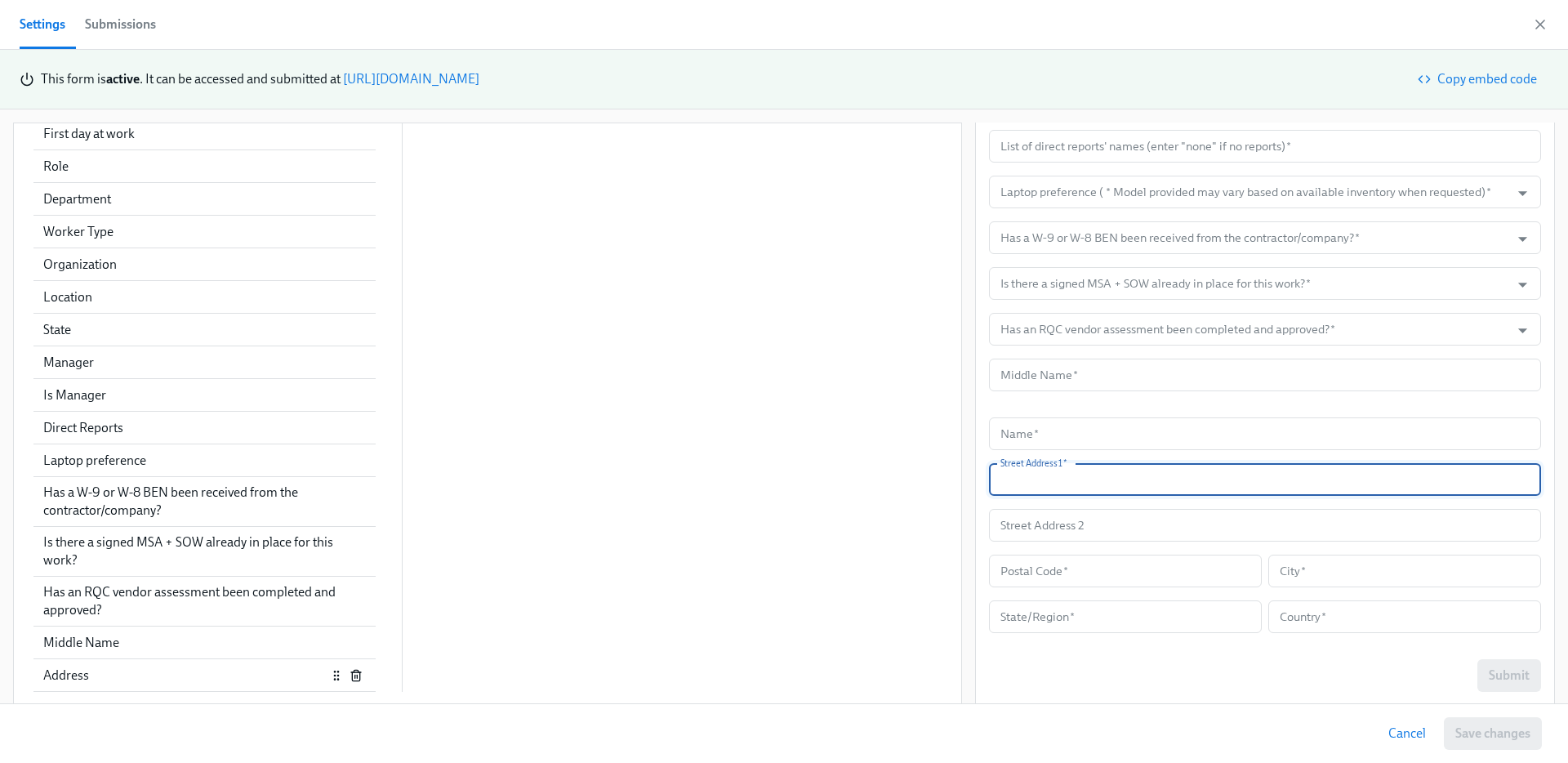
click at [270, 675] on div "Address" at bounding box center [184, 676] width 283 height 18
radio input "false"
click at [1134, 438] on input "text" at bounding box center [1265, 433] width 552 height 33
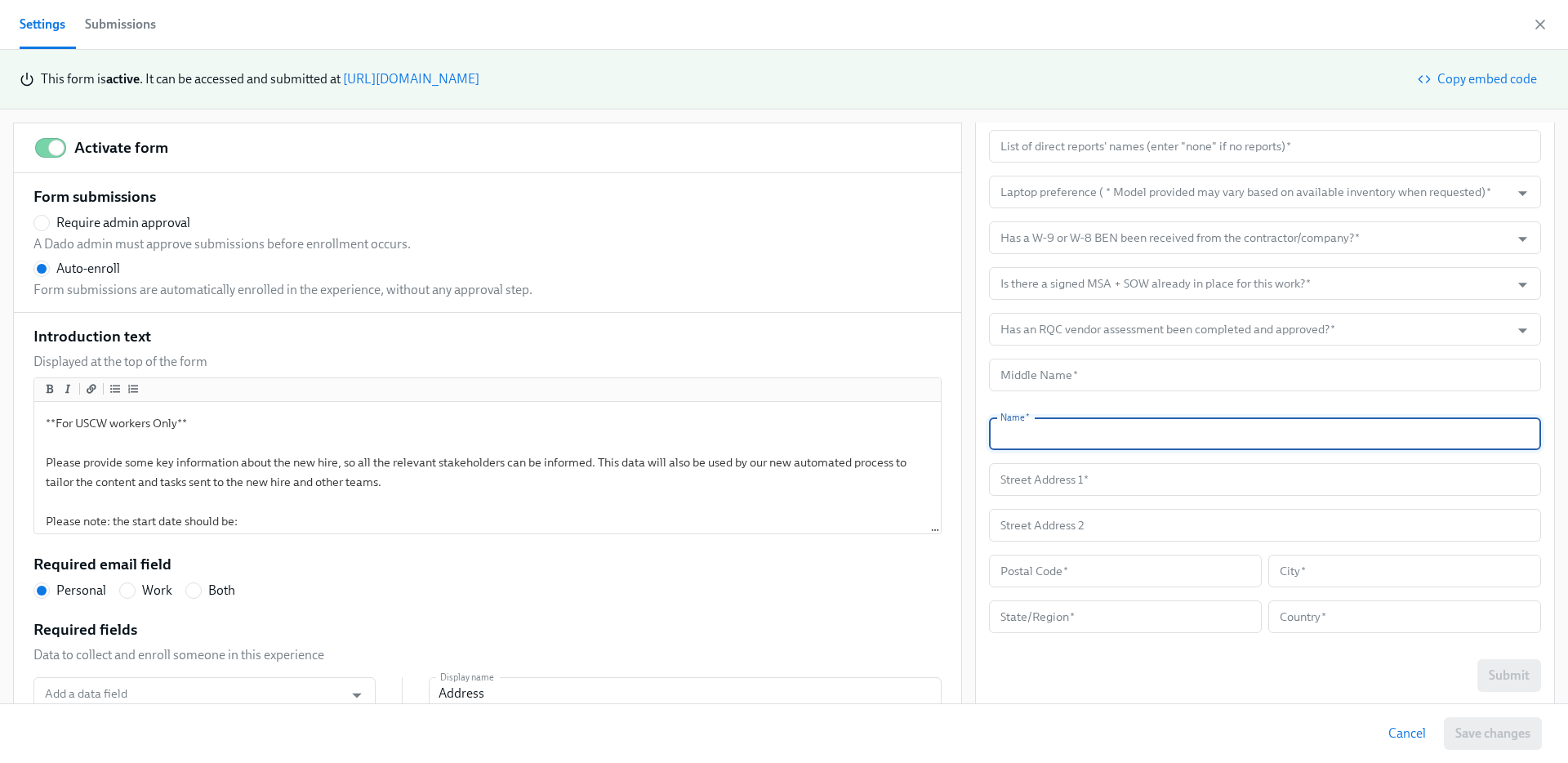
scroll to position [0, 0]
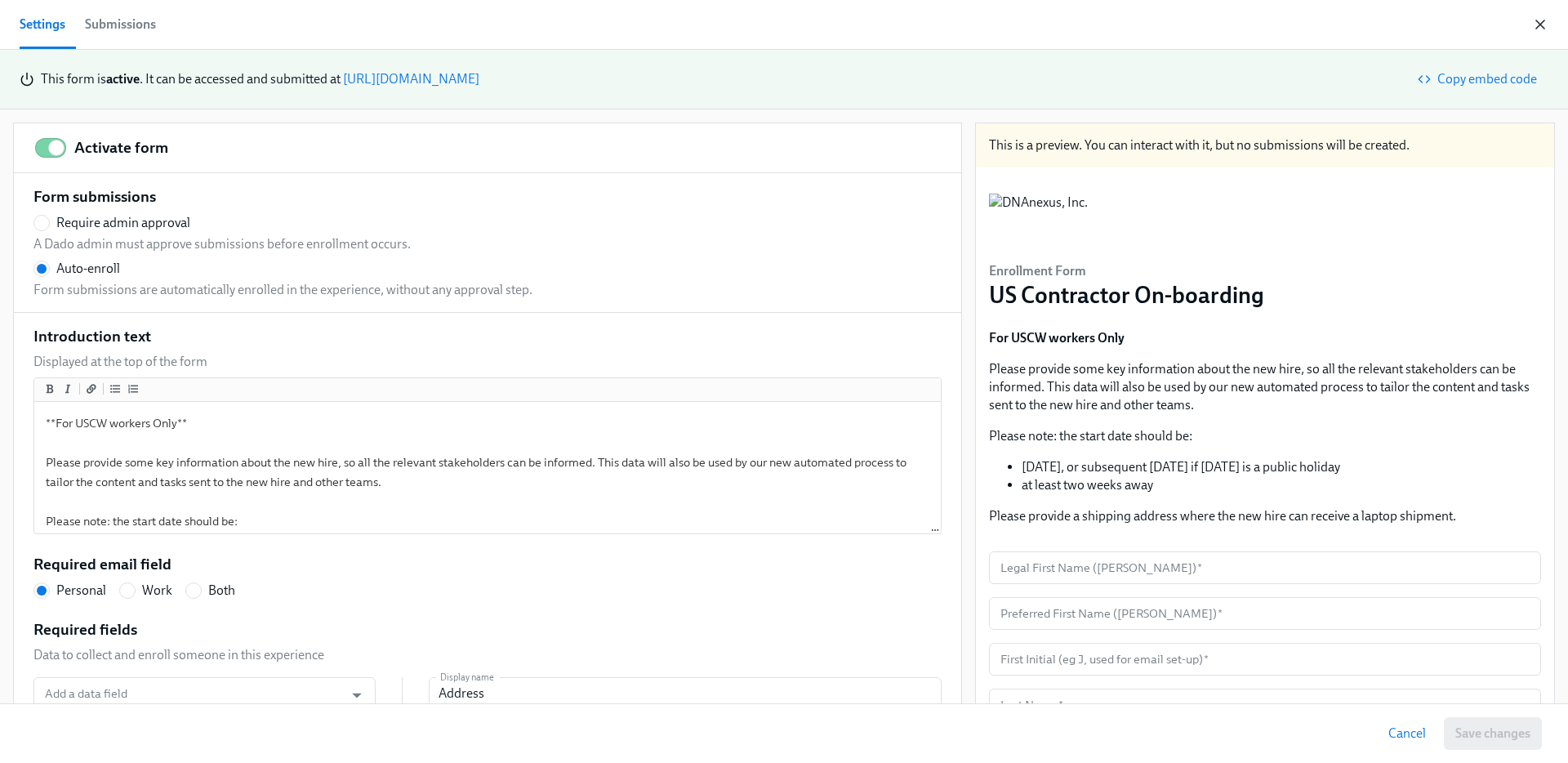
click at [1542, 25] on icon "button" at bounding box center [1541, 24] width 16 height 16
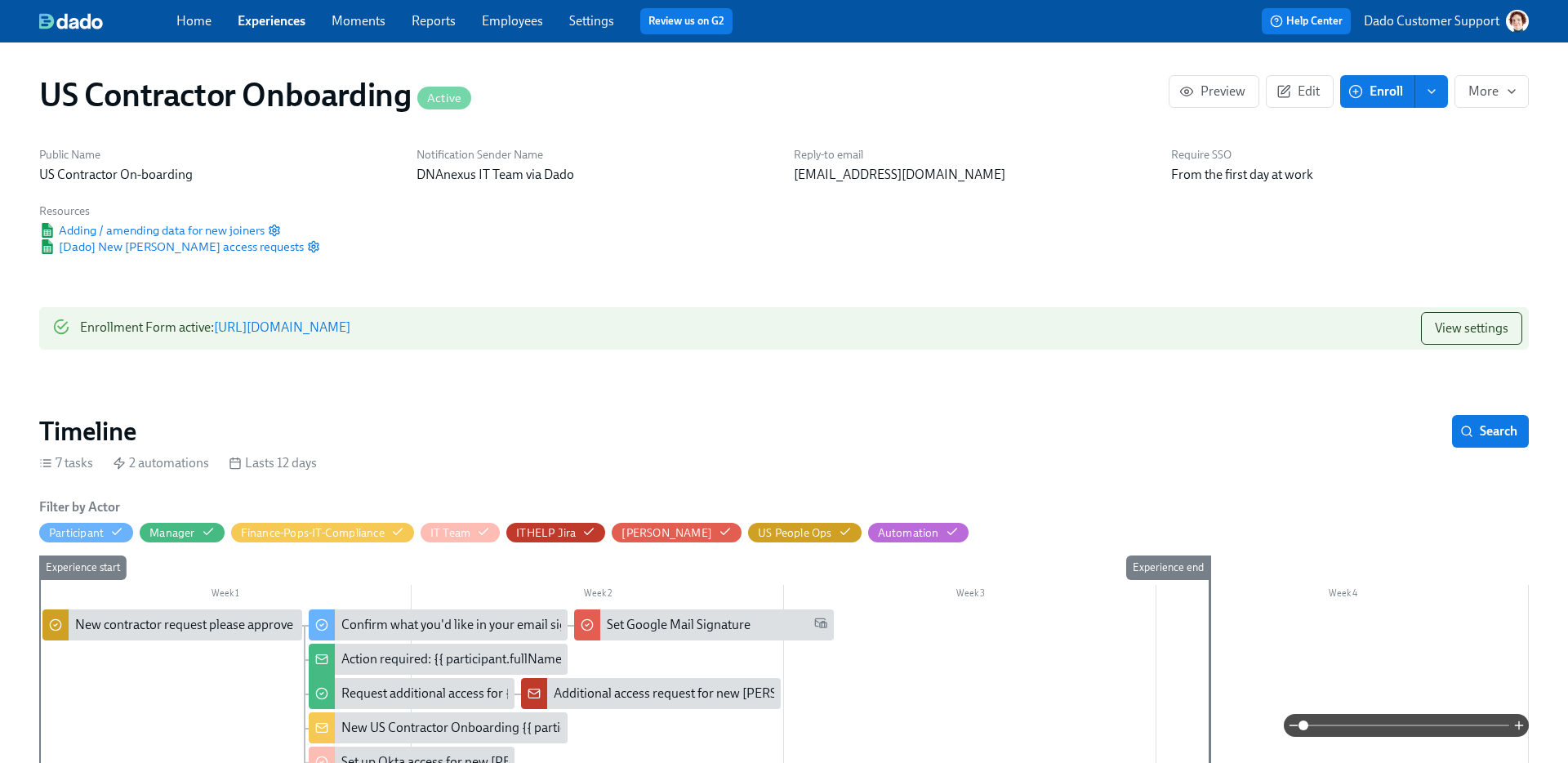
click at [589, 16] on link "Settings" at bounding box center [591, 21] width 45 height 16
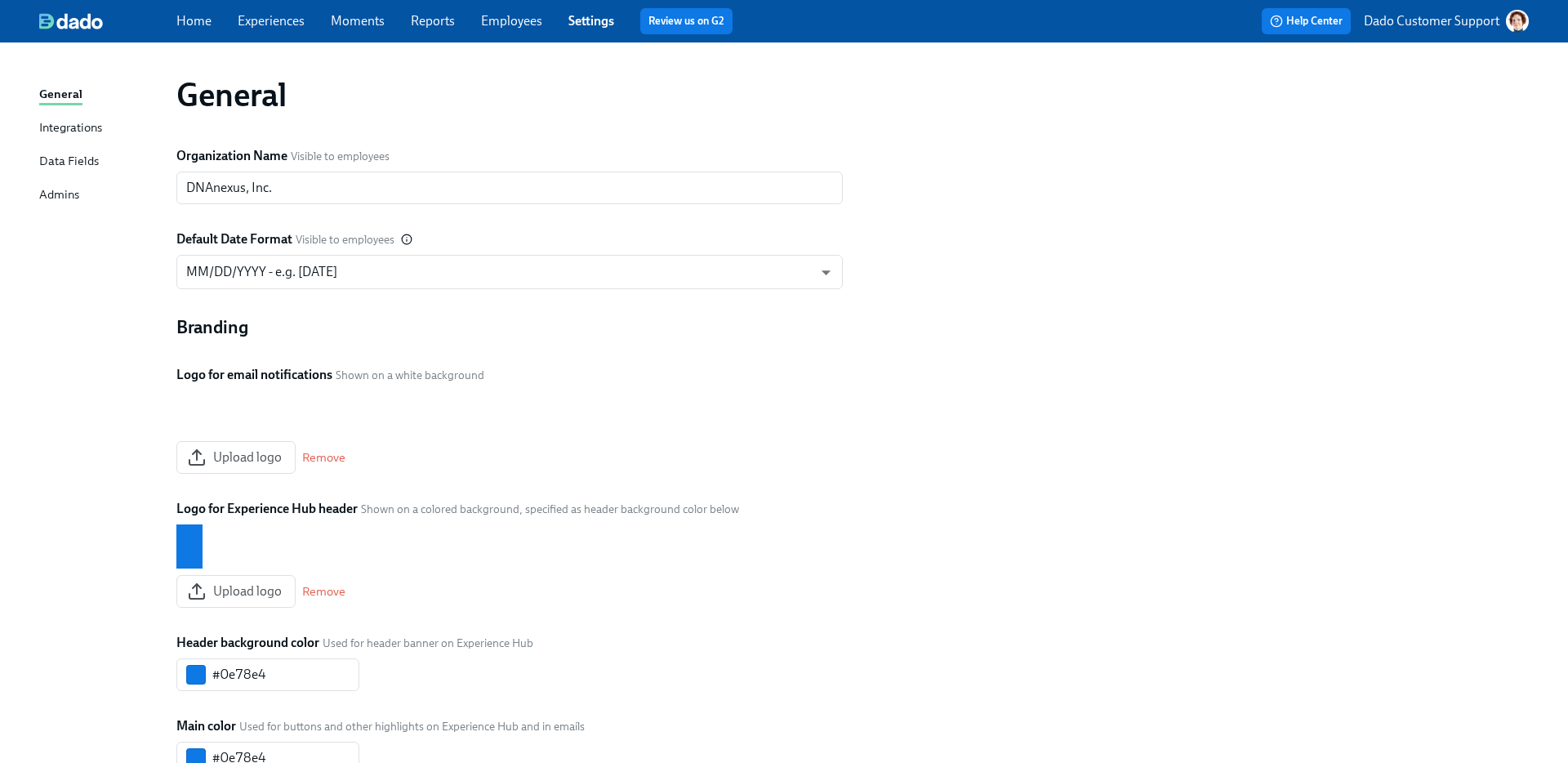
click at [499, 19] on link "Employees" at bounding box center [511, 21] width 61 height 16
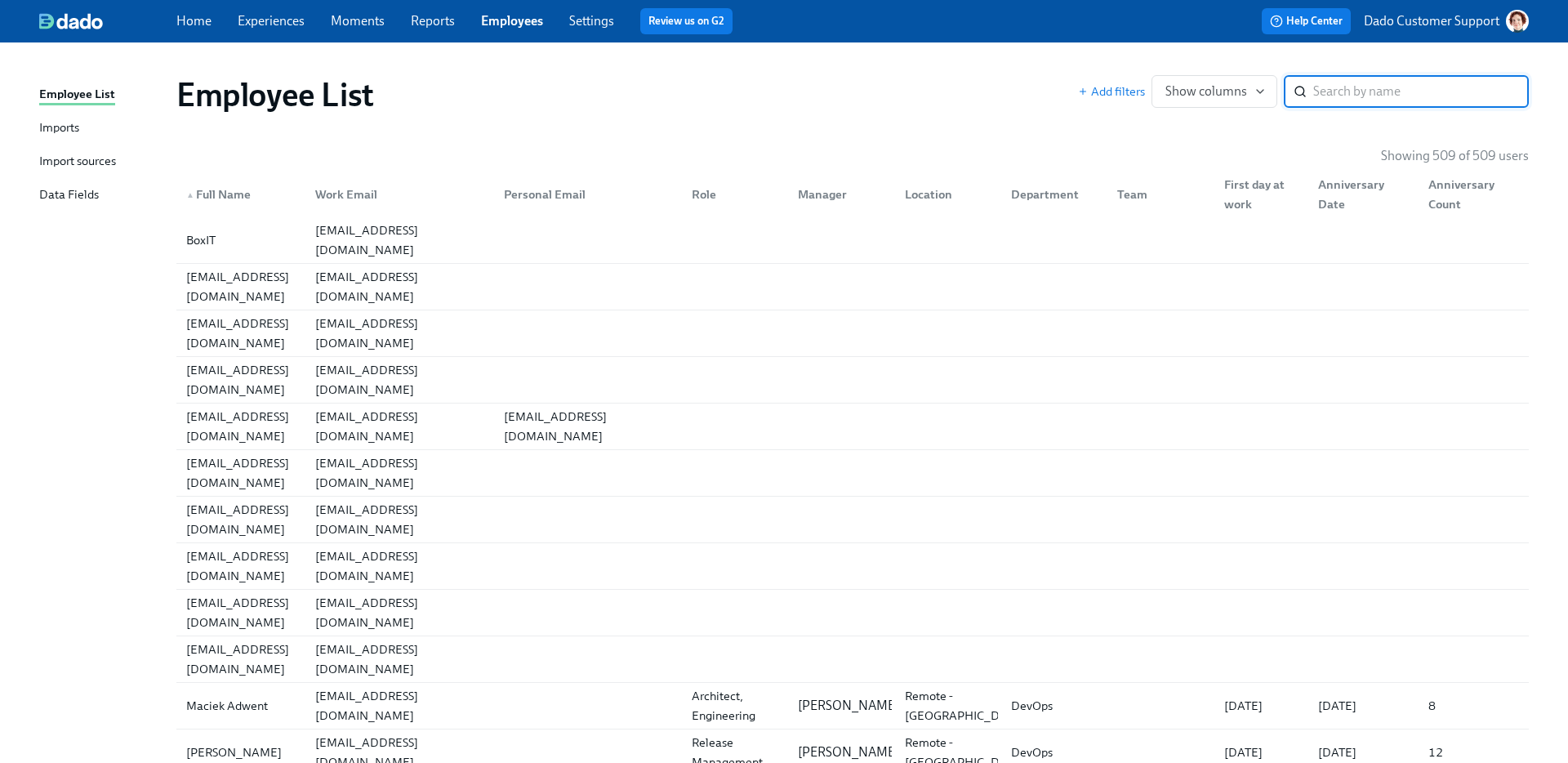
click at [63, 167] on div "Import sources" at bounding box center [77, 162] width 77 height 20
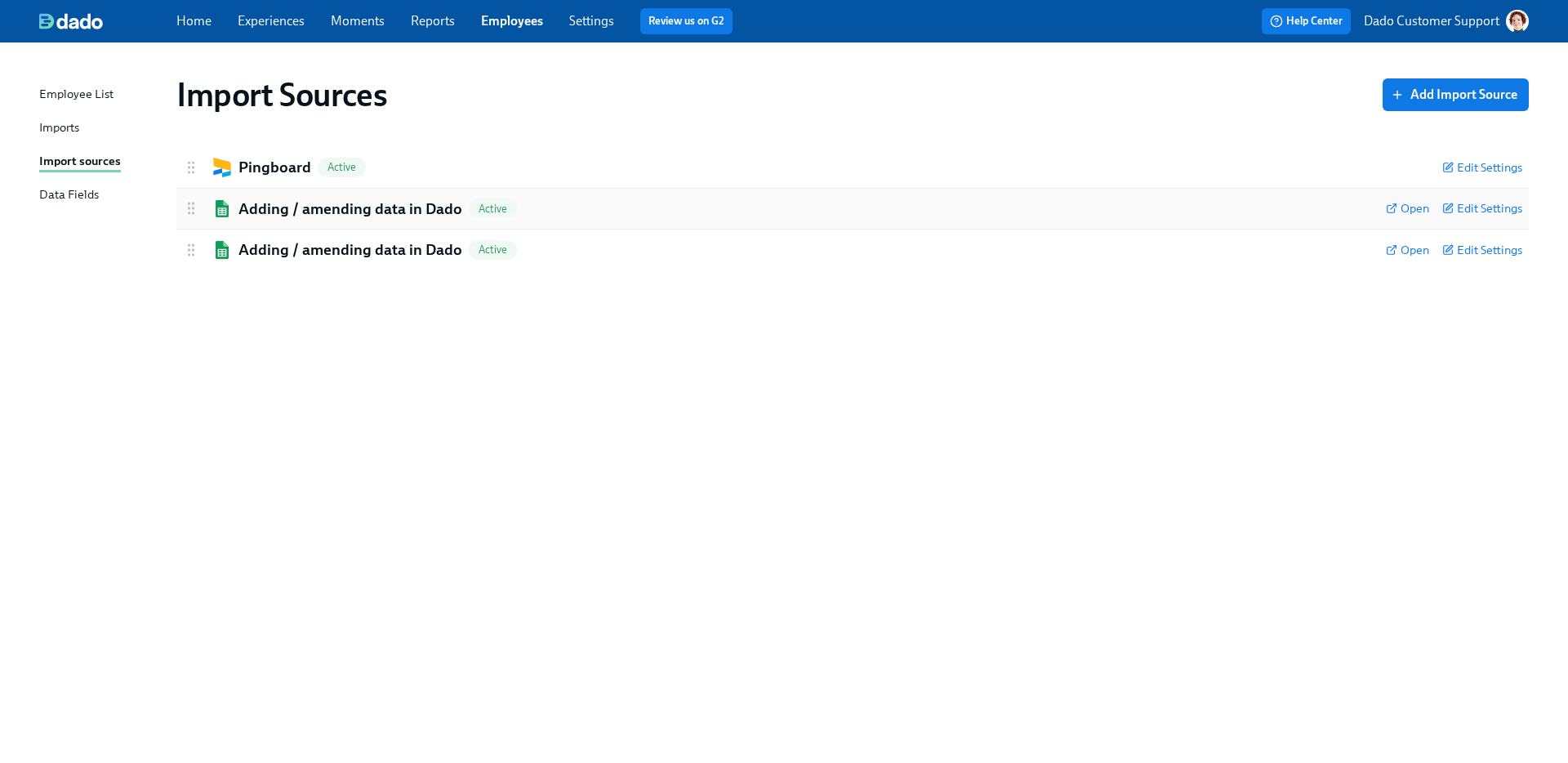
click at [284, 210] on h2 "Adding / amending data in Dado" at bounding box center [351, 209] width 224 height 21
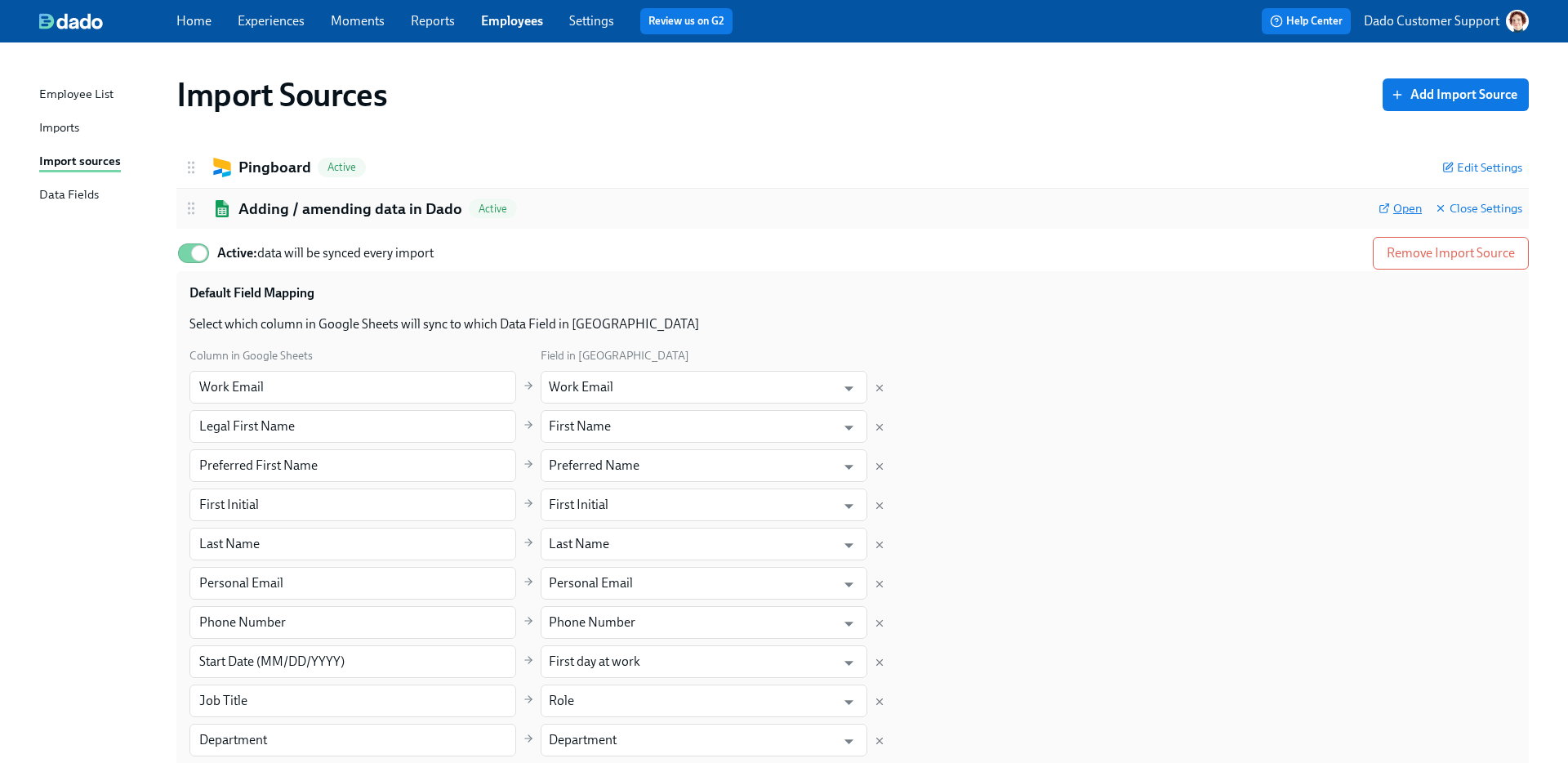
click at [1396, 212] on span "Open" at bounding box center [1400, 208] width 43 height 16
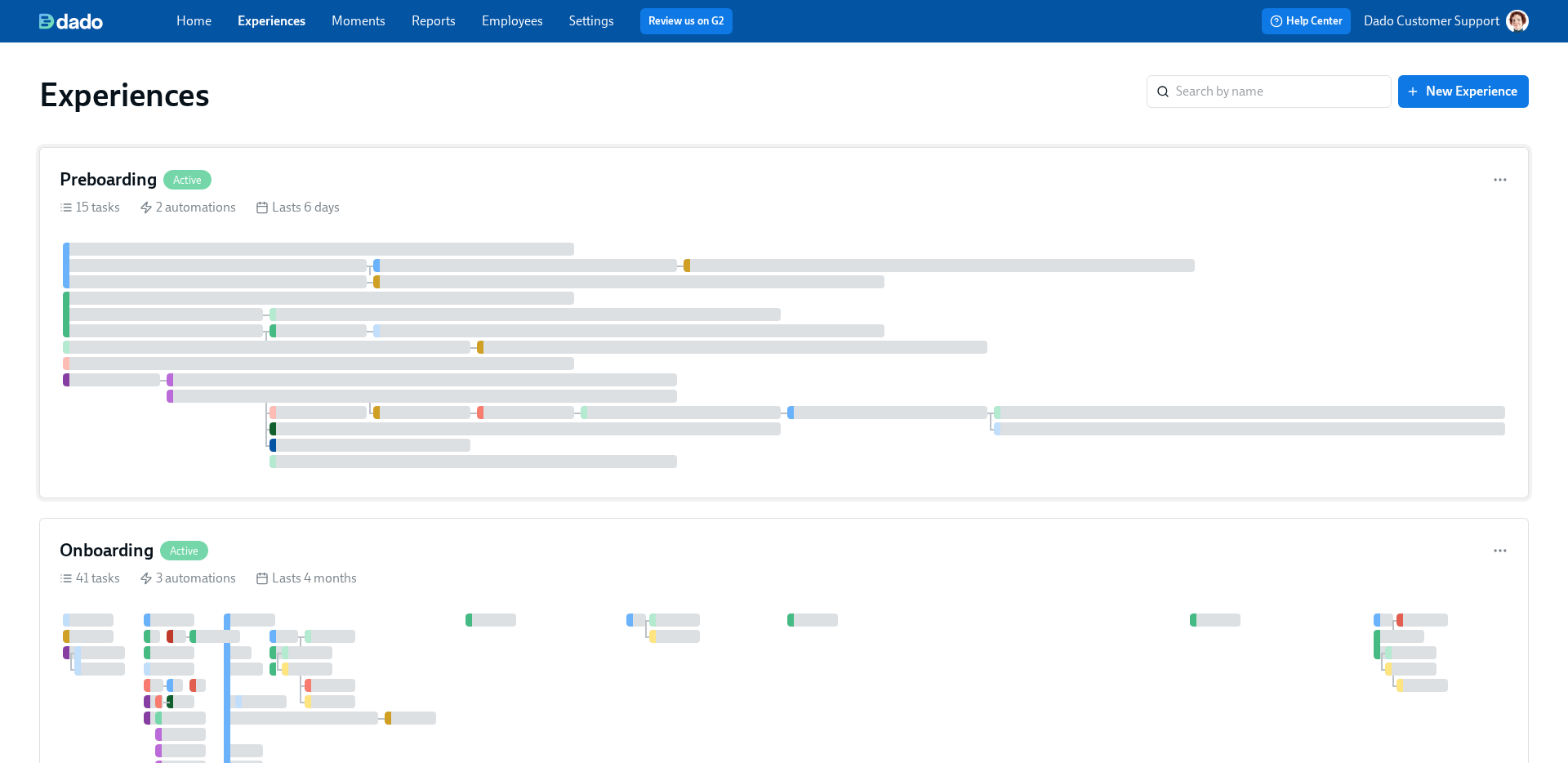
click at [331, 302] on div at bounding box center [318, 298] width 511 height 13
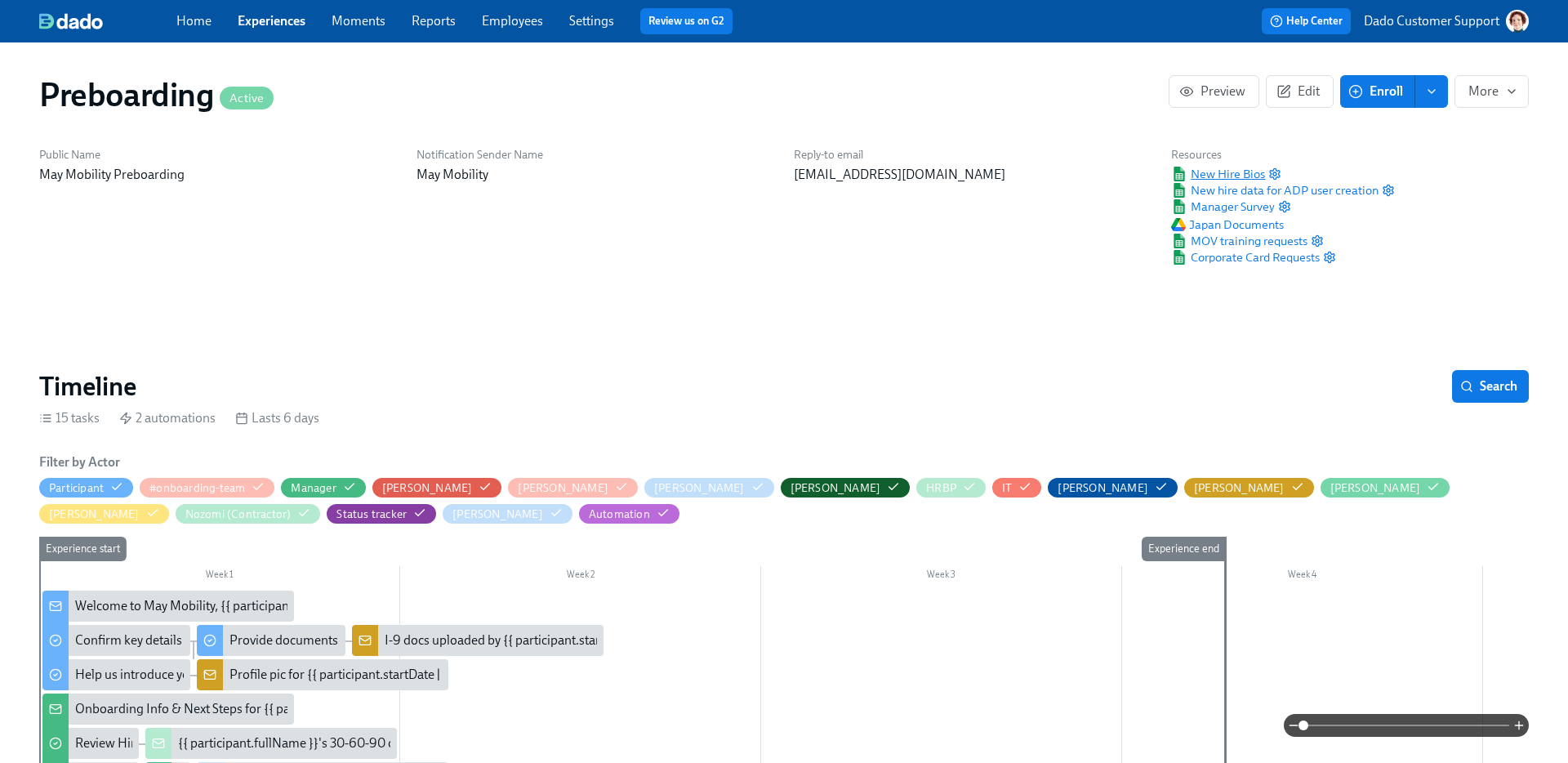
scroll to position [0, 3912]
click at [1236, 173] on span "New Hire Bios" at bounding box center [1218, 174] width 94 height 16
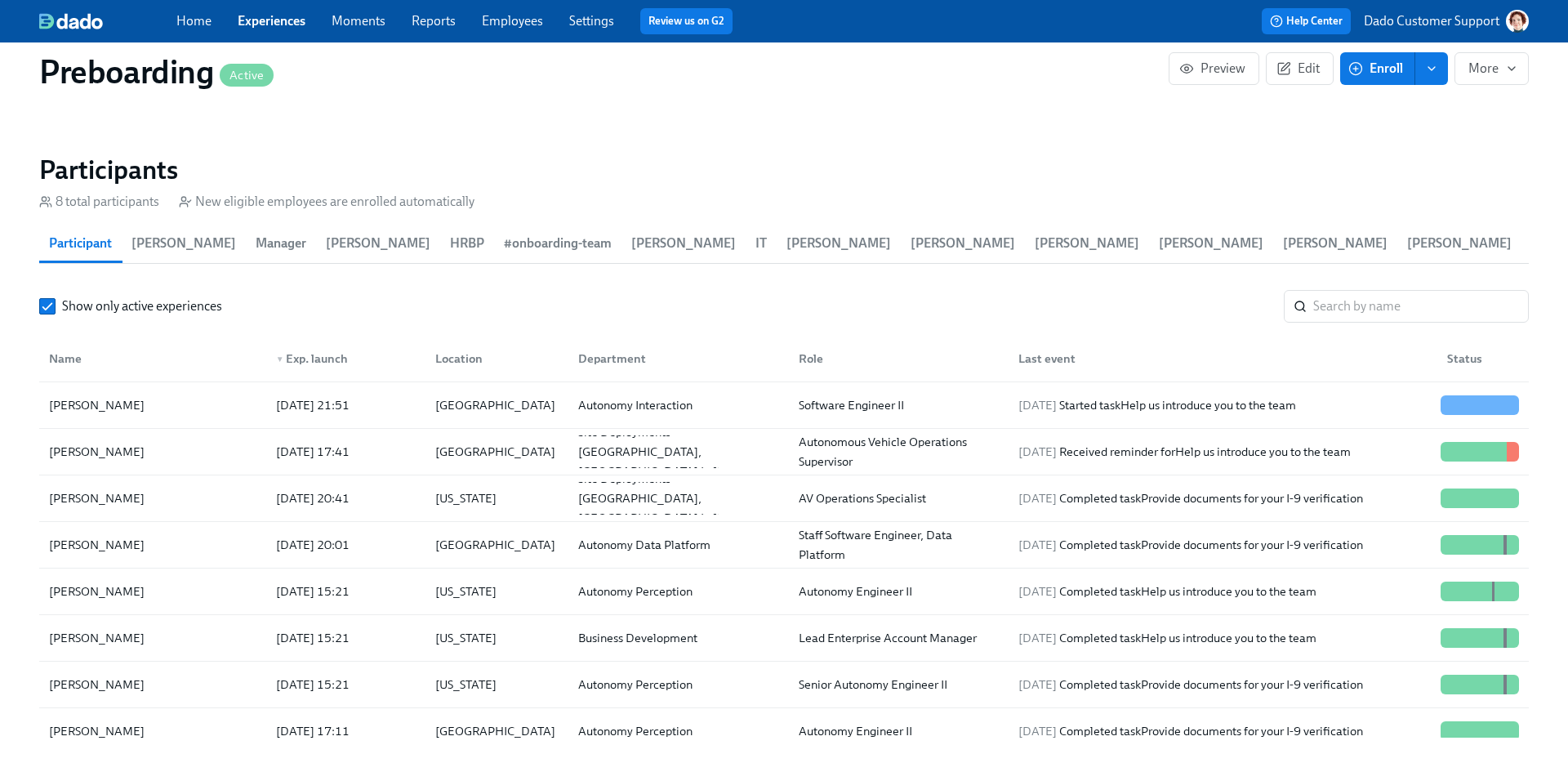
scroll to position [1738, 0]
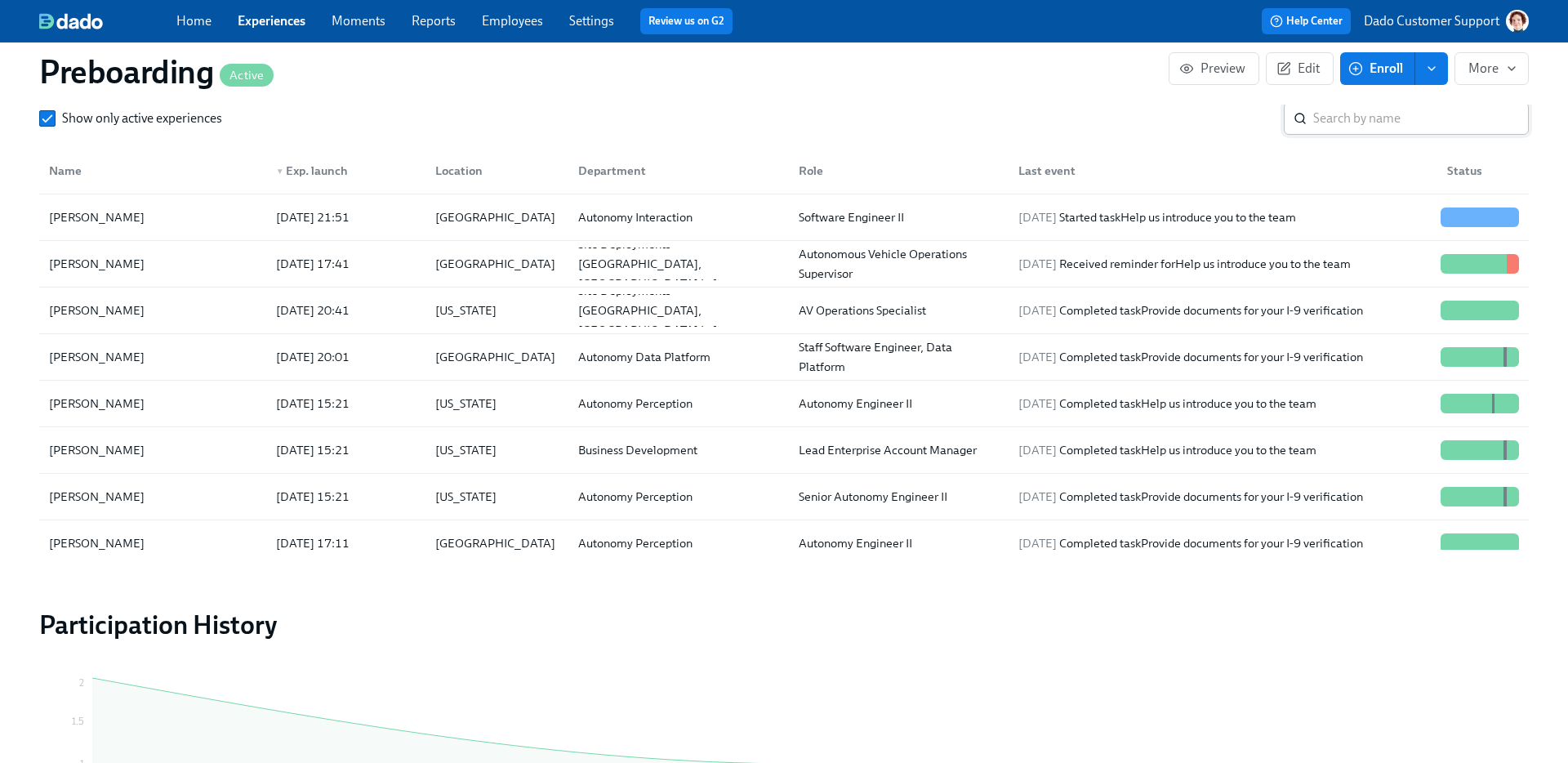
click at [1352, 116] on input "search" at bounding box center [1422, 118] width 216 height 33
paste input "[PERSON_NAME]"
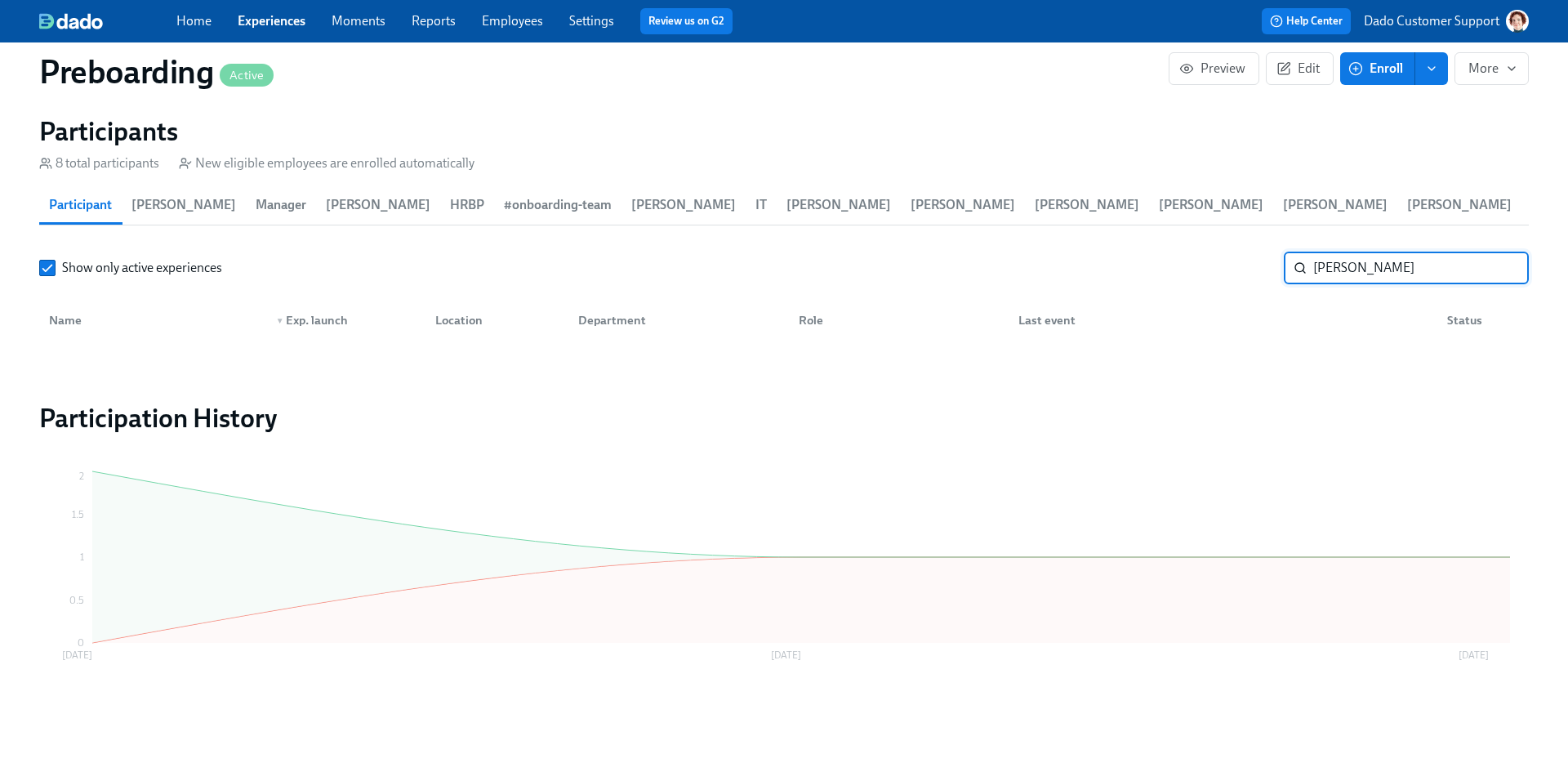
drag, startPoint x: 1356, startPoint y: 265, endPoint x: 869, endPoint y: 225, distance: 488.5
click at [921, 225] on section "Participants 8 total participants New eligible employees are enrolled automatic…" at bounding box center [784, 232] width 1490 height 234
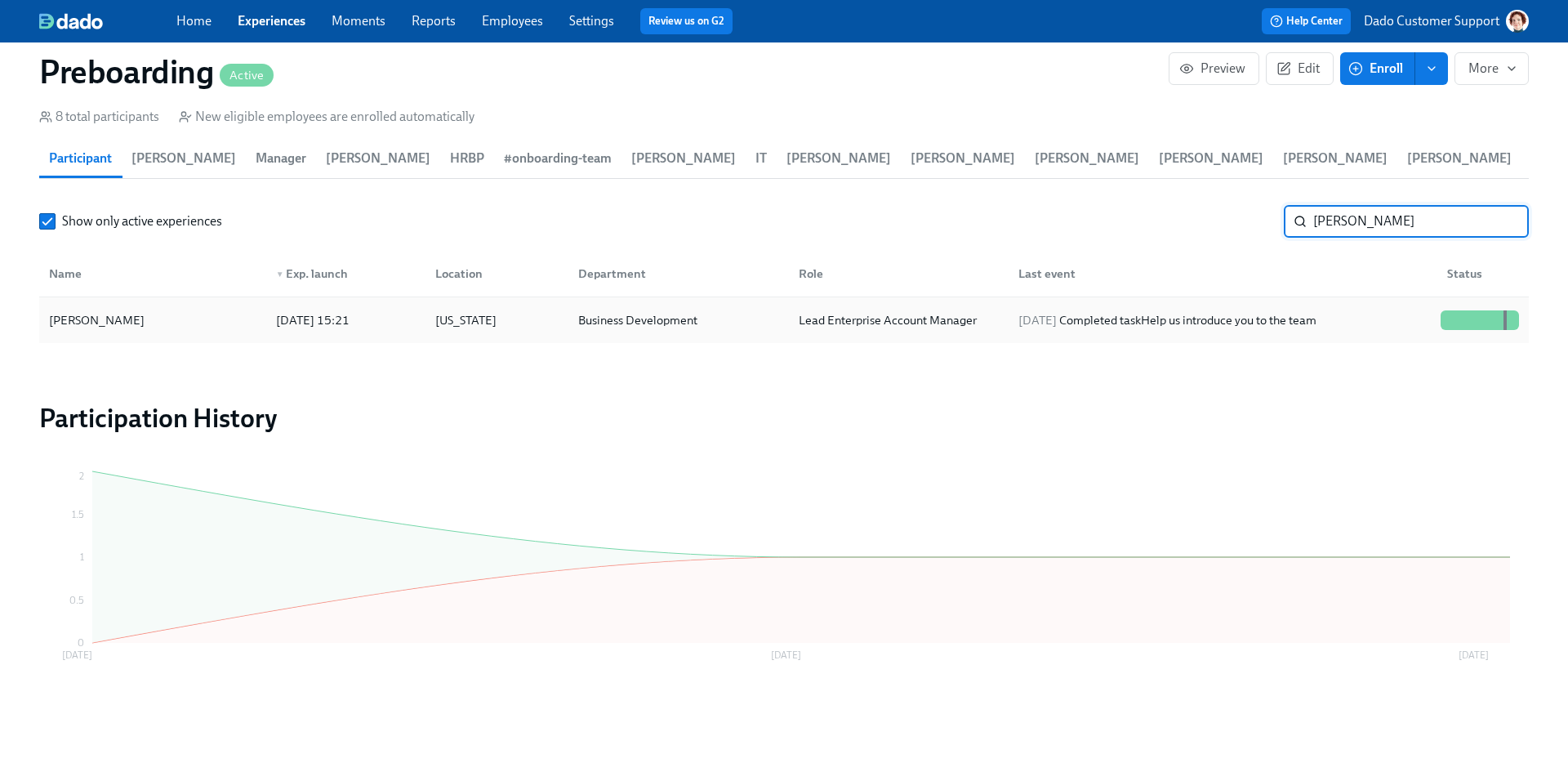
type input "[PERSON_NAME]"
click at [217, 308] on div "[PERSON_NAME]" at bounding box center [152, 320] width 221 height 33
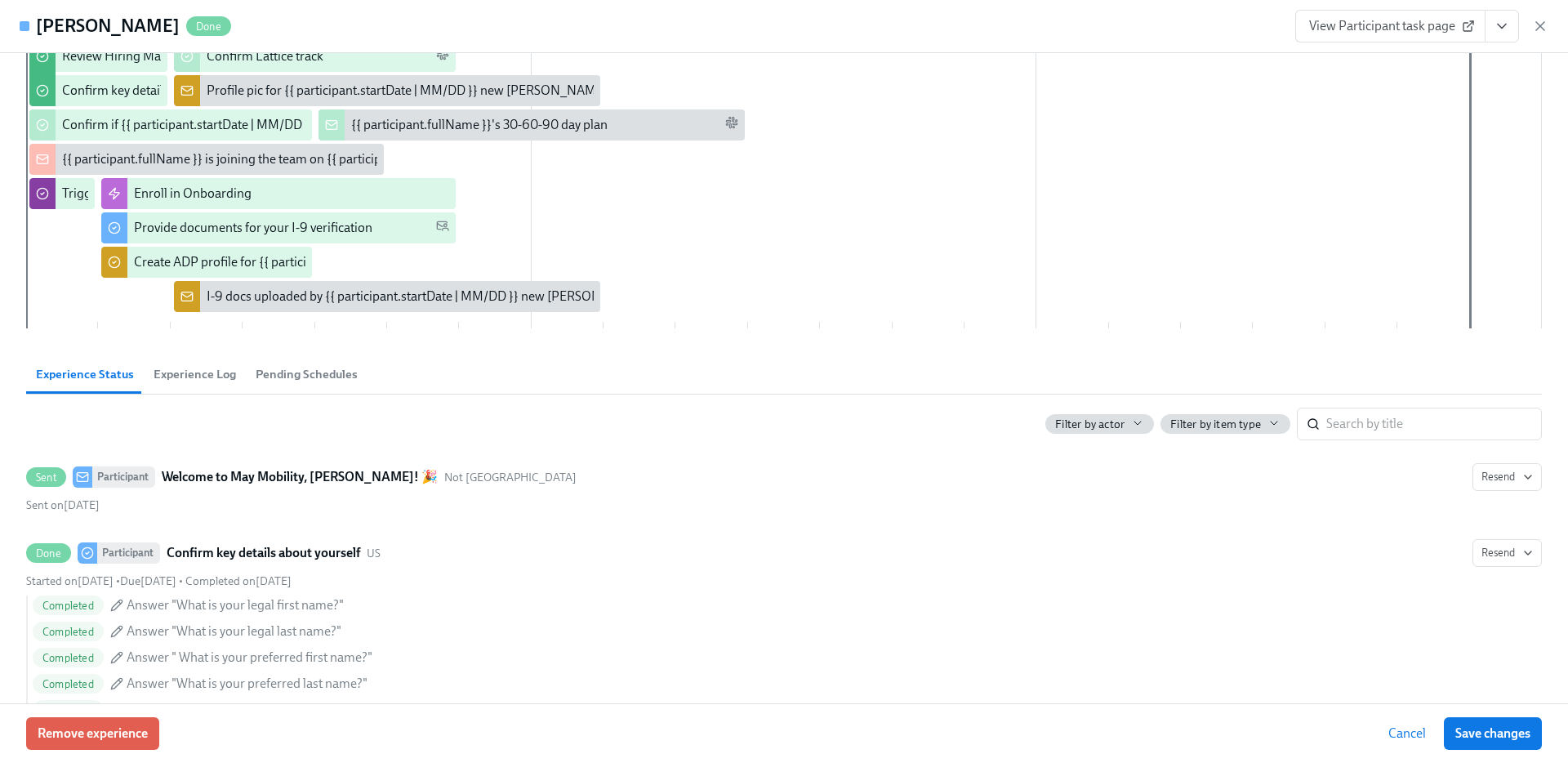
scroll to position [492, 0]
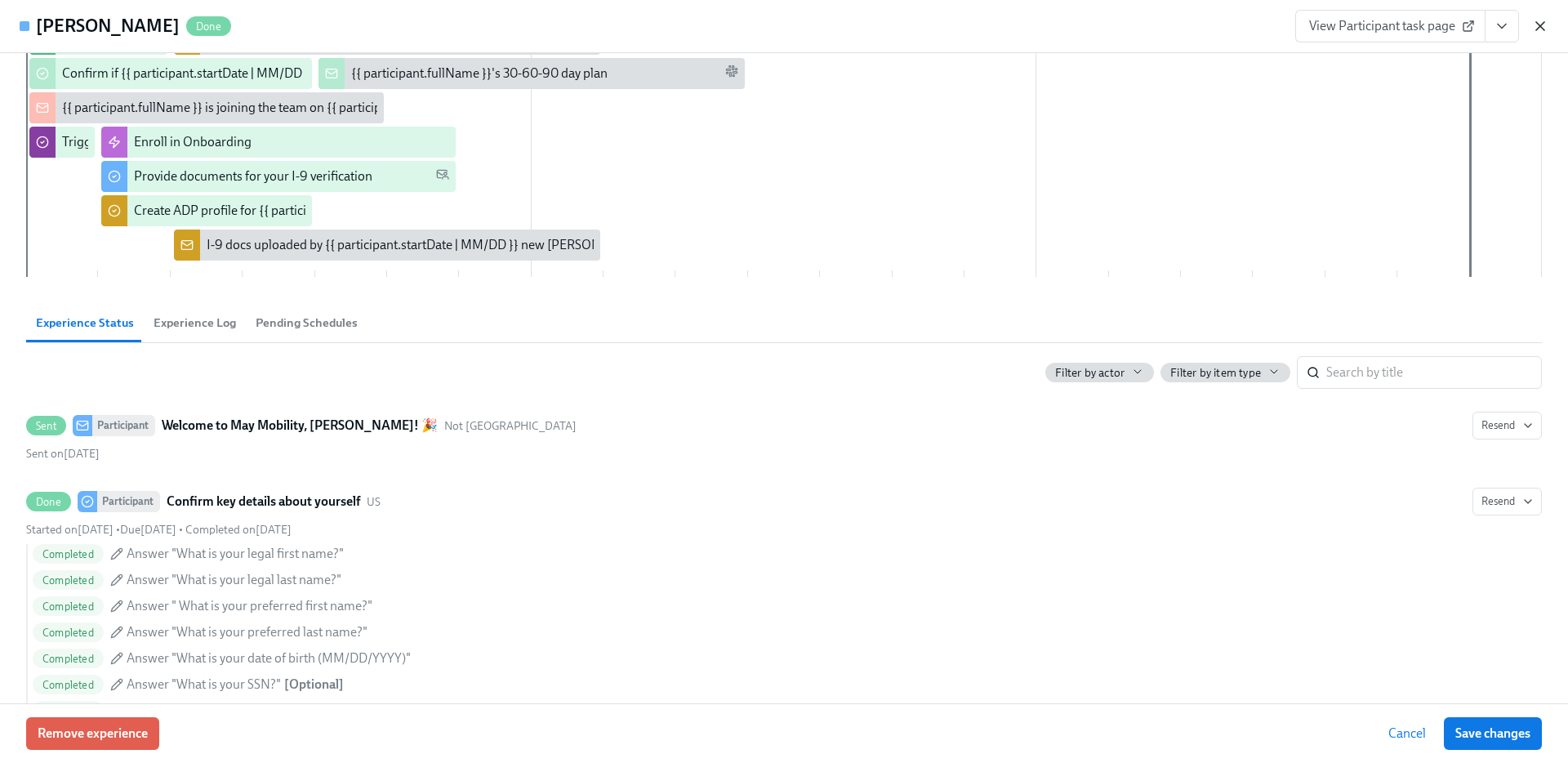
click at [1543, 19] on icon "button" at bounding box center [1541, 26] width 16 height 16
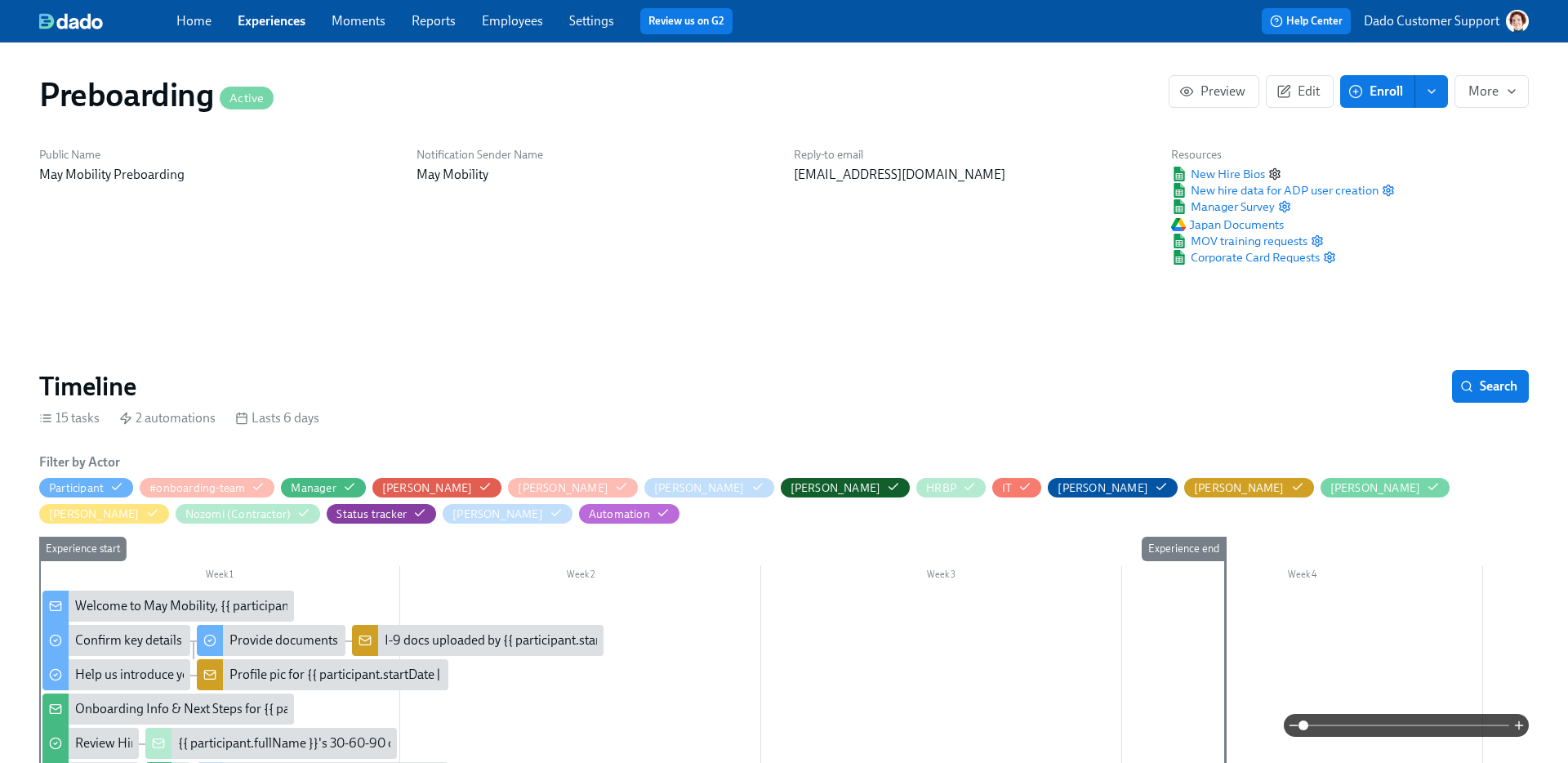
click at [1273, 170] on icon "button" at bounding box center [1275, 173] width 10 height 11
click at [505, 20] on link "Employees" at bounding box center [512, 21] width 61 height 16
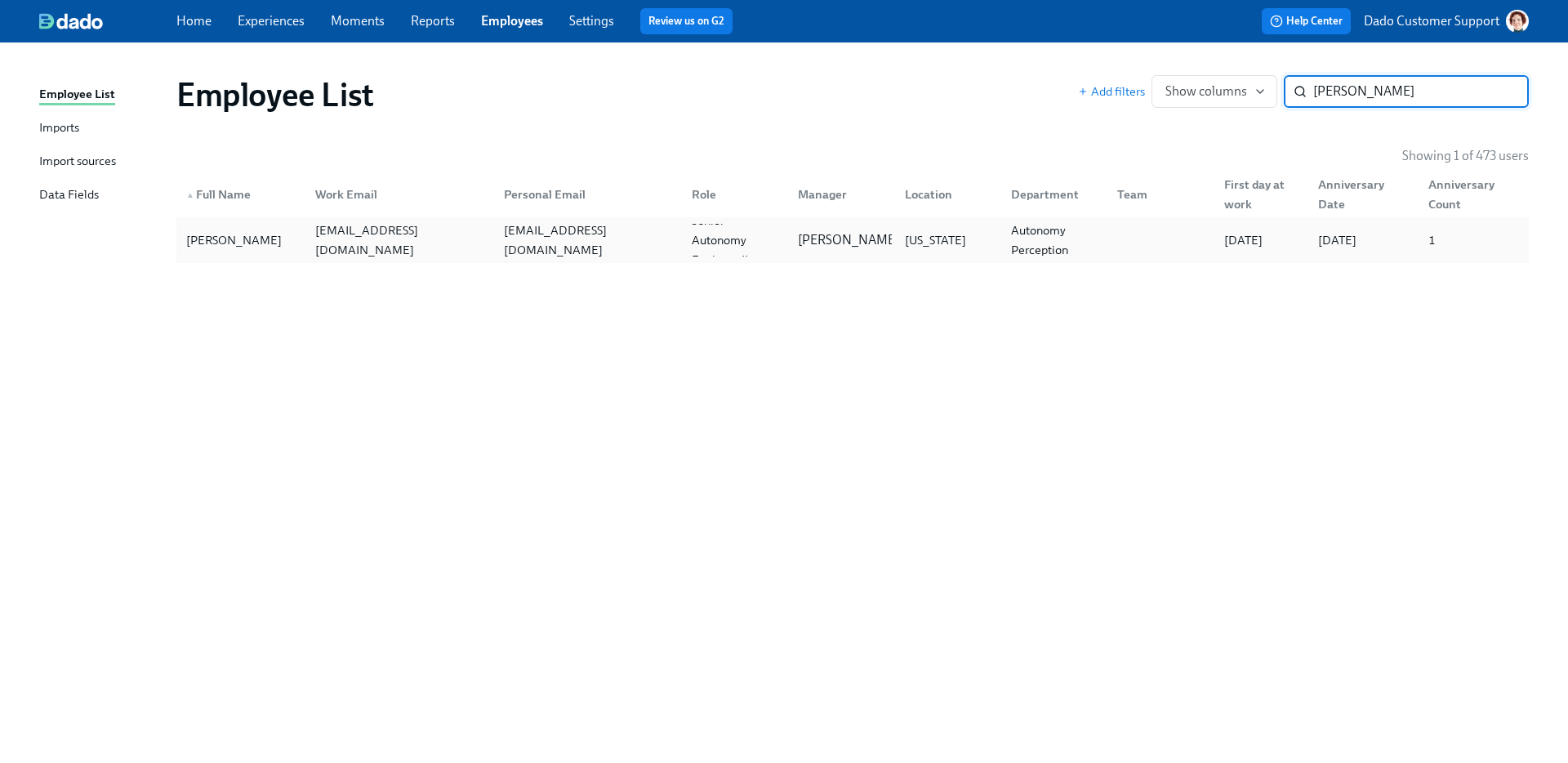
type input "[PERSON_NAME]"
click at [315, 252] on div "[EMAIL_ADDRESS][DOMAIN_NAME]" at bounding box center [396, 240] width 188 height 33
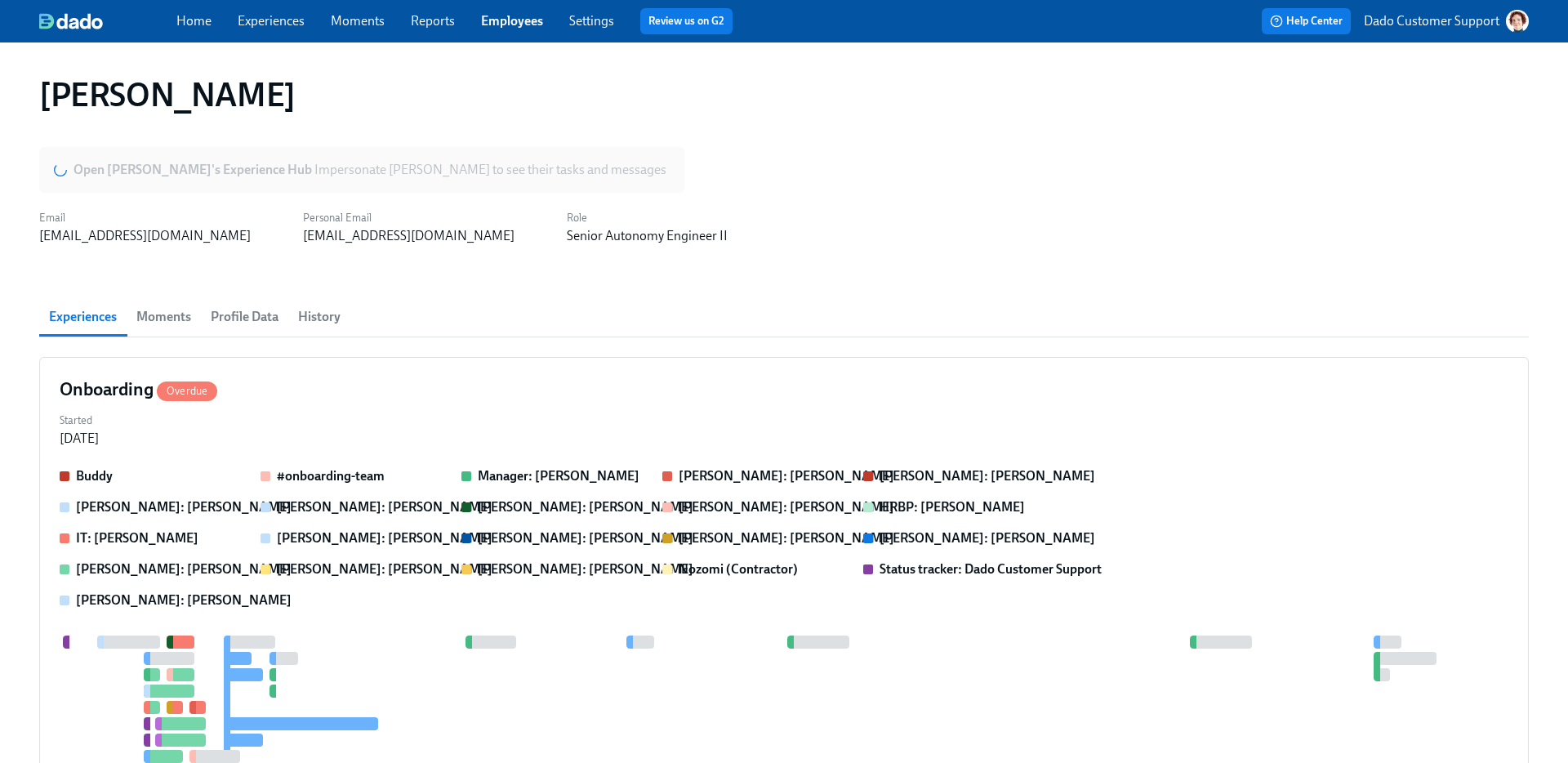
click at [214, 318] on span "Profile Data" at bounding box center [245, 317] width 68 height 23
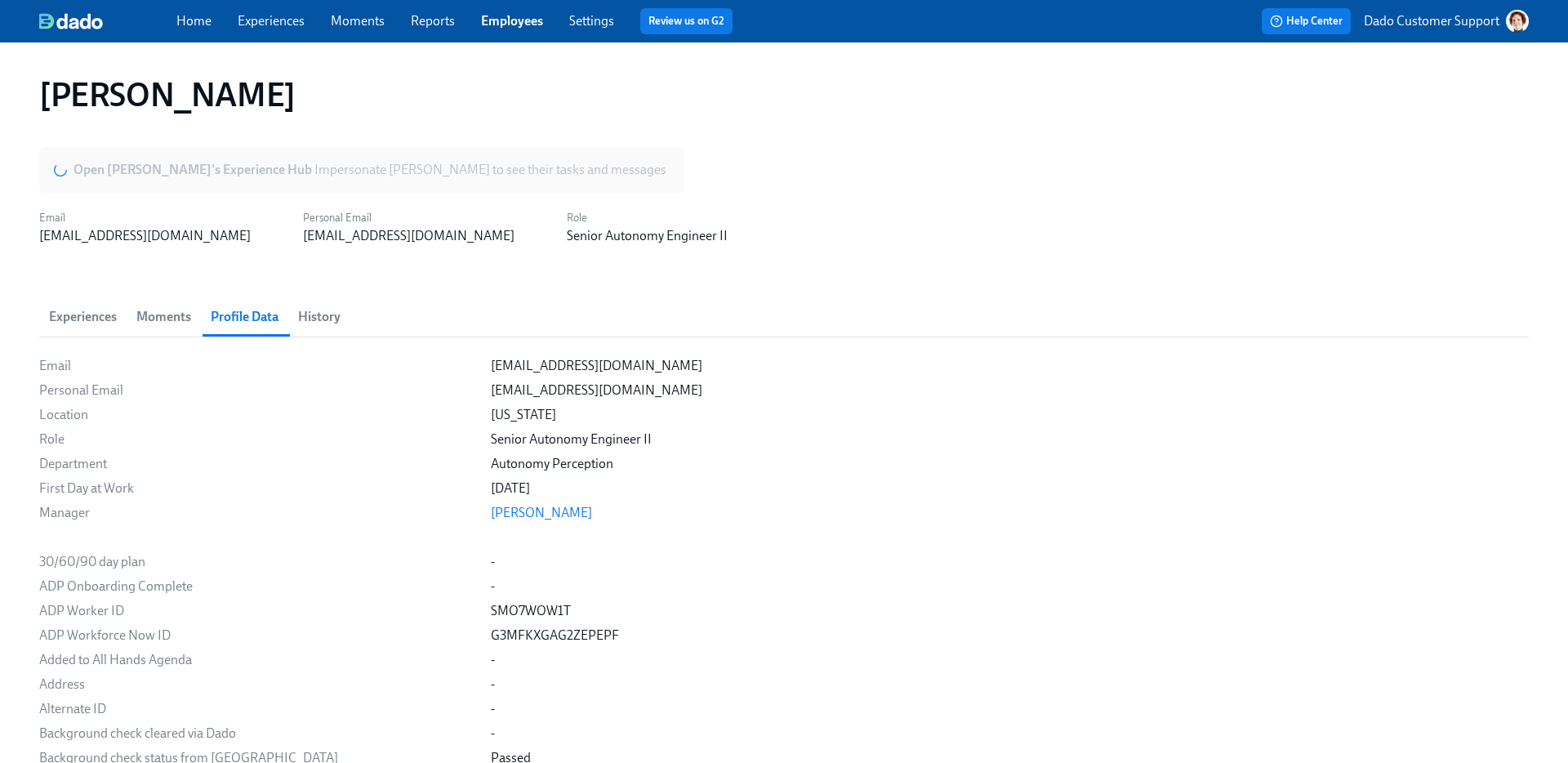
click at [330, 315] on span "History" at bounding box center [319, 317] width 42 height 23
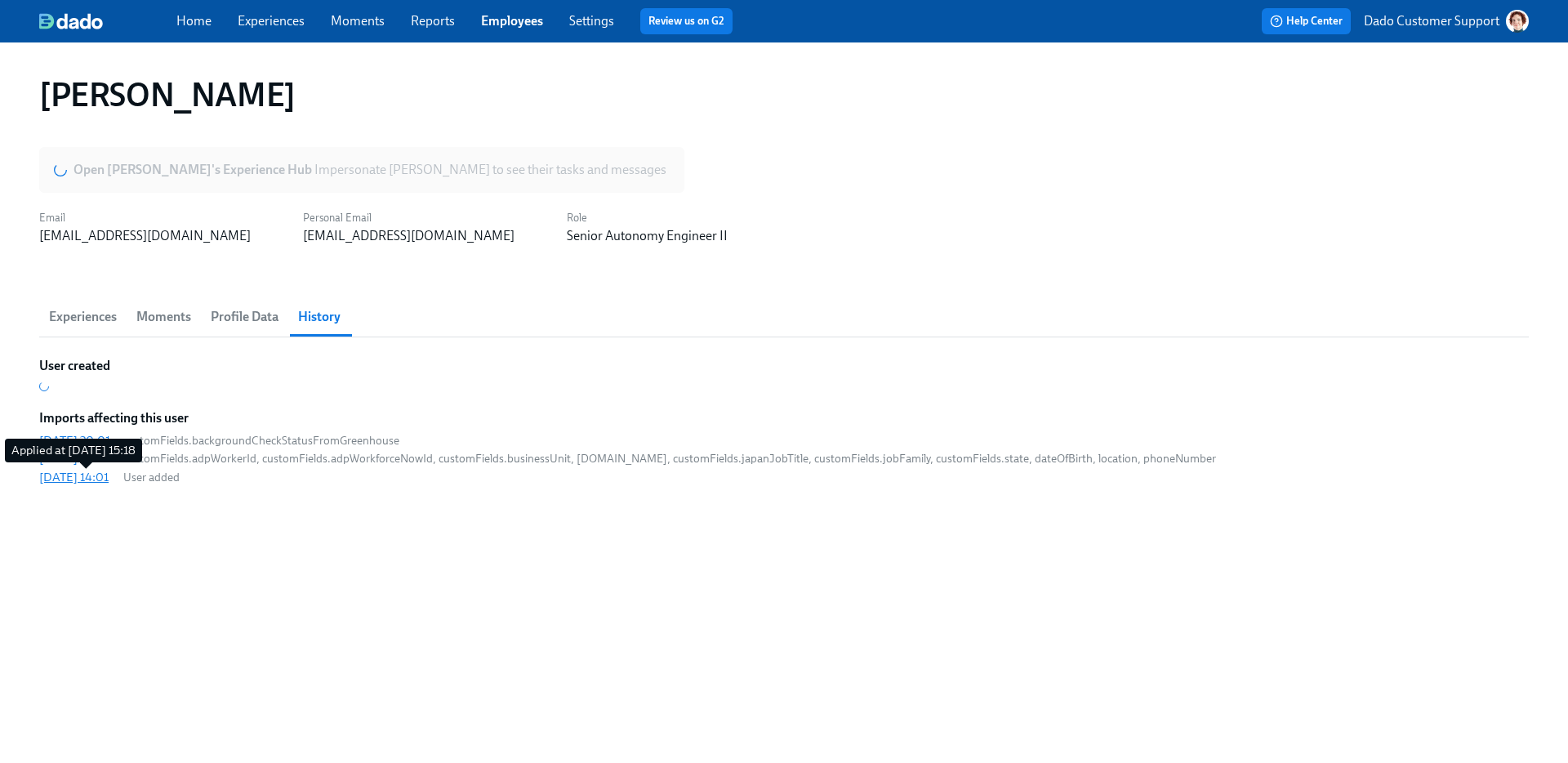
click at [99, 475] on div "[DATE] 14:01" at bounding box center [73, 477] width 69 height 16
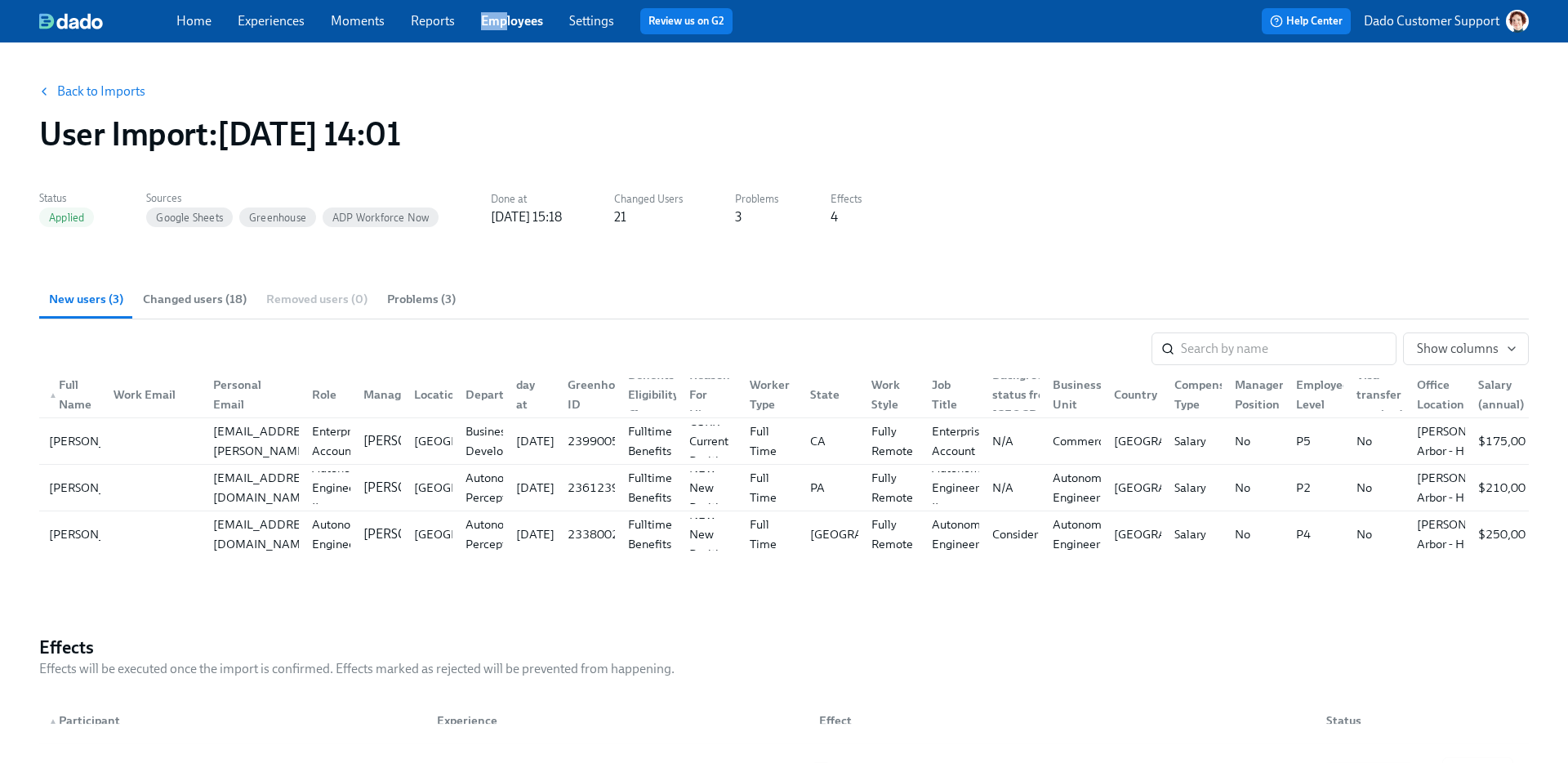
click at [506, 12] on div "Home Experiences Moments Reports Employees Settings Review us on G2" at bounding box center [514, 21] width 676 height 26
click at [508, 16] on link "Employees" at bounding box center [512, 21] width 62 height 16
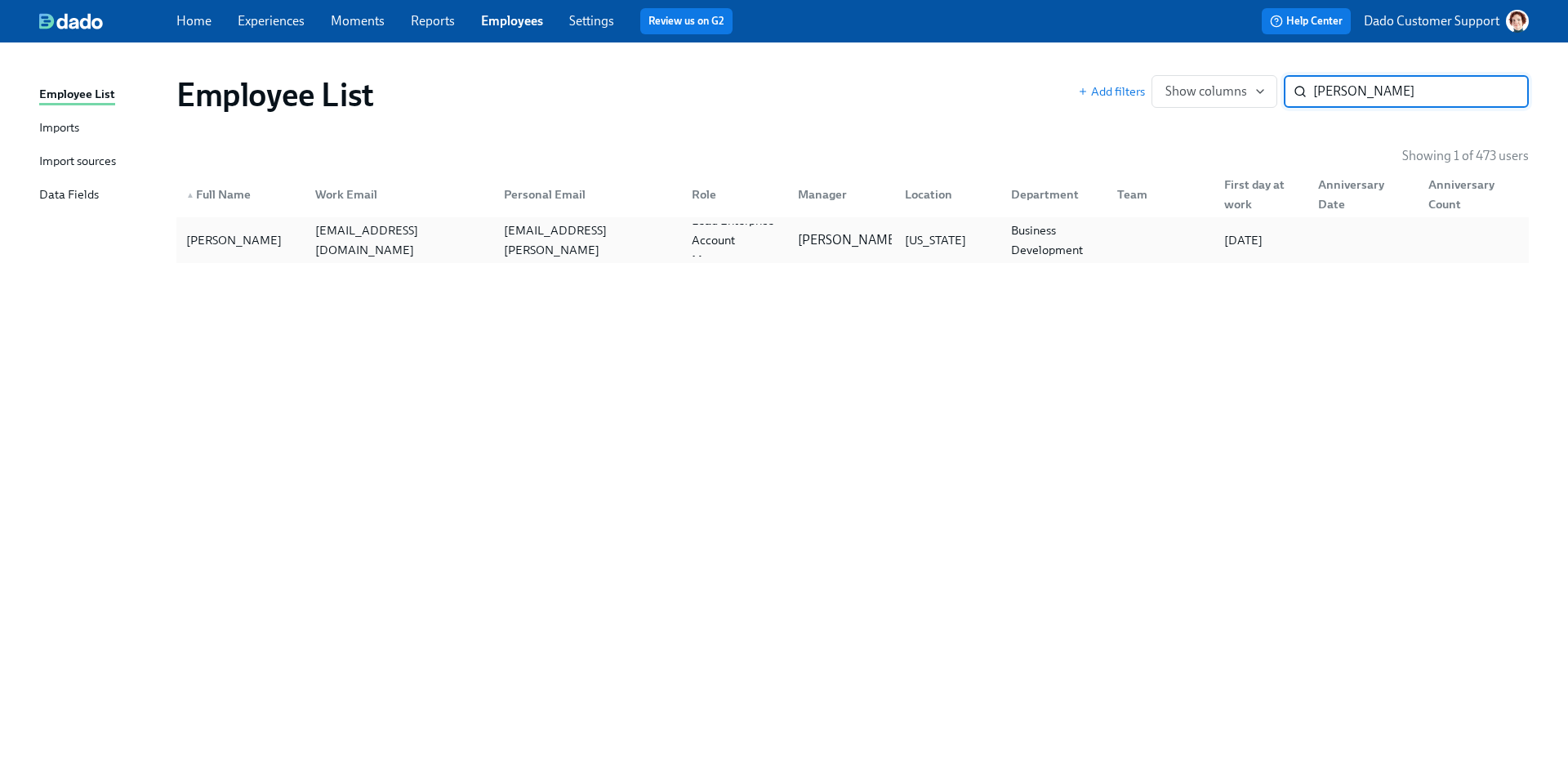
type input "[PERSON_NAME]"
click at [273, 221] on div "[PERSON_NAME] [EMAIL_ADDRESS][DOMAIN_NAME] [PERSON_NAME][EMAIL_ADDRESS][PERSON_…" at bounding box center [852, 240] width 1353 height 46
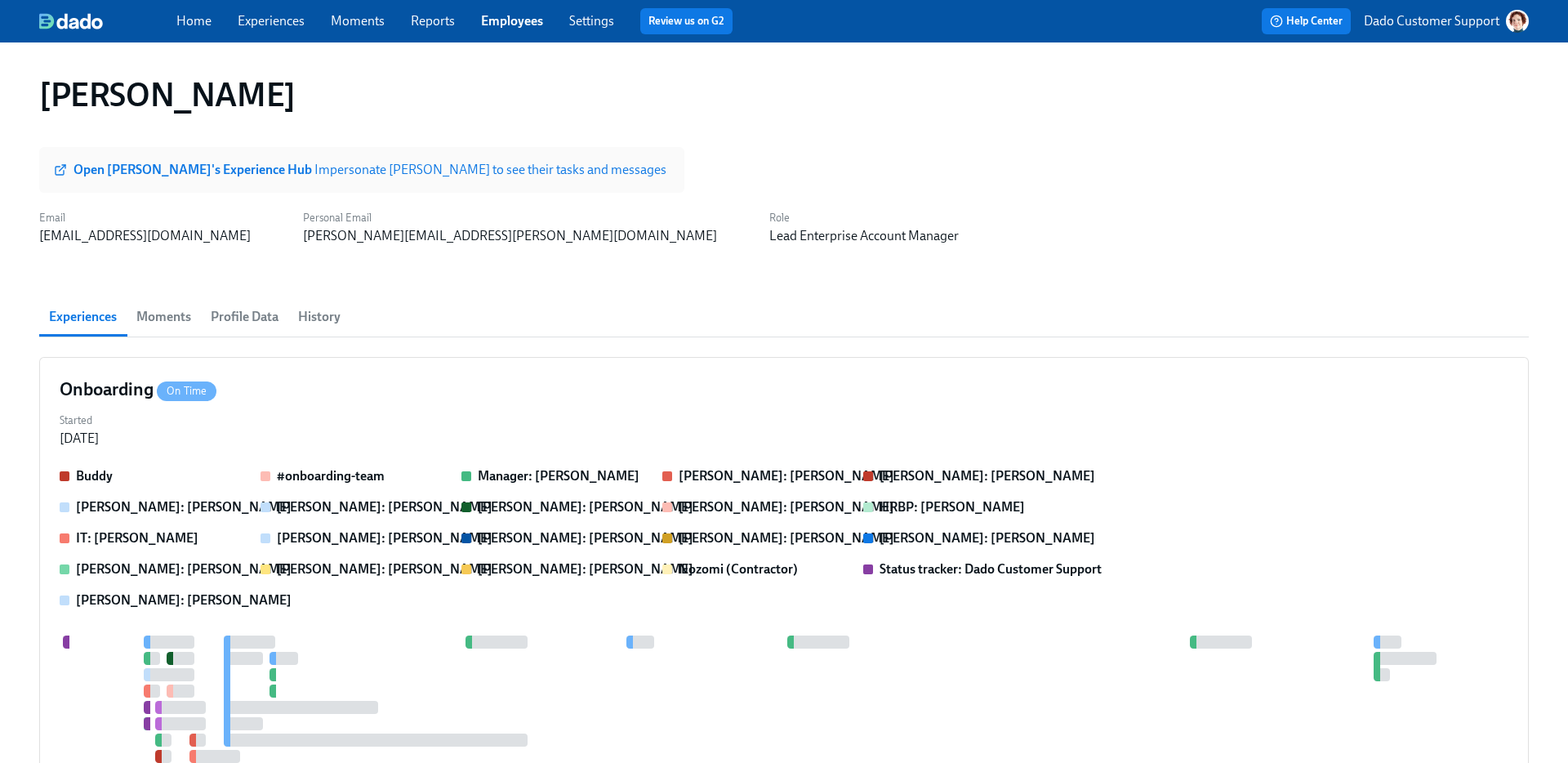
click at [243, 331] on button "Profile Data" at bounding box center [244, 316] width 87 height 39
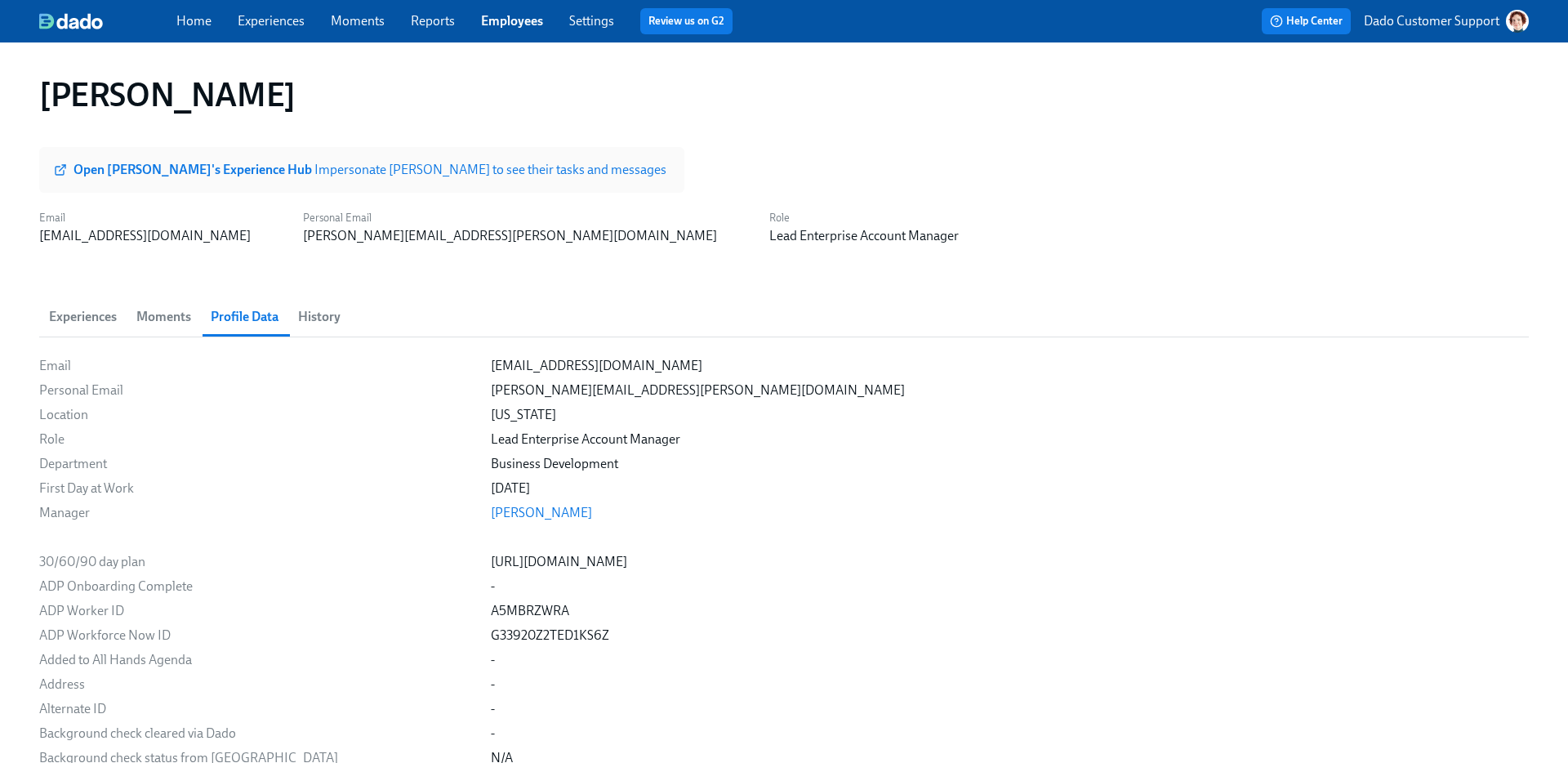
click at [267, 20] on link "Experiences" at bounding box center [271, 21] width 67 height 16
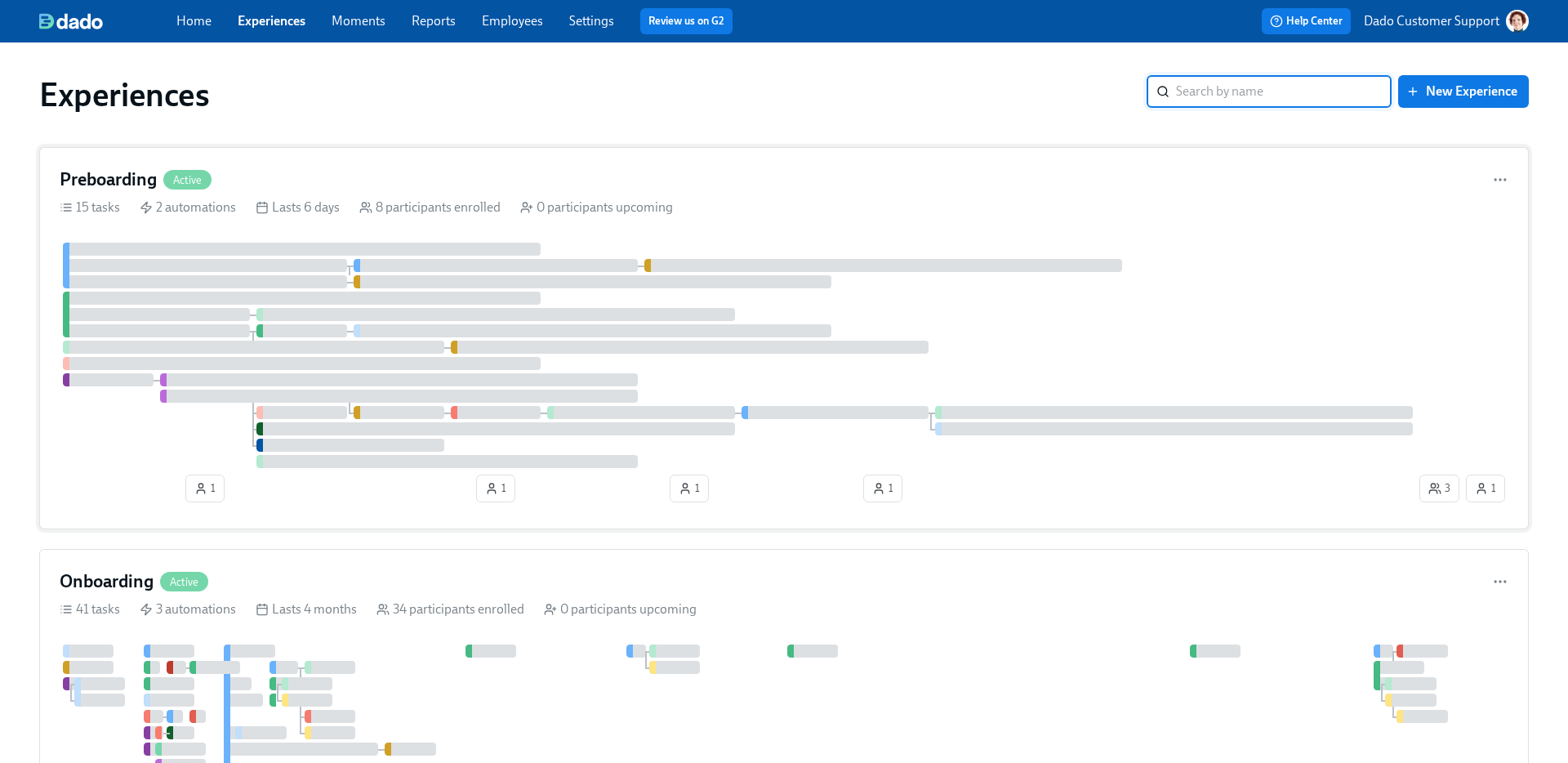
click at [265, 345] on div at bounding box center [253, 347] width 381 height 13
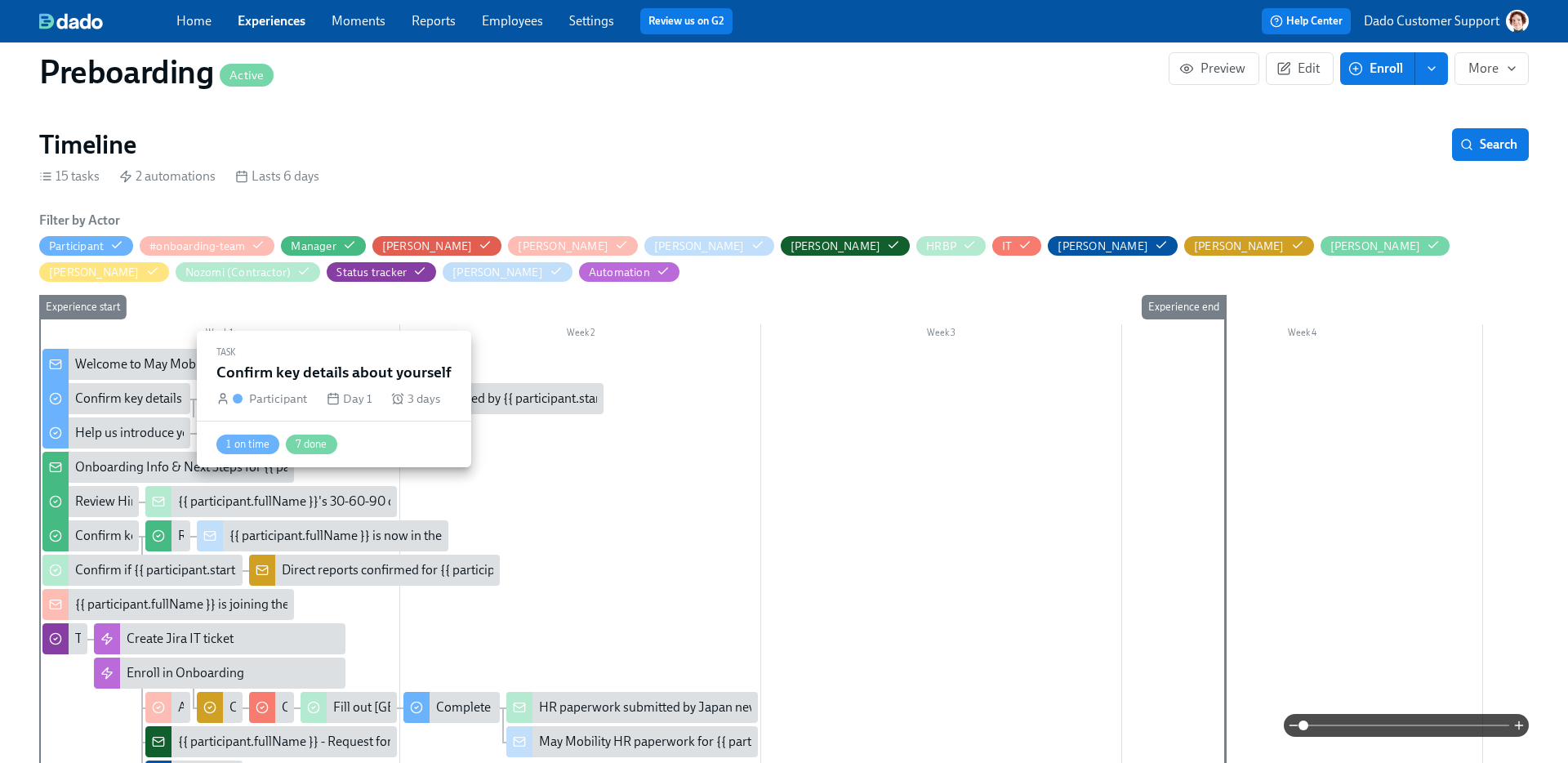
scroll to position [0, 3918]
click at [140, 383] on div "Confirm key details about yourself" at bounding box center [116, 398] width 148 height 31
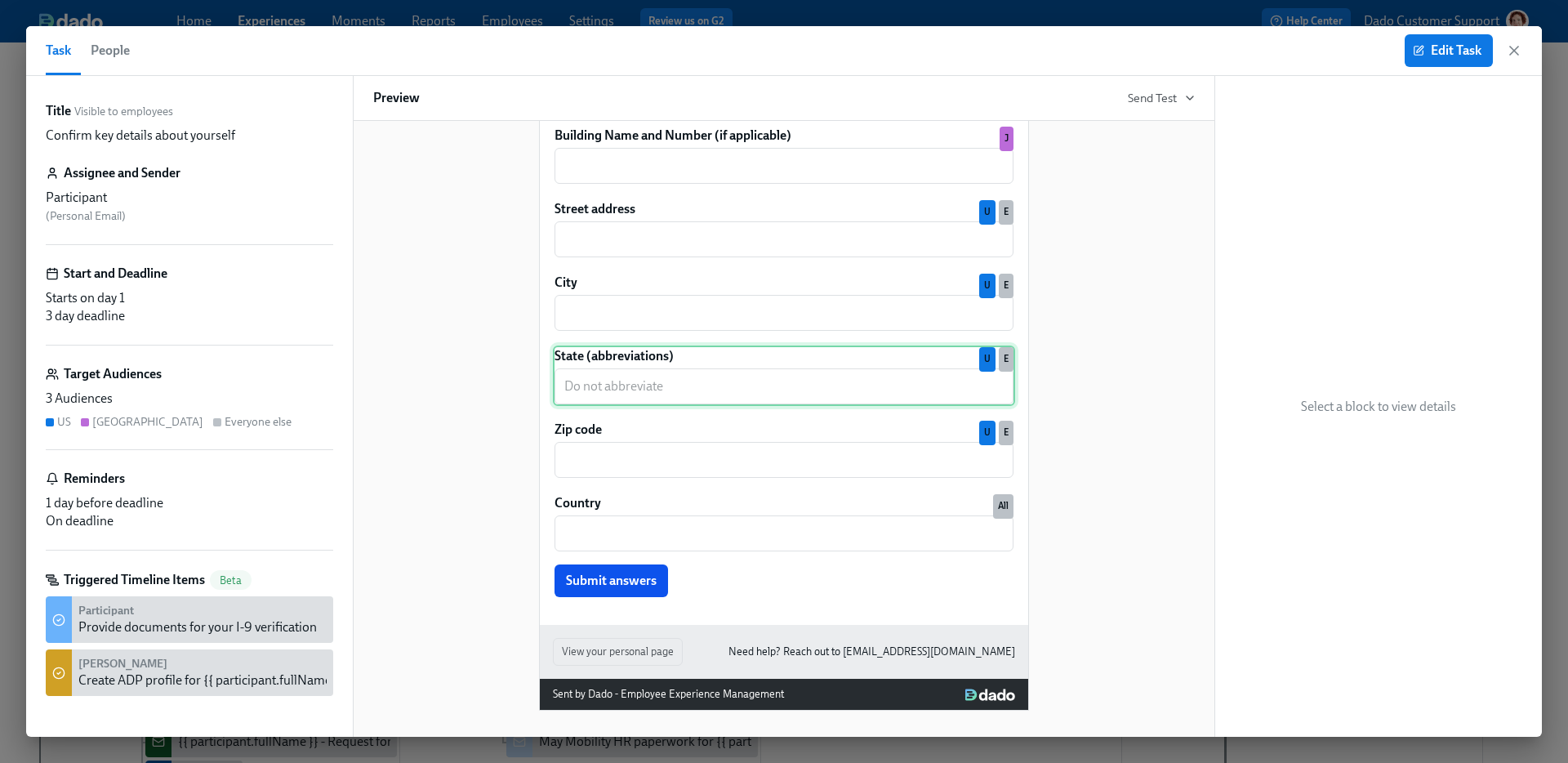
scroll to position [1259, 0]
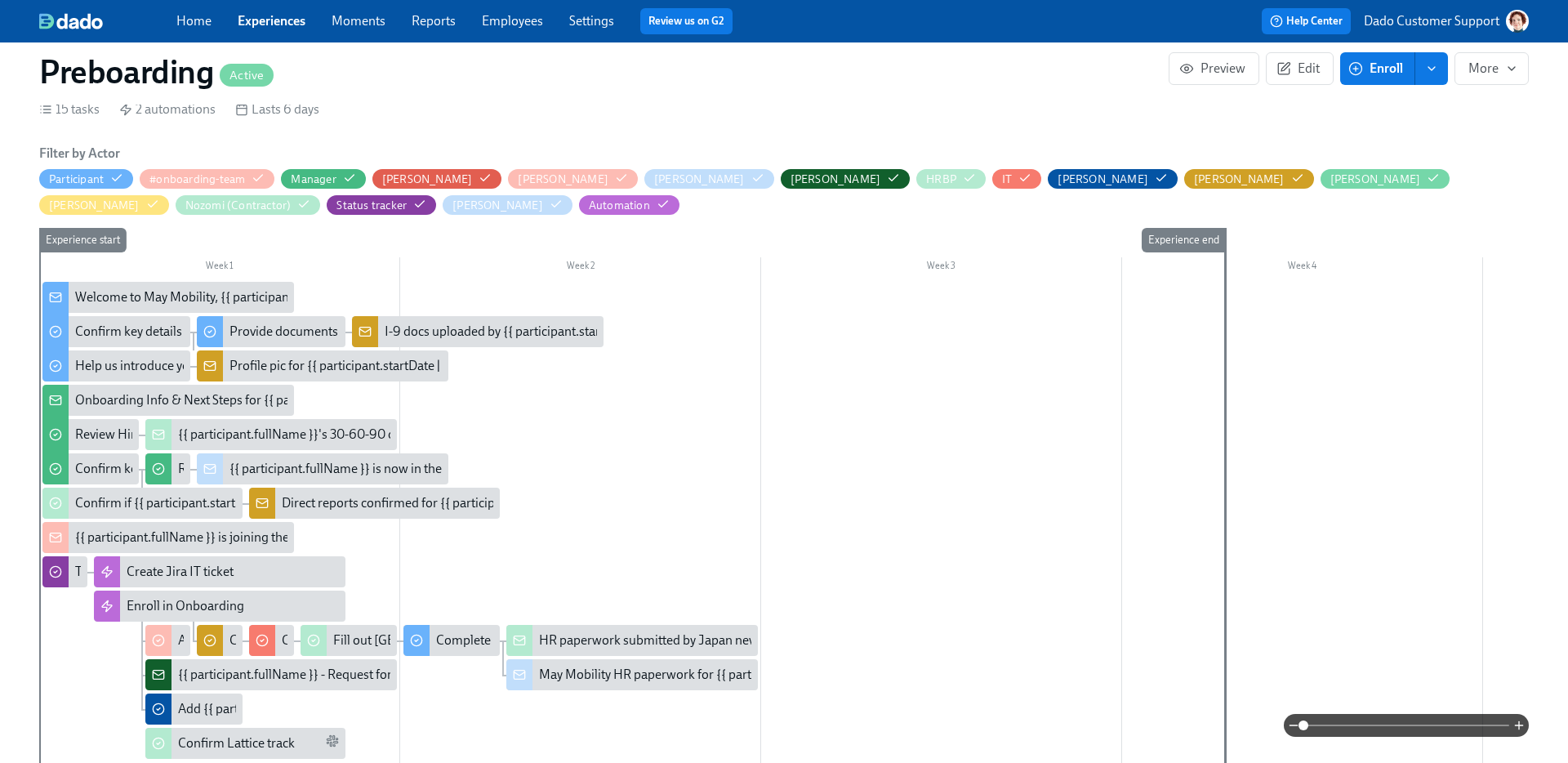
scroll to position [310, 0]
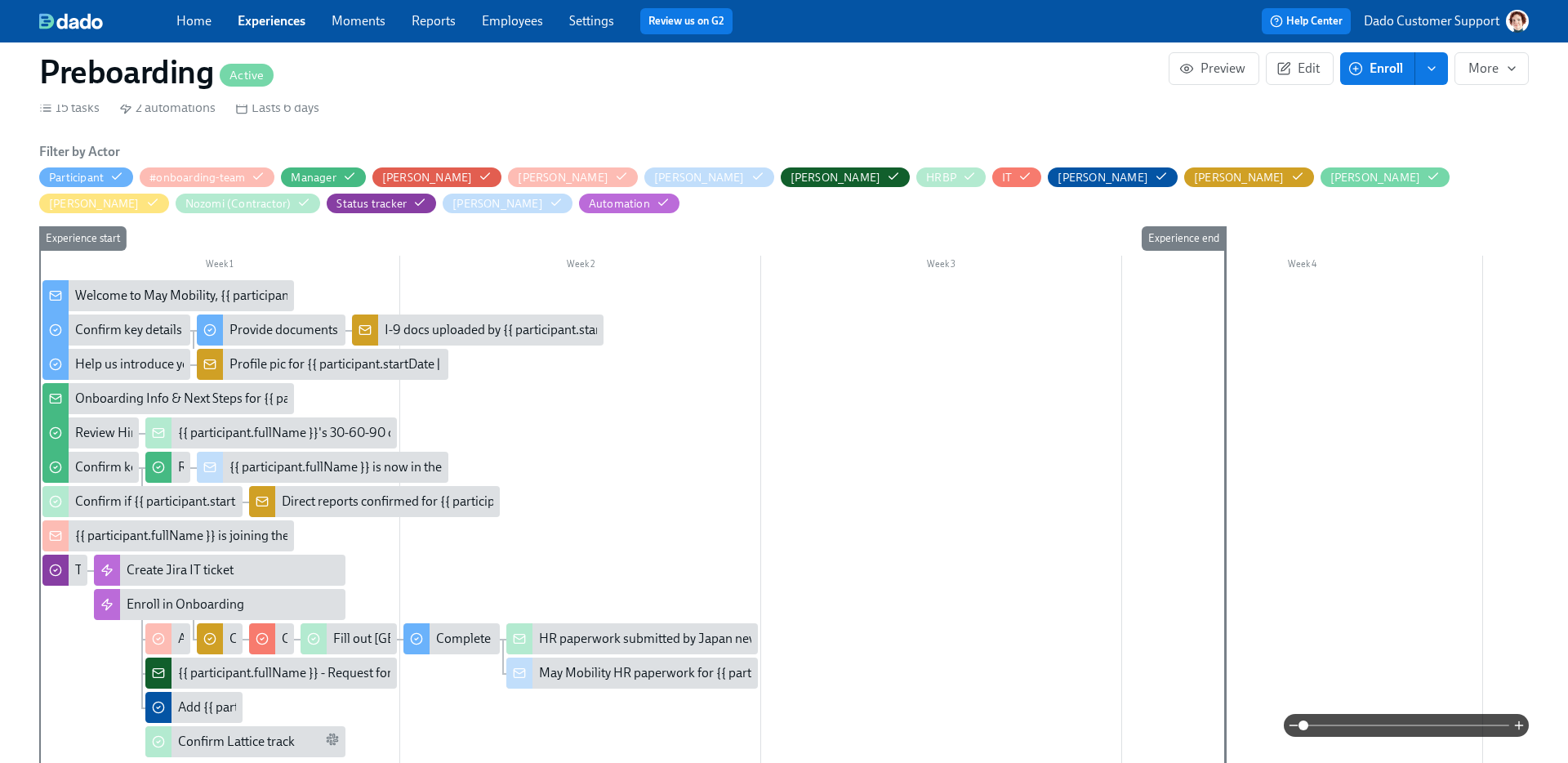
click at [146, 361] on div "Help us introduce you to the team" at bounding box center [168, 364] width 187 height 18
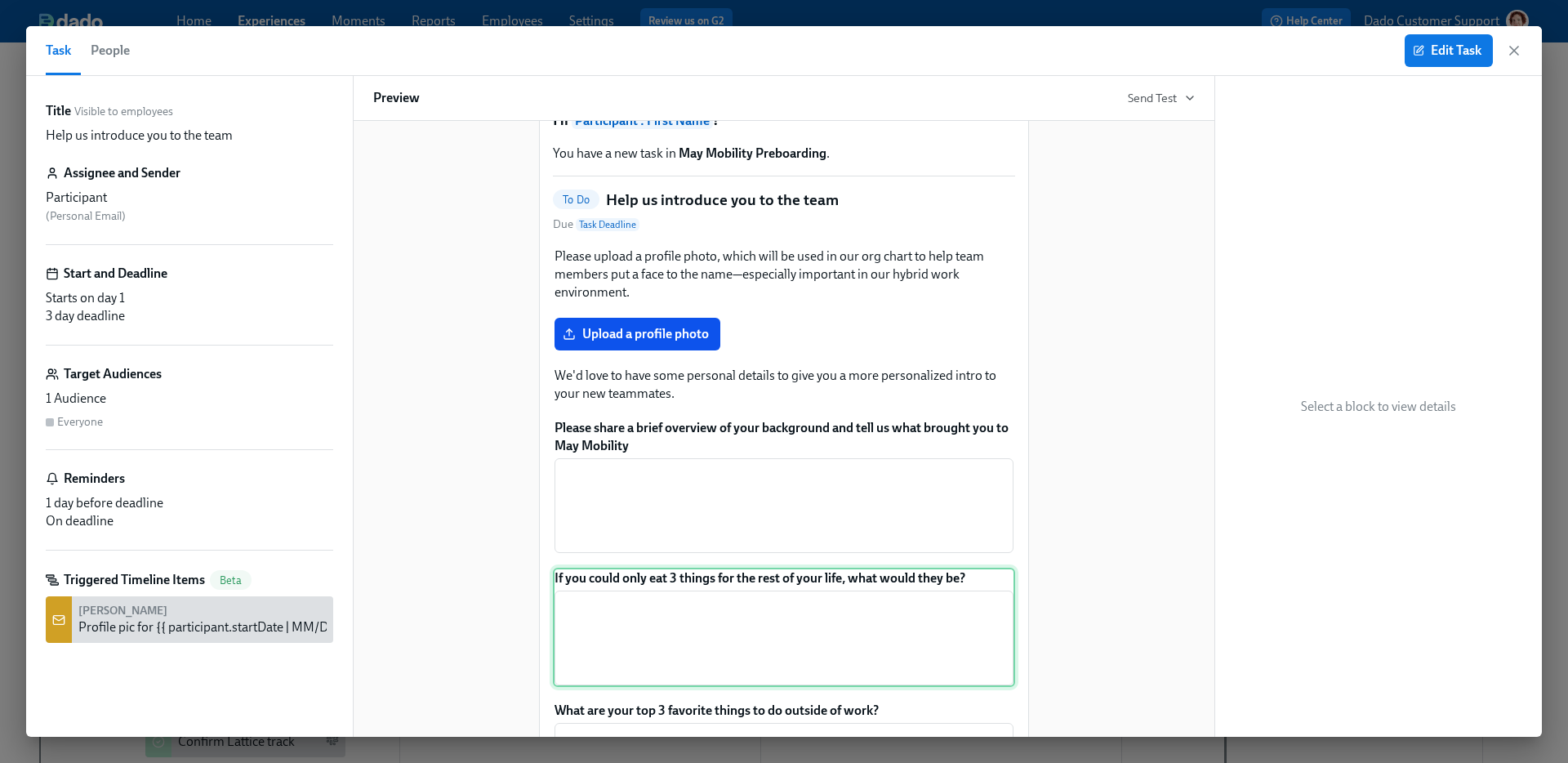
scroll to position [62, 0]
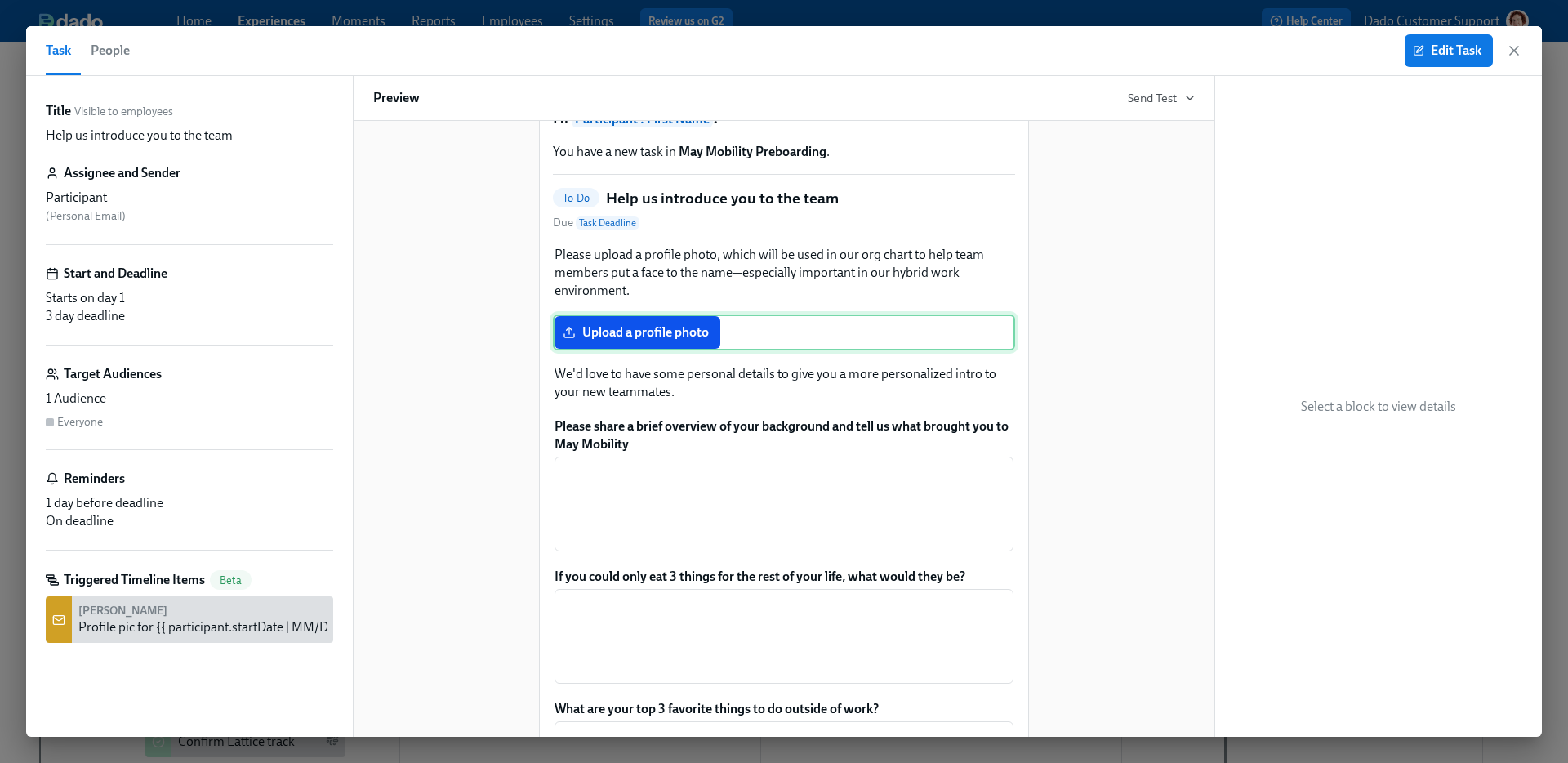
click at [620, 350] on div "Upload a profile photo" at bounding box center [784, 333] width 462 height 36
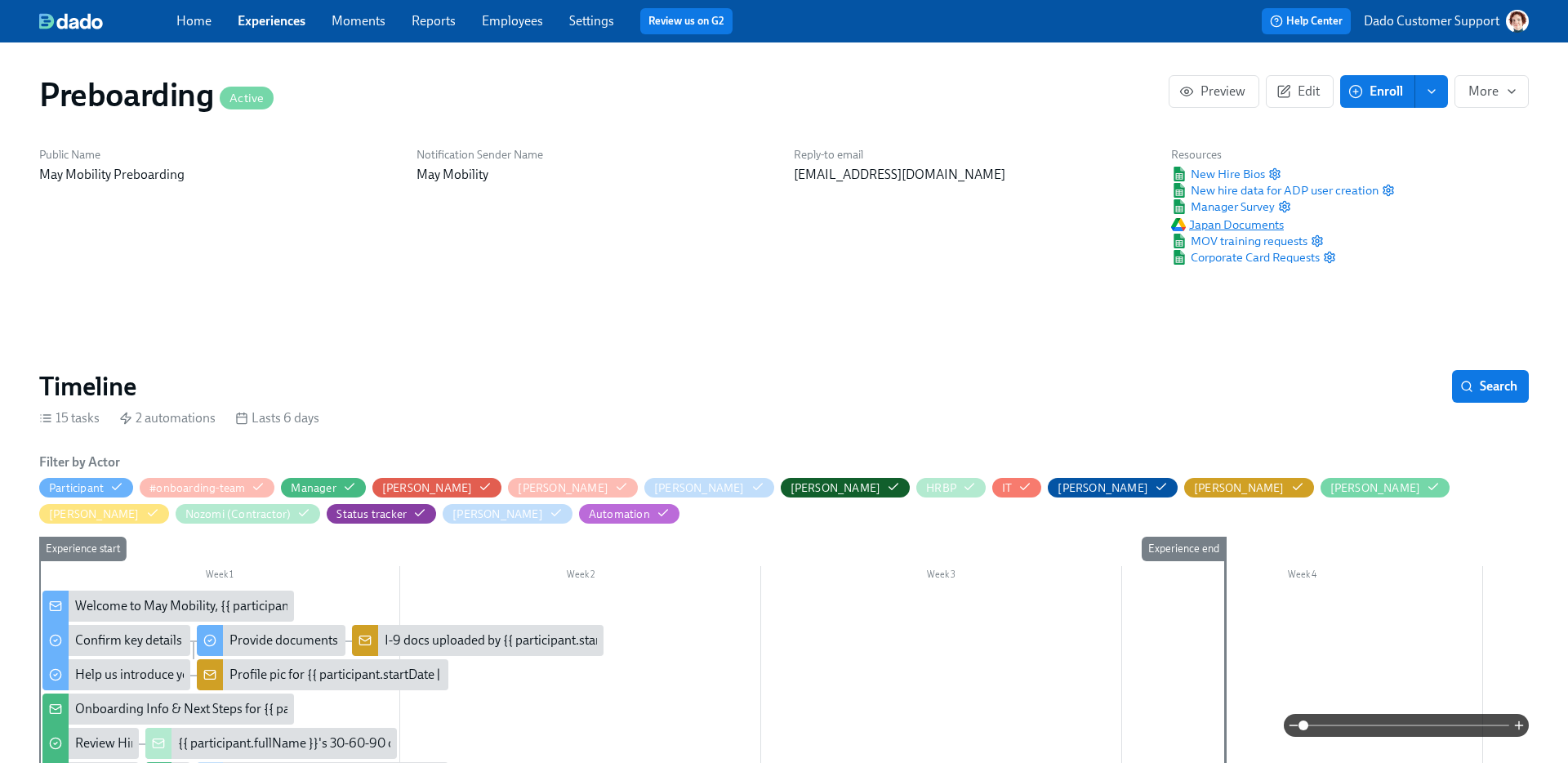
click at [1214, 220] on span "Japan Documents" at bounding box center [1227, 224] width 113 height 16
click at [1275, 173] on icon "button" at bounding box center [1275, 173] width 13 height 13
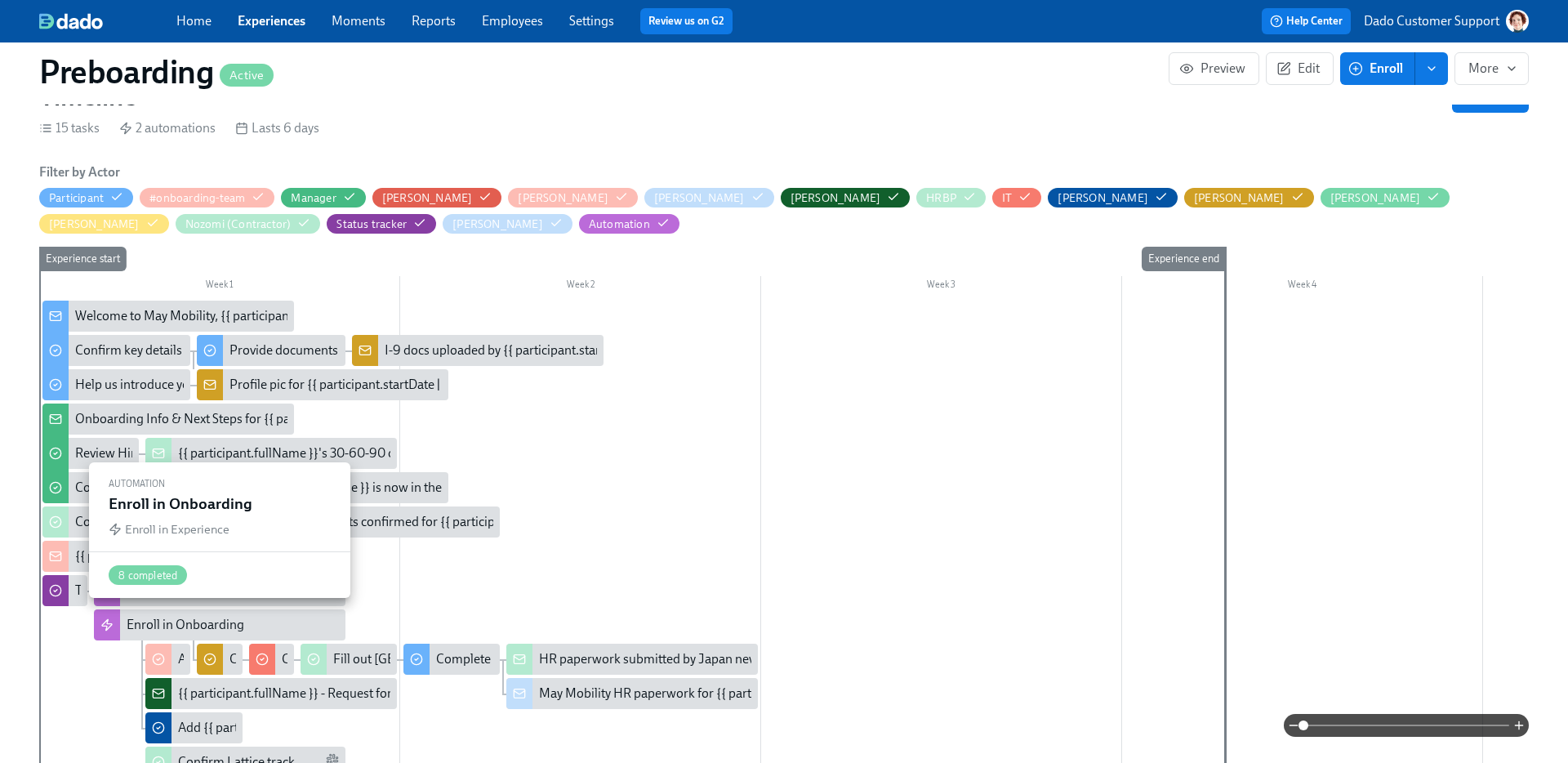
scroll to position [295, 0]
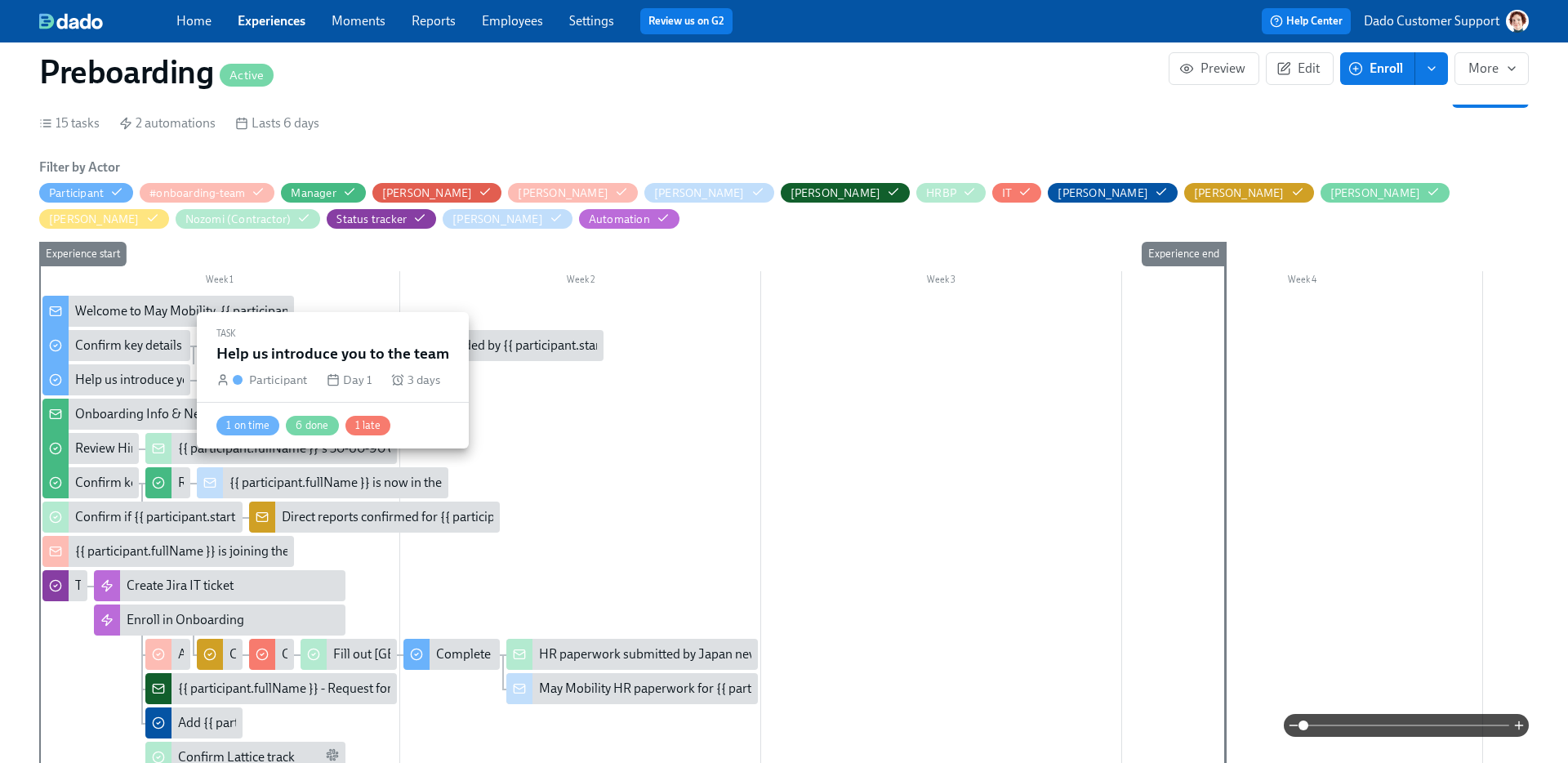
click at [100, 388] on div "Help us introduce you to the team" at bounding box center [168, 380] width 187 height 18
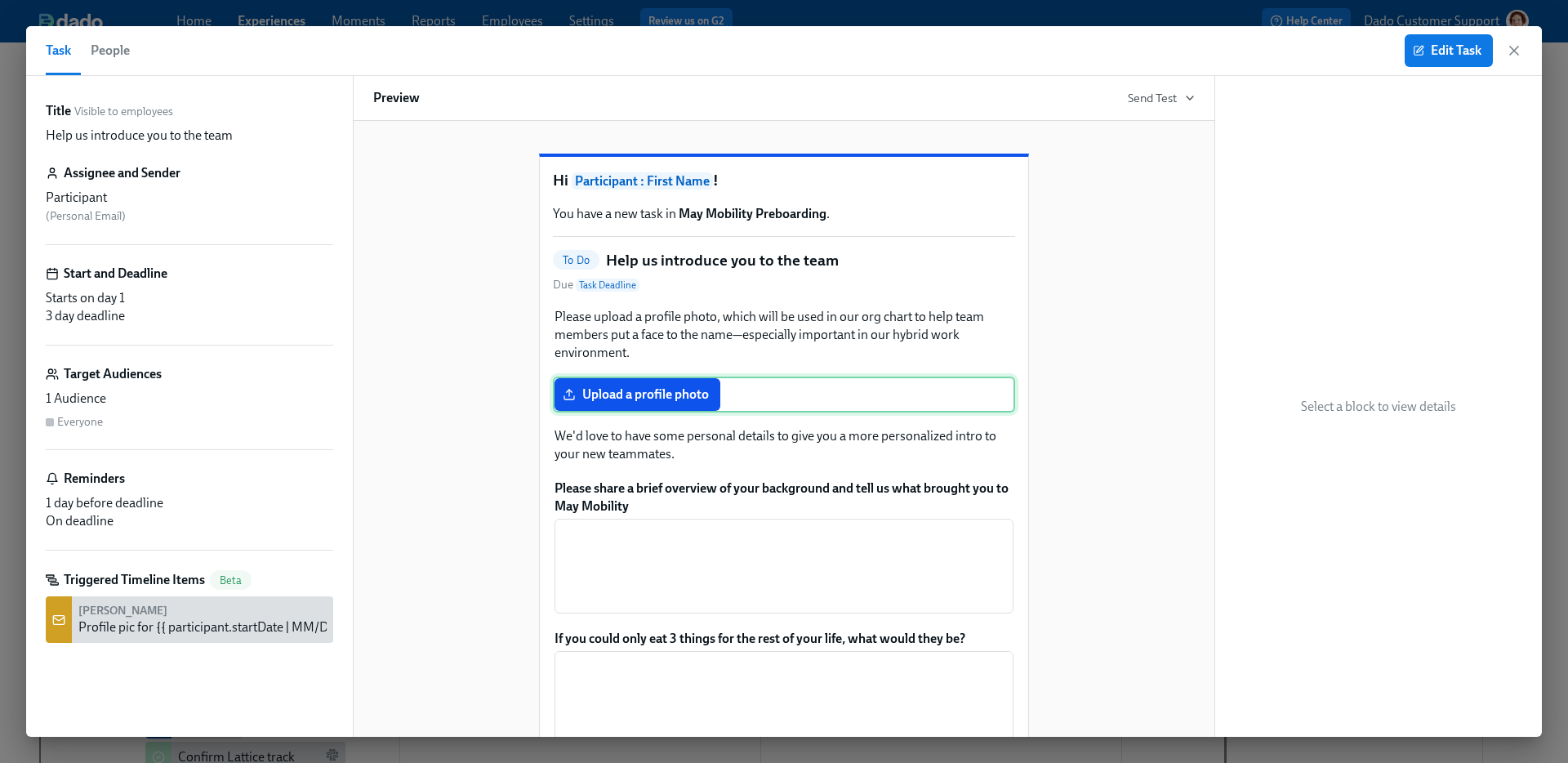
click at [599, 413] on div "Upload a profile photo" at bounding box center [784, 395] width 462 height 36
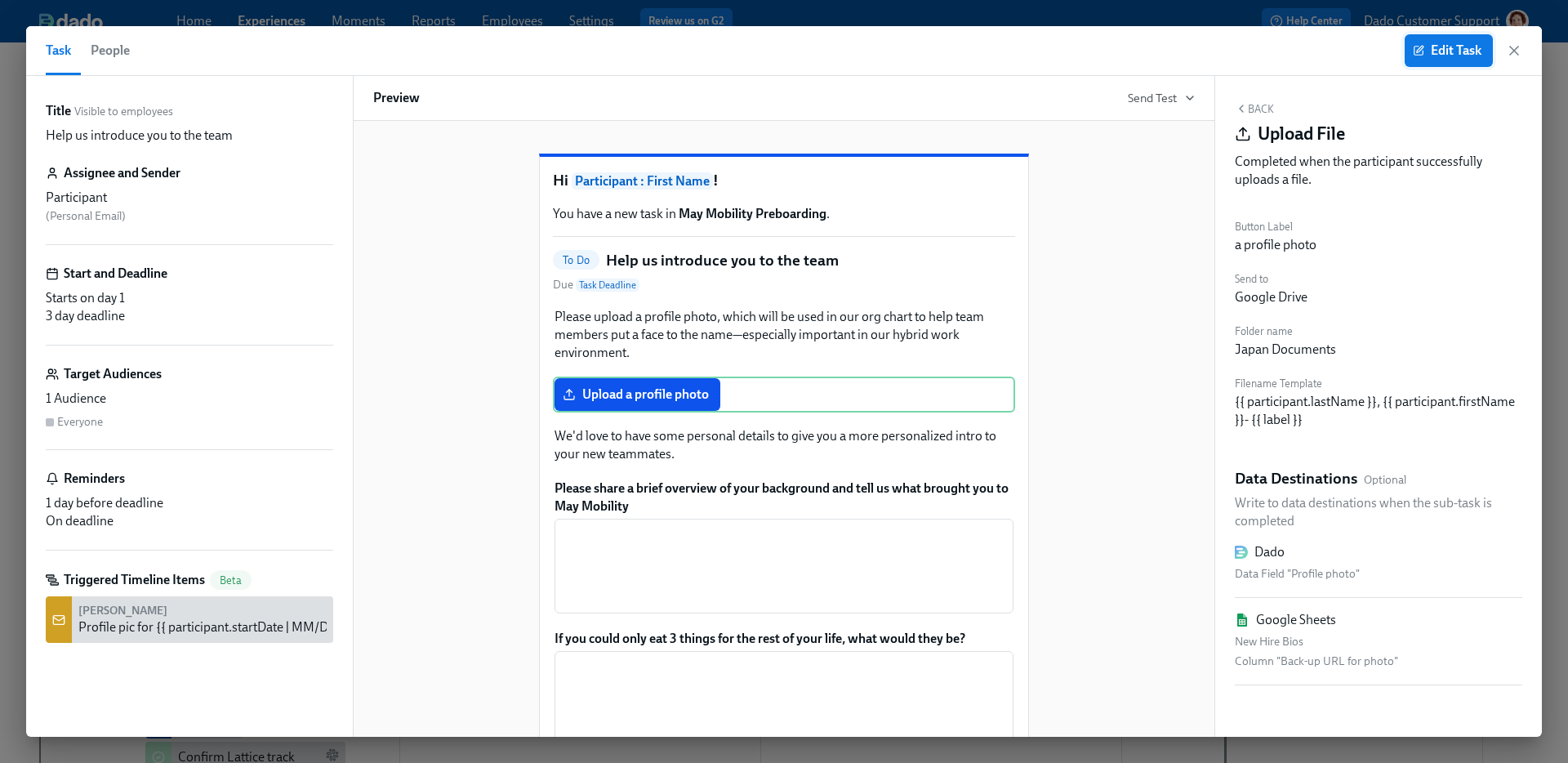
click at [1444, 51] on span "Edit Task" at bounding box center [1449, 50] width 65 height 16
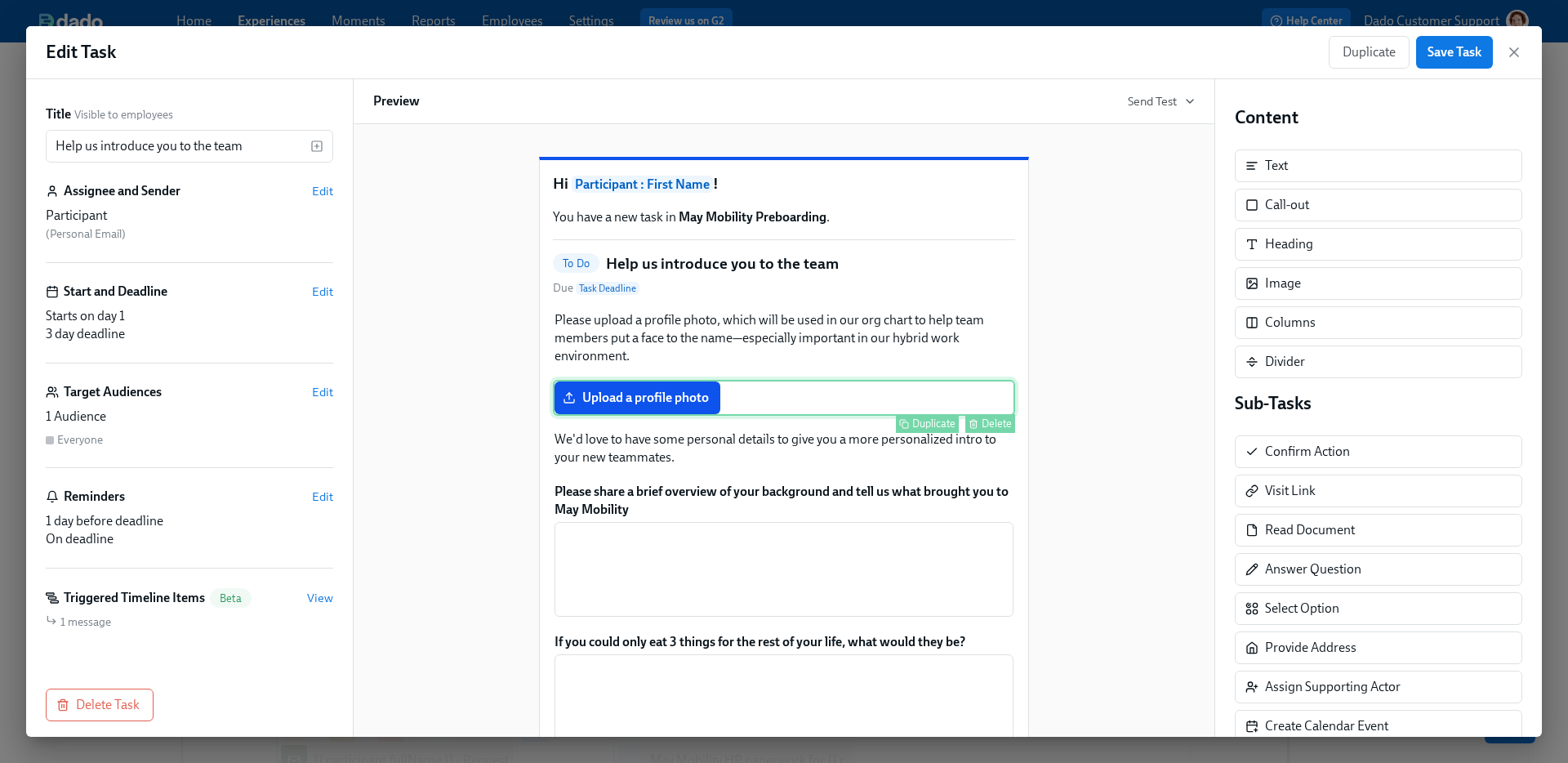
click at [638, 416] on div "Upload a profile photo Duplicate Delete" at bounding box center [784, 398] width 462 height 36
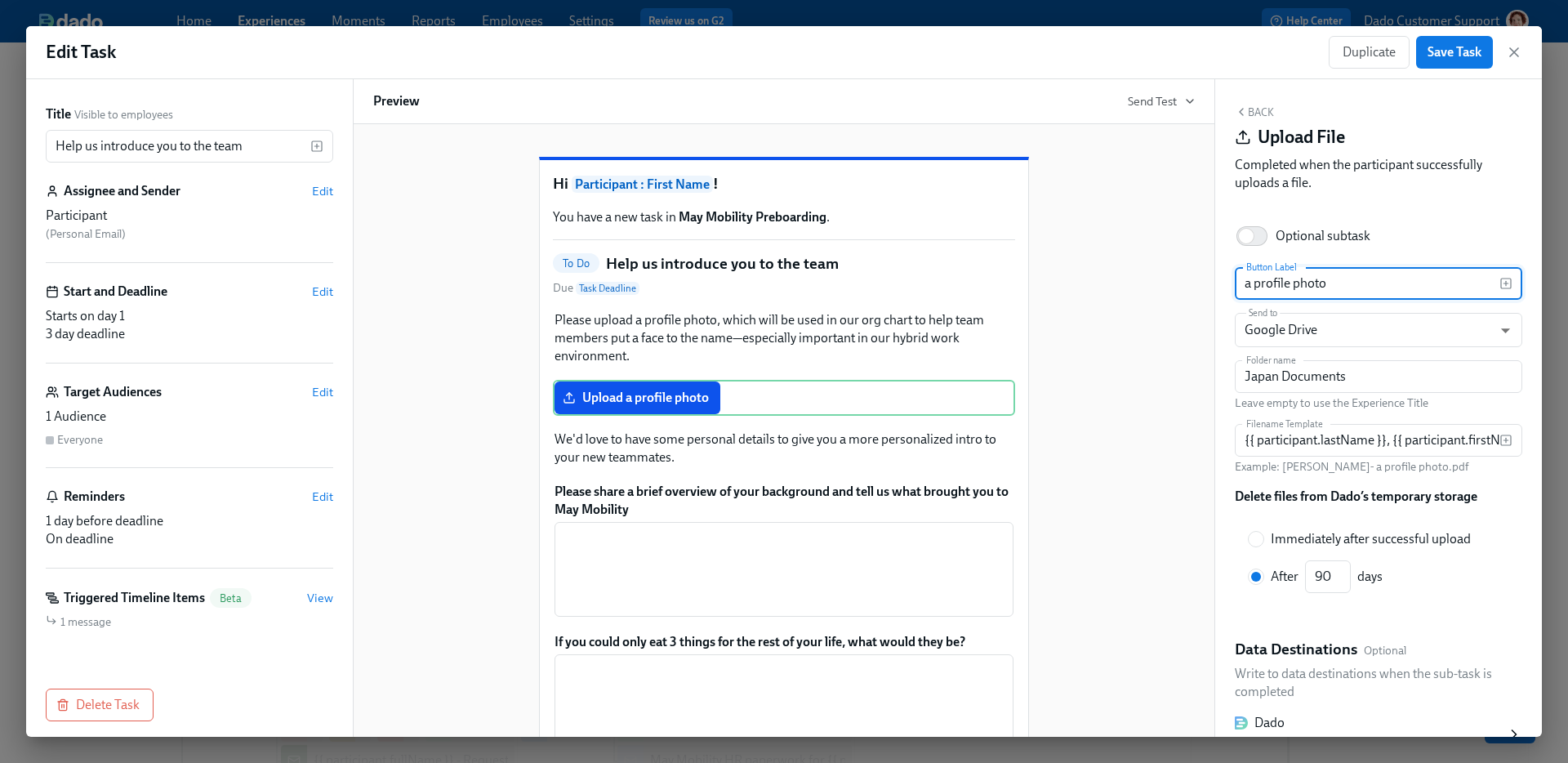
scroll to position [221, 0]
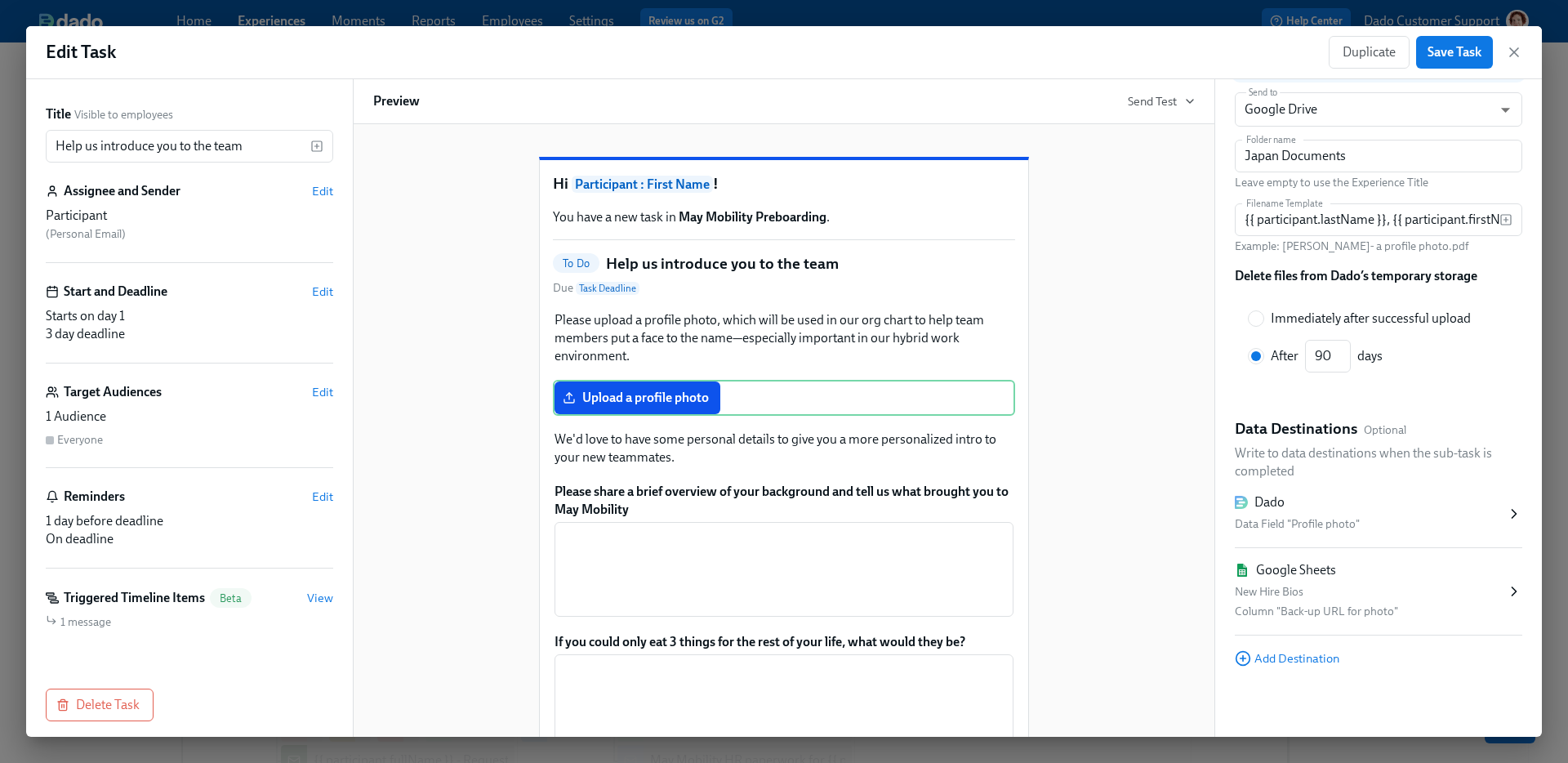
click at [1355, 606] on div "Column "Back-up URL for photo"" at bounding box center [1370, 612] width 271 height 20
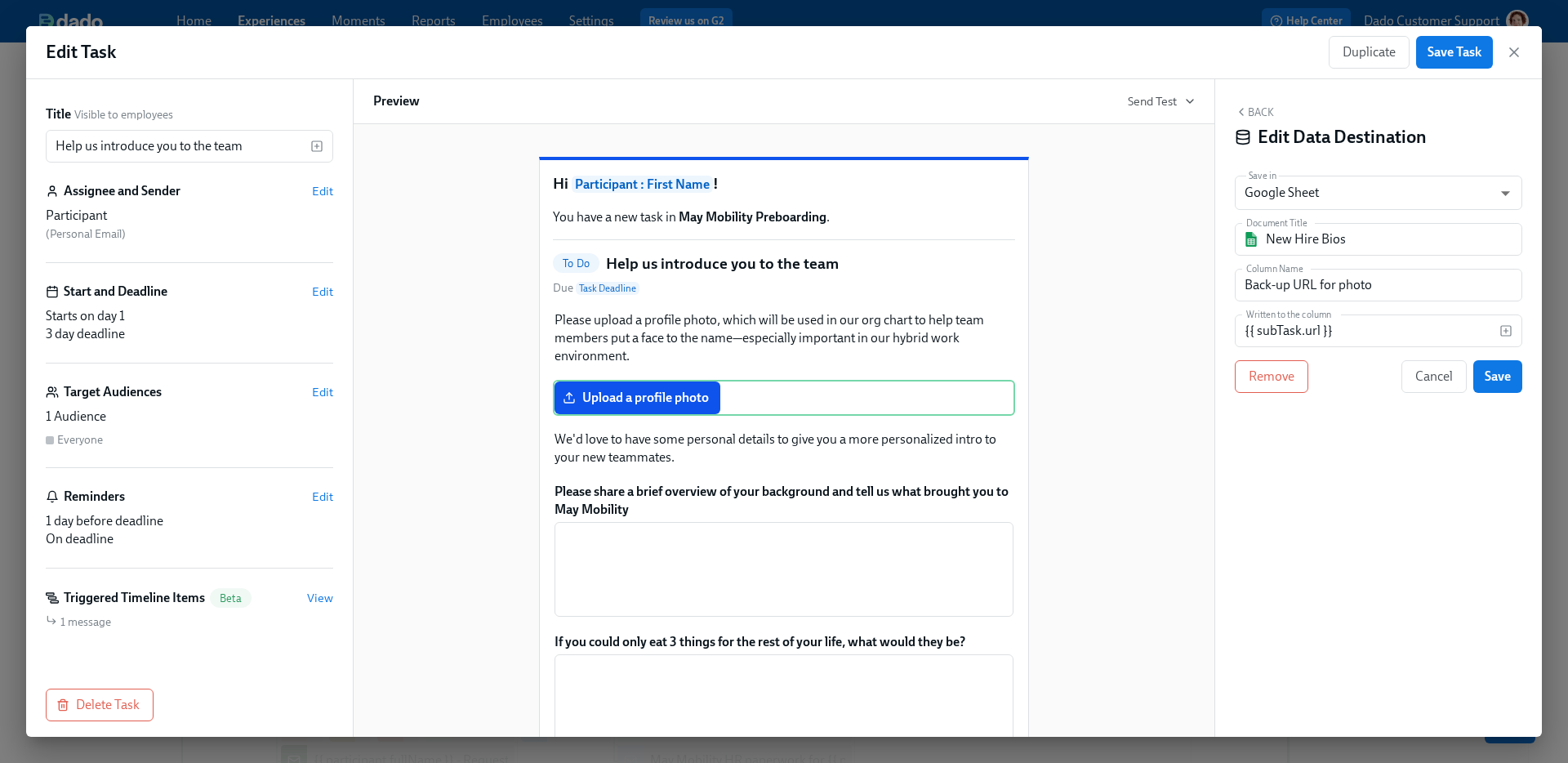
scroll to position [0, 0]
click at [1343, 295] on input "Back-up URL for photo" at bounding box center [1379, 285] width 288 height 33
paste input "(link expires after 60 days – file is also in Google Drive folder)"
type input "Back-up URL for photo (link expires after 60 days – file is also in Google Driv…"
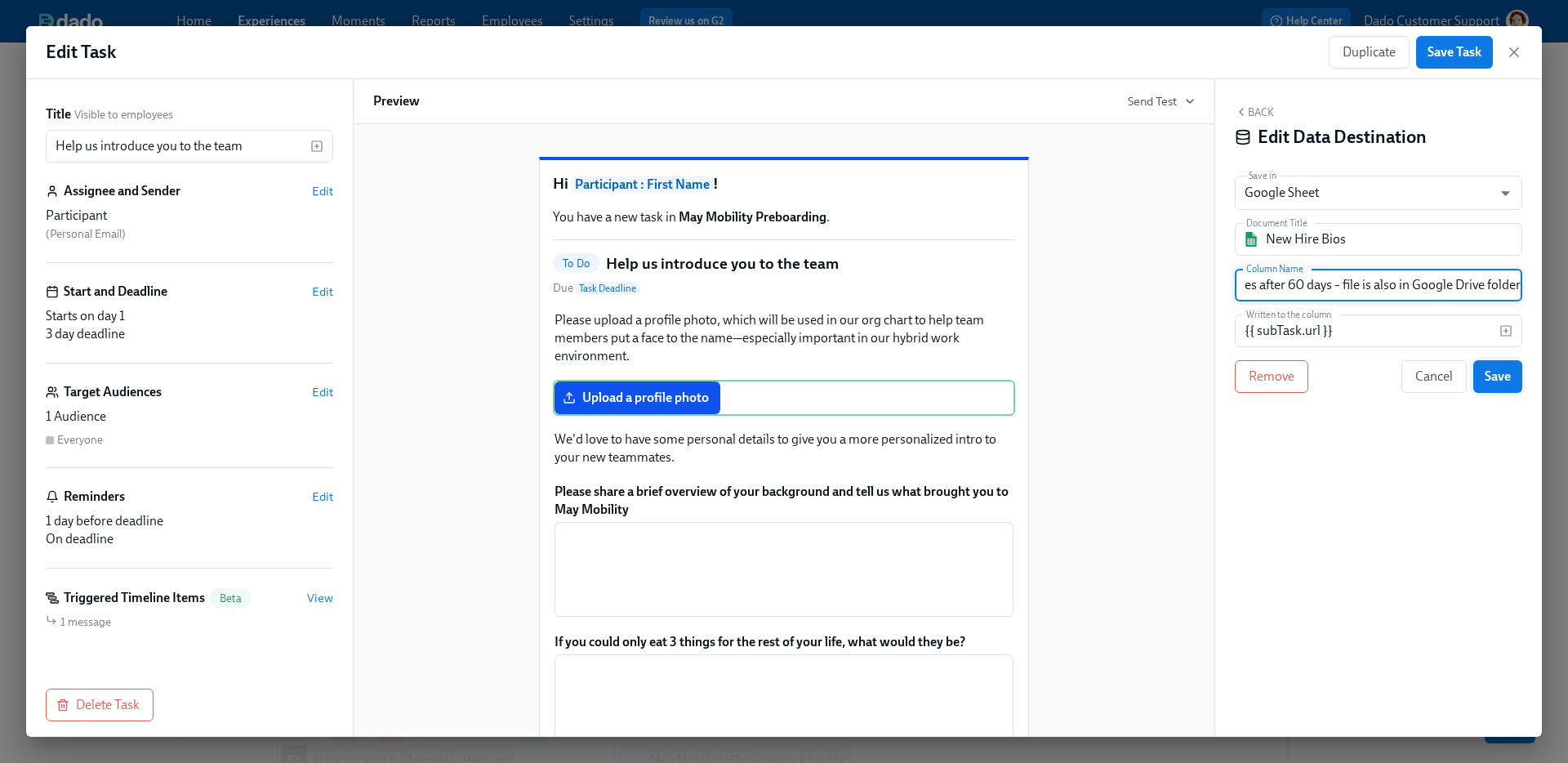
scroll to position [0, 0]
click at [1501, 371] on span "Save" at bounding box center [1498, 376] width 26 height 16
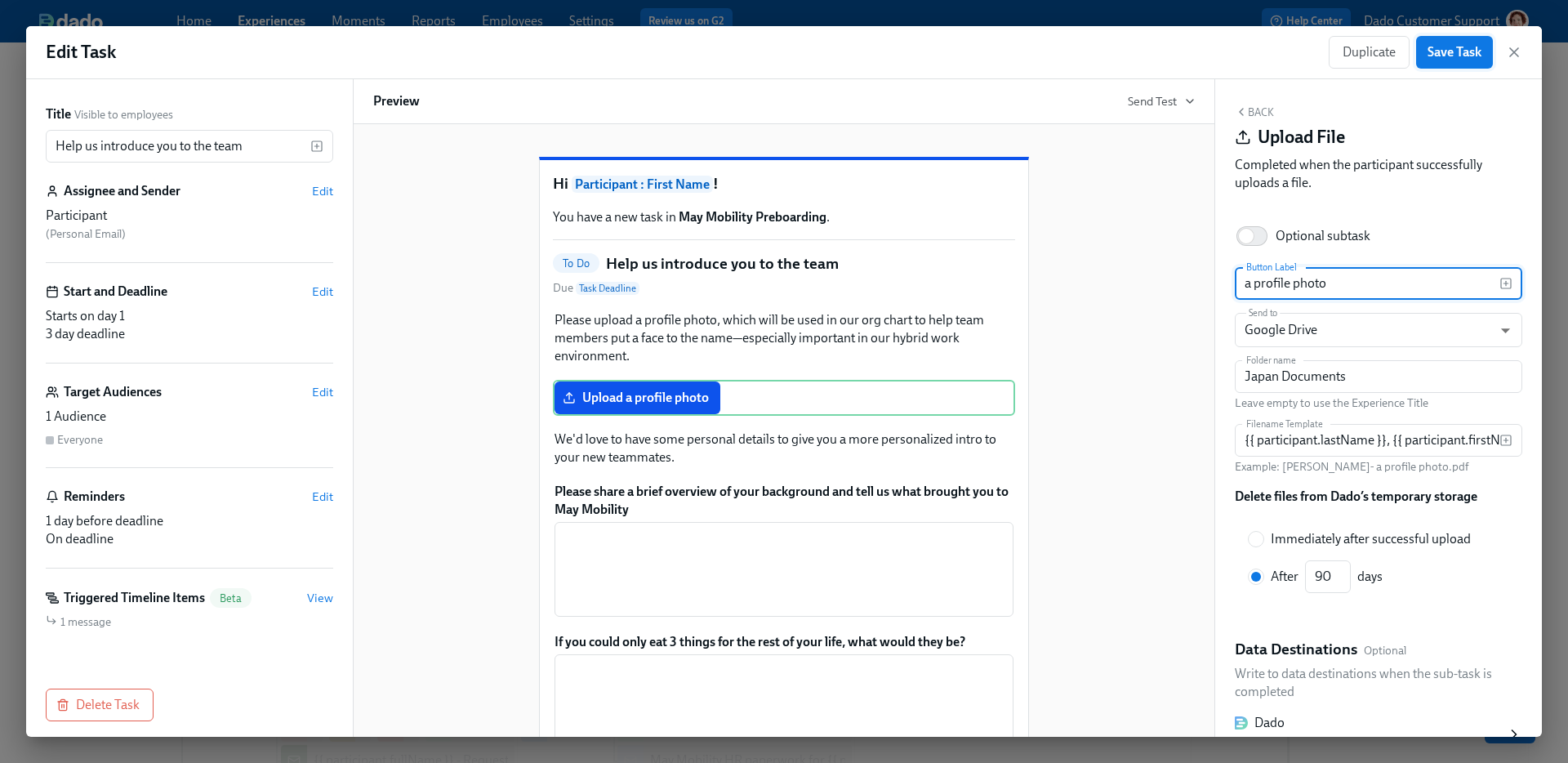
click at [1443, 39] on button "Save Task" at bounding box center [1455, 52] width 77 height 33
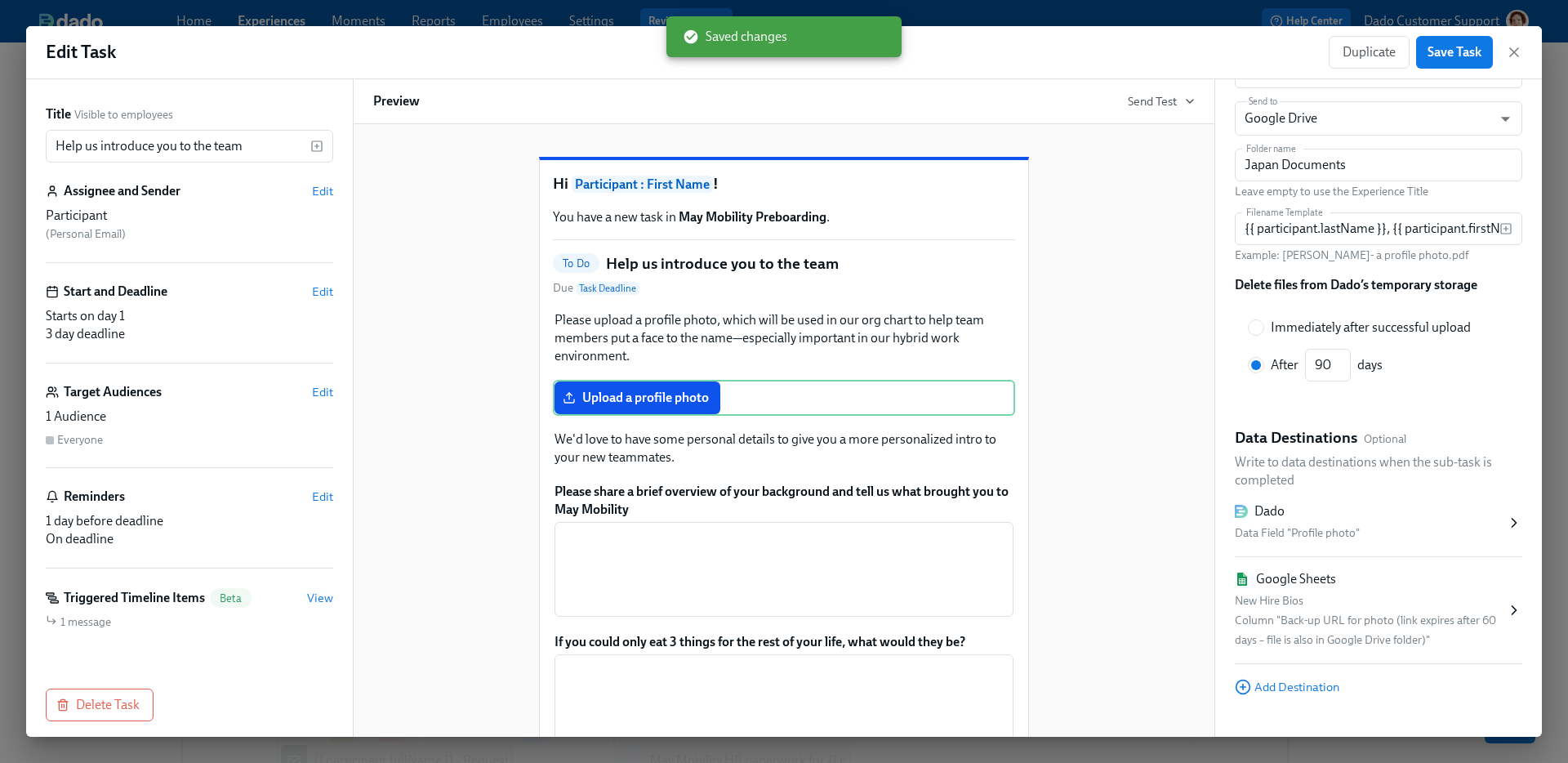
scroll to position [240, 0]
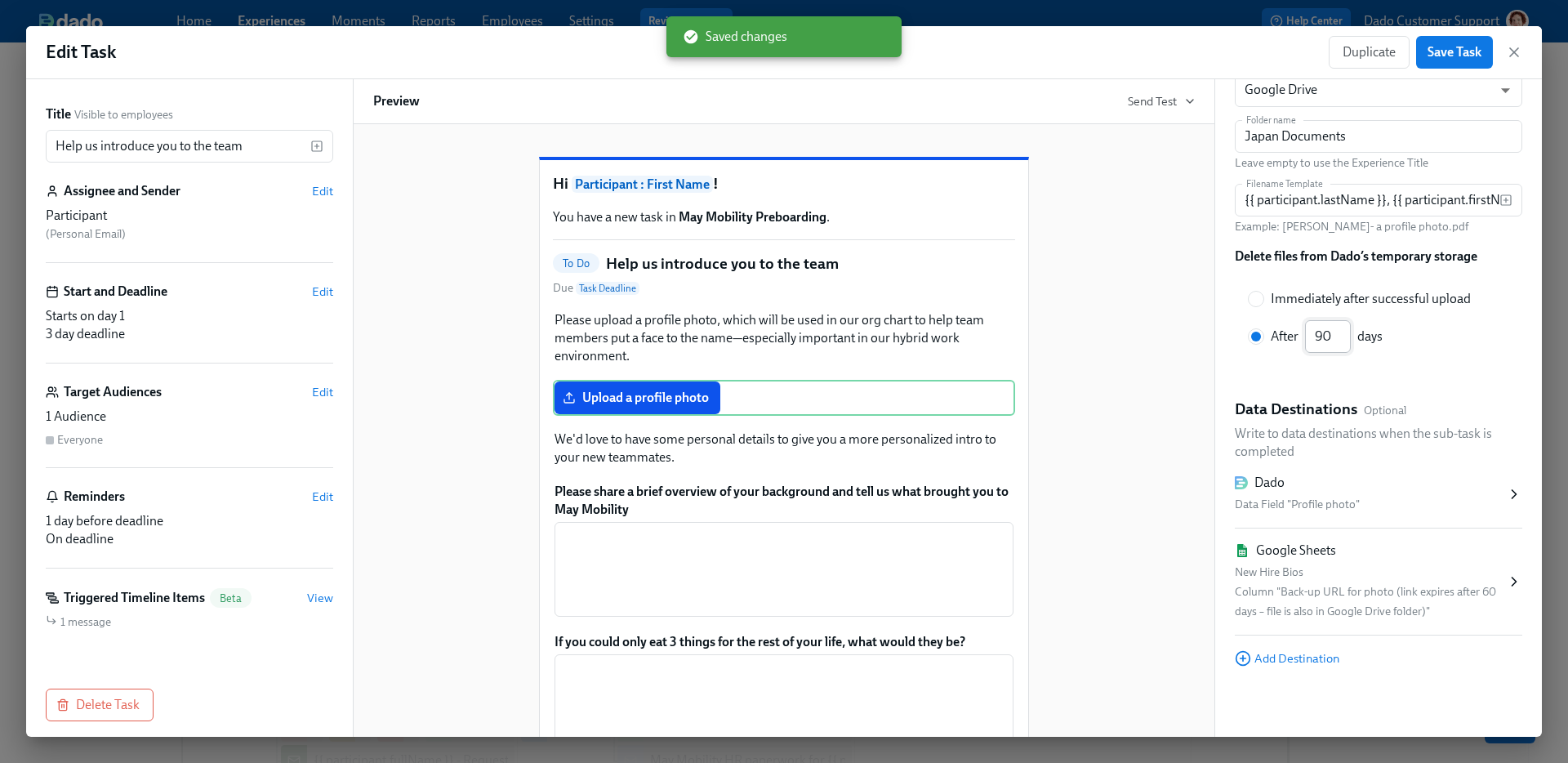
click at [1324, 338] on input "90" at bounding box center [1328, 336] width 46 height 33
type input "60"
click at [1452, 55] on span "Save Task" at bounding box center [1455, 52] width 54 height 16
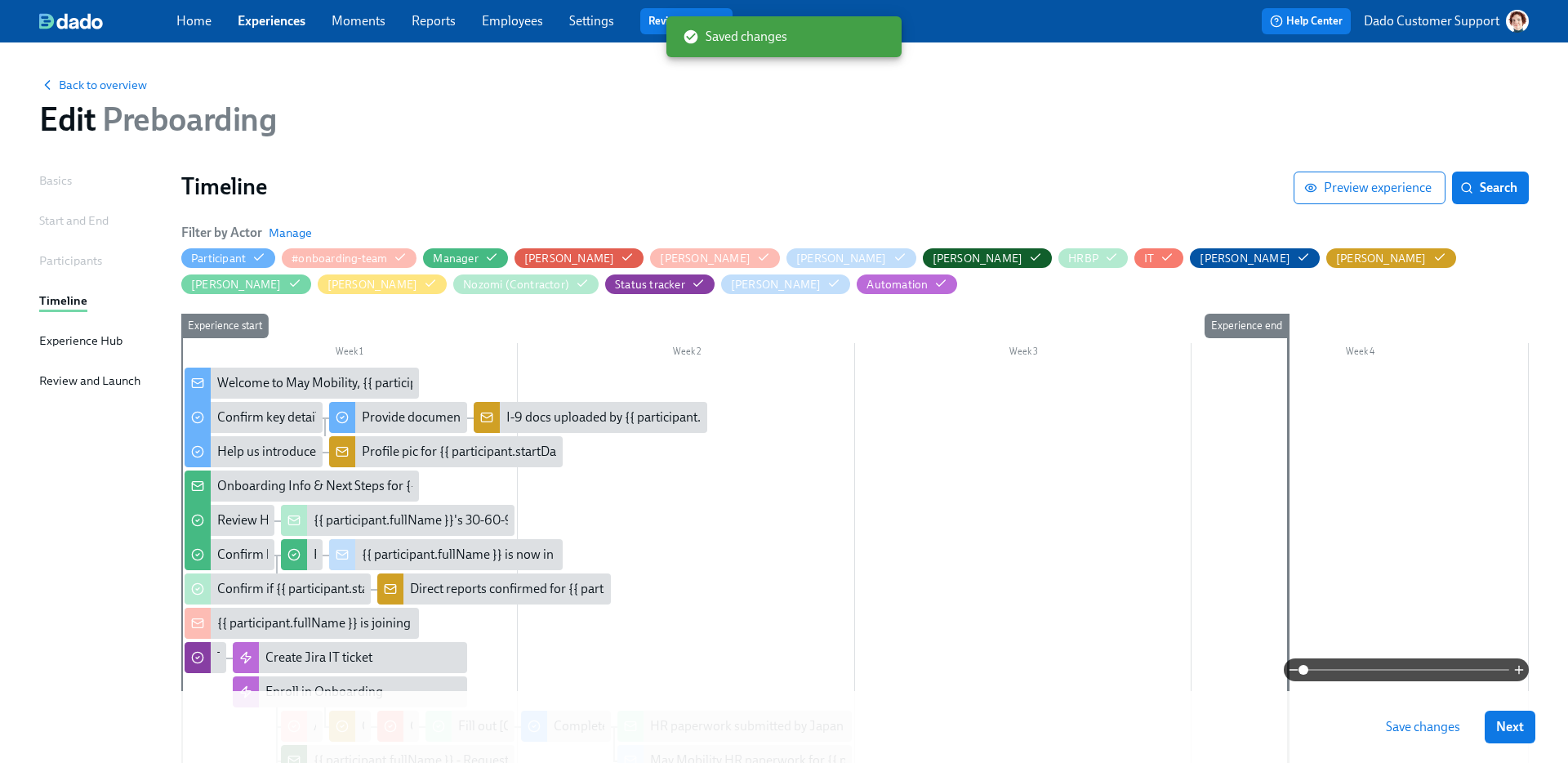
click at [1402, 725] on span "Save changes" at bounding box center [1423, 727] width 74 height 16
click at [111, 96] on div "Back to overview Edit Preboarding" at bounding box center [784, 107] width 1516 height 90
click at [101, 87] on span "Back to overview" at bounding box center [93, 85] width 108 height 16
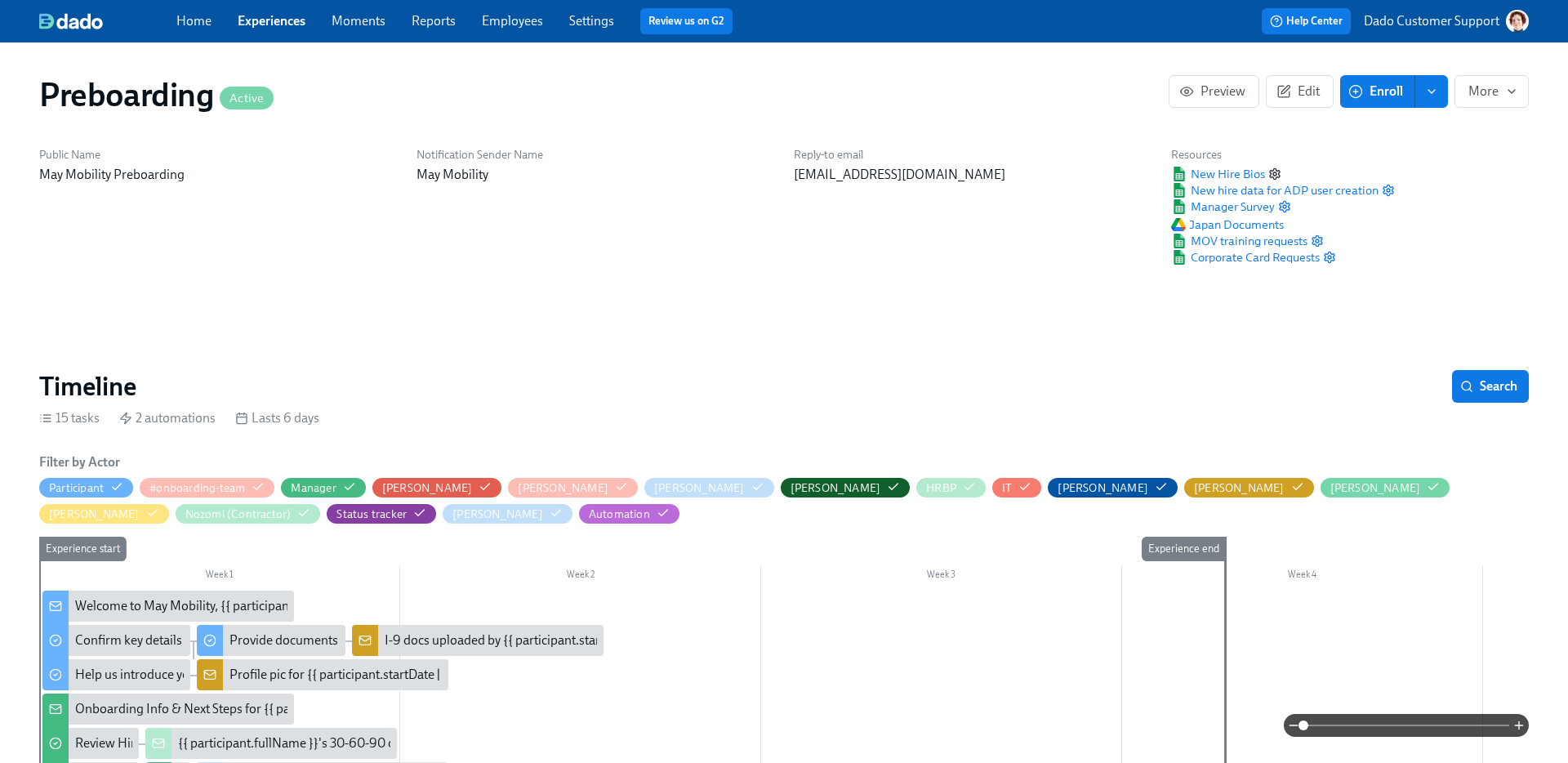
click at [1273, 170] on icon "button" at bounding box center [1275, 173] width 13 height 13
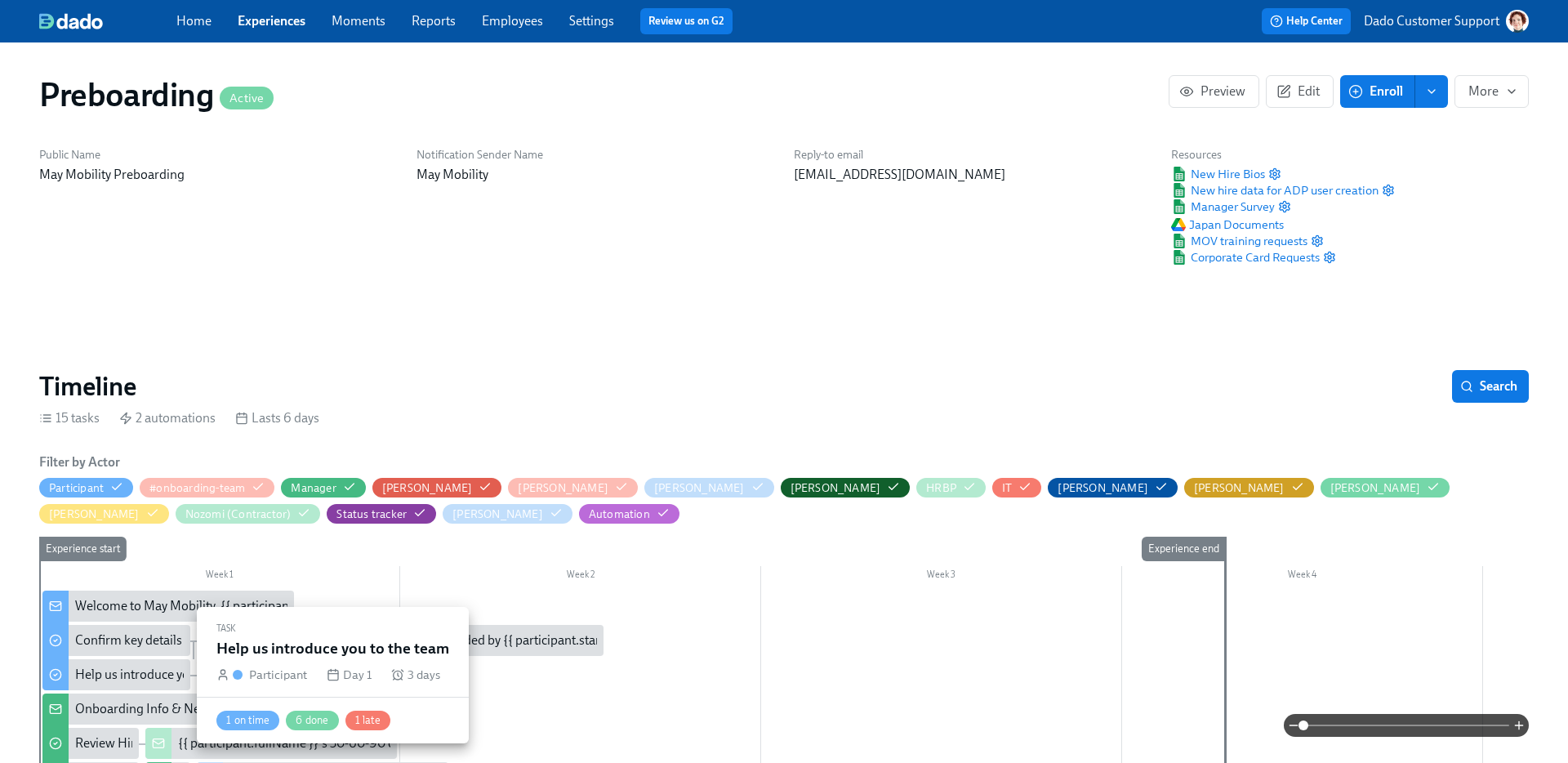
click at [90, 679] on div "Help us introduce you to the team" at bounding box center [168, 675] width 187 height 18
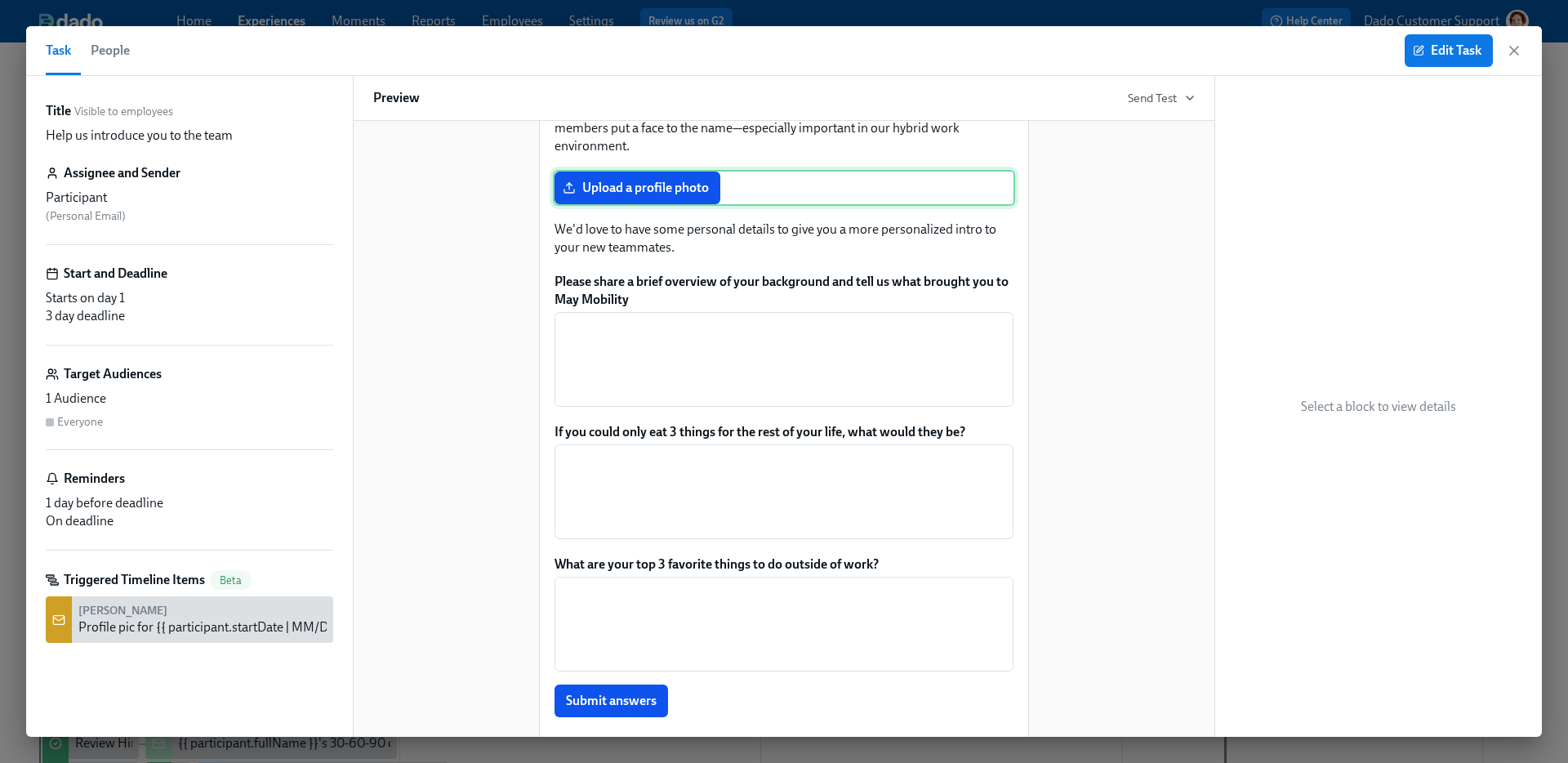
scroll to position [231, 0]
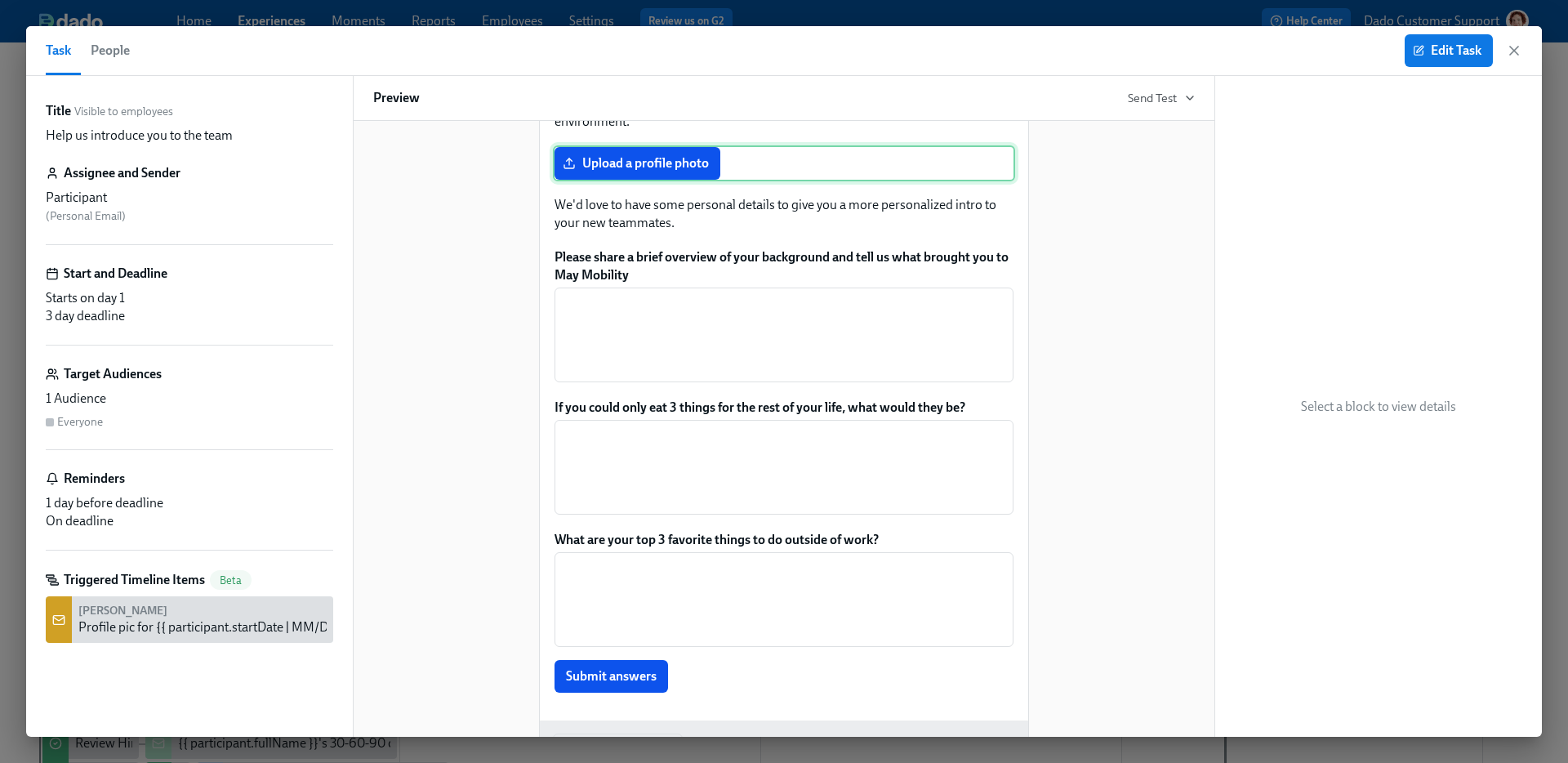
click at [746, 181] on div "Upload a profile photo" at bounding box center [784, 163] width 462 height 36
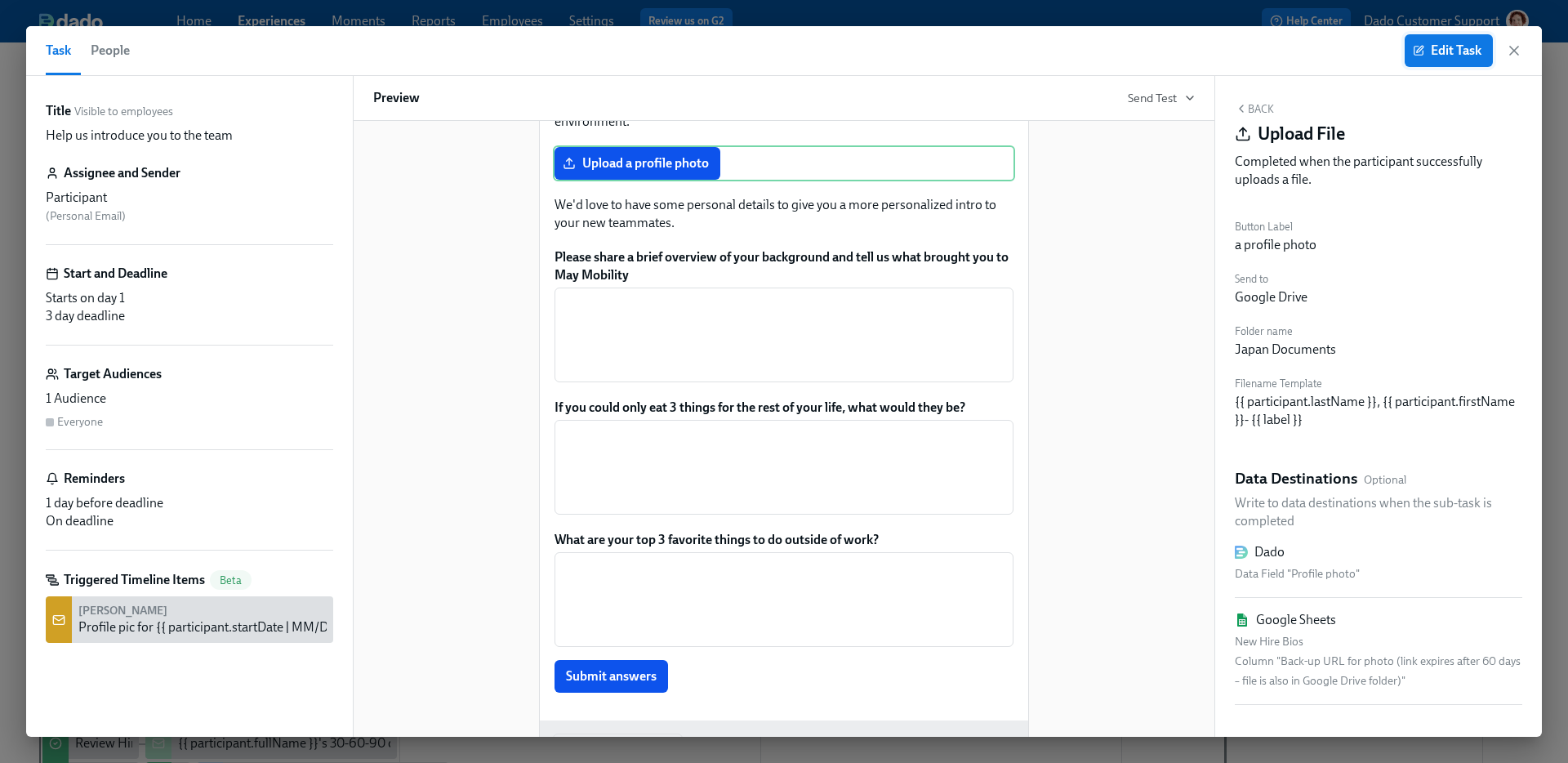
click at [1435, 44] on span "Edit Task" at bounding box center [1449, 50] width 65 height 16
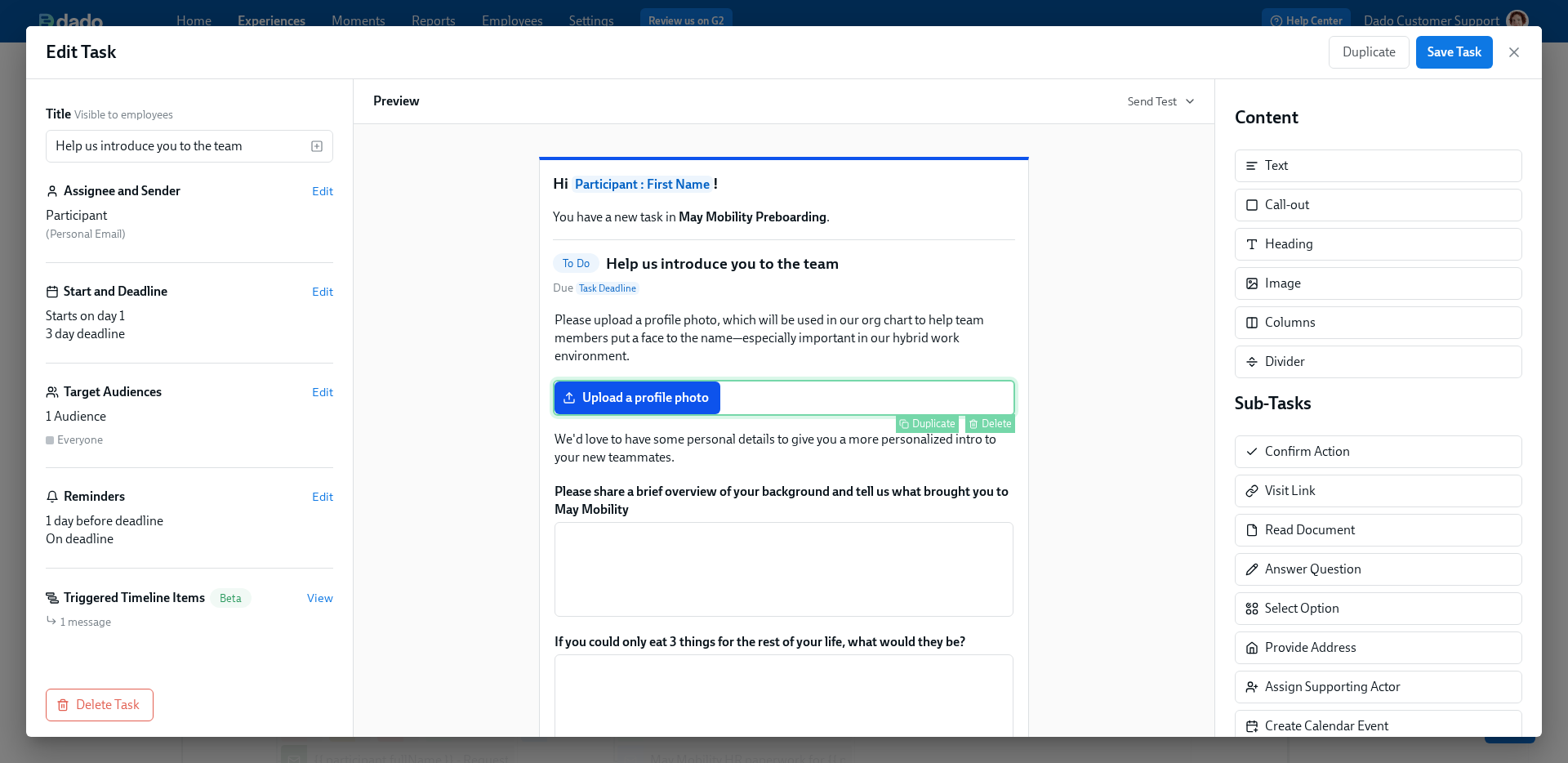
click at [624, 433] on div "Duplicate Delete" at bounding box center [785, 423] width 459 height 19
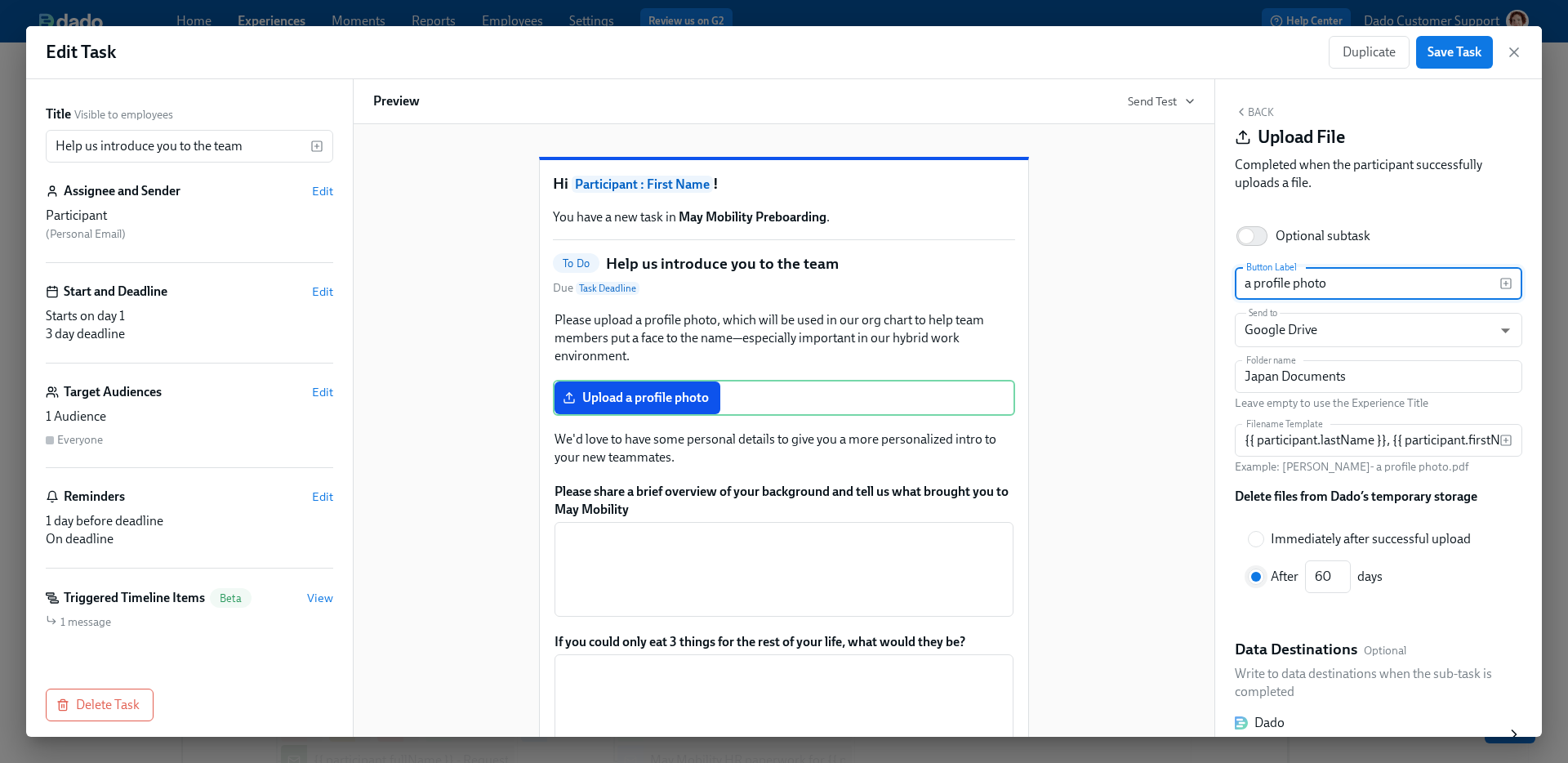
scroll to position [240, 0]
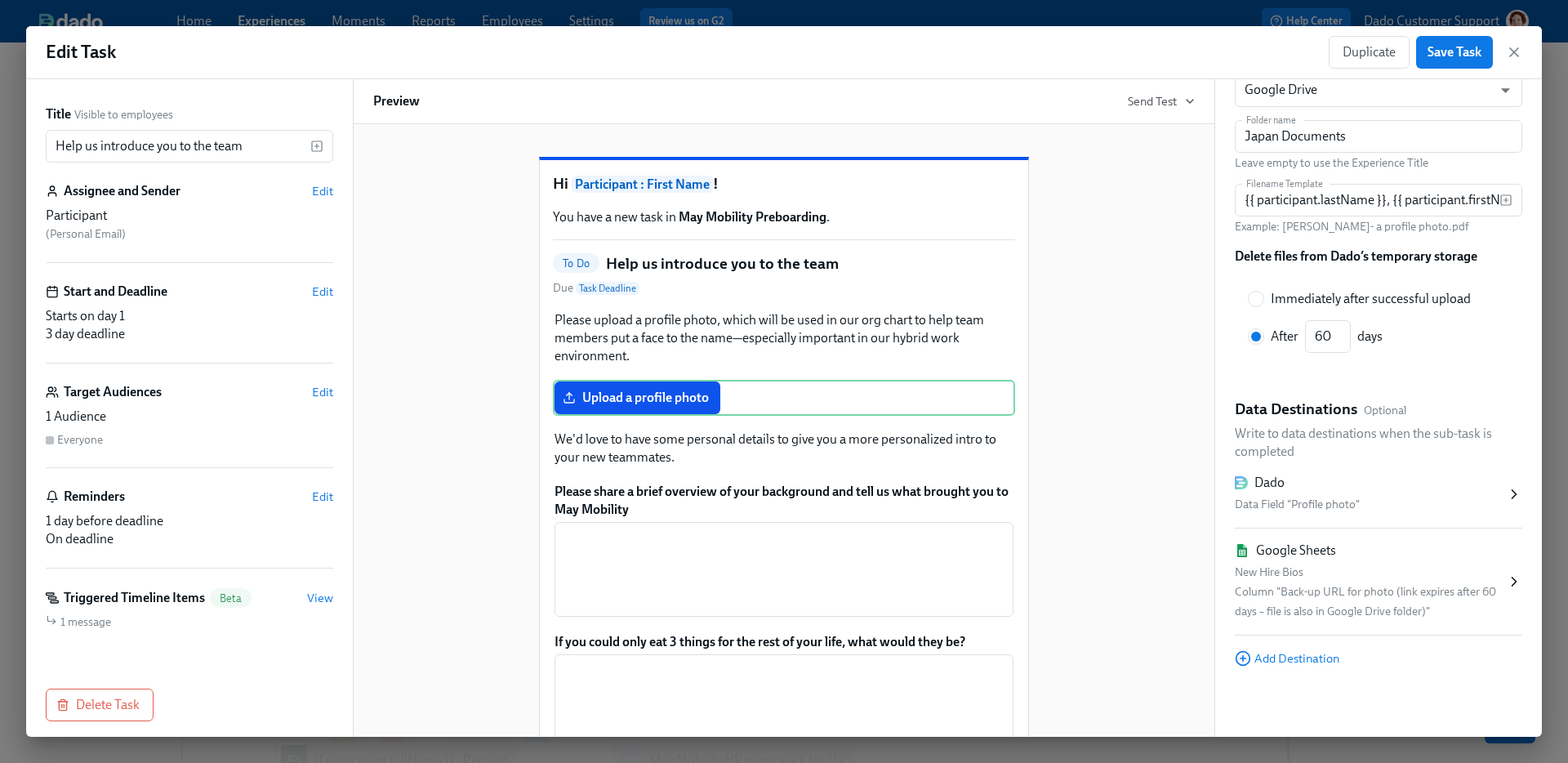
click at [1268, 578] on div "New Hire Bios" at bounding box center [1370, 573] width 271 height 20
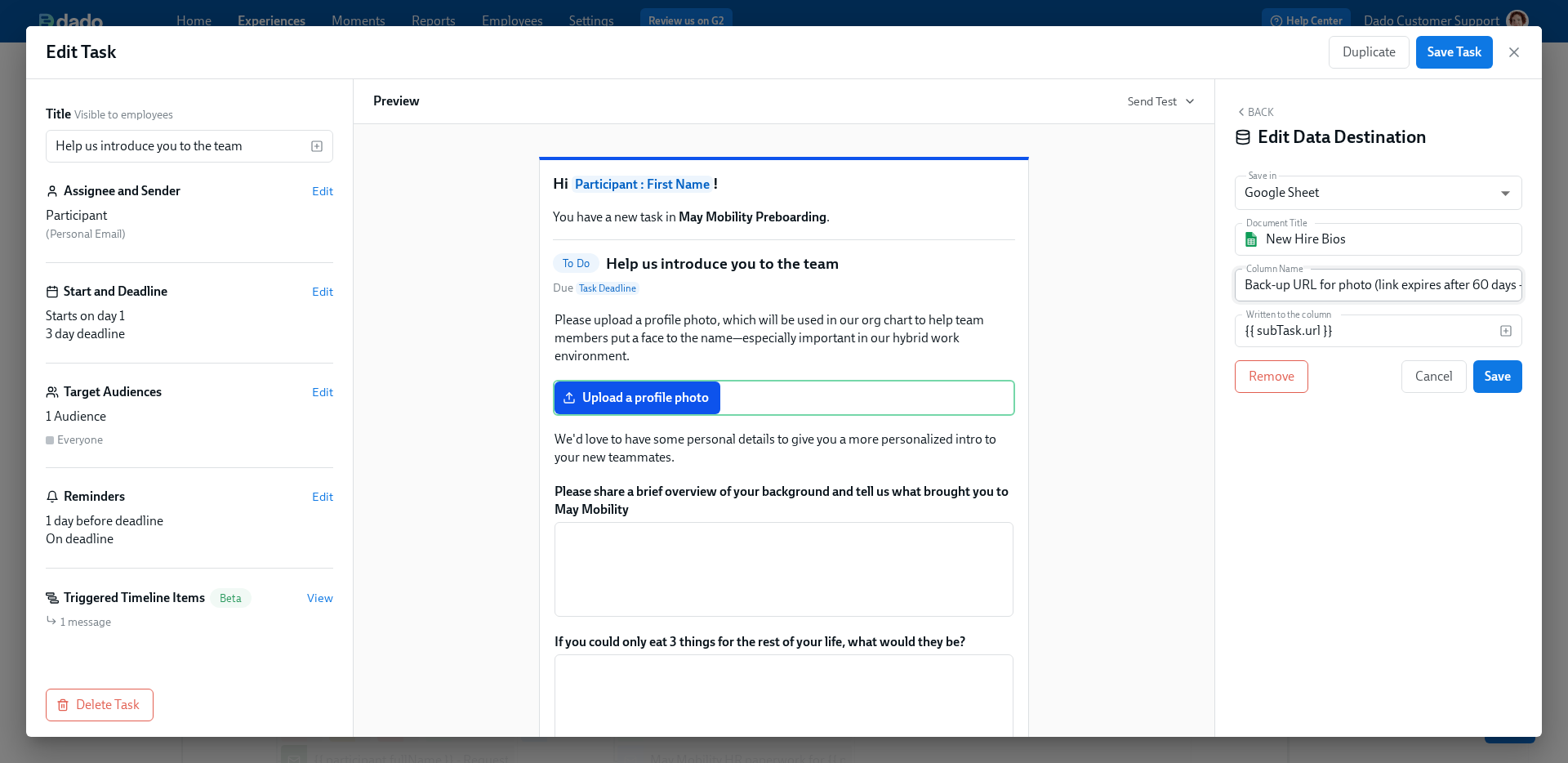
click at [1346, 293] on input "Back-up URL for photo (link expires after 60 days – file is also in Google Driv…" at bounding box center [1379, 285] width 288 height 33
paste input "30-"
type input "Back-up URL for photo (link expires after 30-60 days – file is also in Google D…"
click at [1503, 382] on span "Save" at bounding box center [1498, 376] width 26 height 16
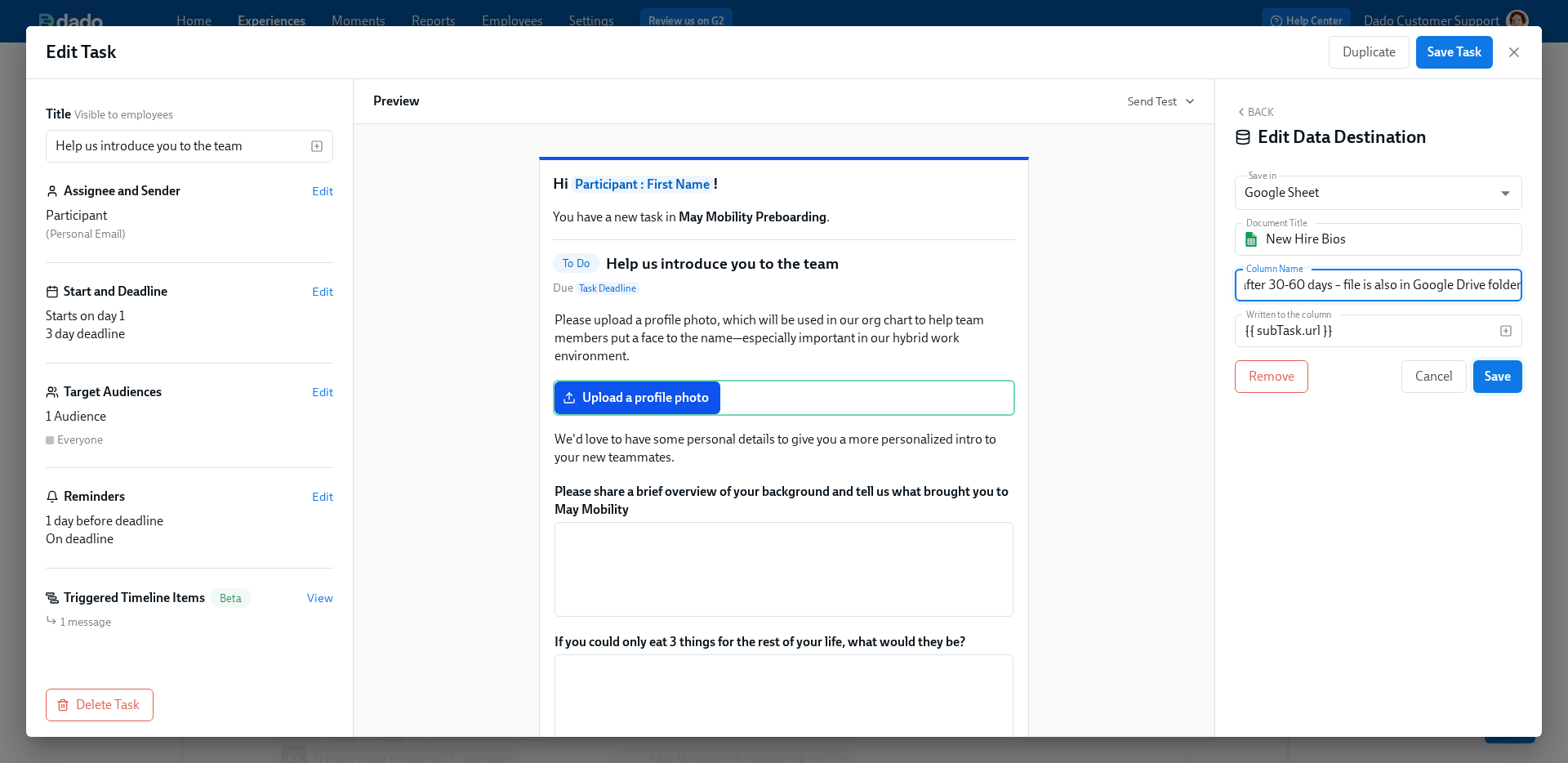
scroll to position [0, 0]
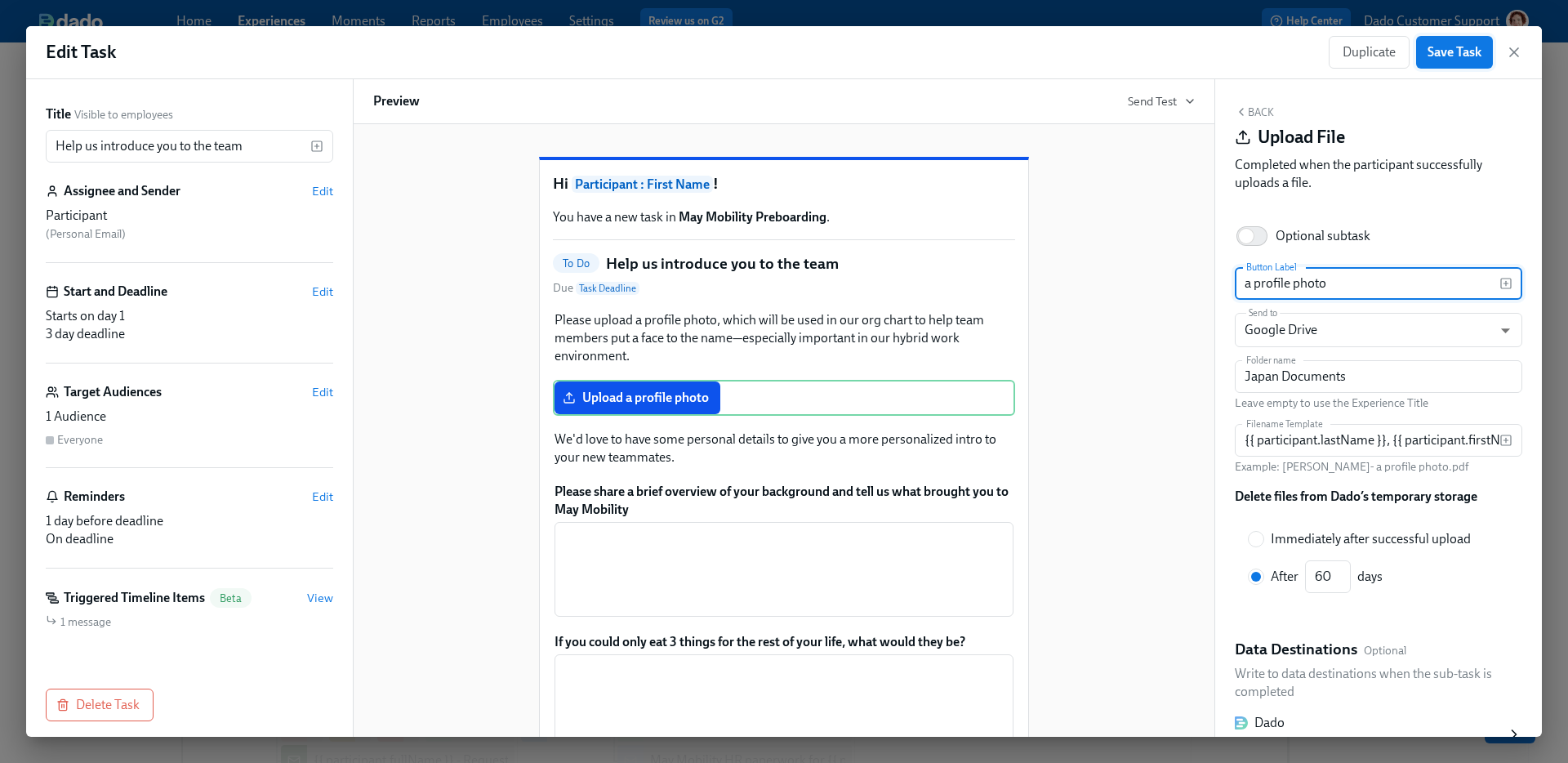
click at [1449, 44] on span "Save Task" at bounding box center [1455, 52] width 54 height 16
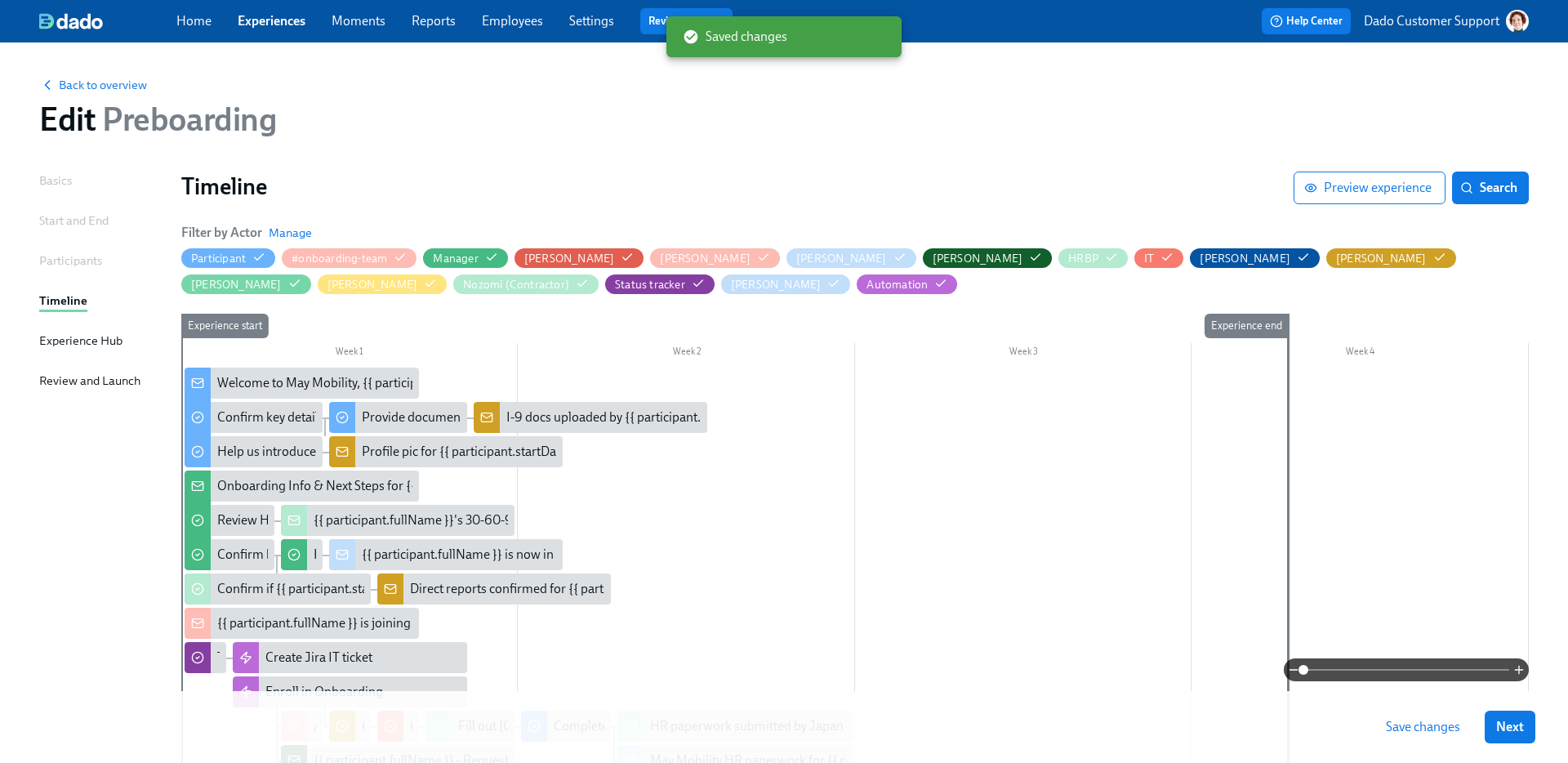
click at [1405, 725] on span "Save changes" at bounding box center [1423, 727] width 74 height 16
click at [235, 413] on div "Confirm key details about yourself" at bounding box center [312, 417] width 190 height 18
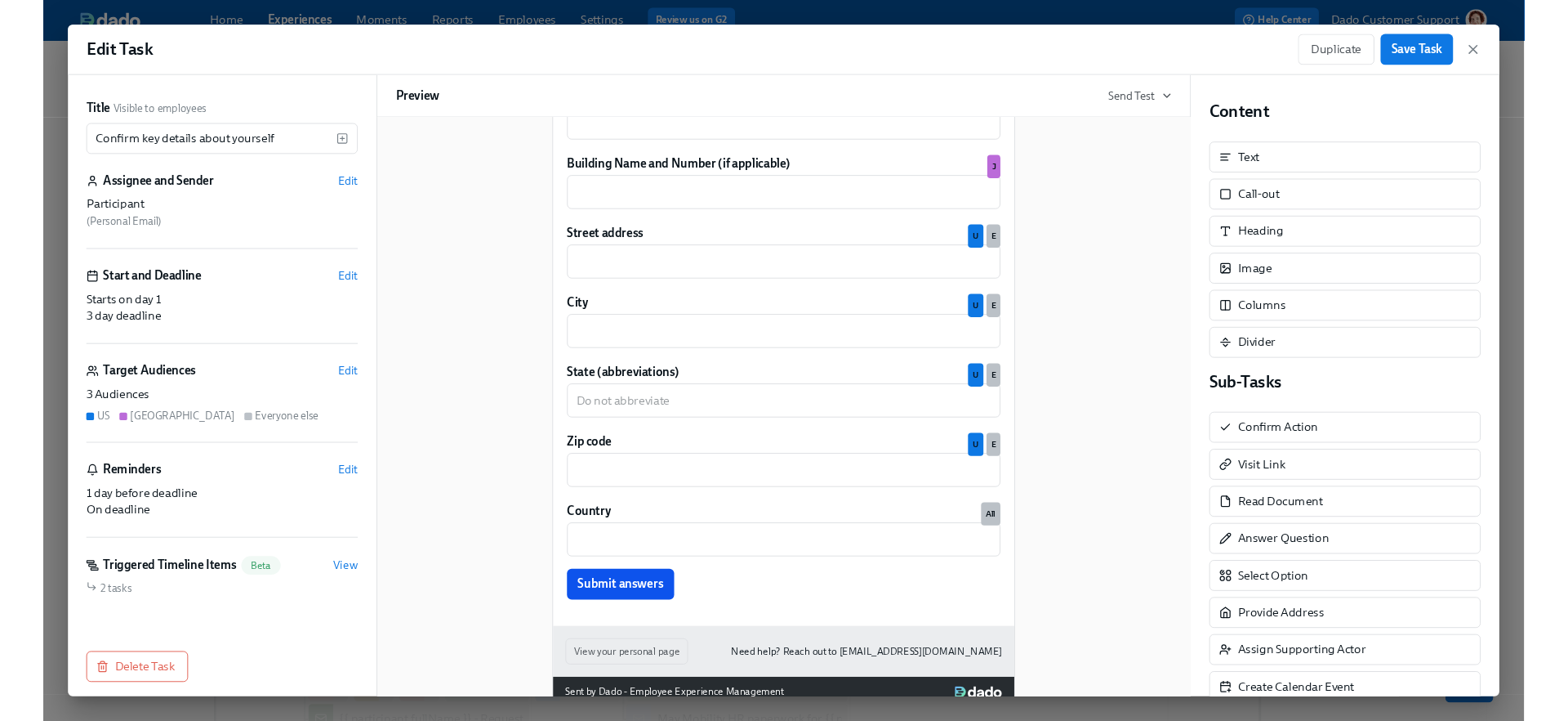
scroll to position [2046, 0]
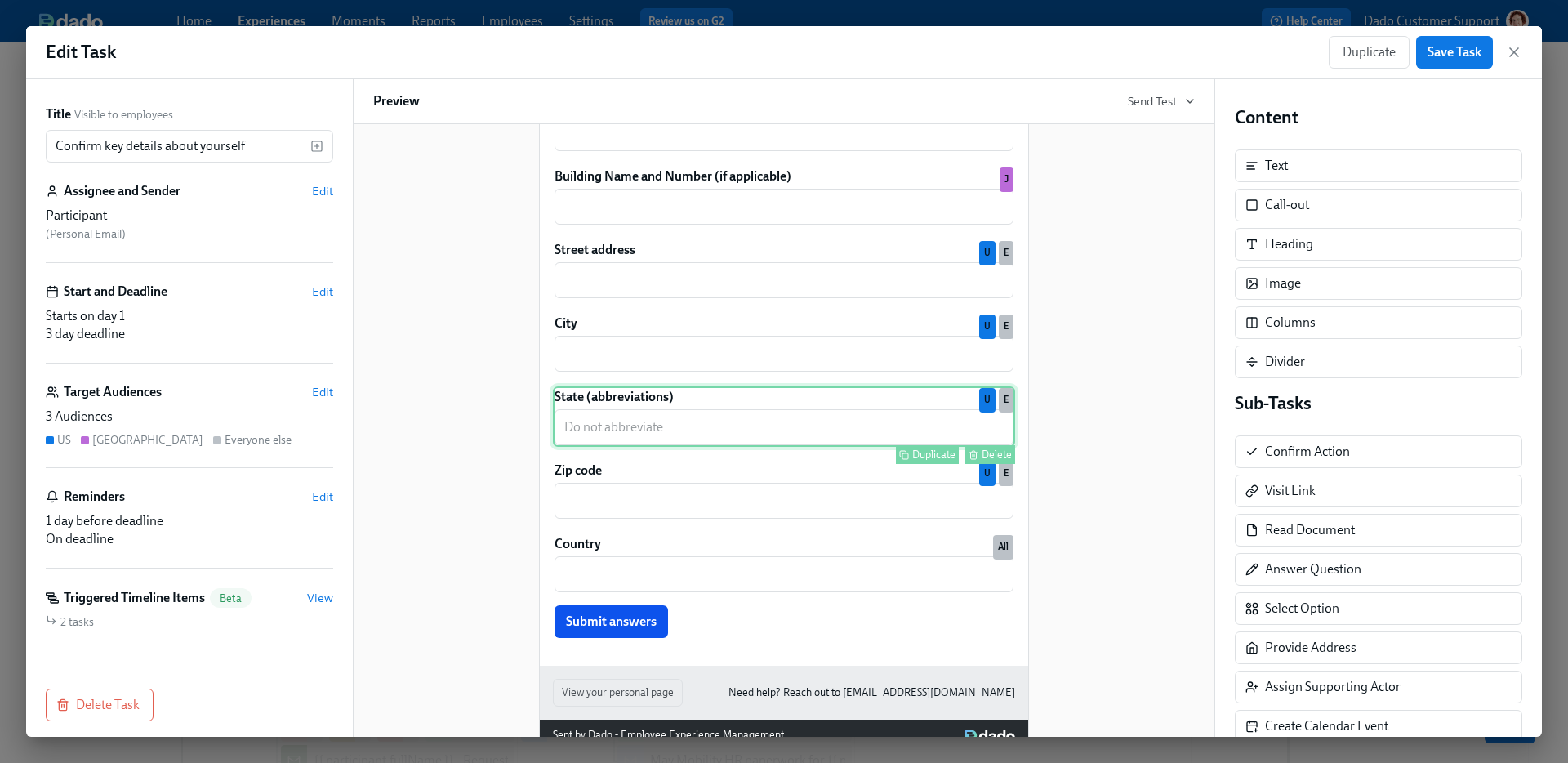
click at [600, 447] on div "State (abbreviations) ​ Duplicate Delete U E" at bounding box center [784, 416] width 462 height 60
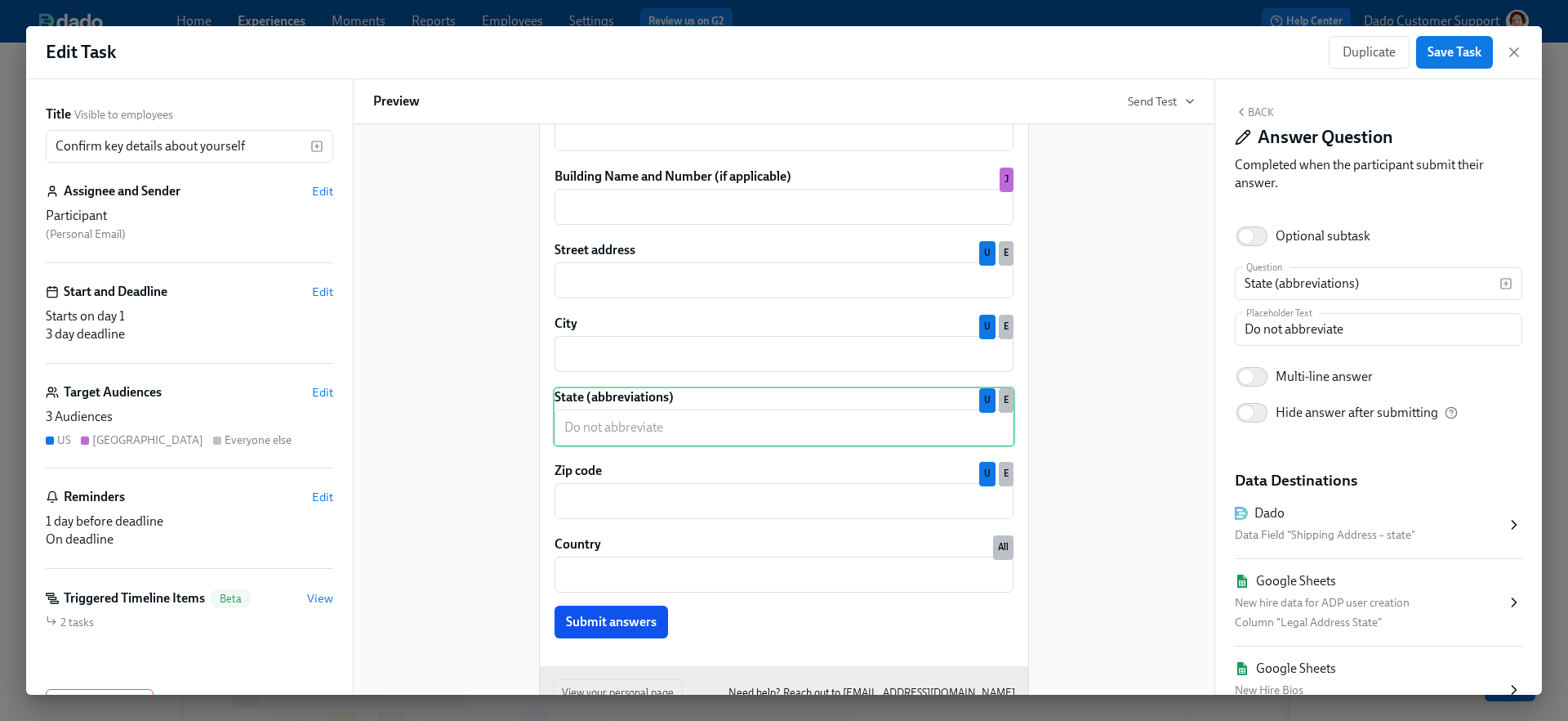
click at [1259, 118] on div "Back Answer Question Completed when the participant submit their answer." at bounding box center [1379, 151] width 288 height 93
click at [1255, 113] on button "Back" at bounding box center [1254, 111] width 39 height 13
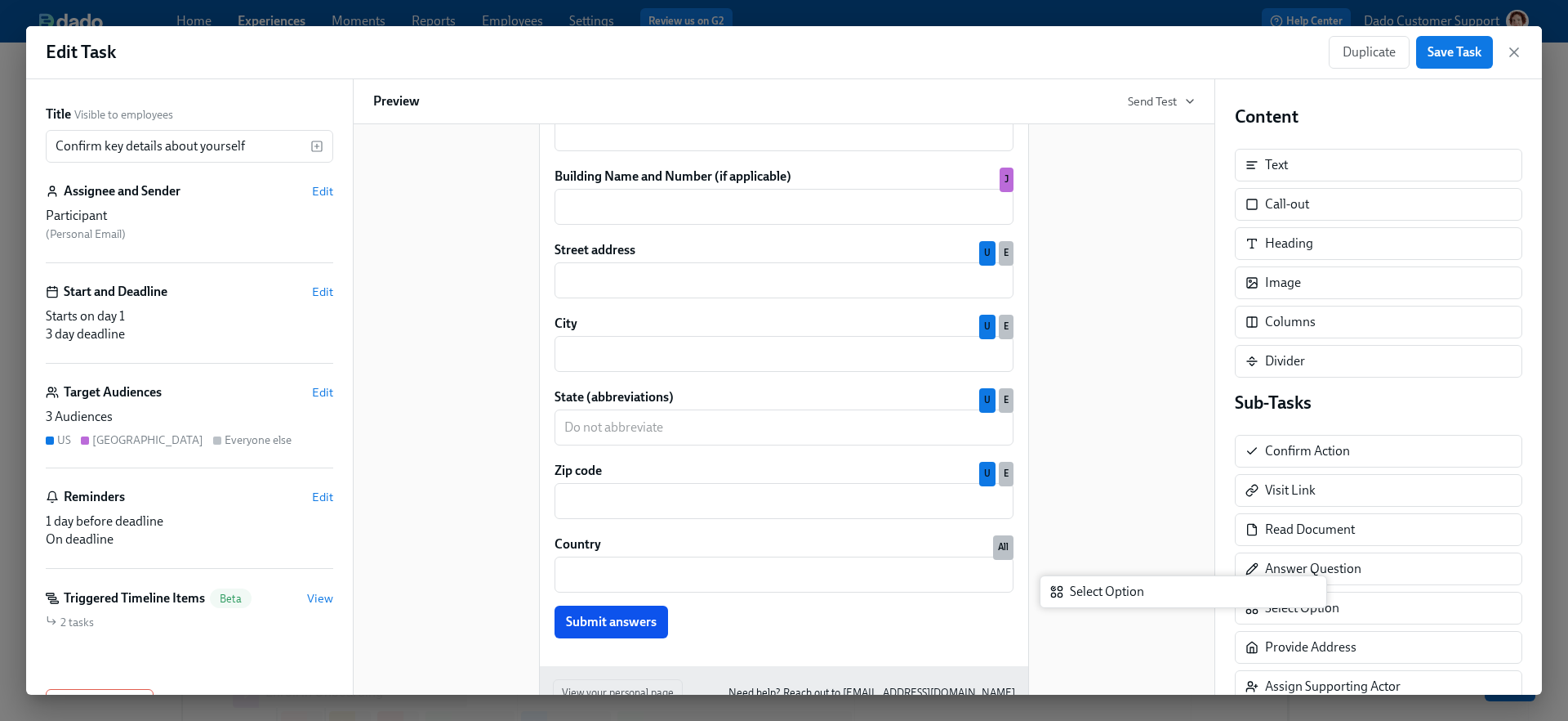
scroll to position [2052, 0]
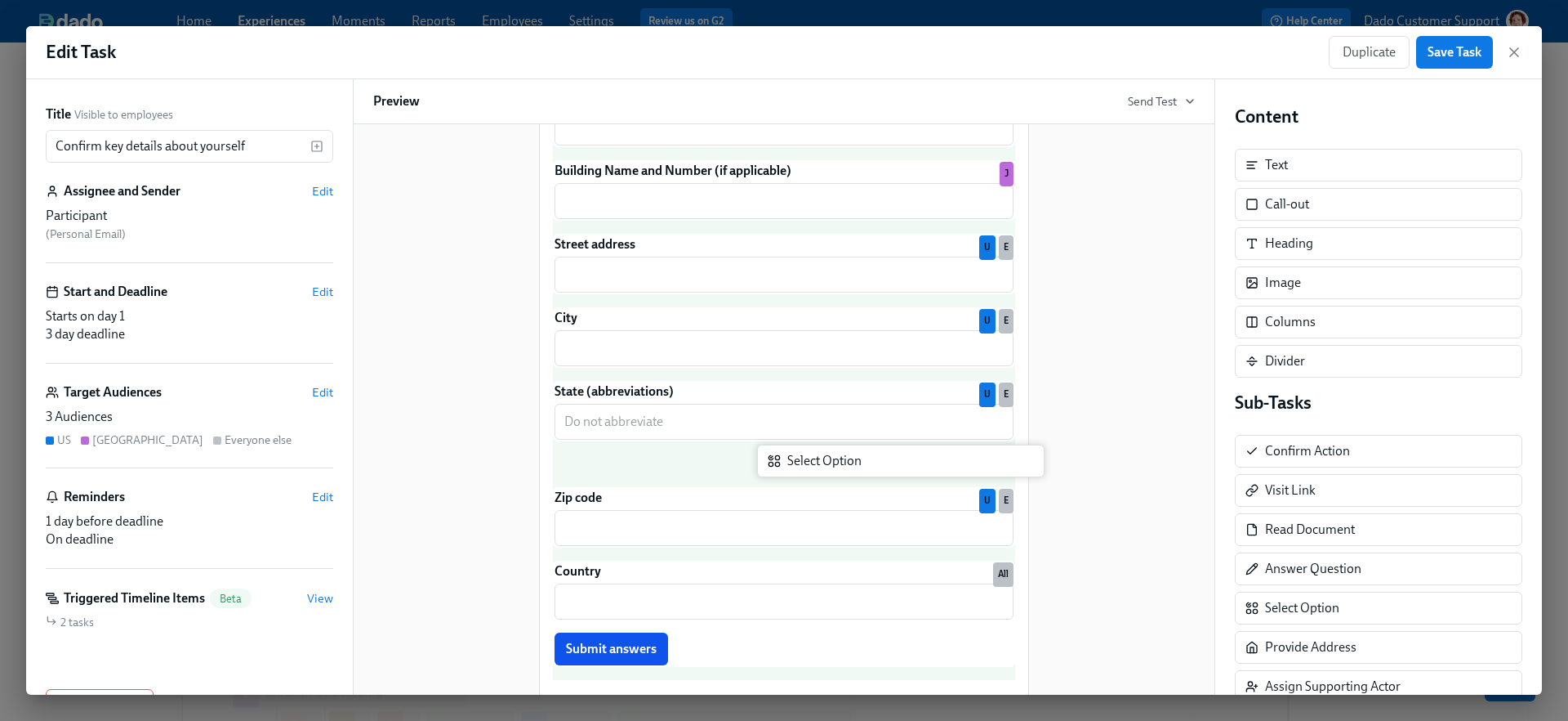
drag, startPoint x: 1309, startPoint y: 616, endPoint x: 818, endPoint y: 474, distance: 511.1
click at [817, 475] on div "Title Visible to employees Confirm key details about yourself ​ Assignee and Se…" at bounding box center [784, 386] width 1516 height 615
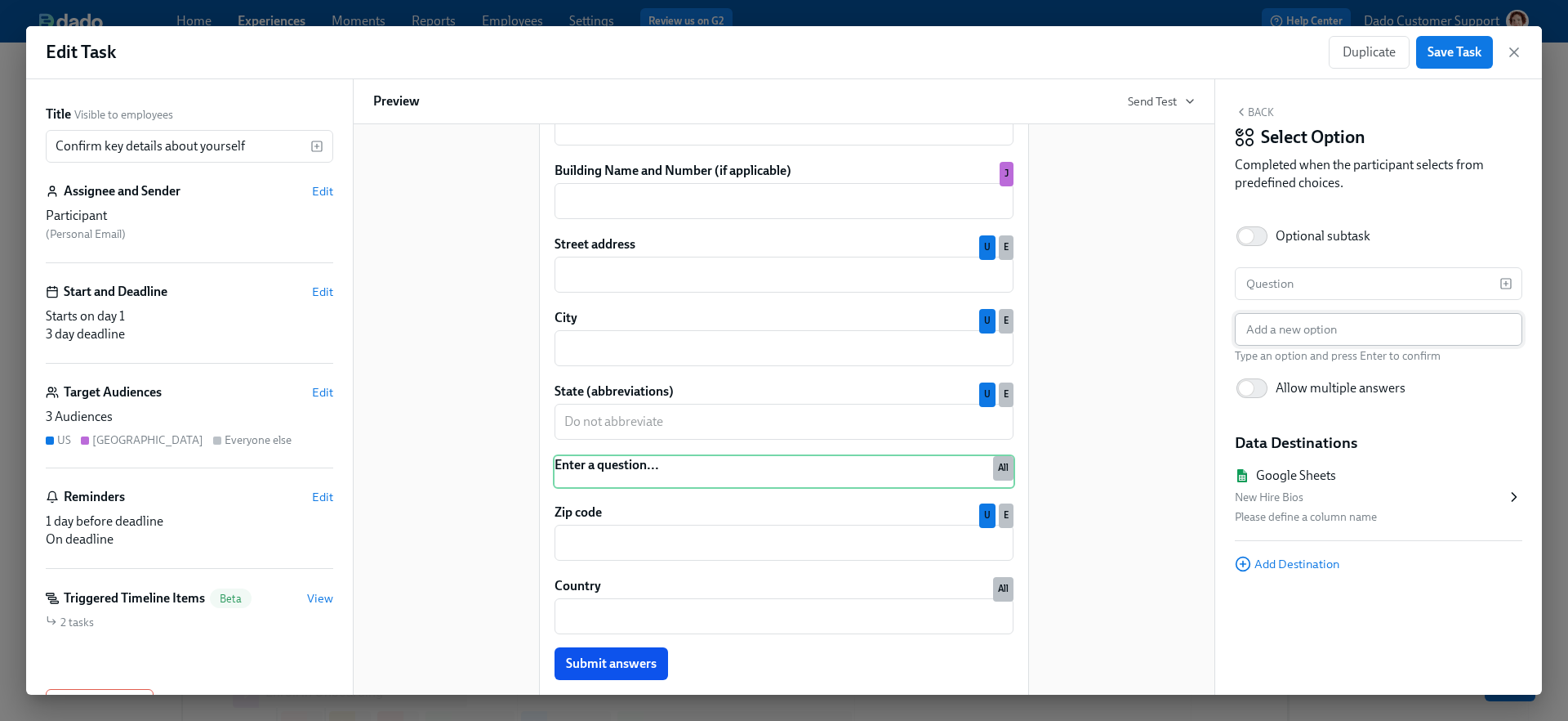
click at [1265, 319] on input "text" at bounding box center [1379, 329] width 288 height 33
type input "Arkansas"
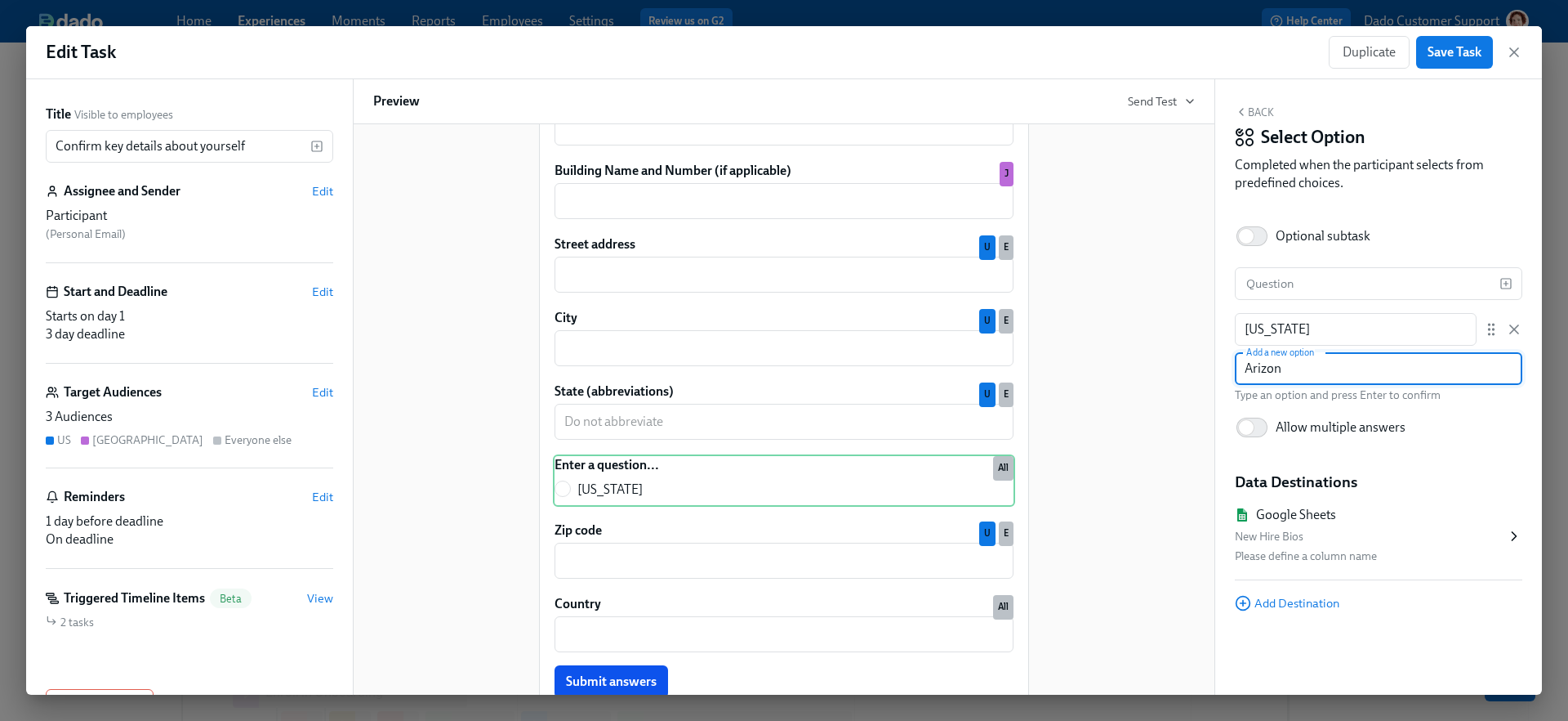
type input "Arizona"
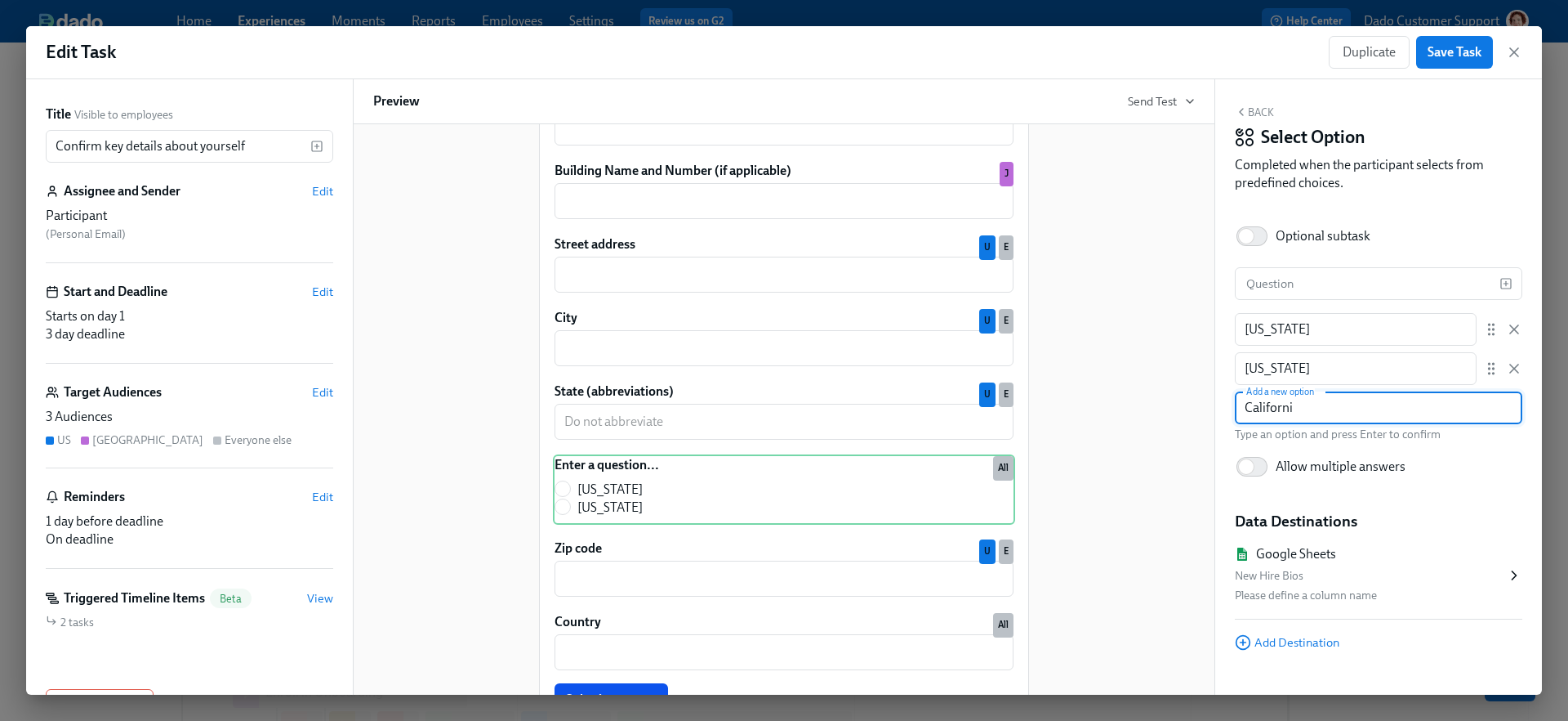
type input "California"
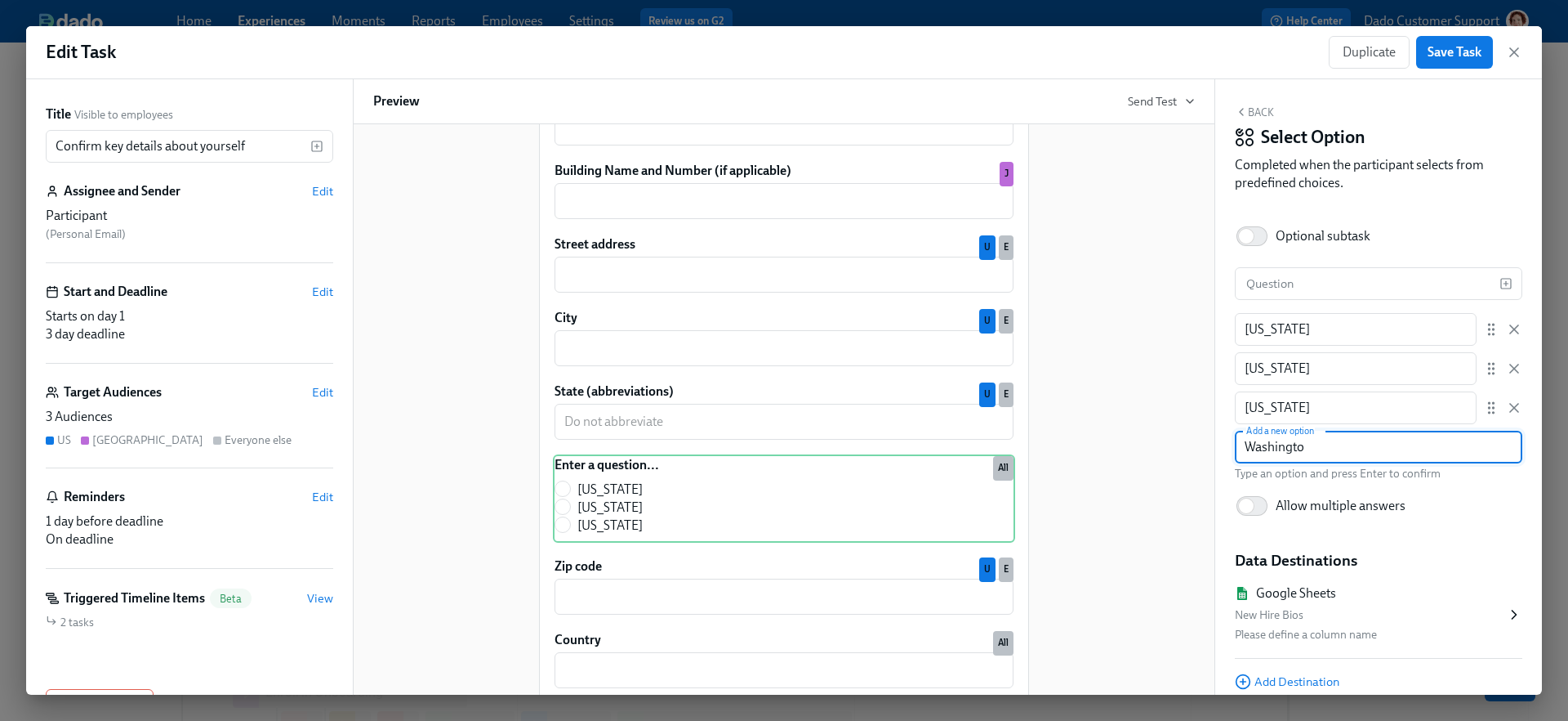
type input "Washington"
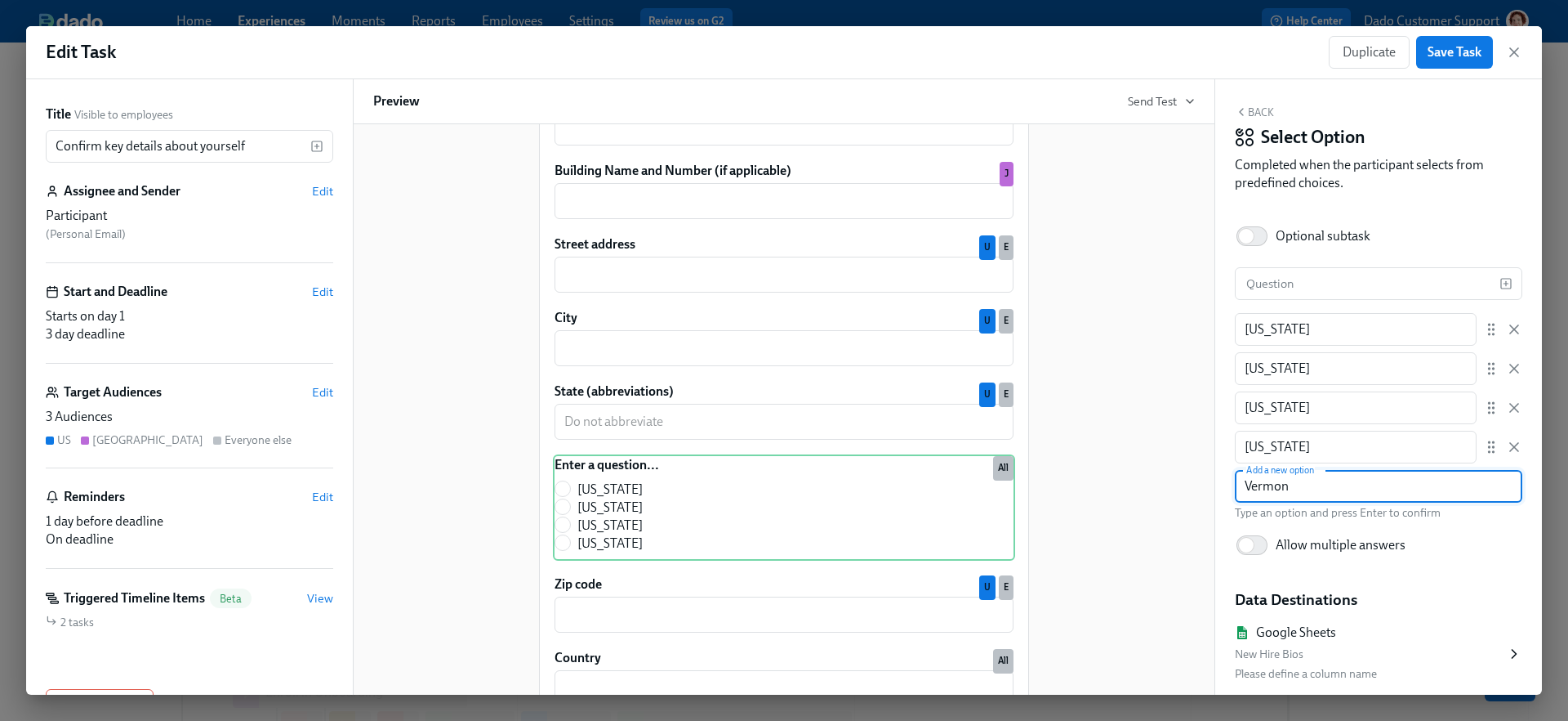
type input "Vermont"
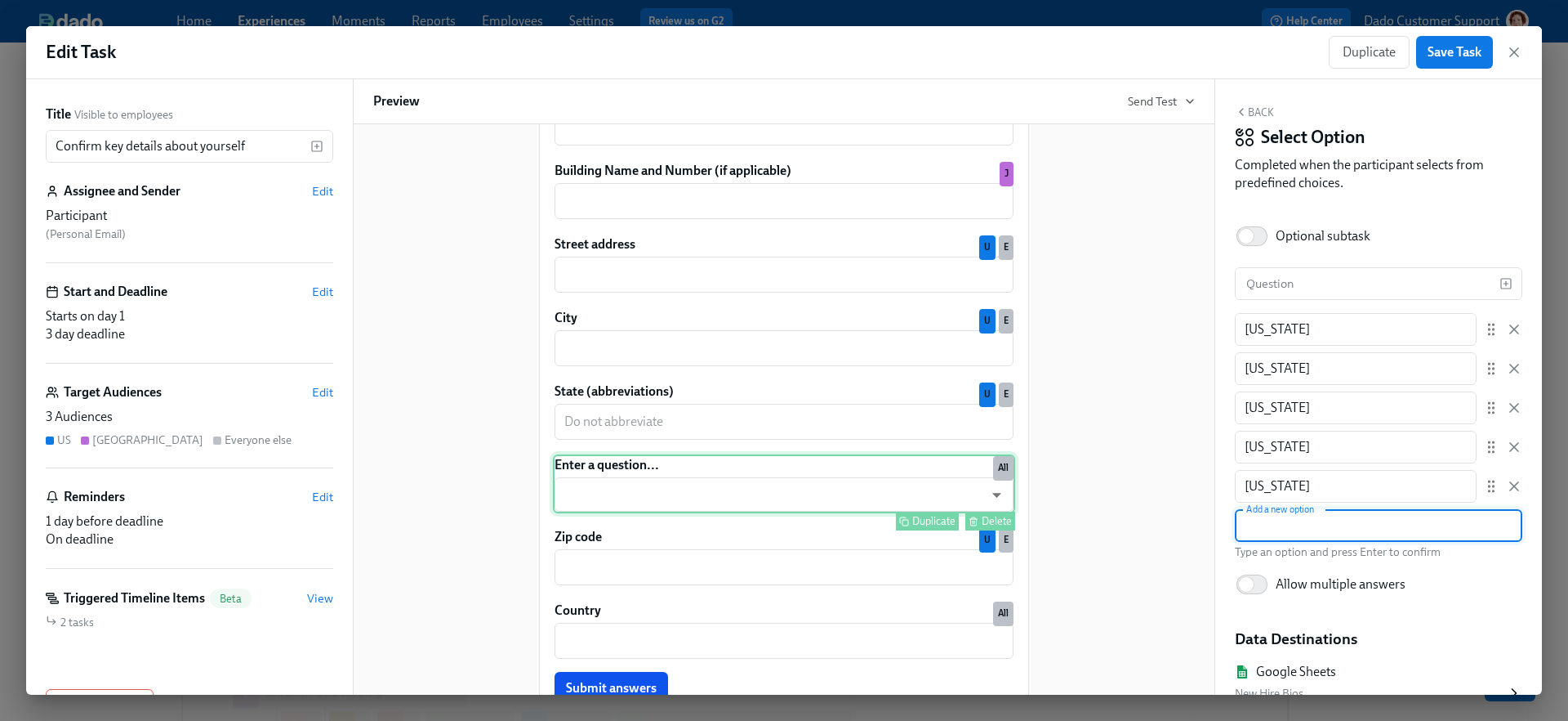
click at [821, 513] on div "Enter a question... ​ ​ Duplicate Delete All" at bounding box center [784, 483] width 462 height 59
click at [1515, 484] on icon "button" at bounding box center [1514, 486] width 16 height 16
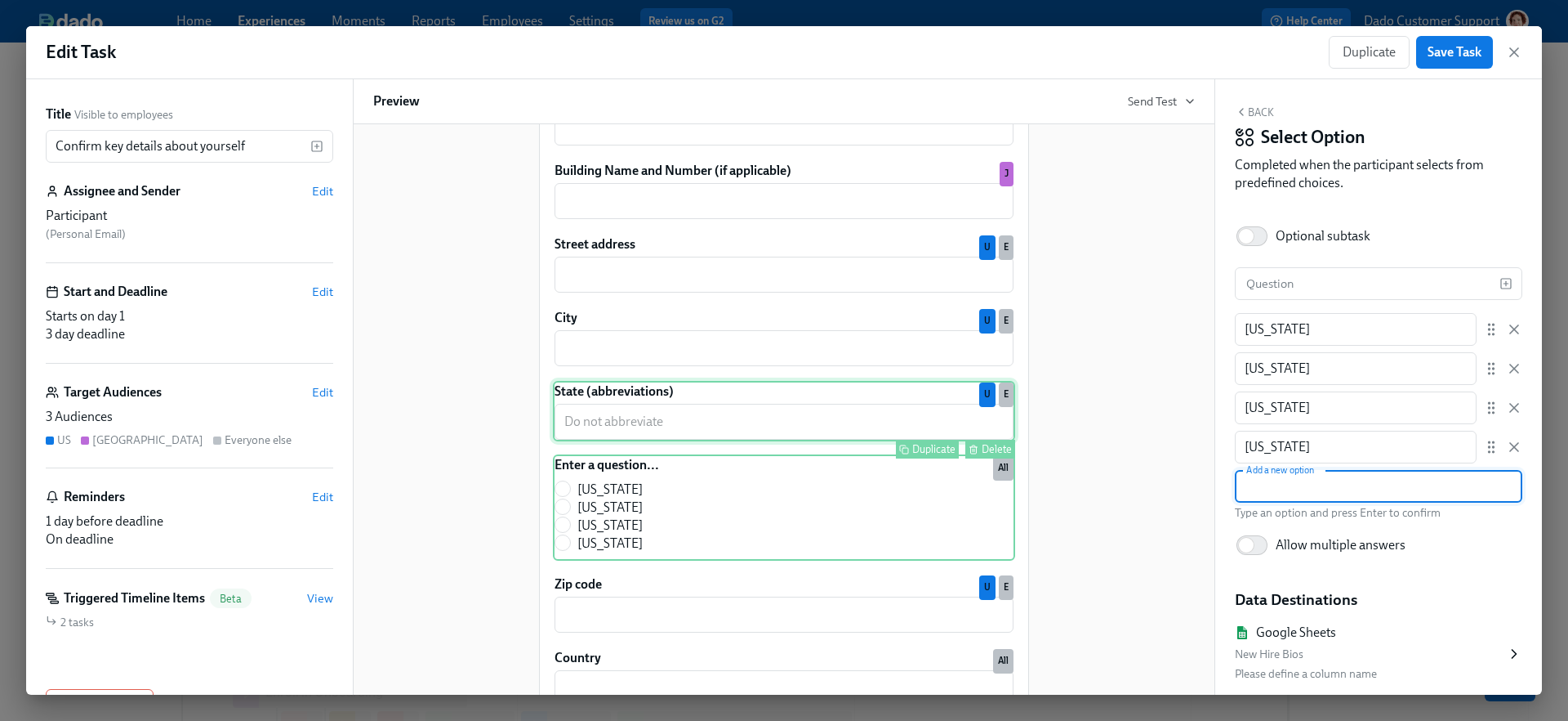
click at [717, 418] on div "State (abbreviations) ​ Duplicate Delete U E" at bounding box center [784, 411] width 462 height 60
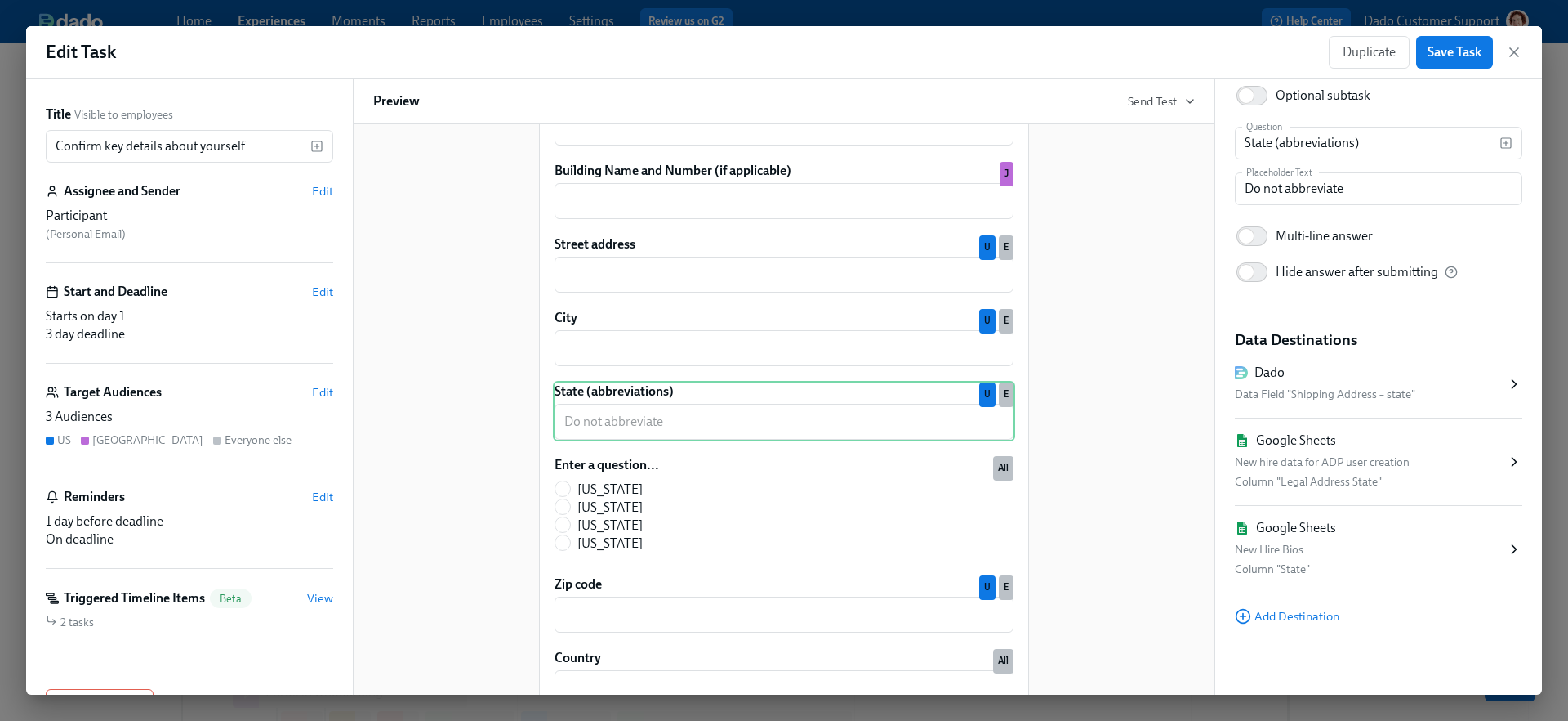
scroll to position [140, 0]
click at [1511, 54] on icon "button" at bounding box center [1514, 52] width 8 height 8
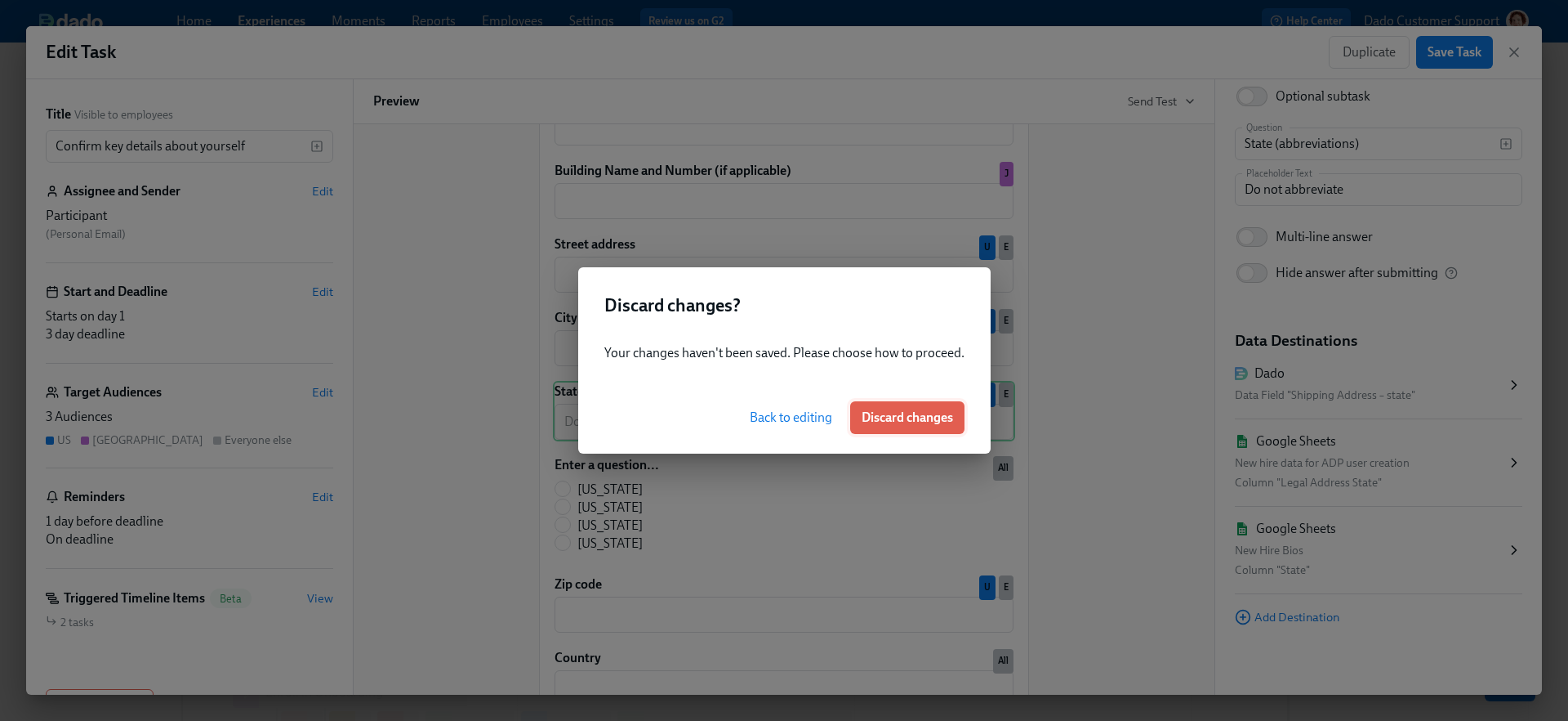
click at [944, 412] on span "Discard changes" at bounding box center [907, 417] width 91 height 16
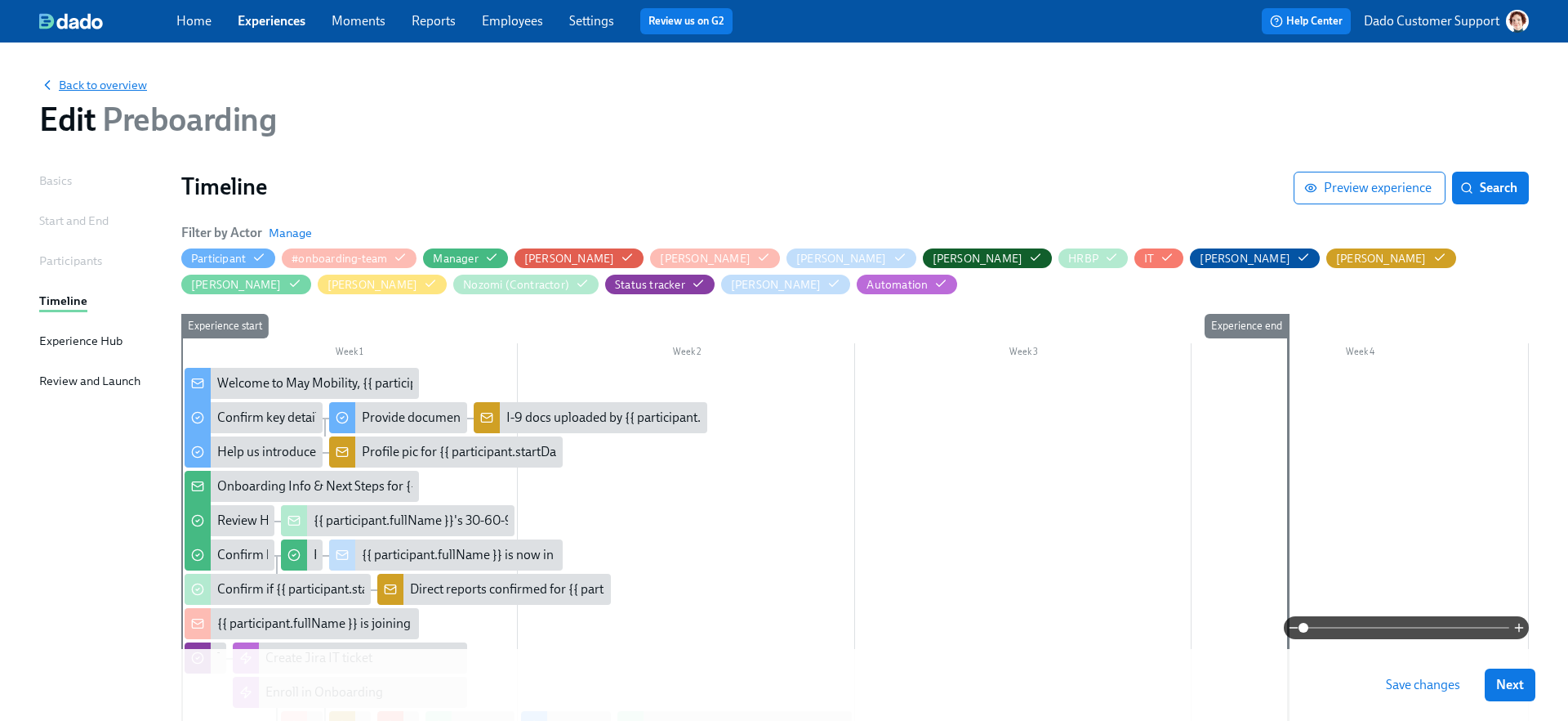
click at [106, 78] on span "Back to overview" at bounding box center [93, 85] width 108 height 16
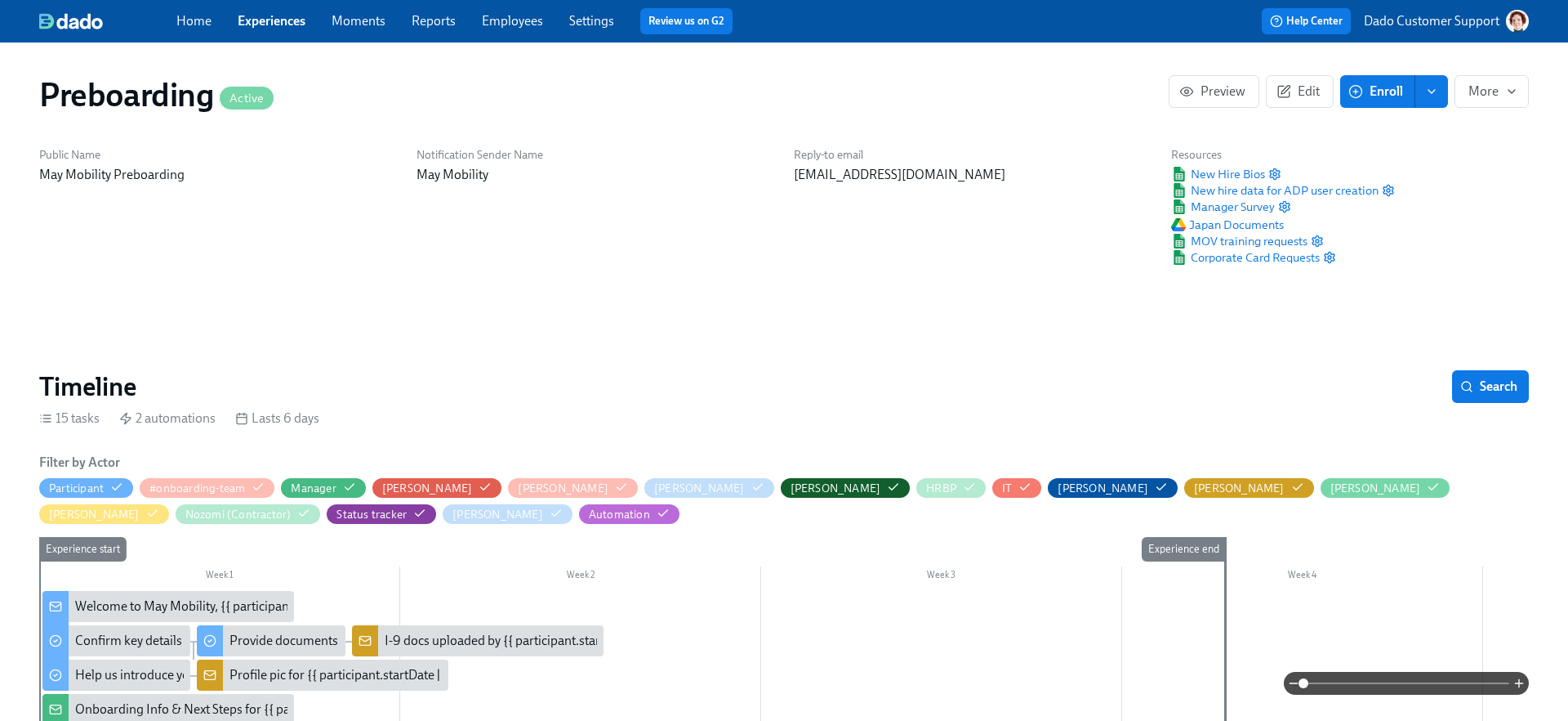
scroll to position [0, 3918]
click at [85, 681] on div at bounding box center [784, 682] width 1490 height 23
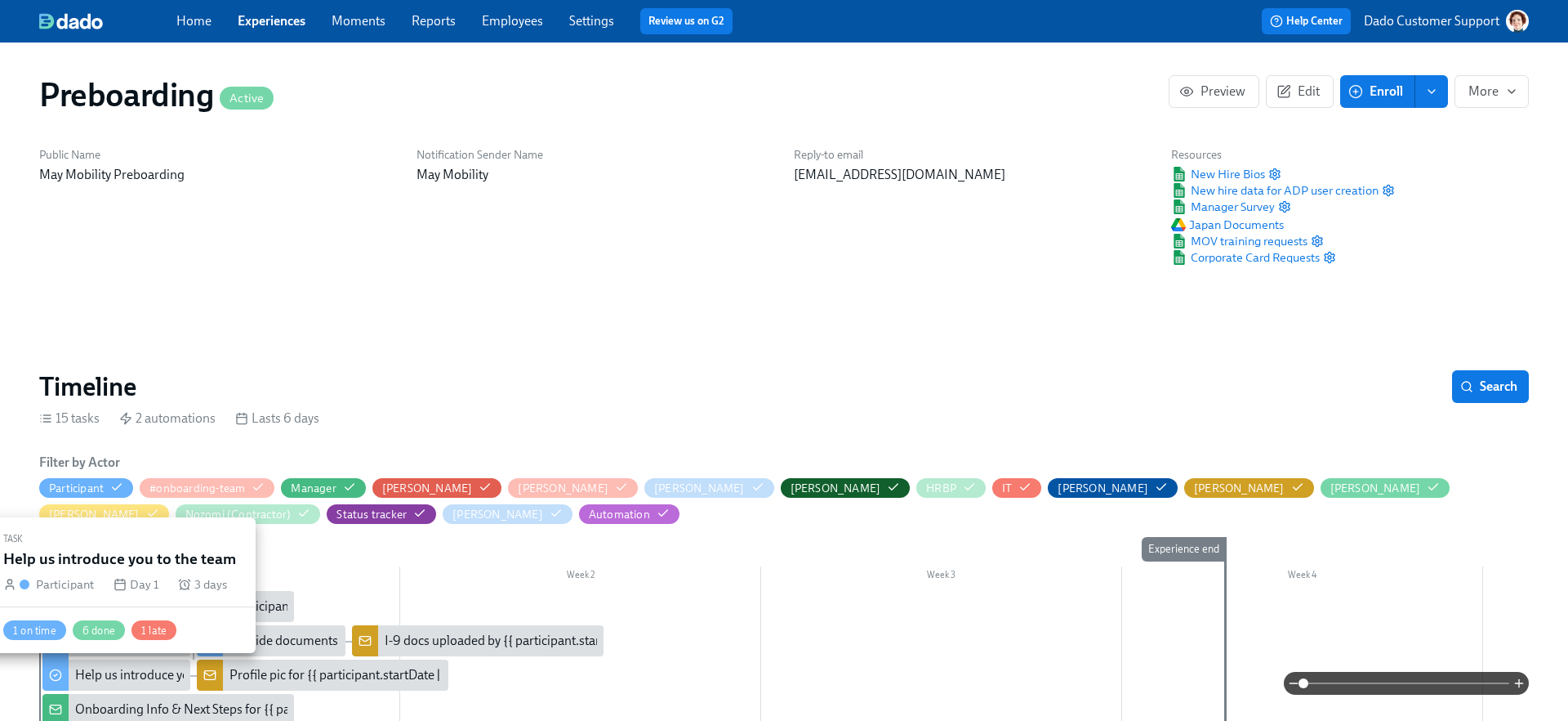
click at [122, 663] on div "Help us introduce you to the team" at bounding box center [116, 674] width 148 height 31
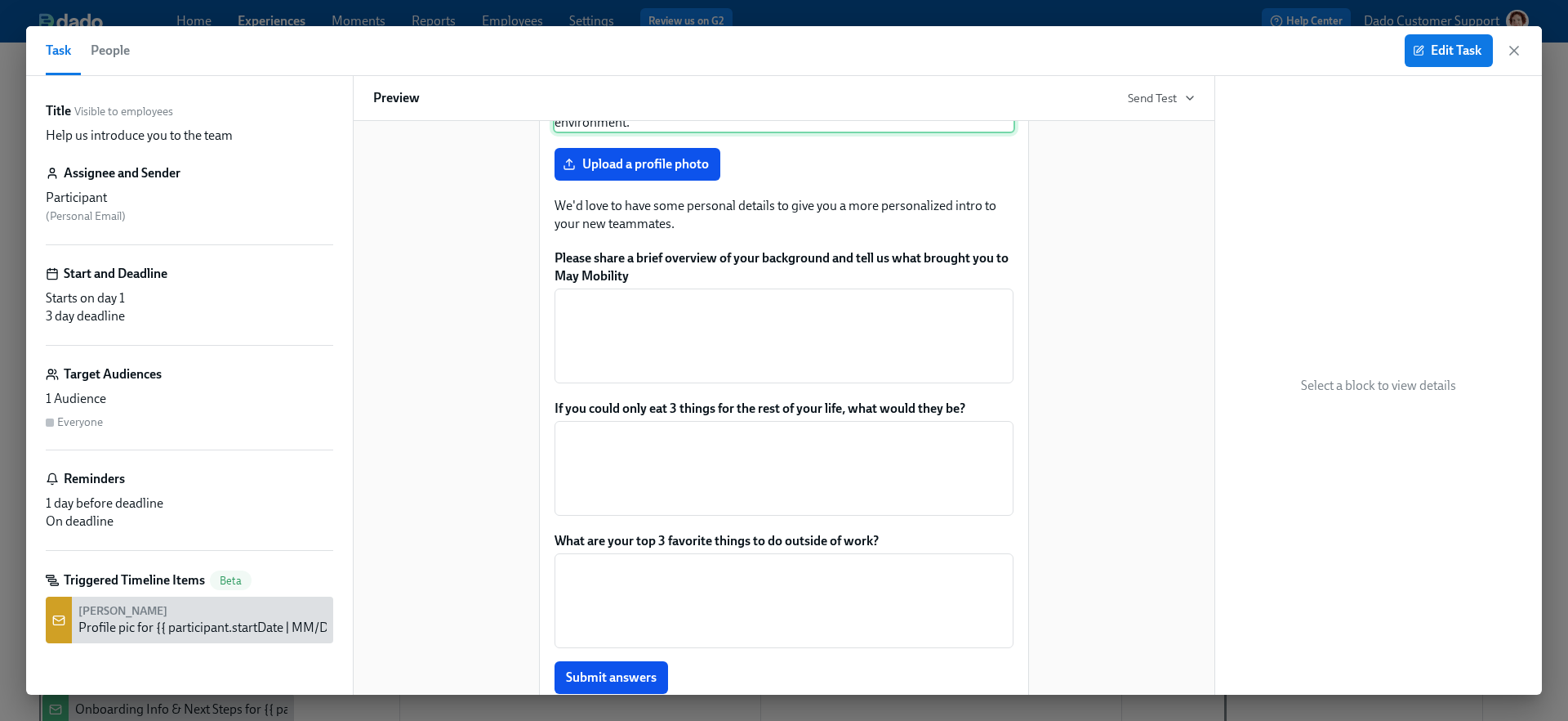
scroll to position [406, 0]
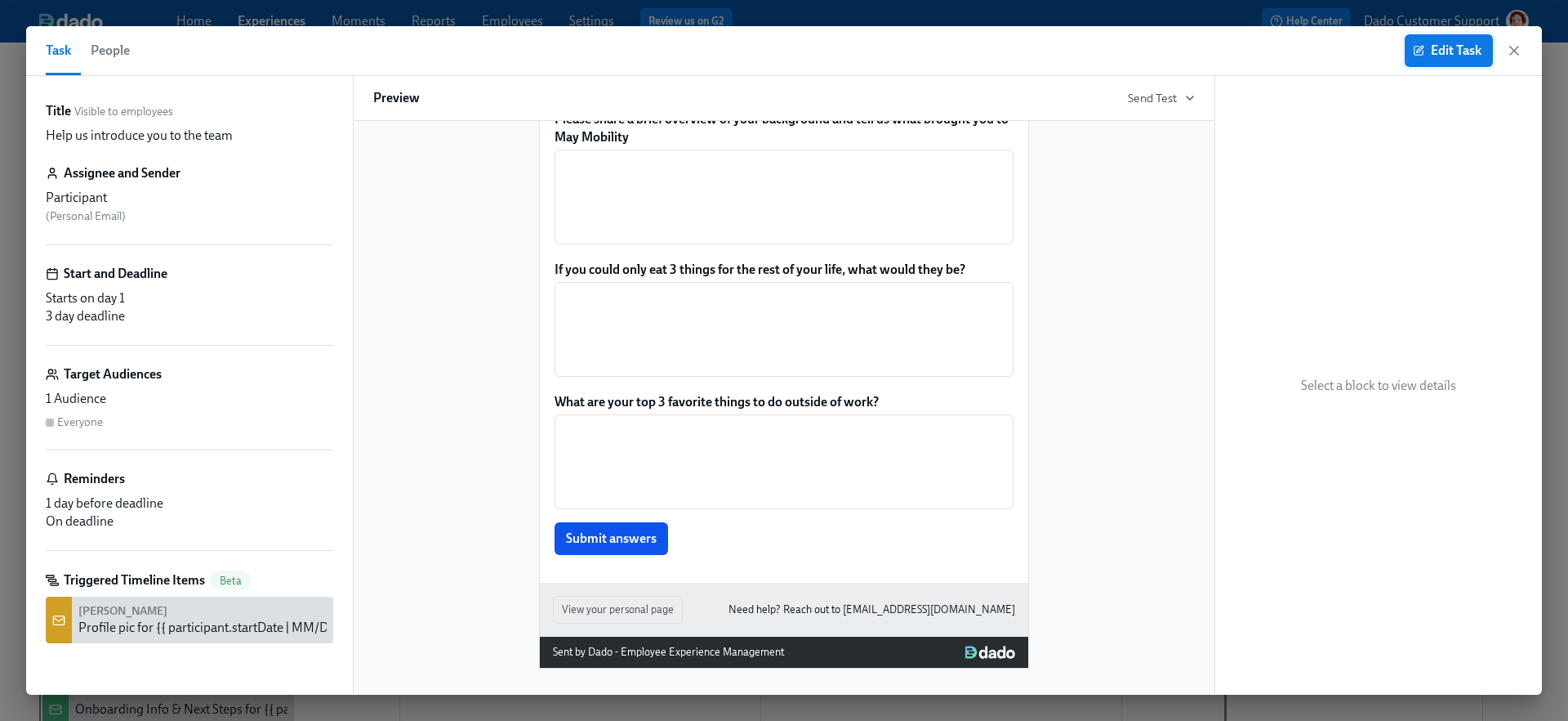
click at [1469, 39] on button "Edit Task" at bounding box center [1449, 50] width 88 height 33
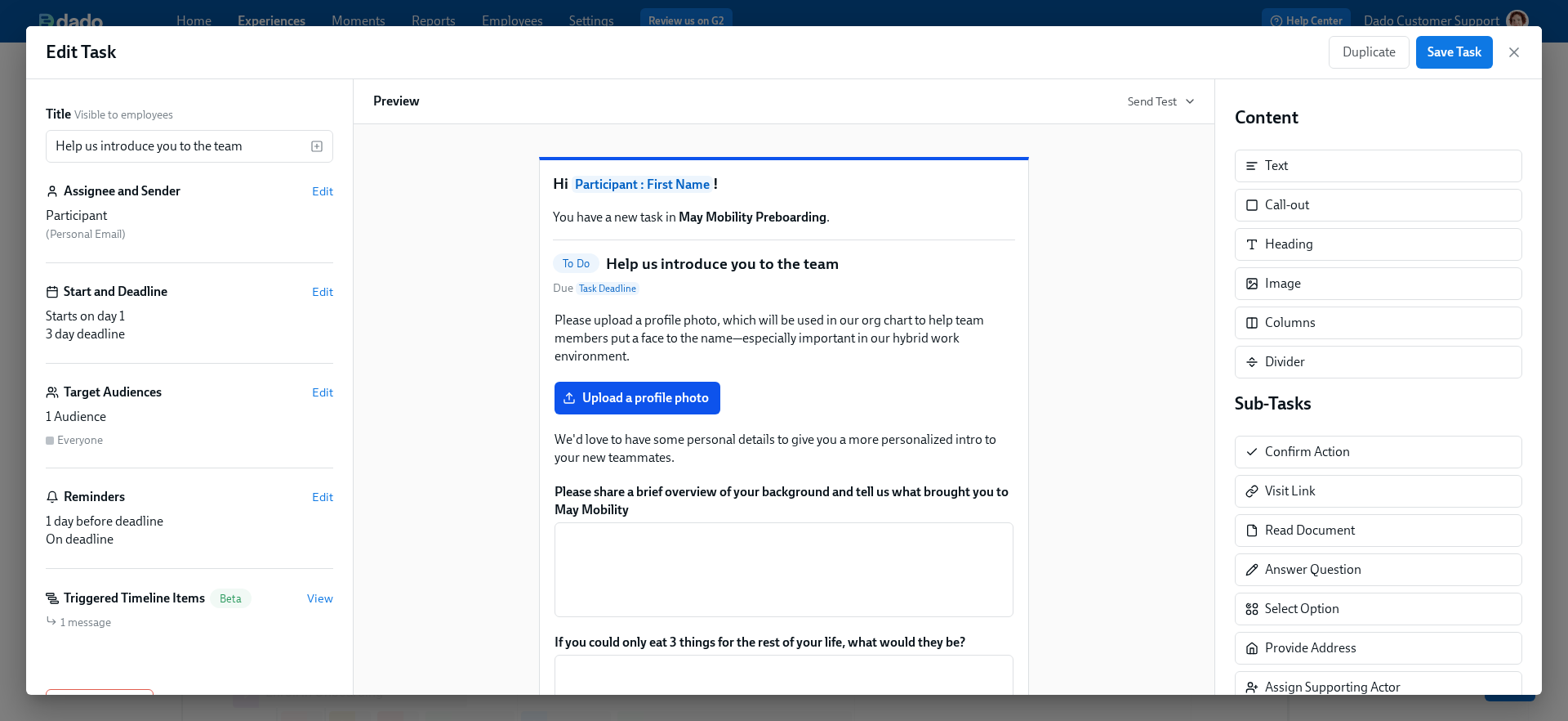
scroll to position [205, 0]
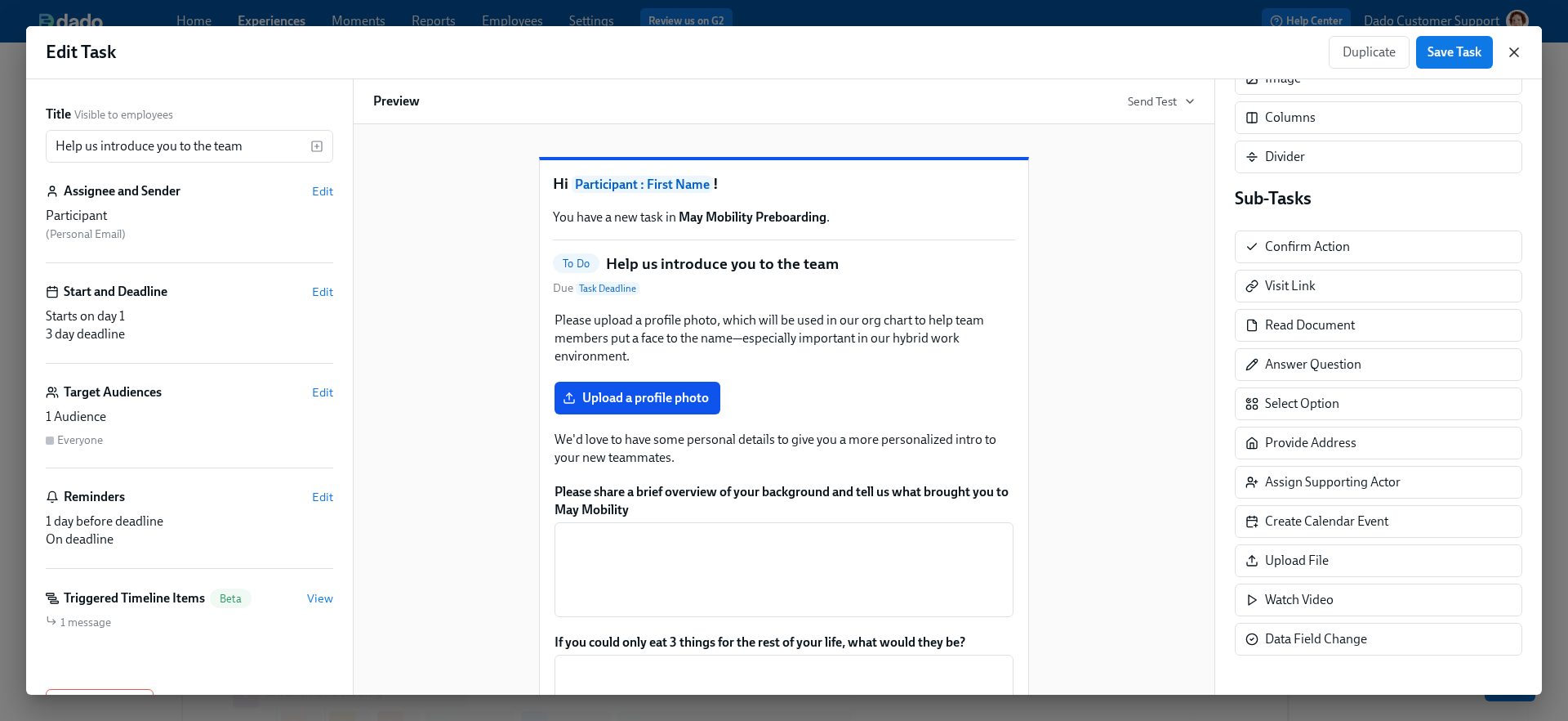
click at [1514, 55] on icon "button" at bounding box center [1514, 52] width 16 height 16
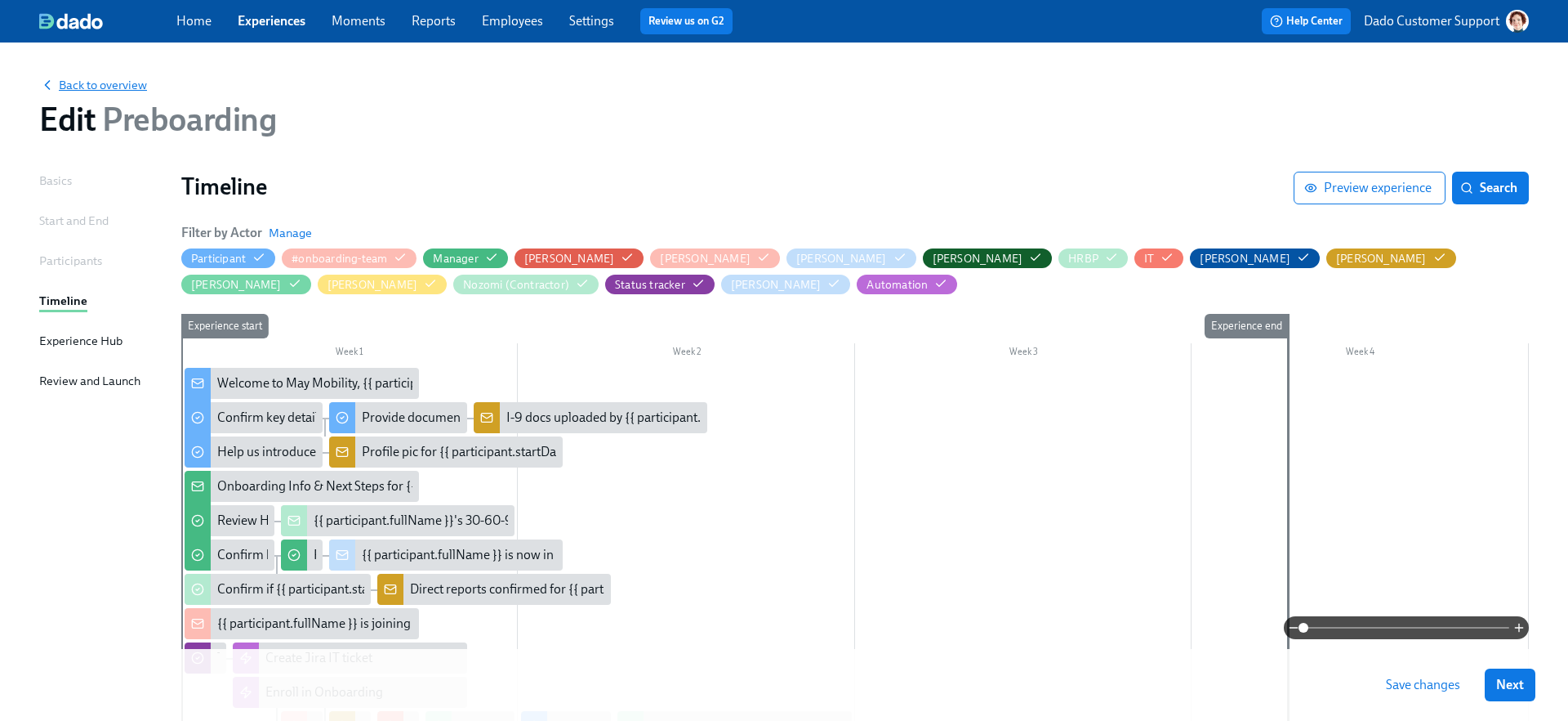
click at [116, 88] on span "Back to overview" at bounding box center [93, 85] width 108 height 16
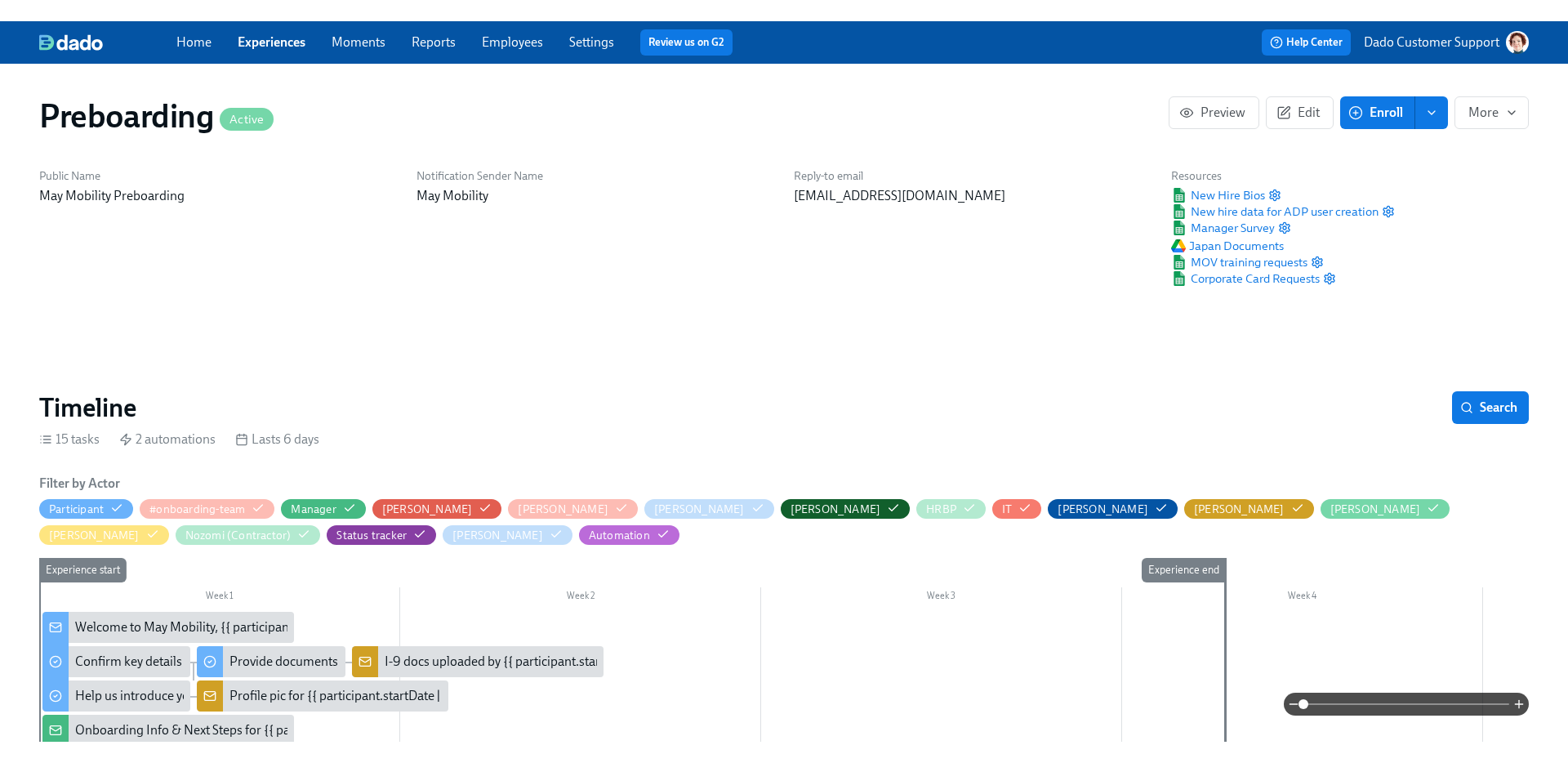
scroll to position [0, 3918]
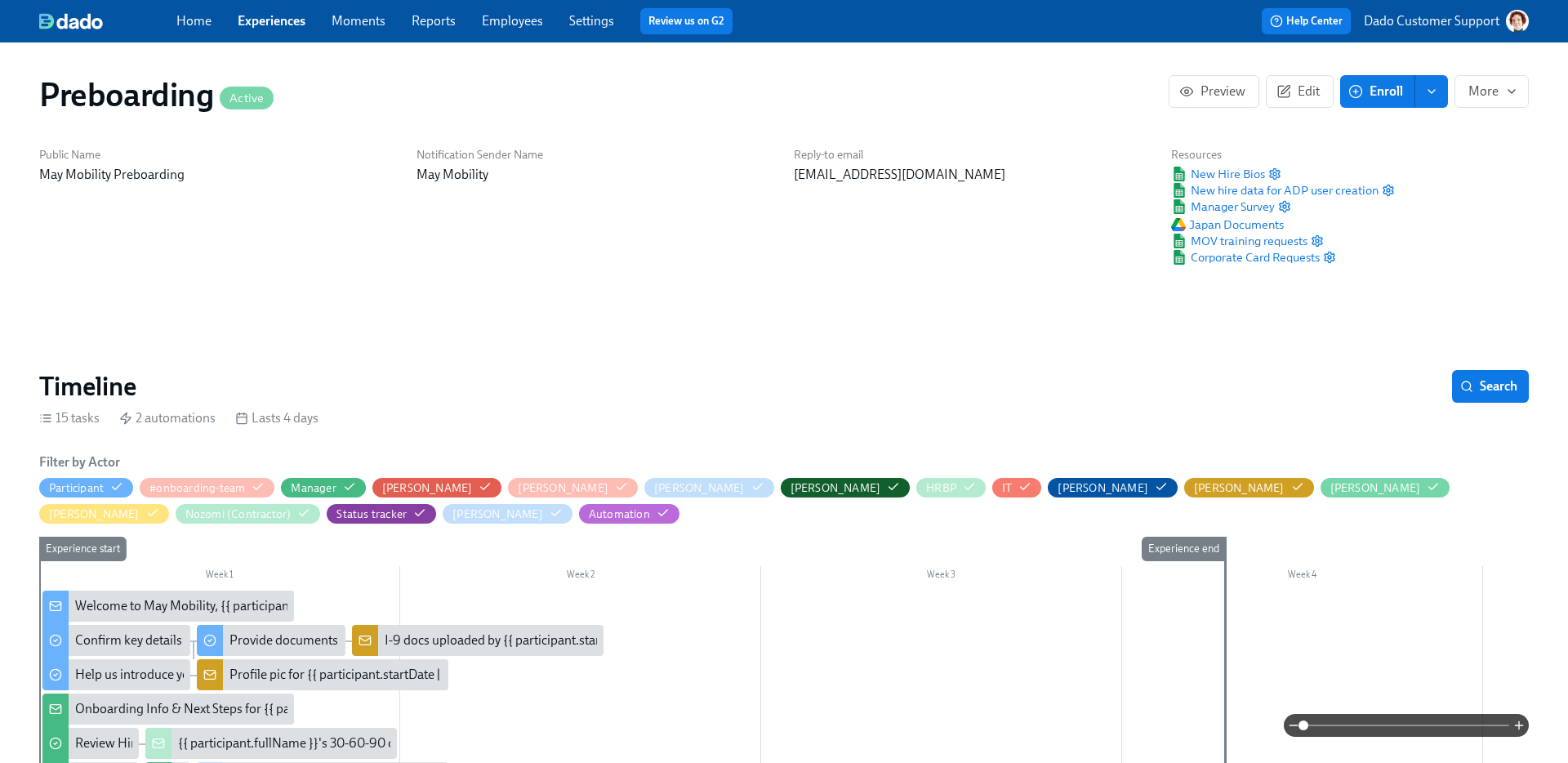
click at [499, 25] on link "Employees" at bounding box center [512, 21] width 61 height 16
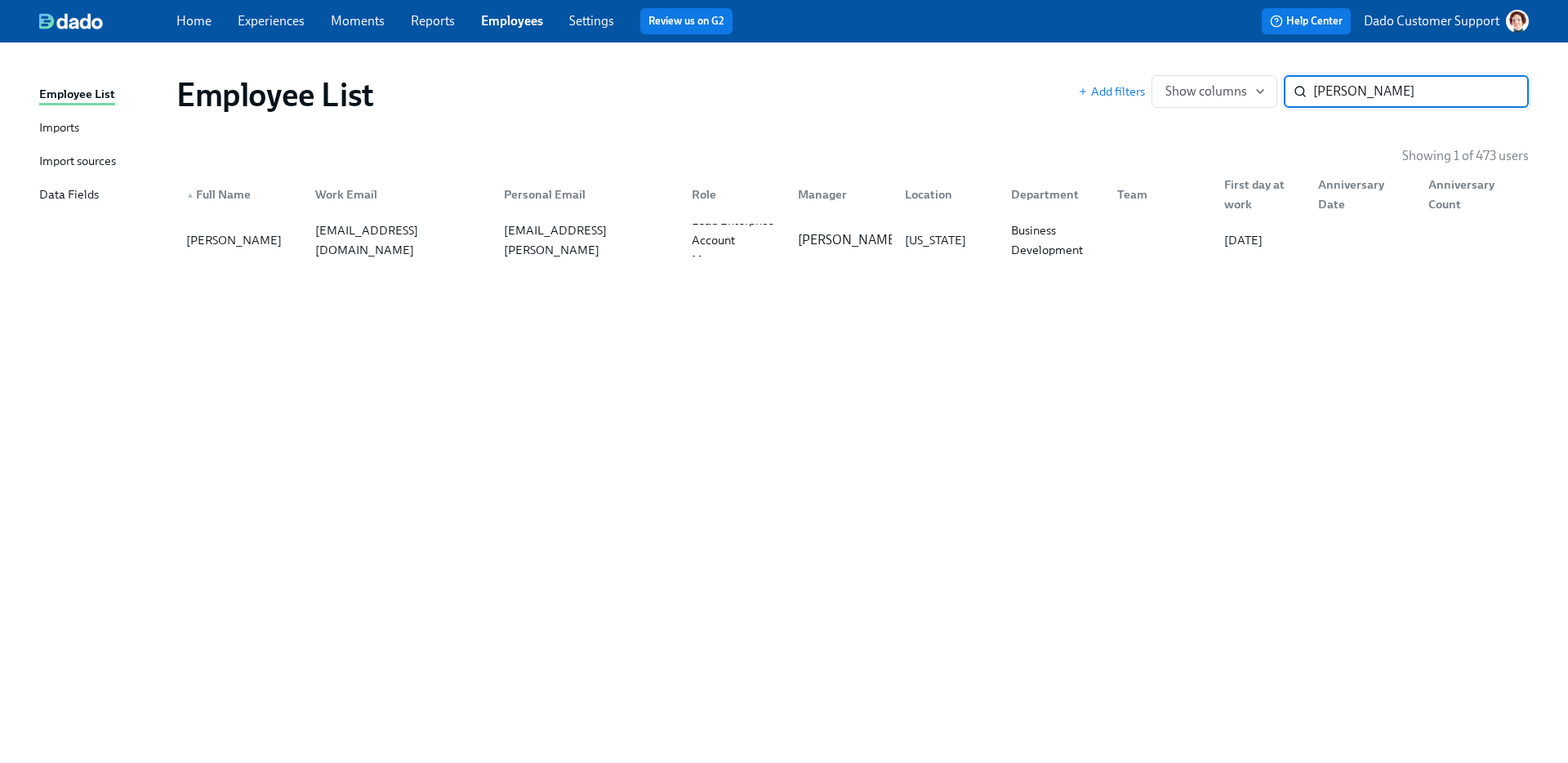
type input "Anderson"
click at [238, 265] on div "Employee List Add filters Show columns Anderson ​ Showing 1 of 473 users ▲ Full…" at bounding box center [784, 393] width 1490 height 662
click at [238, 258] on div "Nick Anderson nanderson@uber.com anderson.nicholas.p@gmail.com Lead Enterprise …" at bounding box center [852, 240] width 1353 height 46
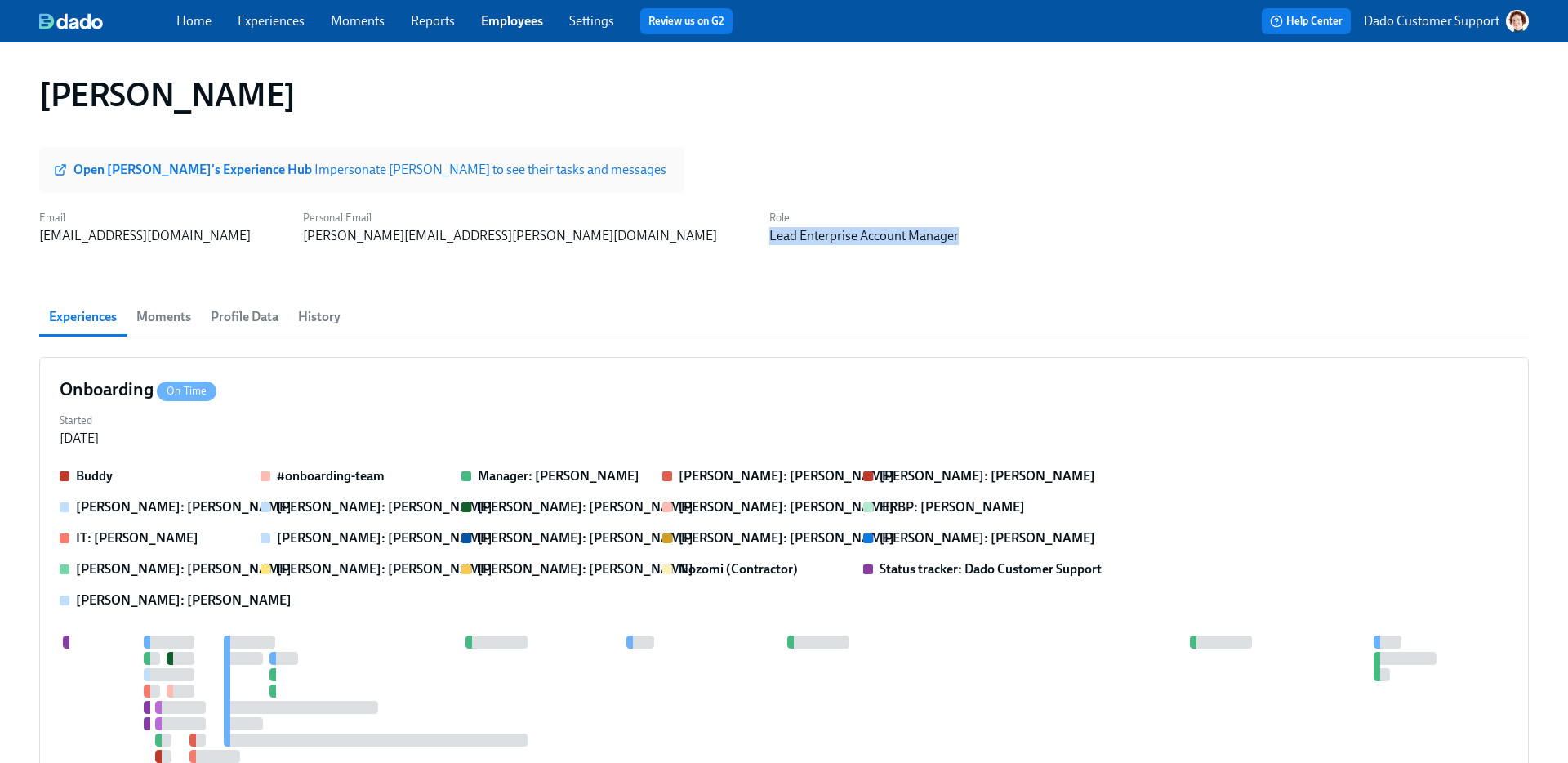
drag, startPoint x: 703, startPoint y: 257, endPoint x: 452, endPoint y: 239, distance: 252.2
click at [449, 239] on div "Nick Anderson Open Nick's Experience Hub Impersonate Nick to see their tasks an…" at bounding box center [784, 766] width 1490 height 1408
copy div "Lead Enterprise Account Manager"
click at [523, 17] on link "Employees" at bounding box center [512, 21] width 62 height 16
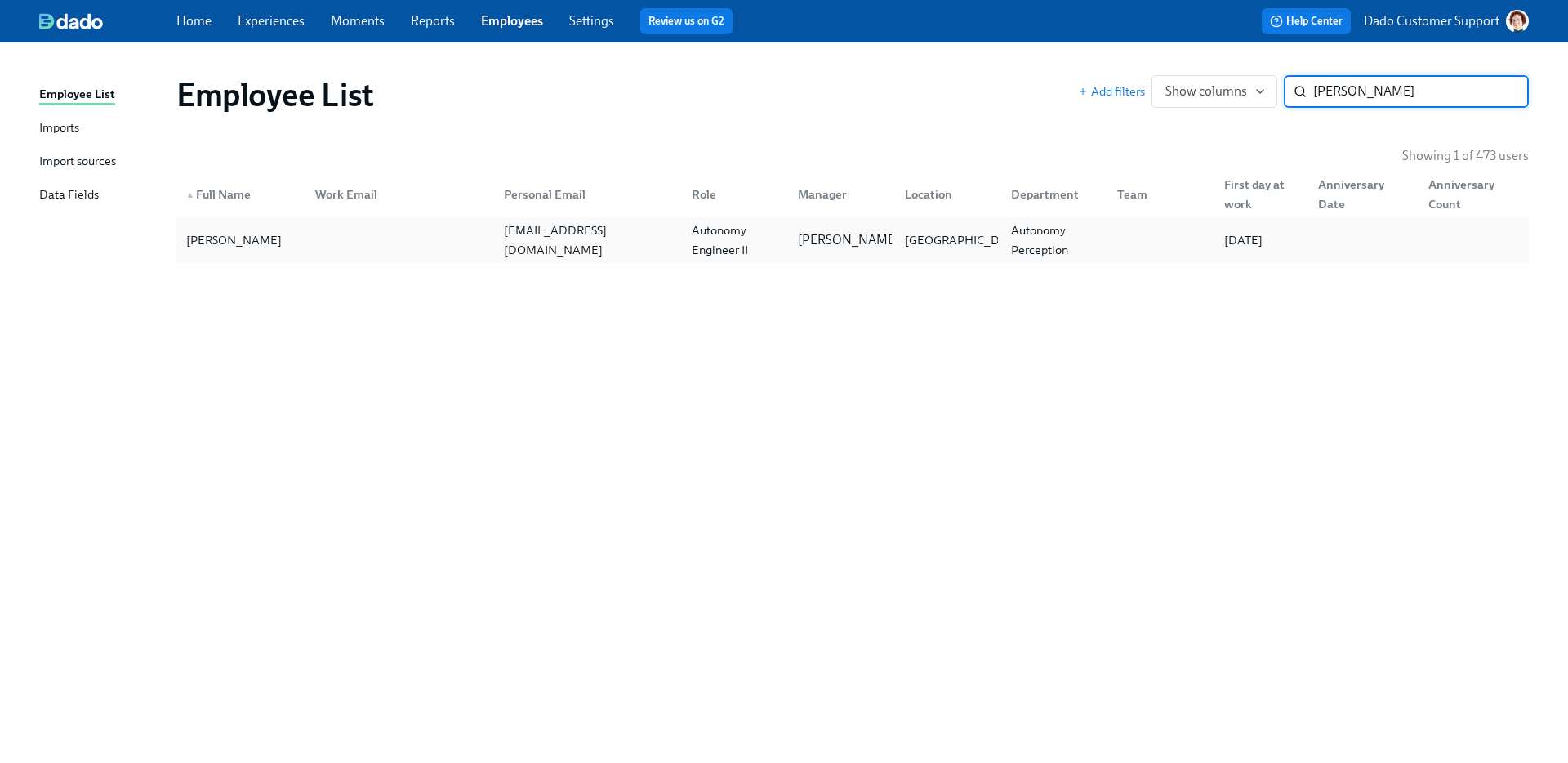
type input "Mao"
click at [271, 239] on div "Yiran Mao" at bounding box center [241, 240] width 123 height 33
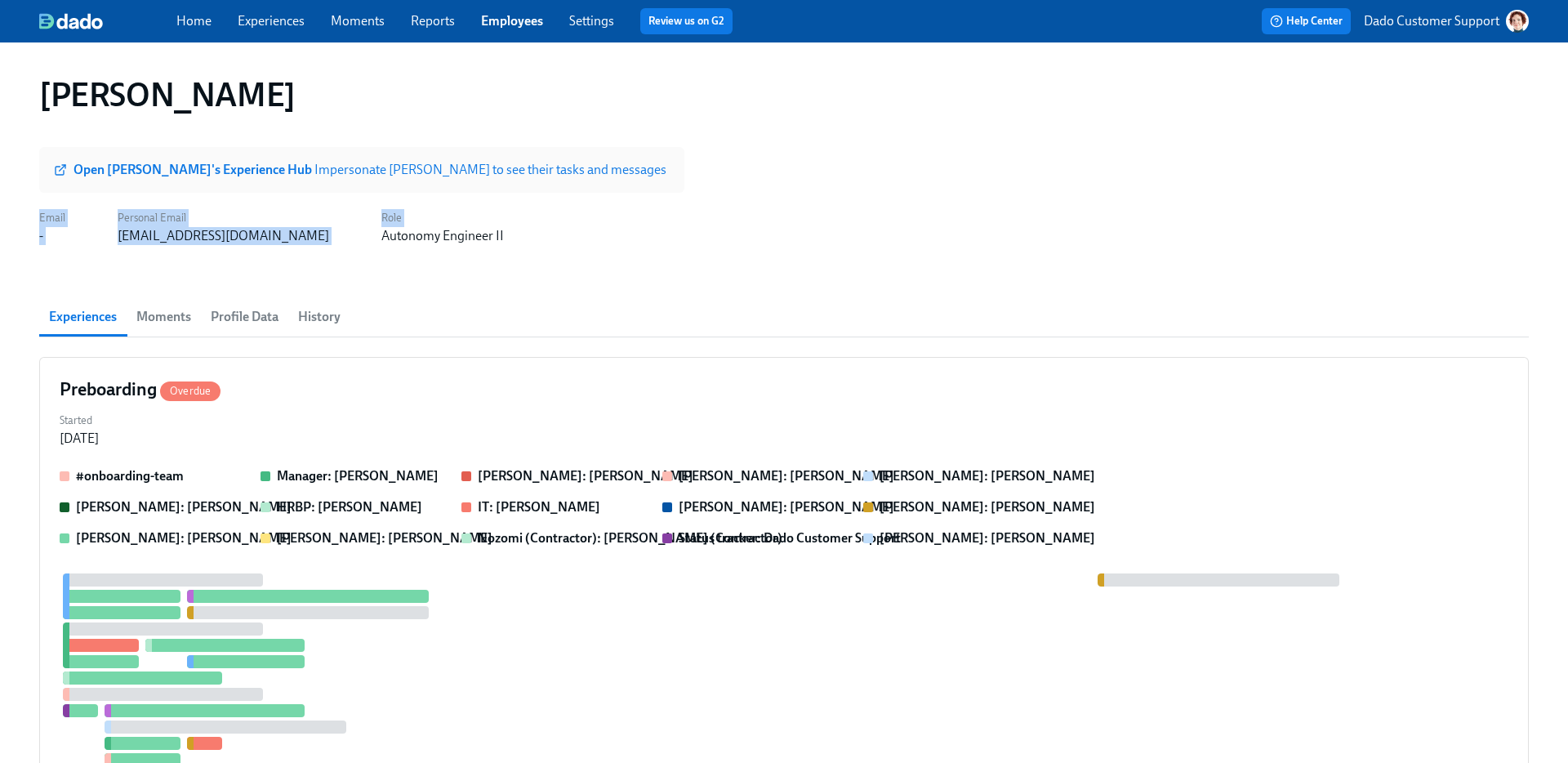
drag, startPoint x: 277, startPoint y: 238, endPoint x: 524, endPoint y: 246, distance: 246.8
click at [524, 246] on div "Yiran Mao Open Yiran's Experience Hub Impersonate Yiran to see their tasks and …" at bounding box center [784, 765] width 1490 height 1406
drag, startPoint x: 523, startPoint y: 246, endPoint x: 314, endPoint y: 228, distance: 209.9
click at [314, 229] on div "Yiran Mao Open Yiran's Experience Hub Impersonate Yiran to see their tasks and …" at bounding box center [784, 765] width 1490 height 1406
click at [381, 228] on div "Autonomy Engineer II" at bounding box center [442, 236] width 123 height 18
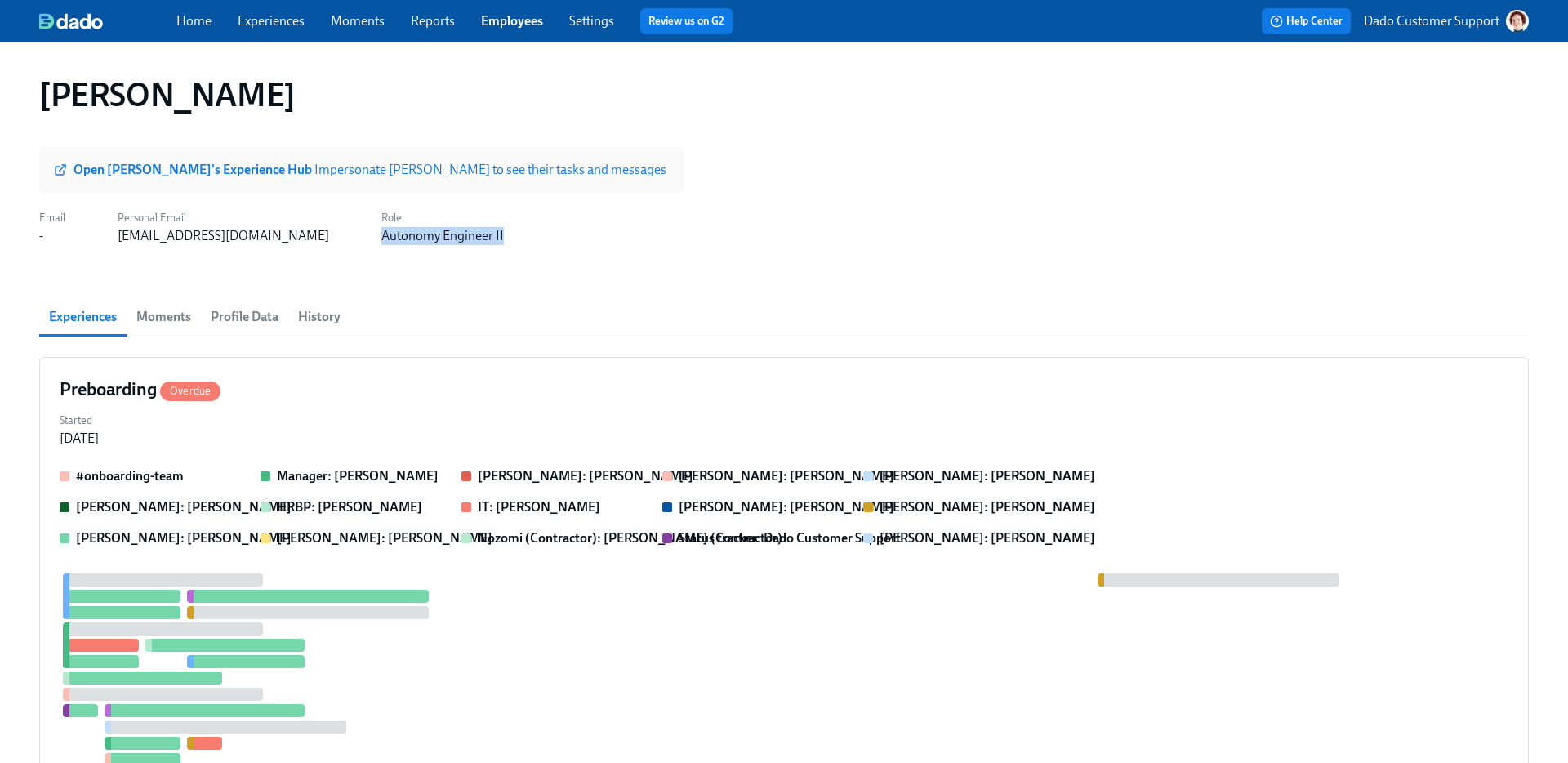
drag, startPoint x: 290, startPoint y: 236, endPoint x: 444, endPoint y: 241, distance: 153.7
click at [444, 241] on div "Open Yiran's Experience Hub Impersonate Yiran to see their tasks and messages E…" at bounding box center [784, 196] width 1490 height 98
copy div "Autonomy Engineer II"
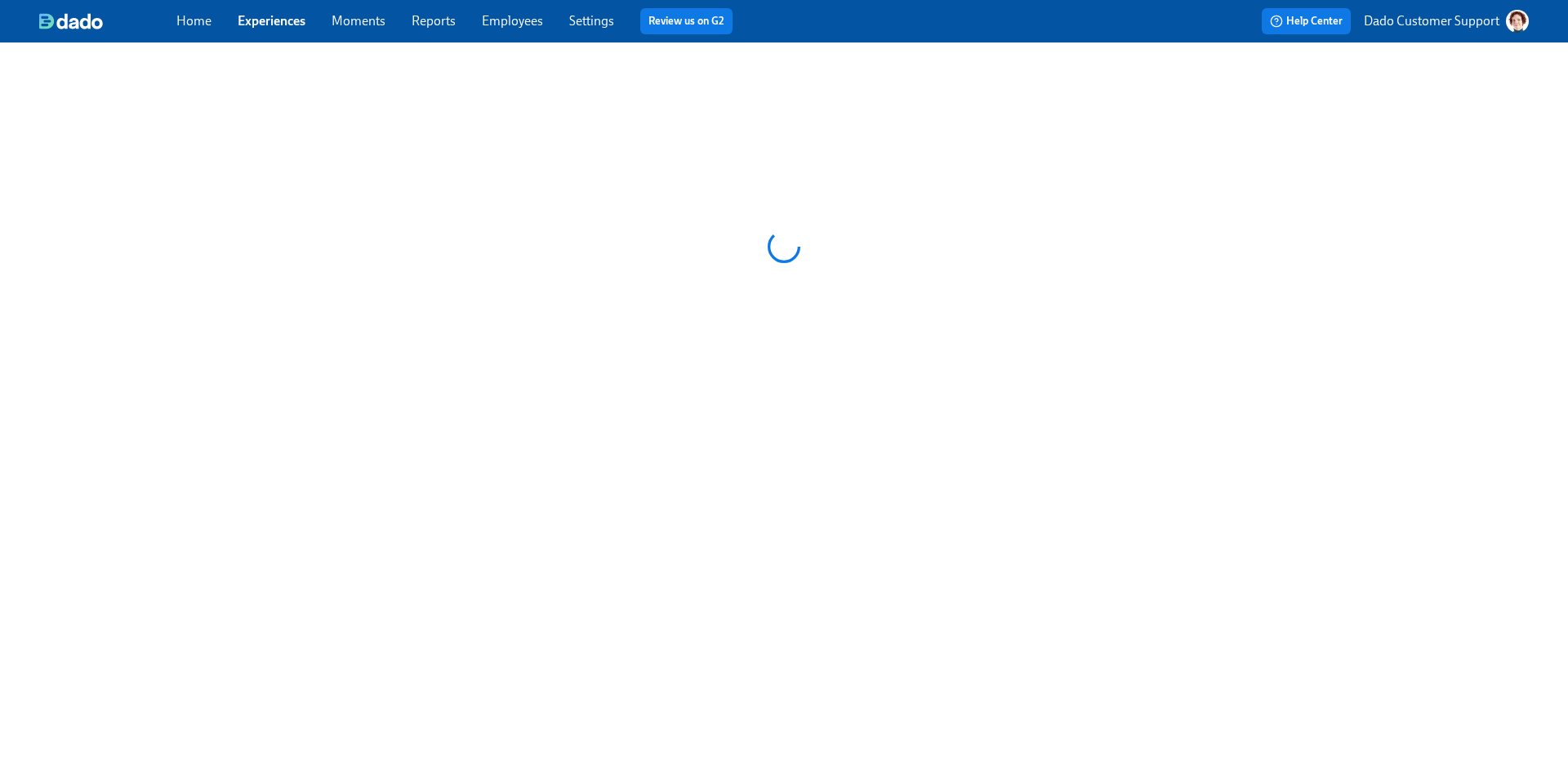
click at [538, 25] on link "Employees" at bounding box center [512, 21] width 61 height 16
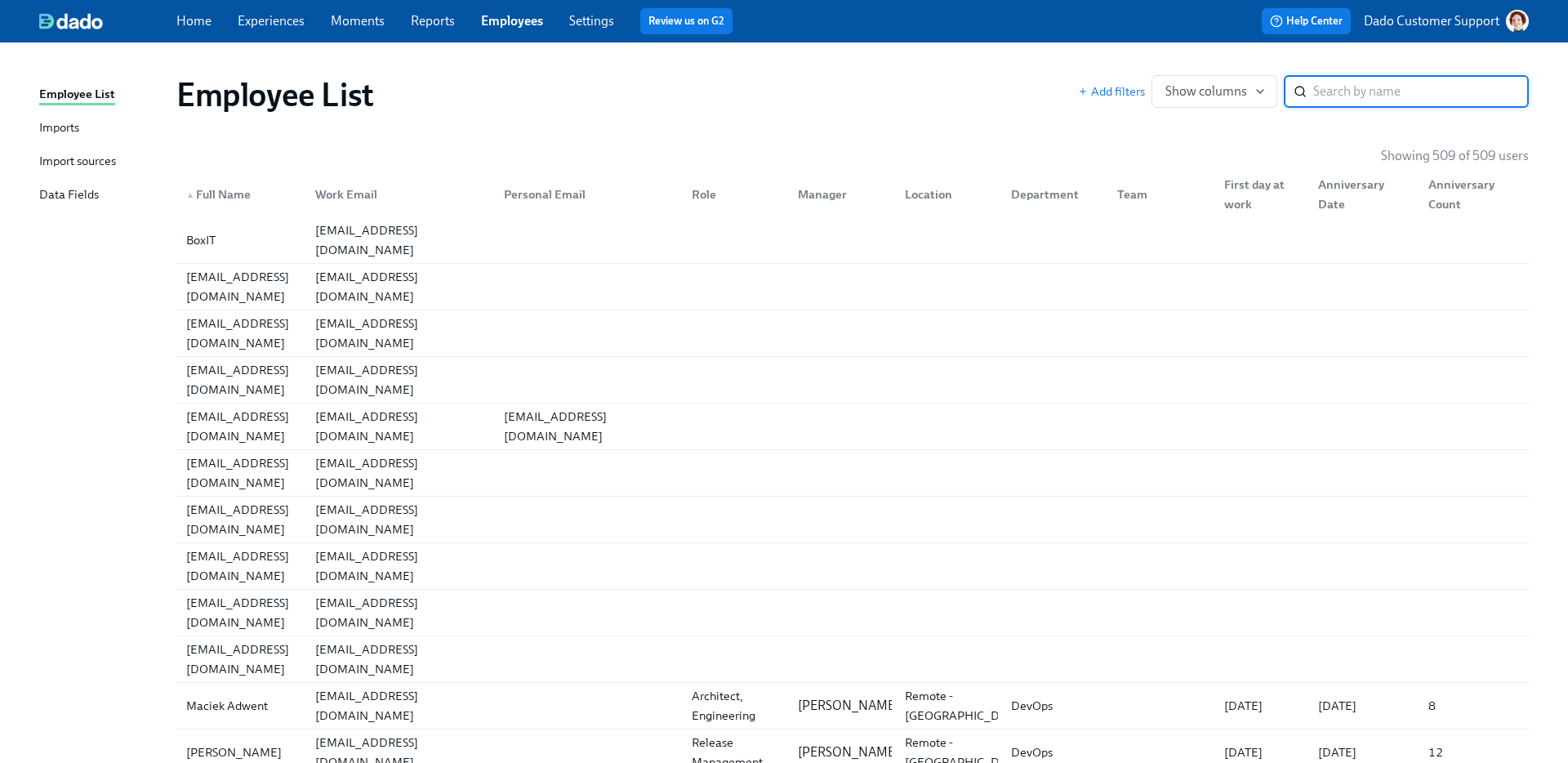
click at [83, 134] on link "Imports" at bounding box center [101, 128] width 124 height 20
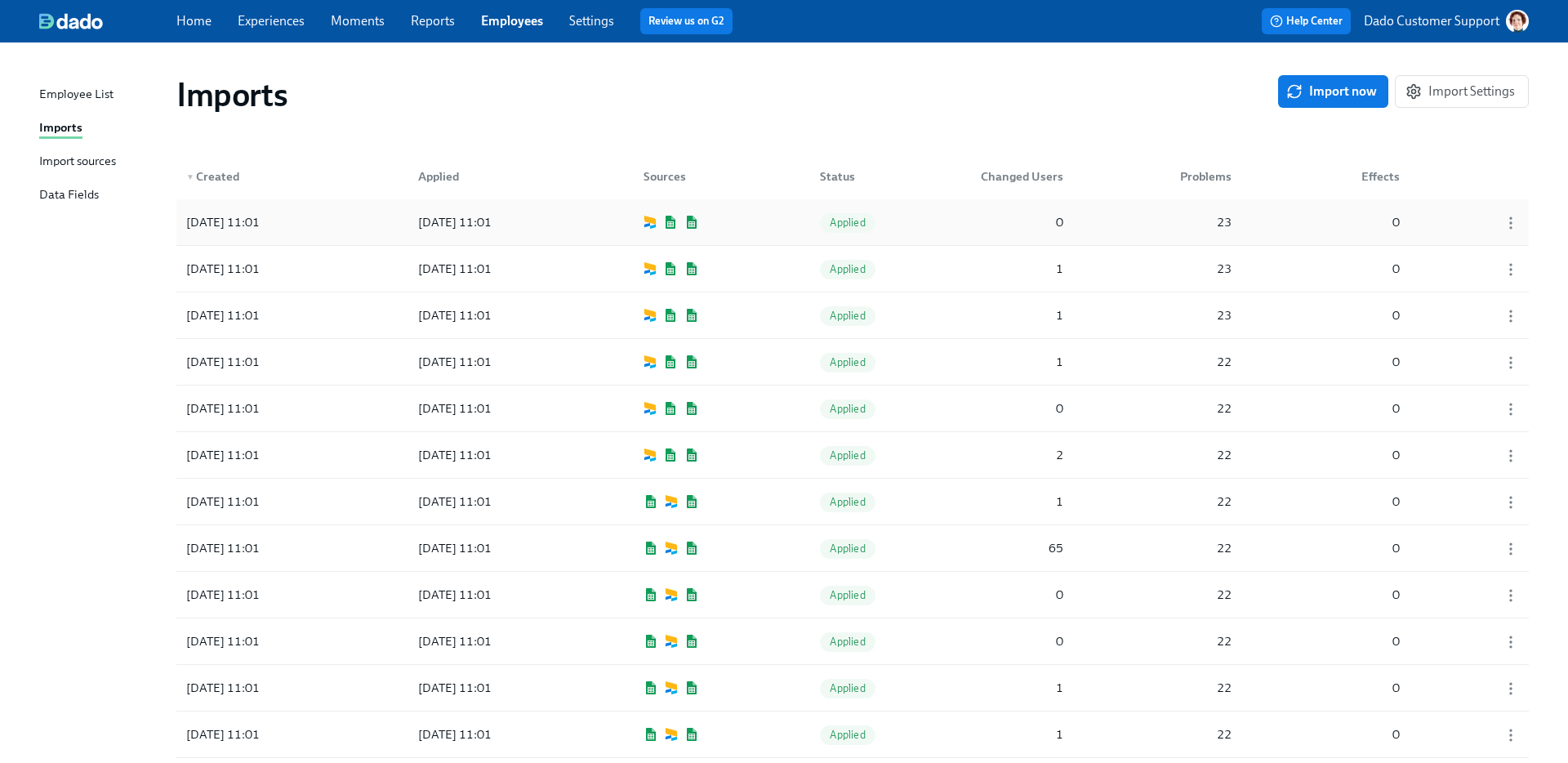
click at [266, 214] on div "[DATE] 11:01" at bounding box center [223, 222] width 87 height 20
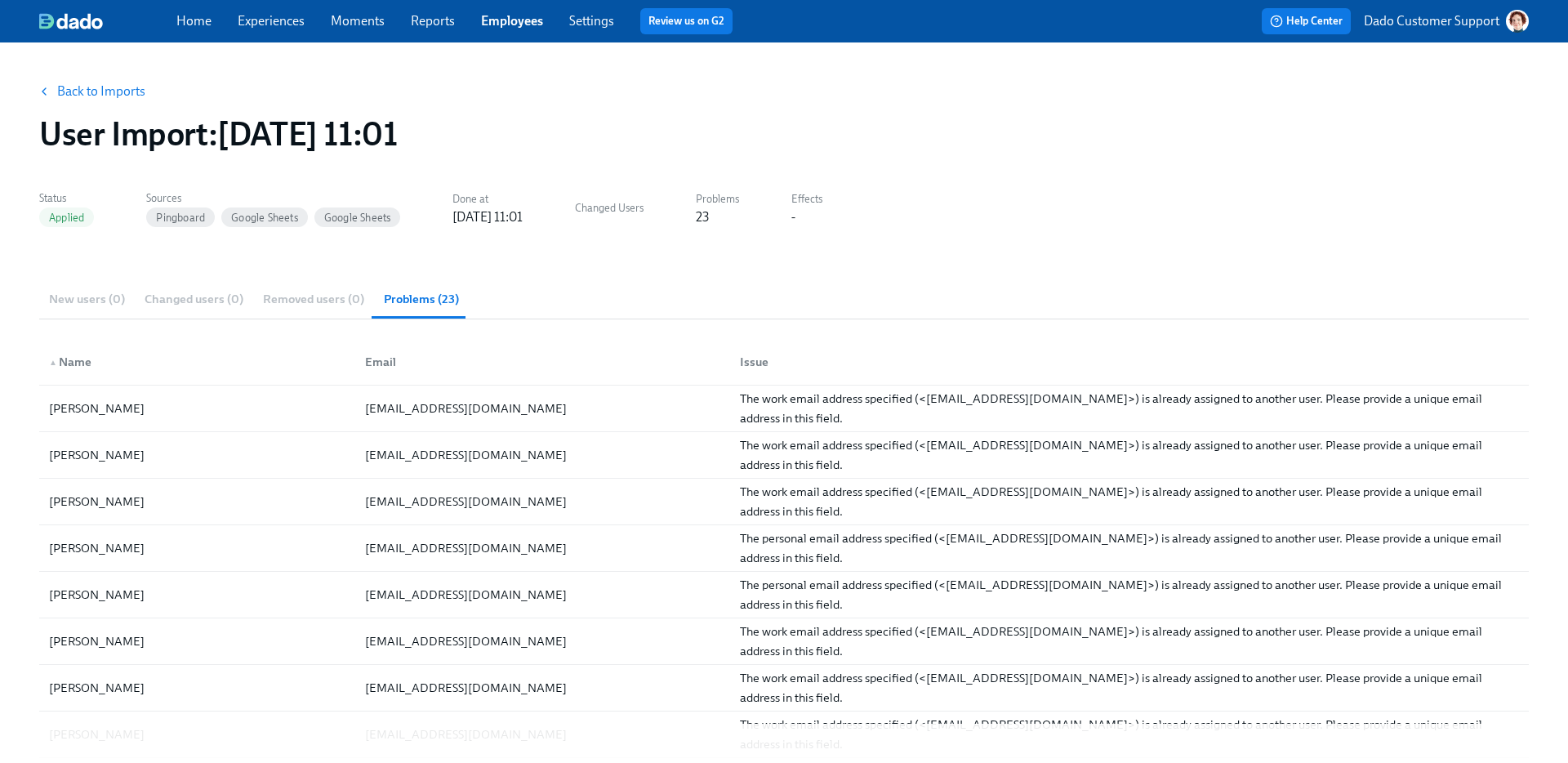
click at [101, 100] on button "Back to Imports" at bounding box center [92, 91] width 127 height 33
click at [98, 93] on link "Back to Imports" at bounding box center [101, 91] width 88 height 16
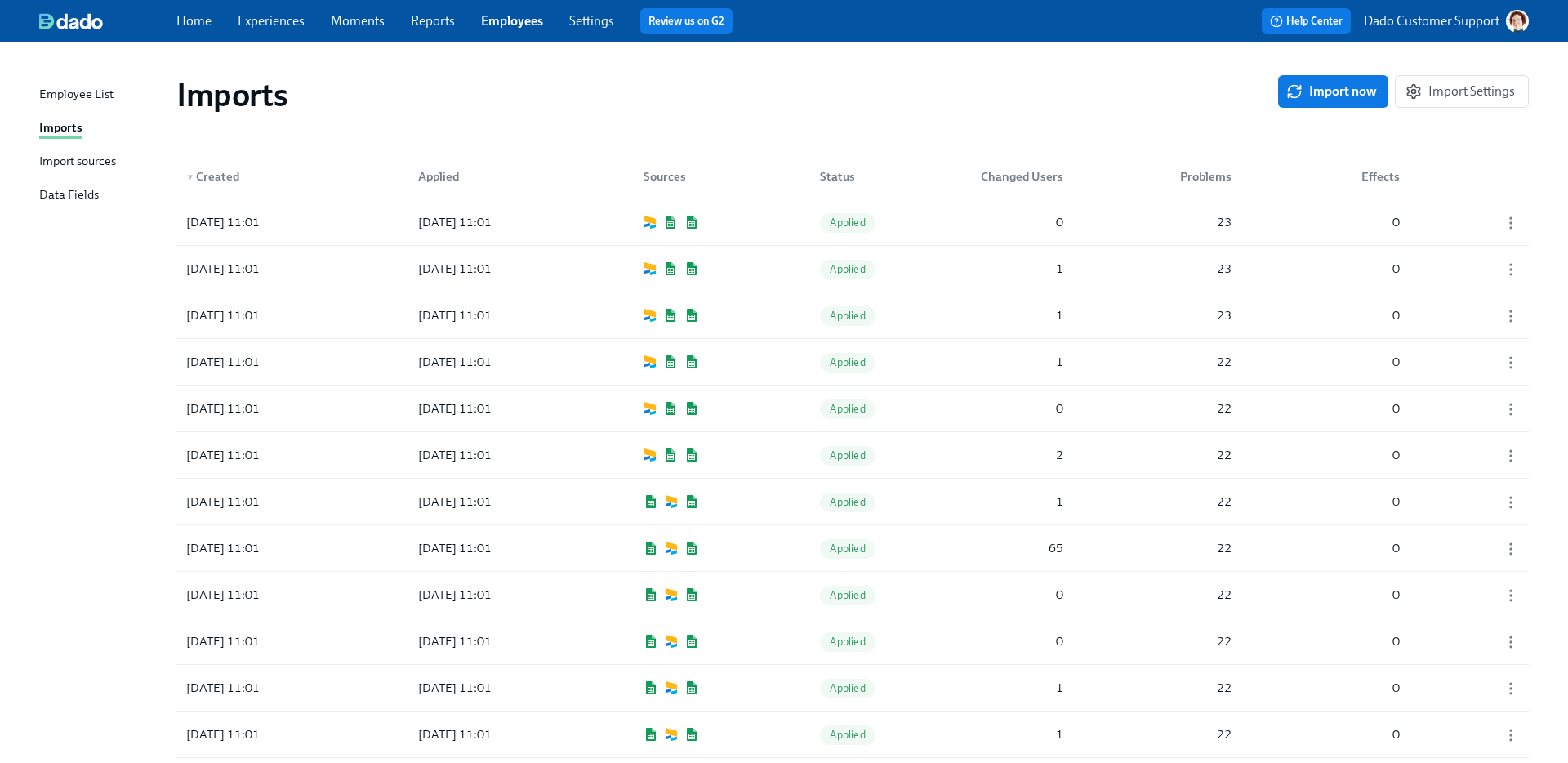
click at [1432, 29] on p "Dado Customer Support" at bounding box center [1432, 21] width 136 height 18
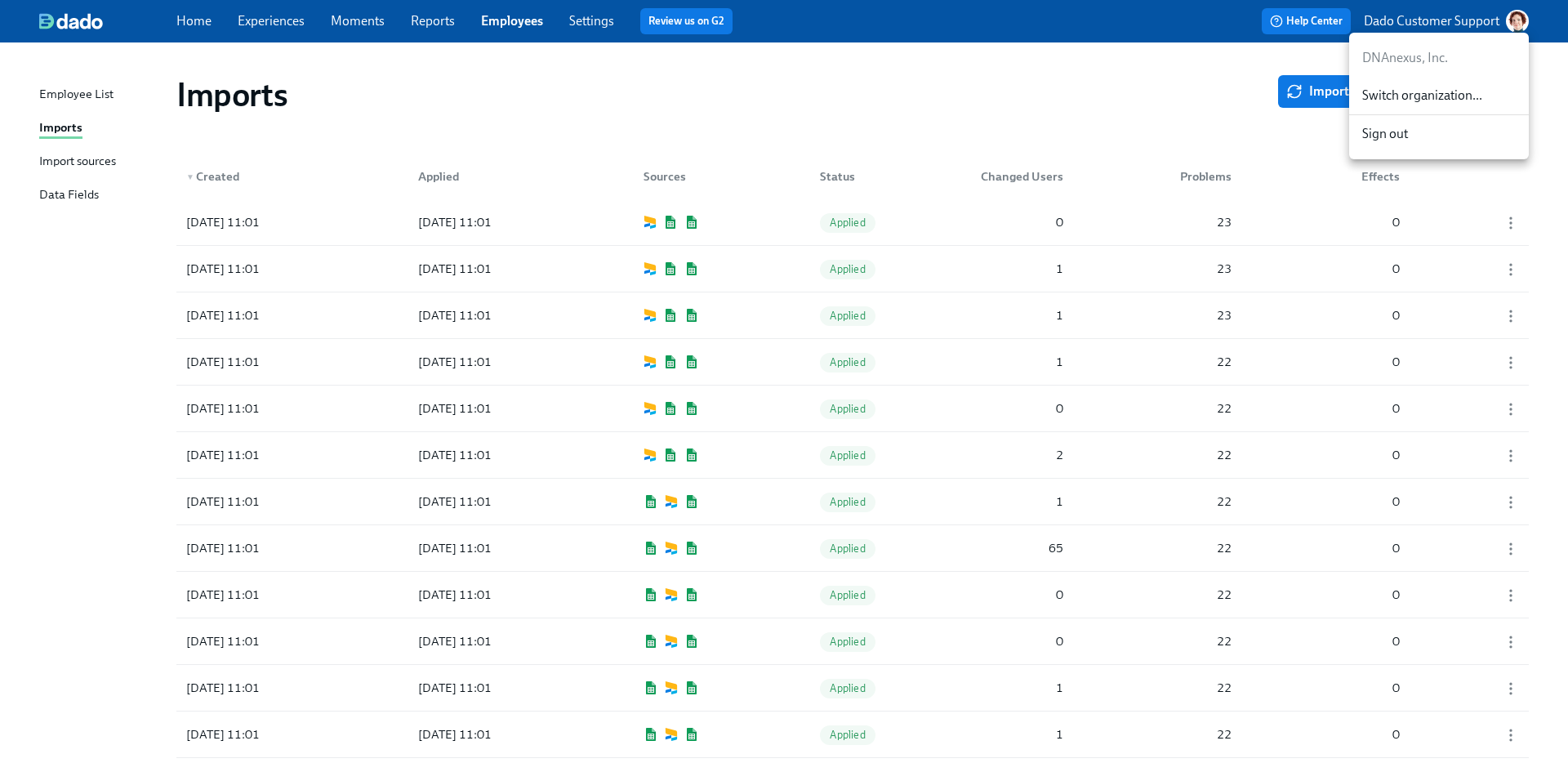
click at [1028, 80] on div at bounding box center [784, 381] width 1568 height 763
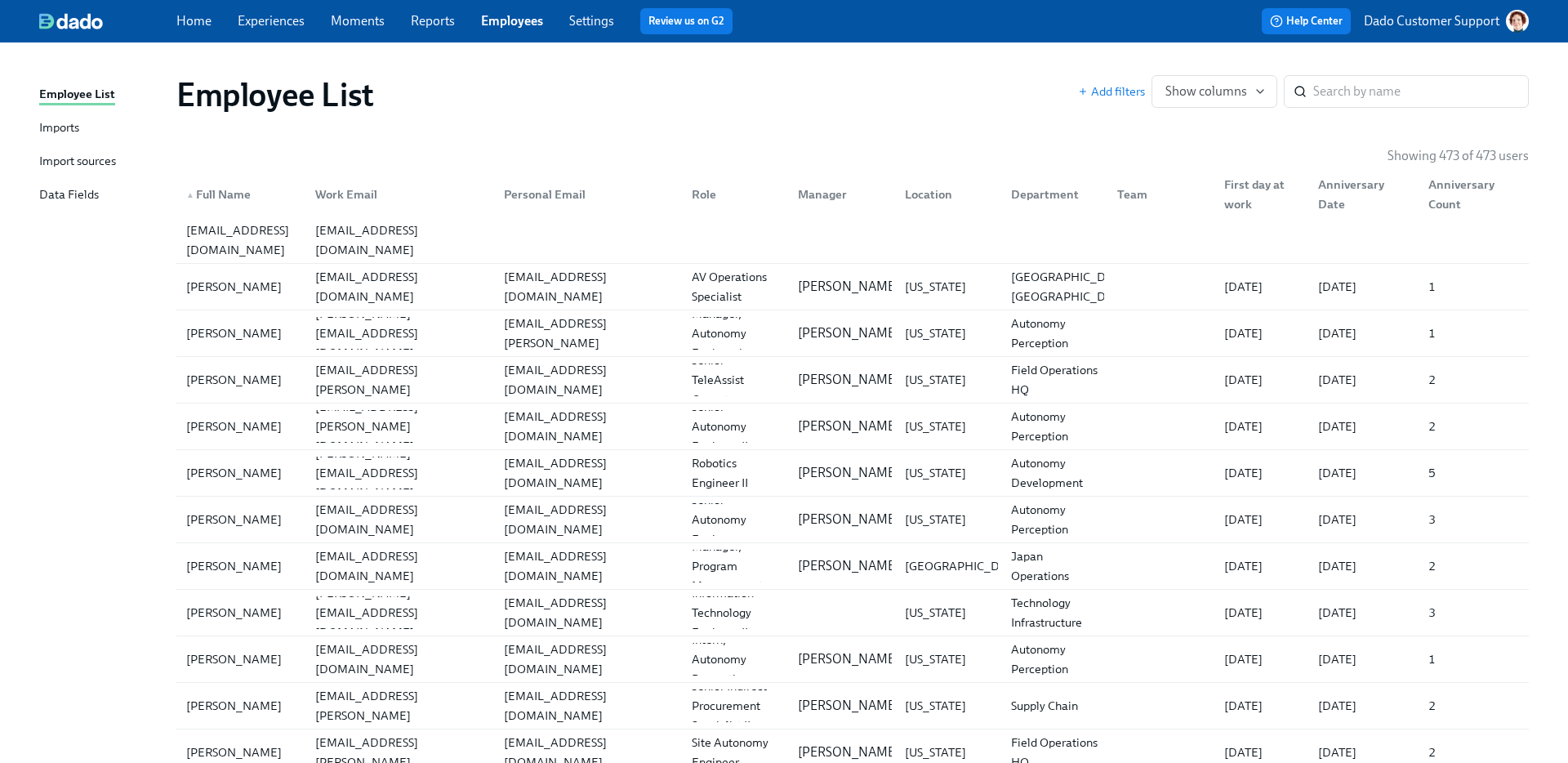
click at [497, 20] on link "Employees" at bounding box center [512, 21] width 62 height 16
click at [58, 123] on div "Imports" at bounding box center [59, 128] width 40 height 20
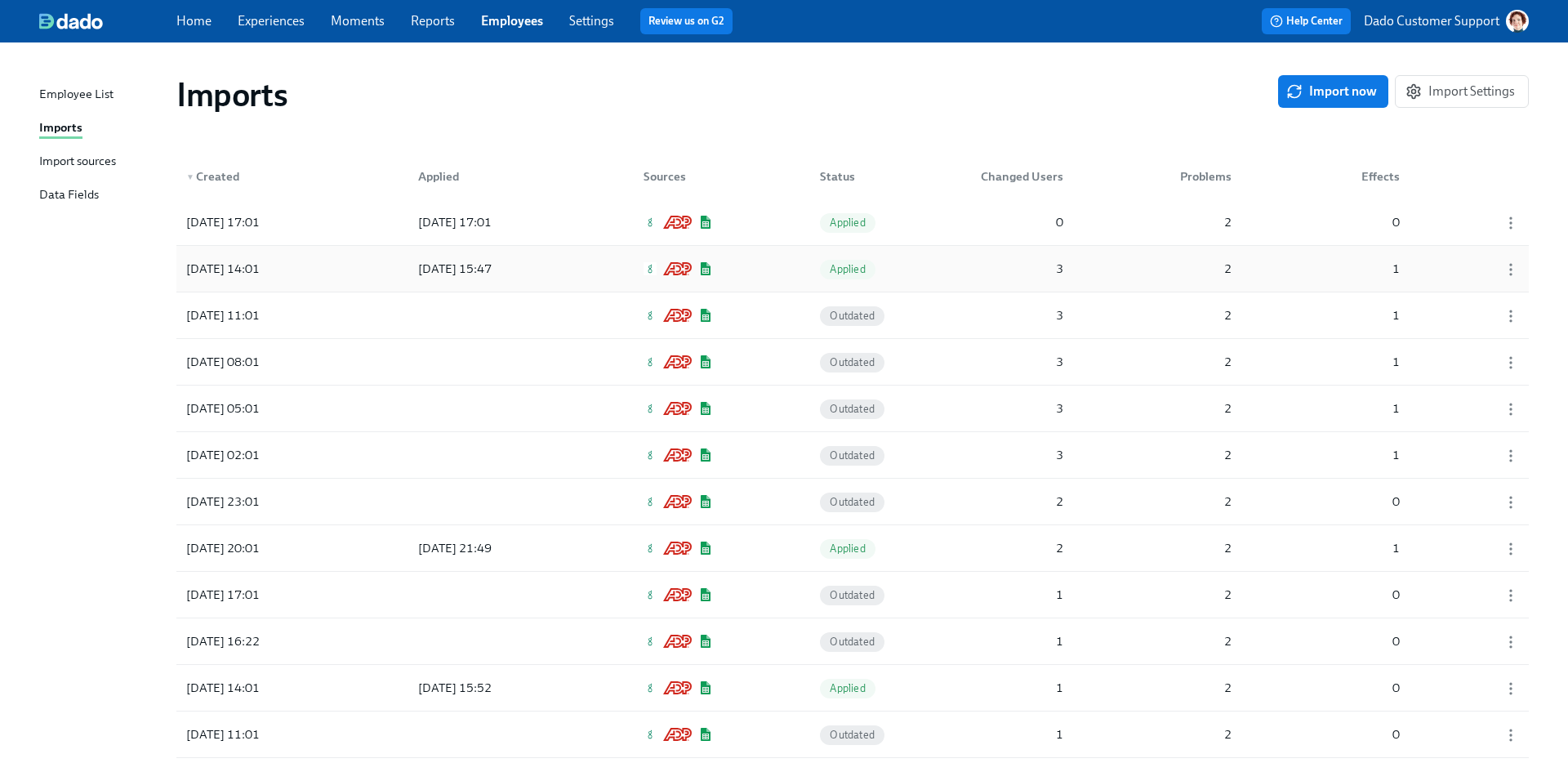
click at [252, 283] on div "[DATE] 14:01" at bounding box center [253, 268] width 147 height 33
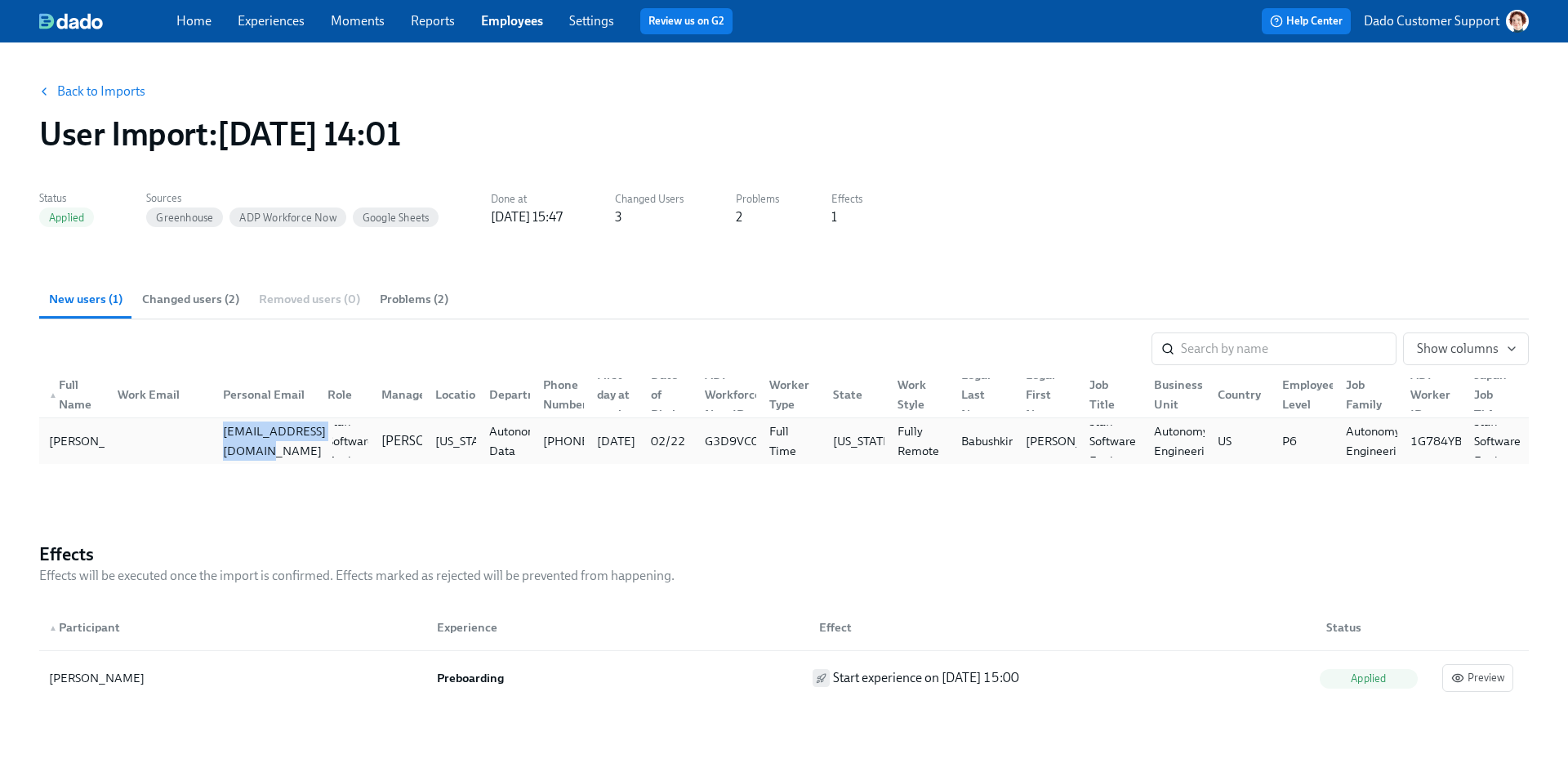
copy div "[EMAIL_ADDRESS][DOMAIN_NAME]"
drag, startPoint x: 205, startPoint y: 442, endPoint x: 359, endPoint y: 444, distance: 154.4
click at [359, 444] on div "[PERSON_NAME] [EMAIL_ADDRESS][DOMAIN_NAME] Staff Software Engineer [PERSON_NAME…" at bounding box center [784, 441] width 1490 height 46
click at [511, 13] on link "Employees" at bounding box center [512, 21] width 62 height 16
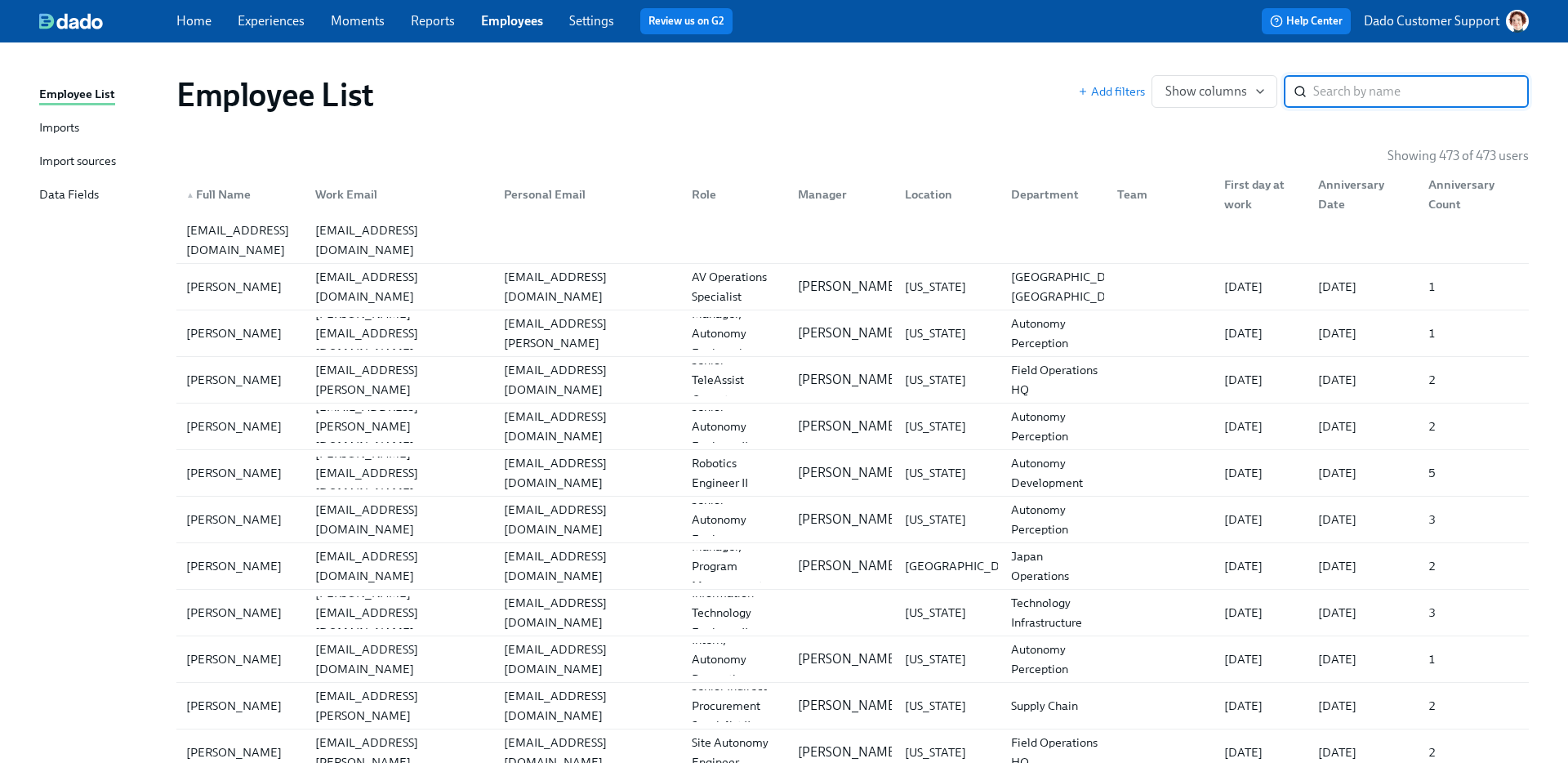
type input "[EMAIL_ADDRESS][DOMAIN_NAME]"
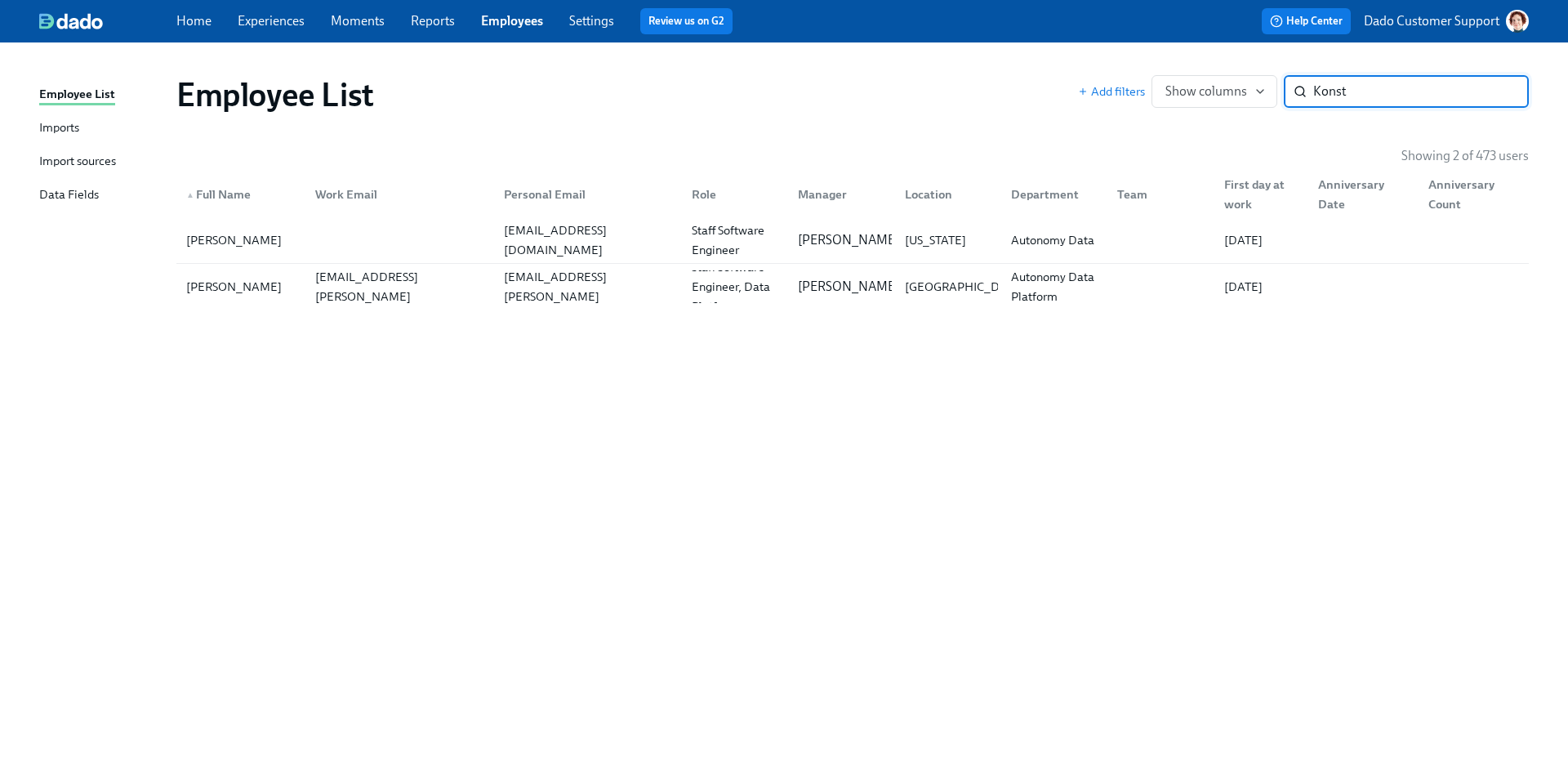
type input "Konst"
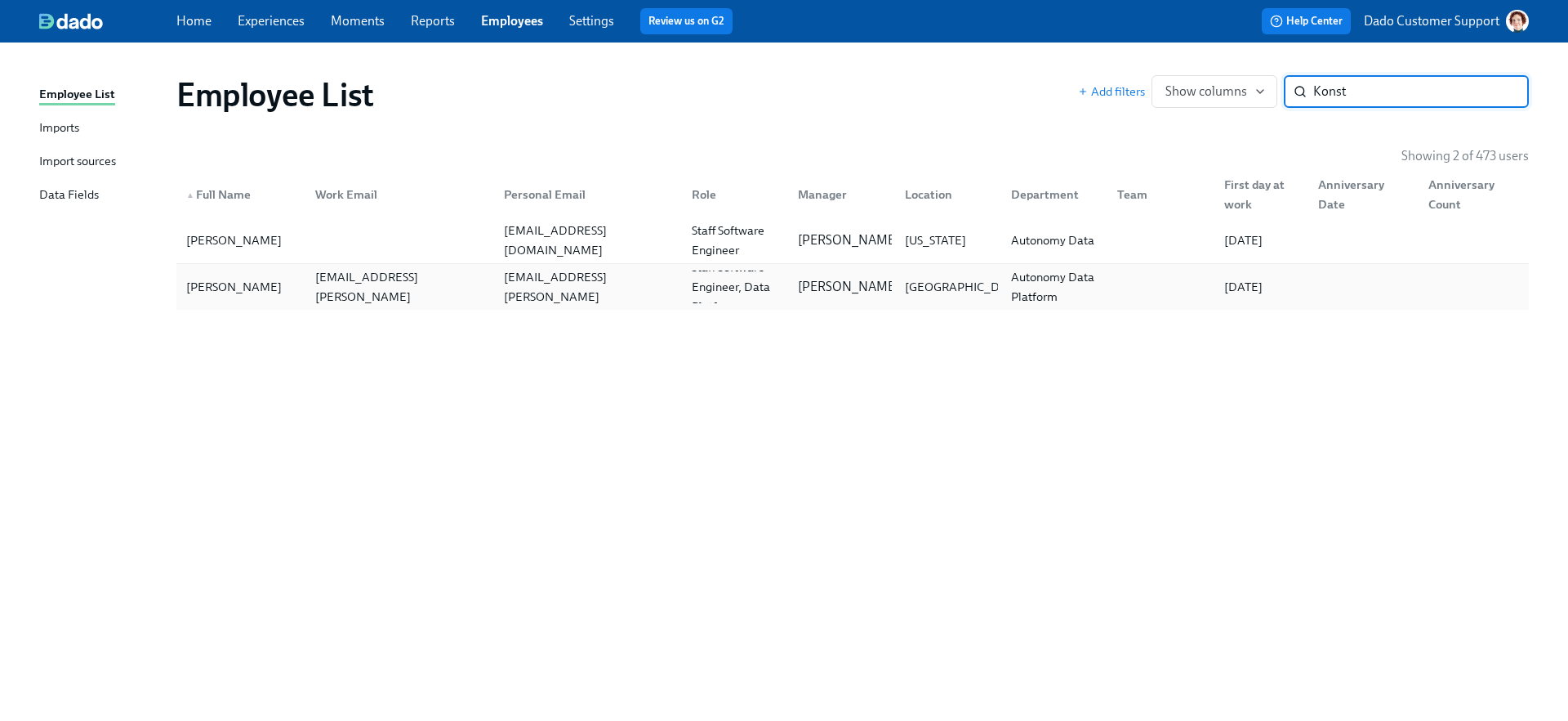
click at [240, 296] on div "[PERSON_NAME]" at bounding box center [234, 287] width 109 height 20
click at [243, 235] on div "[PERSON_NAME]" at bounding box center [234, 240] width 109 height 20
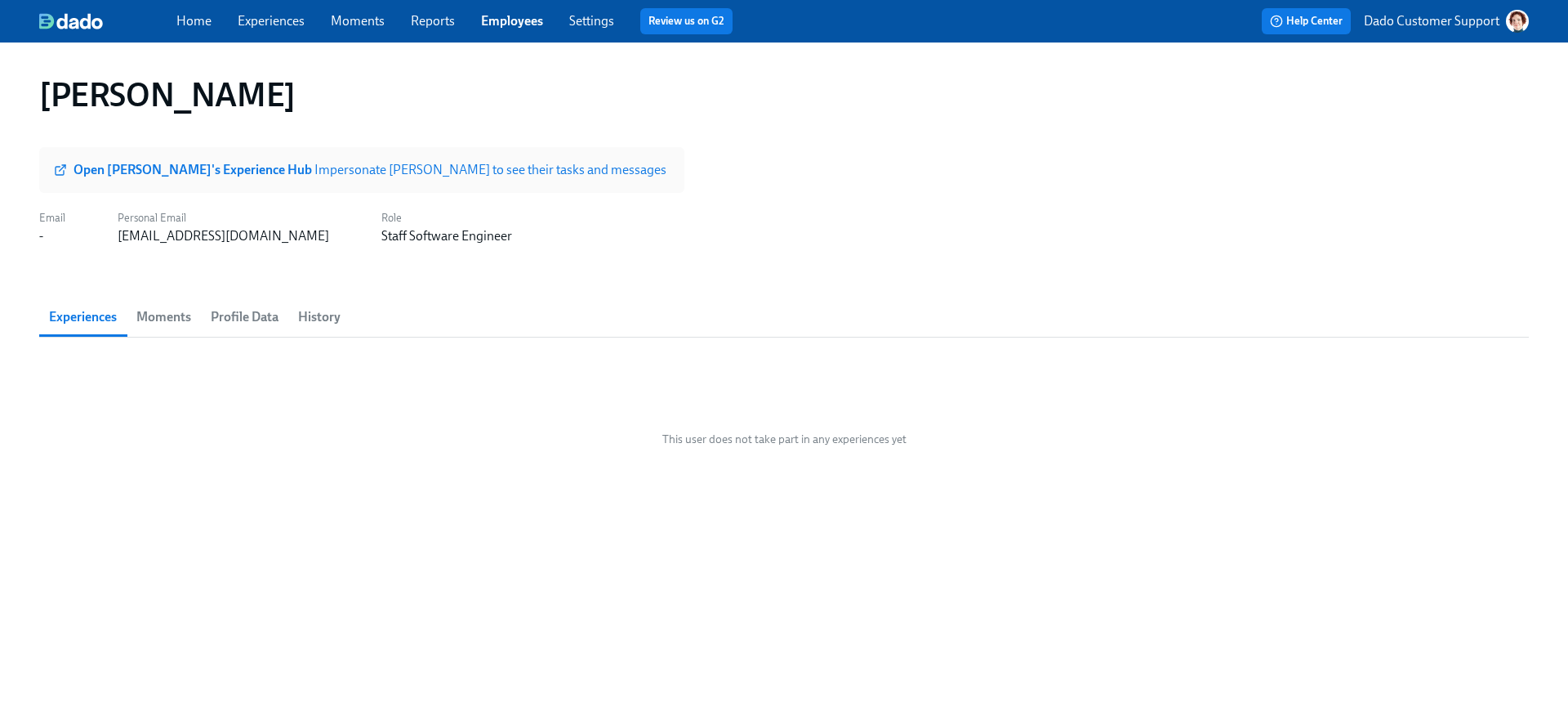
click at [267, 315] on span "Profile Data" at bounding box center [245, 317] width 68 height 23
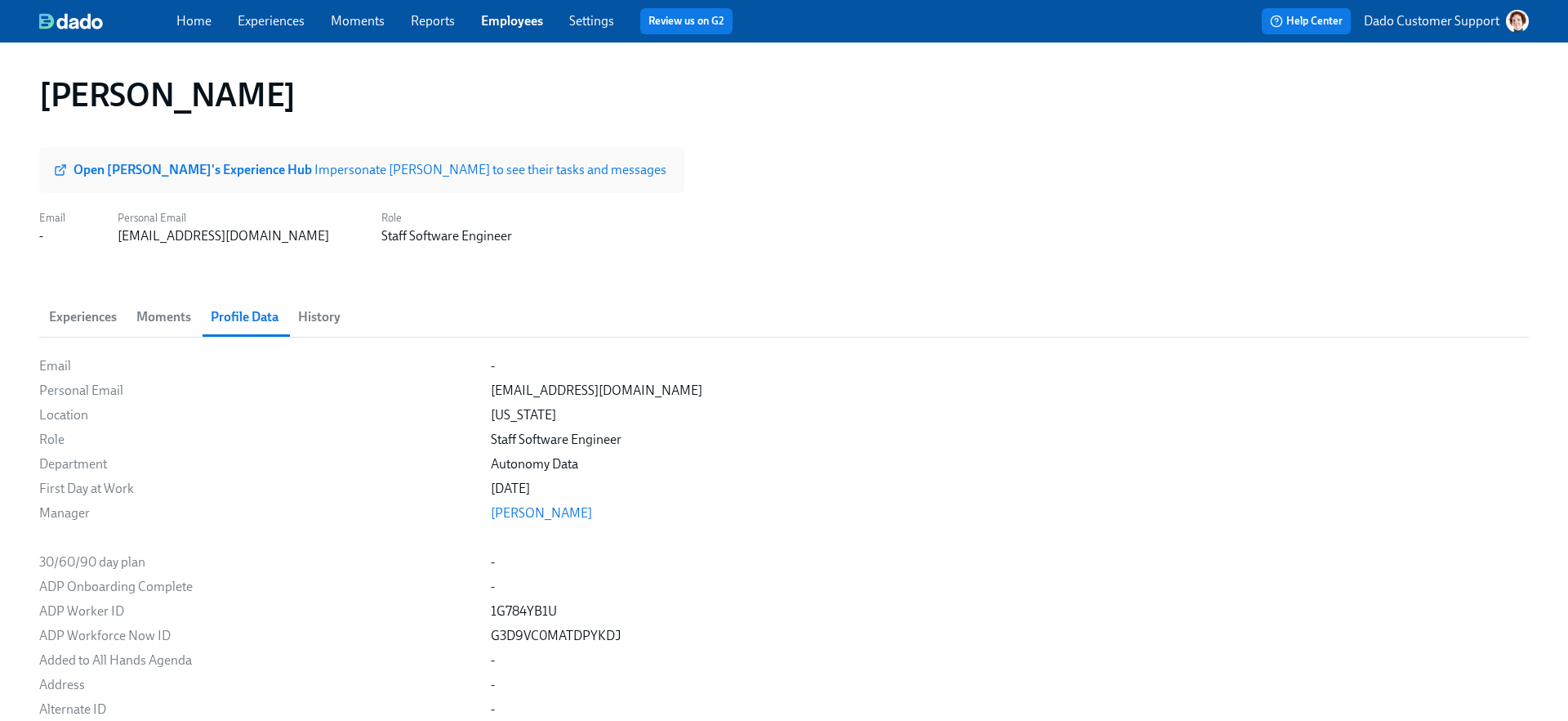
click at [328, 324] on span "History" at bounding box center [319, 317] width 42 height 23
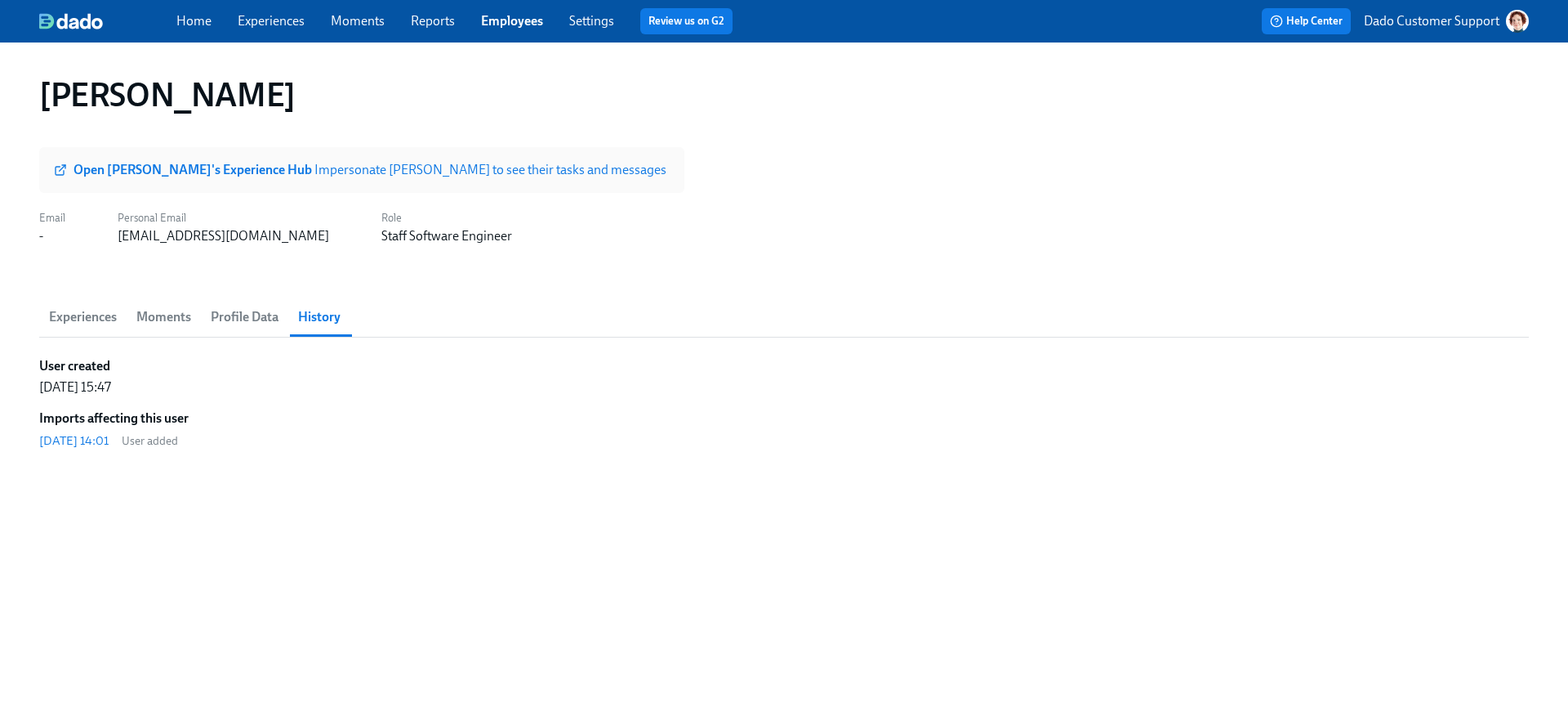
click at [239, 319] on span "Profile Data" at bounding box center [245, 317] width 68 height 23
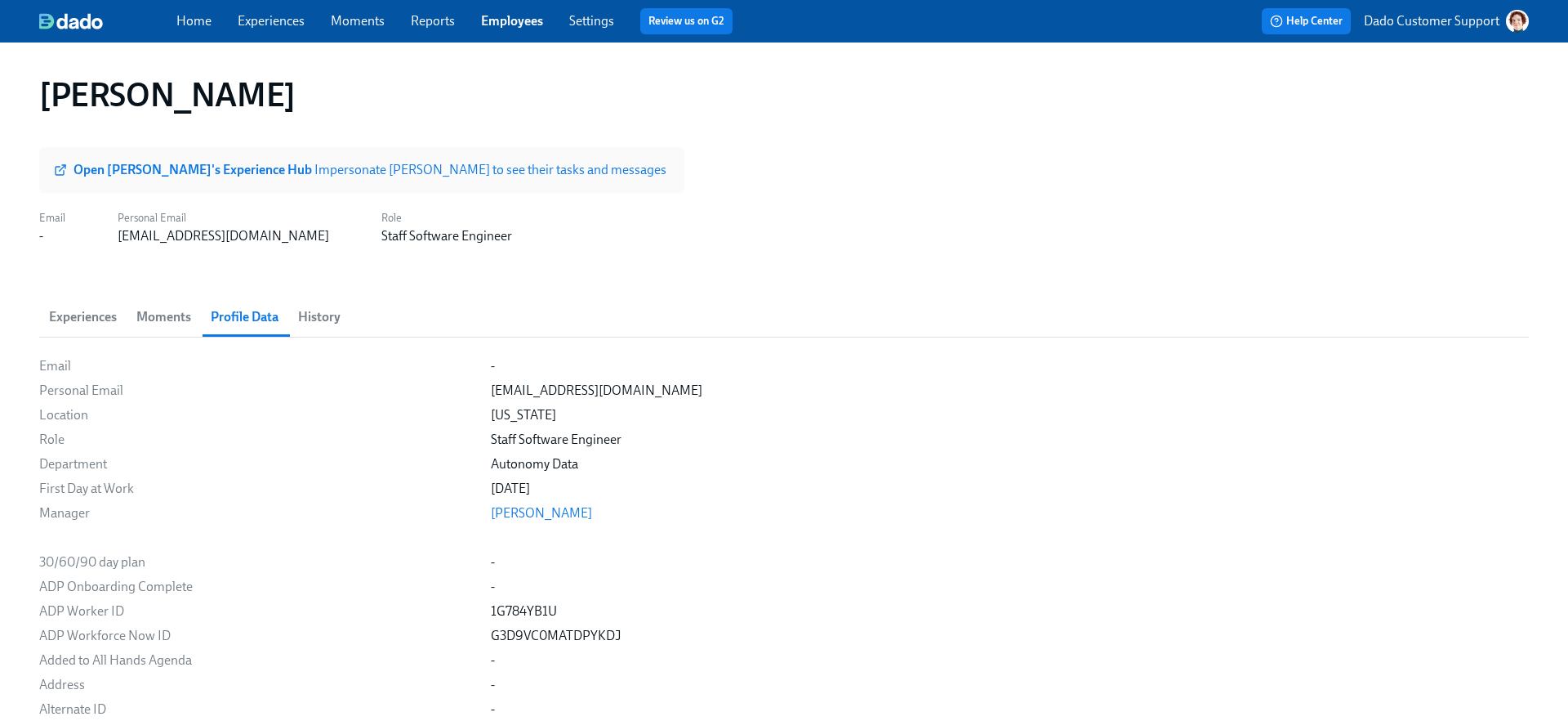
click at [318, 324] on span "History" at bounding box center [319, 317] width 42 height 23
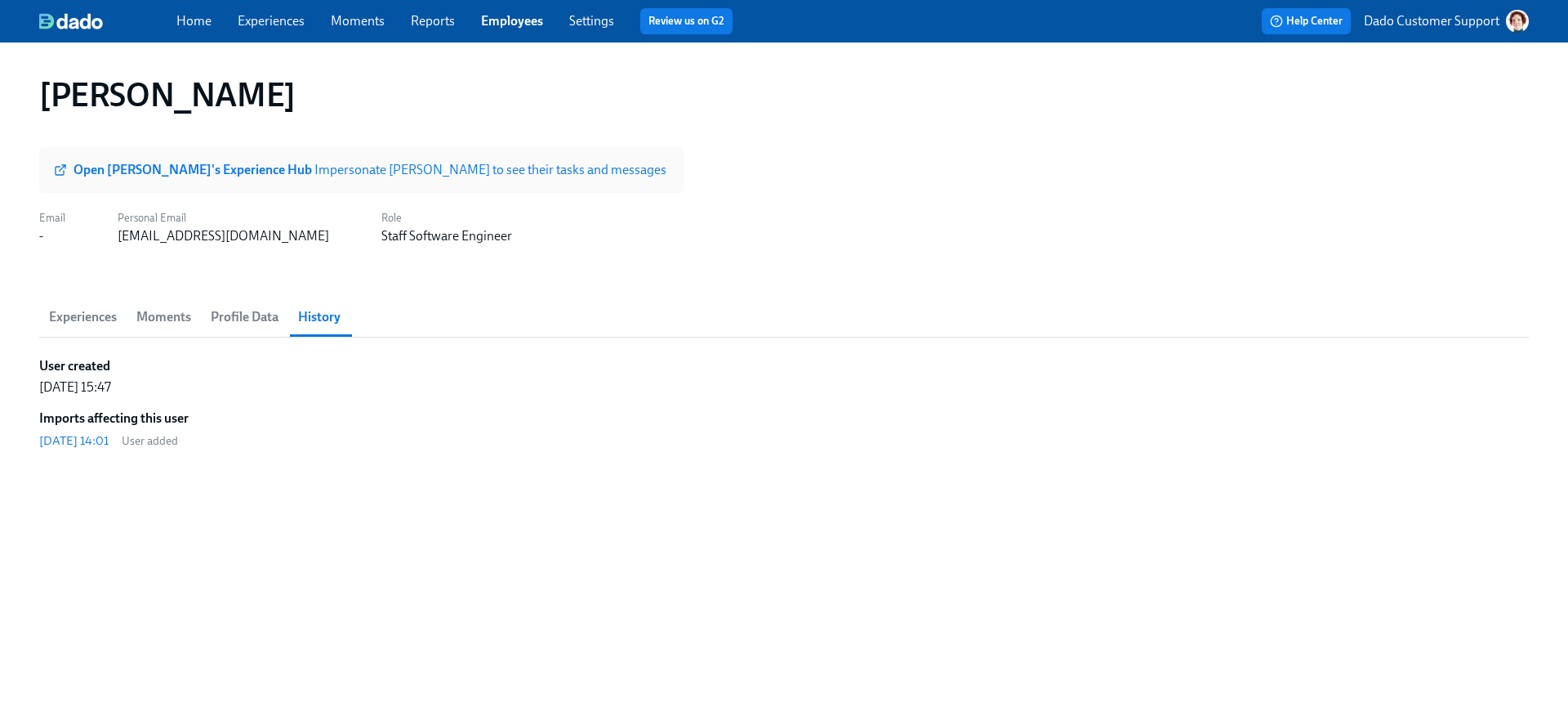
click at [227, 320] on span "Profile Data" at bounding box center [245, 317] width 68 height 23
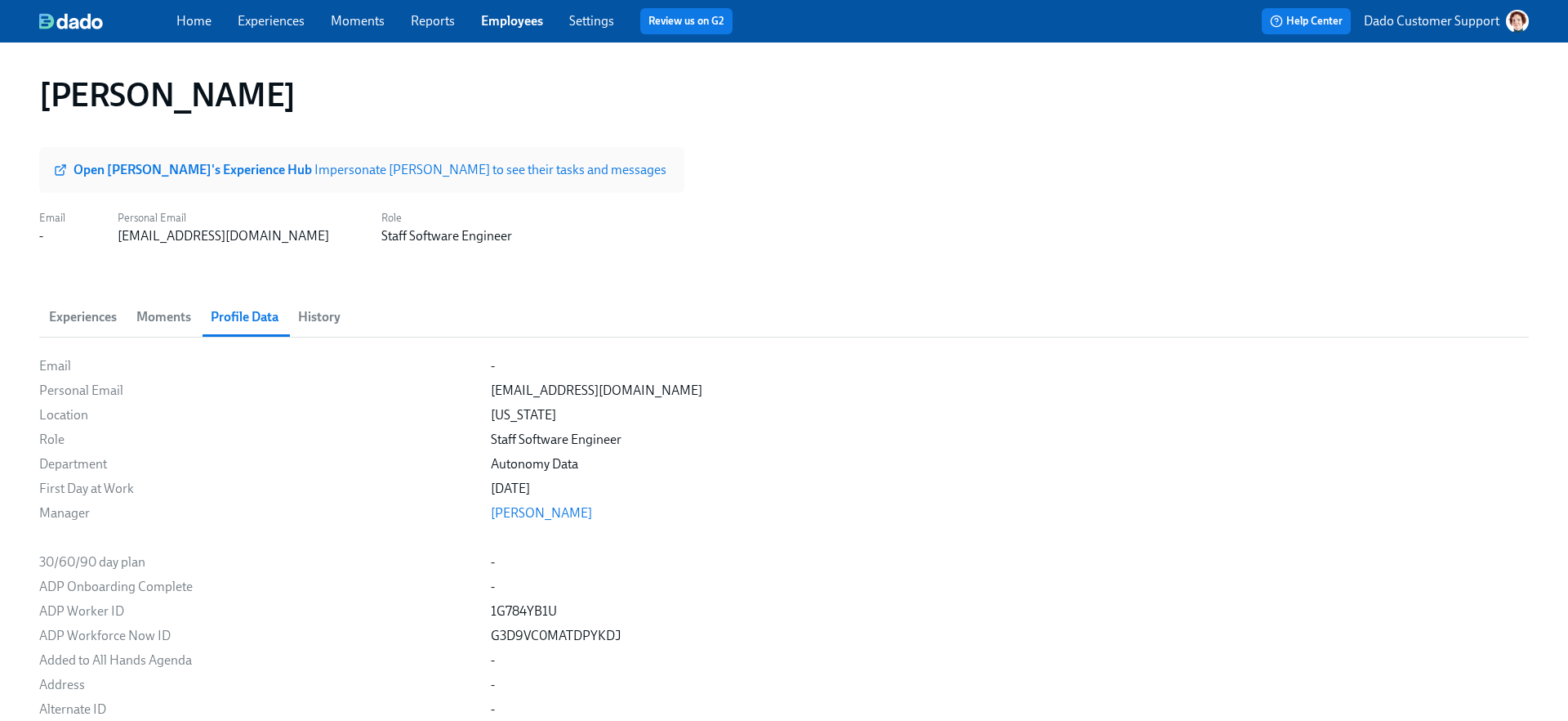
click at [319, 310] on span "History" at bounding box center [319, 317] width 42 height 23
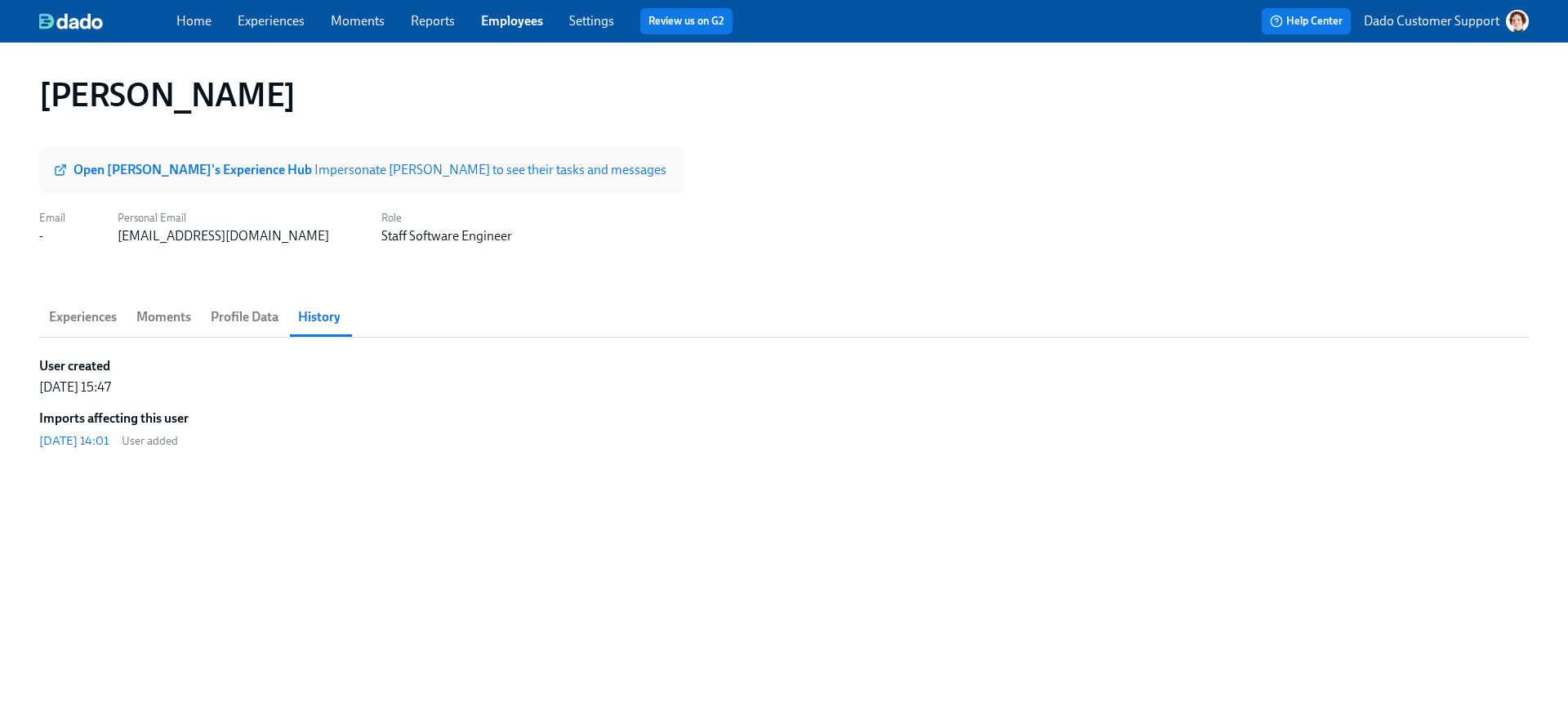
click at [236, 315] on span "Profile Data" at bounding box center [245, 317] width 68 height 23
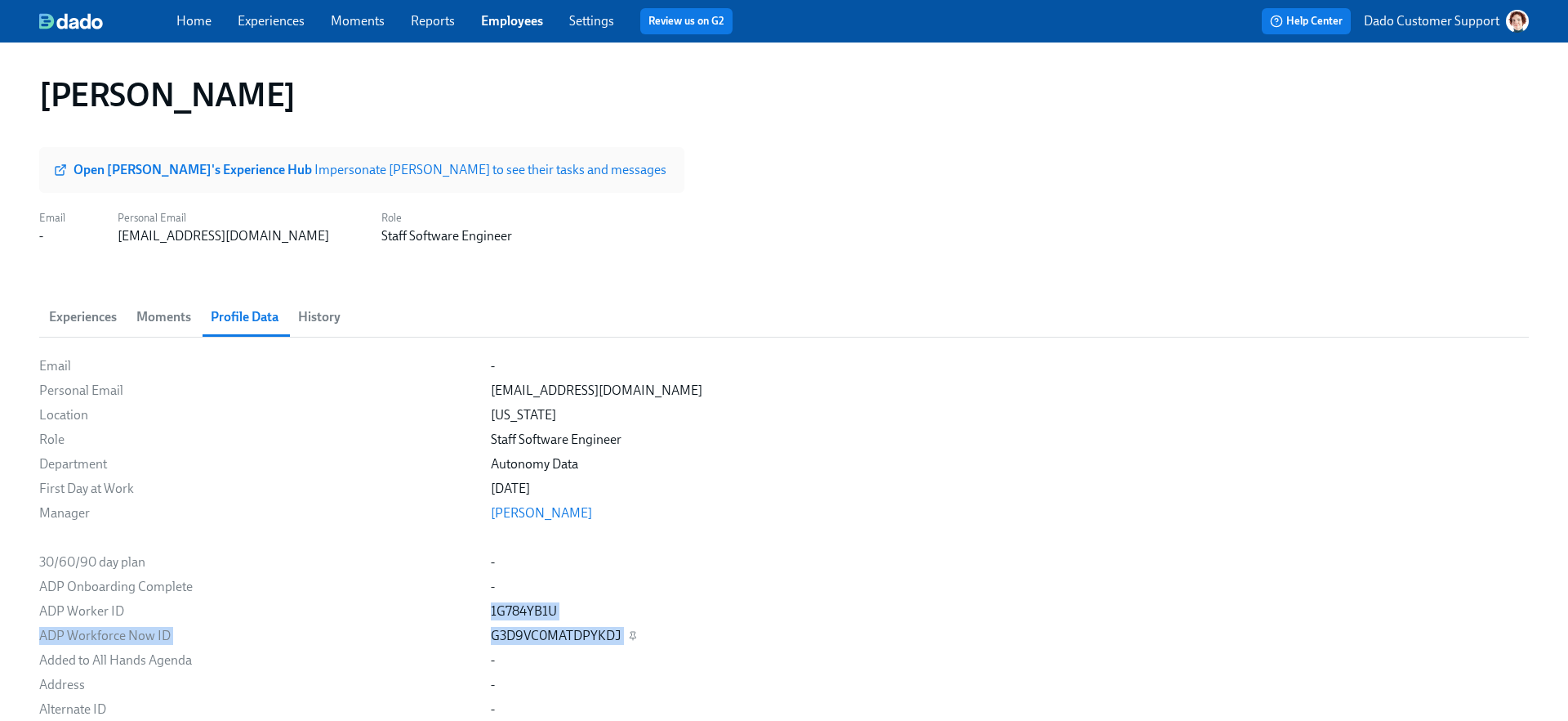
drag, startPoint x: 411, startPoint y: 622, endPoint x: 618, endPoint y: 636, distance: 207.1
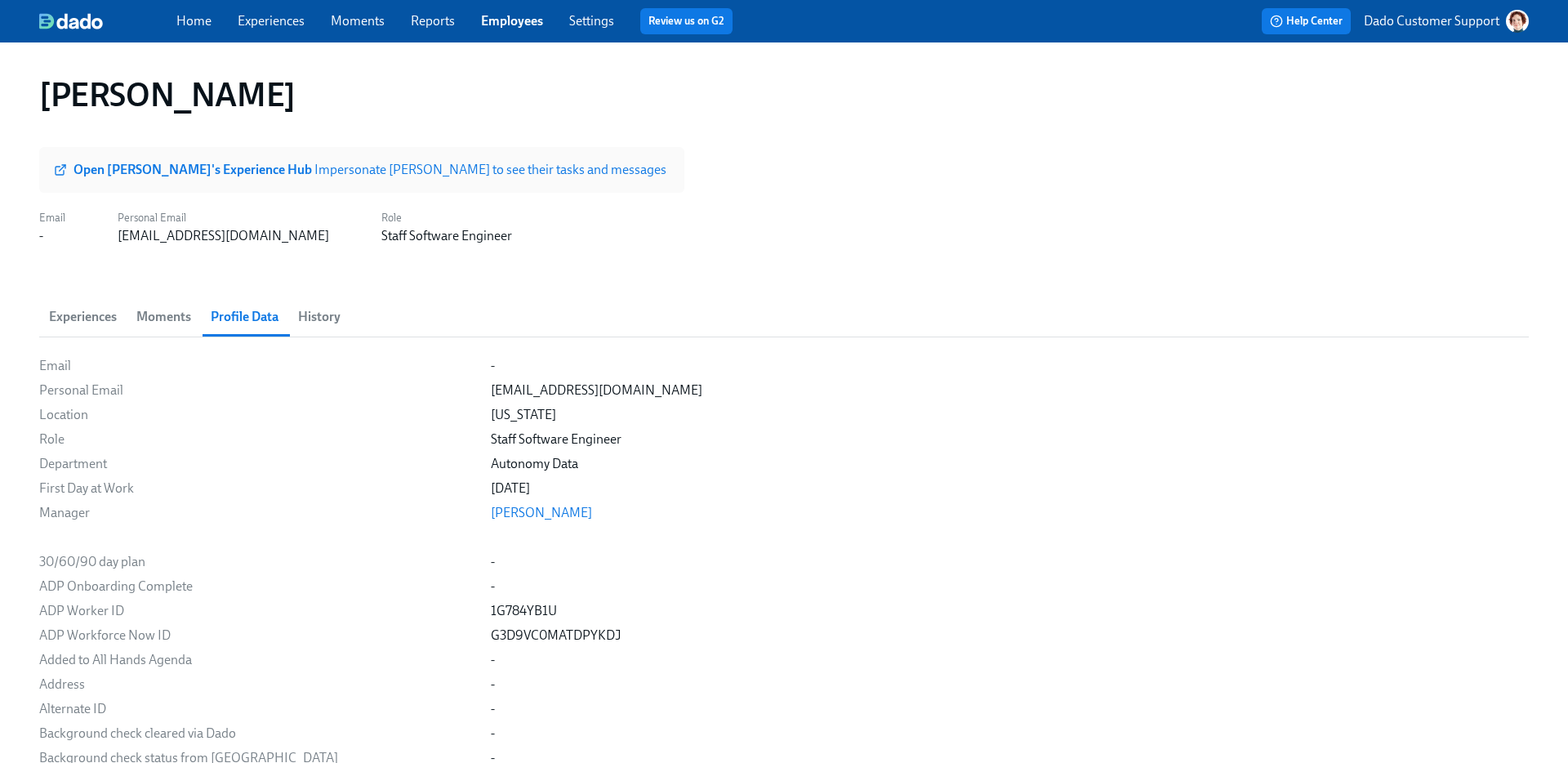
click at [319, 325] on span "History" at bounding box center [319, 317] width 42 height 23
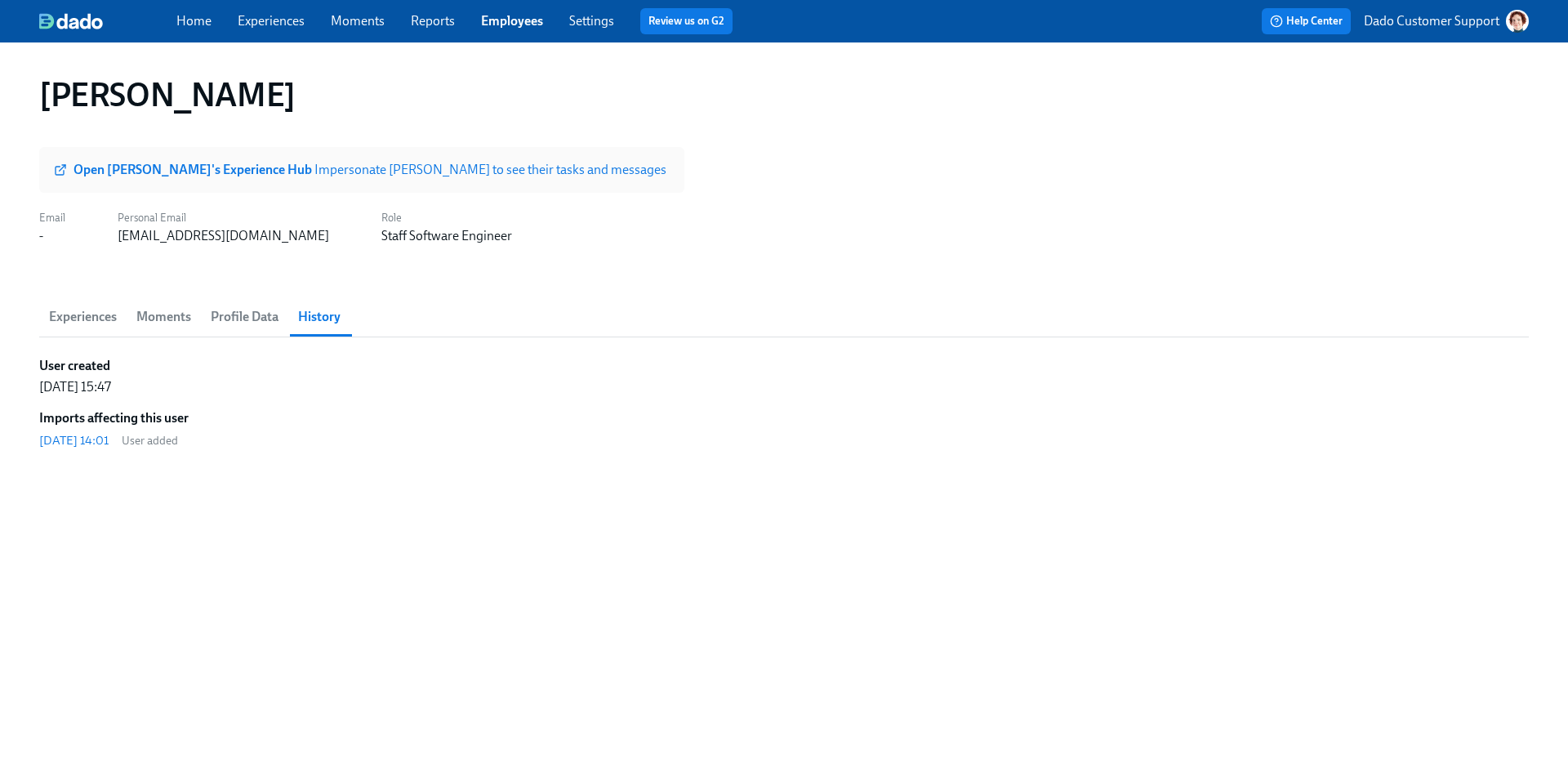
click at [61, 303] on button "Experiences" at bounding box center [82, 316] width 87 height 39
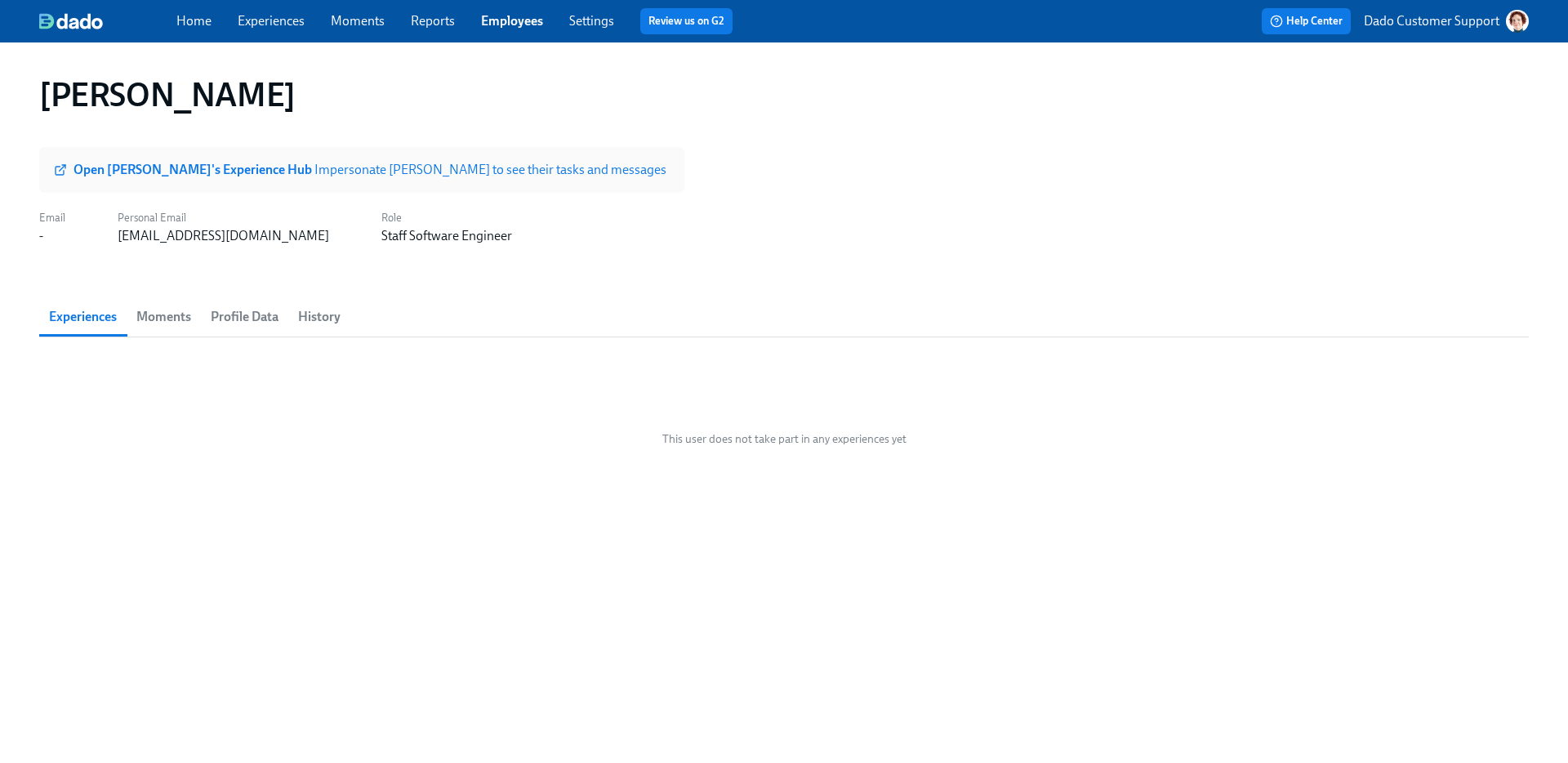
click at [284, 23] on link "Experiences" at bounding box center [271, 21] width 67 height 16
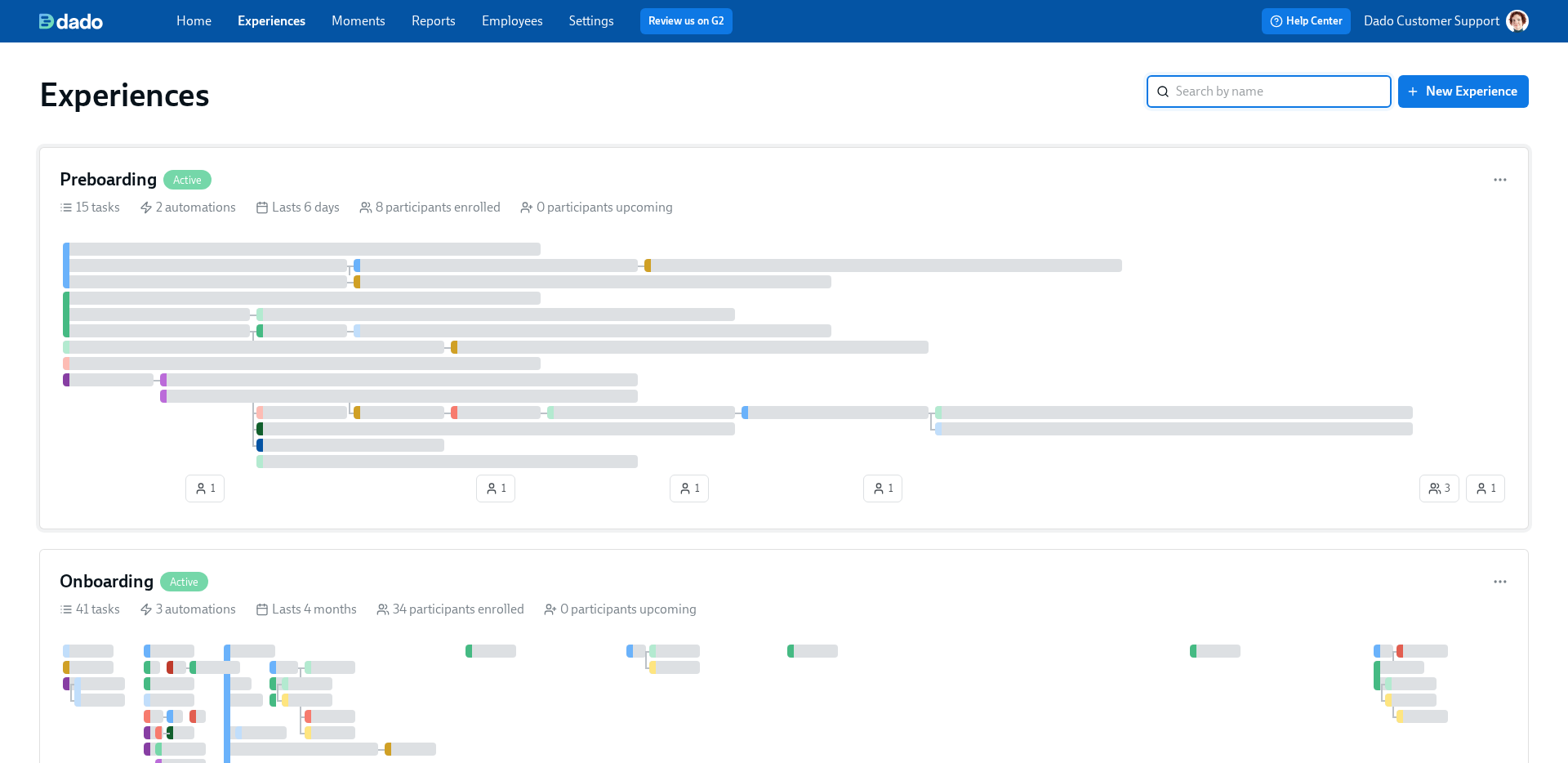
click at [447, 283] on div at bounding box center [593, 281] width 478 height 13
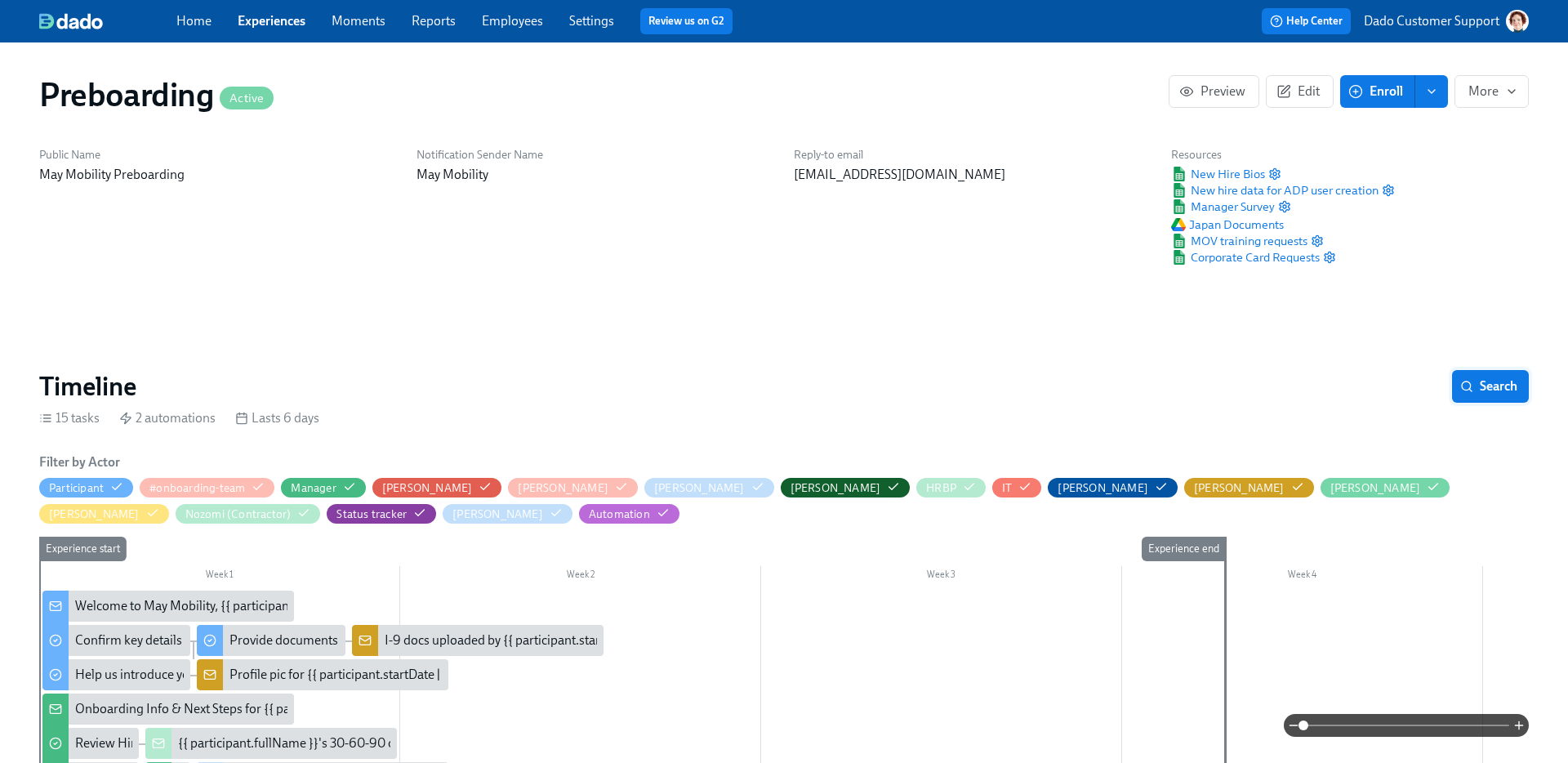
click at [1497, 386] on span "Search" at bounding box center [1491, 386] width 54 height 16
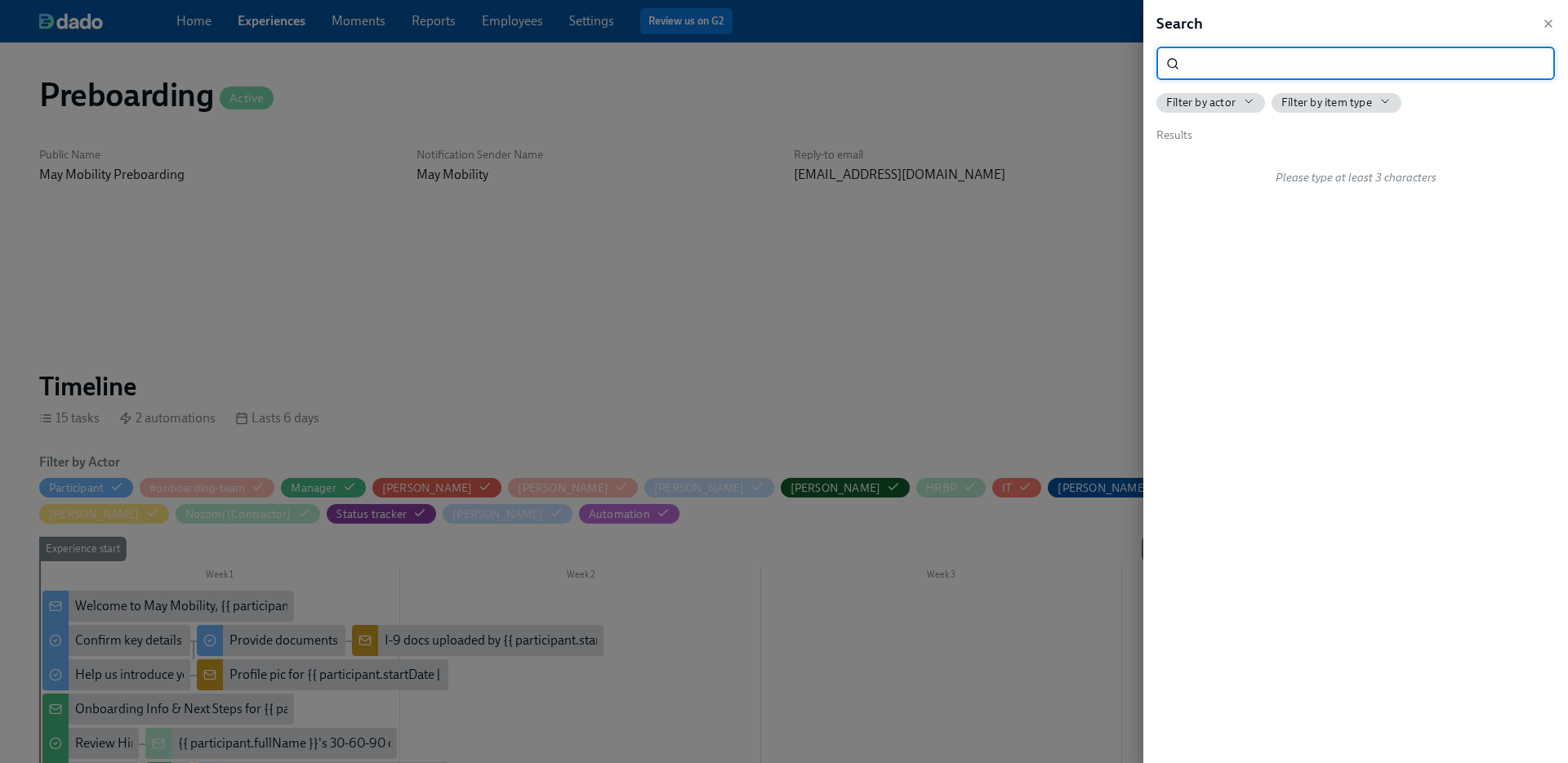
scroll to position [0, 3918]
type input "lattice"
click at [1374, 190] on div "Confirm Lattice track Day 3 • Confirm the Lattice track {{ participant.firstNam…" at bounding box center [1332, 184] width 298 height 61
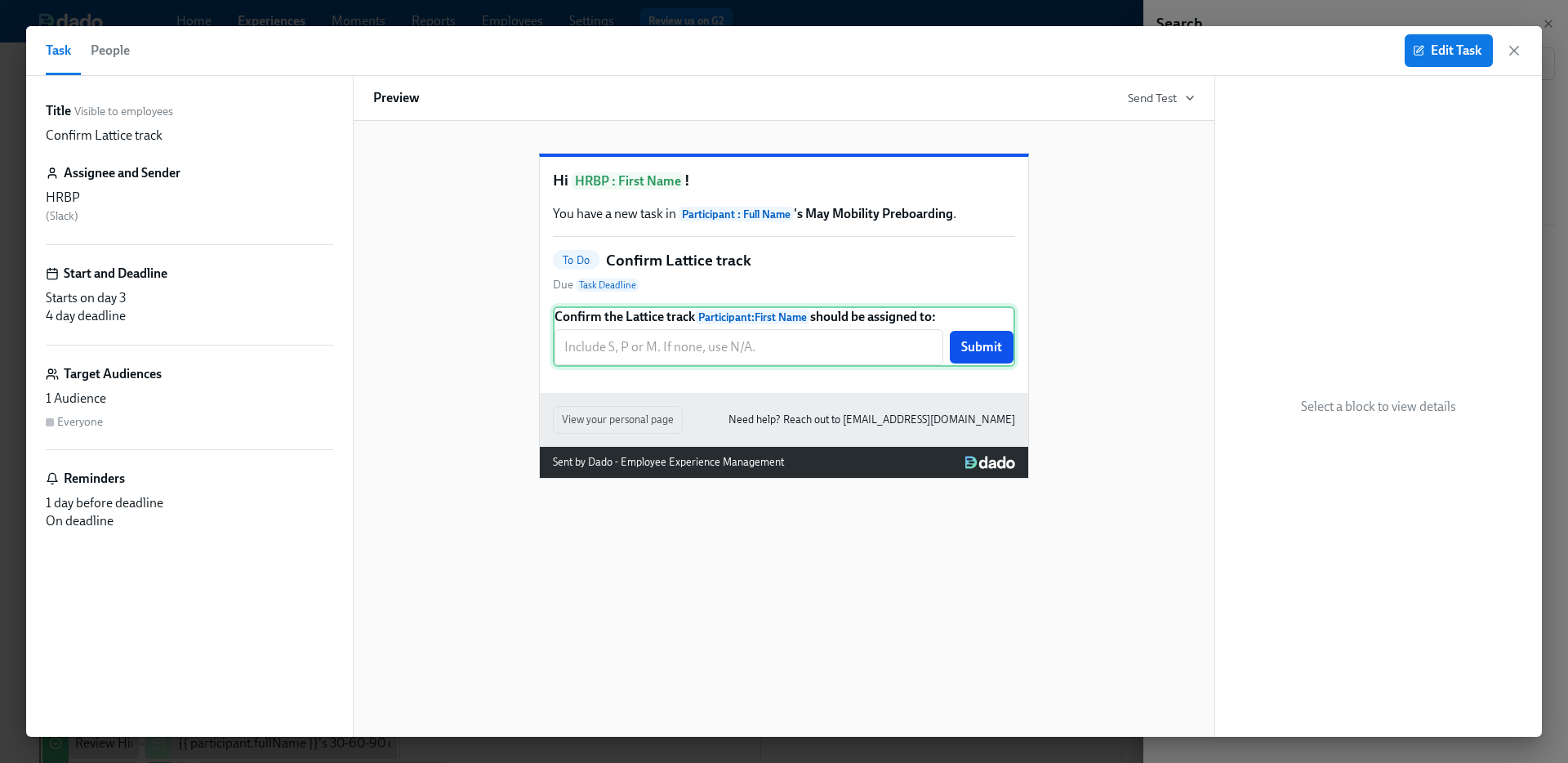
click at [726, 335] on div "Hi HRBP : First Name ! You have a new task in Participant : Full Name 's May Mo…" at bounding box center [784, 275] width 489 height 236
click at [906, 367] on div "Confirm the Lattice track Participant : First Name should be assigned to: ​ Sub…" at bounding box center [784, 336] width 462 height 60
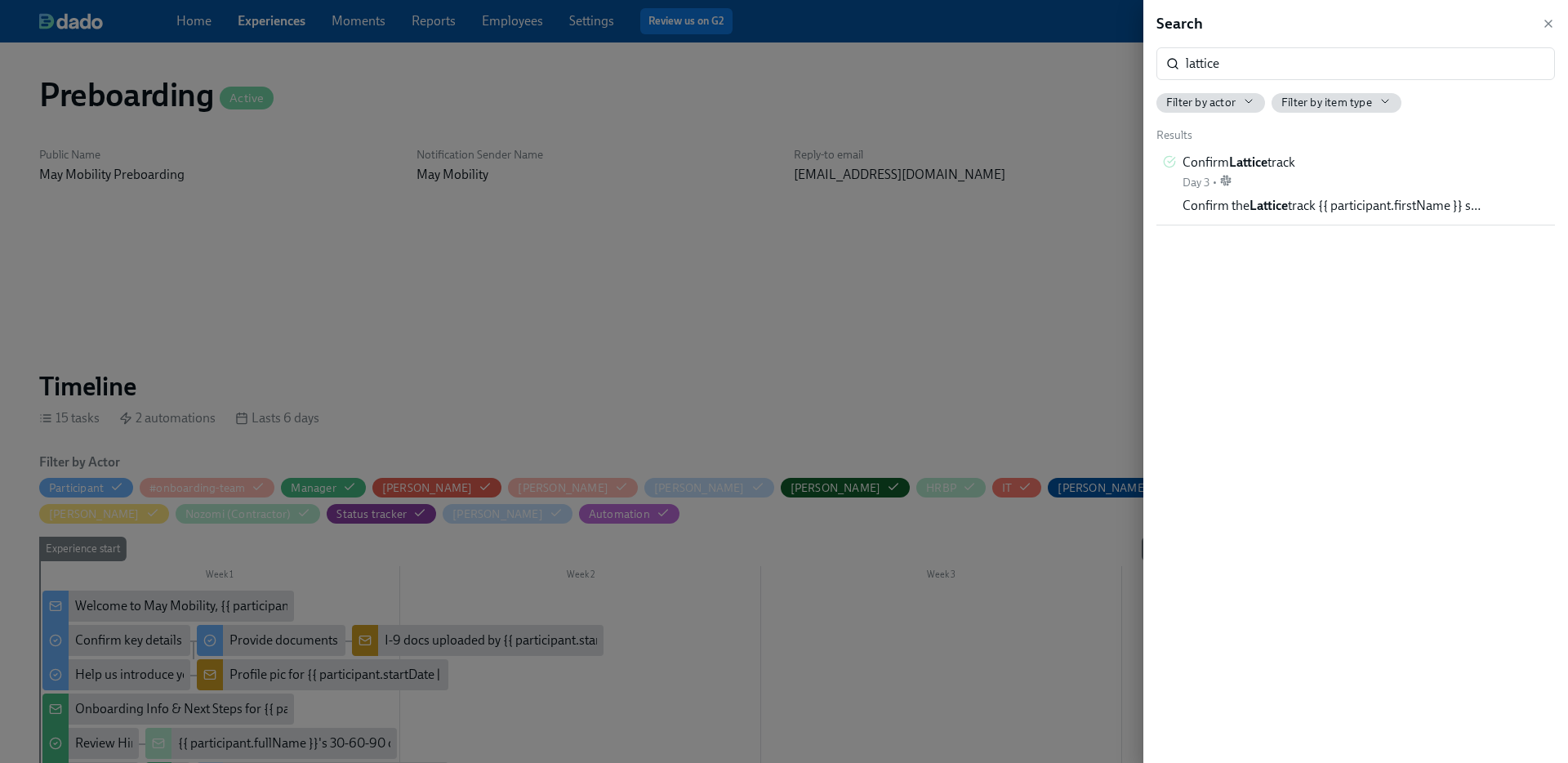
click at [779, 253] on div at bounding box center [784, 381] width 1568 height 763
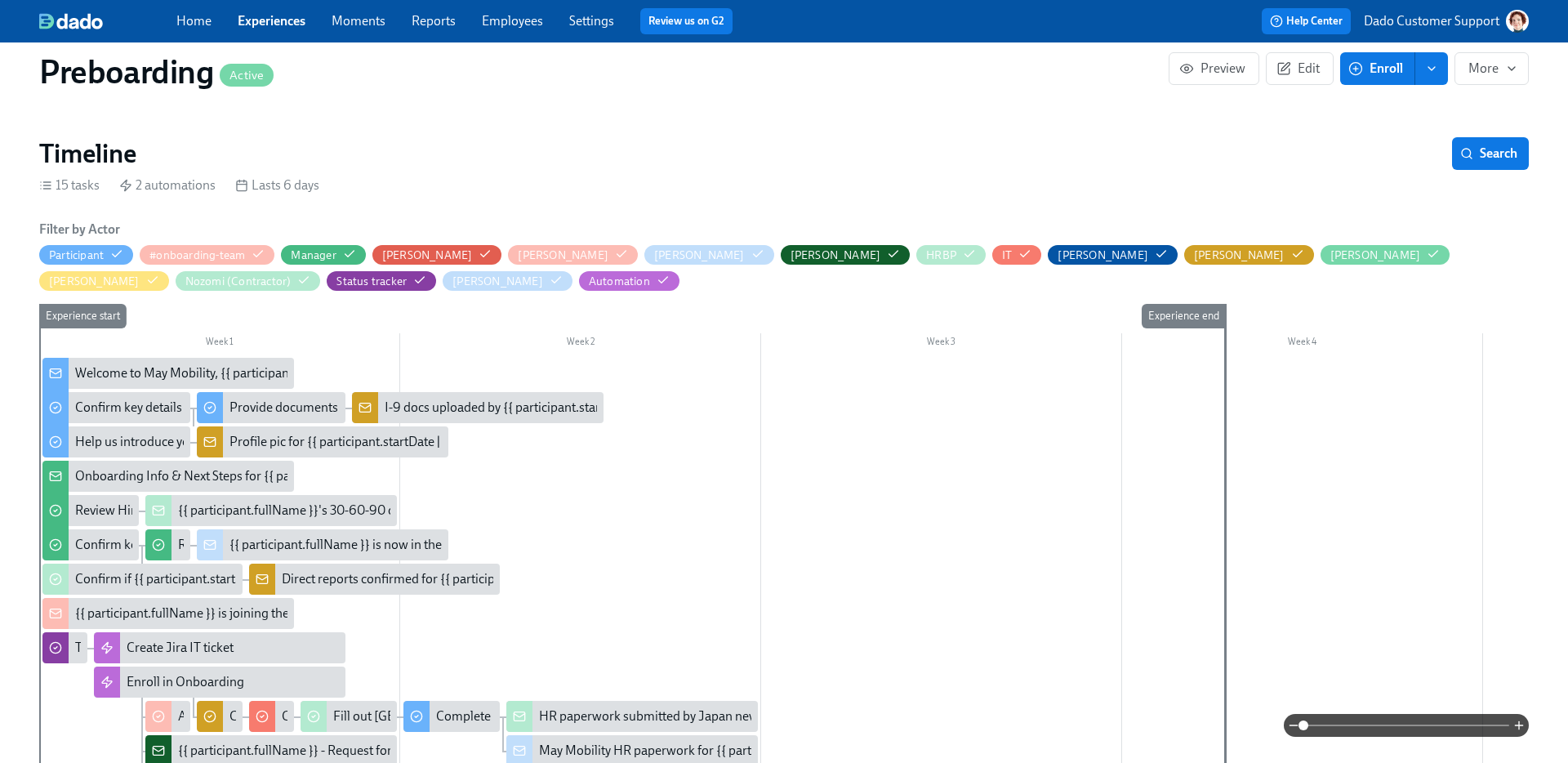
scroll to position [549, 0]
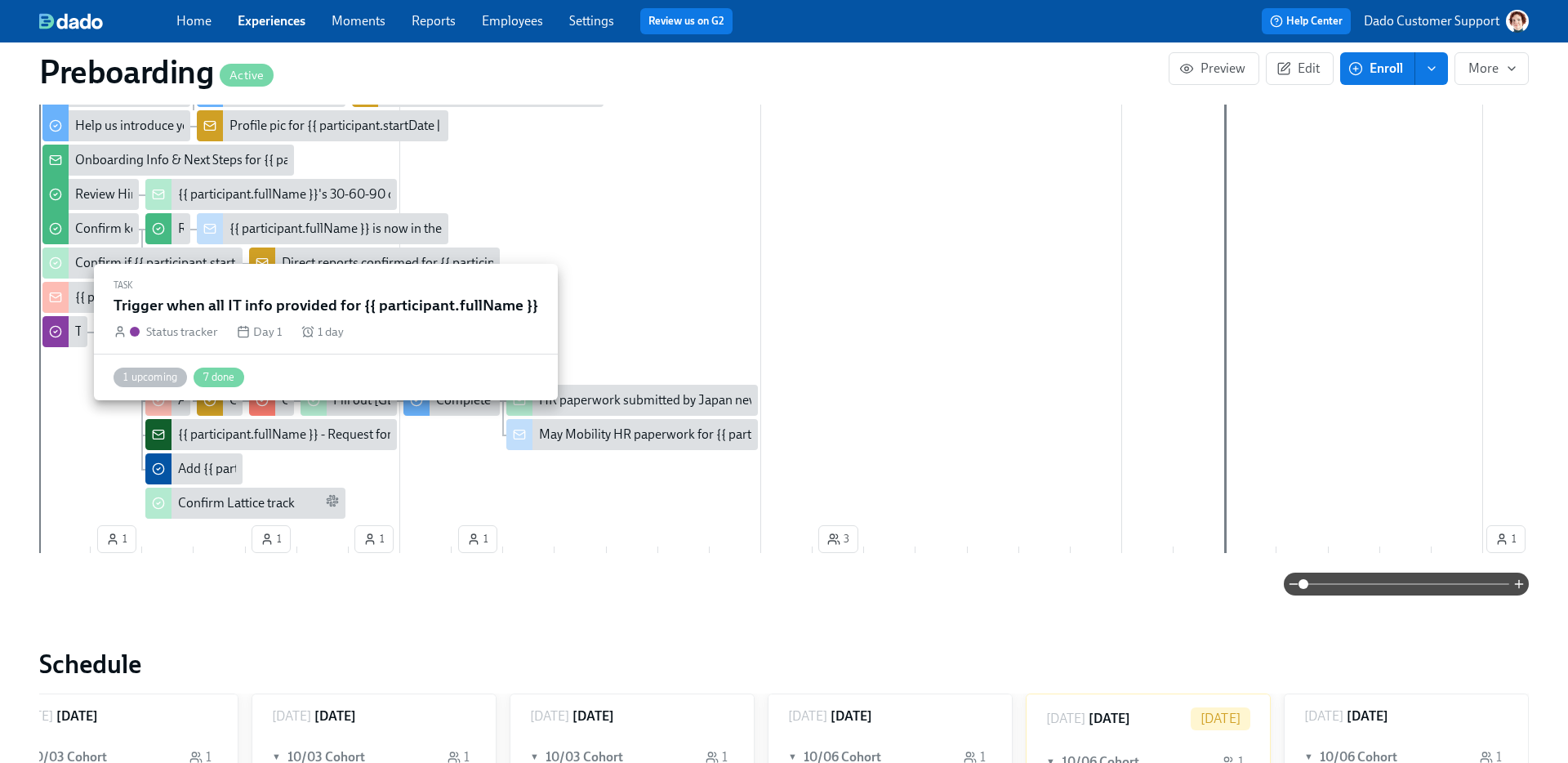
click at [54, 335] on icon at bounding box center [55, 331] width 13 height 13
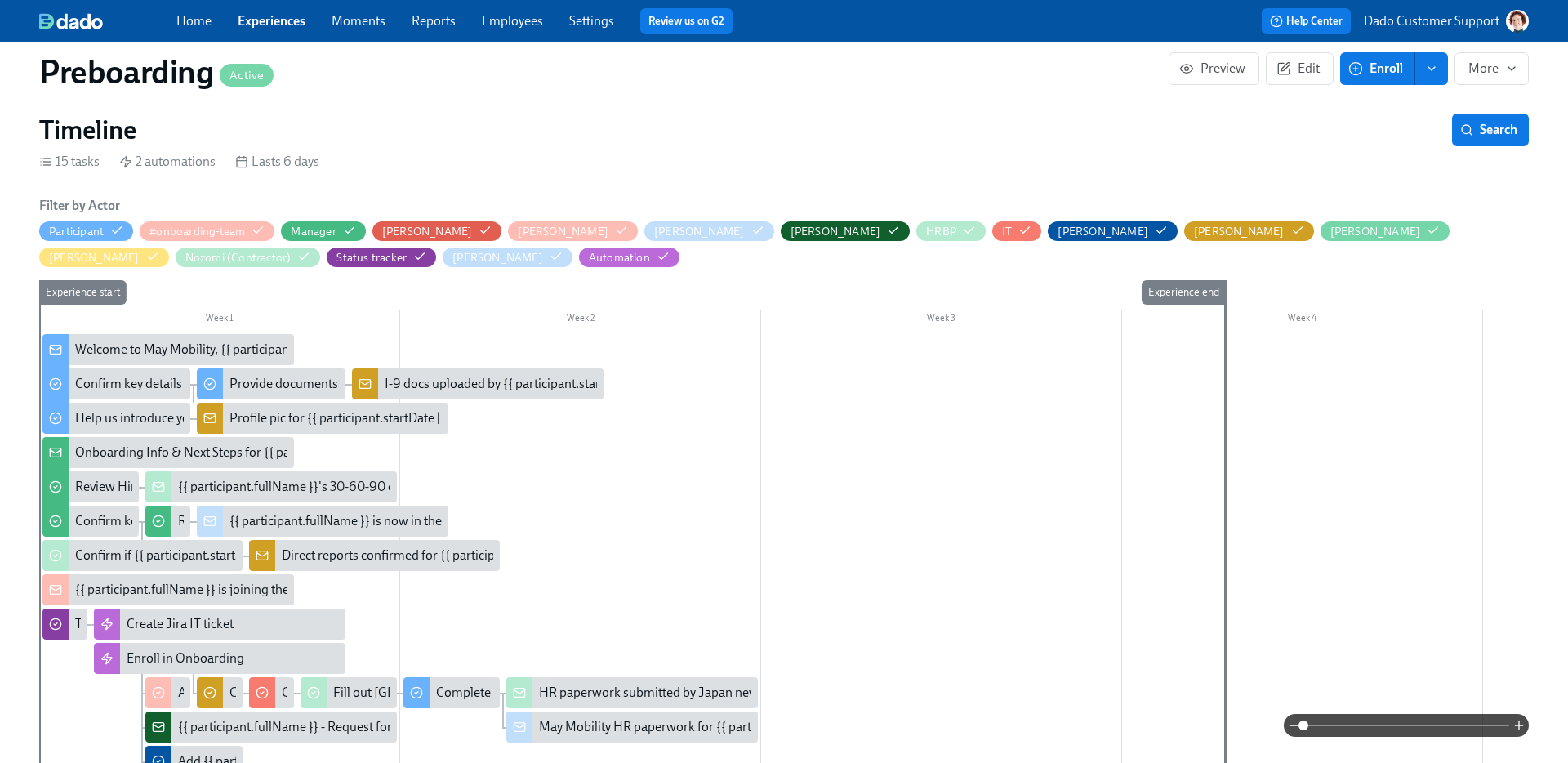
scroll to position [259, 0]
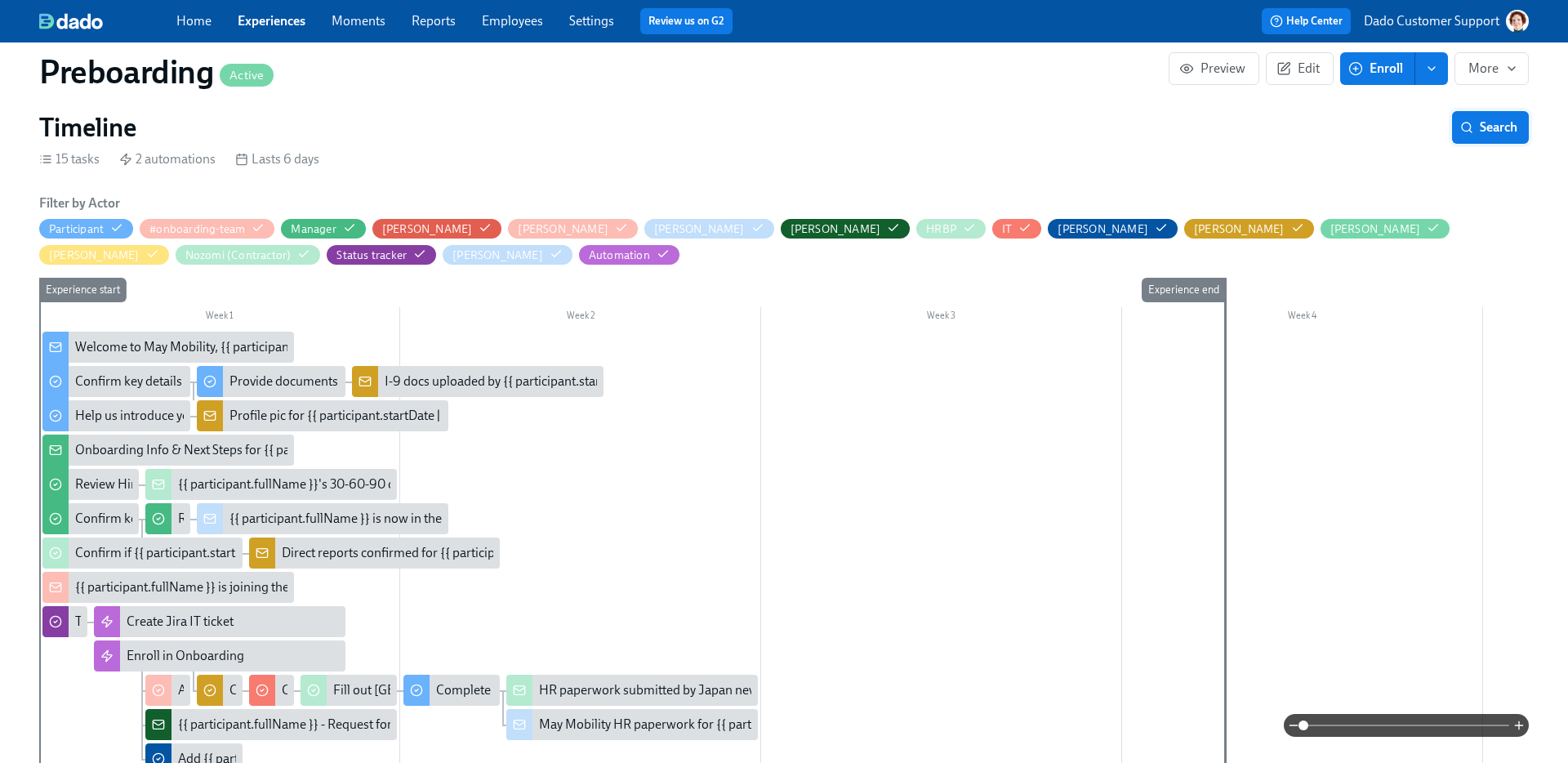
click at [1501, 128] on span "Search" at bounding box center [1491, 127] width 54 height 16
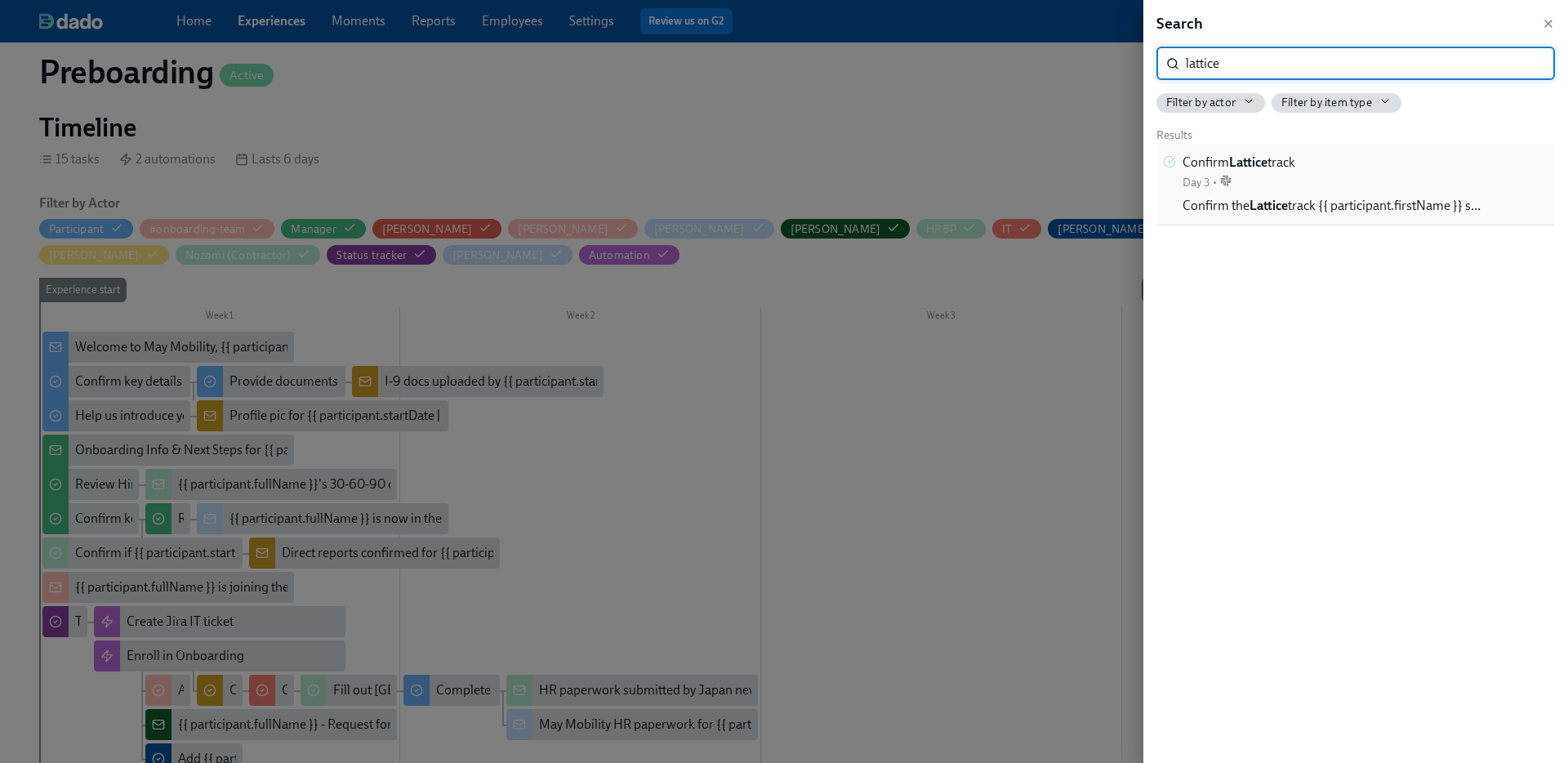
click at [1367, 199] on span "Confirm the Lattice track {{ participant.firstName }} s…" at bounding box center [1332, 206] width 298 height 18
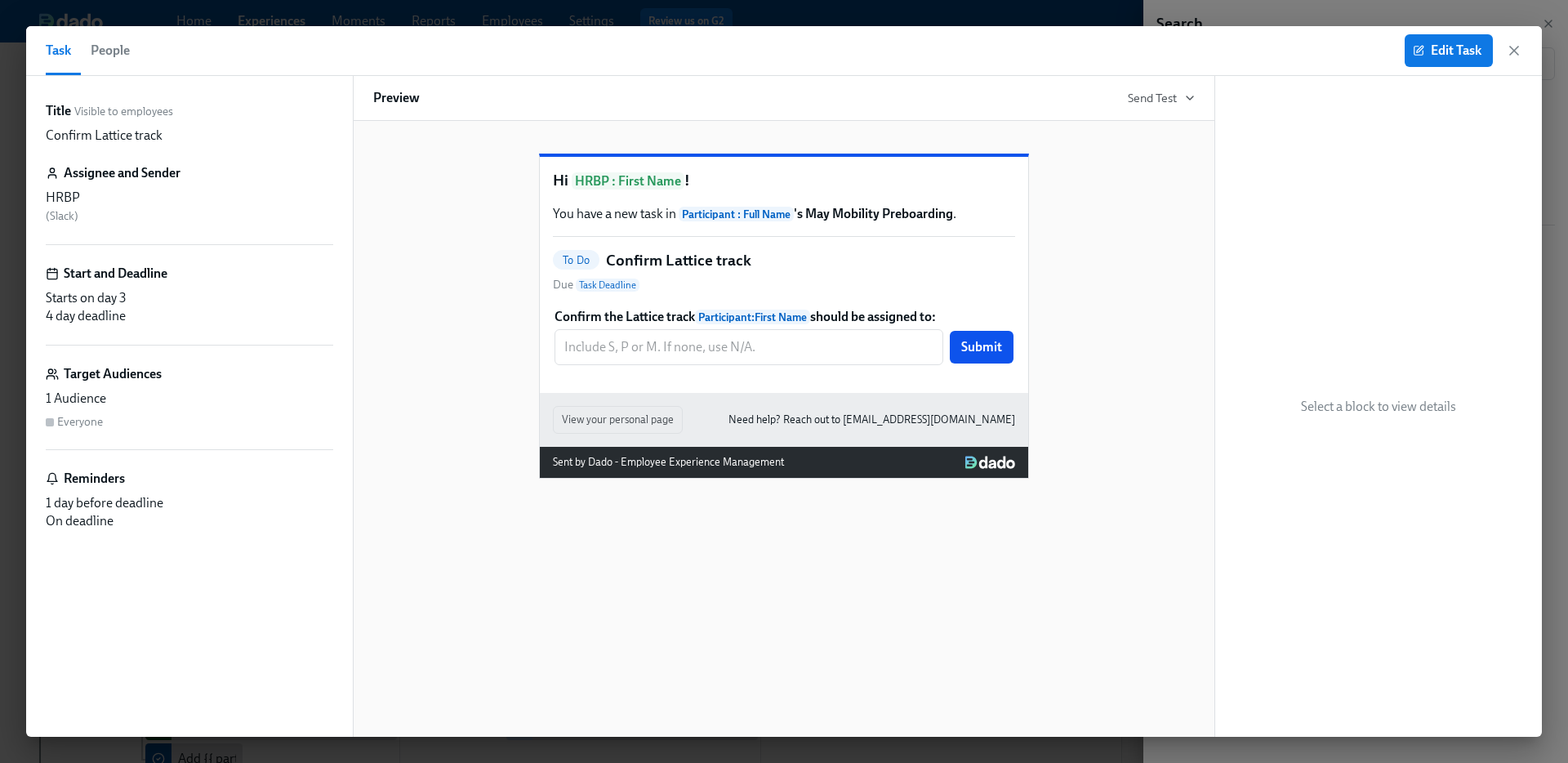
click at [780, 294] on div "To Do Confirm Lattice track Due Task Deadline" at bounding box center [784, 272] width 462 height 44
click at [761, 367] on div "Confirm the Lattice track Participant : First Name should be assigned to: ​ Sub…" at bounding box center [784, 336] width 462 height 60
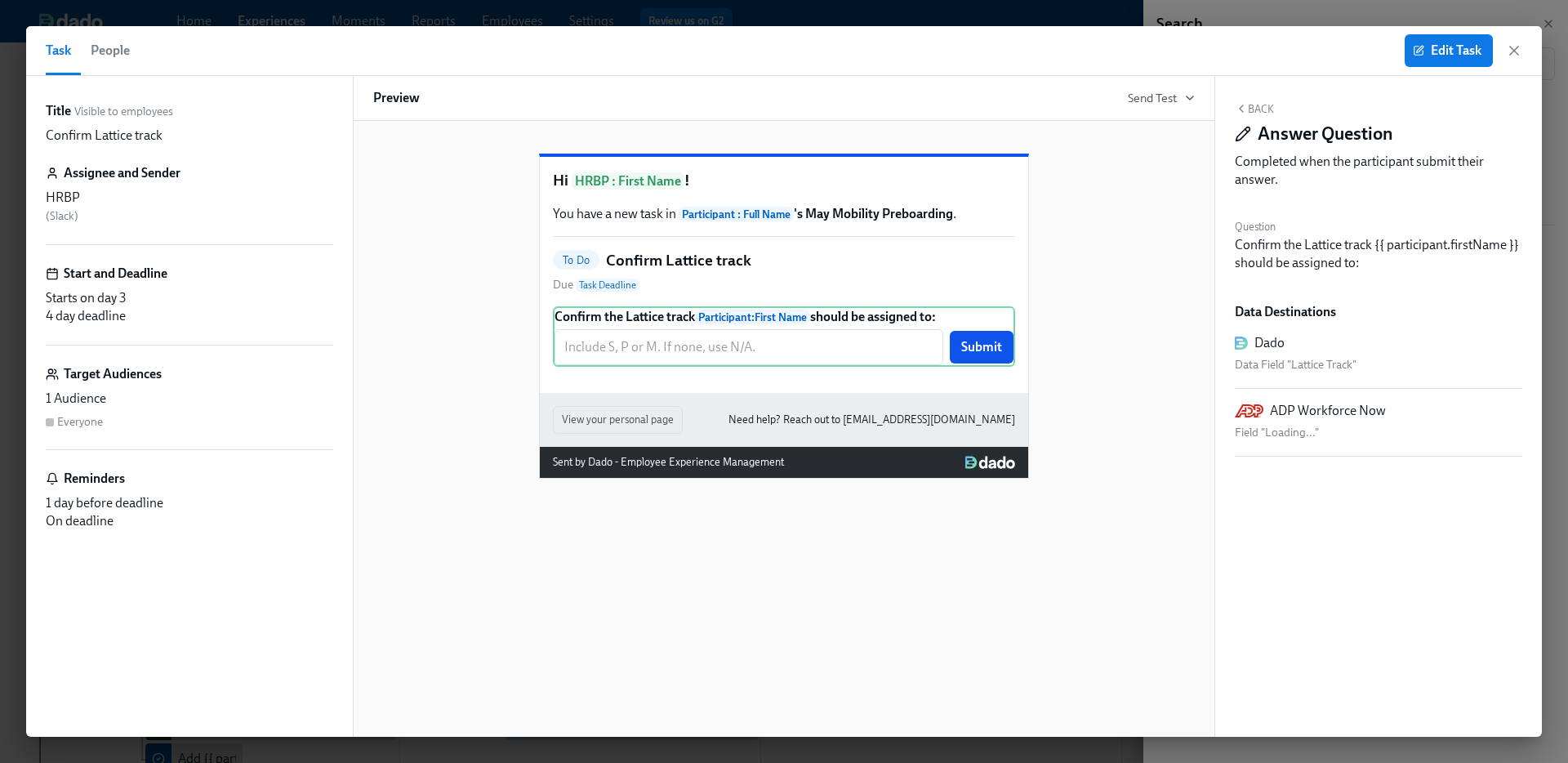
click at [1263, 365] on div "Data Field "Lattice Track"" at bounding box center [1379, 365] width 288 height 20
drag, startPoint x: 1251, startPoint y: 361, endPoint x: 1480, endPoint y: 362, distance: 229.6
click at [1480, 362] on div "Data Field "Lattice Track"" at bounding box center [1379, 365] width 288 height 20
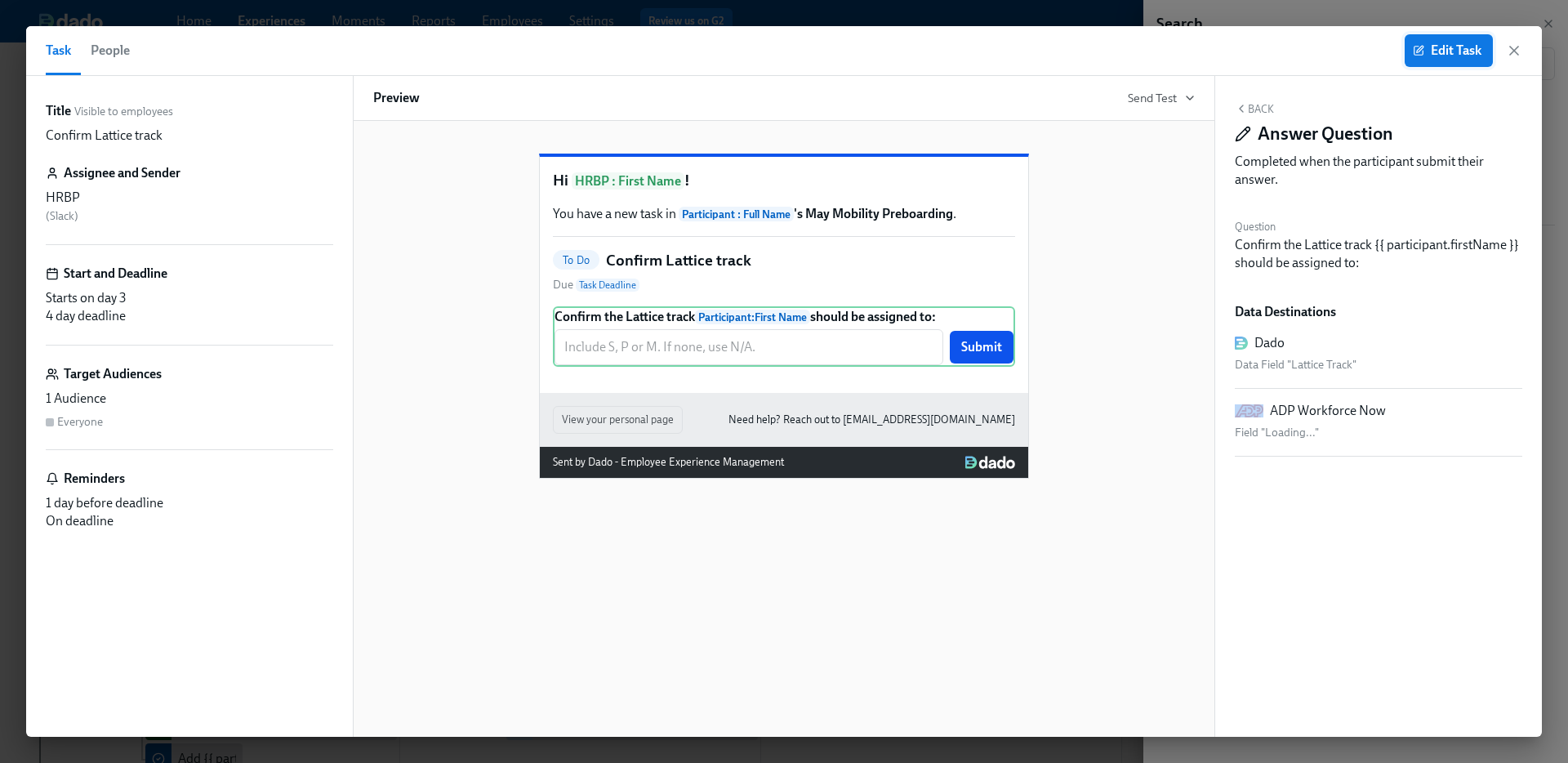
click at [1439, 44] on span "Edit Task" at bounding box center [1449, 50] width 65 height 16
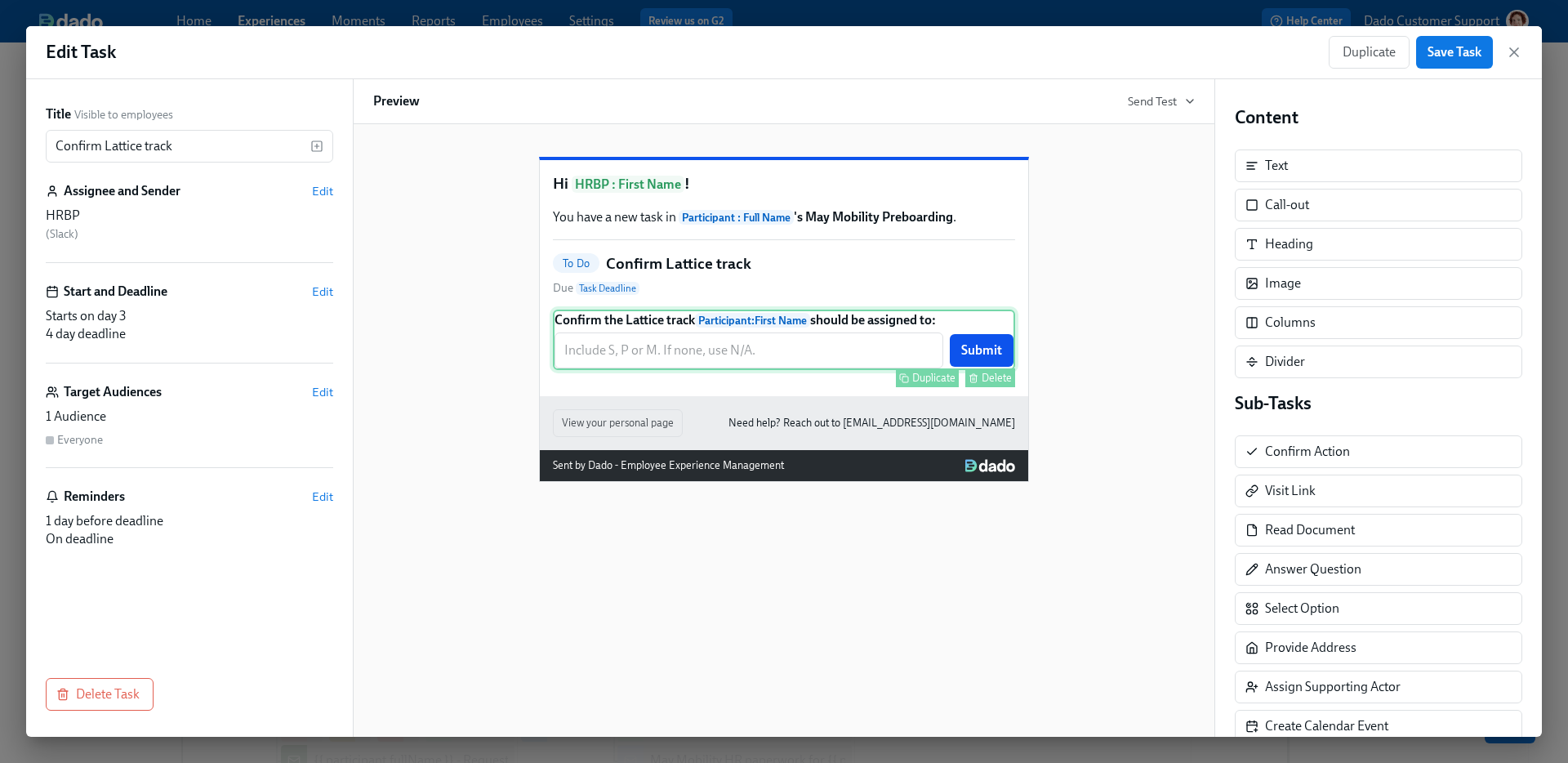
click at [847, 370] on div "Confirm the Lattice track Participant : First Name should be assigned to: ​ Sub…" at bounding box center [784, 340] width 462 height 60
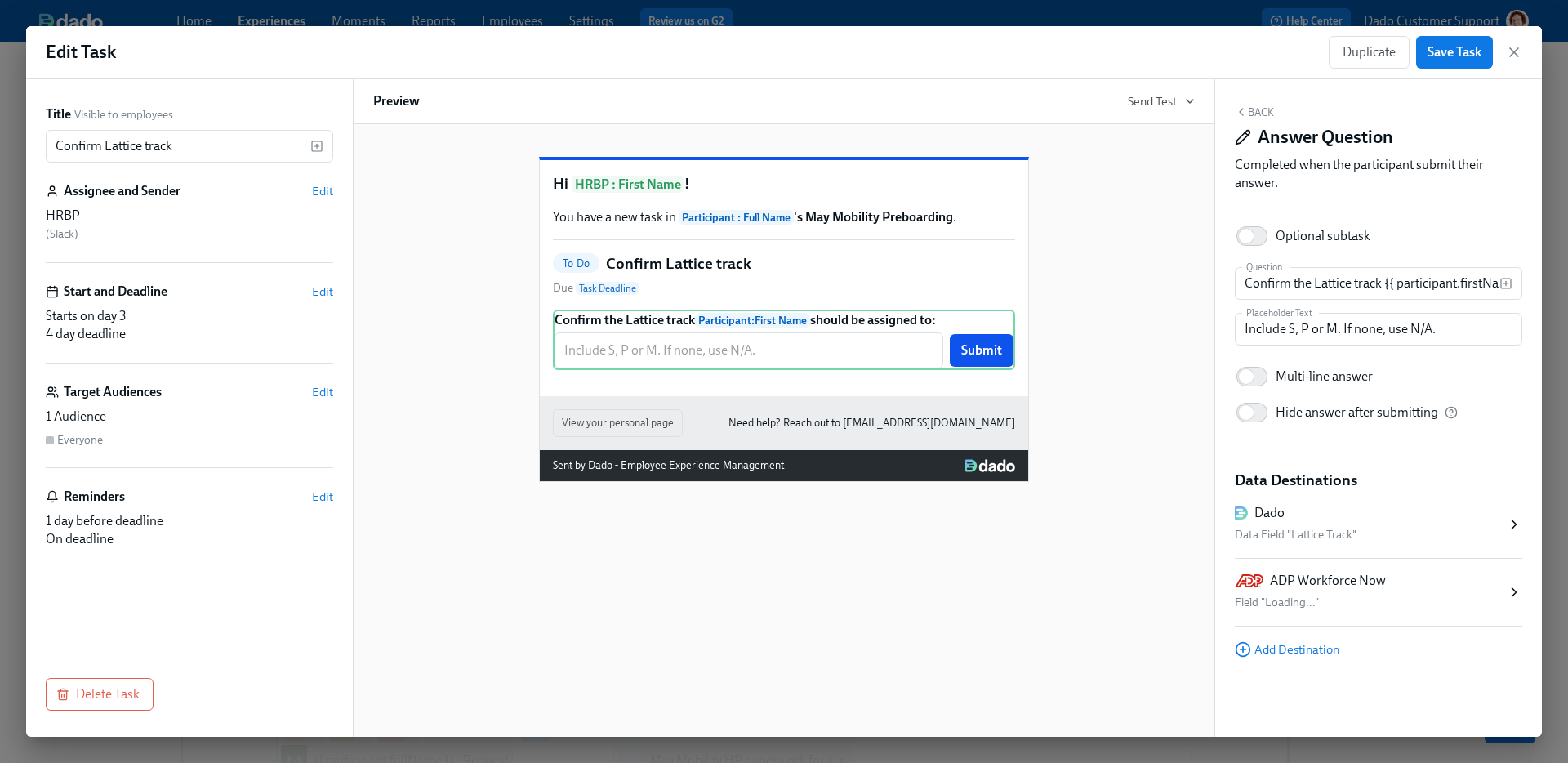
click at [1349, 586] on div "ADP Workforce Now" at bounding box center [1328, 581] width 116 height 18
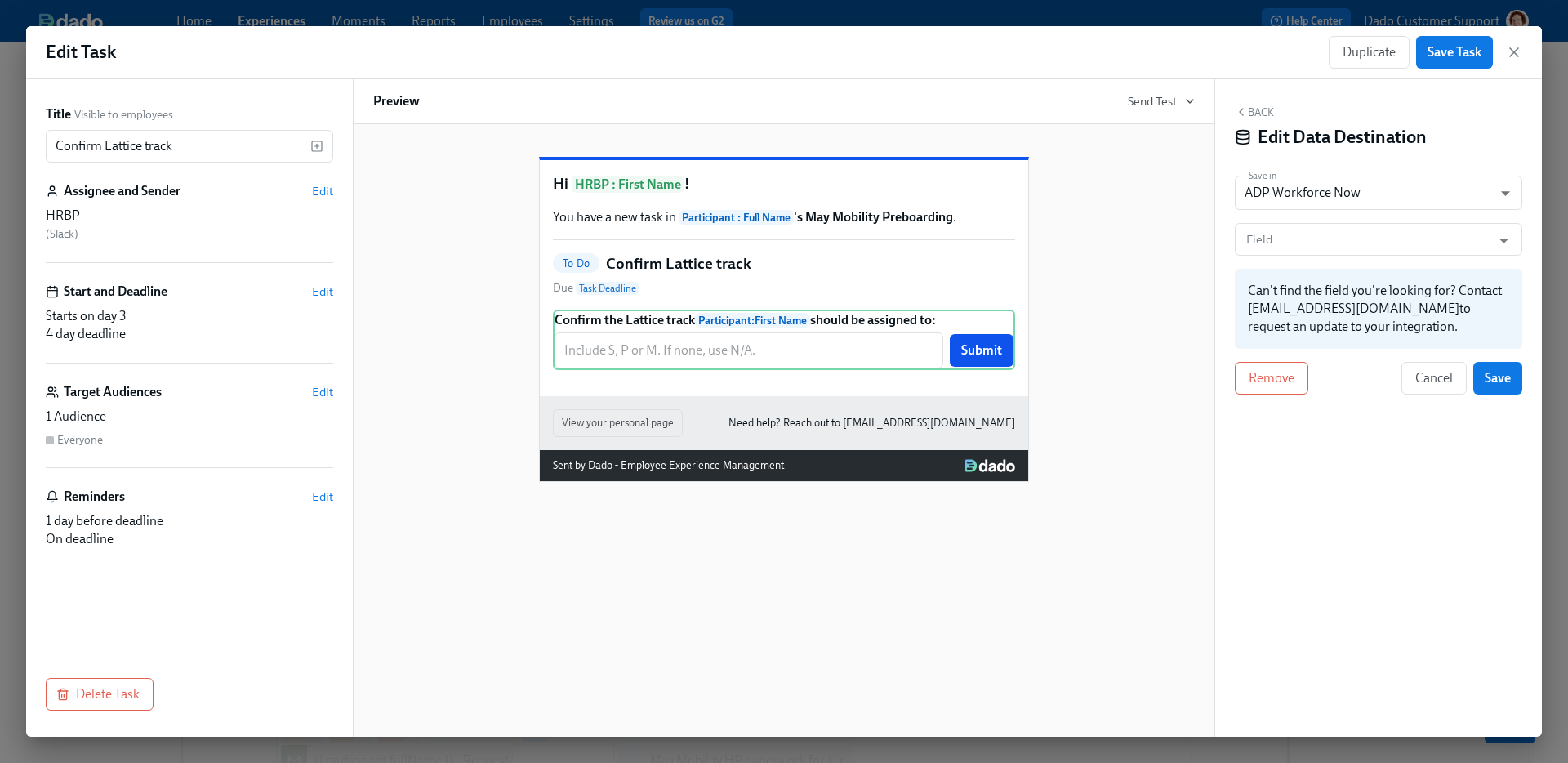
click at [1256, 111] on button "Back" at bounding box center [1254, 111] width 39 height 13
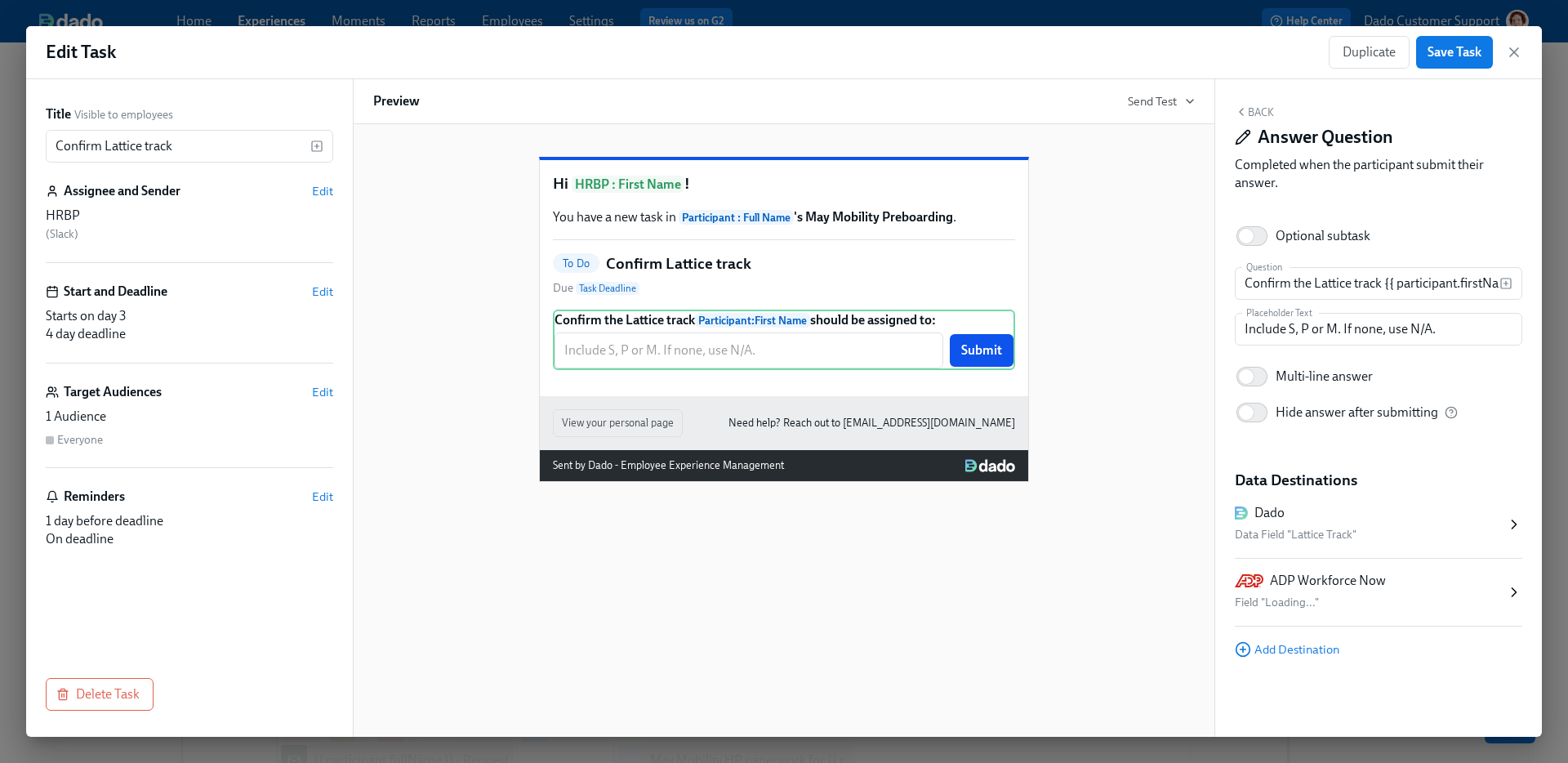
click at [1335, 574] on div "ADP Workforce Now" at bounding box center [1328, 581] width 116 height 18
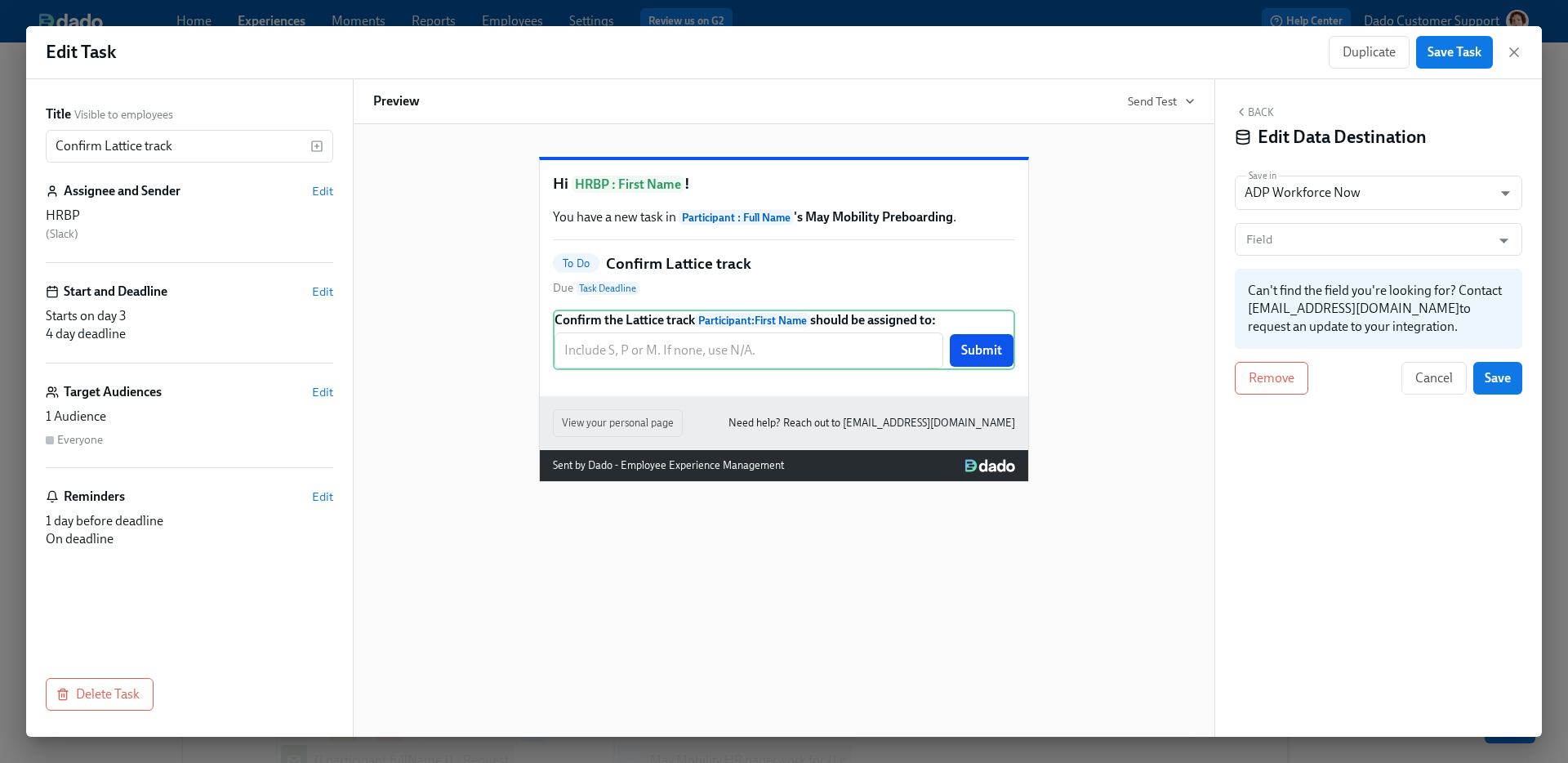
click at [1249, 100] on div "Back Edit Data Destination Save in ADP Workforce Now ADP_WORKFORCE_NOW ​ Field …" at bounding box center [1379, 408] width 327 height 658
click at [1254, 105] on div "Back Edit Data Destination Save in ADP Workforce Now ADP_WORKFORCE_NOW ​ Field …" at bounding box center [1379, 408] width 327 height 658
click at [1254, 116] on button "Back" at bounding box center [1254, 111] width 39 height 13
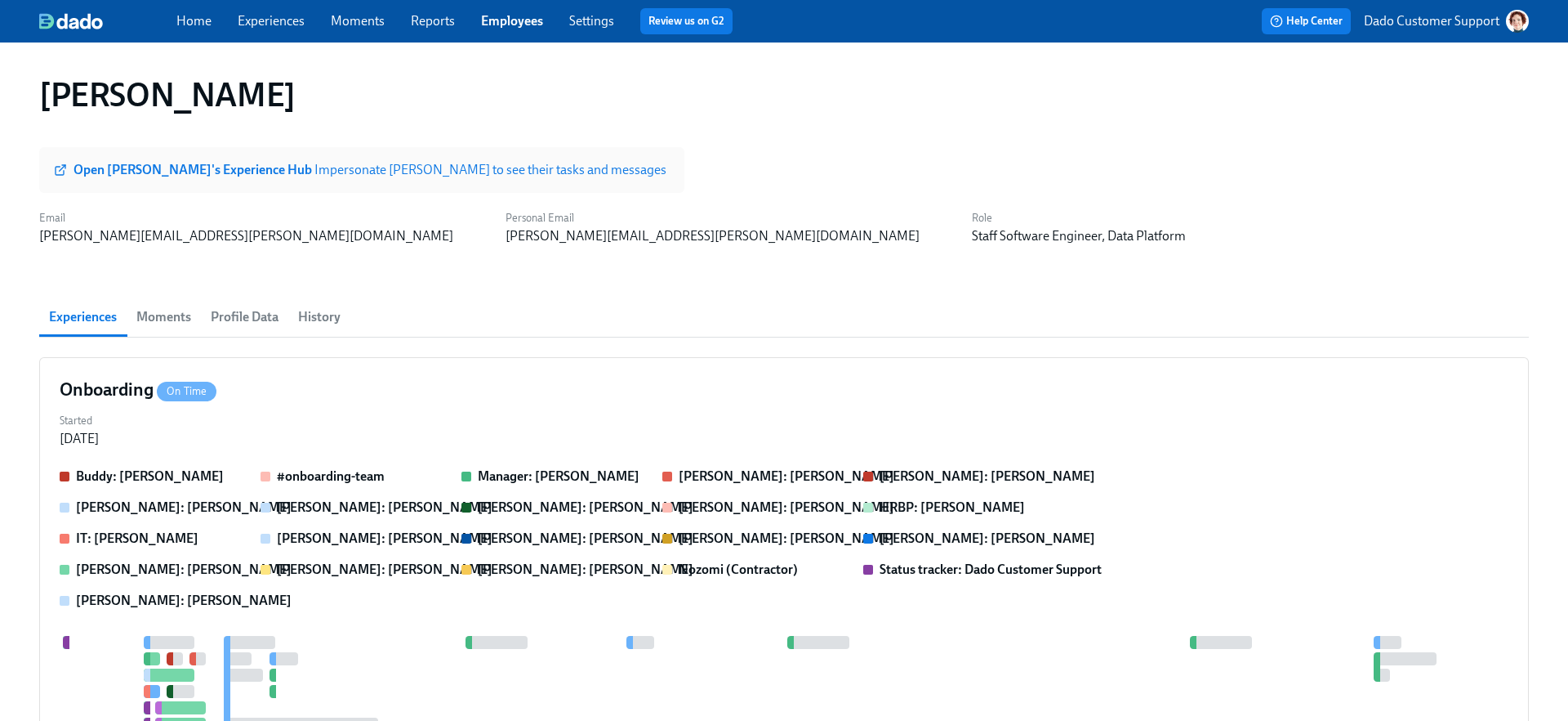
click at [246, 315] on span "Profile Data" at bounding box center [245, 317] width 68 height 23
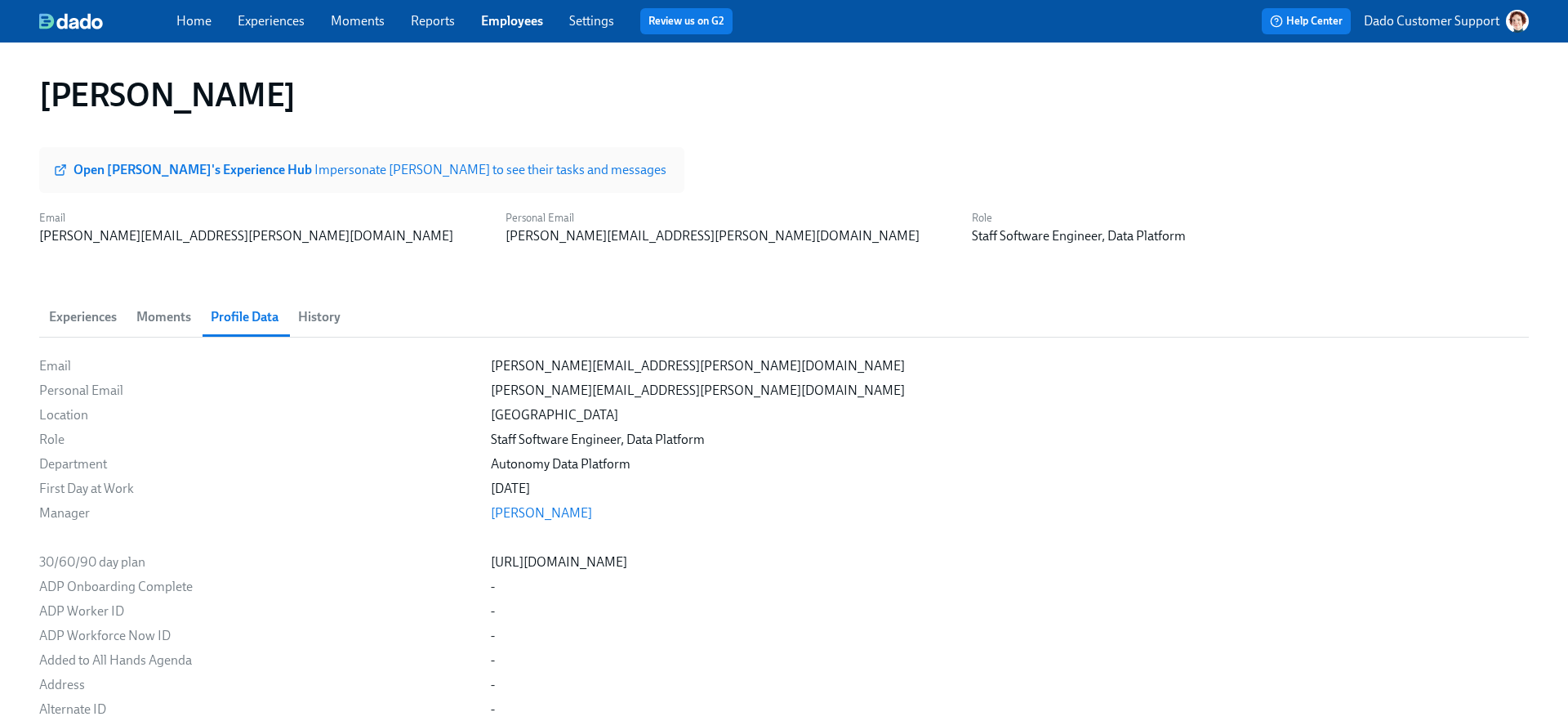
click at [336, 316] on span "History" at bounding box center [319, 317] width 42 height 23
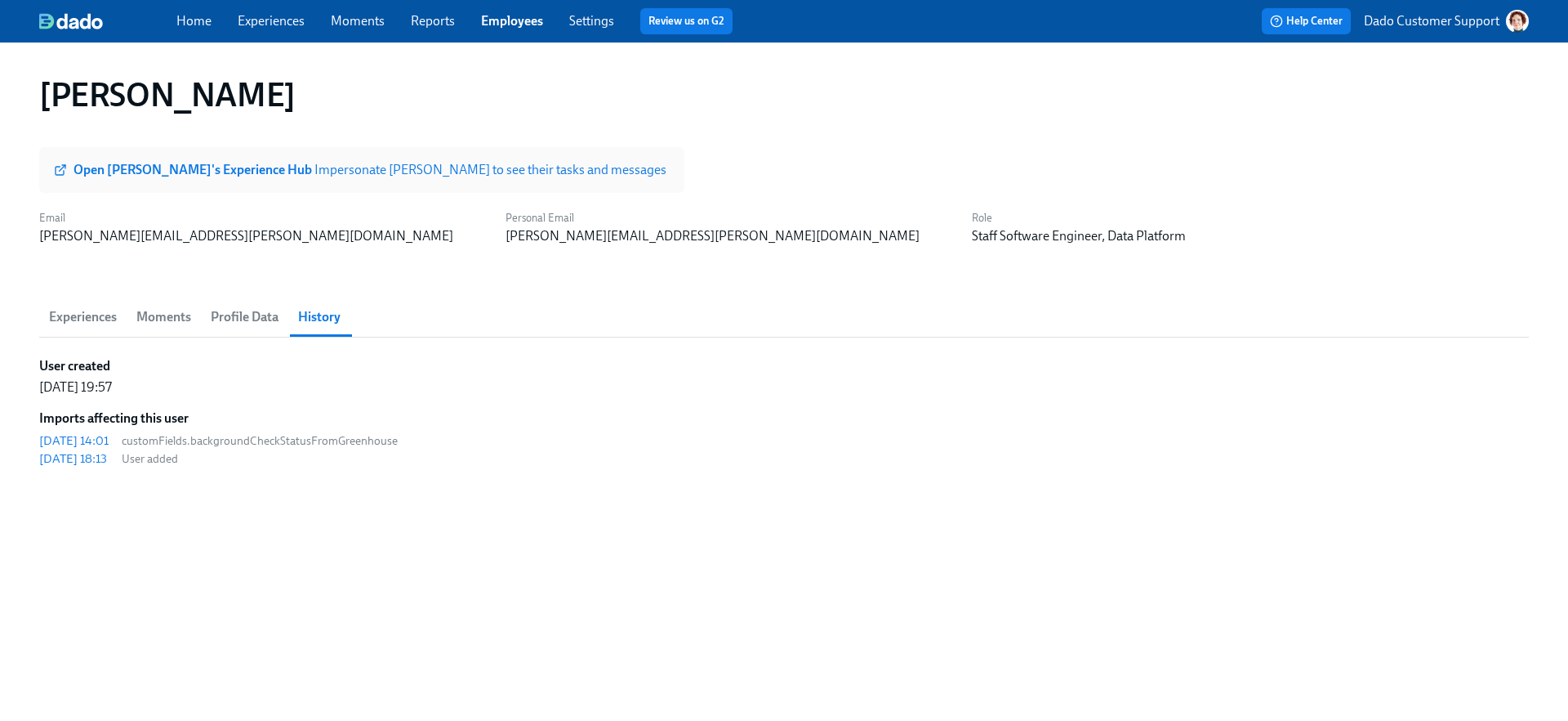
click at [243, 312] on span "Profile Data" at bounding box center [245, 317] width 68 height 23
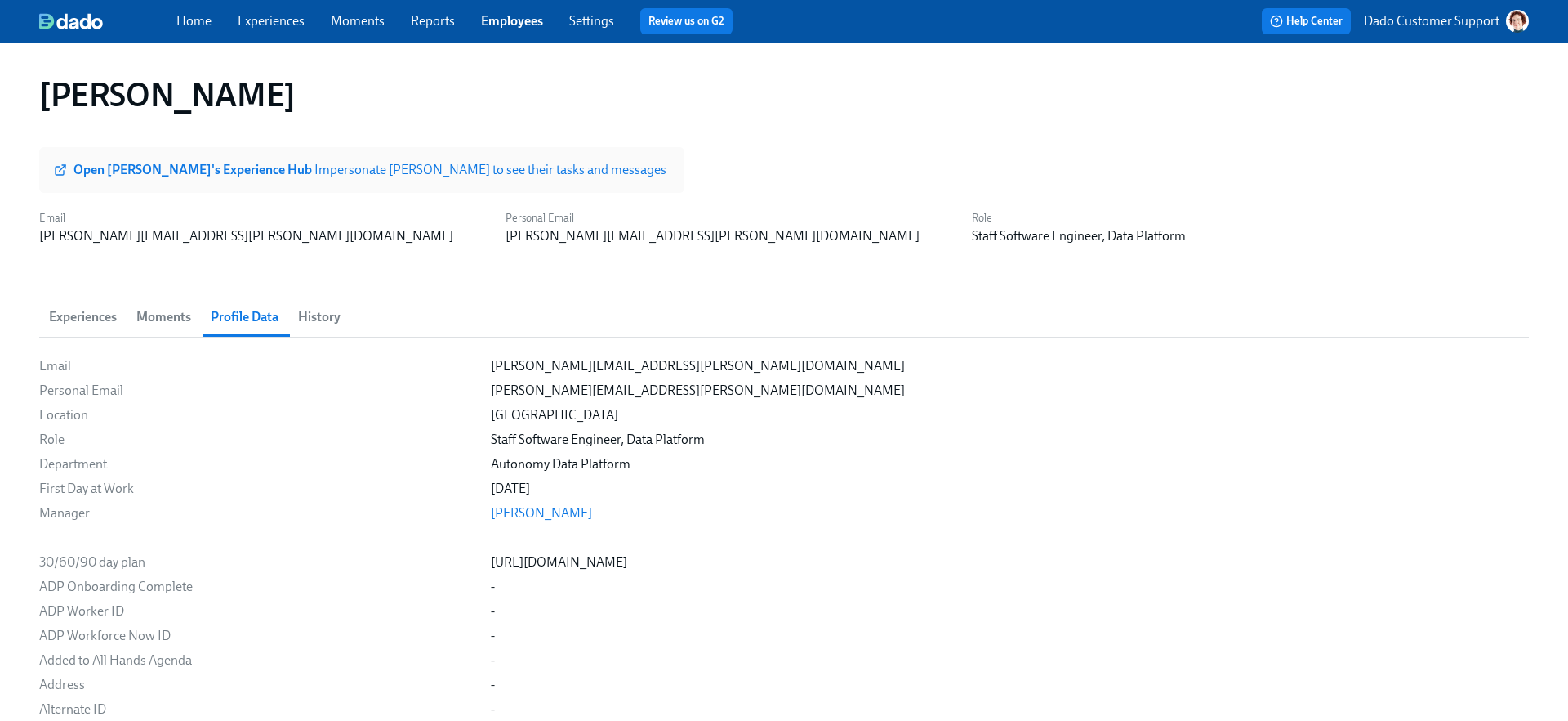
click at [338, 309] on span "History" at bounding box center [319, 317] width 42 height 23
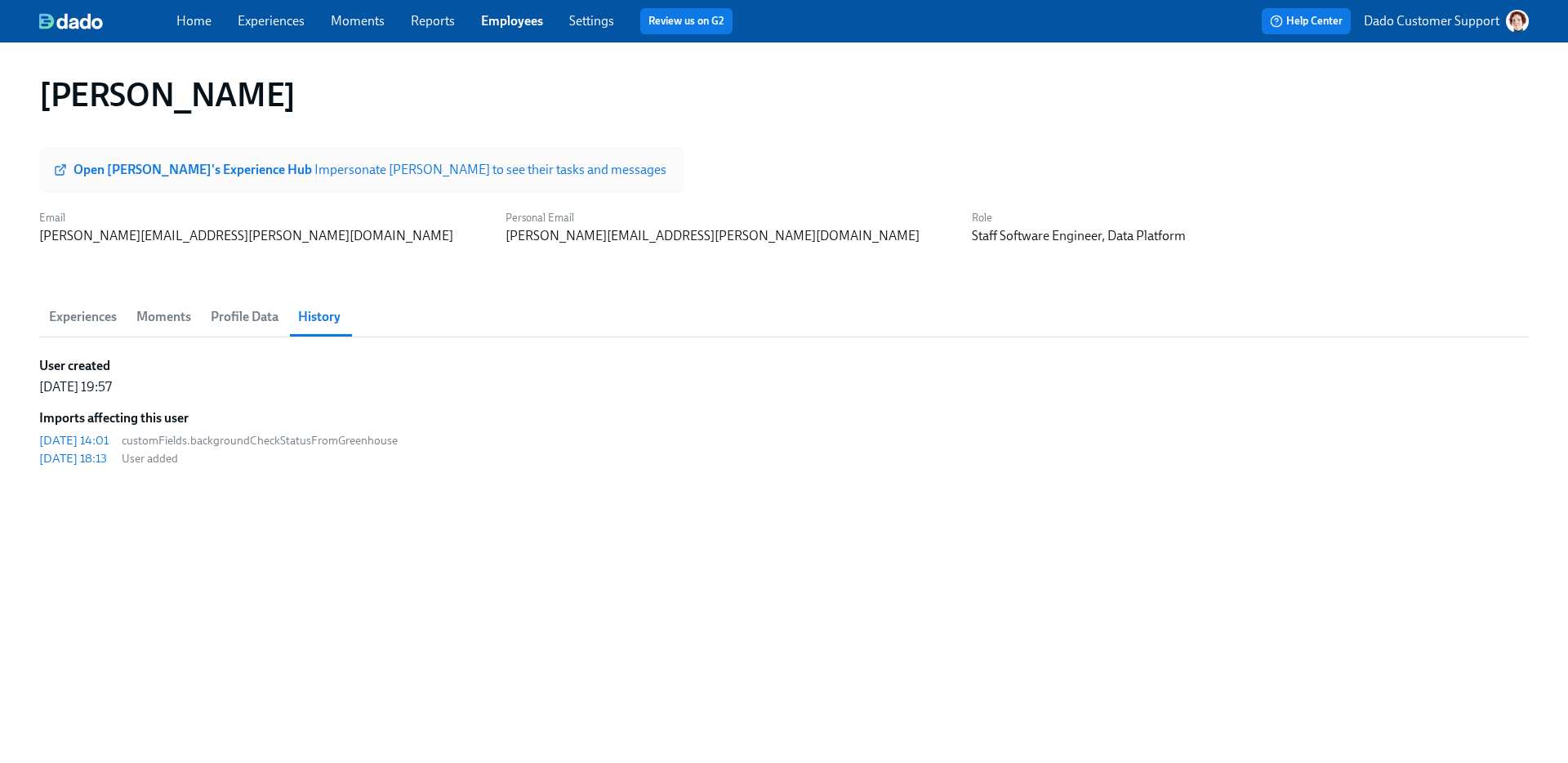
click at [268, 314] on span "Profile Data" at bounding box center [245, 317] width 68 height 23
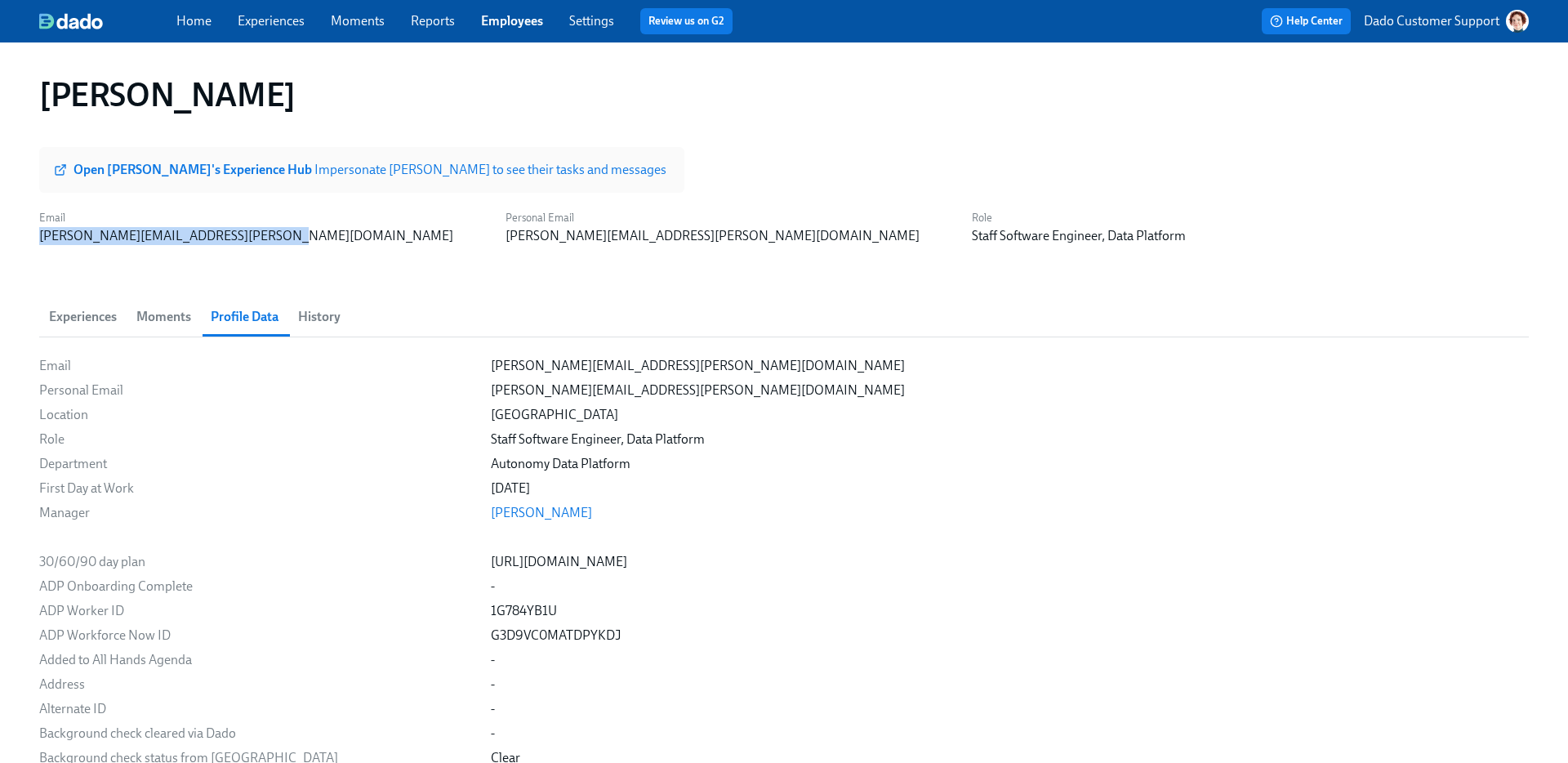
drag, startPoint x: 271, startPoint y: 233, endPoint x: -3, endPoint y: 236, distance: 274.5
copy div "[PERSON_NAME][EMAIL_ADDRESS][PERSON_NAME][DOMAIN_NAME]"
click at [92, 307] on span "Experiences" at bounding box center [83, 317] width 68 height 23
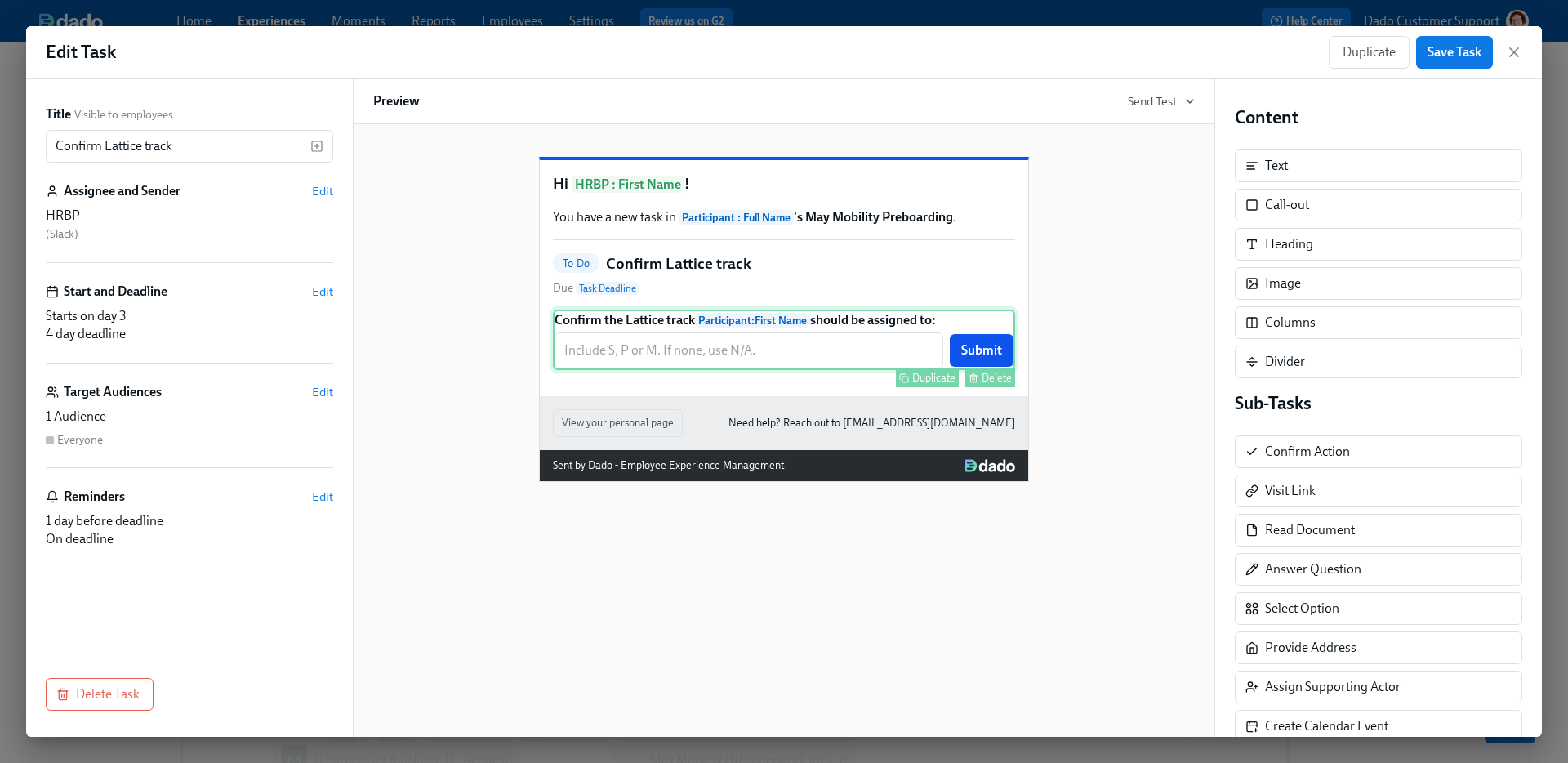
click at [684, 370] on div "Confirm the Lattice track Participant : First Name should be assigned to: ​ Sub…" at bounding box center [784, 340] width 462 height 60
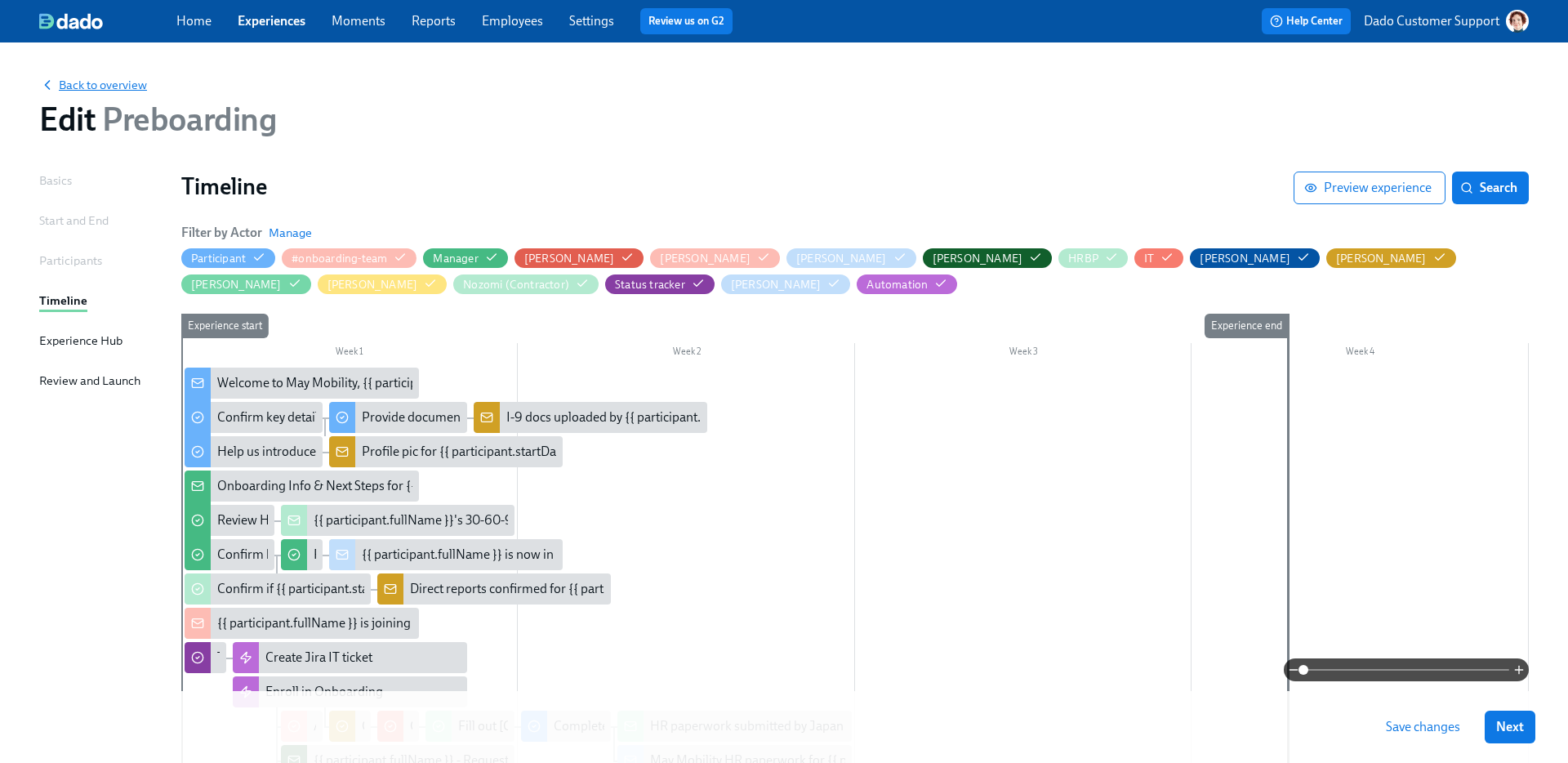
click at [106, 81] on span "Back to overview" at bounding box center [93, 85] width 108 height 16
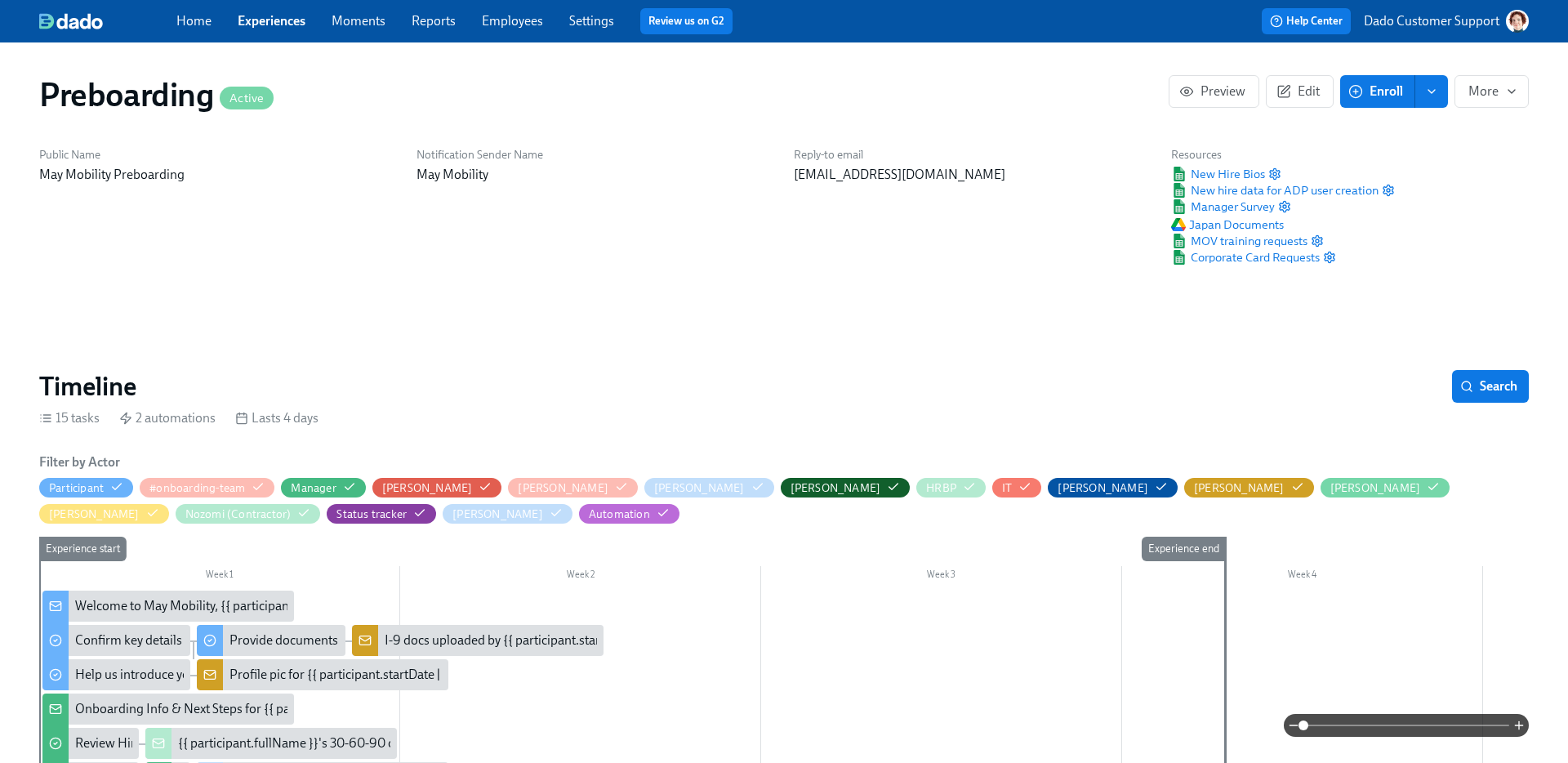
scroll to position [0, 3918]
click at [520, 20] on link "Employees" at bounding box center [512, 21] width 61 height 16
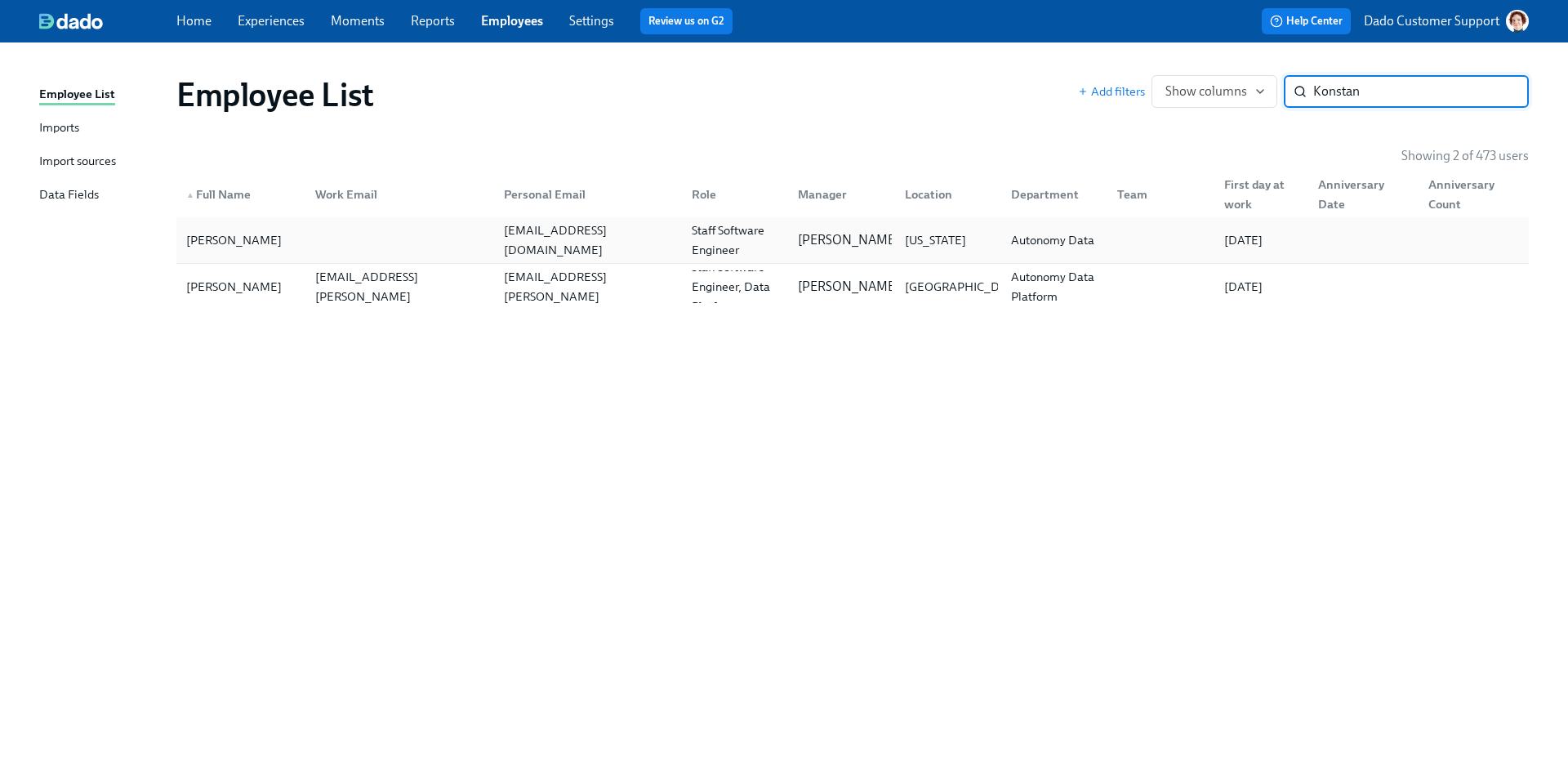
type input "Konstan"
click at [207, 239] on div "Konstantin Babushkin" at bounding box center [234, 240] width 109 height 20
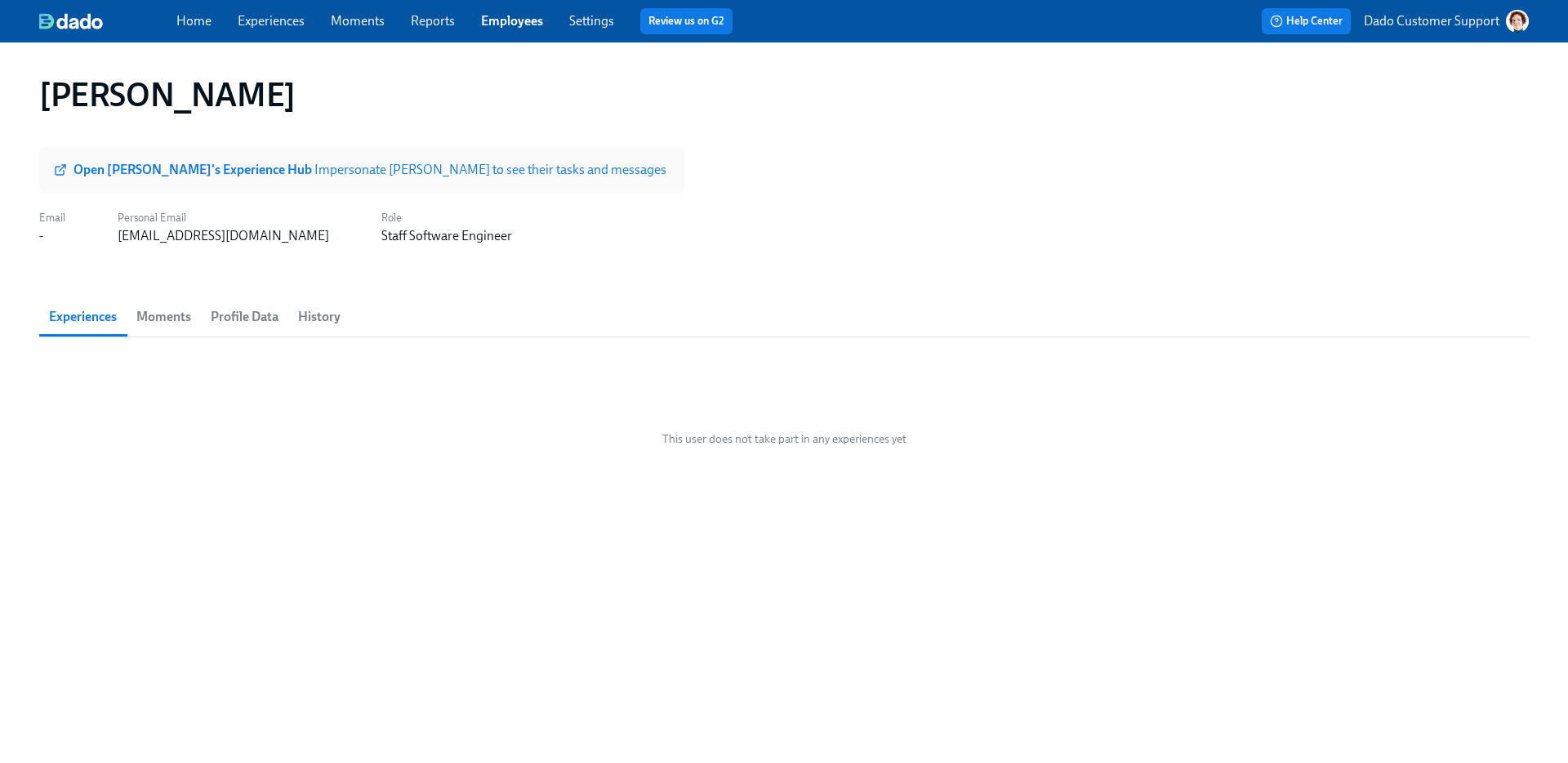
click at [141, 310] on span "Moments" at bounding box center [163, 317] width 55 height 23
click at [241, 315] on span "Profile Data" at bounding box center [245, 317] width 68 height 23
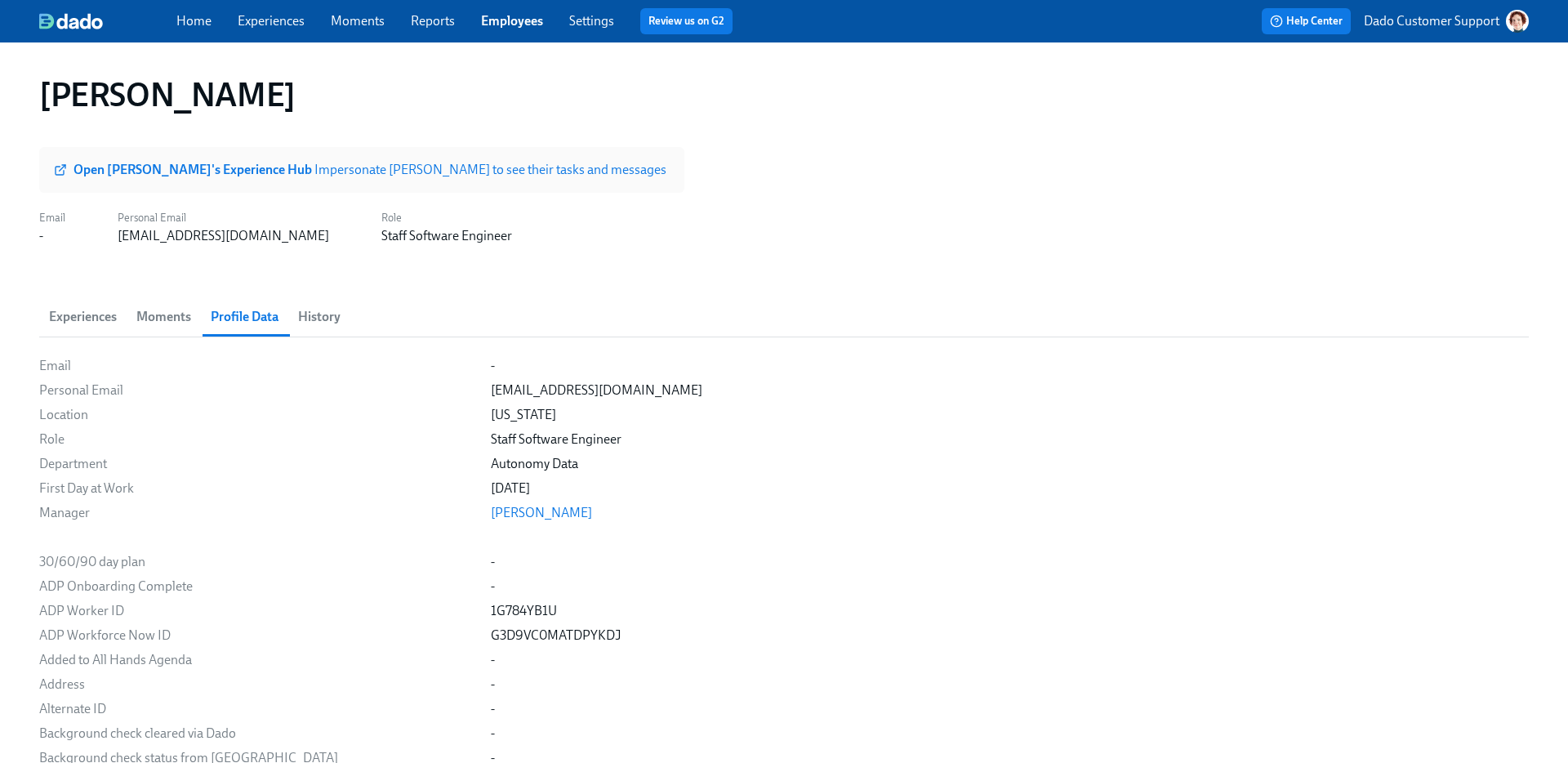
click at [317, 314] on span "History" at bounding box center [319, 317] width 42 height 23
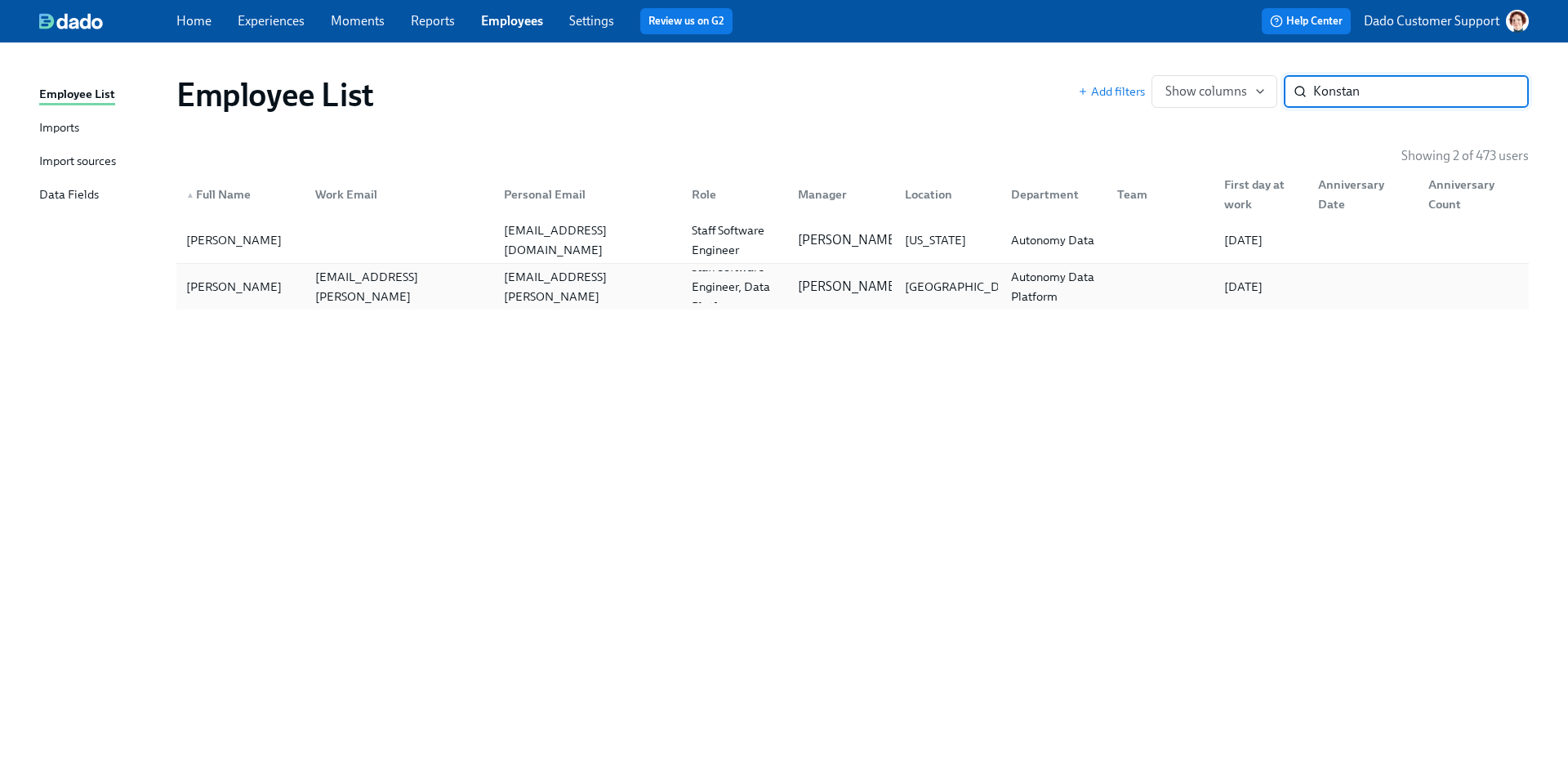
click at [227, 297] on div "Konstantin Babushkin" at bounding box center [234, 287] width 109 height 20
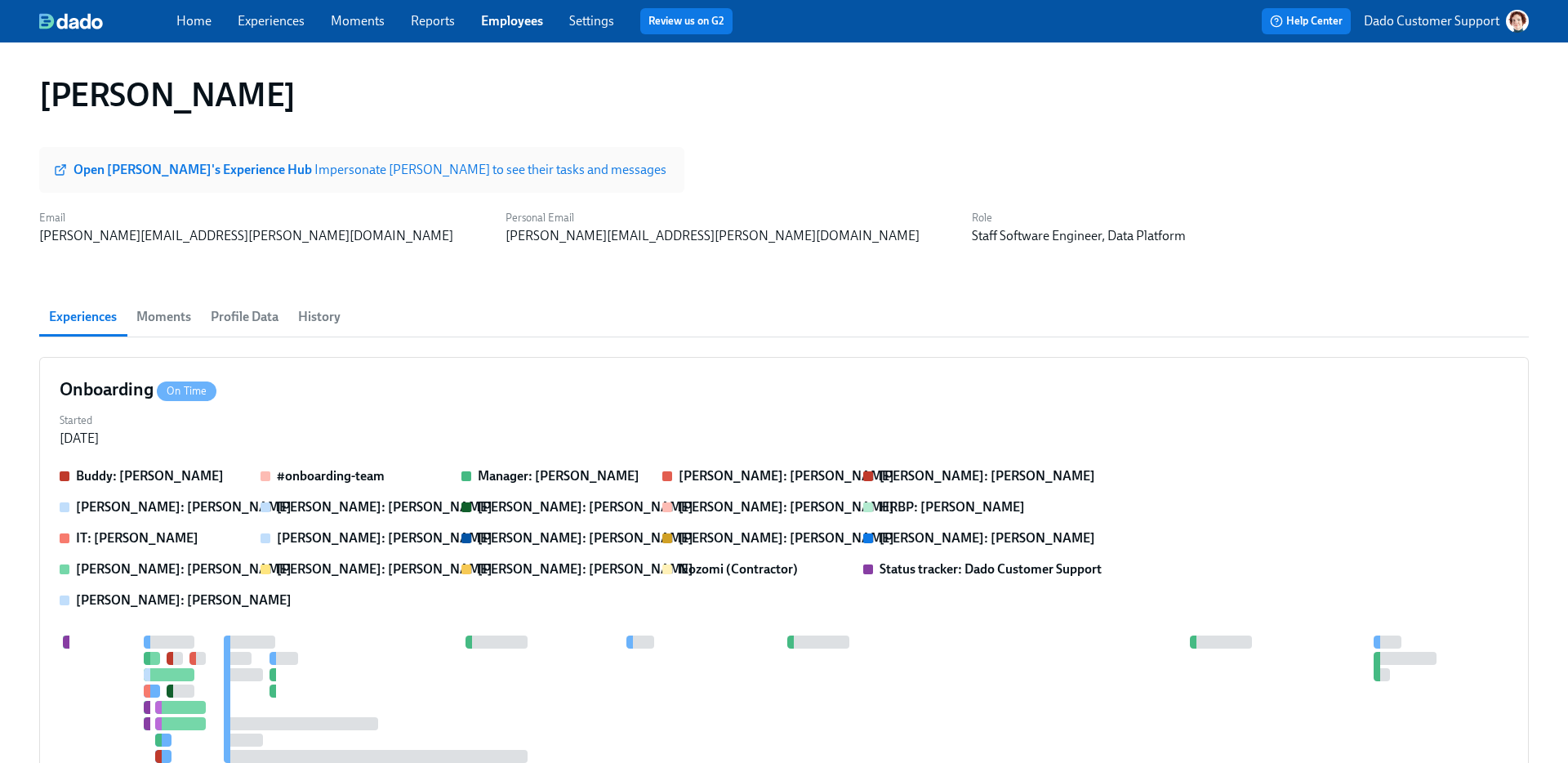
click at [256, 315] on span "Profile Data" at bounding box center [245, 317] width 68 height 23
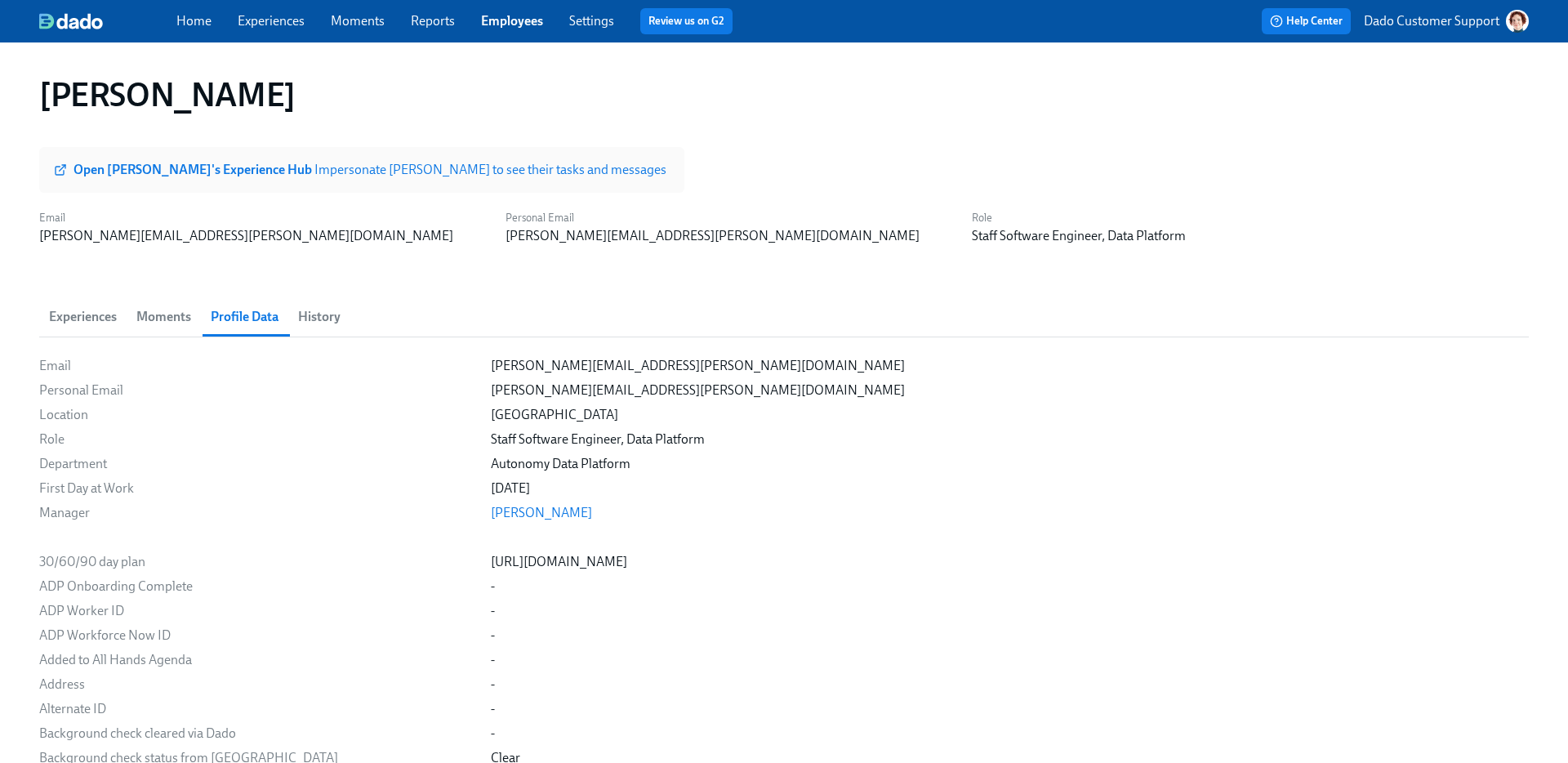
click at [323, 328] on button "History" at bounding box center [319, 316] width 62 height 39
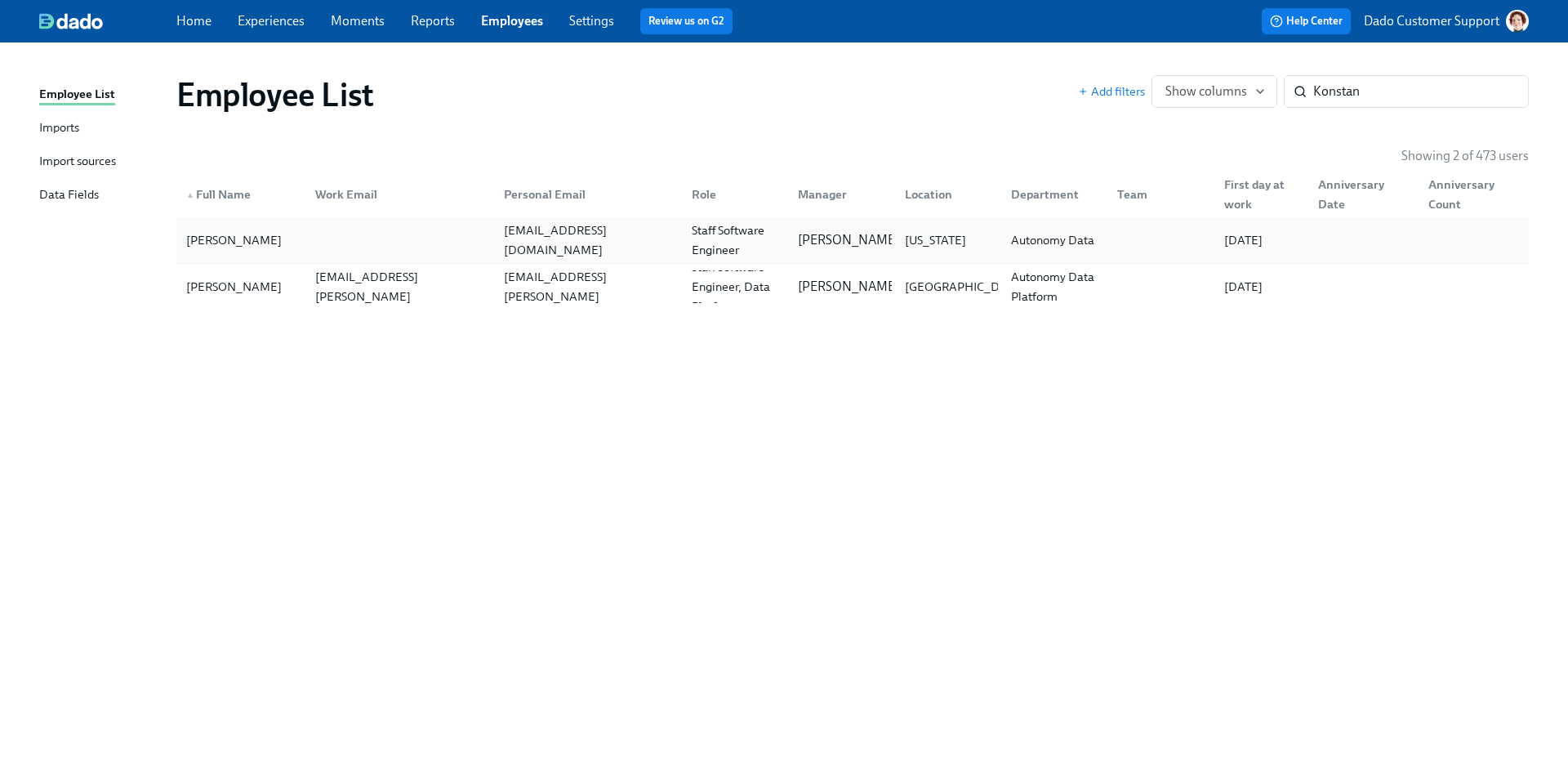
click at [216, 249] on div "Konstantin Babushkin" at bounding box center [234, 240] width 109 height 20
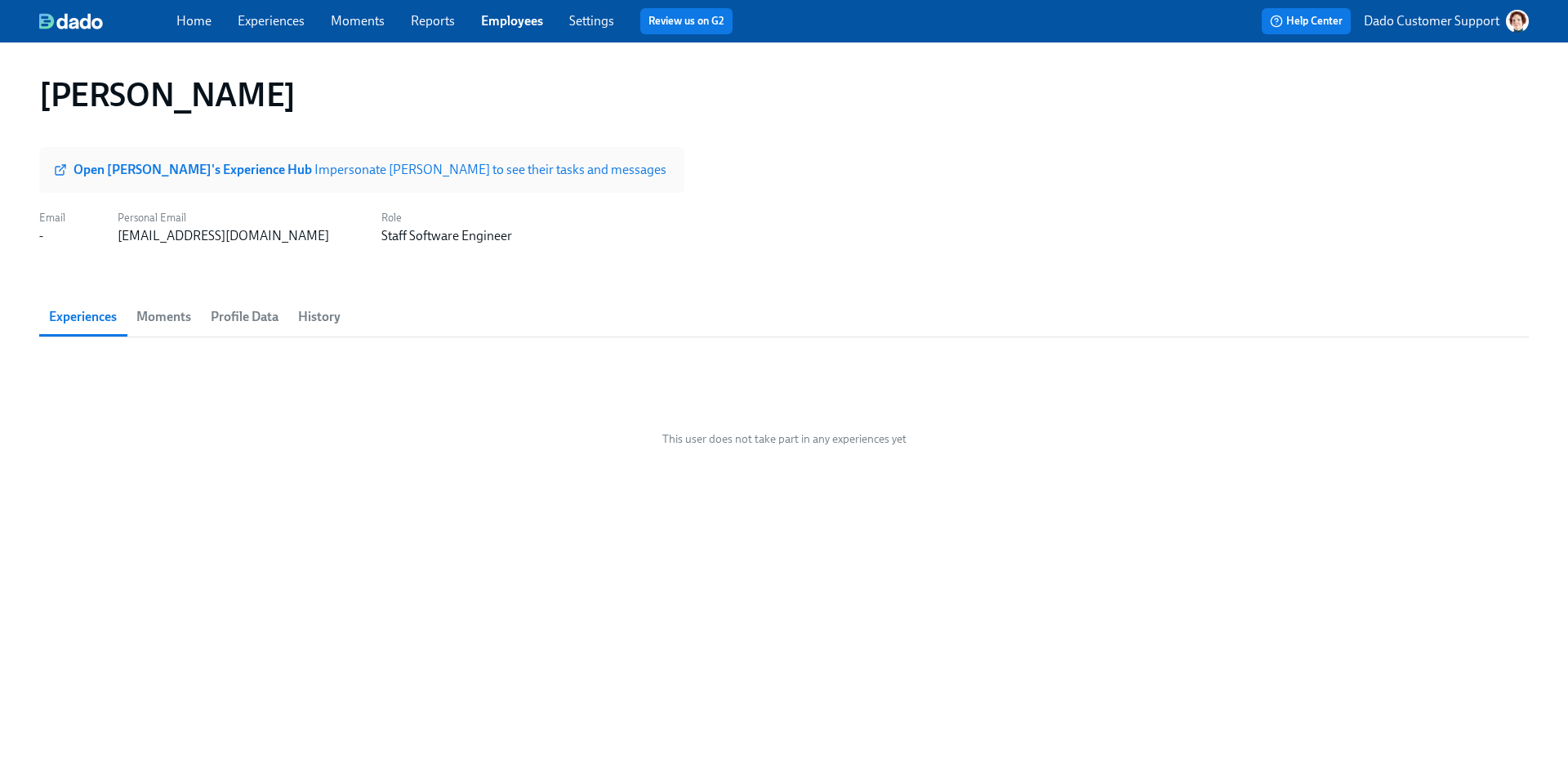
click at [324, 319] on span "History" at bounding box center [319, 317] width 42 height 23
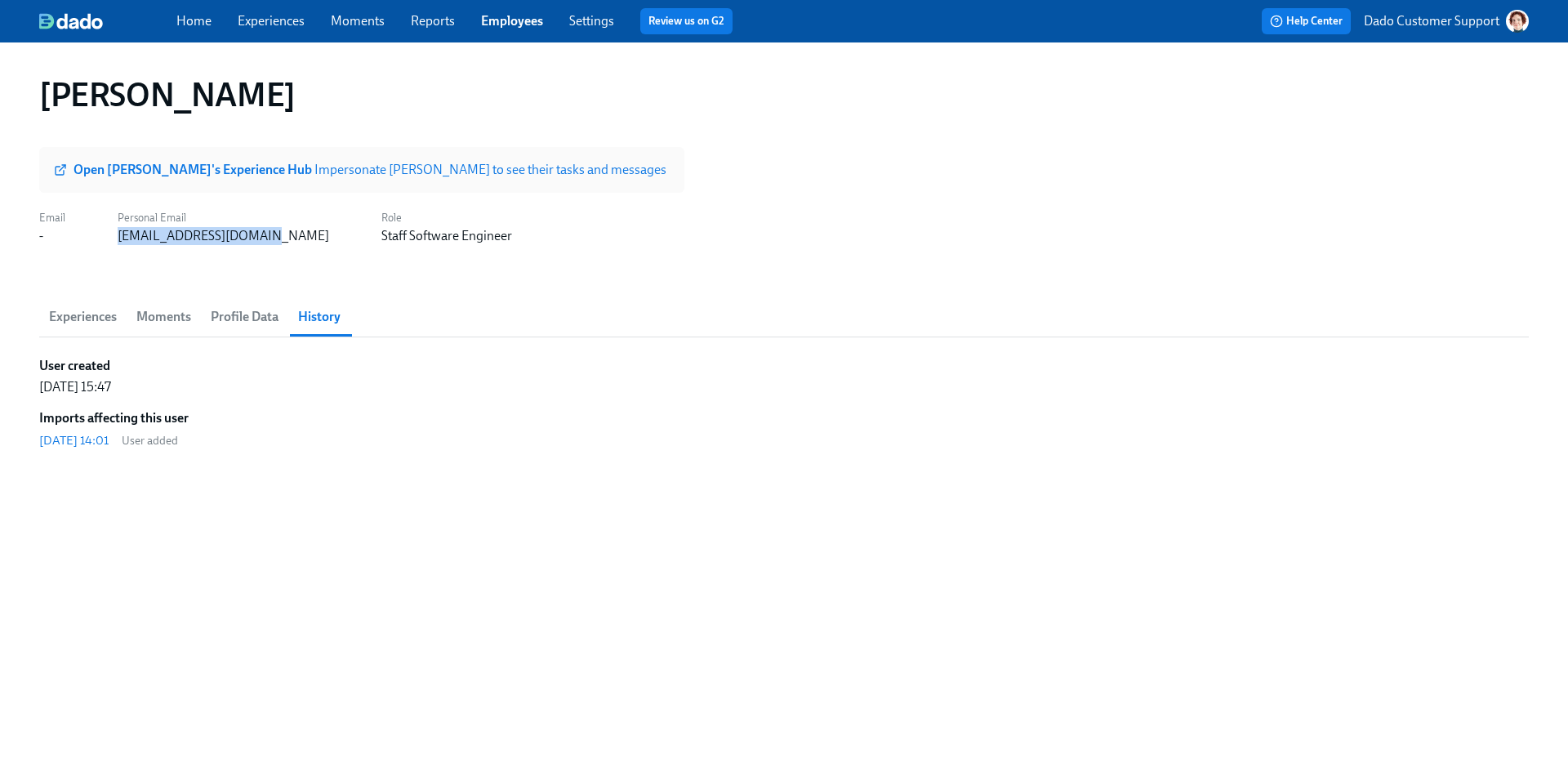
drag, startPoint x: 99, startPoint y: 234, endPoint x: 274, endPoint y: 235, distance: 174.8
click at [274, 235] on div "Email - Personal Email kbabushkin@hotmail.com Role Staff Software Engineer" at bounding box center [275, 225] width 473 height 39
copy div "kbabushkin@hotmail.com"
click at [216, 328] on button "Profile Data" at bounding box center [244, 316] width 87 height 39
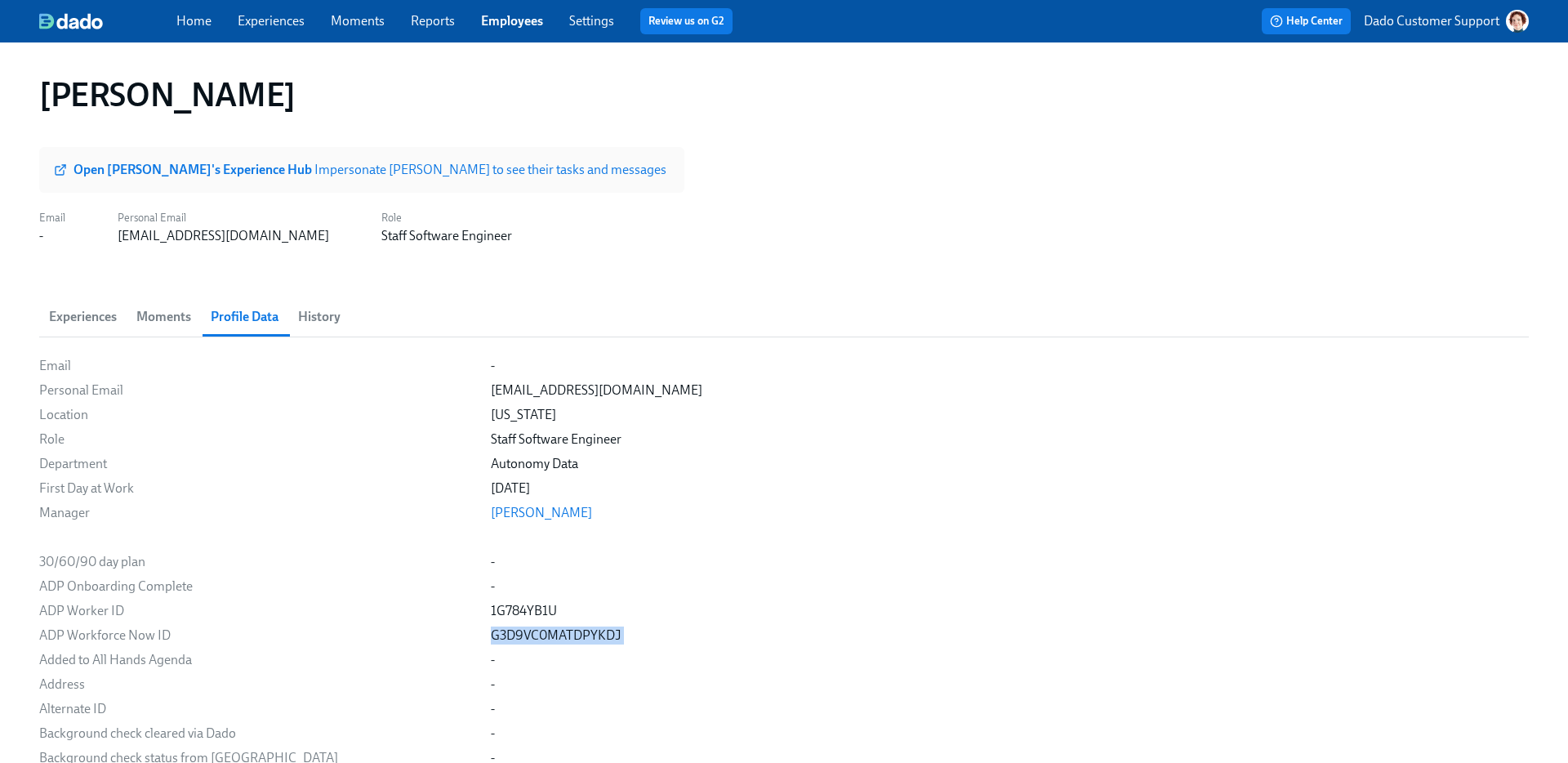
drag, startPoint x: 625, startPoint y: 640, endPoint x: 392, endPoint y: 638, distance: 232.8
click at [0, 0] on div "ADP Workforce Now ID G3D9VC0MATDPYKDJ" at bounding box center [0, 0] width 0 height 0
copy div "G3D9VC0MATDPYKDJ"
click at [491, 616] on div "1G784YB1U" at bounding box center [524, 611] width 66 height 18
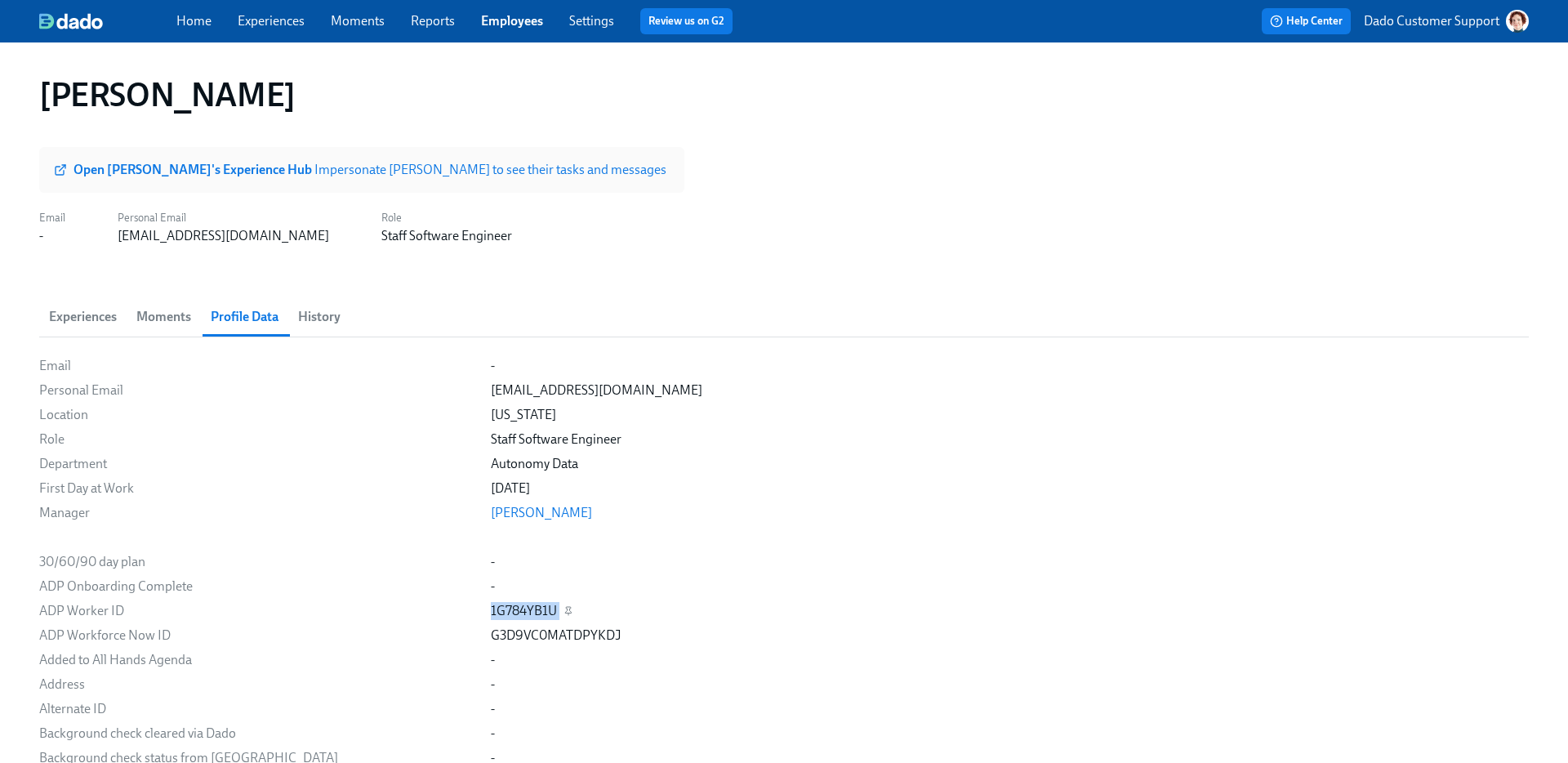
click at [491, 616] on div "1G784YB1U" at bounding box center [524, 611] width 66 height 18
copy div "1G784YB1U"
click at [505, 16] on link "Employees" at bounding box center [512, 21] width 62 height 16
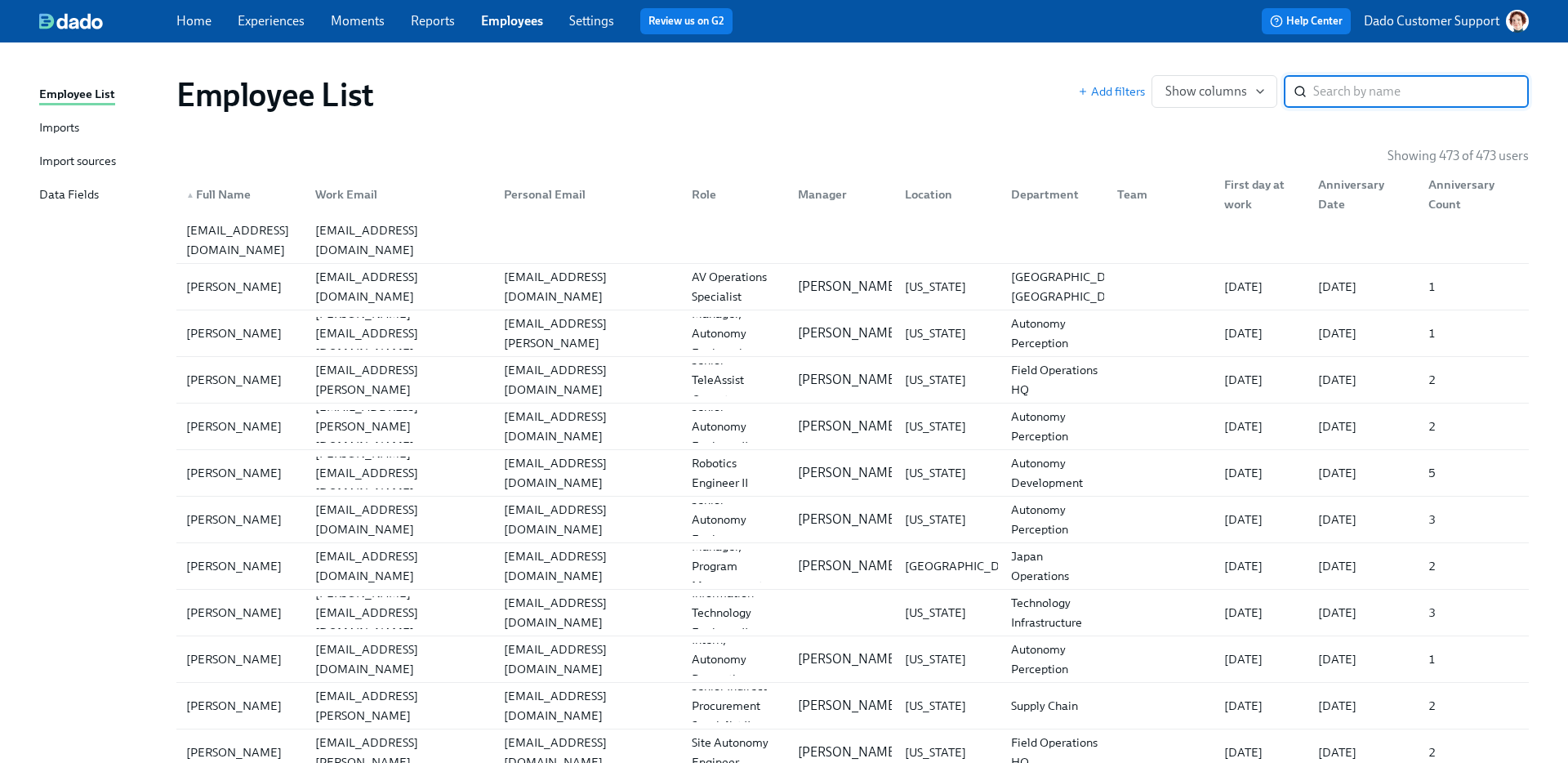
click at [71, 125] on div "Imports" at bounding box center [59, 128] width 40 height 20
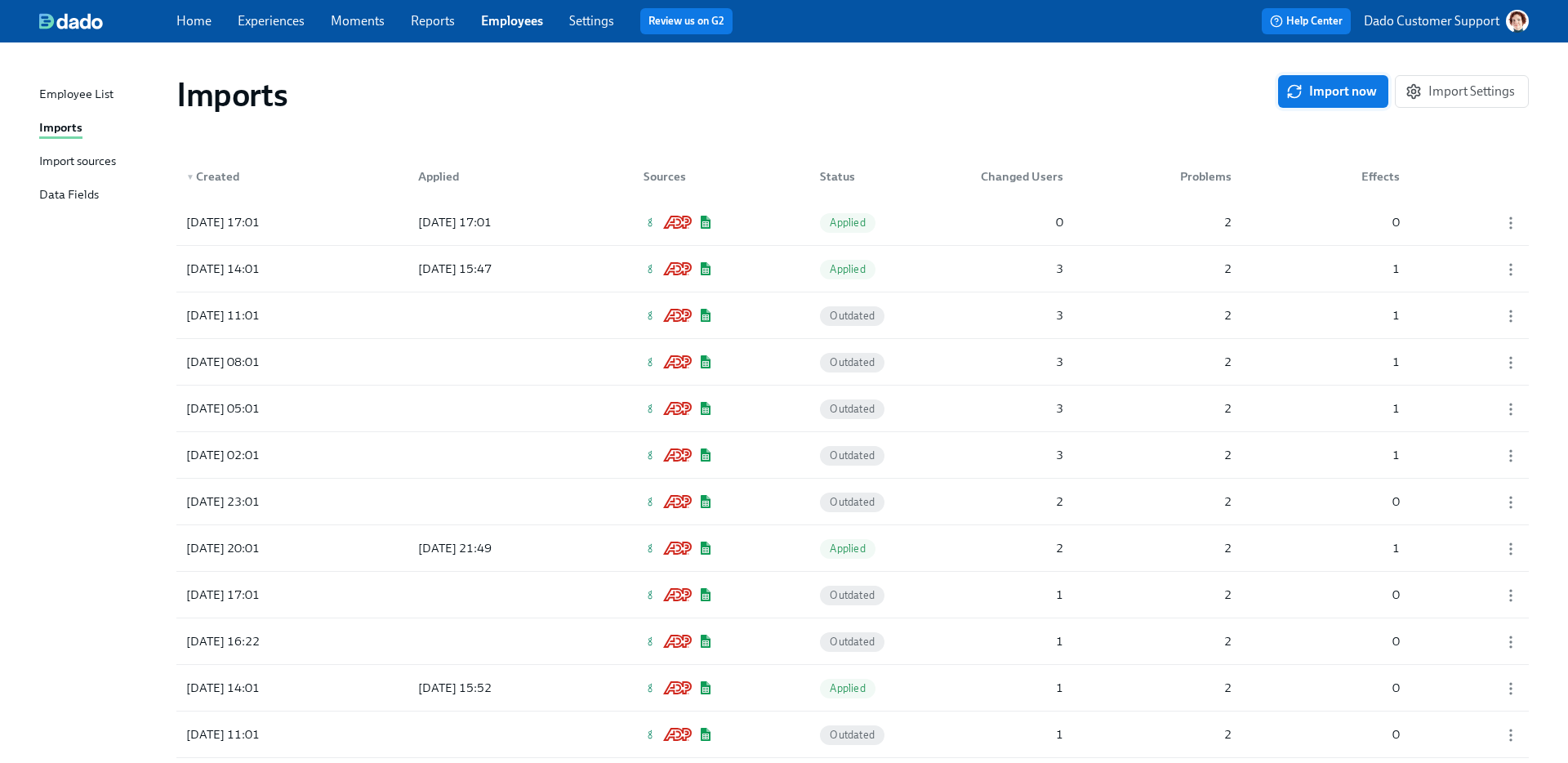
click at [1349, 90] on span "Import now" at bounding box center [1333, 91] width 87 height 16
click at [94, 165] on div "Import sources" at bounding box center [77, 162] width 77 height 20
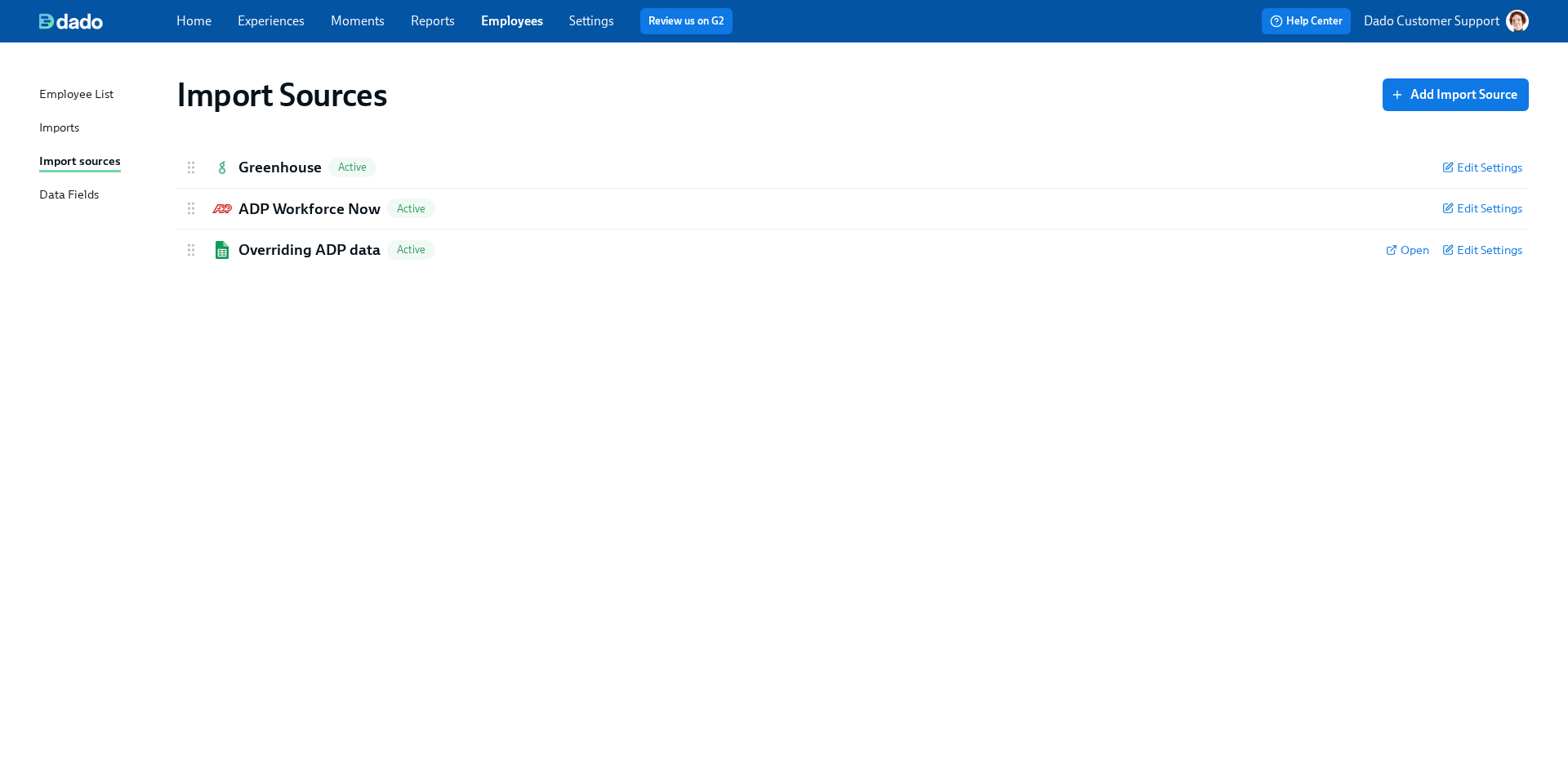
click at [60, 136] on div "Imports" at bounding box center [59, 128] width 40 height 20
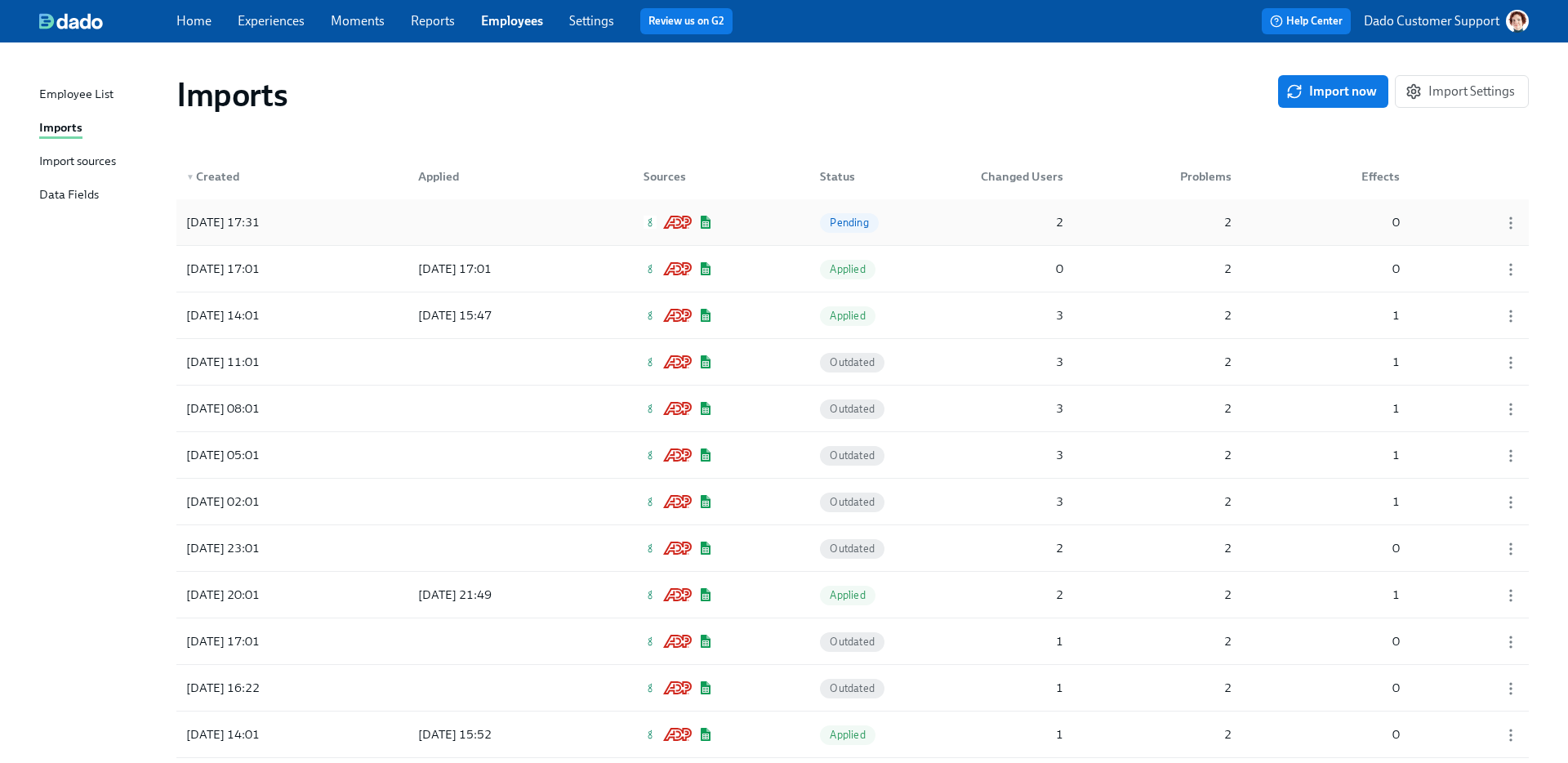
click at [424, 215] on div at bounding box center [478, 222] width 147 height 33
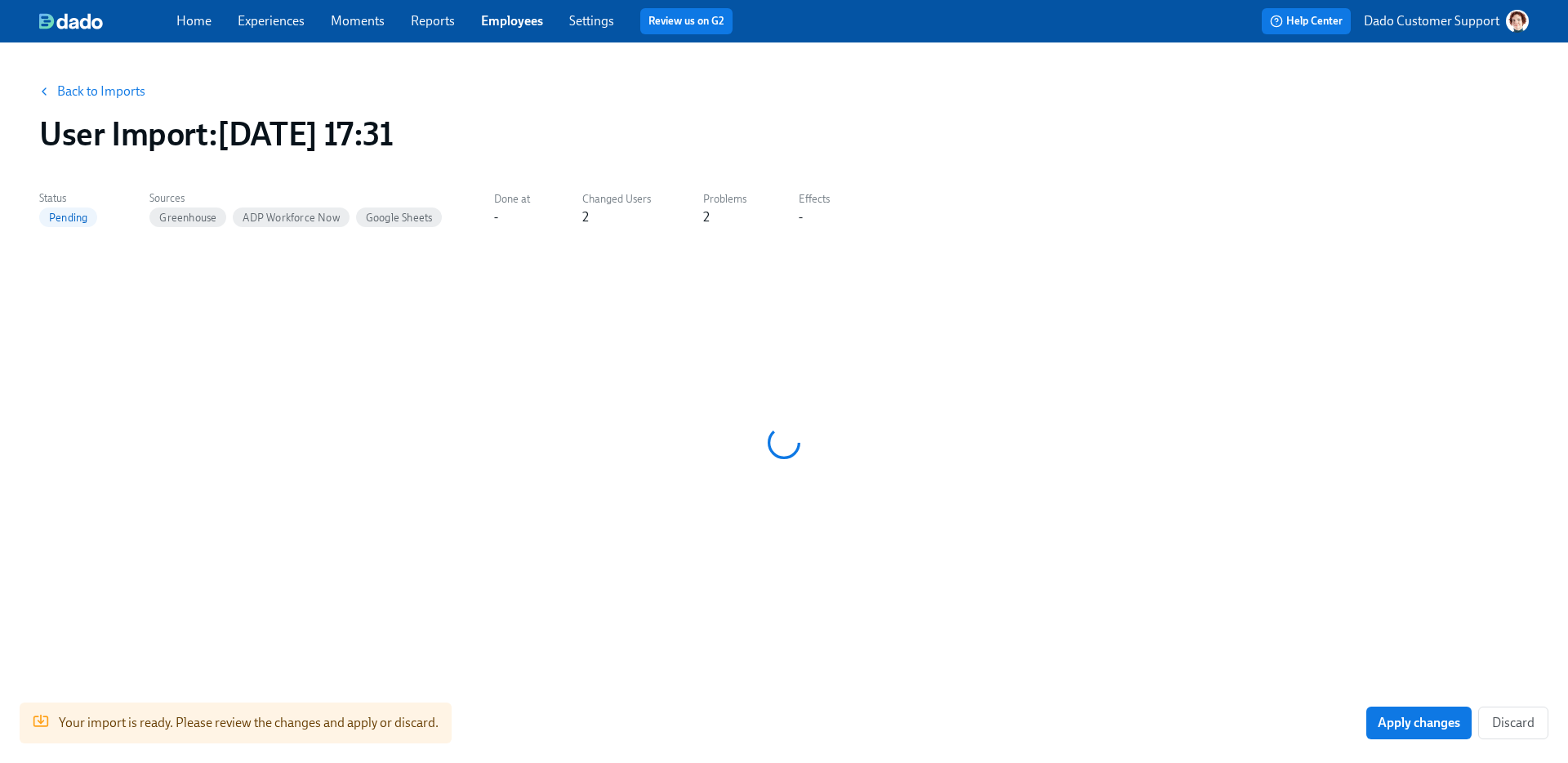
click at [84, 91] on link "Back to Imports" at bounding box center [101, 91] width 88 height 16
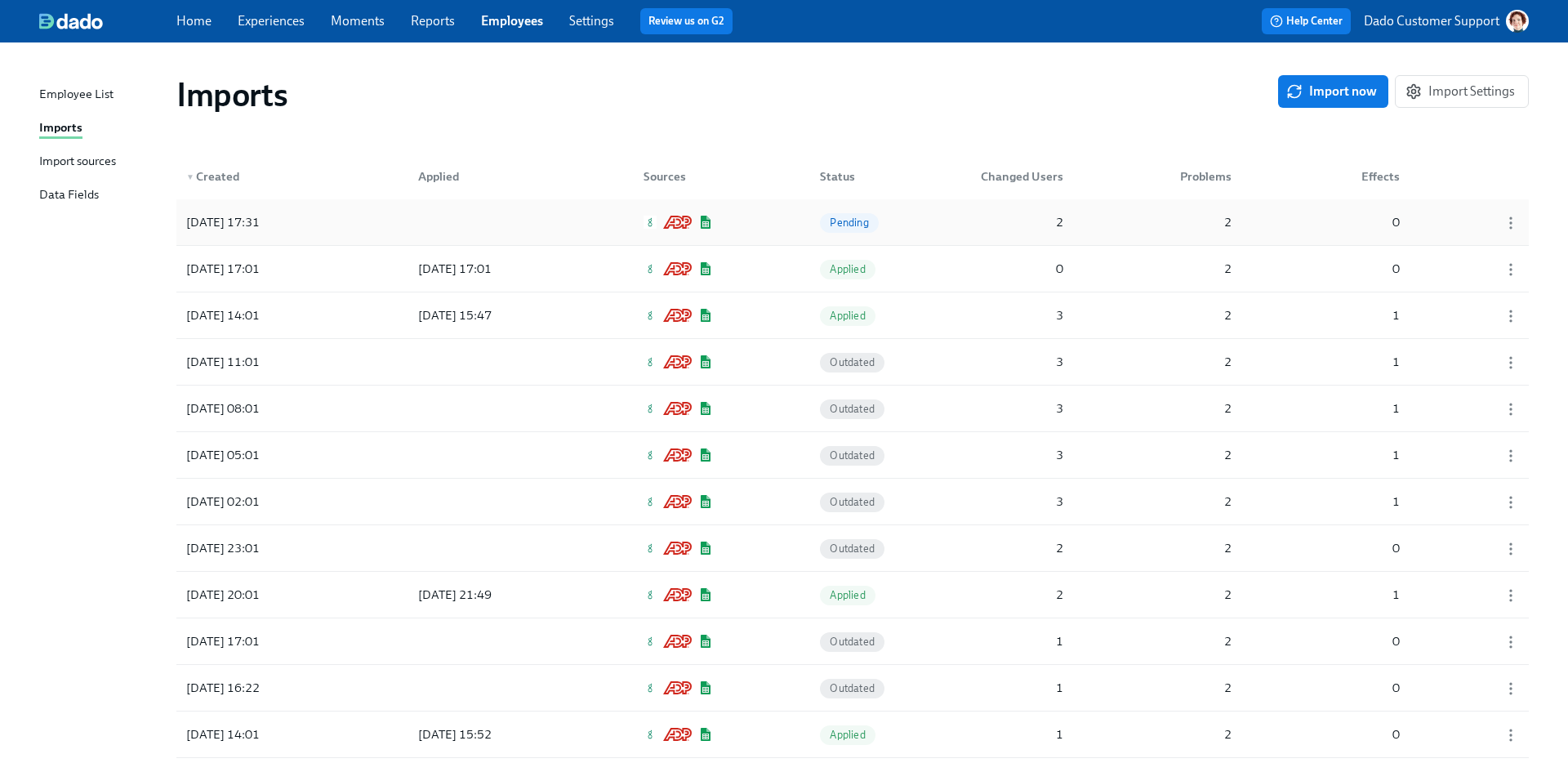
click at [362, 216] on div "2025/10/07 17:31 Pending 2 2 0" at bounding box center [852, 222] width 1353 height 46
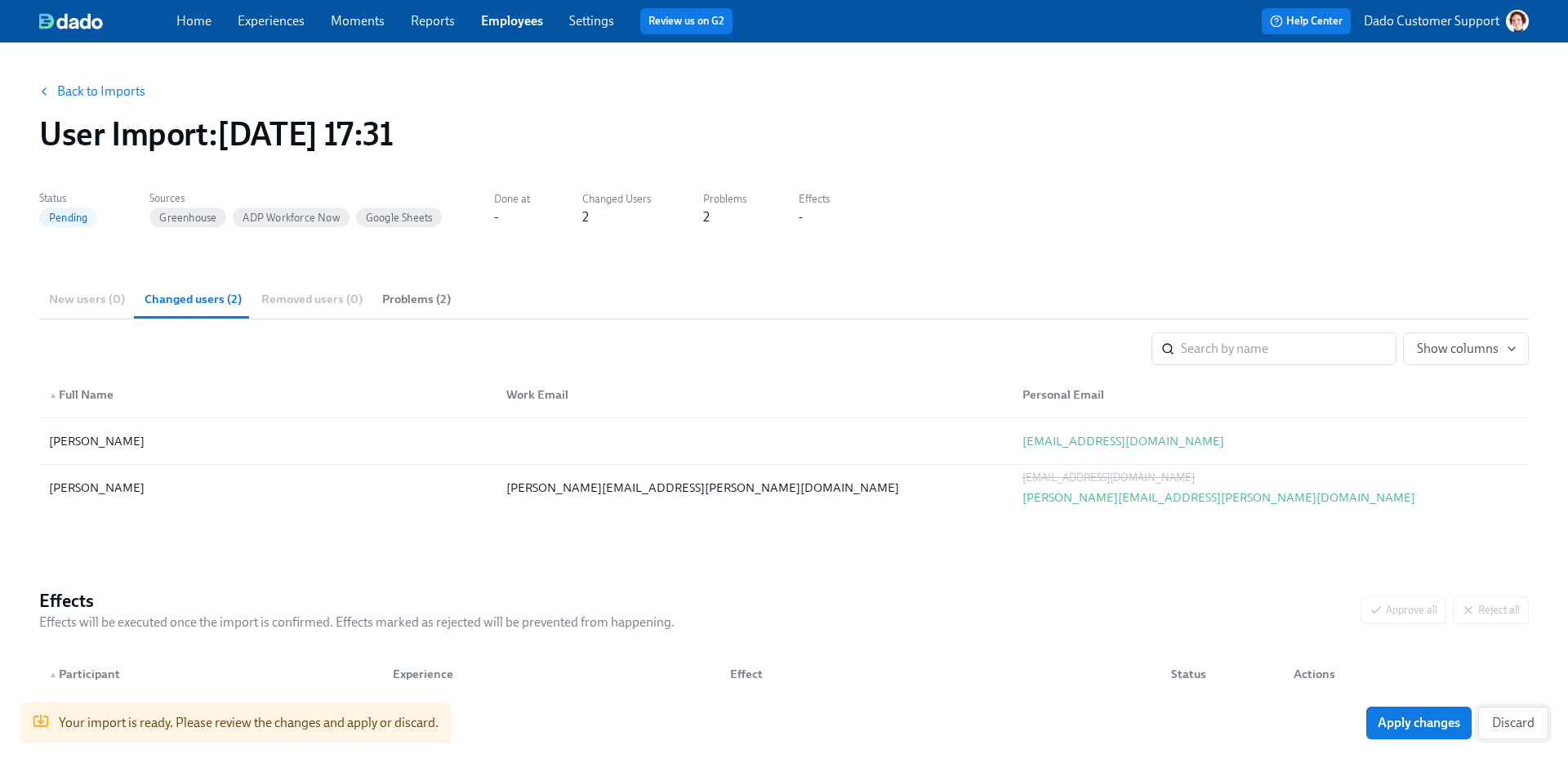
click at [1506, 721] on span "Discard" at bounding box center [1513, 723] width 42 height 16
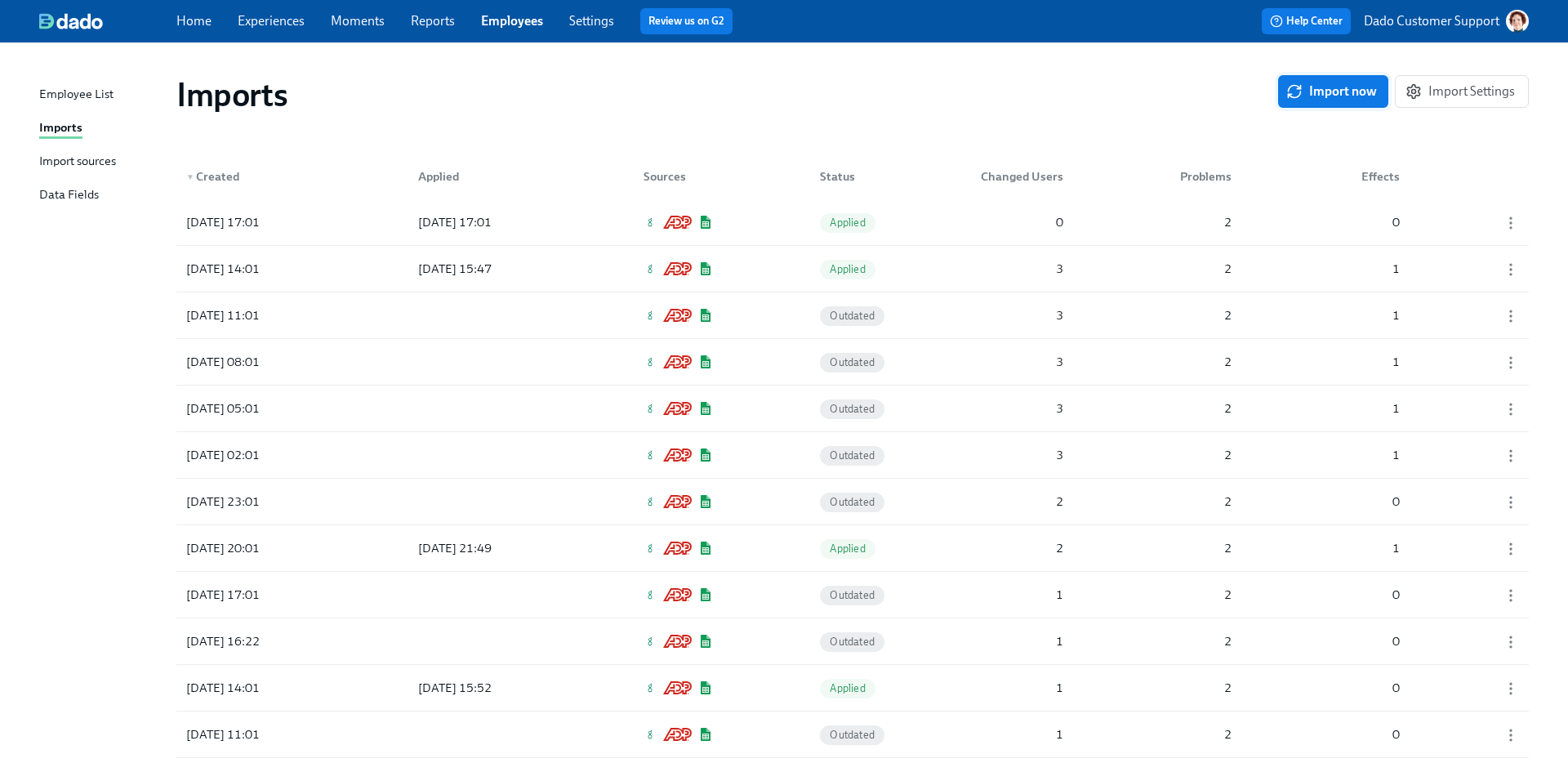
click at [1312, 91] on span "Import now" at bounding box center [1333, 91] width 87 height 16
click at [69, 174] on div "Employee List Imports Import sources Data Fields" at bounding box center [107, 152] width 137 height 134
click at [69, 157] on div "Import sources" at bounding box center [77, 162] width 77 height 20
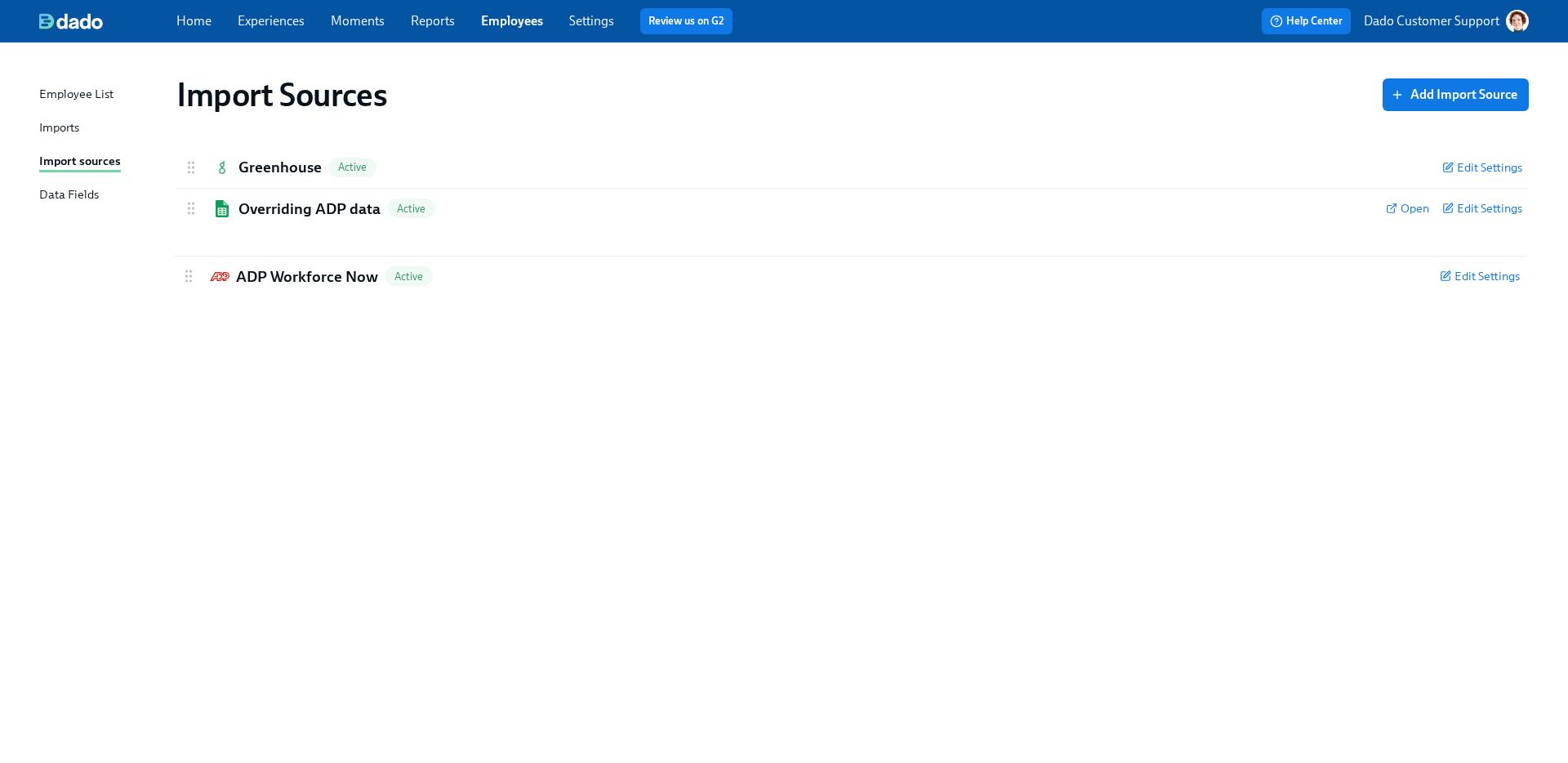
drag, startPoint x: 188, startPoint y: 207, endPoint x: 185, endPoint y: 277, distance: 70.3
click at [185, 279] on div "Import Sources Add Import Source Greenhouse Active Edit Settings Active: data w…" at bounding box center [784, 393] width 1490 height 662
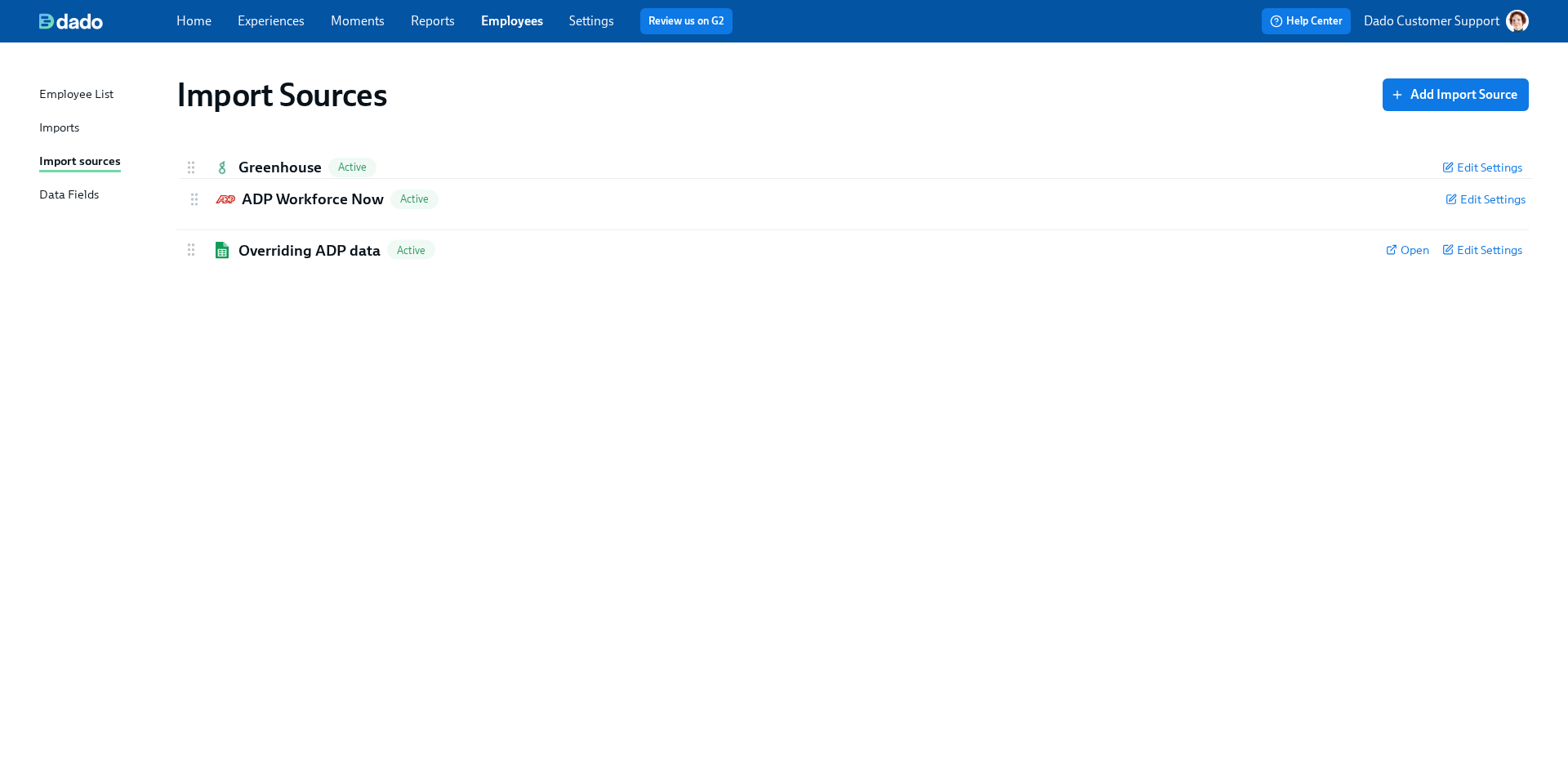
drag, startPoint x: 190, startPoint y: 252, endPoint x: 194, endPoint y: 198, distance: 54.0
click at [194, 197] on div "Greenhouse Active Edit Settings Active: data will be synced every import Remove…" at bounding box center [852, 208] width 1353 height 123
click at [314, 238] on div "Overriding ADP data Active Open Edit Settings" at bounding box center [852, 250] width 1353 height 41
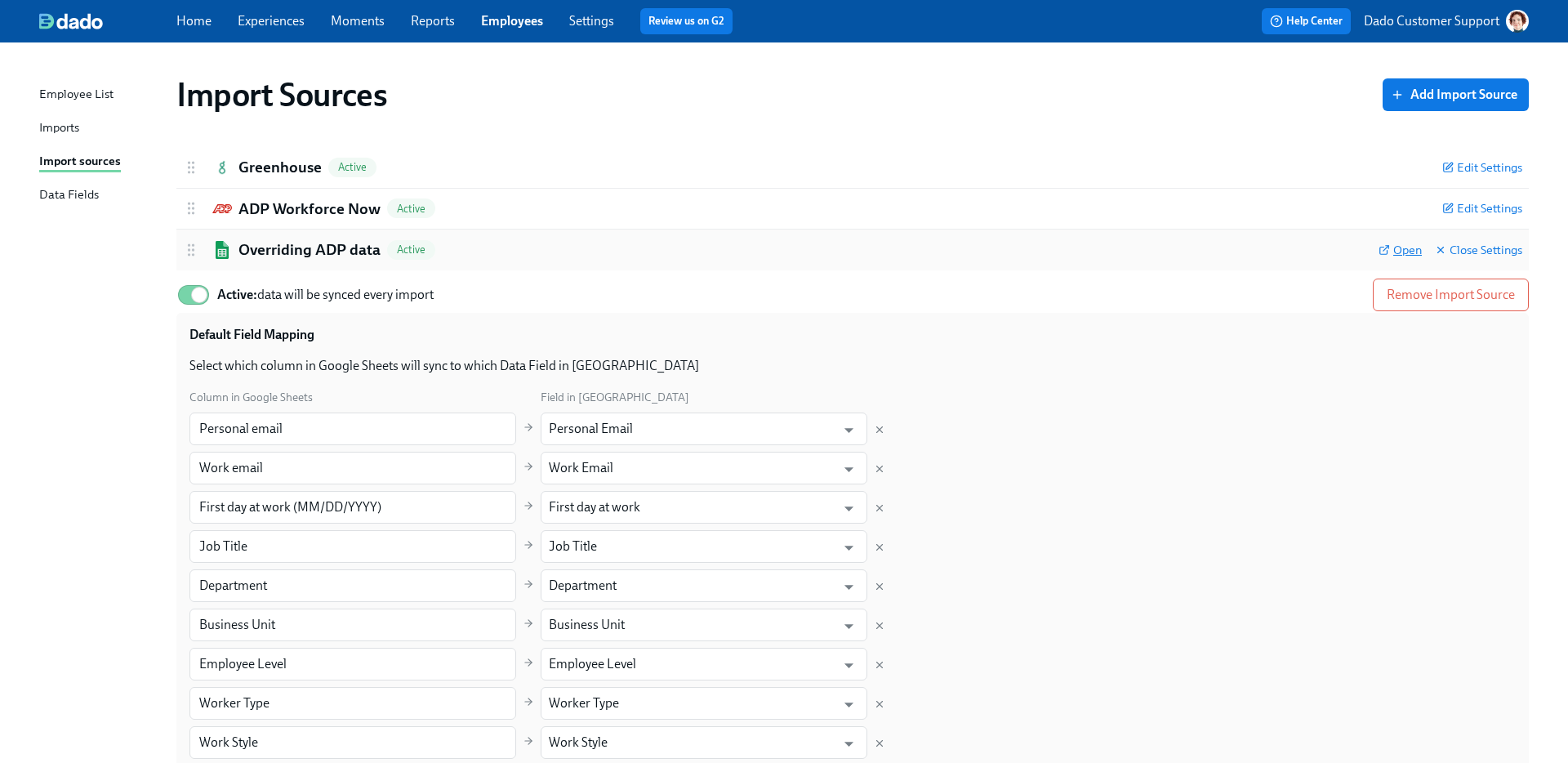
click at [1394, 253] on span "Open" at bounding box center [1400, 250] width 43 height 16
click at [50, 124] on div "Imports" at bounding box center [59, 128] width 40 height 20
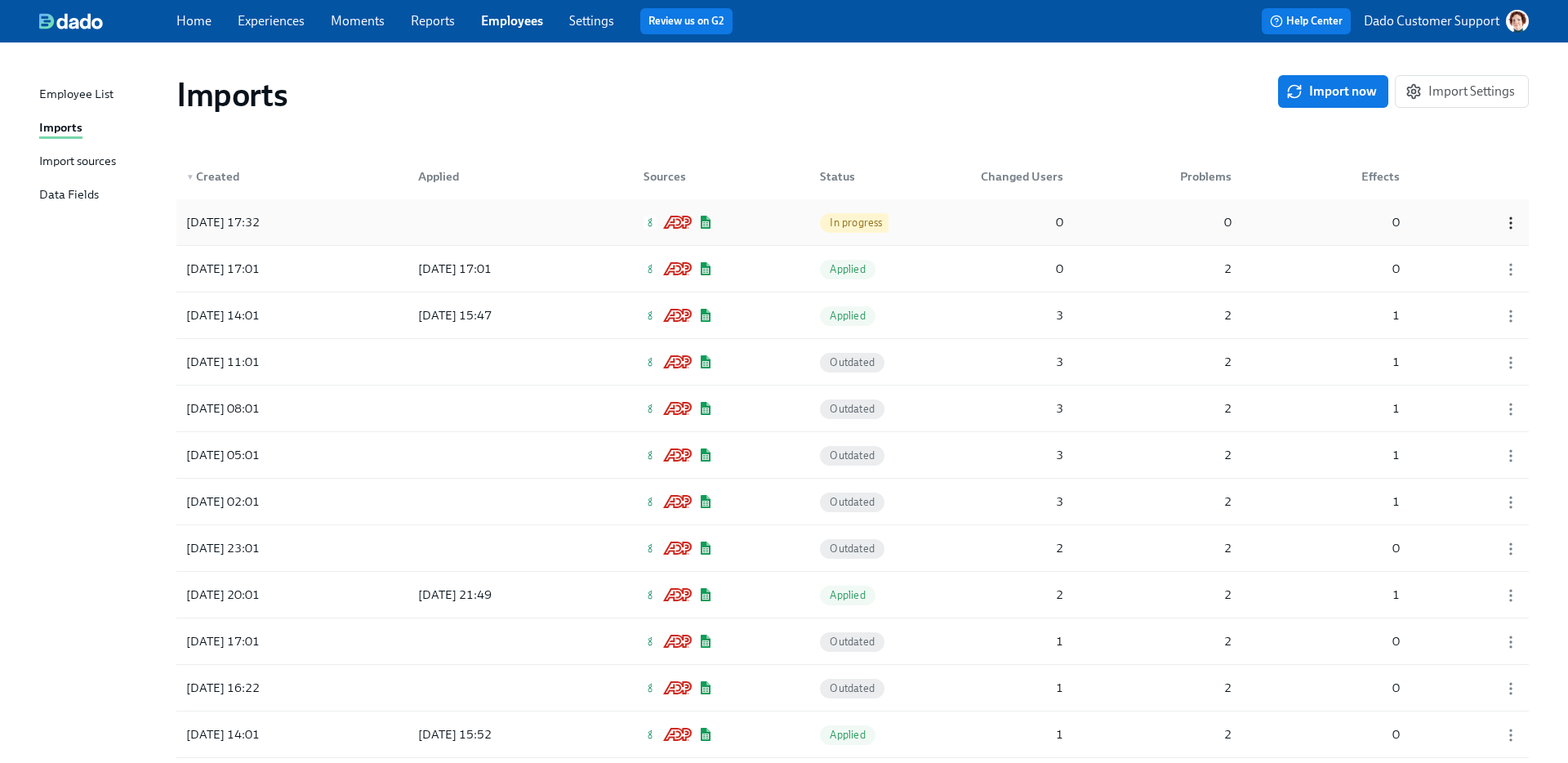
click at [1518, 217] on icon "button" at bounding box center [1511, 223] width 16 height 16
click at [1497, 224] on div "Discard" at bounding box center [1482, 223] width 42 height 18
click at [1322, 89] on span "Import now" at bounding box center [1333, 91] width 87 height 16
click at [925, 228] on div "2025/10/07 17:32 Pending 1 2 0" at bounding box center [852, 222] width 1353 height 46
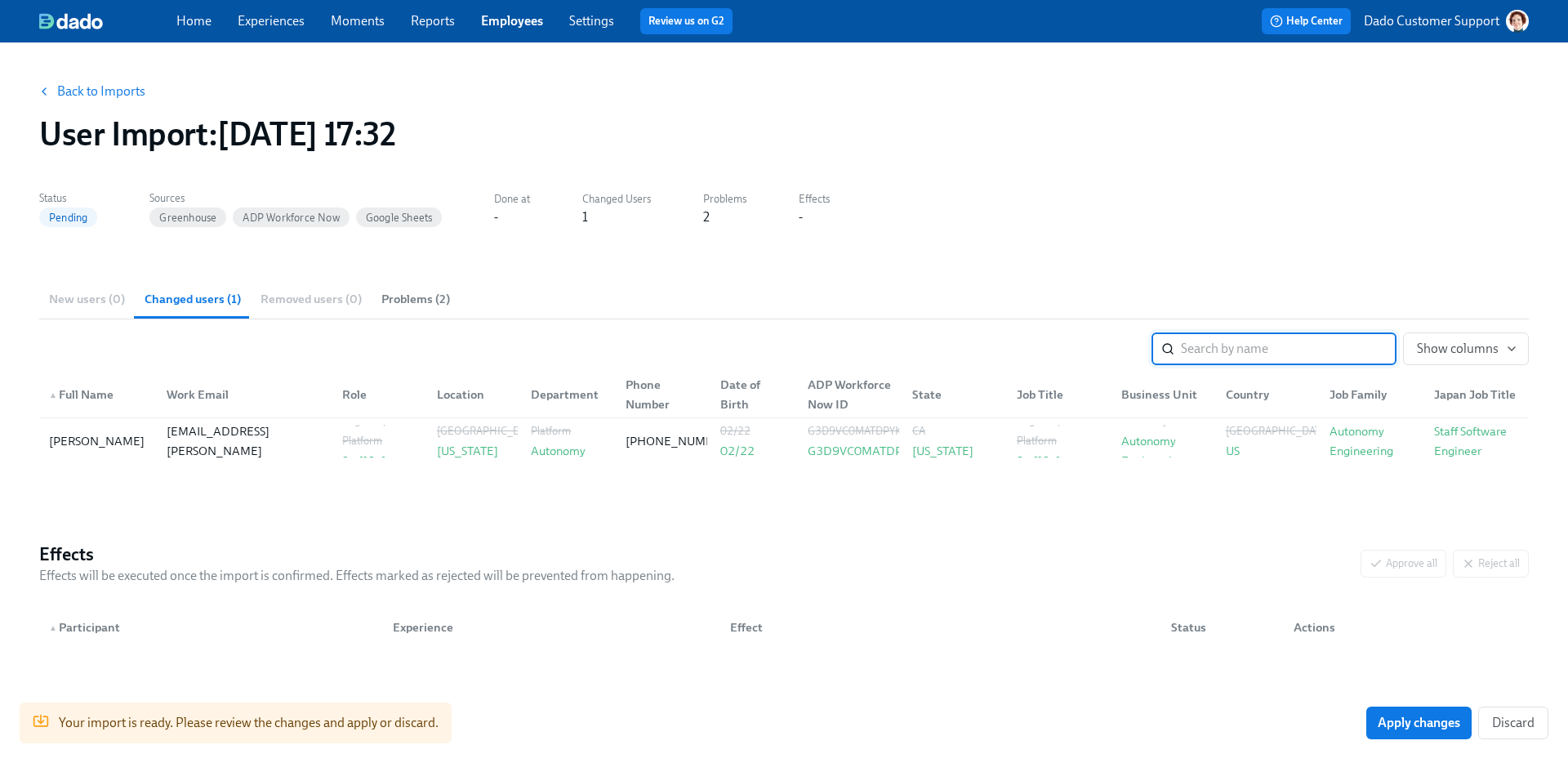
click at [385, 287] on button "Problems (2)" at bounding box center [416, 298] width 88 height 39
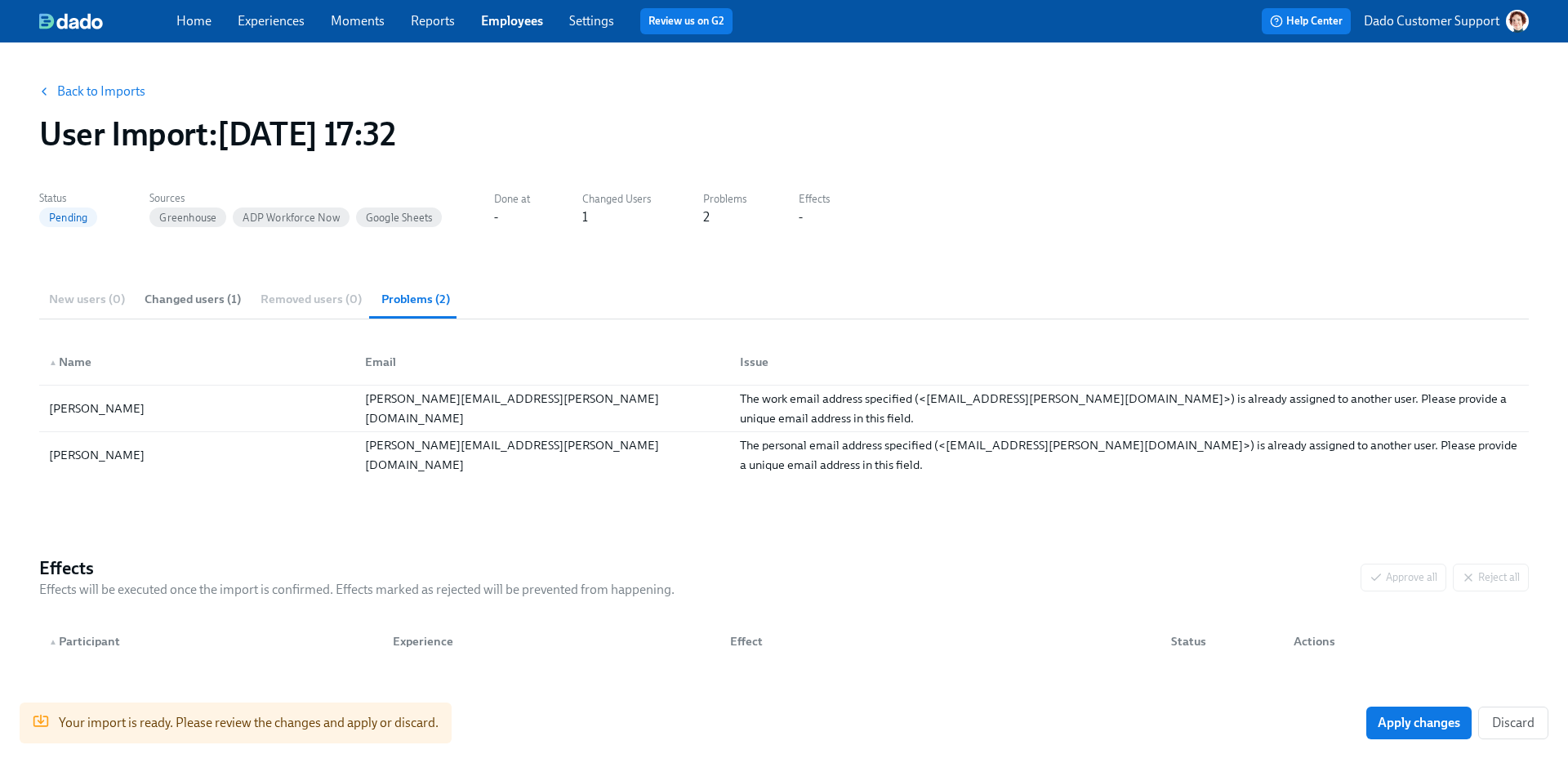
click at [194, 297] on span "Changed users (1)" at bounding box center [193, 299] width 96 height 19
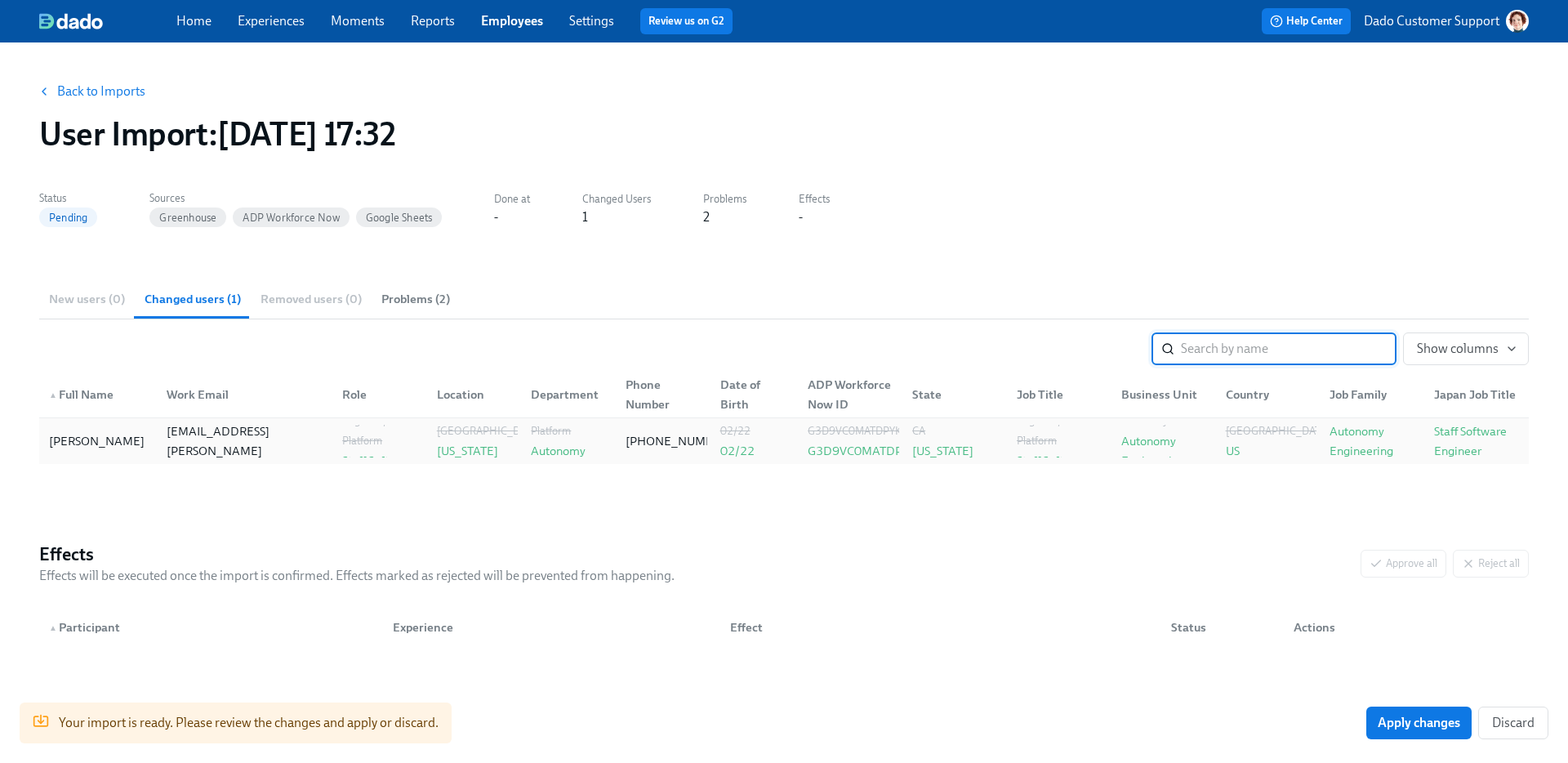
scroll to position [31, 0]
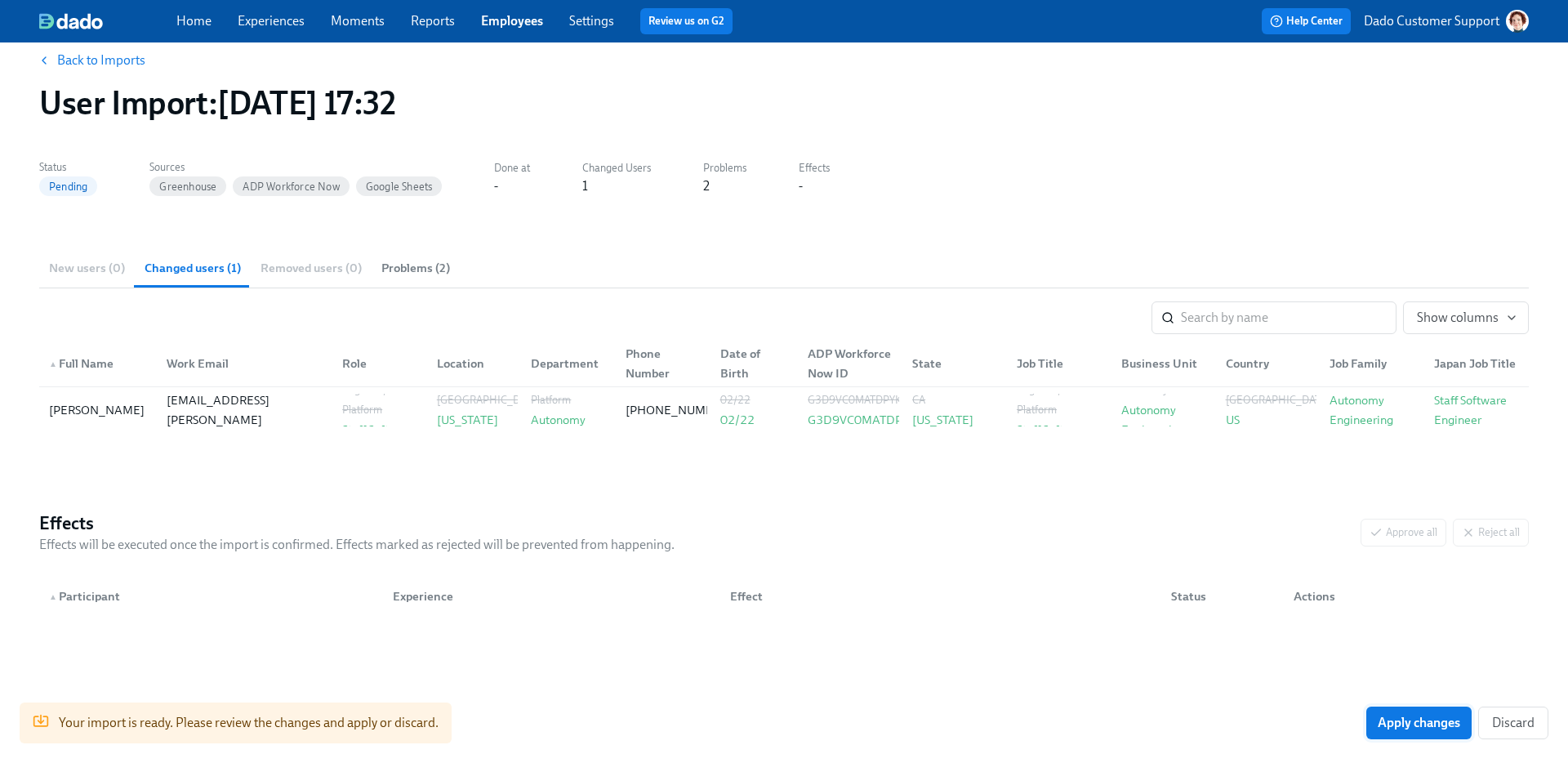
click at [1432, 734] on button "Apply changes" at bounding box center [1419, 723] width 105 height 33
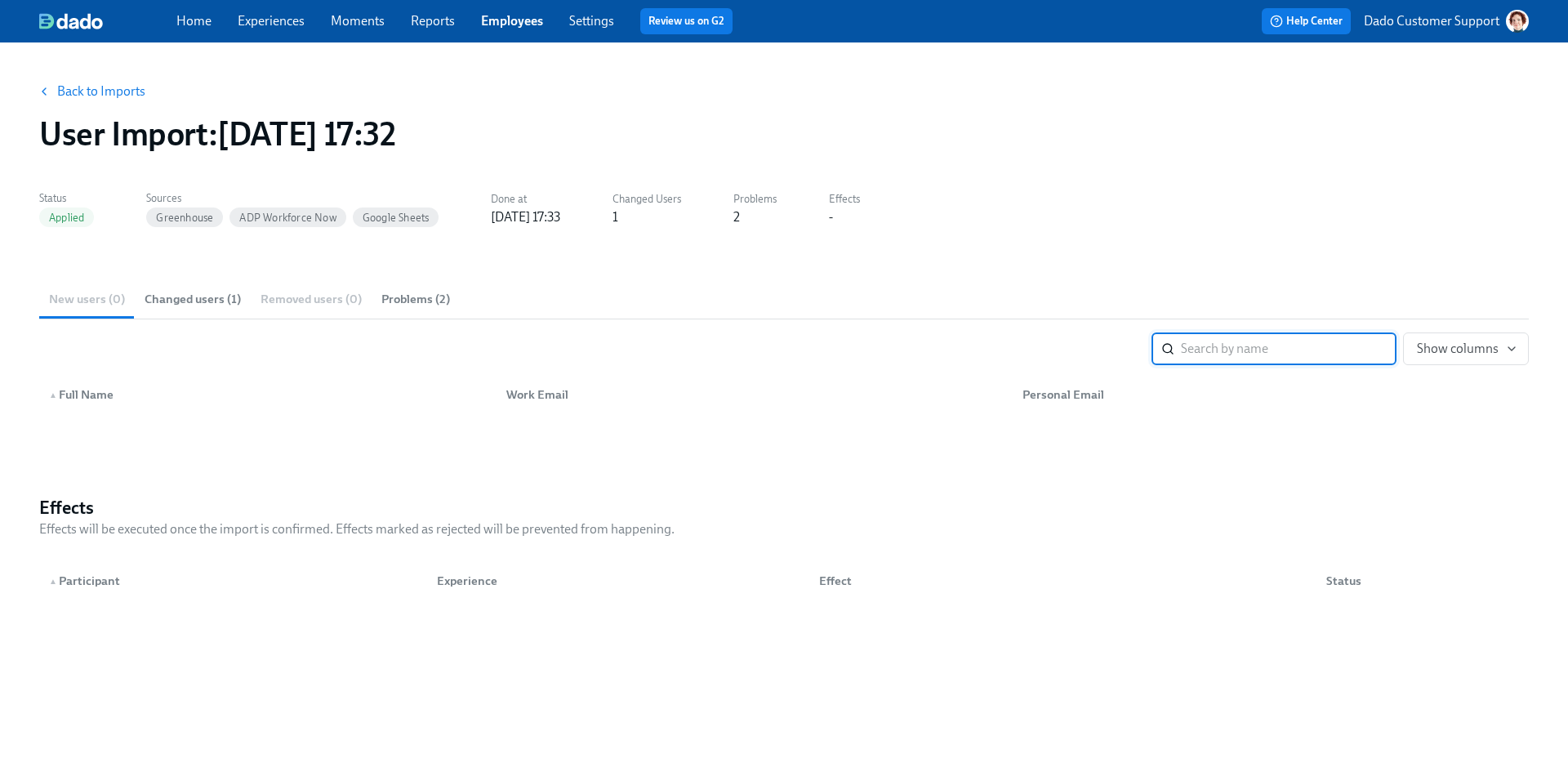
click at [112, 91] on link "Back to Imports" at bounding box center [101, 91] width 88 height 16
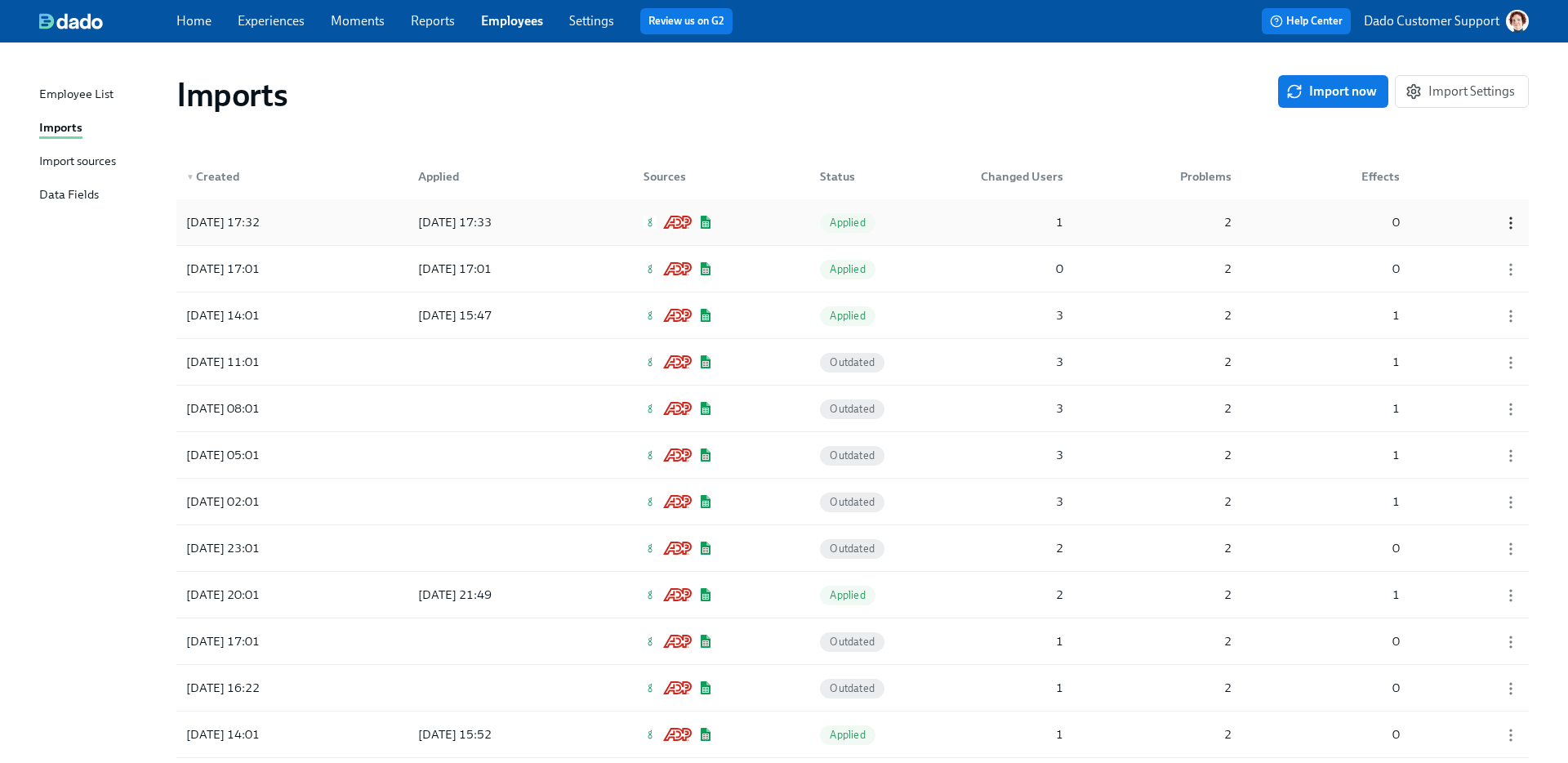
click at [1510, 216] on icon "button" at bounding box center [1511, 223] width 16 height 16
click at [1470, 233] on li "Discard" at bounding box center [1501, 223] width 107 height 28
click at [528, 21] on link "Employees" at bounding box center [512, 21] width 62 height 16
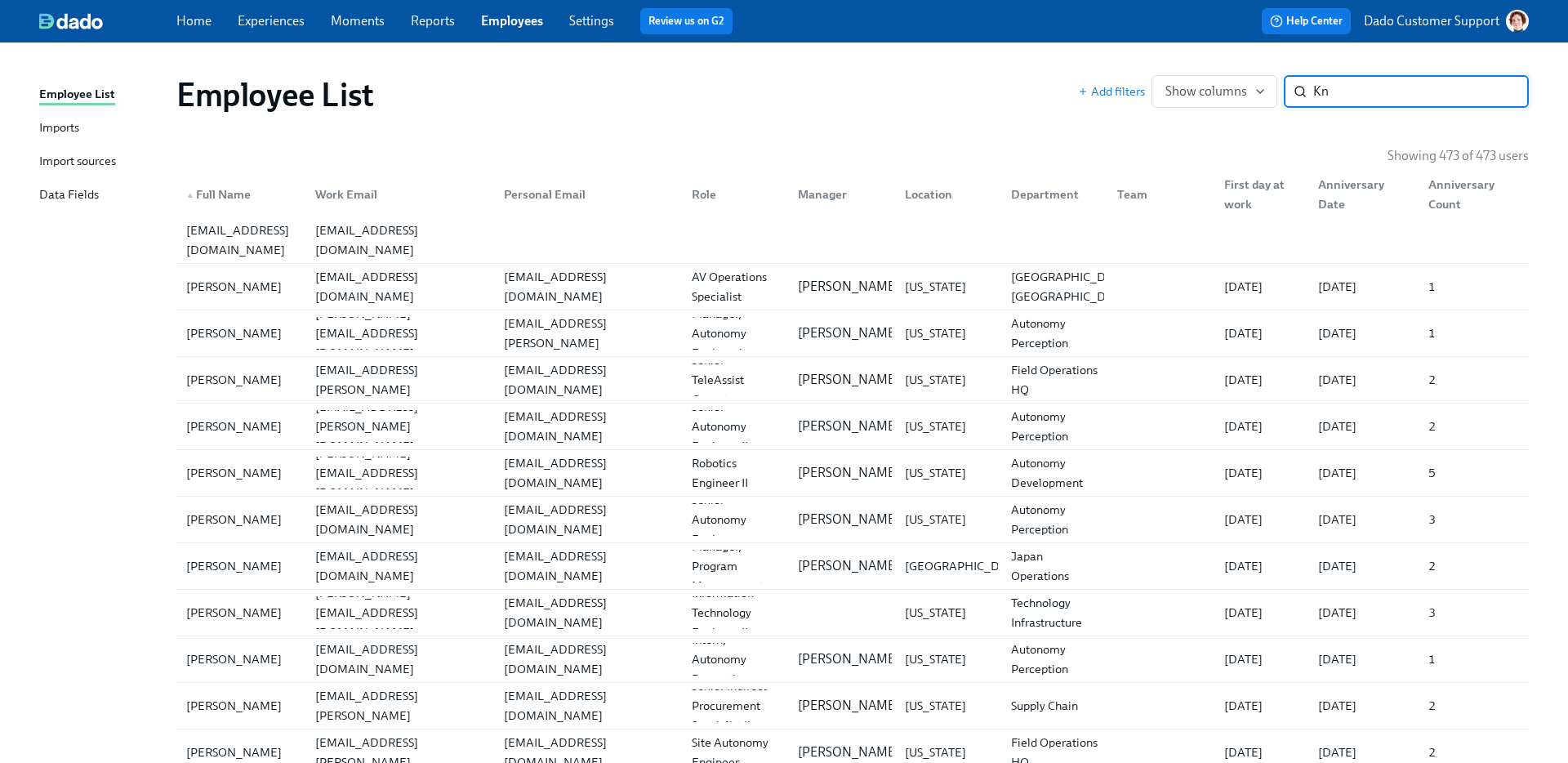
type input "K"
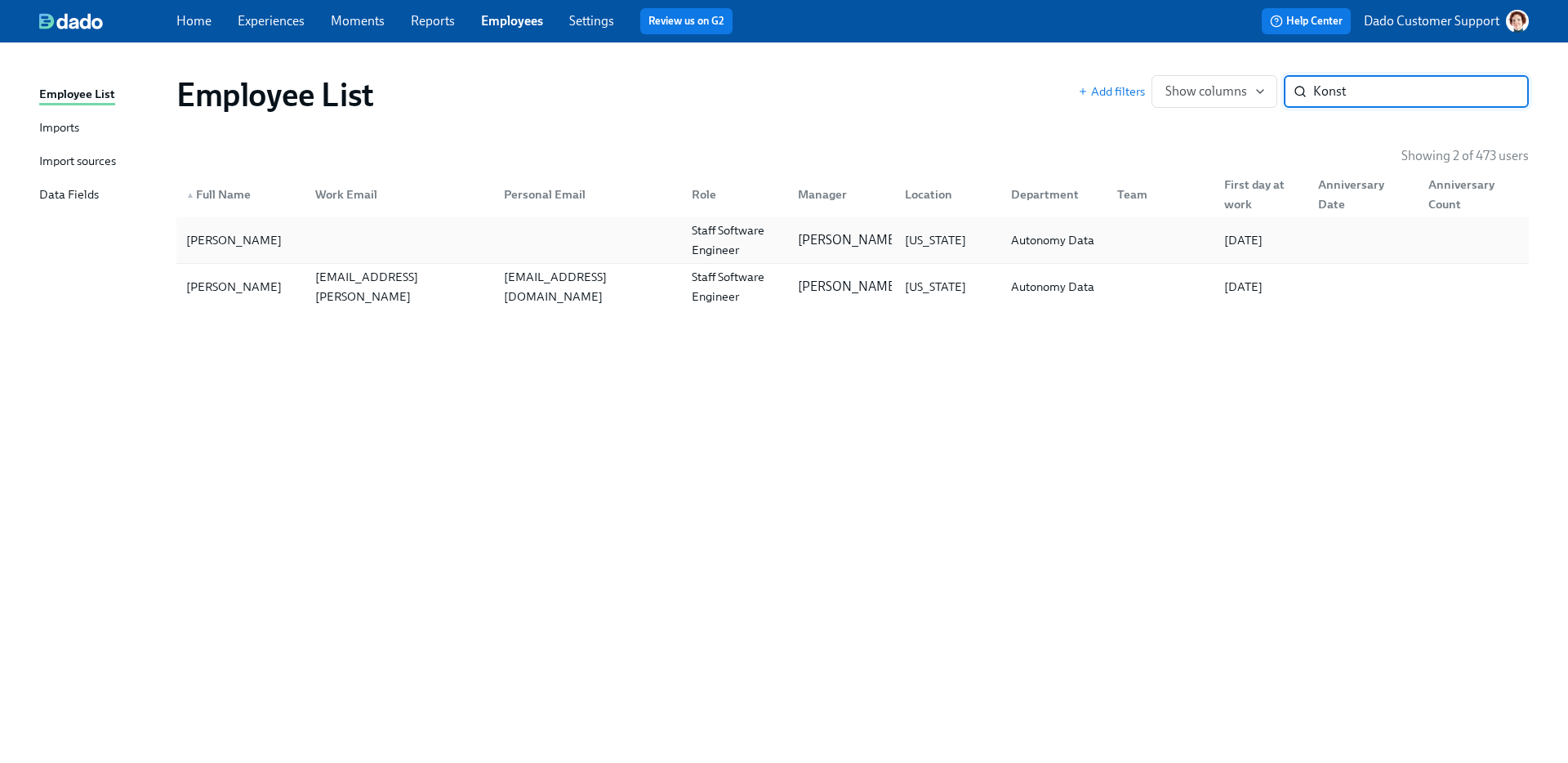
type input "Konst"
click at [251, 235] on div "Konstantin Babushkin" at bounding box center [234, 240] width 109 height 20
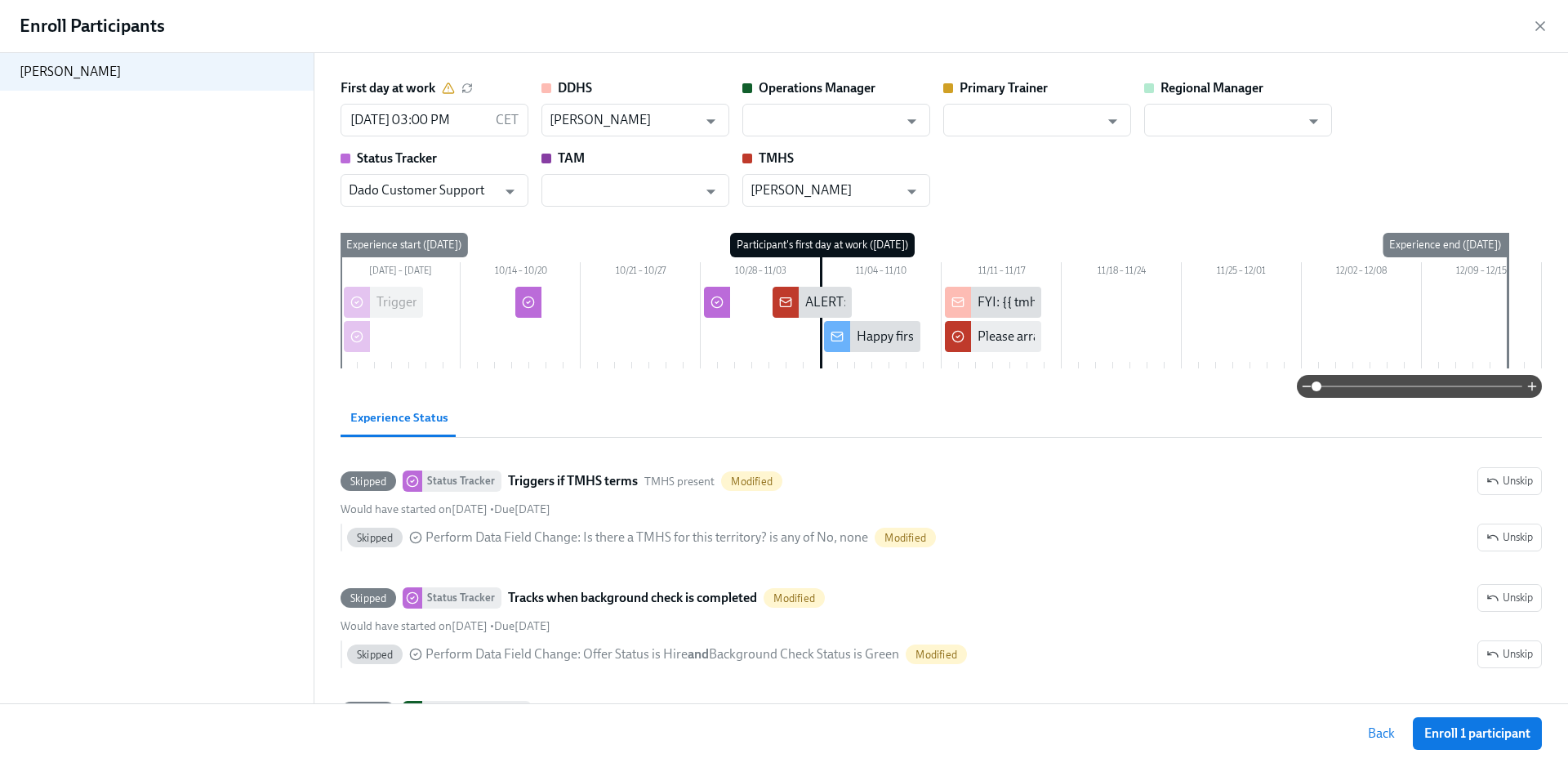
scroll to position [703, 0]
